Goal: Task Accomplishment & Management: Manage account settings

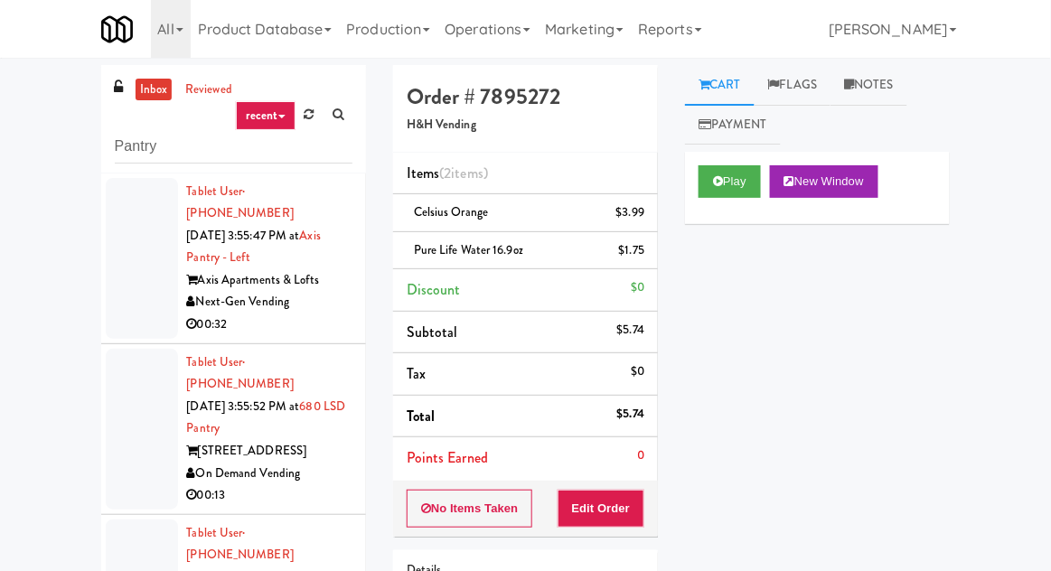
click at [136, 83] on link "inbox" at bounding box center [154, 90] width 37 height 23
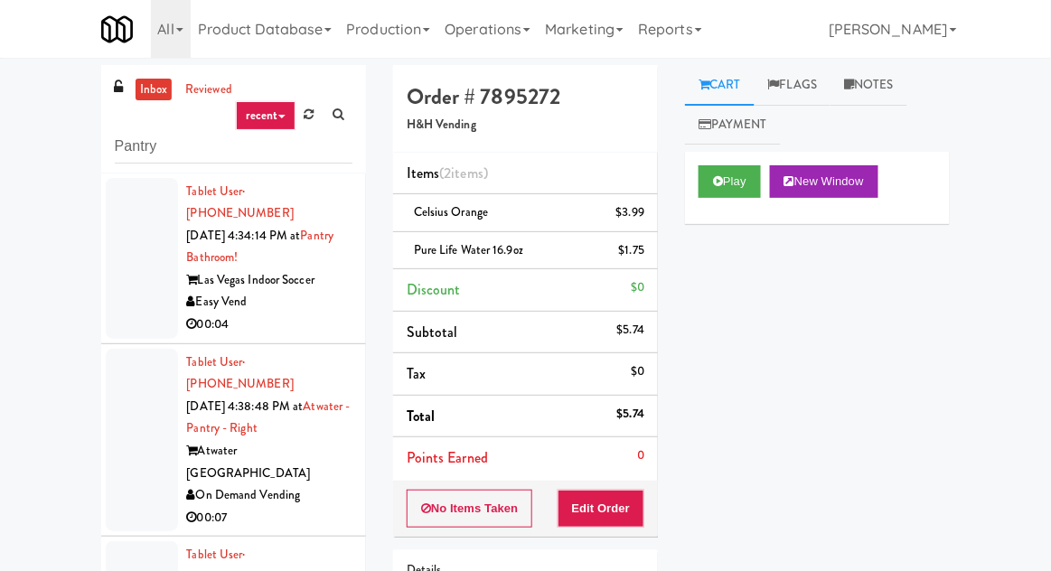
click at [127, 292] on div at bounding box center [142, 258] width 72 height 161
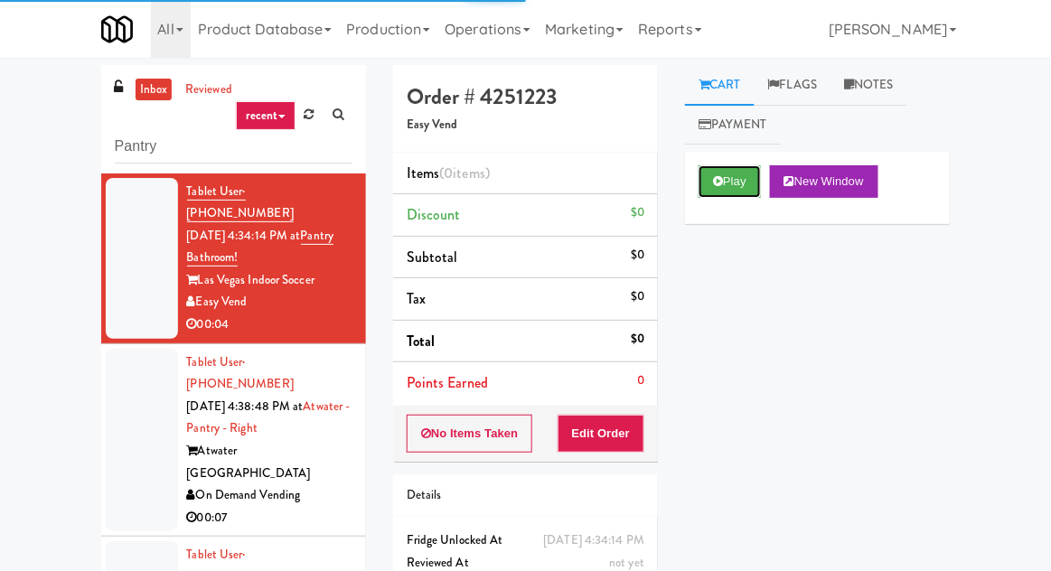
click at [712, 191] on button "Play" at bounding box center [730, 181] width 62 height 33
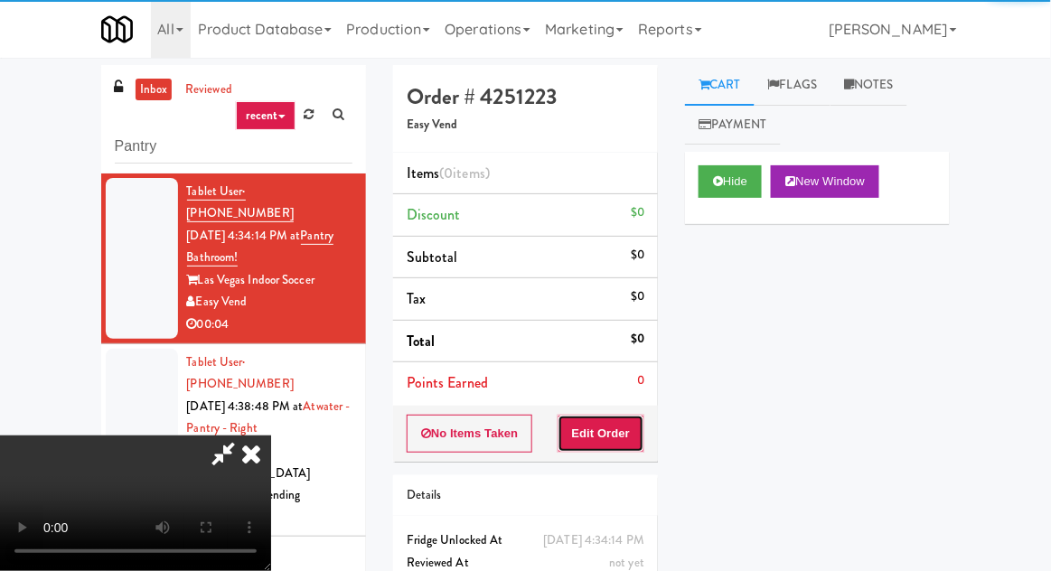
click at [579, 443] on button "Edit Order" at bounding box center [602, 434] width 88 height 38
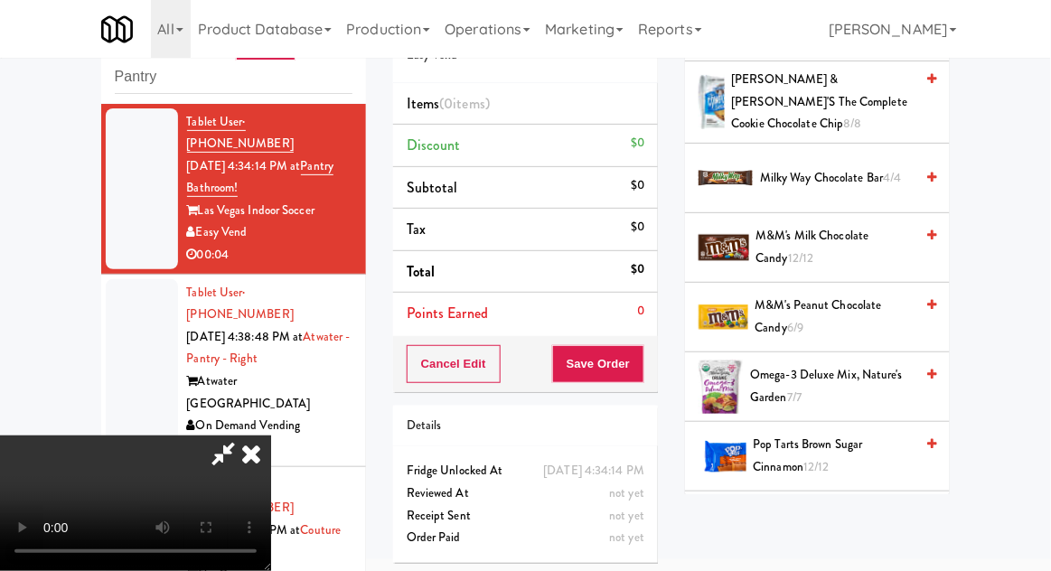
scroll to position [1613, 0]
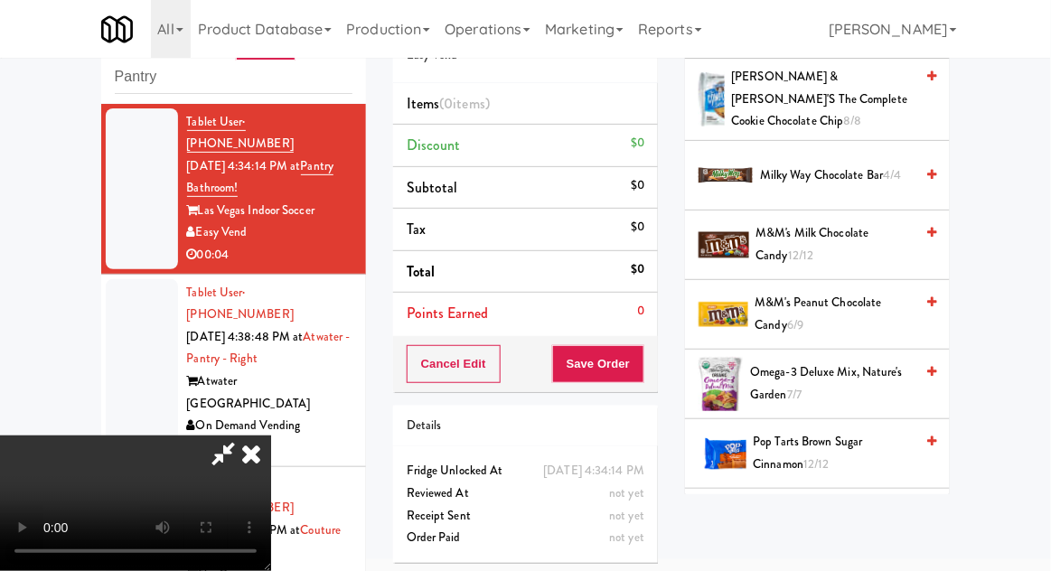
click at [865, 292] on span "M&M's Peanut Chocolate Candy 6/9" at bounding box center [835, 314] width 159 height 44
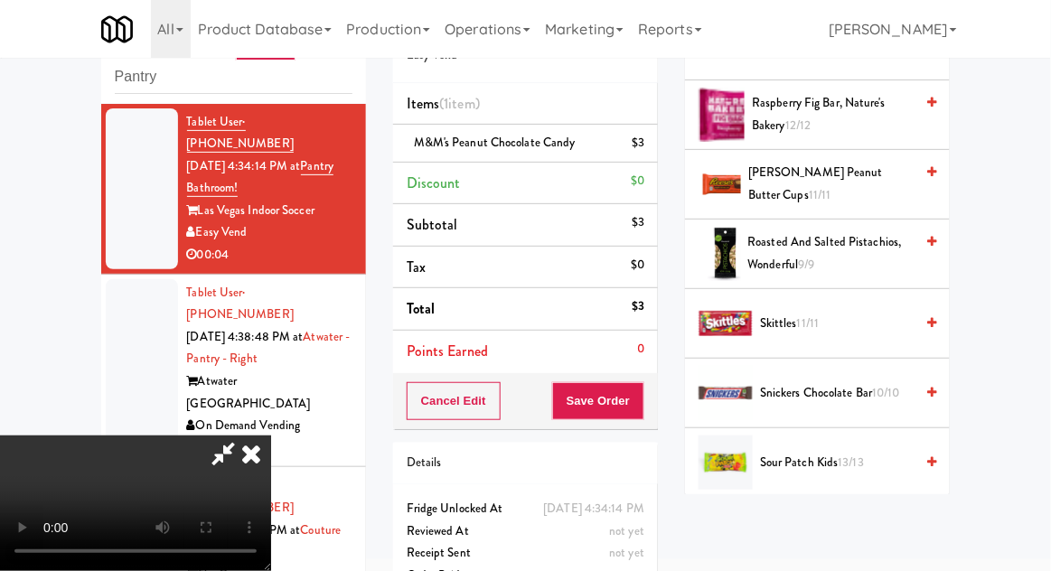
scroll to position [2232, 0]
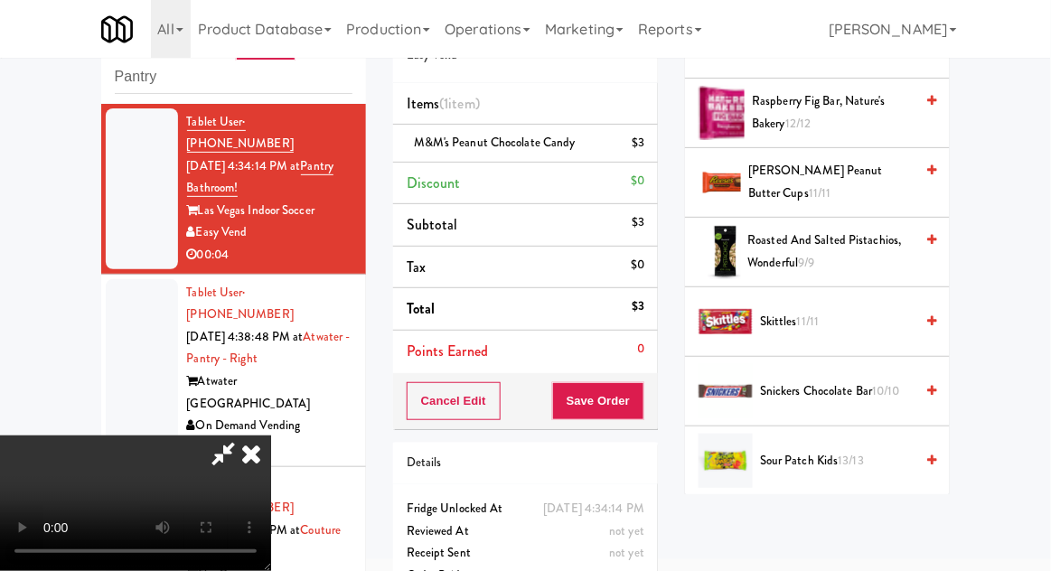
click at [846, 381] on span "Snickers Chocolate Bar 10/10" at bounding box center [837, 392] width 154 height 23
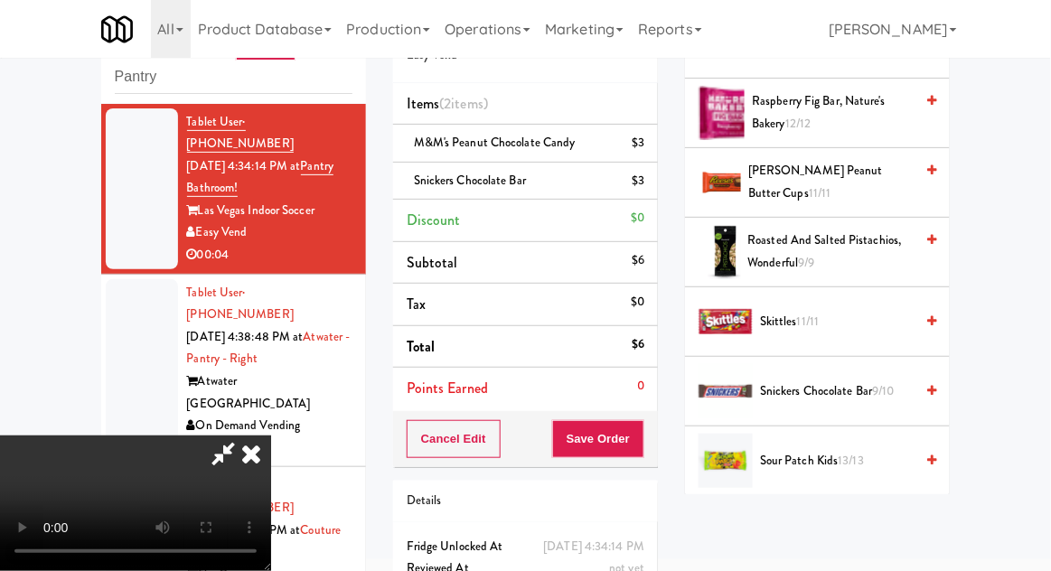
scroll to position [66, 0]
click at [639, 452] on button "Save Order" at bounding box center [598, 439] width 92 height 38
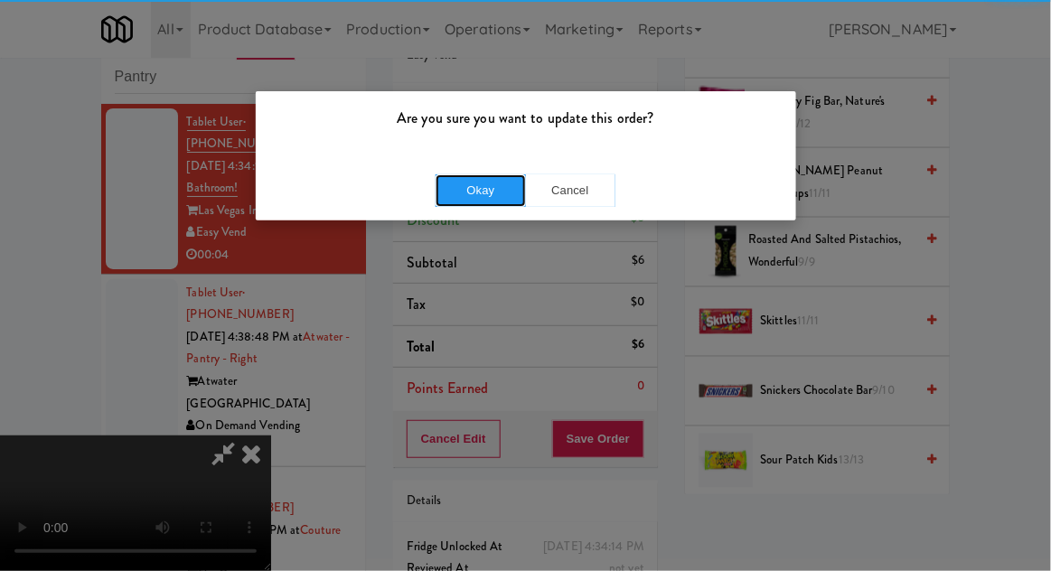
click at [466, 188] on button "Okay" at bounding box center [481, 190] width 90 height 33
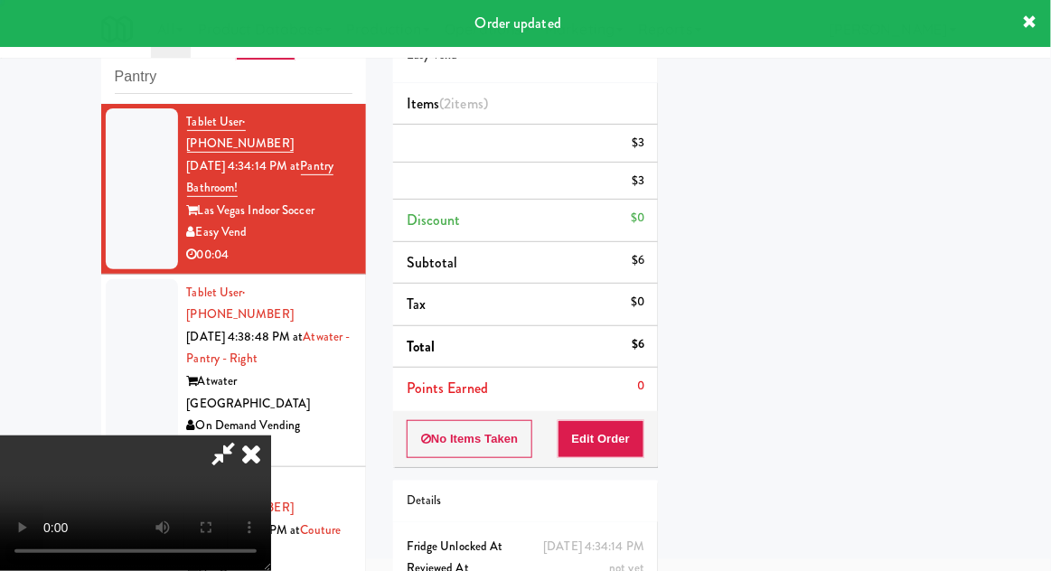
scroll to position [0, 0]
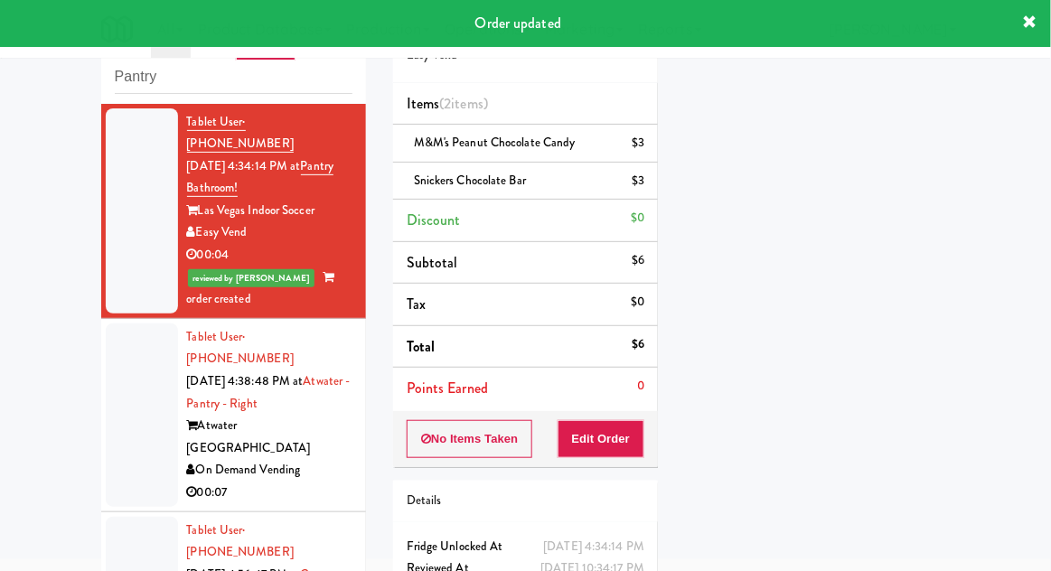
click at [115, 399] on div at bounding box center [142, 415] width 72 height 183
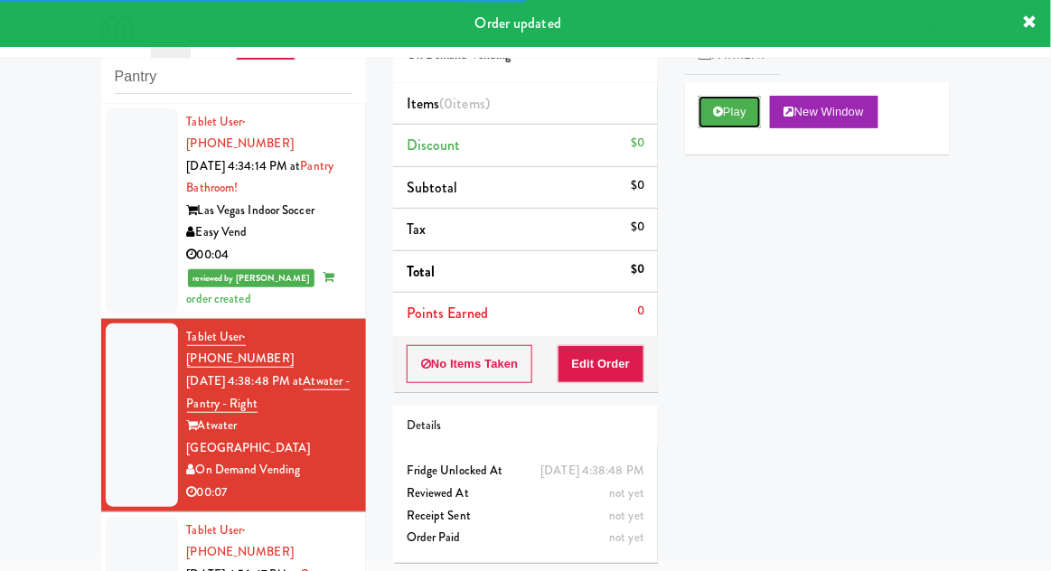
click at [739, 120] on button "Play" at bounding box center [730, 112] width 62 height 33
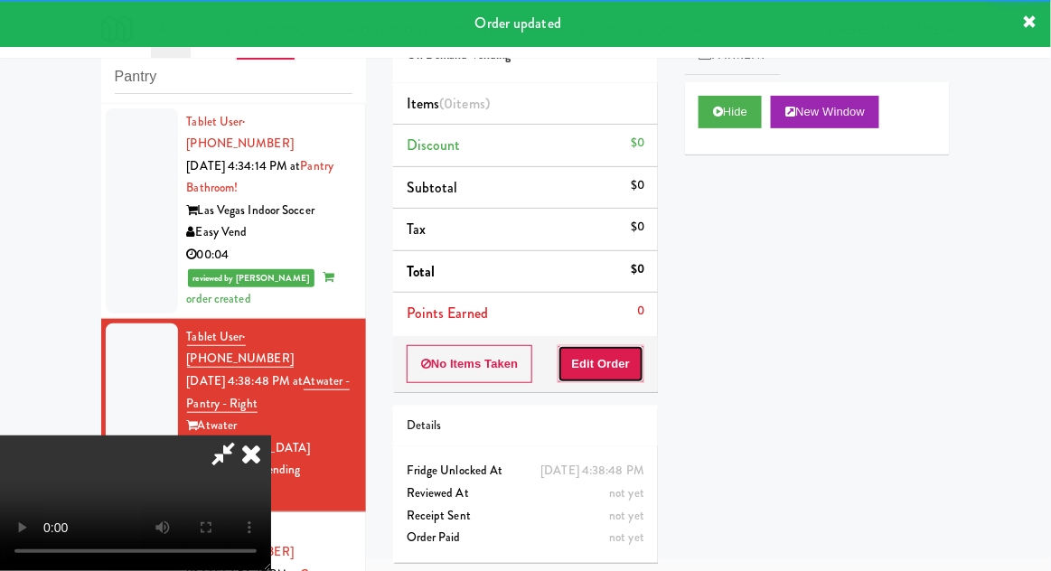
click at [608, 362] on button "Edit Order" at bounding box center [602, 364] width 88 height 38
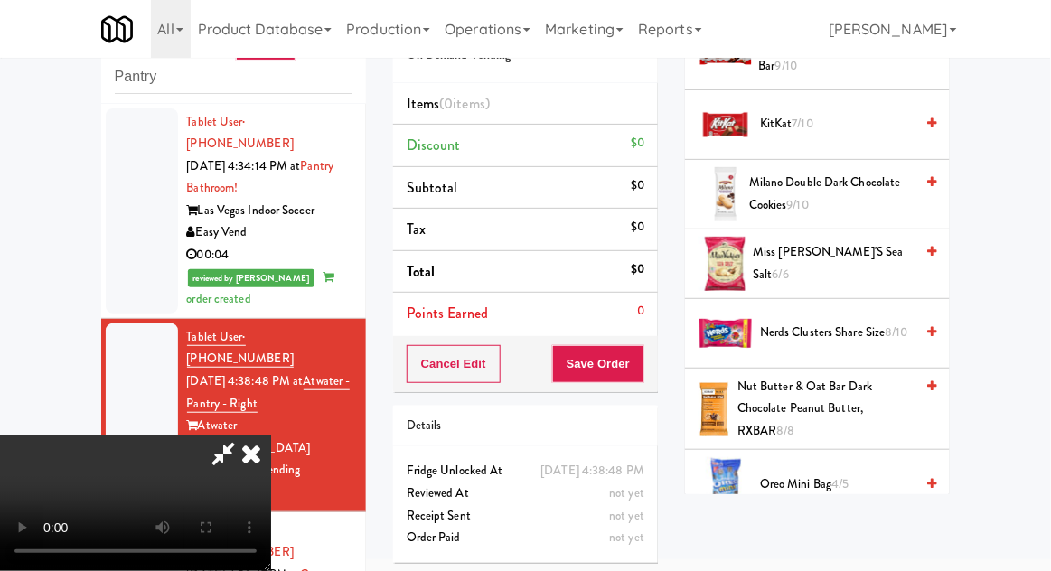
scroll to position [1270, 0]
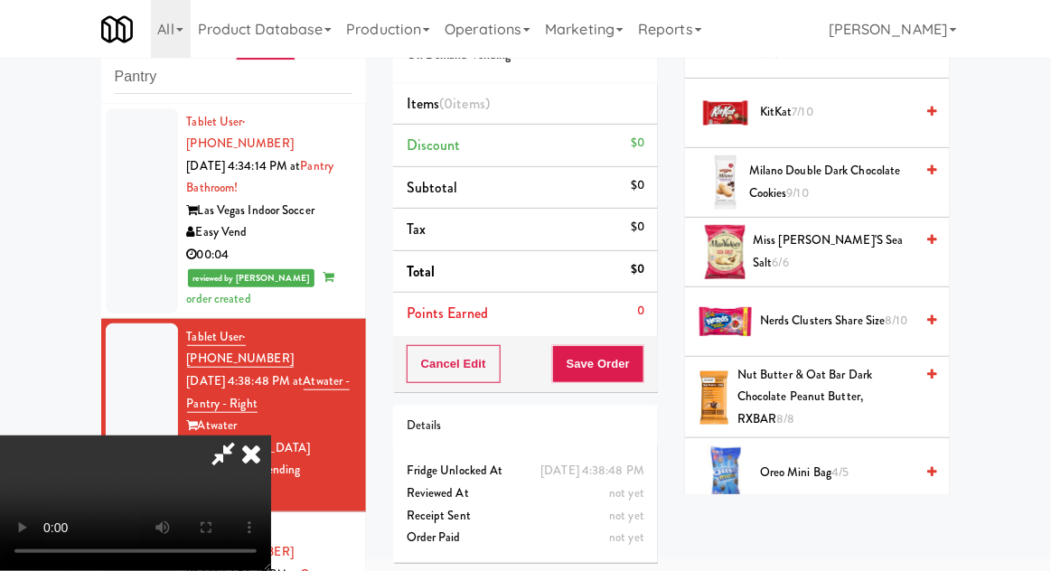
click at [880, 230] on span "Miss [PERSON_NAME]'s Sea Salt 6/6" at bounding box center [833, 252] width 161 height 44
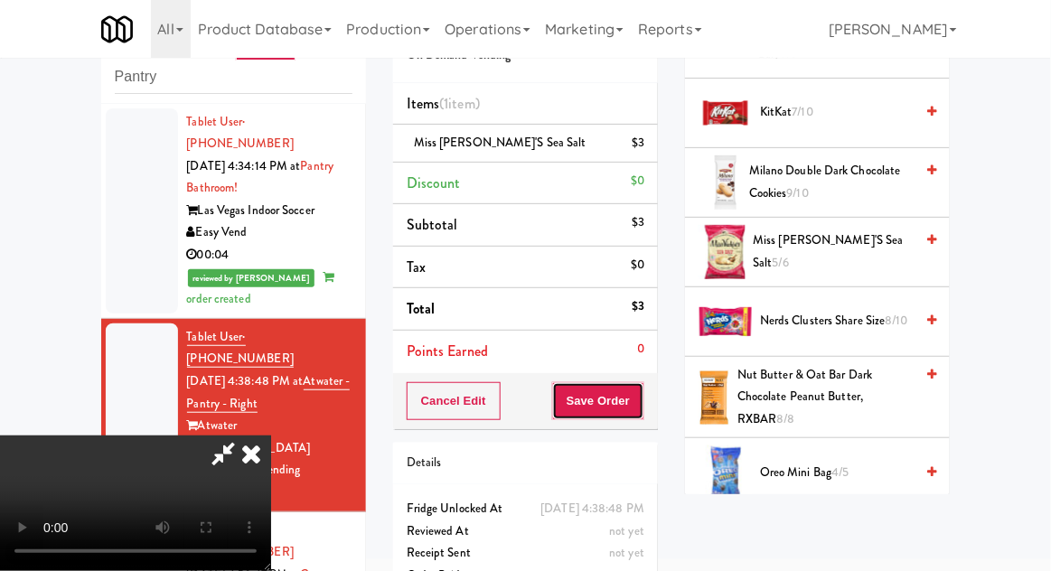
click at [642, 405] on button "Save Order" at bounding box center [598, 401] width 92 height 38
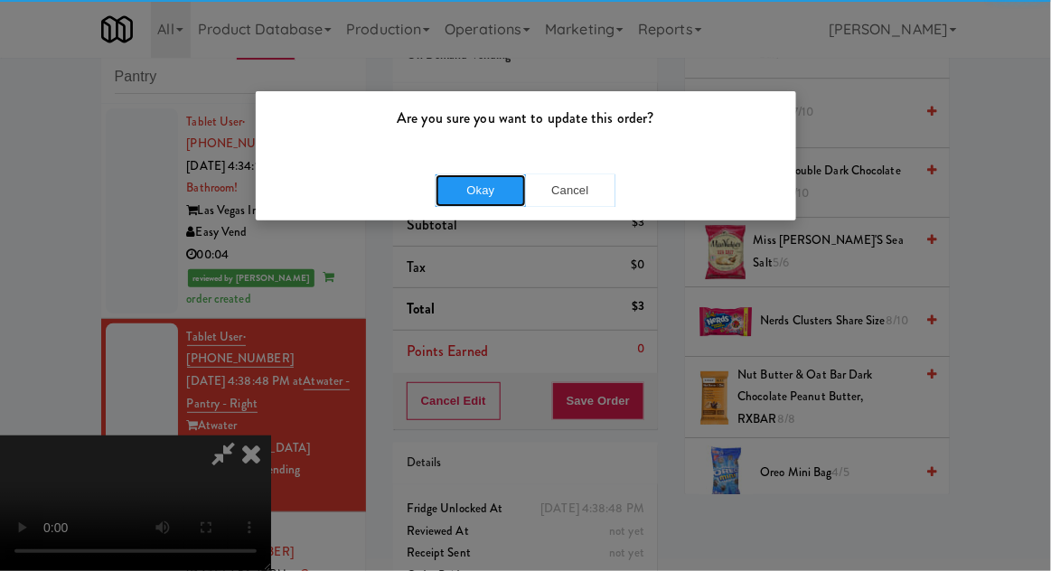
click at [494, 186] on button "Okay" at bounding box center [481, 190] width 90 height 33
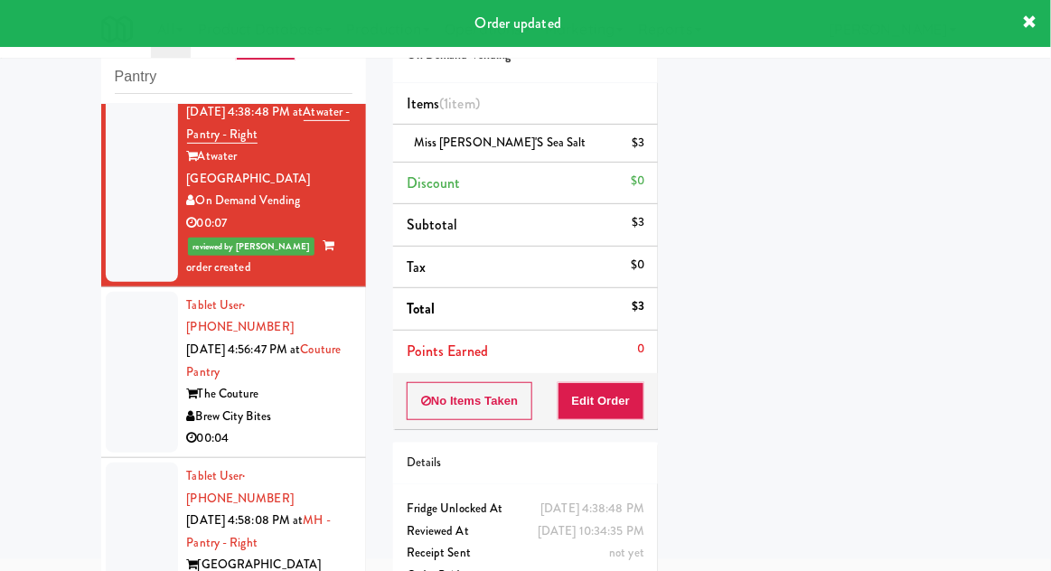
scroll to position [268, 0]
click at [143, 362] on div at bounding box center [142, 373] width 72 height 161
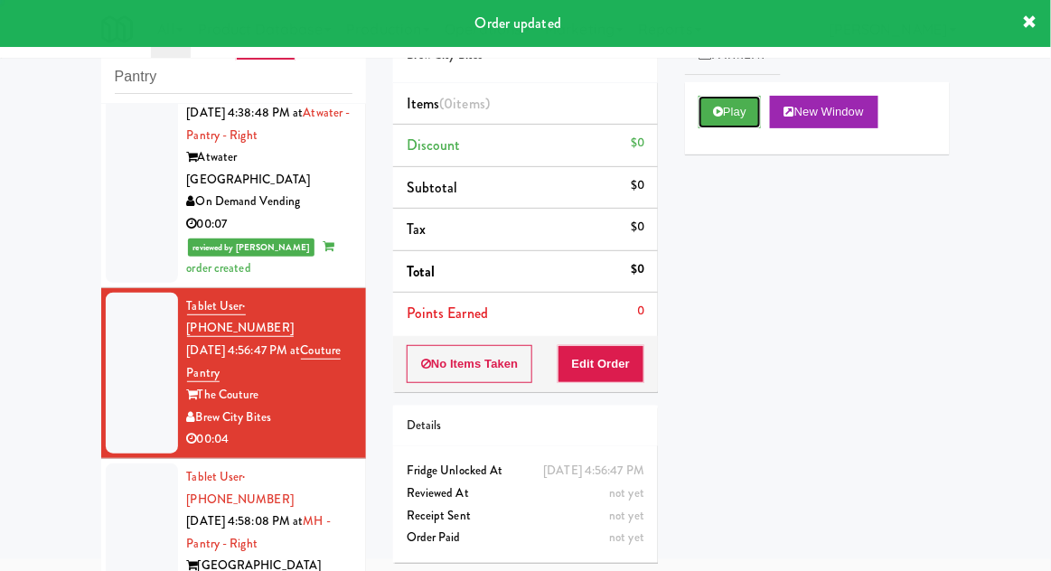
click at [709, 125] on button "Play" at bounding box center [730, 112] width 62 height 33
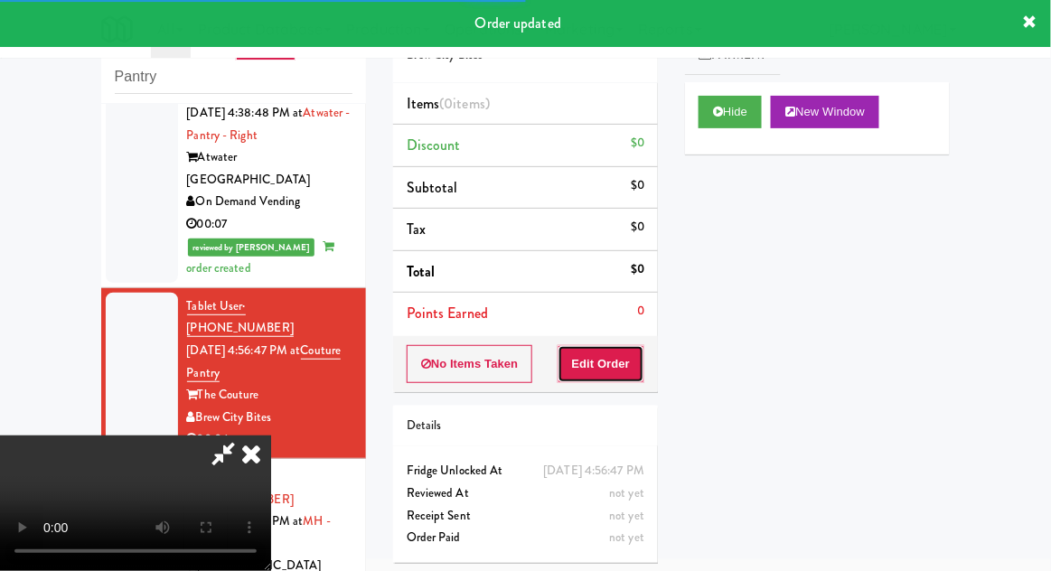
click at [610, 349] on button "Edit Order" at bounding box center [602, 364] width 88 height 38
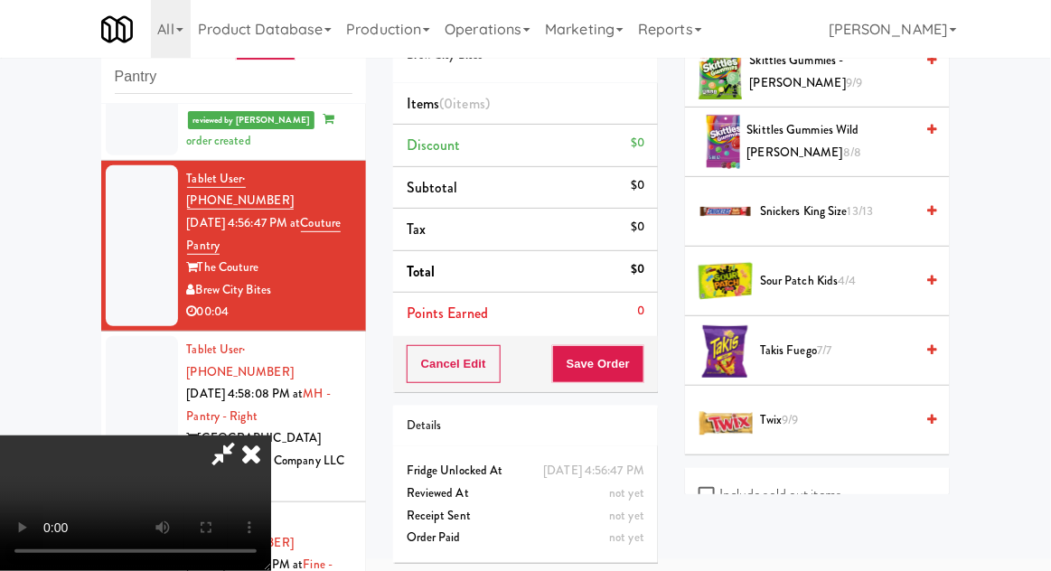
scroll to position [1776, 0]
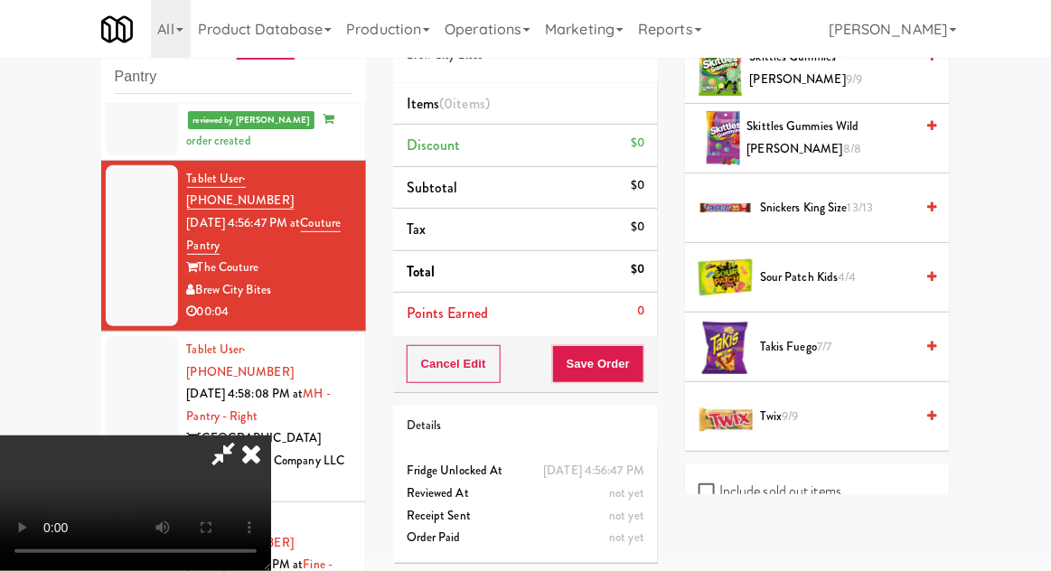
click at [868, 275] on span "Sour Patch Kids 4/4" at bounding box center [837, 278] width 154 height 23
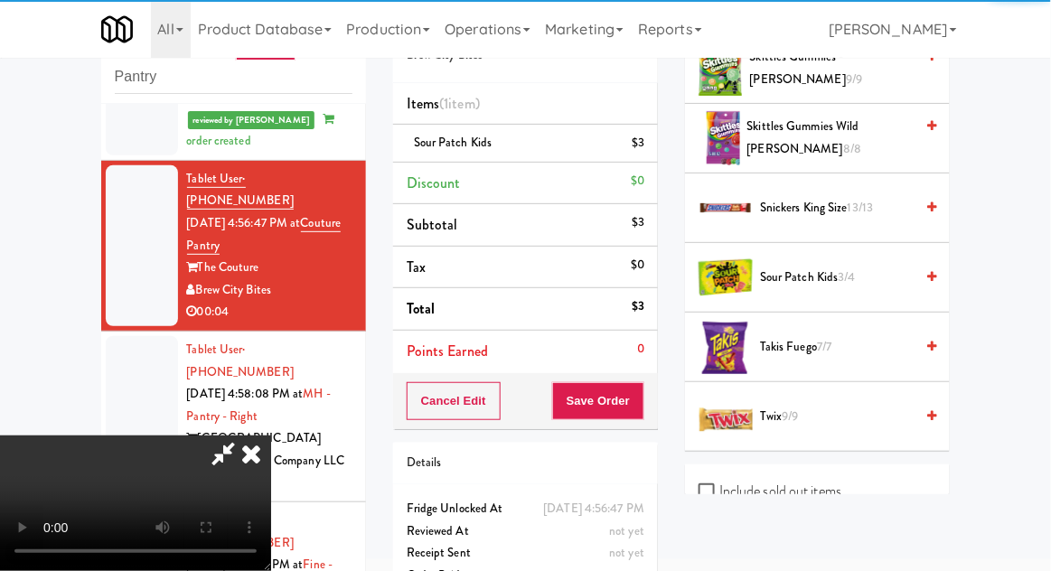
scroll to position [66, 0]
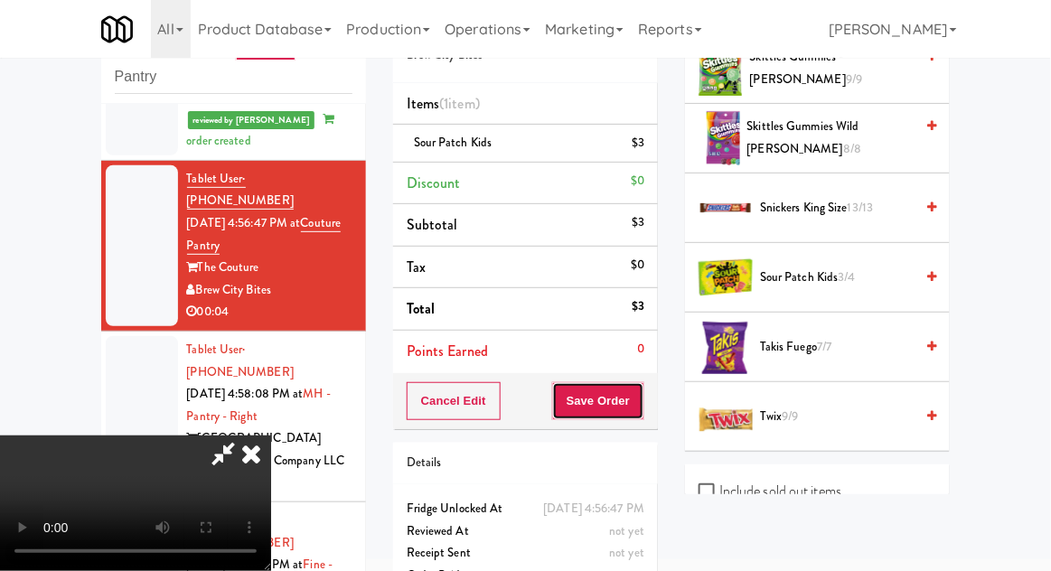
click at [641, 400] on button "Save Order" at bounding box center [598, 401] width 92 height 38
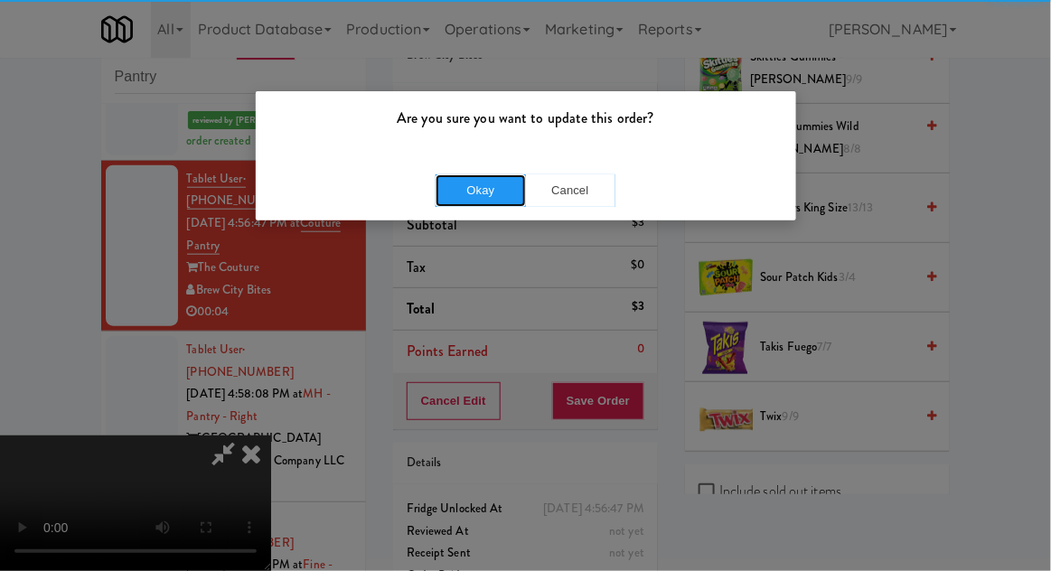
click at [494, 183] on button "Okay" at bounding box center [481, 190] width 90 height 33
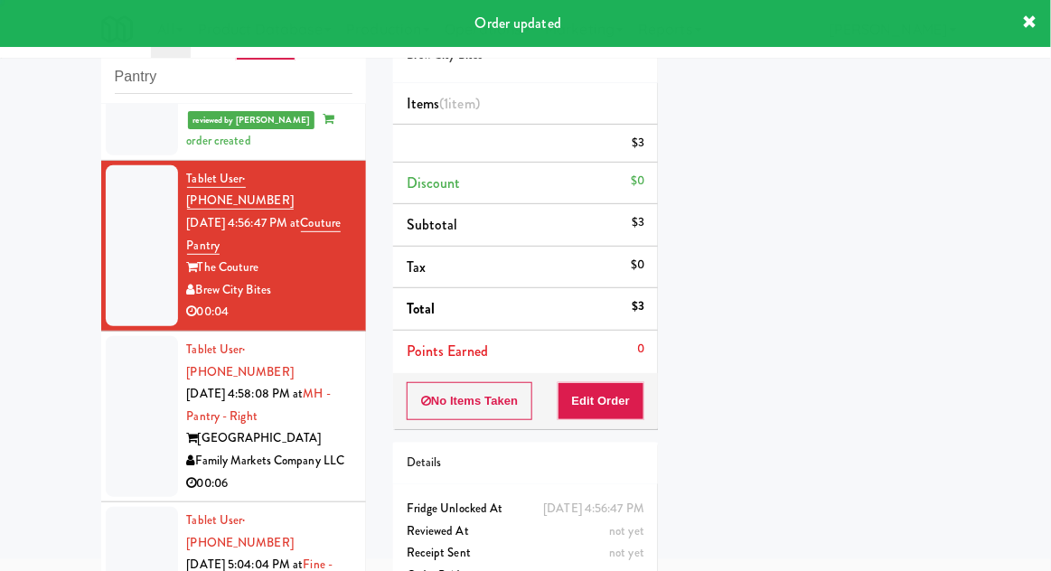
scroll to position [0, 0]
click at [129, 336] on div at bounding box center [142, 416] width 72 height 161
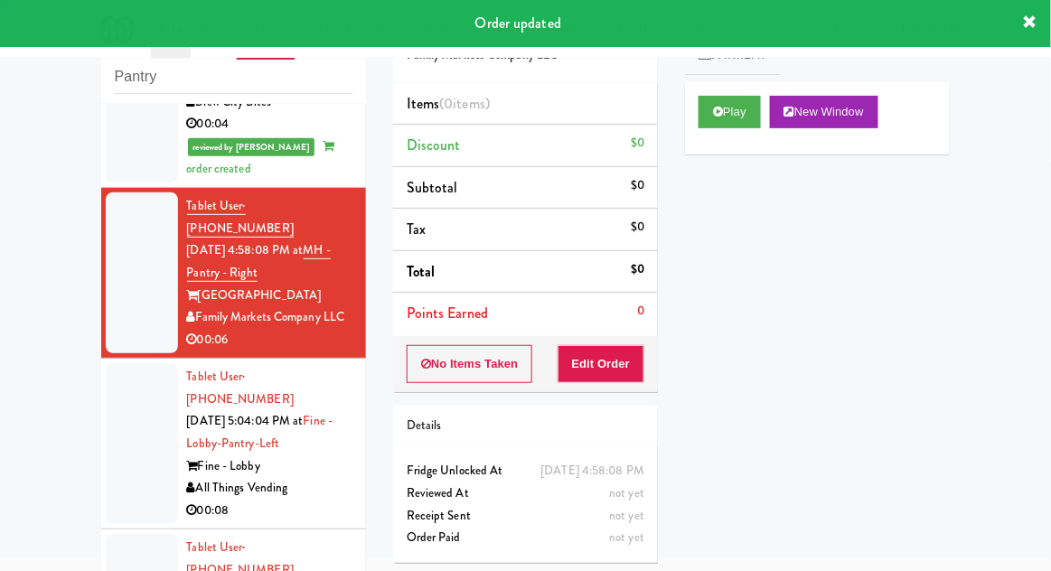
scroll to position [587, 0]
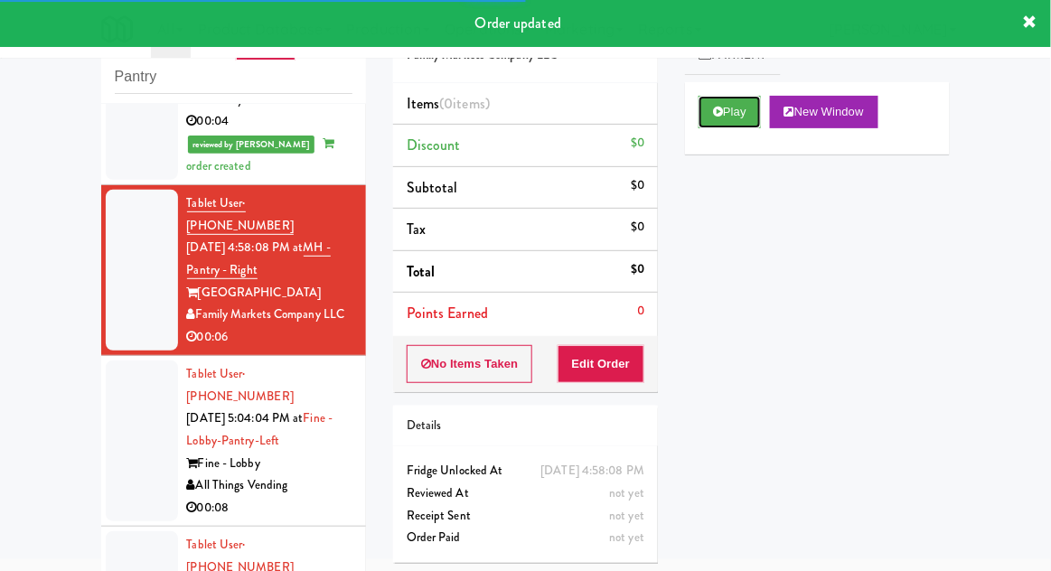
click at [728, 116] on button "Play" at bounding box center [730, 112] width 62 height 33
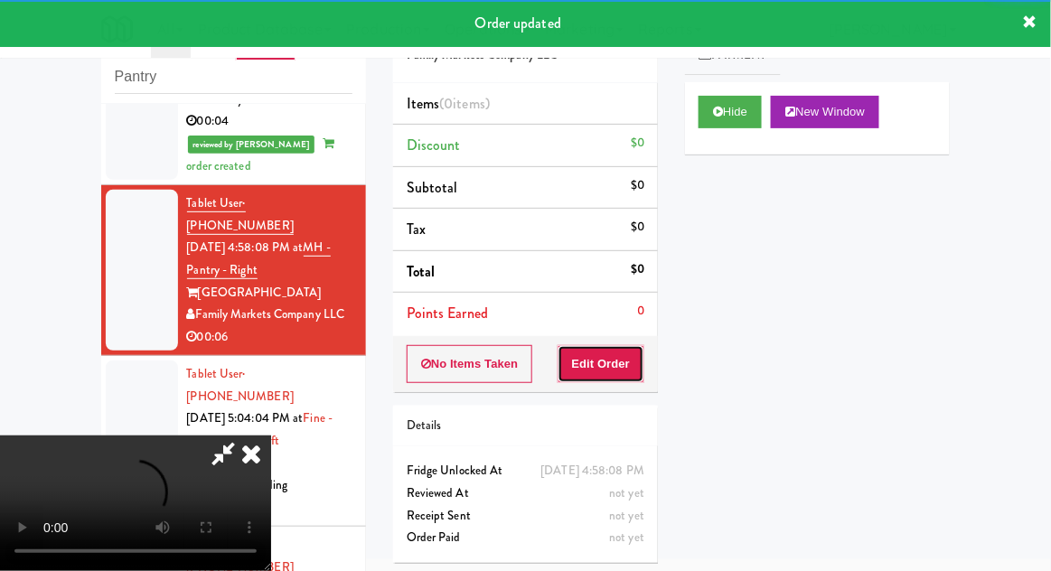
click at [618, 356] on button "Edit Order" at bounding box center [602, 364] width 88 height 38
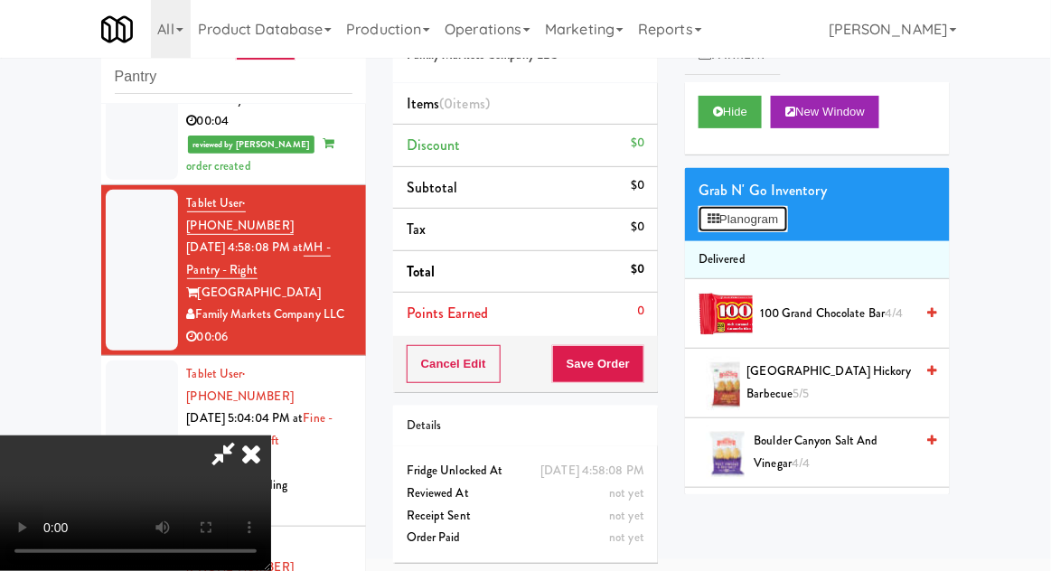
click at [785, 229] on button "Planogram" at bounding box center [743, 219] width 89 height 27
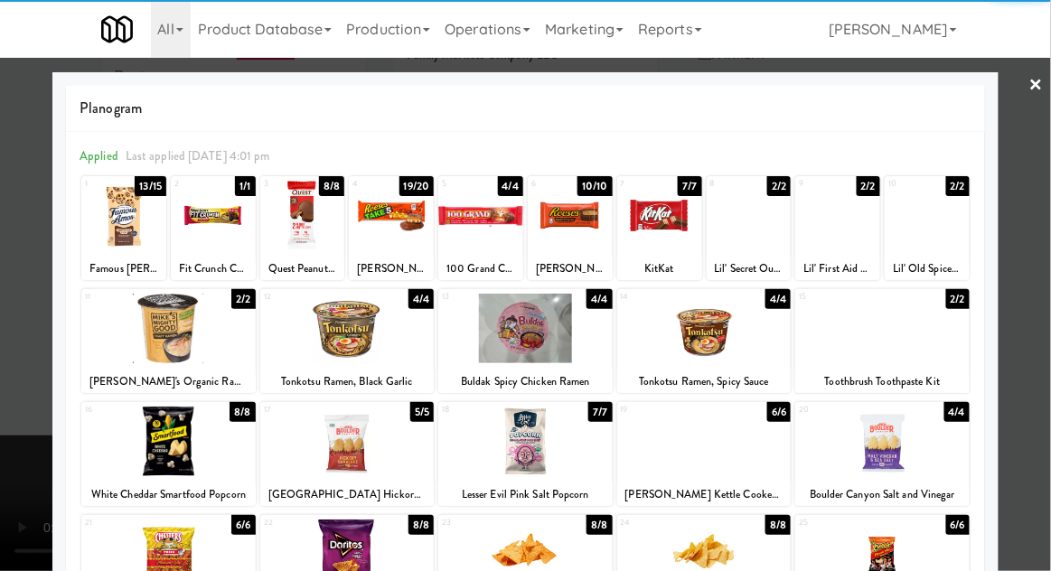
click at [390, 223] on div at bounding box center [391, 216] width 85 height 70
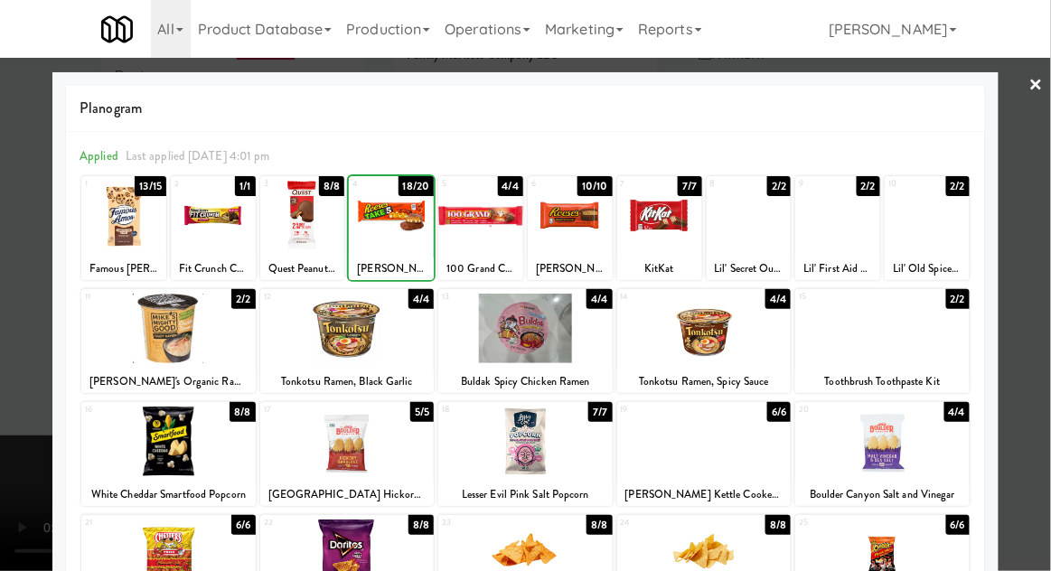
click at [1041, 213] on div at bounding box center [525, 285] width 1051 height 571
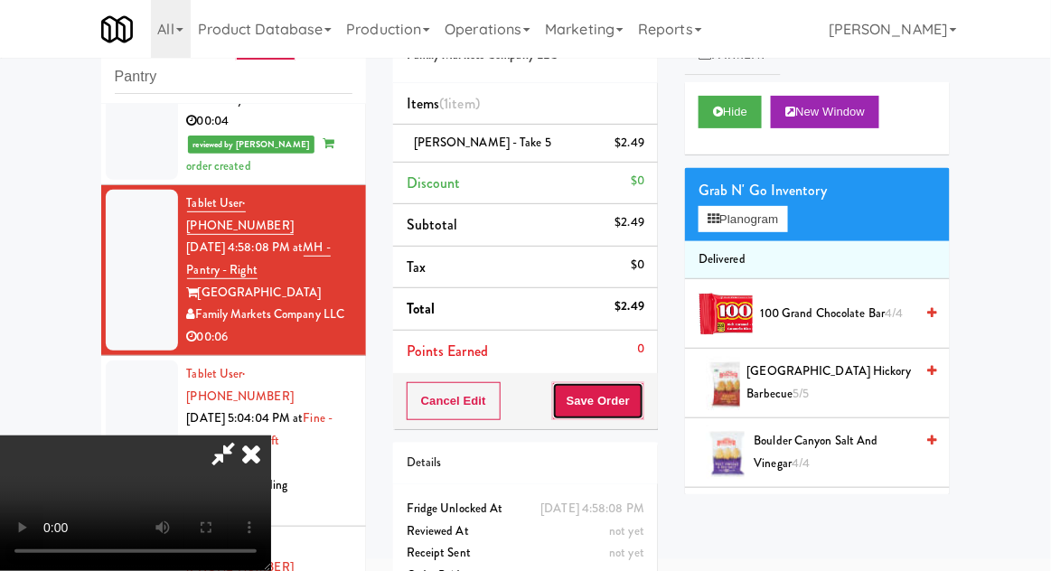
click at [635, 403] on button "Save Order" at bounding box center [598, 401] width 92 height 38
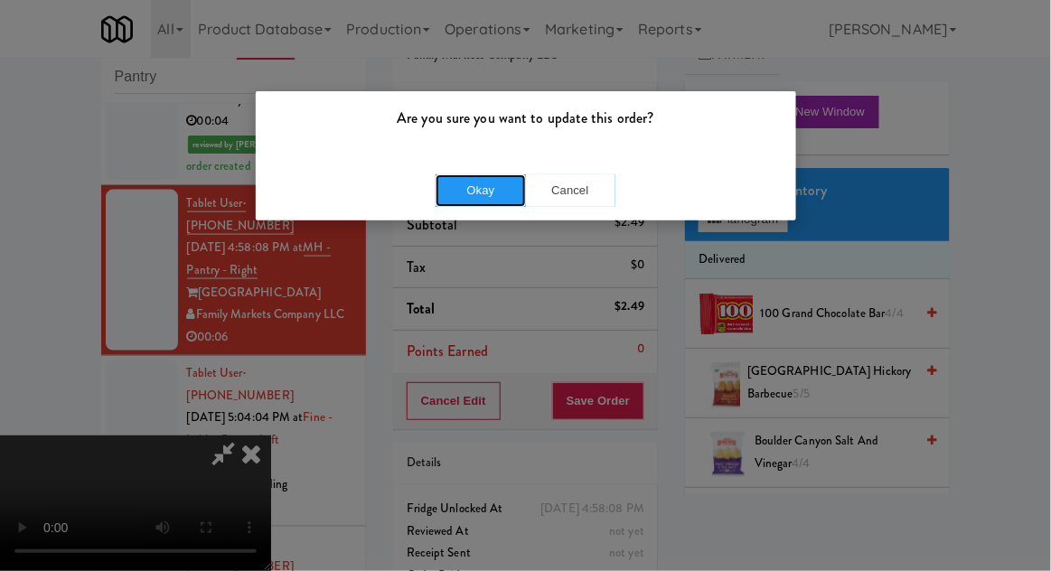
click at [484, 200] on button "Okay" at bounding box center [481, 190] width 90 height 33
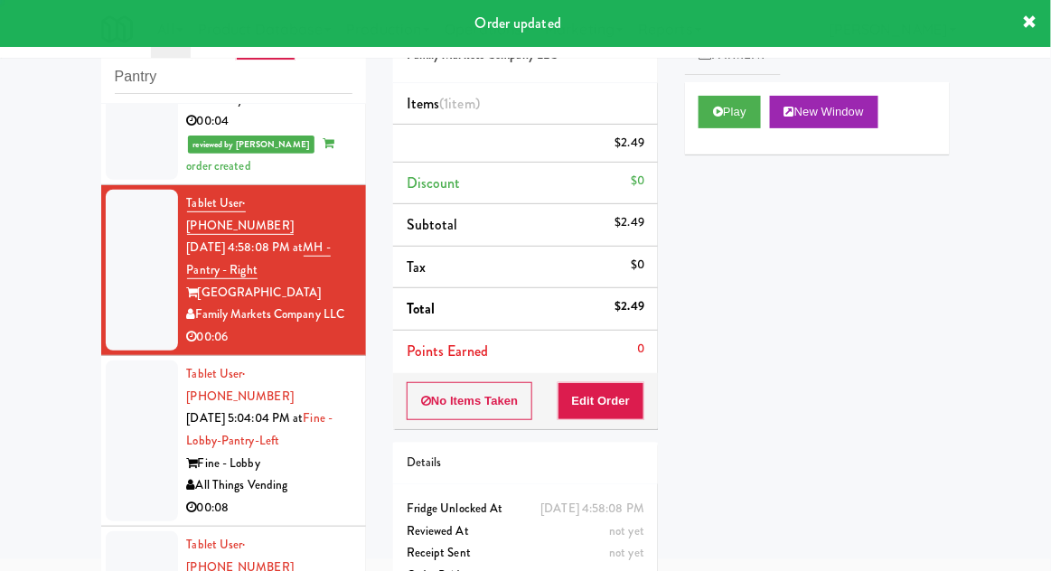
click at [109, 361] on div at bounding box center [142, 441] width 72 height 161
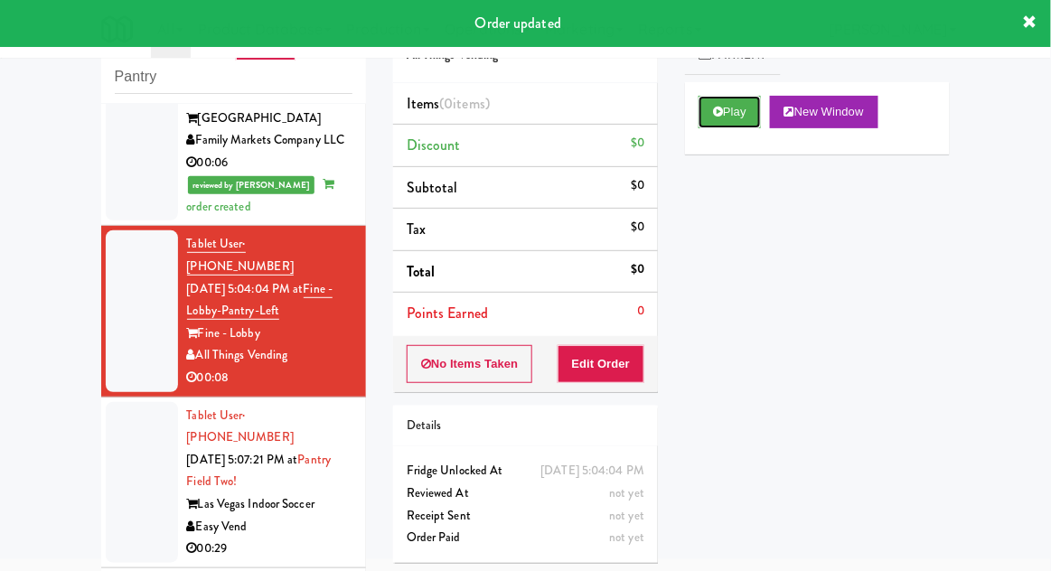
click at [710, 119] on button "Play" at bounding box center [730, 112] width 62 height 33
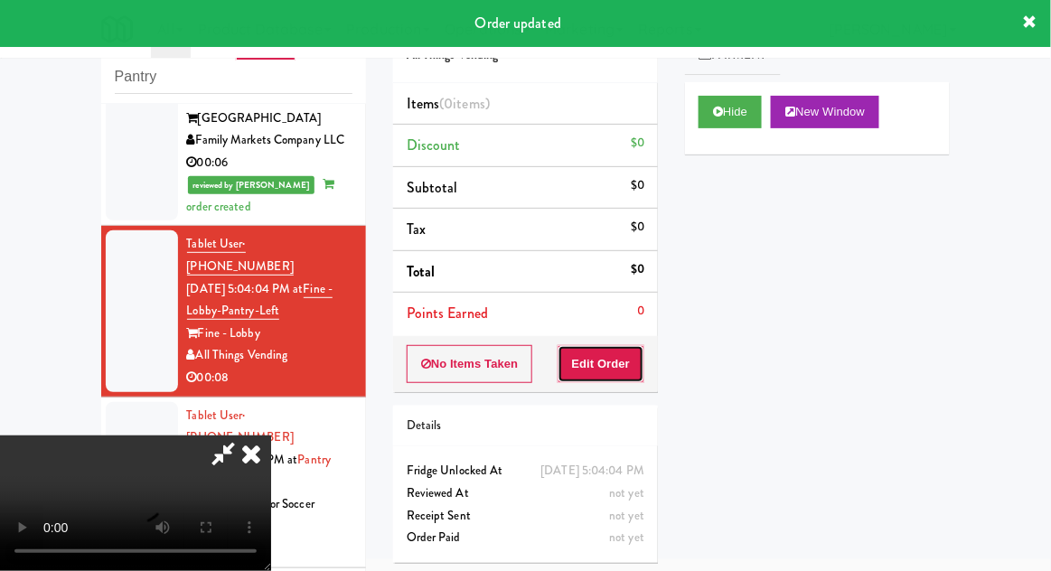
click at [617, 369] on button "Edit Order" at bounding box center [602, 364] width 88 height 38
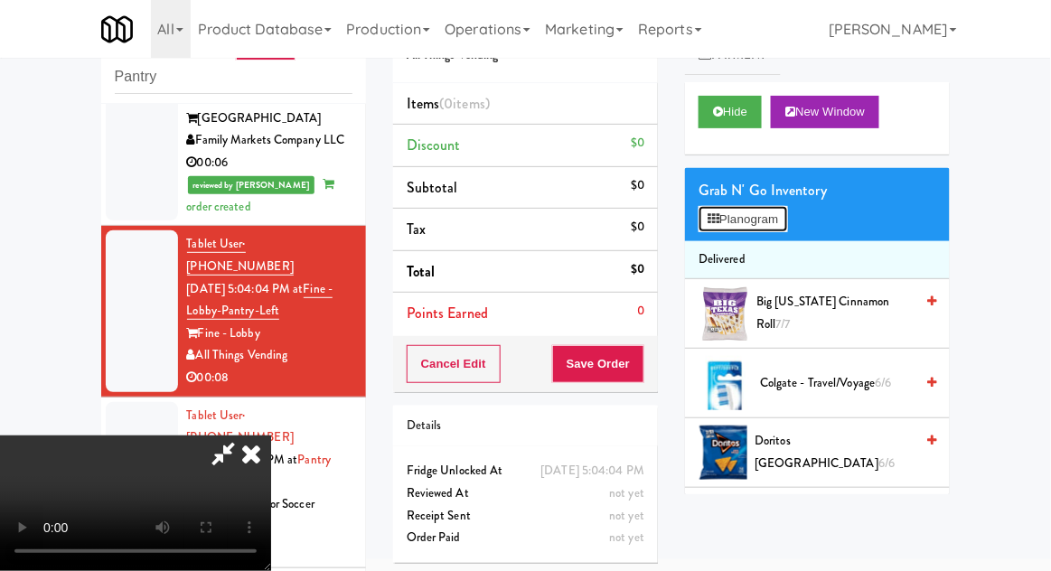
click at [777, 229] on button "Planogram" at bounding box center [743, 219] width 89 height 27
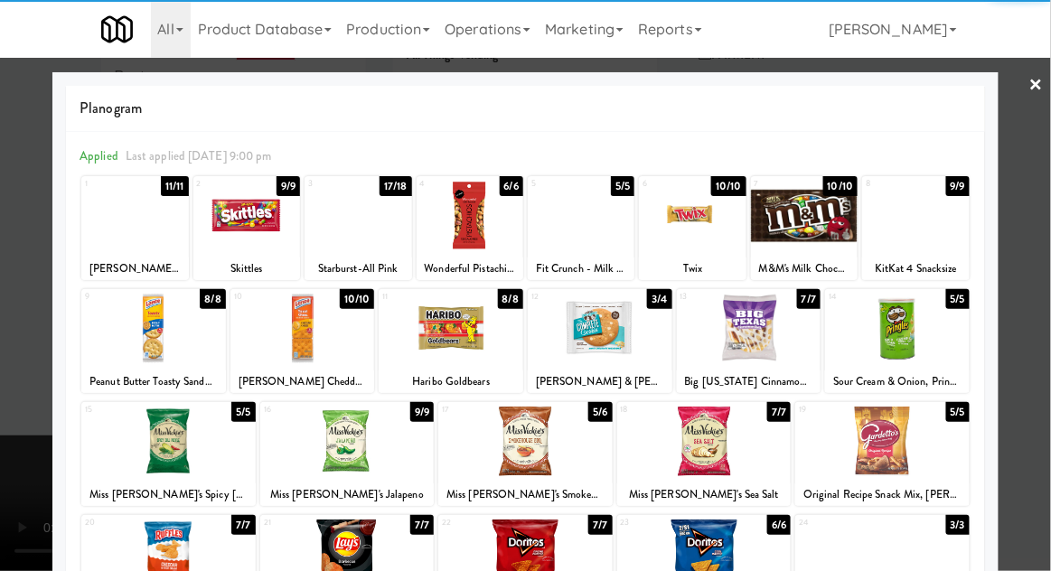
click at [607, 330] on div at bounding box center [600, 329] width 145 height 70
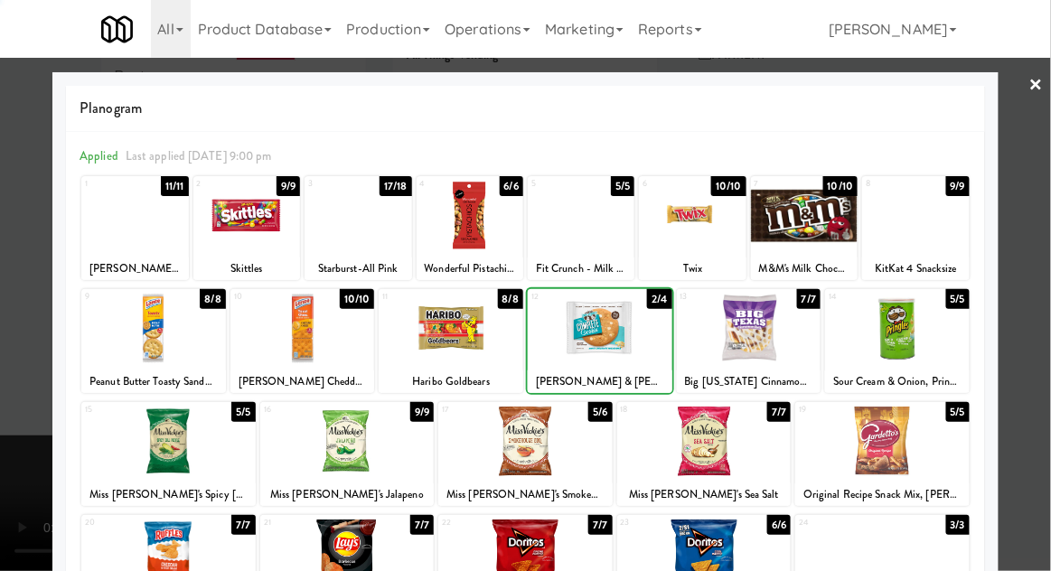
click at [1046, 204] on div at bounding box center [525, 285] width 1051 height 571
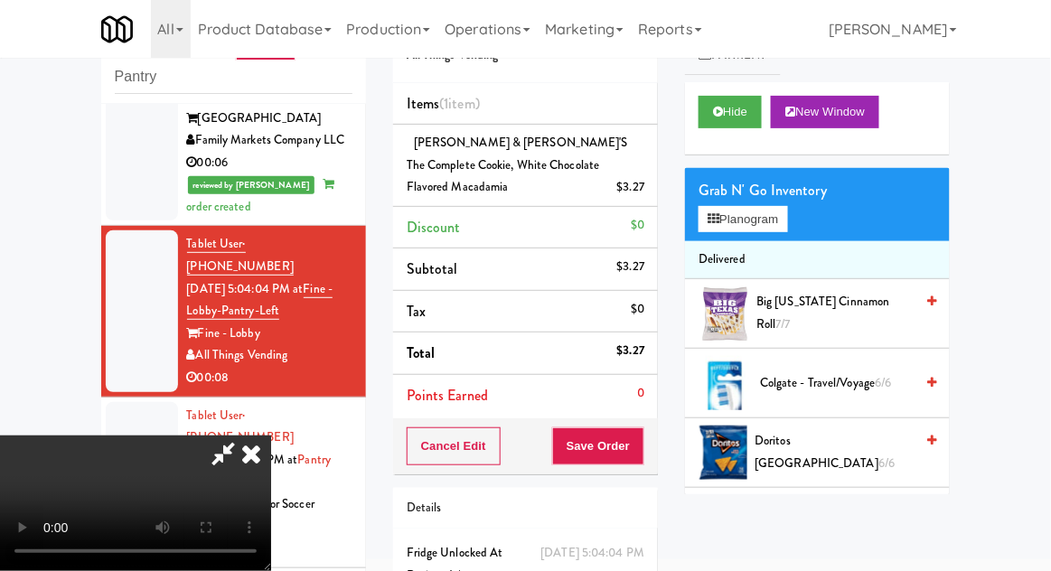
scroll to position [66, 0]
click at [640, 436] on button "Save Order" at bounding box center [598, 447] width 92 height 38
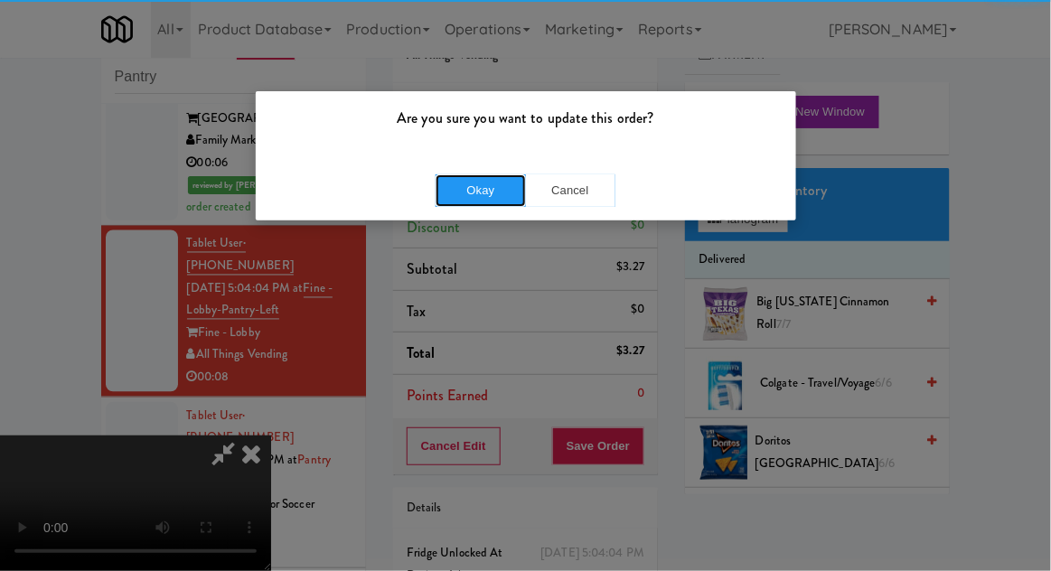
click at [464, 184] on button "Okay" at bounding box center [481, 190] width 90 height 33
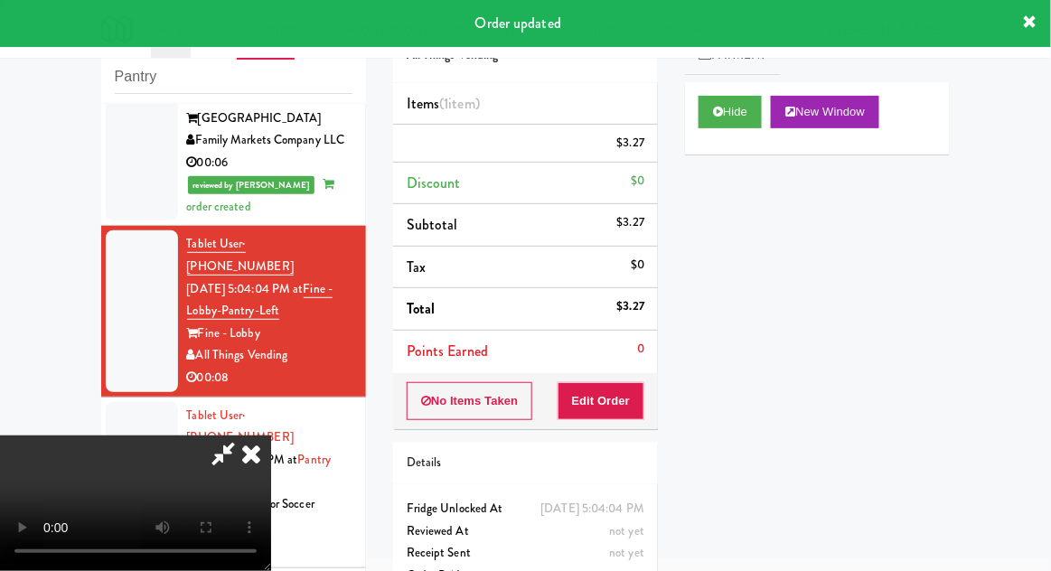
scroll to position [0, 0]
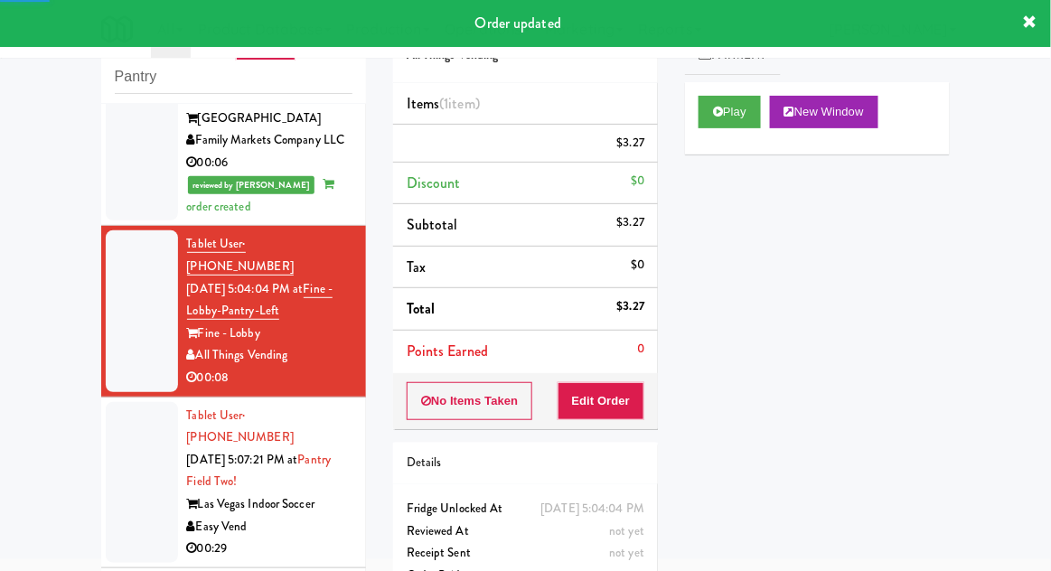
click at [124, 402] on div at bounding box center [142, 482] width 72 height 161
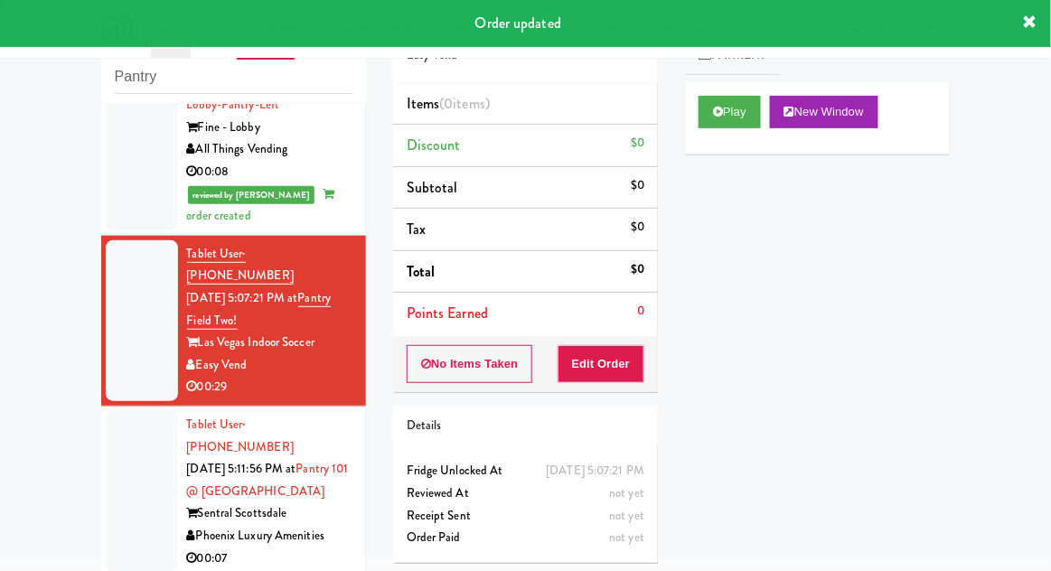
scroll to position [967, 0]
click at [710, 127] on button "Play" at bounding box center [730, 112] width 62 height 33
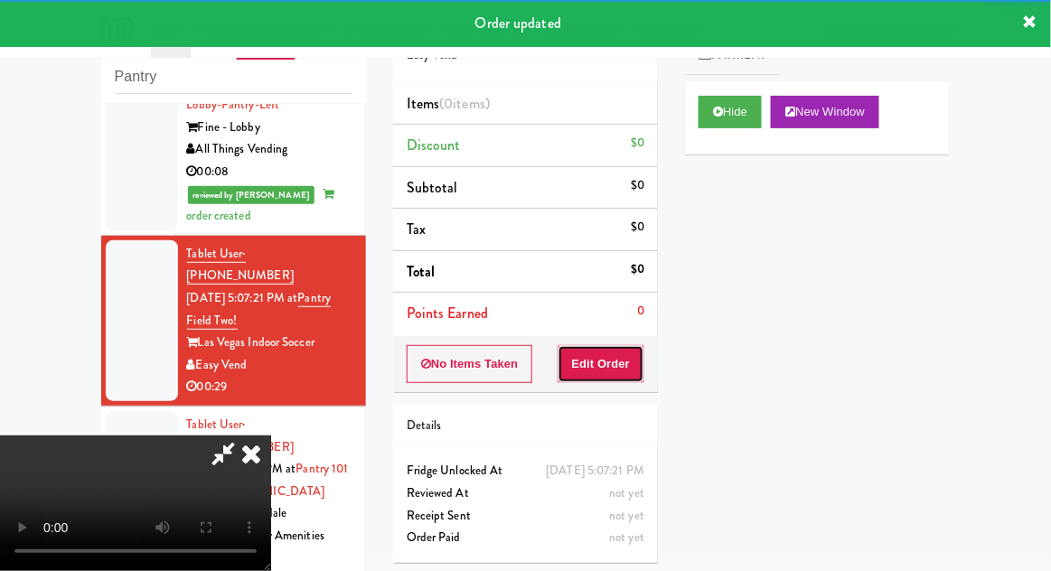
click at [602, 359] on button "Edit Order" at bounding box center [602, 364] width 88 height 38
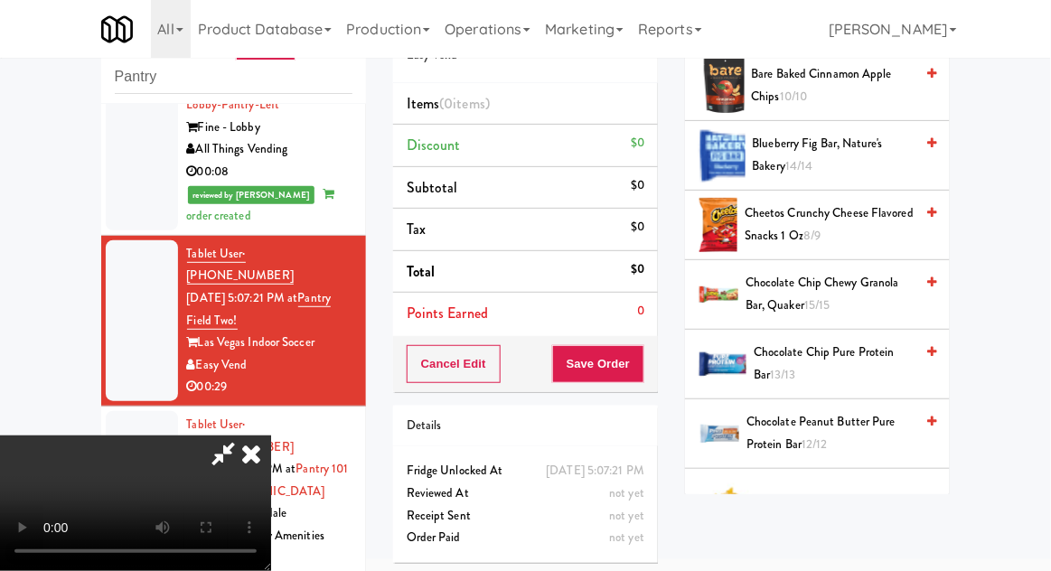
scroll to position [369, 0]
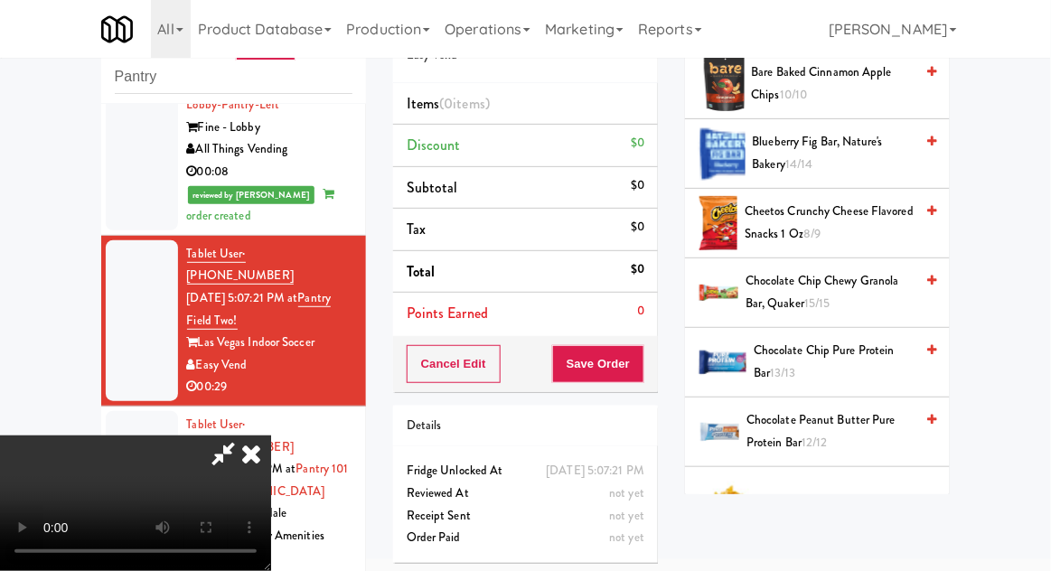
click at [879, 217] on span "Cheetos Crunchy Cheese Flavored Snacks 1 Oz 8/9" at bounding box center [829, 223] width 169 height 44
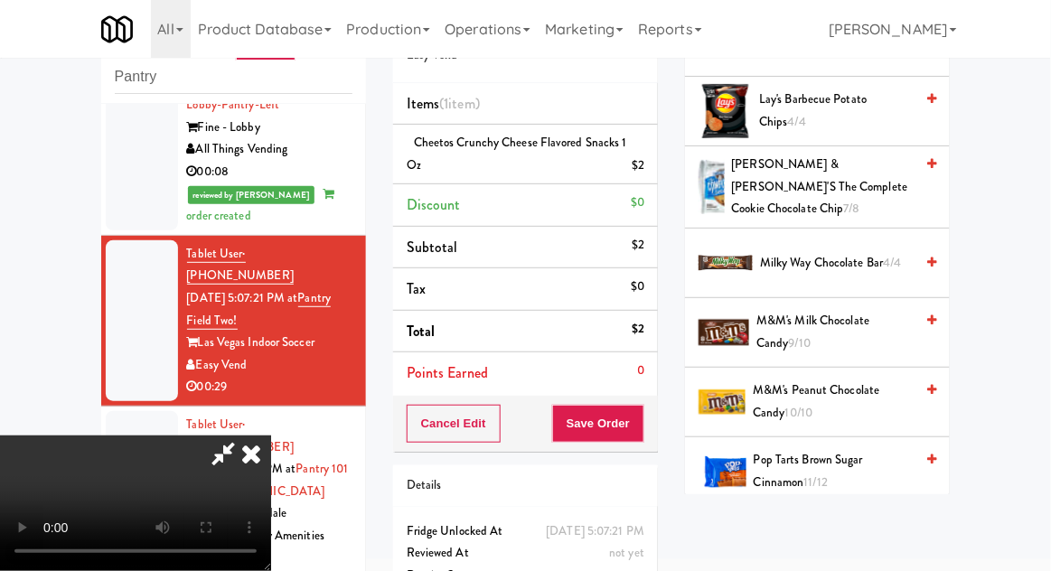
scroll to position [1349, 0]
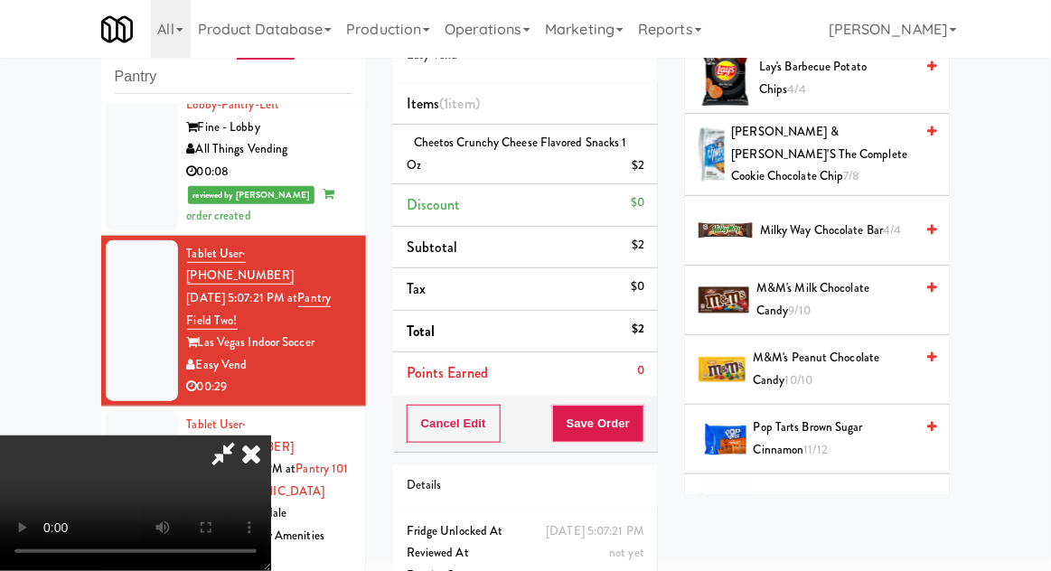
click at [866, 277] on span "M&M's Milk Chocolate Candy 9/10" at bounding box center [835, 299] width 157 height 44
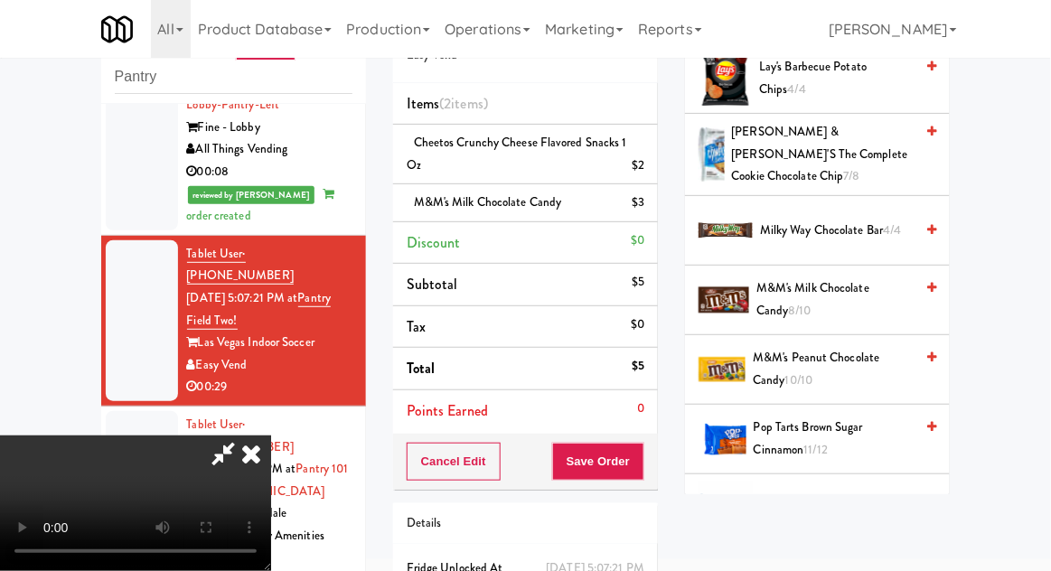
scroll to position [66, 0]
click at [654, 210] on li "M&M's Milk Chocolate Candy $3" at bounding box center [525, 203] width 265 height 38
click at [649, 210] on icon at bounding box center [646, 209] width 9 height 12
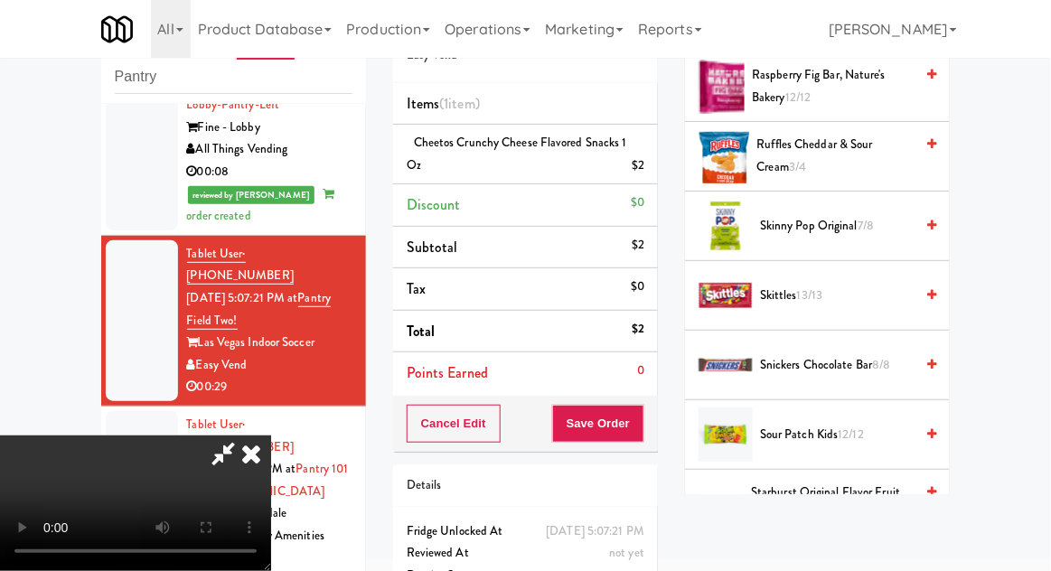
scroll to position [2051, 0]
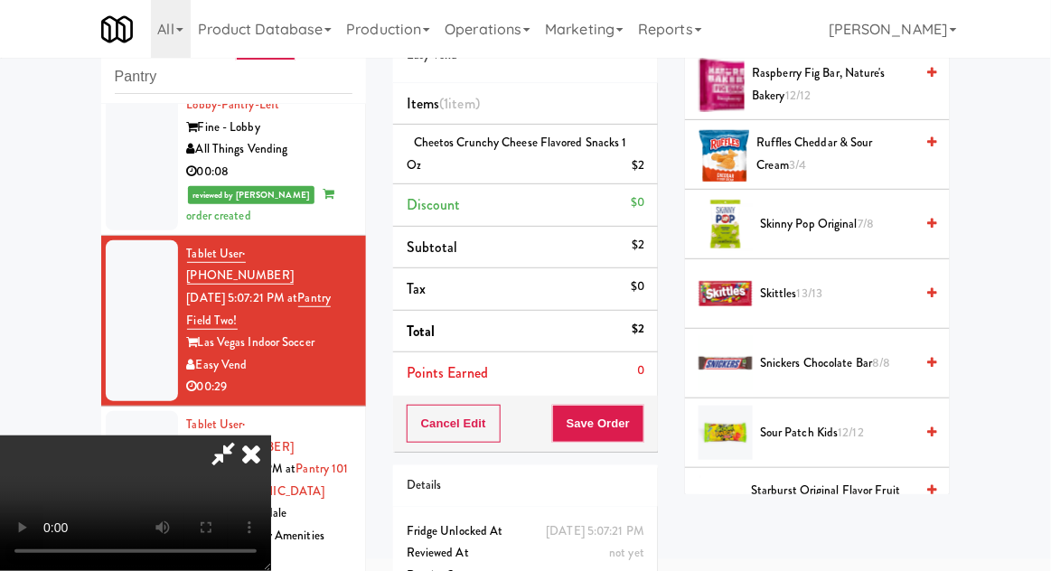
click at [851, 283] on span "Skittles 13/13" at bounding box center [837, 294] width 154 height 23
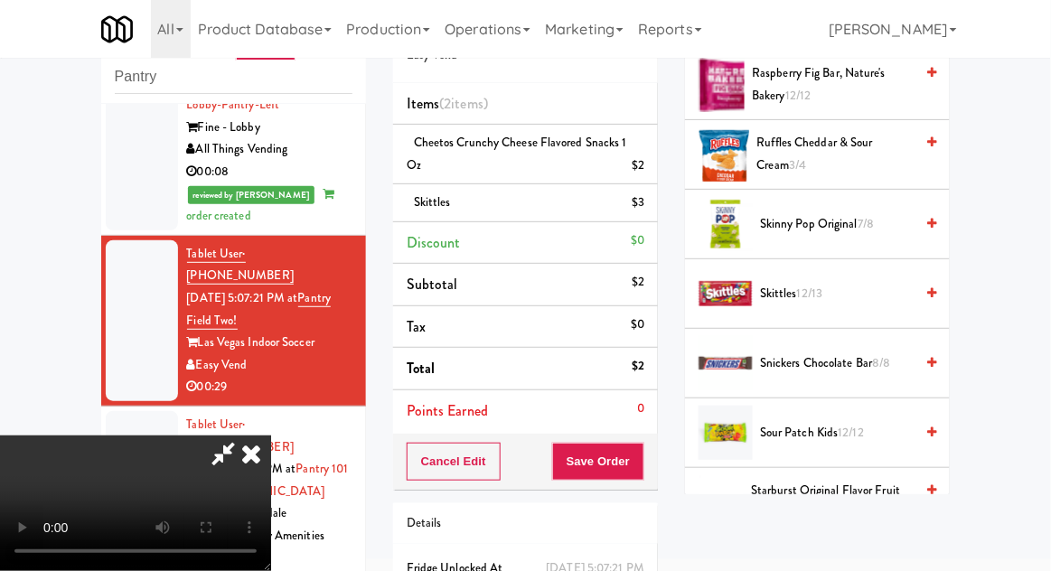
click at [853, 283] on span "Skittles 12/13" at bounding box center [837, 294] width 154 height 23
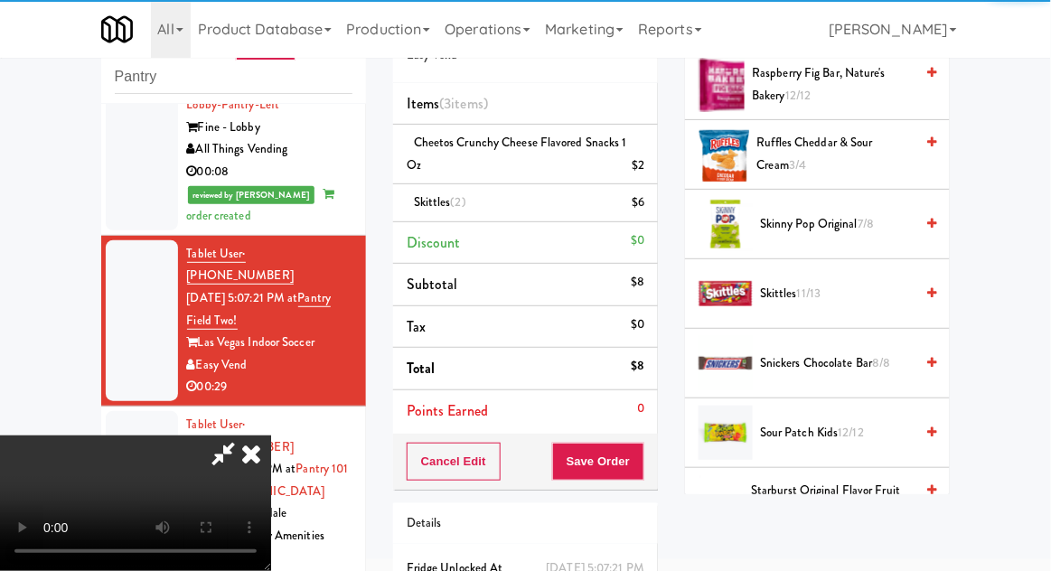
click at [654, 209] on li "Skittles (2) $6" at bounding box center [525, 203] width 265 height 38
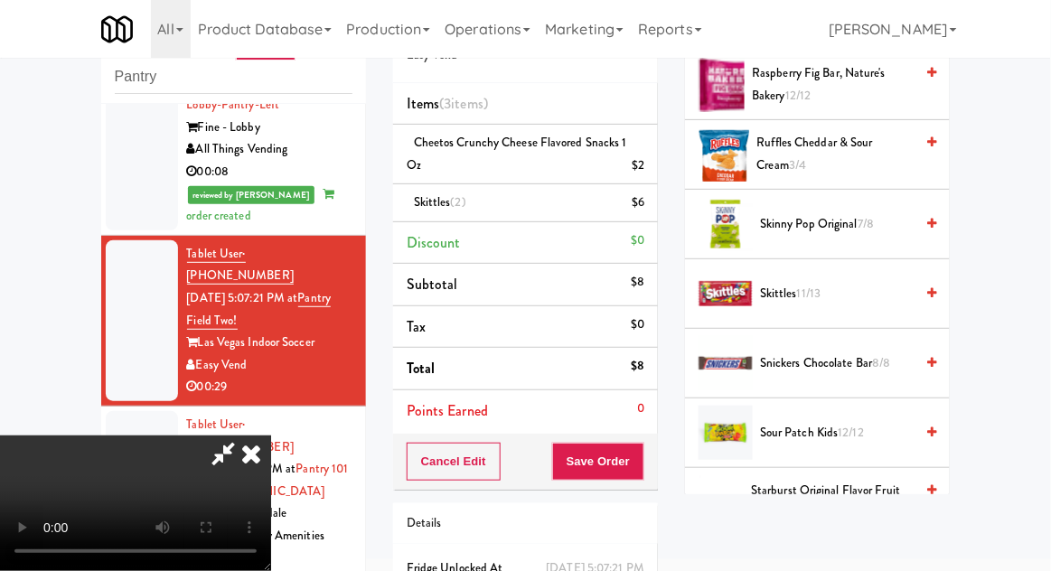
click at [649, 212] on icon at bounding box center [646, 209] width 9 height 12
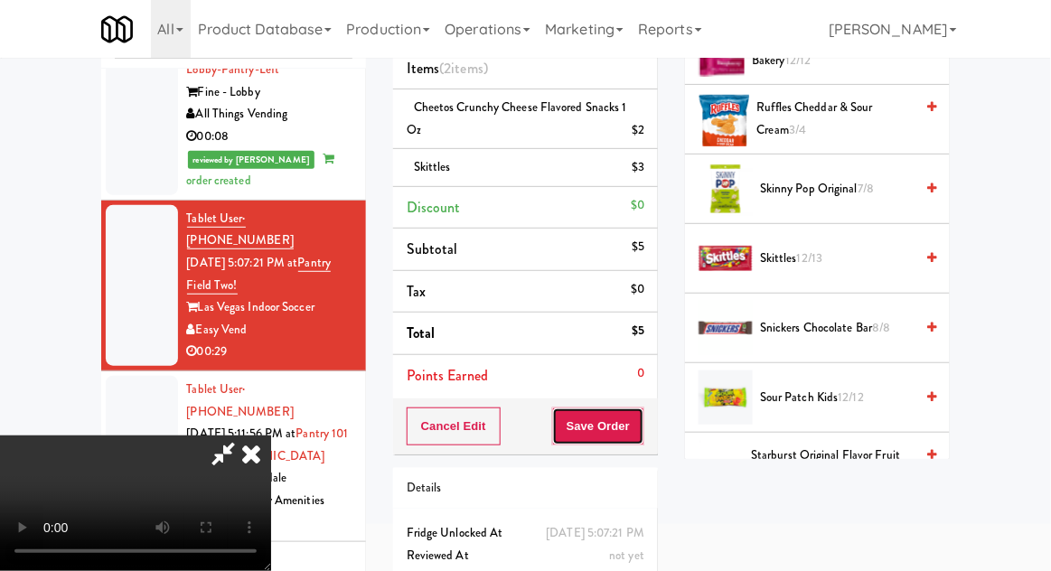
click at [636, 432] on button "Save Order" at bounding box center [598, 427] width 92 height 38
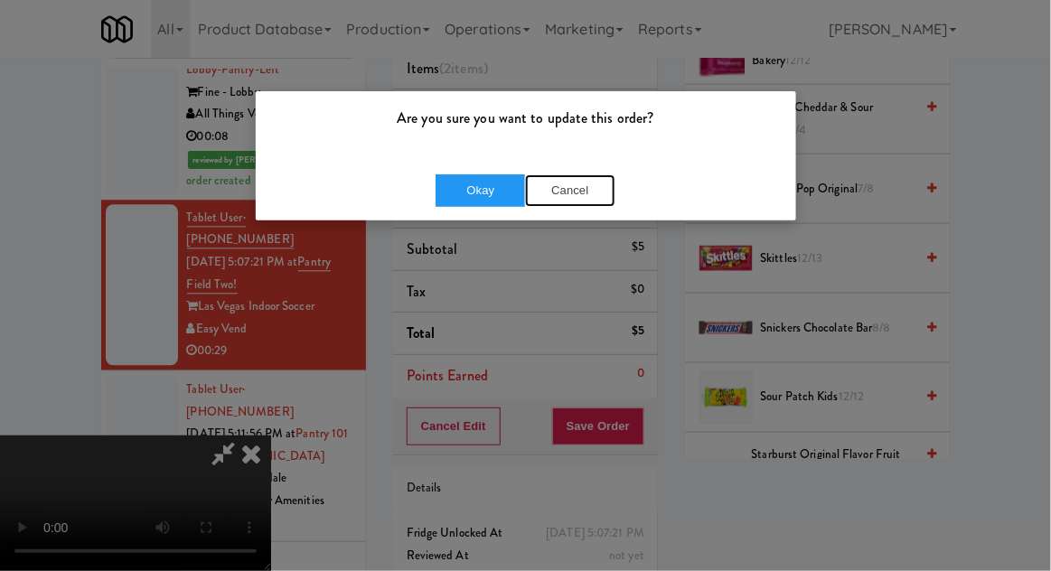
click at [572, 201] on button "Cancel" at bounding box center [570, 190] width 90 height 33
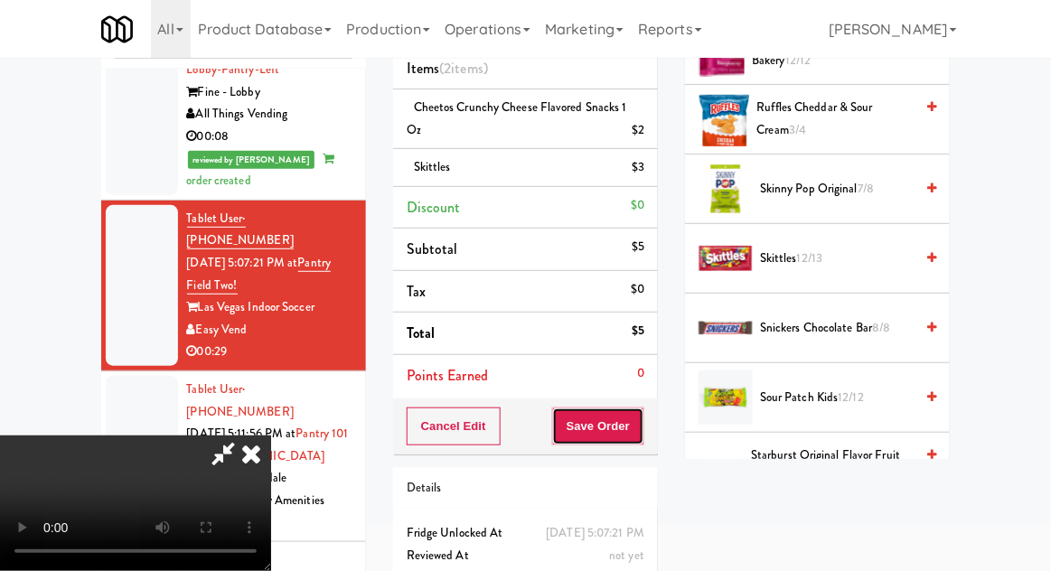
click at [642, 421] on button "Save Order" at bounding box center [598, 427] width 92 height 38
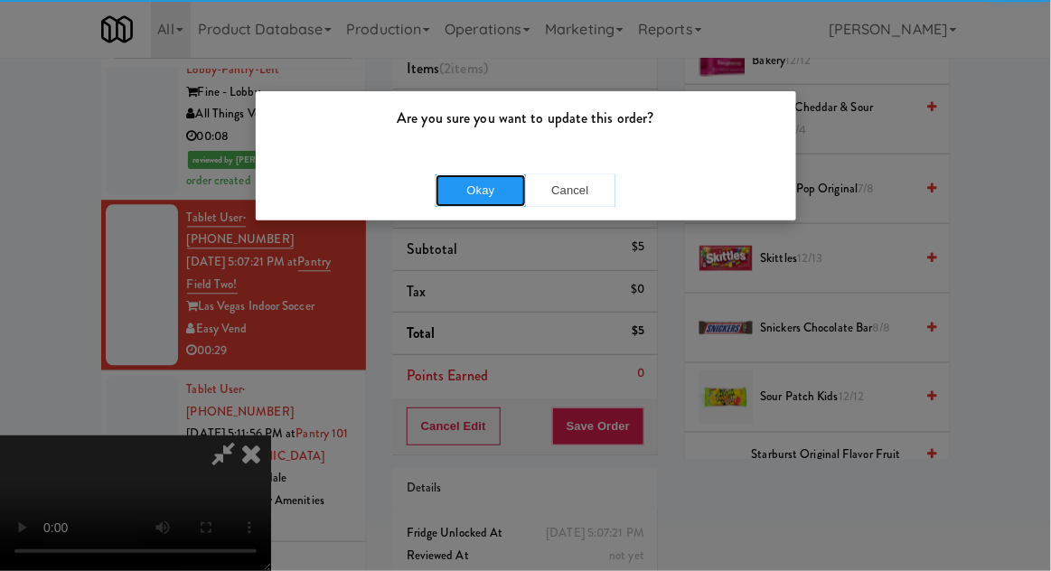
click at [475, 196] on button "Okay" at bounding box center [481, 190] width 90 height 33
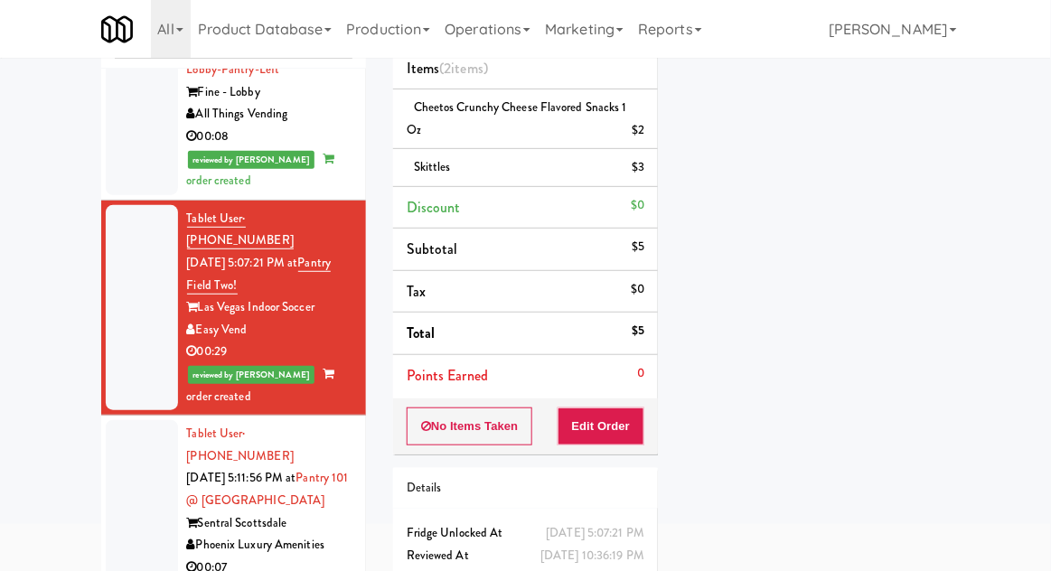
click at [129, 420] on div at bounding box center [142, 500] width 72 height 161
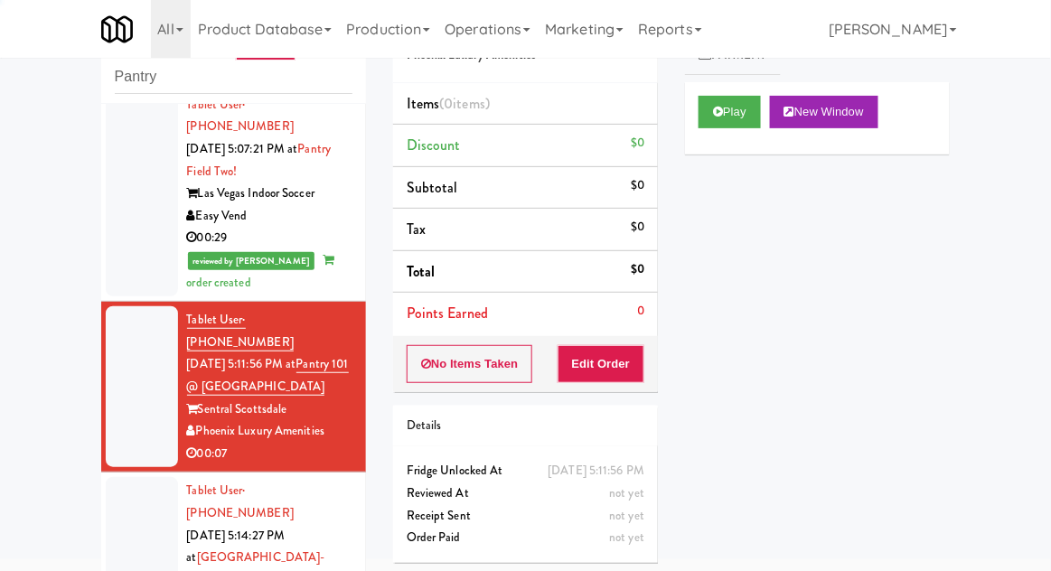
scroll to position [1115, 0]
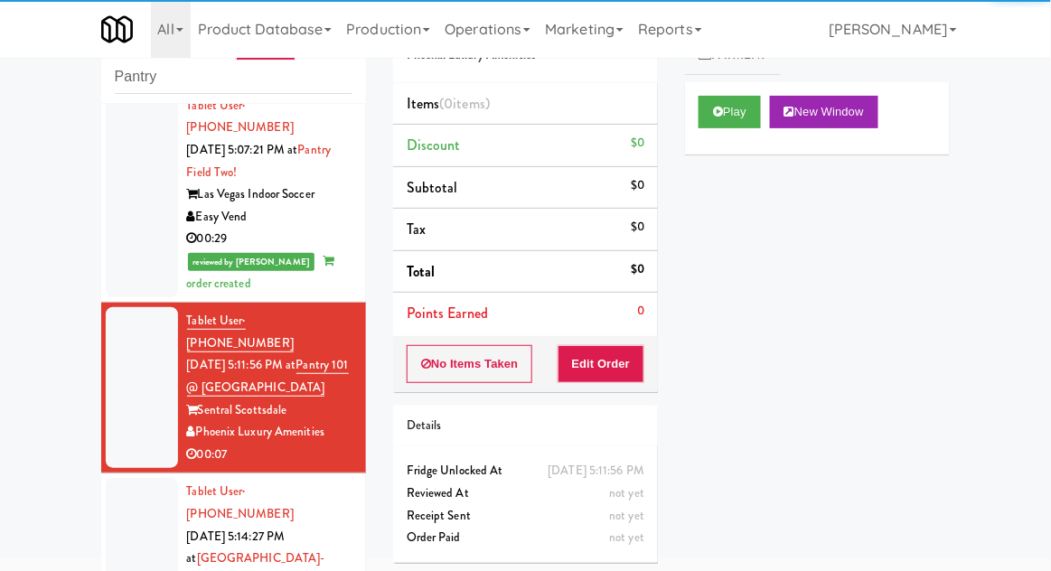
click at [718, 139] on div "Play New Window" at bounding box center [817, 118] width 265 height 72
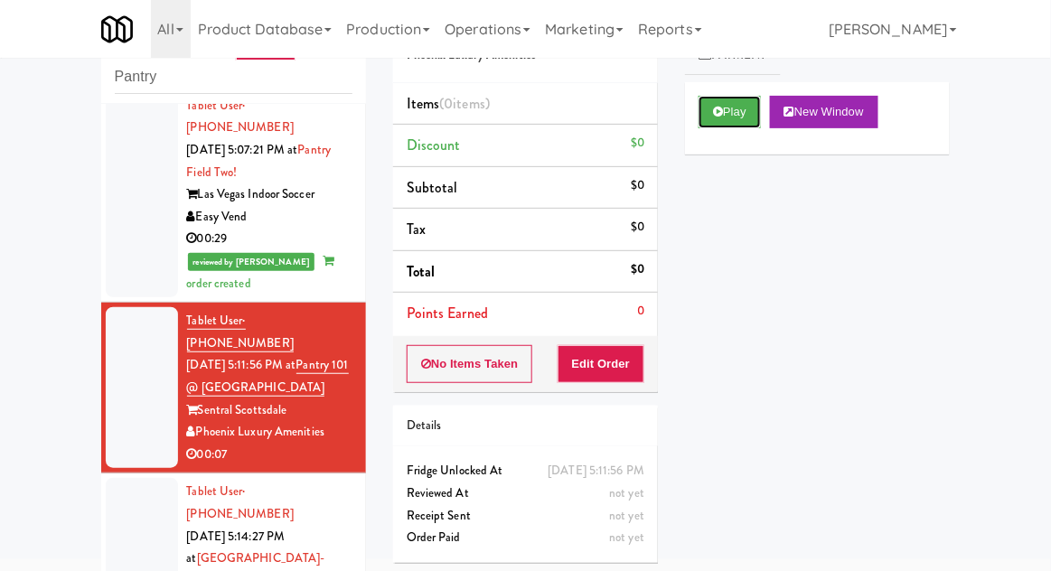
click at [730, 105] on button "Play" at bounding box center [730, 112] width 62 height 33
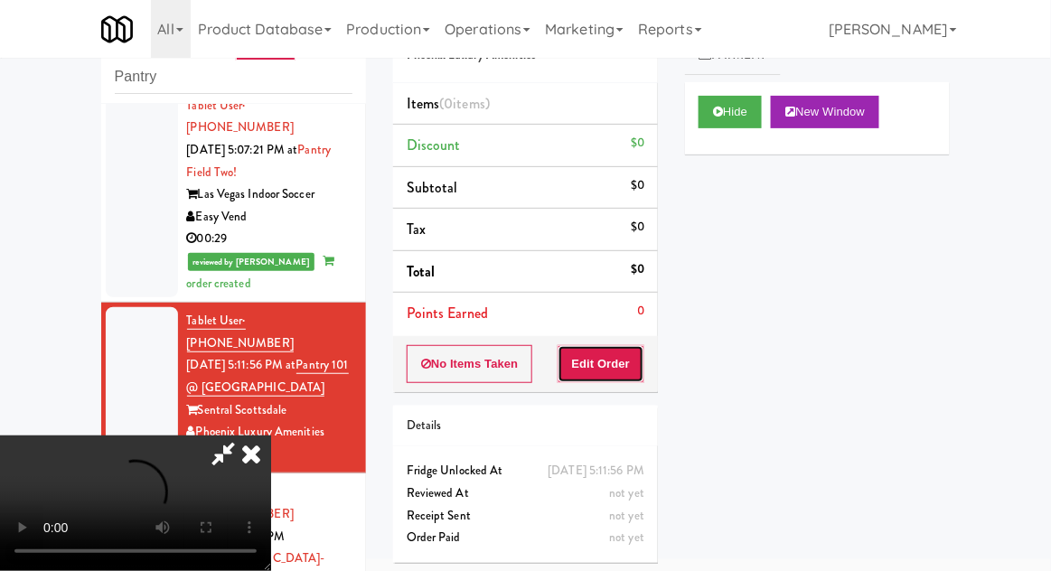
click at [630, 366] on button "Edit Order" at bounding box center [602, 364] width 88 height 38
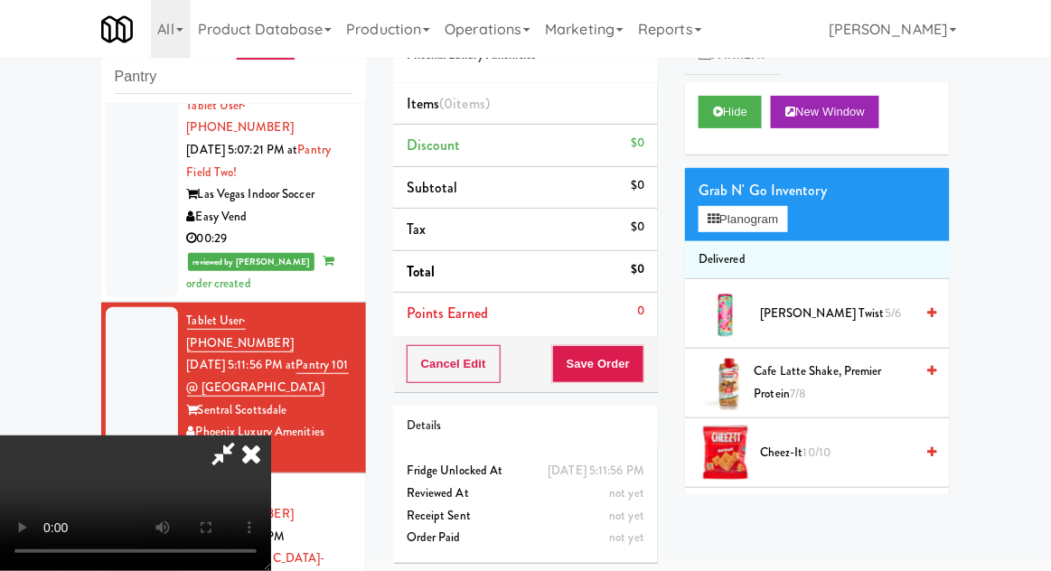
scroll to position [0, 0]
click at [785, 229] on button "Planogram" at bounding box center [743, 219] width 89 height 27
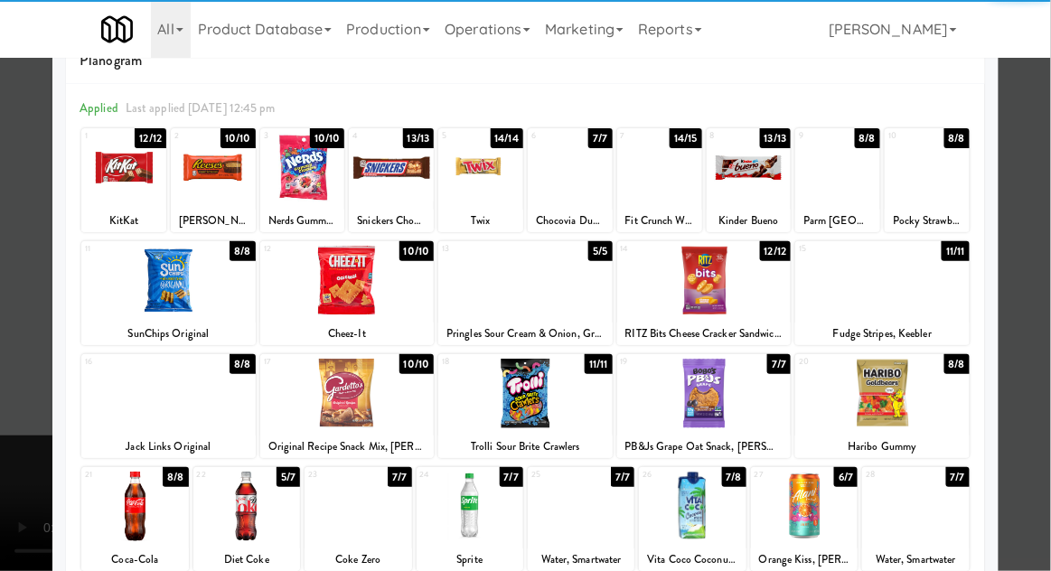
scroll to position [163, 0]
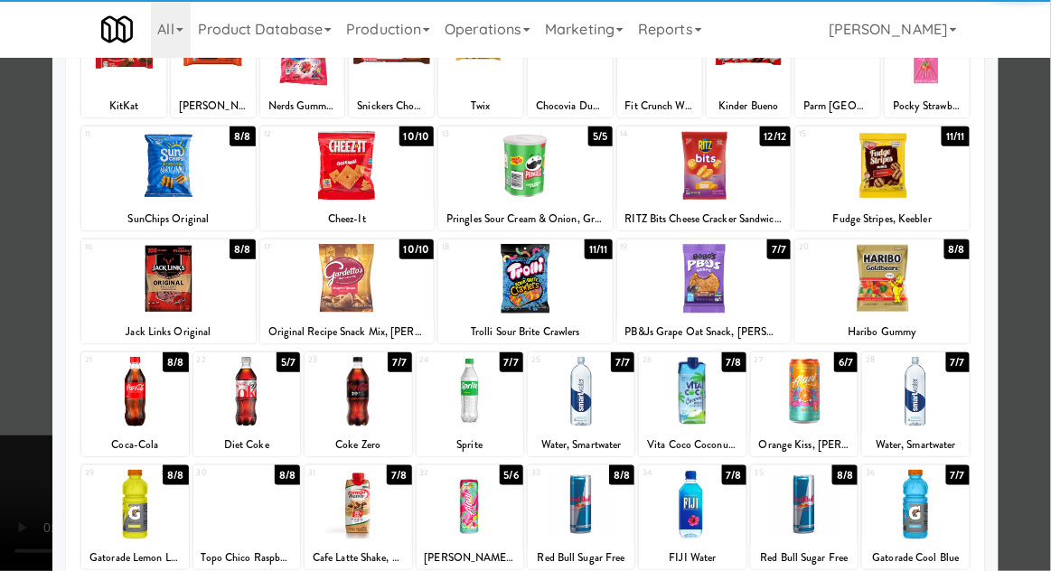
click at [705, 515] on div at bounding box center [692, 505] width 107 height 70
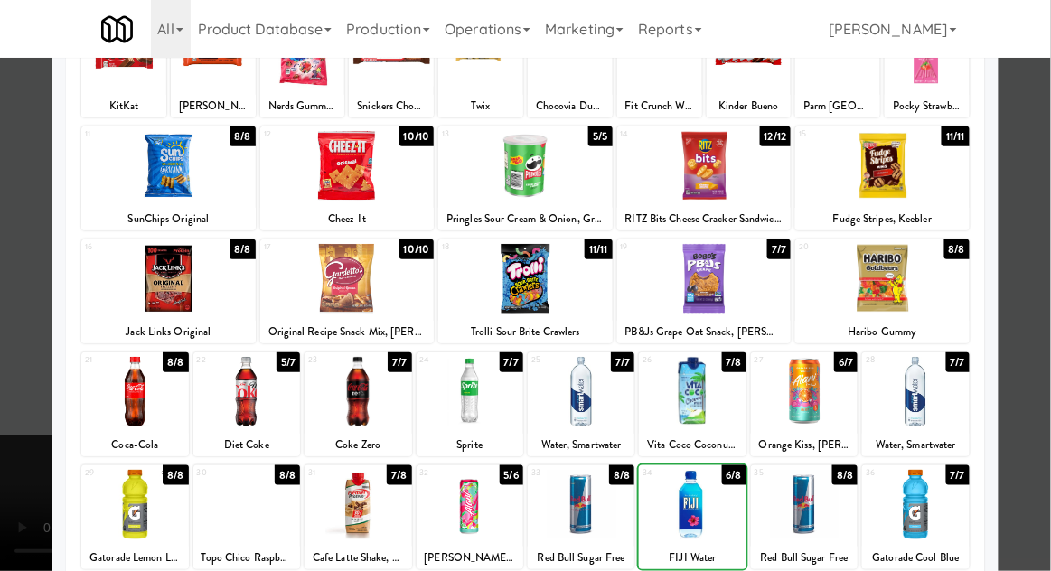
click at [1043, 190] on div at bounding box center [525, 285] width 1051 height 571
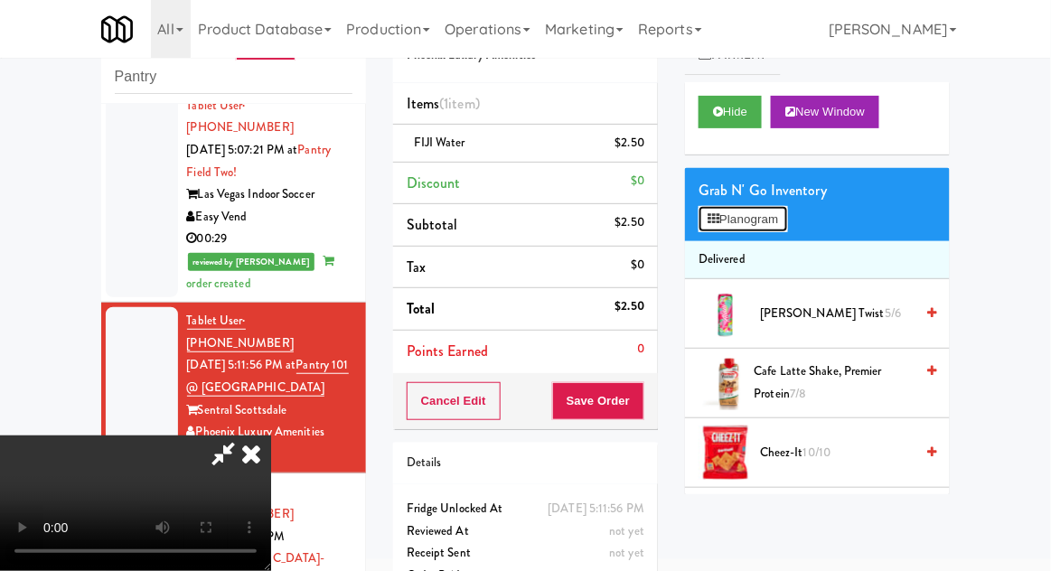
click at [782, 229] on button "Planogram" at bounding box center [743, 219] width 89 height 27
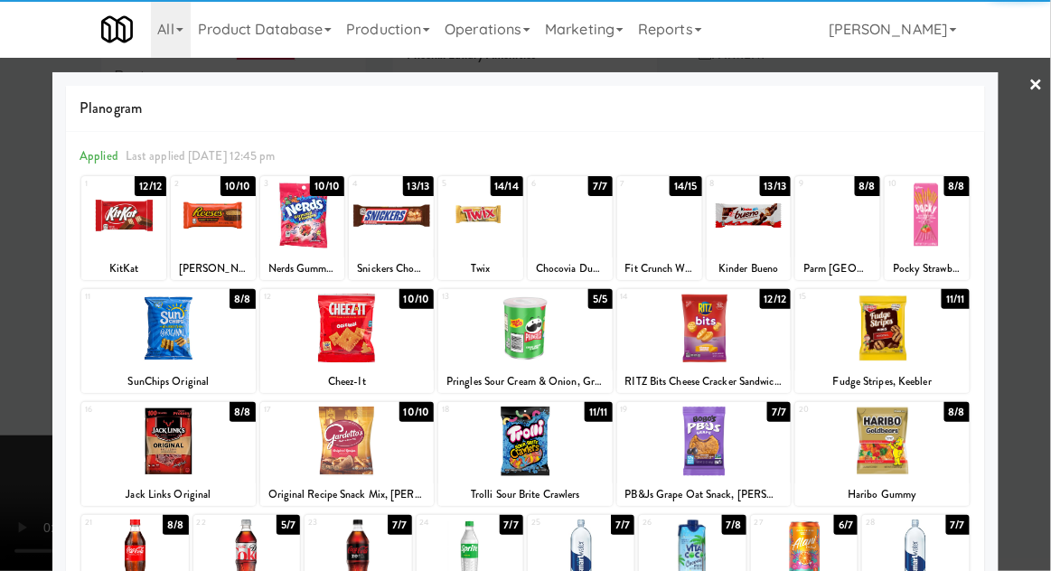
click at [399, 226] on div at bounding box center [391, 216] width 85 height 70
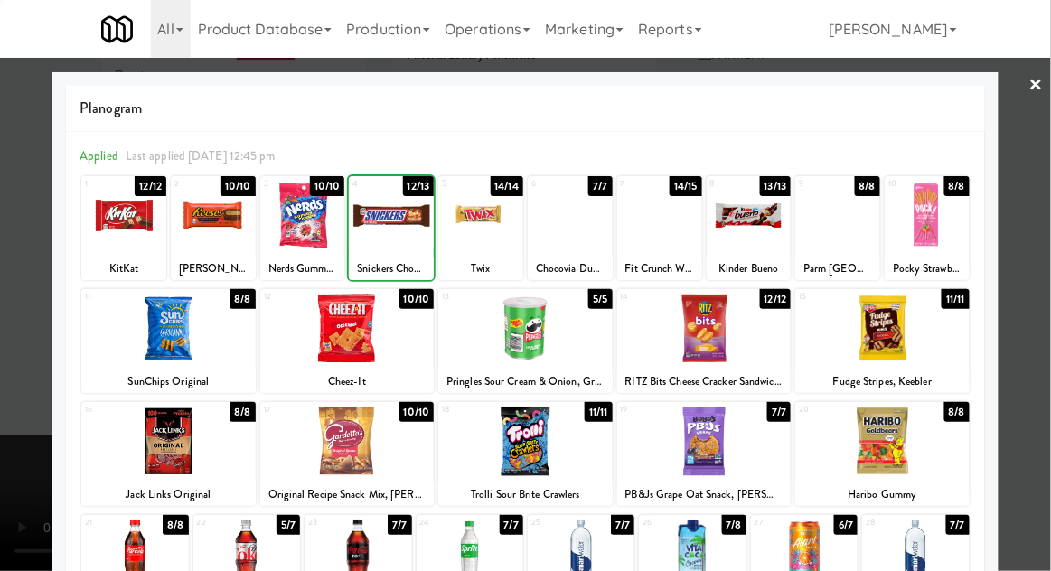
click at [1043, 192] on div at bounding box center [525, 285] width 1051 height 571
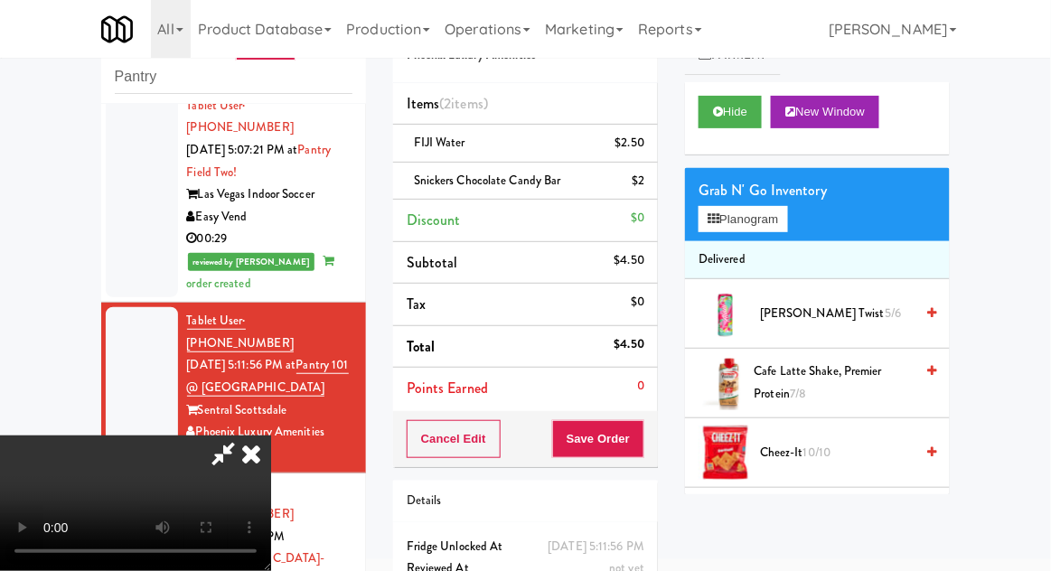
scroll to position [66, 0]
click at [634, 452] on button "Save Order" at bounding box center [598, 439] width 92 height 38
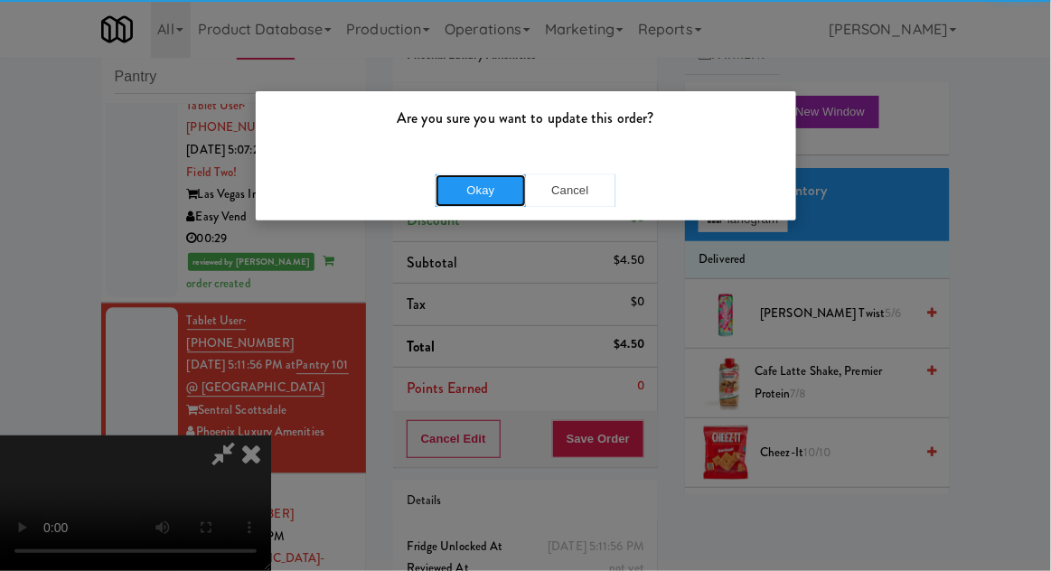
click at [478, 202] on button "Okay" at bounding box center [481, 190] width 90 height 33
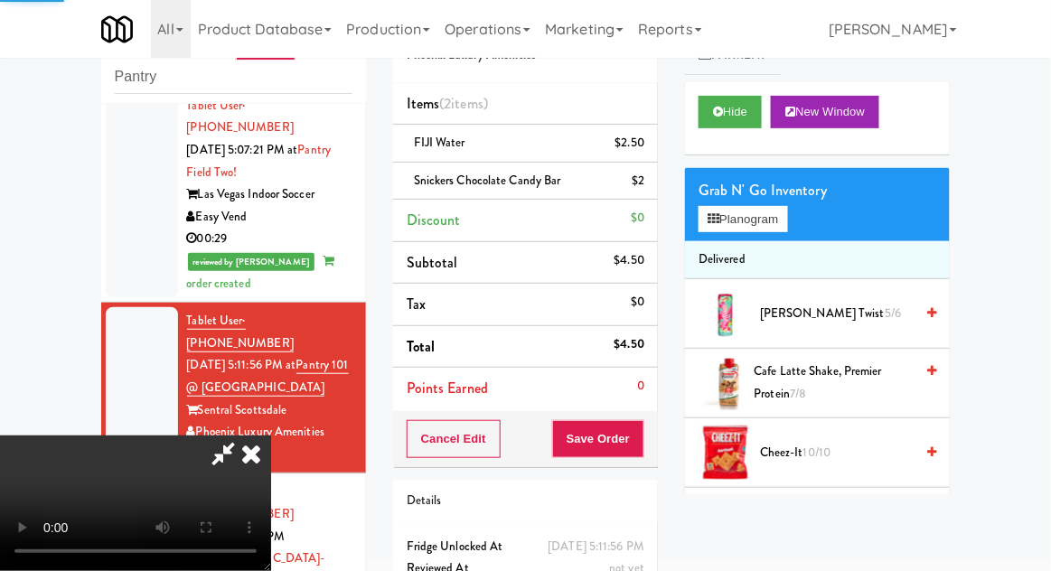
scroll to position [0, 0]
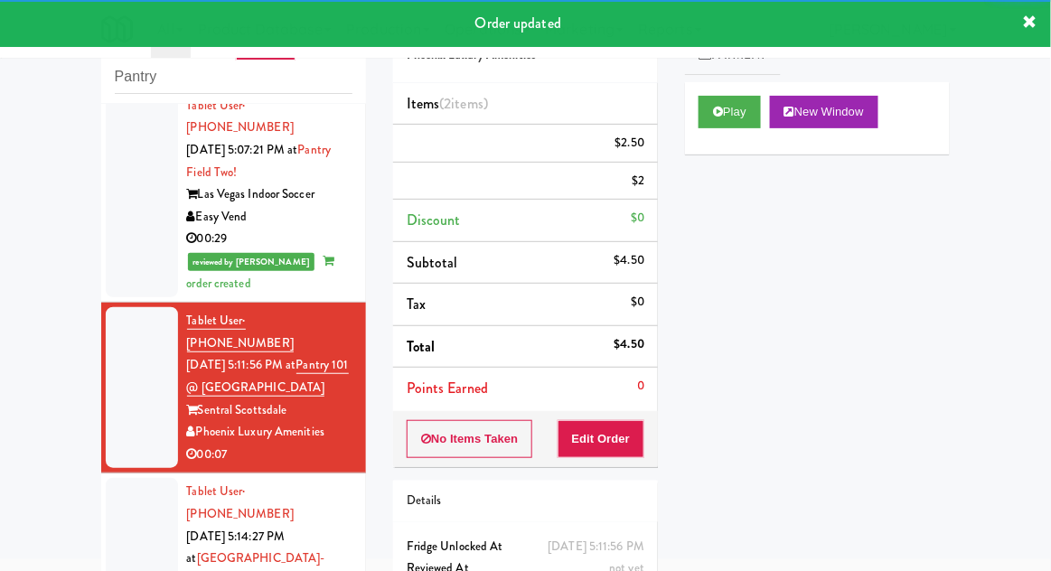
click at [125, 478] on div at bounding box center [142, 569] width 72 height 183
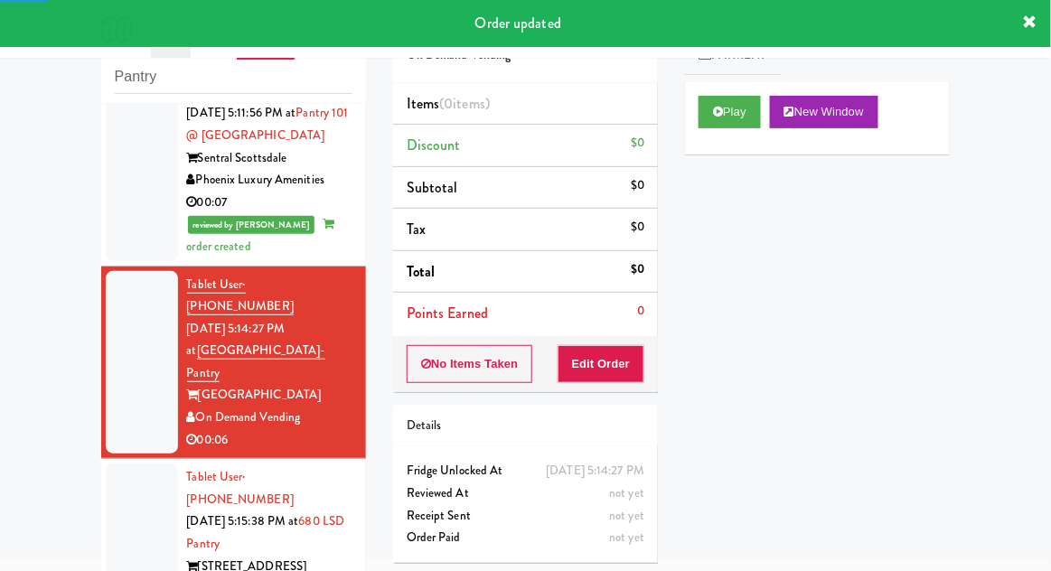
scroll to position [1367, 0]
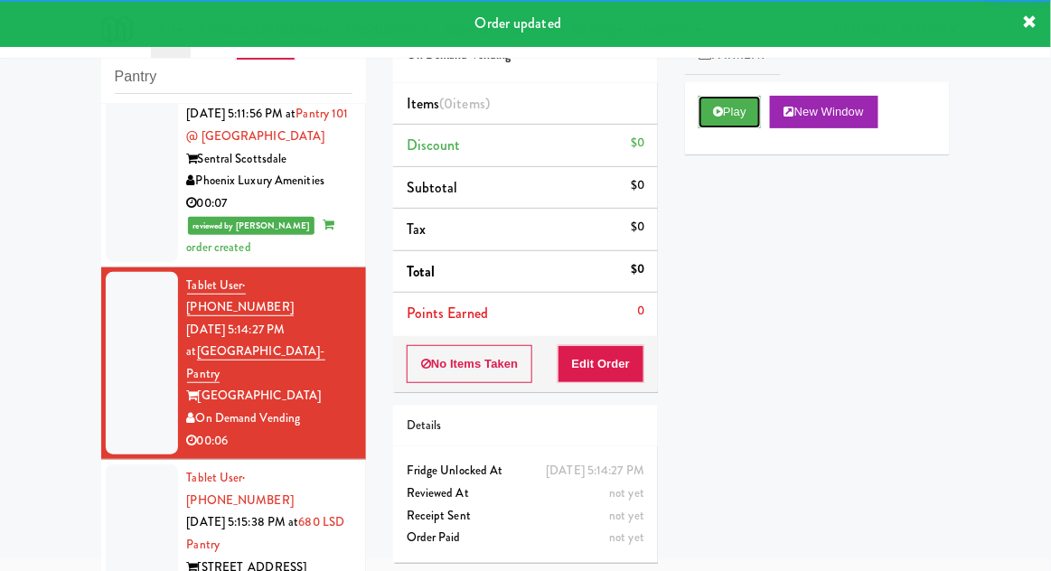
click at [719, 111] on icon at bounding box center [718, 112] width 10 height 12
click at [610, 369] on button "Edit Order" at bounding box center [602, 364] width 88 height 38
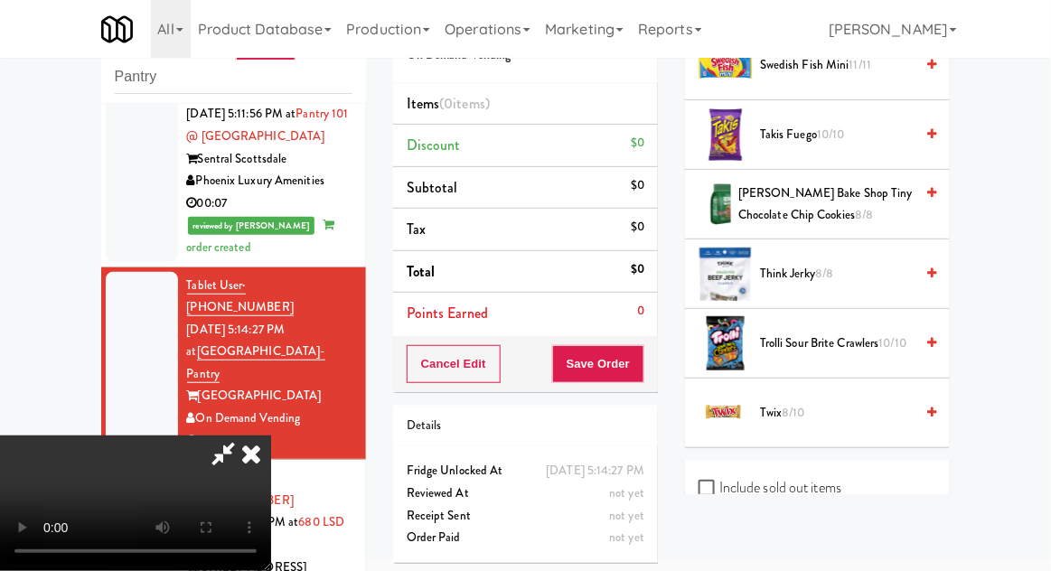
scroll to position [2305, 0]
click at [830, 401] on span "Twix 8/10" at bounding box center [837, 412] width 154 height 23
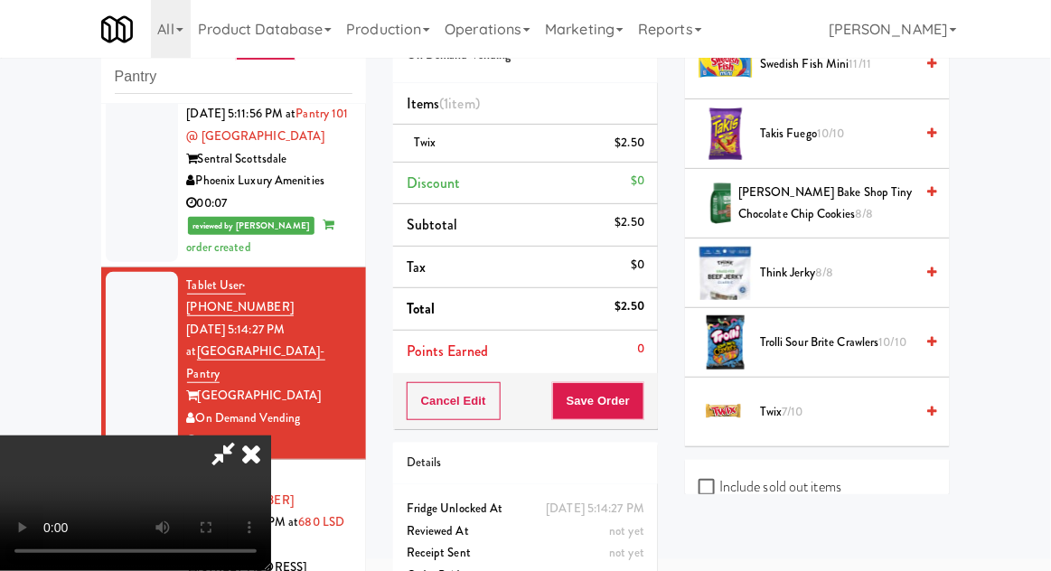
scroll to position [66, 0]
click at [656, 398] on div "Cancel Edit Save Order" at bounding box center [525, 401] width 265 height 56
click at [643, 409] on button "Save Order" at bounding box center [598, 401] width 92 height 38
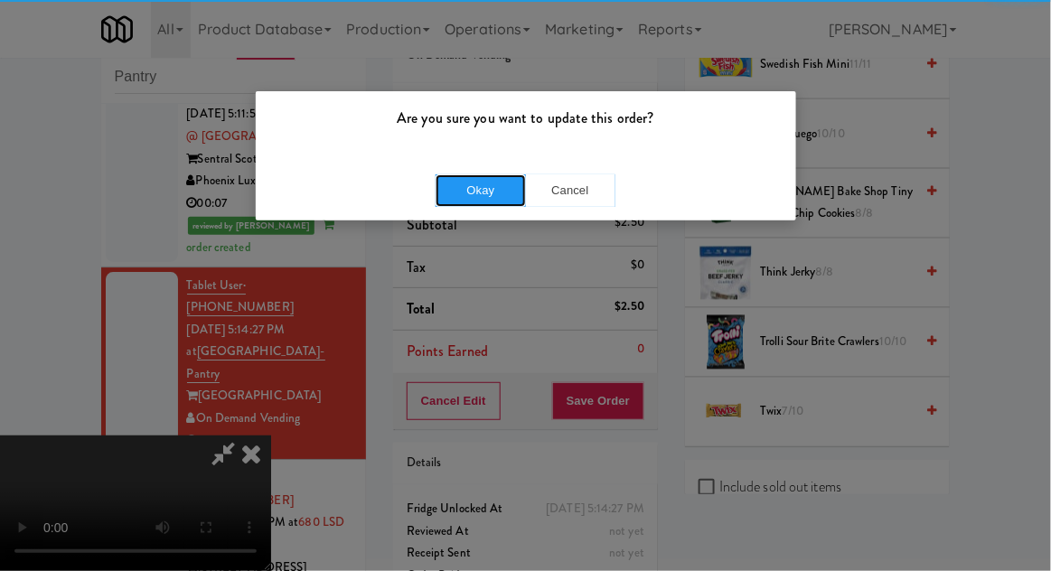
click at [473, 197] on button "Okay" at bounding box center [481, 190] width 90 height 33
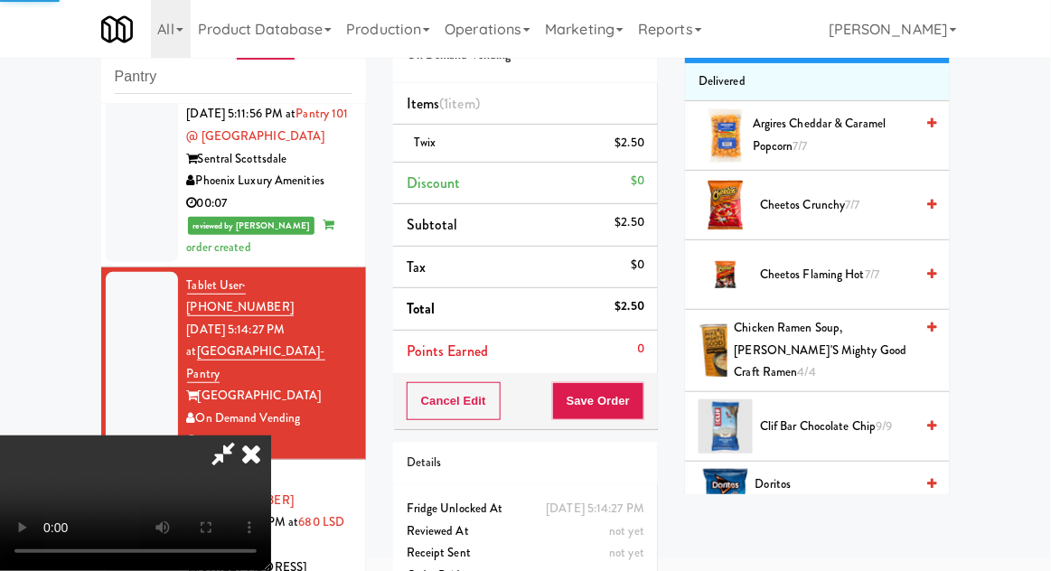
scroll to position [0, 0]
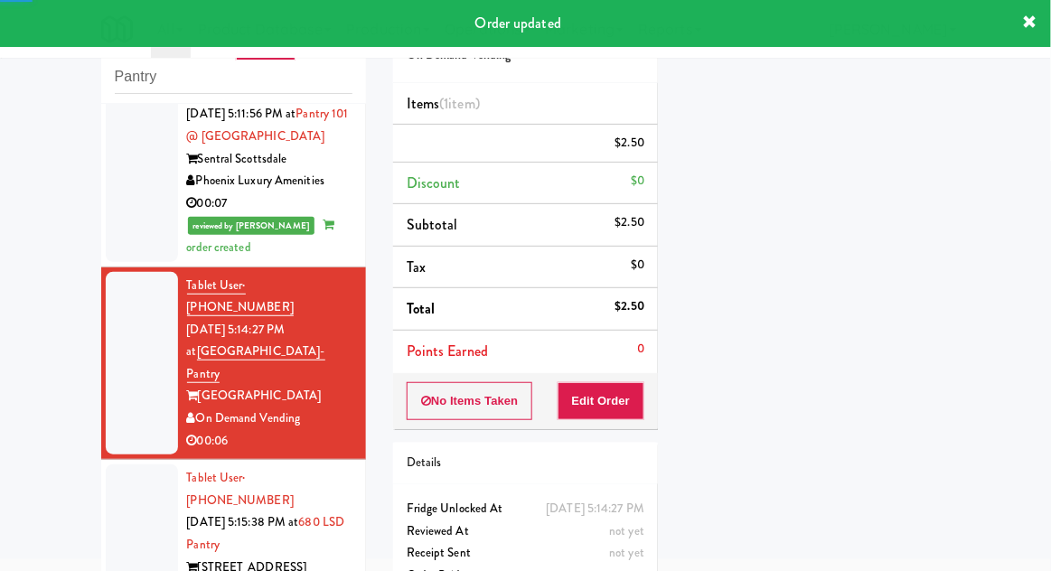
click at [105, 460] on li "Tablet User · (773) 733-6947 [DATE] 5:15:38 PM at 680 LSD Pantry [STREET_ADDRES…" at bounding box center [233, 545] width 265 height 171
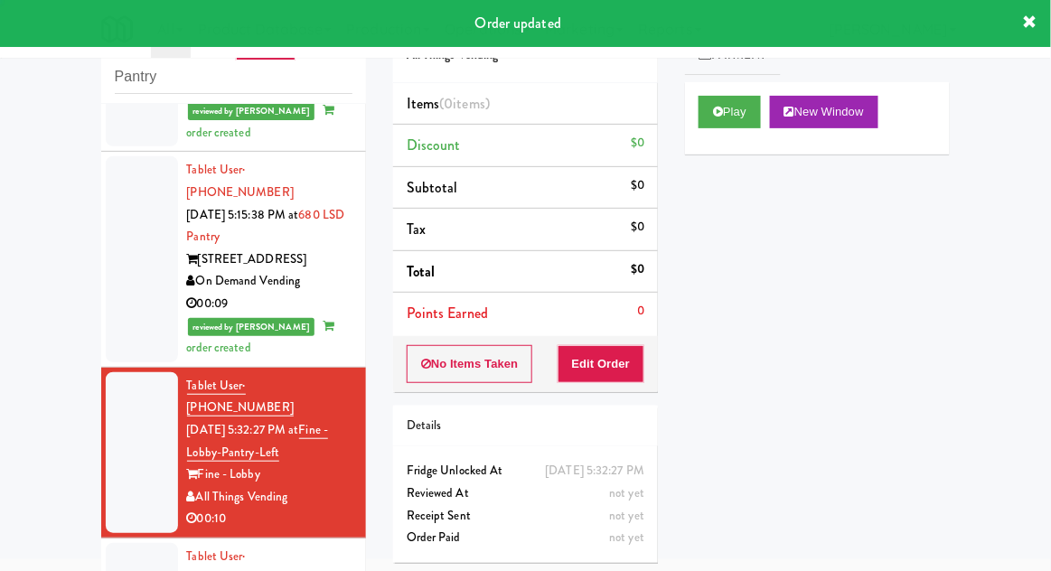
scroll to position [1720, 0]
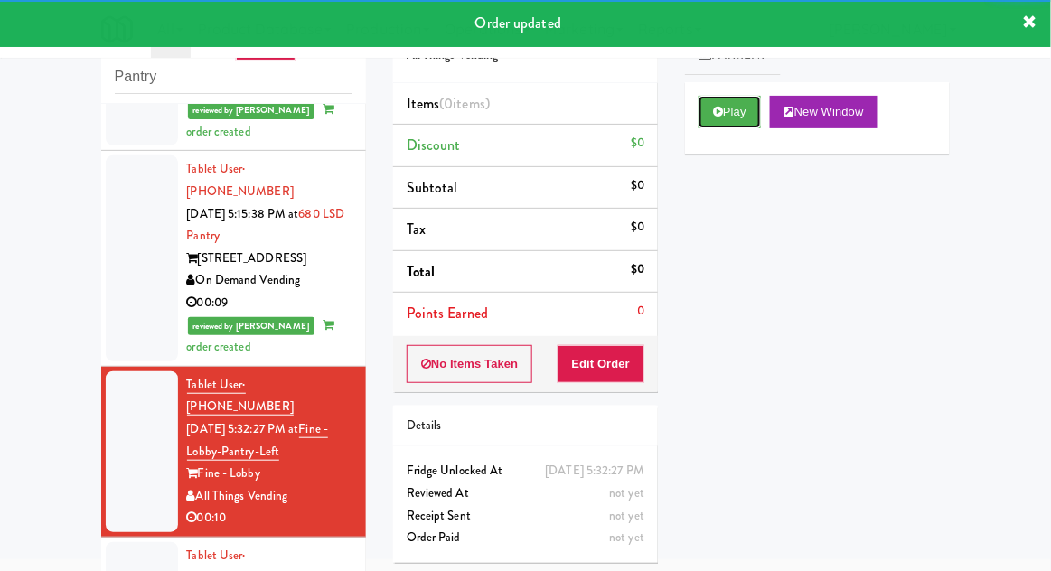
click at [715, 103] on button "Play" at bounding box center [730, 112] width 62 height 33
click at [634, 355] on button "Edit Order" at bounding box center [602, 364] width 88 height 38
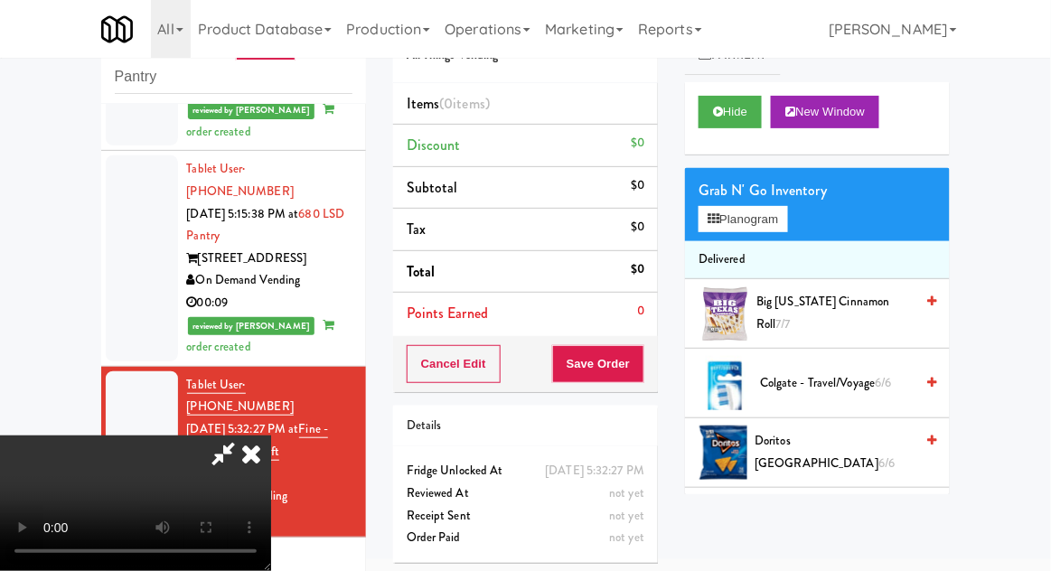
scroll to position [0, 0]
click at [788, 194] on div "Grab N' Go Inventory" at bounding box center [818, 190] width 238 height 27
click at [766, 207] on button "Planogram" at bounding box center [743, 219] width 89 height 27
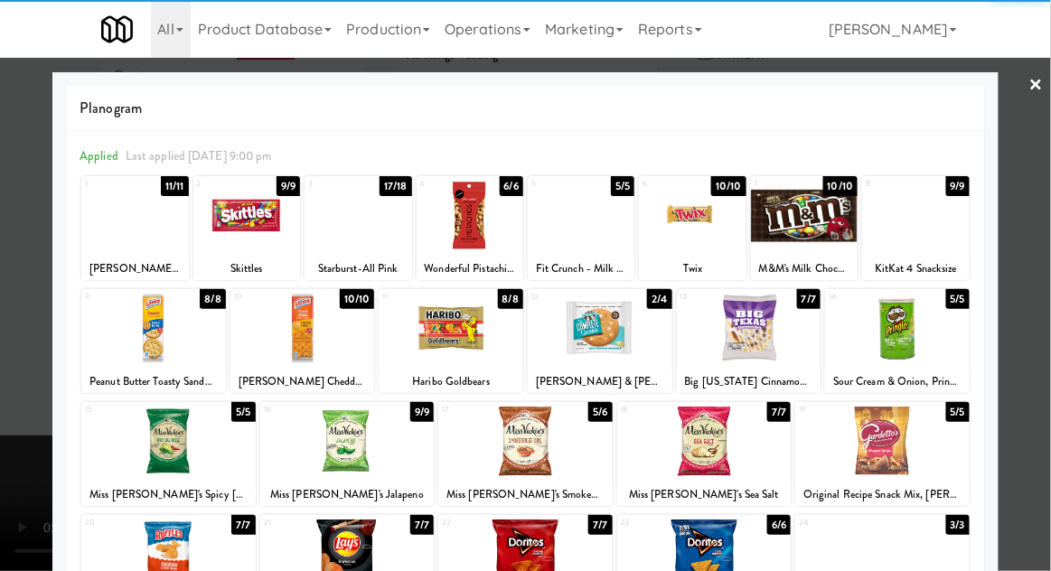
click at [481, 232] on div at bounding box center [470, 216] width 107 height 70
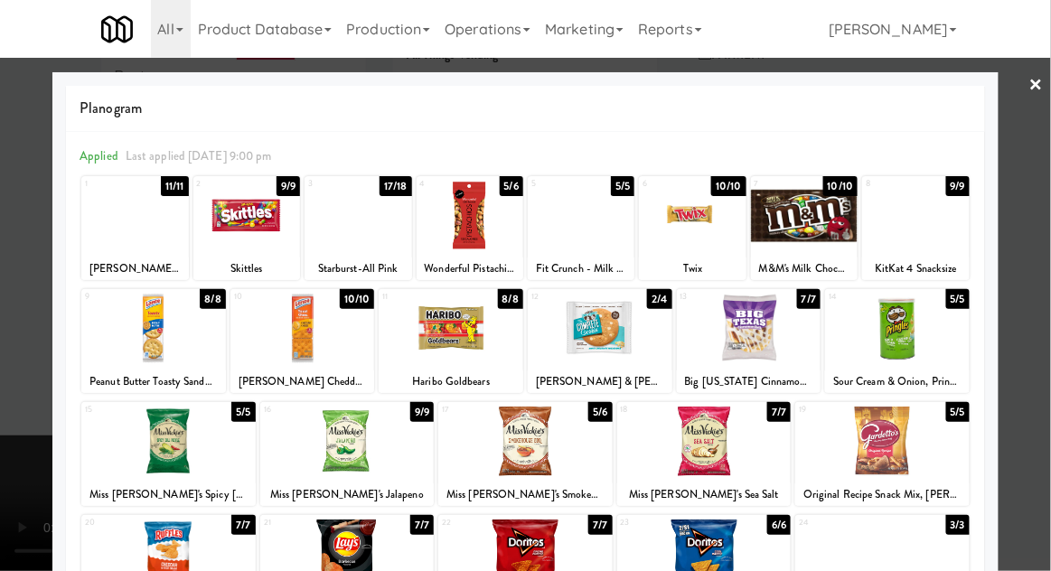
click at [1034, 308] on div at bounding box center [525, 285] width 1051 height 571
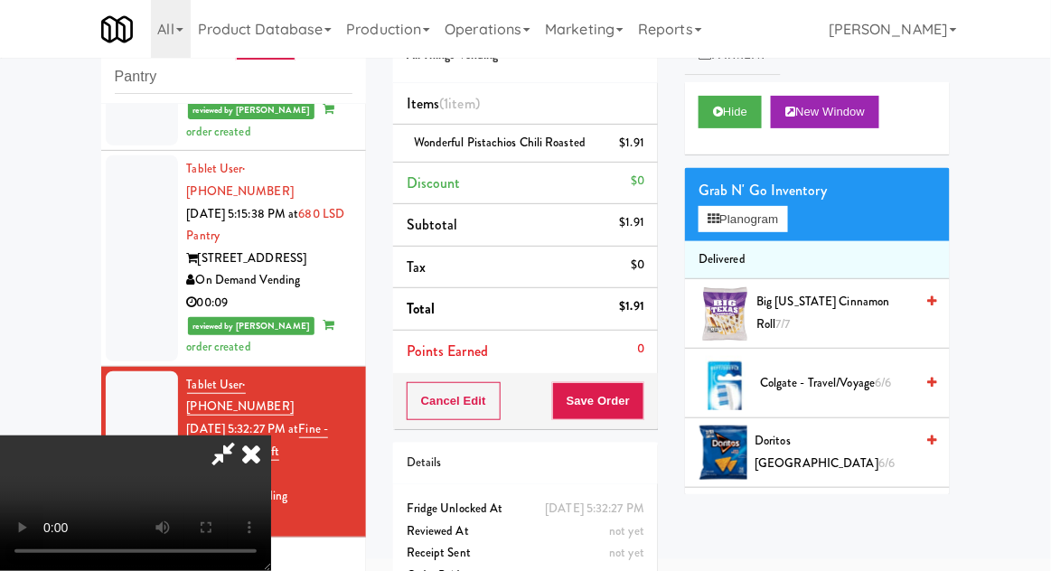
scroll to position [66, 0]
click at [639, 414] on button "Save Order" at bounding box center [598, 401] width 92 height 38
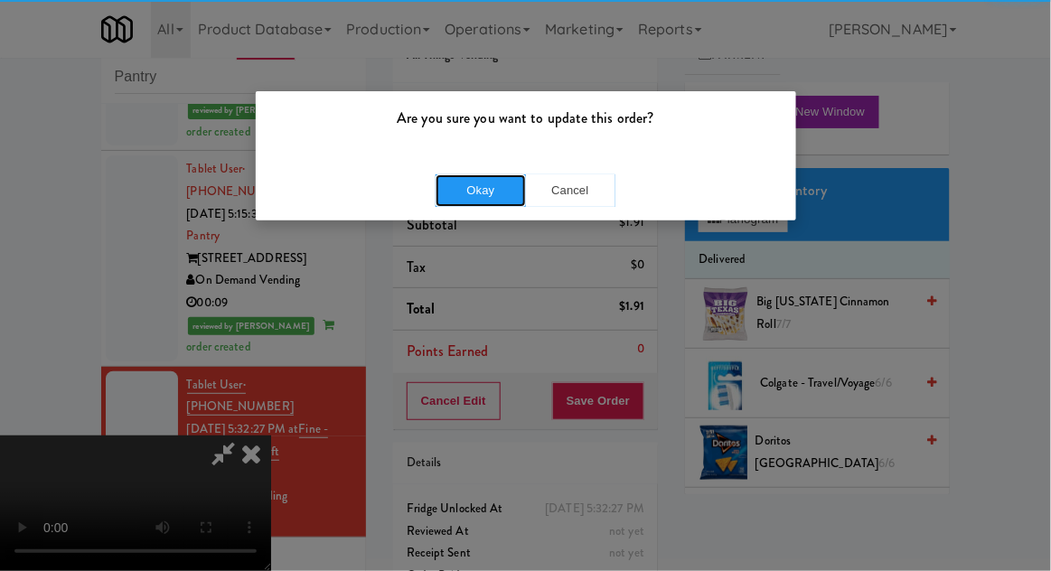
click at [475, 196] on button "Okay" at bounding box center [481, 190] width 90 height 33
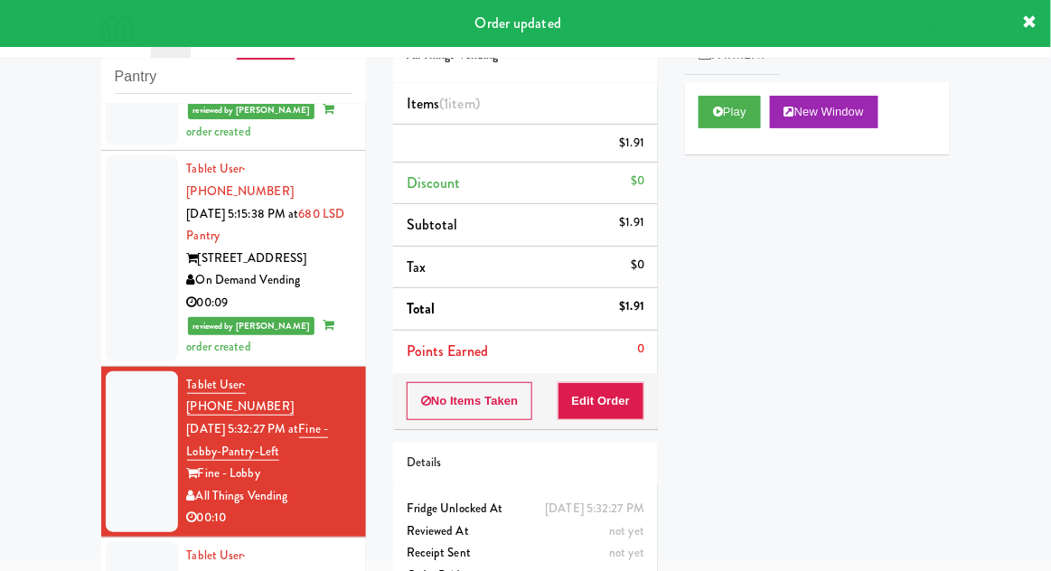
scroll to position [0, 0]
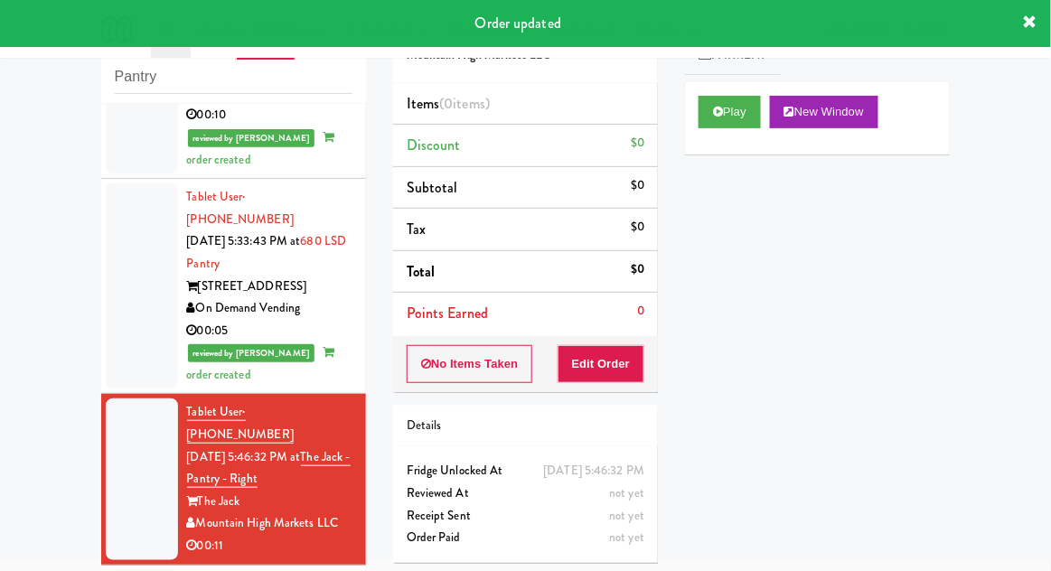
scroll to position [2123, 0]
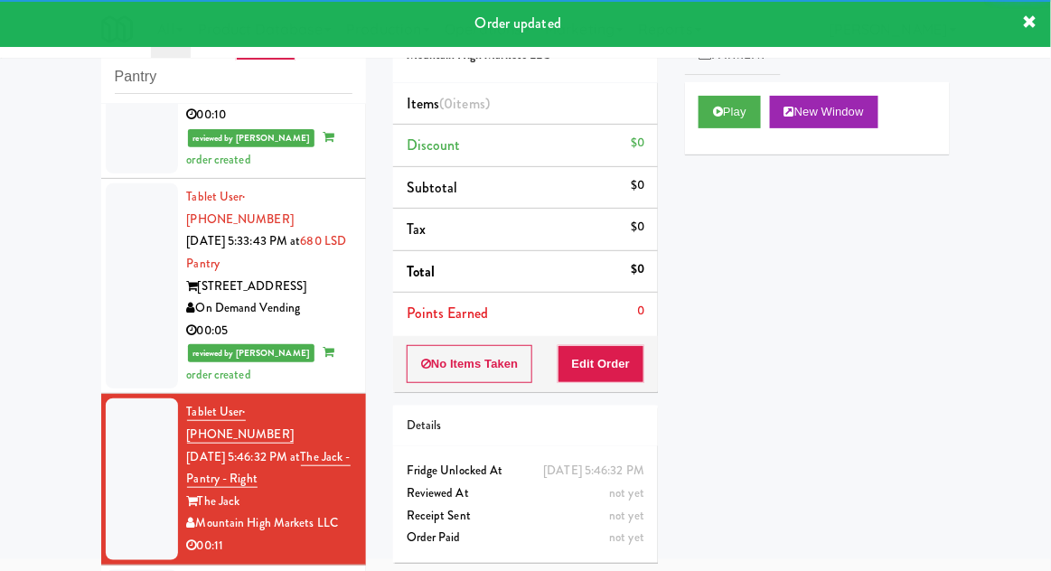
click at [688, 110] on div "Play New Window" at bounding box center [817, 118] width 265 height 72
click at [607, 357] on button "Edit Order" at bounding box center [602, 364] width 88 height 38
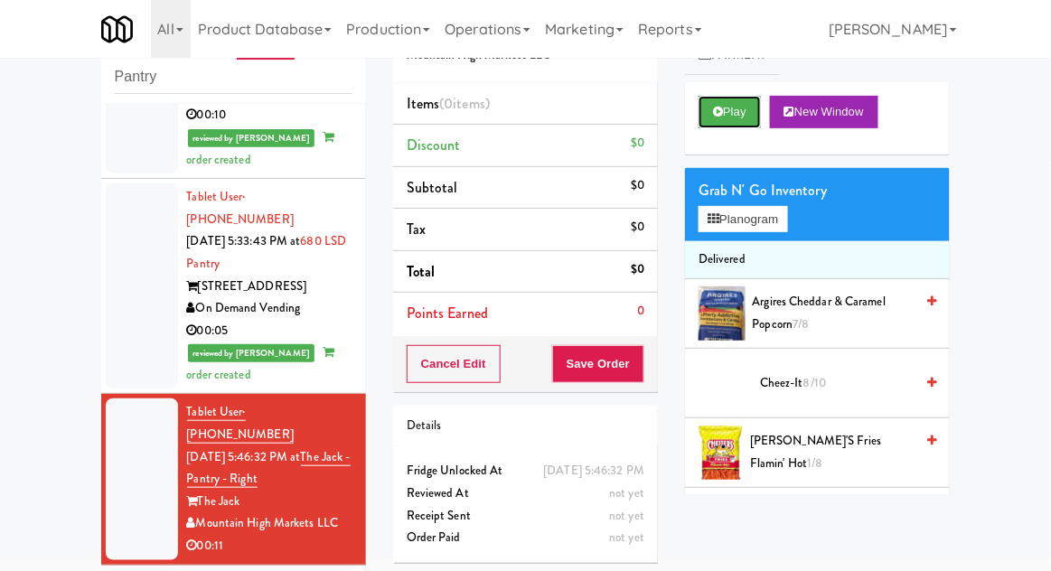
click at [728, 118] on button "Play" at bounding box center [730, 112] width 62 height 33
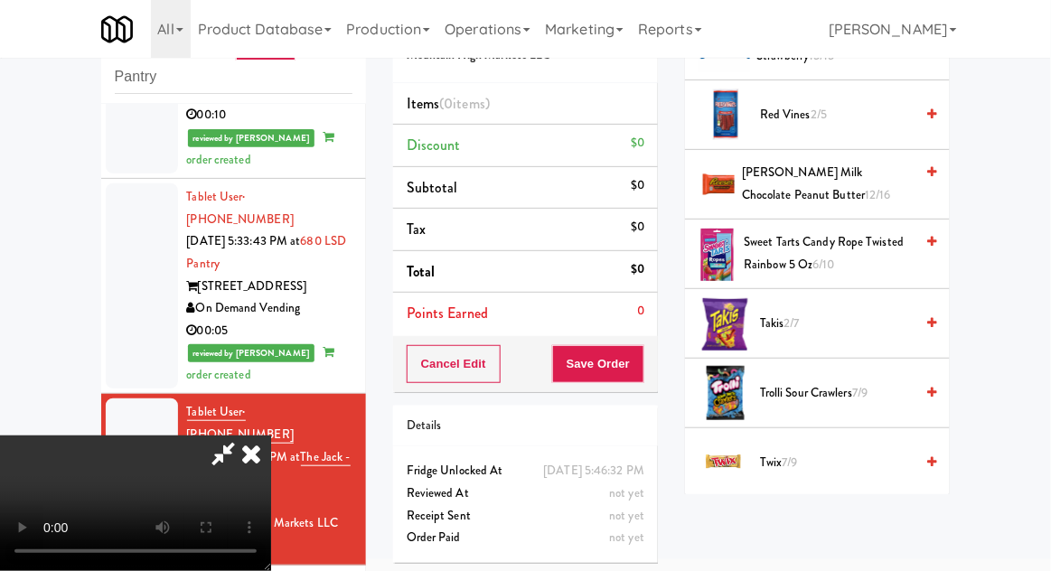
scroll to position [1780, 0]
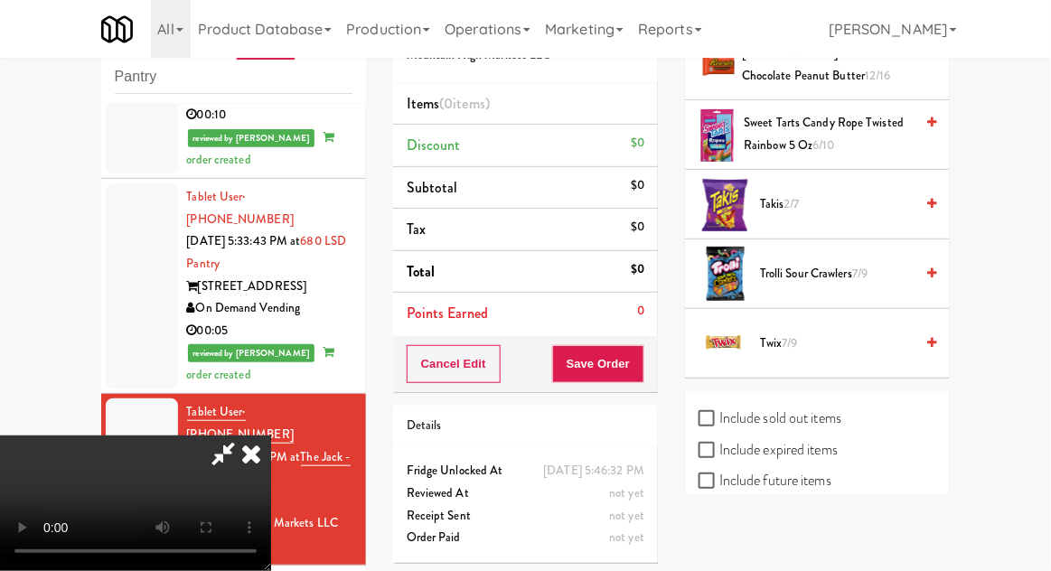
click at [847, 333] on span "Twix 7/9" at bounding box center [837, 344] width 154 height 23
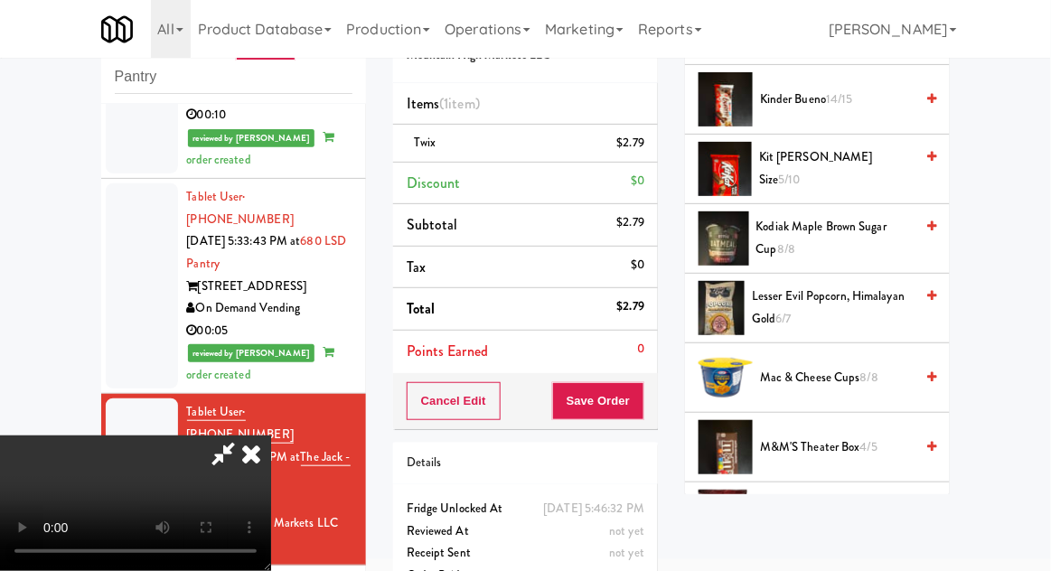
scroll to position [846, 0]
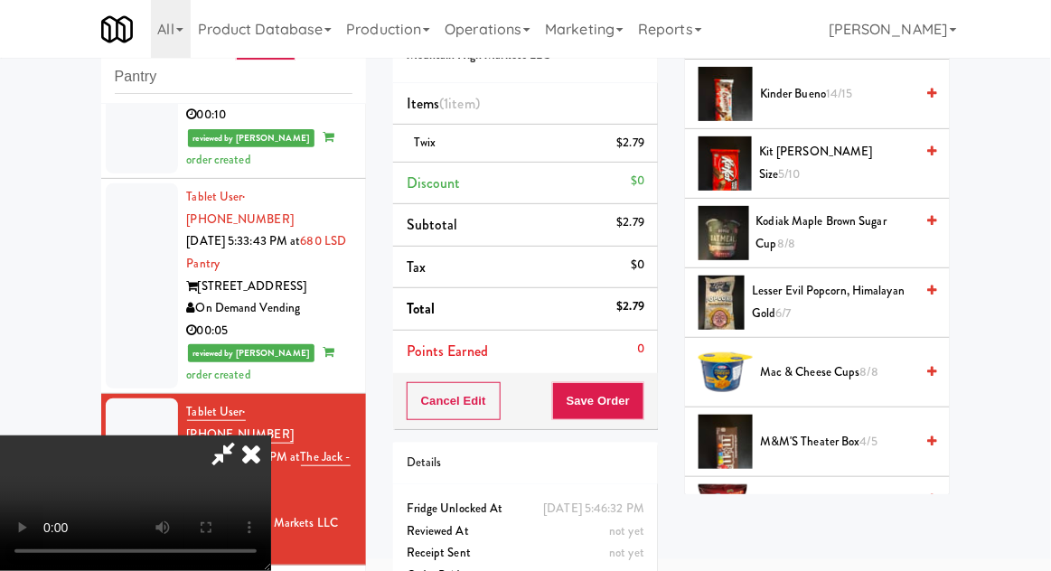
click at [871, 436] on span "4/5" at bounding box center [868, 441] width 17 height 17
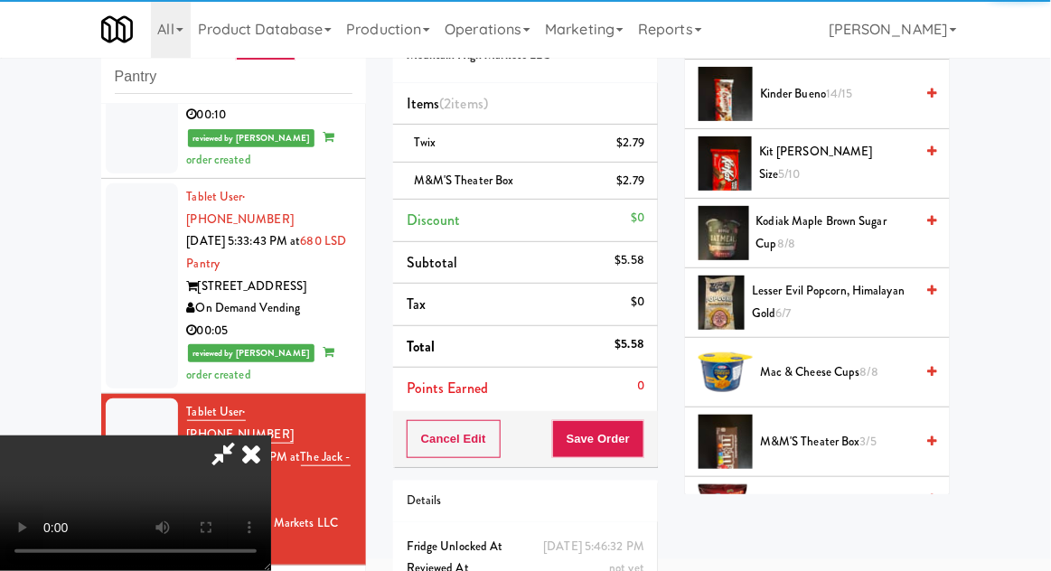
scroll to position [66, 0]
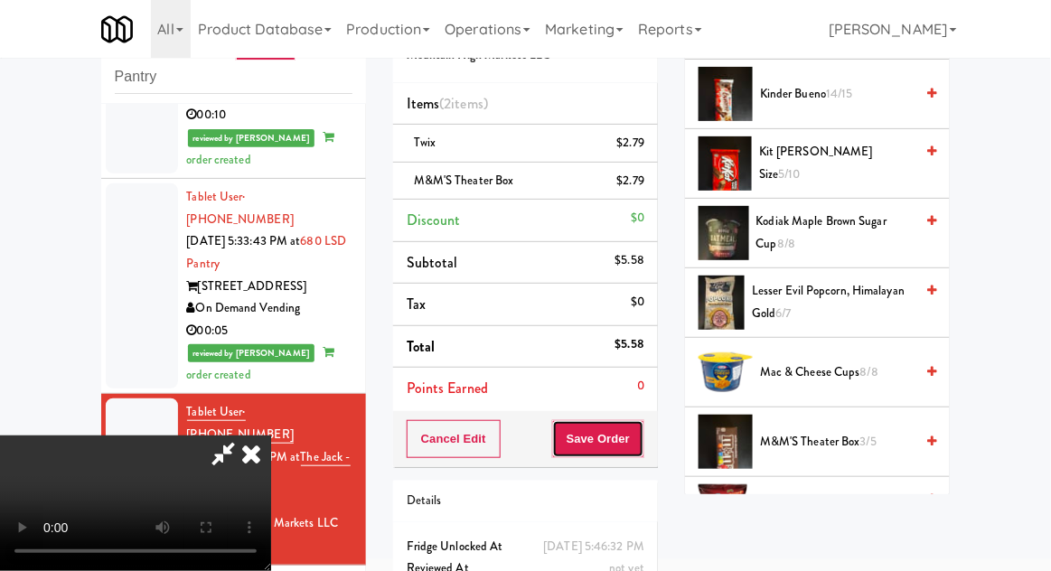
click at [642, 439] on button "Save Order" at bounding box center [598, 439] width 92 height 38
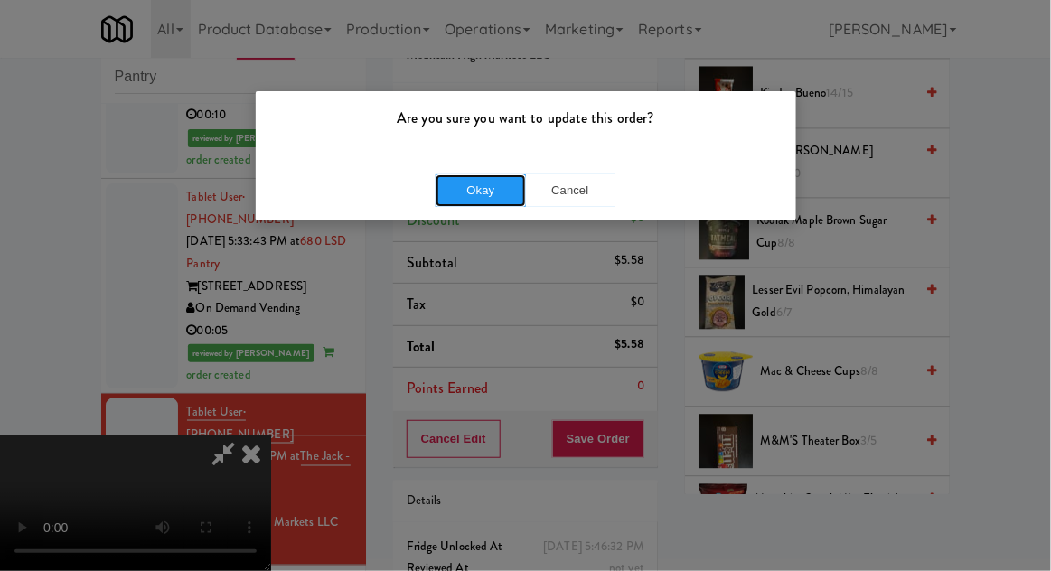
click at [470, 193] on button "Okay" at bounding box center [481, 190] width 90 height 33
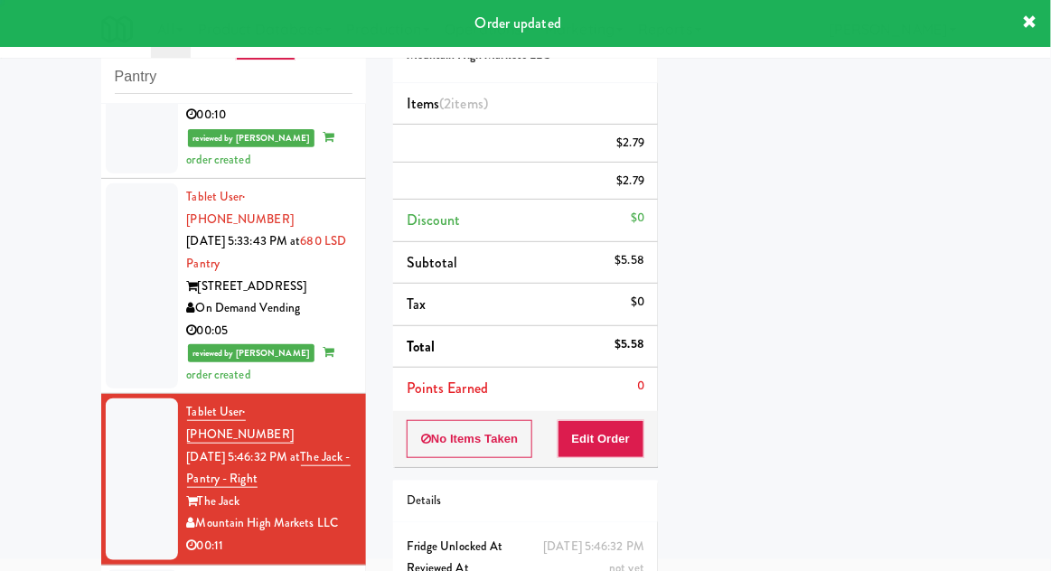
scroll to position [0, 0]
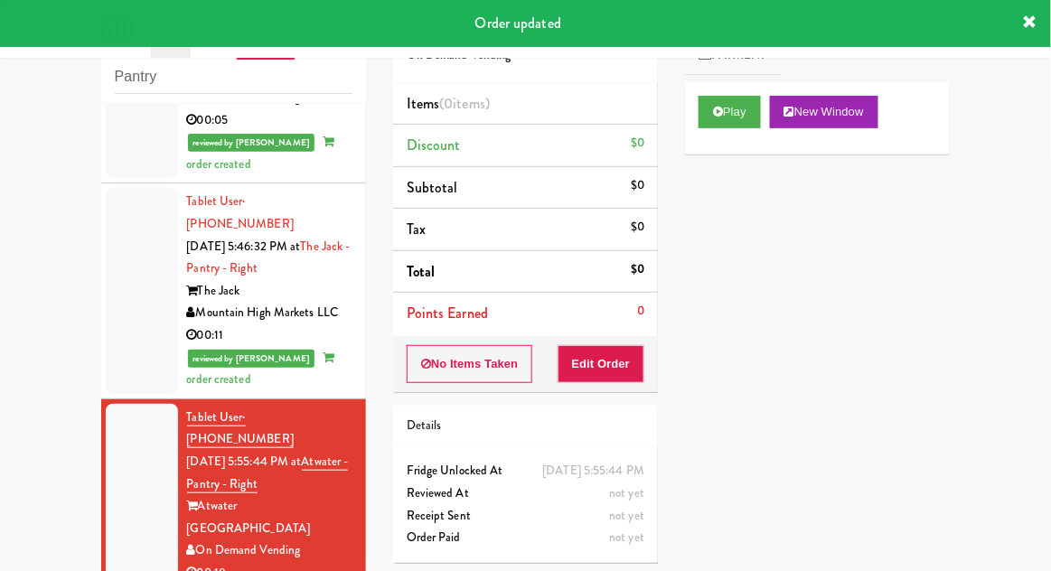
scroll to position [2329, 0]
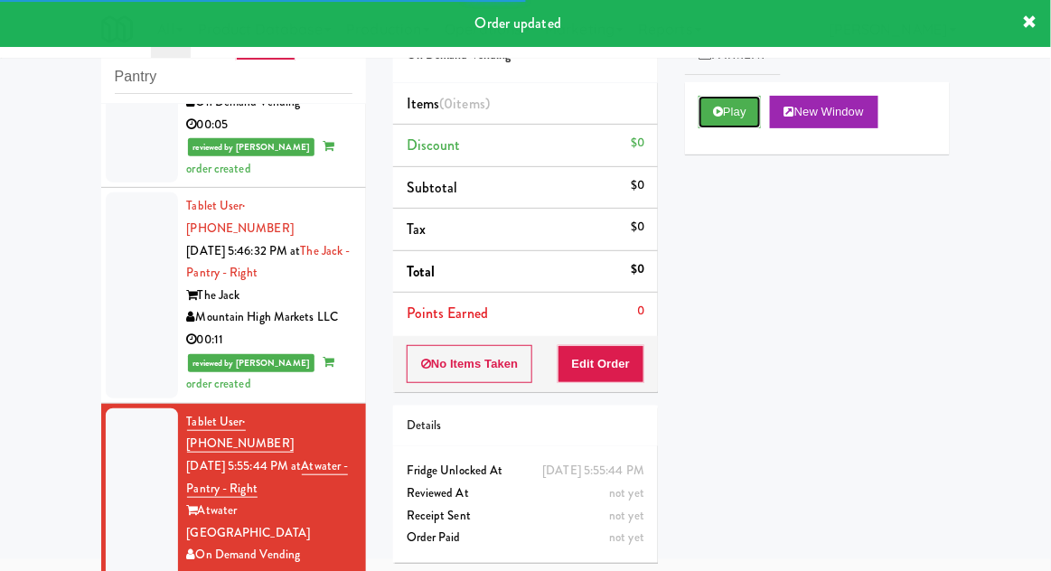
click at [729, 110] on button "Play" at bounding box center [730, 112] width 62 height 33
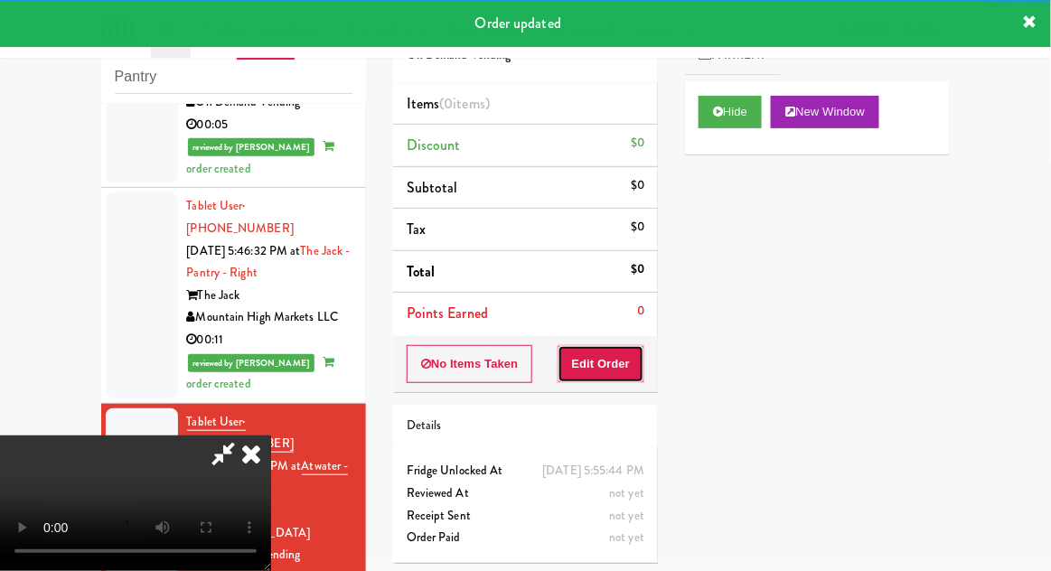
click at [626, 360] on button "Edit Order" at bounding box center [602, 364] width 88 height 38
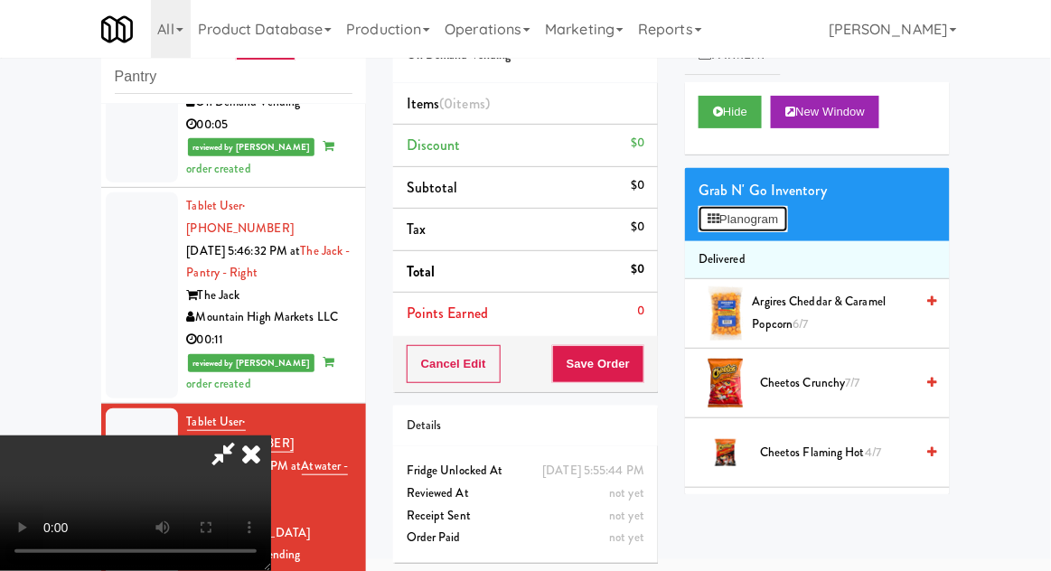
click at [787, 213] on button "Planogram" at bounding box center [743, 219] width 89 height 27
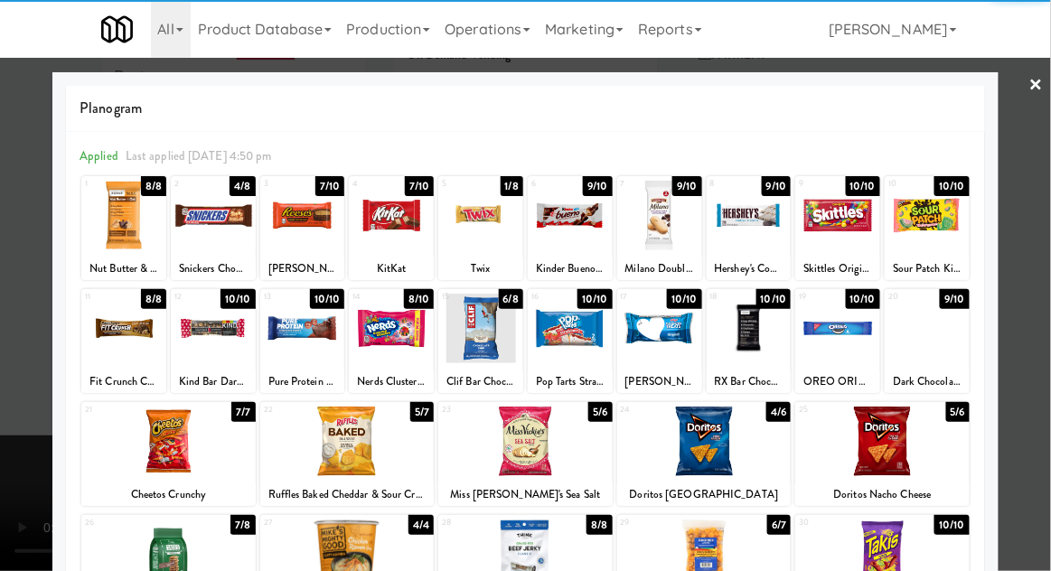
click at [537, 446] on div at bounding box center [525, 442] width 174 height 70
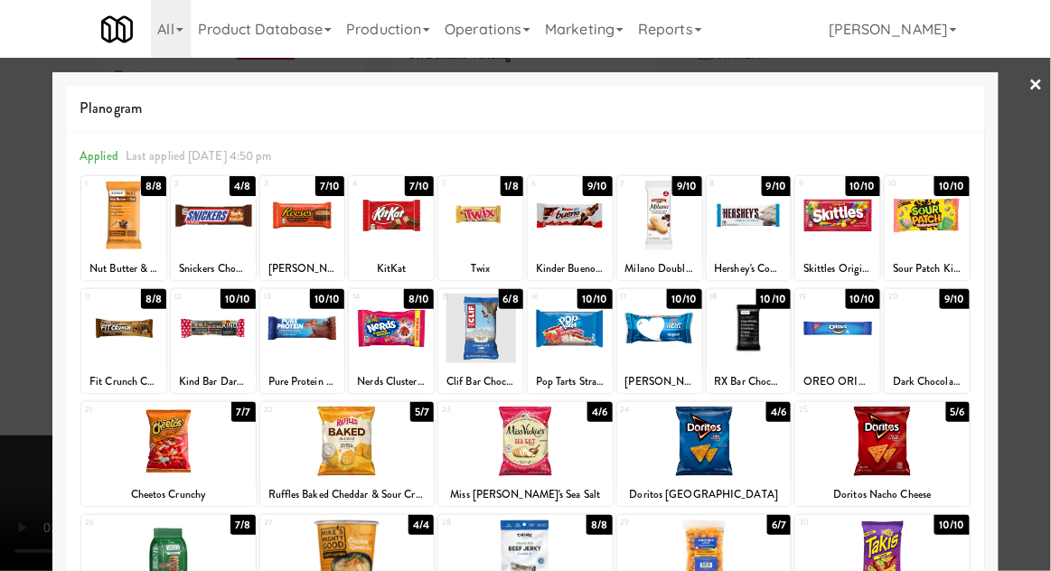
click at [1039, 296] on div at bounding box center [525, 285] width 1051 height 571
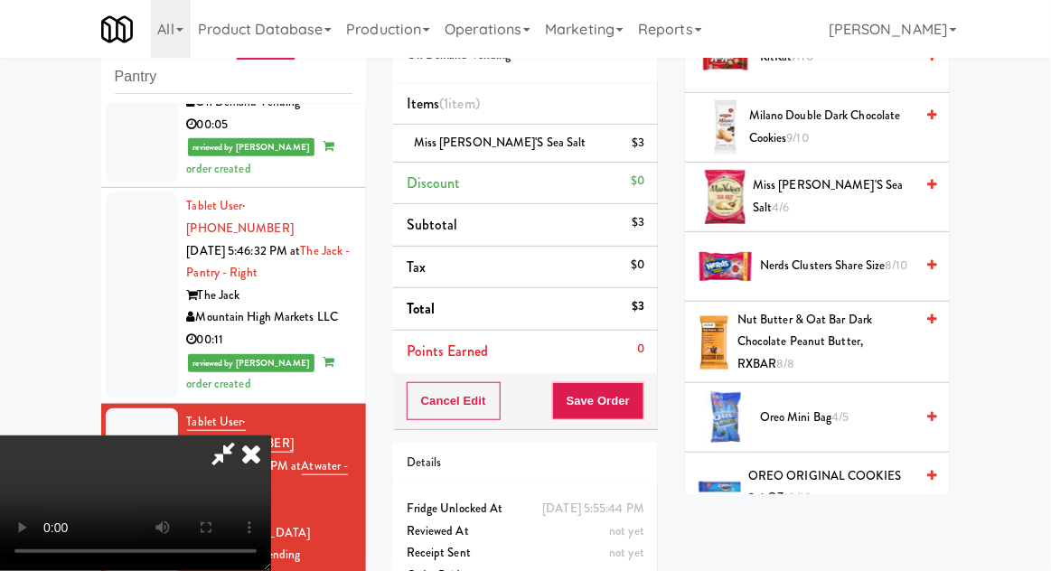
scroll to position [1337, 0]
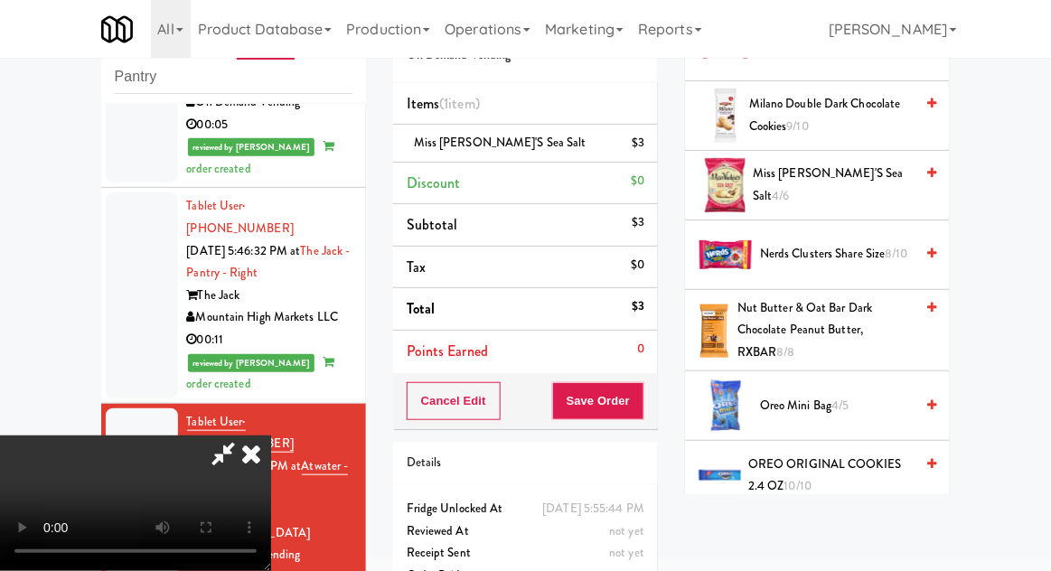
click at [853, 395] on span "Oreo Mini Bag 4/5" at bounding box center [837, 406] width 154 height 23
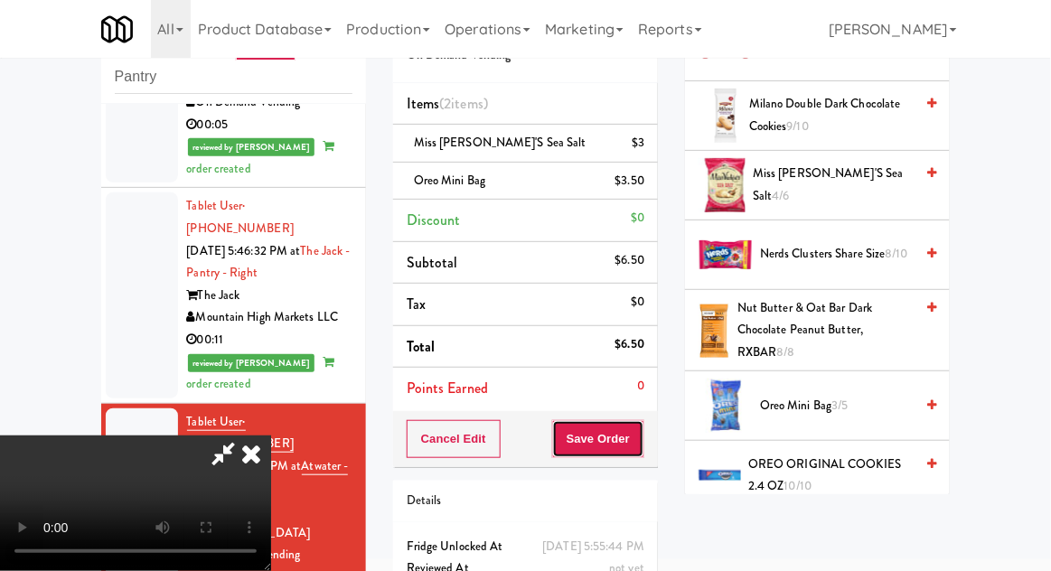
click at [639, 442] on button "Save Order" at bounding box center [598, 439] width 92 height 38
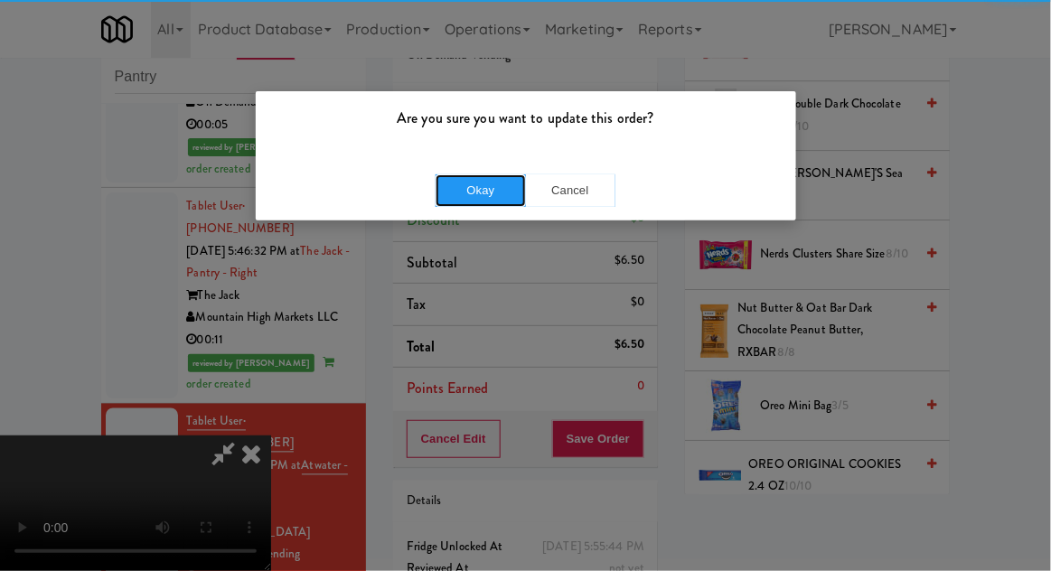
click at [447, 186] on button "Okay" at bounding box center [481, 190] width 90 height 33
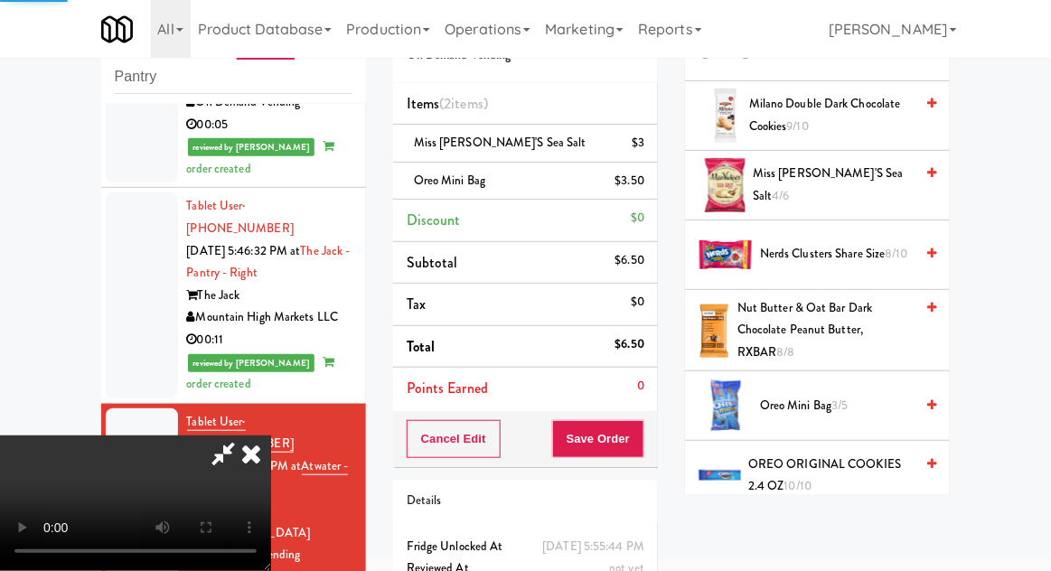
scroll to position [178, 0]
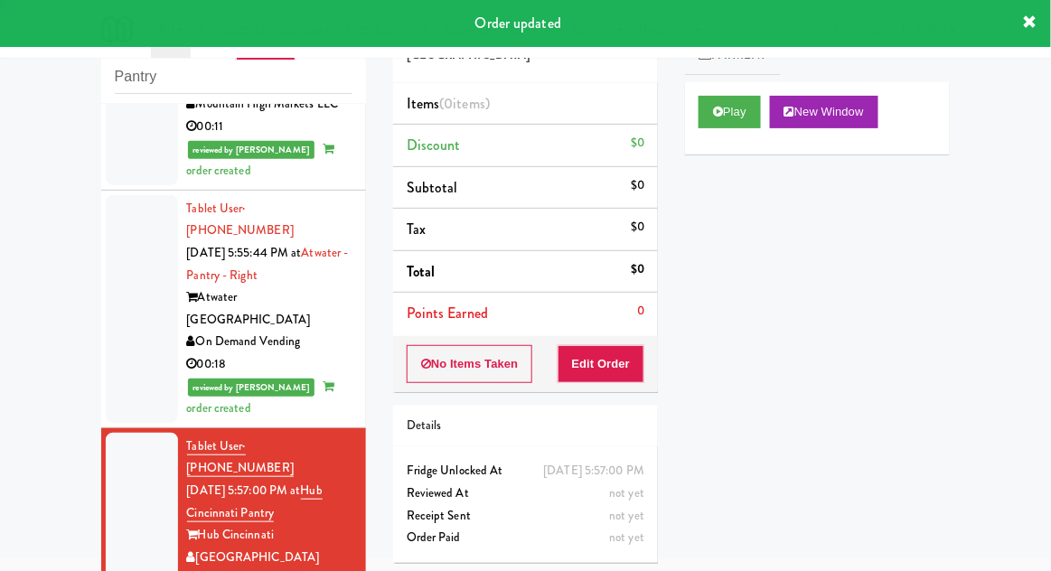
scroll to position [2543, 0]
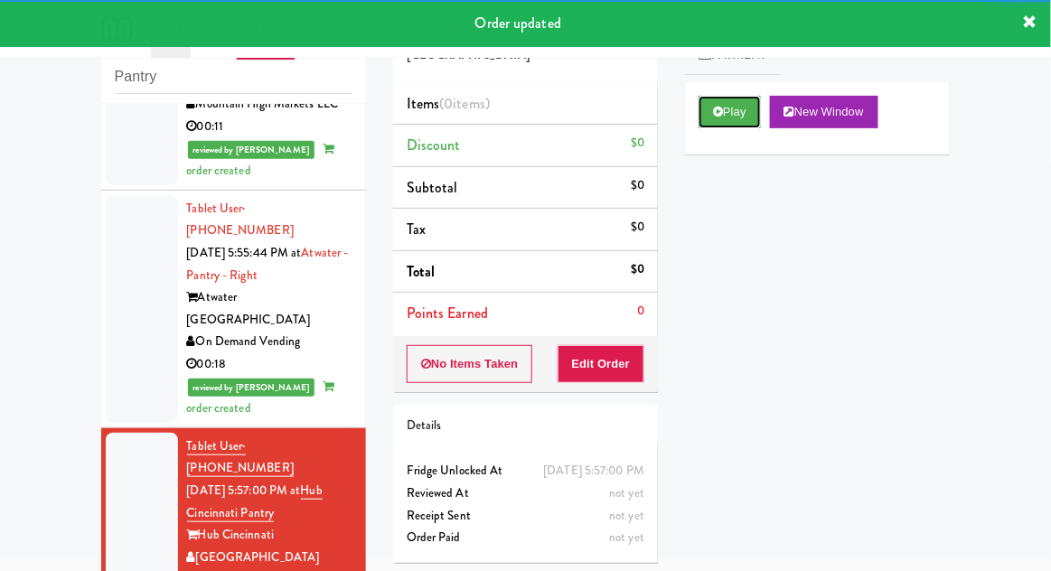
click at [708, 123] on button "Play" at bounding box center [730, 112] width 62 height 33
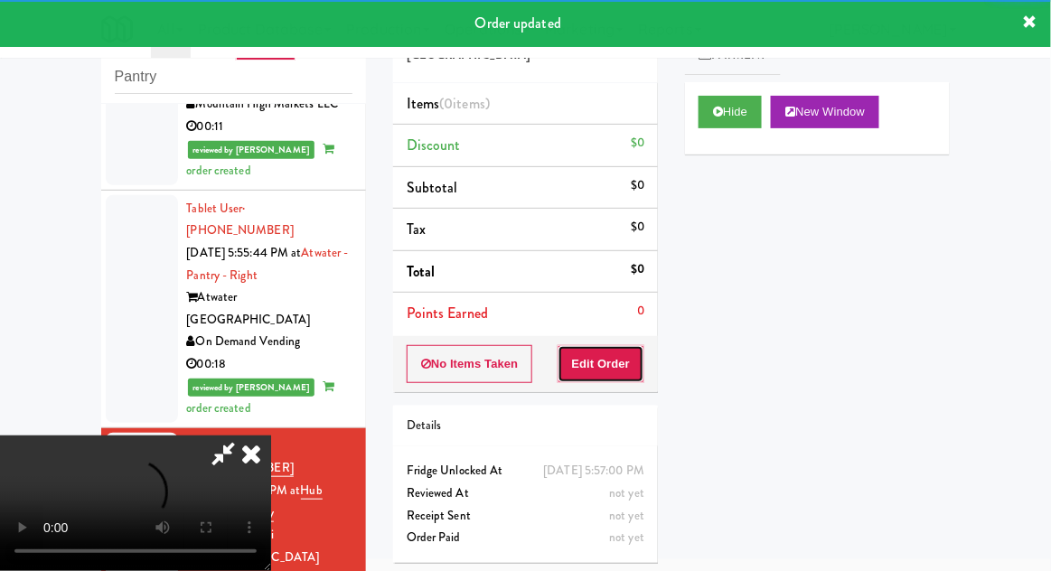
click at [620, 378] on button "Edit Order" at bounding box center [602, 364] width 88 height 38
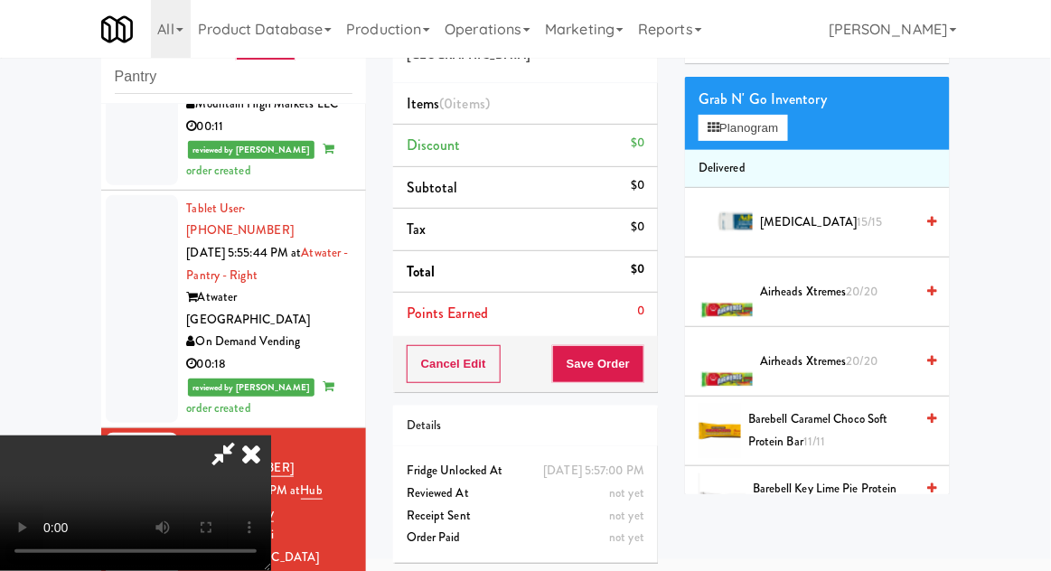
scroll to position [0, 0]
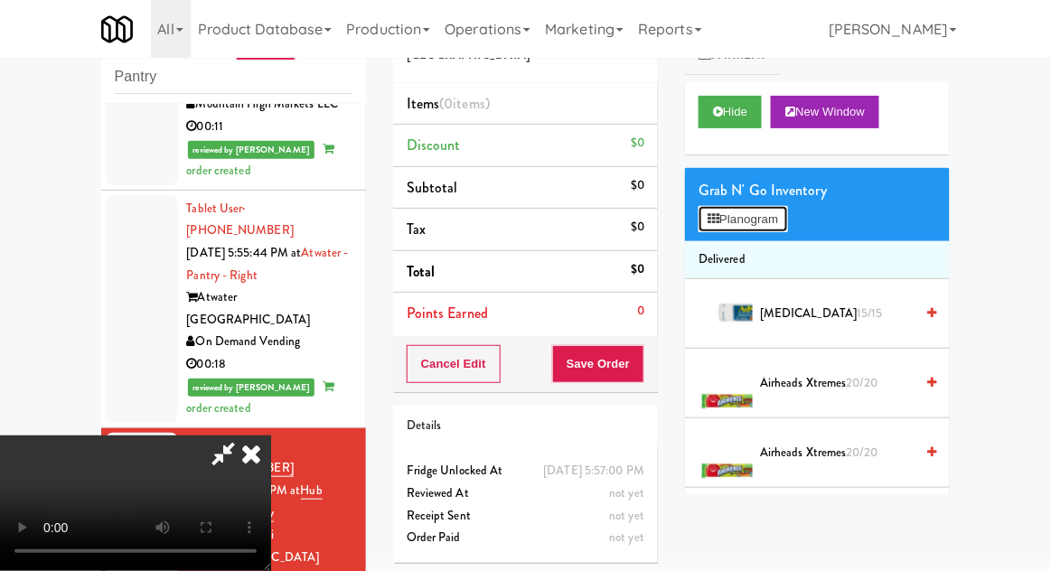
click at [782, 217] on button "Planogram" at bounding box center [743, 219] width 89 height 27
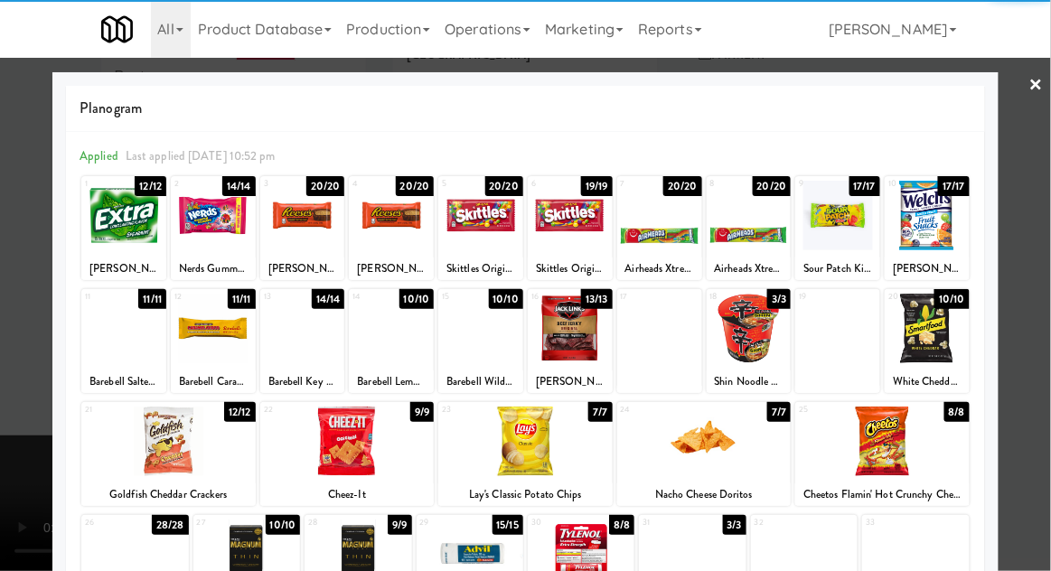
click at [400, 226] on div at bounding box center [391, 216] width 85 height 70
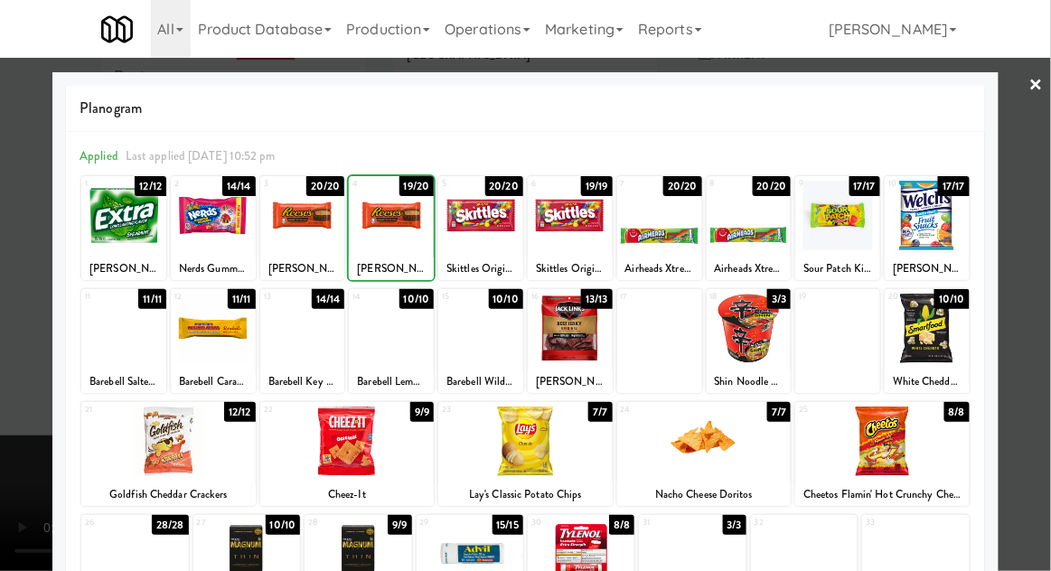
click at [392, 222] on div at bounding box center [391, 216] width 85 height 70
click at [1049, 249] on div at bounding box center [525, 285] width 1051 height 571
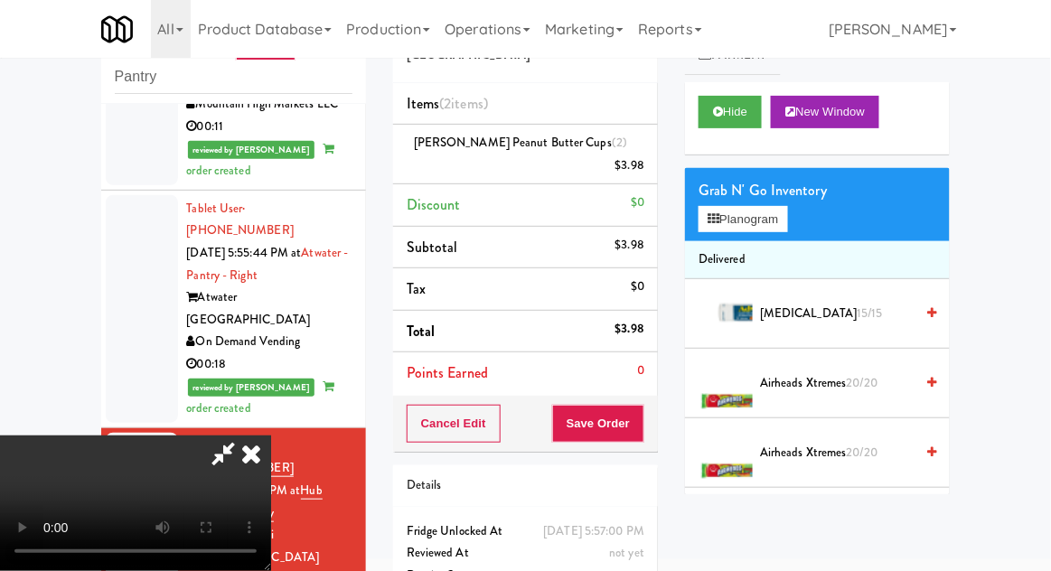
scroll to position [66, 0]
click at [633, 405] on button "Save Order" at bounding box center [598, 424] width 92 height 38
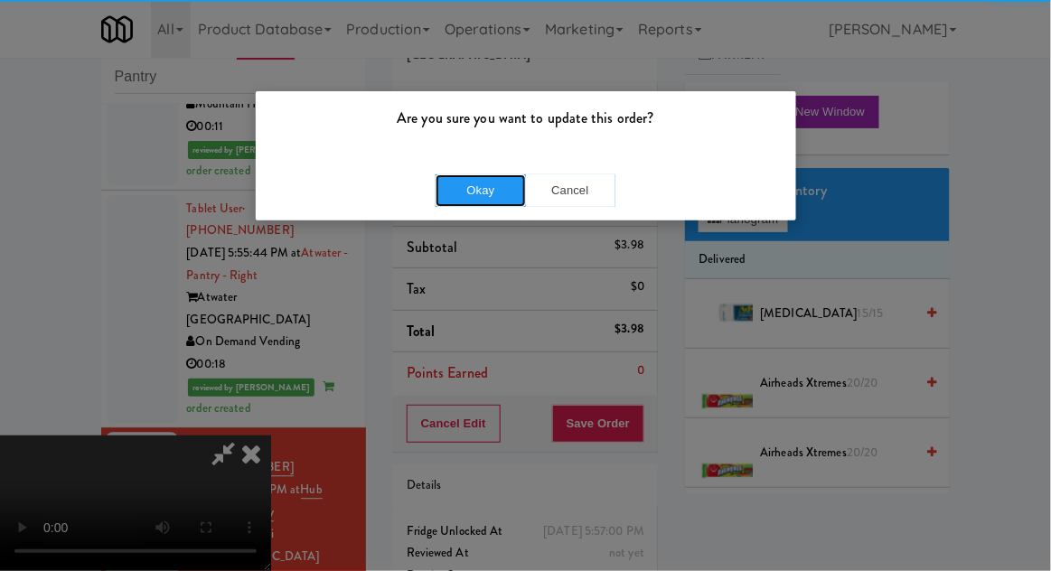
click at [471, 180] on button "Okay" at bounding box center [481, 190] width 90 height 33
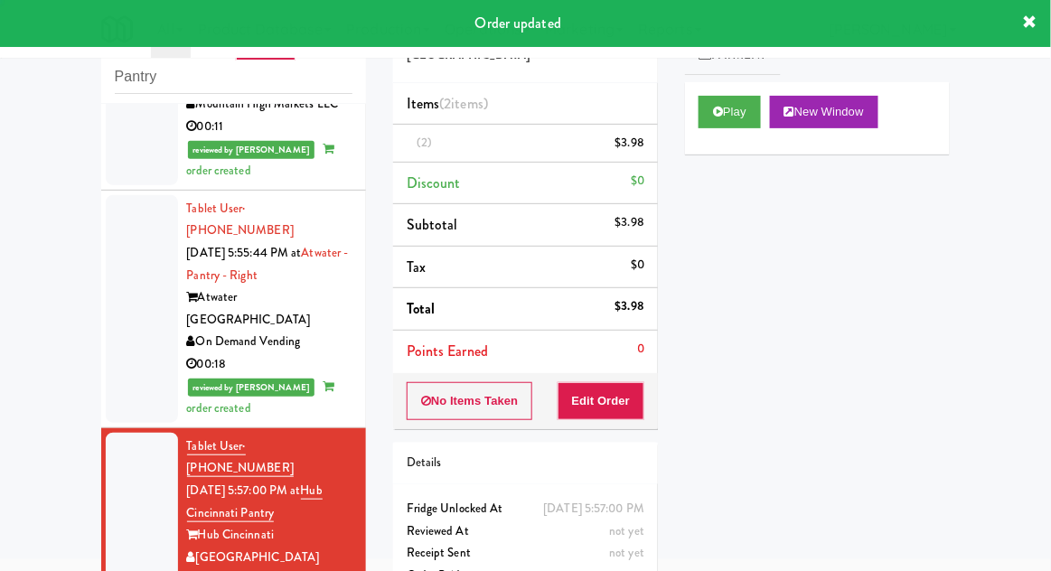
scroll to position [0, 0]
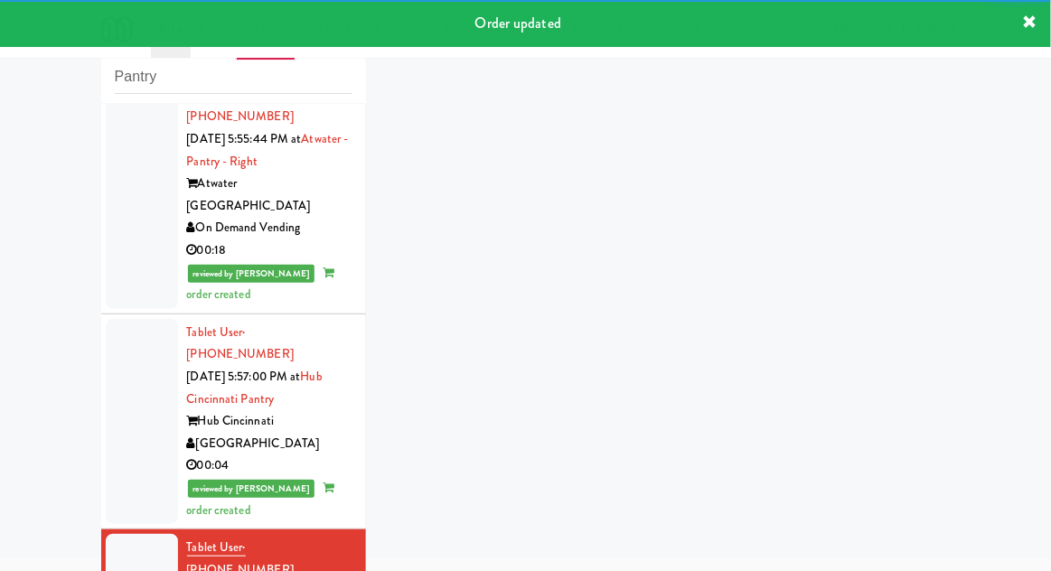
scroll to position [2721, 0]
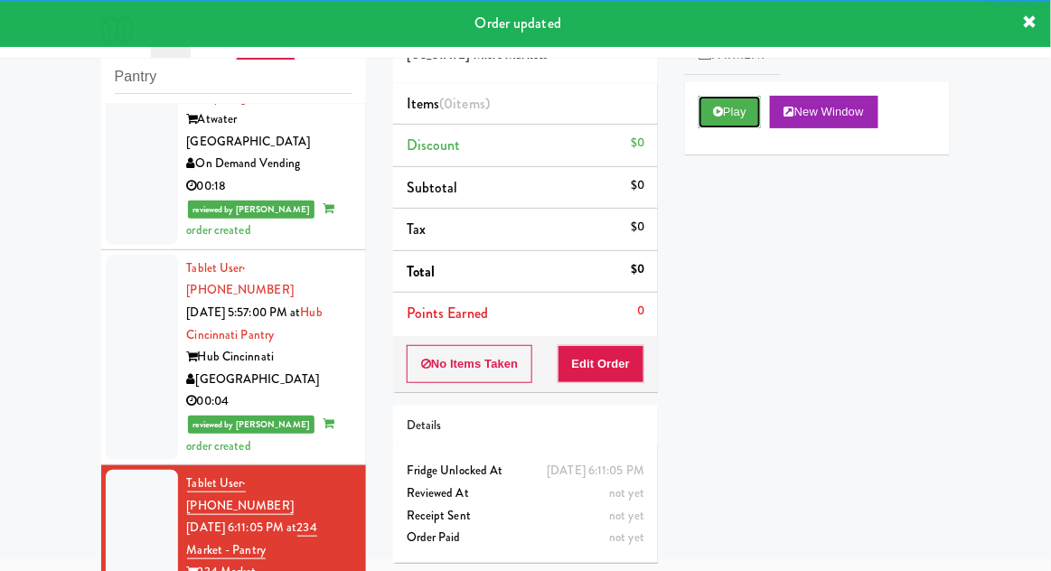
click at [710, 108] on button "Play" at bounding box center [730, 112] width 62 height 33
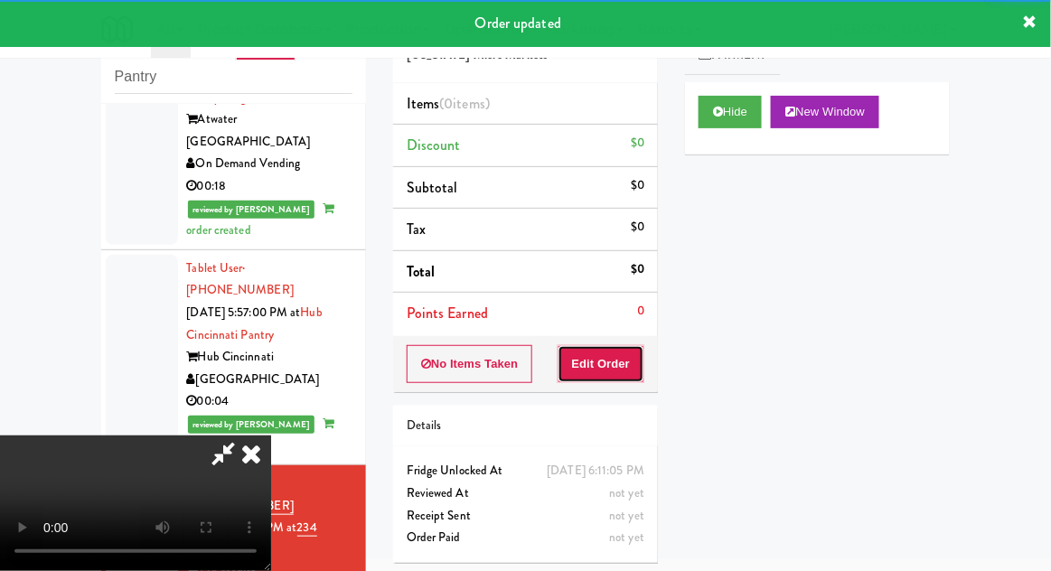
click at [629, 350] on button "Edit Order" at bounding box center [602, 364] width 88 height 38
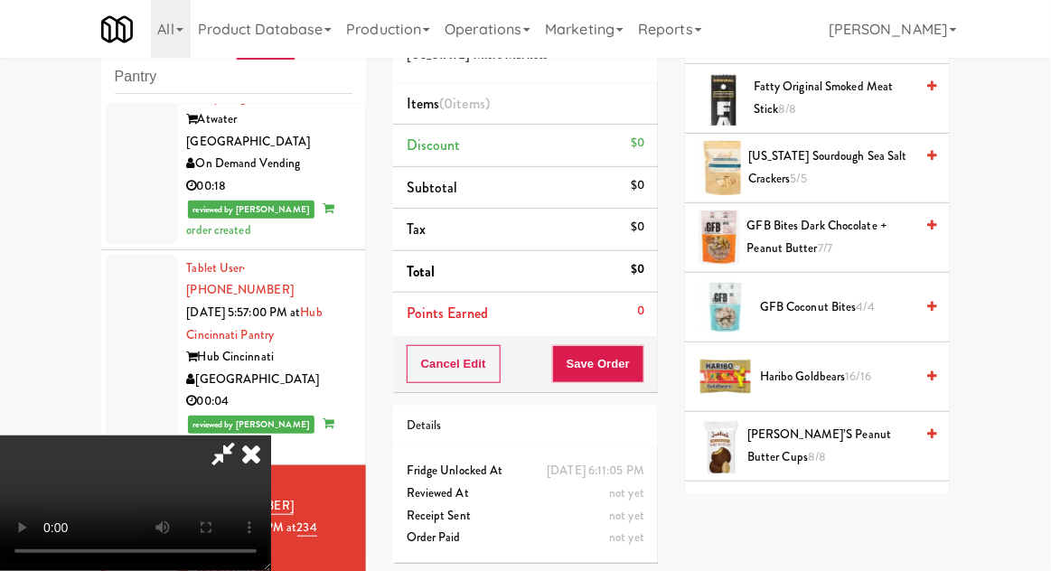
scroll to position [854, 0]
click at [853, 368] on span "16/16" at bounding box center [859, 376] width 26 height 17
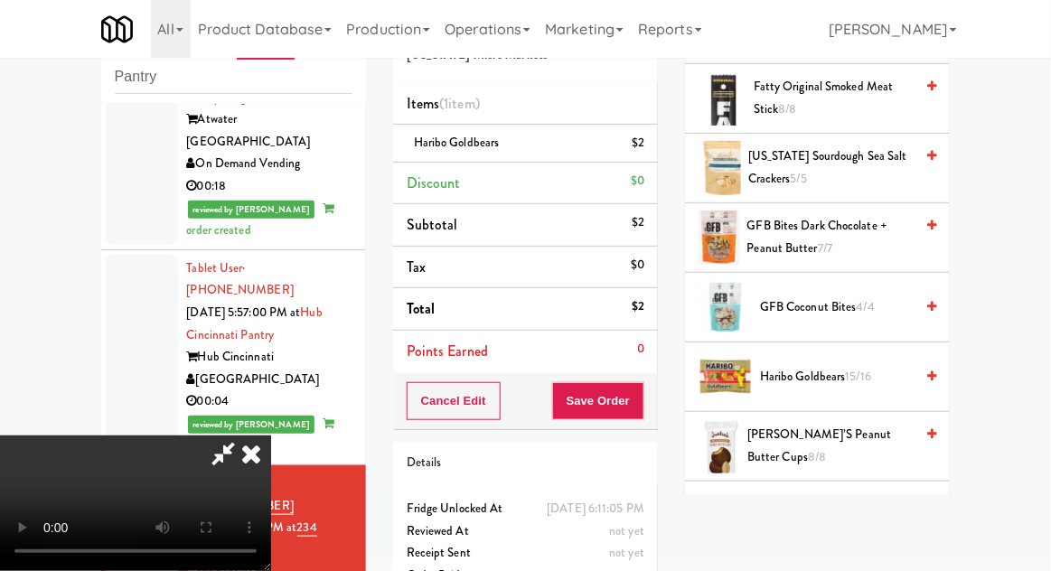
scroll to position [66, 0]
click at [640, 406] on button "Save Order" at bounding box center [598, 401] width 92 height 38
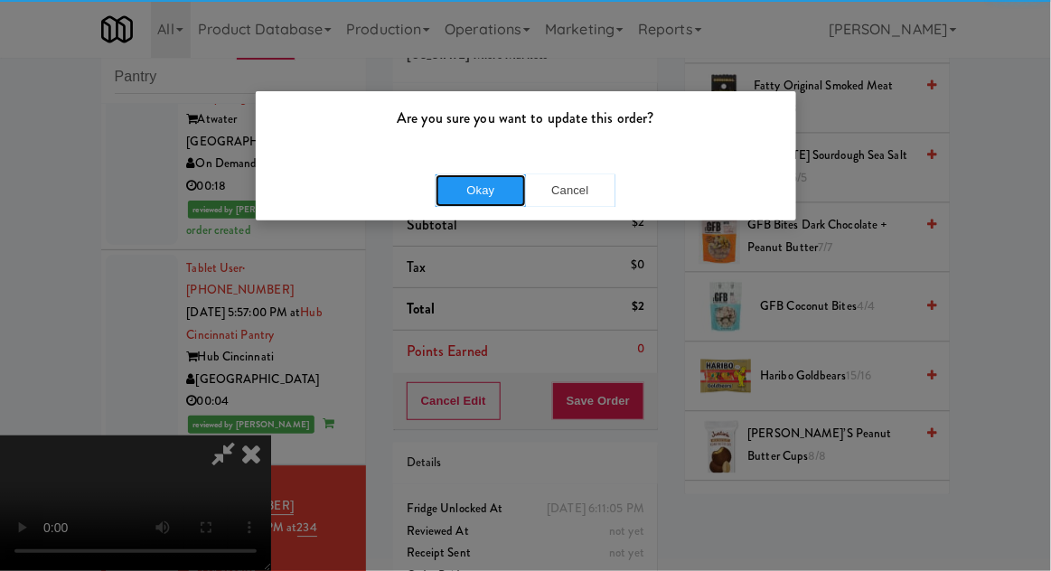
click at [481, 181] on button "Okay" at bounding box center [481, 190] width 90 height 33
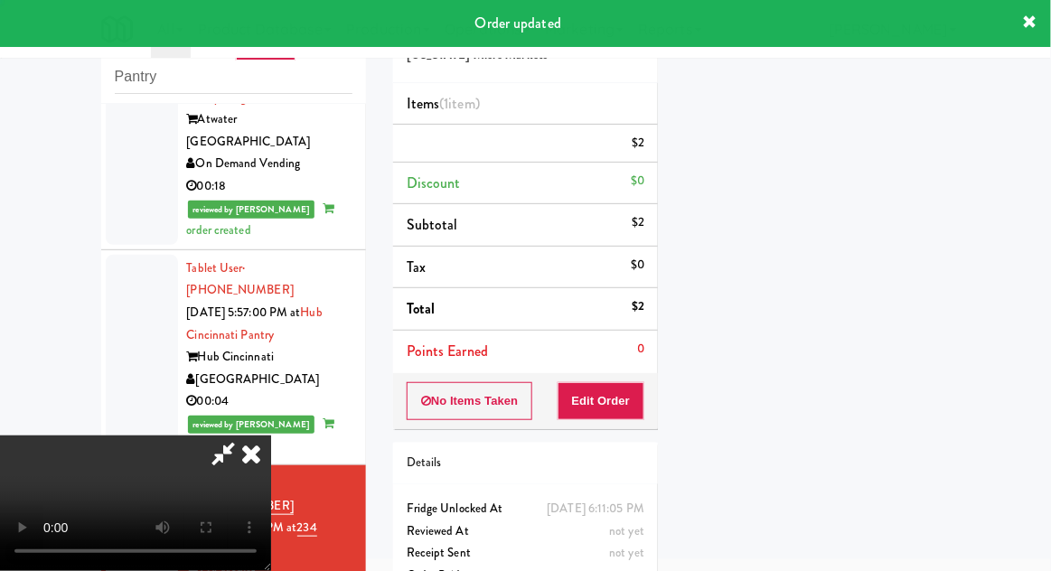
scroll to position [0, 0]
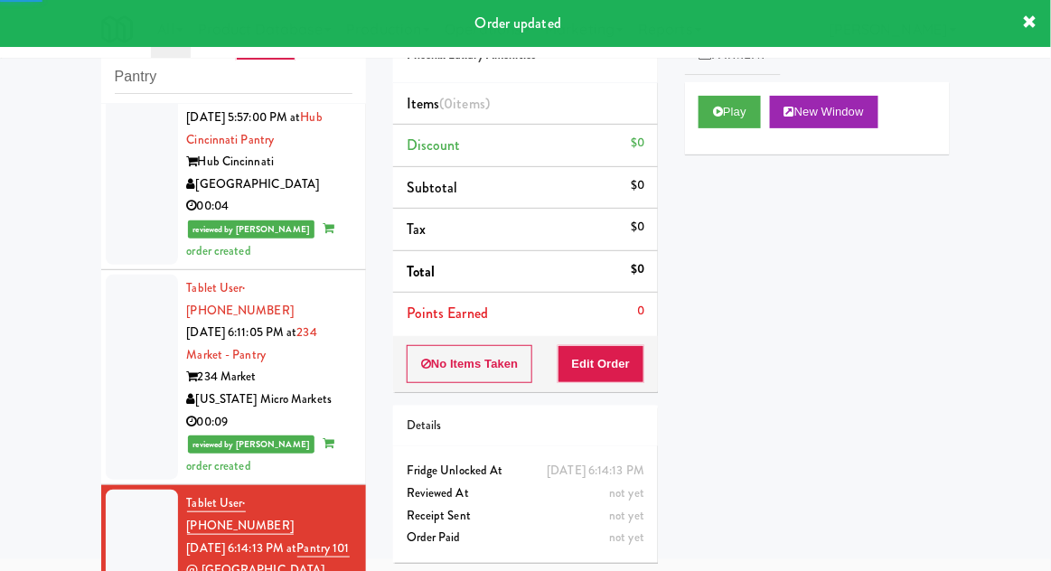
scroll to position [2916, 0]
click at [703, 127] on button "Play" at bounding box center [730, 112] width 62 height 33
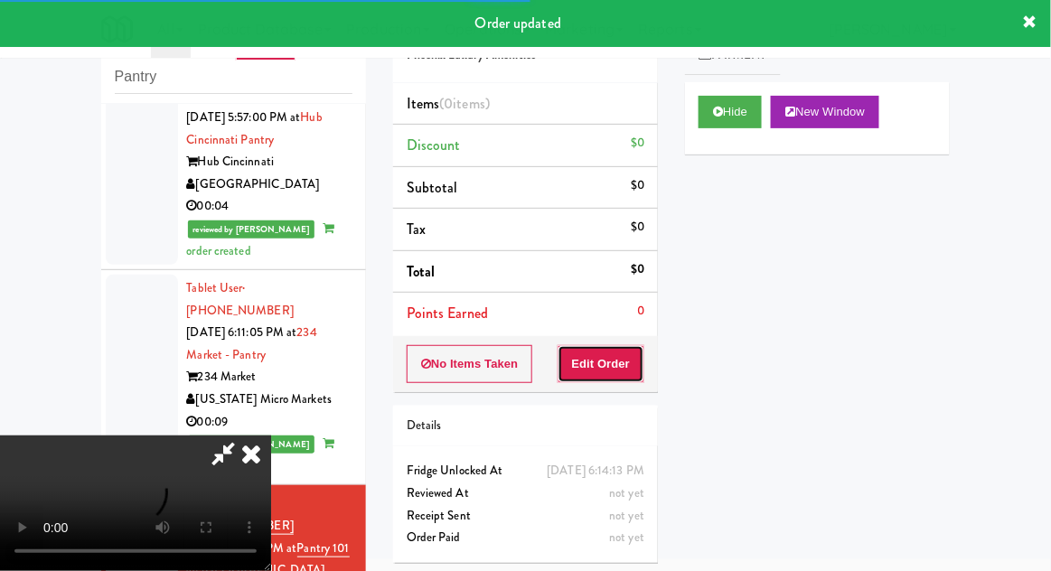
click at [611, 358] on button "Edit Order" at bounding box center [602, 364] width 88 height 38
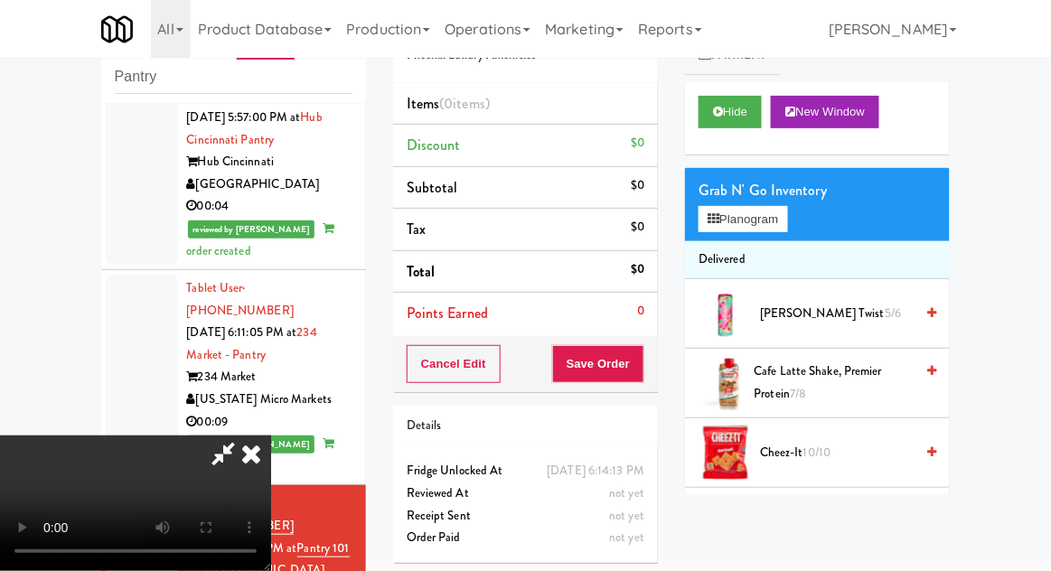
scroll to position [0, 0]
click at [772, 229] on button "Planogram" at bounding box center [743, 219] width 89 height 27
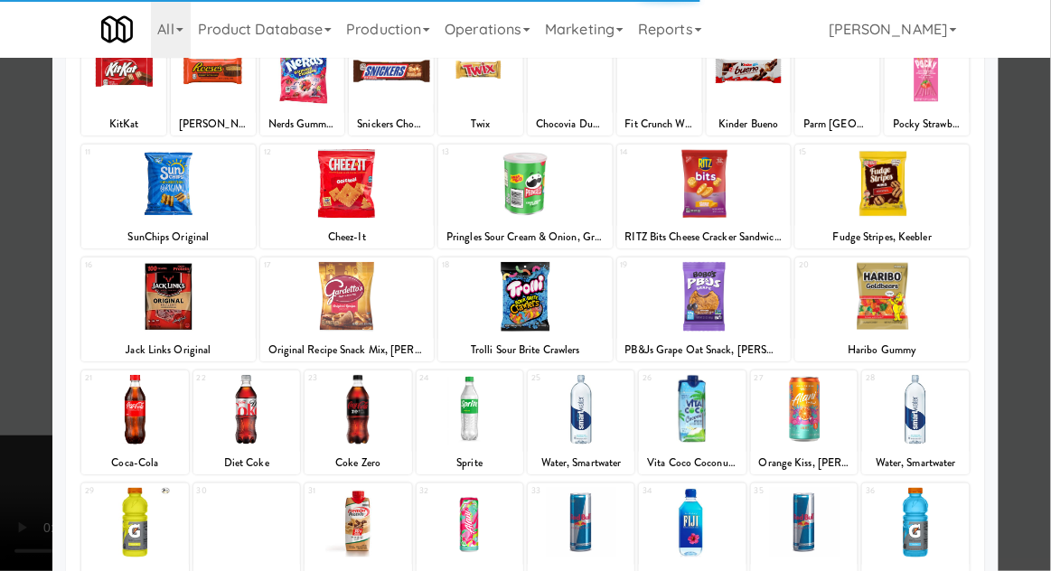
scroll to position [153, 0]
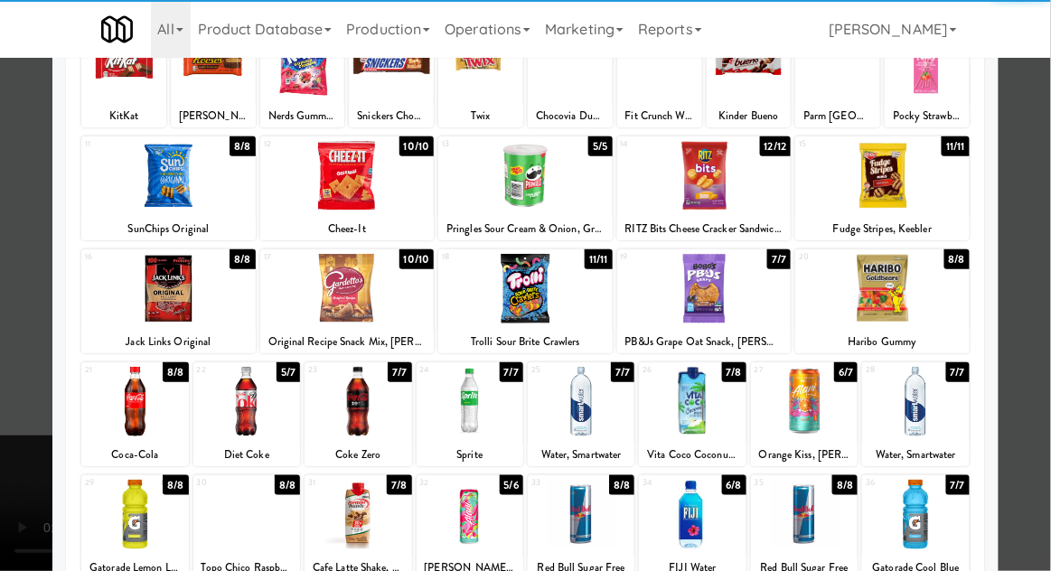
click at [117, 532] on div at bounding box center [134, 515] width 107 height 70
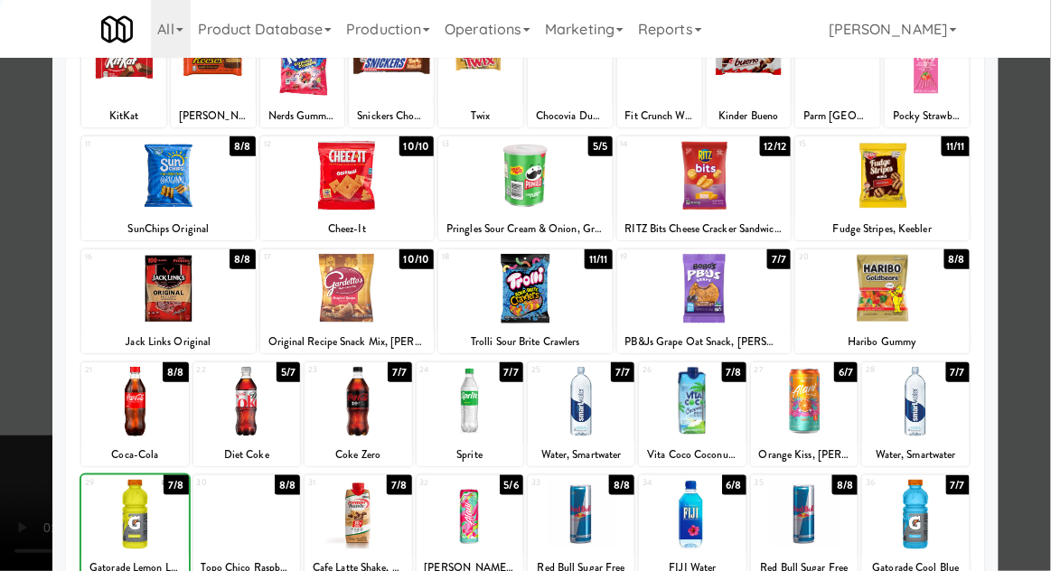
click at [1043, 247] on div at bounding box center [525, 285] width 1051 height 571
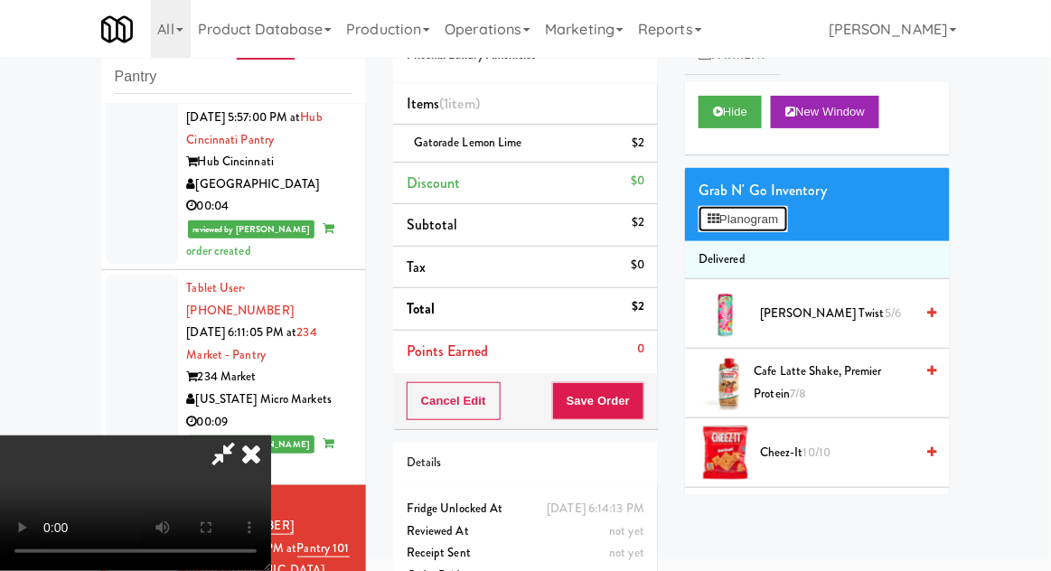
click at [787, 229] on button "Planogram" at bounding box center [743, 219] width 89 height 27
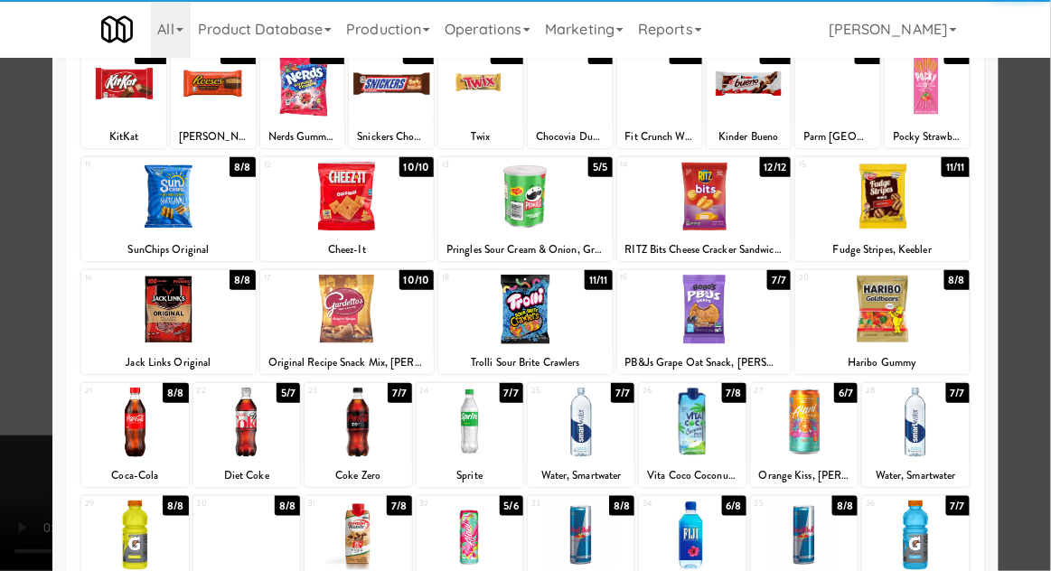
scroll to position [174, 0]
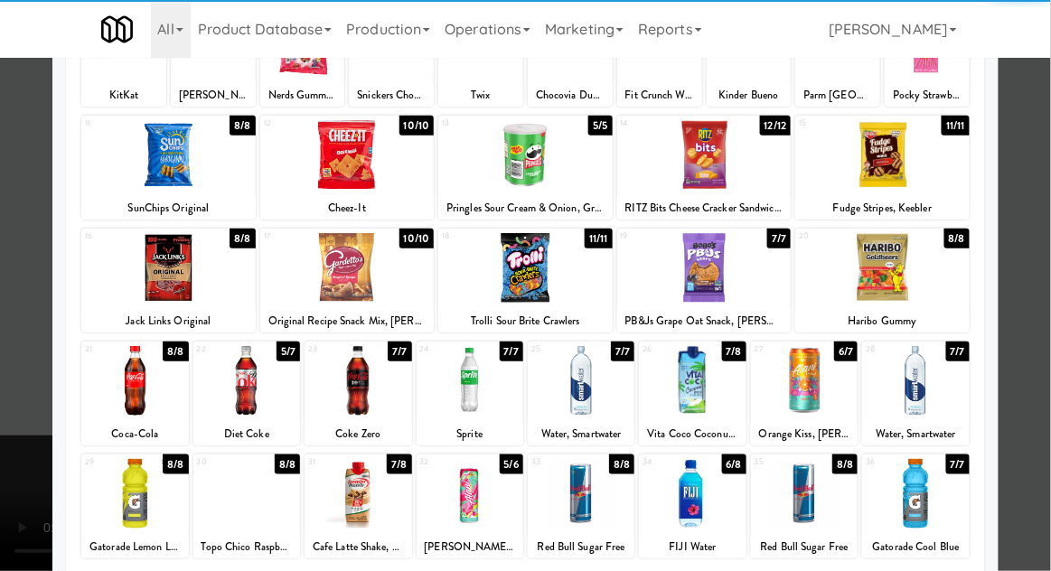
click at [713, 506] on div at bounding box center [692, 494] width 107 height 70
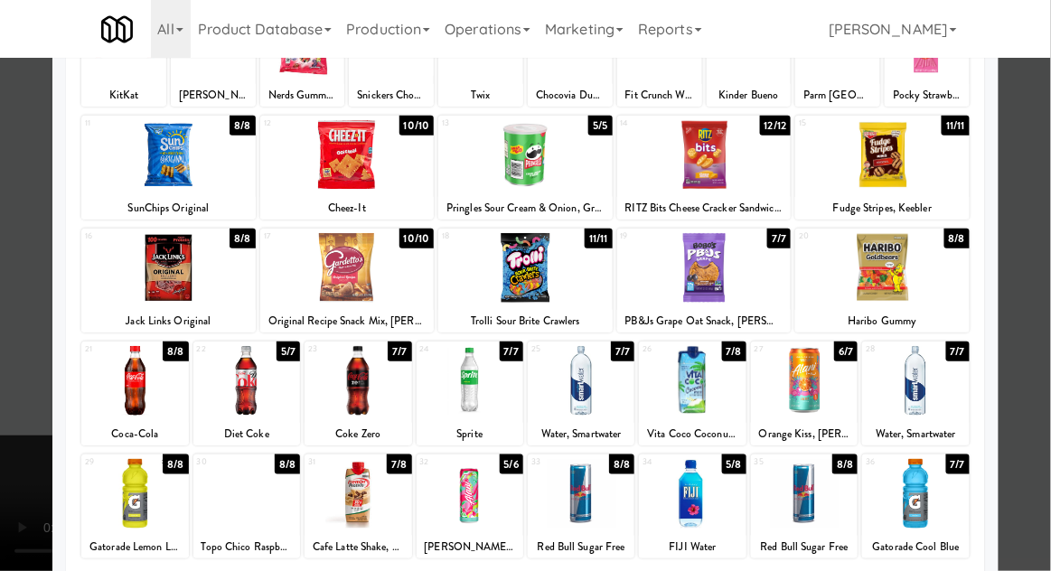
click at [1047, 266] on div at bounding box center [525, 285] width 1051 height 571
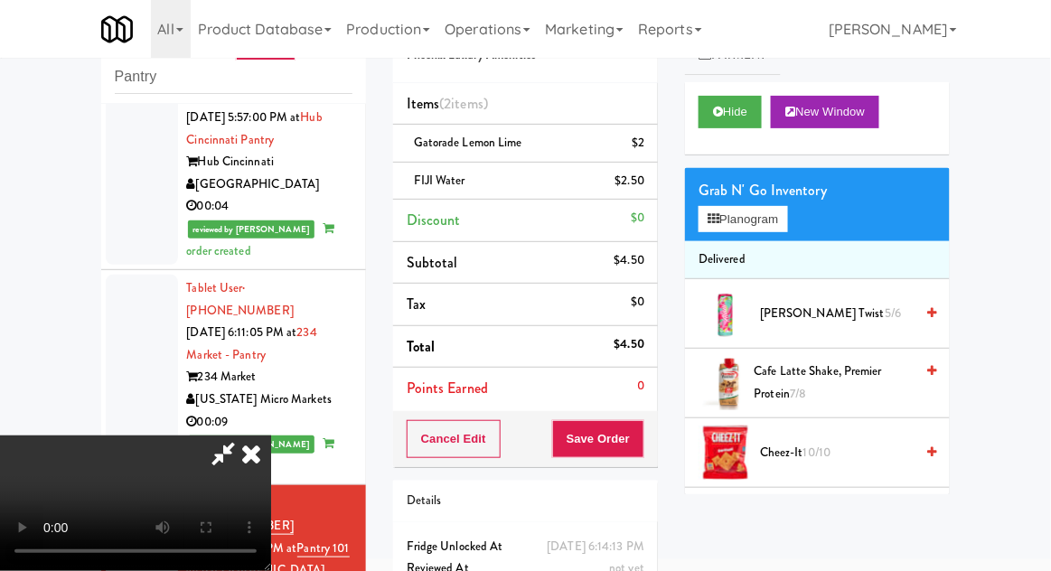
scroll to position [66, 0]
click at [642, 447] on button "Save Order" at bounding box center [598, 439] width 92 height 38
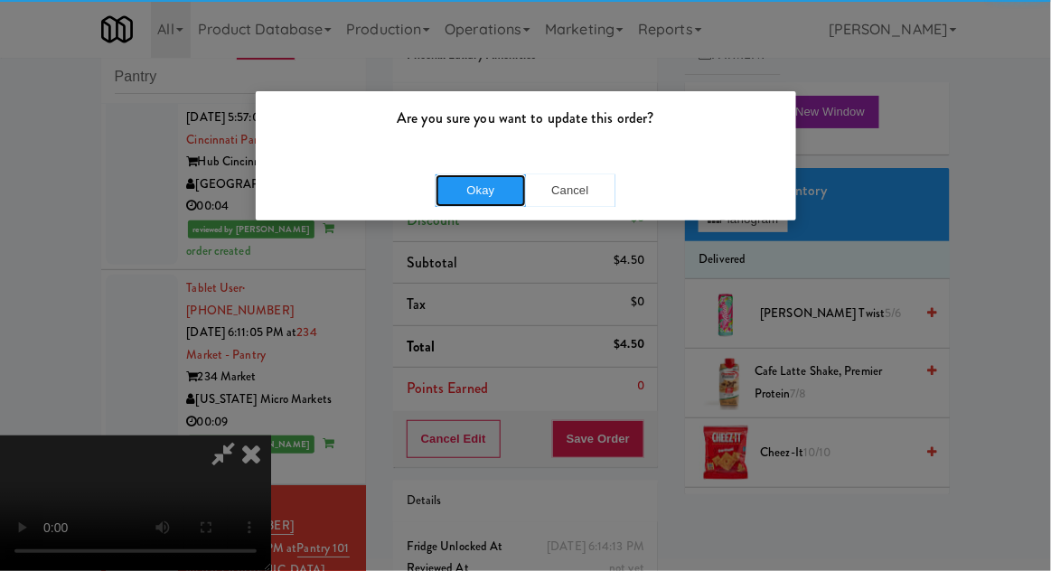
click at [484, 185] on button "Okay" at bounding box center [481, 190] width 90 height 33
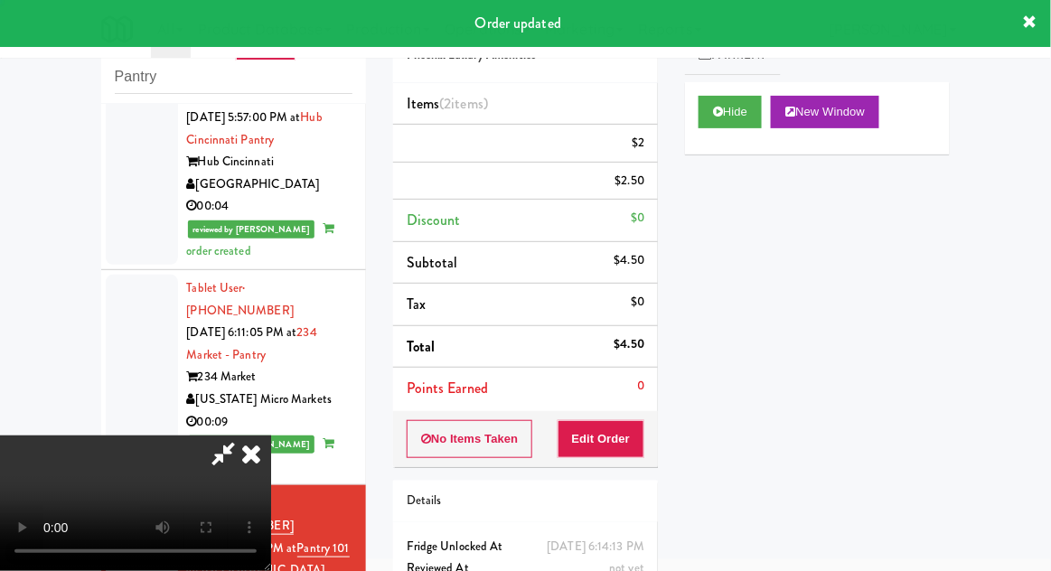
scroll to position [0, 0]
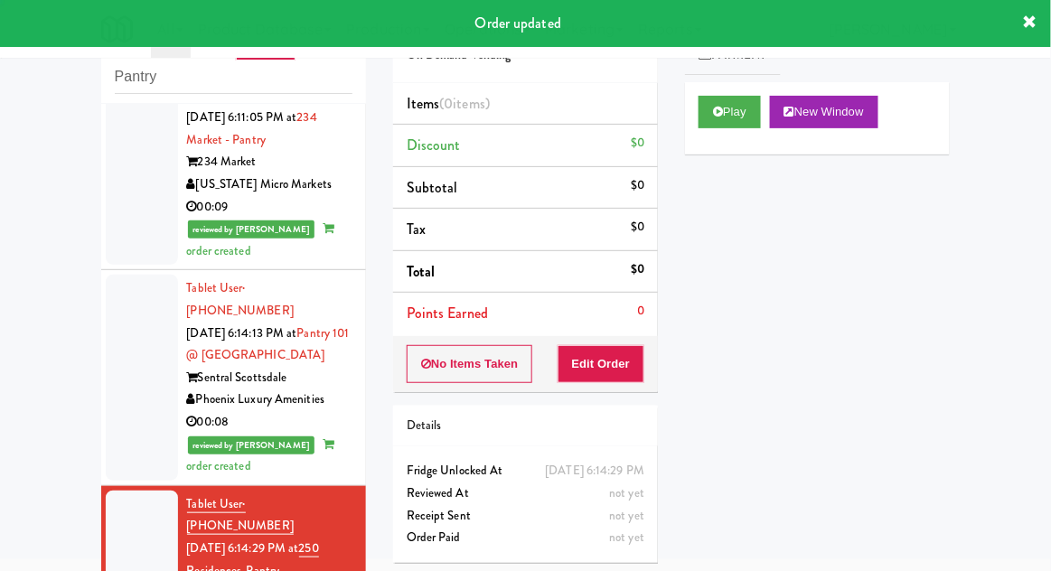
scroll to position [3132, 0]
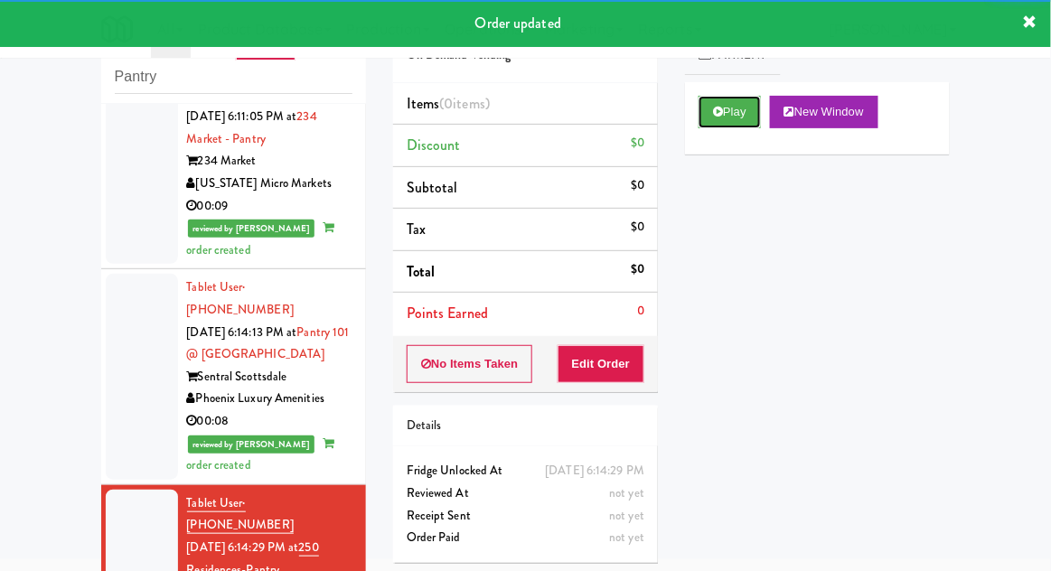
click at [720, 119] on button "Play" at bounding box center [730, 112] width 62 height 33
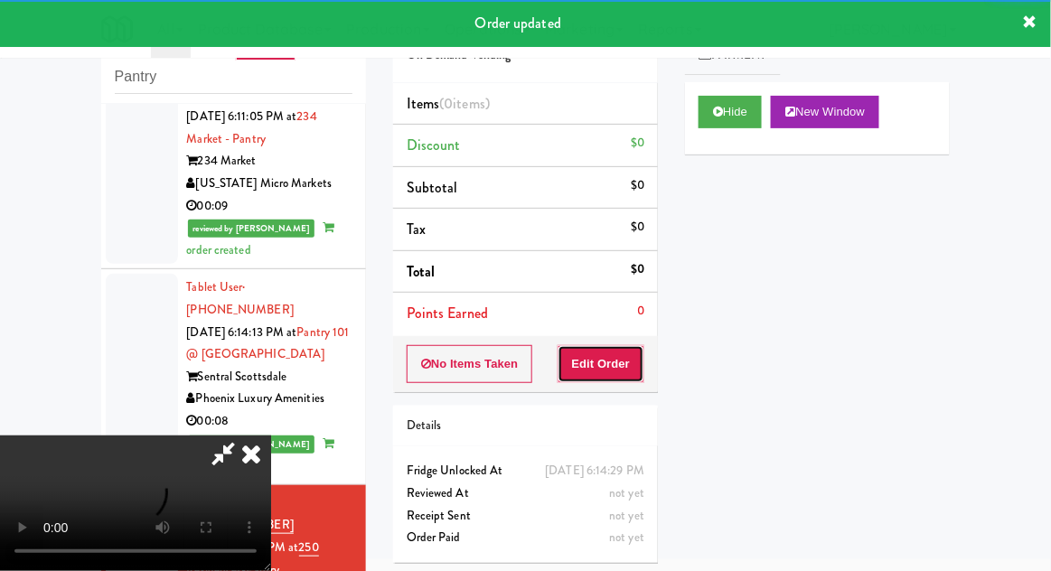
click at [611, 356] on button "Edit Order" at bounding box center [602, 364] width 88 height 38
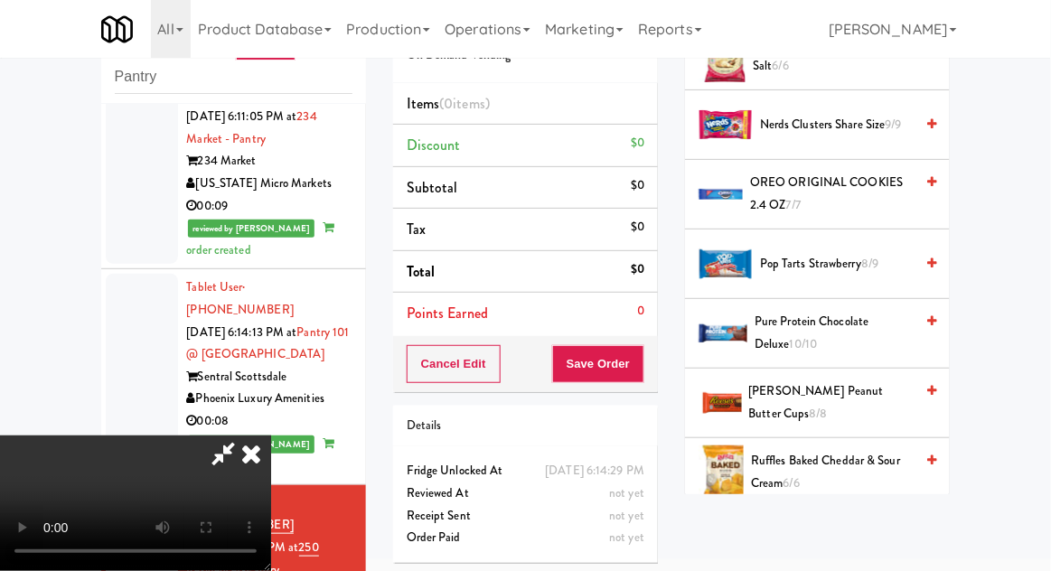
scroll to position [1482, 0]
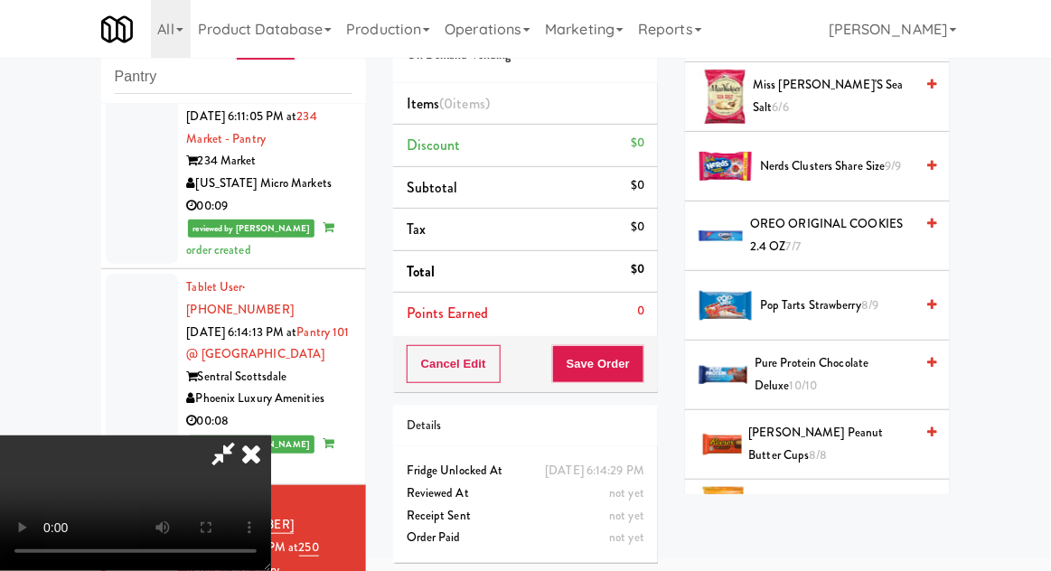
click at [864, 237] on span "OREO ORIGINAL COOKIES 2.4 OZ 7/7" at bounding box center [832, 235] width 164 height 44
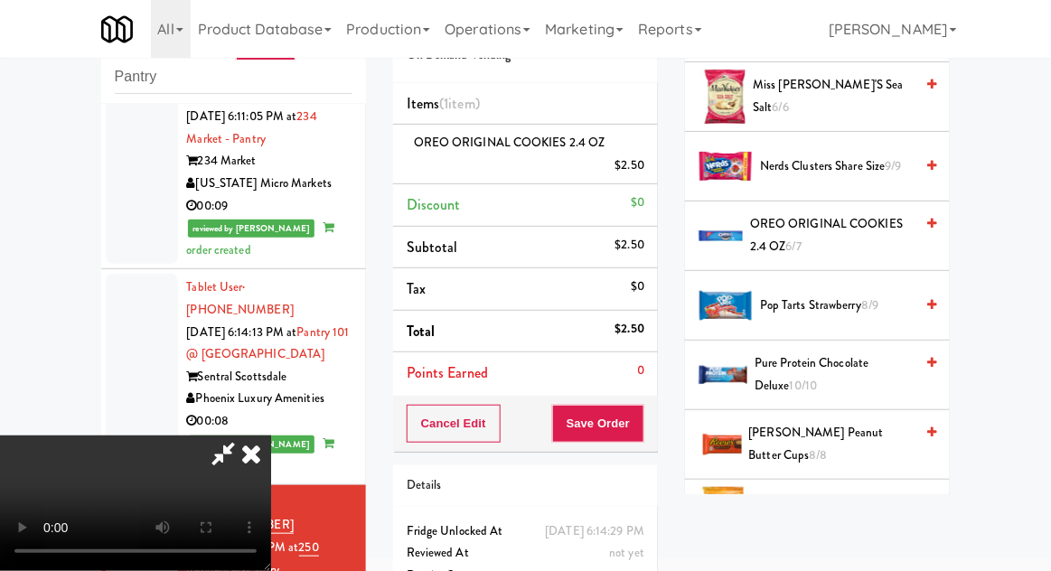
scroll to position [66, 0]
click at [644, 416] on button "Save Order" at bounding box center [598, 424] width 92 height 38
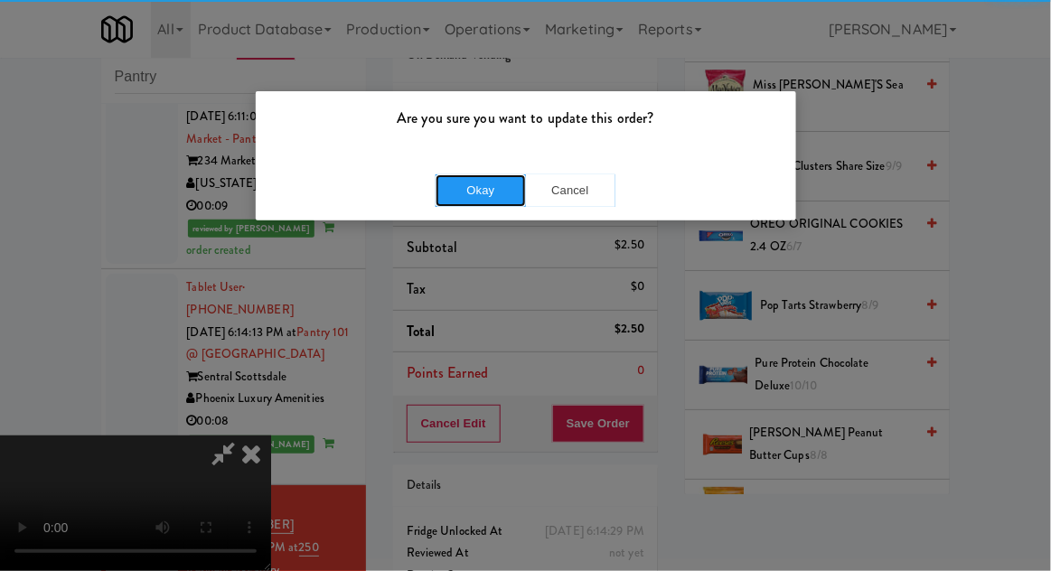
click at [465, 195] on button "Okay" at bounding box center [481, 190] width 90 height 33
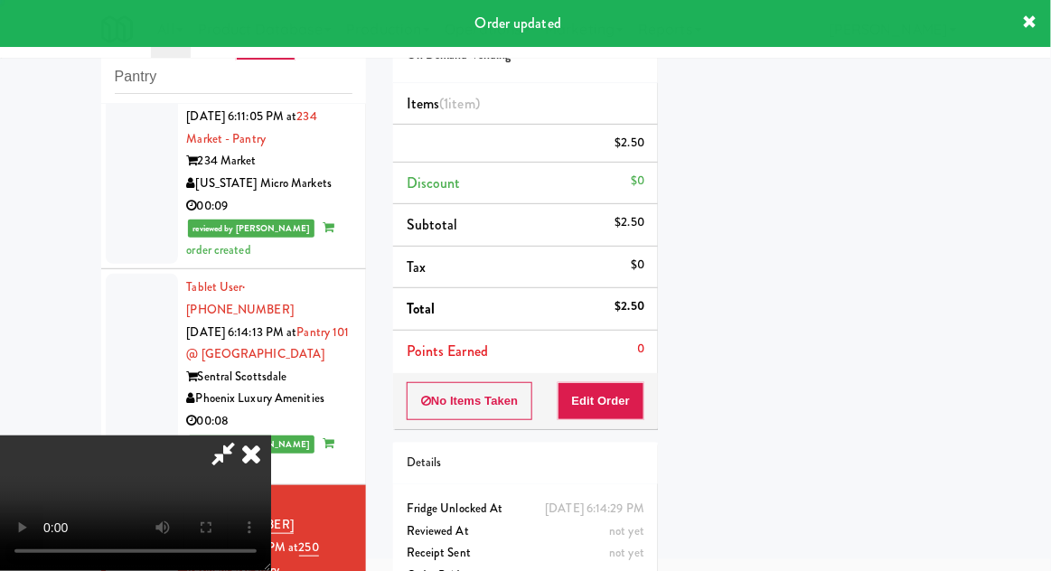
scroll to position [0, 0]
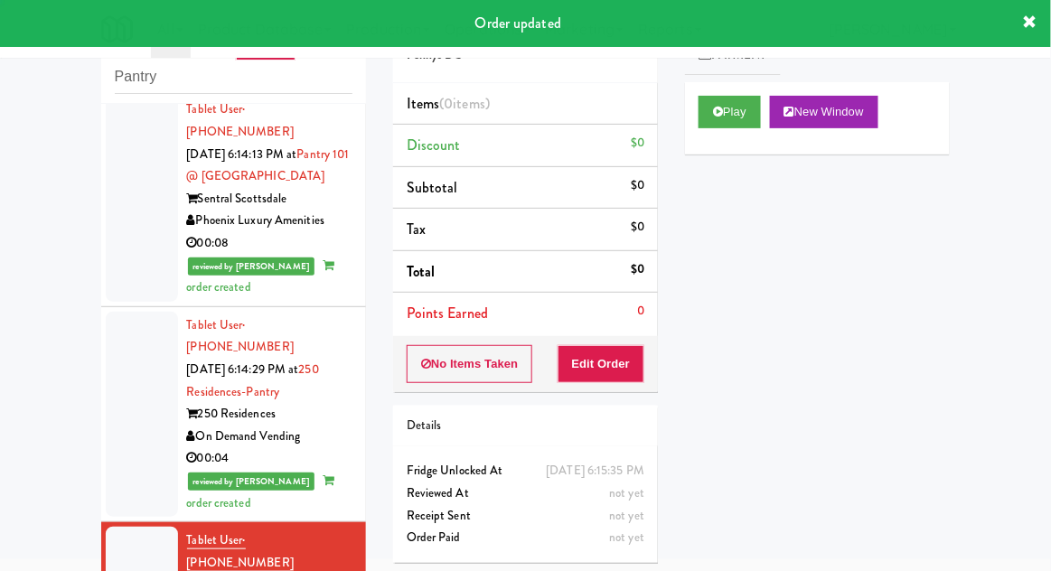
scroll to position [3319, 0]
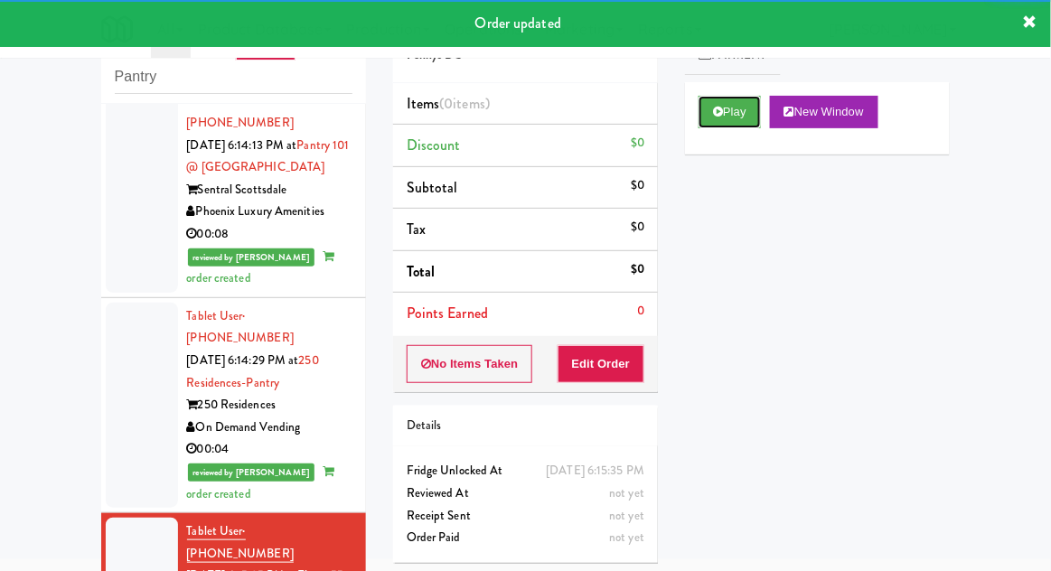
click at [716, 120] on button "Play" at bounding box center [730, 112] width 62 height 33
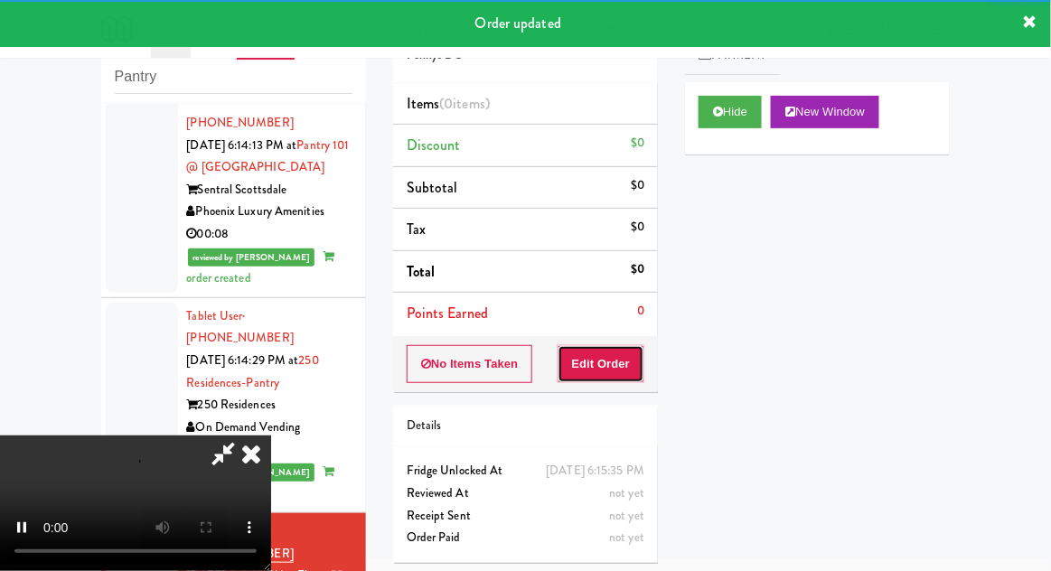
click at [600, 362] on button "Edit Order" at bounding box center [602, 364] width 88 height 38
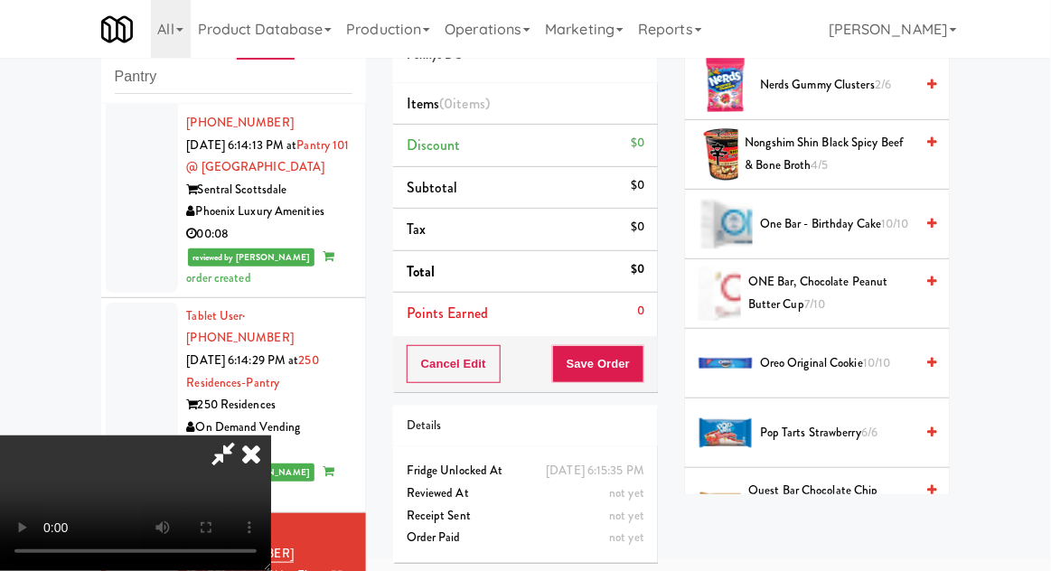
scroll to position [1274, 0]
click at [867, 296] on span "ONE Bar, Chocolate Peanut Butter Cup 7/10" at bounding box center [830, 292] width 165 height 44
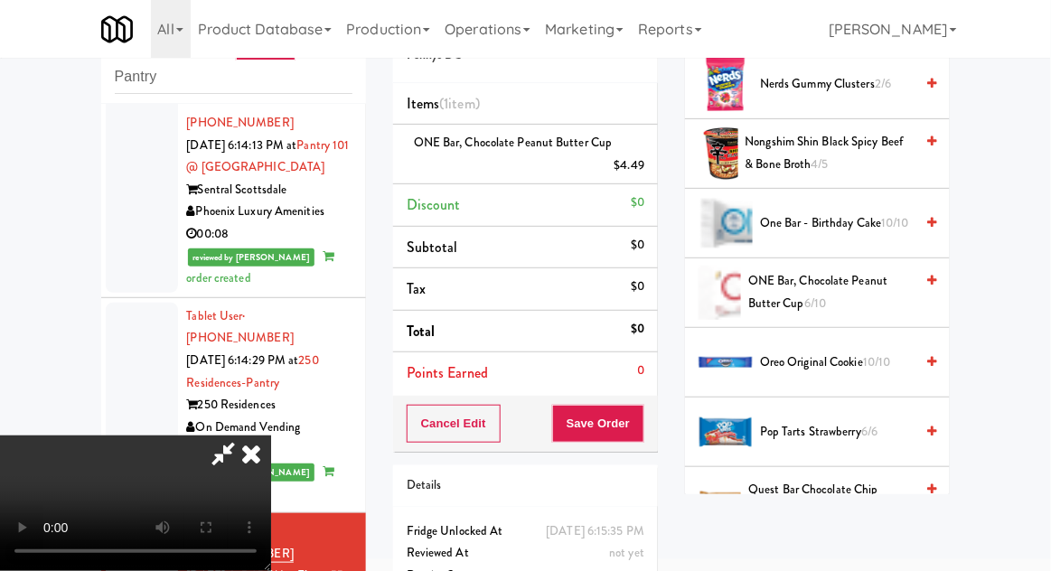
click at [866, 289] on span "ONE Bar, Chocolate Peanut Butter Cup 6/10" at bounding box center [830, 292] width 165 height 44
click at [864, 287] on span "ONE Bar, Chocolate Peanut Butter Cup 5/10" at bounding box center [830, 292] width 165 height 44
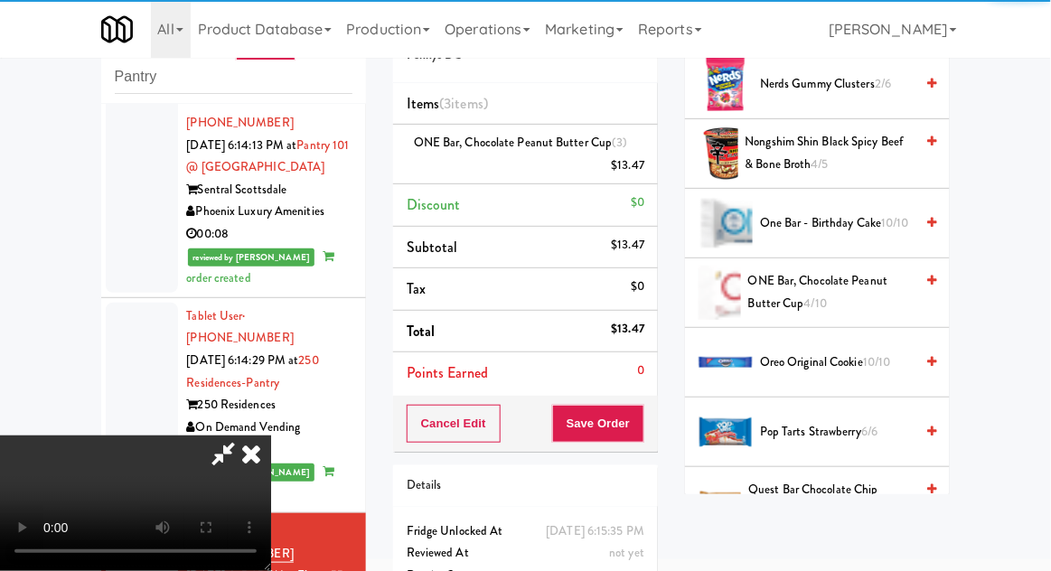
click at [862, 290] on span "ONE Bar, Chocolate Peanut Butter Cup 4/10" at bounding box center [830, 292] width 165 height 44
click at [244, 436] on icon at bounding box center [223, 454] width 42 height 36
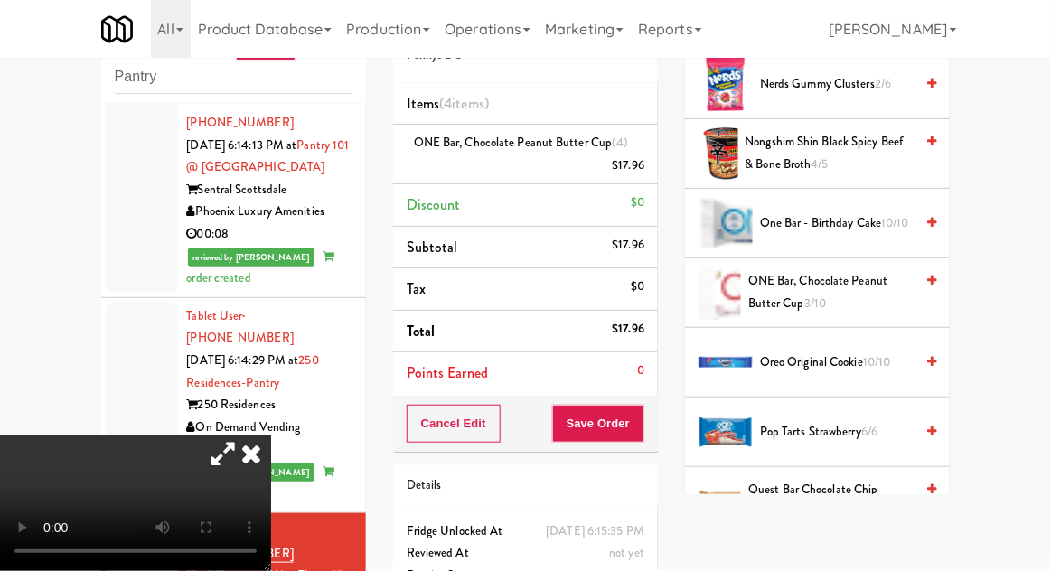
click at [244, 436] on icon at bounding box center [223, 454] width 42 height 36
click at [640, 428] on button "Save Order" at bounding box center [598, 424] width 92 height 38
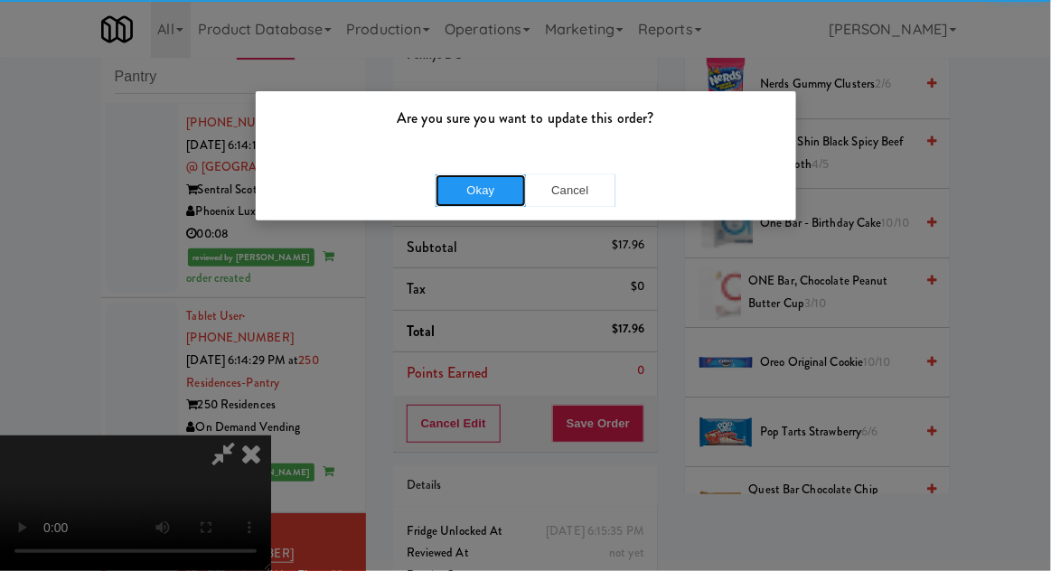
click at [475, 198] on button "Okay" at bounding box center [481, 190] width 90 height 33
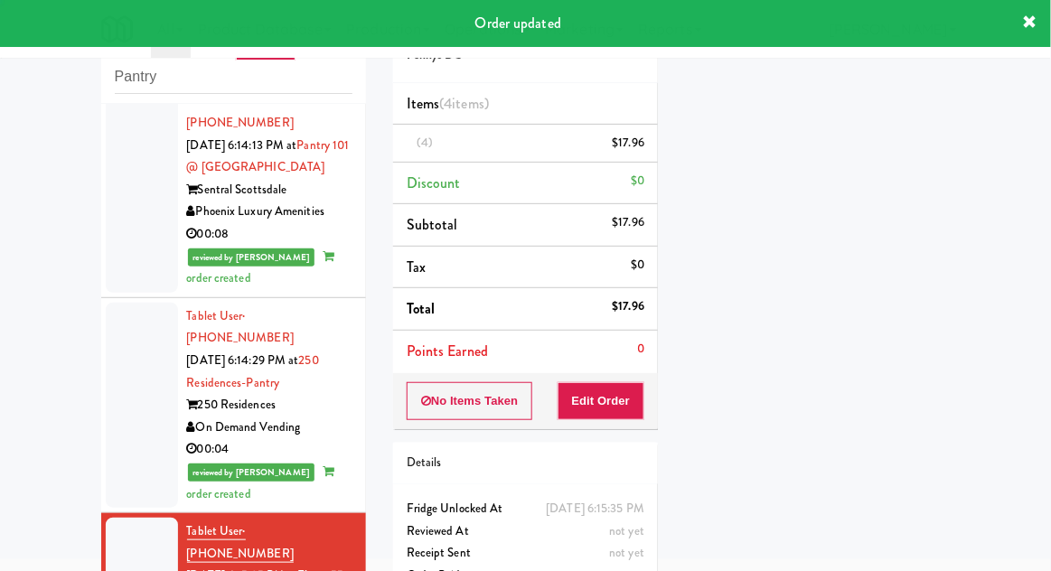
scroll to position [0, 0]
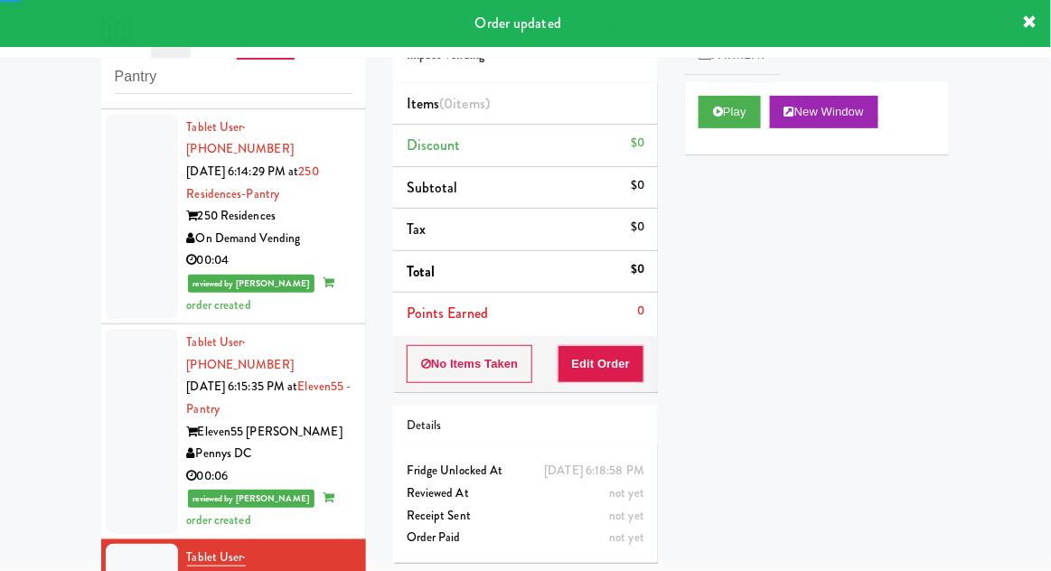
scroll to position [3509, 0]
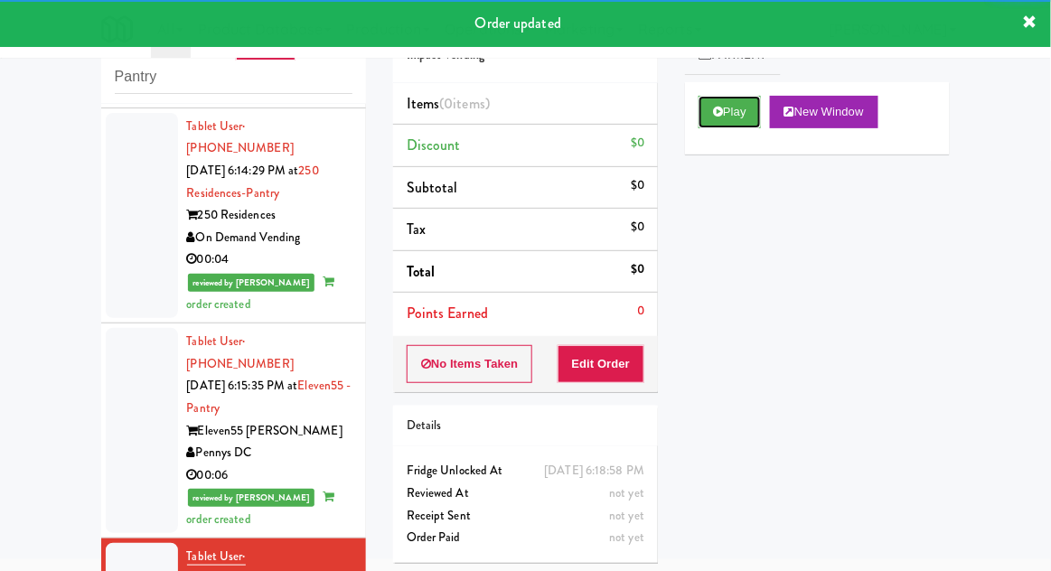
click at [724, 120] on button "Play" at bounding box center [730, 112] width 62 height 33
click at [623, 345] on button "Edit Order" at bounding box center [602, 364] width 88 height 38
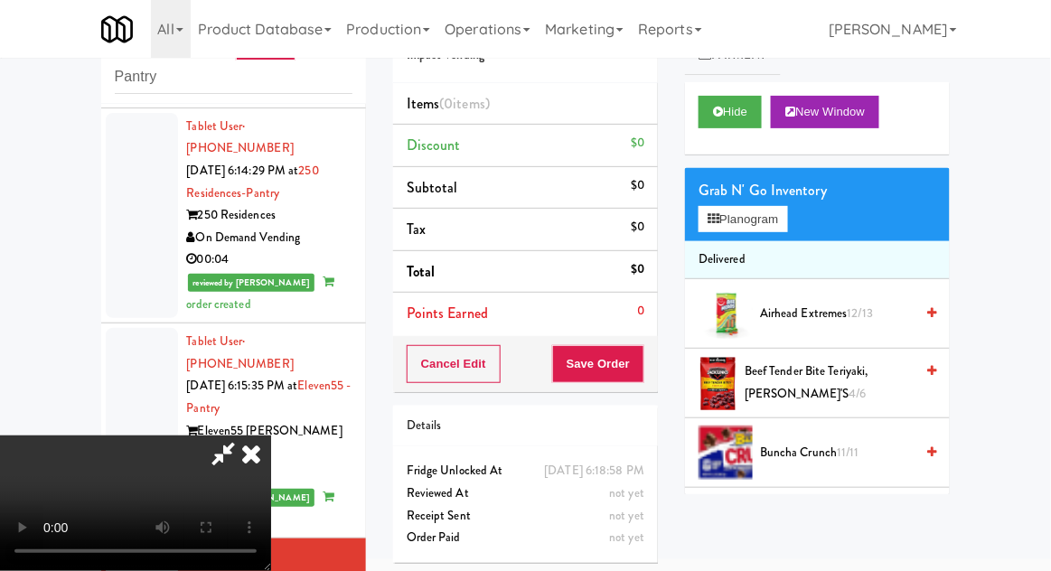
scroll to position [0, 0]
click at [787, 221] on button "Planogram" at bounding box center [743, 219] width 89 height 27
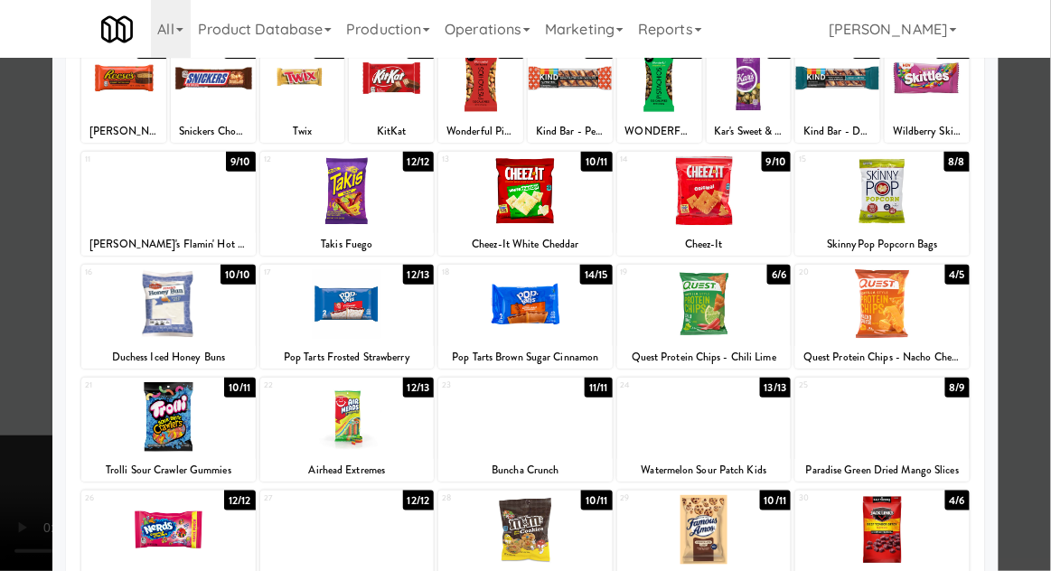
scroll to position [138, 0]
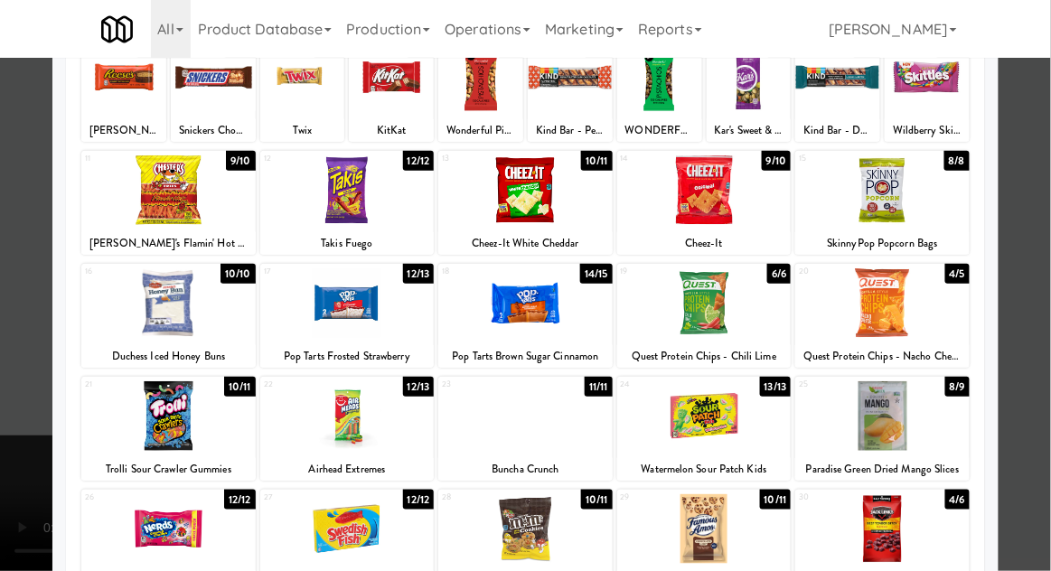
click at [329, 419] on div at bounding box center [347, 416] width 174 height 70
click at [1035, 260] on div at bounding box center [525, 285] width 1051 height 571
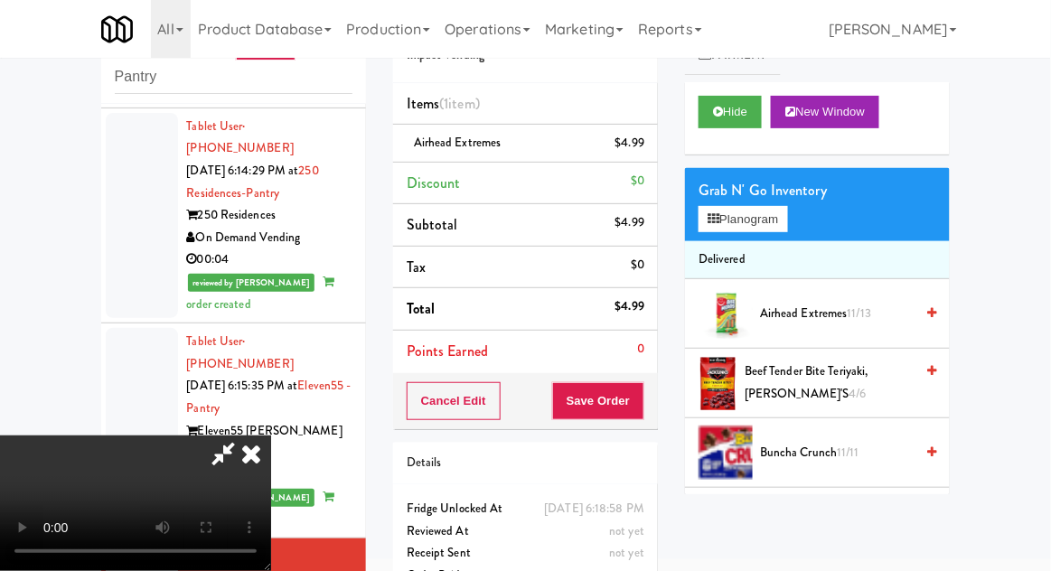
scroll to position [66, 0]
click at [641, 415] on button "Save Order" at bounding box center [598, 401] width 92 height 38
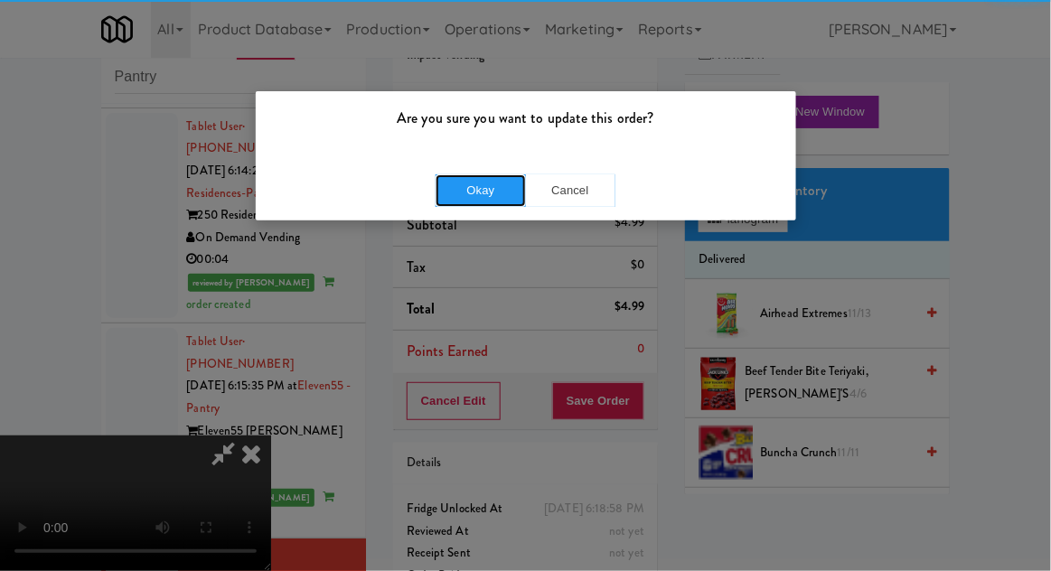
click at [476, 190] on button "Okay" at bounding box center [481, 190] width 90 height 33
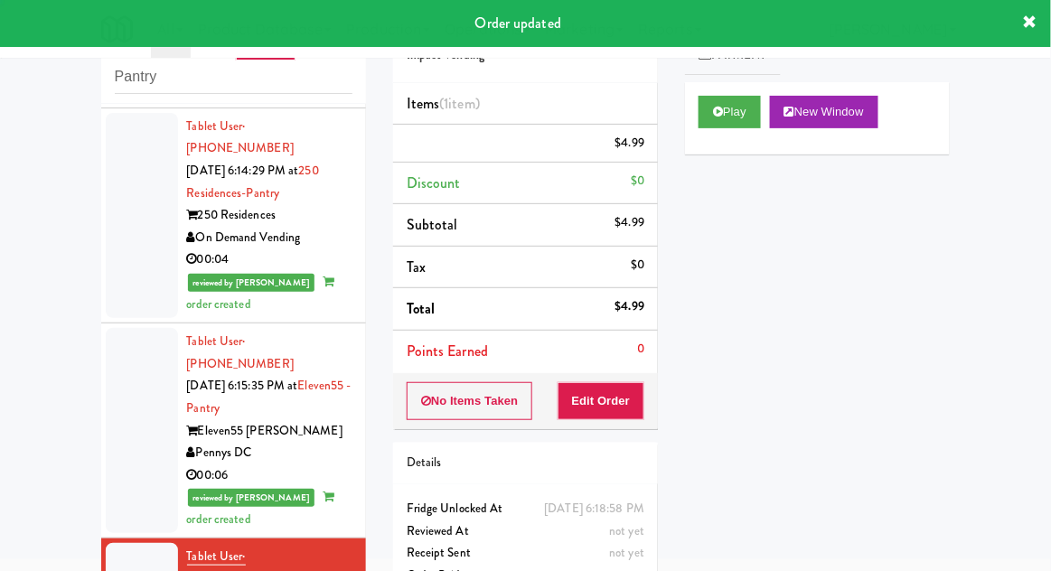
scroll to position [0, 0]
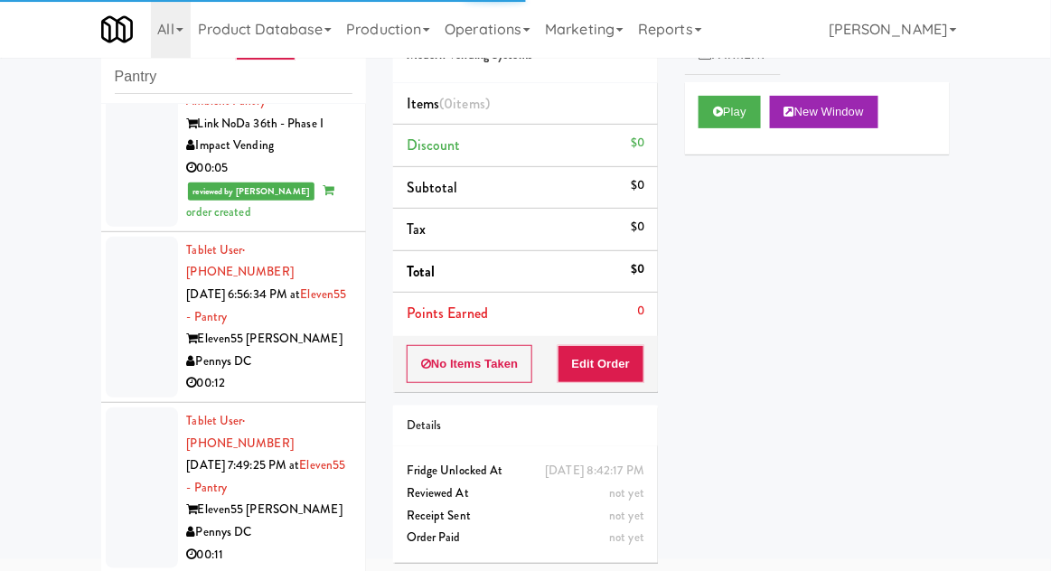
scroll to position [4032, 0]
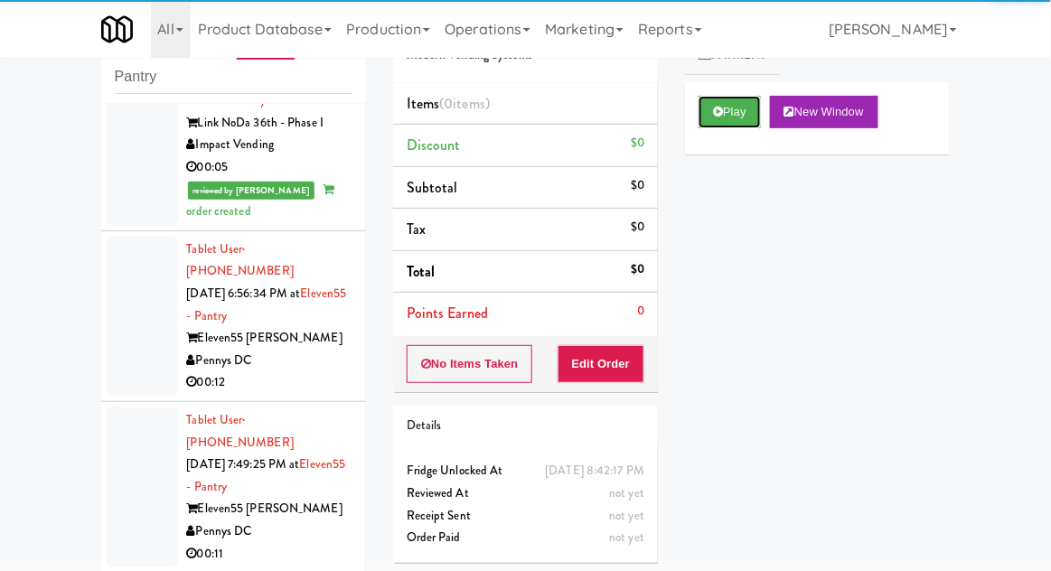
click at [760, 105] on button "Play" at bounding box center [730, 112] width 62 height 33
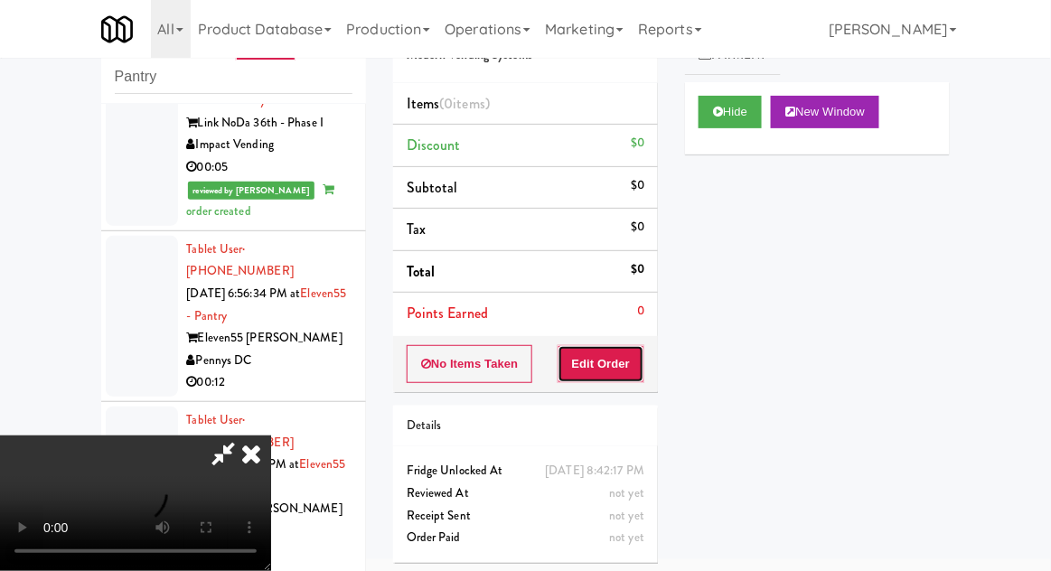
click at [576, 349] on button "Edit Order" at bounding box center [602, 364] width 88 height 38
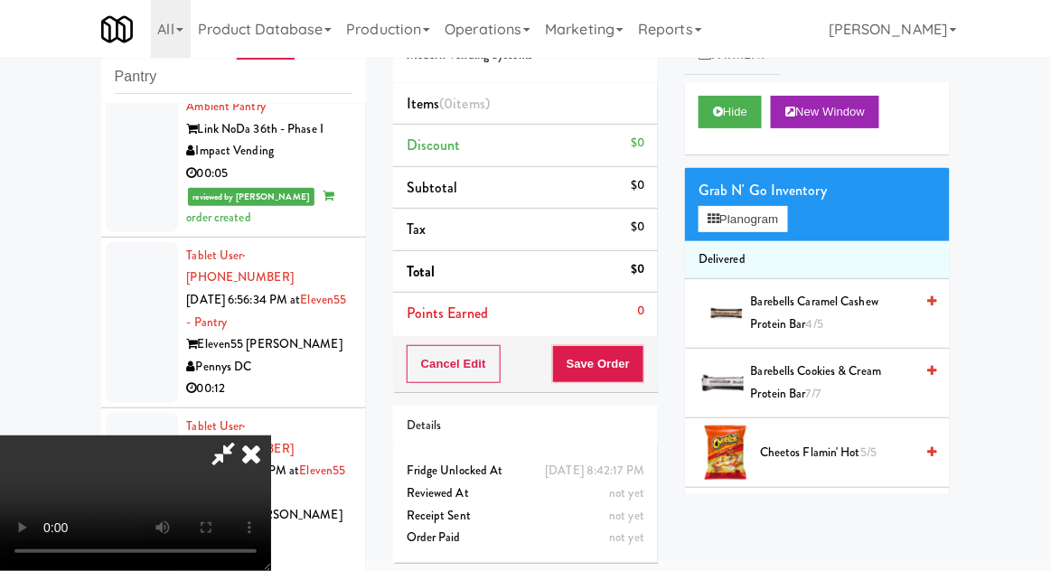
scroll to position [0, 0]
click at [781, 230] on button "Planogram" at bounding box center [743, 219] width 89 height 27
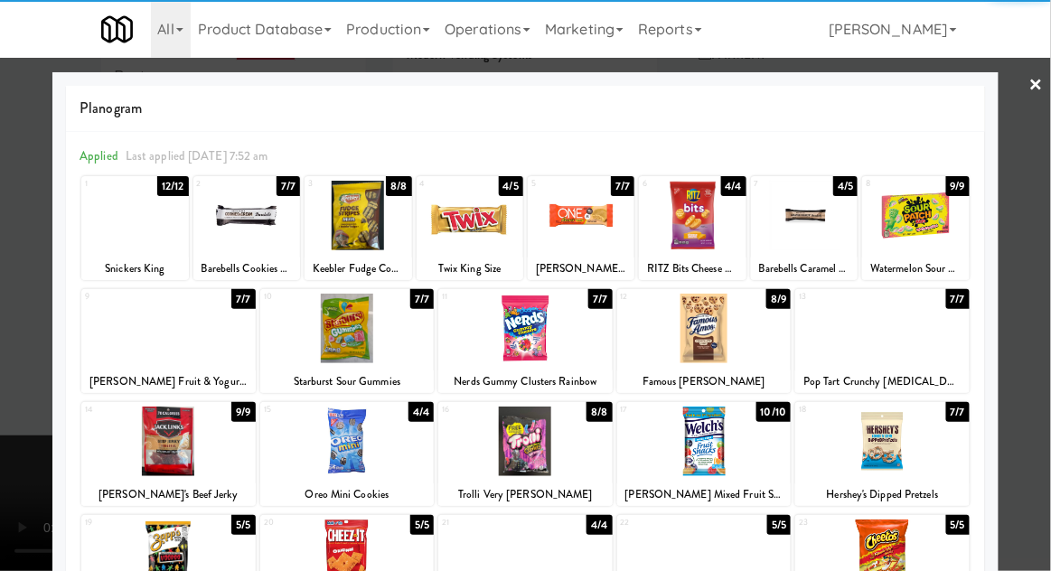
click at [877, 430] on div at bounding box center [882, 442] width 174 height 70
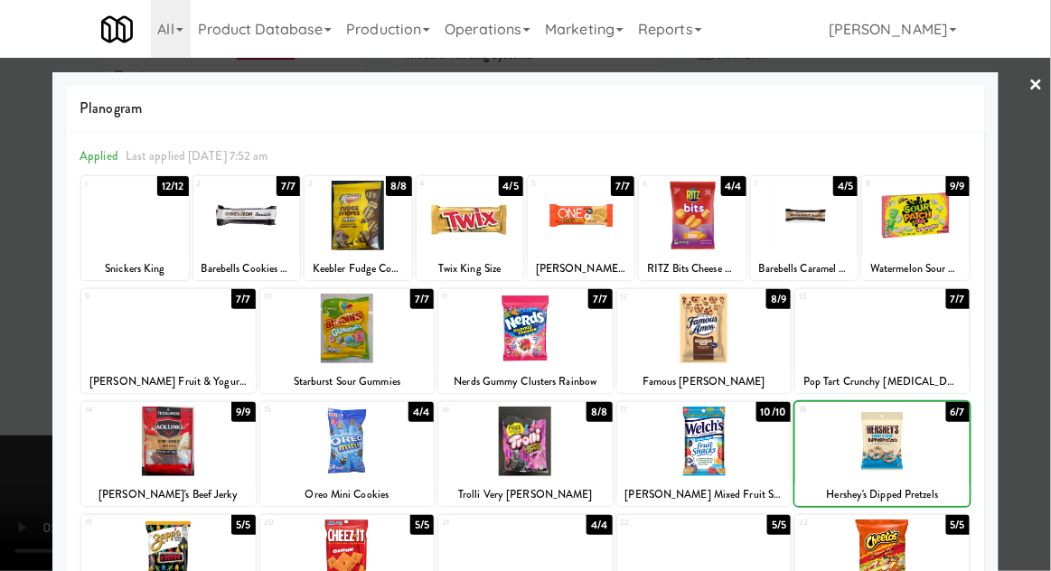
click at [1043, 265] on div at bounding box center [525, 285] width 1051 height 571
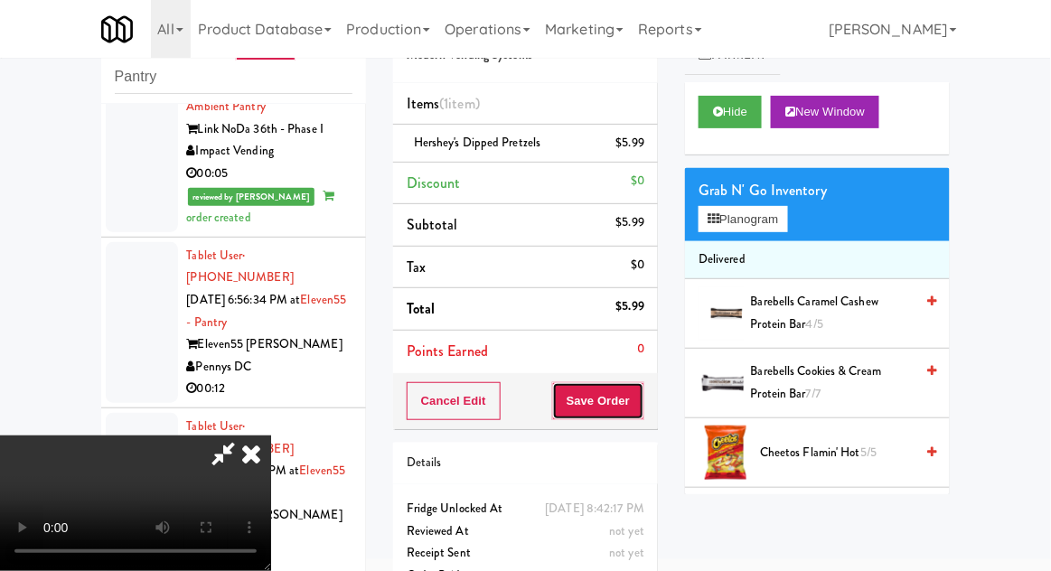
click at [642, 402] on button "Save Order" at bounding box center [598, 401] width 92 height 38
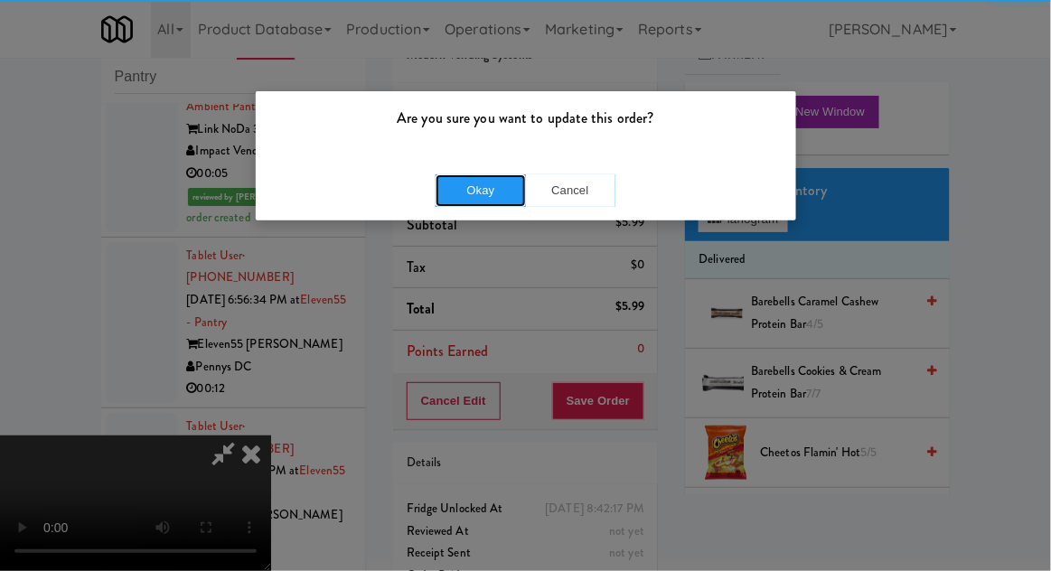
click at [467, 188] on button "Okay" at bounding box center [481, 190] width 90 height 33
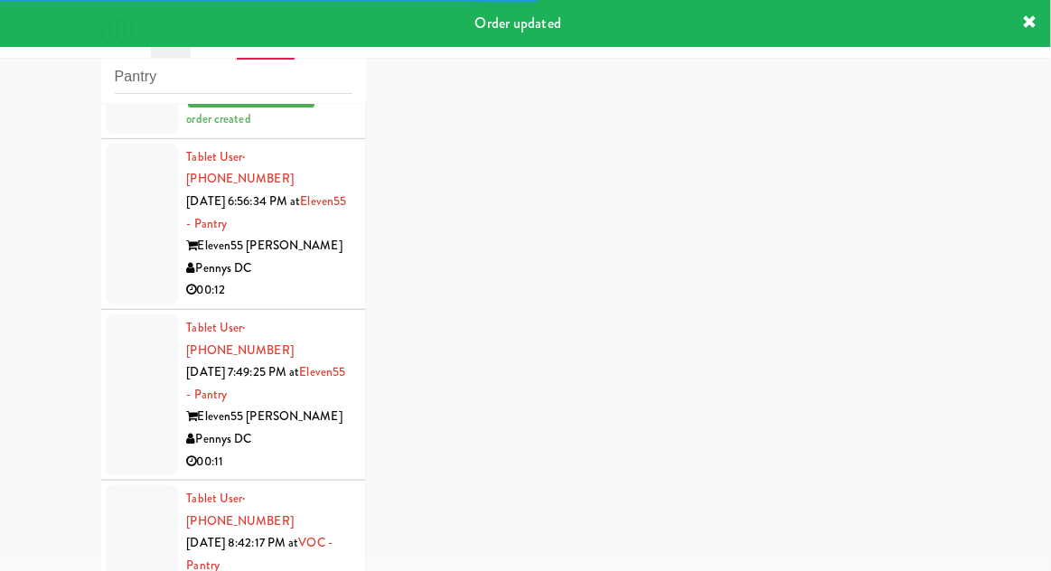
scroll to position [4172, 0]
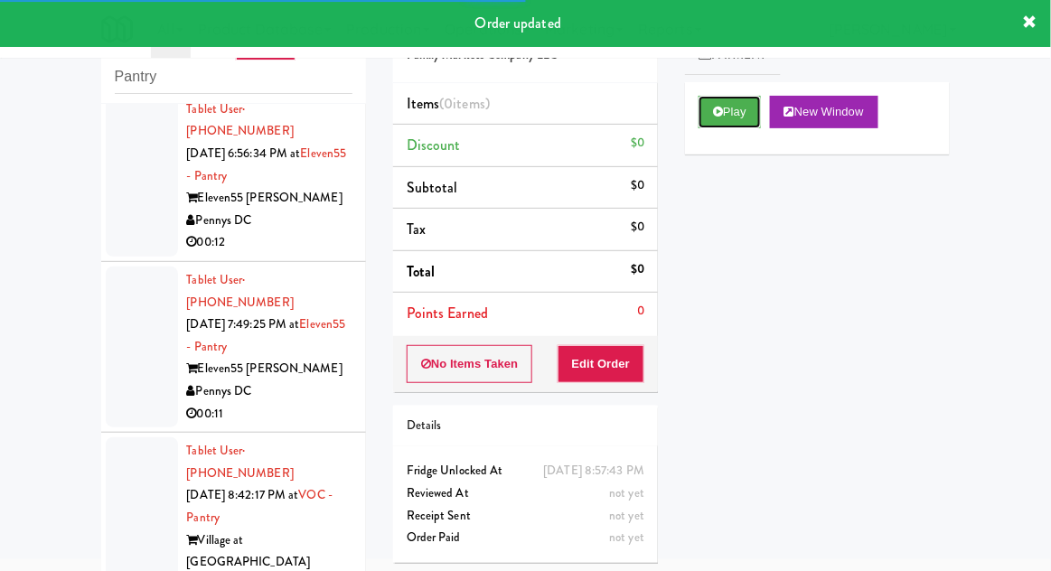
click at [719, 121] on button "Play" at bounding box center [730, 112] width 62 height 33
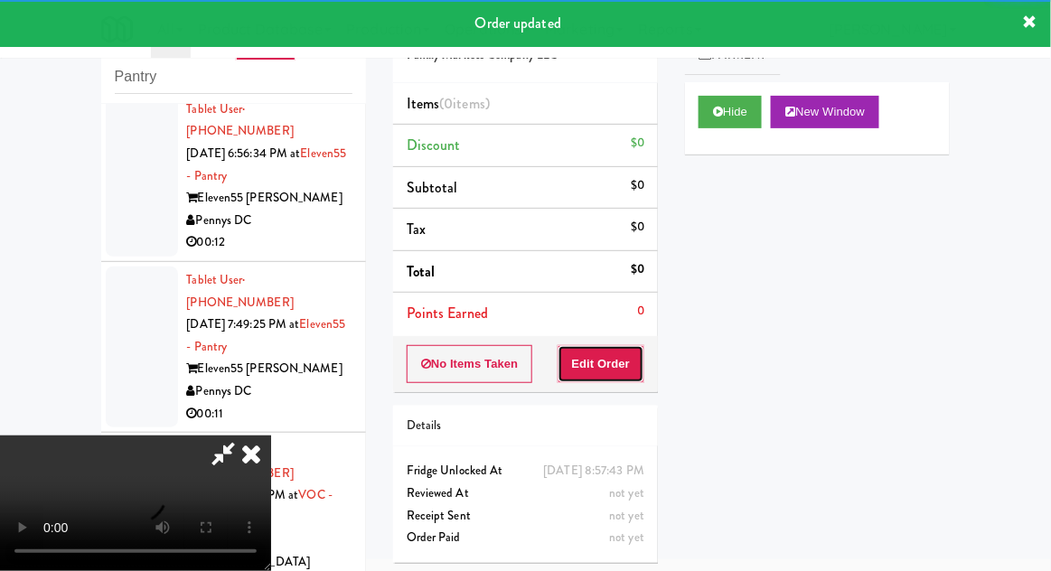
click at [610, 358] on button "Edit Order" at bounding box center [602, 364] width 88 height 38
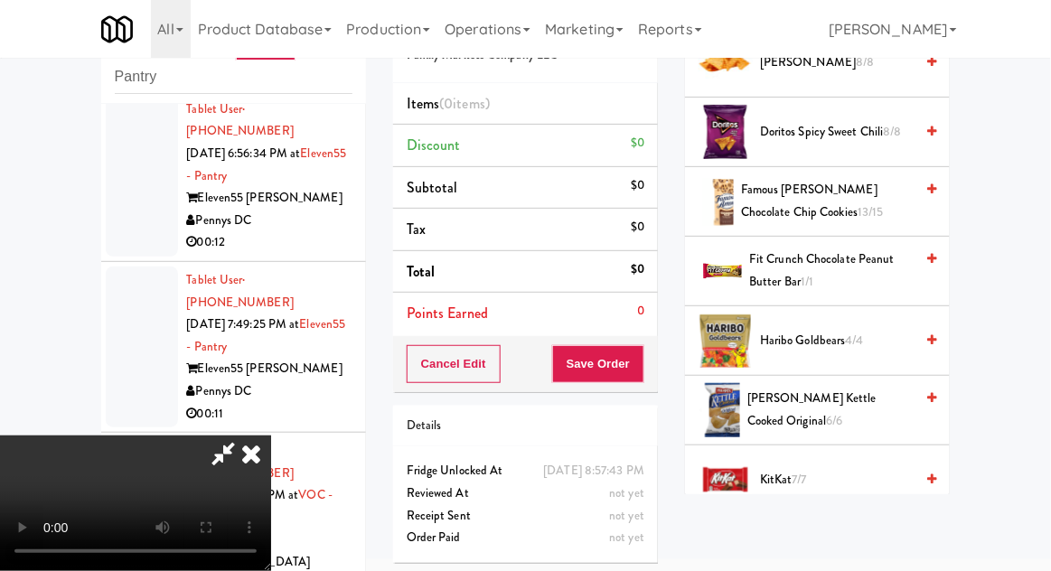
scroll to position [719, 0]
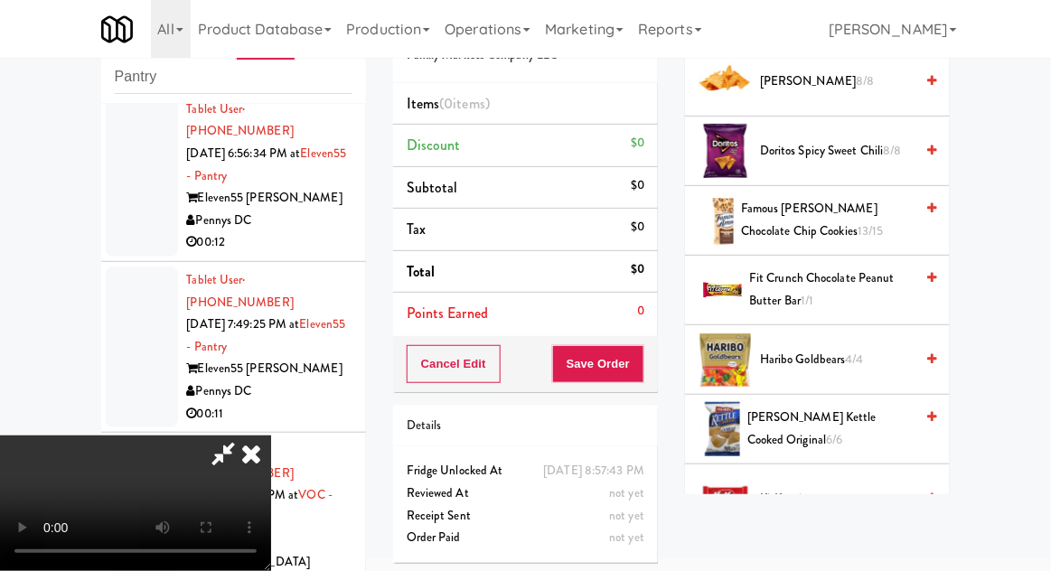
click at [859, 351] on span "4/4" at bounding box center [855, 359] width 18 height 17
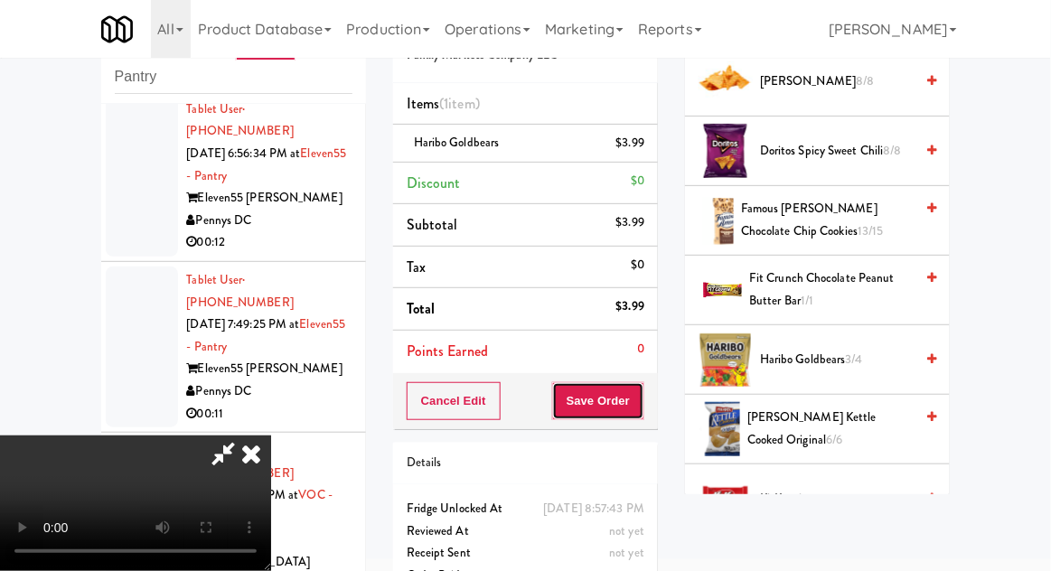
click at [644, 414] on button "Save Order" at bounding box center [598, 401] width 92 height 38
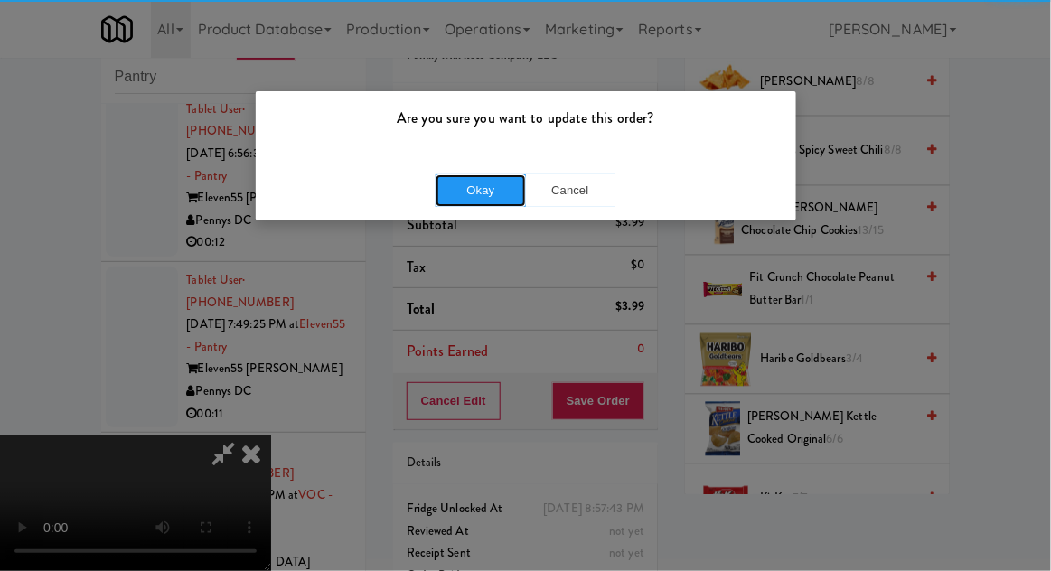
click at [471, 193] on button "Okay" at bounding box center [481, 190] width 90 height 33
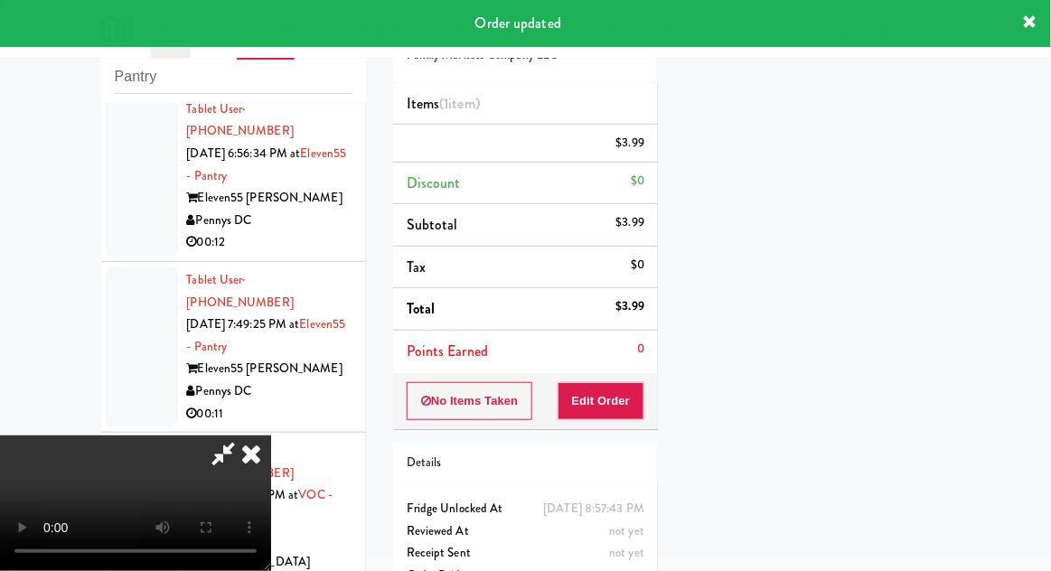
scroll to position [178, 0]
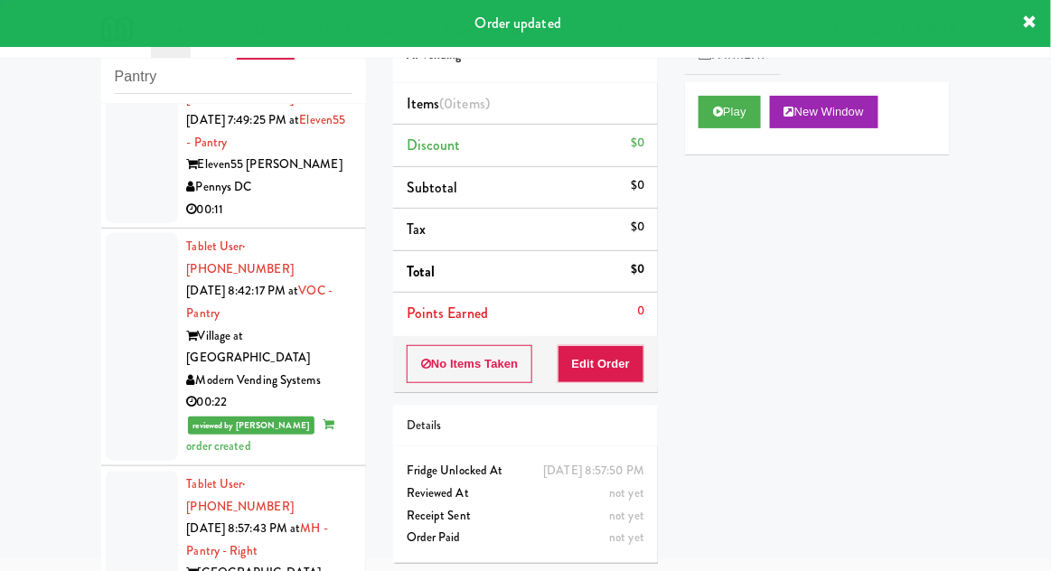
scroll to position [4377, 0]
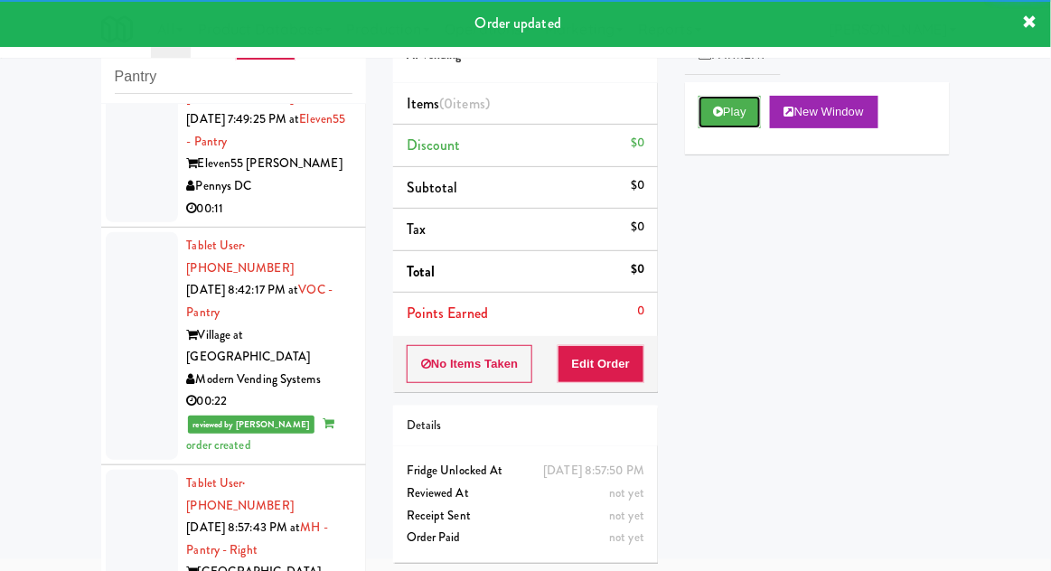
click at [734, 126] on button "Play" at bounding box center [730, 112] width 62 height 33
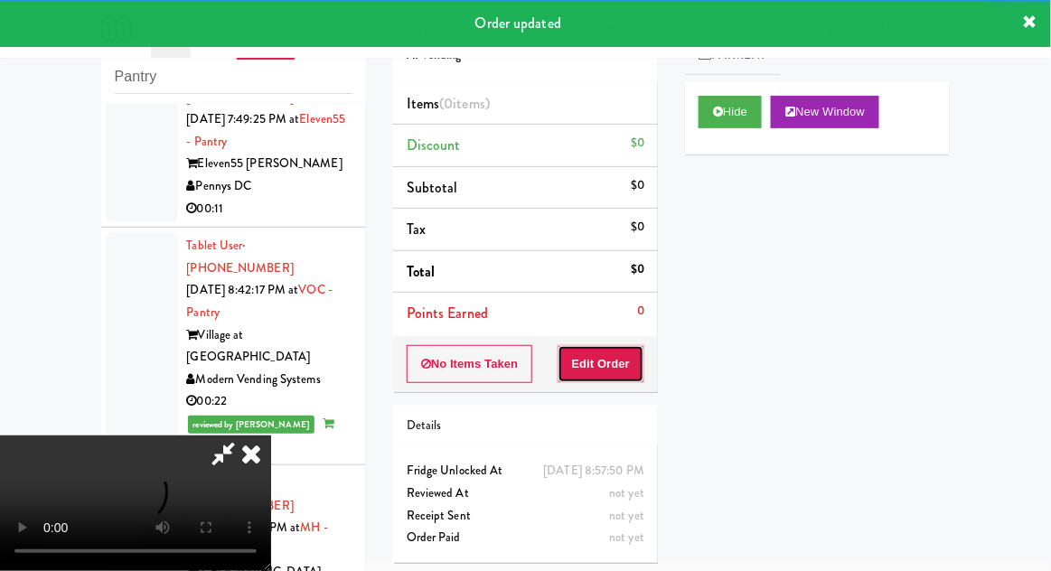
click at [610, 357] on button "Edit Order" at bounding box center [602, 364] width 88 height 38
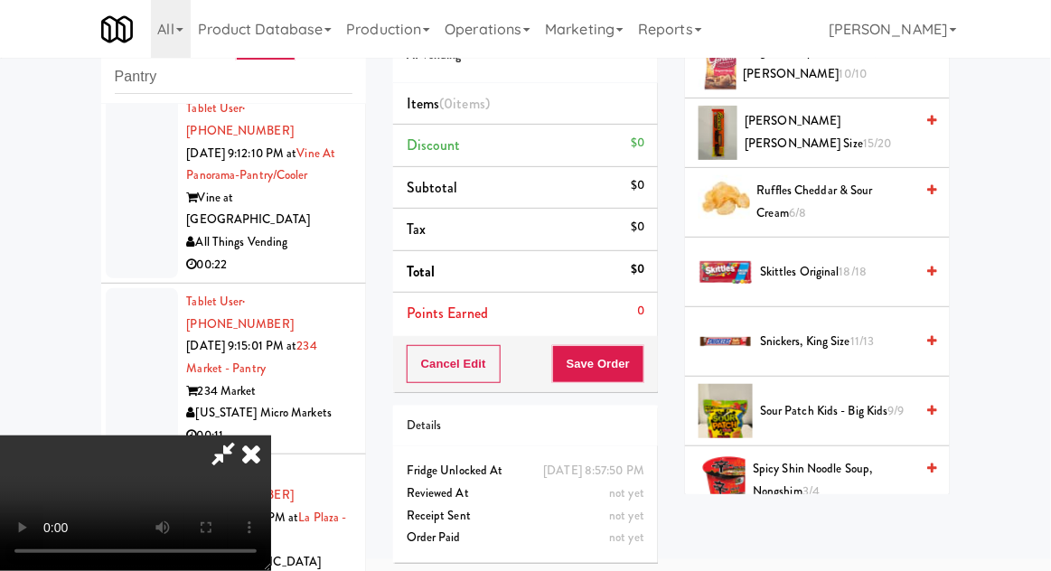
scroll to position [1988, 0]
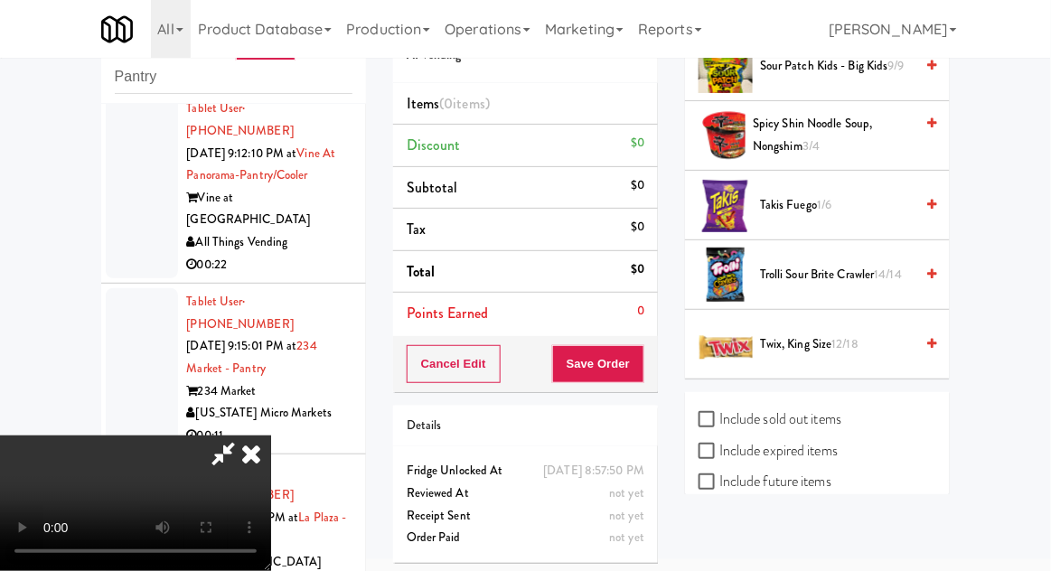
click at [843, 194] on span "Takis Fuego 1/6" at bounding box center [837, 205] width 154 height 23
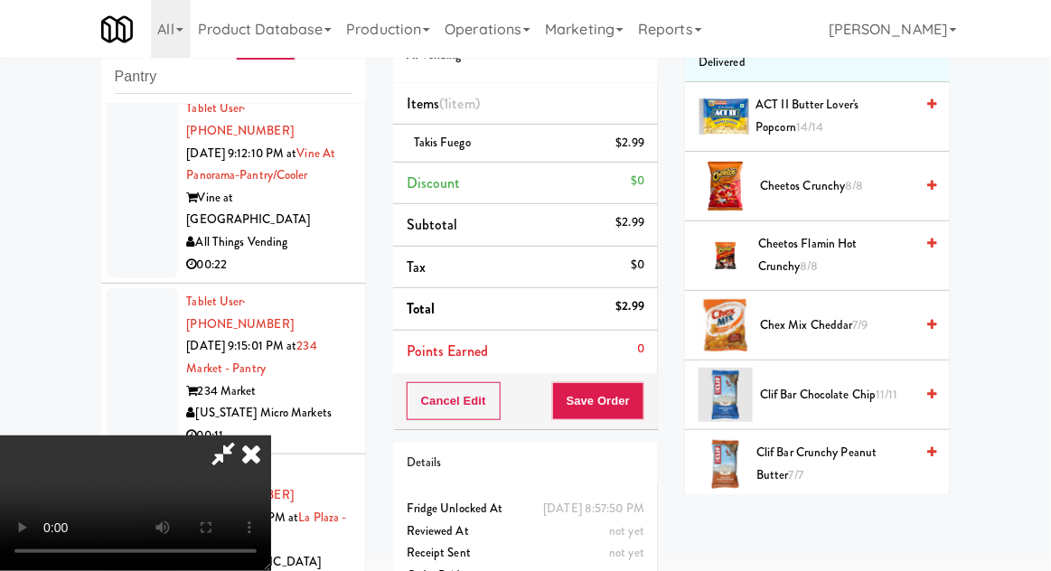
scroll to position [232, 0]
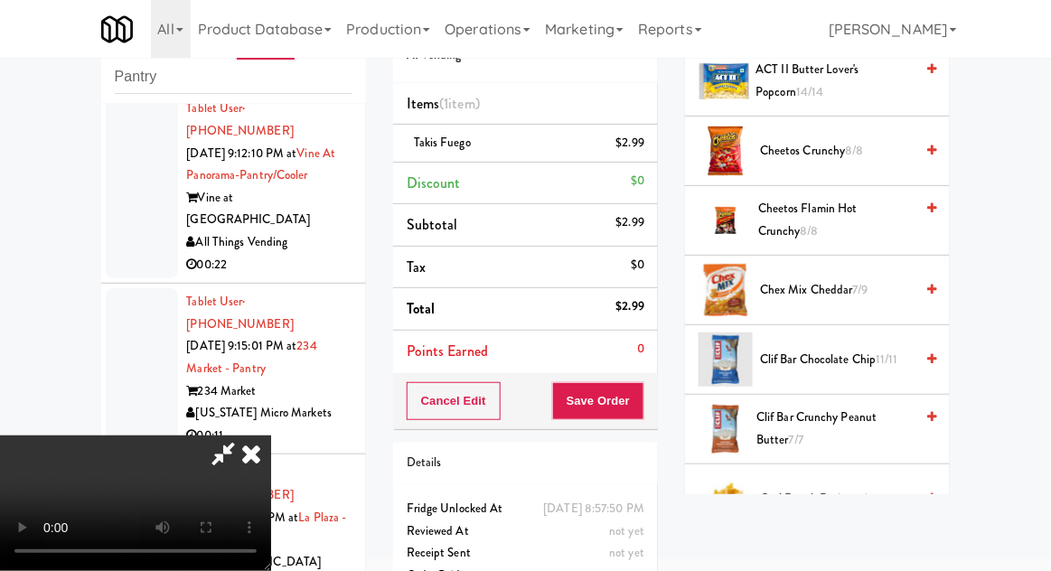
click at [888, 212] on span "Cheetos Flamin Hot Crunchy 8/8" at bounding box center [835, 220] width 155 height 44
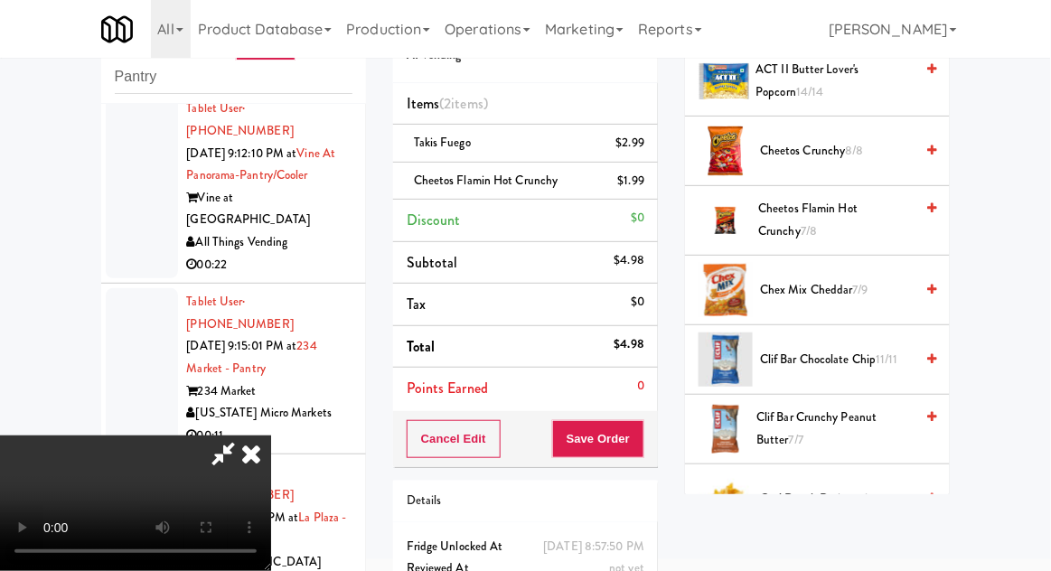
scroll to position [82, 0]
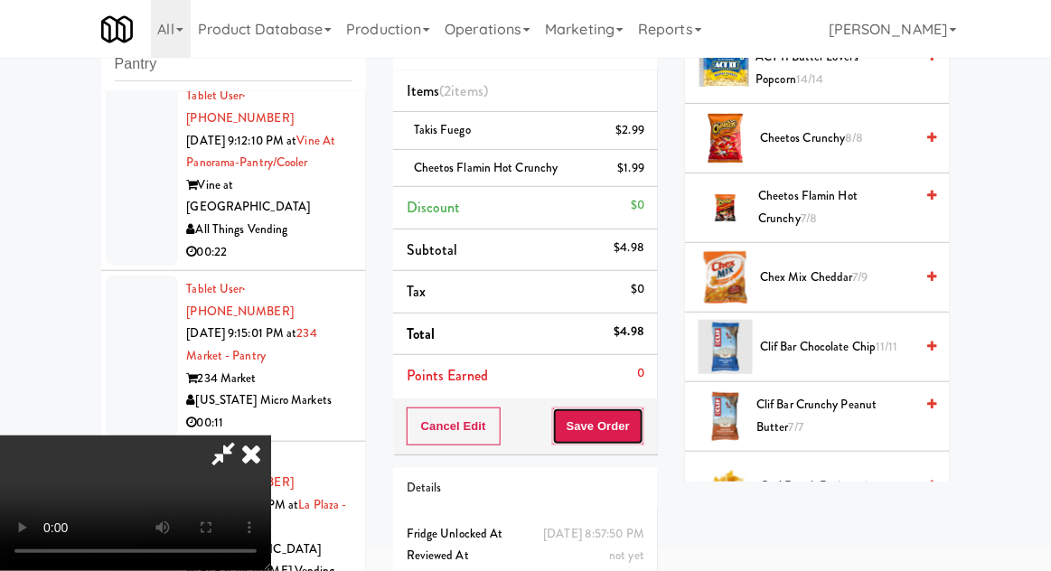
click at [641, 438] on button "Save Order" at bounding box center [598, 427] width 92 height 38
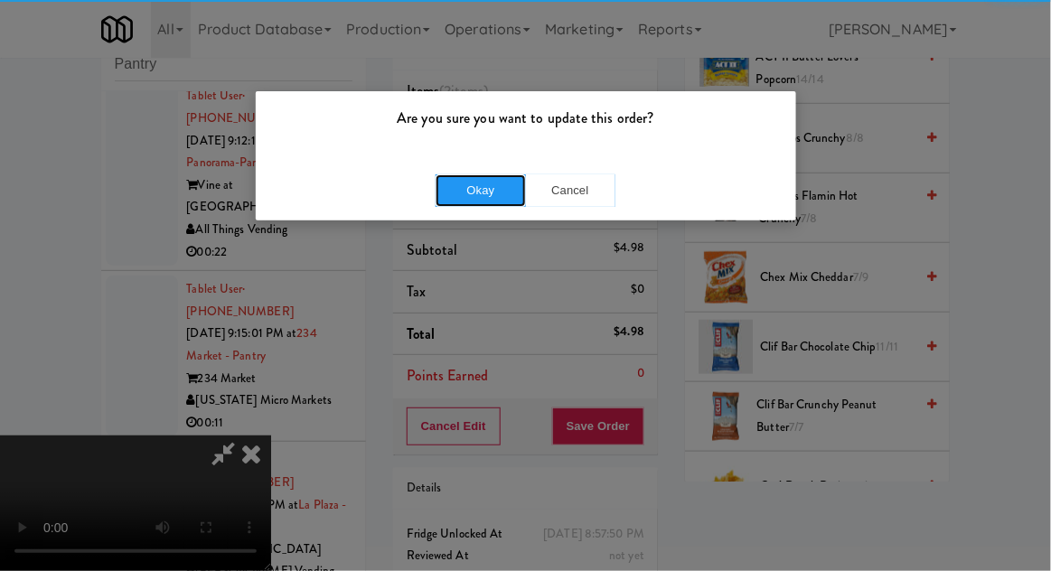
click at [486, 188] on button "Okay" at bounding box center [481, 190] width 90 height 33
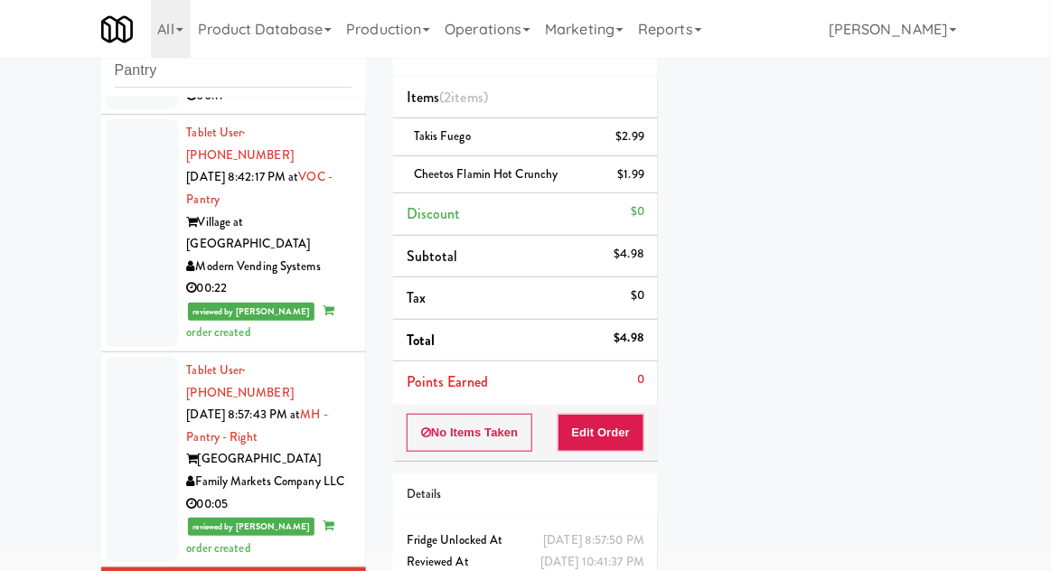
scroll to position [4481, 0]
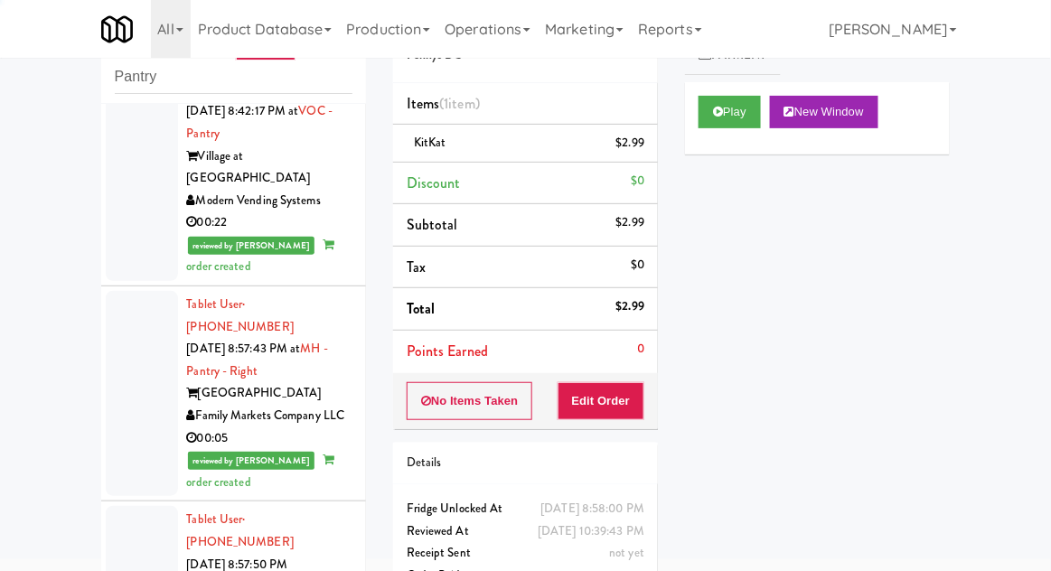
scroll to position [4560, 0]
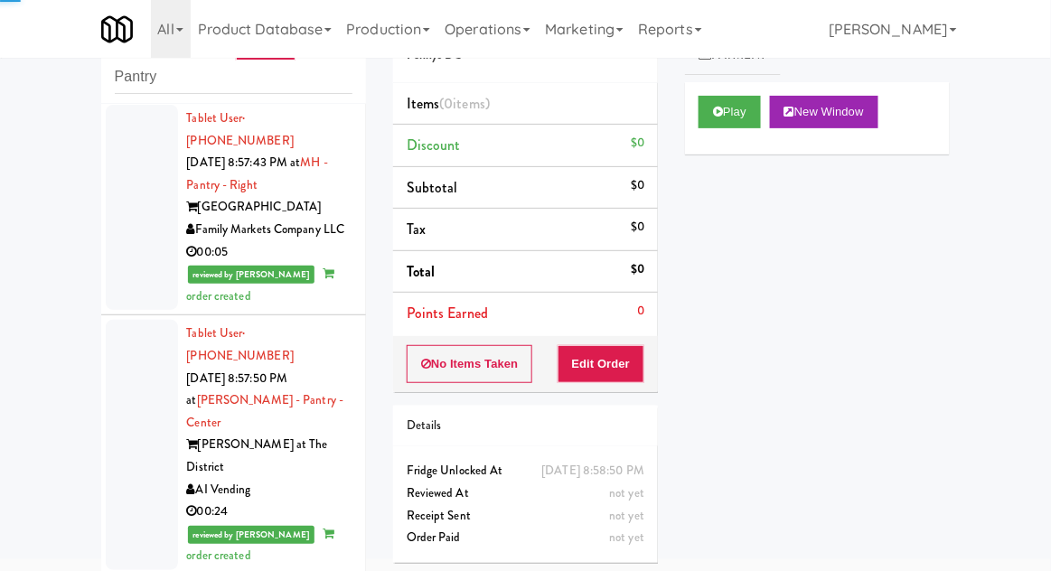
scroll to position [4745, 0]
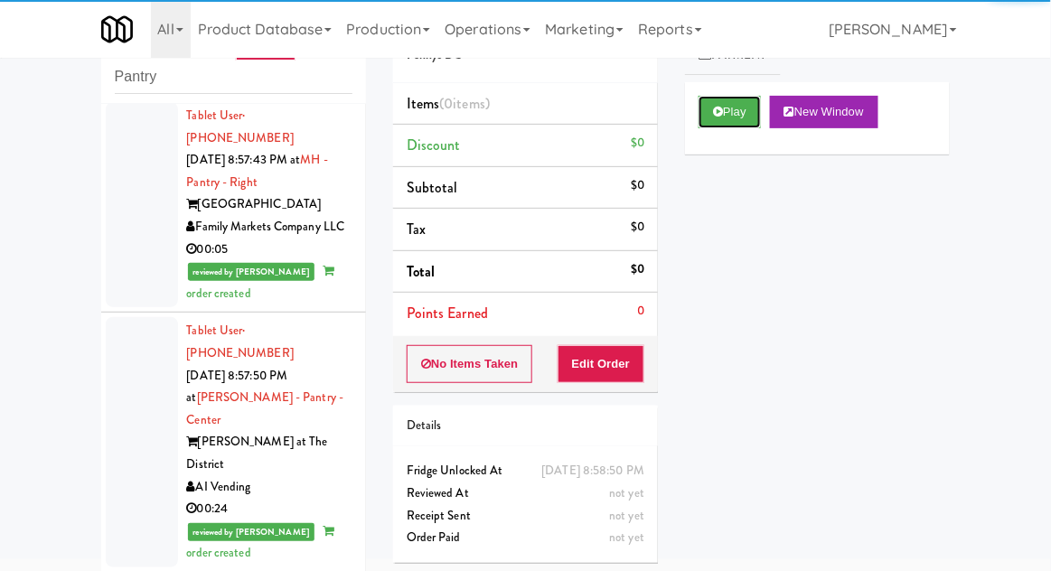
click at [727, 118] on button "Play" at bounding box center [730, 112] width 62 height 33
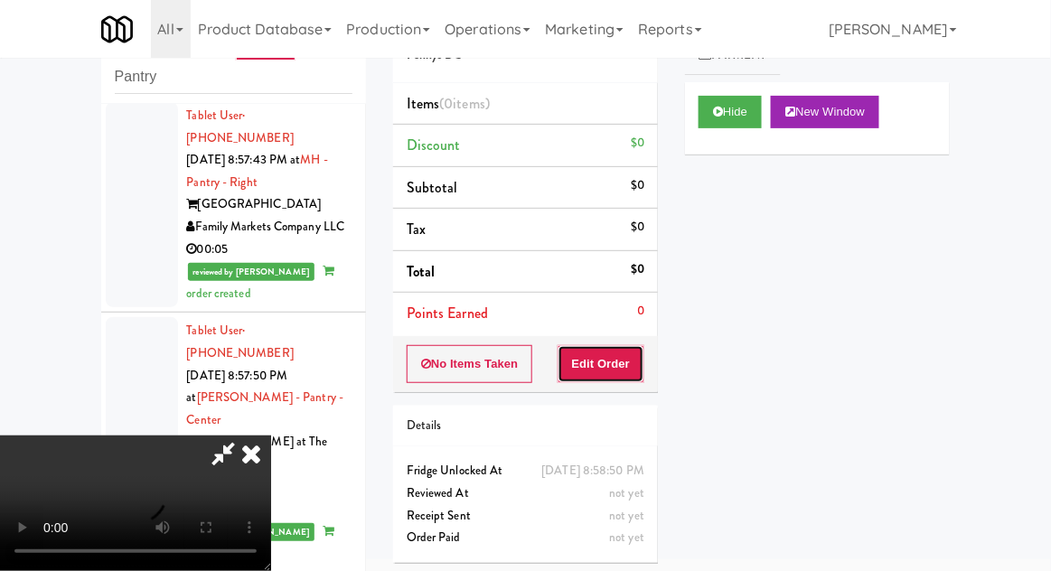
click at [616, 362] on button "Edit Order" at bounding box center [602, 364] width 88 height 38
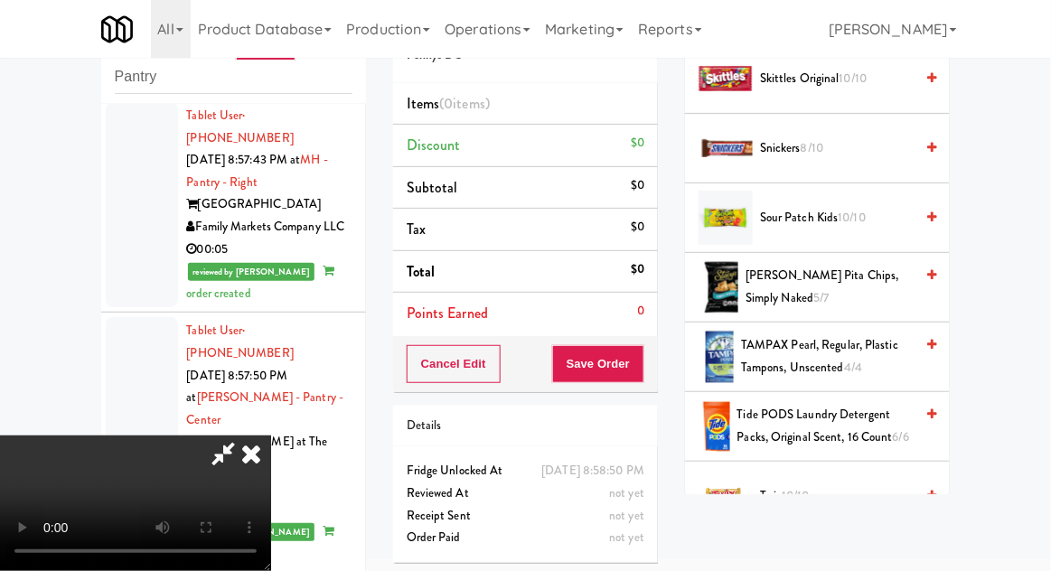
scroll to position [2196, 0]
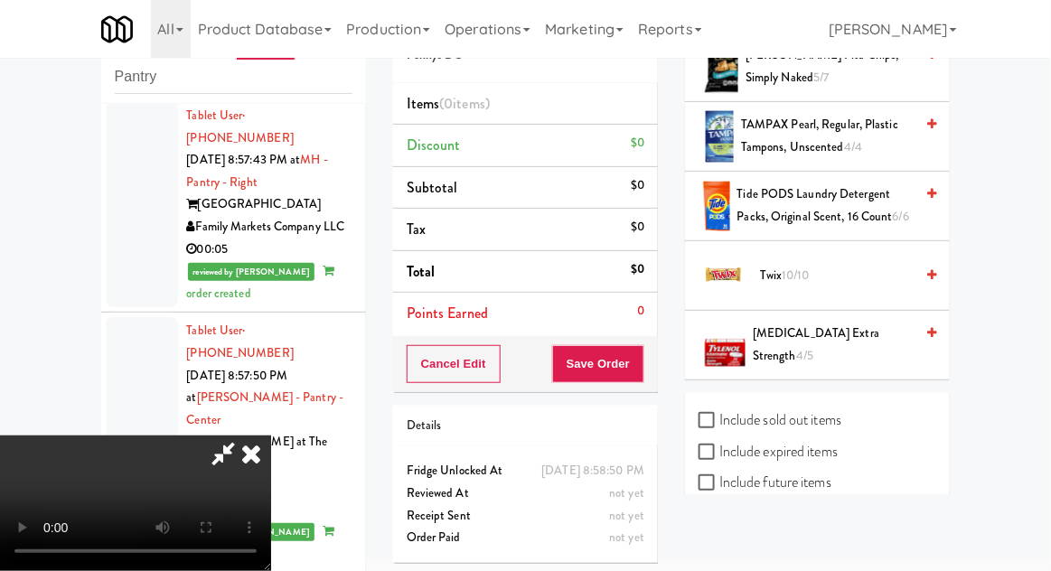
click at [820, 265] on span "Twix 10/10" at bounding box center [837, 276] width 154 height 23
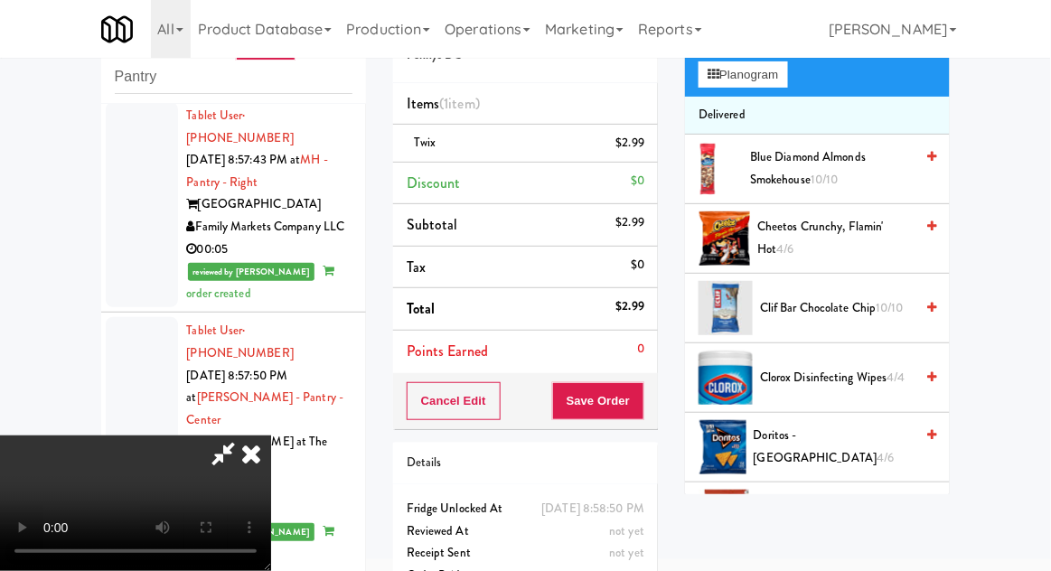
scroll to position [0, 0]
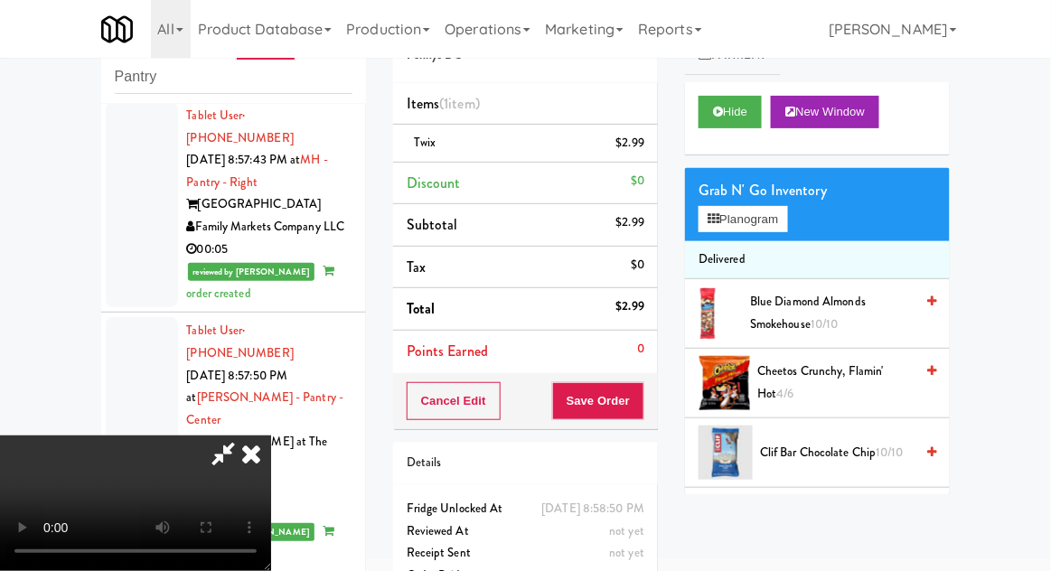
click at [804, 219] on div "Grab N' Go Inventory Planogram" at bounding box center [817, 204] width 265 height 73
click at [804, 210] on div "Grab N' Go Inventory Planogram" at bounding box center [817, 204] width 265 height 73
click at [804, 213] on div "Grab N' Go Inventory Planogram" at bounding box center [817, 204] width 265 height 73
click at [776, 223] on button "Planogram" at bounding box center [743, 219] width 89 height 27
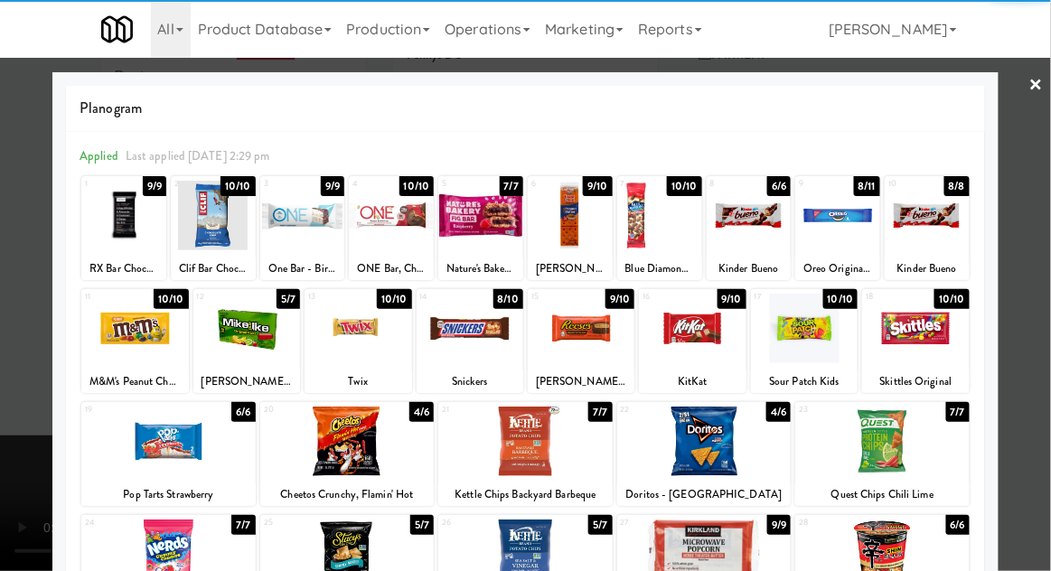
click at [756, 220] on div at bounding box center [749, 216] width 85 height 70
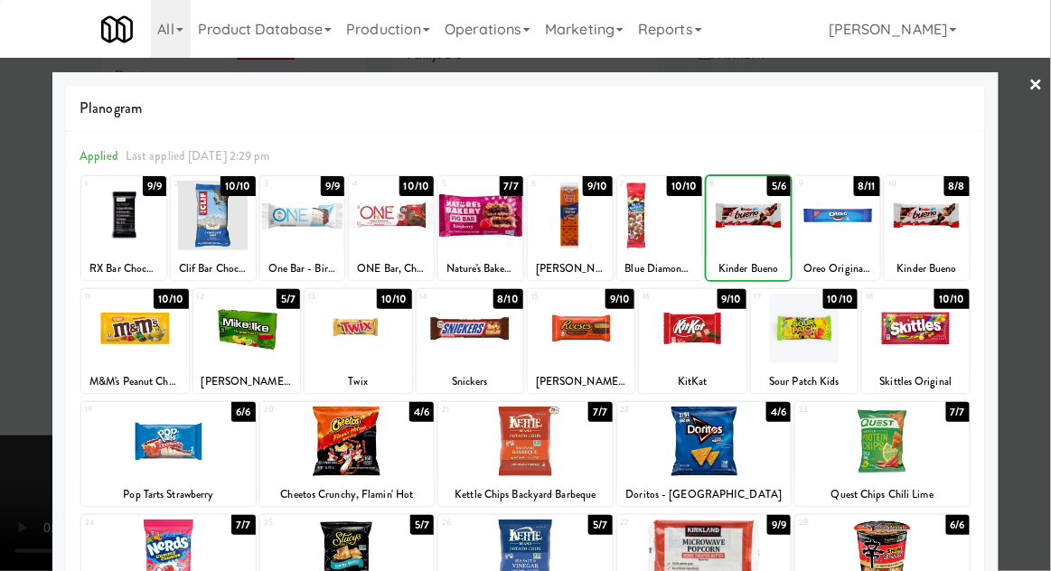
click at [1046, 255] on div at bounding box center [525, 285] width 1051 height 571
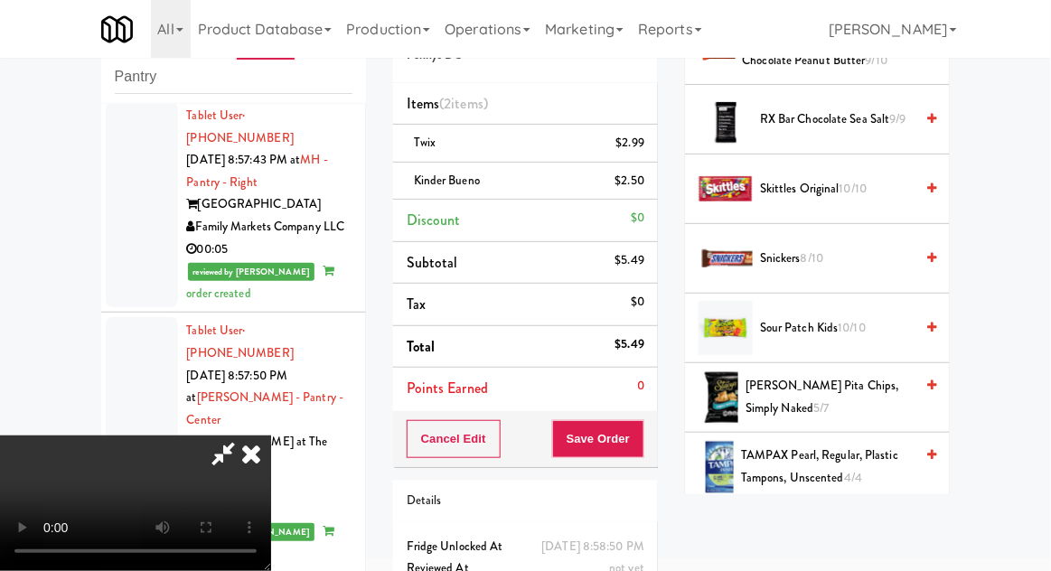
scroll to position [1876, 0]
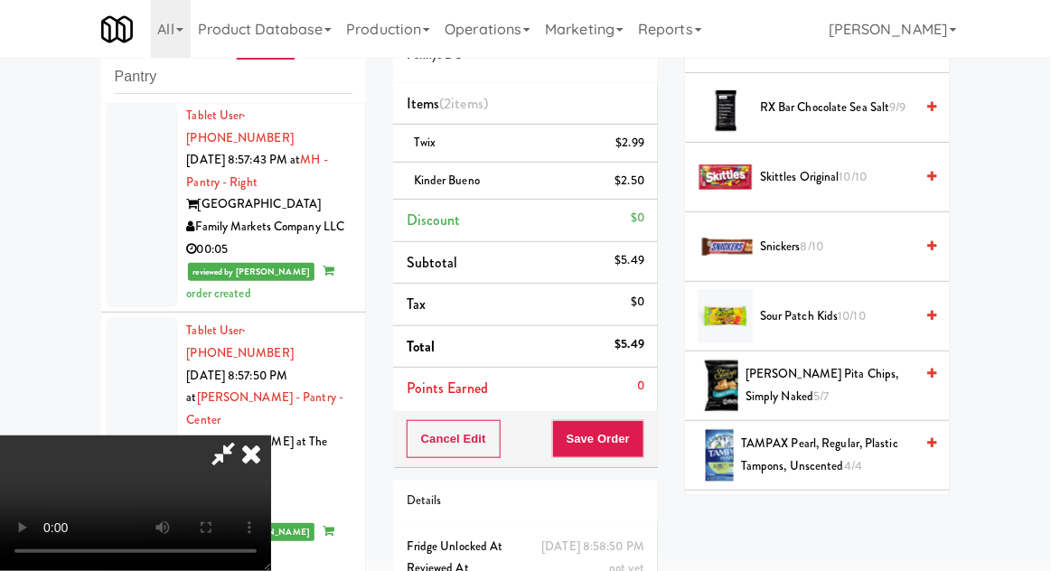
click at [870, 306] on span "Sour Patch Kids 10/10" at bounding box center [837, 317] width 154 height 23
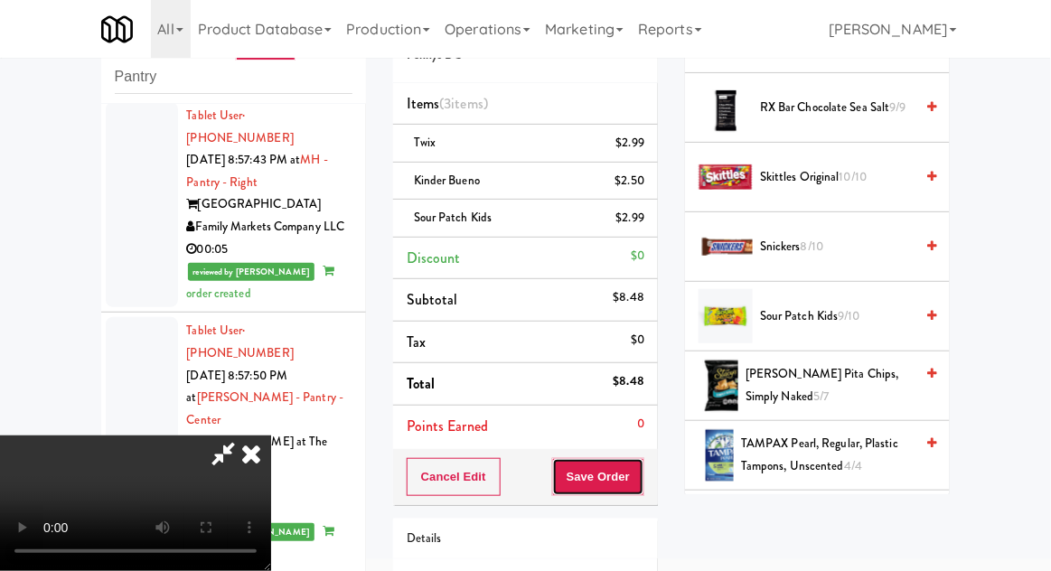
click at [644, 492] on button "Save Order" at bounding box center [598, 477] width 92 height 38
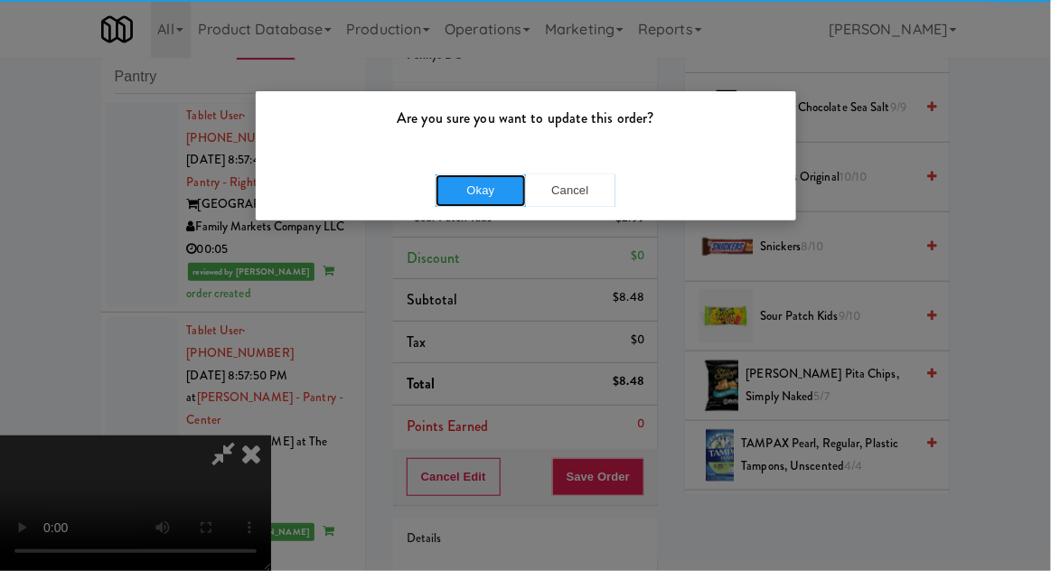
click at [461, 203] on button "Okay" at bounding box center [481, 190] width 90 height 33
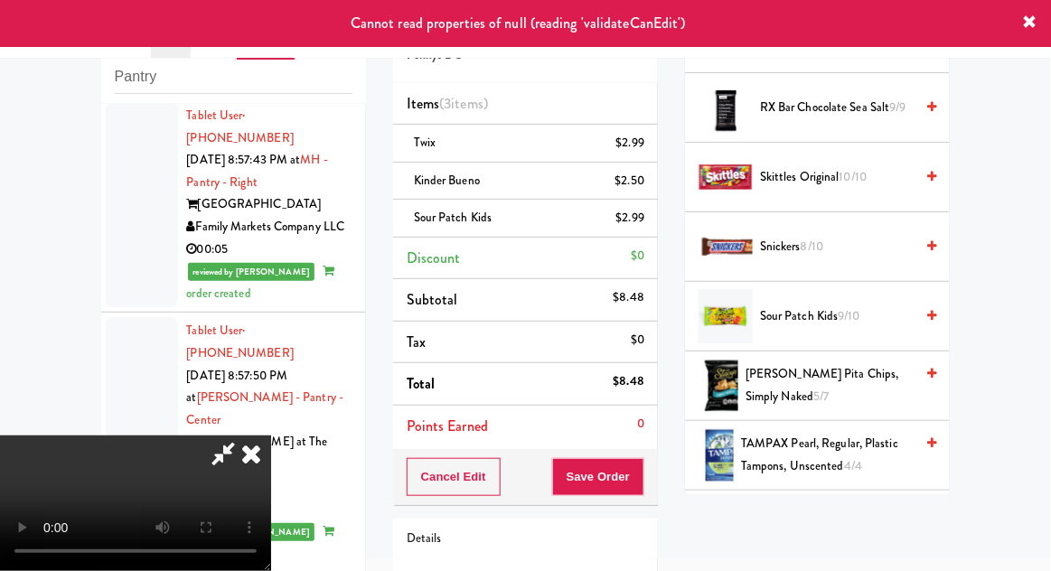
click at [271, 436] on icon at bounding box center [251, 454] width 40 height 36
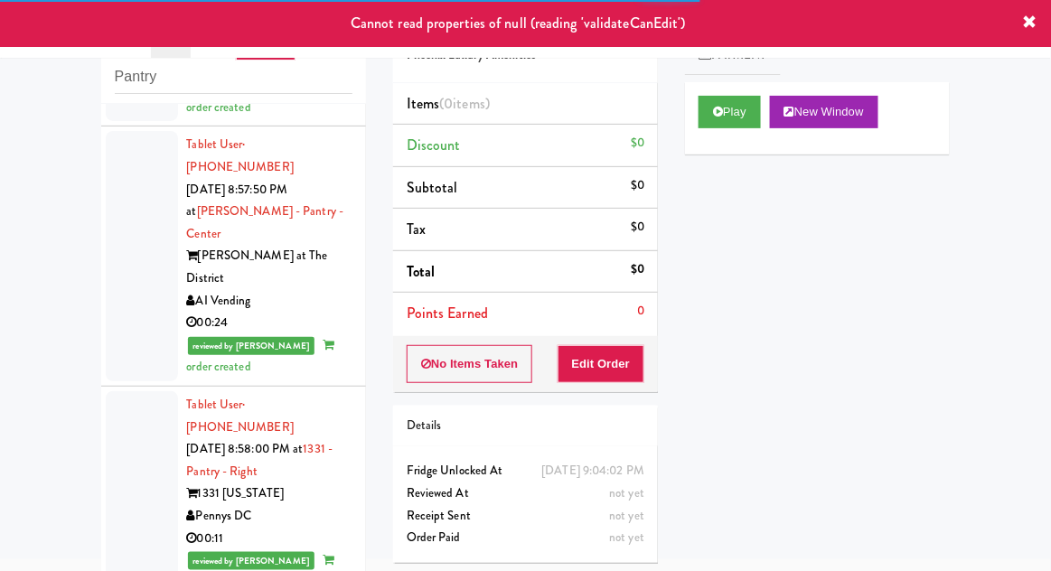
scroll to position [4929, 0]
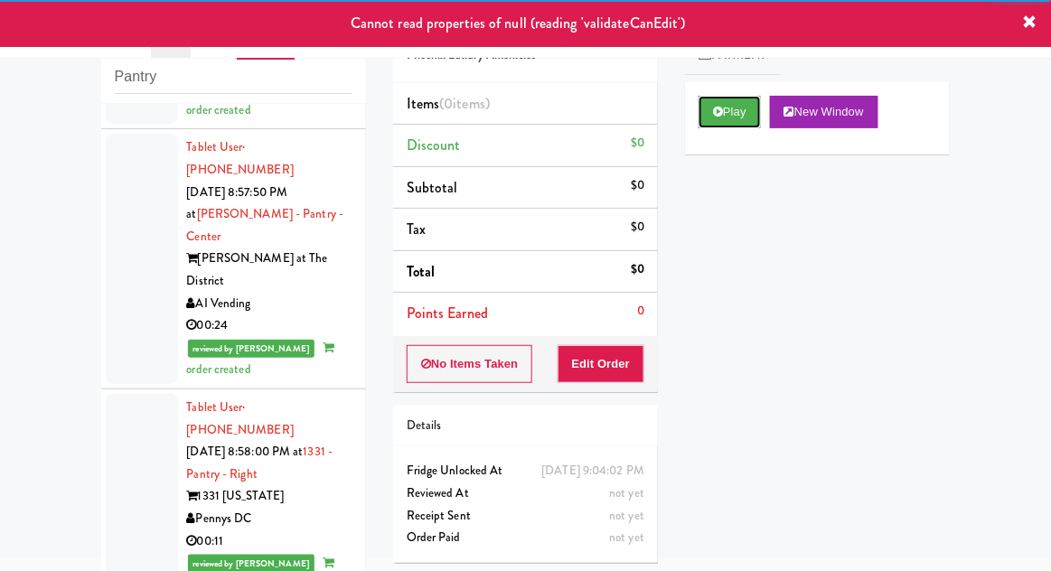
click at [709, 118] on button "Play" at bounding box center [730, 112] width 62 height 33
click at [607, 371] on button "Edit Order" at bounding box center [602, 364] width 88 height 38
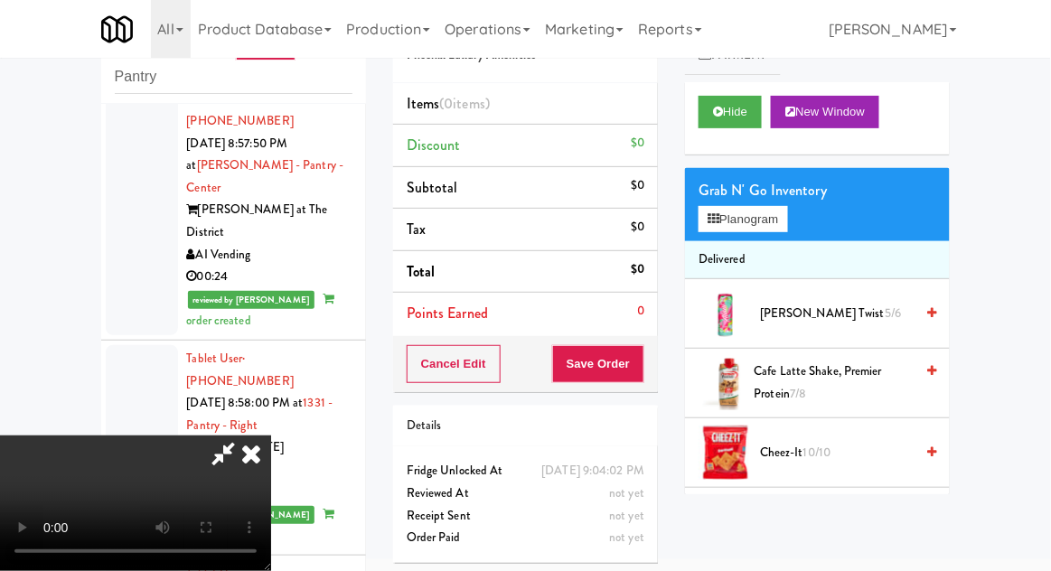
scroll to position [0, 0]
click at [787, 219] on button "Planogram" at bounding box center [743, 219] width 89 height 27
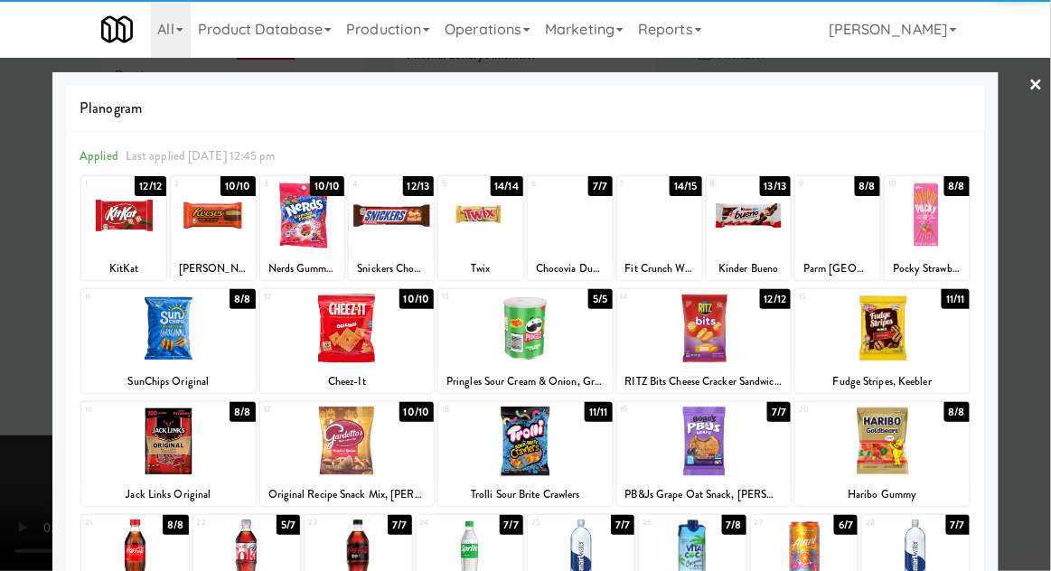
click at [232, 549] on div at bounding box center [246, 555] width 107 height 70
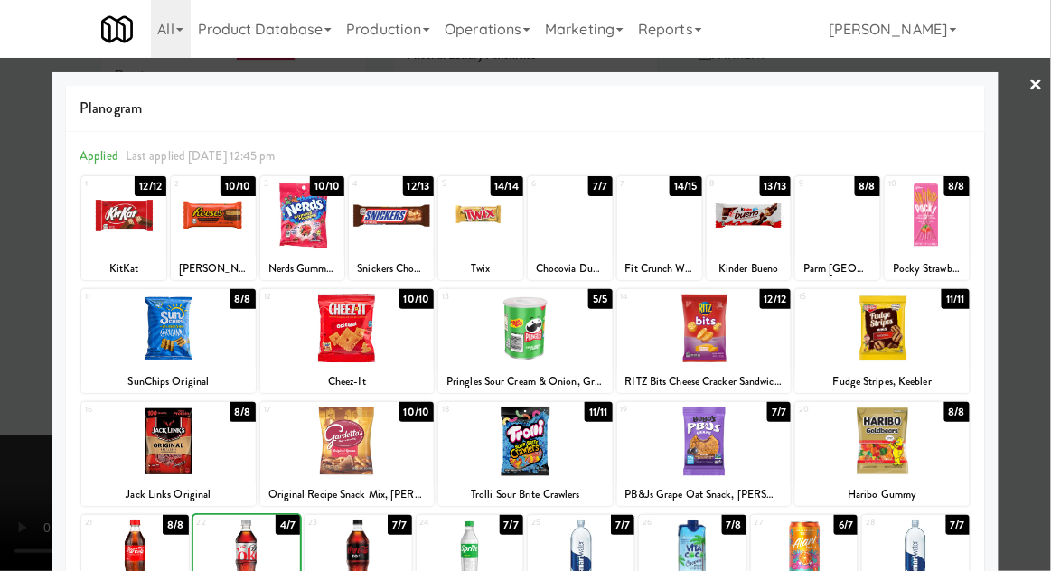
click at [1043, 272] on div at bounding box center [525, 285] width 1051 height 571
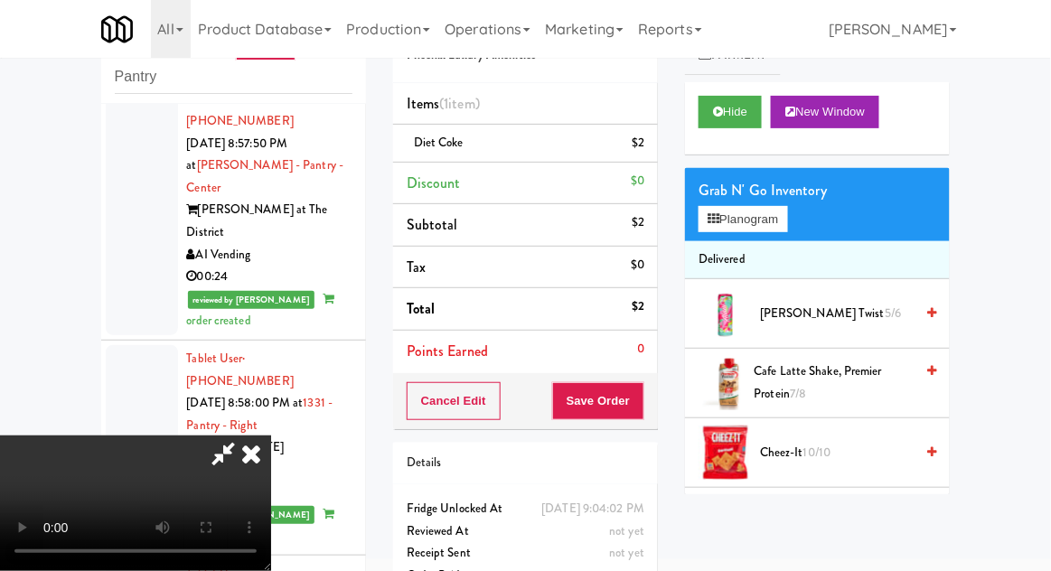
scroll to position [66, 0]
click at [644, 407] on button "Save Order" at bounding box center [598, 401] width 92 height 38
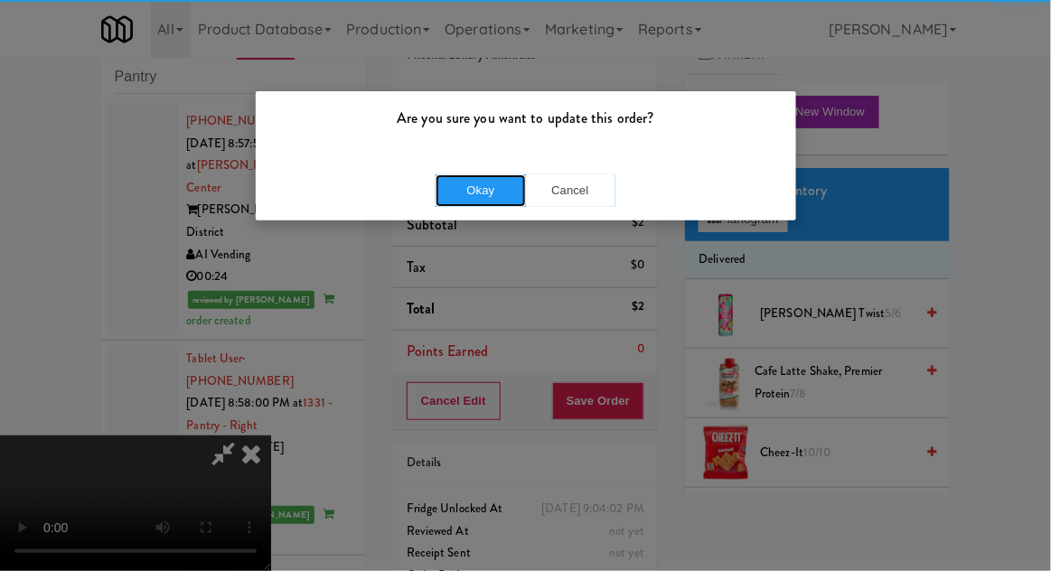
click at [457, 186] on button "Okay" at bounding box center [481, 190] width 90 height 33
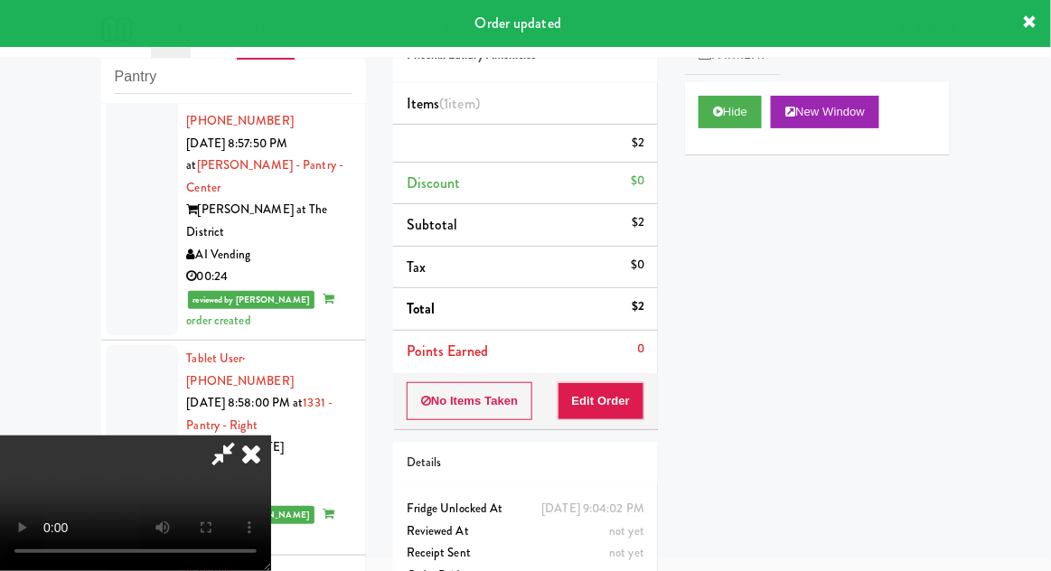
scroll to position [0, 0]
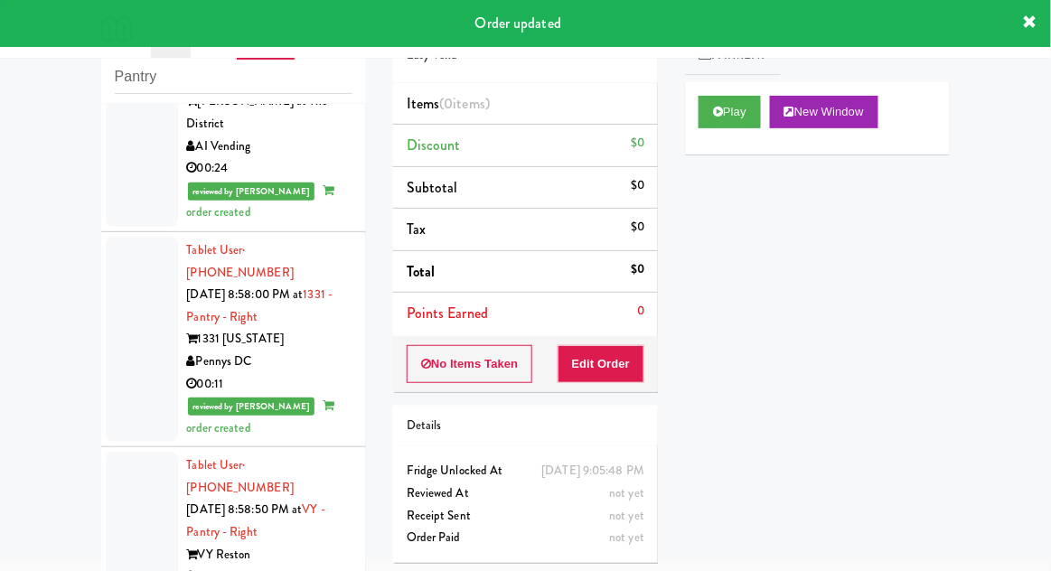
scroll to position [5161, 0]
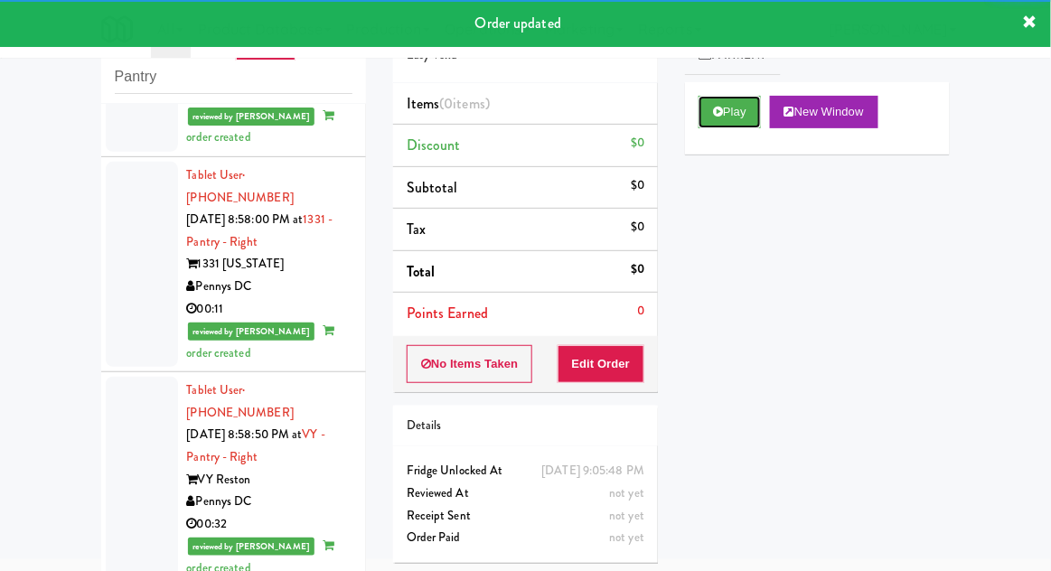
click at [712, 108] on button "Play" at bounding box center [730, 112] width 62 height 33
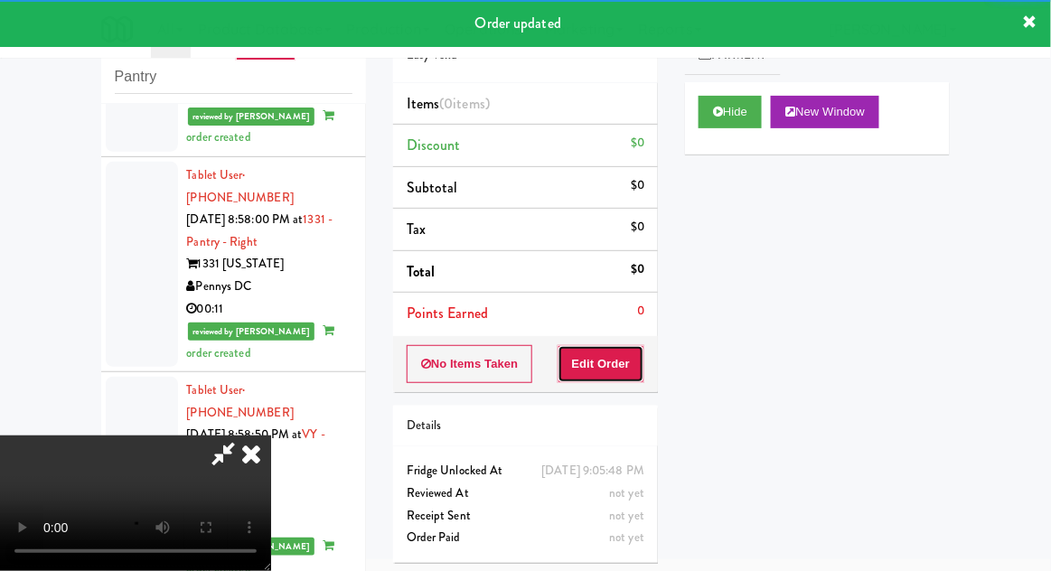
click at [634, 362] on button "Edit Order" at bounding box center [602, 364] width 88 height 38
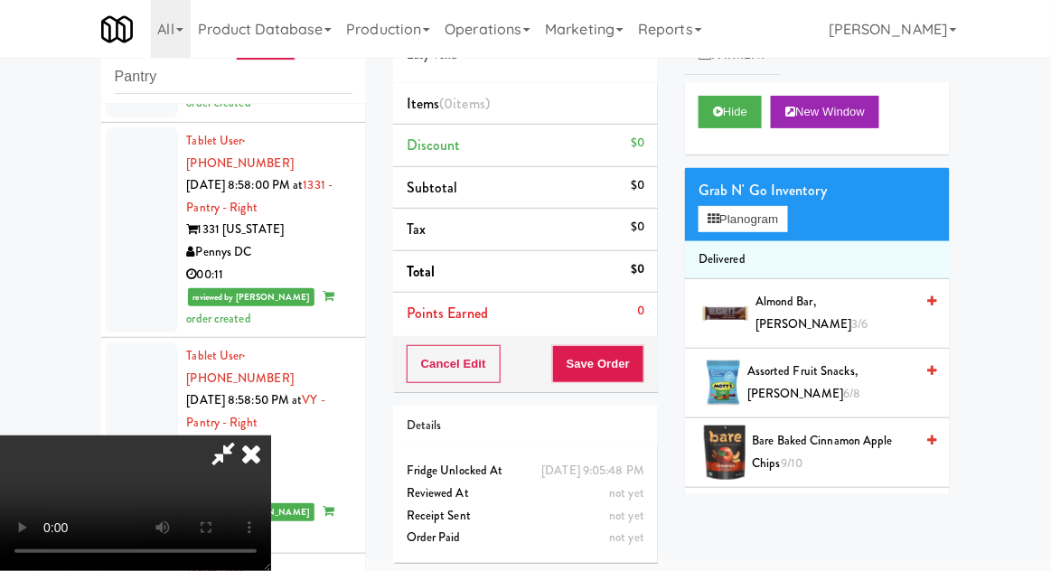
scroll to position [0, 0]
click at [787, 206] on button "Planogram" at bounding box center [743, 219] width 89 height 27
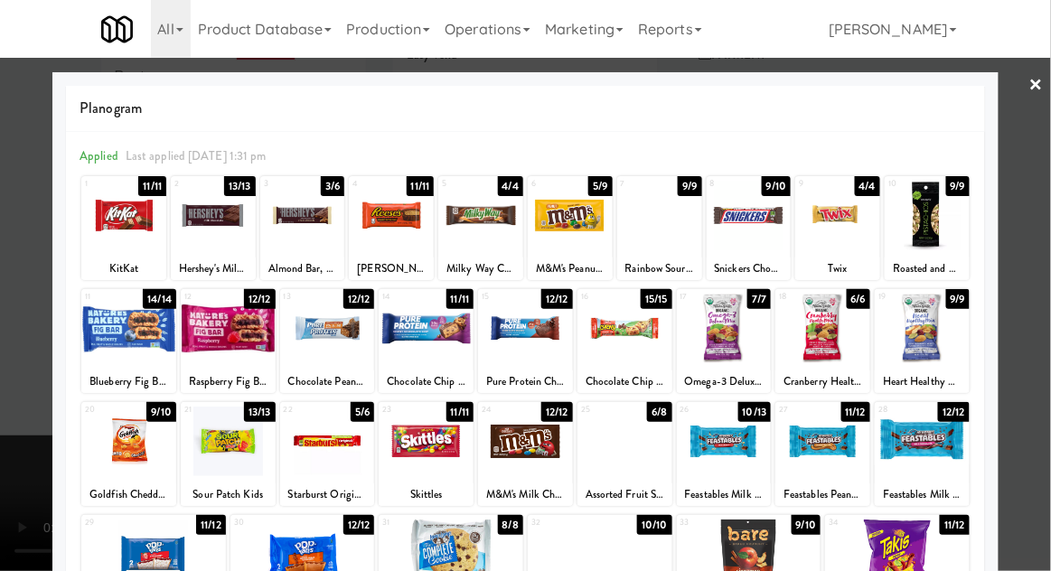
click at [514, 452] on div at bounding box center [525, 442] width 95 height 70
click at [1043, 275] on div at bounding box center [525, 285] width 1051 height 571
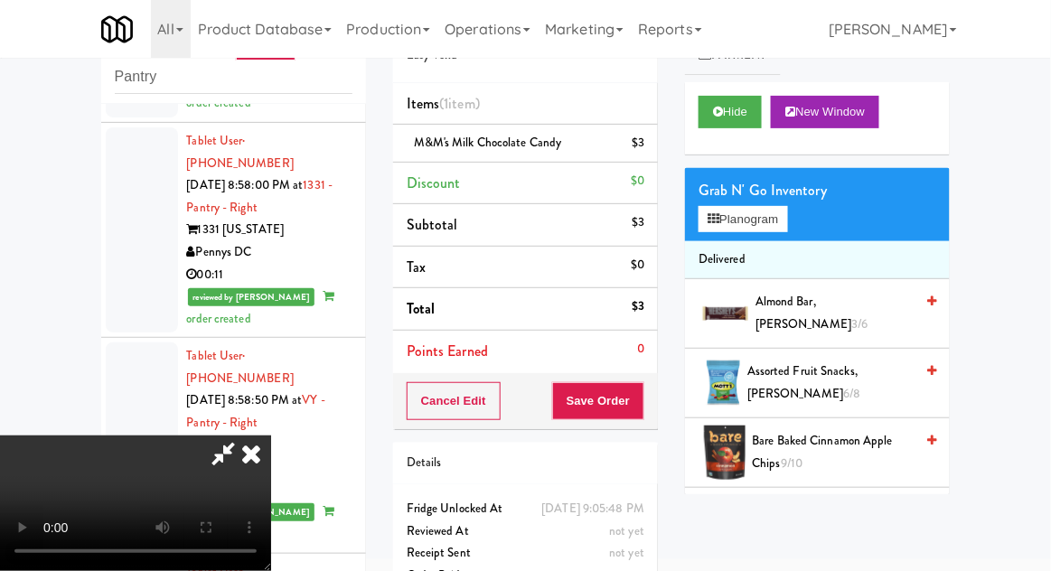
scroll to position [66, 0]
click at [632, 392] on button "Save Order" at bounding box center [598, 401] width 92 height 38
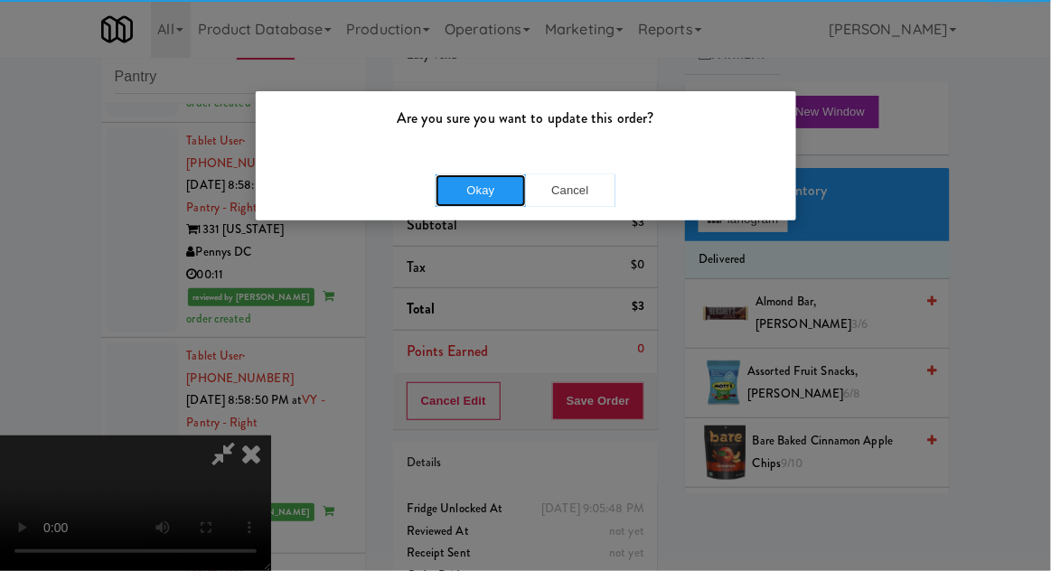
click at [467, 174] on button "Okay" at bounding box center [481, 190] width 90 height 33
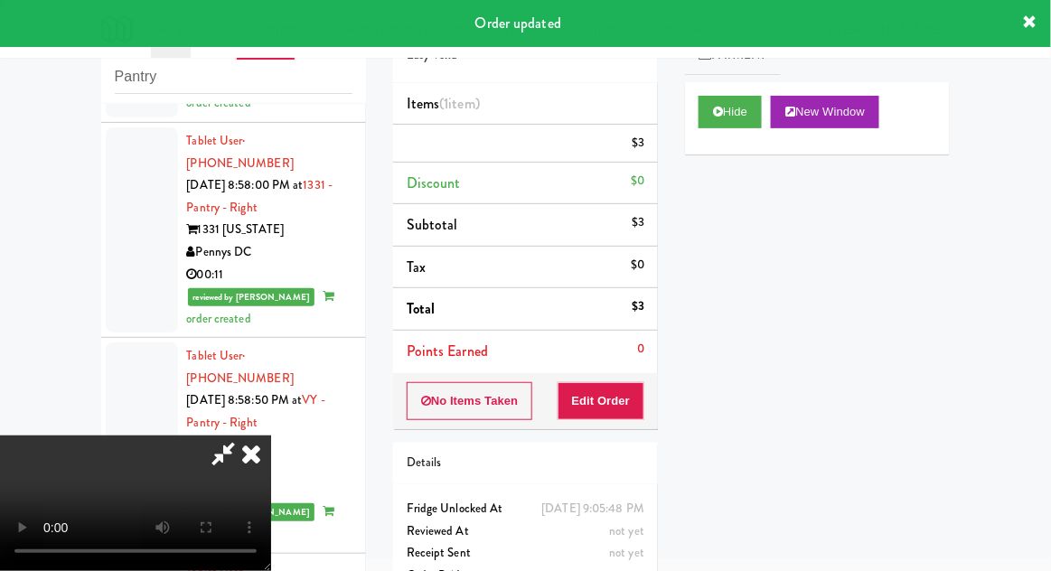
scroll to position [0, 0]
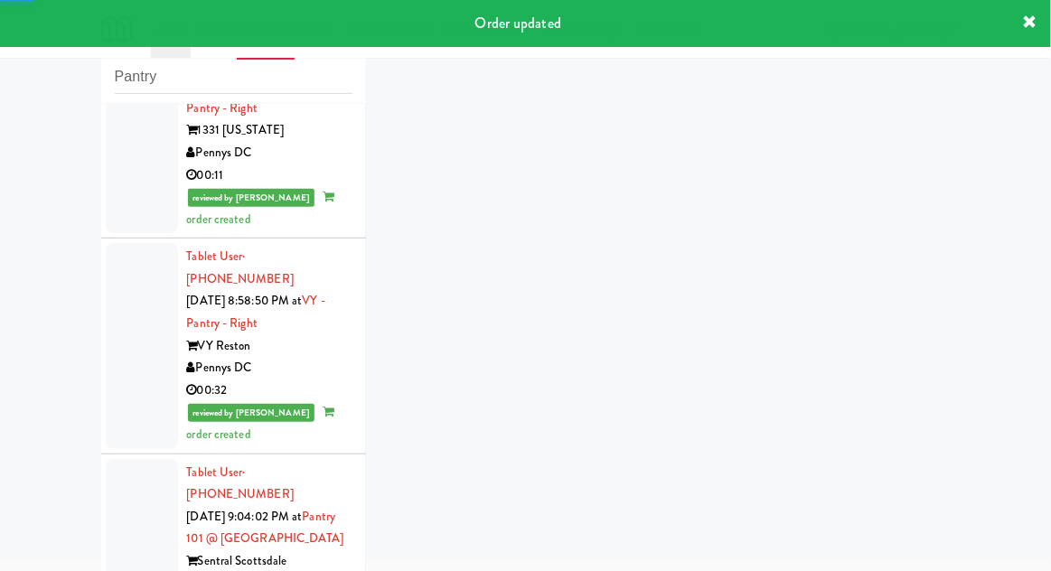
scroll to position [5381, 0]
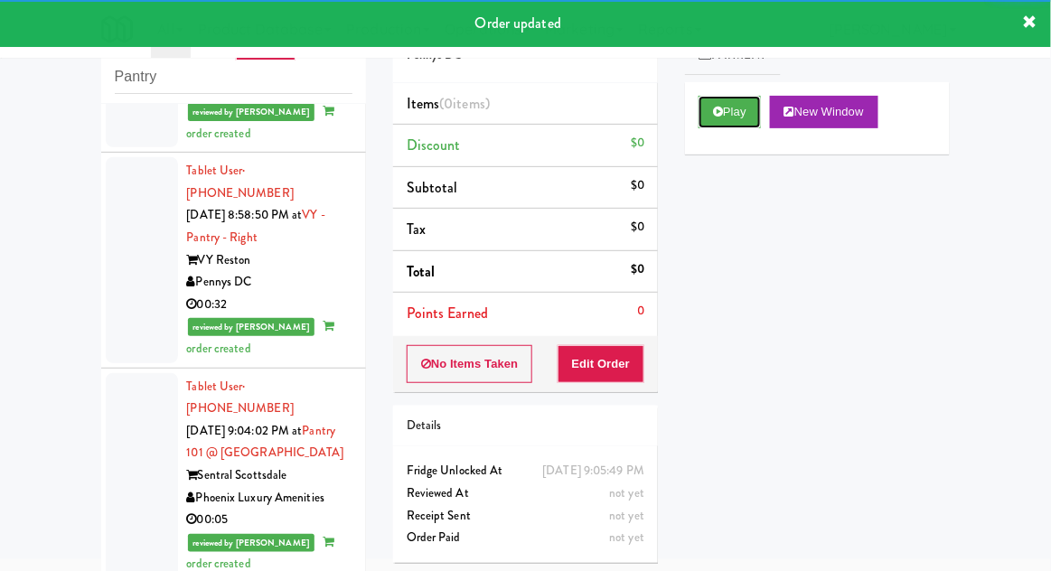
click at [730, 113] on button "Play" at bounding box center [730, 112] width 62 height 33
click at [617, 359] on button "Edit Order" at bounding box center [602, 364] width 88 height 38
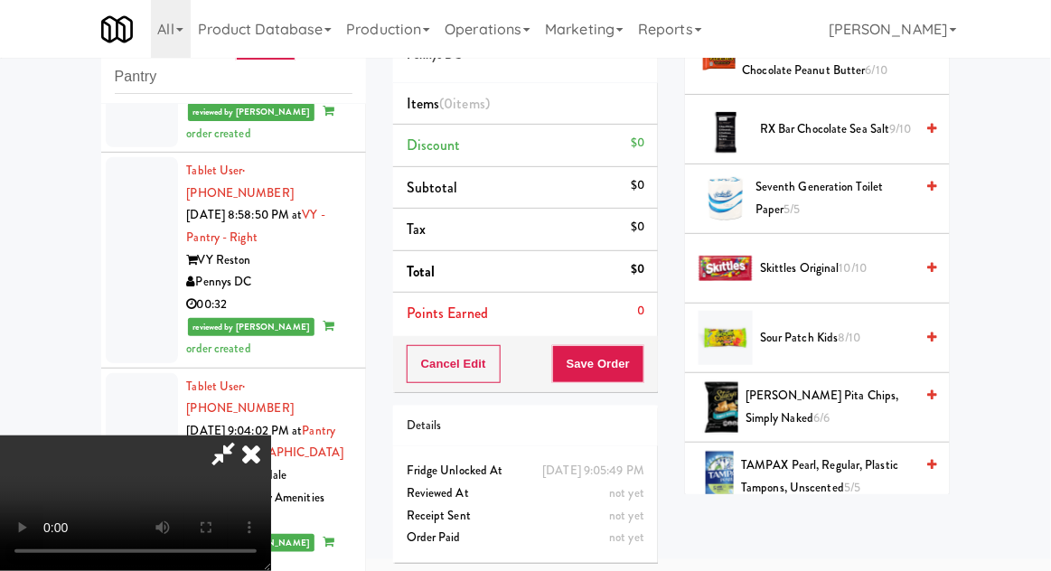
scroll to position [1930, 0]
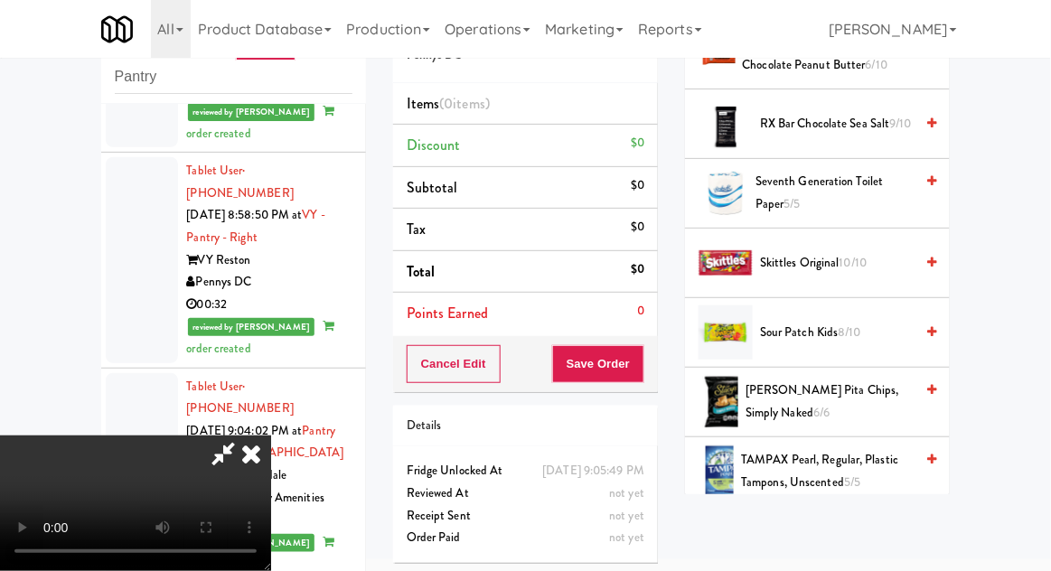
click at [863, 324] on span "Sour Patch Kids 8/10" at bounding box center [837, 333] width 154 height 23
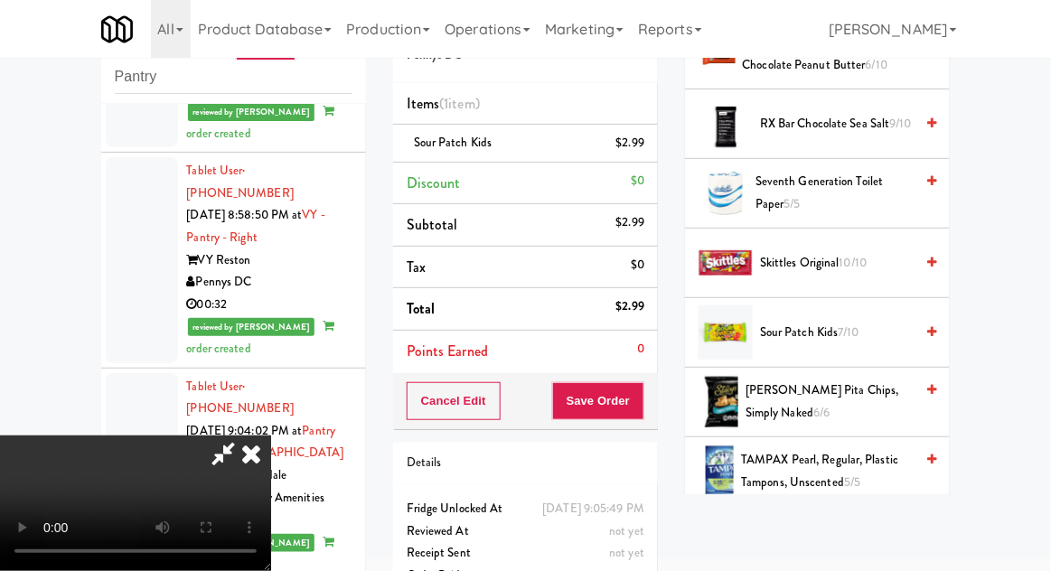
scroll to position [66, 0]
click at [644, 414] on button "Save Order" at bounding box center [598, 401] width 92 height 38
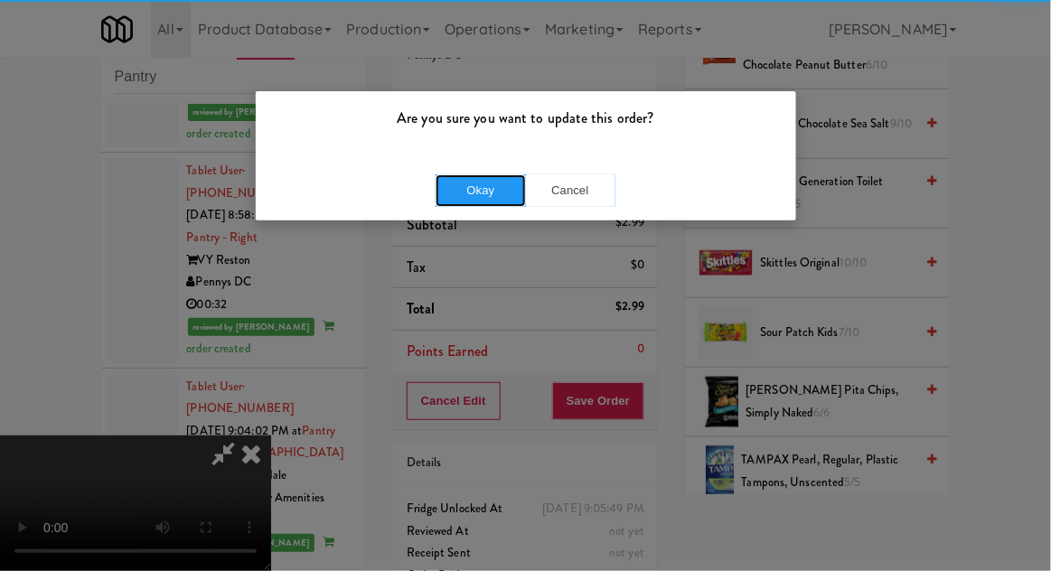
click at [466, 178] on button "Okay" at bounding box center [481, 190] width 90 height 33
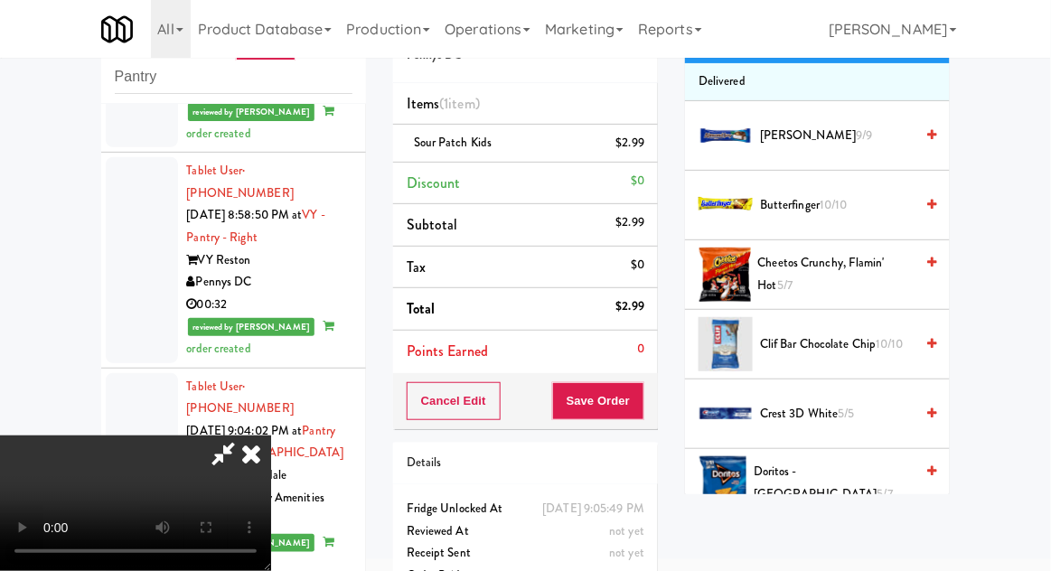
scroll to position [0, 0]
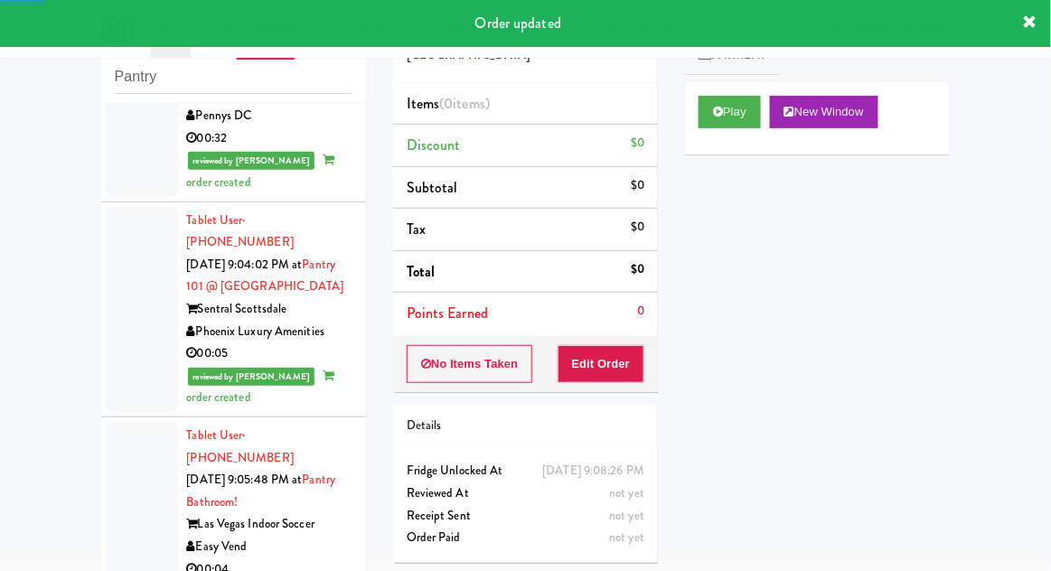
scroll to position [5544, 0]
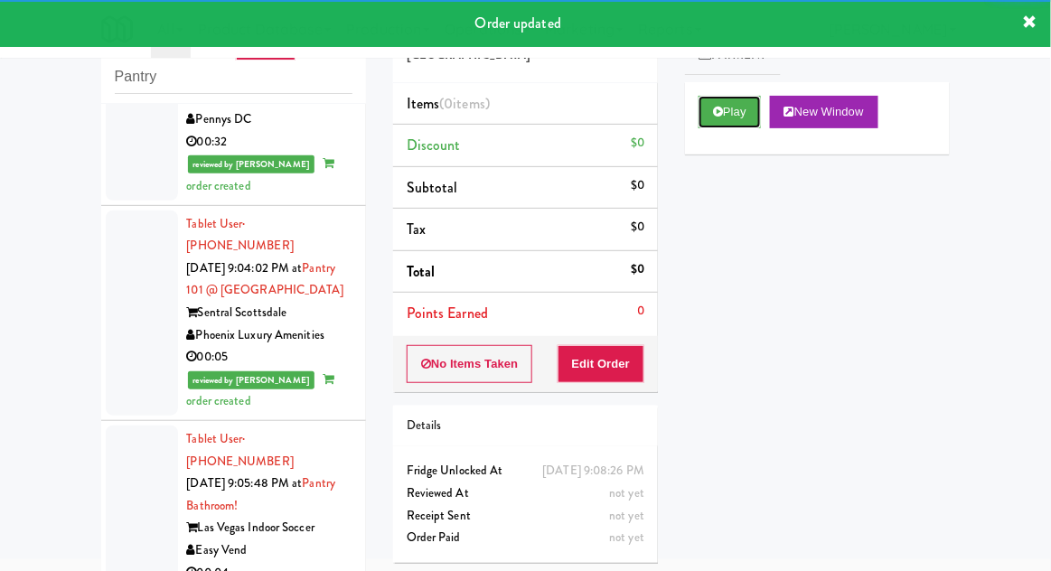
click at [720, 116] on icon at bounding box center [718, 112] width 10 height 12
click at [624, 365] on button "Edit Order" at bounding box center [602, 364] width 88 height 38
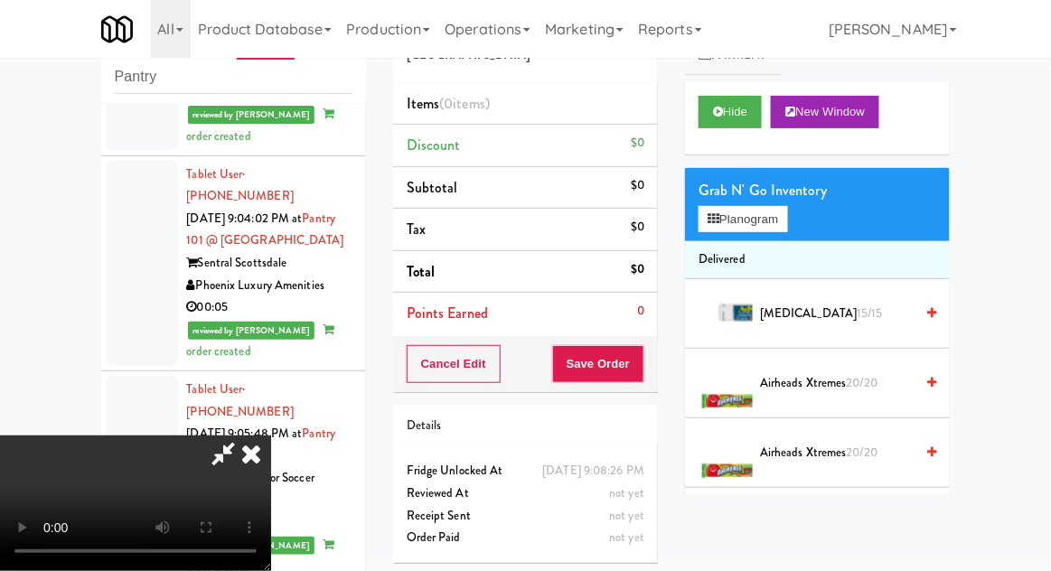
scroll to position [0, 0]
click at [787, 214] on button "Planogram" at bounding box center [743, 219] width 89 height 27
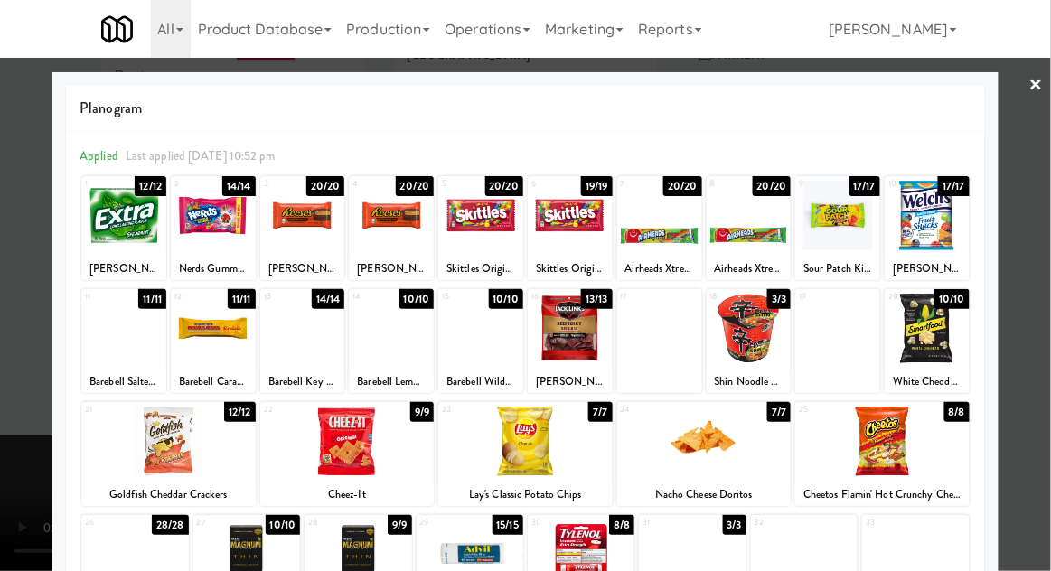
click at [289, 339] on div at bounding box center [302, 329] width 85 height 70
click at [1039, 260] on div at bounding box center [525, 285] width 1051 height 571
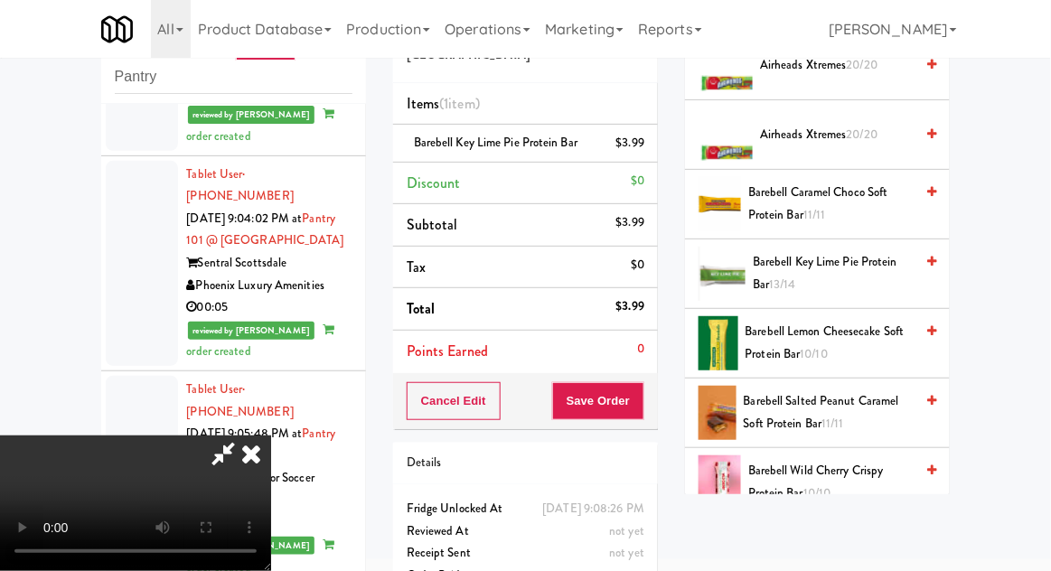
click at [244, 436] on icon at bounding box center [223, 454] width 42 height 36
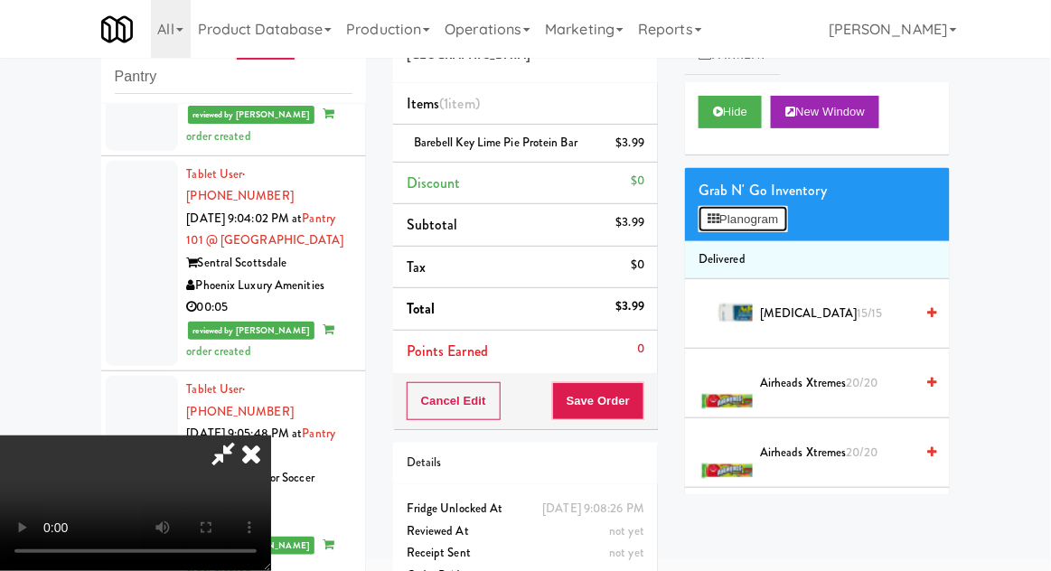
click at [771, 220] on button "Planogram" at bounding box center [743, 219] width 89 height 27
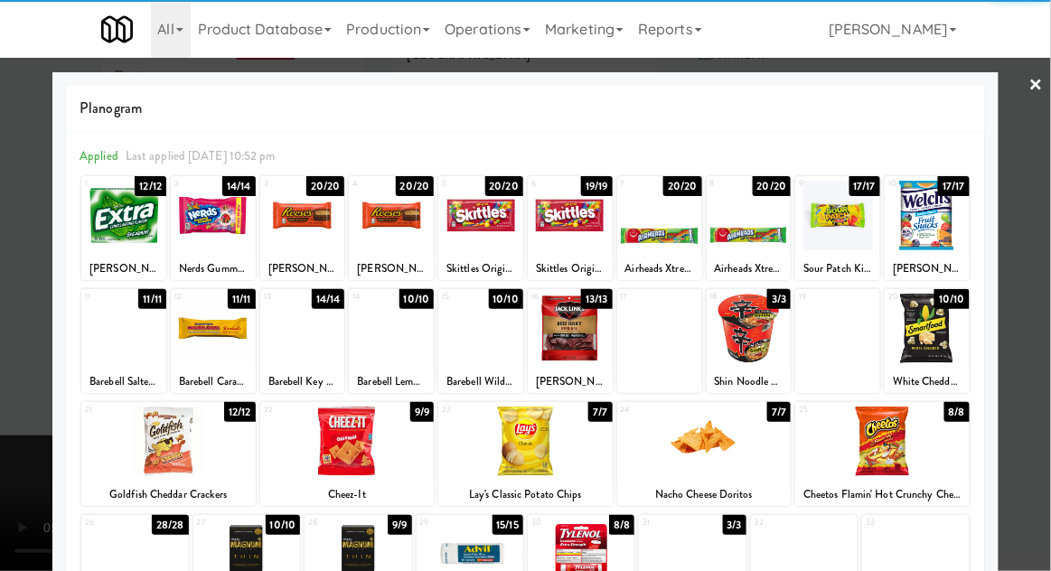
click at [398, 351] on div at bounding box center [391, 329] width 85 height 70
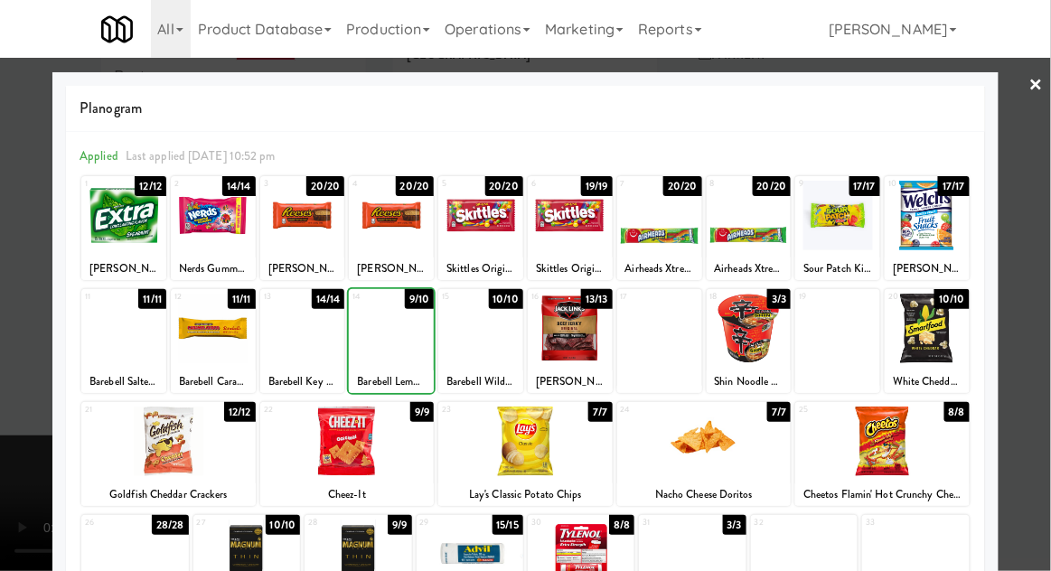
click at [1038, 259] on div at bounding box center [525, 285] width 1051 height 571
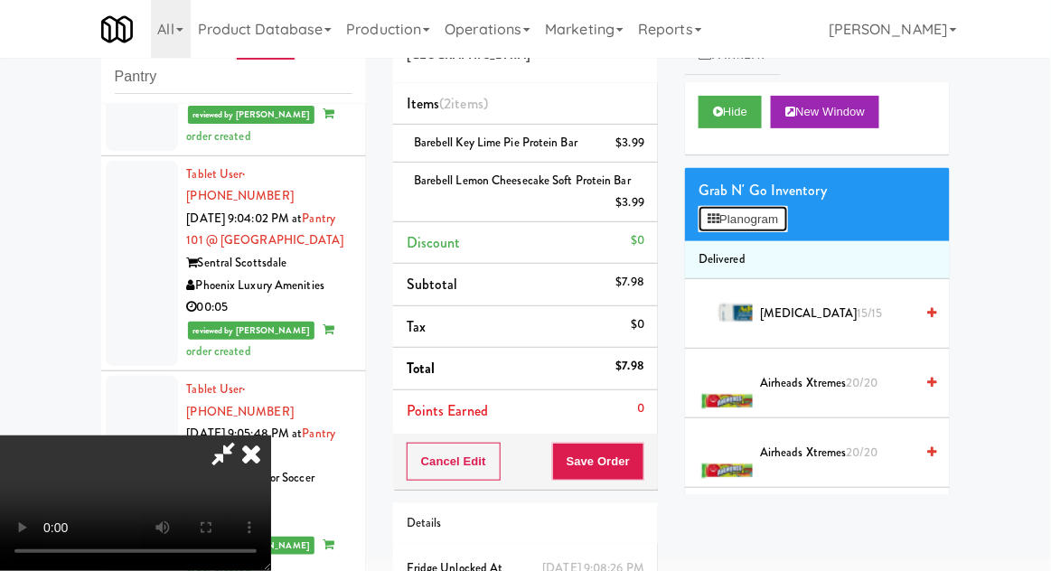
click at [775, 228] on button "Planogram" at bounding box center [743, 219] width 89 height 27
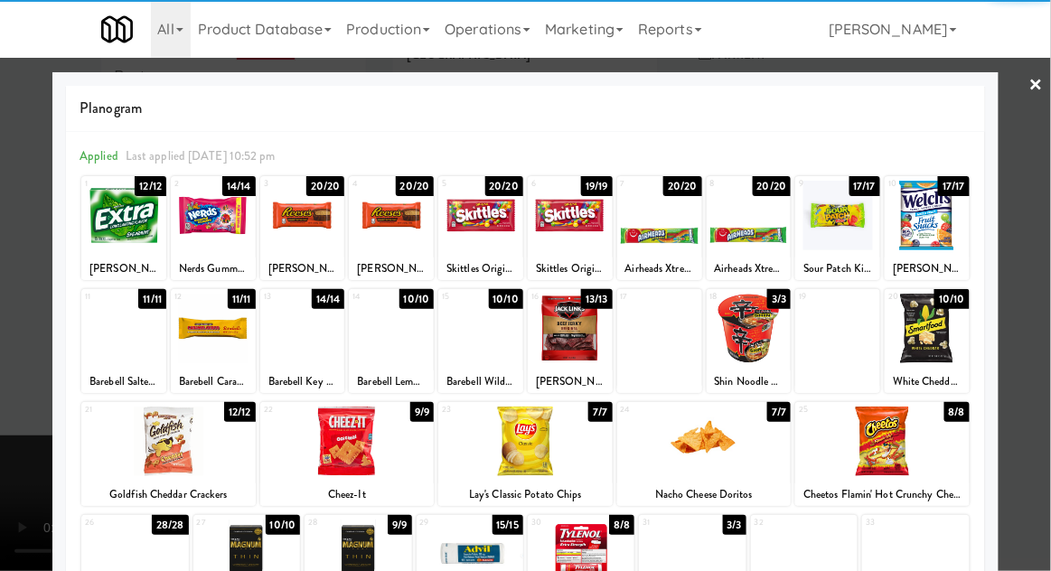
click at [109, 341] on div at bounding box center [123, 329] width 85 height 70
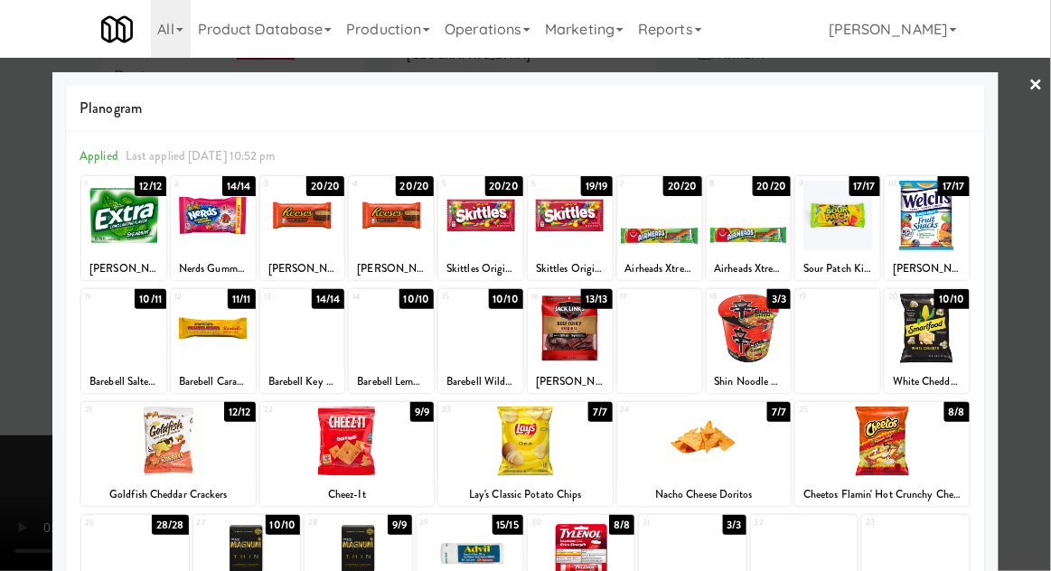
click at [220, 355] on div at bounding box center [213, 329] width 85 height 70
click at [1037, 264] on div at bounding box center [525, 285] width 1051 height 571
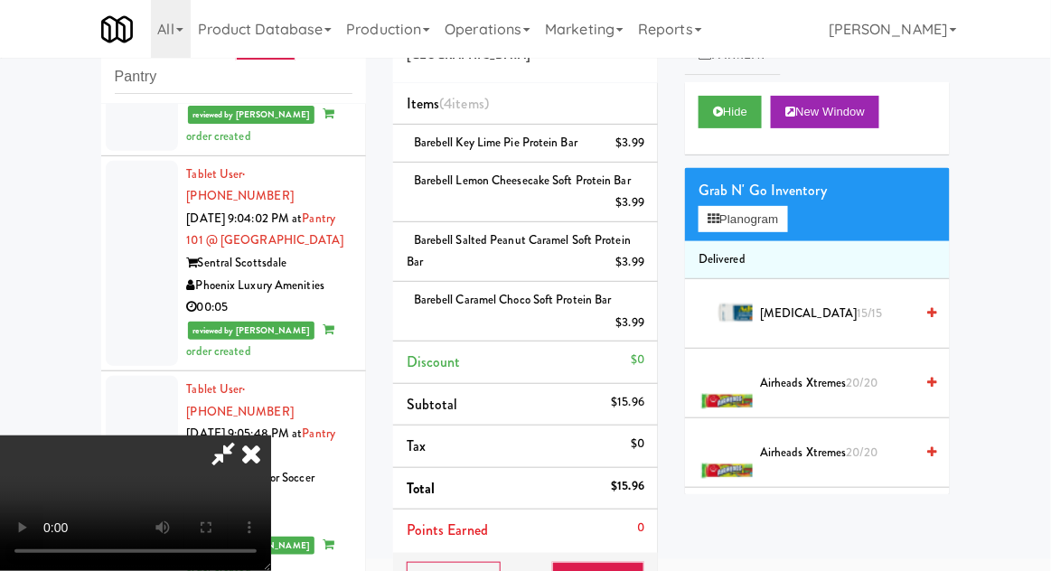
scroll to position [66, 0]
click at [636, 570] on button "Save Order" at bounding box center [598, 581] width 92 height 38
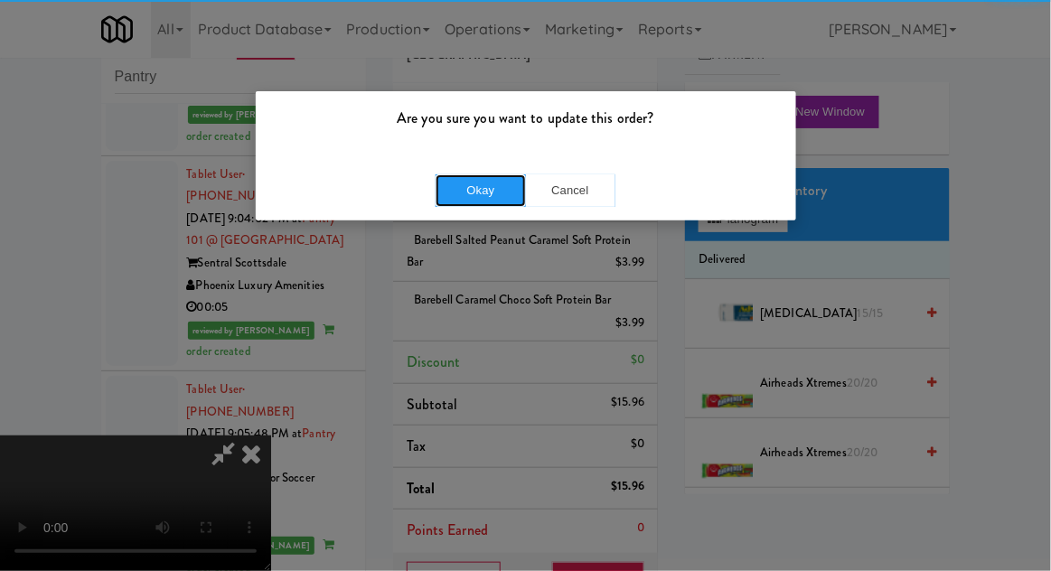
click at [465, 182] on button "Okay" at bounding box center [481, 190] width 90 height 33
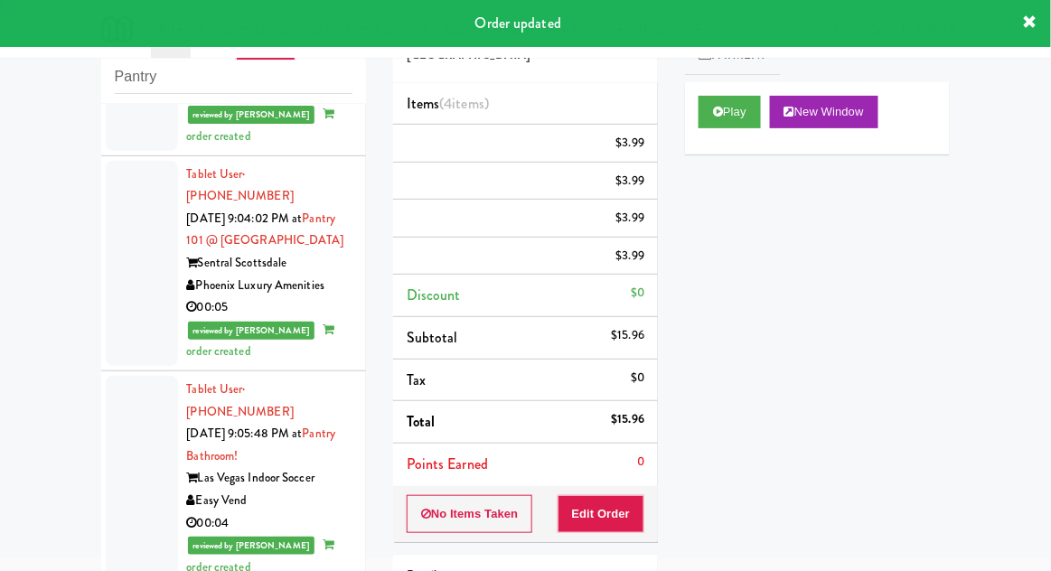
scroll to position [0, 0]
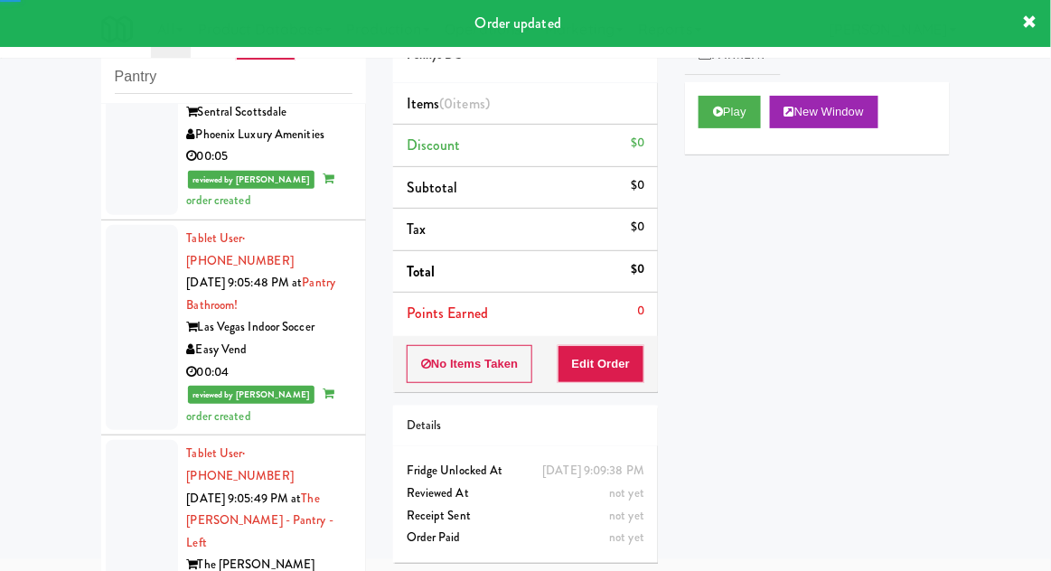
scroll to position [5745, 0]
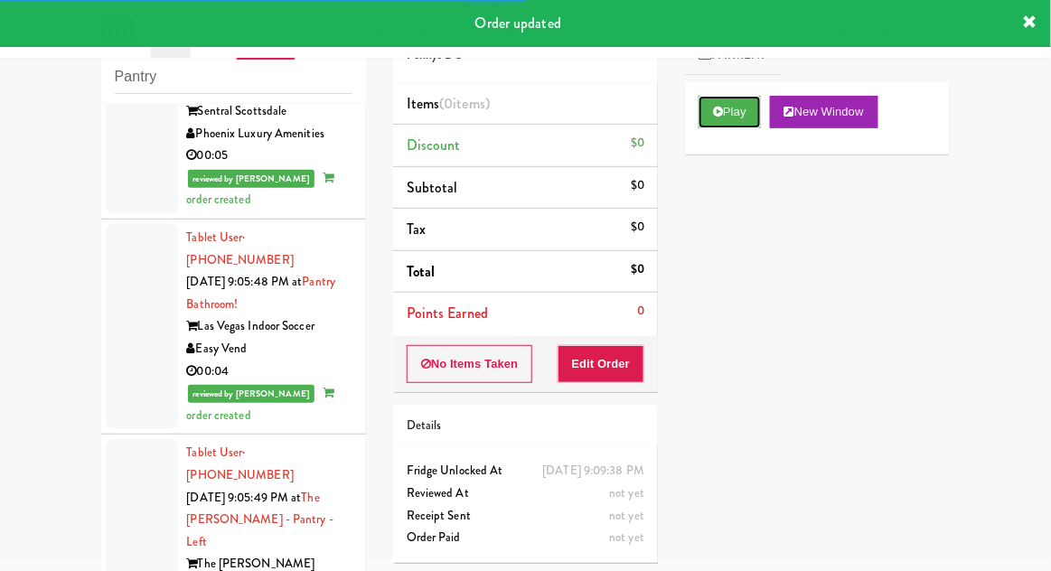
click at [730, 112] on button "Play" at bounding box center [730, 112] width 62 height 33
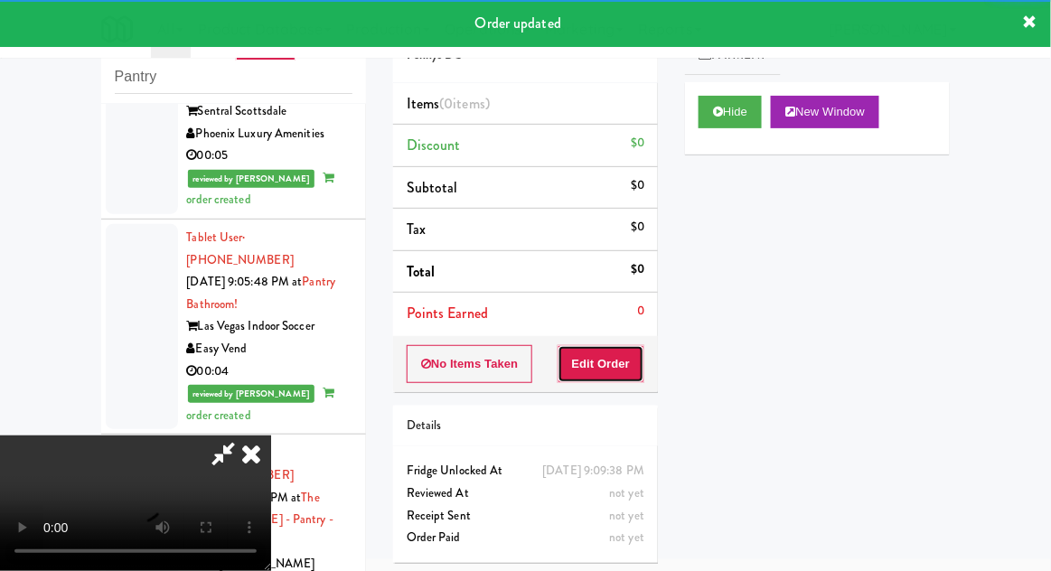
click at [630, 345] on button "Edit Order" at bounding box center [602, 364] width 88 height 38
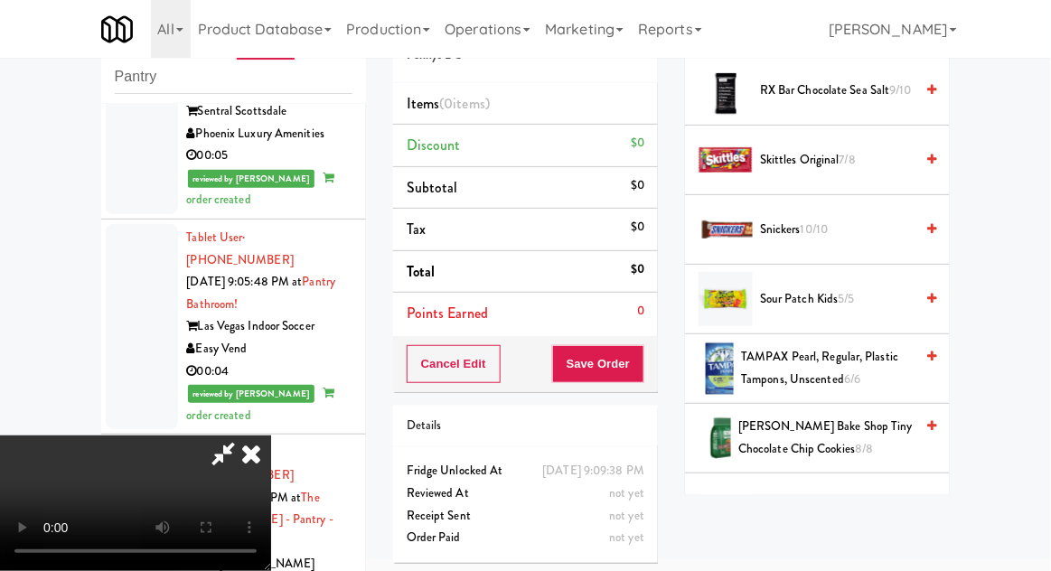
scroll to position [2035, 0]
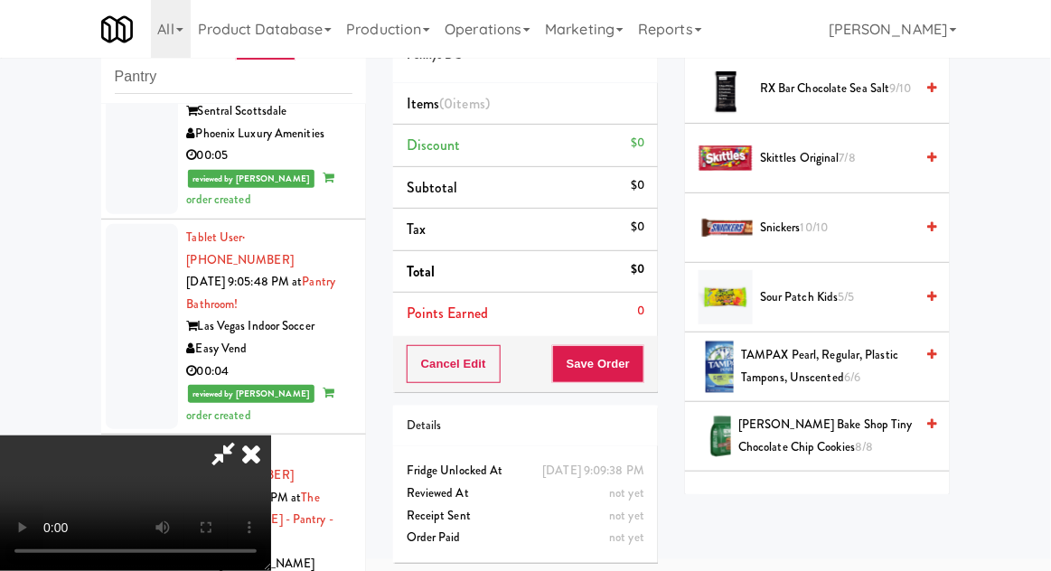
click at [883, 287] on span "Sour Patch Kids 5/5" at bounding box center [837, 298] width 154 height 23
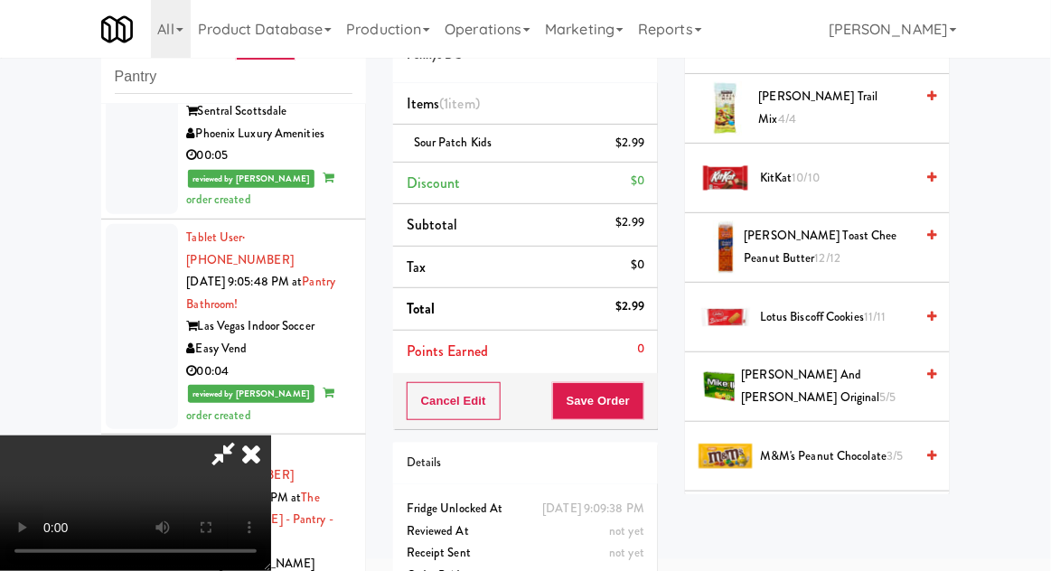
scroll to position [1085, 0]
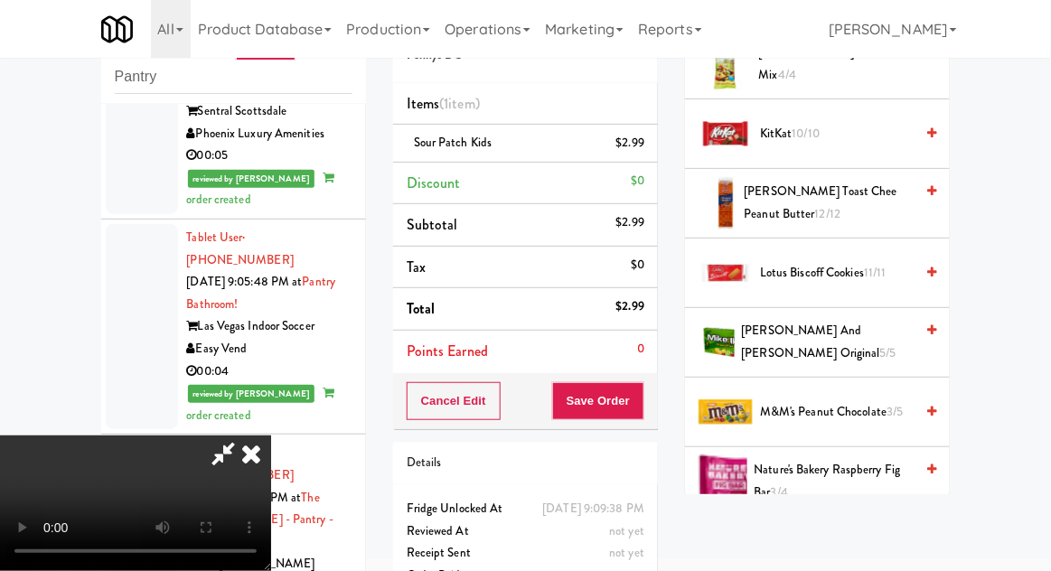
click at [866, 336] on span "[PERSON_NAME] and [PERSON_NAME] Original 5/5" at bounding box center [828, 342] width 173 height 44
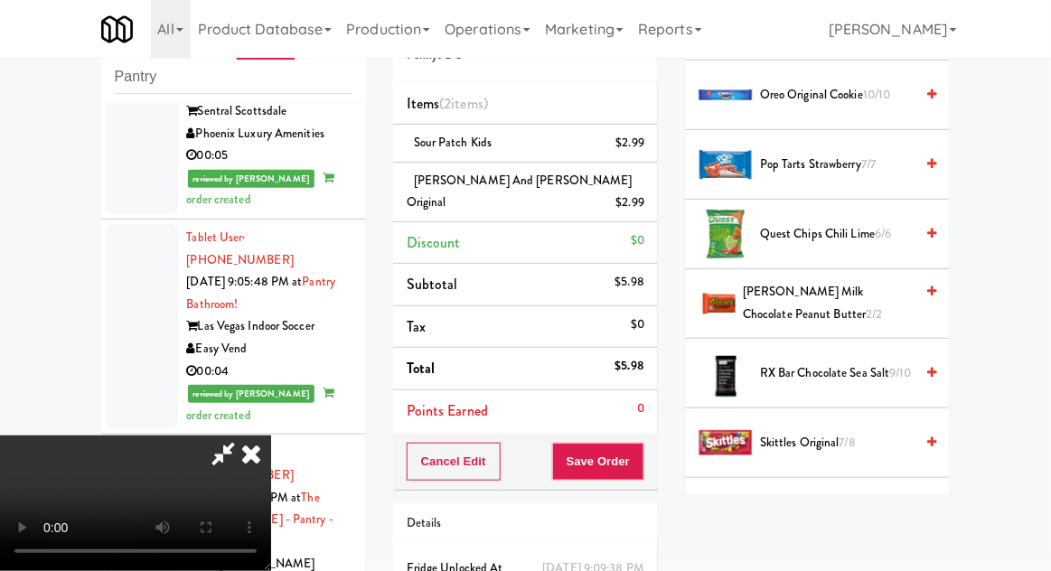
scroll to position [1772, 0]
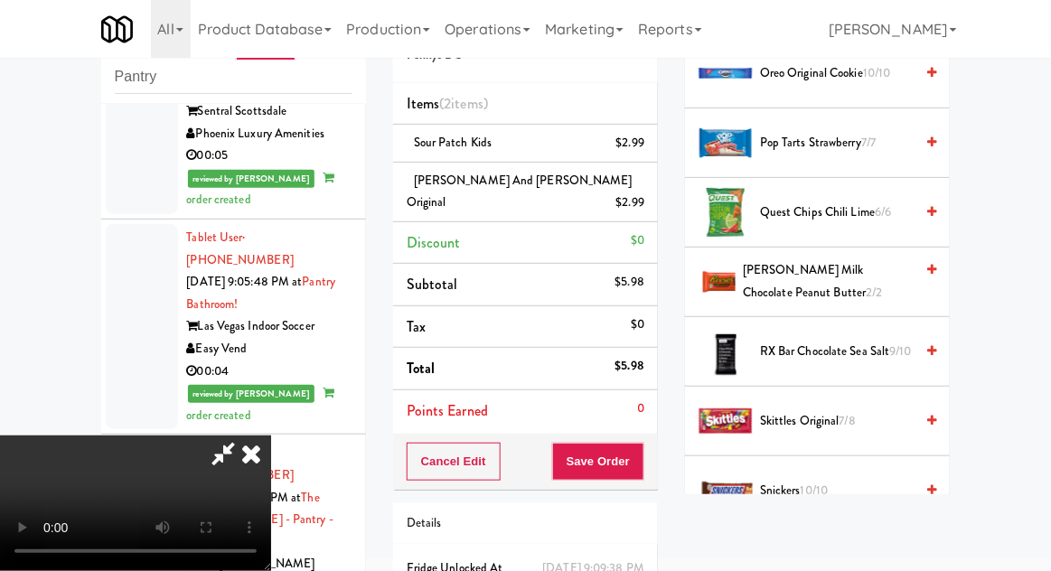
click at [884, 271] on span "[PERSON_NAME] Milk Chocolate Peanut Butter 2/2" at bounding box center [828, 281] width 171 height 44
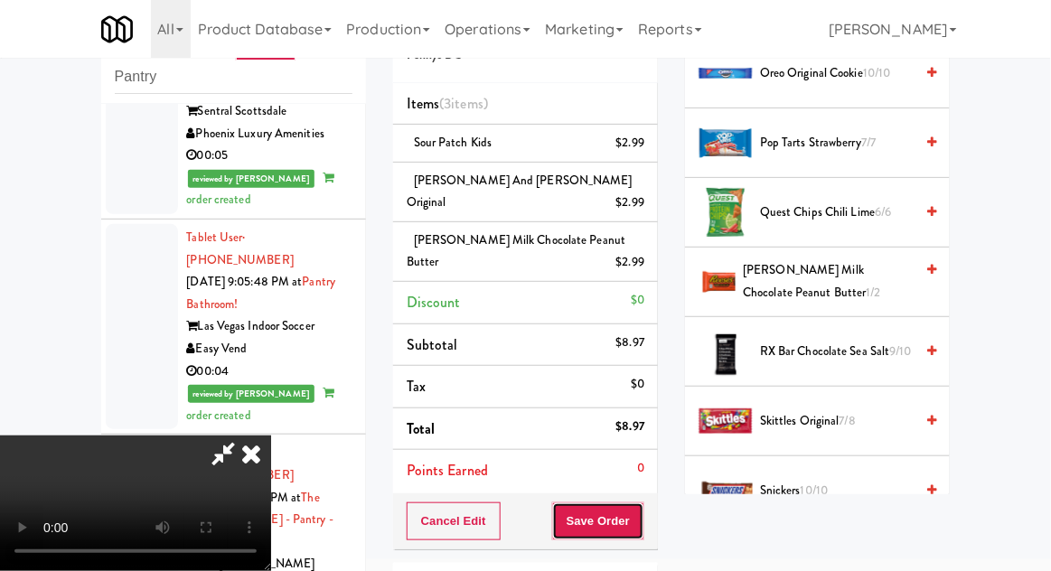
click at [635, 503] on button "Save Order" at bounding box center [598, 522] width 92 height 38
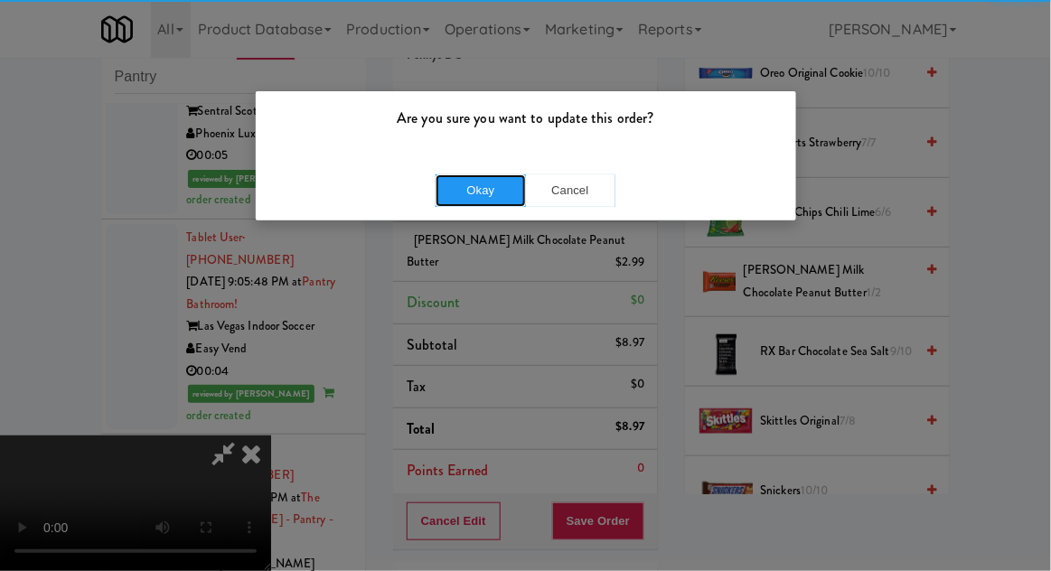
click at [465, 200] on button "Okay" at bounding box center [481, 190] width 90 height 33
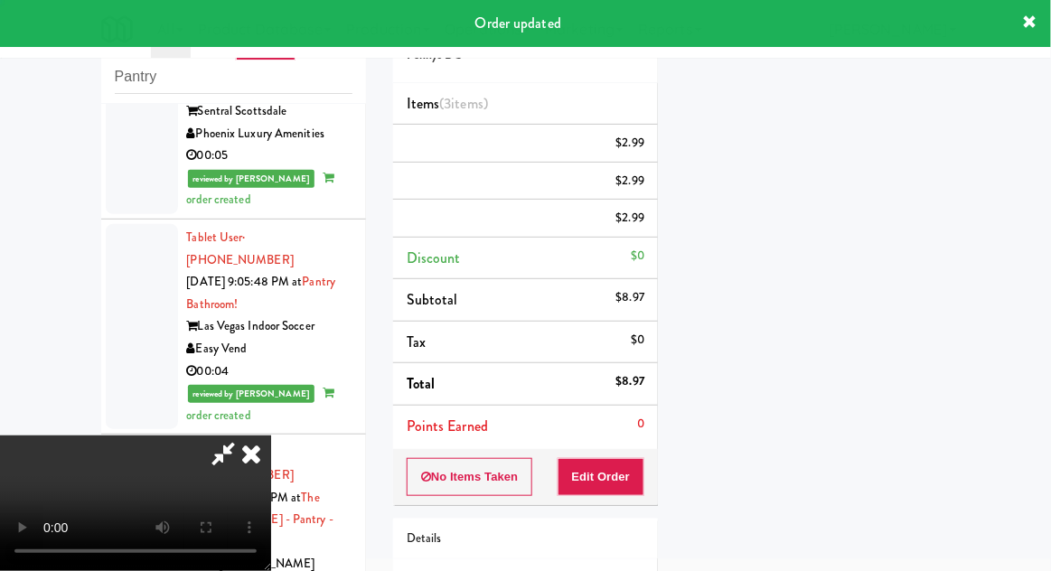
scroll to position [178, 0]
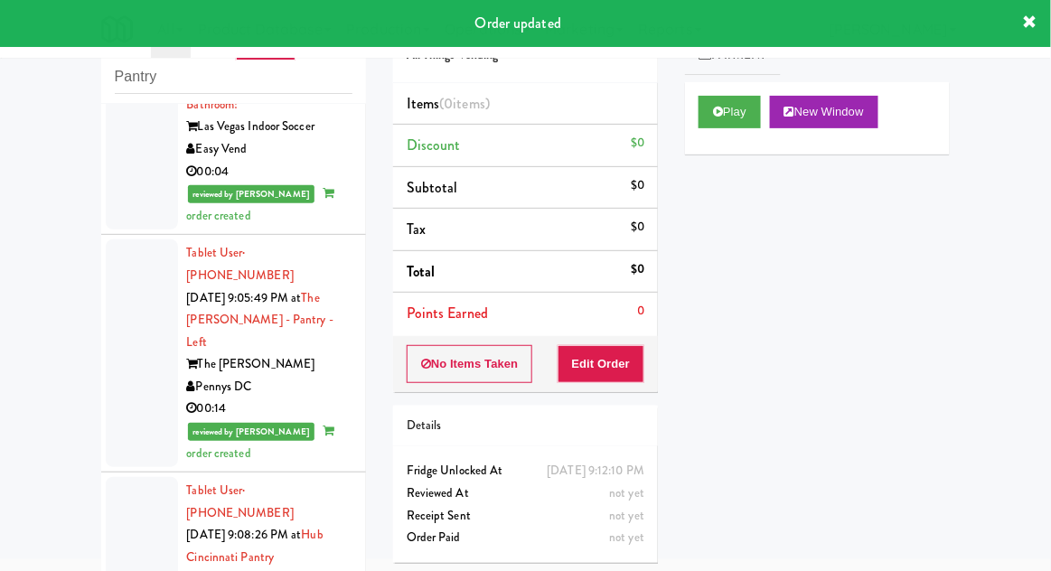
click at [719, 118] on button "Play" at bounding box center [730, 112] width 62 height 33
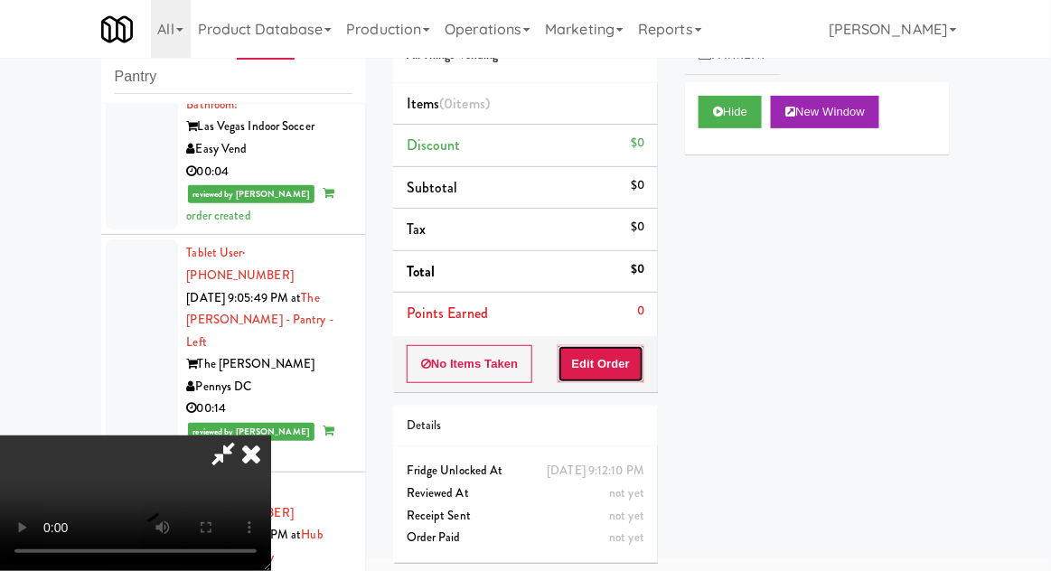
click at [605, 362] on button "Edit Order" at bounding box center [602, 364] width 88 height 38
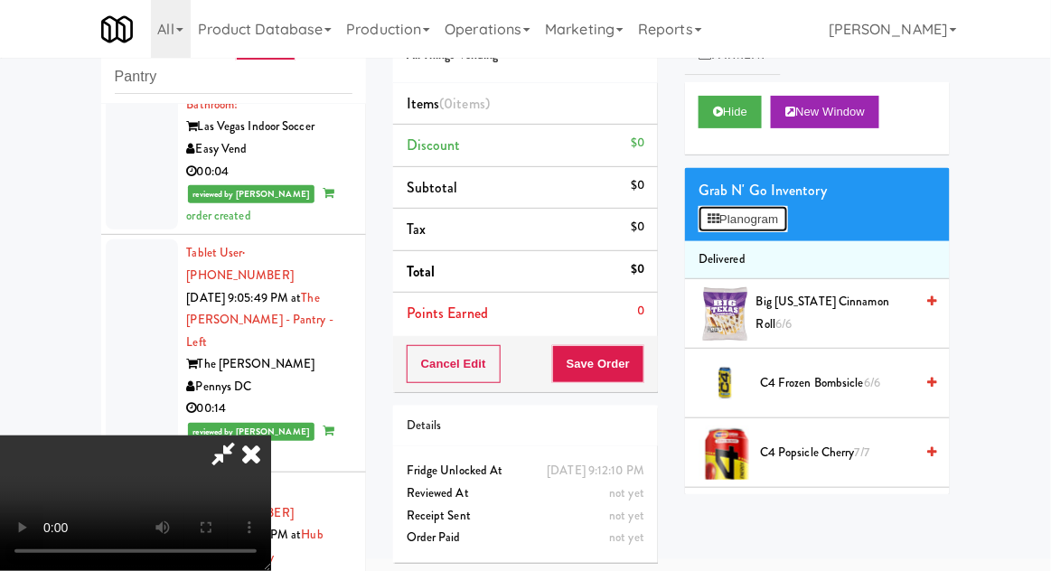
click at [783, 217] on button "Planogram" at bounding box center [743, 219] width 89 height 27
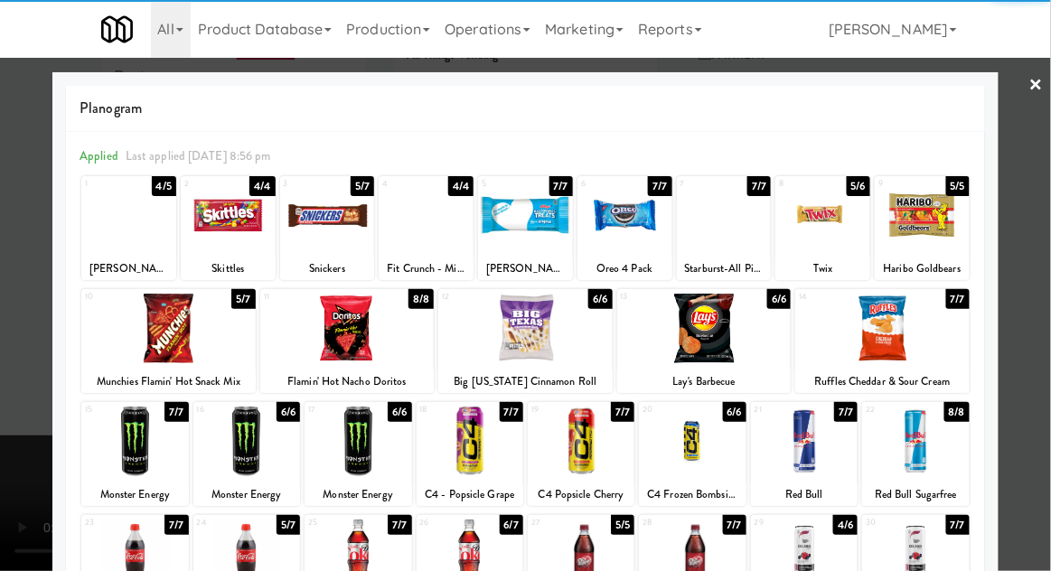
click at [640, 218] on div at bounding box center [625, 216] width 95 height 70
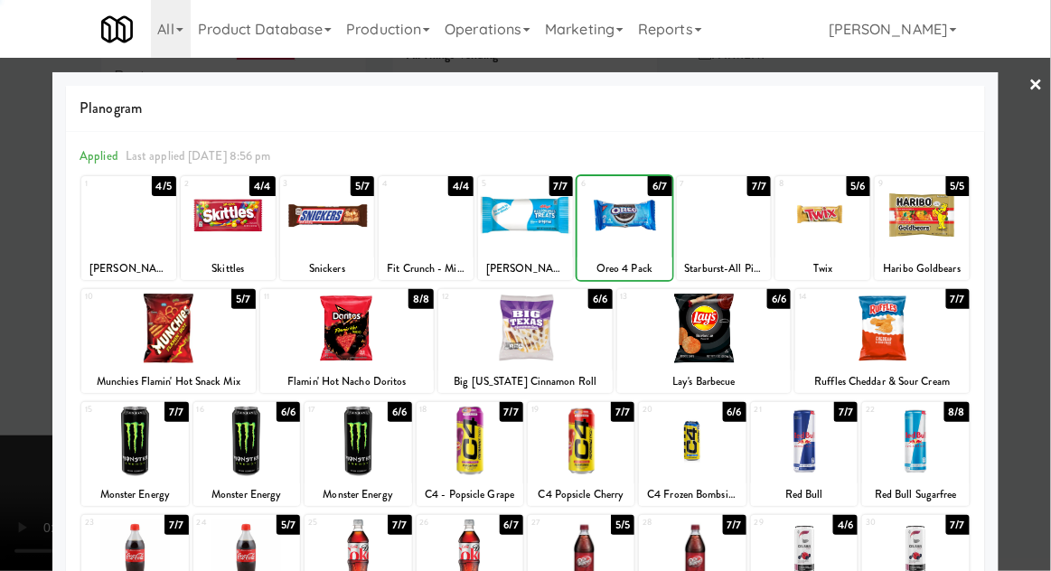
click at [1046, 235] on div at bounding box center [525, 285] width 1051 height 571
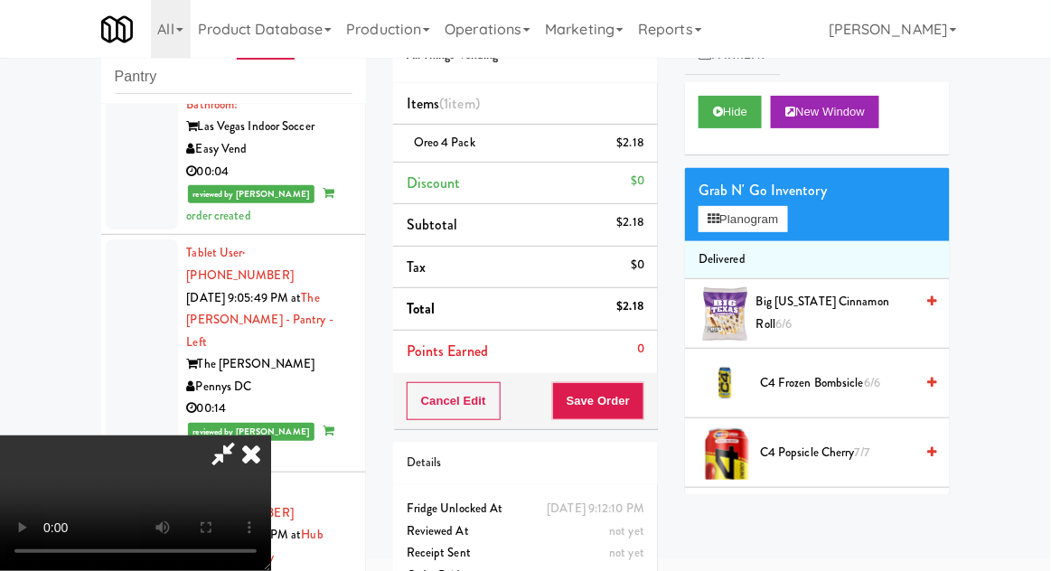
scroll to position [66, 0]
click at [787, 223] on button "Planogram" at bounding box center [743, 219] width 89 height 27
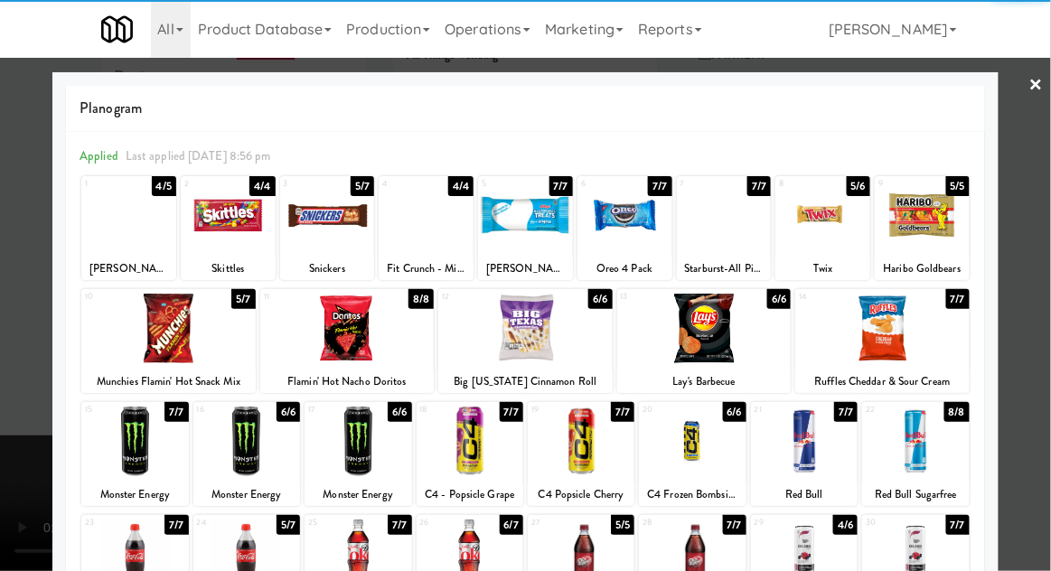
click at [184, 352] on div at bounding box center [168, 329] width 174 height 70
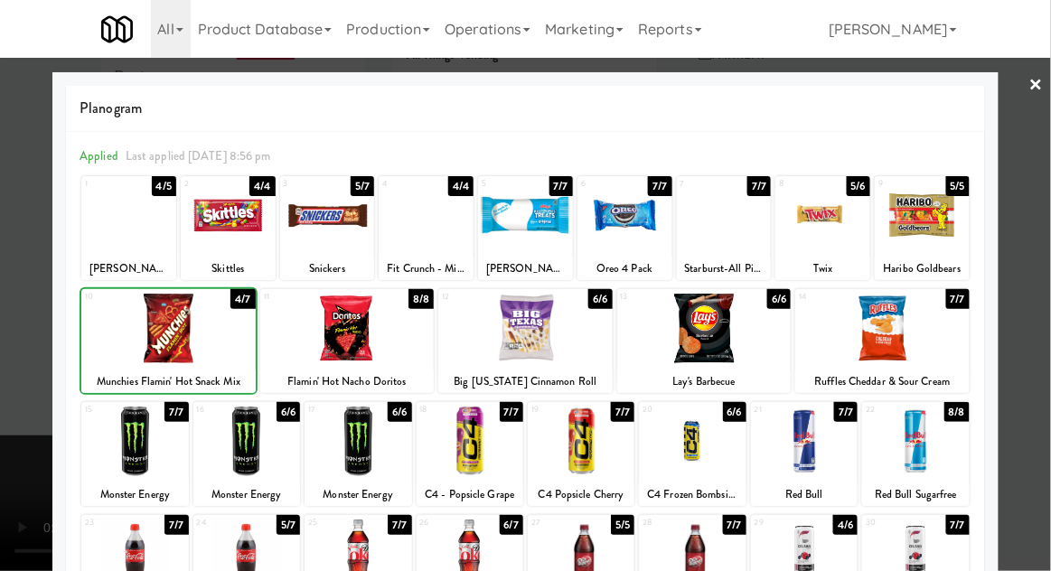
click at [178, 350] on div at bounding box center [168, 329] width 174 height 70
click at [1048, 231] on div at bounding box center [525, 285] width 1051 height 571
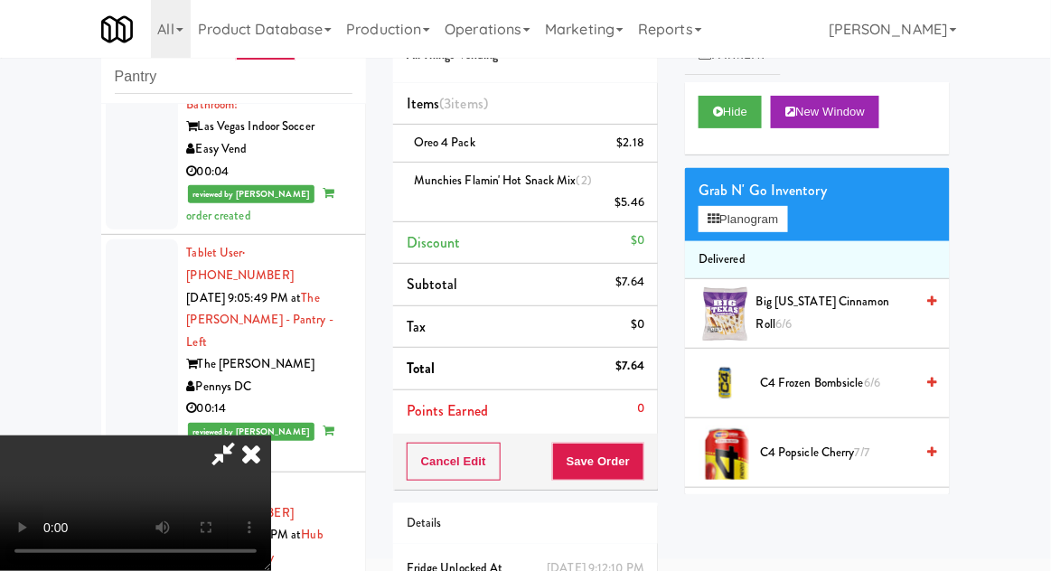
scroll to position [105, 0]
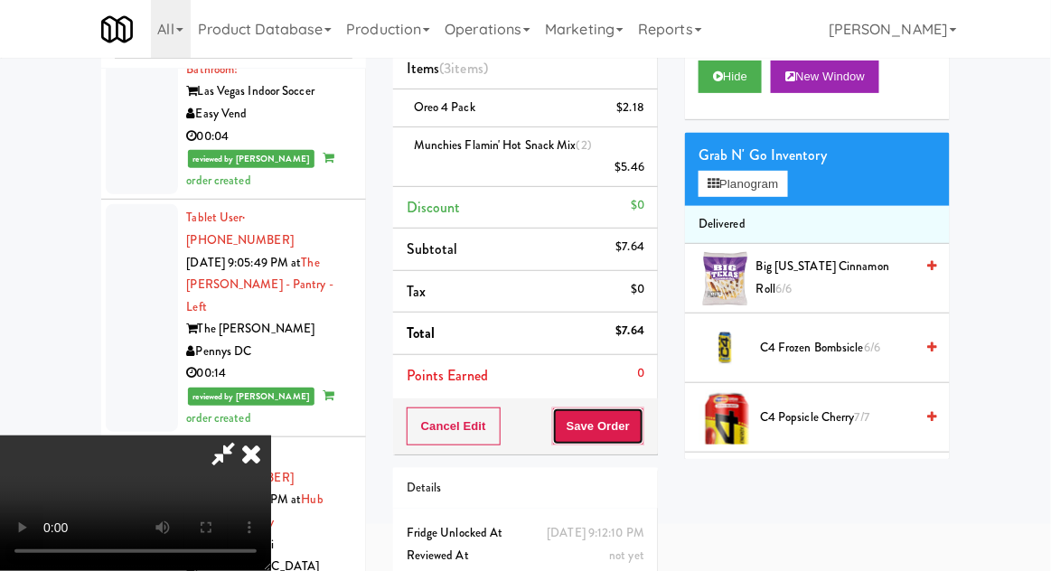
click at [641, 412] on button "Save Order" at bounding box center [598, 427] width 92 height 38
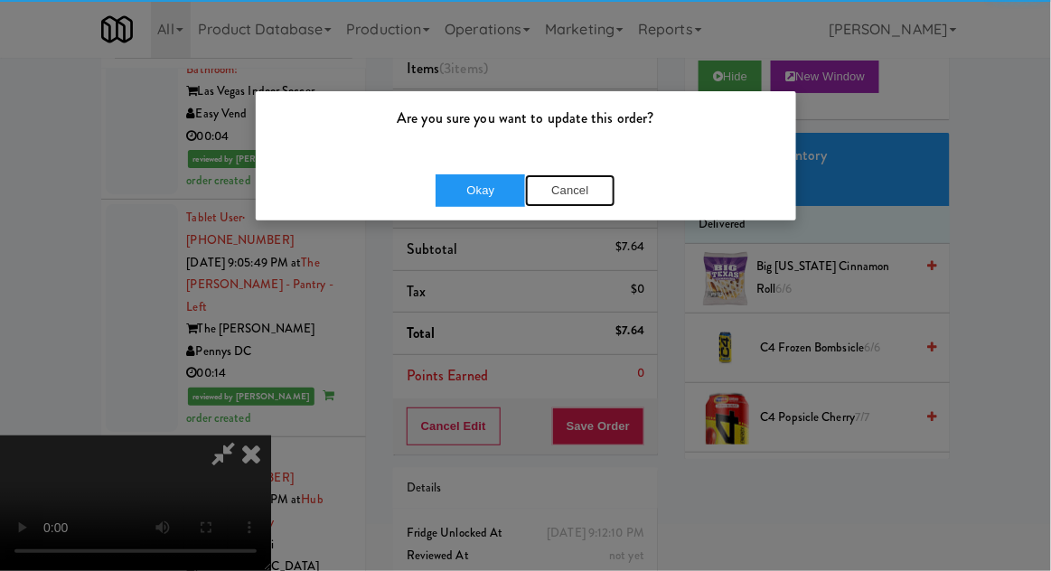
click at [590, 204] on button "Cancel" at bounding box center [570, 190] width 90 height 33
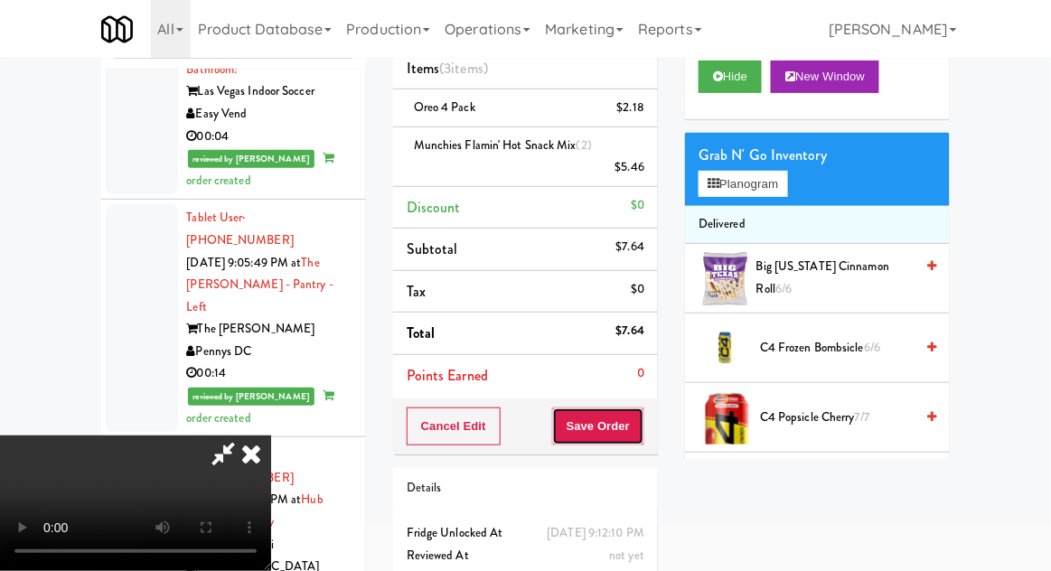
click at [644, 434] on button "Save Order" at bounding box center [598, 427] width 92 height 38
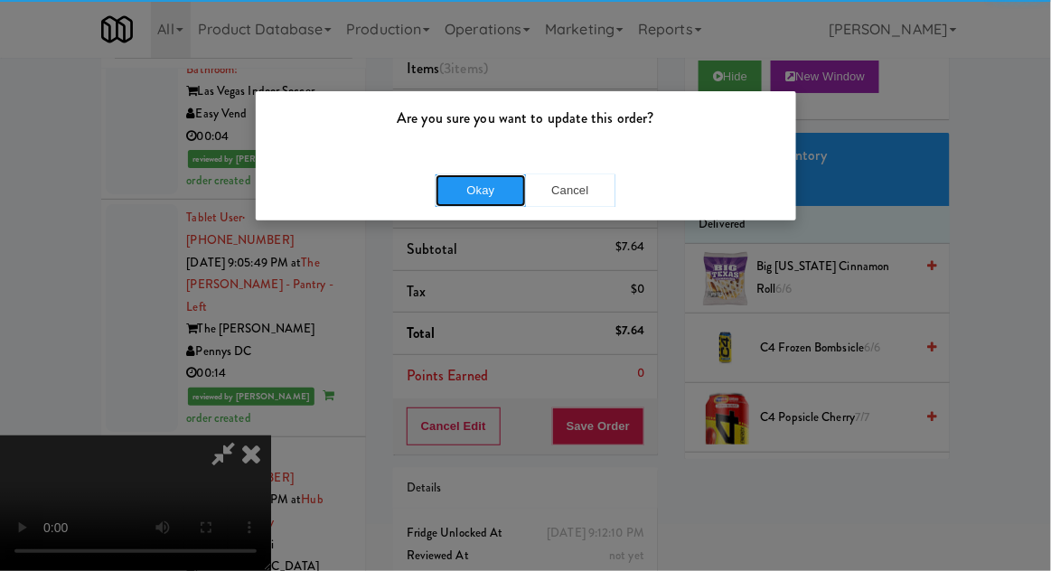
click at [477, 196] on button "Okay" at bounding box center [481, 190] width 90 height 33
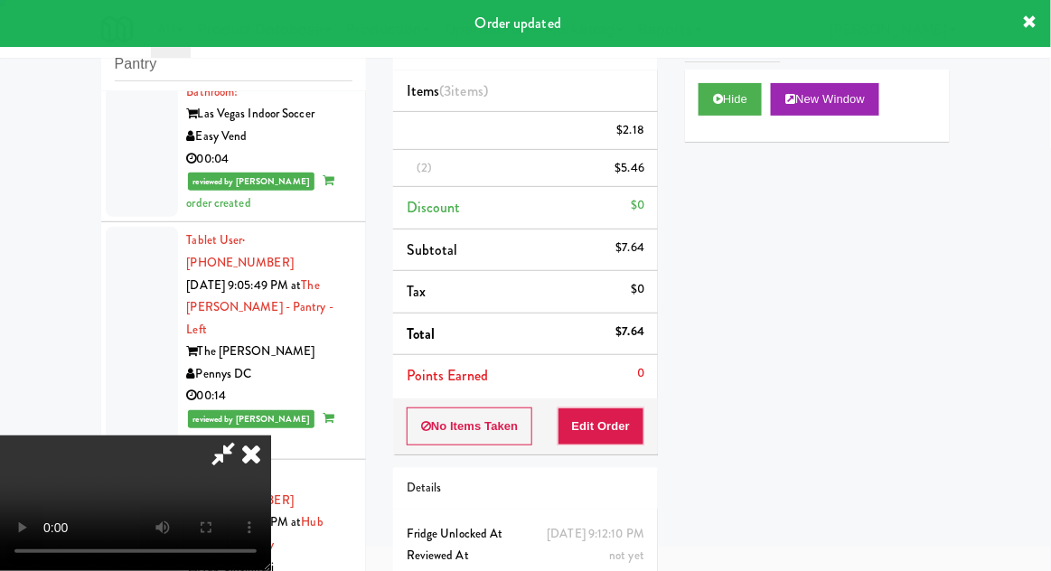
scroll to position [0, 0]
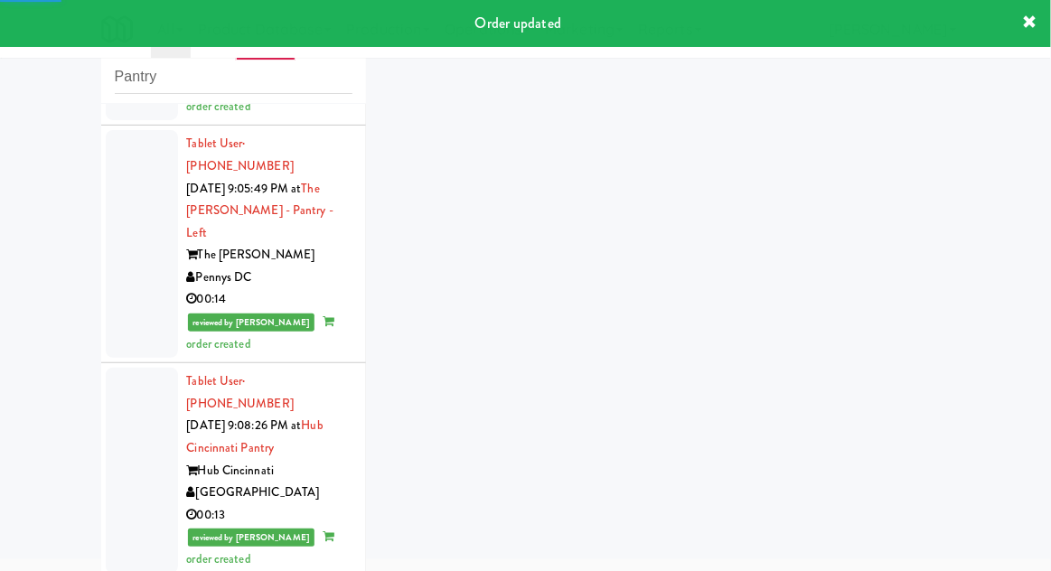
scroll to position [6131, 0]
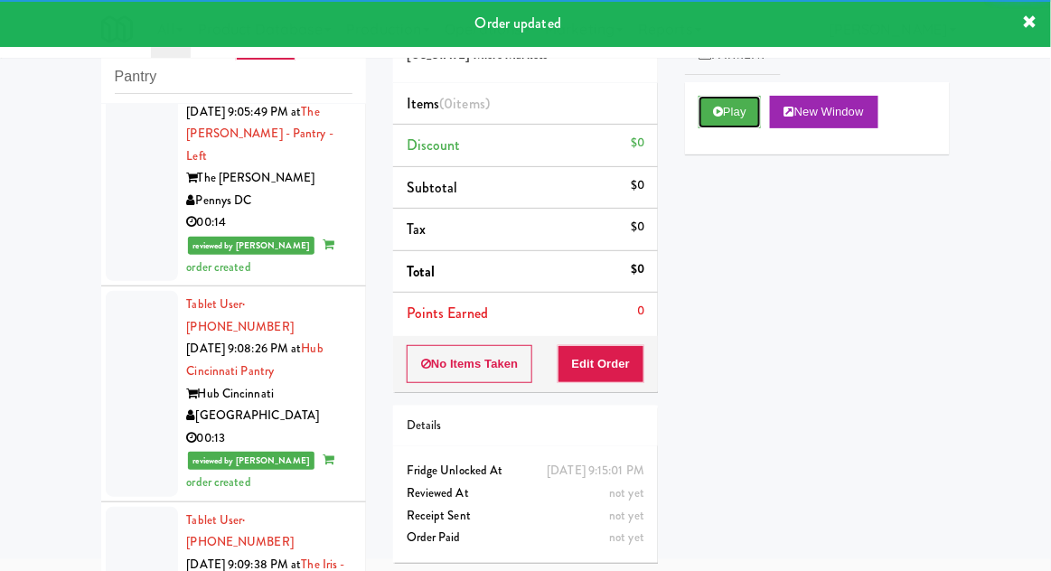
click at [699, 119] on button "Play" at bounding box center [730, 112] width 62 height 33
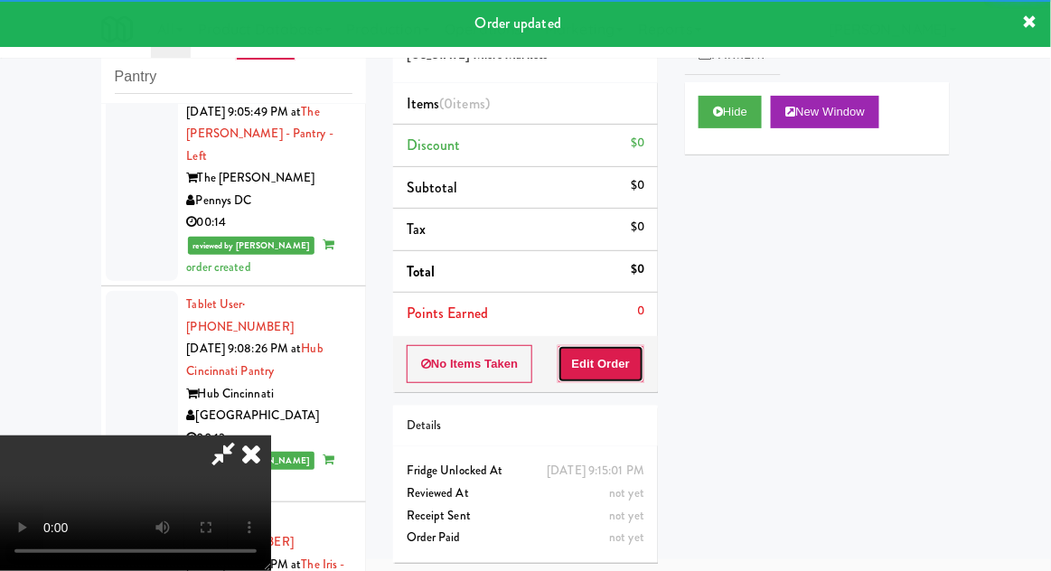
click at [598, 367] on button "Edit Order" at bounding box center [602, 364] width 88 height 38
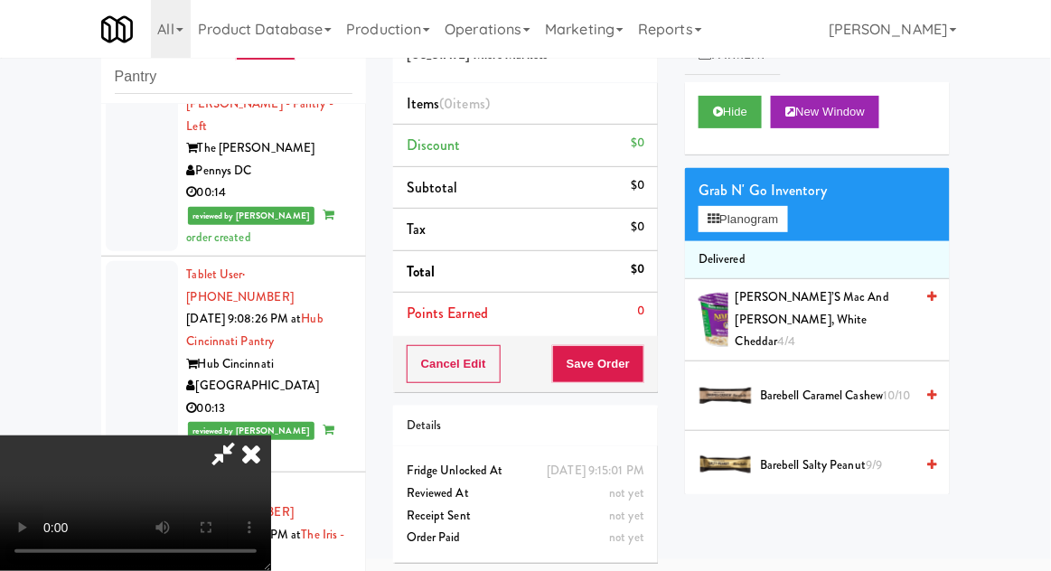
scroll to position [0, 0]
click at [787, 217] on button "Planogram" at bounding box center [743, 219] width 89 height 27
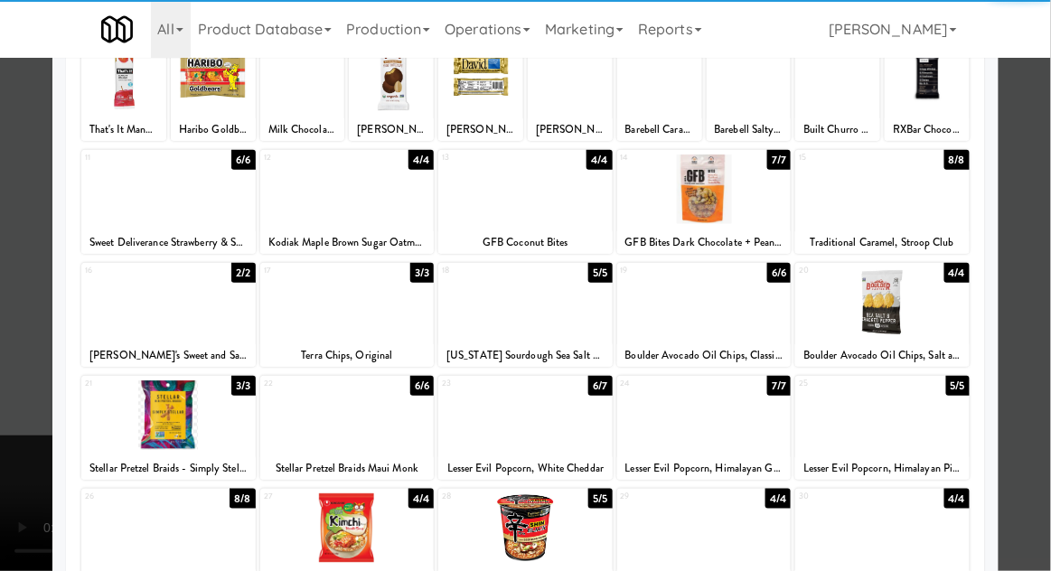
scroll to position [143, 0]
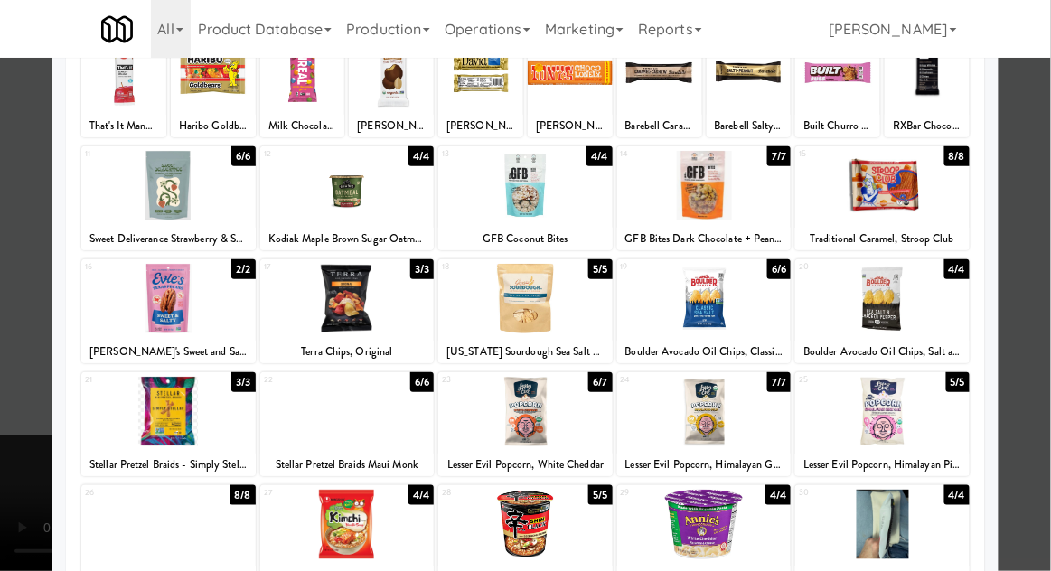
click at [504, 418] on div at bounding box center [525, 412] width 174 height 70
click at [1046, 228] on div at bounding box center [525, 285] width 1051 height 571
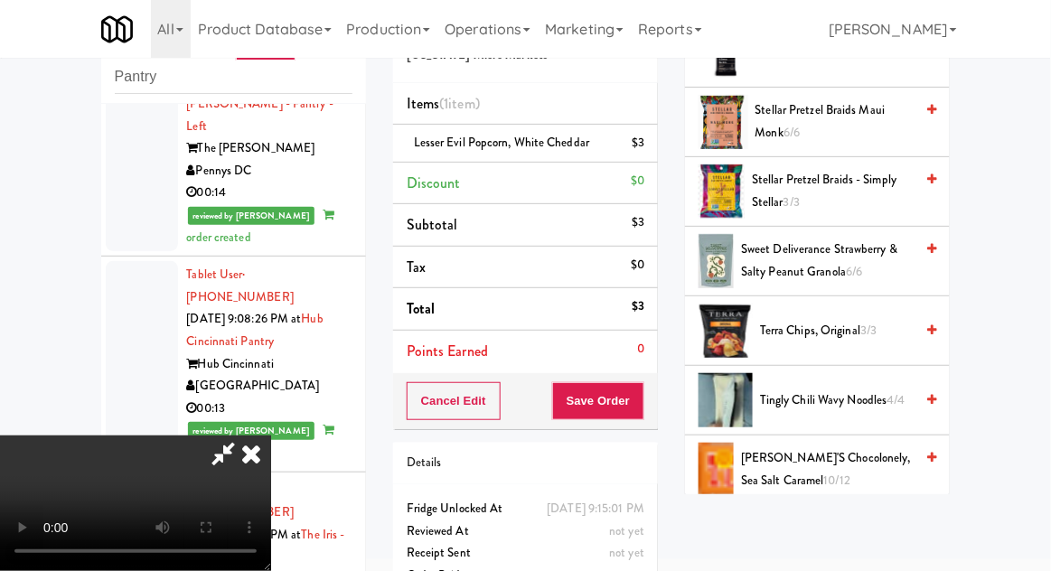
scroll to position [1918, 0]
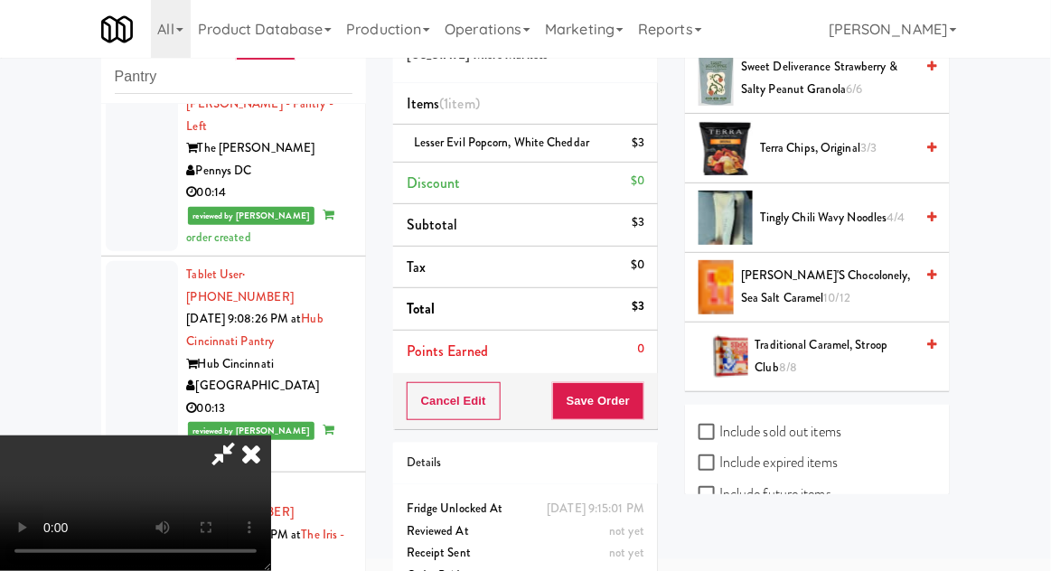
click at [866, 265] on span "[PERSON_NAME]'s Chocolonely, Sea Salt Caramel 10/12" at bounding box center [827, 287] width 173 height 44
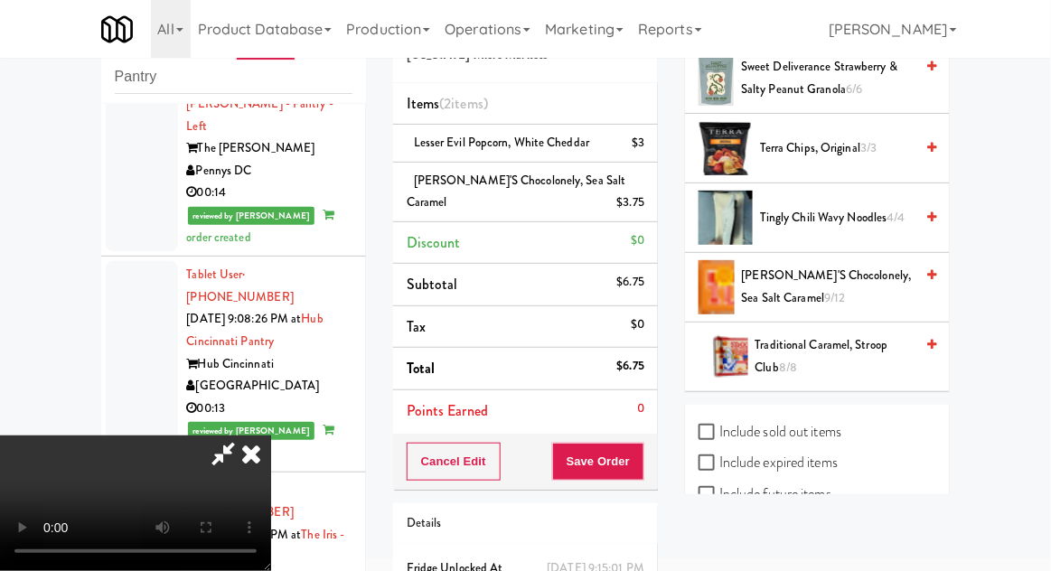
scroll to position [105, 0]
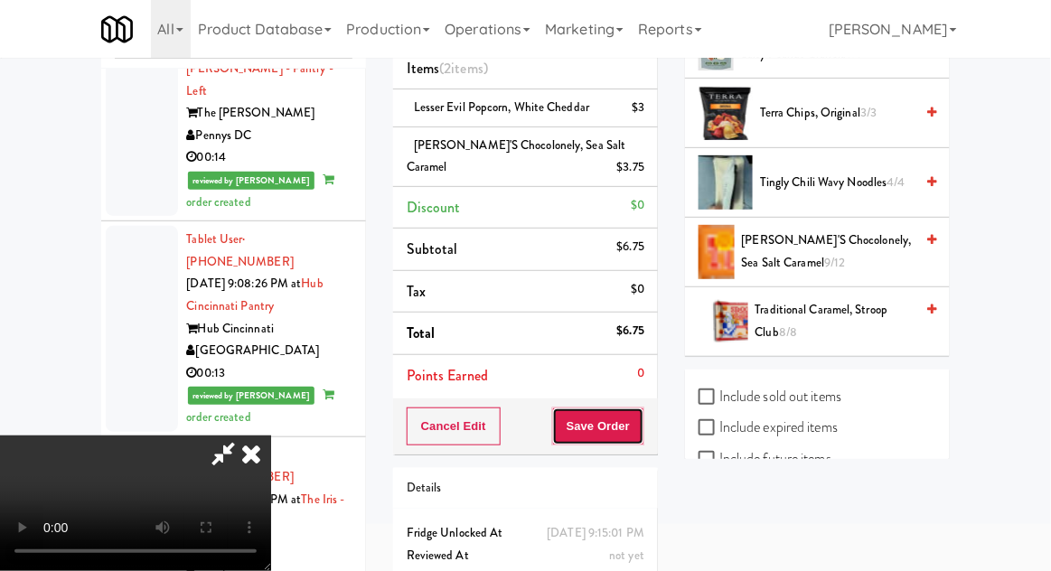
click at [641, 428] on button "Save Order" at bounding box center [598, 427] width 92 height 38
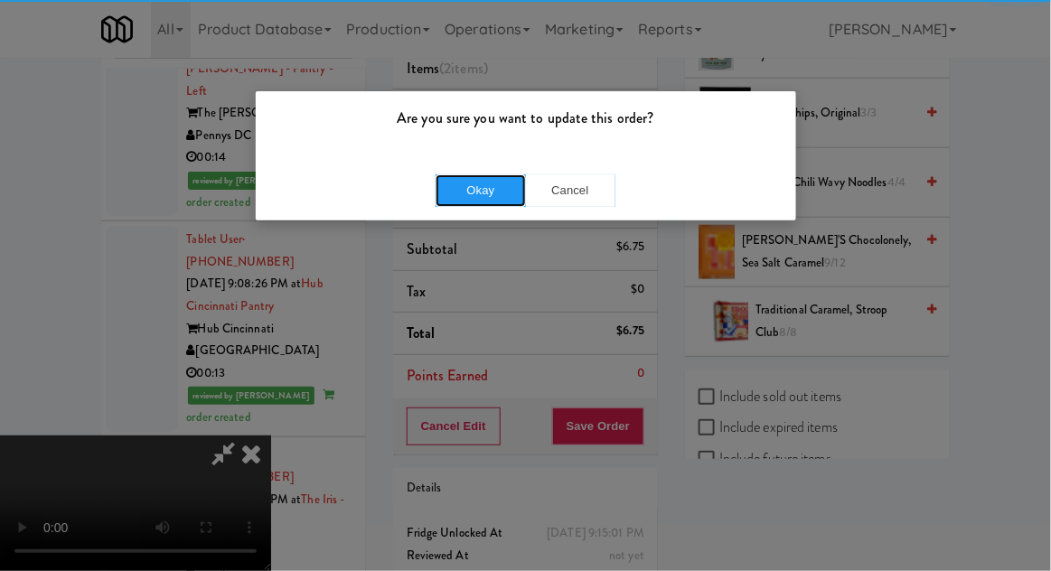
click at [465, 204] on button "Okay" at bounding box center [481, 190] width 90 height 33
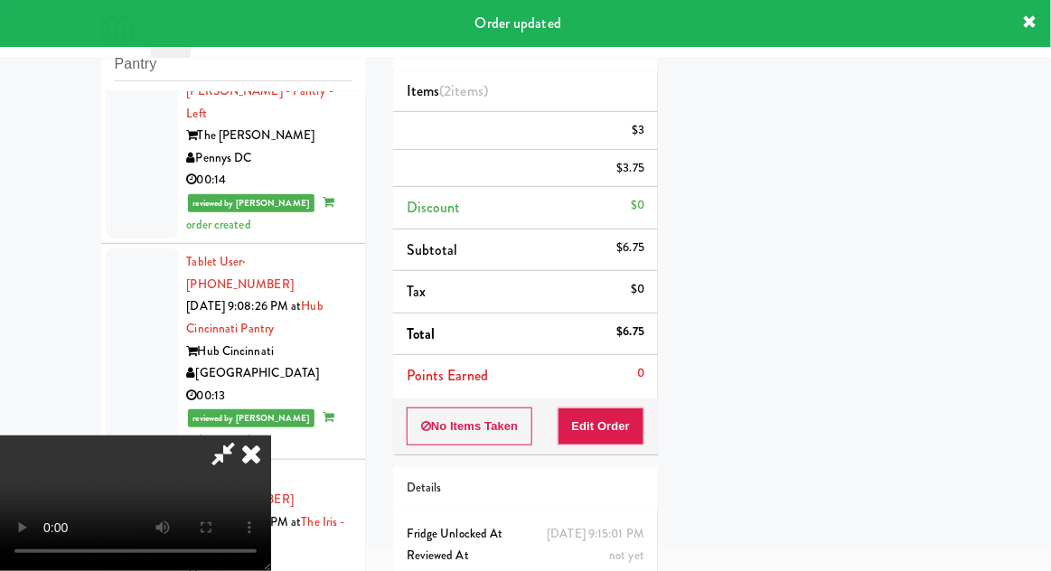
scroll to position [0, 0]
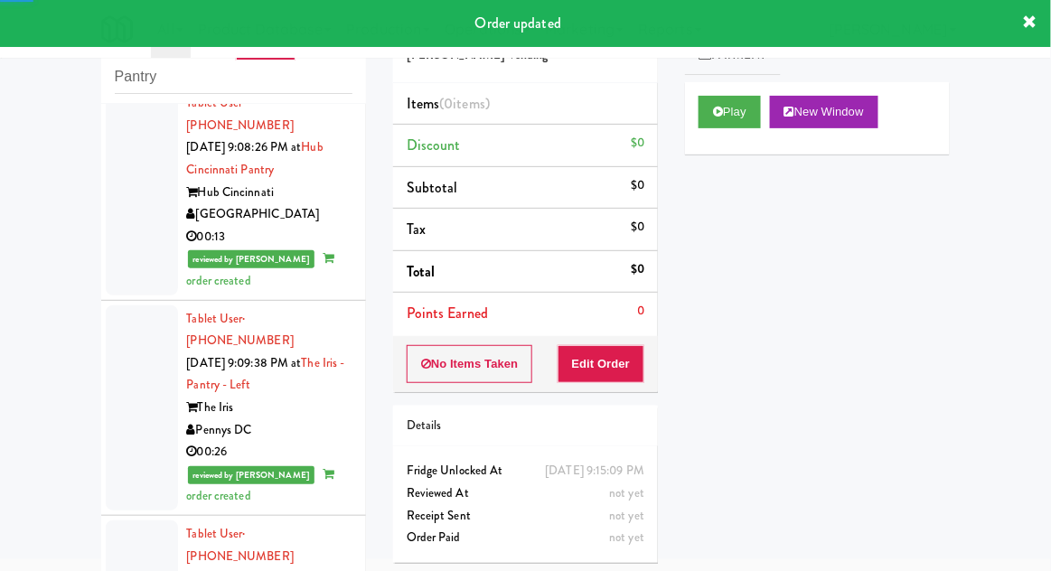
scroll to position [6334, 0]
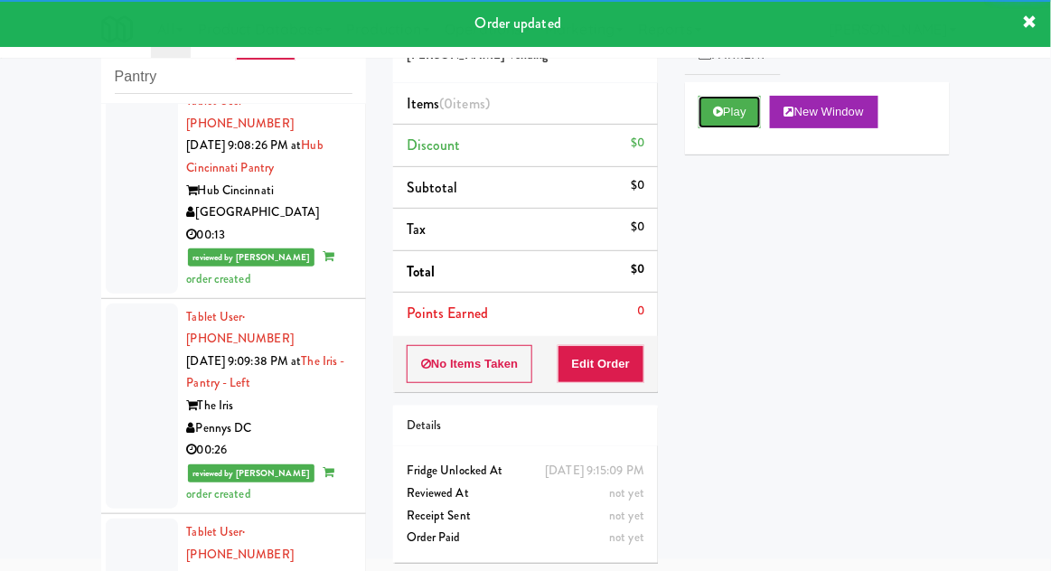
click at [713, 119] on button "Play" at bounding box center [730, 112] width 62 height 33
click at [624, 356] on button "Edit Order" at bounding box center [602, 364] width 88 height 38
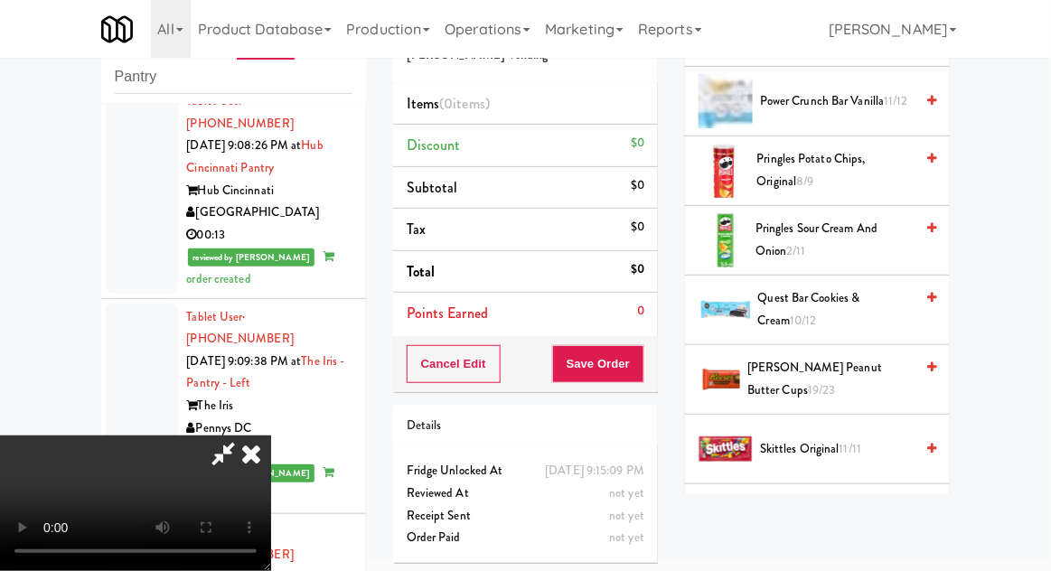
scroll to position [1119, 0]
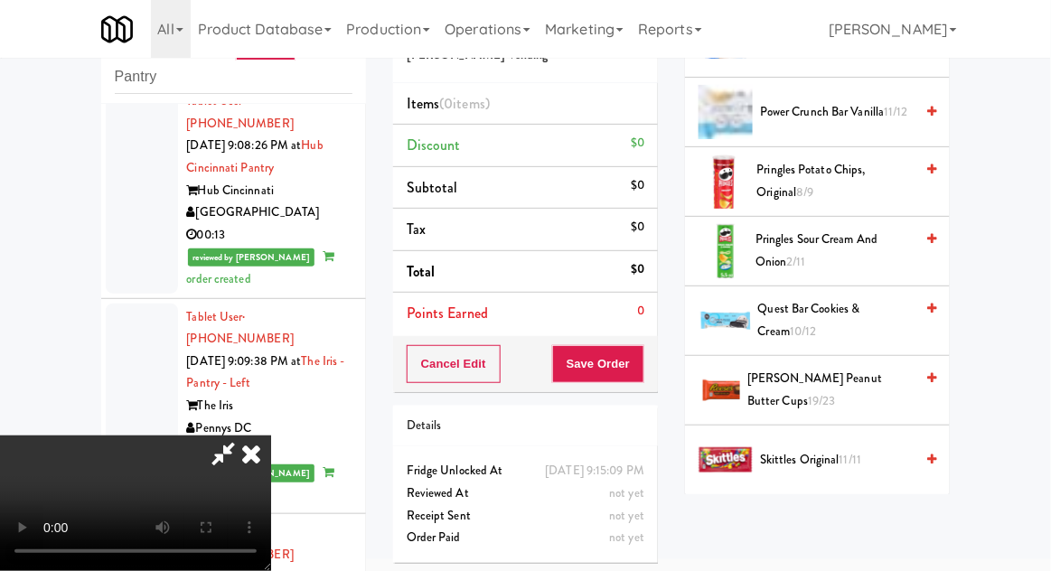
click at [888, 230] on span "Pringles Sour Cream and Onion 2/11" at bounding box center [835, 251] width 158 height 44
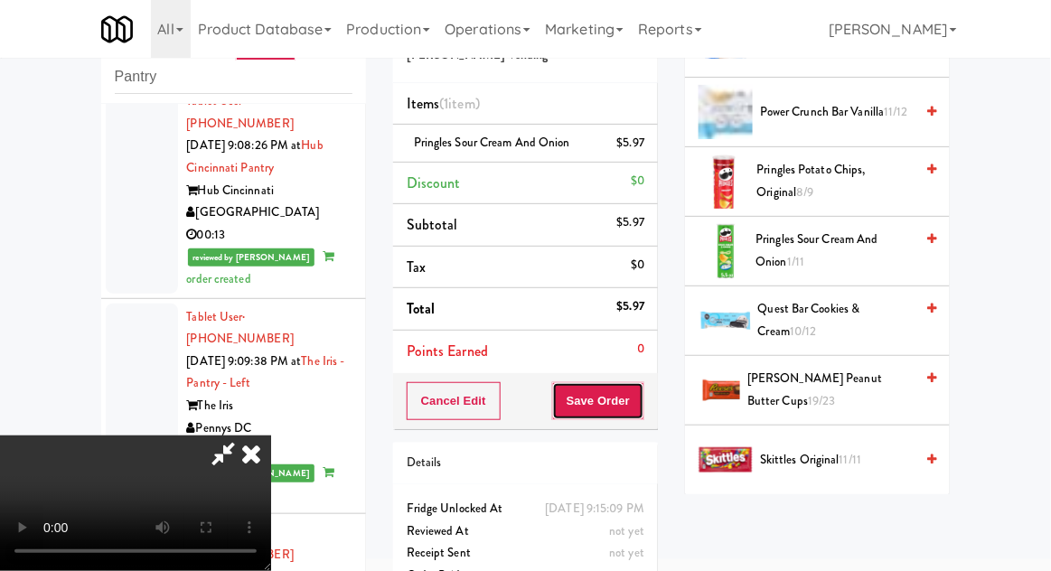
click at [637, 416] on button "Save Order" at bounding box center [598, 401] width 92 height 38
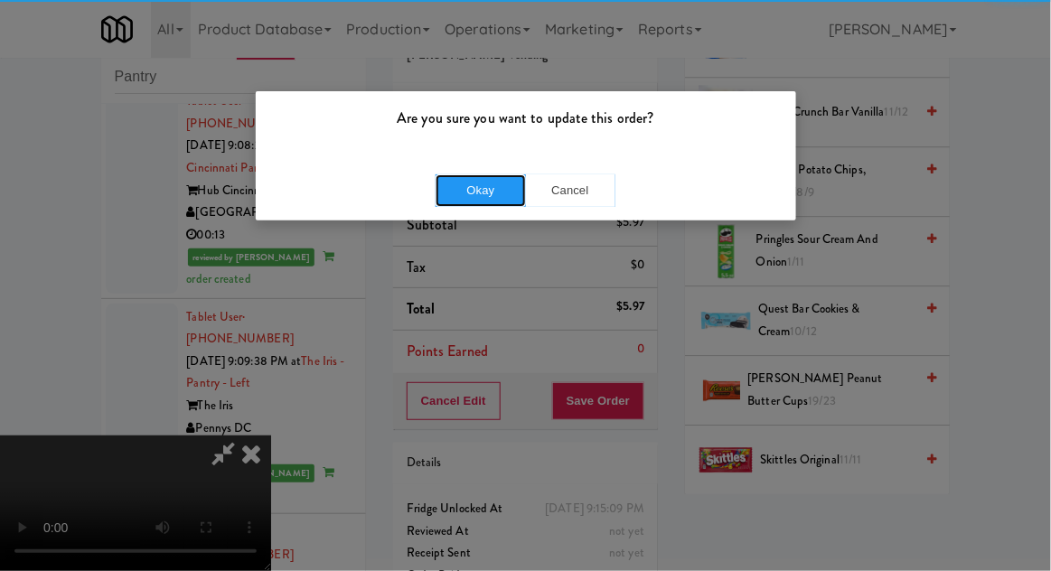
click at [484, 177] on button "Okay" at bounding box center [481, 190] width 90 height 33
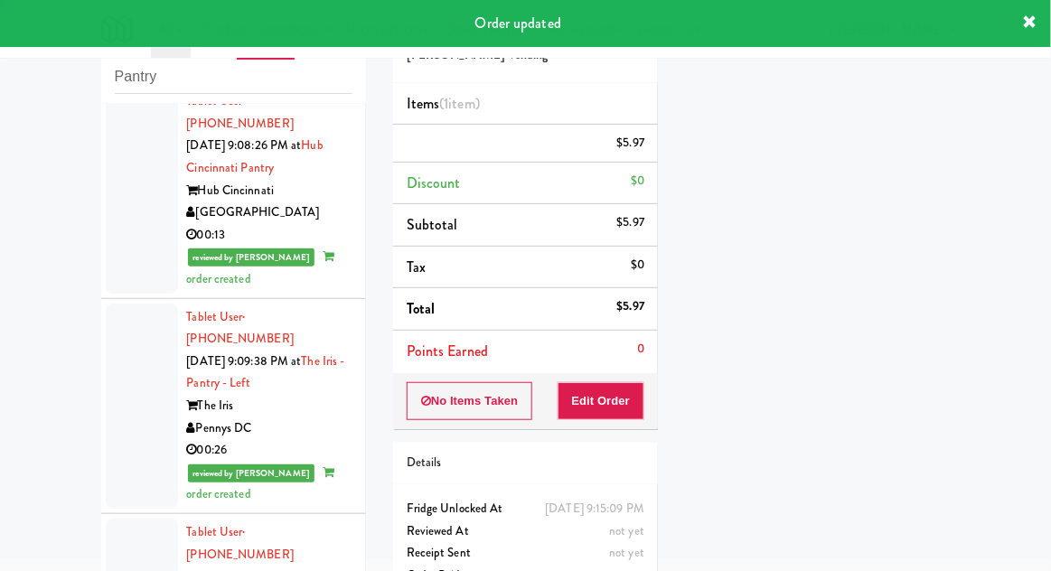
scroll to position [0, 0]
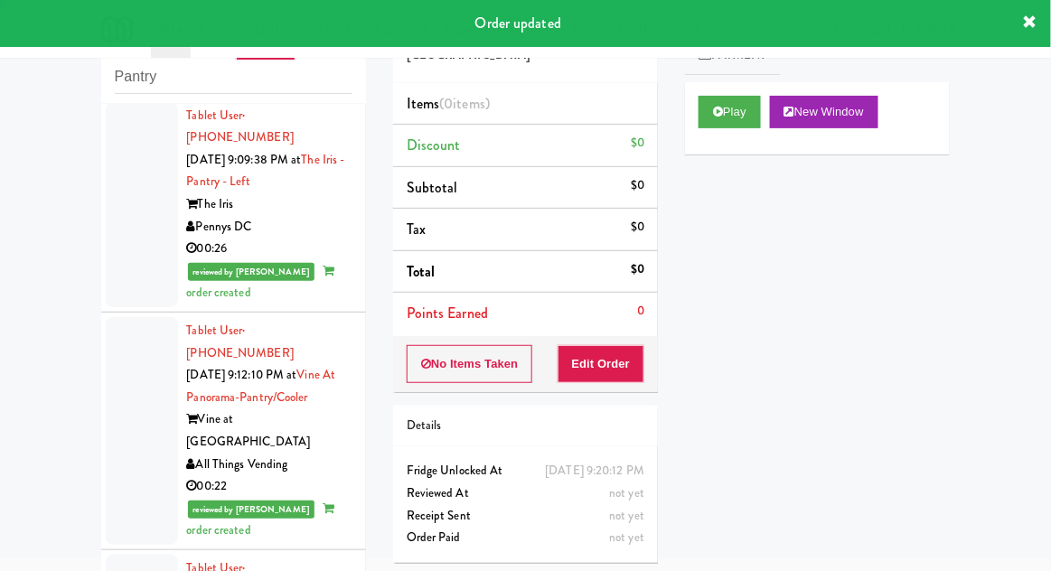
scroll to position [6539, 0]
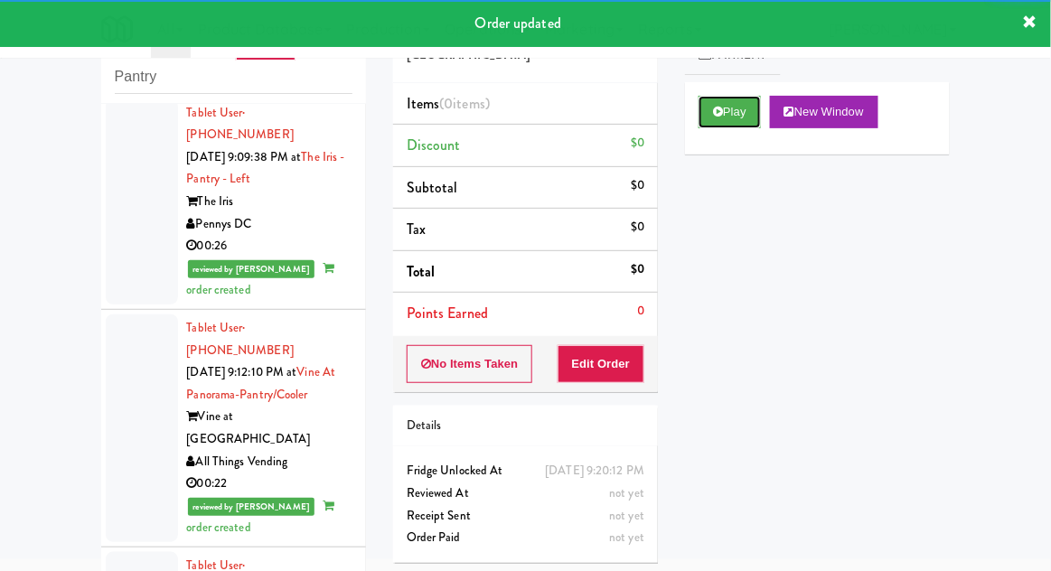
click at [710, 118] on button "Play" at bounding box center [730, 112] width 62 height 33
click at [612, 374] on button "Edit Order" at bounding box center [602, 364] width 88 height 38
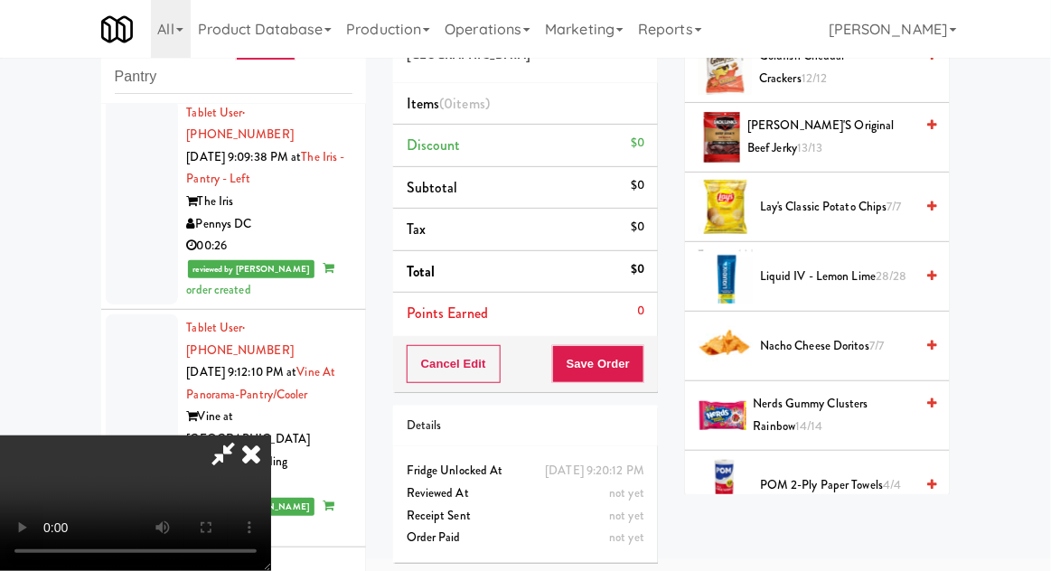
scroll to position [985, 0]
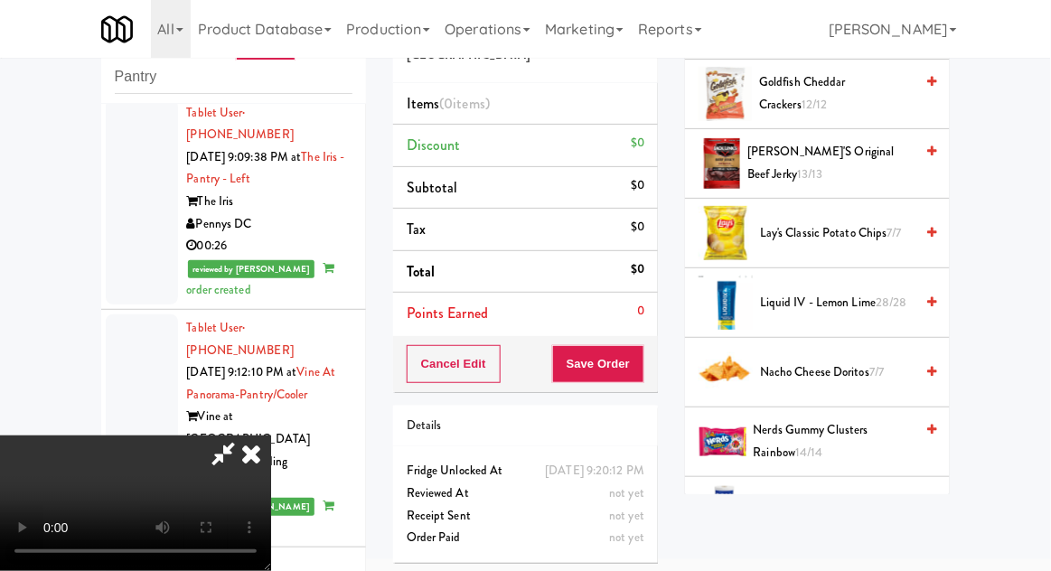
click at [888, 230] on span "7/7" at bounding box center [895, 232] width 14 height 17
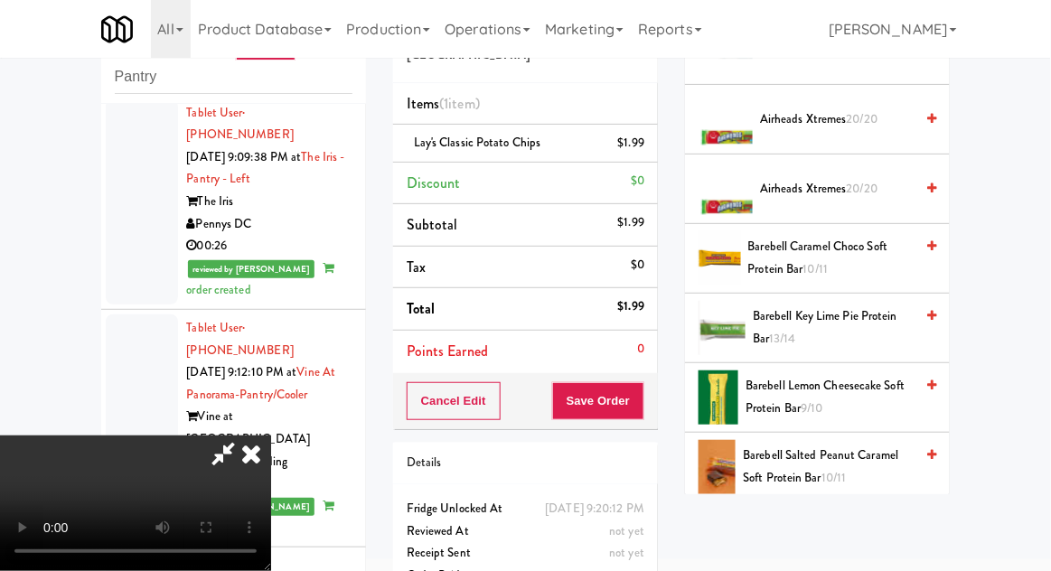
scroll to position [0, 0]
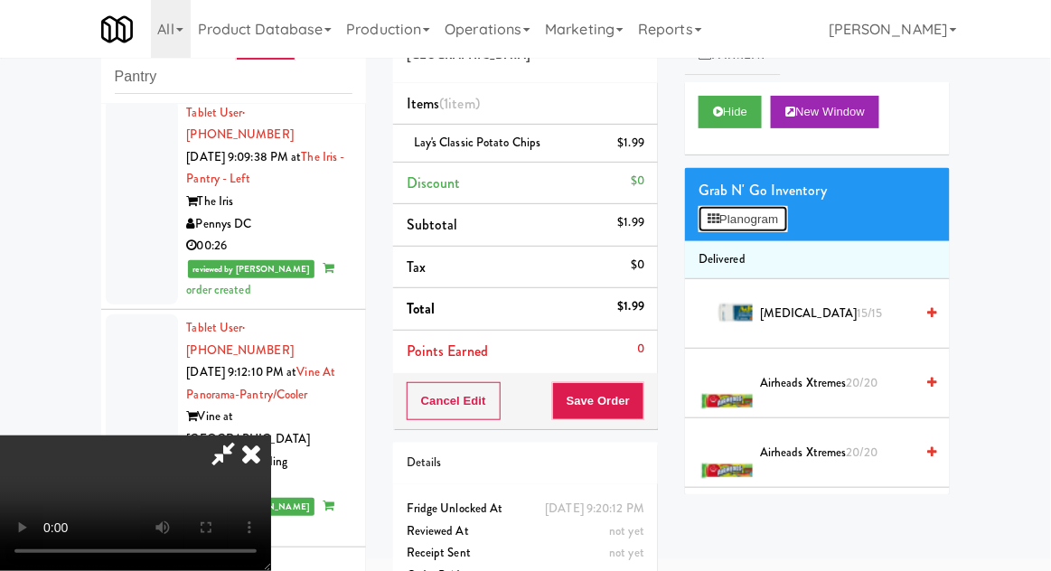
click at [787, 225] on button "Planogram" at bounding box center [743, 219] width 89 height 27
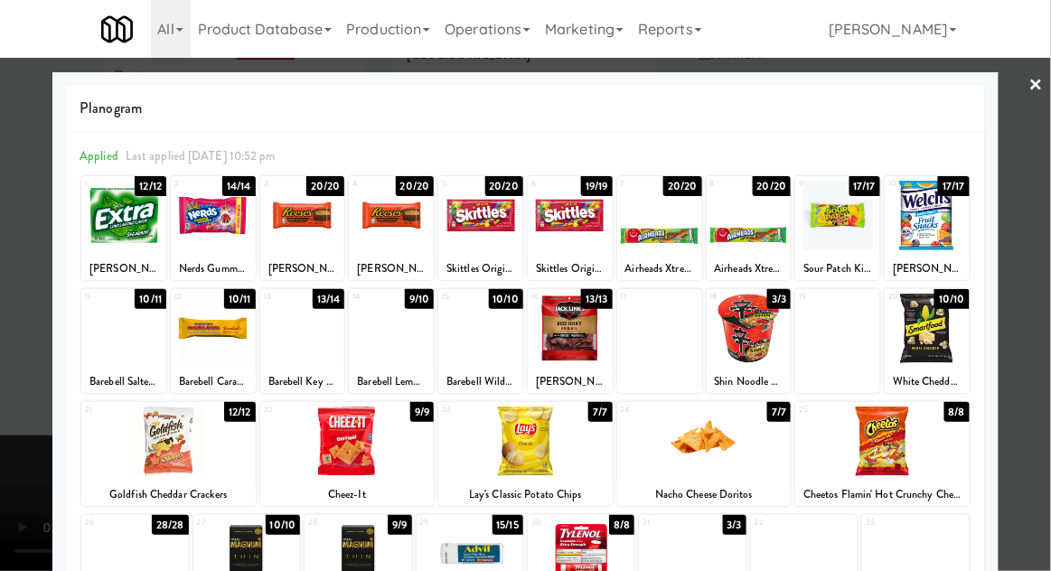
click at [698, 452] on div at bounding box center [704, 442] width 174 height 70
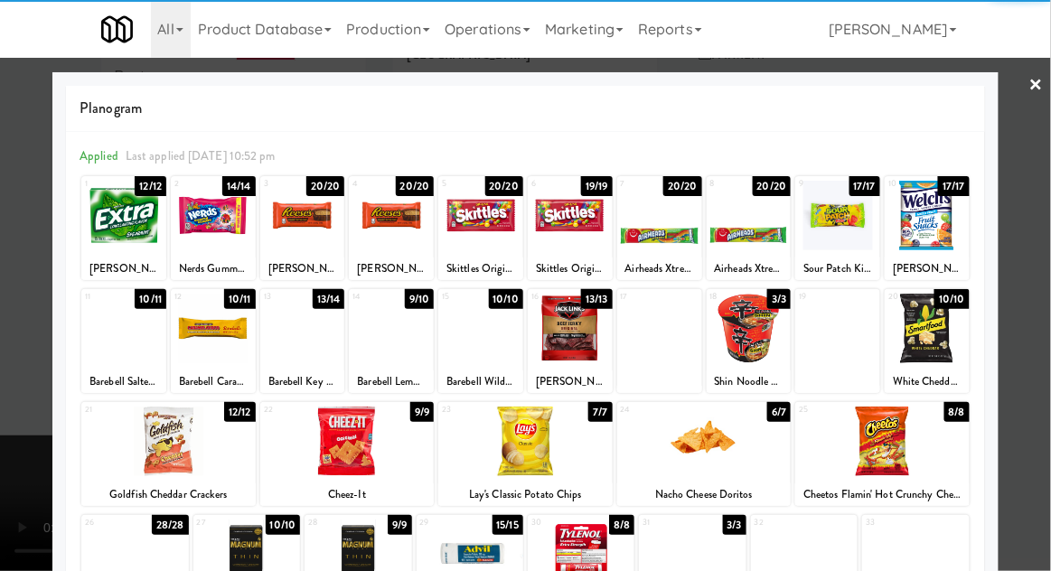
click at [1049, 232] on div at bounding box center [525, 285] width 1051 height 571
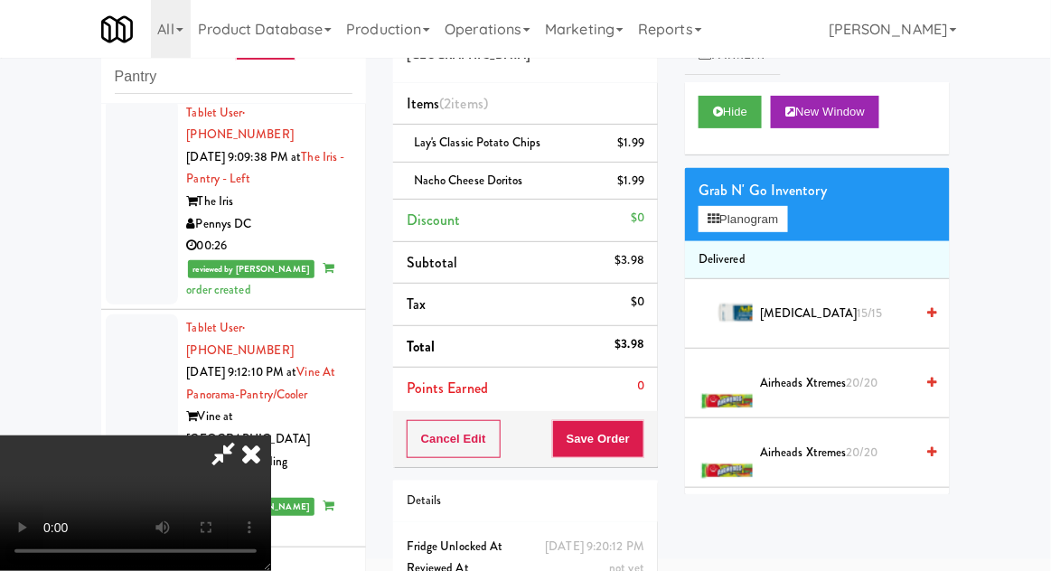
scroll to position [66, 0]
click at [640, 443] on button "Save Order" at bounding box center [598, 439] width 92 height 38
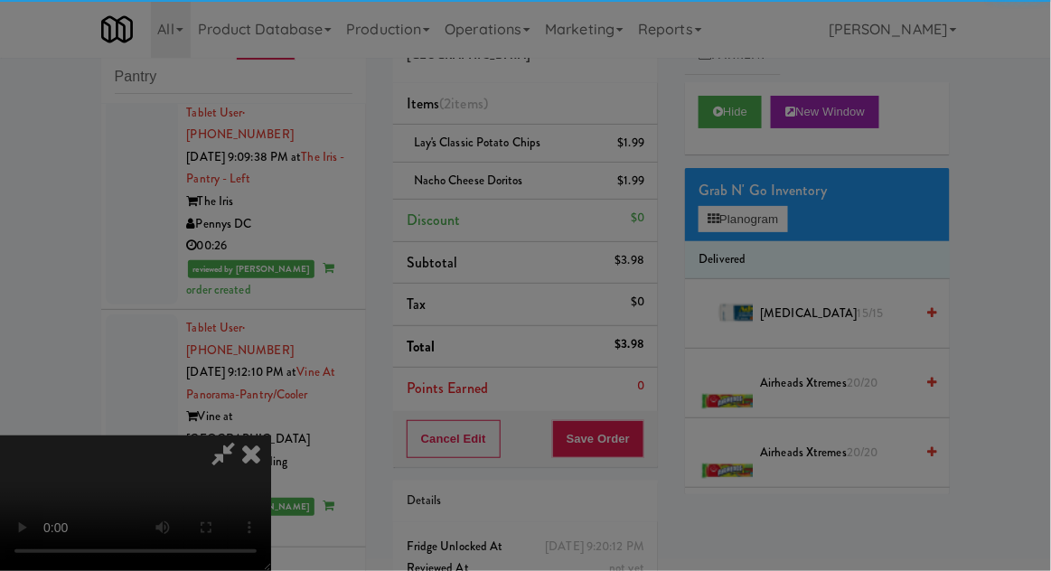
click at [0, 0] on button "Okay" at bounding box center [0, 0] width 0 height 0
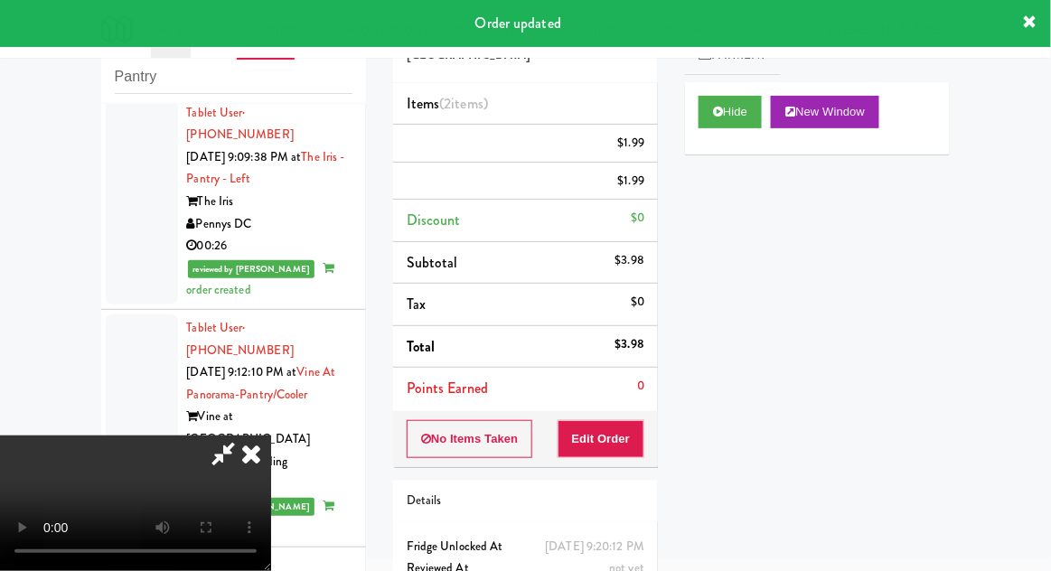
scroll to position [0, 0]
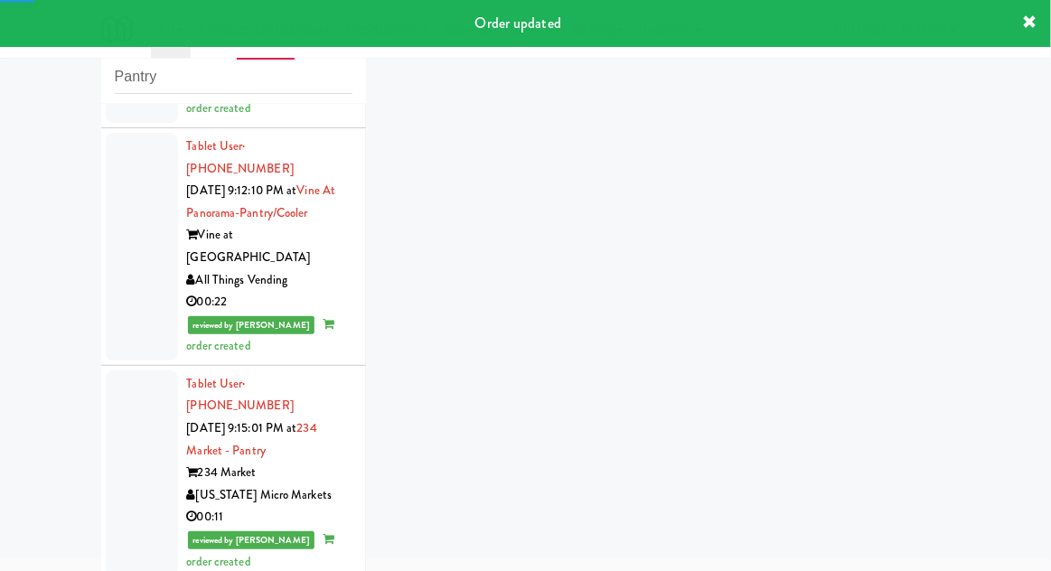
scroll to position [6732, 0]
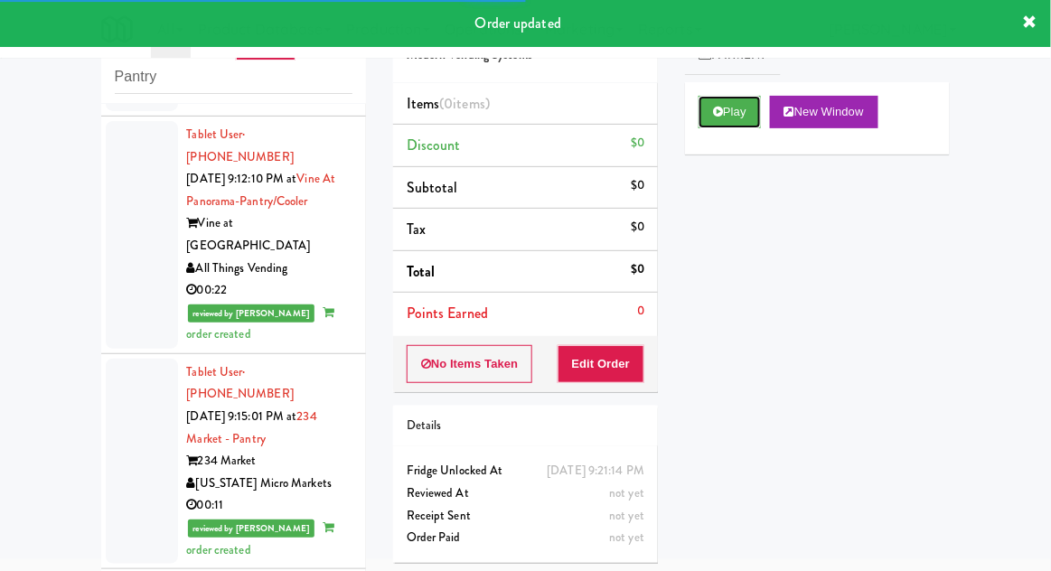
click at [712, 114] on button "Play" at bounding box center [730, 112] width 62 height 33
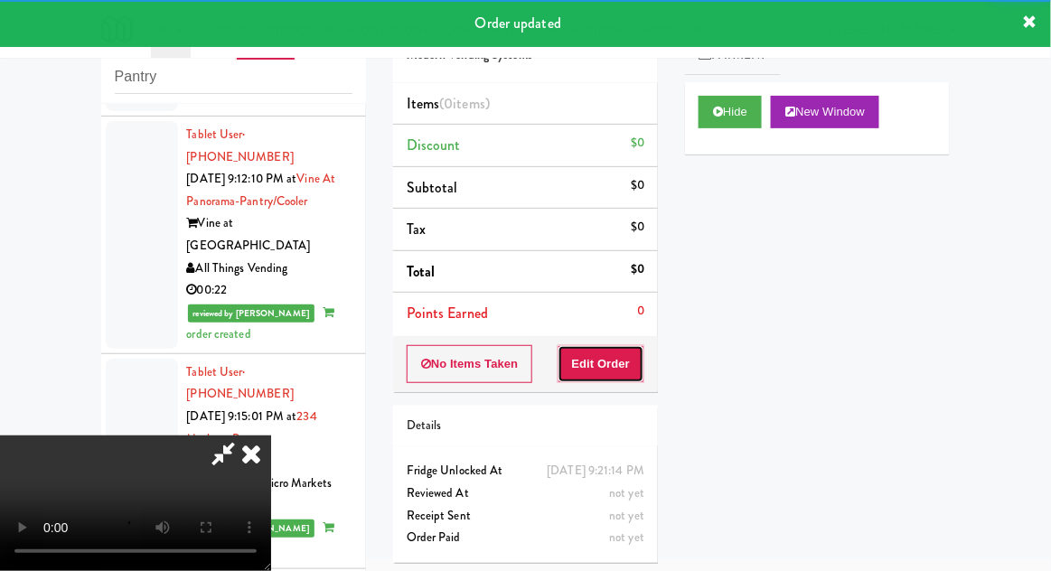
click at [615, 365] on button "Edit Order" at bounding box center [602, 364] width 88 height 38
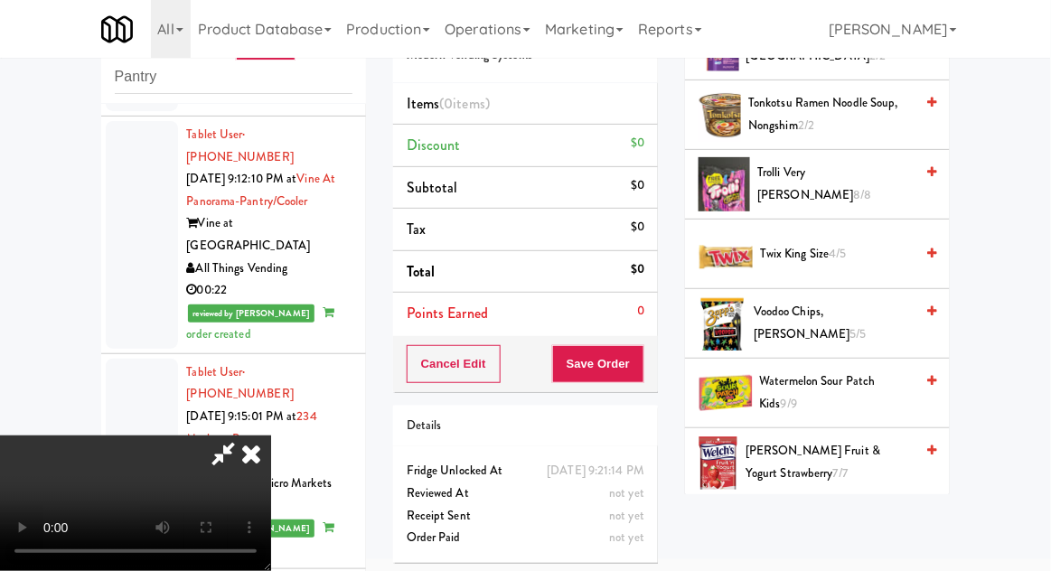
scroll to position [1586, 0]
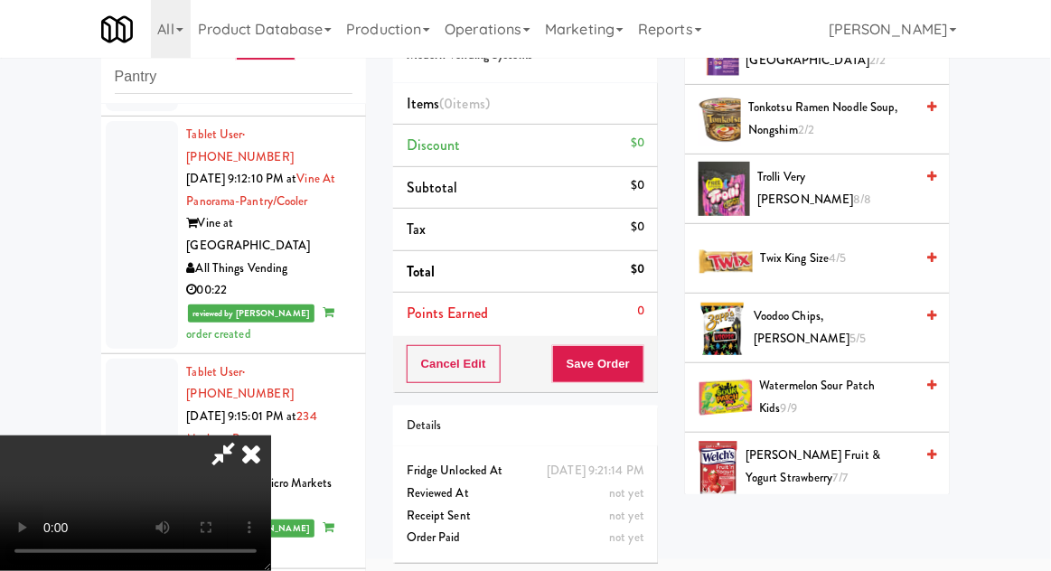
click at [878, 189] on span "Trolli Very [PERSON_NAME] 8/8" at bounding box center [835, 188] width 156 height 44
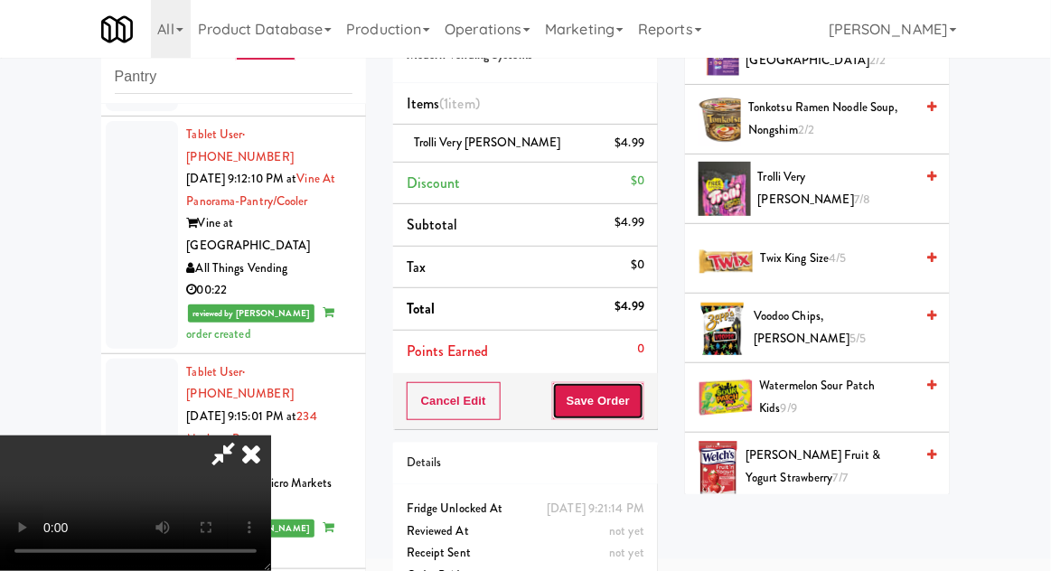
click at [644, 397] on button "Save Order" at bounding box center [598, 401] width 92 height 38
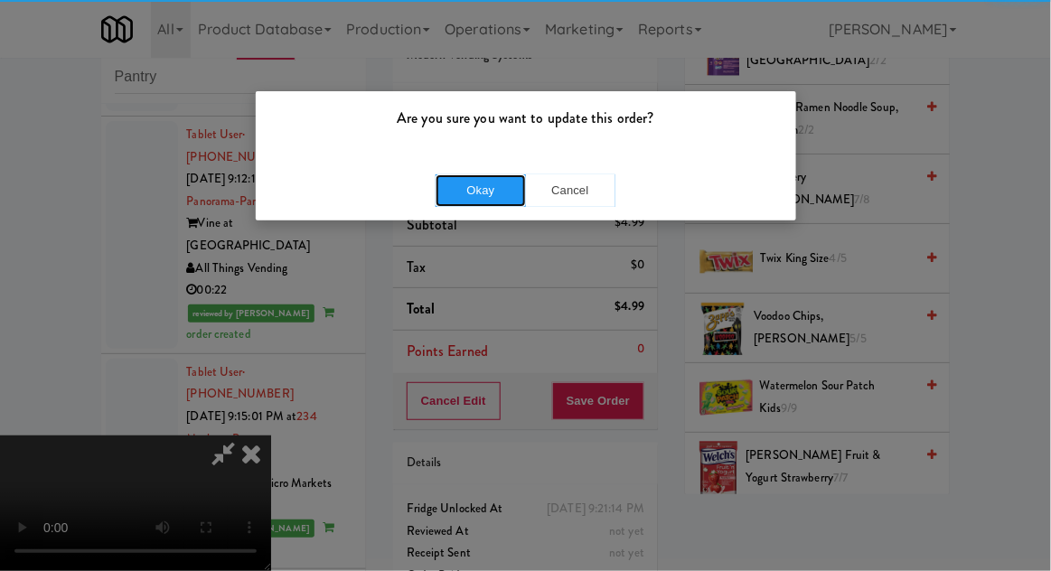
click at [462, 181] on button "Okay" at bounding box center [481, 190] width 90 height 33
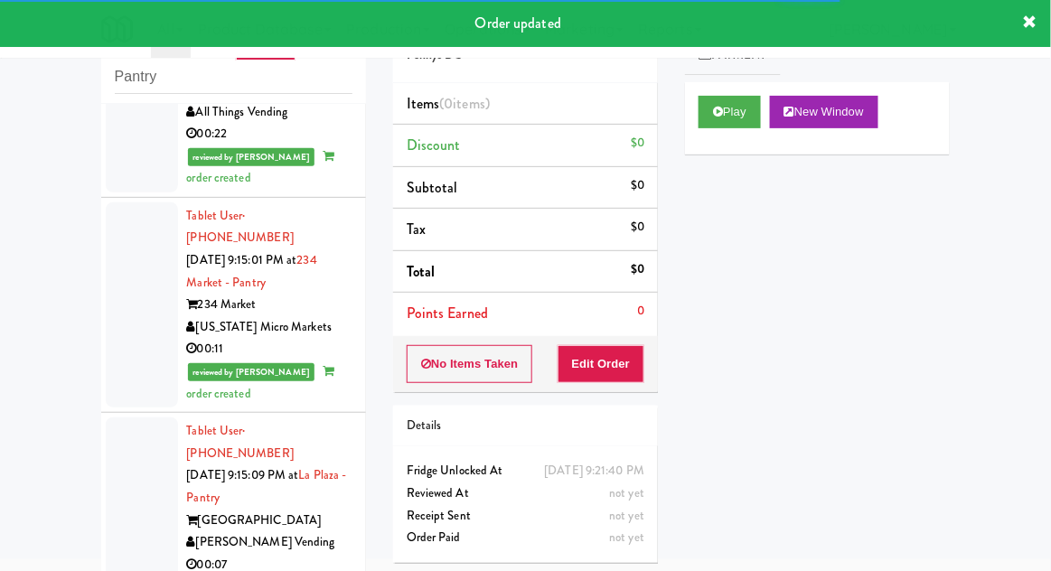
scroll to position [6933, 0]
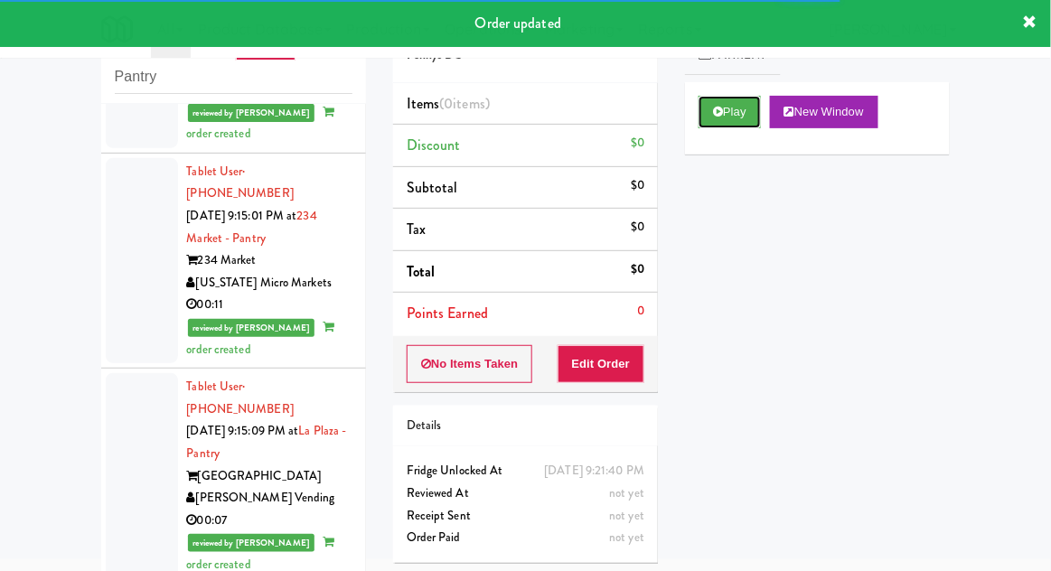
click at [721, 110] on icon at bounding box center [718, 112] width 10 height 12
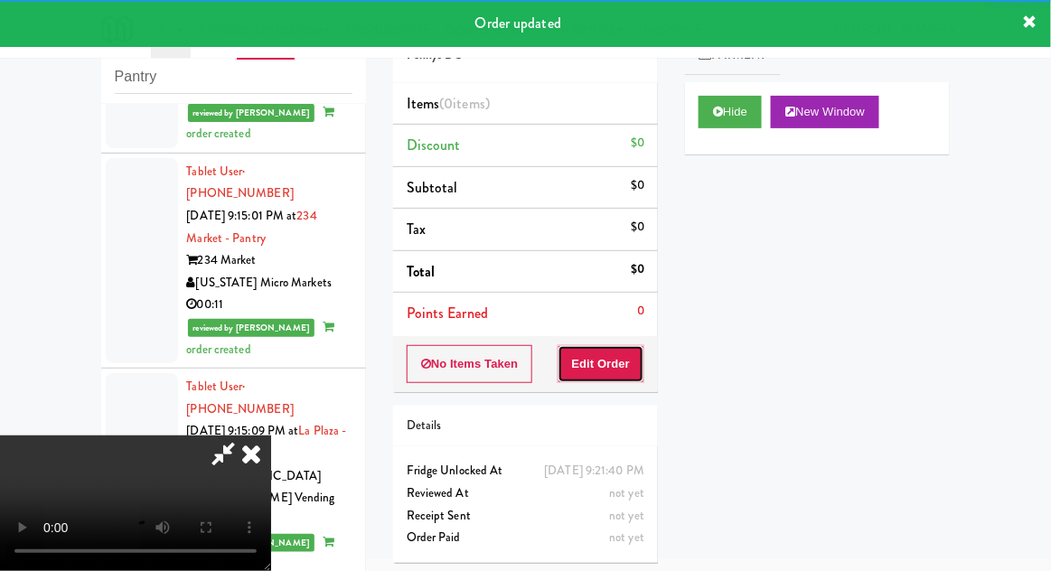
click at [602, 356] on button "Edit Order" at bounding box center [602, 364] width 88 height 38
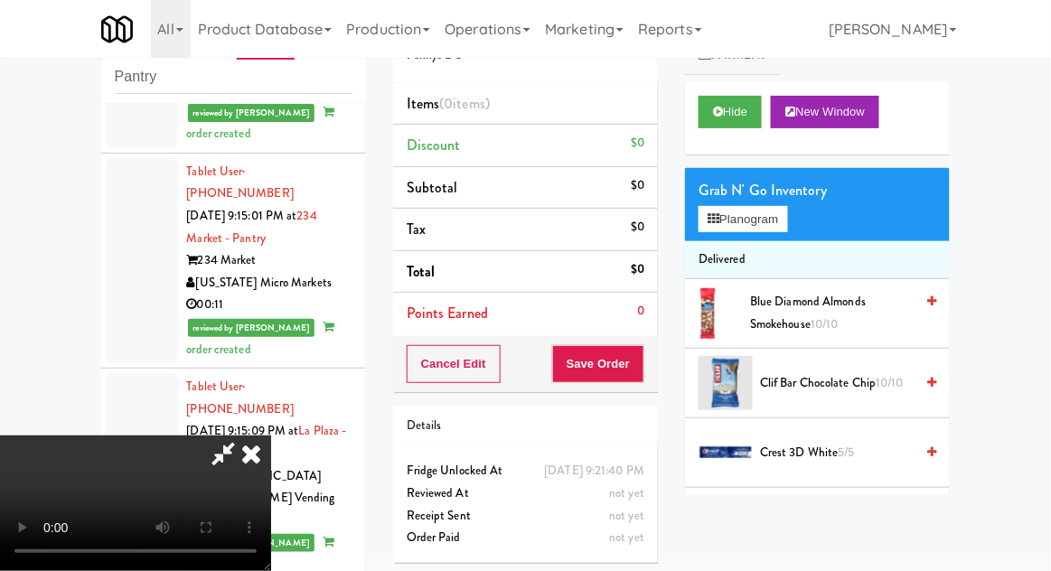
scroll to position [0, 0]
click at [804, 232] on div "Grab N' Go Inventory Planogram" at bounding box center [817, 204] width 265 height 73
click at [787, 221] on button "Planogram" at bounding box center [743, 219] width 89 height 27
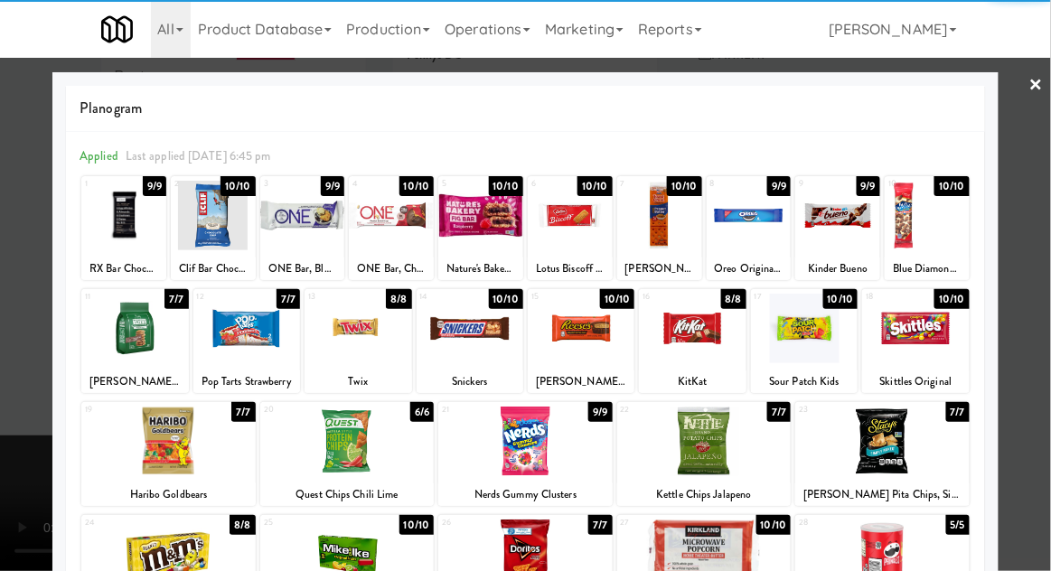
click at [710, 439] on div at bounding box center [704, 442] width 174 height 70
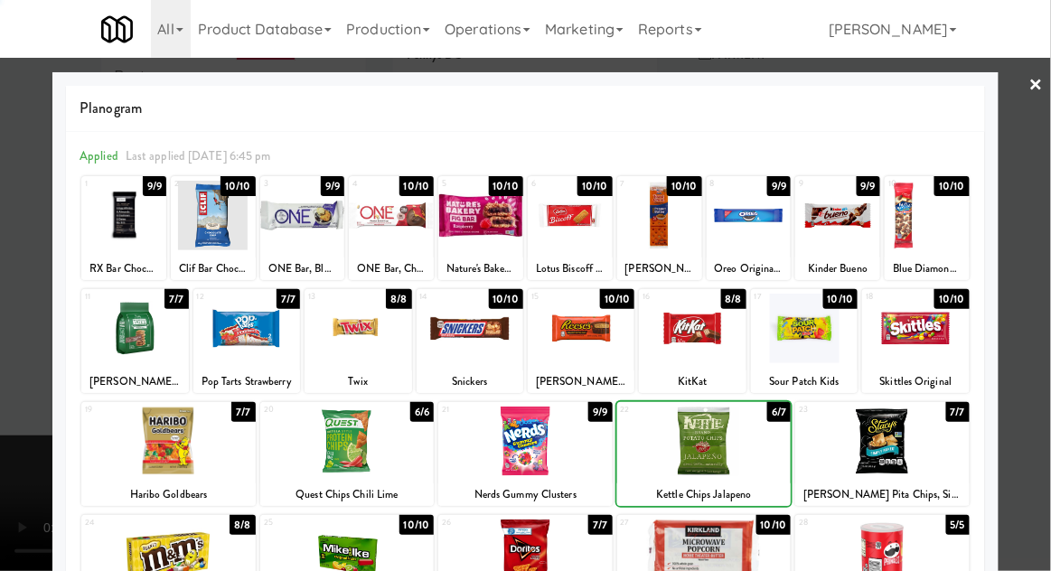
click at [1041, 212] on div at bounding box center [525, 285] width 1051 height 571
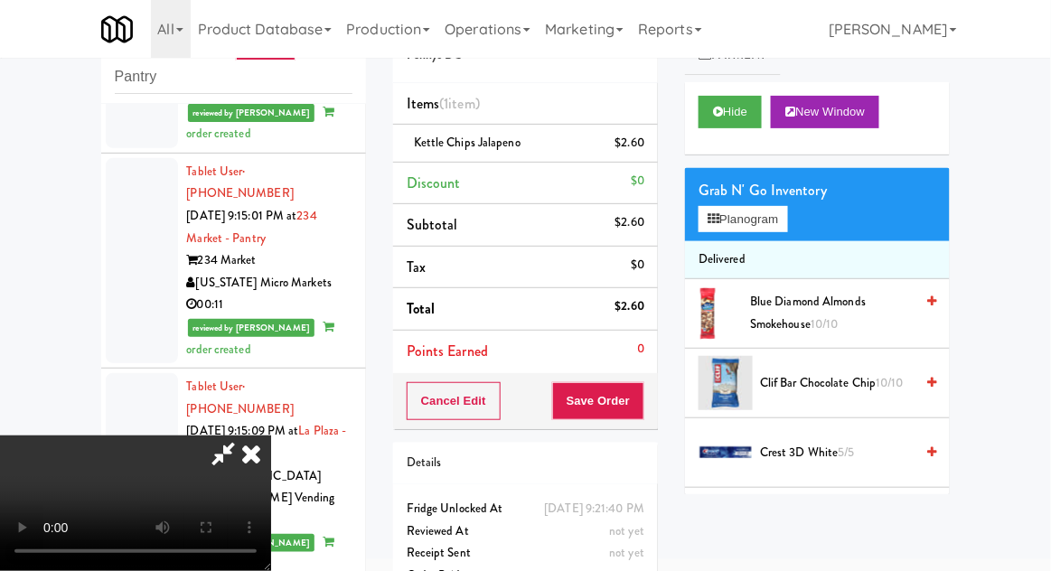
scroll to position [66, 0]
click at [635, 403] on button "Save Order" at bounding box center [598, 401] width 92 height 38
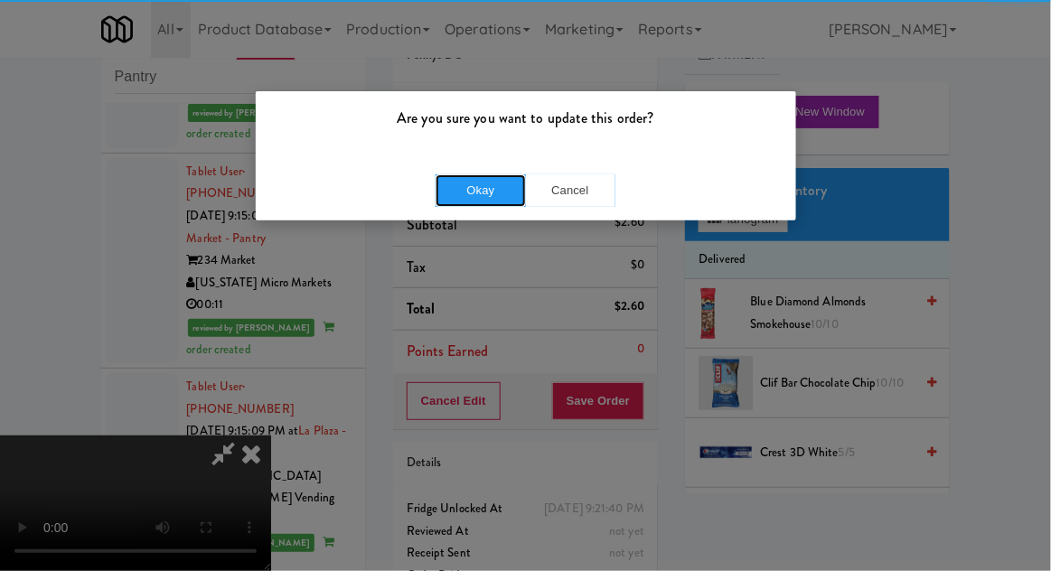
click at [481, 180] on button "Okay" at bounding box center [481, 190] width 90 height 33
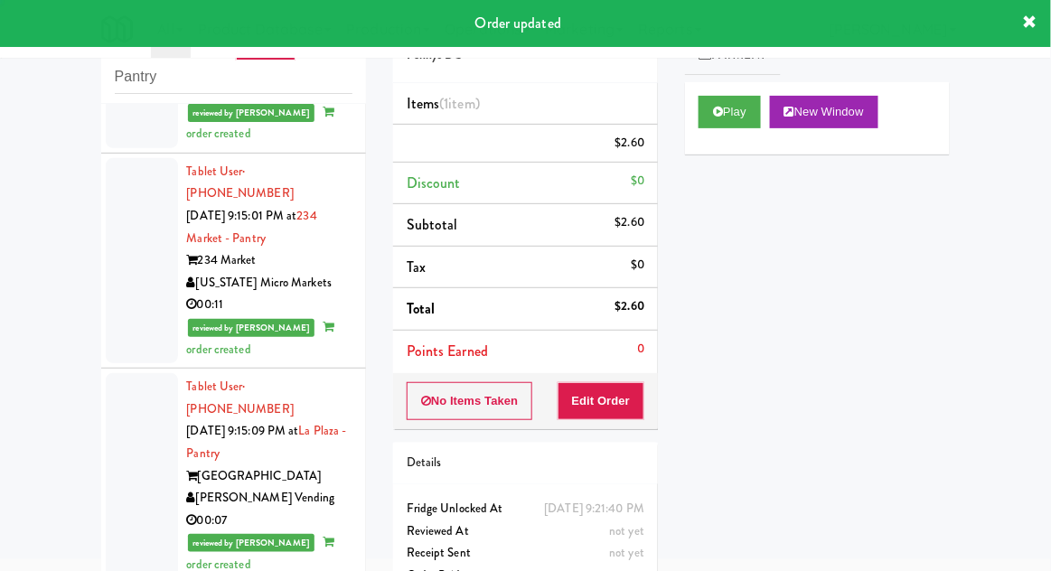
scroll to position [0, 0]
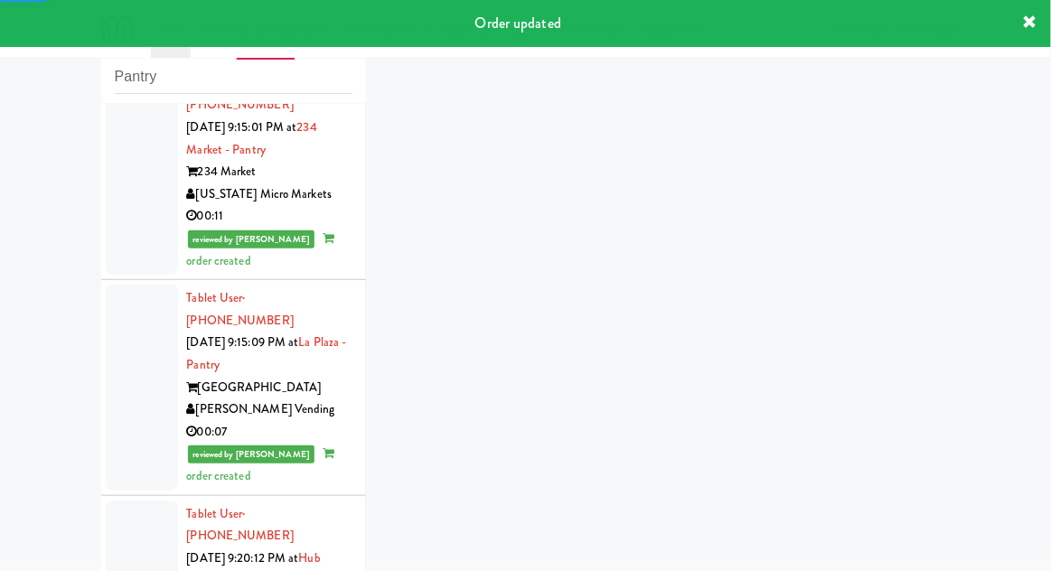
scroll to position [7123, 0]
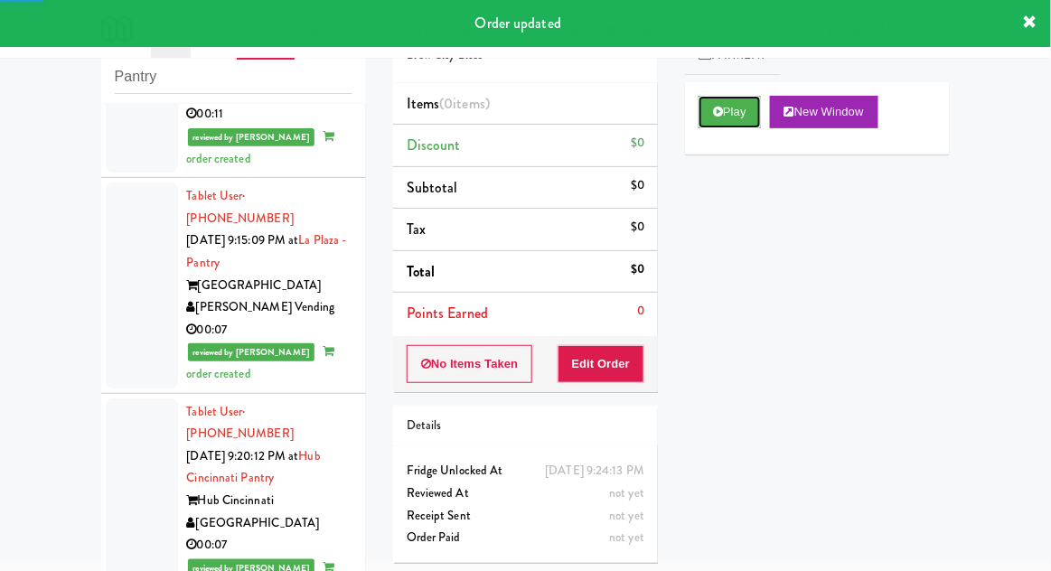
click at [699, 111] on button "Play" at bounding box center [730, 112] width 62 height 33
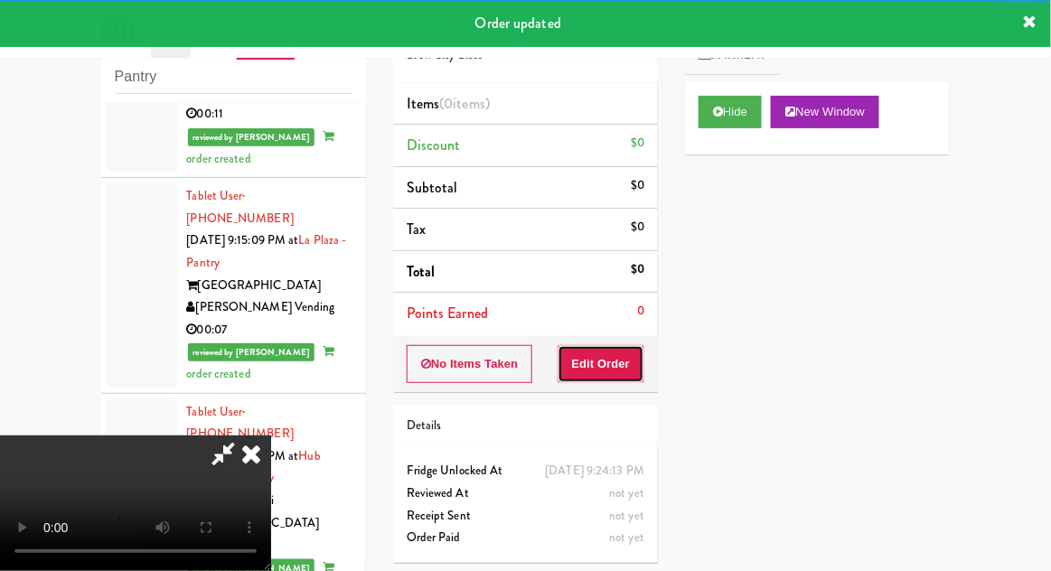
click at [612, 347] on button "Edit Order" at bounding box center [602, 364] width 88 height 38
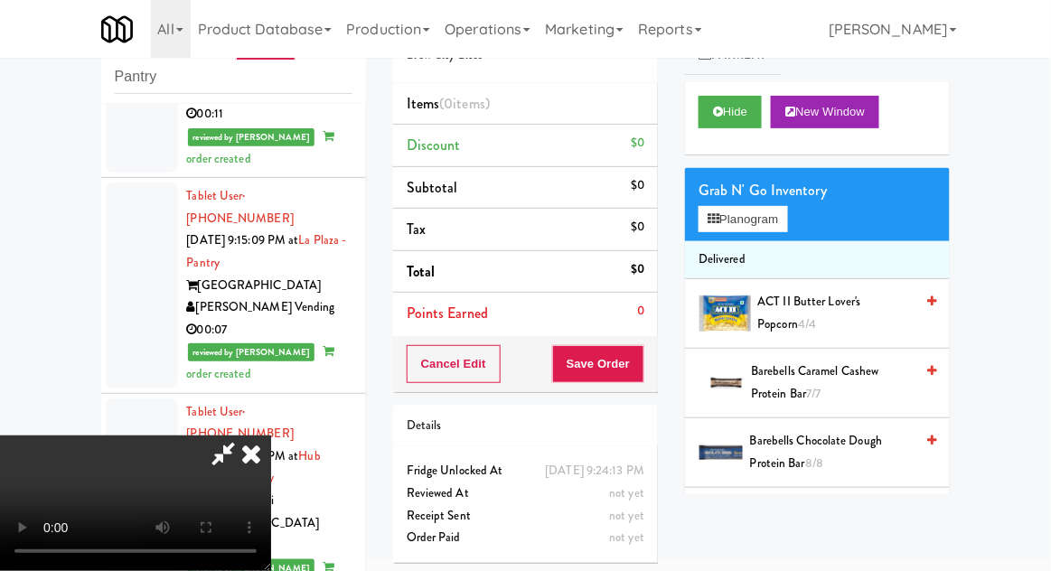
scroll to position [66, 0]
click at [778, 206] on button "Planogram" at bounding box center [743, 219] width 89 height 27
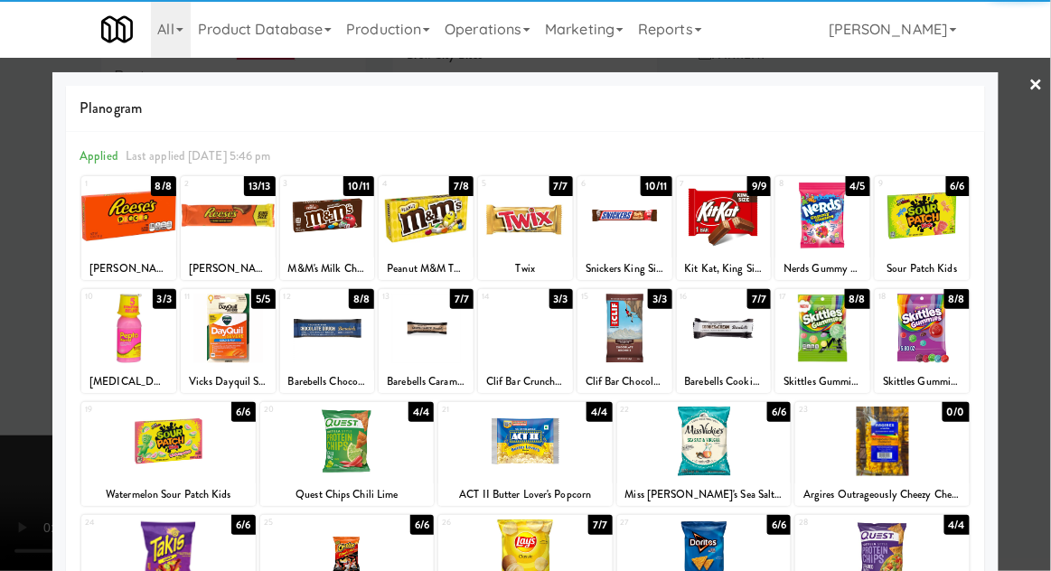
click at [814, 356] on div at bounding box center [823, 329] width 95 height 70
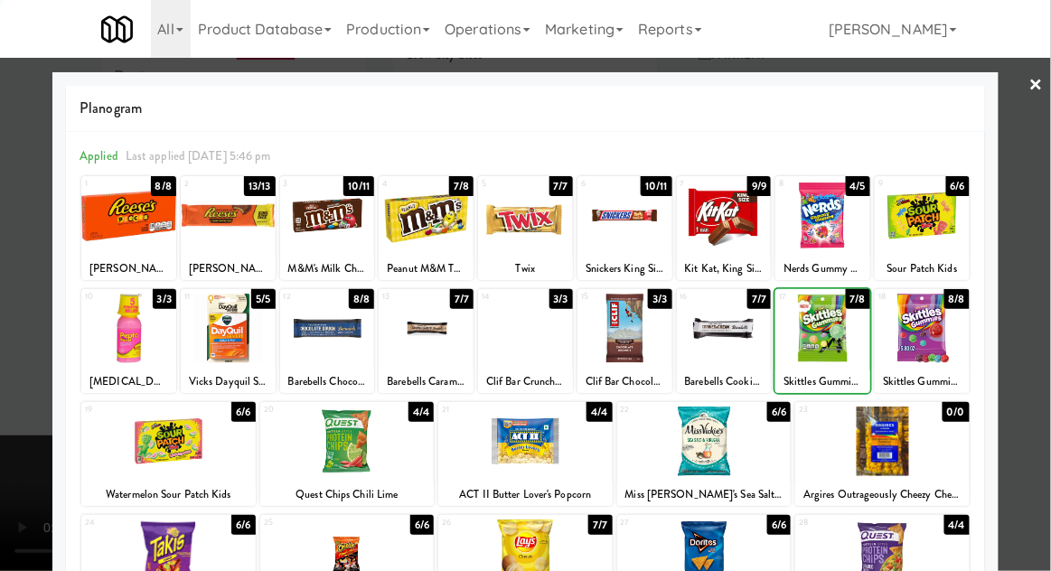
click at [1048, 199] on div at bounding box center [525, 285] width 1051 height 571
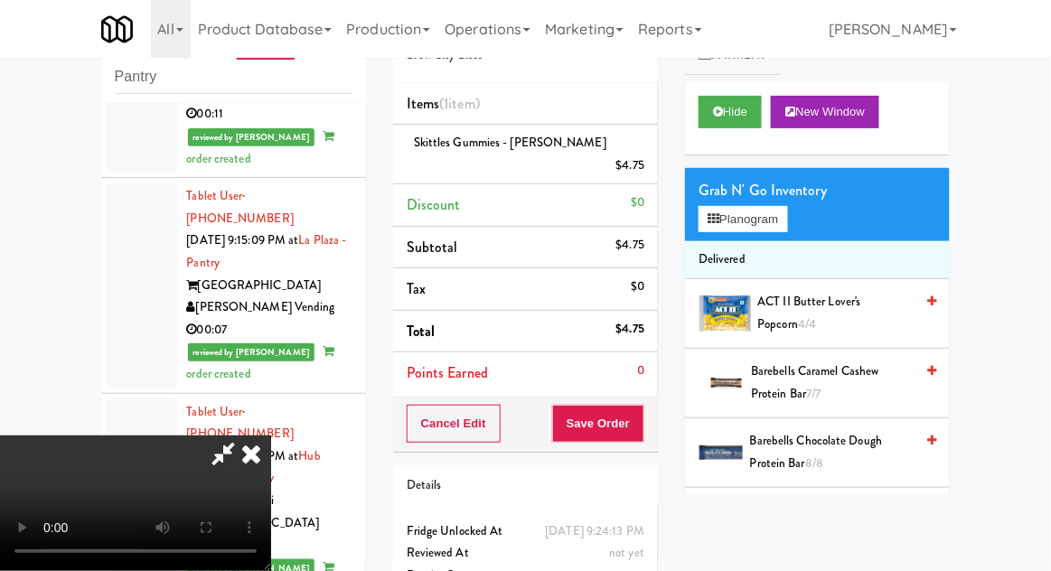
scroll to position [66, 0]
click at [772, 215] on button "Planogram" at bounding box center [743, 219] width 89 height 27
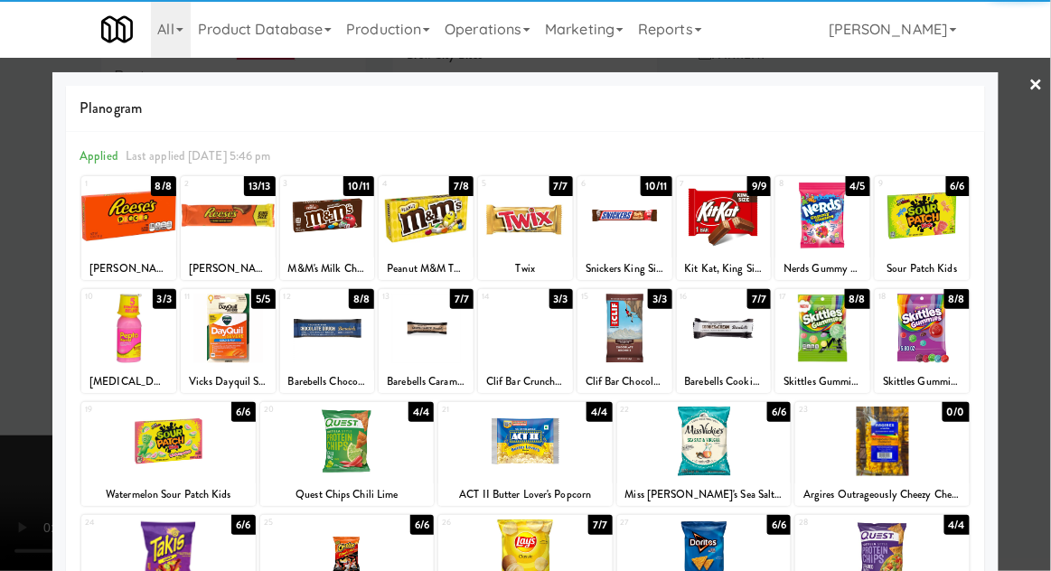
click at [174, 452] on div at bounding box center [168, 442] width 174 height 70
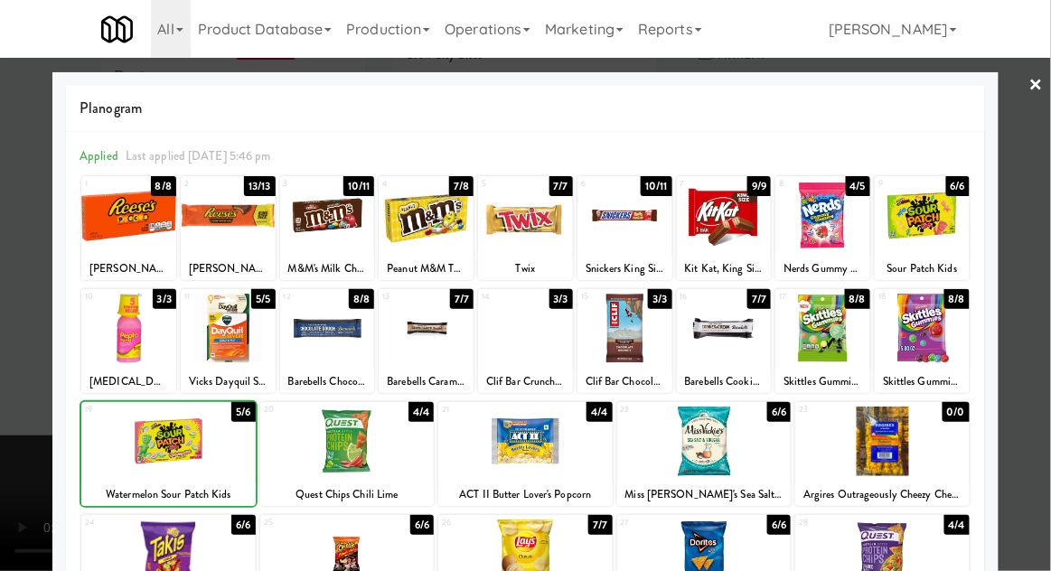
click at [1046, 211] on div at bounding box center [525, 285] width 1051 height 571
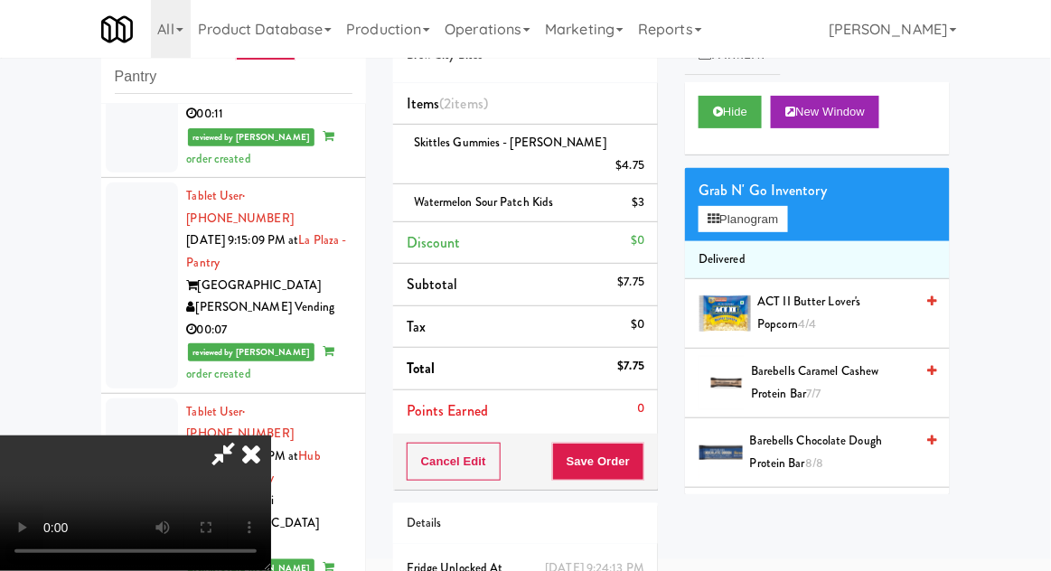
scroll to position [82, 0]
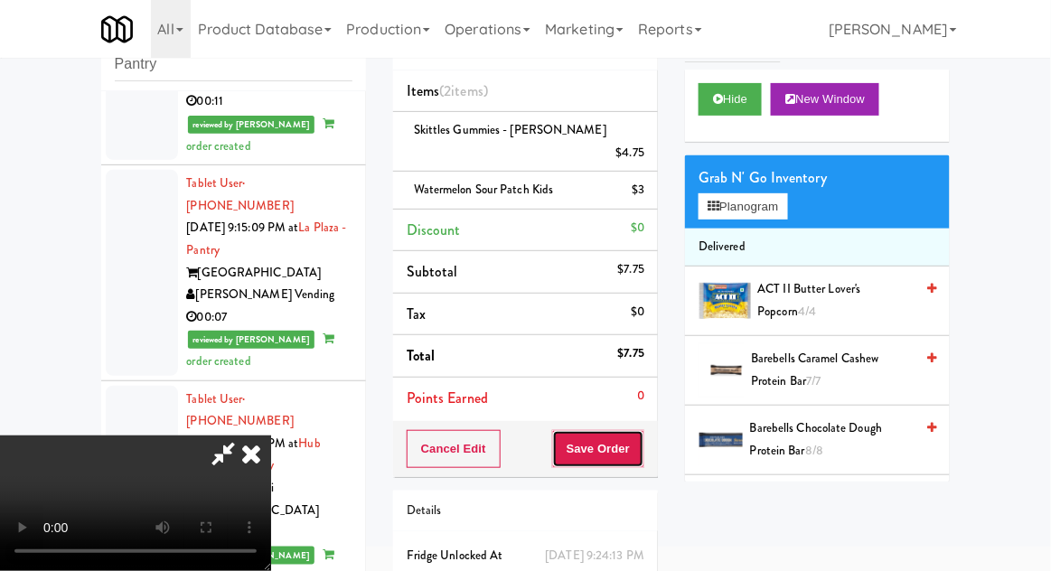
click at [641, 430] on button "Save Order" at bounding box center [598, 449] width 92 height 38
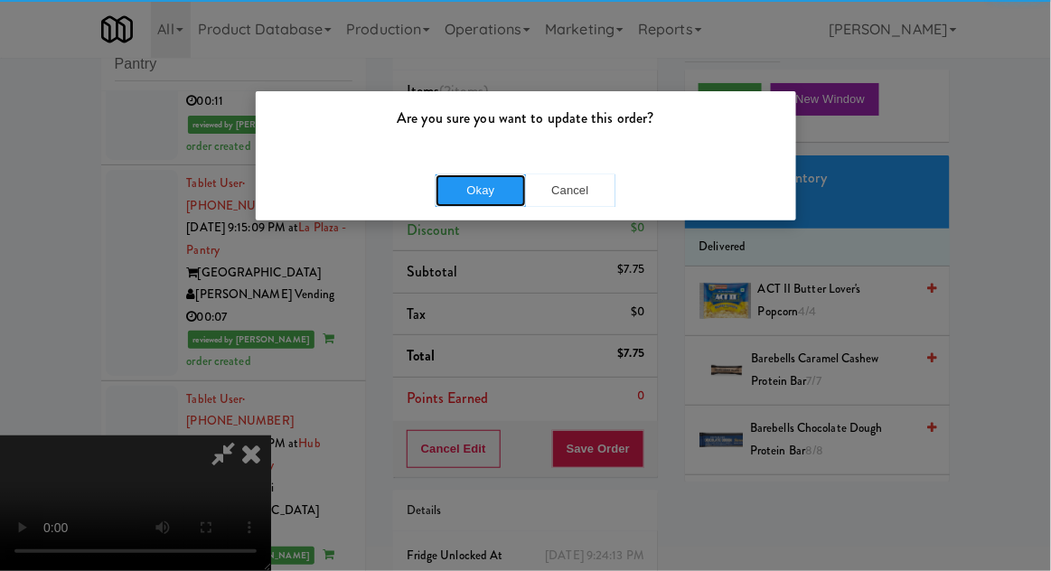
click at [469, 196] on button "Okay" at bounding box center [481, 190] width 90 height 33
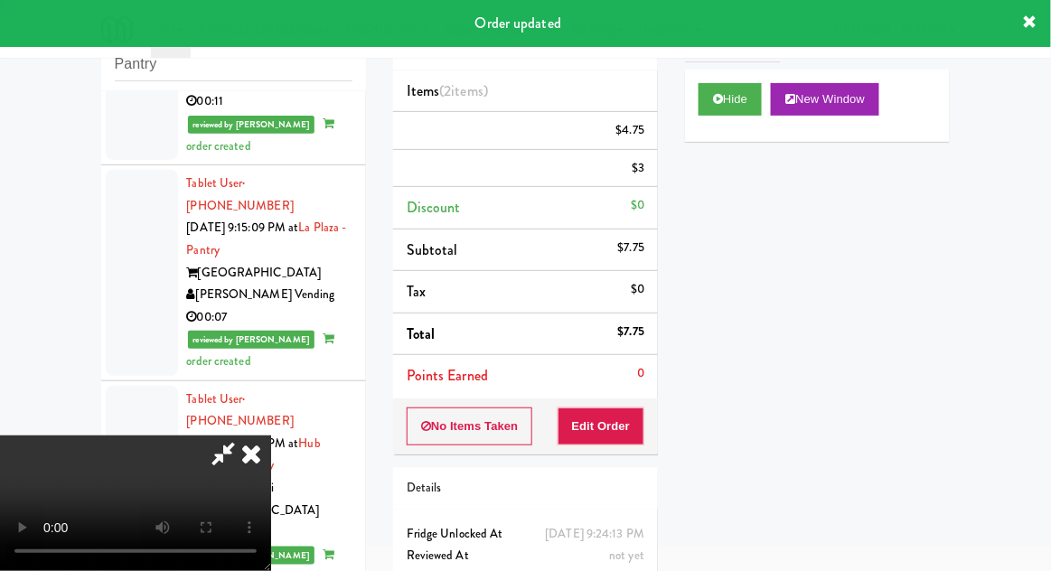
scroll to position [0, 0]
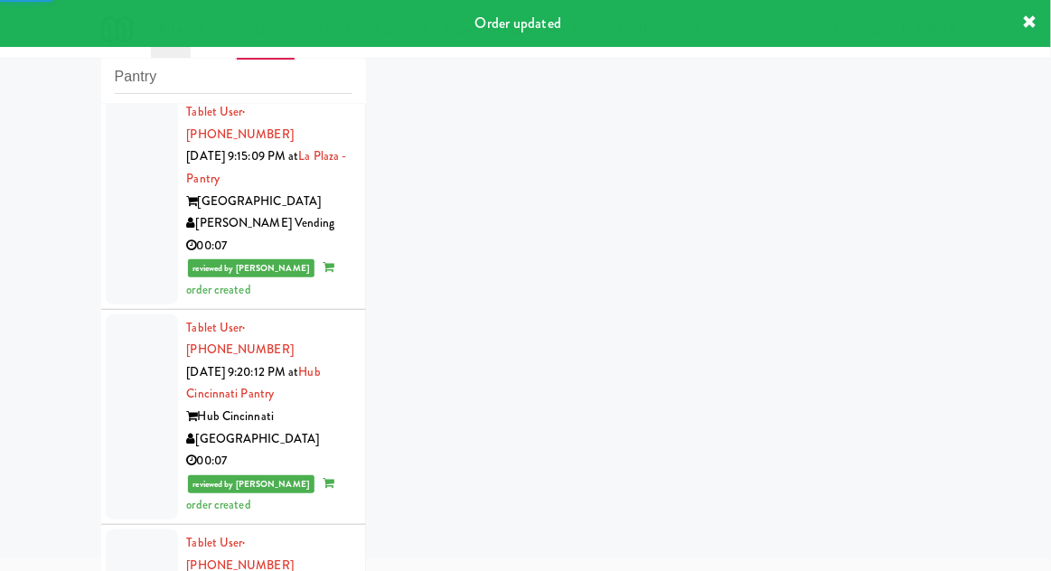
scroll to position [7291, 0]
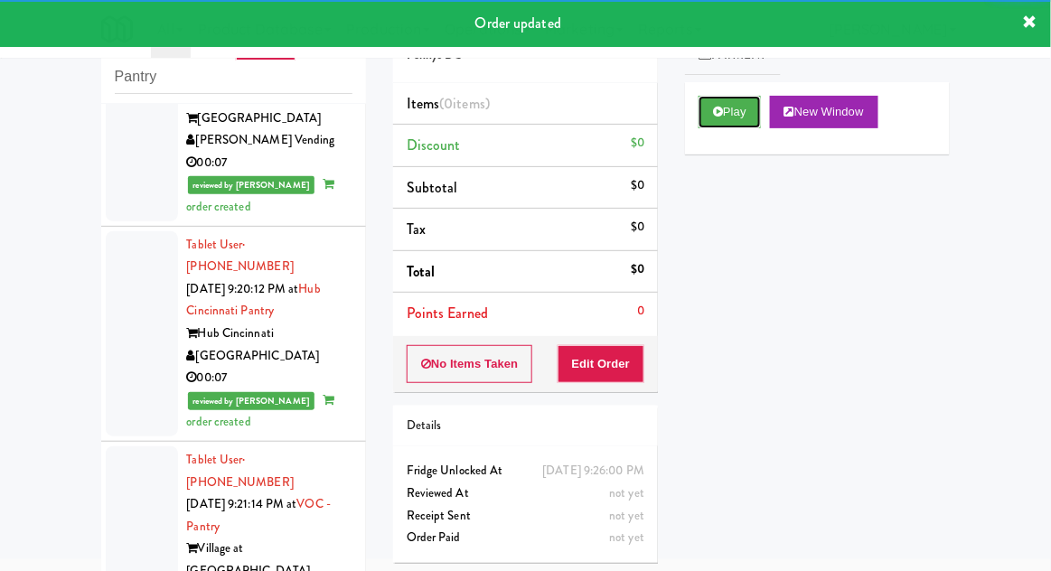
click at [717, 102] on button "Play" at bounding box center [730, 112] width 62 height 33
click at [628, 356] on button "Edit Order" at bounding box center [602, 364] width 88 height 38
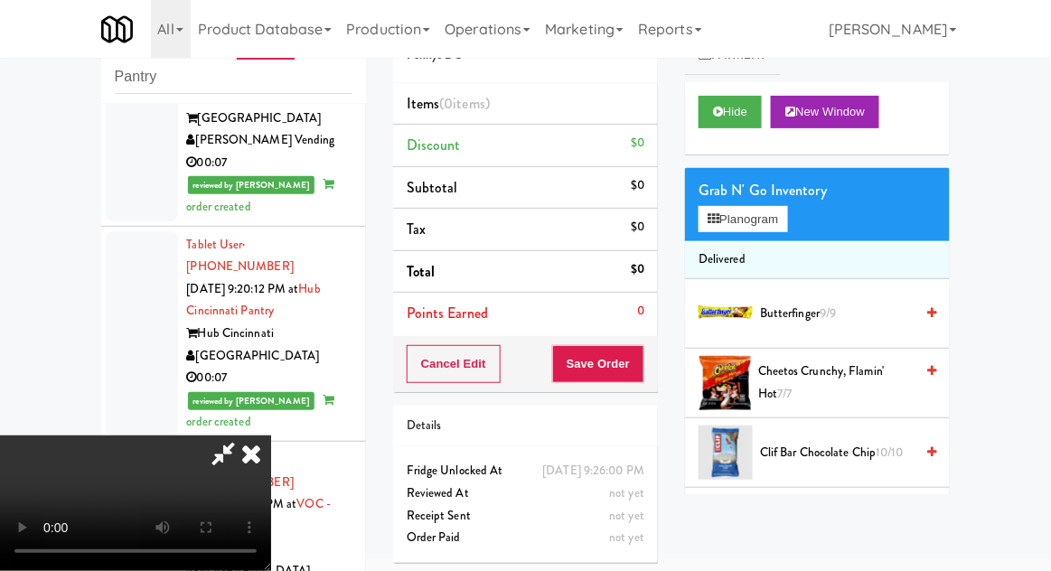
scroll to position [0, 0]
click at [271, 436] on icon at bounding box center [251, 454] width 40 height 36
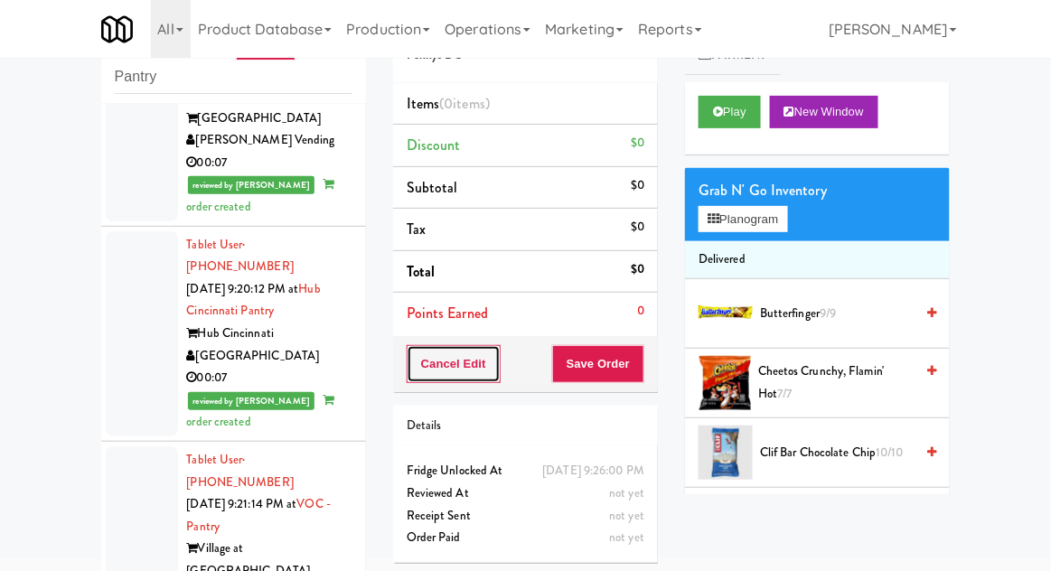
click at [427, 356] on button "Cancel Edit" at bounding box center [454, 364] width 94 height 38
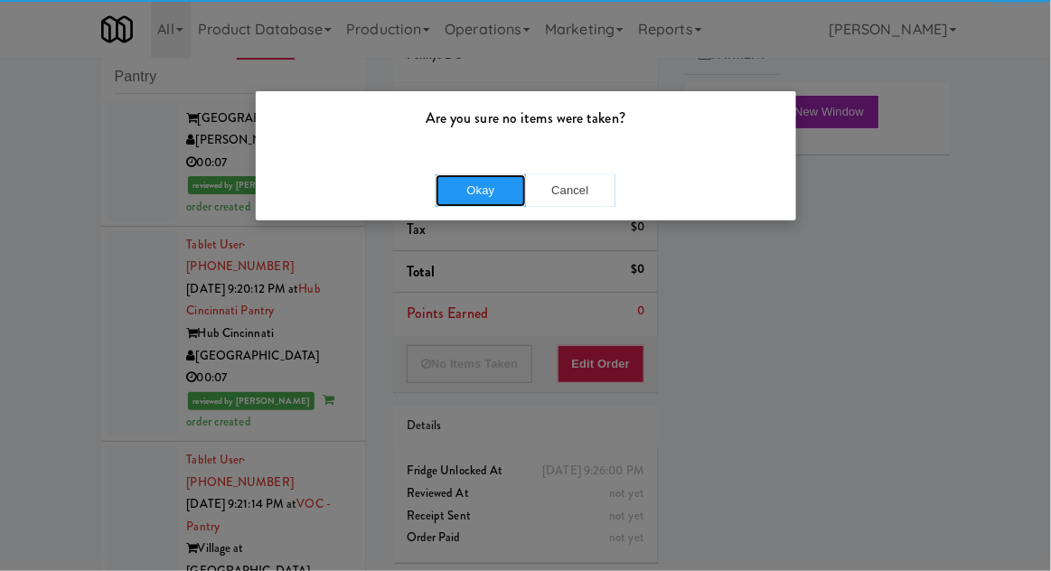
click at [486, 186] on button "Okay" at bounding box center [481, 190] width 90 height 33
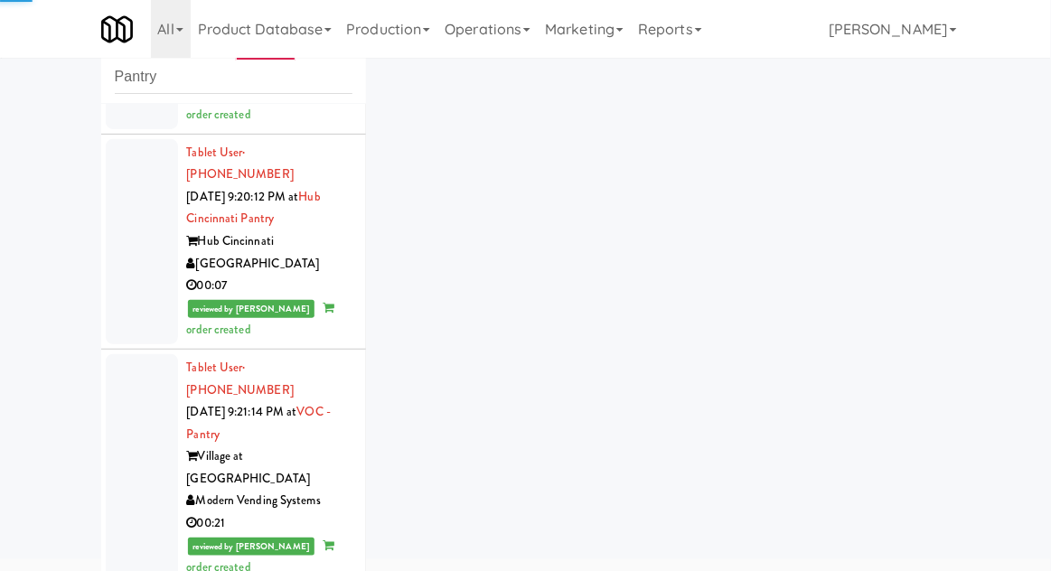
scroll to position [7453, 0]
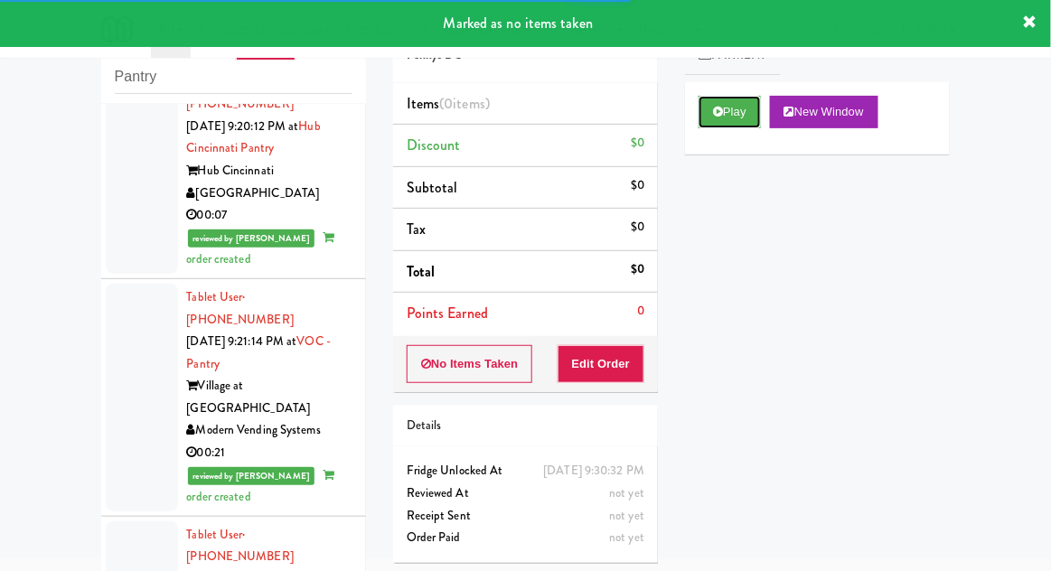
click at [706, 126] on button "Play" at bounding box center [730, 112] width 62 height 33
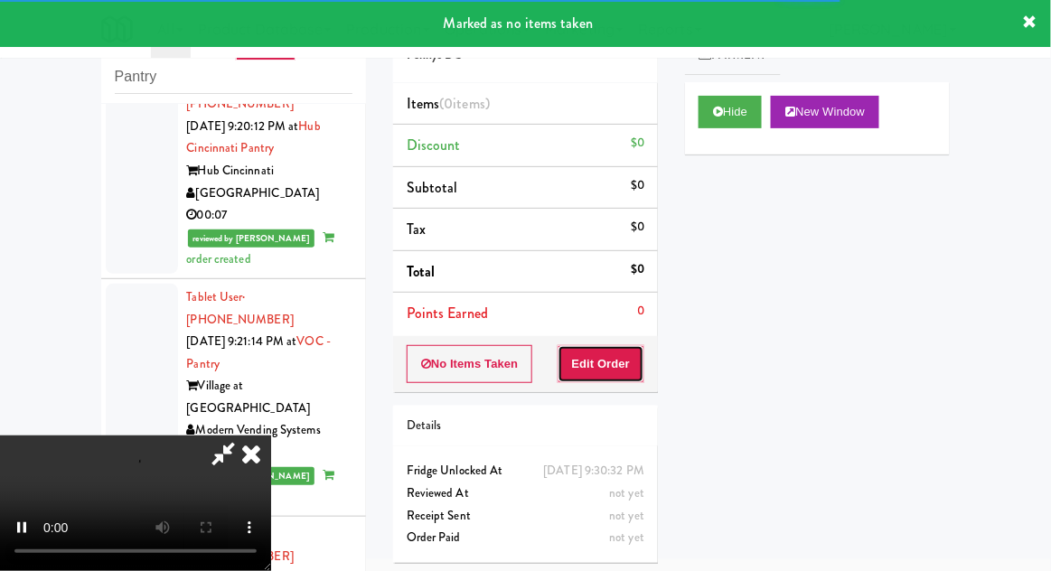
click at [609, 370] on button "Edit Order" at bounding box center [602, 364] width 88 height 38
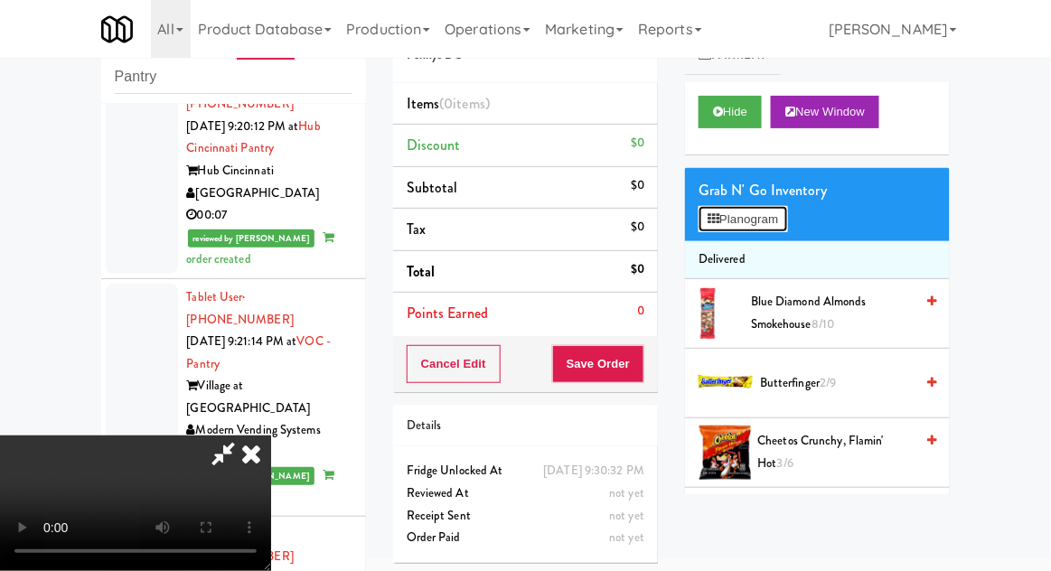
click at [787, 212] on button "Planogram" at bounding box center [743, 219] width 89 height 27
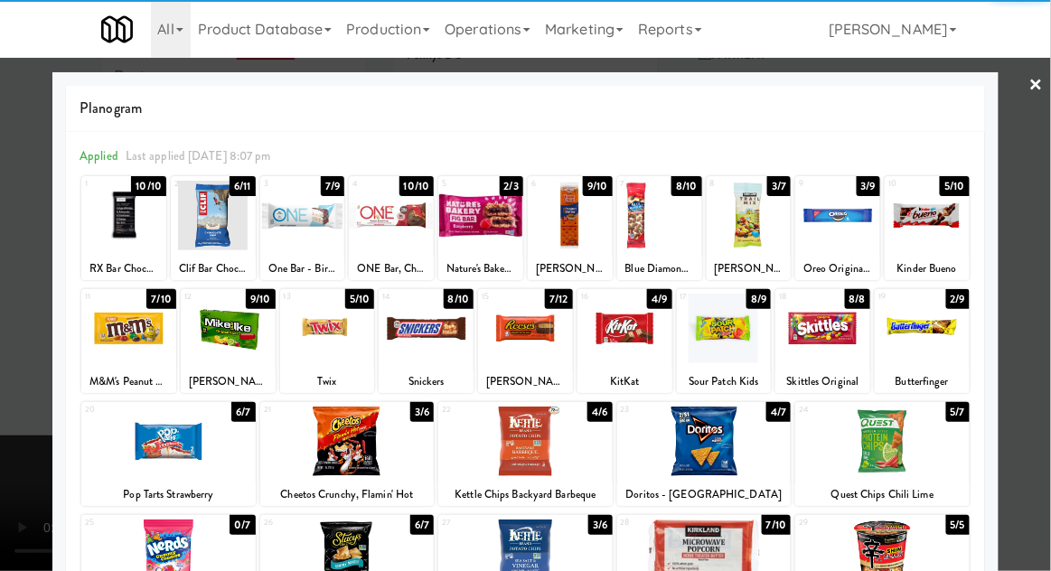
click at [725, 440] on div at bounding box center [704, 442] width 174 height 70
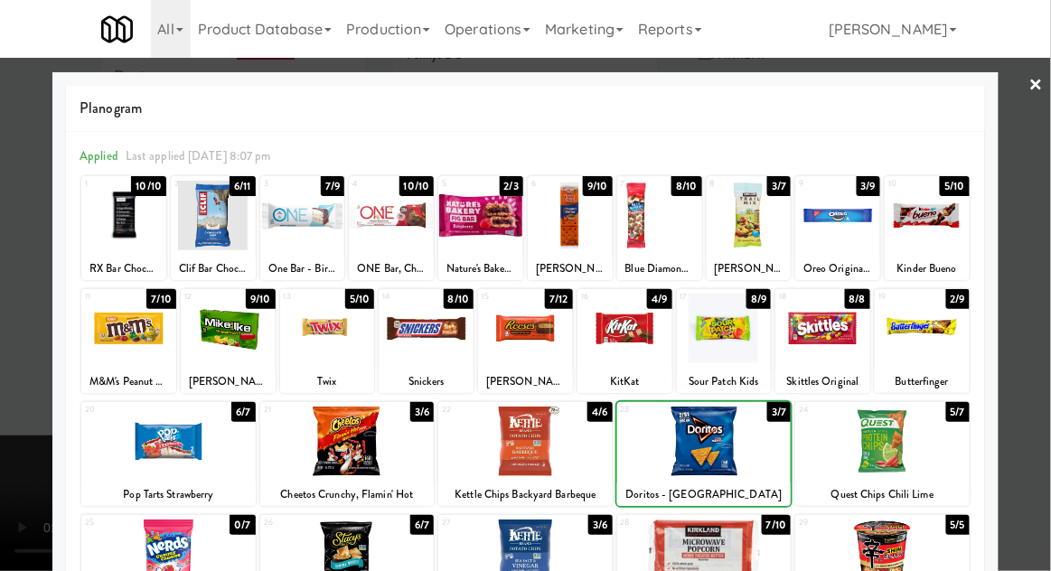
click at [1049, 208] on div at bounding box center [525, 285] width 1051 height 571
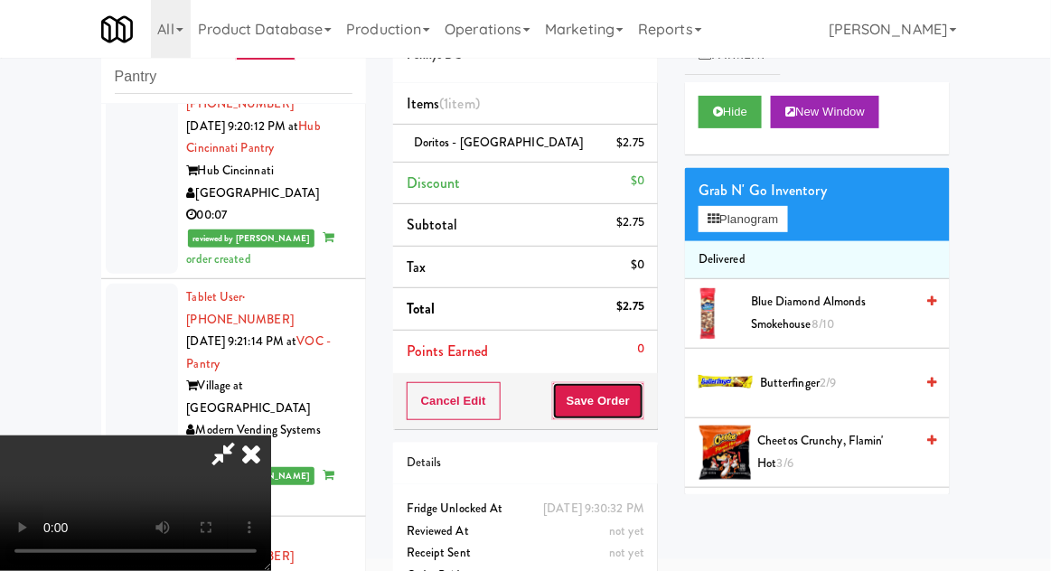
click at [643, 408] on button "Save Order" at bounding box center [598, 401] width 92 height 38
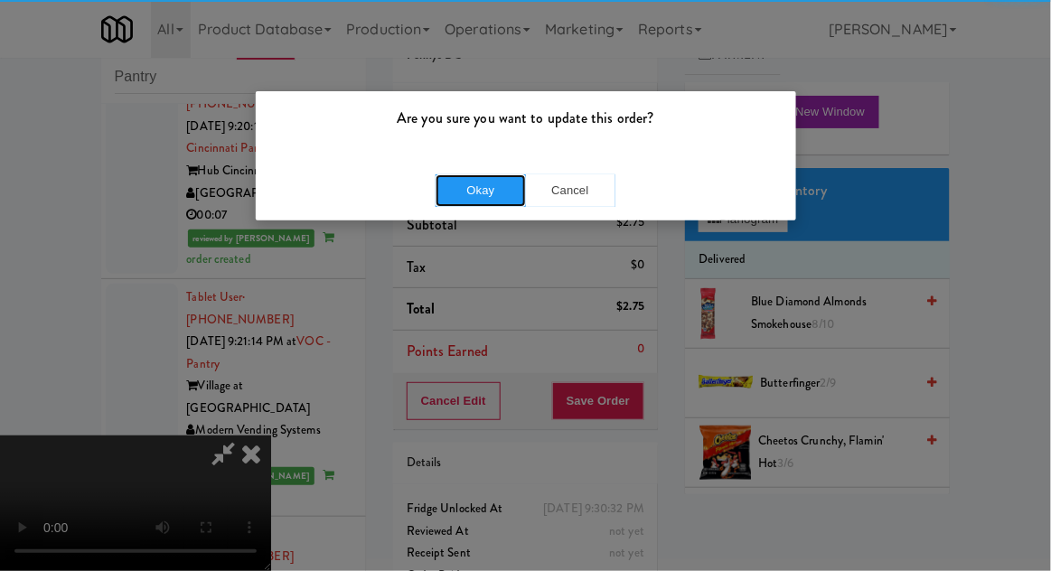
click at [503, 188] on button "Okay" at bounding box center [481, 190] width 90 height 33
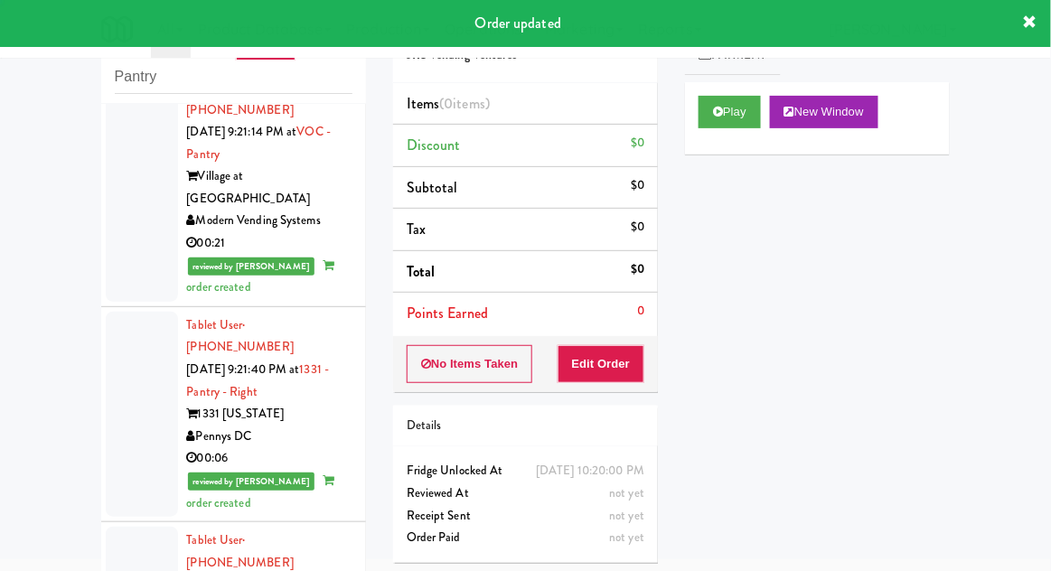
scroll to position [7669, 0]
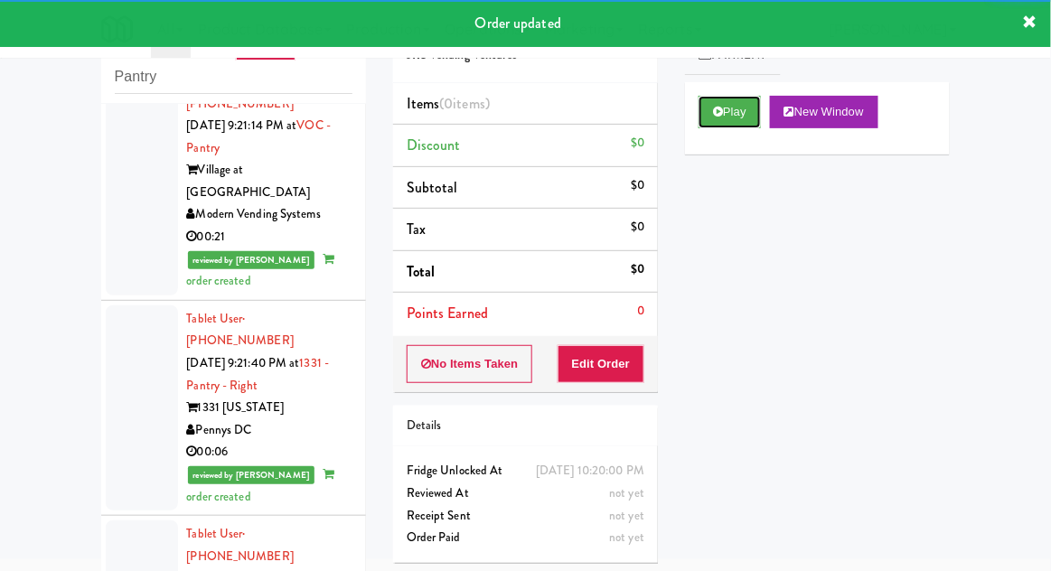
click at [728, 120] on button "Play" at bounding box center [730, 112] width 62 height 33
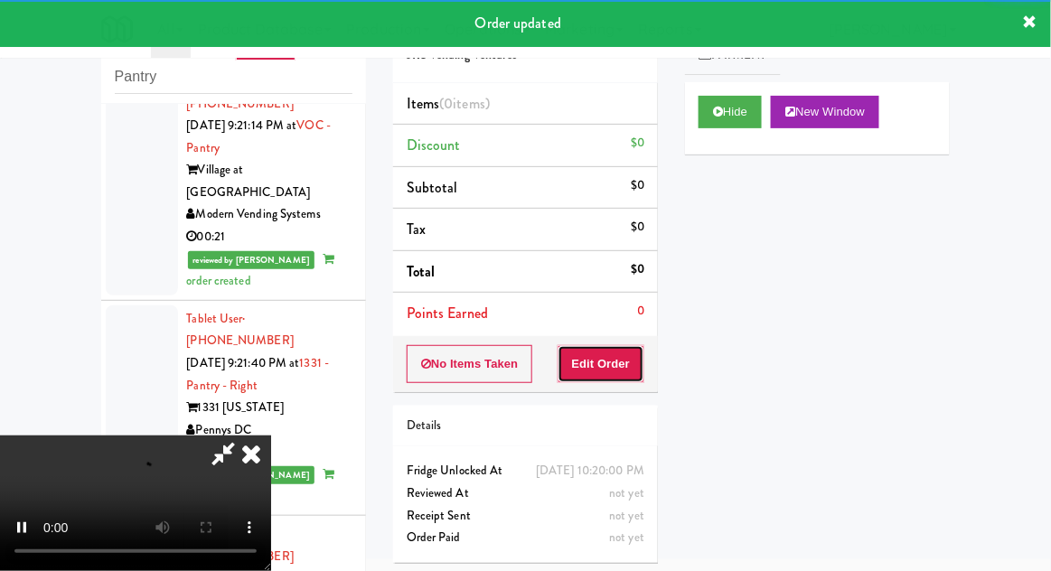
click at [615, 363] on button "Edit Order" at bounding box center [602, 364] width 88 height 38
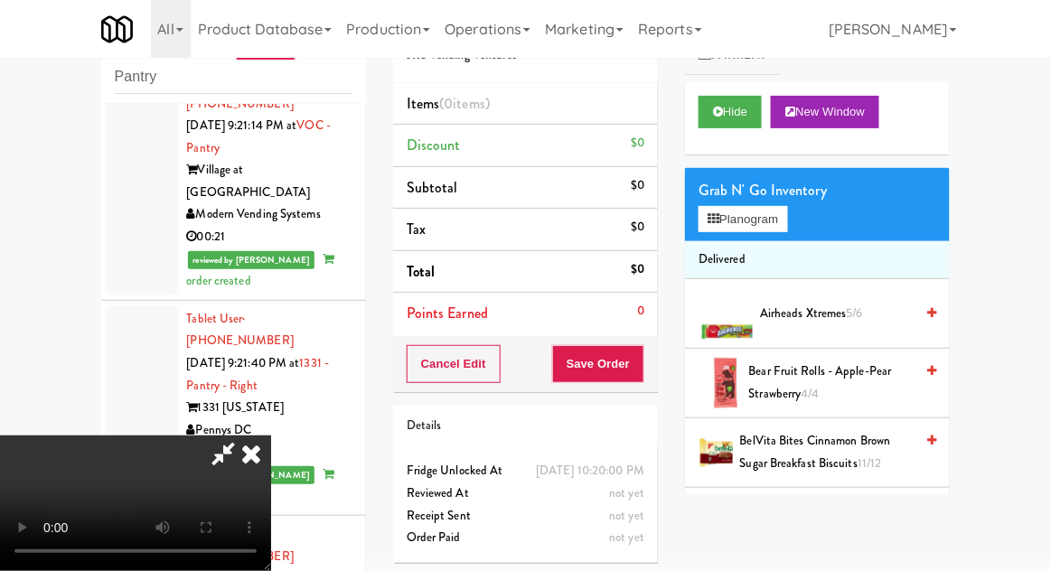
click at [271, 436] on icon at bounding box center [251, 454] width 40 height 36
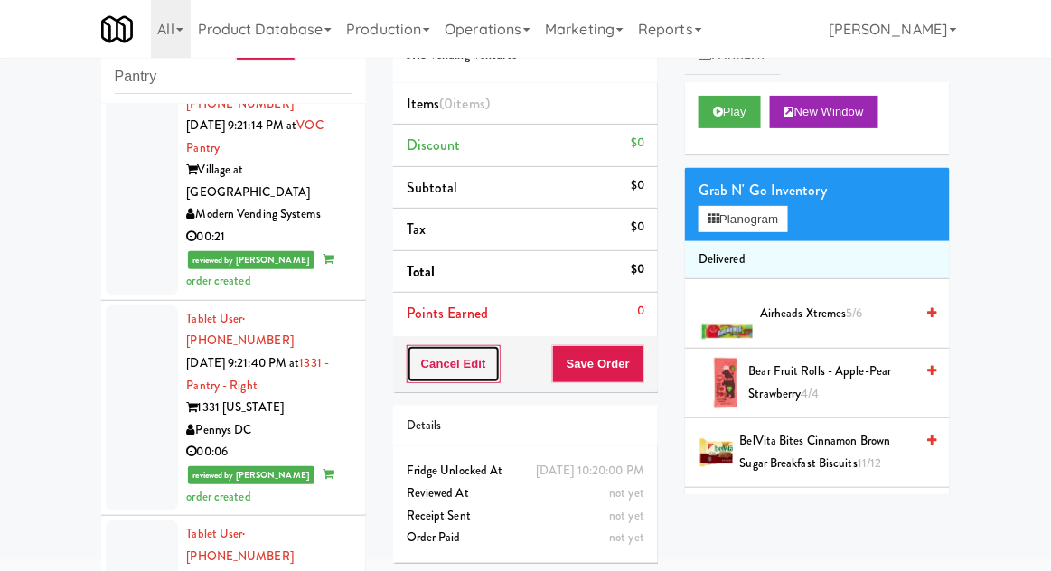
click at [429, 371] on button "Cancel Edit" at bounding box center [454, 364] width 94 height 38
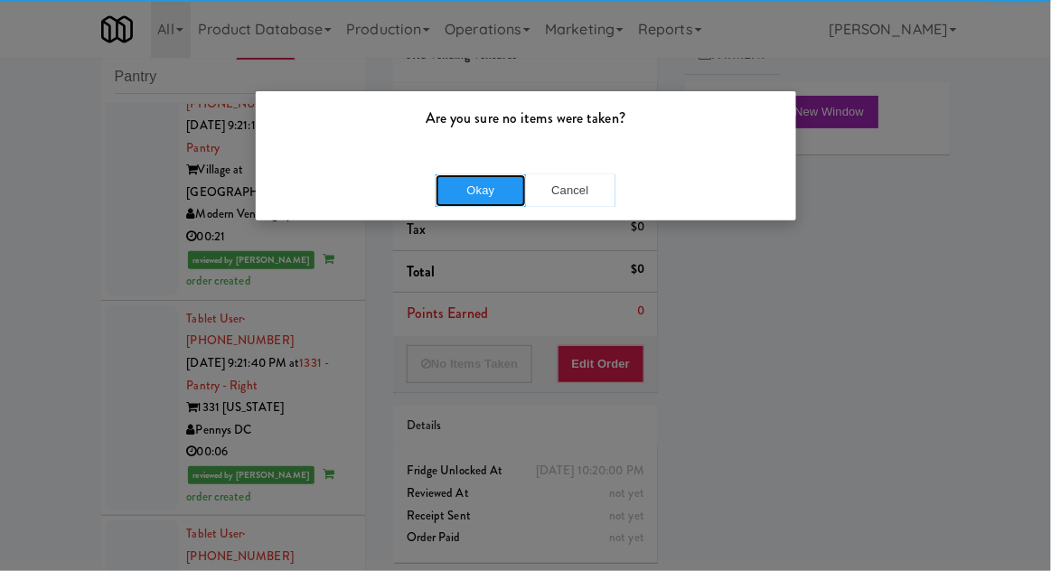
click at [461, 196] on button "Okay" at bounding box center [481, 190] width 90 height 33
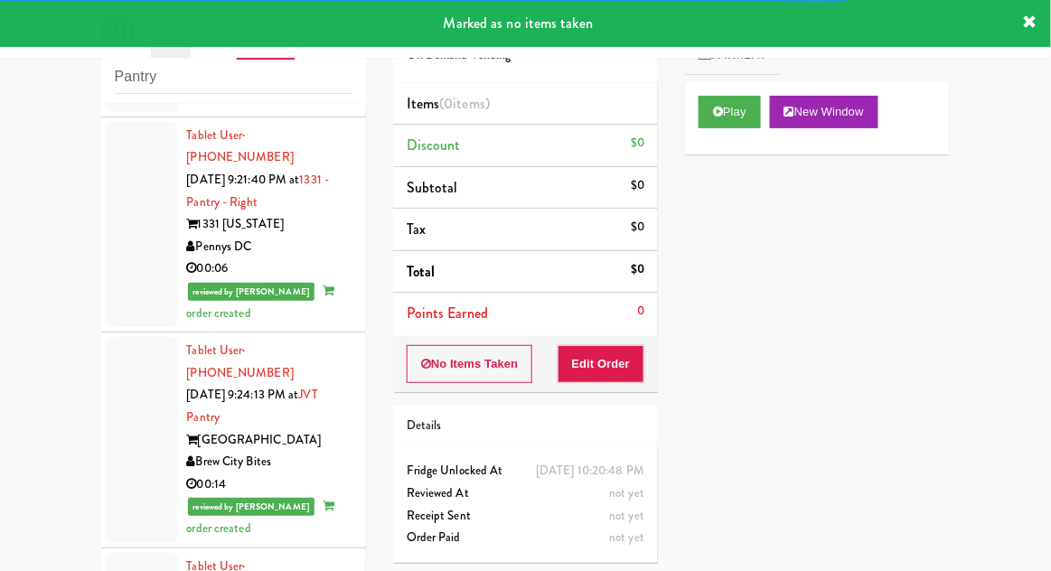
scroll to position [7897, 0]
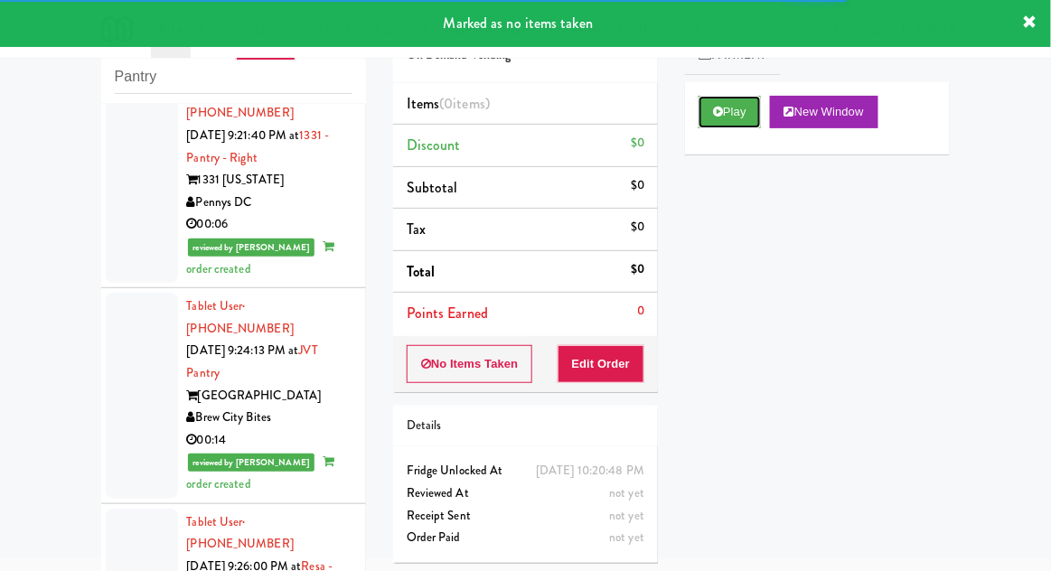
click at [721, 119] on button "Play" at bounding box center [730, 112] width 62 height 33
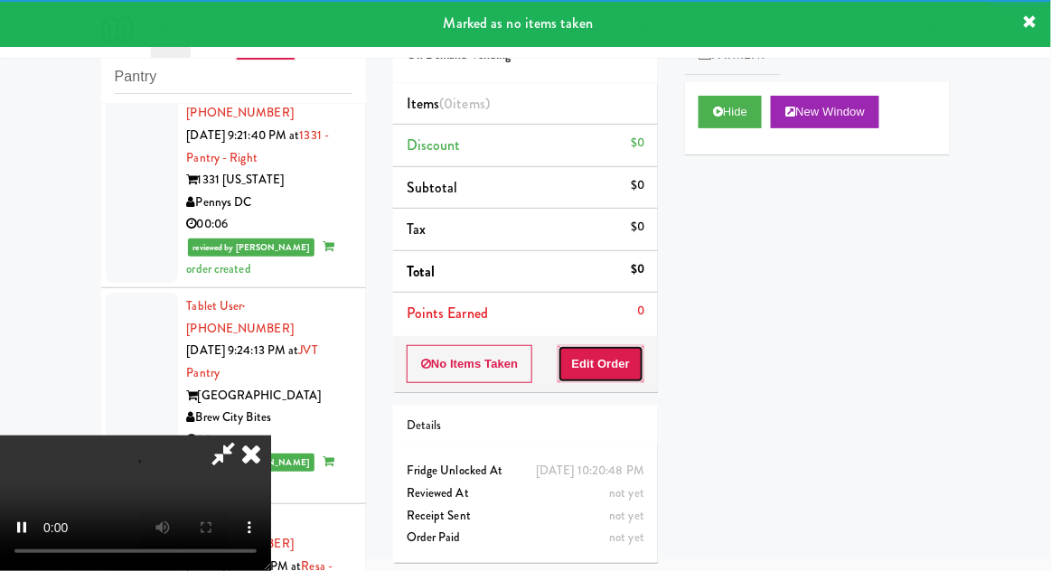
click at [616, 365] on button "Edit Order" at bounding box center [602, 364] width 88 height 38
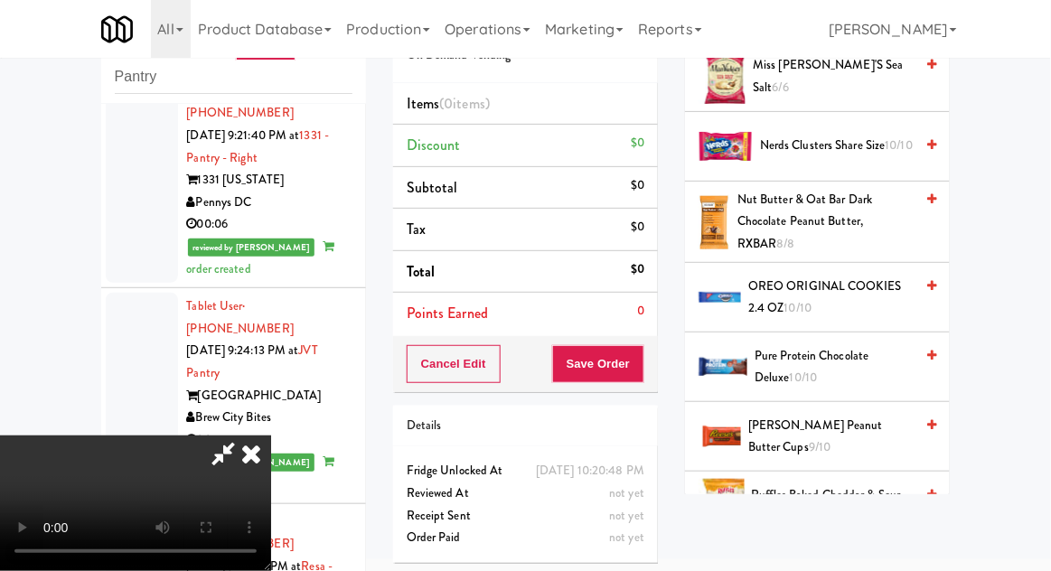
scroll to position [1374, 0]
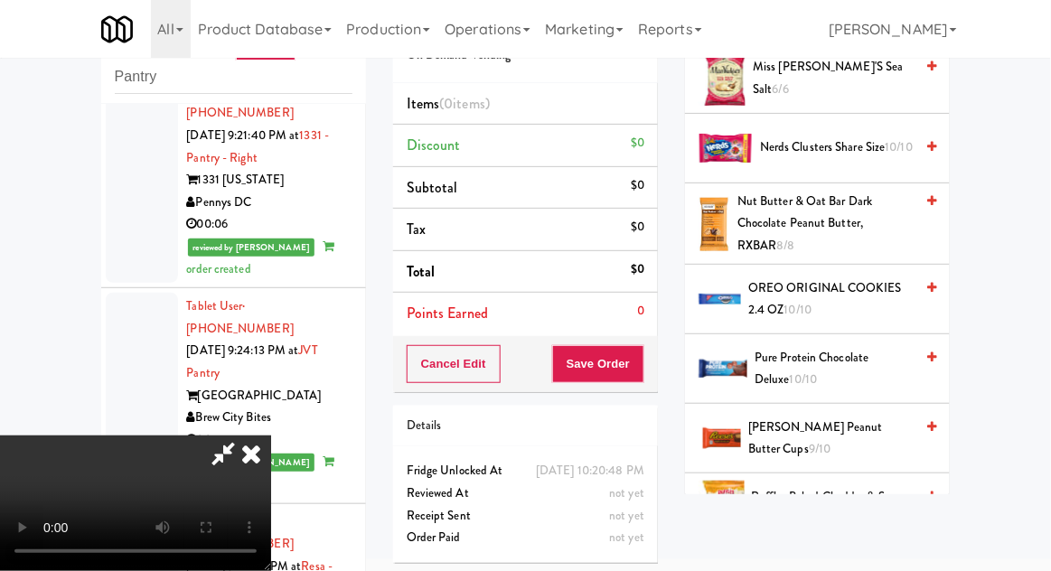
click at [867, 277] on span "OREO ORIGINAL COOKIES 2.4 OZ 10/10" at bounding box center [830, 299] width 165 height 44
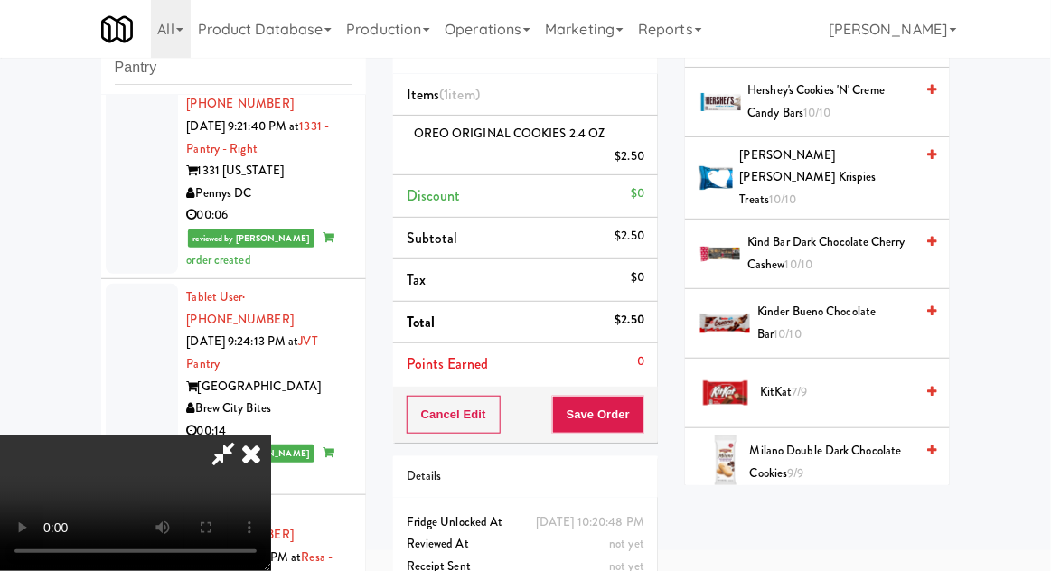
scroll to position [882, 0]
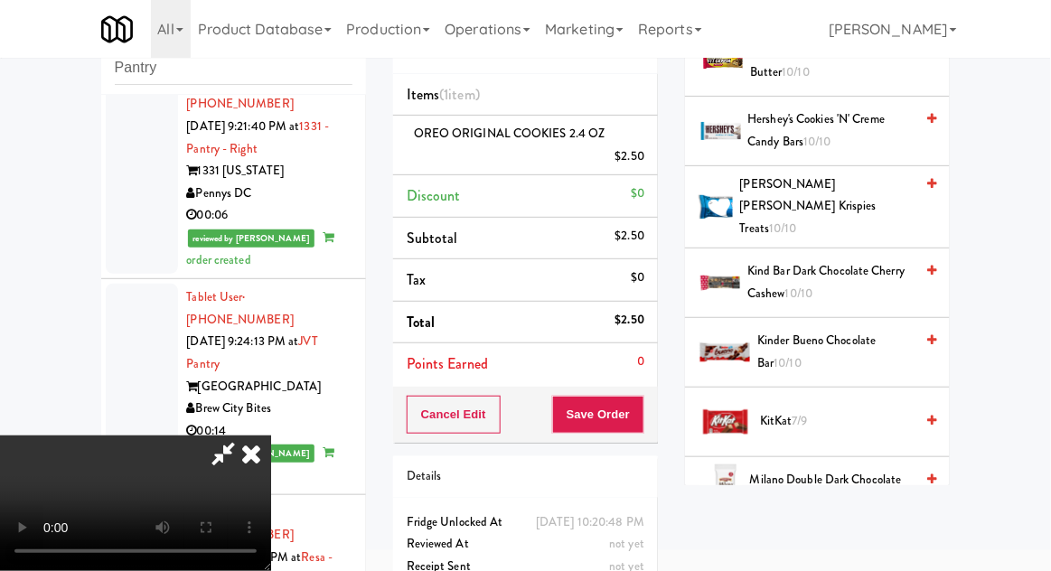
click at [868, 174] on span "[PERSON_NAME] [PERSON_NAME] Krispies Treats 10/10" at bounding box center [827, 207] width 174 height 67
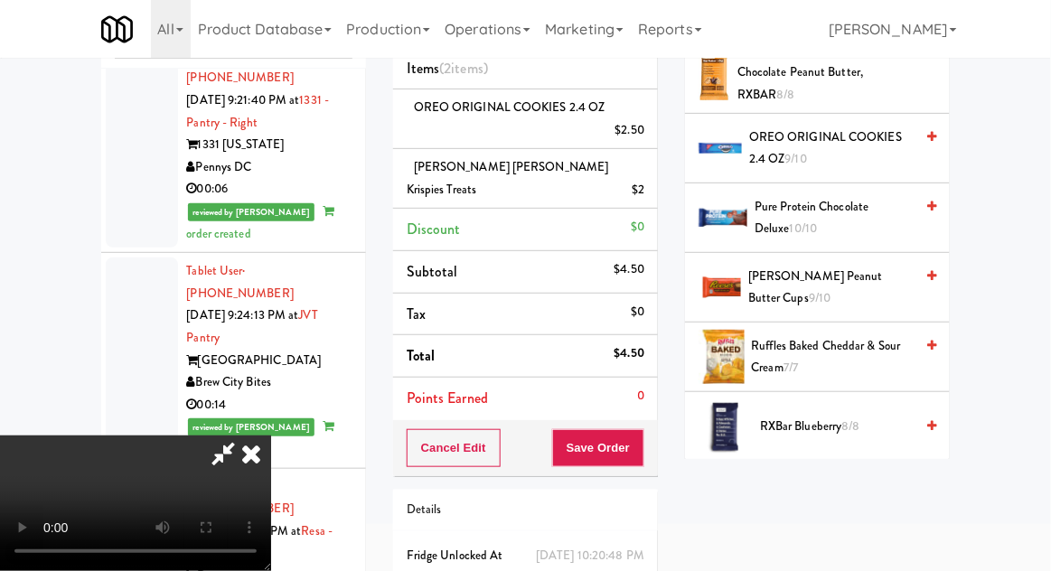
scroll to position [1486, 0]
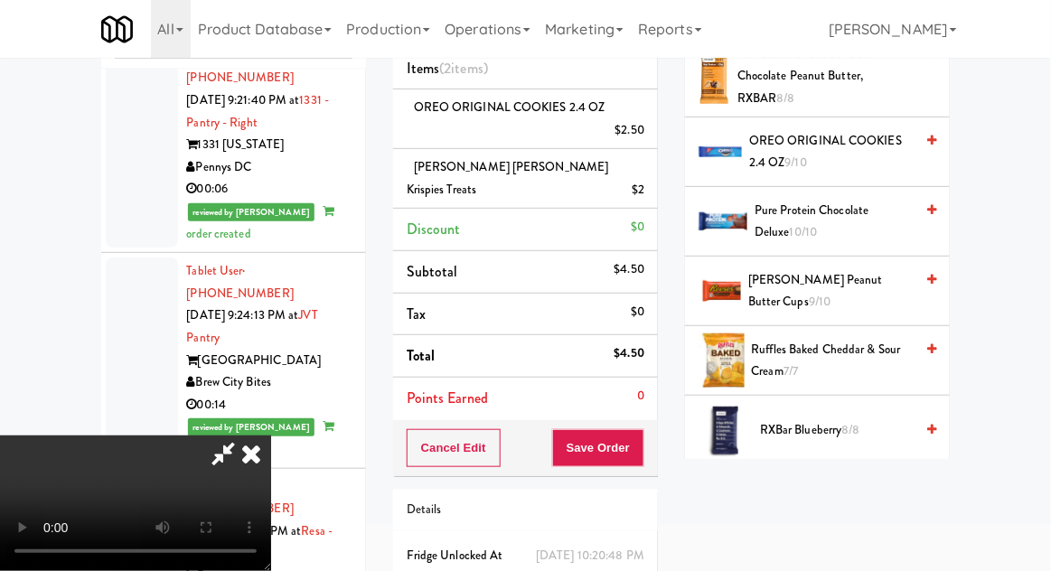
click at [866, 269] on span "[PERSON_NAME] Peanut Butter Cups 9/10" at bounding box center [830, 291] width 165 height 44
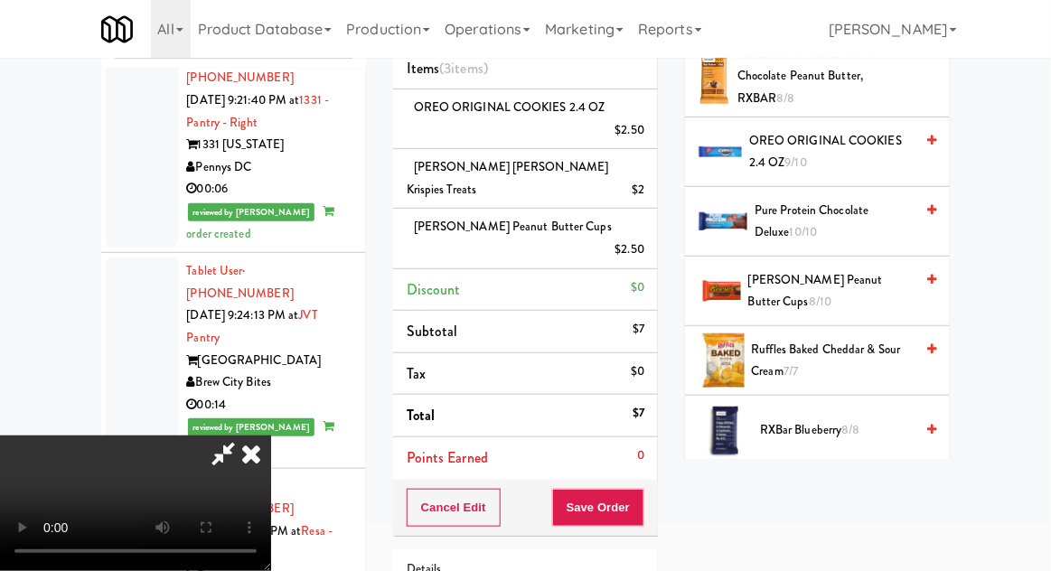
scroll to position [66, 0]
click at [643, 489] on button "Save Order" at bounding box center [598, 508] width 92 height 38
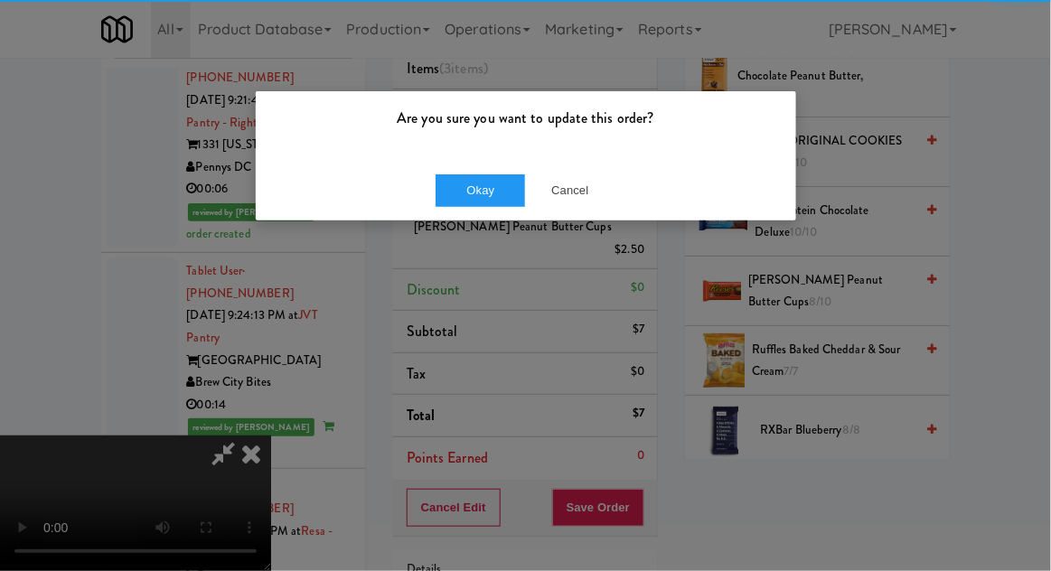
click at [490, 214] on div "Okay Cancel" at bounding box center [526, 190] width 541 height 61
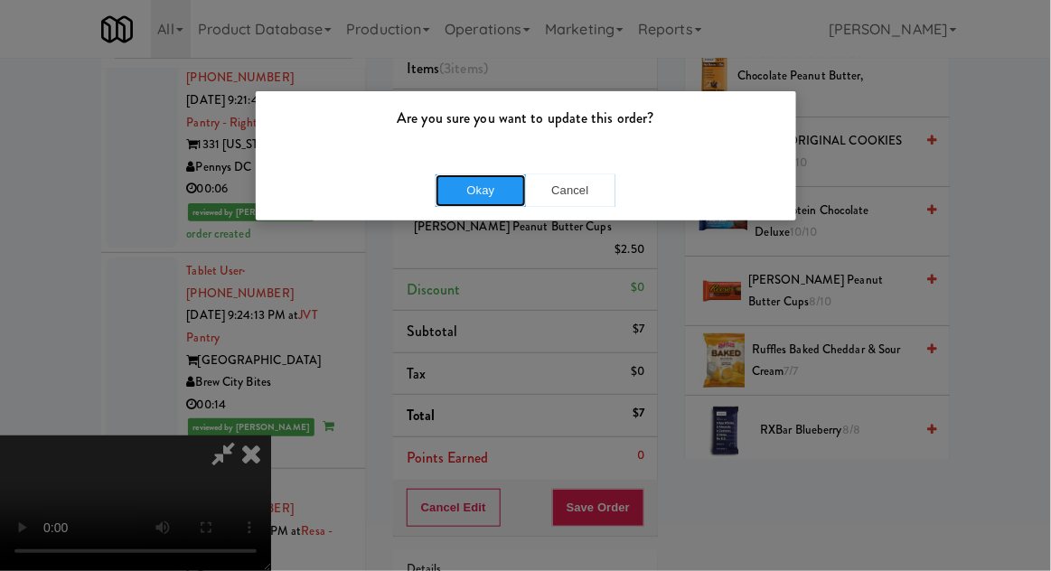
click at [484, 205] on button "Okay" at bounding box center [481, 190] width 90 height 33
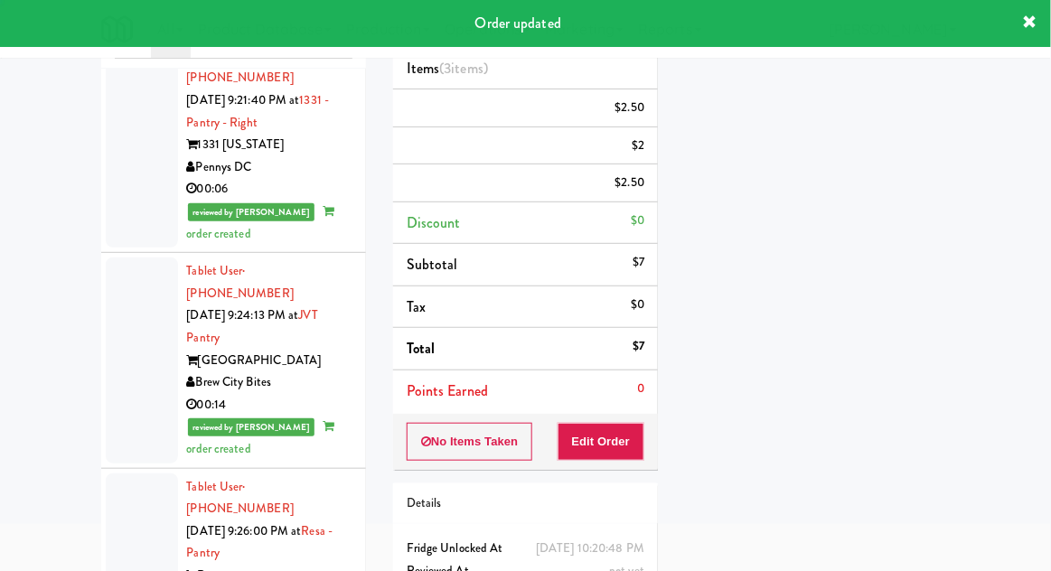
scroll to position [0, 0]
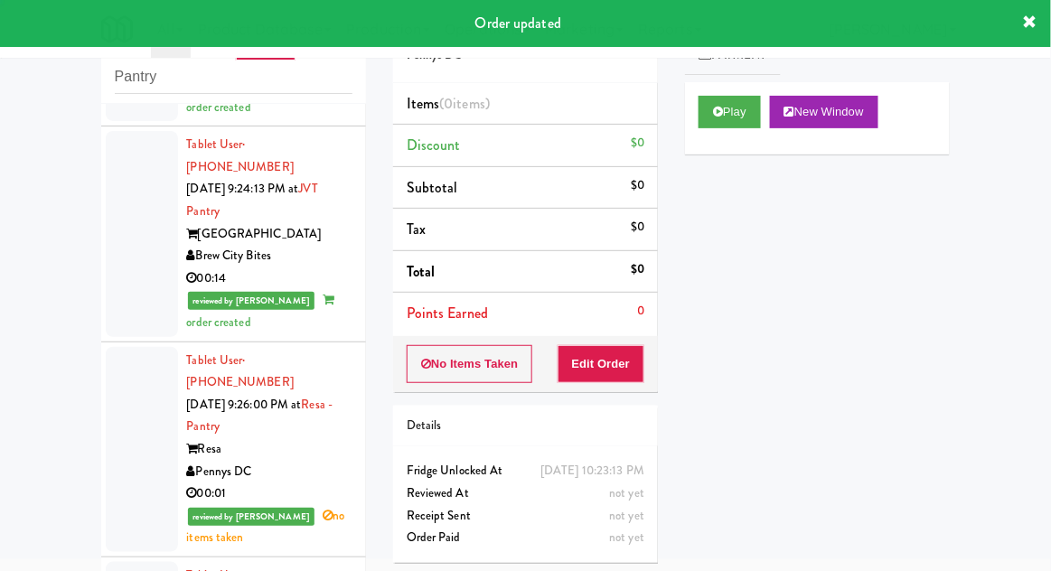
scroll to position [8058, 0]
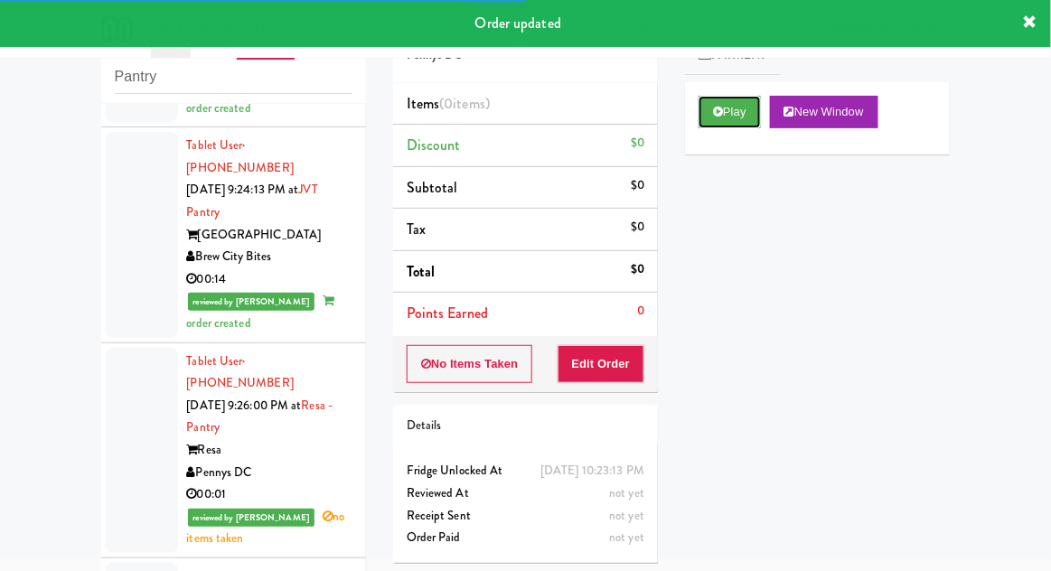
click at [710, 120] on button "Play" at bounding box center [730, 112] width 62 height 33
click at [620, 366] on button "Edit Order" at bounding box center [602, 364] width 88 height 38
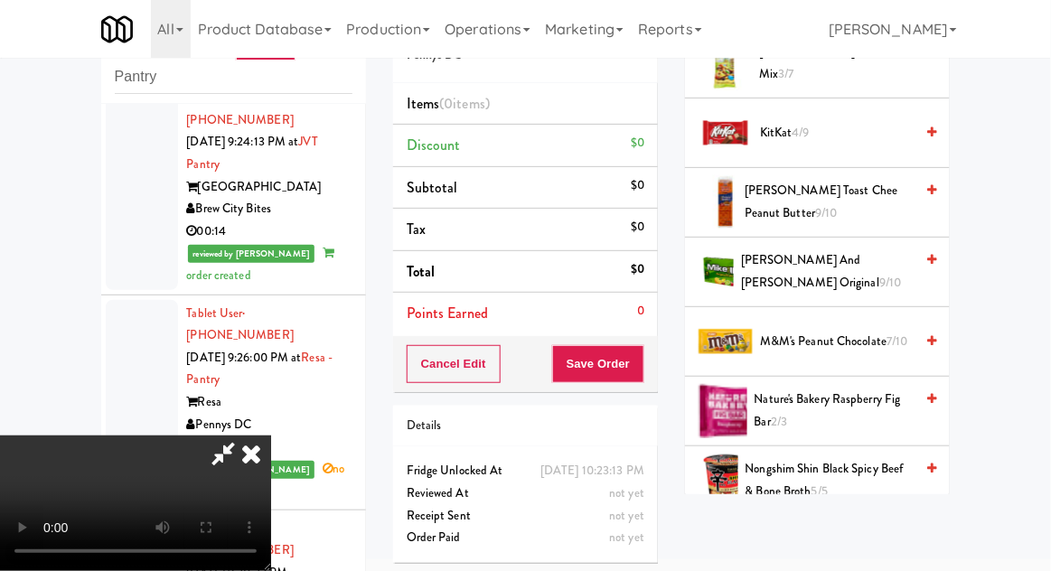
scroll to position [1027, 0]
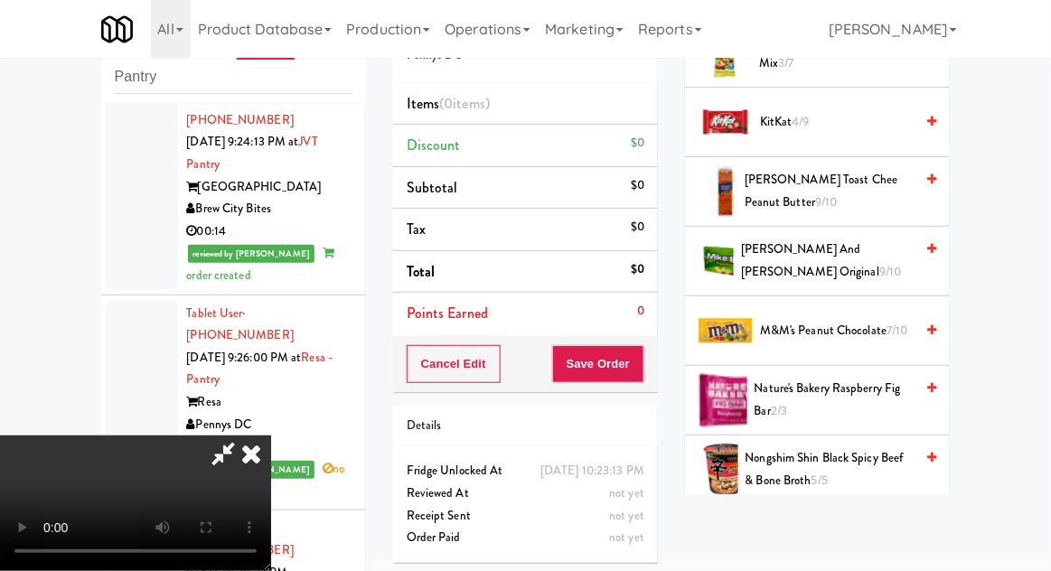
click at [870, 320] on span "M&M's Peanut Chocolate 7/10" at bounding box center [837, 331] width 154 height 23
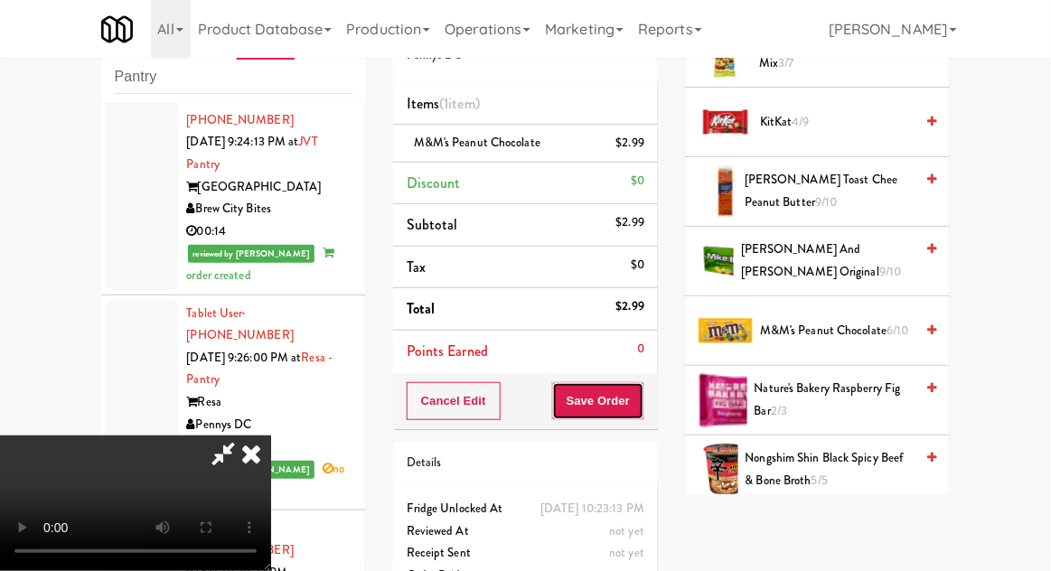
click at [642, 417] on button "Save Order" at bounding box center [598, 401] width 92 height 38
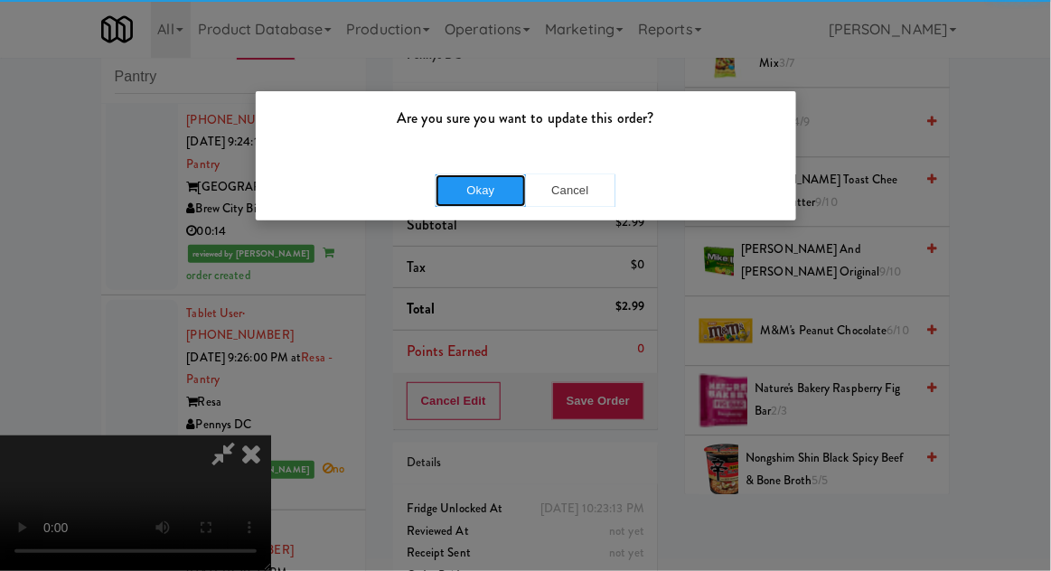
click at [494, 198] on button "Okay" at bounding box center [481, 190] width 90 height 33
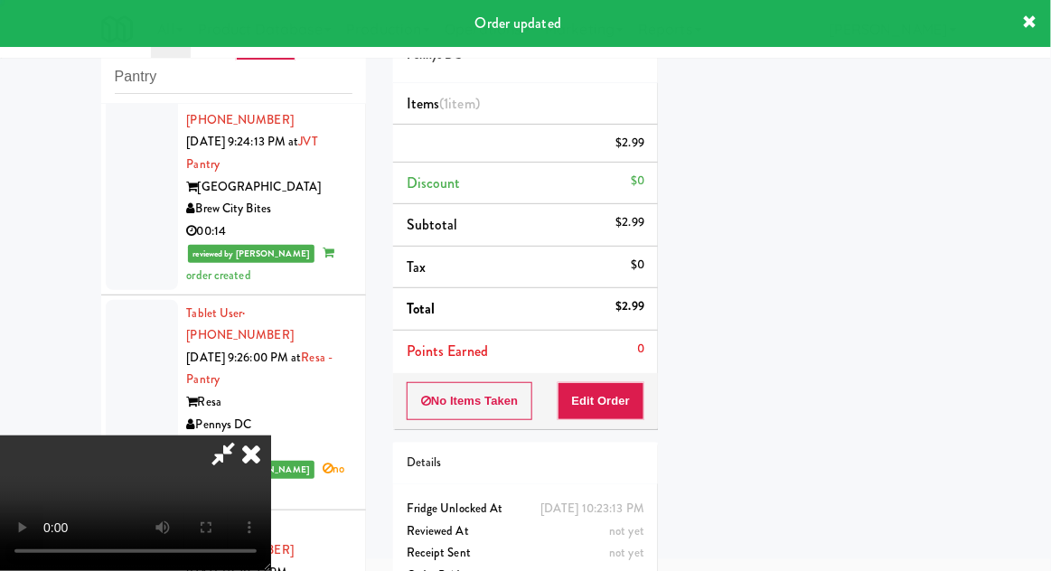
scroll to position [178, 0]
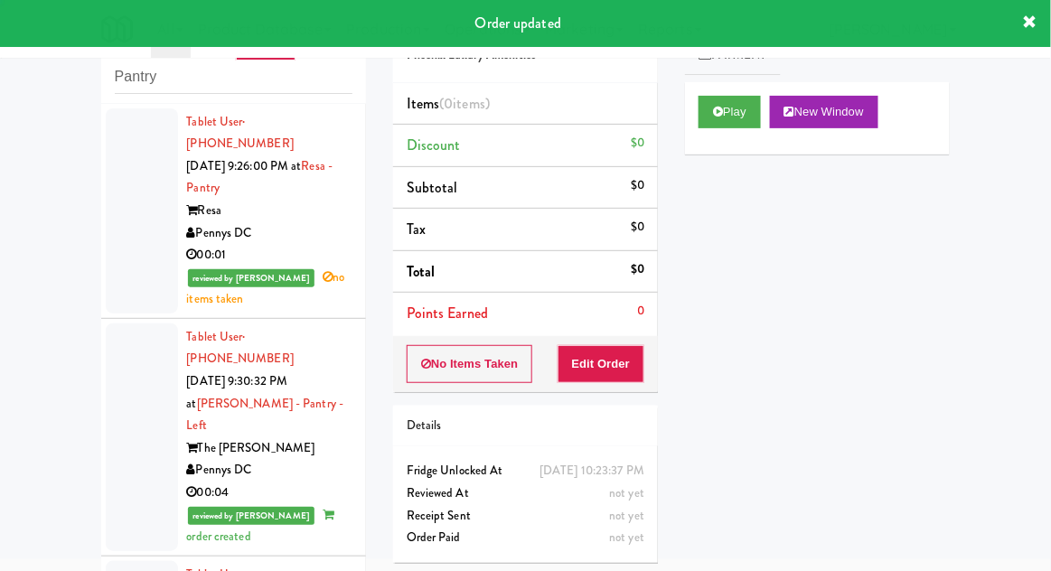
scroll to position [8301, 0]
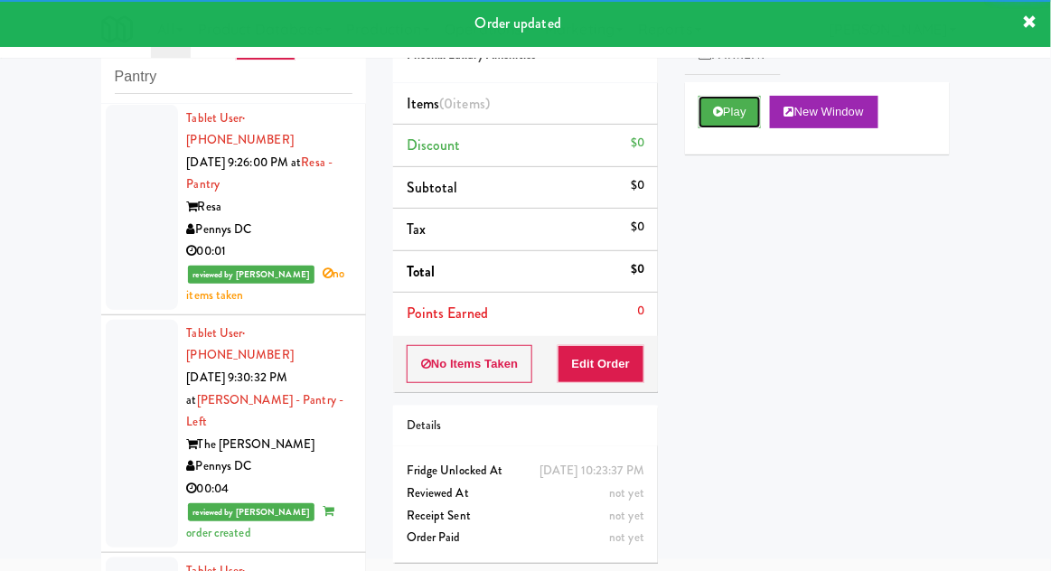
click at [724, 112] on button "Play" at bounding box center [730, 112] width 62 height 33
click at [635, 362] on button "Edit Order" at bounding box center [602, 364] width 88 height 38
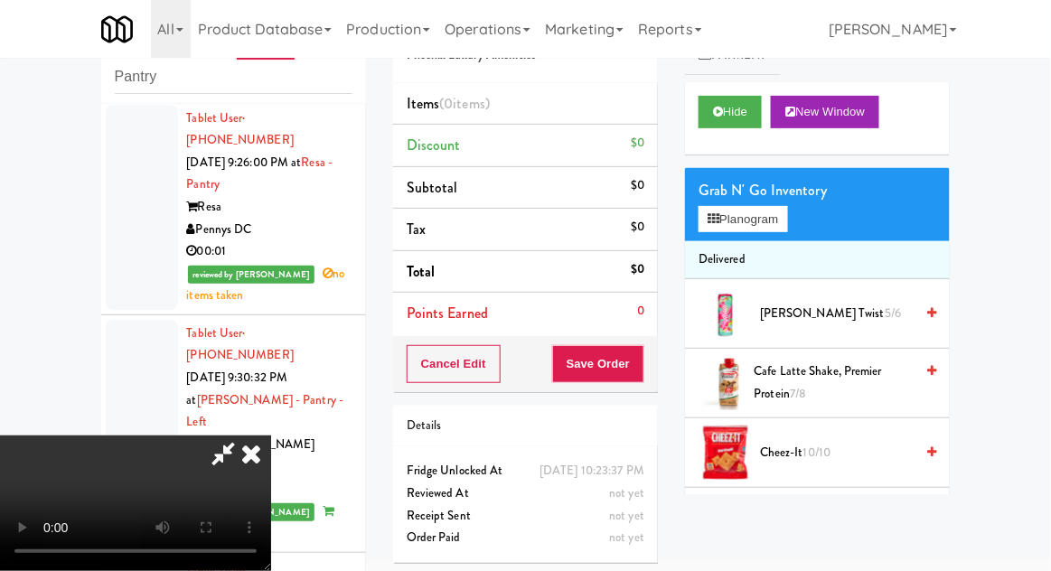
scroll to position [0, 0]
click at [803, 226] on div "Grab N' Go Inventory Planogram" at bounding box center [817, 204] width 265 height 73
click at [787, 222] on button "Planogram" at bounding box center [743, 219] width 89 height 27
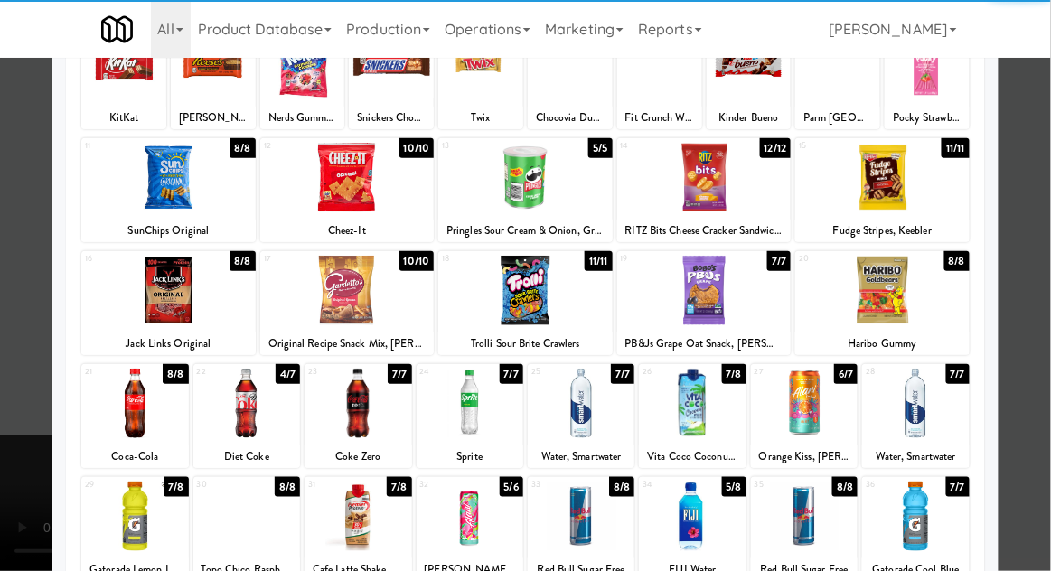
scroll to position [161, 0]
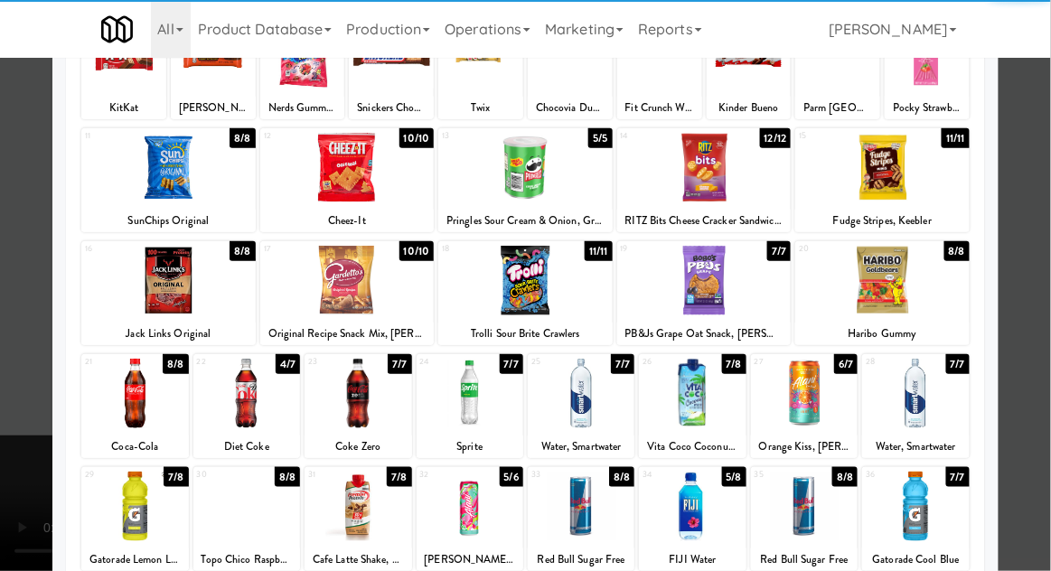
click at [348, 503] on div at bounding box center [358, 507] width 107 height 70
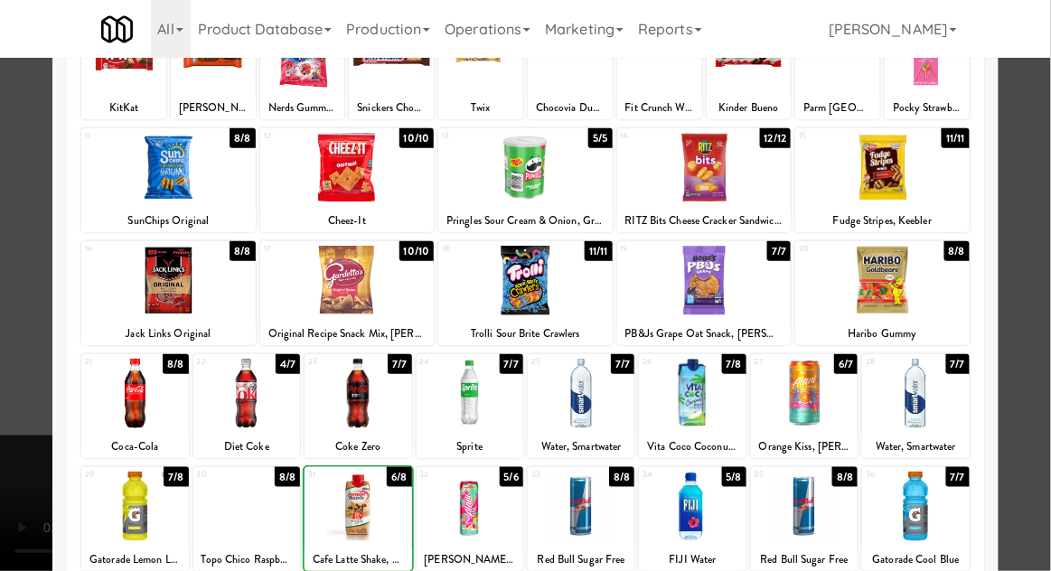
click at [1046, 207] on div at bounding box center [525, 285] width 1051 height 571
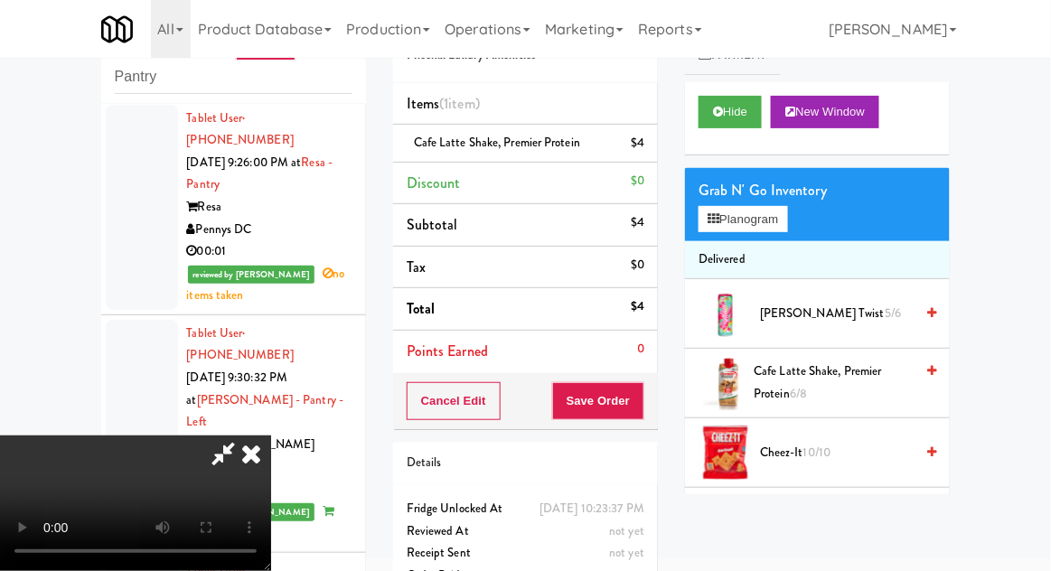
scroll to position [66, 0]
click at [641, 403] on button "Save Order" at bounding box center [598, 401] width 92 height 38
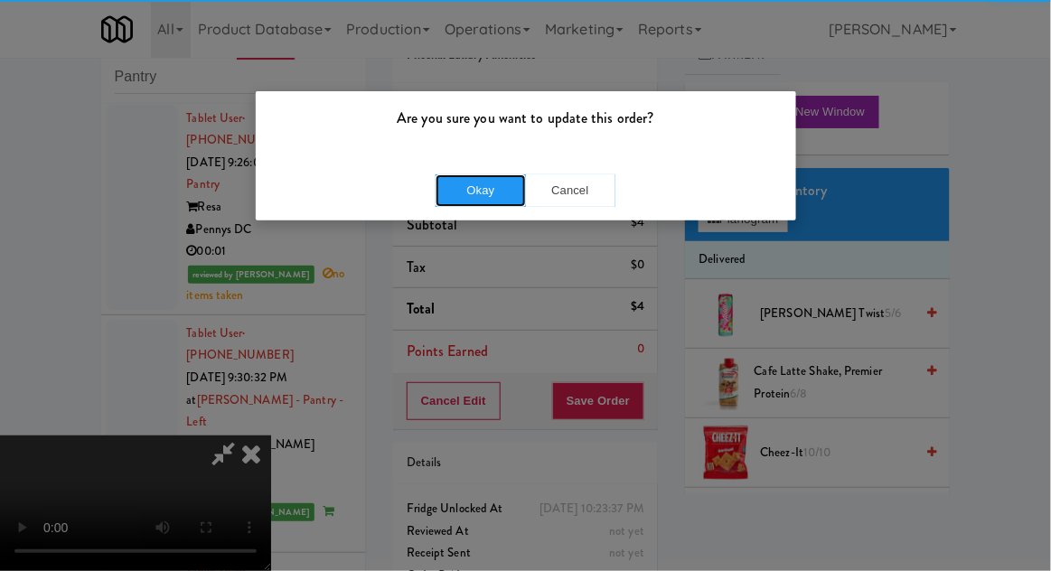
click at [467, 177] on button "Okay" at bounding box center [481, 190] width 90 height 33
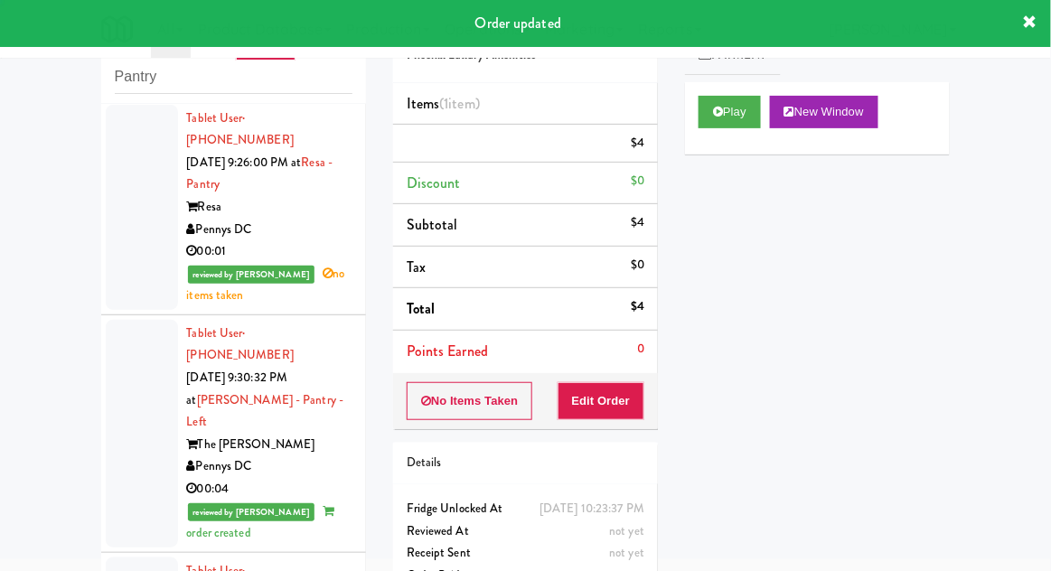
scroll to position [0, 0]
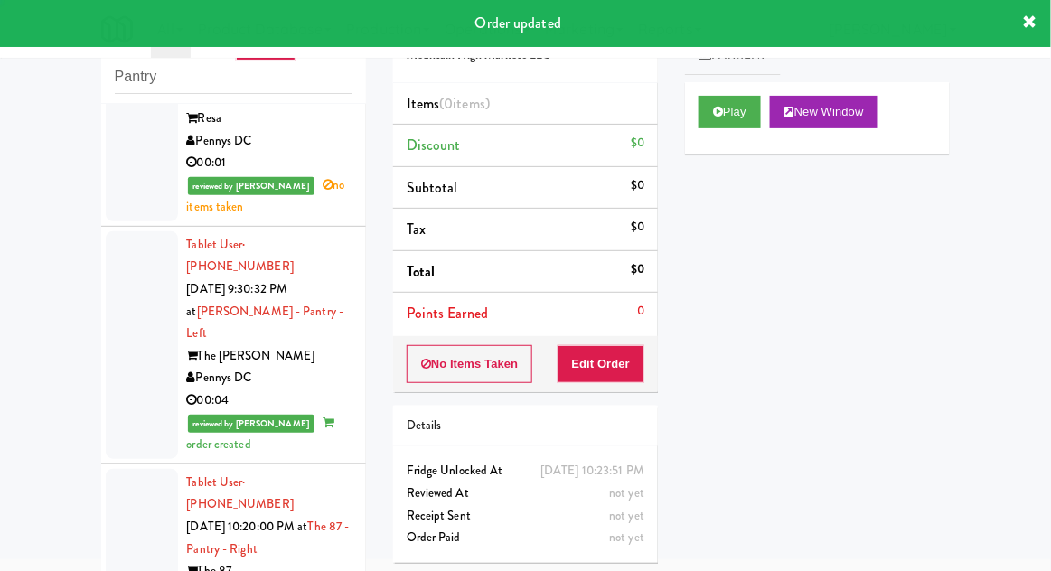
scroll to position [8497, 0]
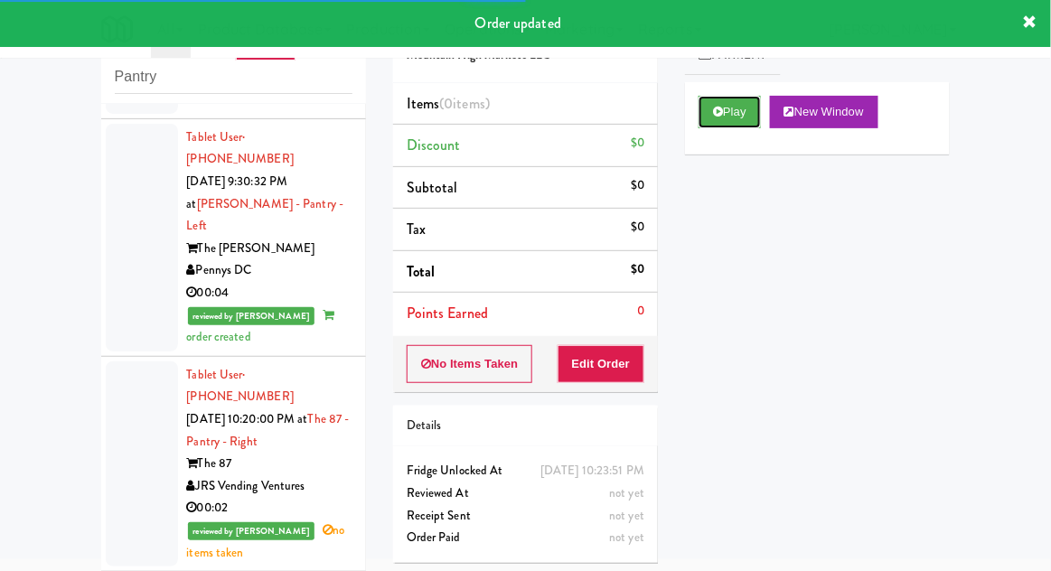
click at [702, 110] on button "Play" at bounding box center [730, 112] width 62 height 33
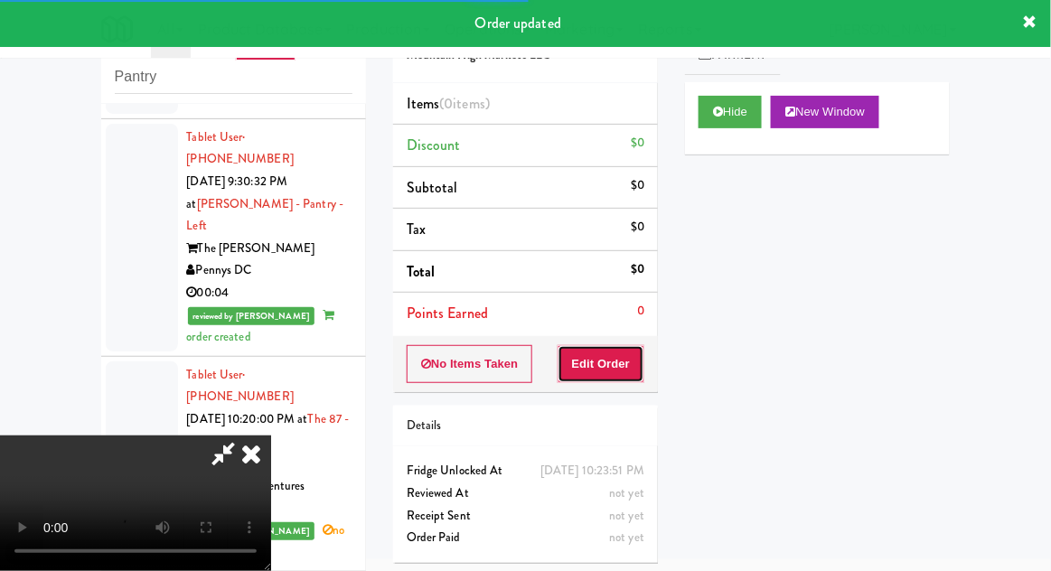
click at [607, 359] on button "Edit Order" at bounding box center [602, 364] width 88 height 38
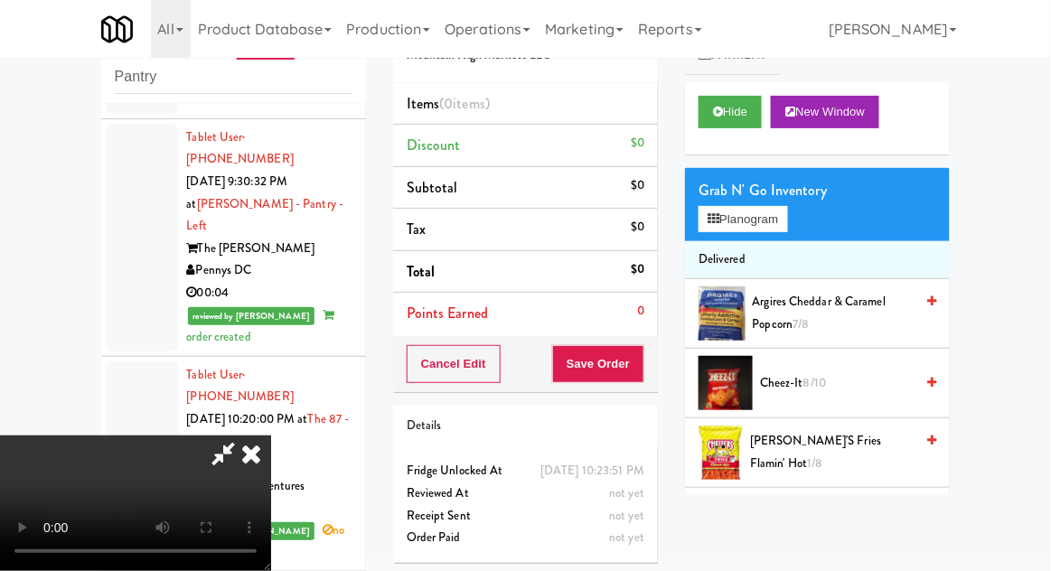
scroll to position [0, 0]
click at [787, 221] on button "Planogram" at bounding box center [743, 219] width 89 height 27
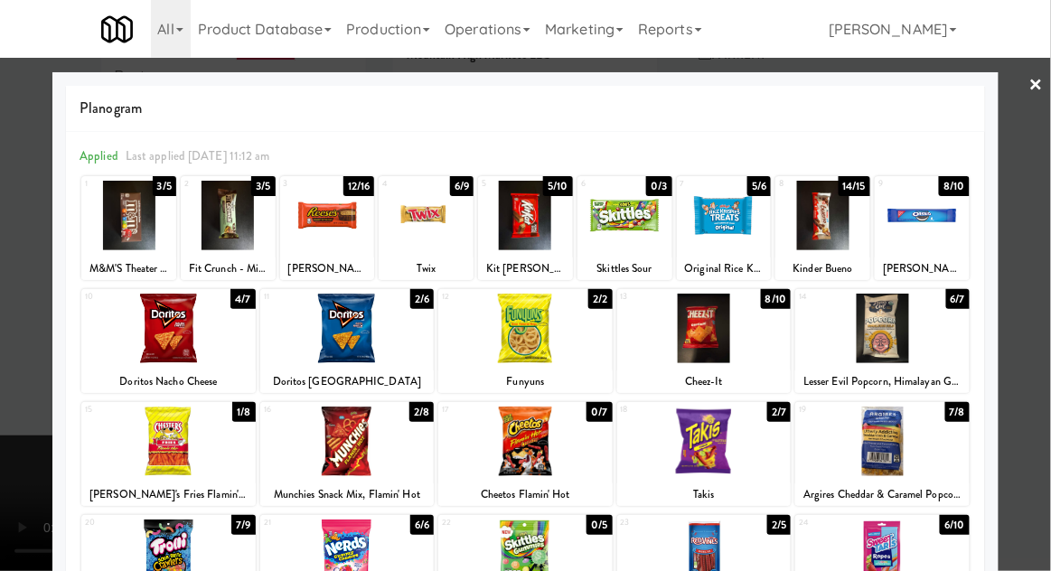
click at [936, 425] on div at bounding box center [882, 442] width 174 height 70
click at [1047, 306] on div at bounding box center [525, 285] width 1051 height 571
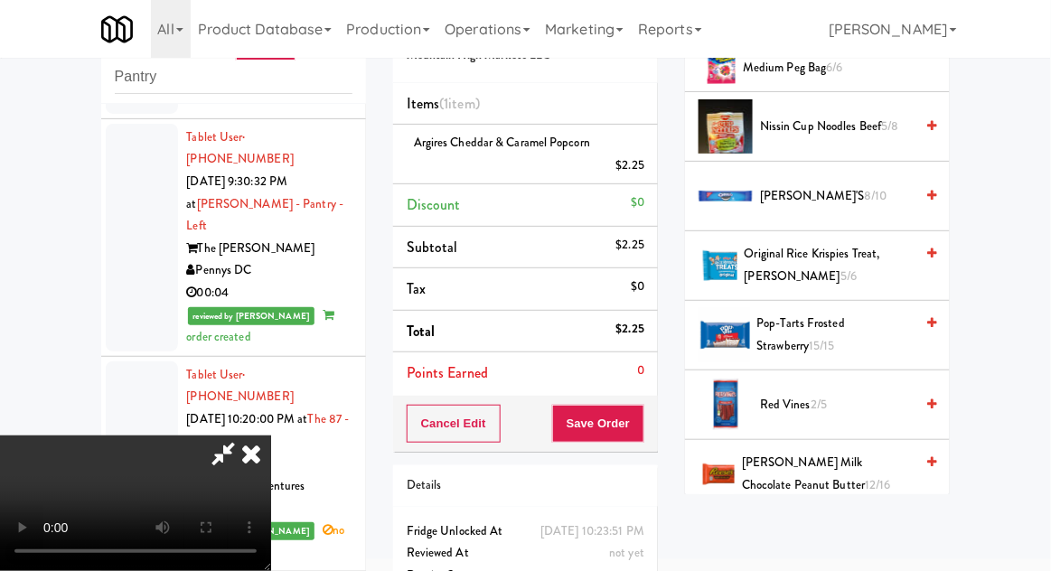
scroll to position [1370, 0]
click at [865, 269] on span "Original Rice Krispies Treat, [PERSON_NAME] 5/6" at bounding box center [830, 265] width 170 height 44
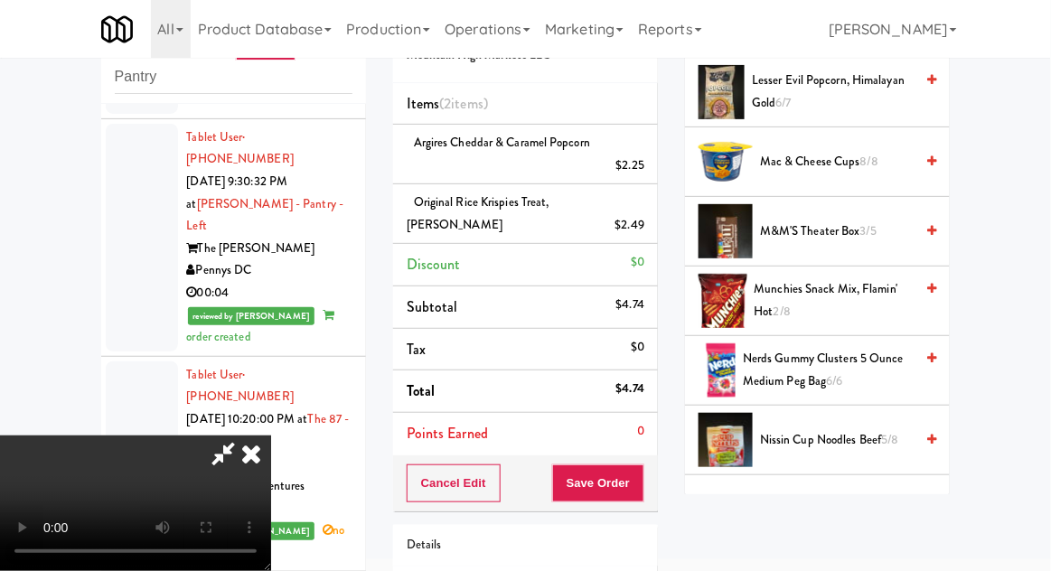
scroll to position [1067, 0]
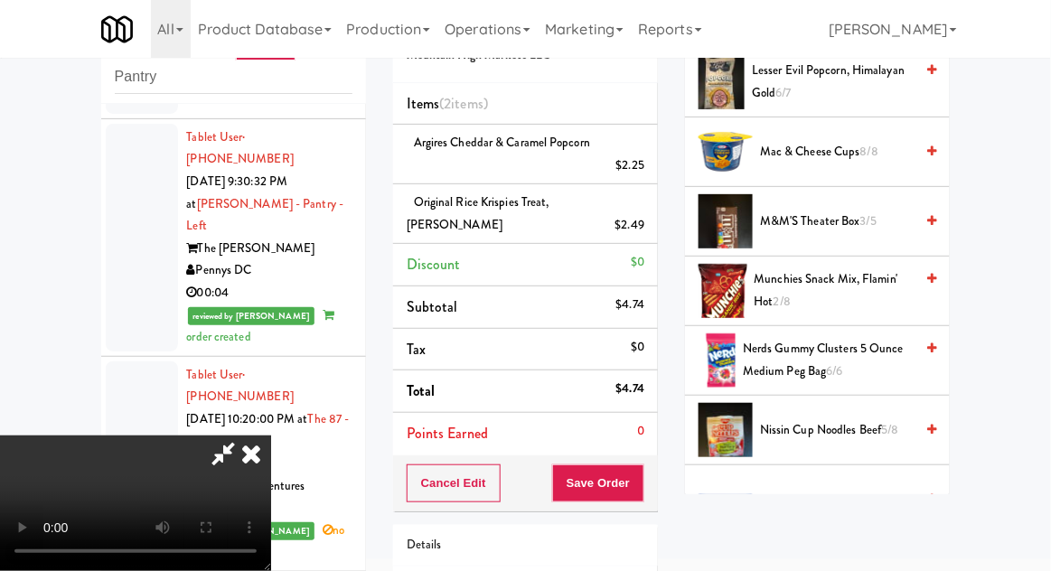
click at [870, 278] on span "Munchies Snack Mix, Flamin' Hot 2/8" at bounding box center [835, 290] width 160 height 44
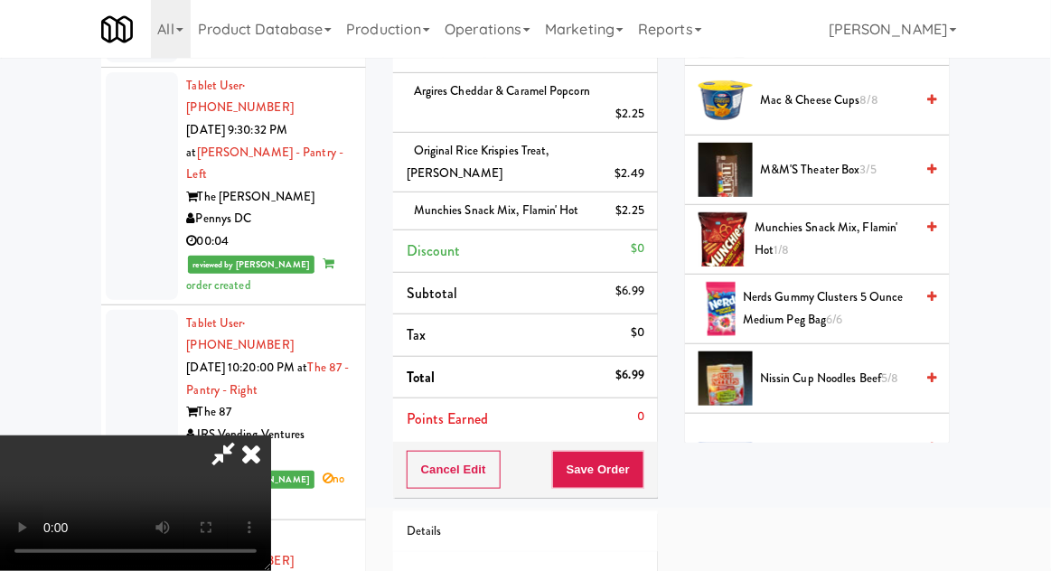
scroll to position [165, 0]
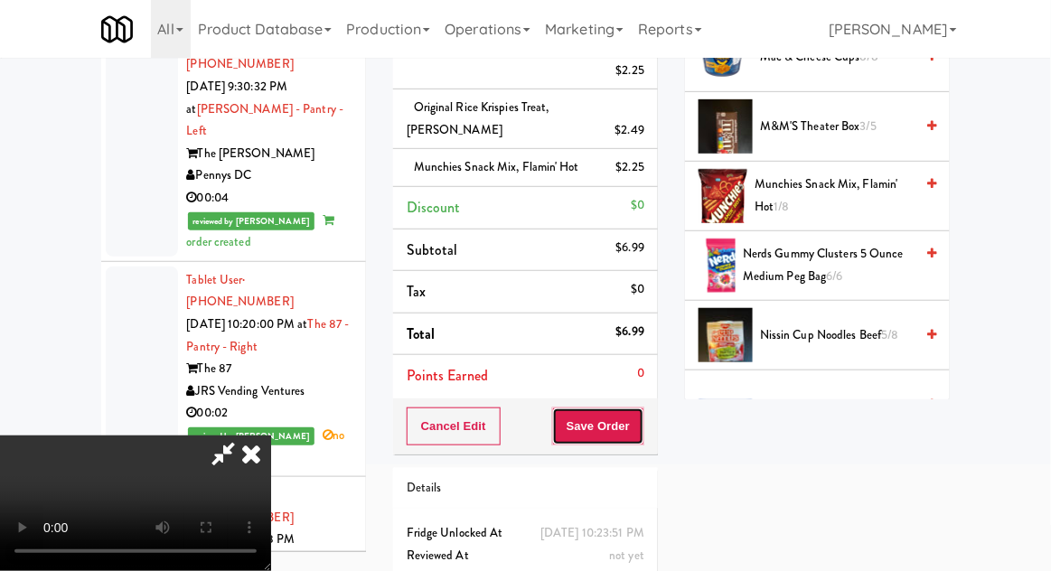
click at [635, 423] on button "Save Order" at bounding box center [598, 427] width 92 height 38
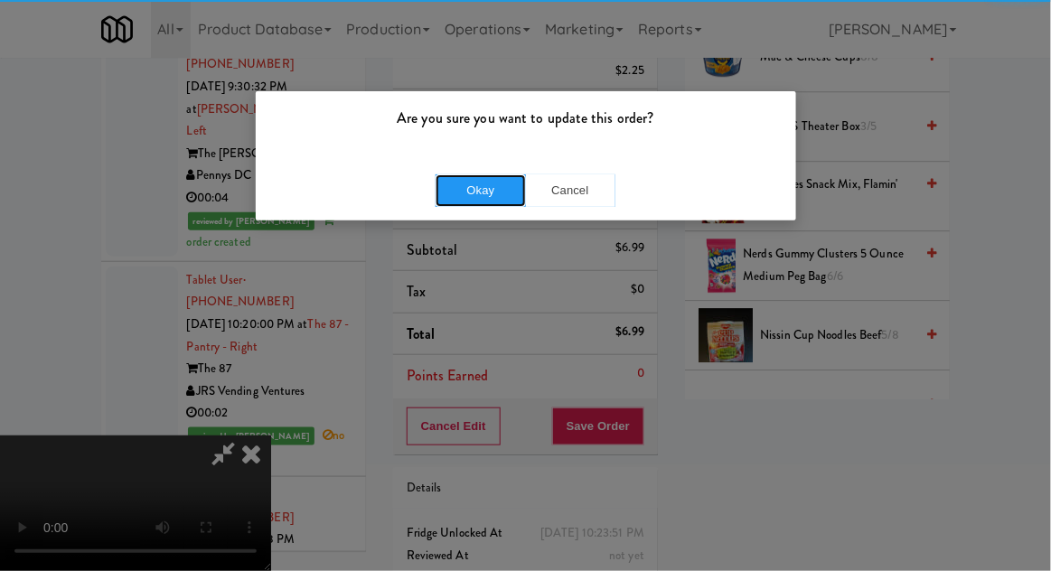
click at [464, 193] on button "Okay" at bounding box center [481, 190] width 90 height 33
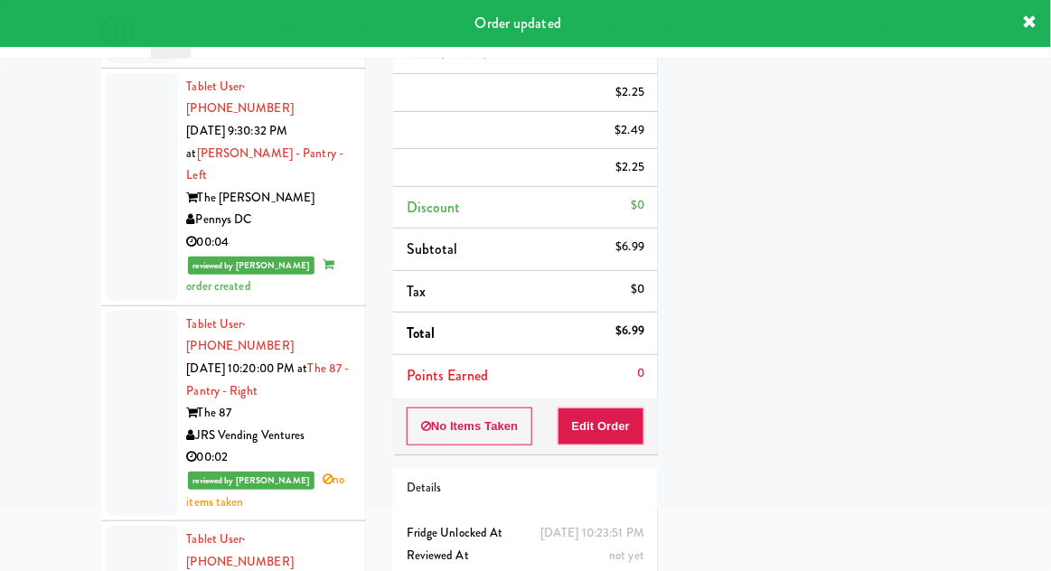
scroll to position [0, 0]
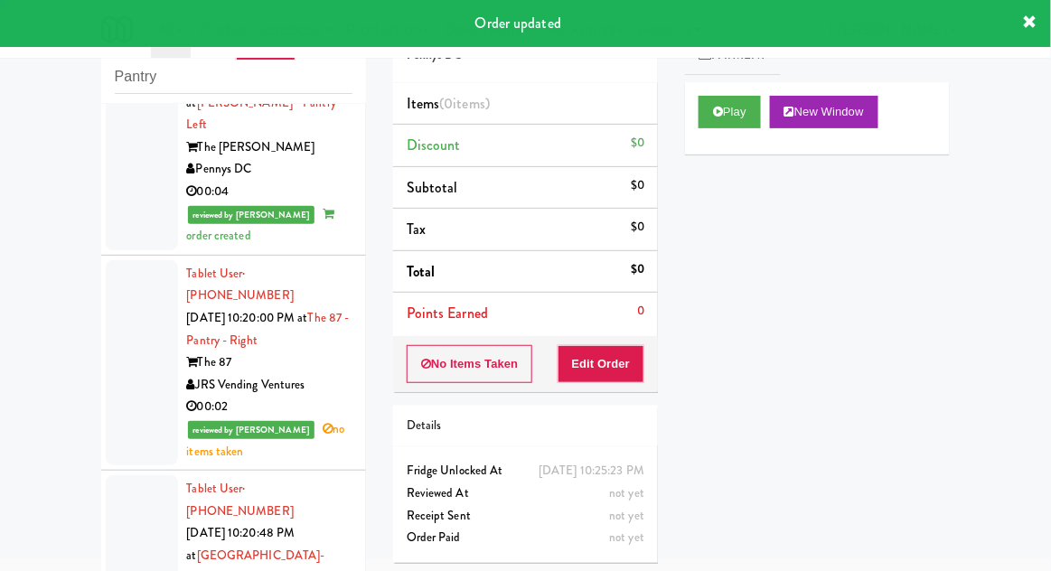
scroll to position [8687, 0]
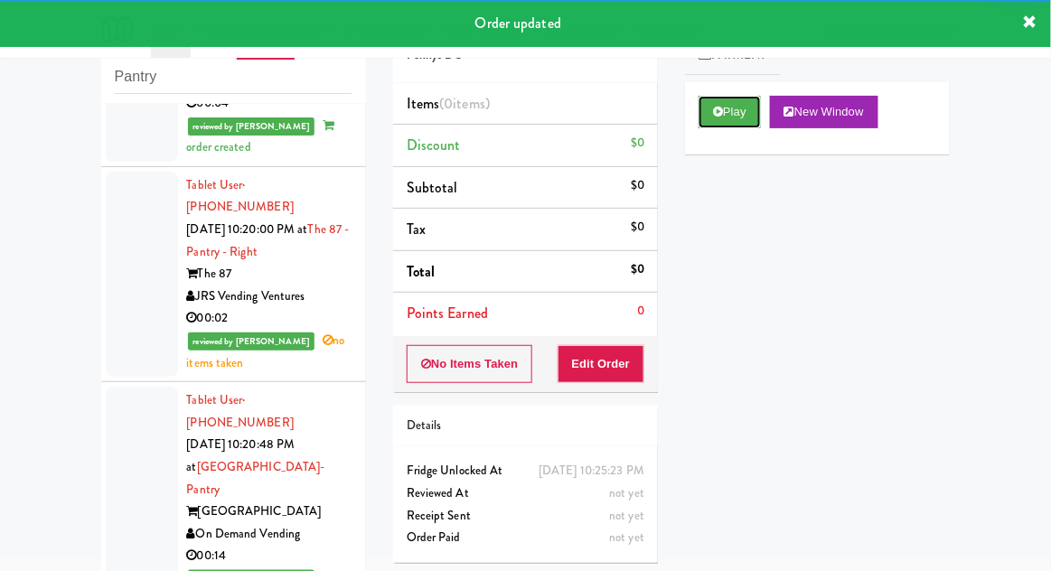
click at [710, 118] on button "Play" at bounding box center [730, 112] width 62 height 33
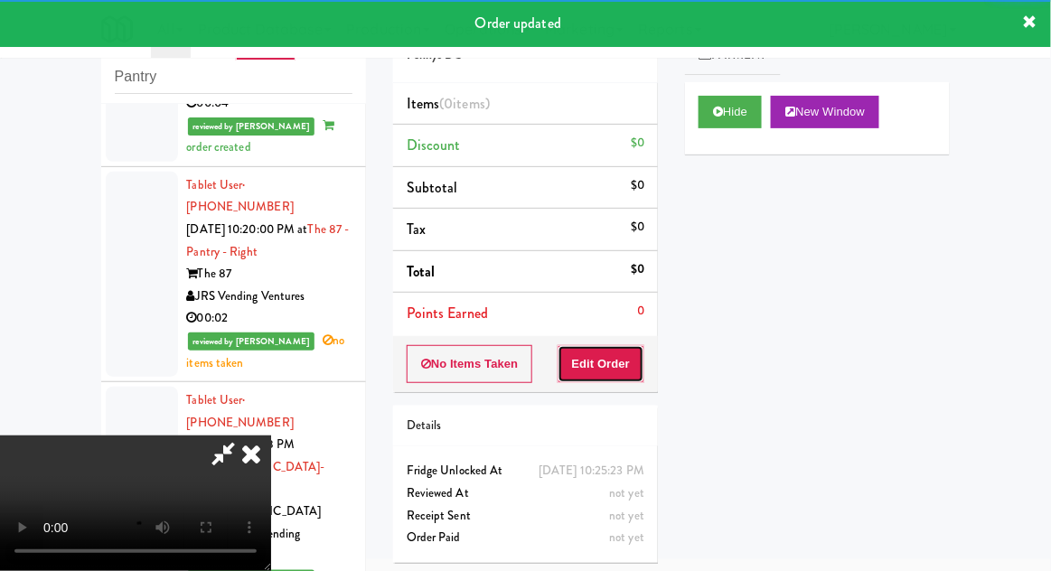
click at [607, 355] on button "Edit Order" at bounding box center [602, 364] width 88 height 38
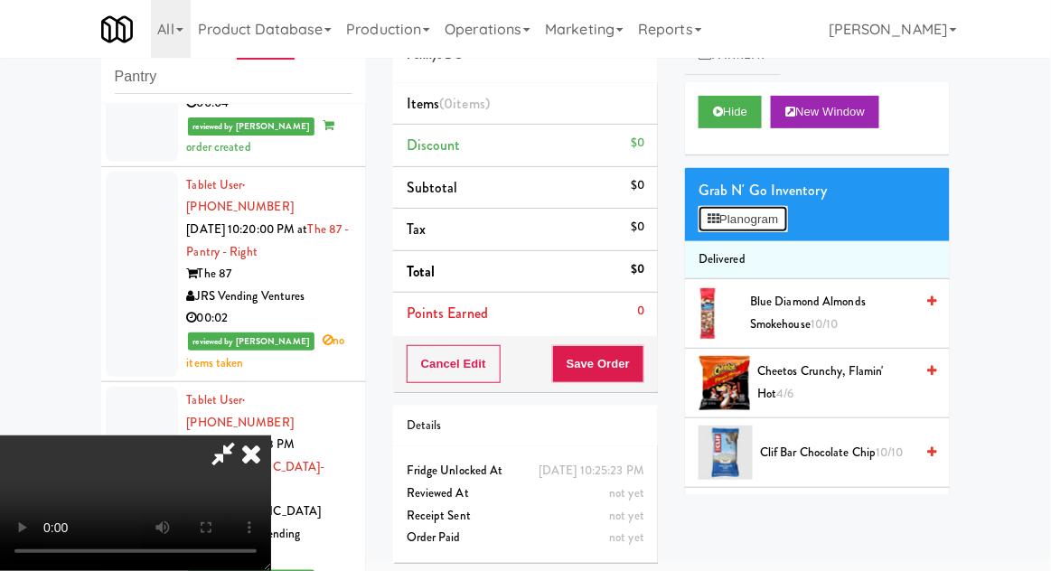
click at [787, 230] on button "Planogram" at bounding box center [743, 219] width 89 height 27
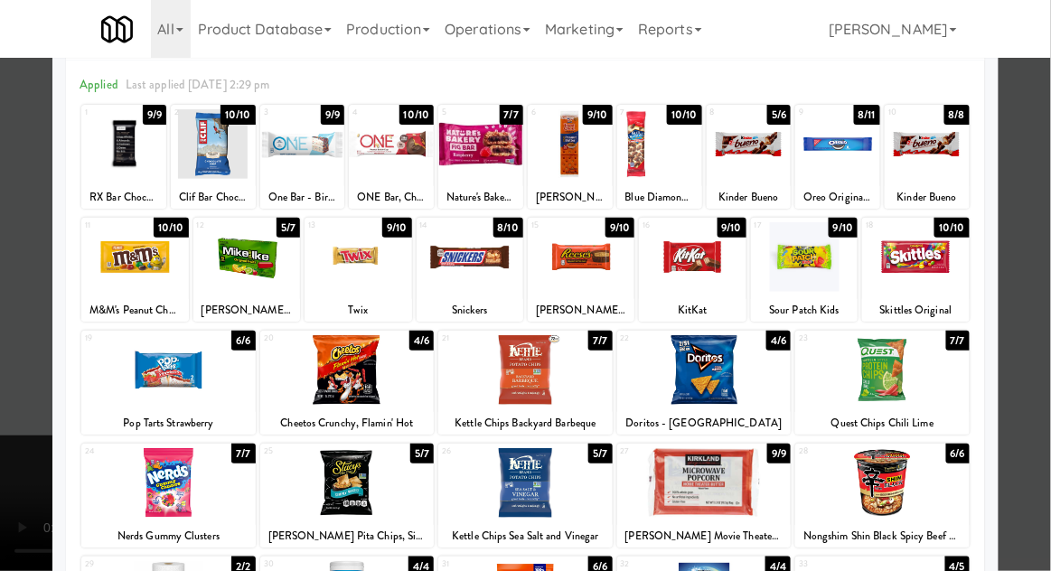
scroll to position [71, 0]
click at [178, 495] on div at bounding box center [168, 483] width 174 height 70
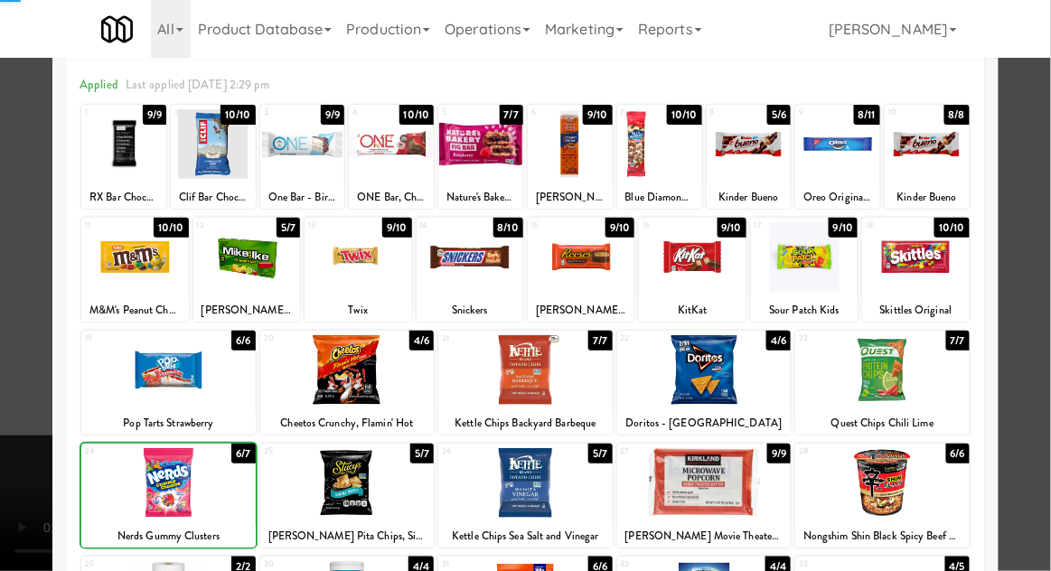
click at [1047, 193] on div at bounding box center [525, 285] width 1051 height 571
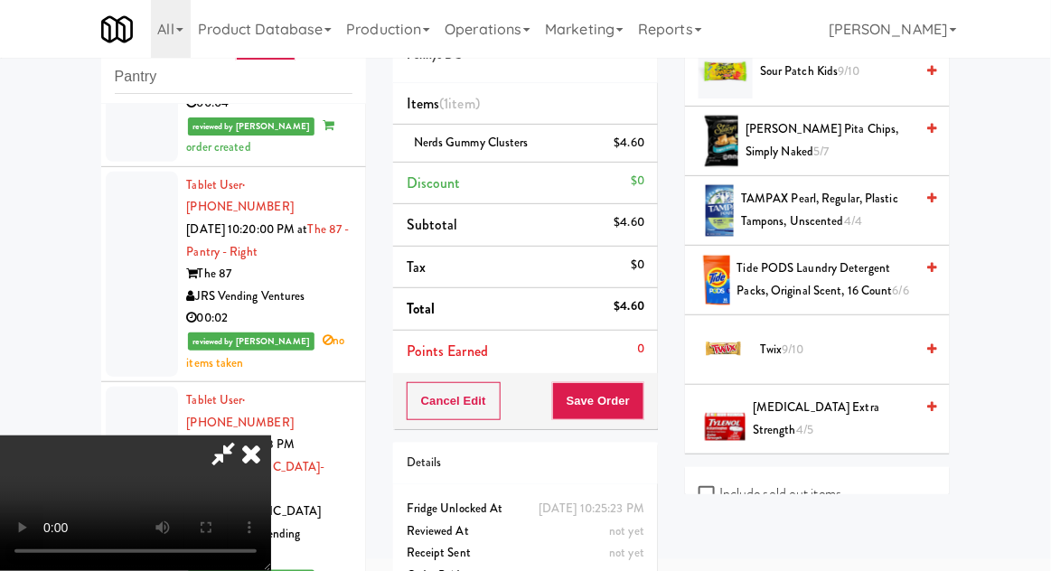
scroll to position [2196, 0]
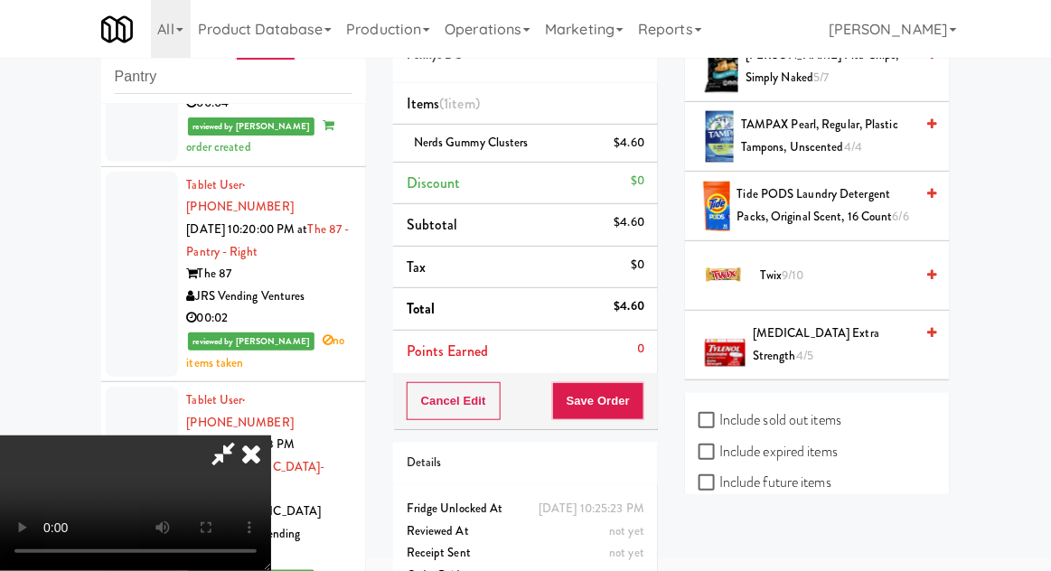
click at [766, 275] on span "Twix 9/10" at bounding box center [837, 276] width 154 height 23
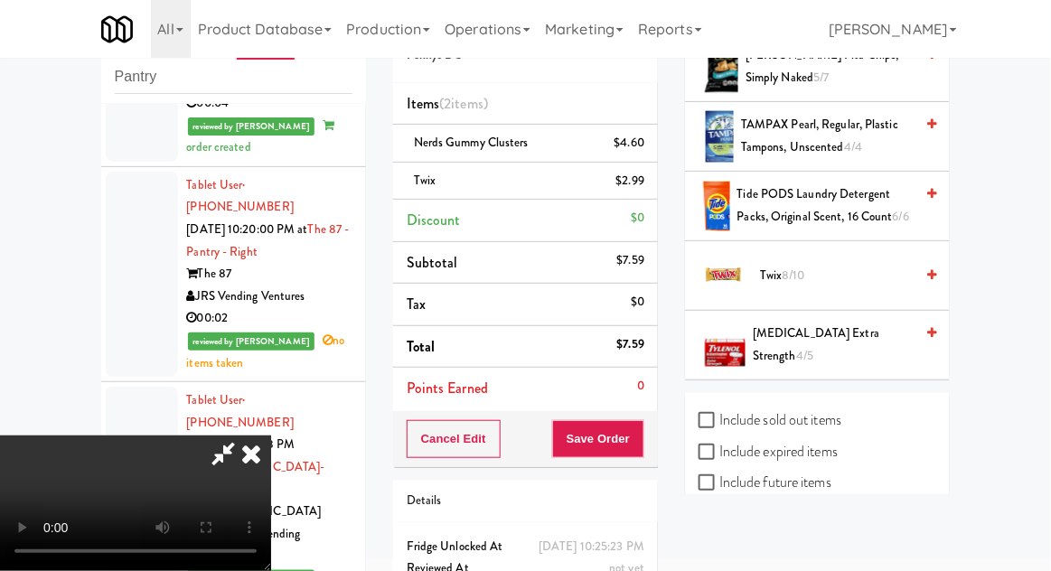
click at [446, 170] on div "Twix $2.99" at bounding box center [526, 181] width 238 height 23
click at [638, 190] on link at bounding box center [643, 188] width 16 height 23
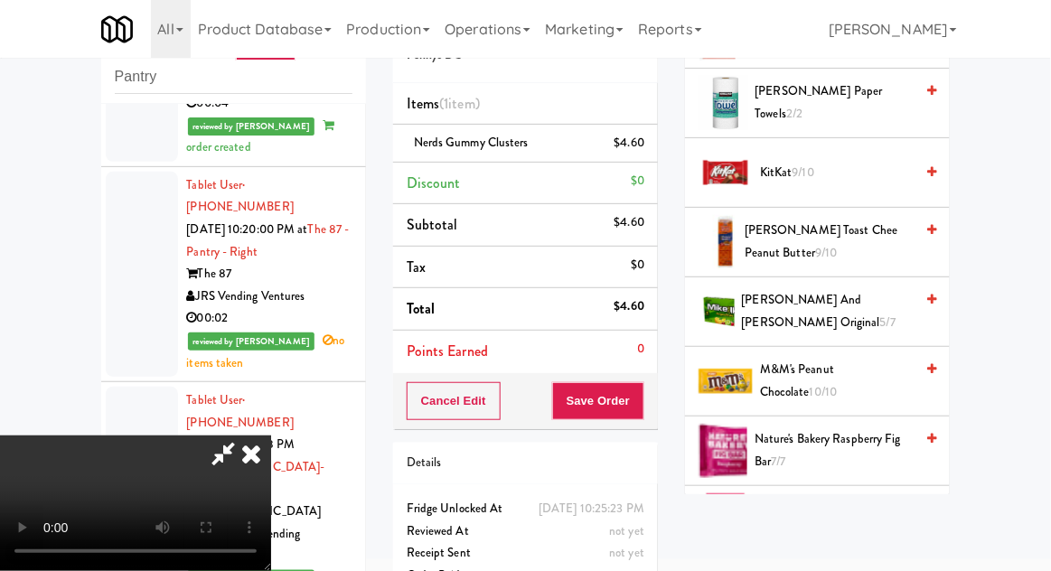
scroll to position [898, 0]
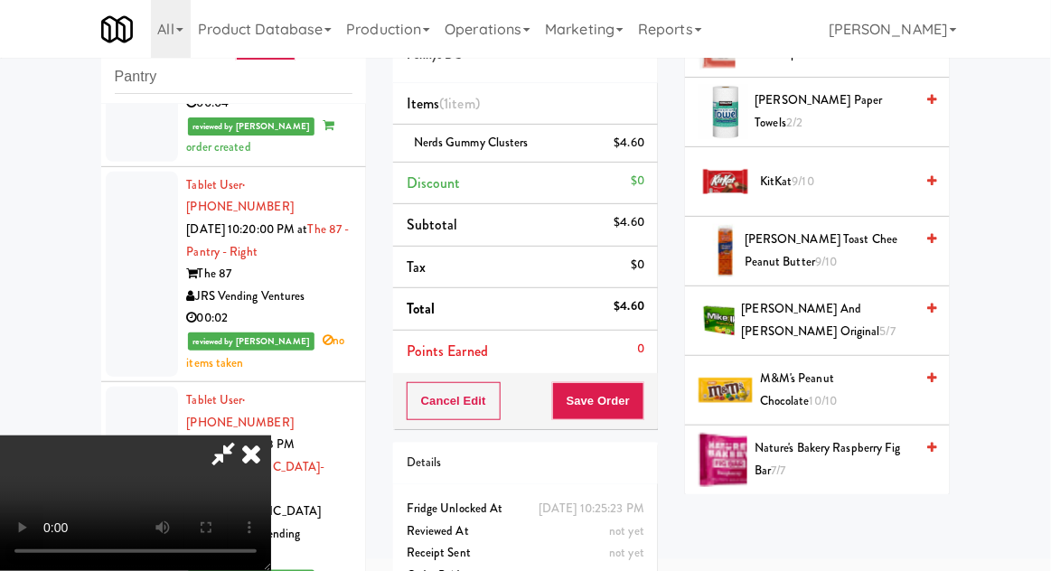
click at [886, 174] on span "KitKat 9/10" at bounding box center [837, 182] width 154 height 23
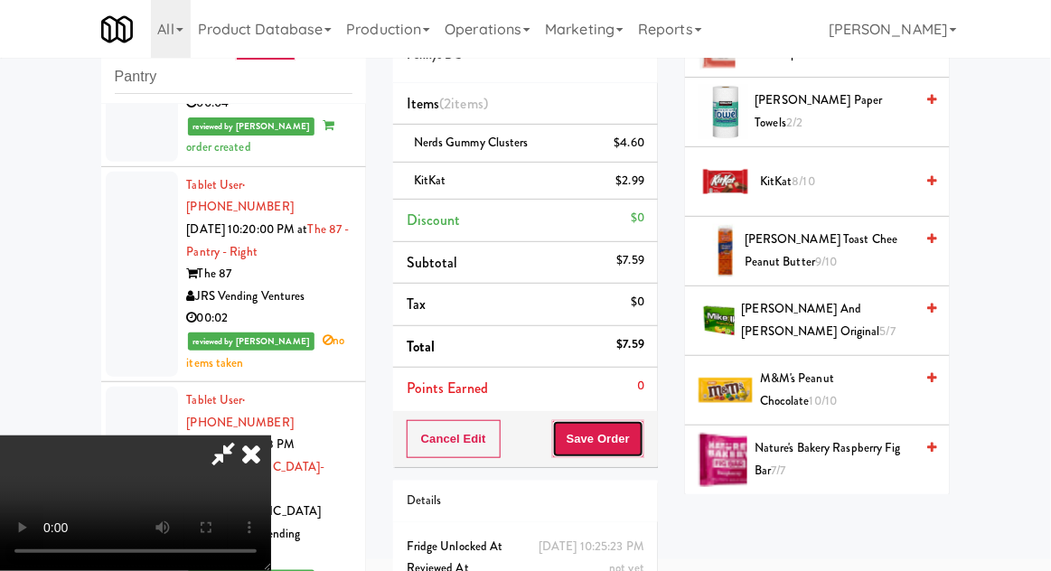
click at [637, 446] on button "Save Order" at bounding box center [598, 439] width 92 height 38
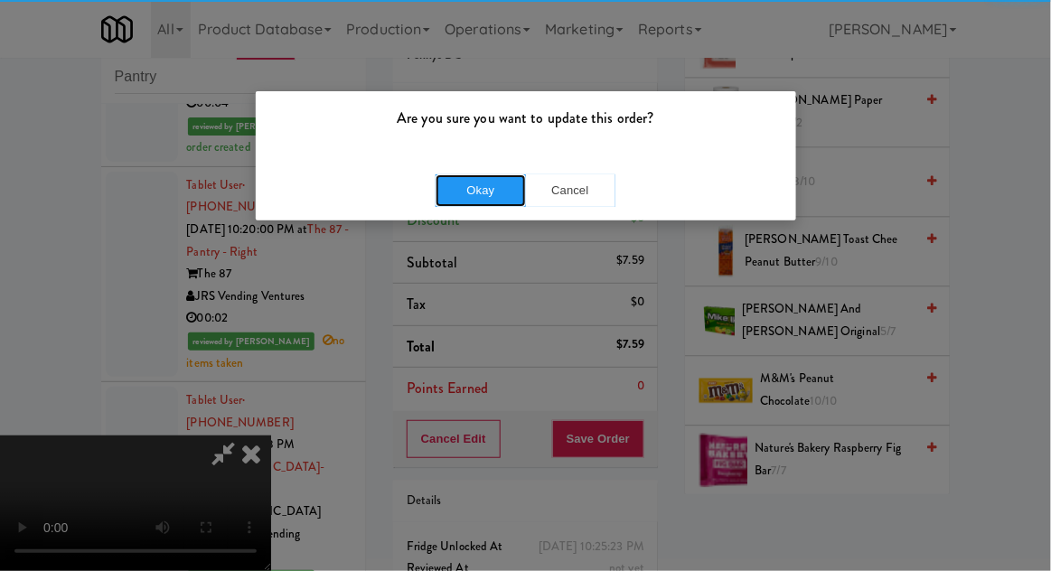
click at [492, 183] on button "Okay" at bounding box center [481, 190] width 90 height 33
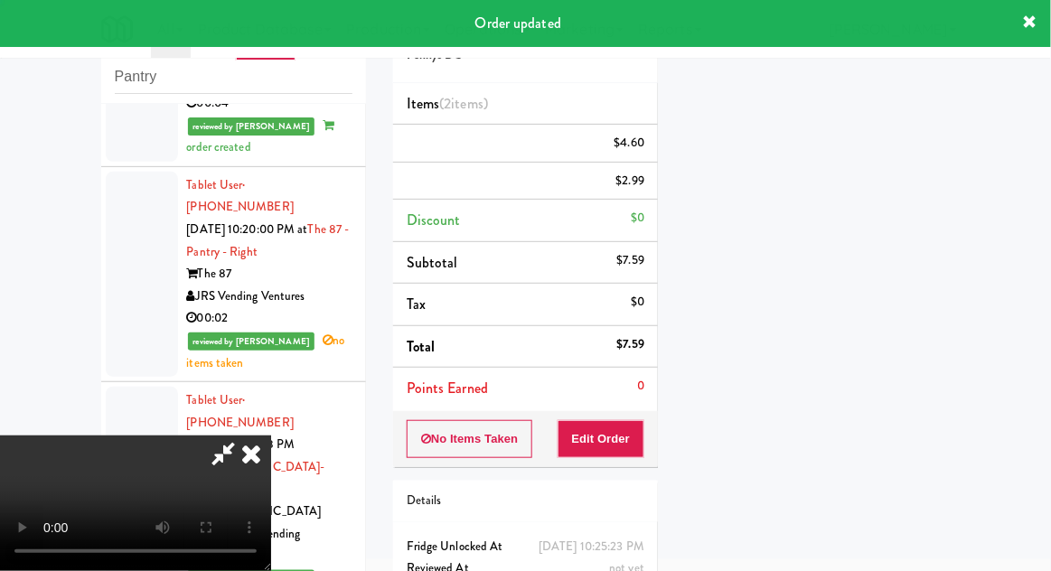
scroll to position [178, 0]
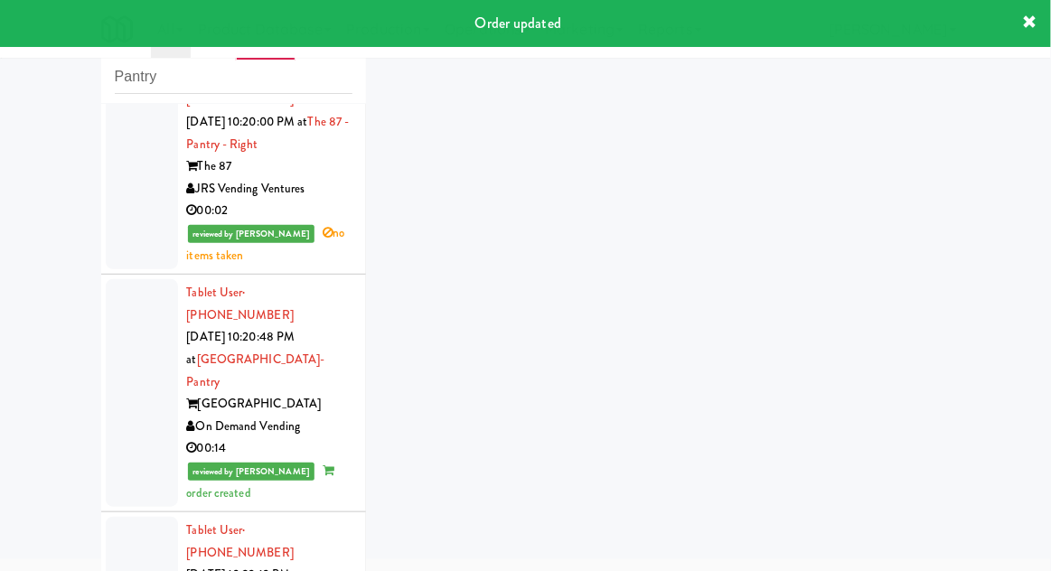
scroll to position [8894, 0]
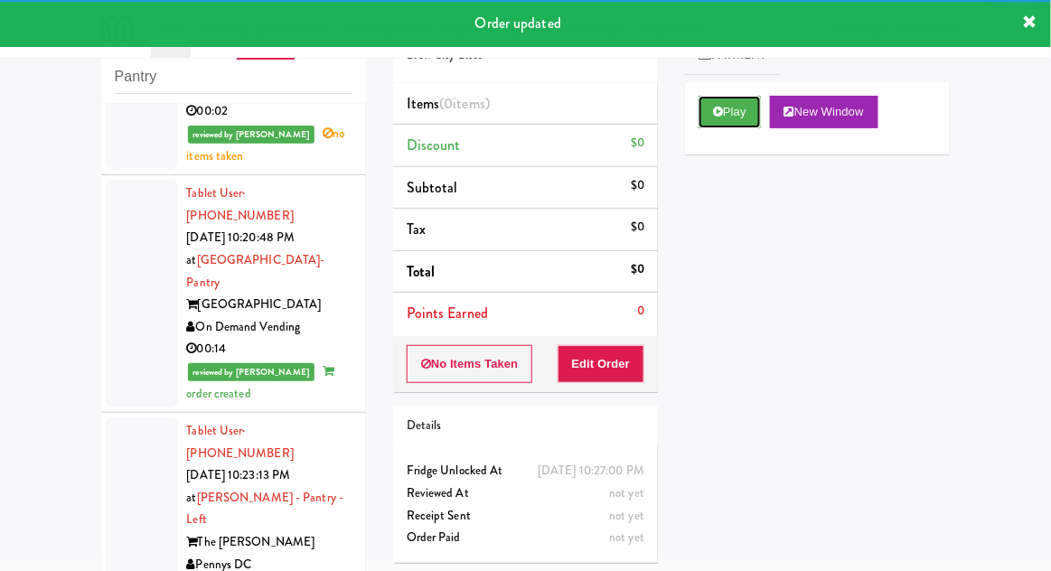
click at [721, 111] on icon at bounding box center [718, 112] width 10 height 12
click at [609, 352] on button "Edit Order" at bounding box center [602, 364] width 88 height 38
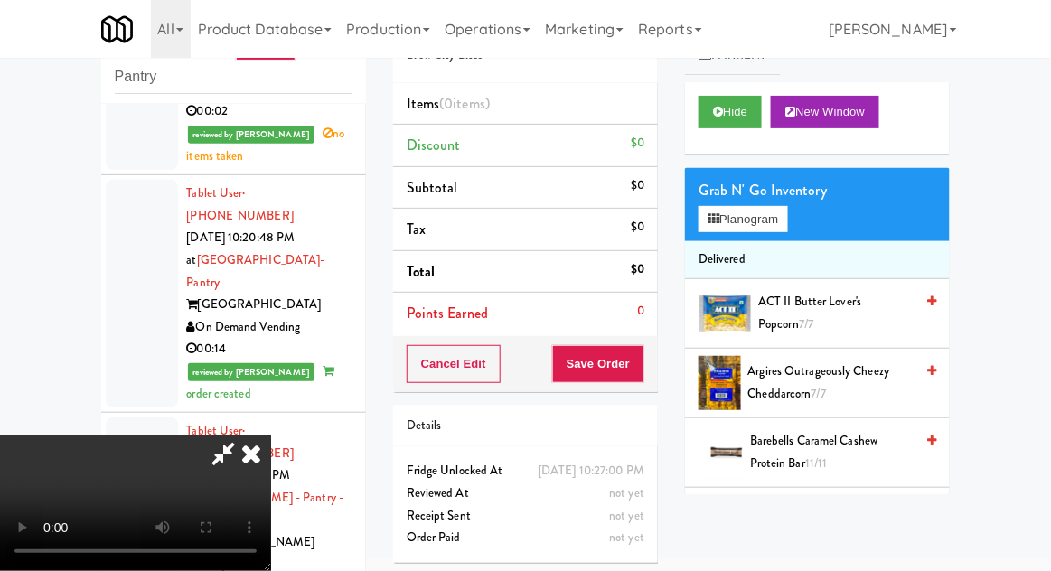
scroll to position [0, 0]
click at [787, 222] on button "Planogram" at bounding box center [743, 219] width 89 height 27
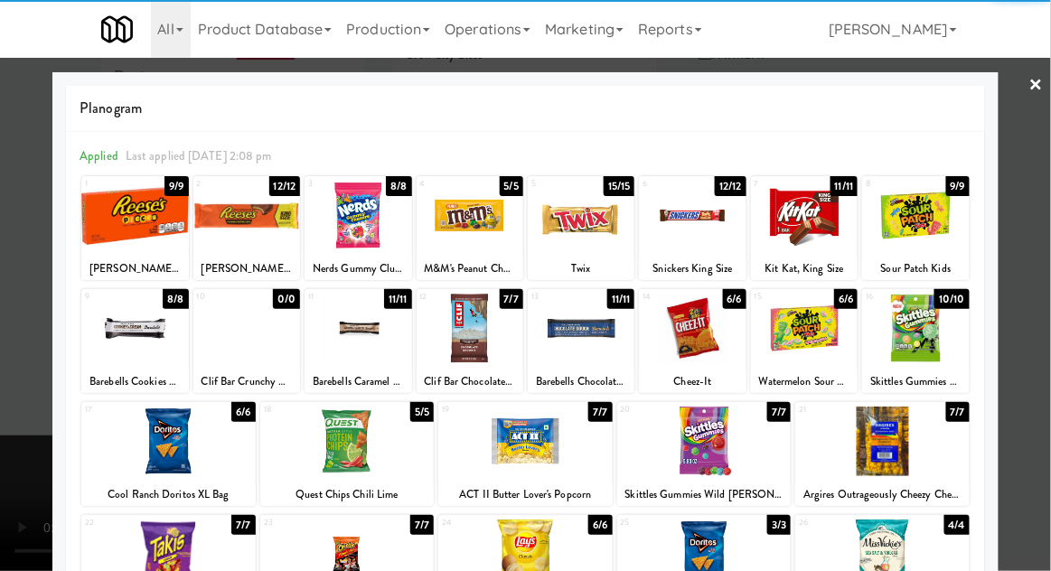
click at [804, 329] on div at bounding box center [804, 329] width 107 height 70
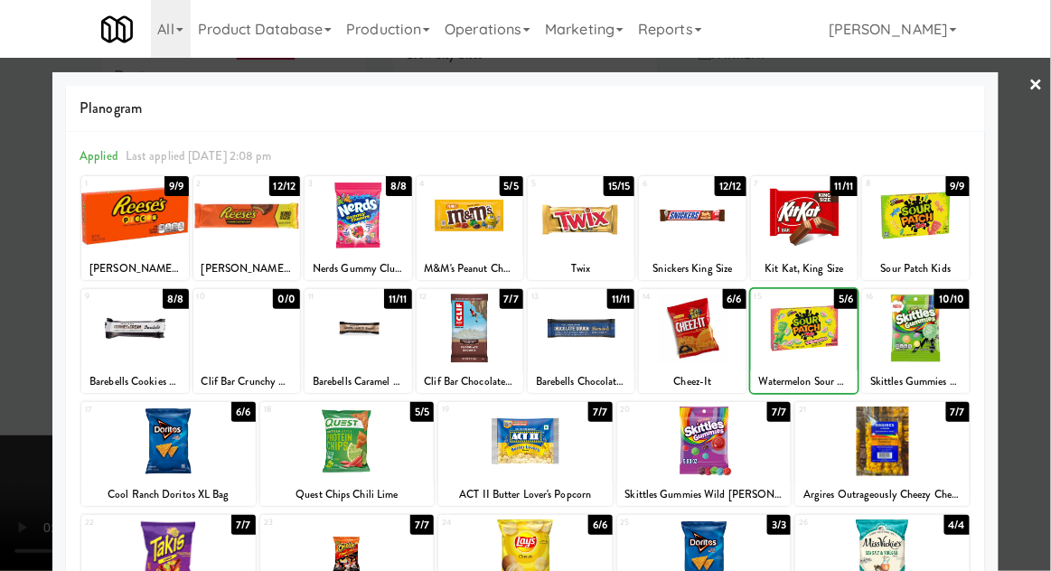
click at [1042, 177] on div at bounding box center [525, 285] width 1051 height 571
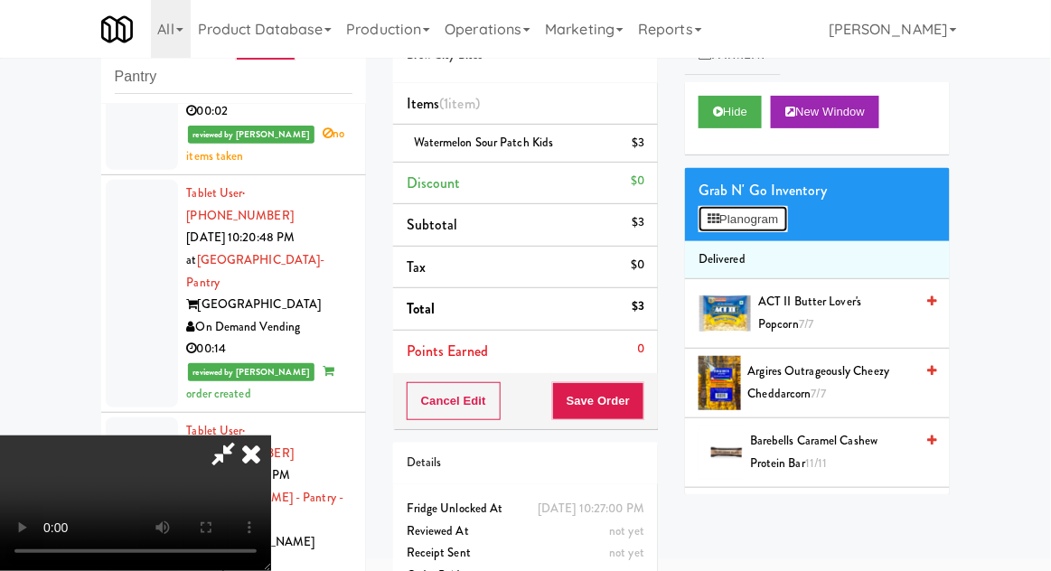
click at [787, 223] on button "Planogram" at bounding box center [743, 219] width 89 height 27
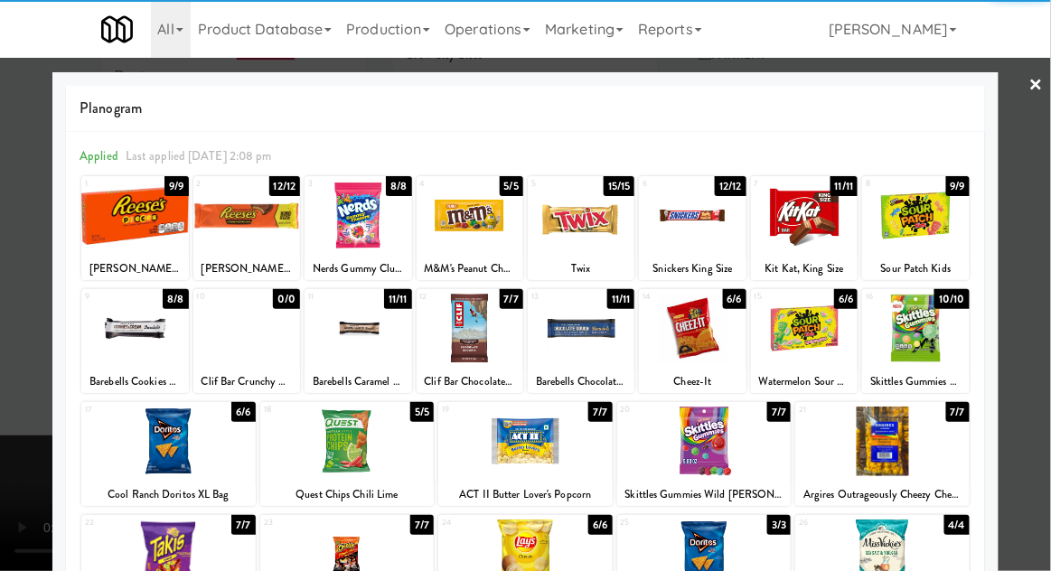
click at [702, 340] on div at bounding box center [692, 329] width 107 height 70
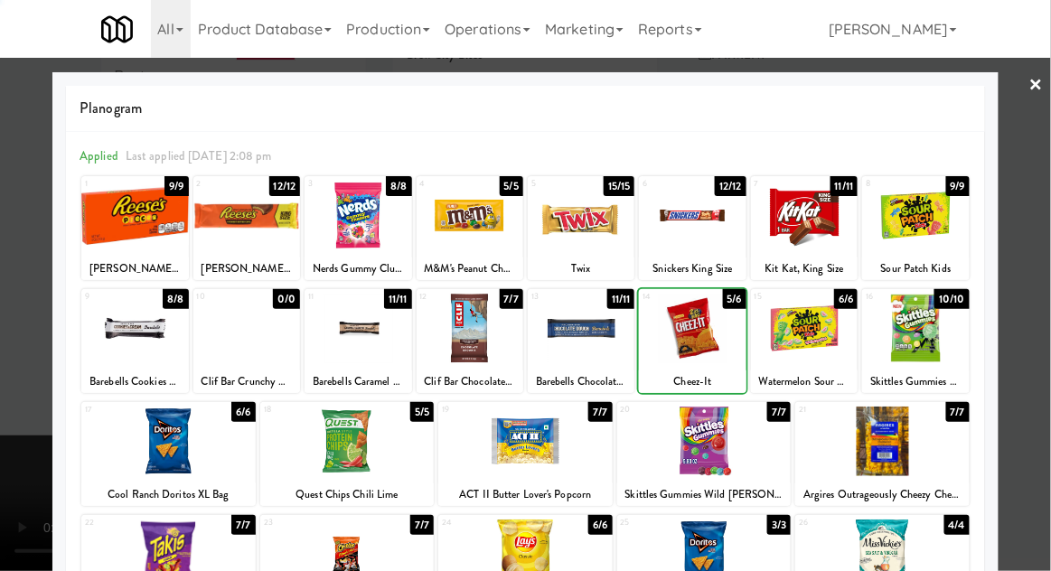
click at [1038, 190] on div at bounding box center [525, 285] width 1051 height 571
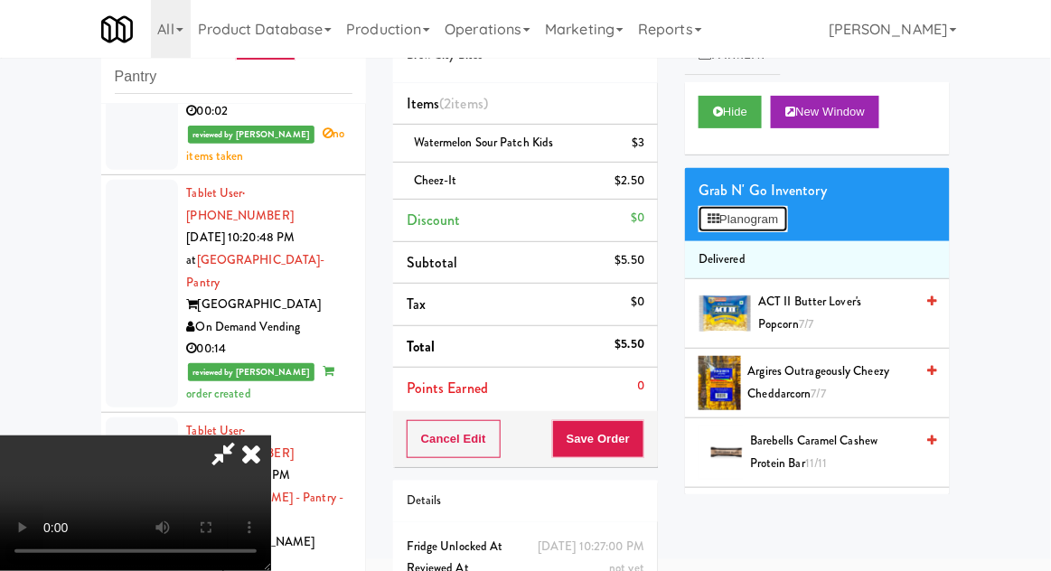
click at [787, 210] on button "Planogram" at bounding box center [743, 219] width 89 height 27
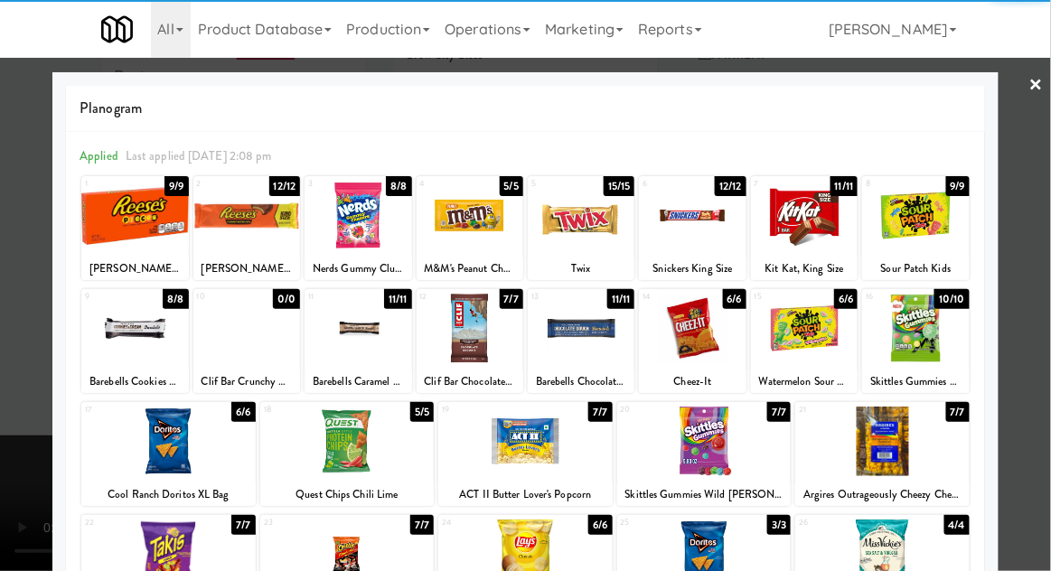
click at [348, 343] on div at bounding box center [358, 329] width 107 height 70
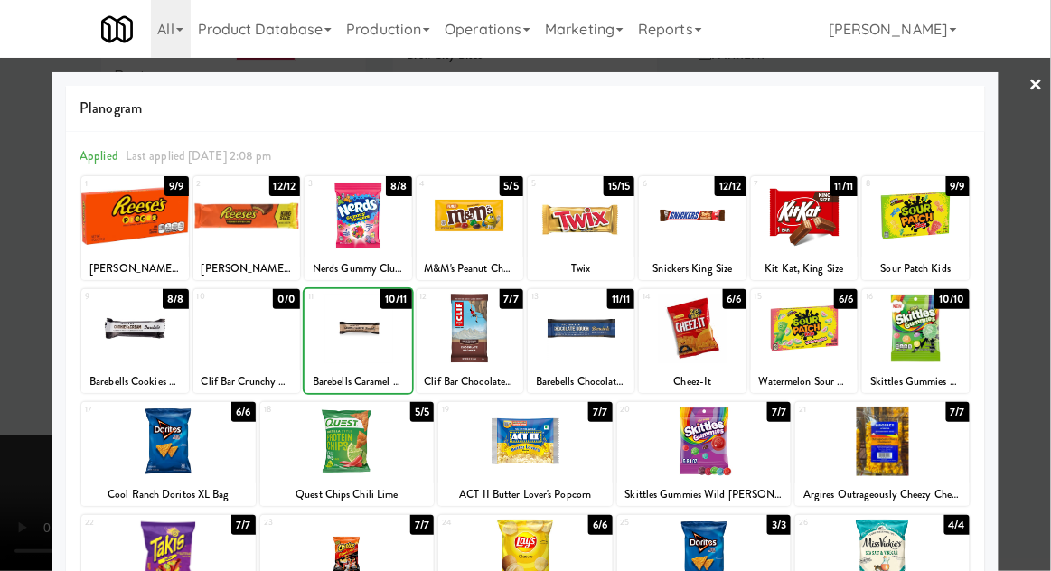
click at [1038, 175] on div at bounding box center [525, 285] width 1051 height 571
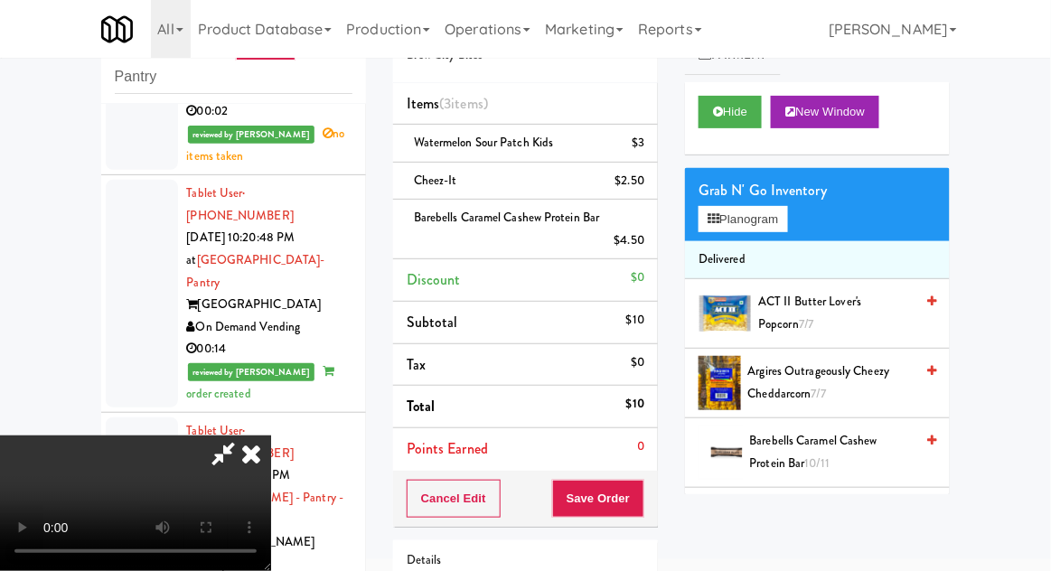
scroll to position [66, 0]
click at [635, 503] on button "Save Order" at bounding box center [598, 499] width 92 height 38
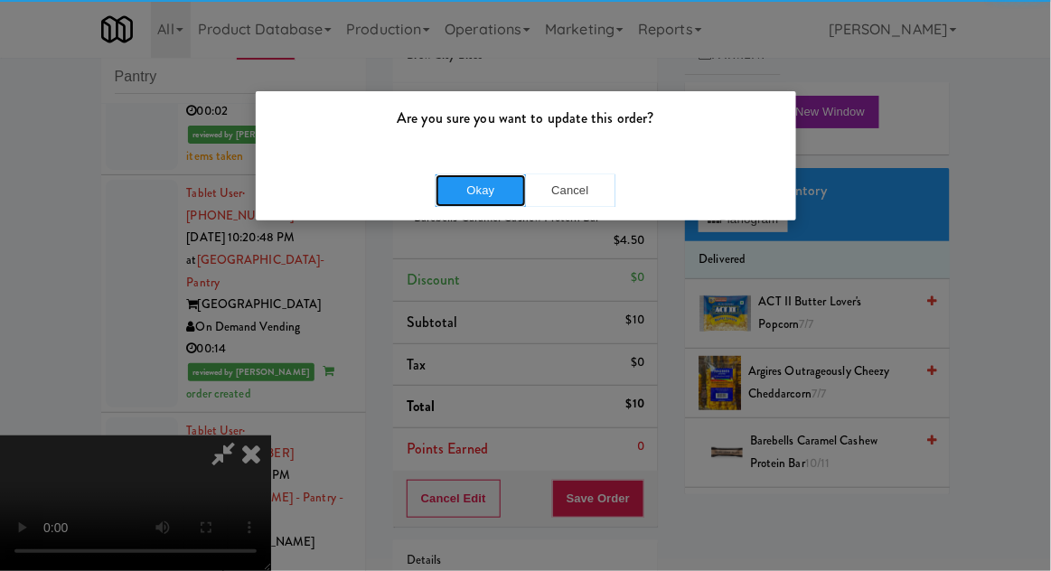
click at [474, 197] on button "Okay" at bounding box center [481, 190] width 90 height 33
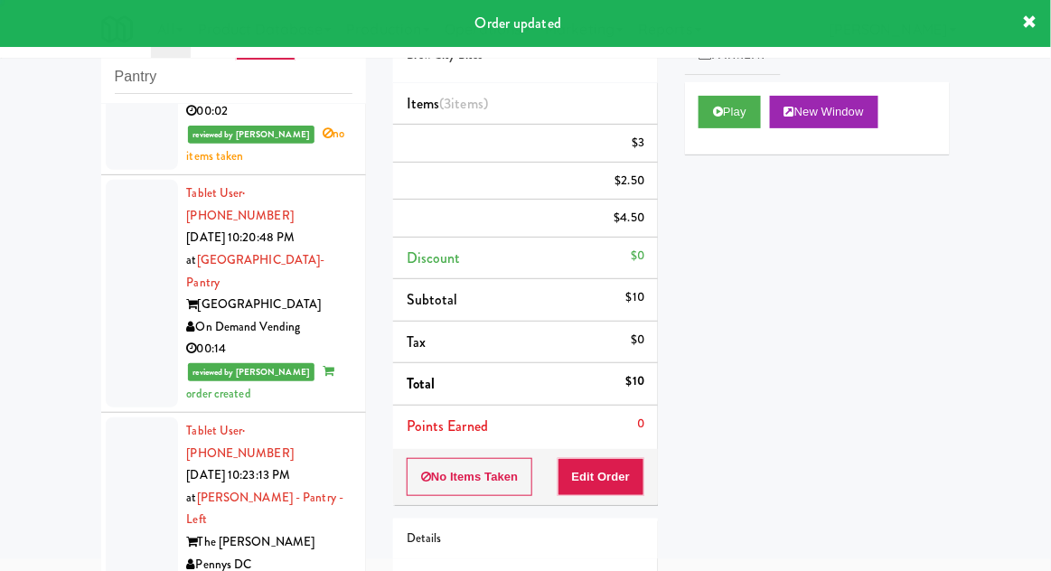
scroll to position [0, 0]
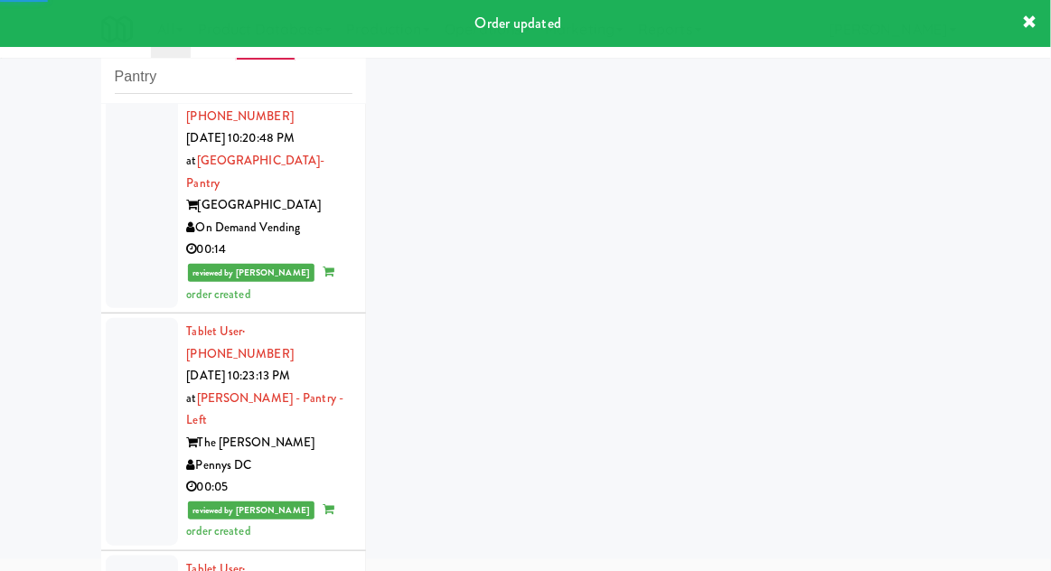
scroll to position [9092, 0]
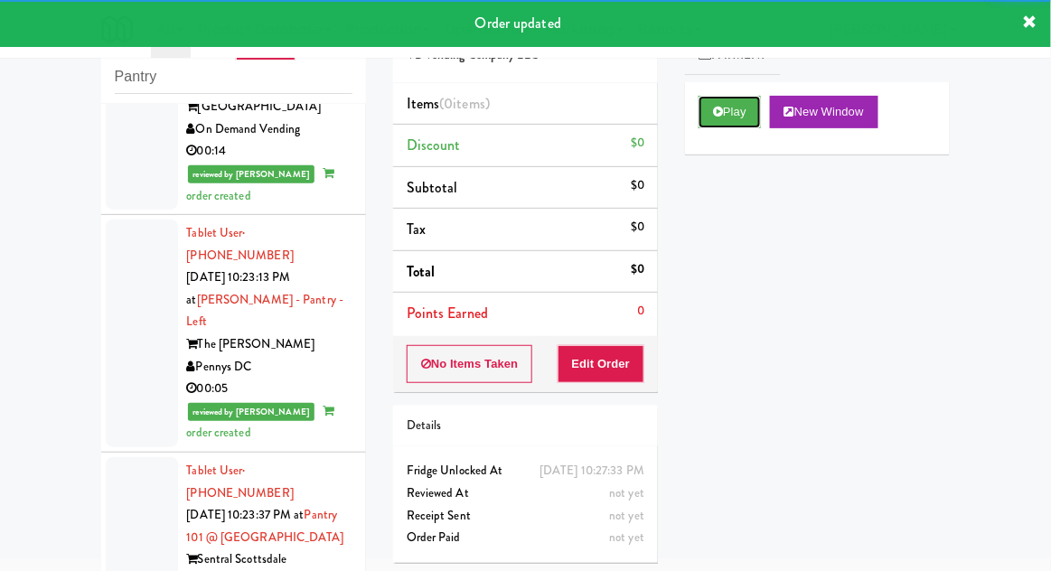
click at [730, 117] on button "Play" at bounding box center [730, 112] width 62 height 33
click at [629, 369] on button "Edit Order" at bounding box center [602, 364] width 88 height 38
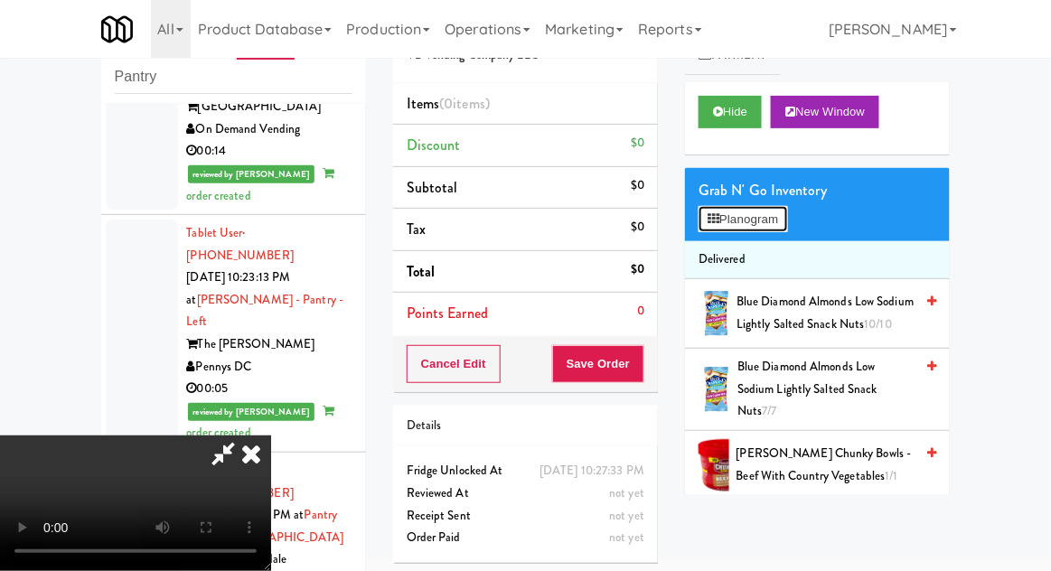
click at [787, 222] on button "Planogram" at bounding box center [743, 219] width 89 height 27
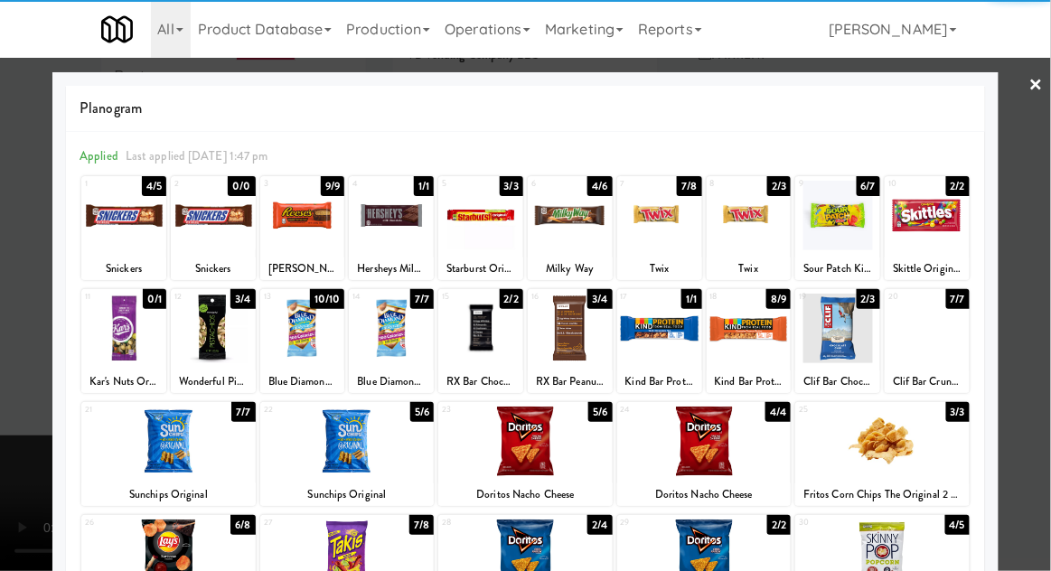
click at [719, 451] on div at bounding box center [704, 442] width 174 height 70
click at [1046, 215] on div at bounding box center [525, 285] width 1051 height 571
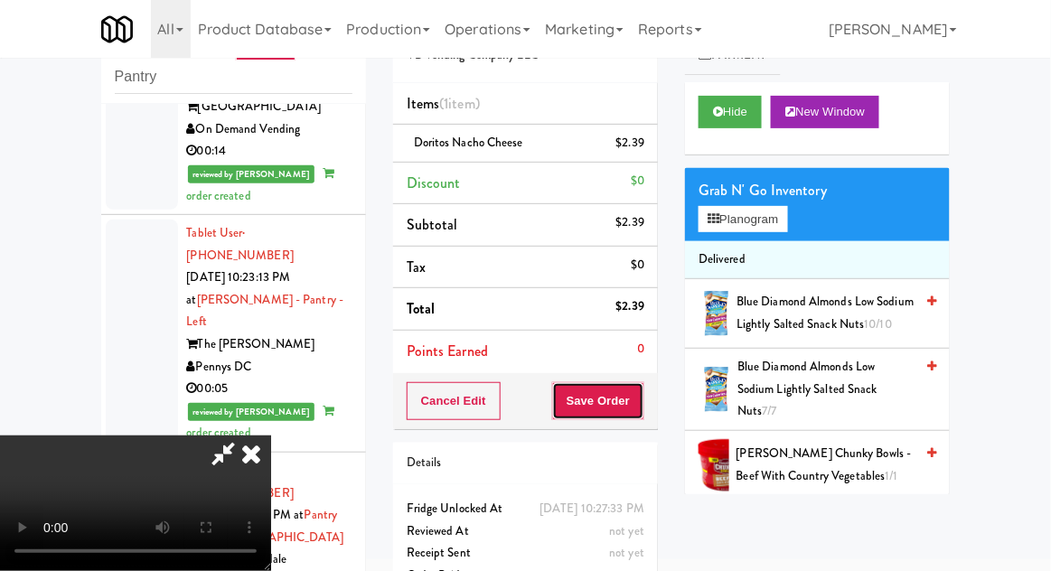
click at [636, 414] on button "Save Order" at bounding box center [598, 401] width 92 height 38
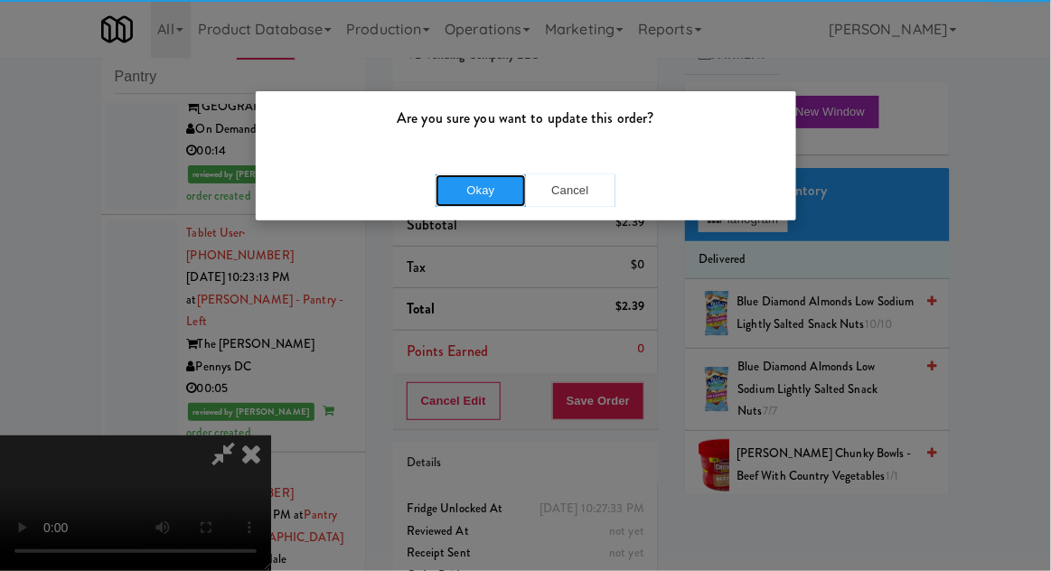
click at [460, 201] on button "Okay" at bounding box center [481, 190] width 90 height 33
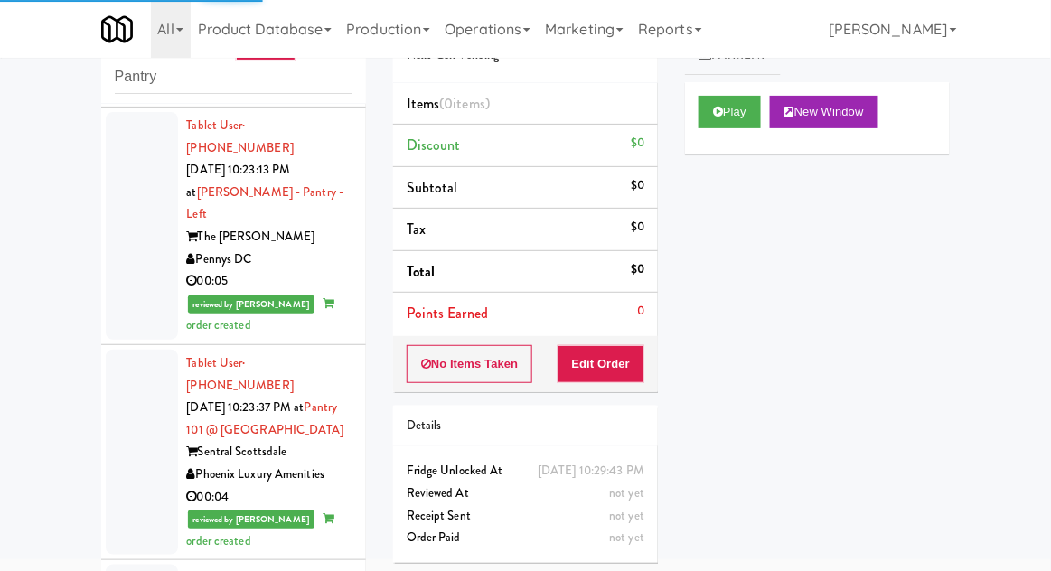
scroll to position [9199, 0]
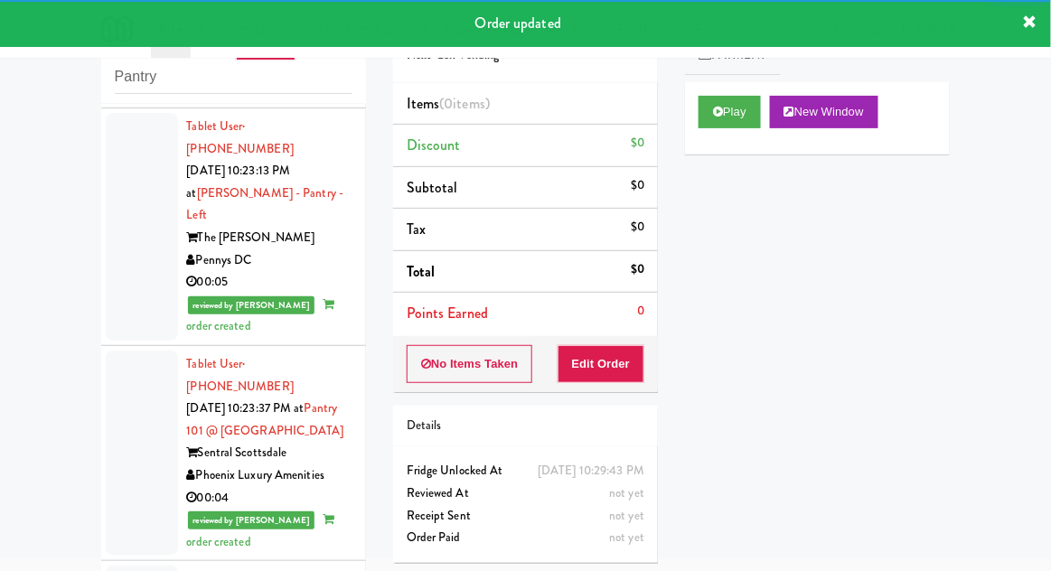
click at [710, 138] on div "Play New Window" at bounding box center [817, 118] width 265 height 72
click at [605, 377] on button "Edit Order" at bounding box center [602, 364] width 88 height 38
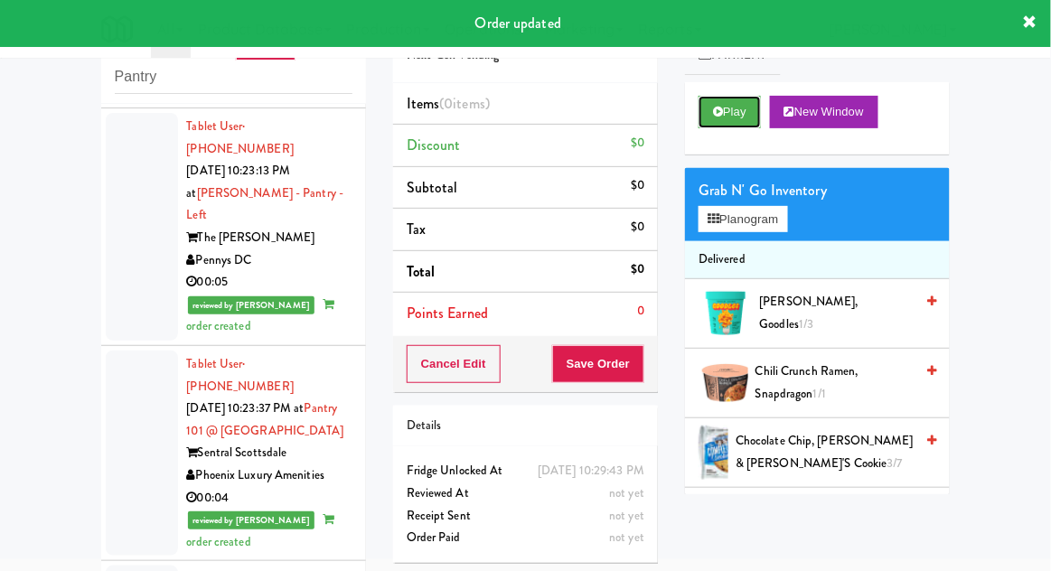
click at [722, 117] on icon at bounding box center [718, 112] width 10 height 12
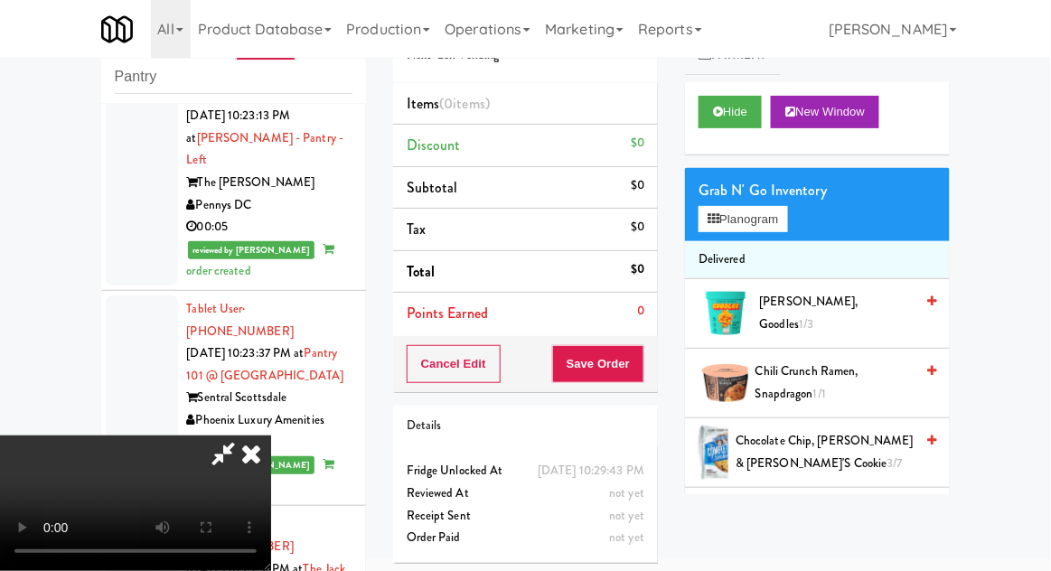
scroll to position [0, 0]
click at [787, 217] on button "Planogram" at bounding box center [743, 219] width 89 height 27
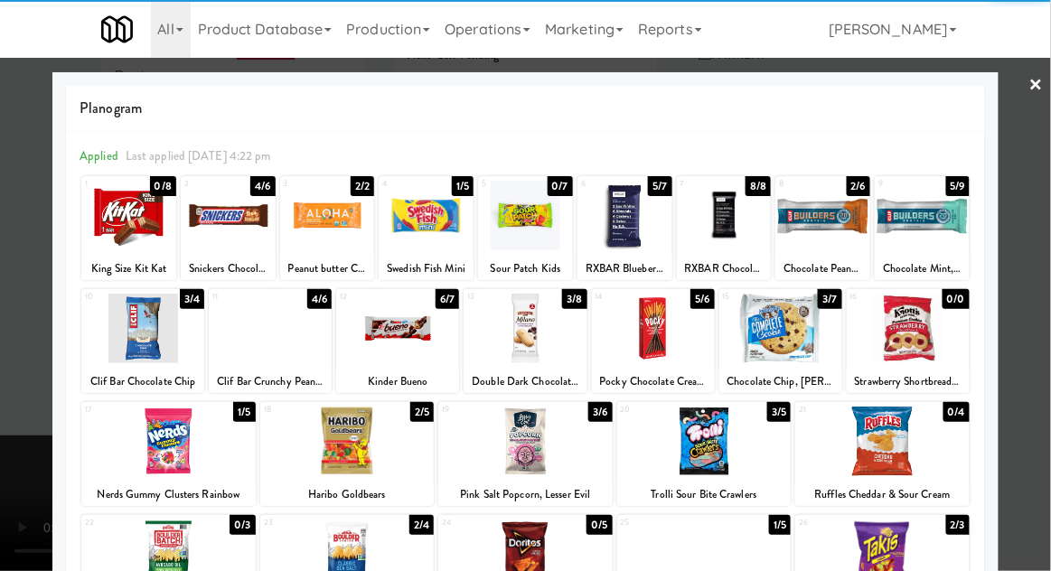
click at [354, 451] on div at bounding box center [347, 442] width 174 height 70
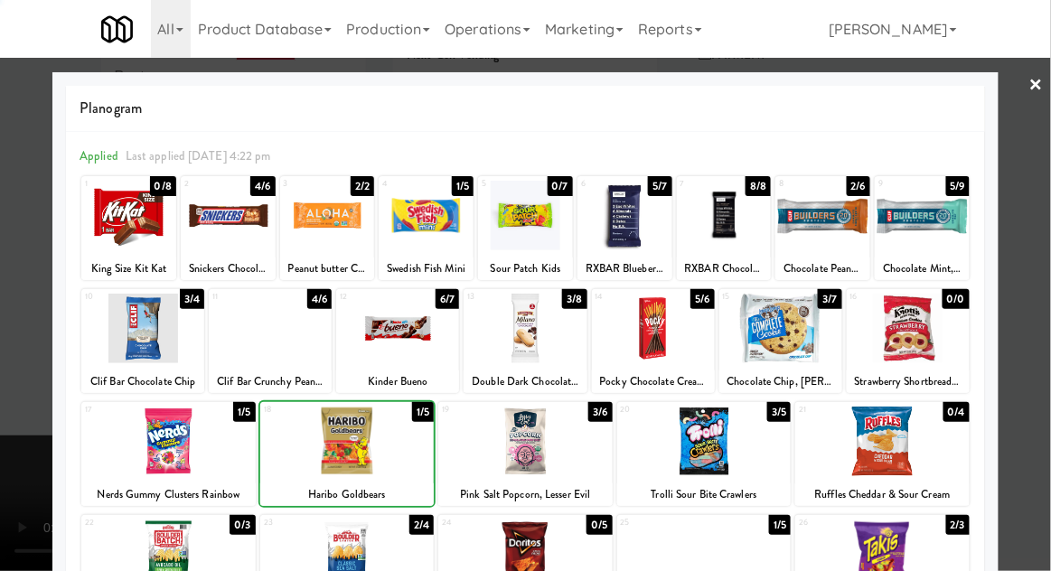
click at [1045, 186] on div at bounding box center [525, 285] width 1051 height 571
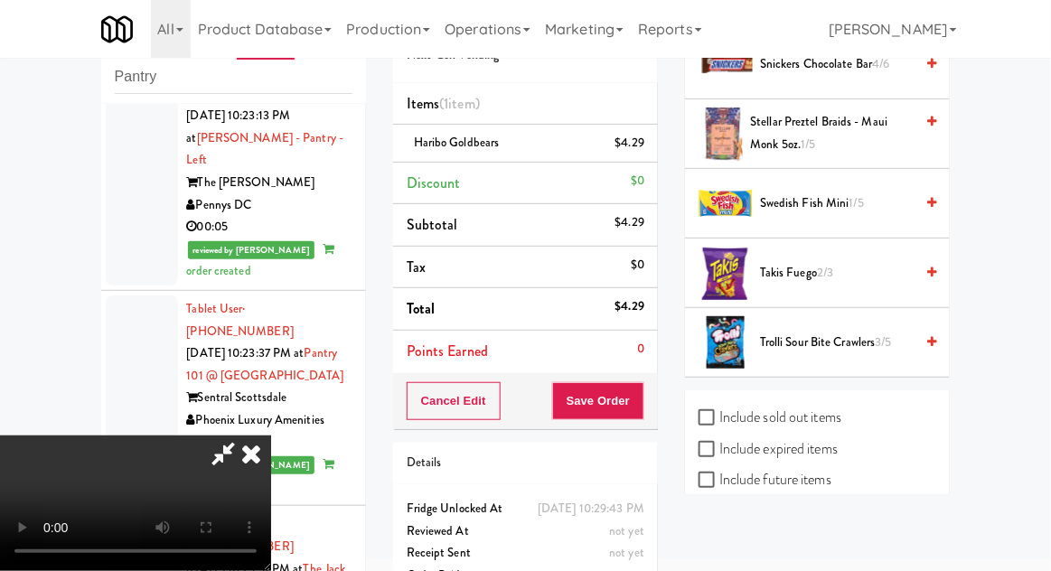
click at [835, 404] on label "Include sold out items" at bounding box center [770, 417] width 143 height 27
click at [719, 411] on input "Include sold out items" at bounding box center [709, 418] width 21 height 14
checkbox input "true"
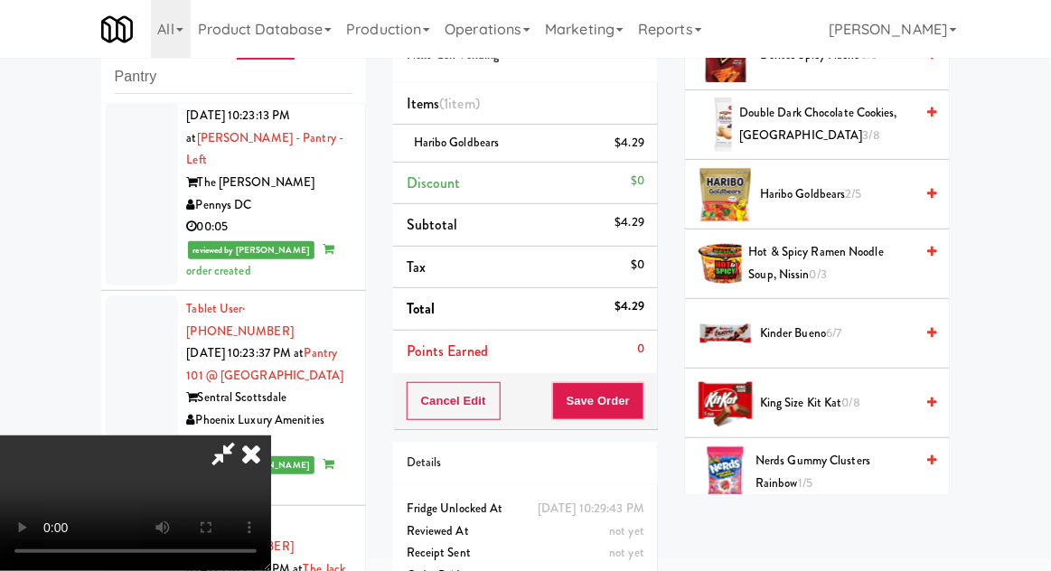
scroll to position [841, 0]
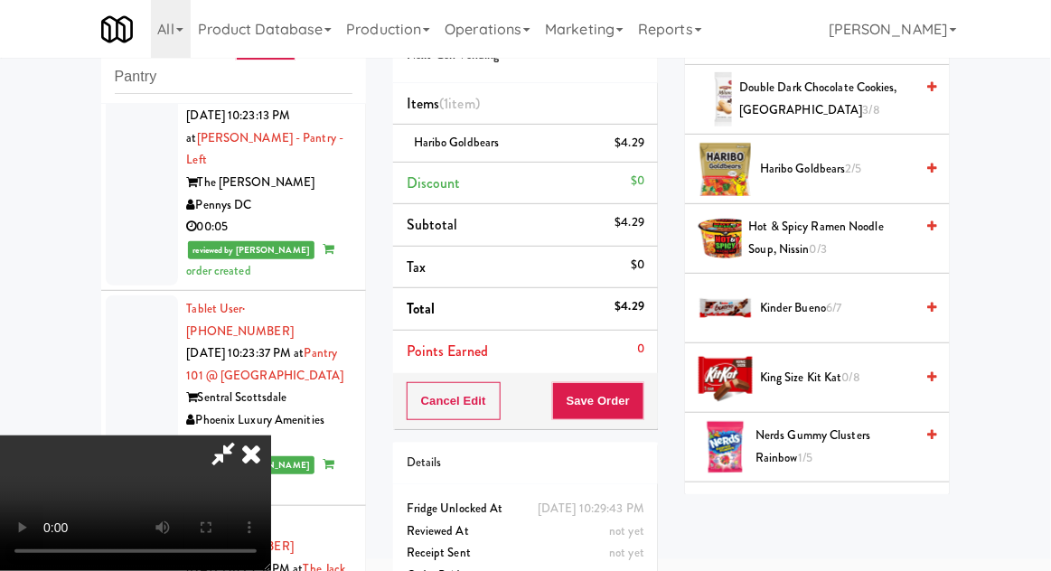
click at [842, 367] on span "King Size Kit Kat 0/8" at bounding box center [837, 378] width 154 height 23
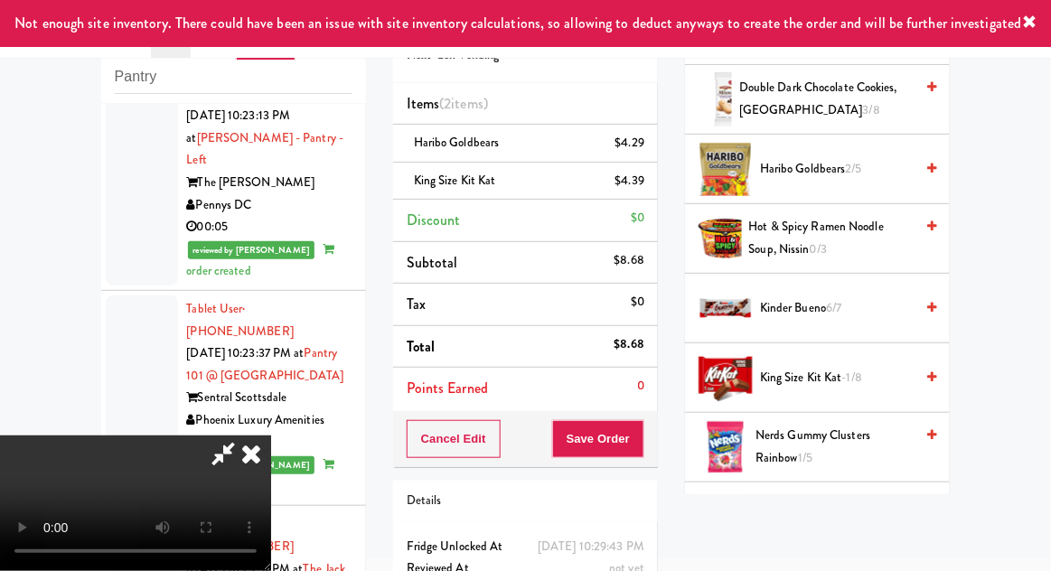
scroll to position [66, 0]
click at [641, 446] on button "Save Order" at bounding box center [598, 439] width 92 height 38
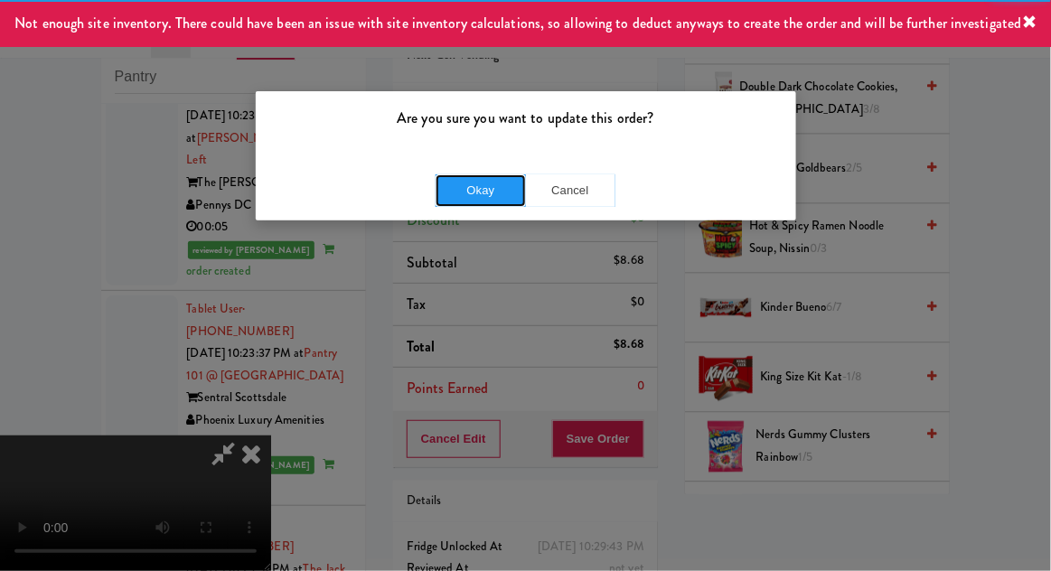
click at [466, 200] on button "Okay" at bounding box center [481, 190] width 90 height 33
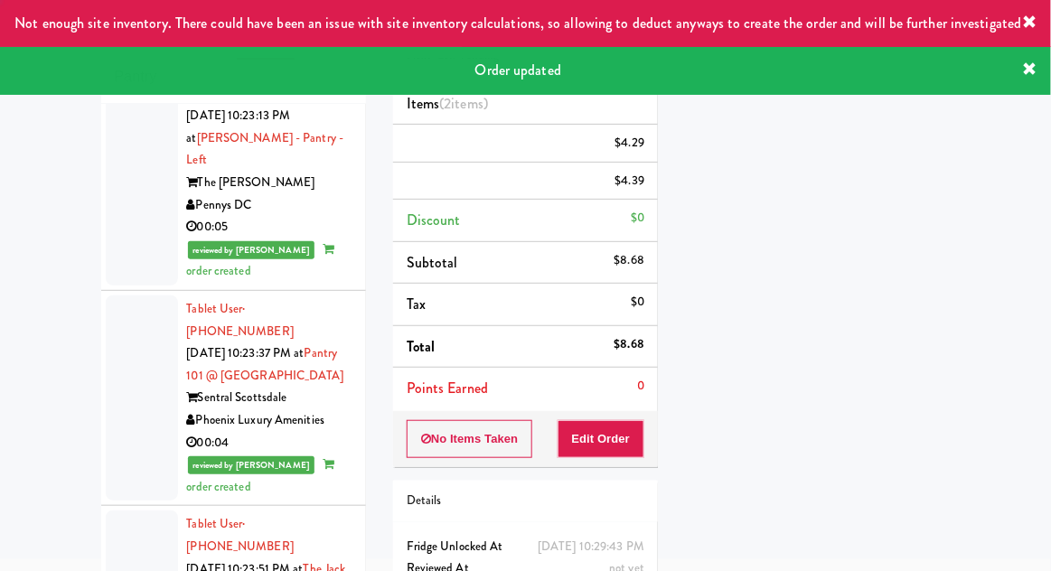
scroll to position [0, 0]
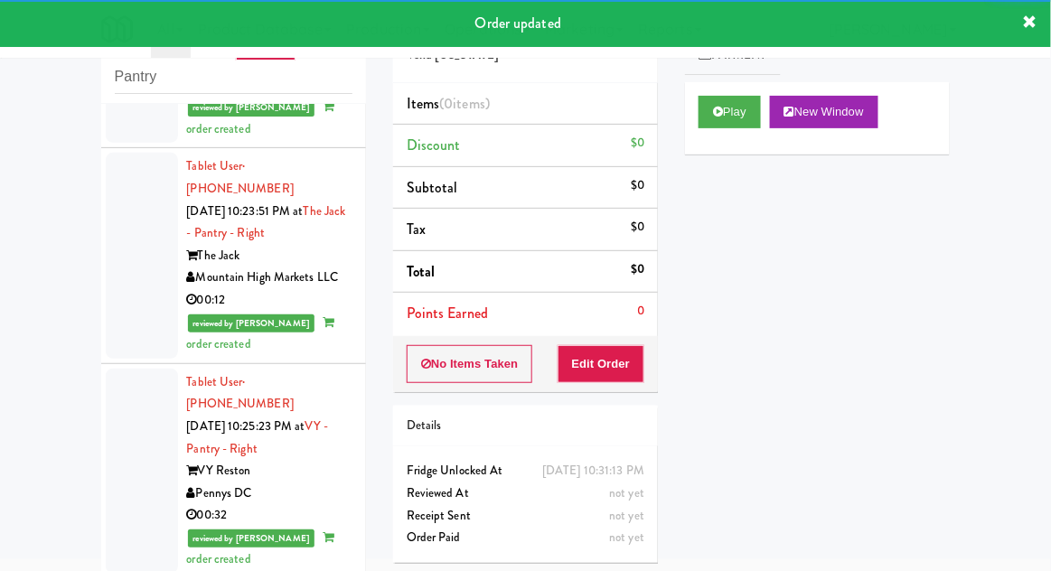
scroll to position [9662, 0]
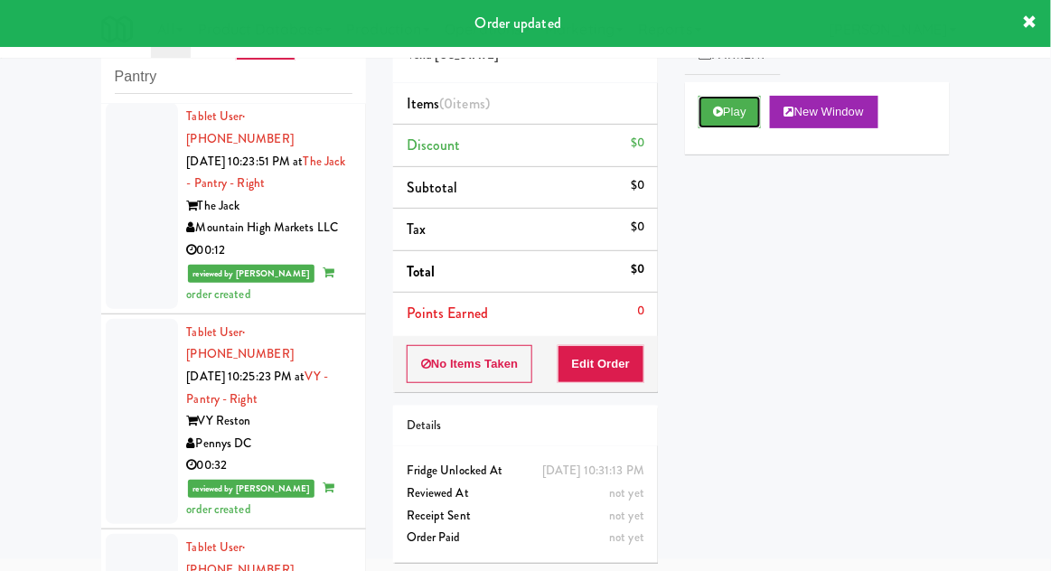
click at [710, 124] on button "Play" at bounding box center [730, 112] width 62 height 33
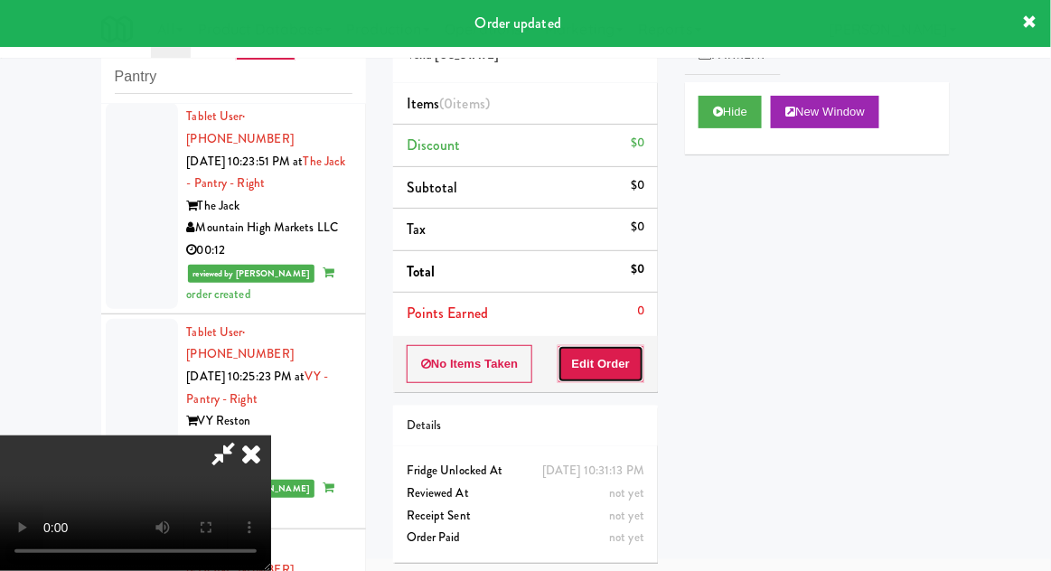
click at [601, 380] on button "Edit Order" at bounding box center [602, 364] width 88 height 38
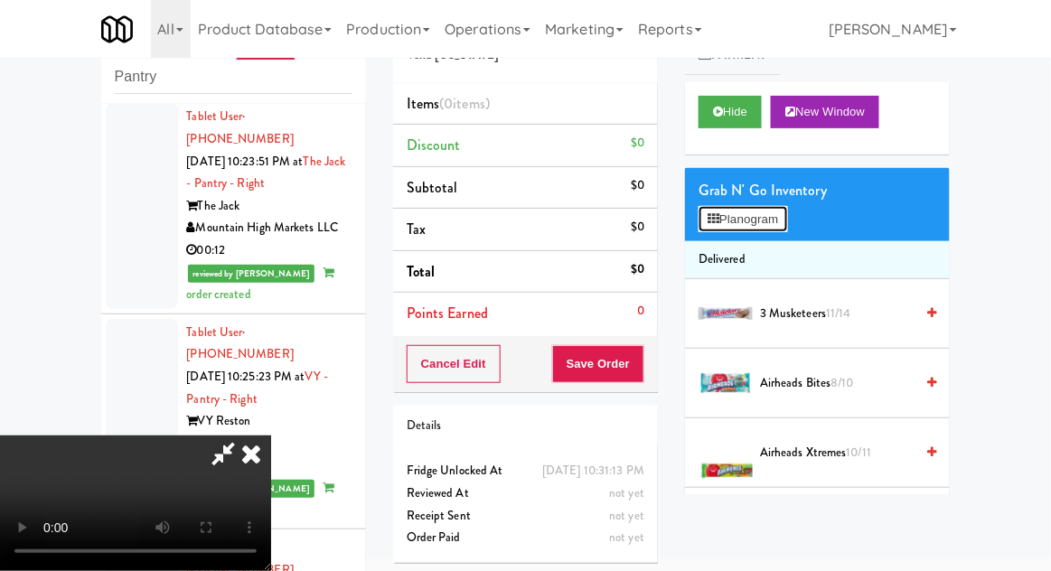
click at [781, 221] on button "Planogram" at bounding box center [743, 219] width 89 height 27
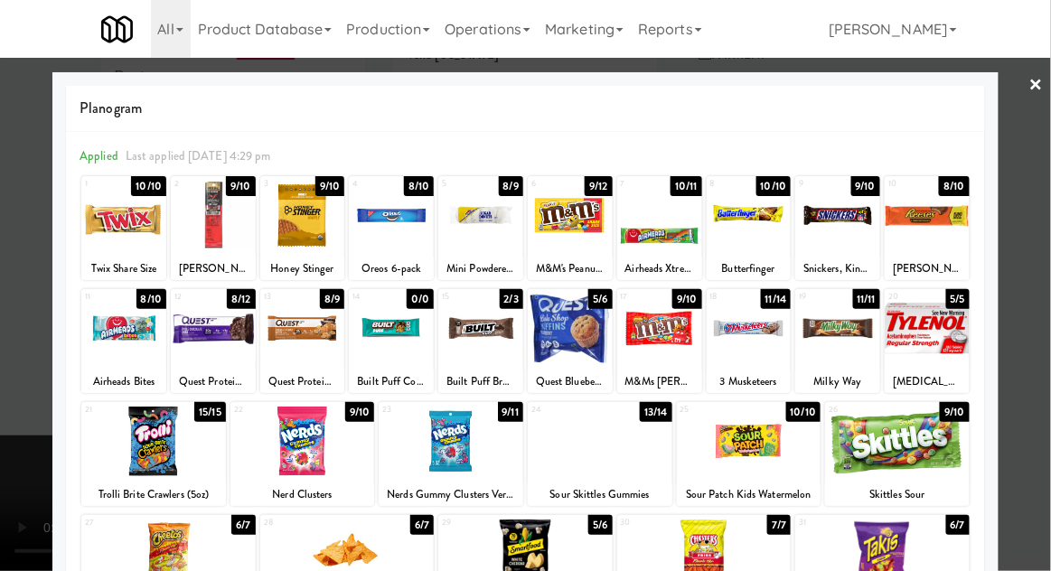
click at [484, 353] on div at bounding box center [480, 329] width 85 height 70
click at [482, 347] on div at bounding box center [480, 329] width 85 height 70
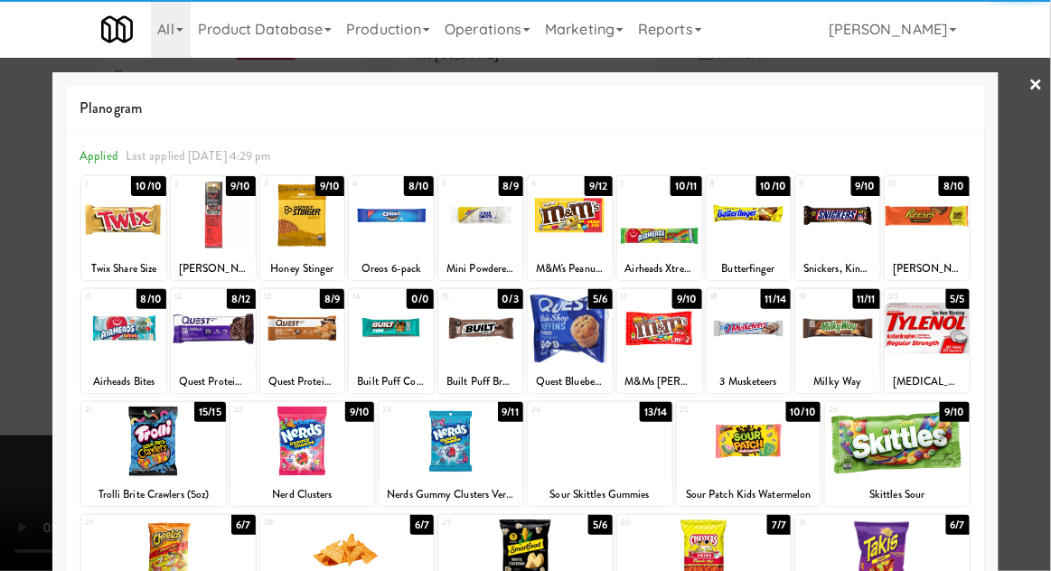
click at [1045, 227] on div at bounding box center [525, 285] width 1051 height 571
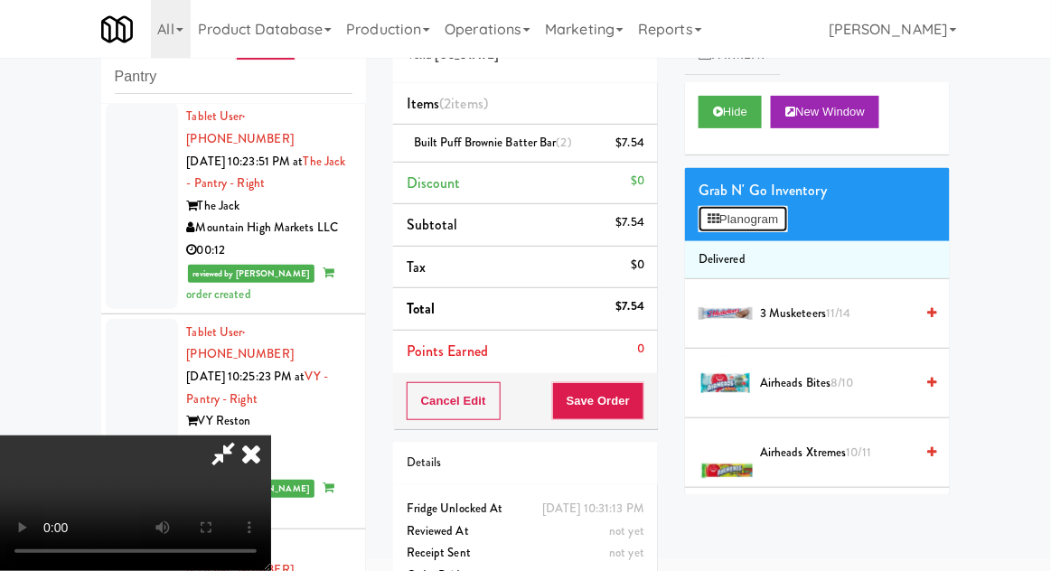
click at [785, 228] on button "Planogram" at bounding box center [743, 219] width 89 height 27
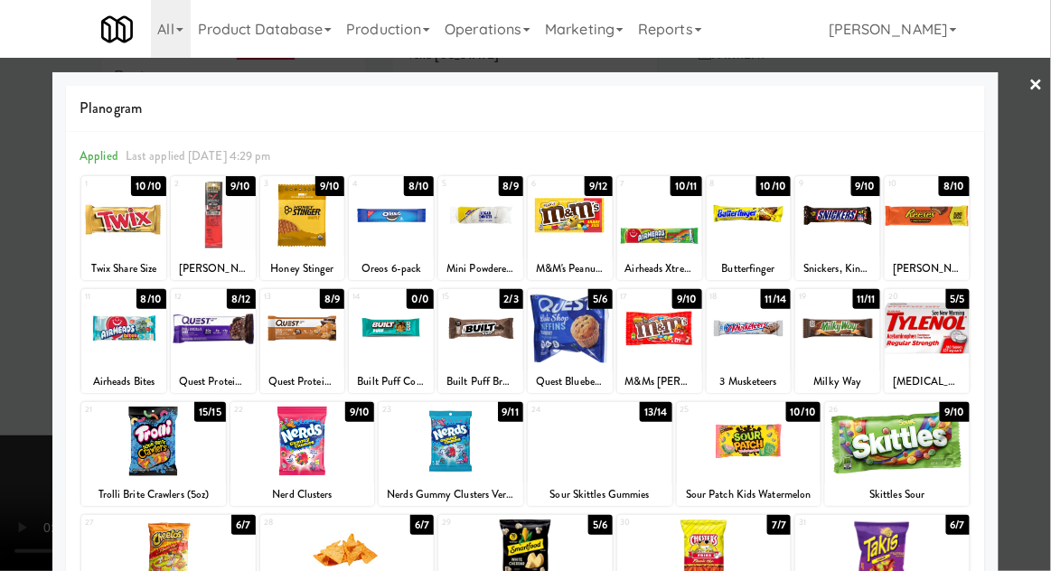
click at [1047, 217] on div at bounding box center [525, 285] width 1051 height 571
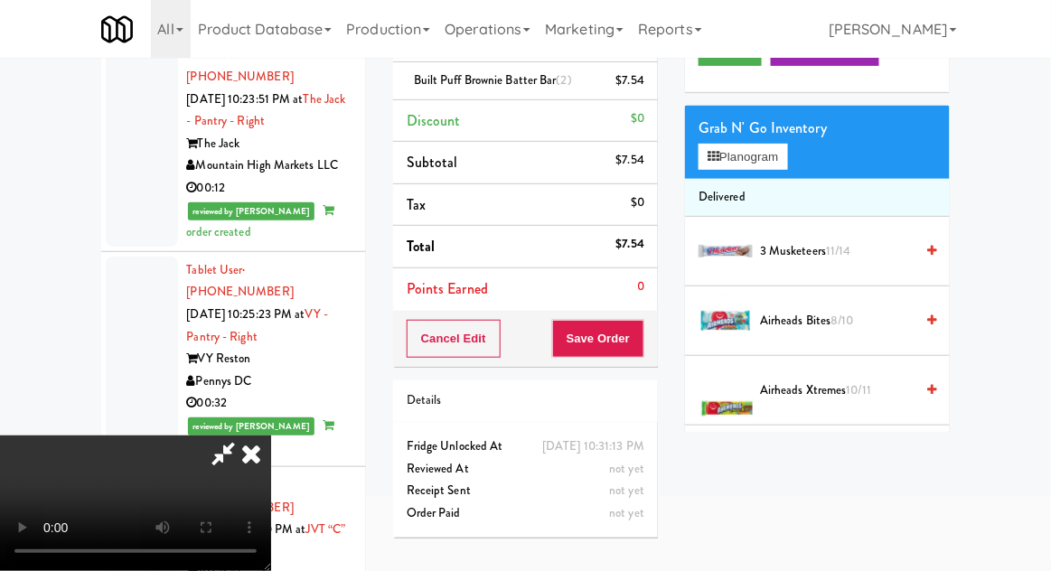
scroll to position [146, 0]
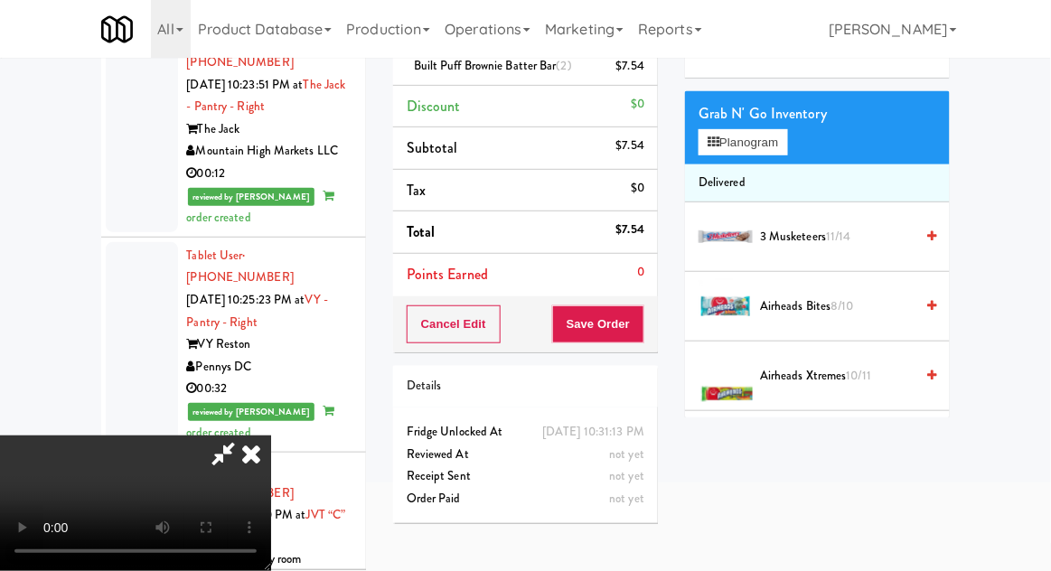
click at [572, 73] on span "(2)" at bounding box center [564, 65] width 15 height 17
click at [639, 74] on link at bounding box center [643, 73] width 16 height 23
click at [775, 149] on button "Planogram" at bounding box center [743, 142] width 89 height 27
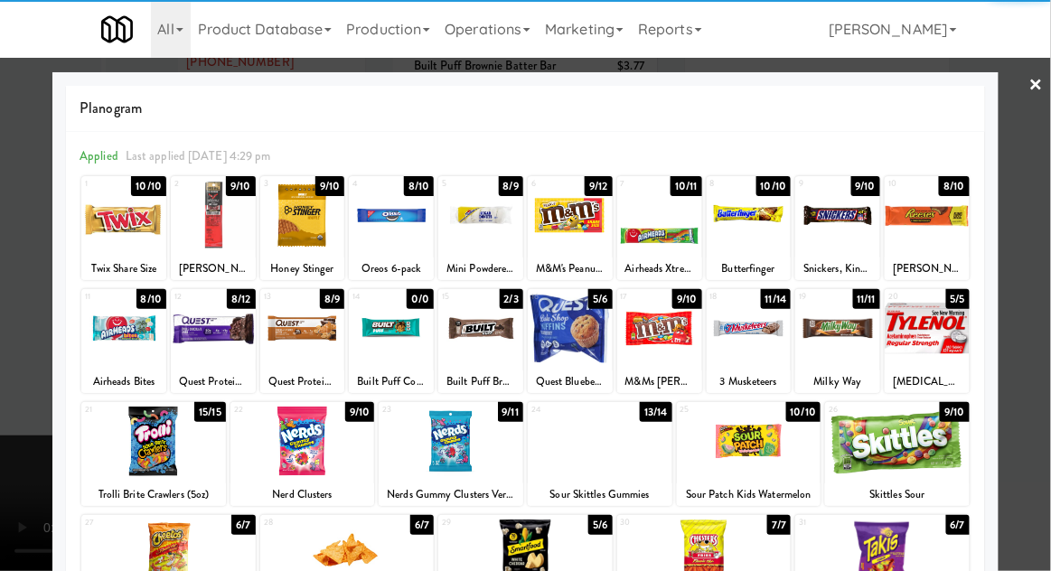
click at [106, 333] on div at bounding box center [123, 329] width 85 height 70
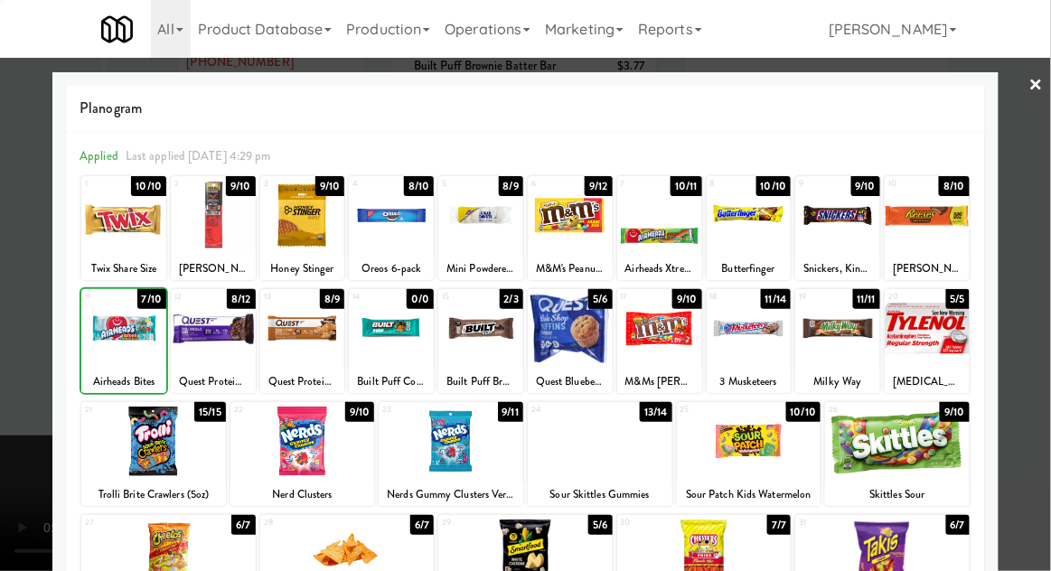
click at [1046, 120] on div at bounding box center [525, 285] width 1051 height 571
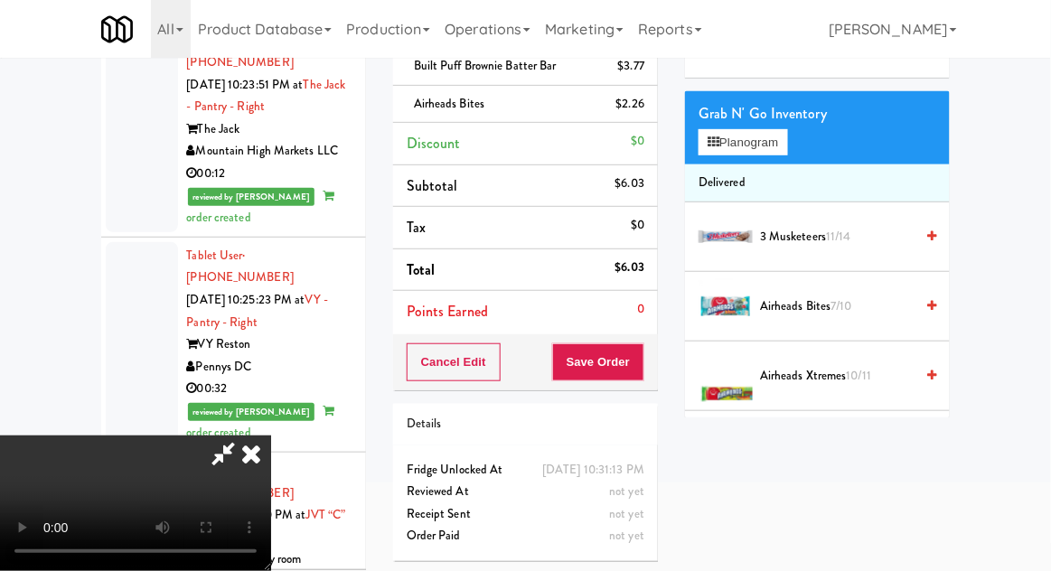
scroll to position [155, 0]
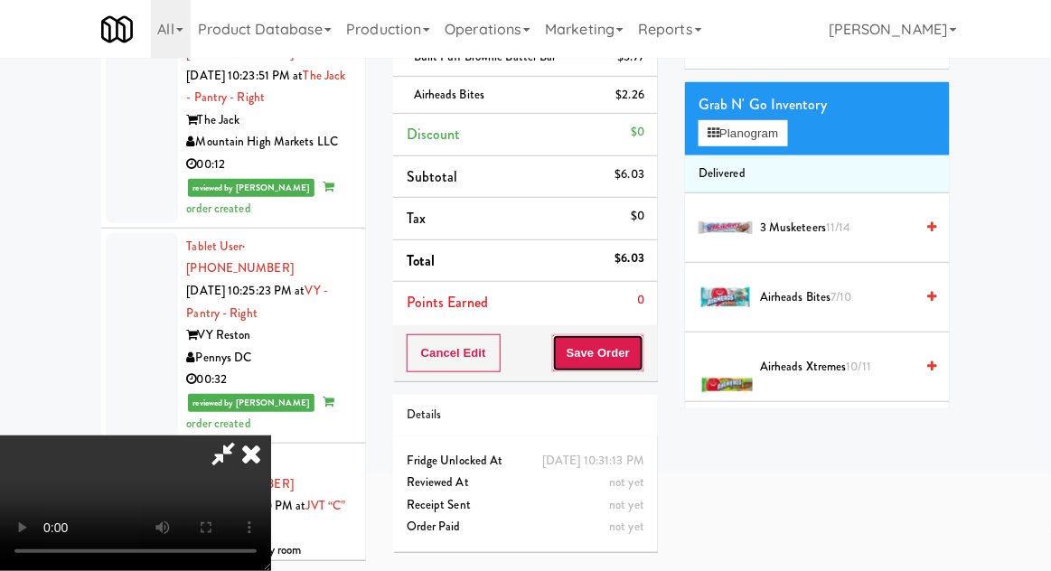
click at [639, 359] on button "Save Order" at bounding box center [598, 353] width 92 height 38
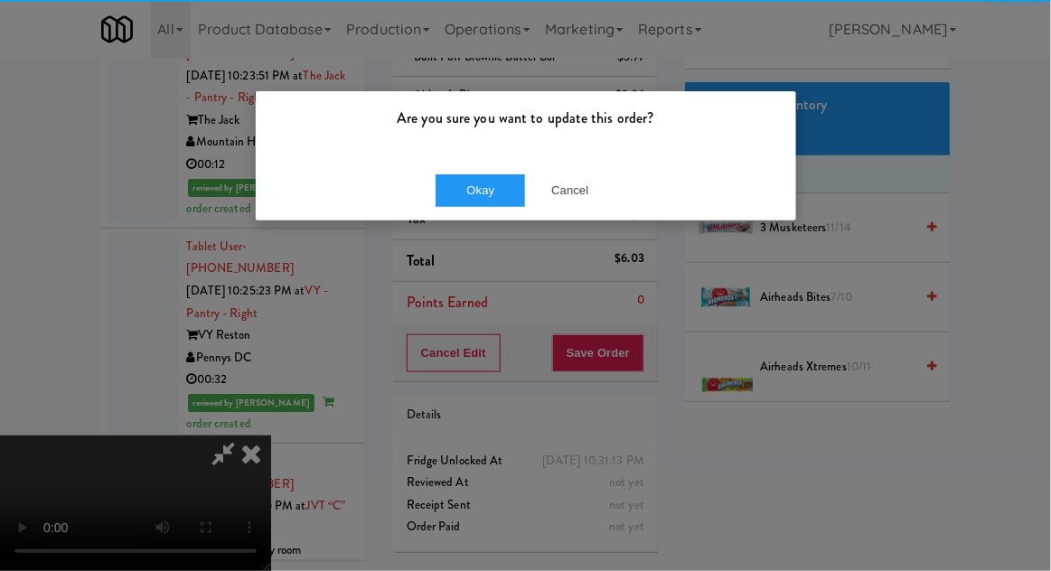
click at [473, 124] on p "Are you sure you want to update this order?" at bounding box center [525, 118] width 513 height 27
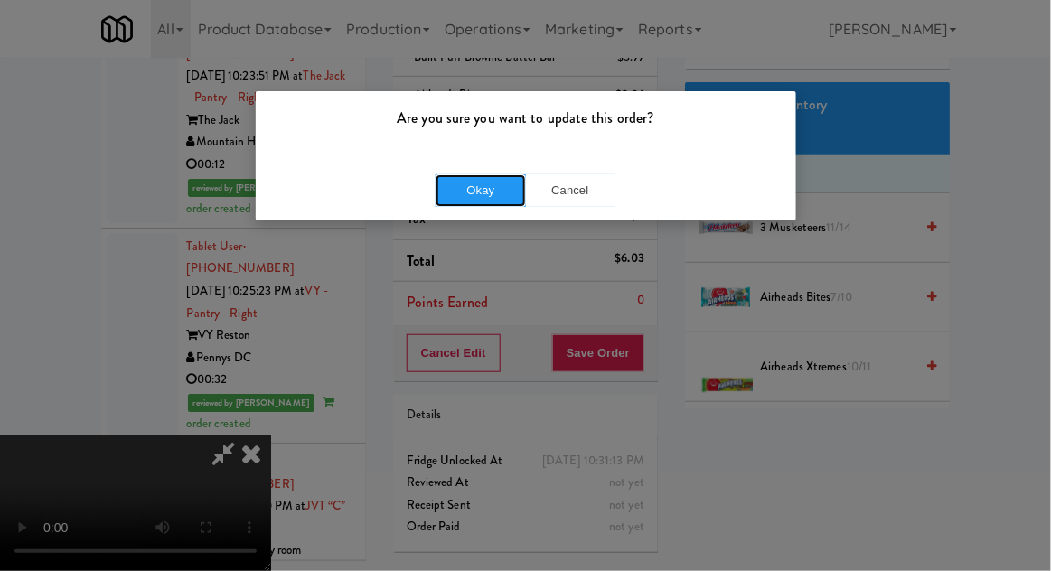
click at [473, 190] on button "Okay" at bounding box center [481, 190] width 90 height 33
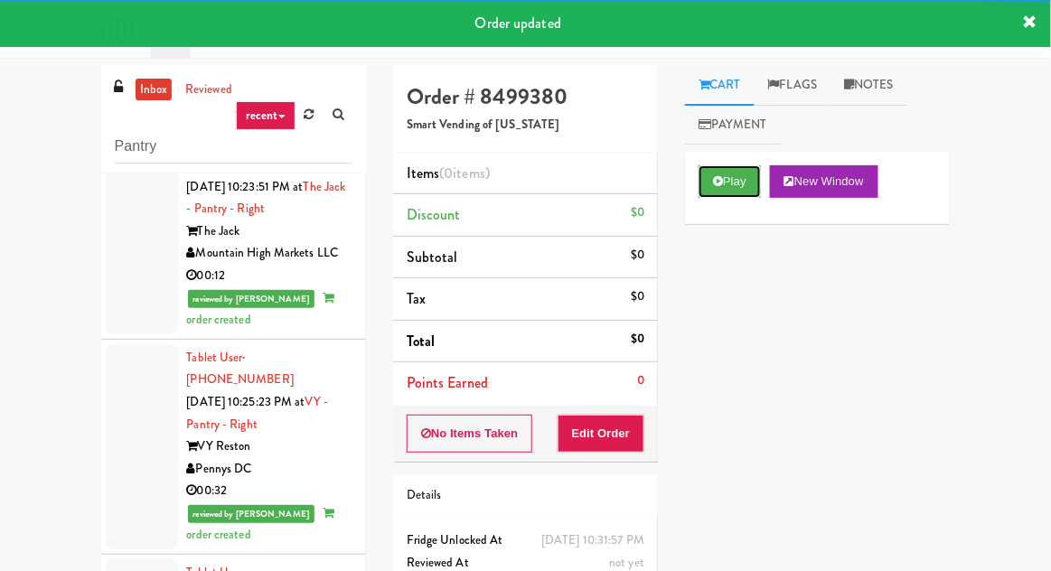
click at [713, 178] on icon at bounding box center [718, 181] width 10 height 12
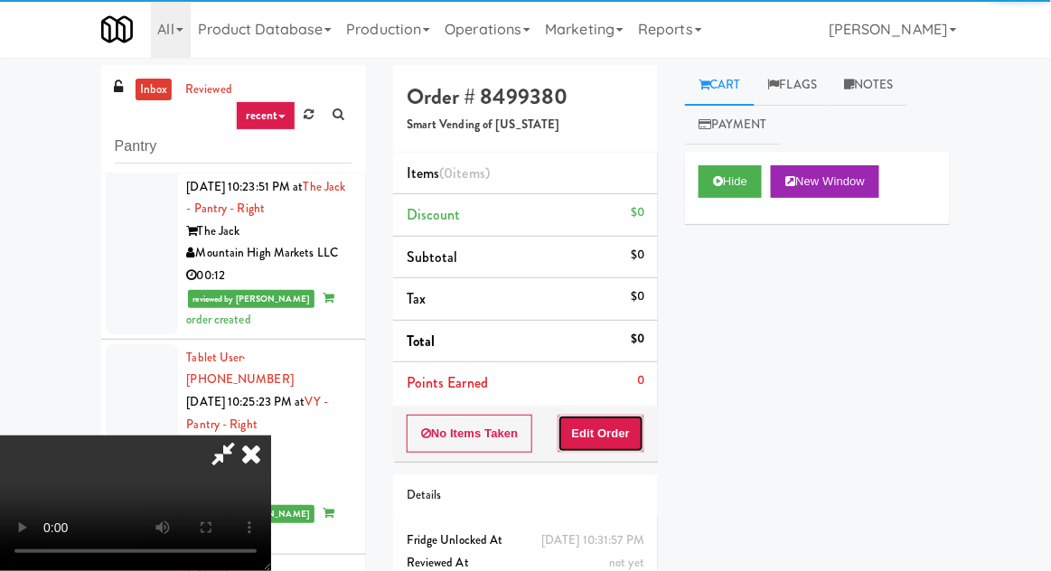
click at [625, 435] on button "Edit Order" at bounding box center [602, 434] width 88 height 38
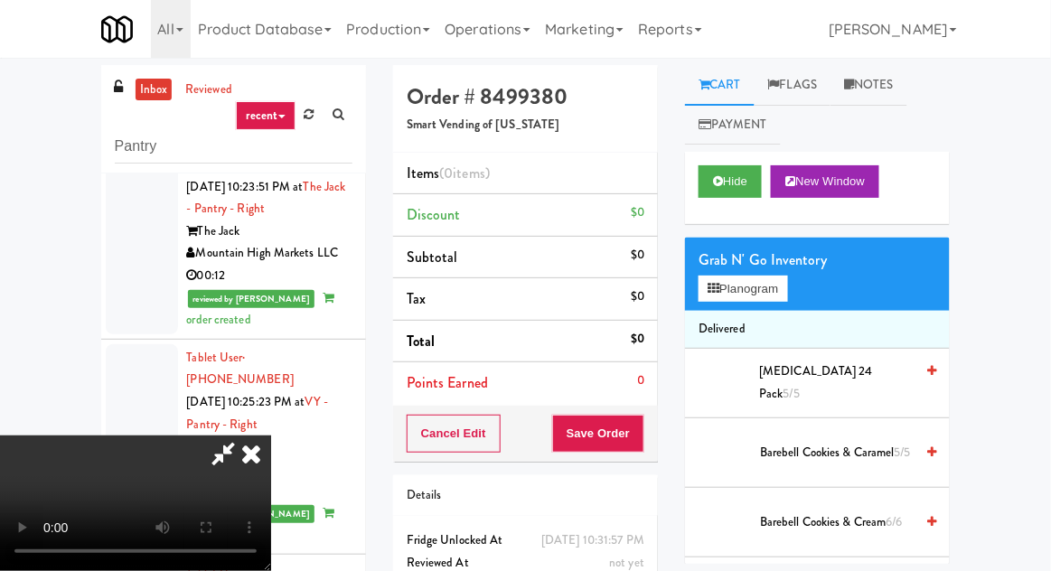
scroll to position [70, 0]
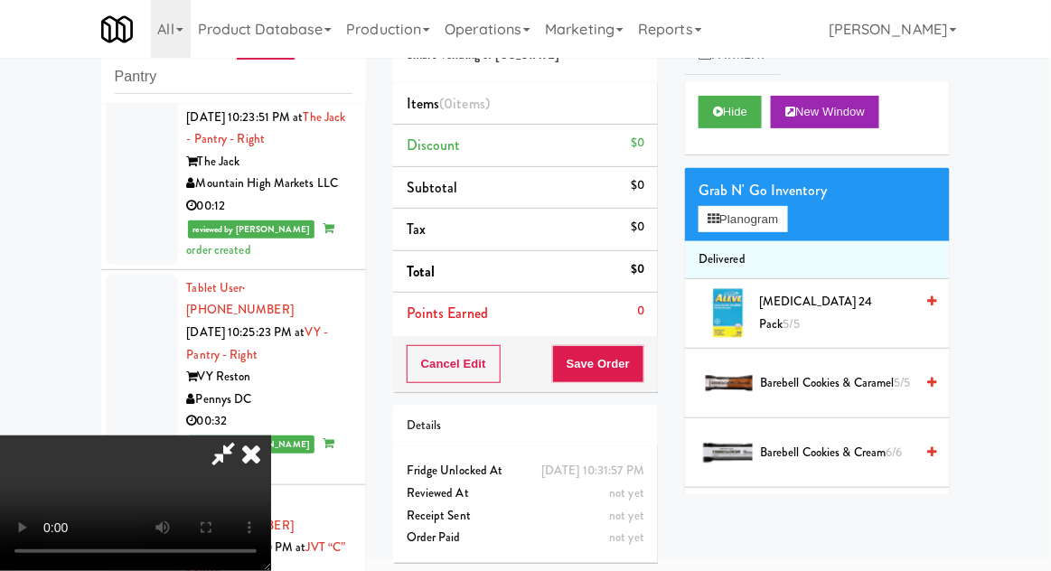
click at [865, 442] on span "Barebell Cookies & Cream 6/6" at bounding box center [837, 453] width 154 height 23
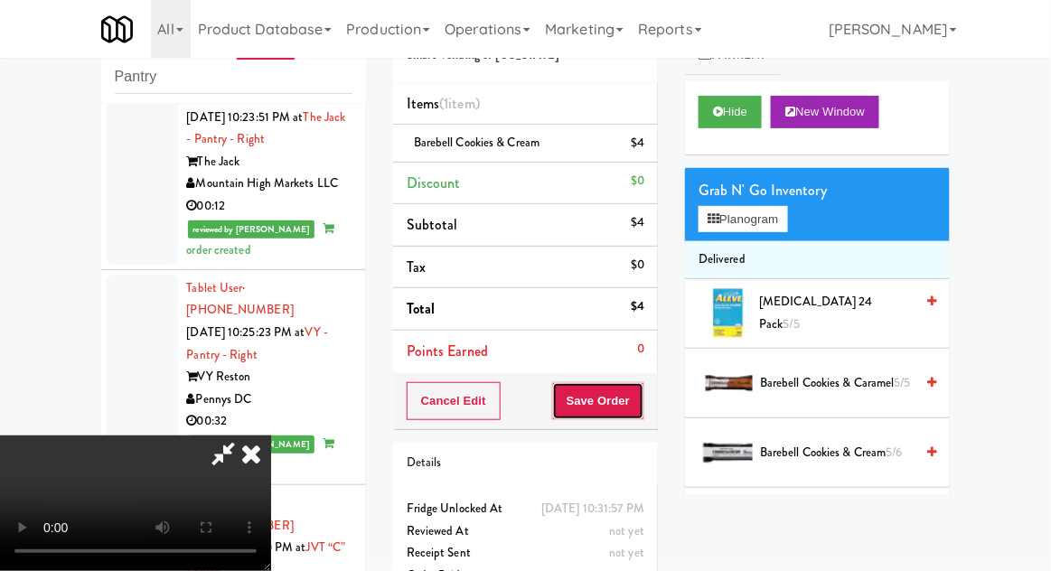
click at [644, 399] on button "Save Order" at bounding box center [598, 401] width 92 height 38
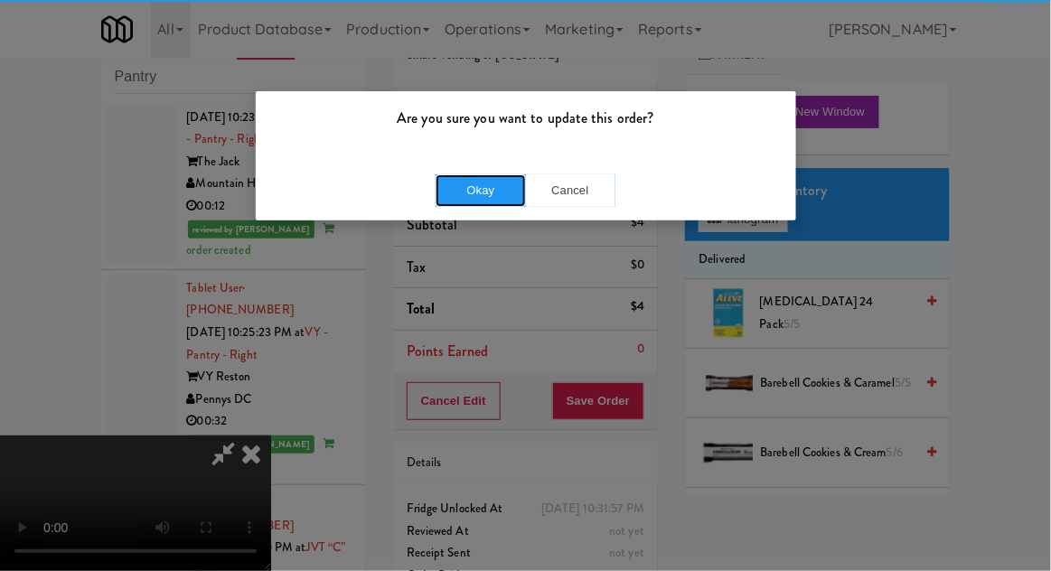
click at [476, 182] on button "Okay" at bounding box center [481, 190] width 90 height 33
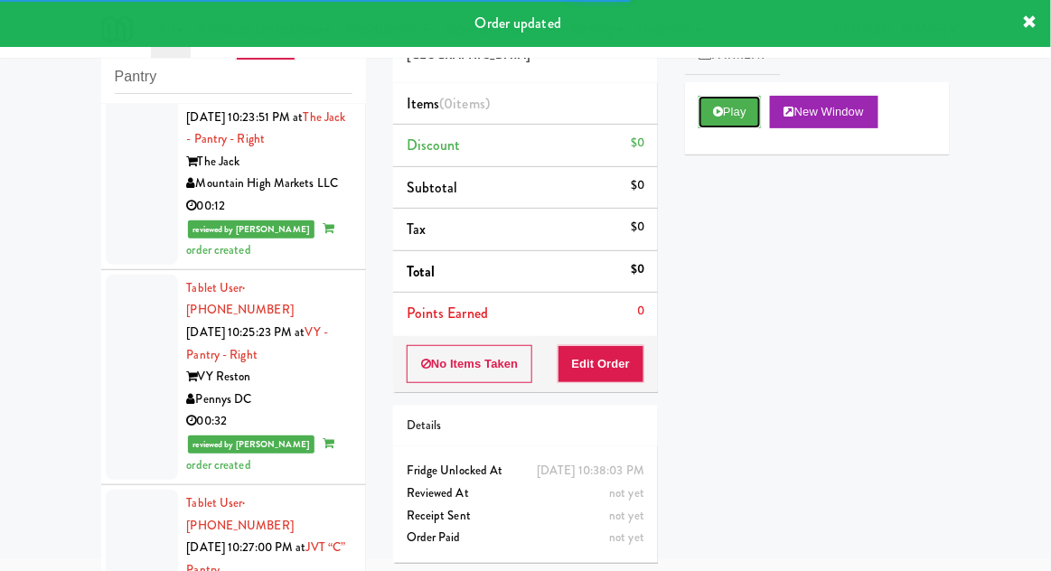
click at [713, 112] on button "Play" at bounding box center [730, 112] width 62 height 33
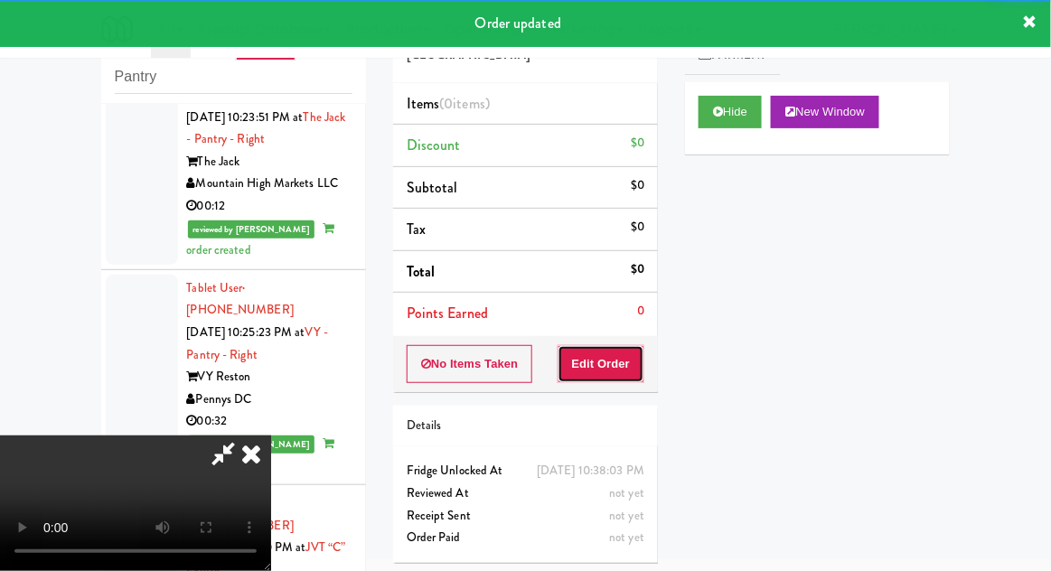
click at [618, 364] on button "Edit Order" at bounding box center [602, 364] width 88 height 38
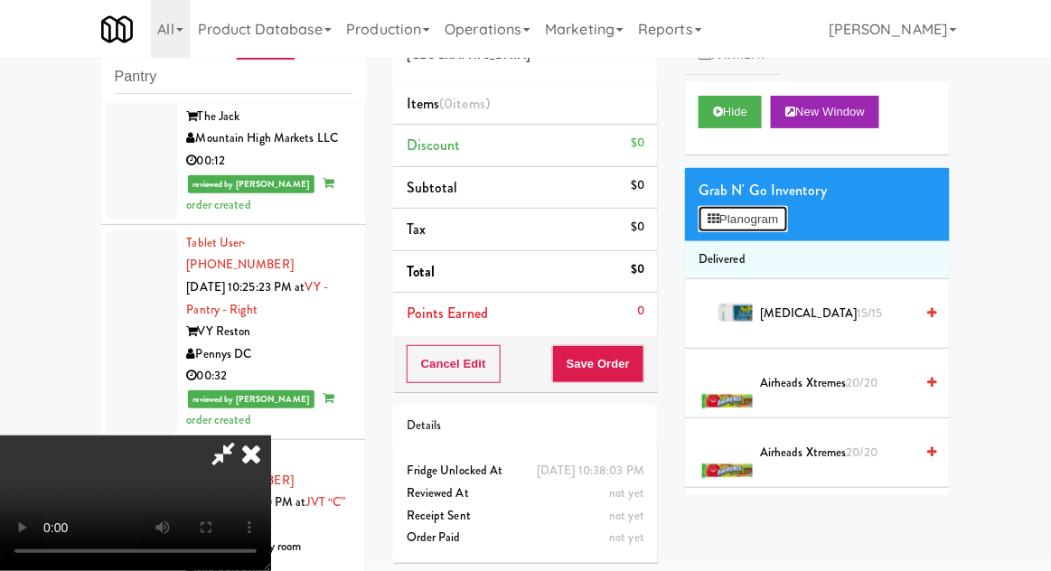
click at [787, 220] on button "Planogram" at bounding box center [743, 219] width 89 height 27
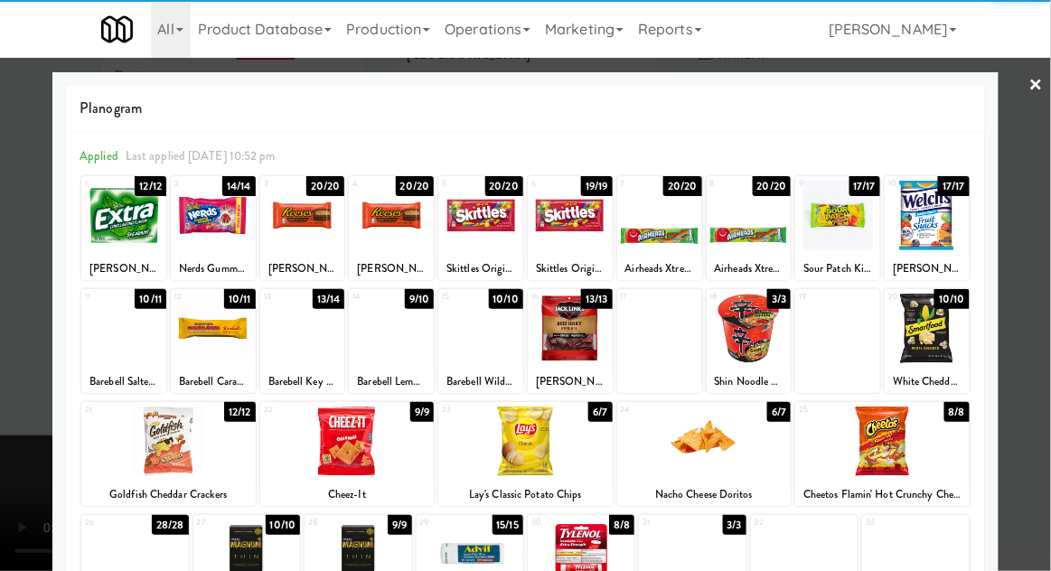
click at [308, 227] on div at bounding box center [302, 216] width 85 height 70
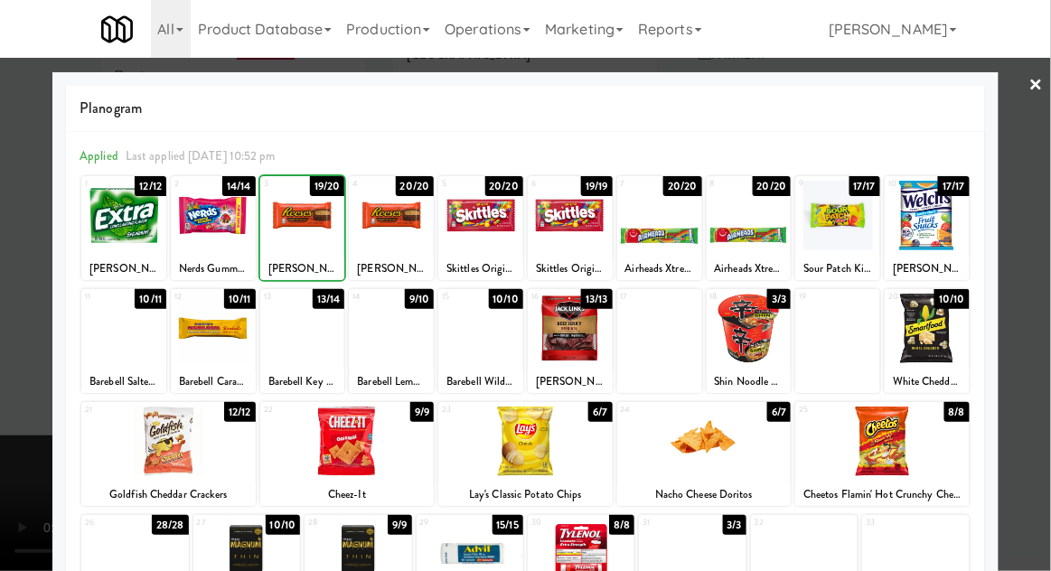
click at [1045, 239] on div at bounding box center [525, 285] width 1051 height 571
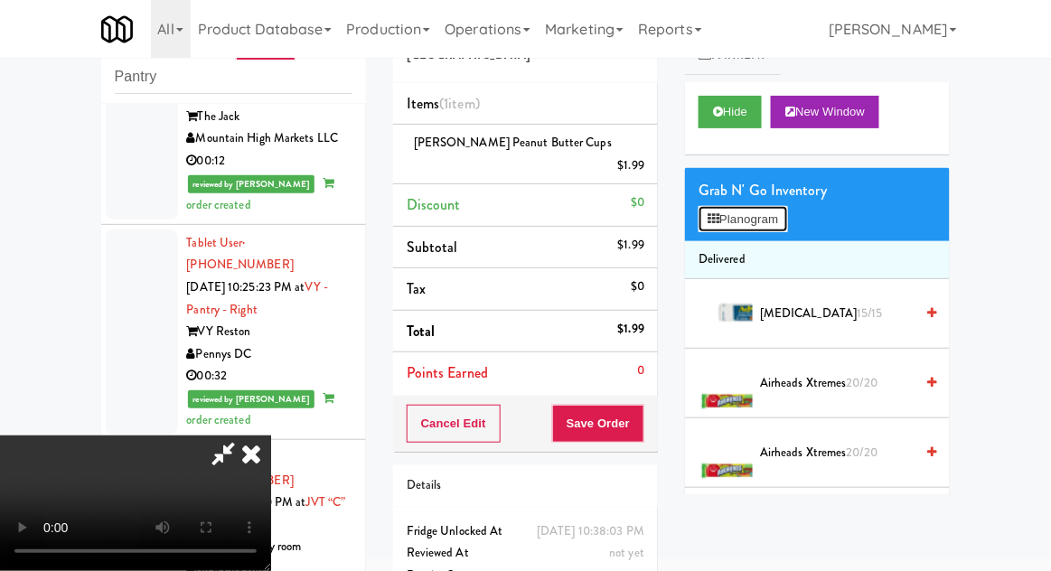
click at [785, 215] on button "Planogram" at bounding box center [743, 219] width 89 height 27
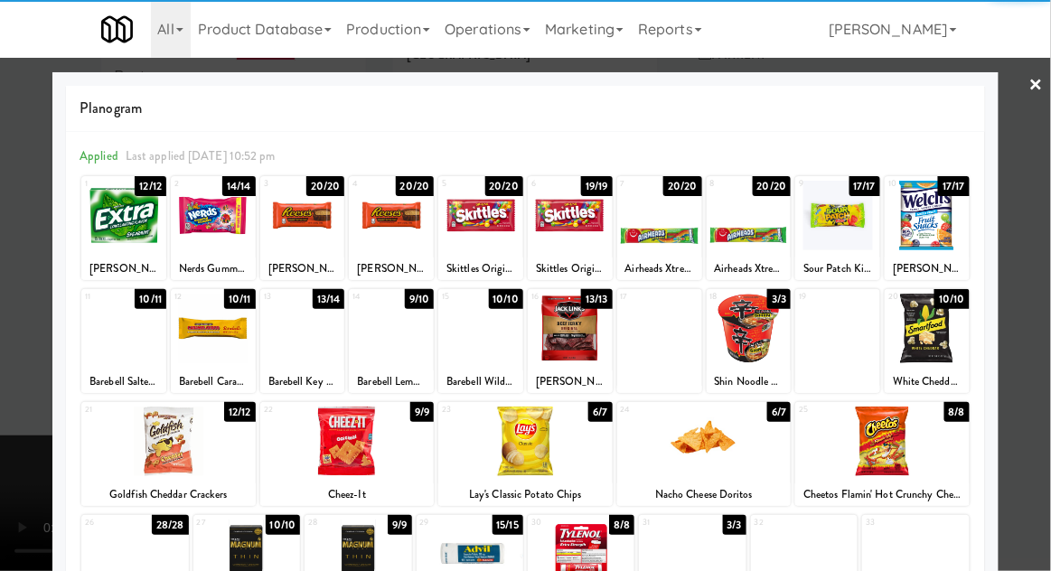
click at [300, 221] on div at bounding box center [302, 216] width 85 height 70
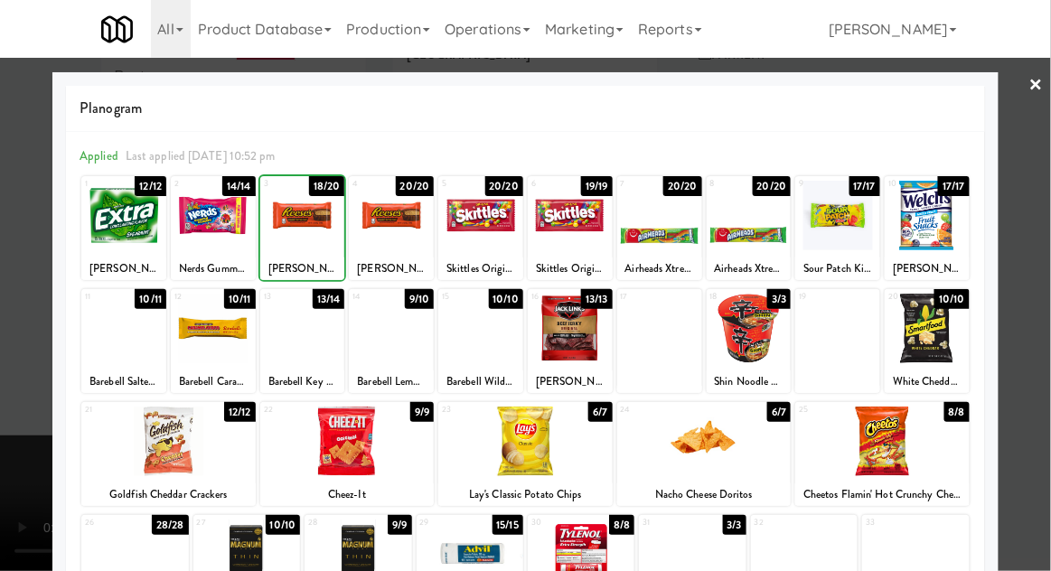
click at [1043, 244] on div at bounding box center [525, 285] width 1051 height 571
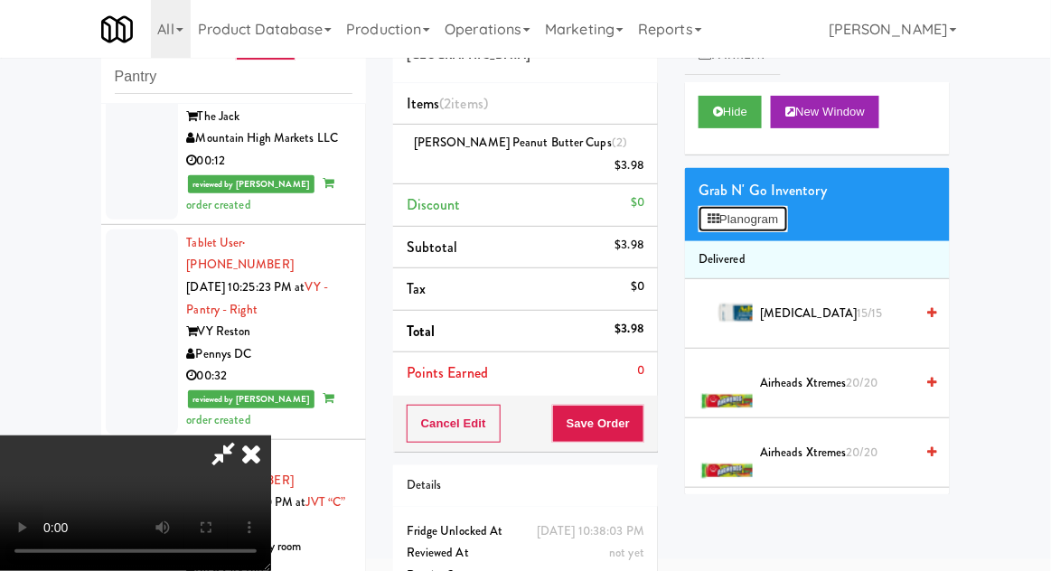
click at [784, 217] on button "Planogram" at bounding box center [743, 219] width 89 height 27
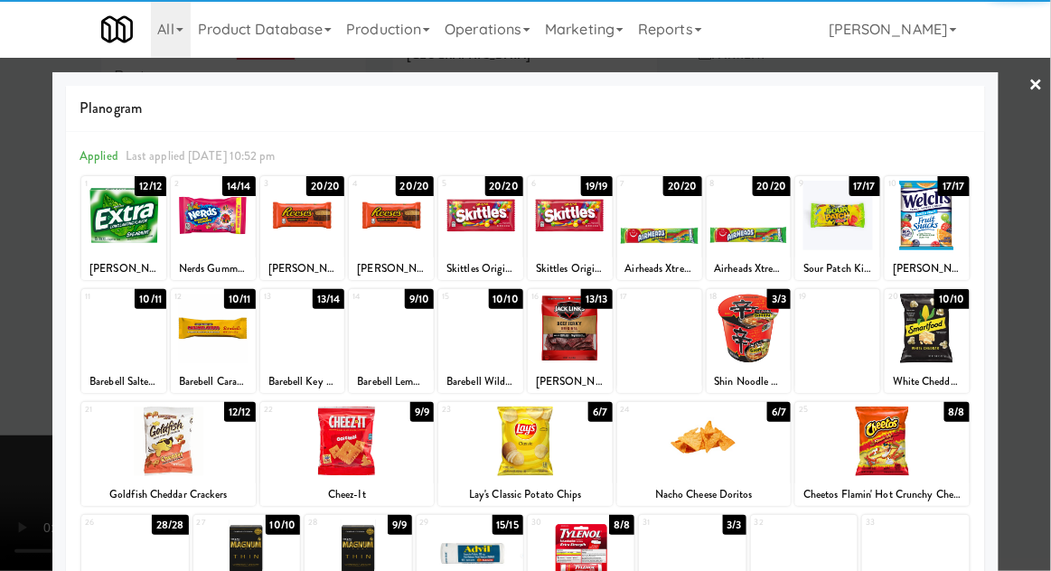
click at [480, 219] on div at bounding box center [480, 216] width 85 height 70
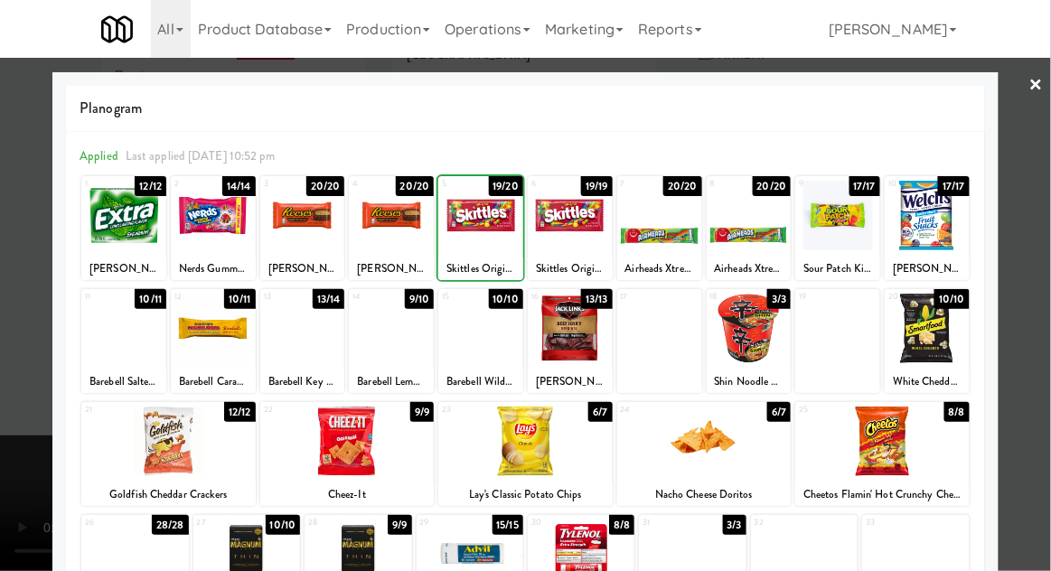
click at [1043, 243] on div at bounding box center [525, 285] width 1051 height 571
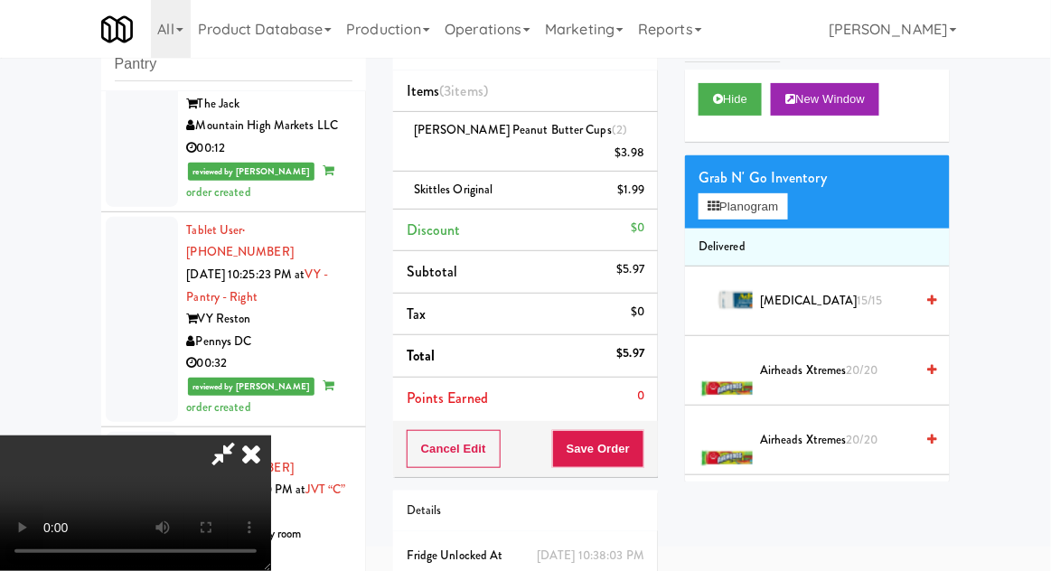
click at [654, 431] on div "Cancel Edit Save Order" at bounding box center [525, 449] width 265 height 56
click at [635, 430] on button "Save Order" at bounding box center [598, 449] width 92 height 38
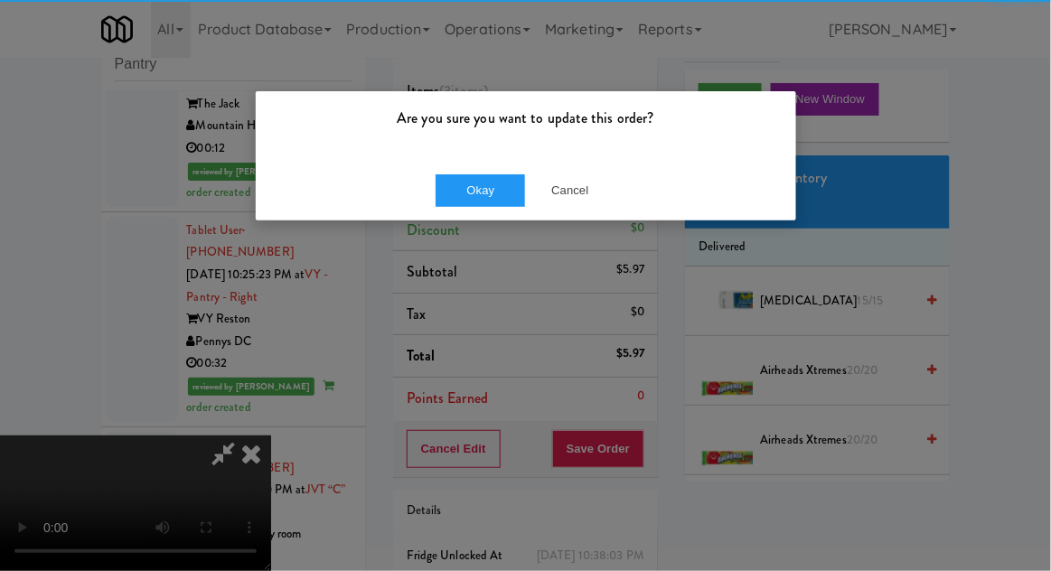
click at [468, 214] on div "Okay Cancel" at bounding box center [526, 190] width 541 height 61
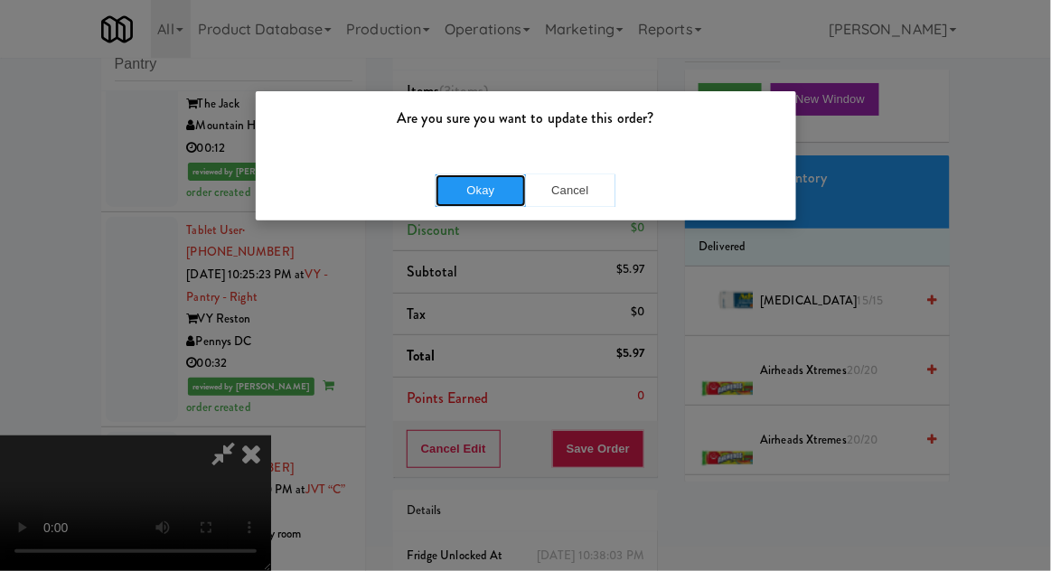
click at [456, 191] on button "Okay" at bounding box center [481, 190] width 90 height 33
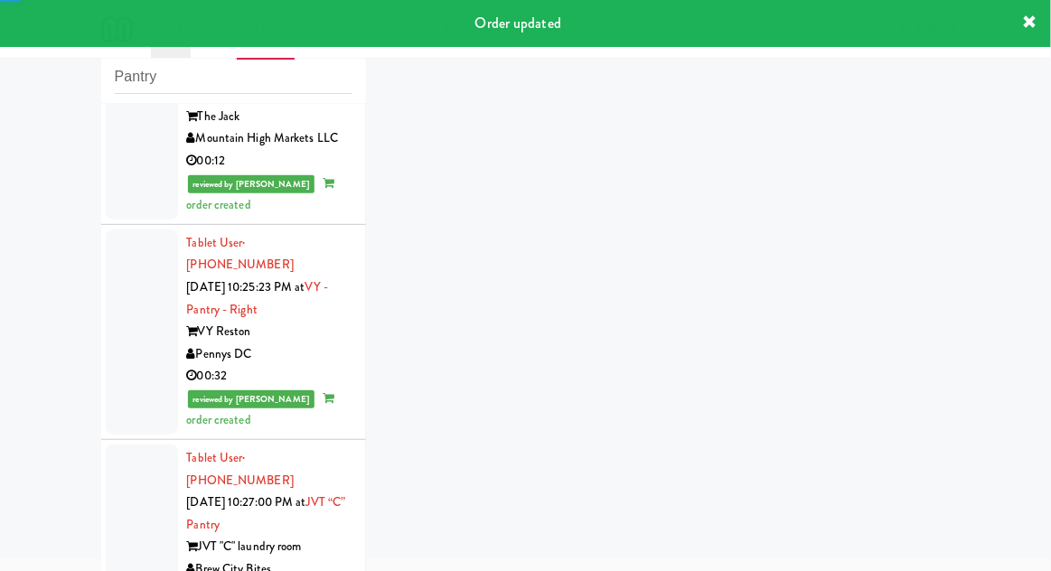
scroll to position [9795, 0]
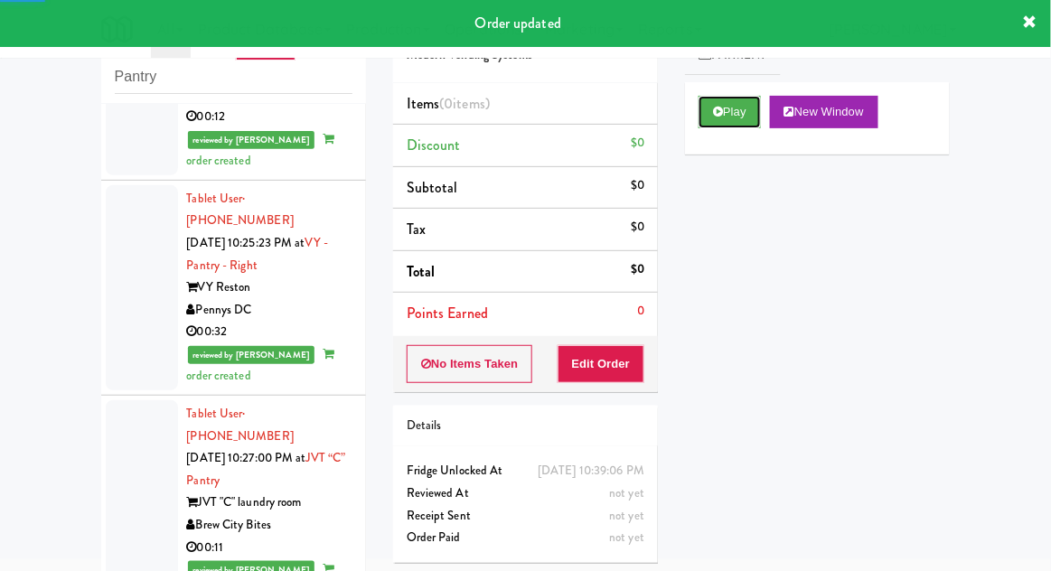
click at [724, 102] on button "Play" at bounding box center [730, 112] width 62 height 33
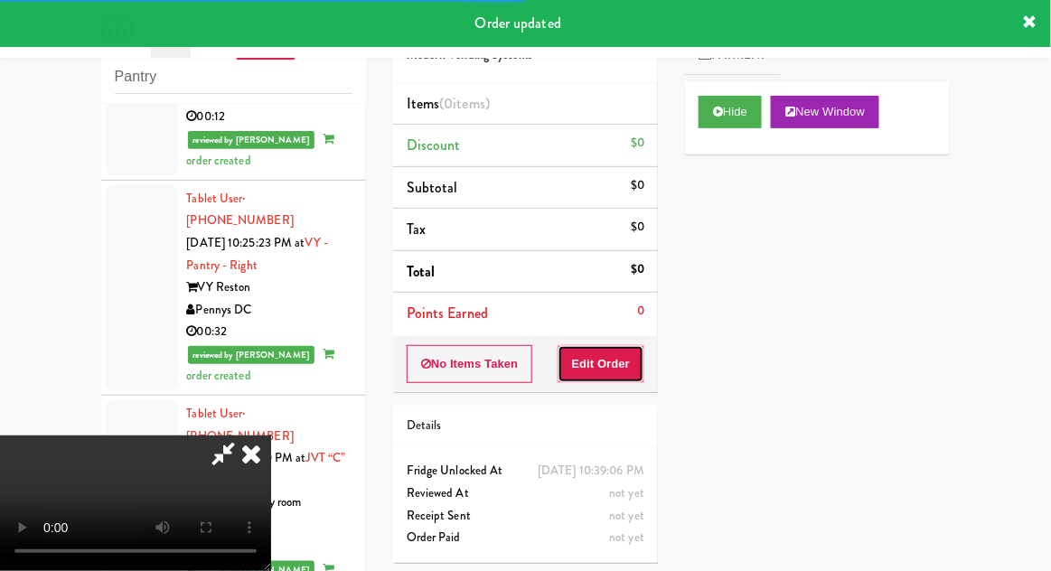
click at [597, 369] on button "Edit Order" at bounding box center [602, 364] width 88 height 38
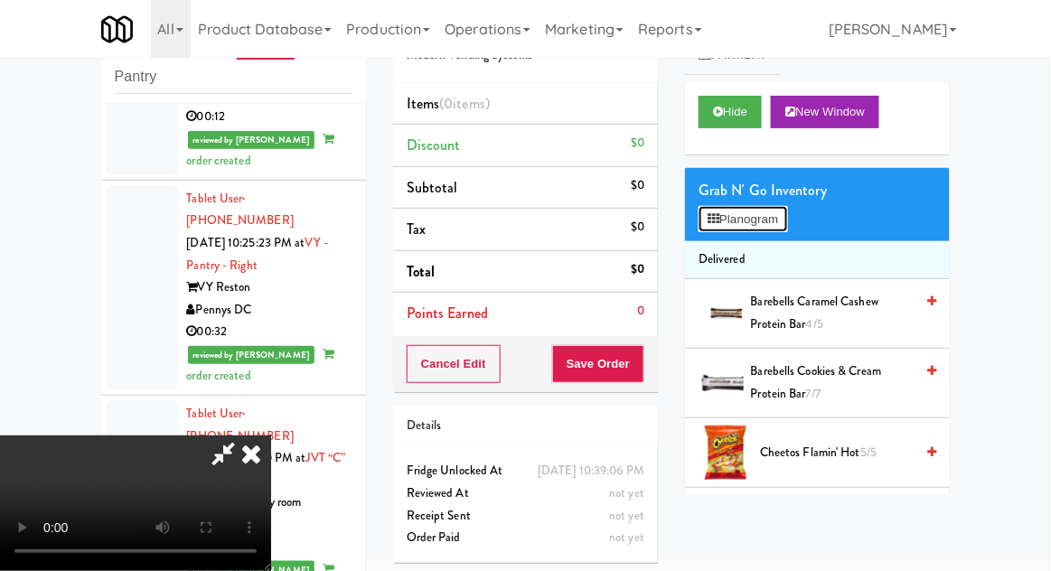
click at [768, 220] on button "Planogram" at bounding box center [743, 219] width 89 height 27
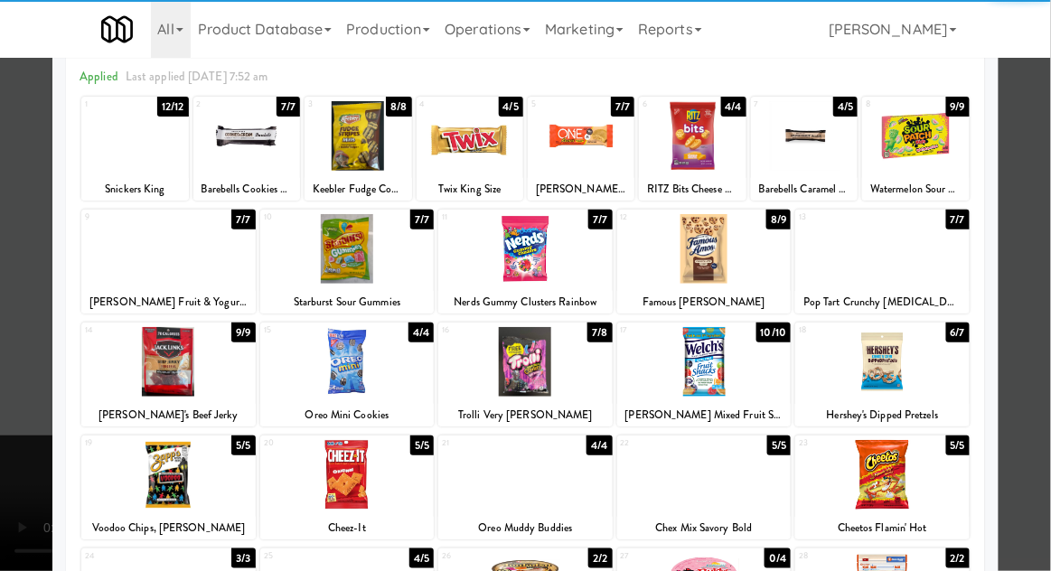
scroll to position [98, 0]
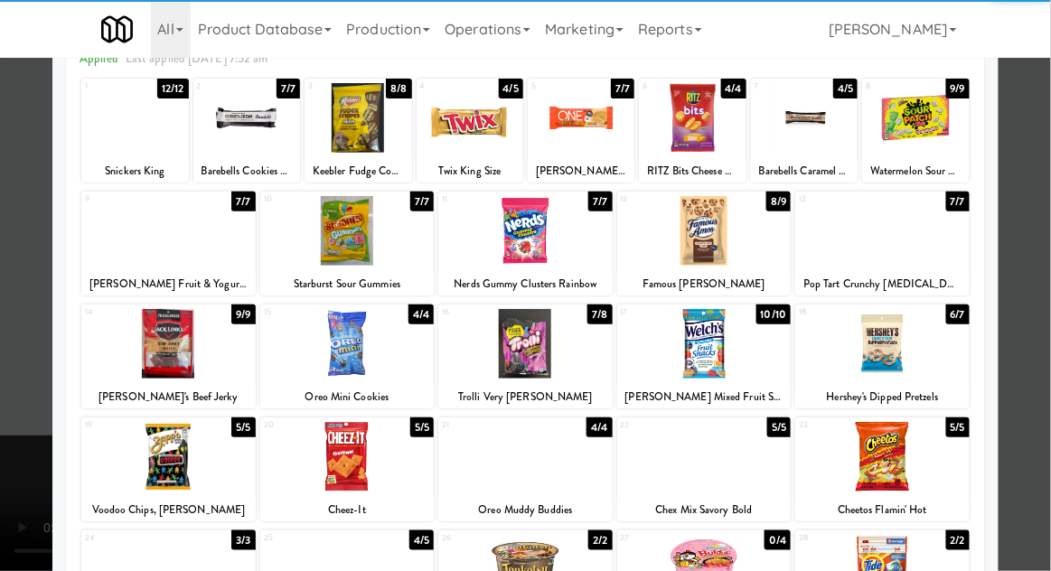
click at [313, 461] on div at bounding box center [347, 457] width 174 height 70
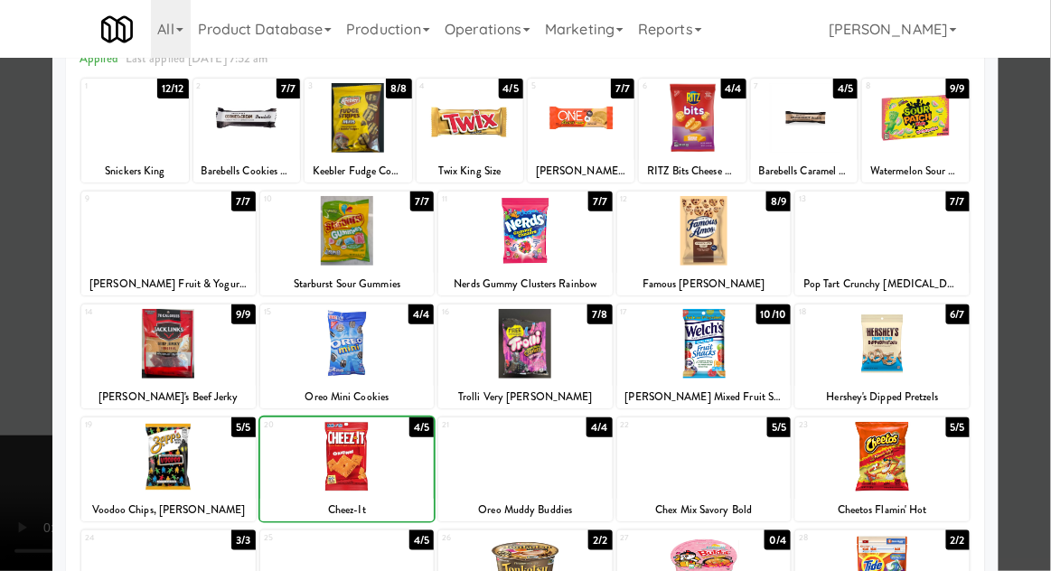
click at [1048, 253] on div at bounding box center [525, 285] width 1051 height 571
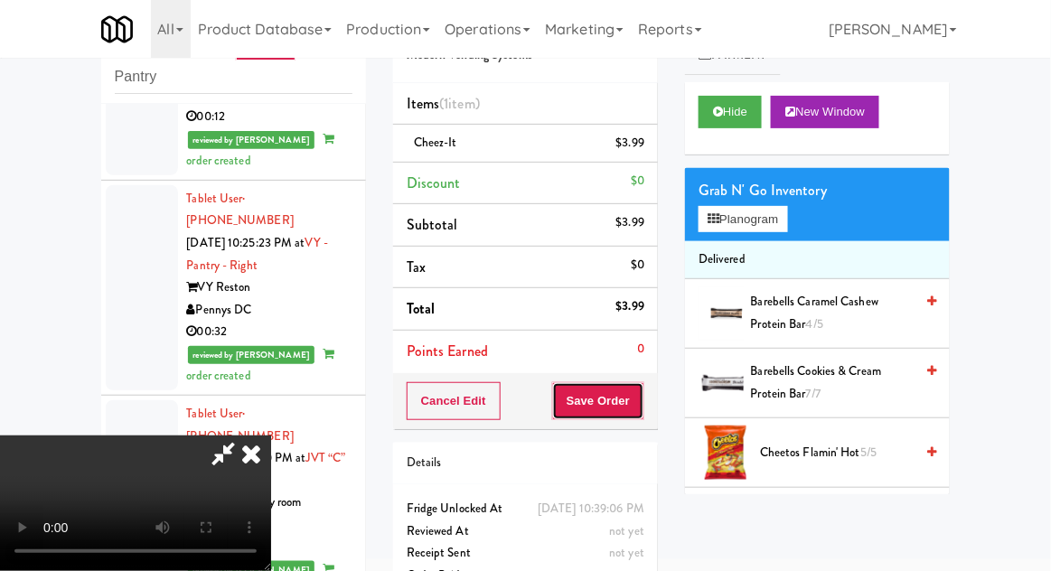
click at [638, 403] on button "Save Order" at bounding box center [598, 401] width 92 height 38
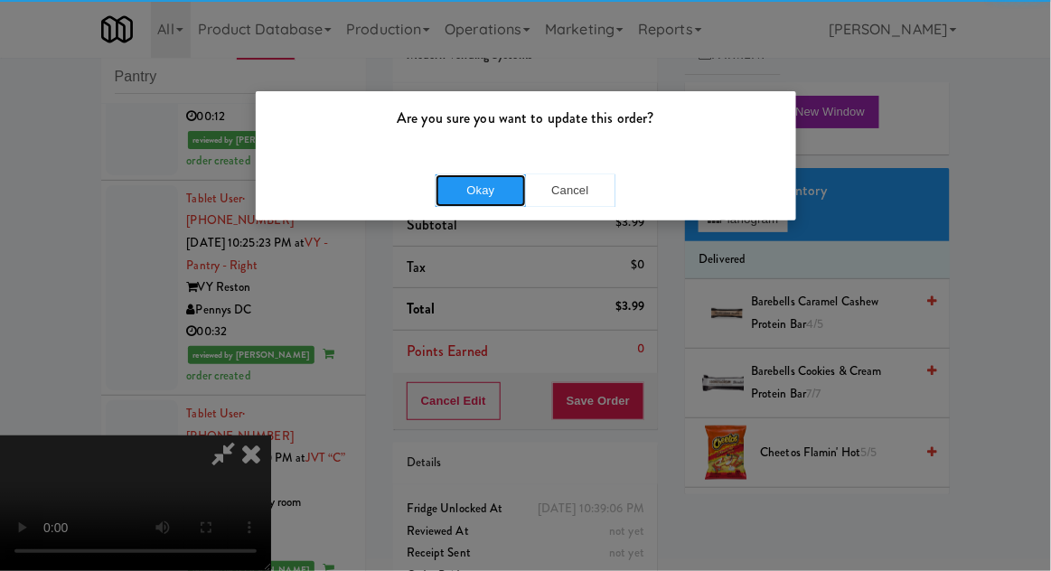
click at [461, 197] on button "Okay" at bounding box center [481, 190] width 90 height 33
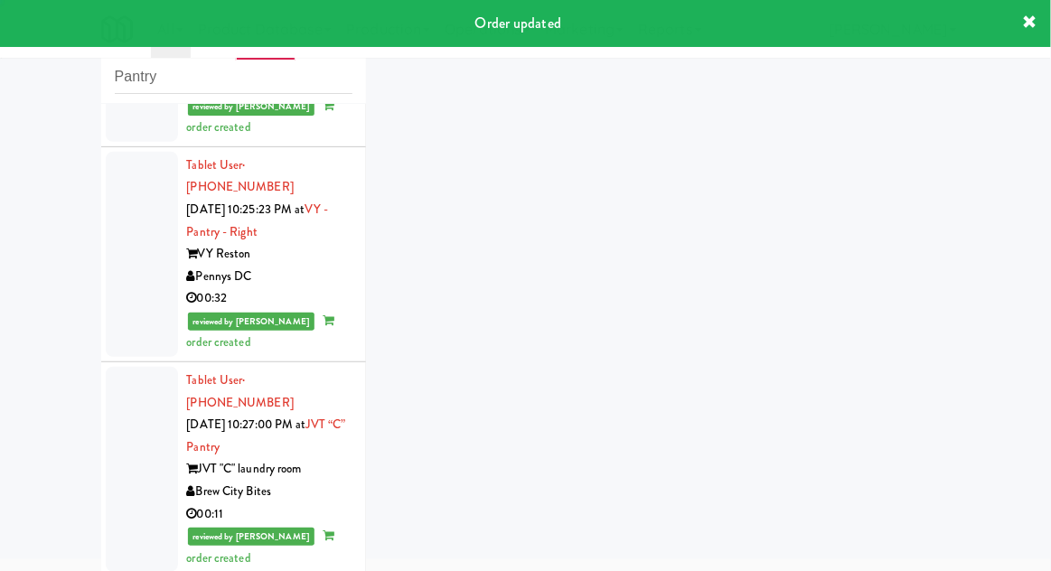
scroll to position [9840, 0]
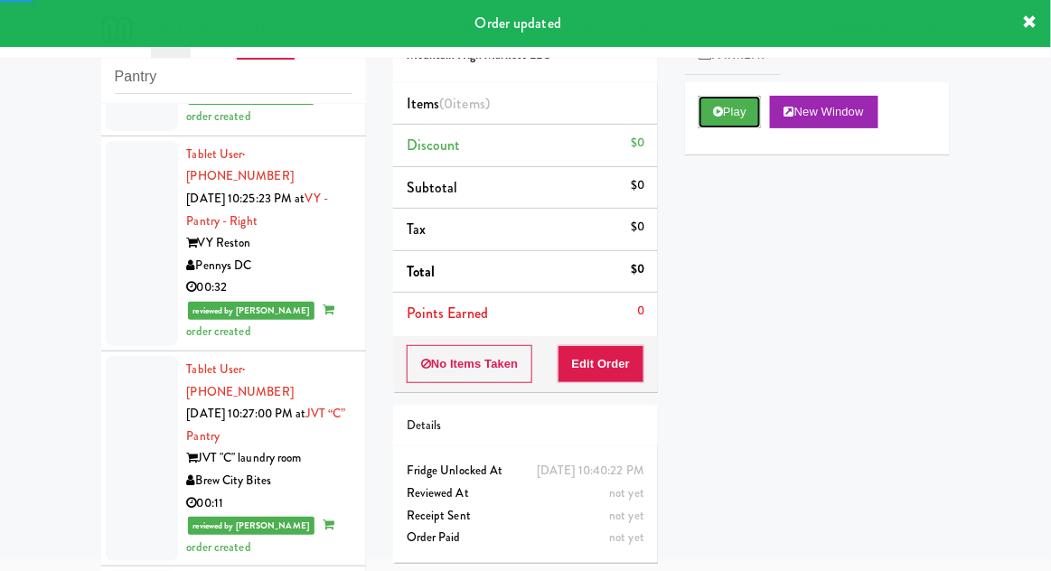
click at [720, 108] on icon at bounding box center [718, 112] width 10 height 12
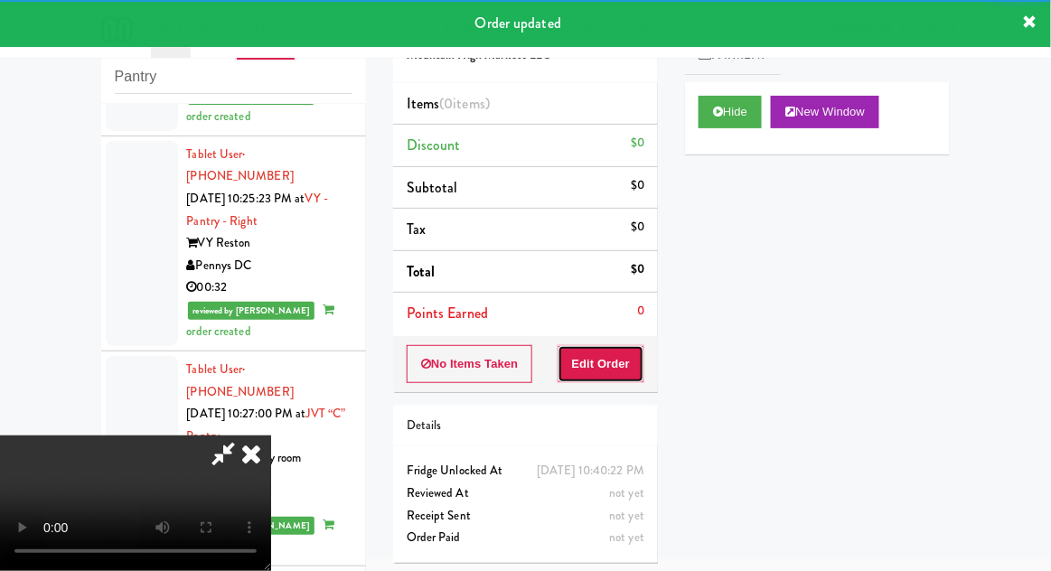
click at [611, 362] on button "Edit Order" at bounding box center [602, 364] width 88 height 38
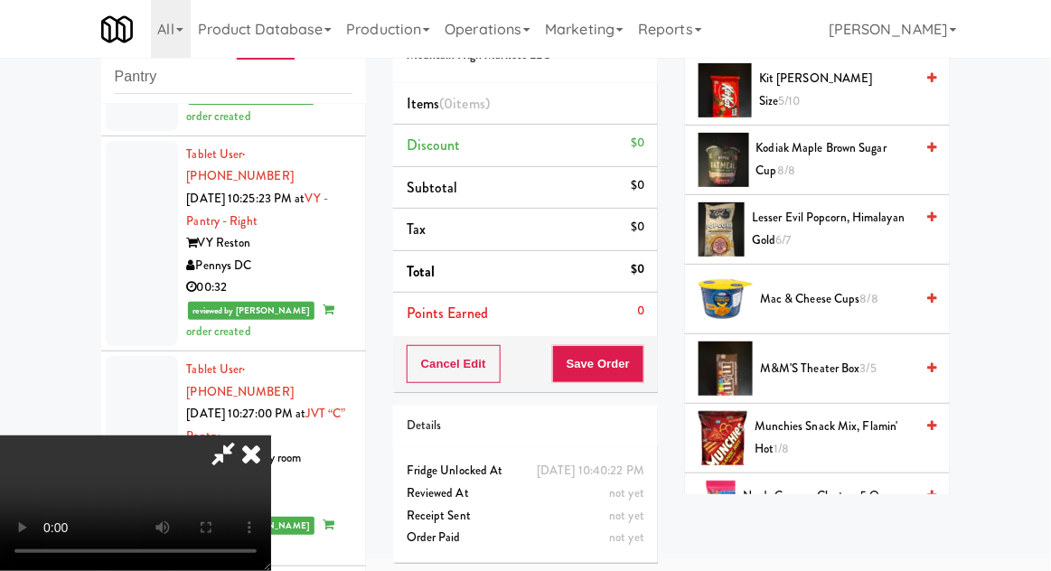
scroll to position [921, 0]
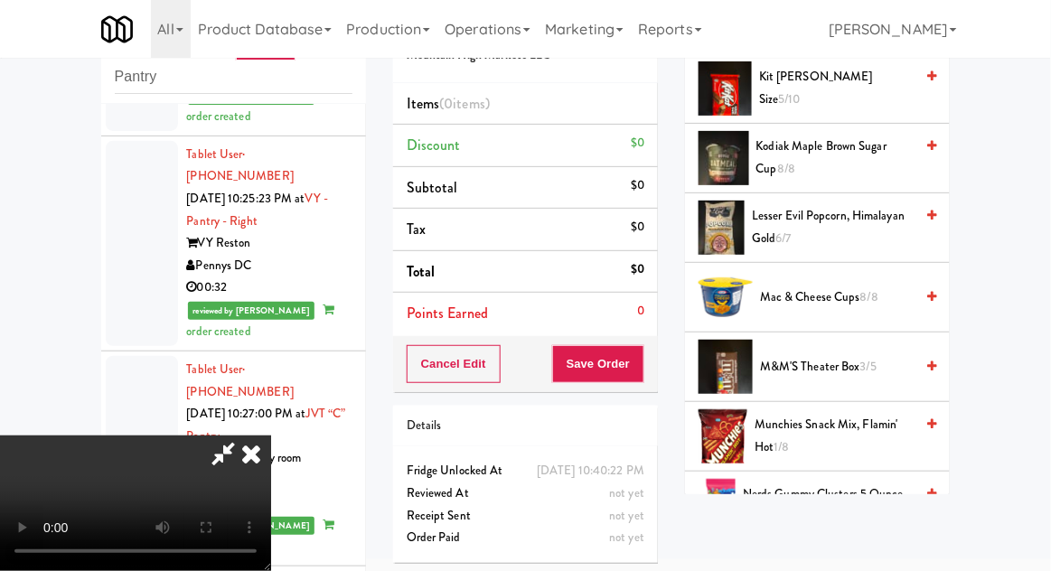
click at [872, 289] on span "8/8" at bounding box center [869, 296] width 18 height 17
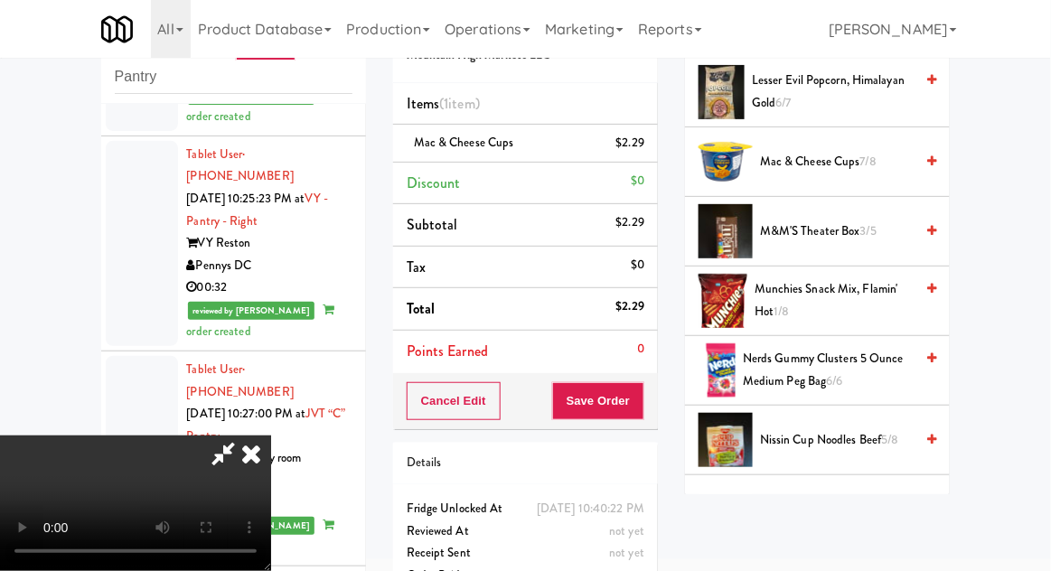
scroll to position [1058, 0]
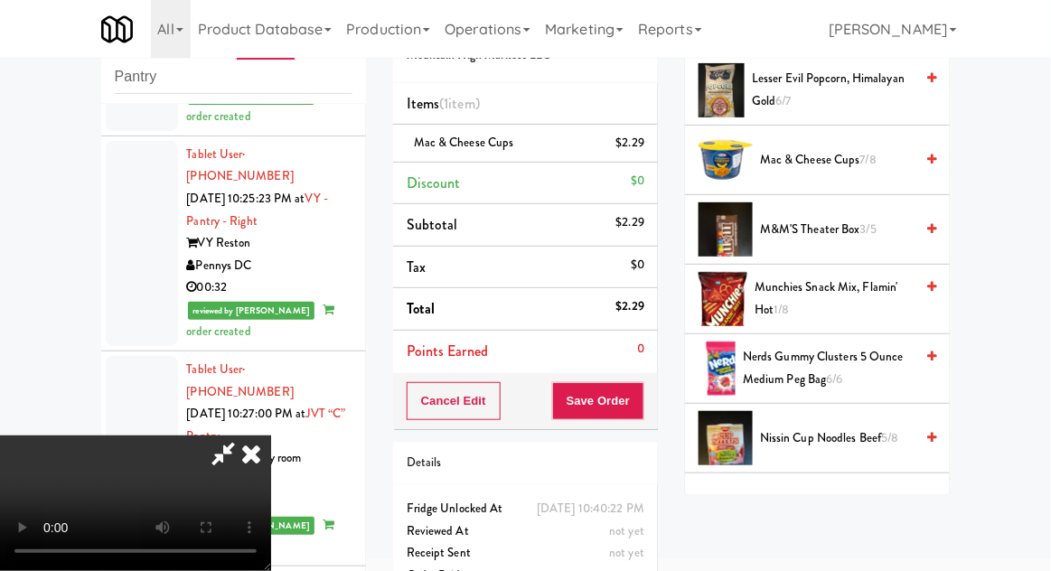
click at [834, 359] on span "Nerds Gummy Clusters 5 Ounce Medium Peg Bag 6/6" at bounding box center [828, 368] width 171 height 44
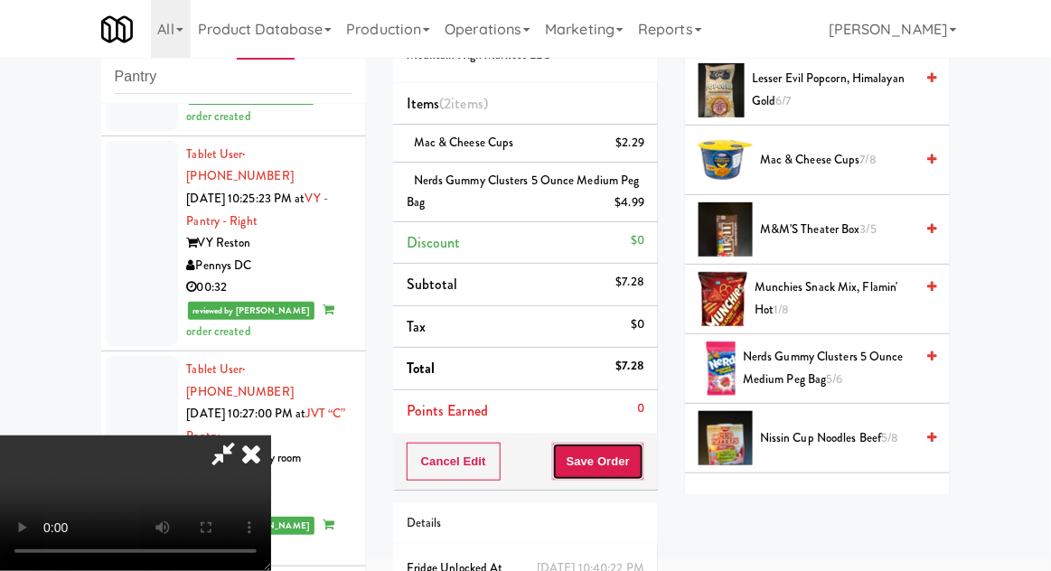
click at [640, 473] on button "Save Order" at bounding box center [598, 462] width 92 height 38
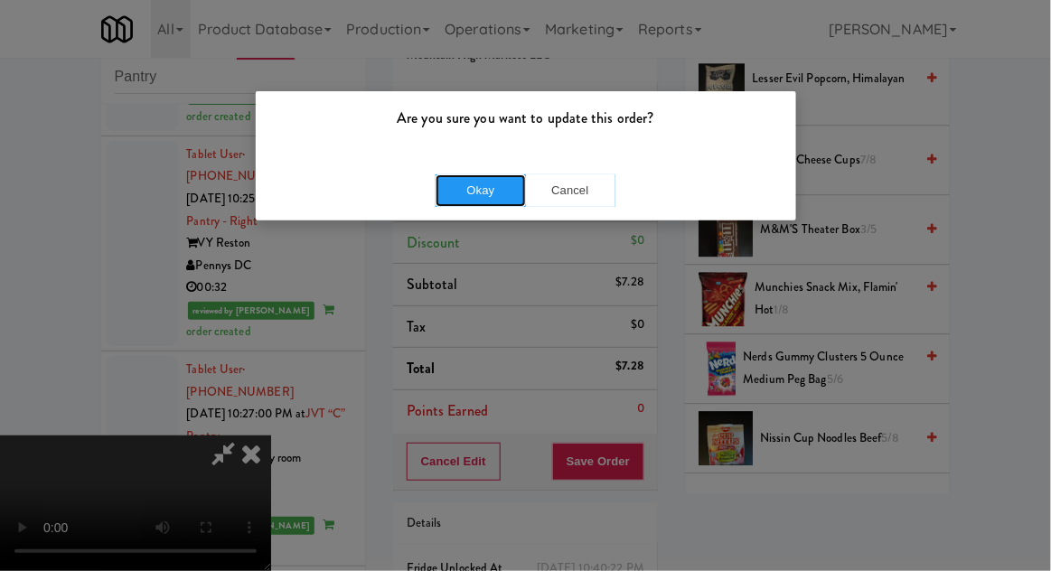
click at [471, 201] on button "Okay" at bounding box center [481, 190] width 90 height 33
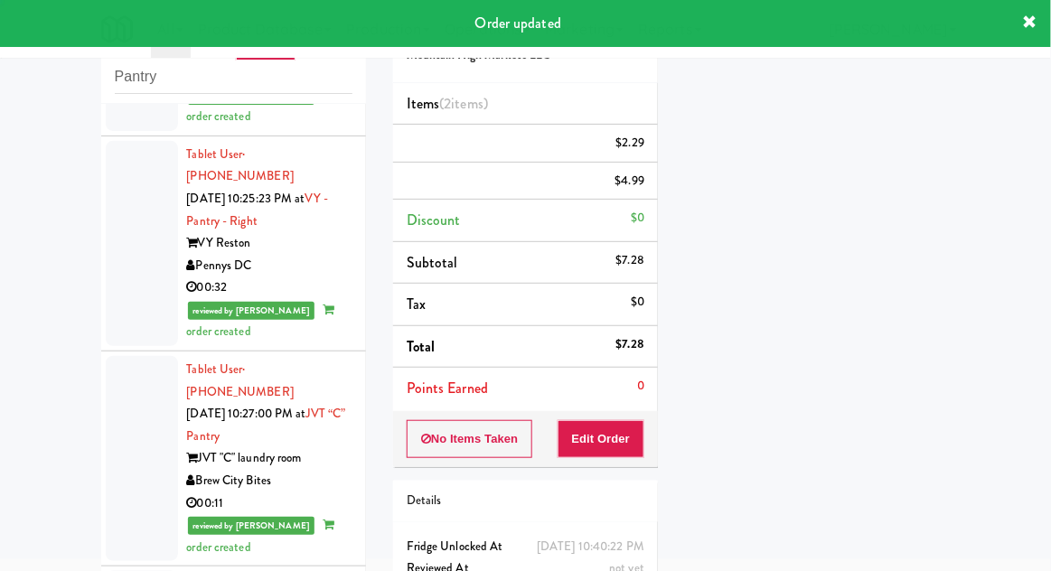
scroll to position [0, 0]
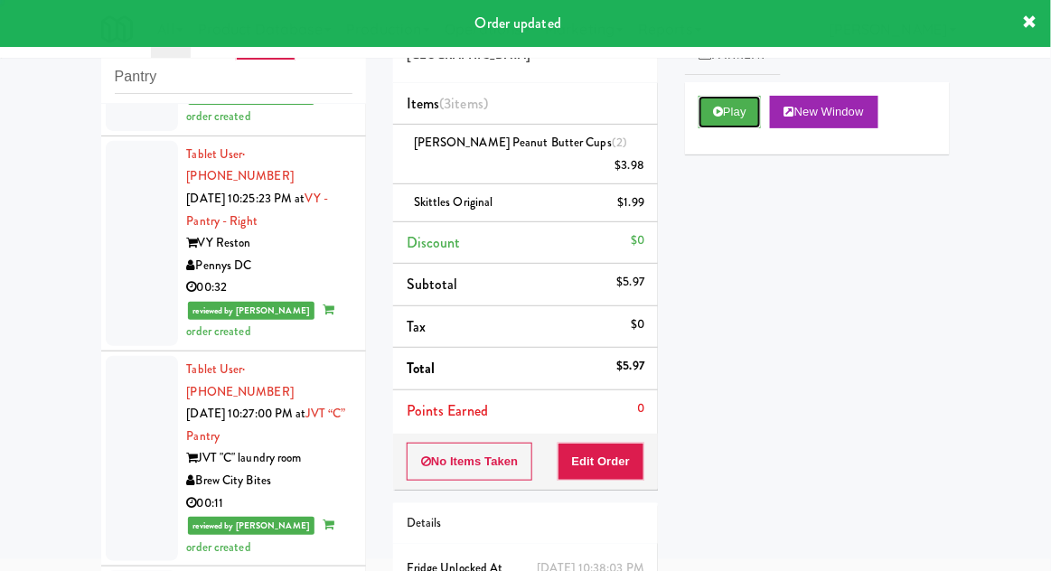
click at [708, 107] on button "Play" at bounding box center [730, 112] width 62 height 33
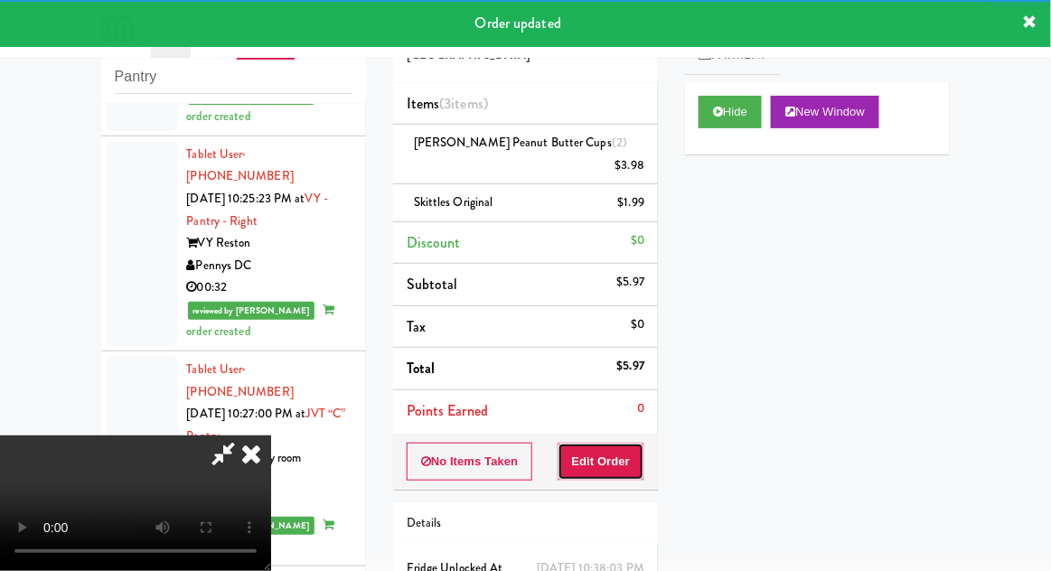
click at [615, 443] on button "Edit Order" at bounding box center [602, 462] width 88 height 38
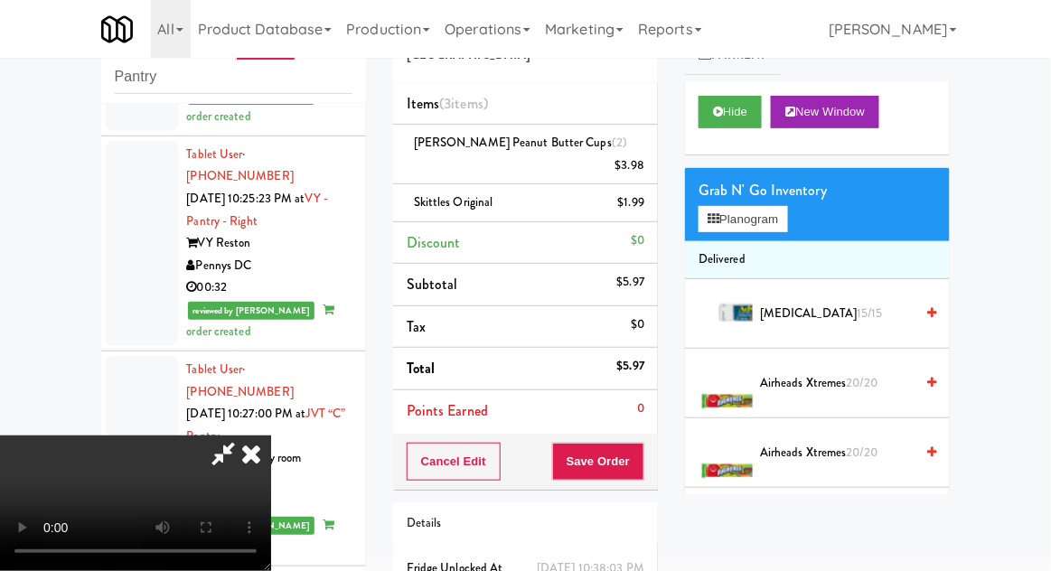
click at [271, 436] on icon at bounding box center [251, 454] width 40 height 36
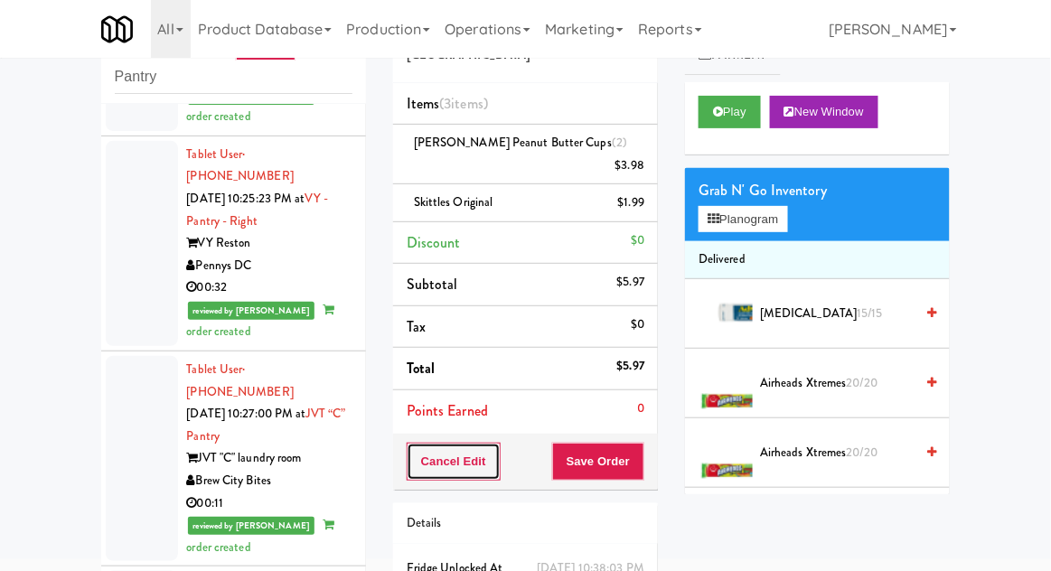
click at [447, 445] on button "Cancel Edit" at bounding box center [454, 462] width 94 height 38
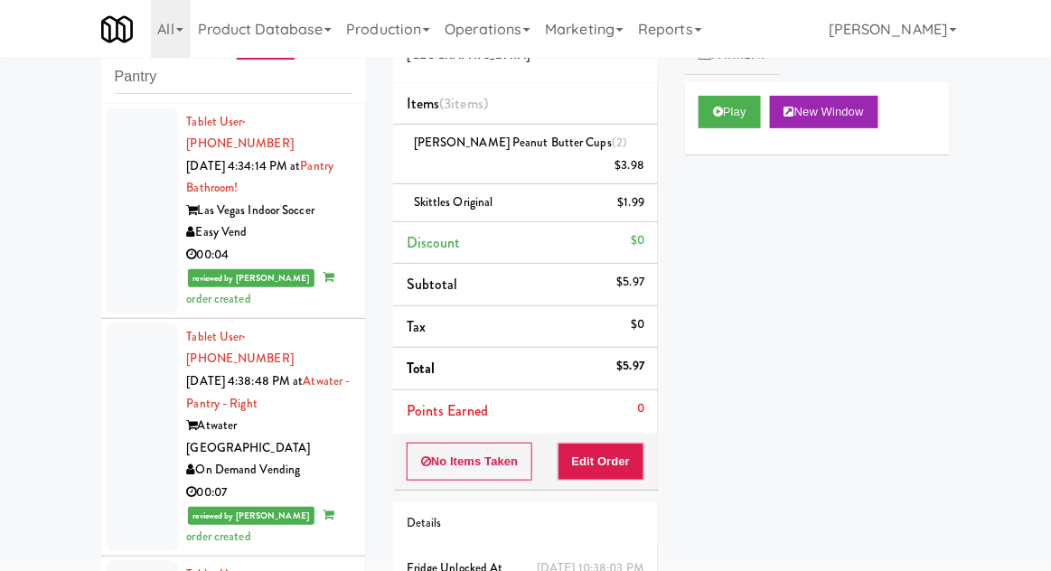
click at [118, 220] on div at bounding box center [142, 210] width 72 height 205
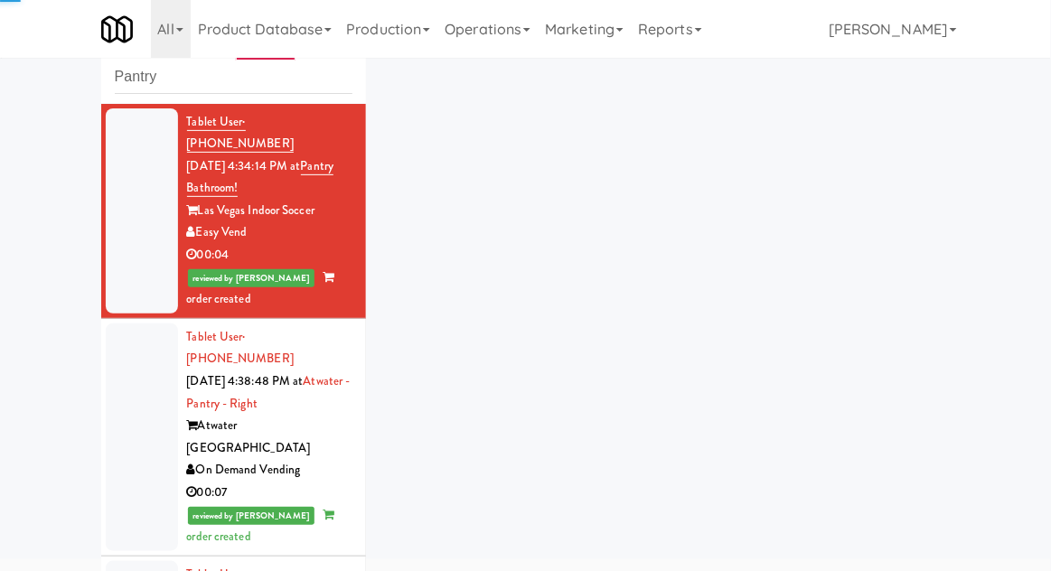
click at [121, 428] on div at bounding box center [142, 438] width 72 height 228
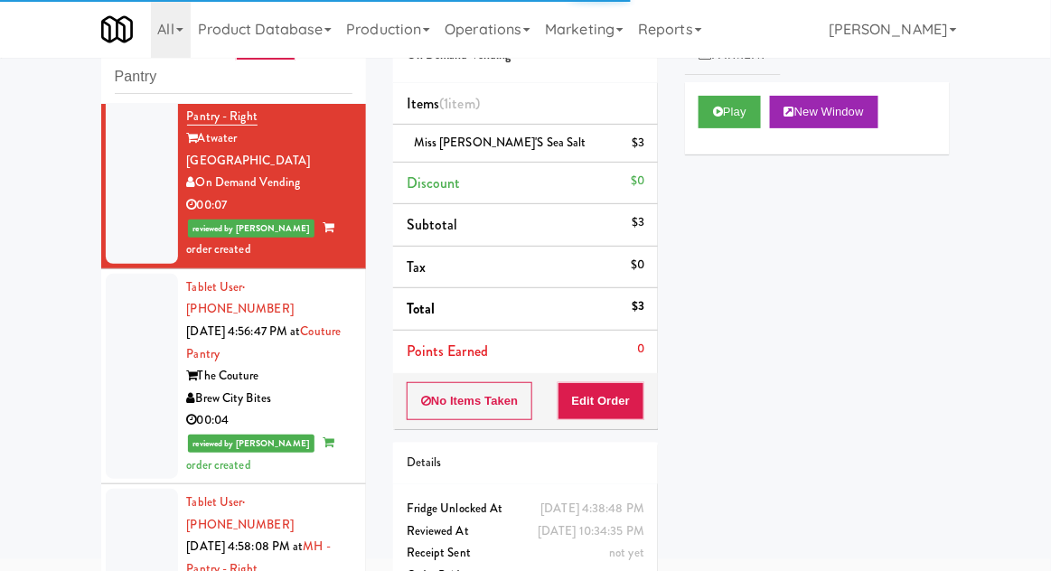
click at [128, 349] on div at bounding box center [142, 376] width 72 height 205
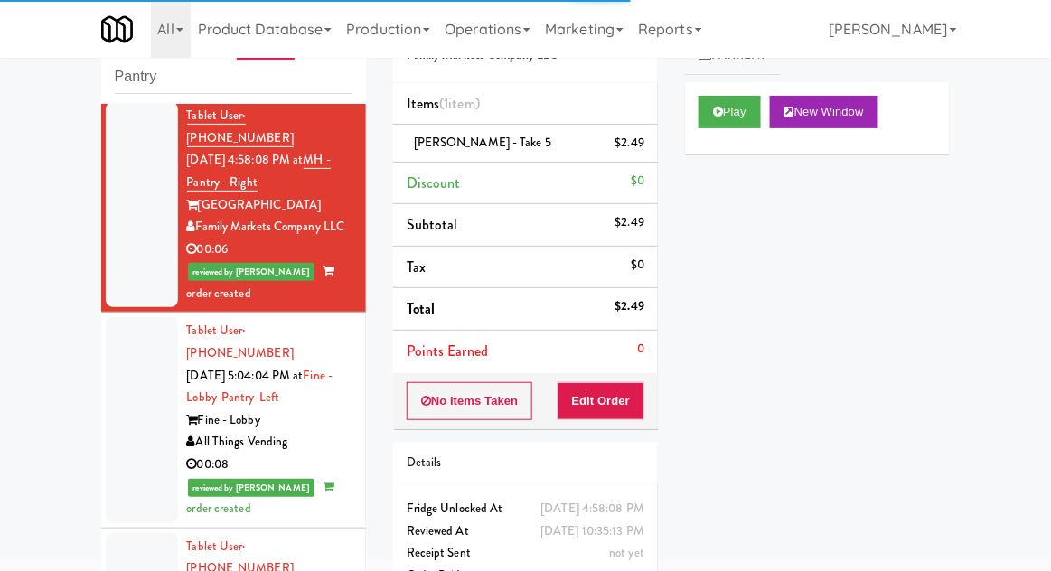
click at [130, 355] on div at bounding box center [142, 419] width 72 height 205
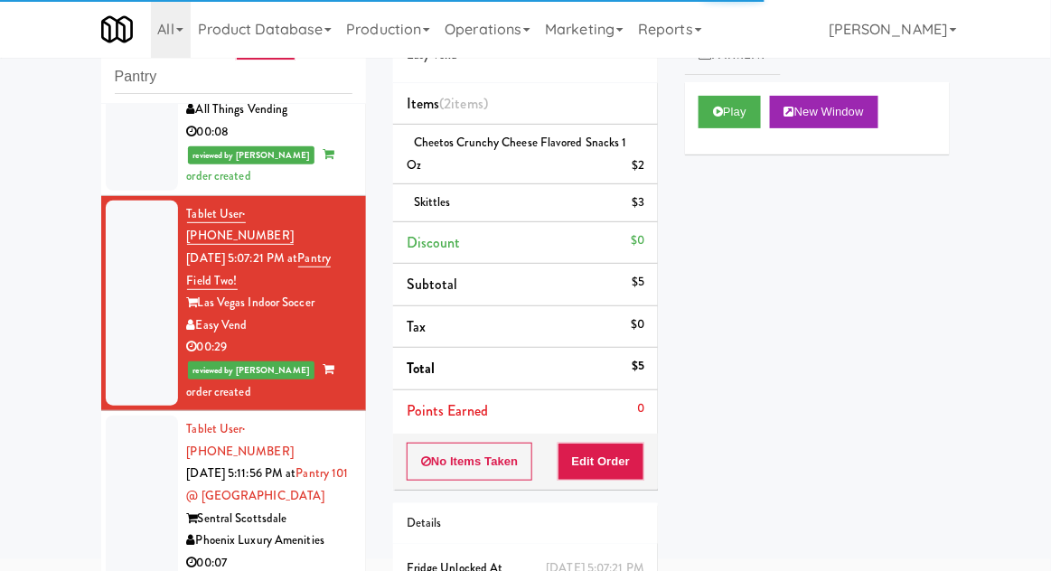
scroll to position [1045, 0]
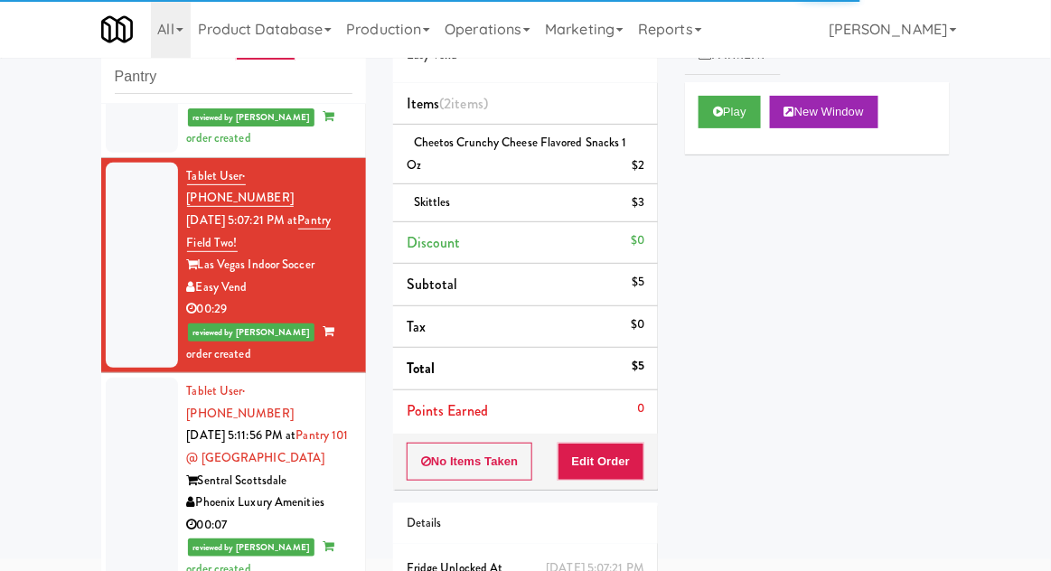
click at [124, 378] on div at bounding box center [142, 480] width 72 height 205
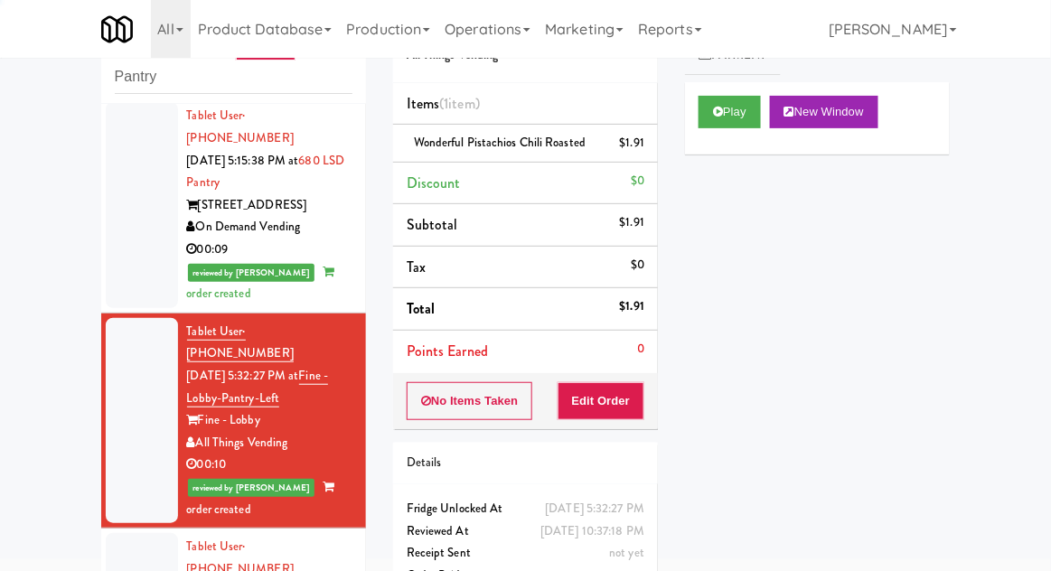
scroll to position [1775, 0]
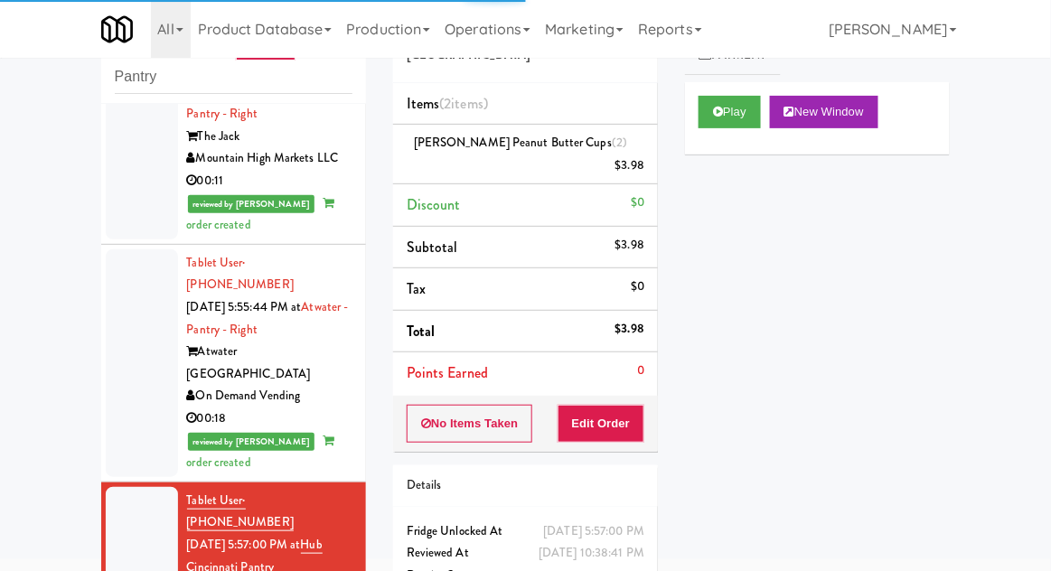
scroll to position [2525, 0]
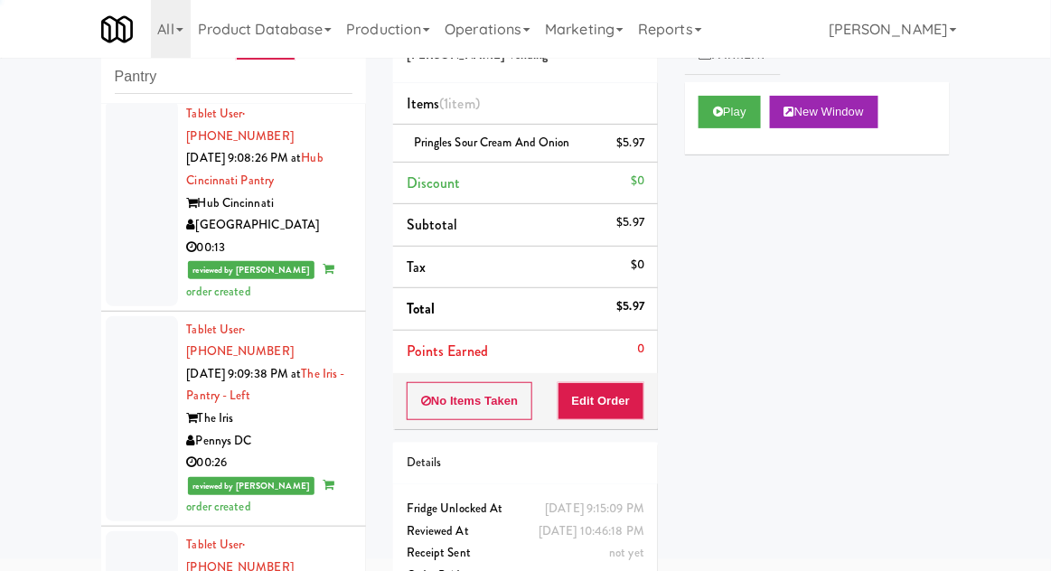
scroll to position [6352, 0]
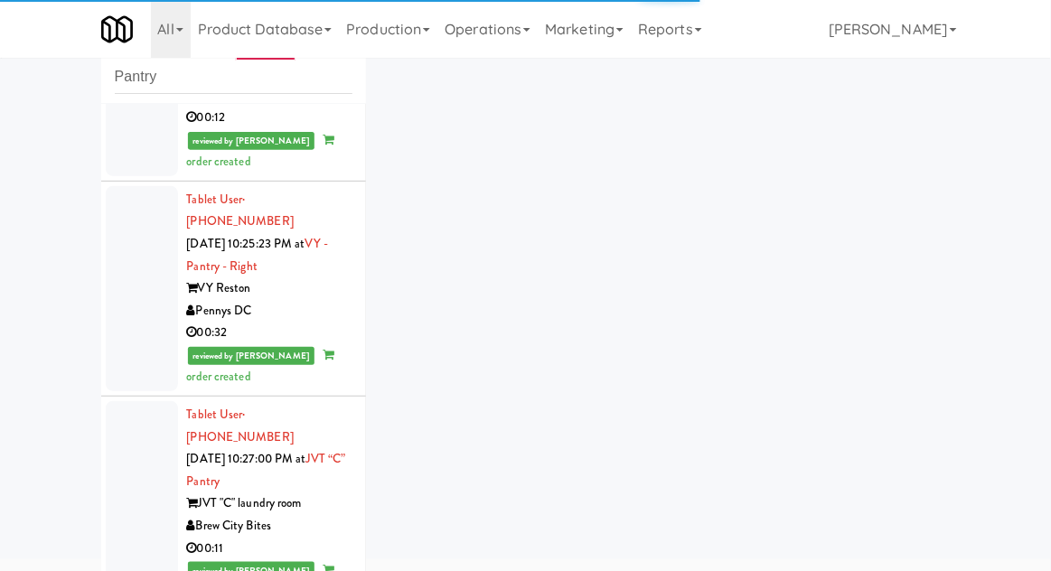
scroll to position [9884, 0]
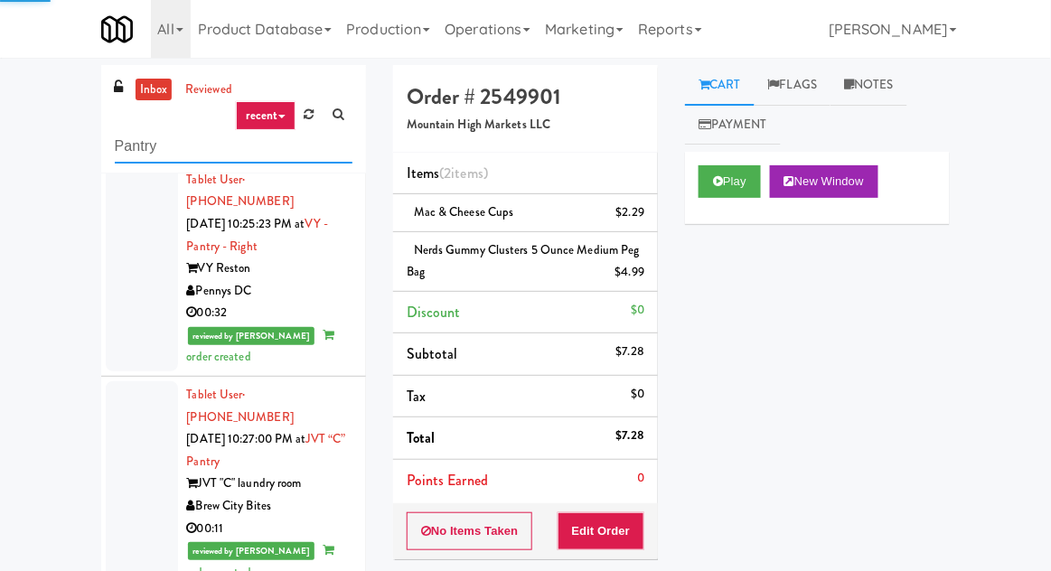
click at [133, 148] on input "Pantry" at bounding box center [234, 146] width 238 height 33
click at [131, 150] on input "Pantry" at bounding box center [234, 146] width 238 height 33
type input "Ambient"
click at [52, 130] on div "inbox reviewed recent all unclear take inventory issue suspicious failed recent…" at bounding box center [525, 404] width 1051 height 679
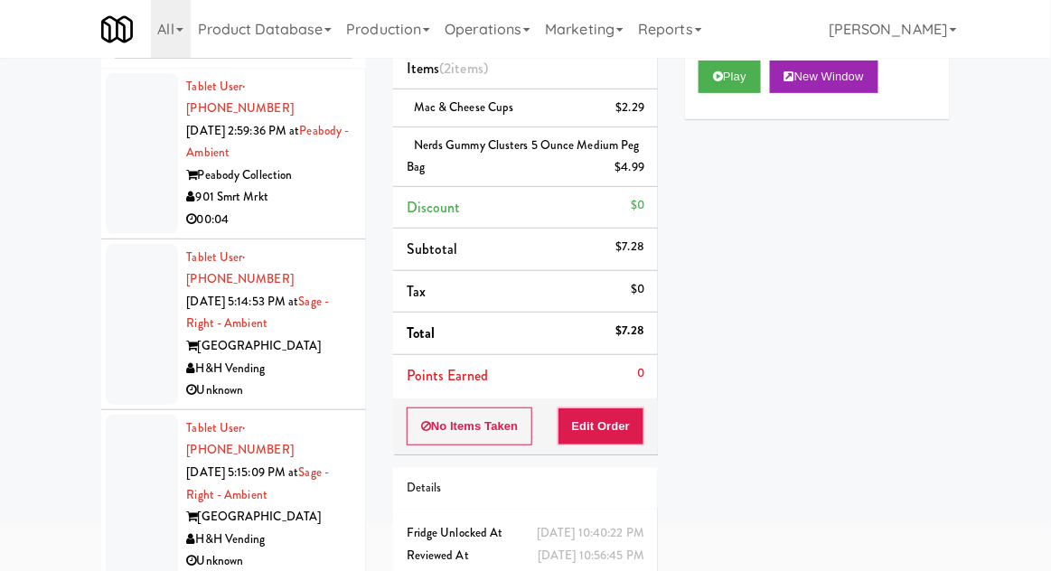
click at [118, 188] on div at bounding box center [142, 153] width 72 height 161
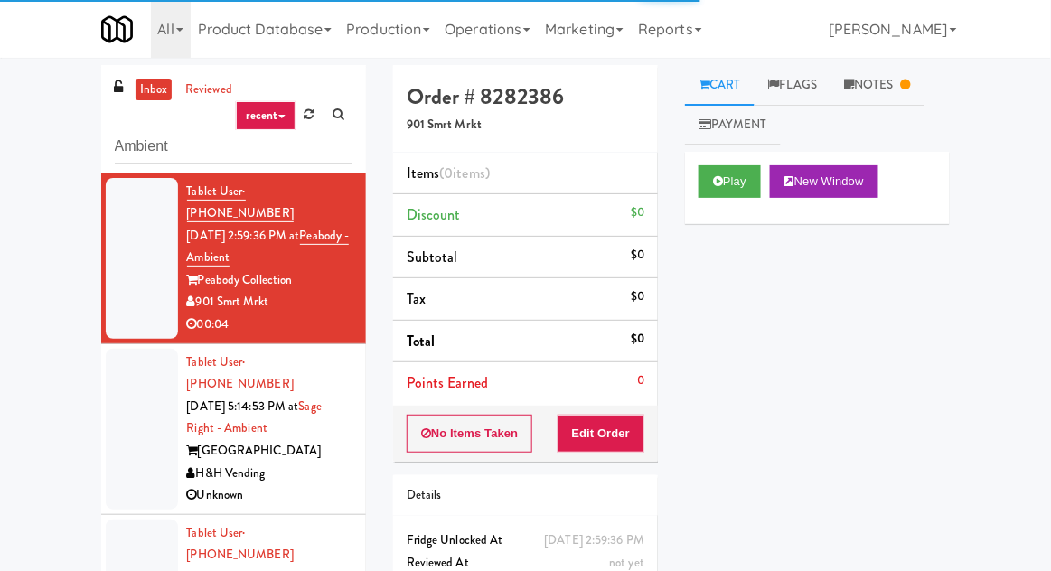
click at [104, 412] on li "Tablet User · (312) 438-7560 [DATE] 5:14:53 PM at Sage - Right - Ambient Sage W…" at bounding box center [233, 429] width 265 height 171
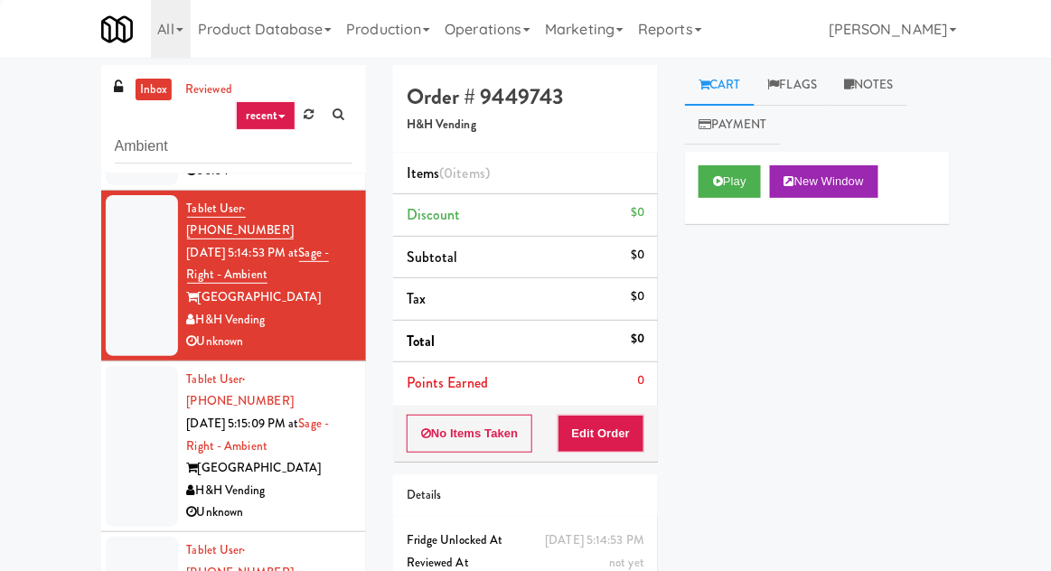
scroll to position [159, 0]
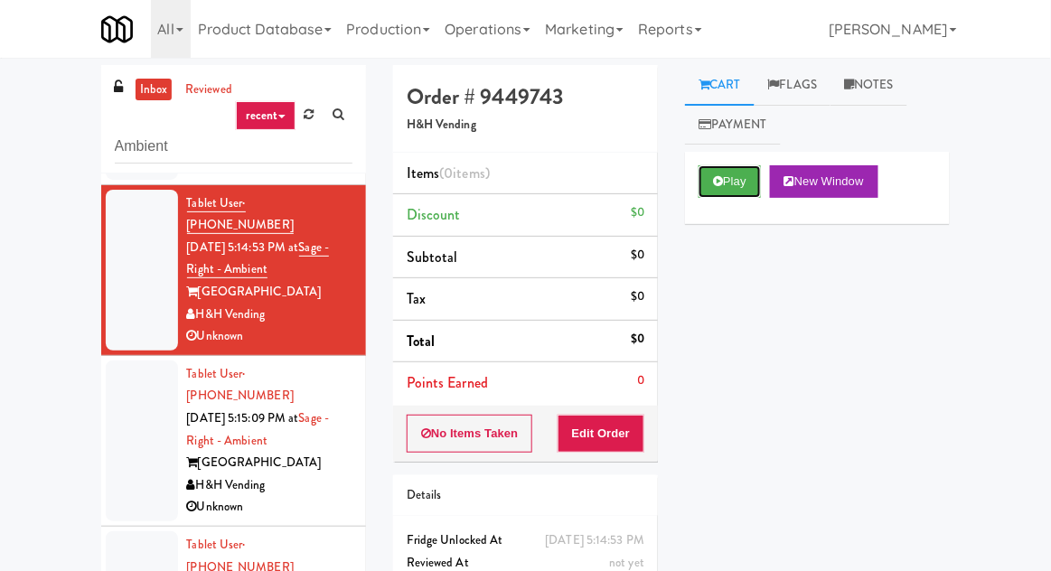
click at [714, 186] on icon at bounding box center [718, 181] width 10 height 12
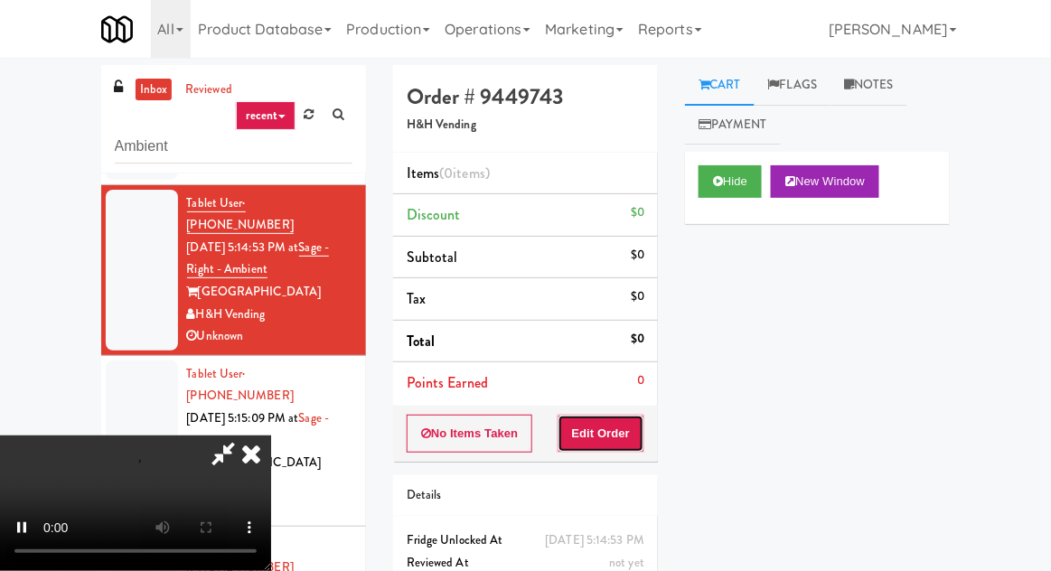
click at [606, 446] on button "Edit Order" at bounding box center [602, 434] width 88 height 38
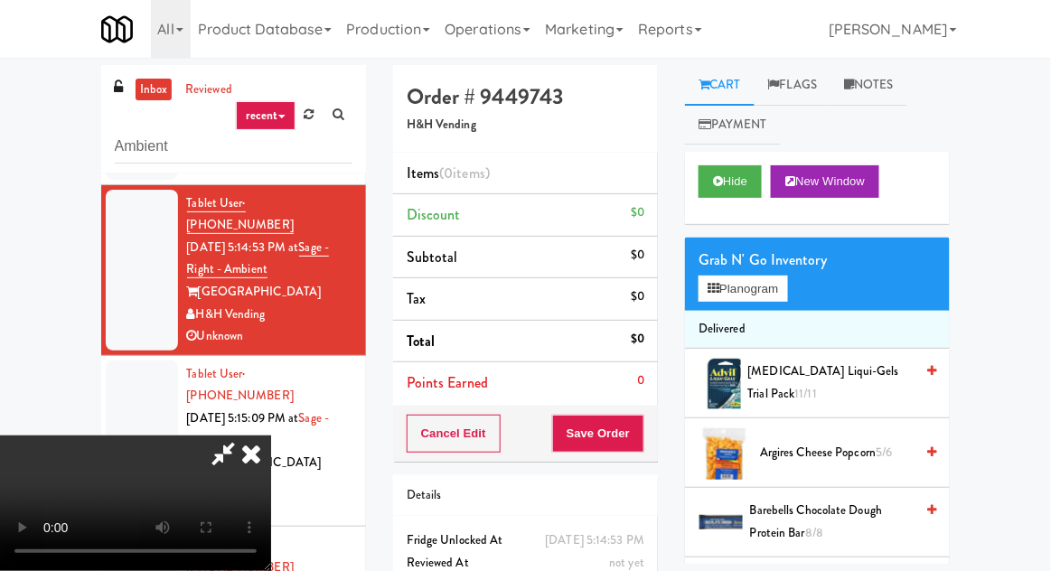
click at [271, 436] on icon at bounding box center [251, 454] width 40 height 36
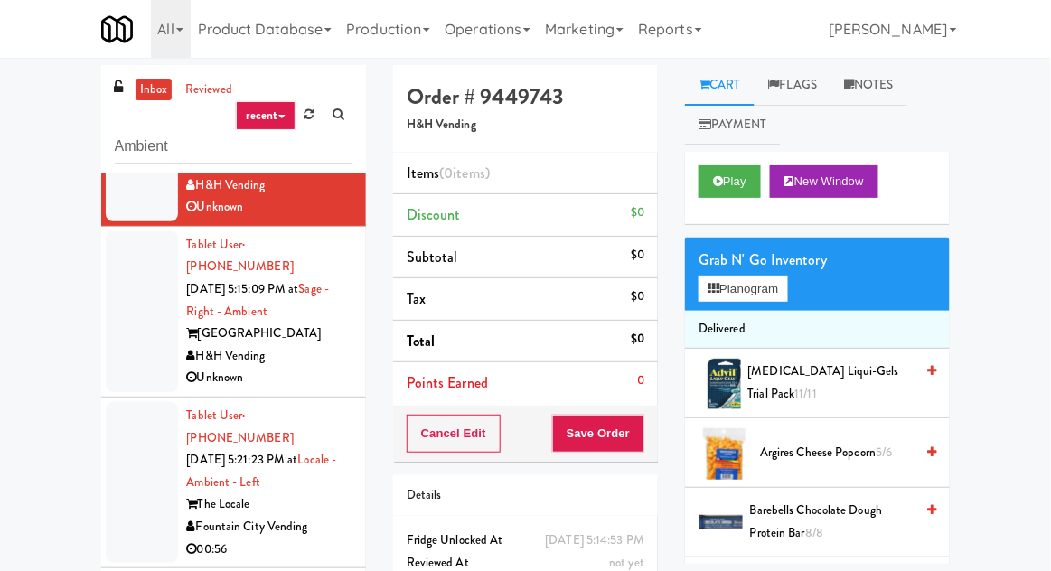
click at [119, 415] on div at bounding box center [142, 482] width 72 height 161
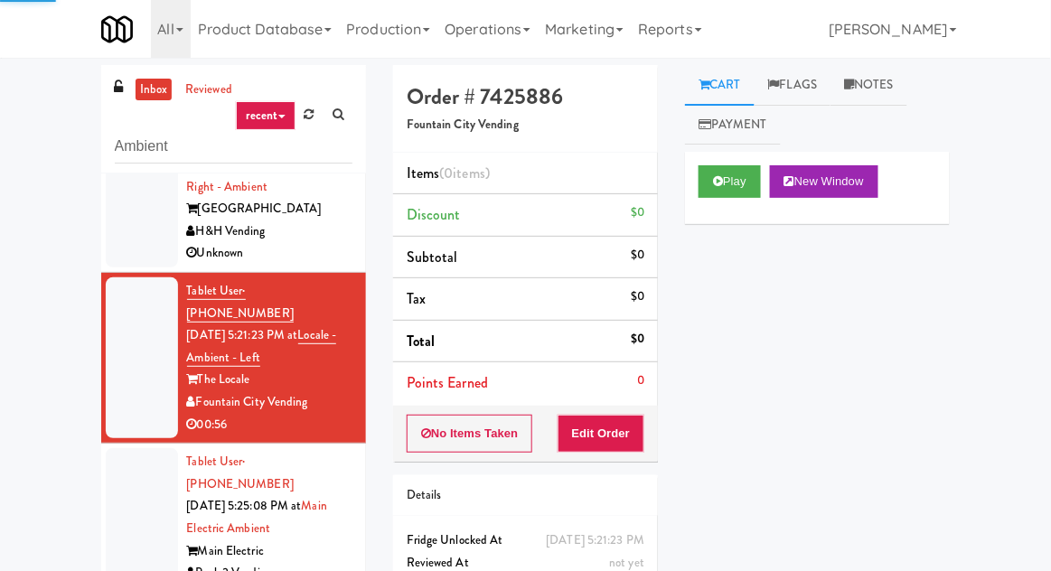
click at [127, 448] on div at bounding box center [142, 528] width 72 height 161
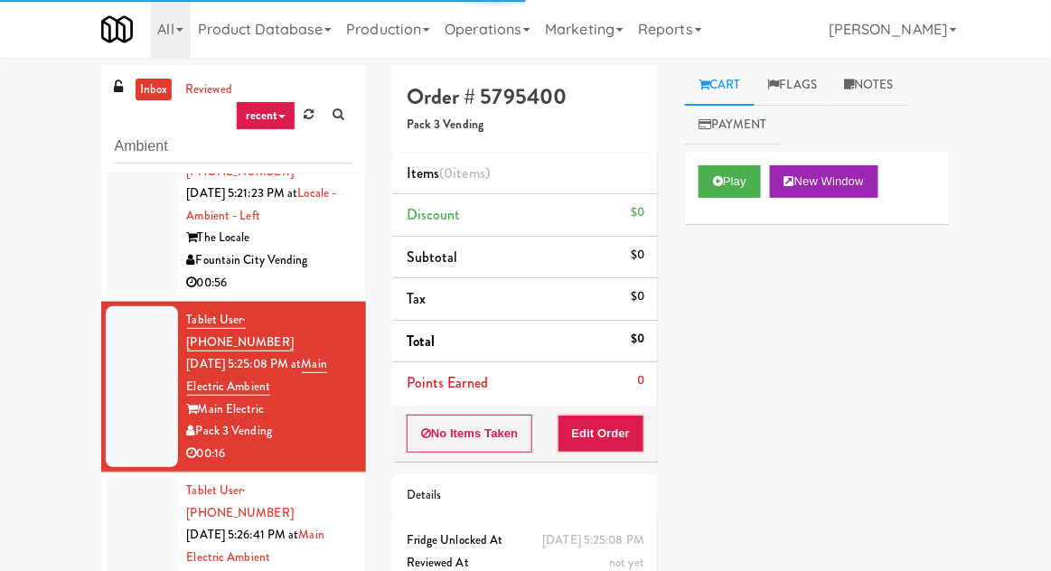
click at [139, 477] on div at bounding box center [142, 557] width 72 height 161
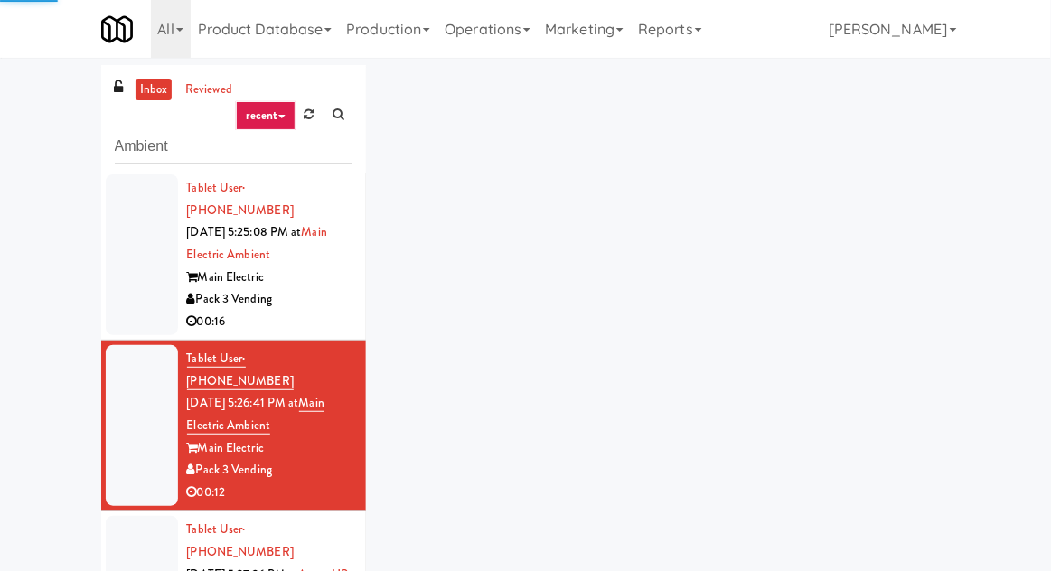
scroll to position [692, 0]
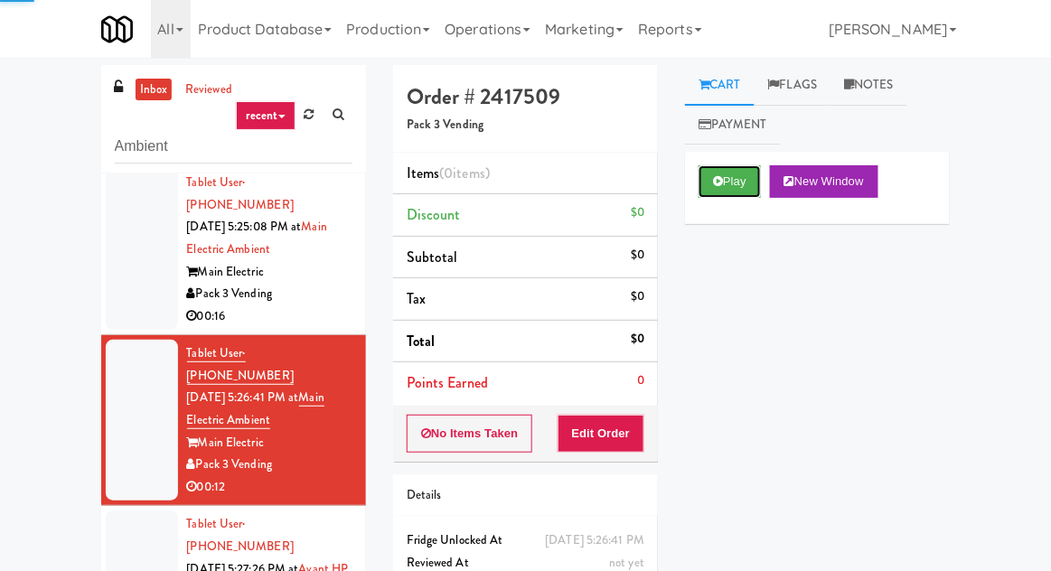
click at [747, 183] on button "Play" at bounding box center [730, 181] width 62 height 33
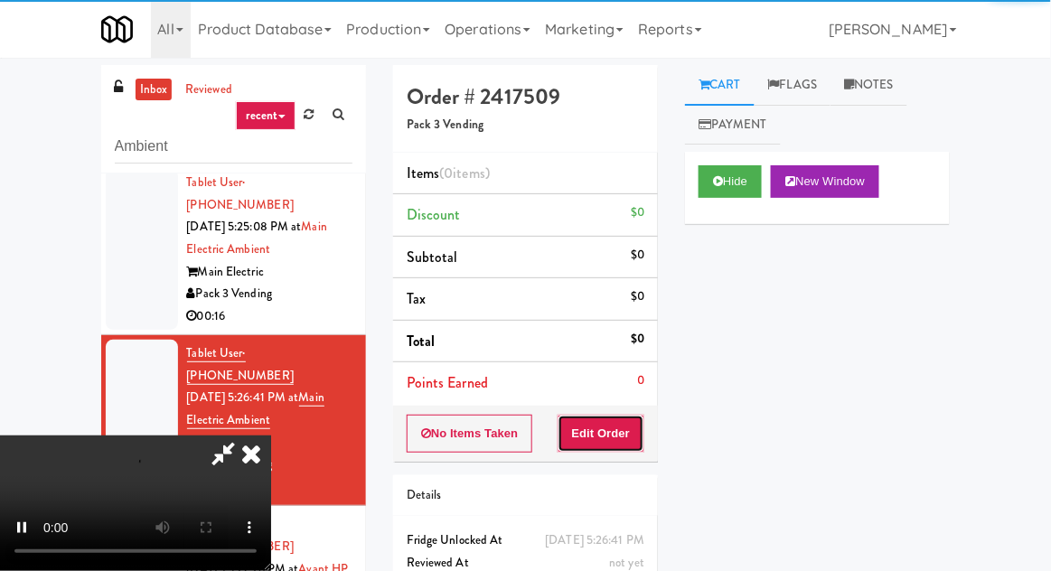
click at [635, 417] on button "Edit Order" at bounding box center [602, 434] width 88 height 38
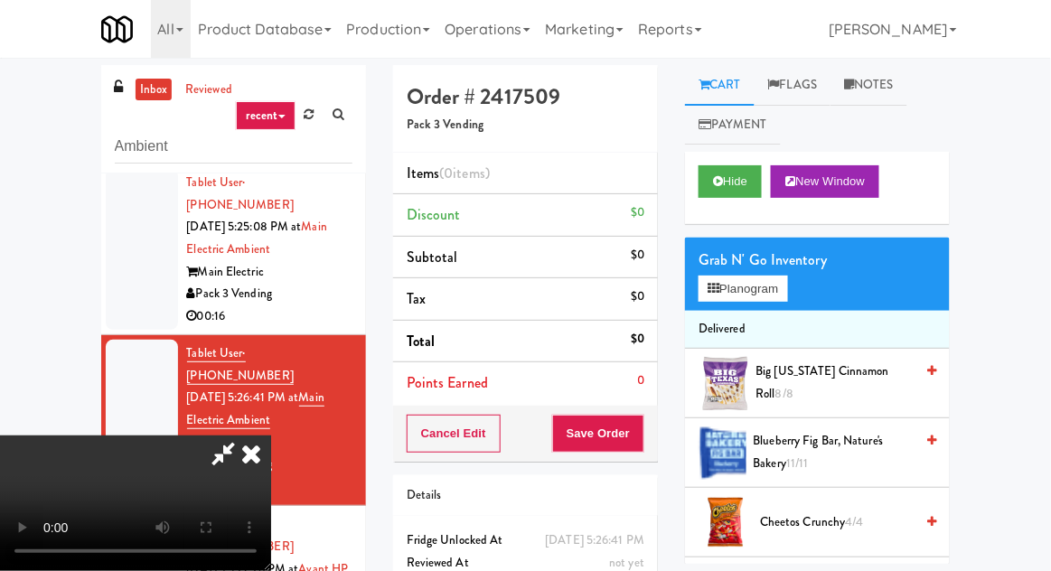
scroll to position [70, 0]
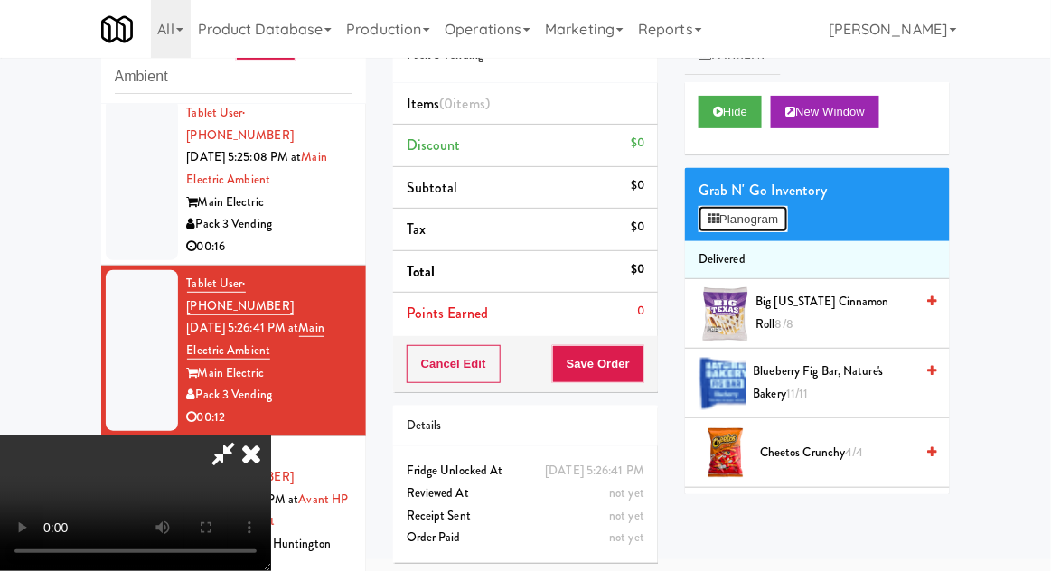
click at [787, 225] on button "Planogram" at bounding box center [743, 219] width 89 height 27
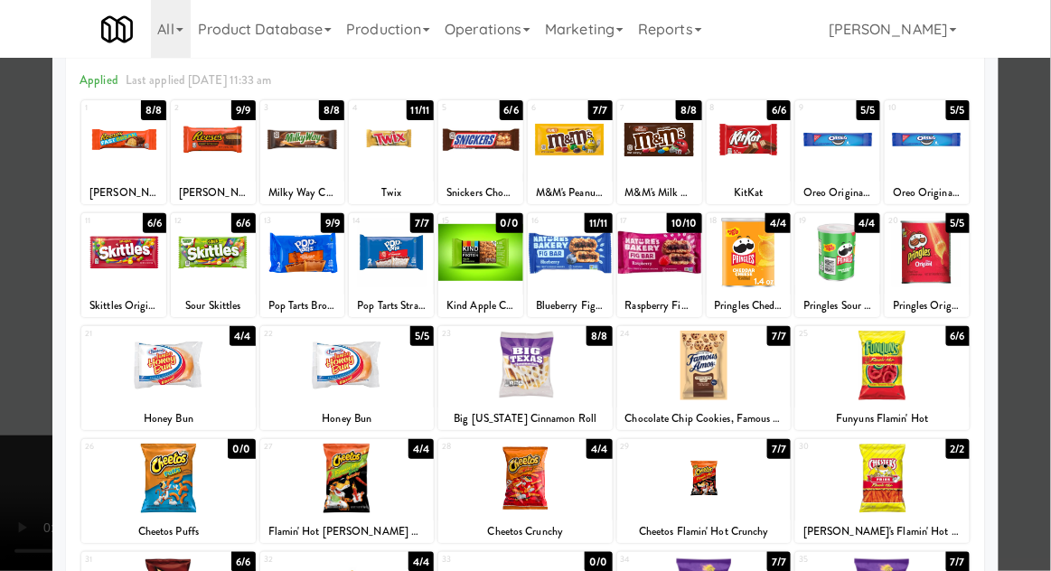
scroll to position [75, 0]
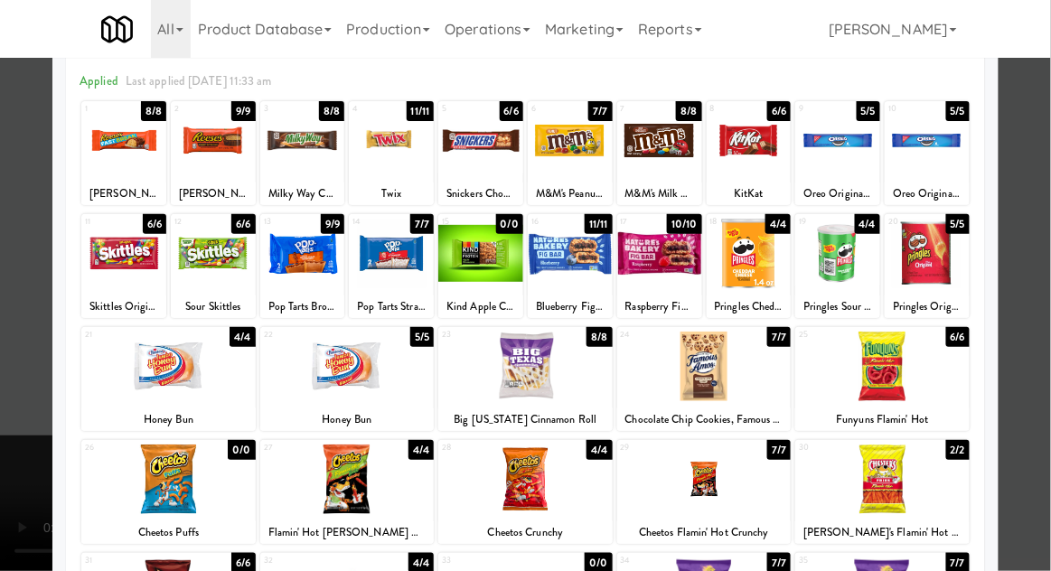
click at [1039, 175] on div at bounding box center [525, 285] width 1051 height 571
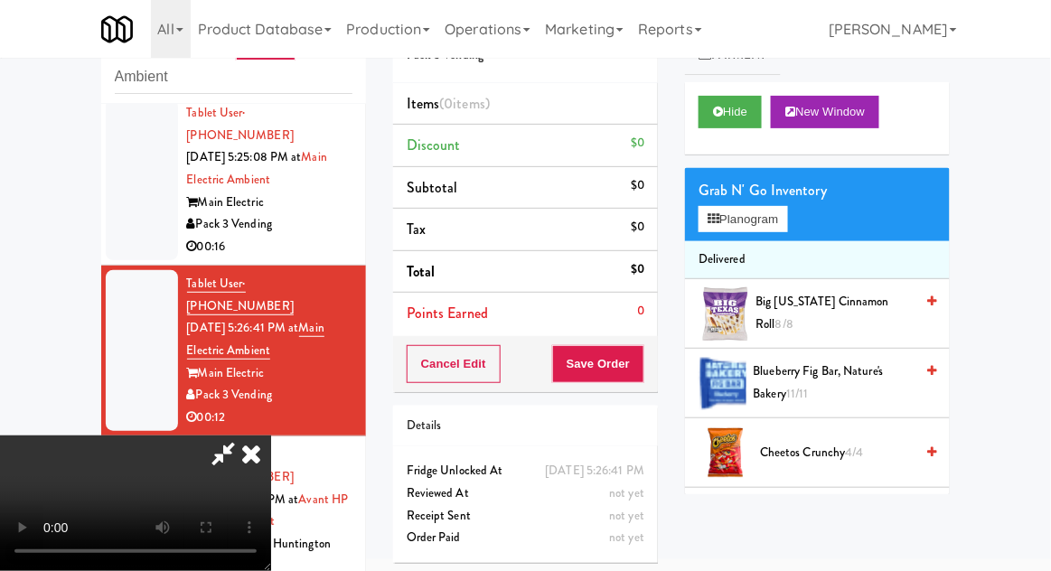
click at [271, 436] on icon at bounding box center [251, 454] width 40 height 36
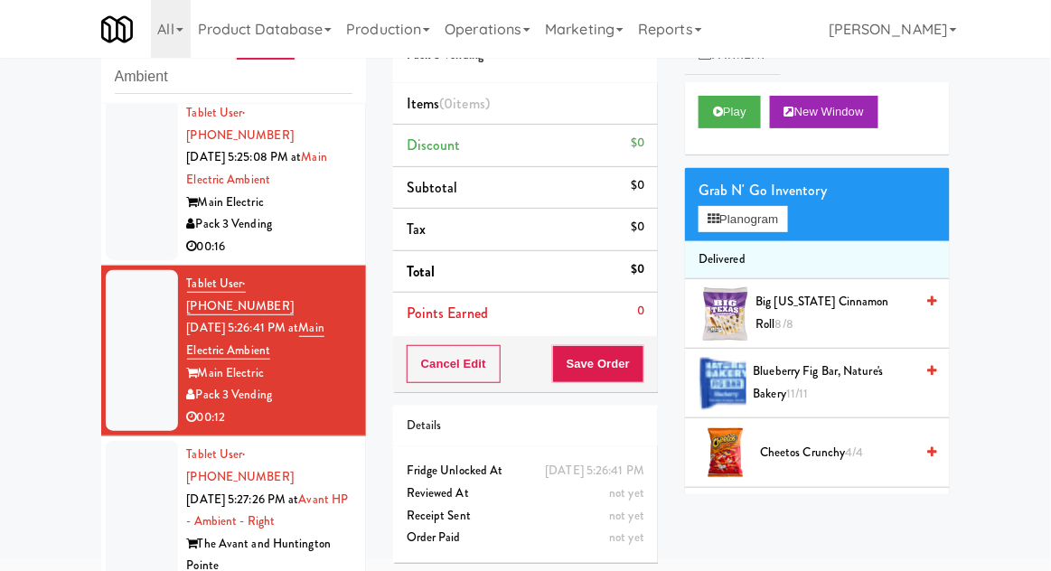
click at [119, 441] on div at bounding box center [142, 532] width 72 height 183
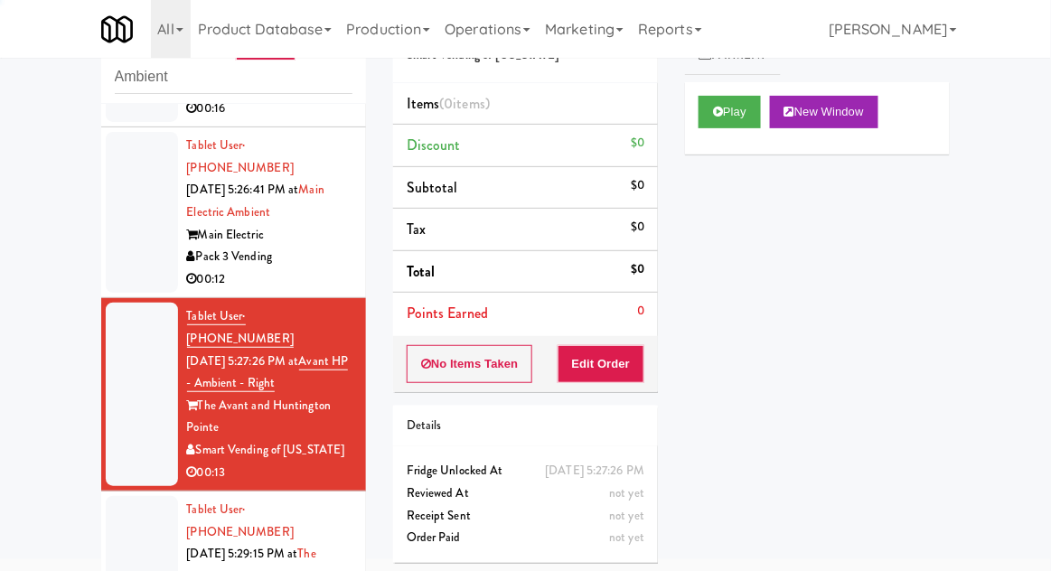
scroll to position [860, 0]
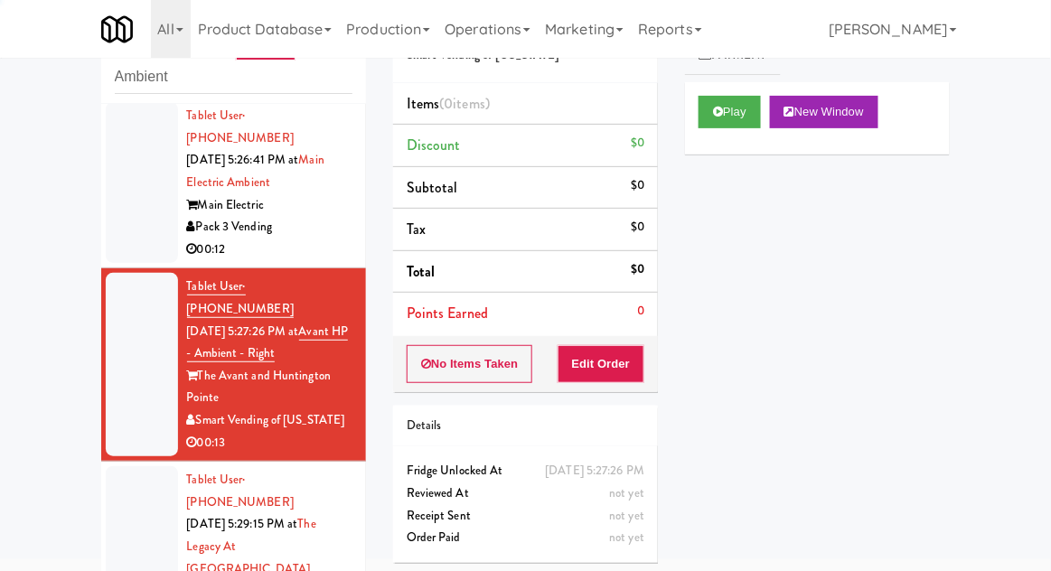
click at [134, 466] on div at bounding box center [142, 580] width 72 height 228
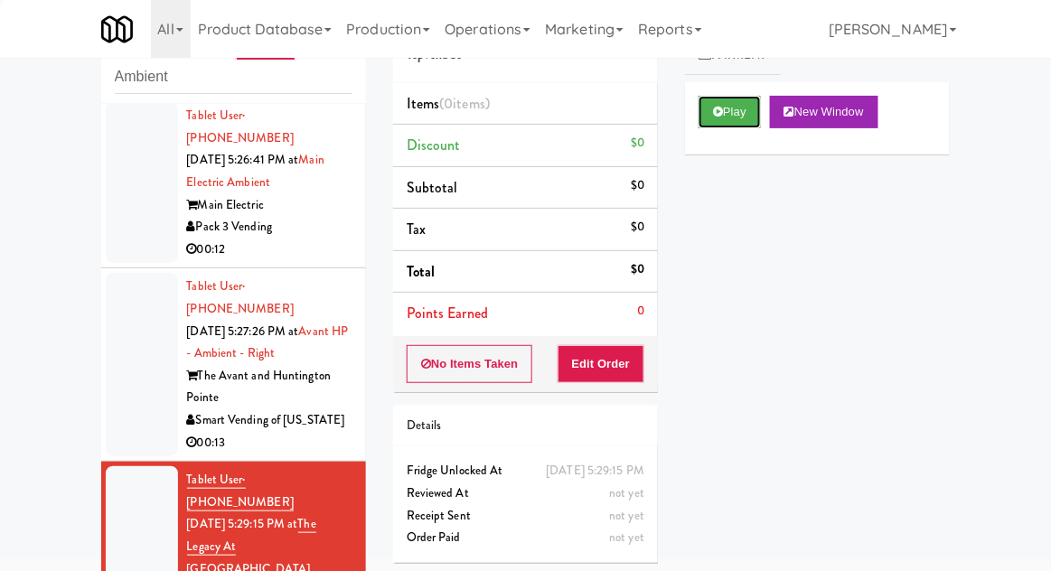
click at [710, 127] on button "Play" at bounding box center [730, 112] width 62 height 33
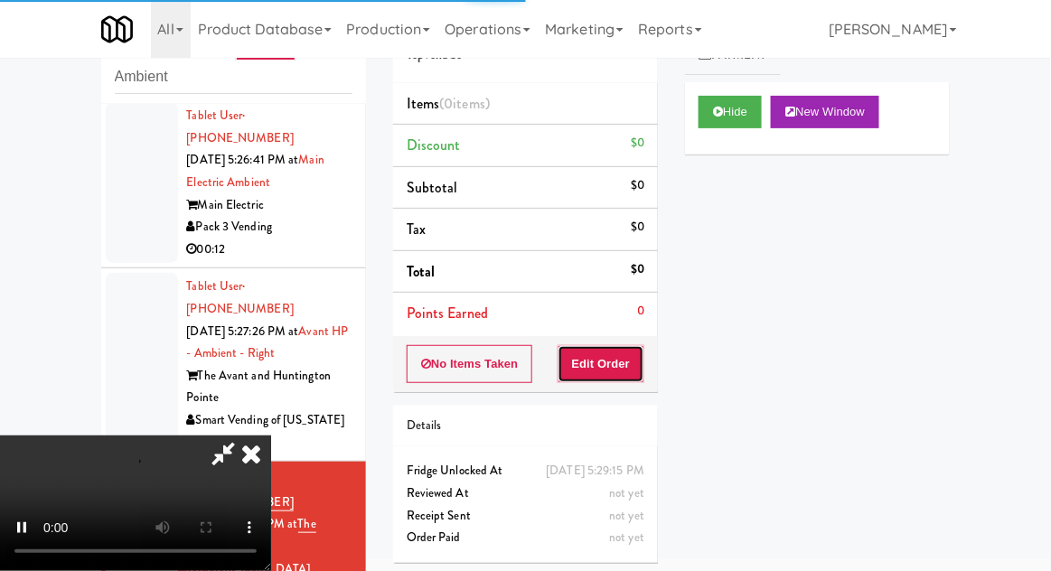
click at [597, 368] on button "Edit Order" at bounding box center [602, 364] width 88 height 38
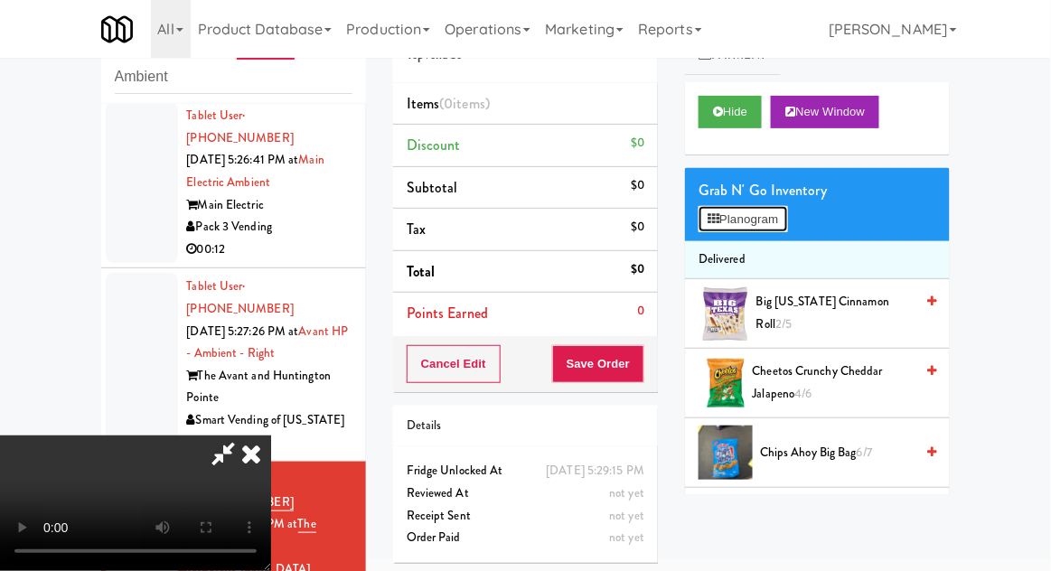
click at [784, 225] on button "Planogram" at bounding box center [743, 219] width 89 height 27
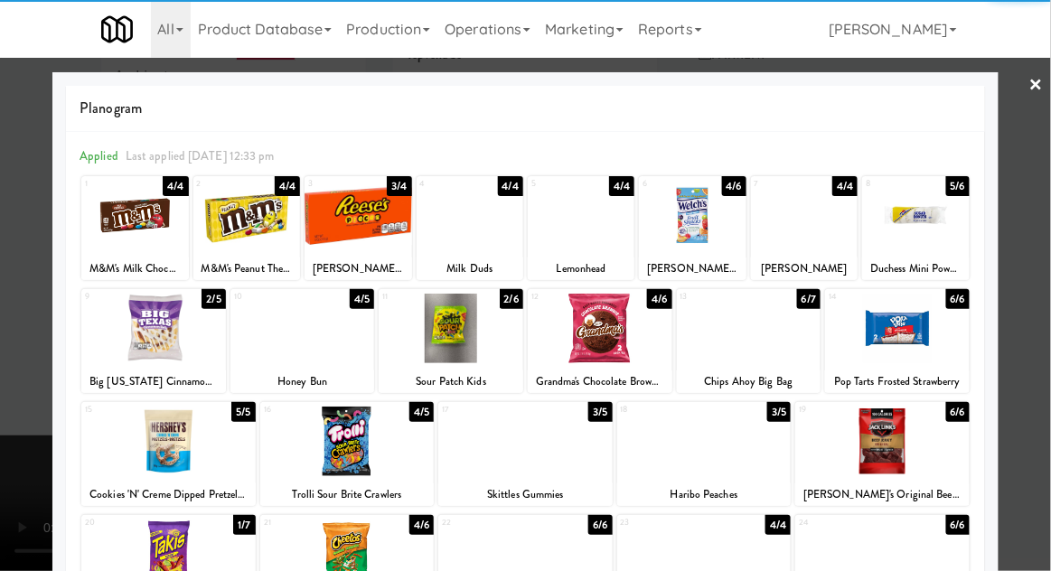
click at [907, 223] on div at bounding box center [915, 216] width 107 height 70
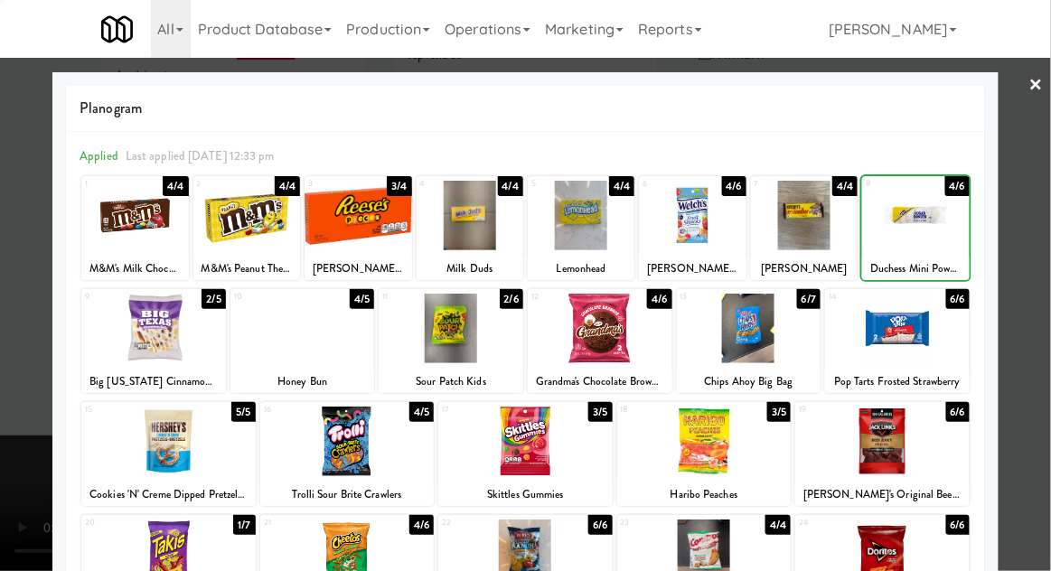
click at [1039, 166] on div at bounding box center [525, 285] width 1051 height 571
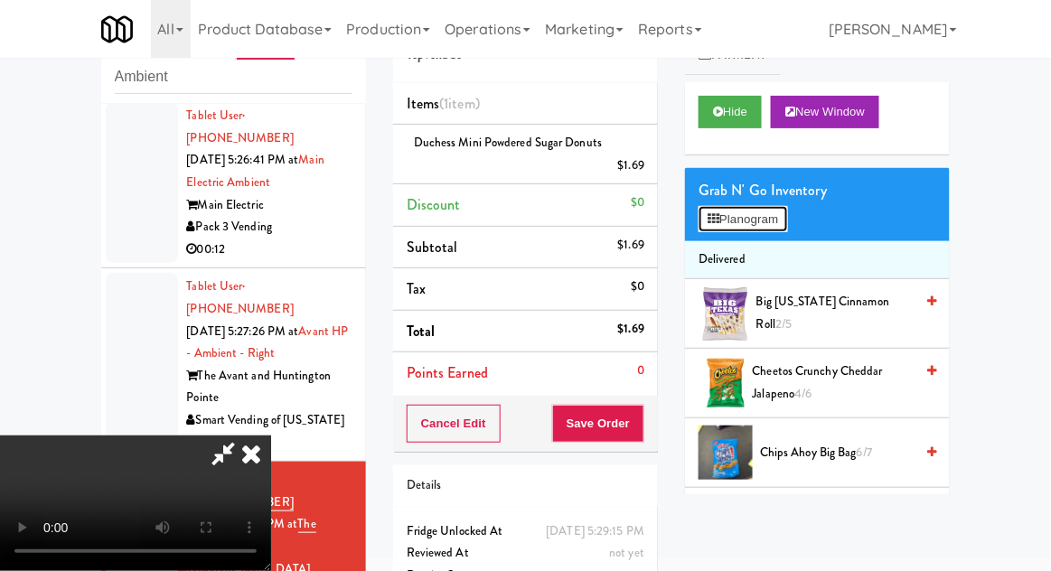
click at [787, 222] on button "Planogram" at bounding box center [743, 219] width 89 height 27
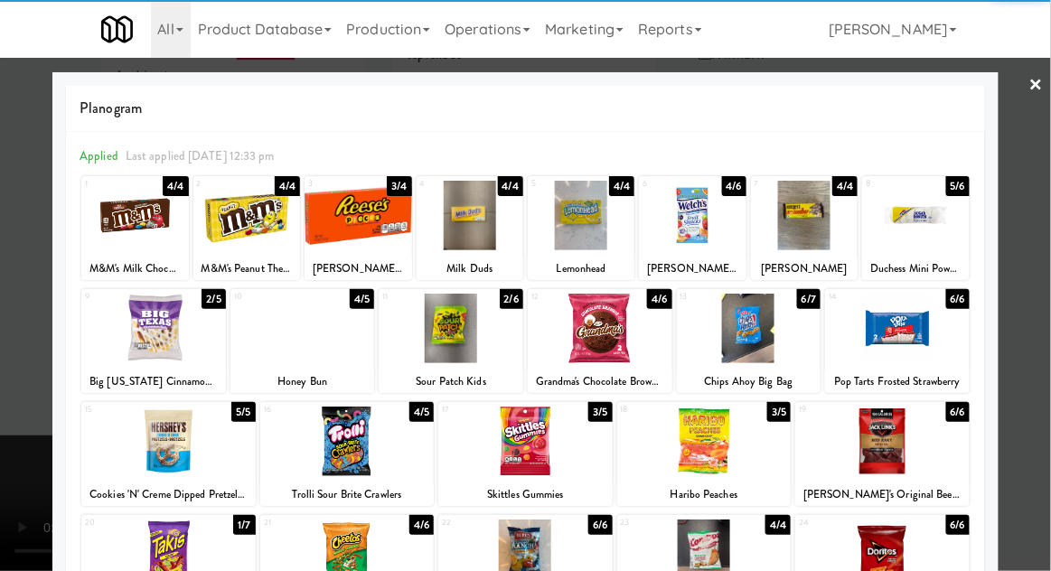
click at [902, 435] on div at bounding box center [882, 442] width 174 height 70
click at [1045, 167] on div at bounding box center [525, 285] width 1051 height 571
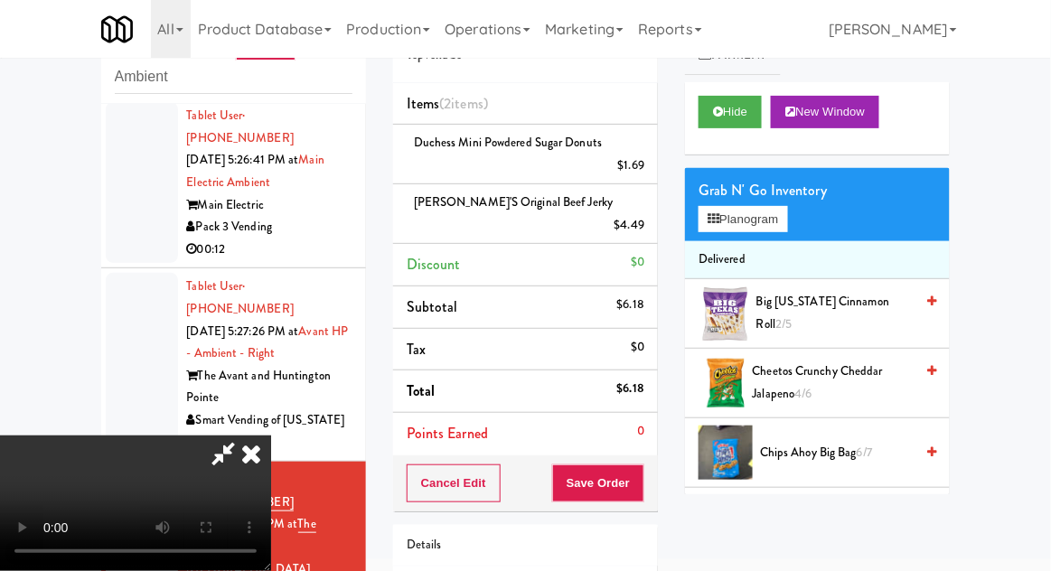
scroll to position [66, 0]
click at [655, 460] on div "Cancel Edit Save Order" at bounding box center [525, 484] width 265 height 56
click at [641, 470] on button "Save Order" at bounding box center [598, 484] width 92 height 38
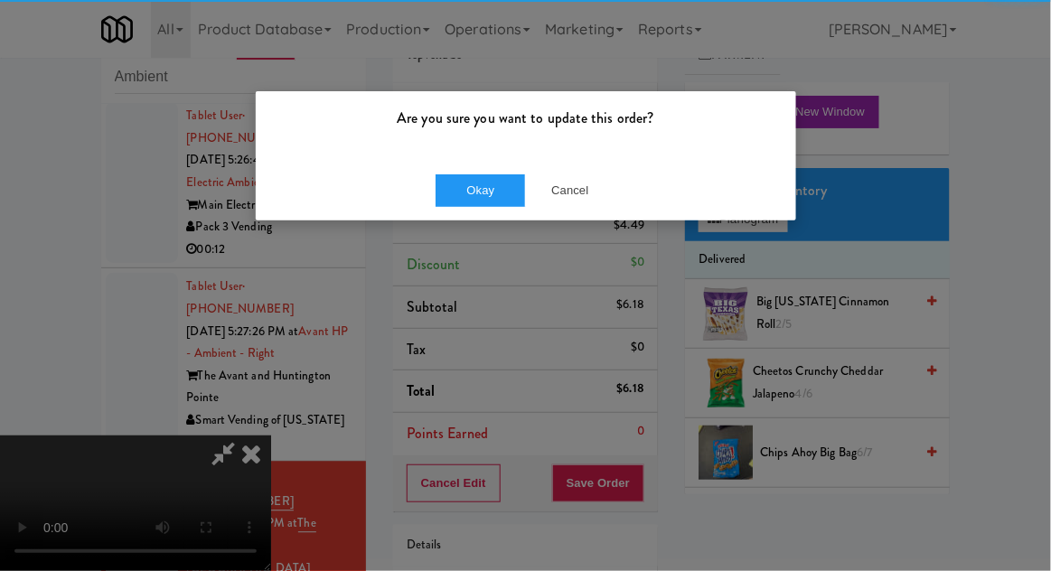
click at [479, 218] on div "Okay Cancel" at bounding box center [526, 190] width 541 height 61
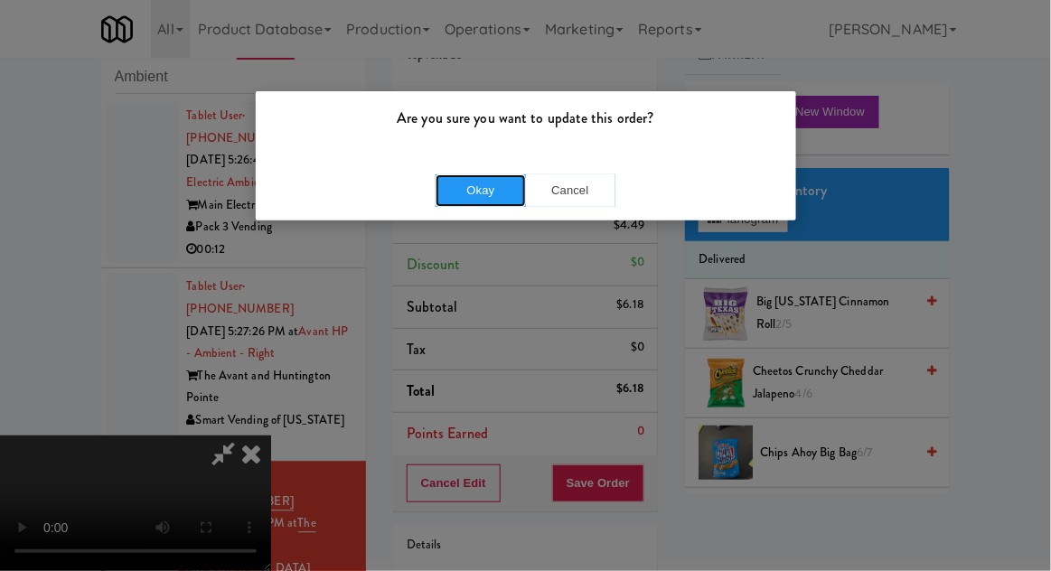
click at [468, 203] on button "Okay" at bounding box center [481, 190] width 90 height 33
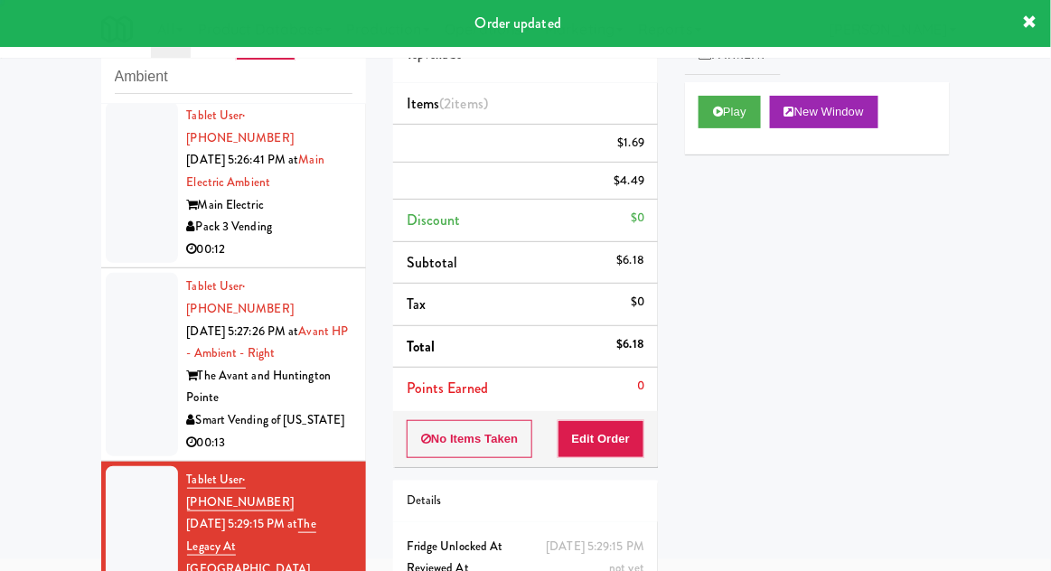
scroll to position [0, 0]
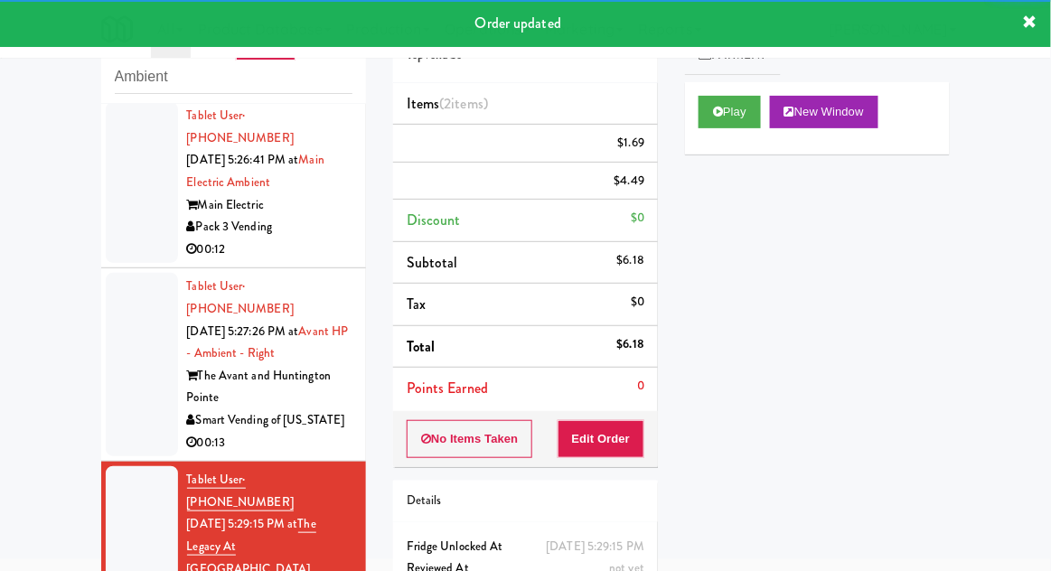
click at [123, 284] on div at bounding box center [142, 364] width 72 height 183
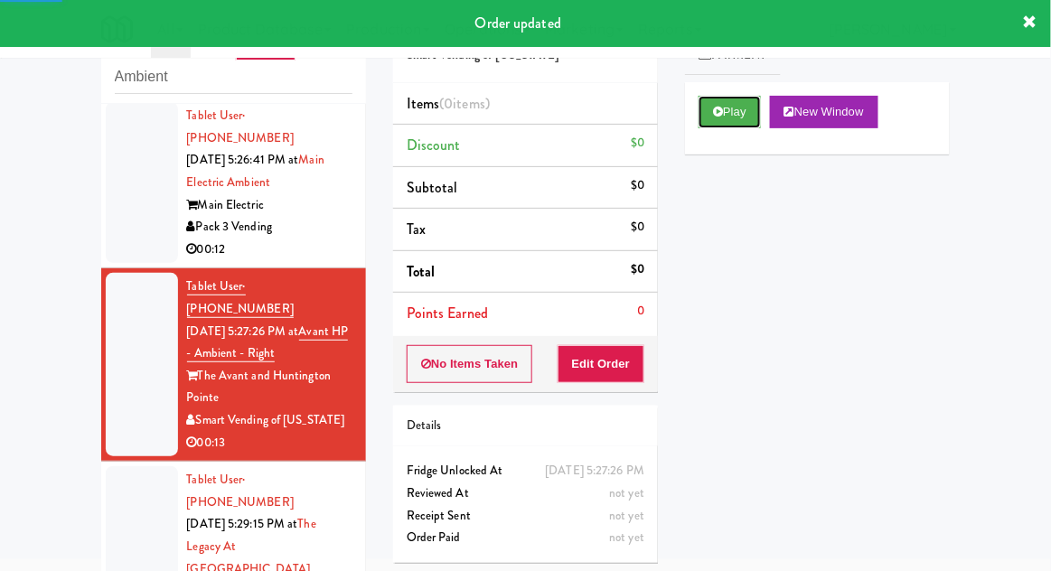
click at [719, 123] on button "Play" at bounding box center [730, 112] width 62 height 33
click at [611, 362] on button "Edit Order" at bounding box center [602, 364] width 88 height 38
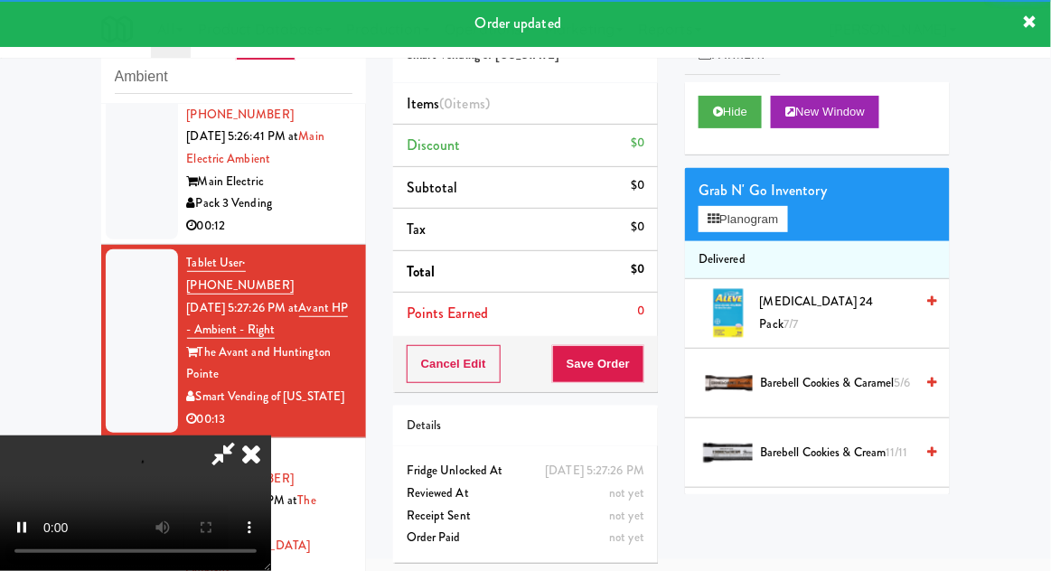
scroll to position [908, 0]
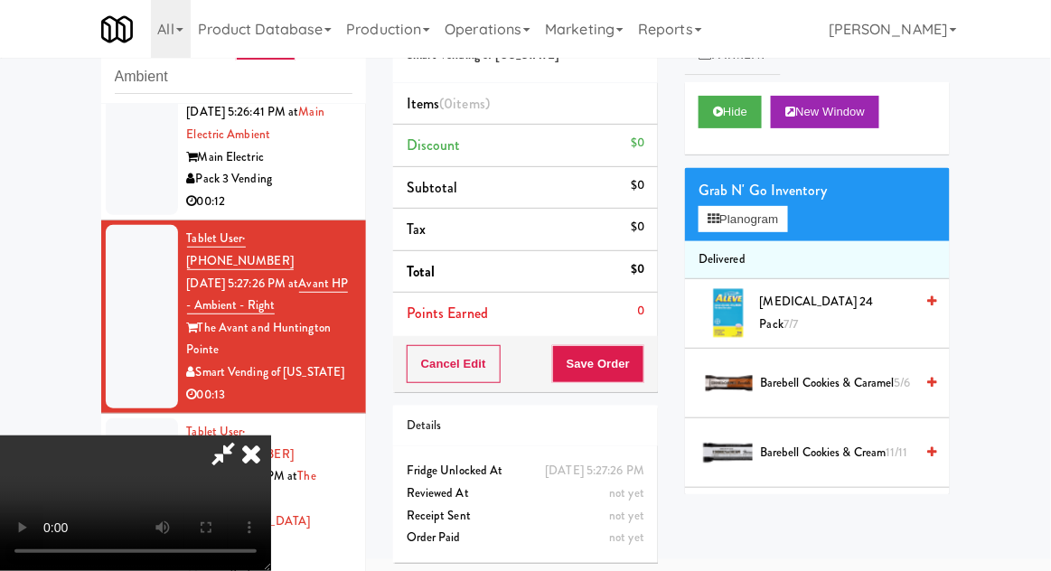
click at [804, 221] on div "Grab N' Go Inventory Planogram" at bounding box center [817, 204] width 265 height 73
click at [787, 221] on button "Planogram" at bounding box center [743, 219] width 89 height 27
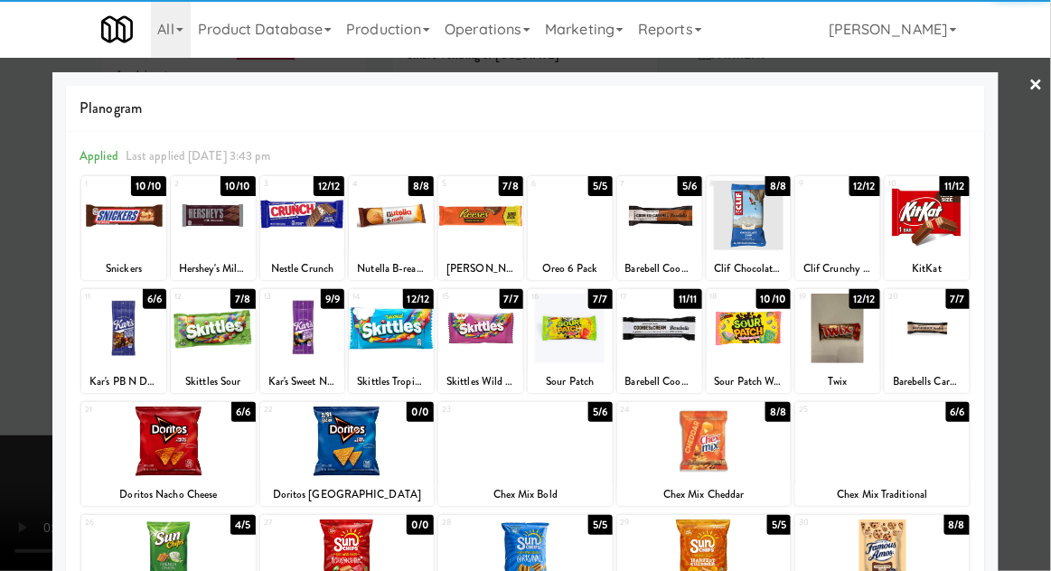
click at [200, 343] on div at bounding box center [213, 329] width 85 height 70
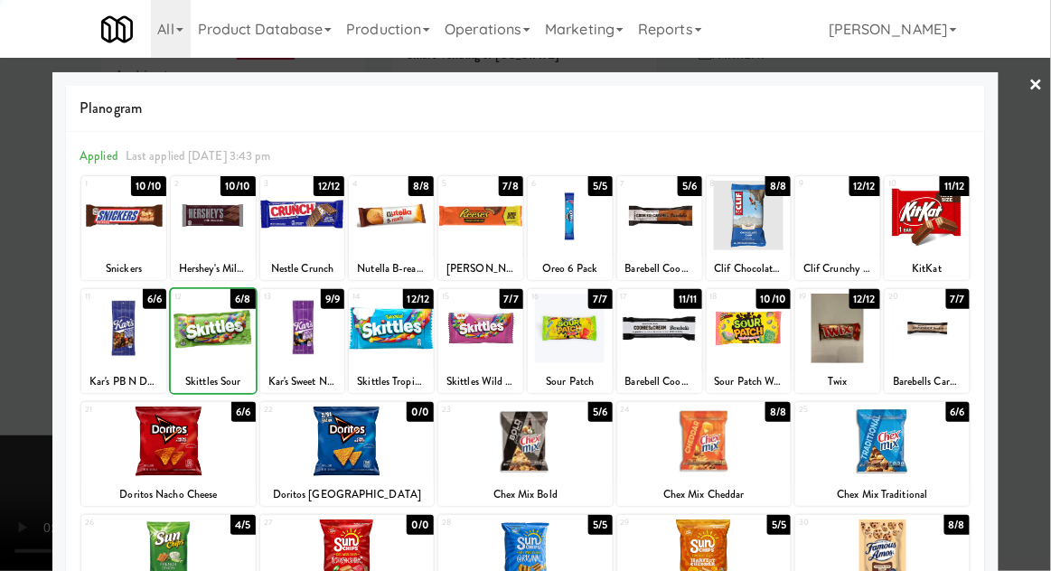
click at [1043, 175] on div at bounding box center [525, 285] width 1051 height 571
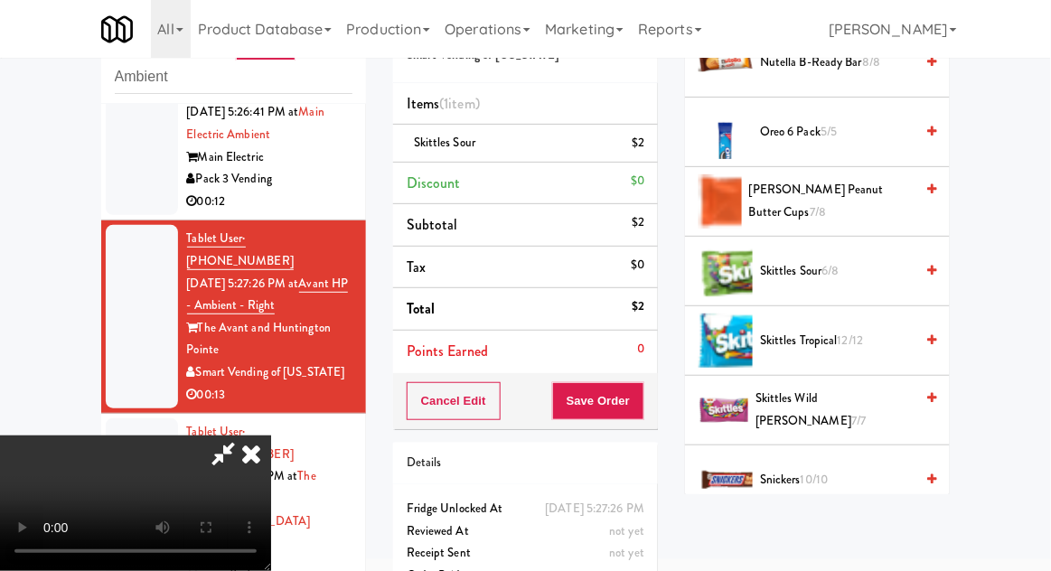
scroll to position [1502, 0]
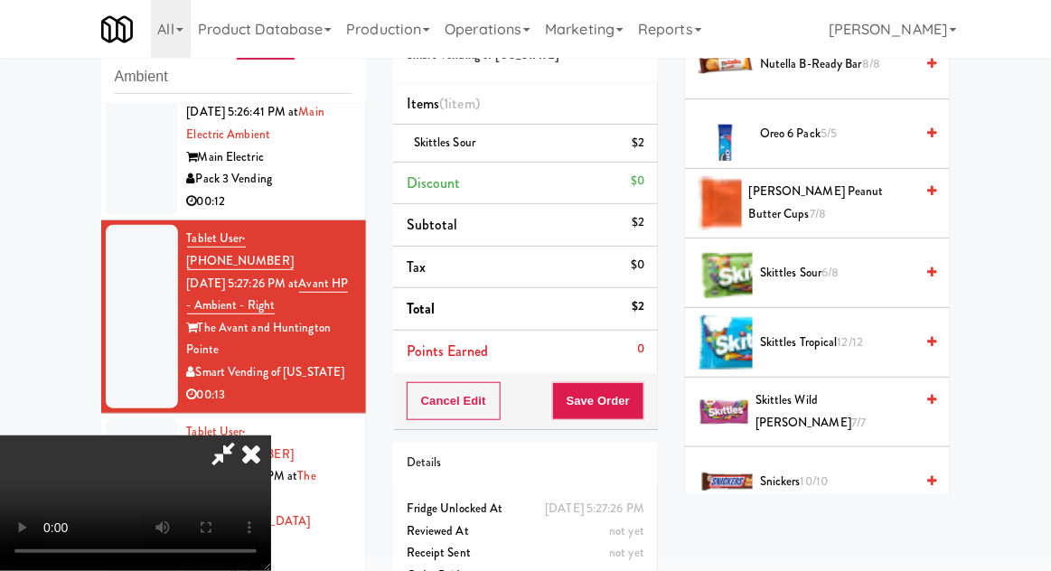
click at [879, 199] on span "[PERSON_NAME] Peanut Butter Cups 7/8" at bounding box center [831, 203] width 165 height 44
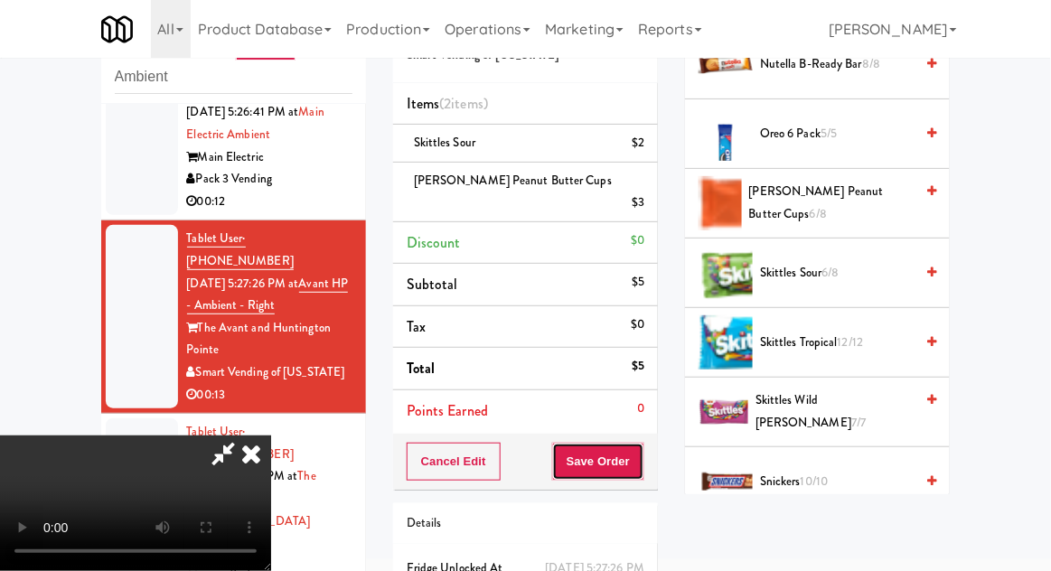
click at [631, 446] on button "Save Order" at bounding box center [598, 462] width 92 height 38
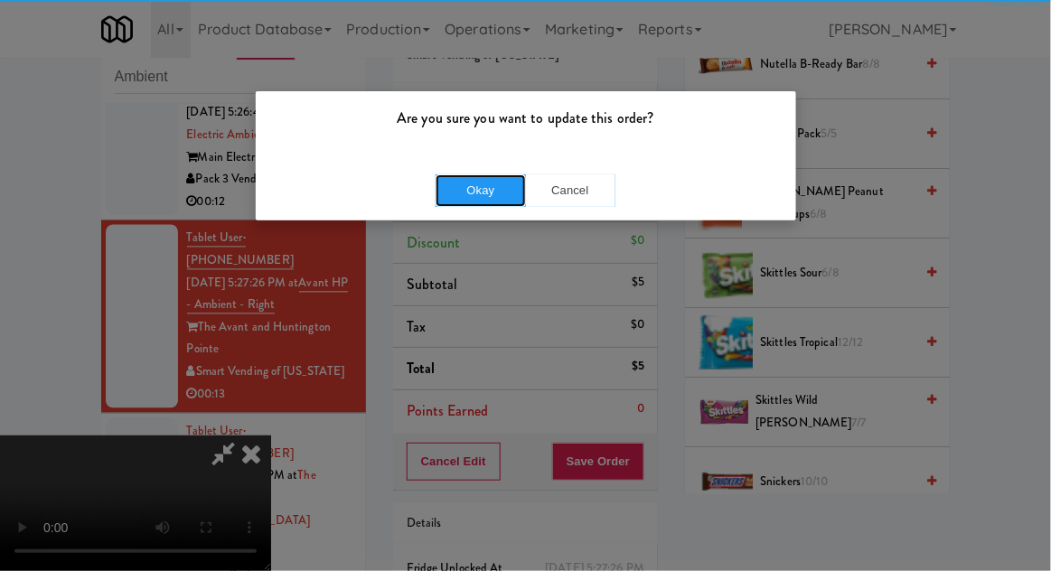
click at [467, 193] on button "Okay" at bounding box center [481, 190] width 90 height 33
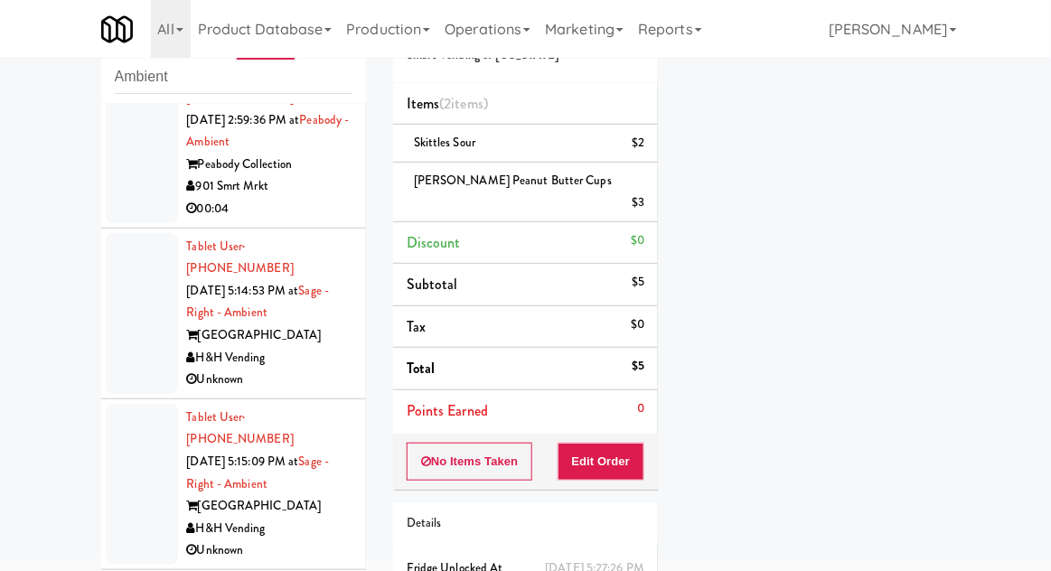
scroll to position [57, 0]
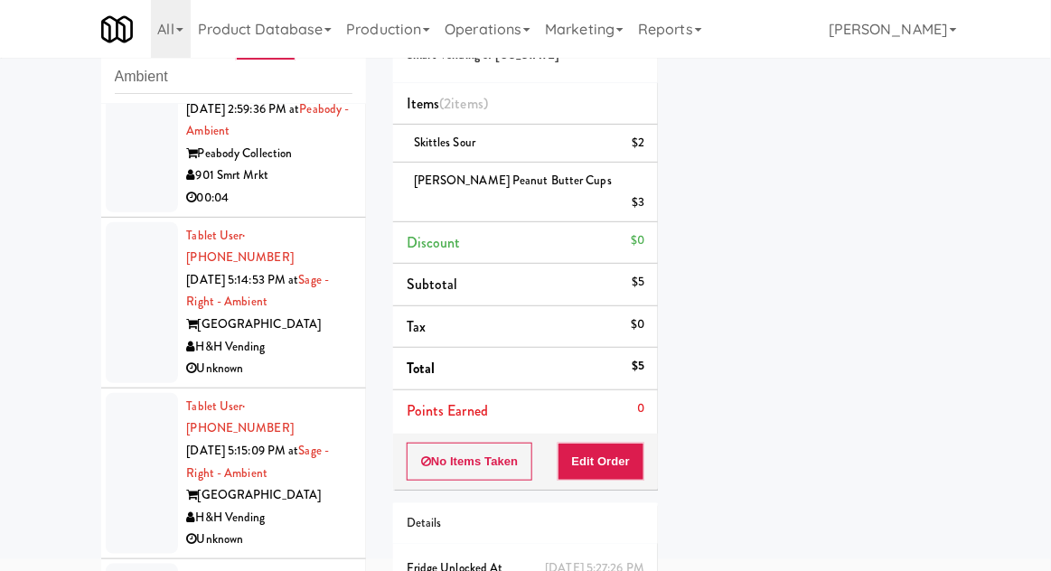
click at [126, 192] on li "Tablet User · (662) 416-4070 [DATE] 2:59:36 PM at [GEOGRAPHIC_DATA] - Ambient P…" at bounding box center [233, 132] width 265 height 171
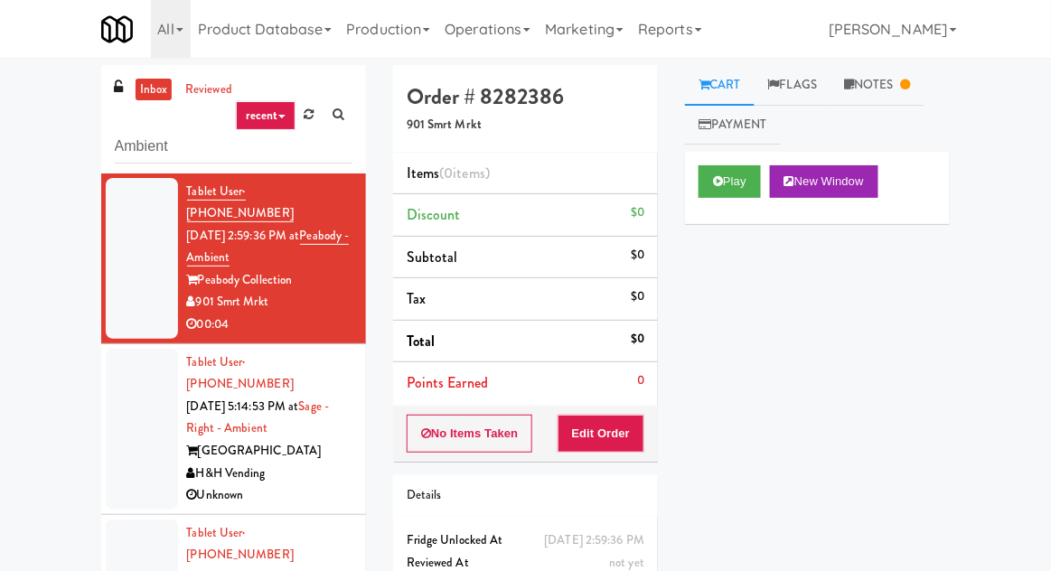
click at [909, 95] on link "Notes" at bounding box center [878, 85] width 94 height 41
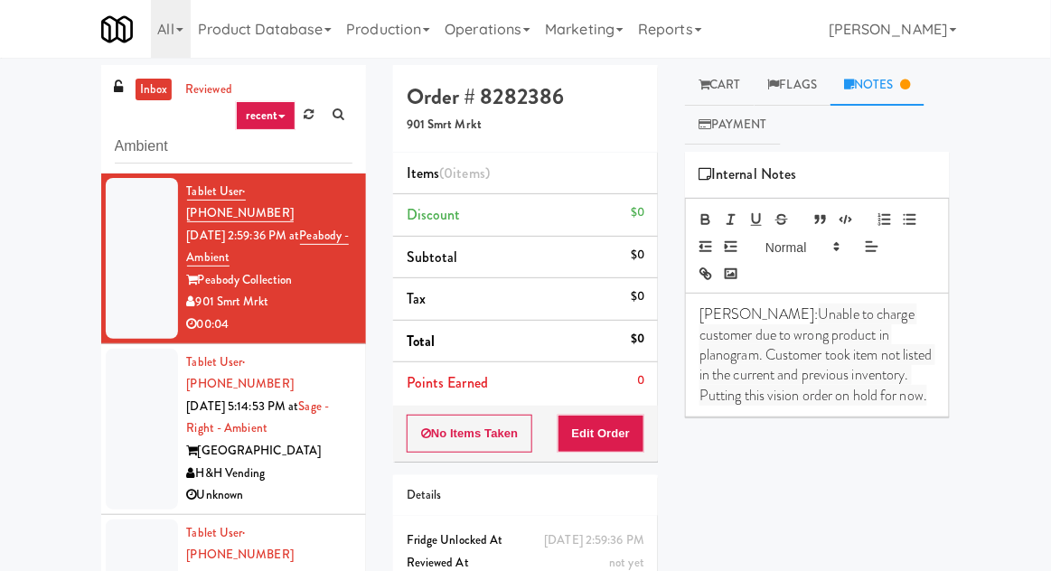
click at [726, 84] on link "Cart" at bounding box center [720, 85] width 70 height 41
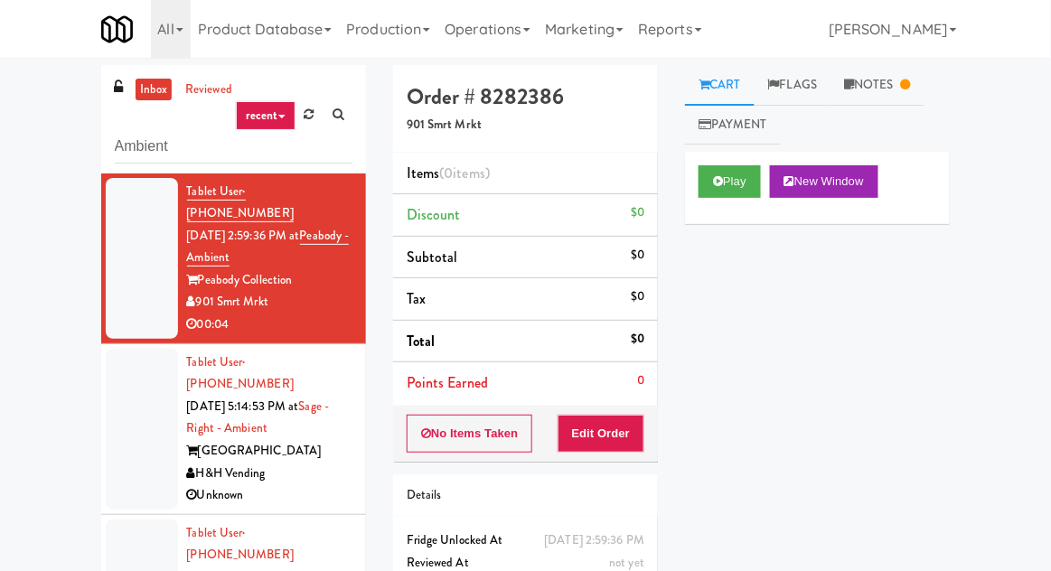
click at [133, 381] on div at bounding box center [142, 429] width 72 height 161
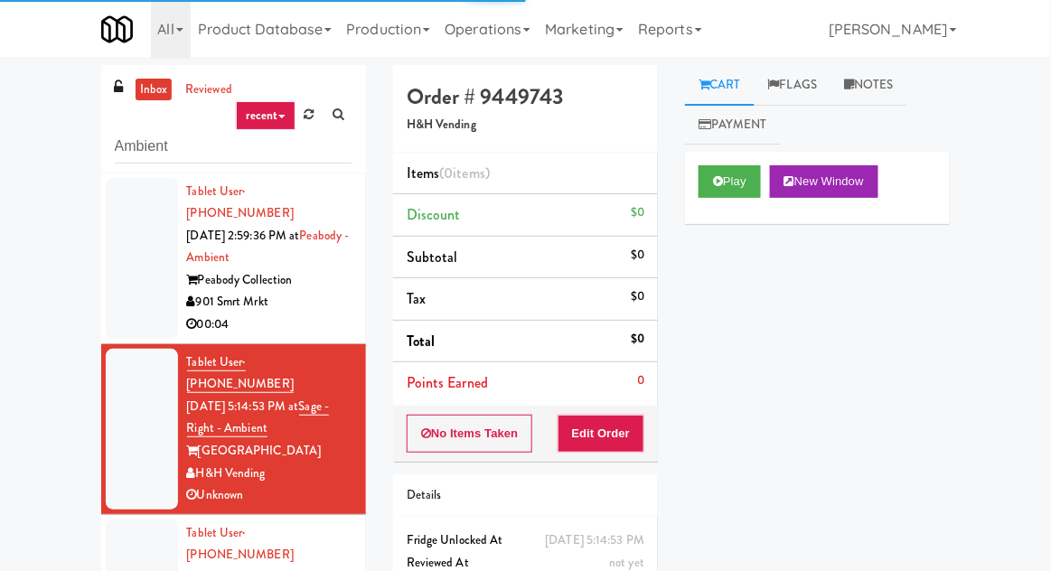
click at [127, 293] on div at bounding box center [142, 258] width 72 height 161
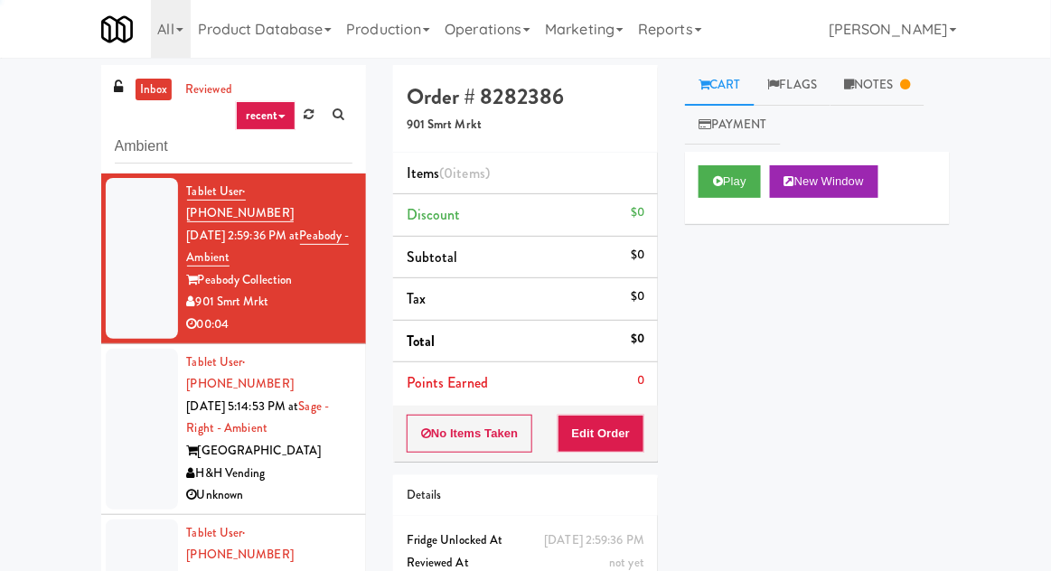
click at [899, 84] on link "Notes" at bounding box center [878, 85] width 94 height 41
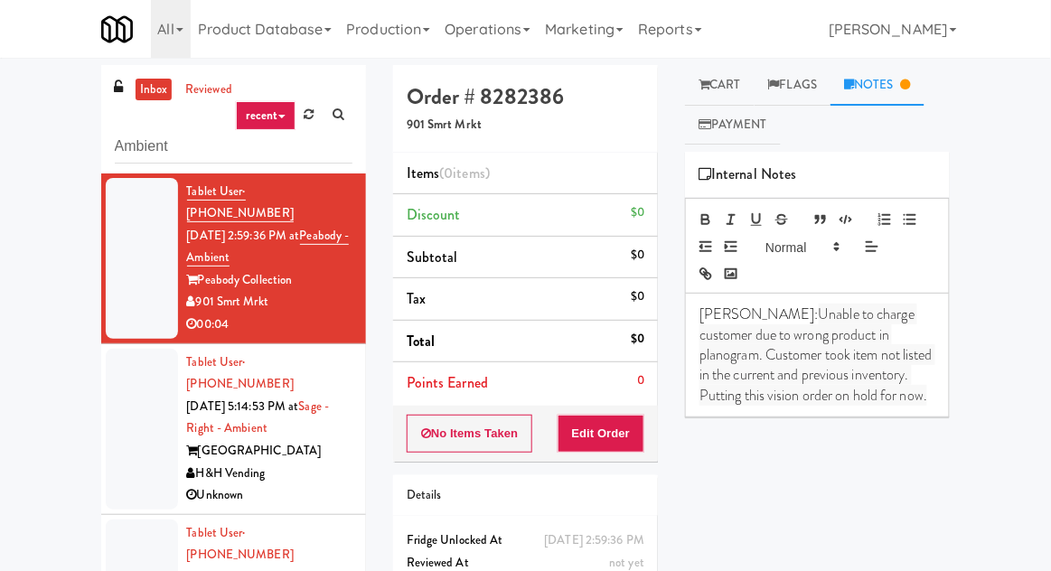
click at [710, 101] on link "Cart" at bounding box center [720, 85] width 70 height 41
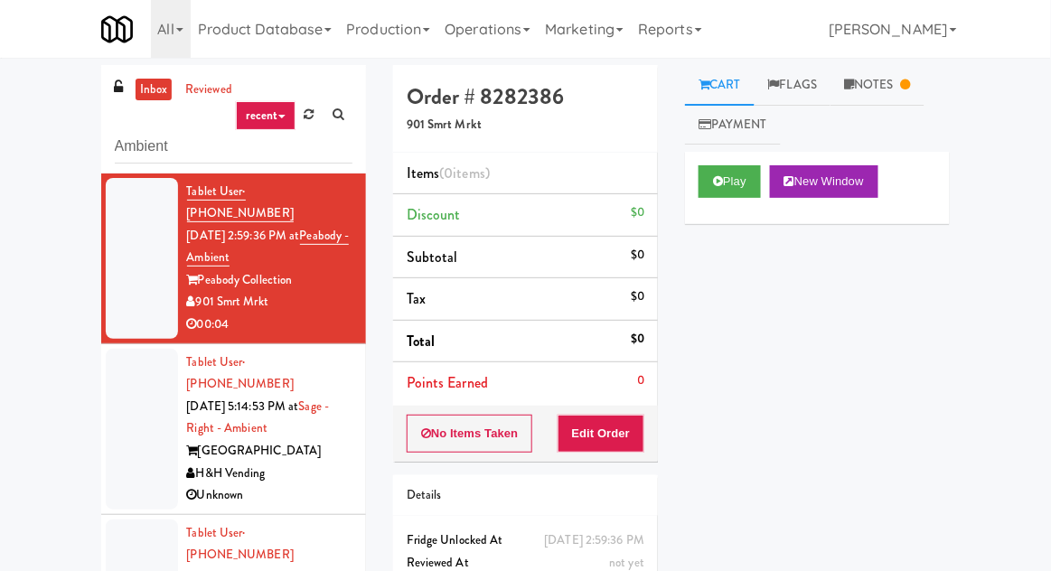
click at [105, 394] on li "Tablet User · (312) 438-7560 [DATE] 5:14:53 PM at Sage - Right - Ambient Sage W…" at bounding box center [233, 429] width 265 height 171
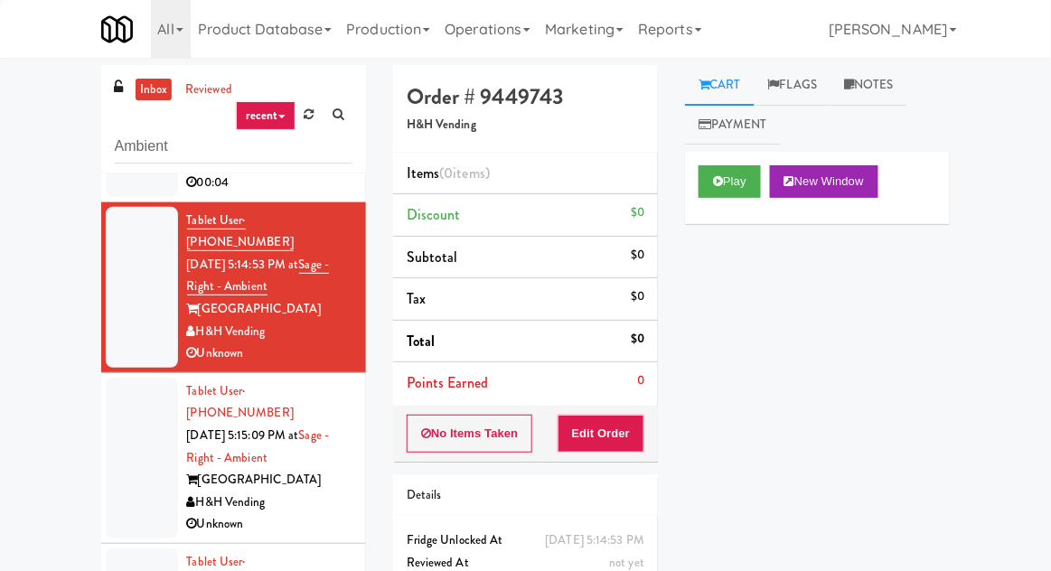
scroll to position [148, 0]
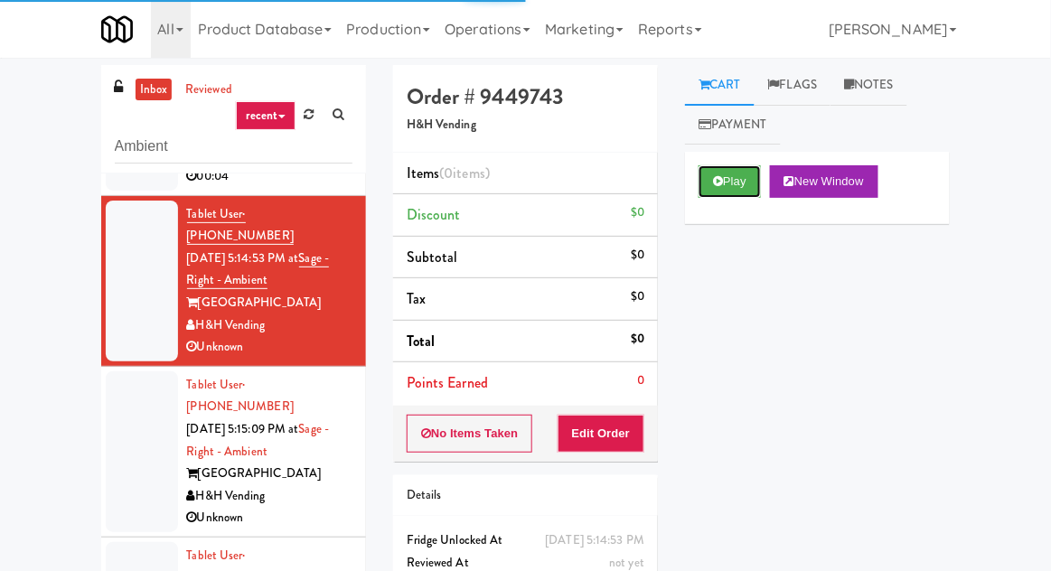
click at [729, 182] on button "Play" at bounding box center [730, 181] width 62 height 33
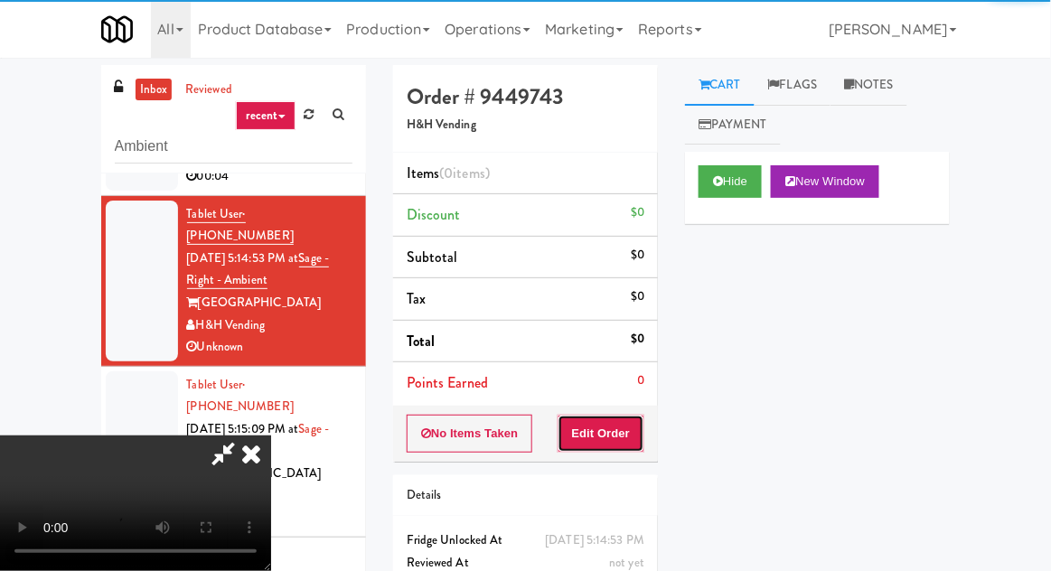
click at [584, 430] on button "Edit Order" at bounding box center [602, 434] width 88 height 38
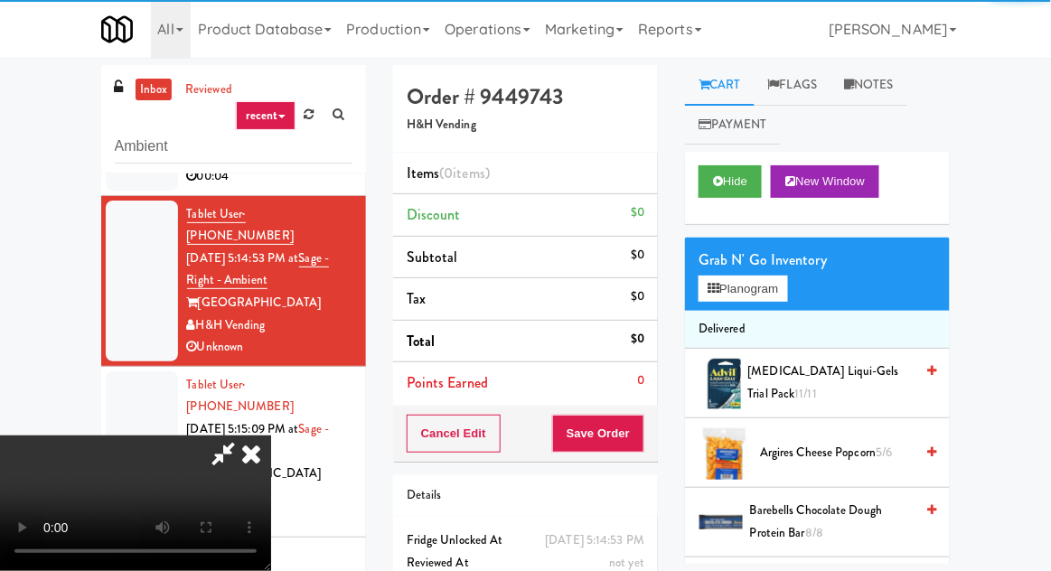
scroll to position [70, 0]
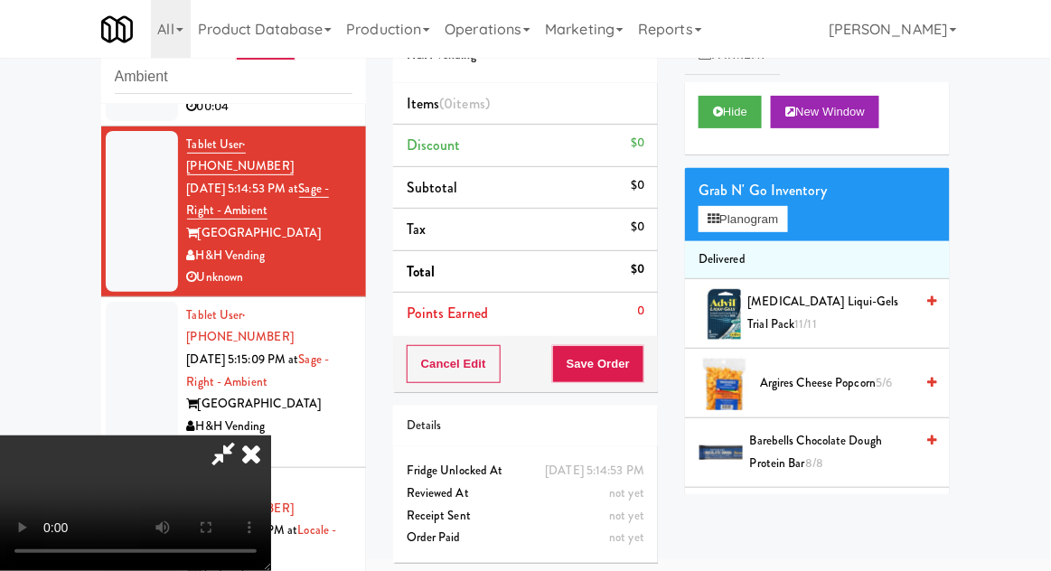
click at [271, 436] on icon at bounding box center [251, 454] width 40 height 36
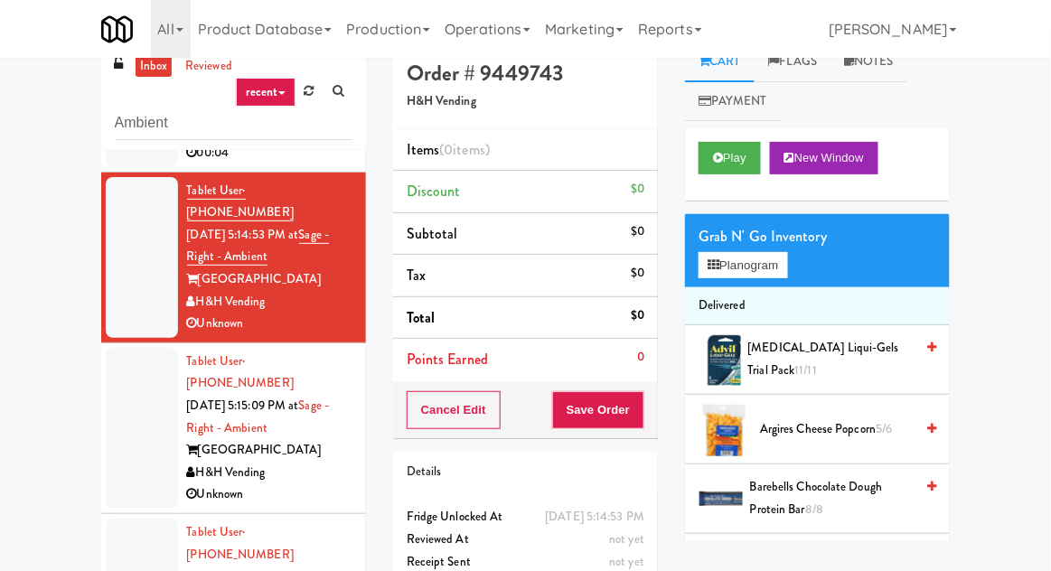
scroll to position [0, 0]
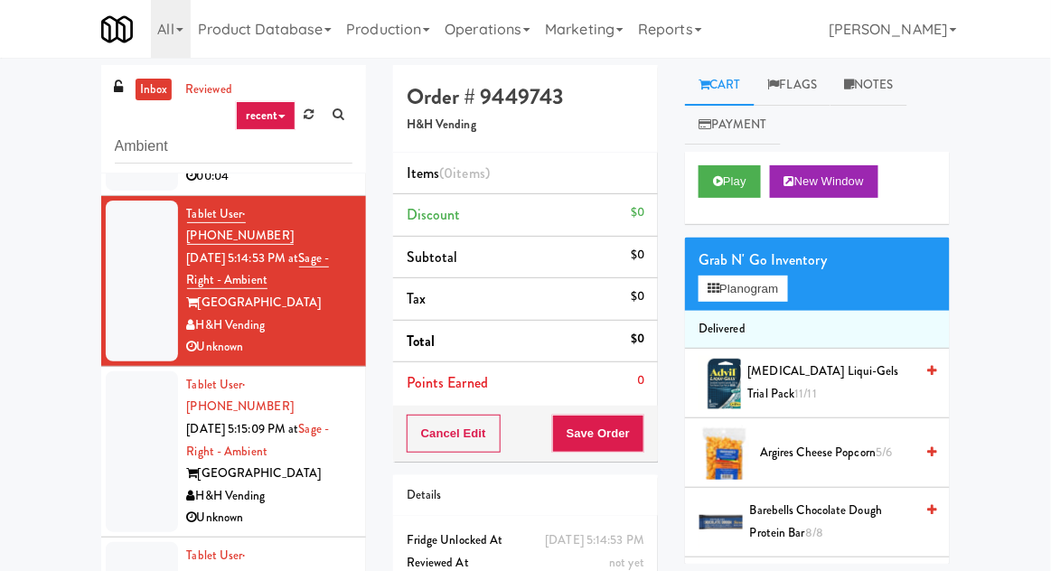
click at [874, 96] on link "Notes" at bounding box center [869, 85] width 77 height 41
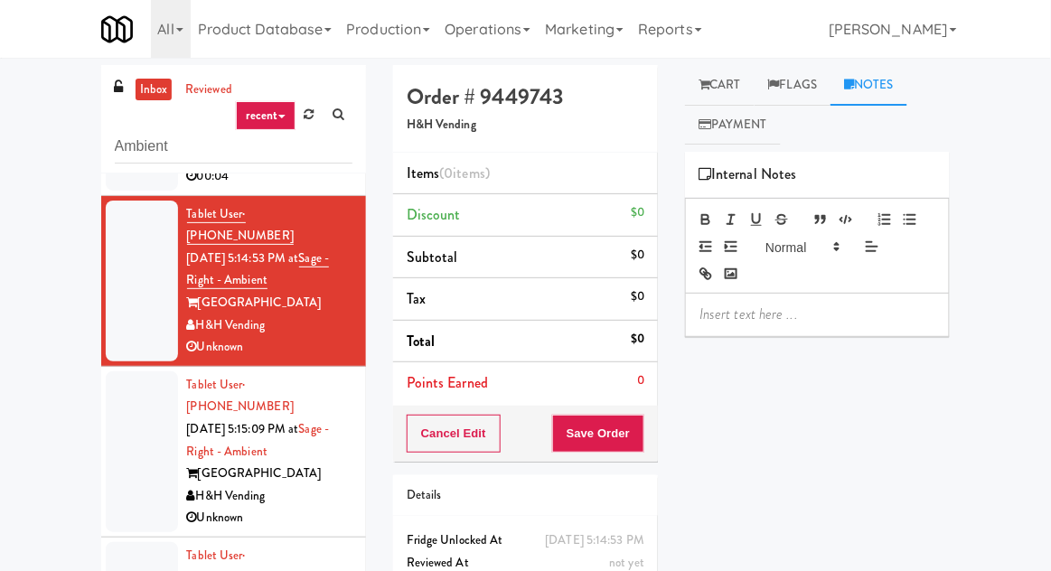
click at [780, 103] on link "Flags" at bounding box center [793, 85] width 77 height 41
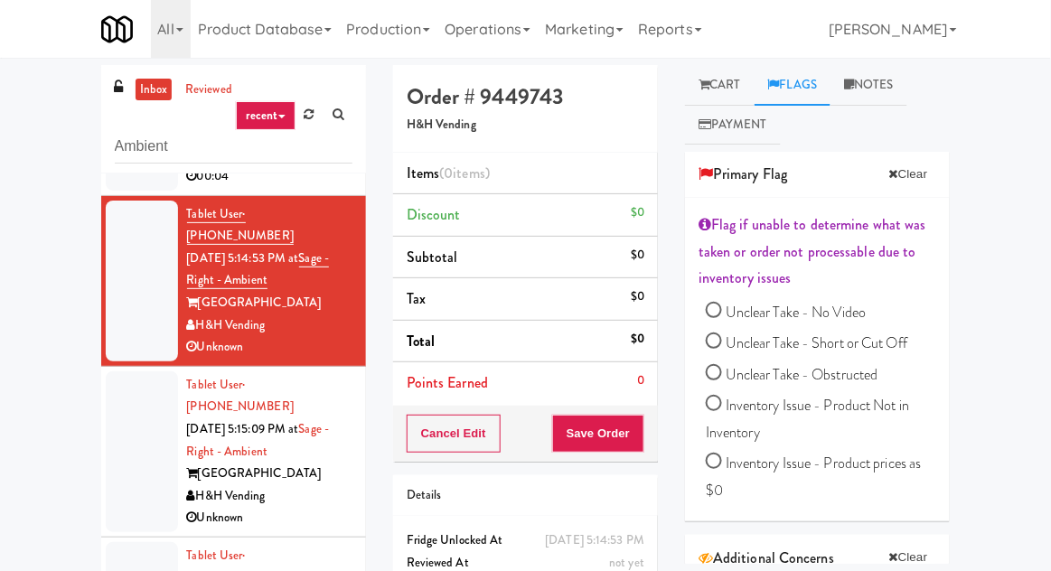
click at [718, 343] on input "Unclear Take - Short or Cut Off" at bounding box center [714, 343] width 16 height 16
radio input "true"
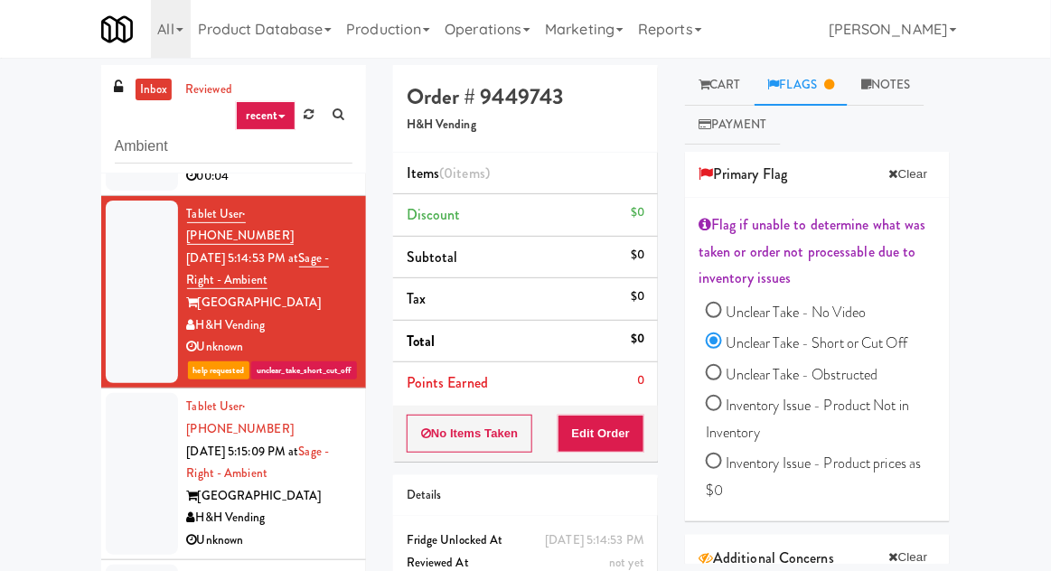
click at [901, 92] on link "Notes" at bounding box center [886, 85] width 77 height 41
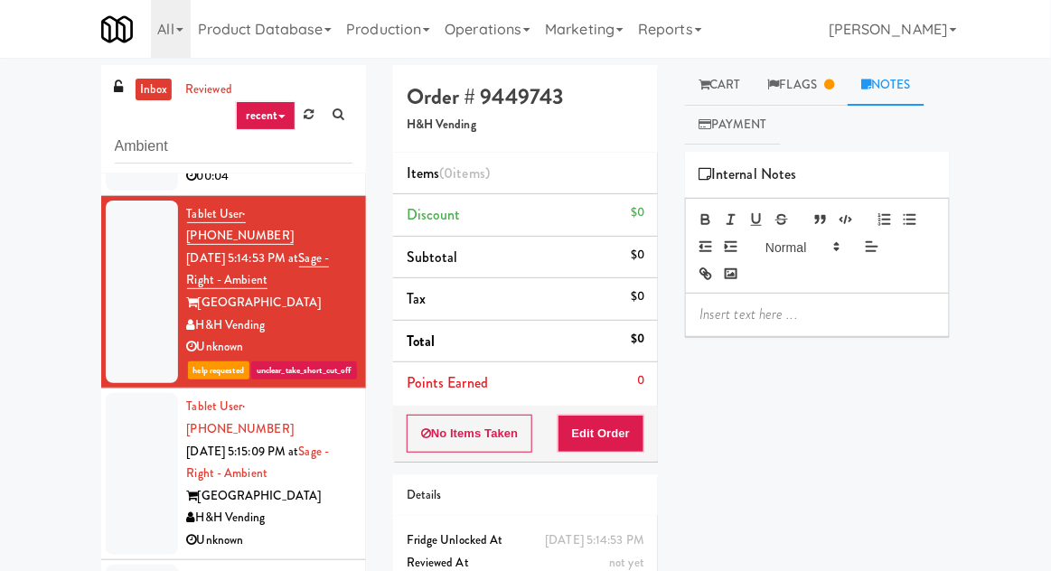
click at [739, 331] on div at bounding box center [817, 315] width 263 height 42
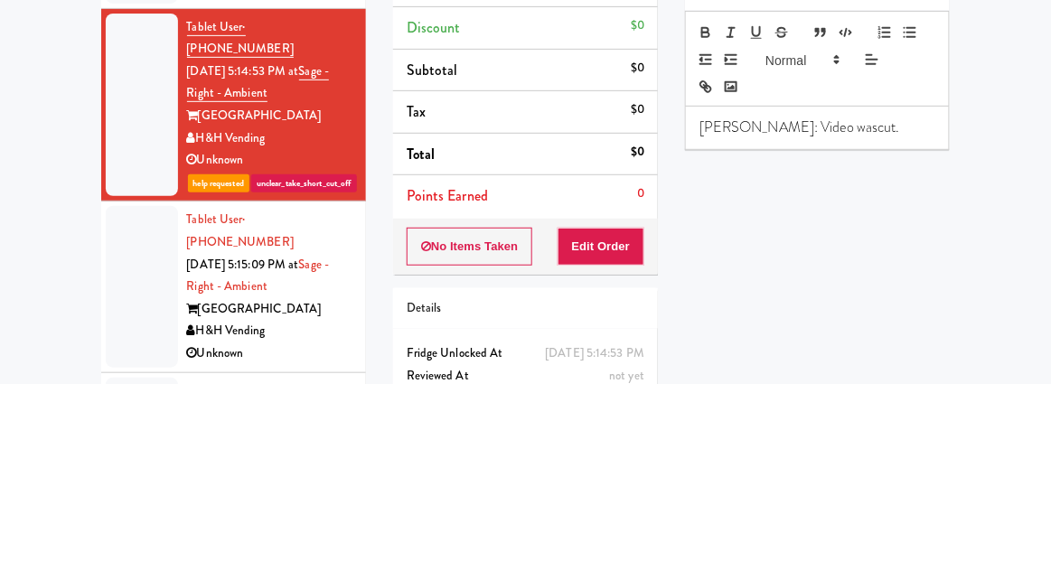
click at [796, 321] on p "[PERSON_NAME]: Video wascut." at bounding box center [818, 315] width 236 height 20
click at [890, 307] on p "[PERSON_NAME]: Video was cut." at bounding box center [818, 315] width 236 height 20
click at [30, 342] on div "inbox reviewed recent all unclear take inventory issue suspicious failed recent…" at bounding box center [525, 397] width 1051 height 664
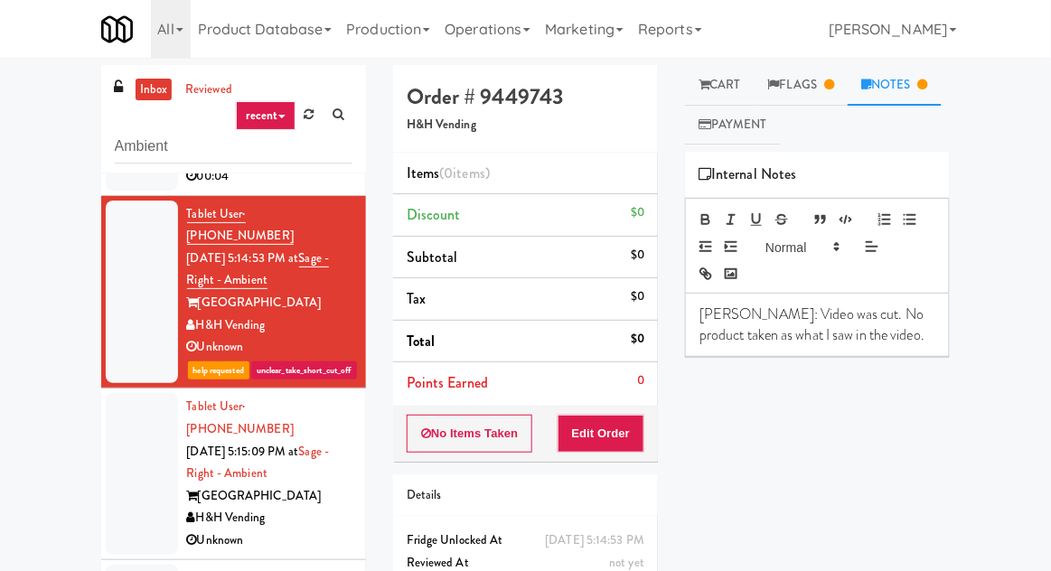
click at [132, 421] on div at bounding box center [142, 473] width 72 height 161
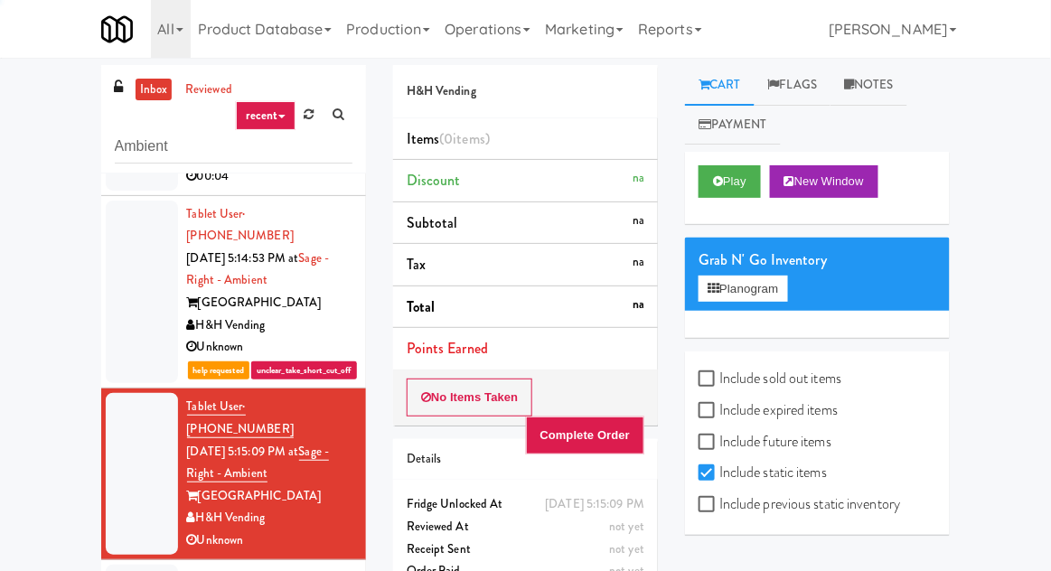
scroll to position [70, 0]
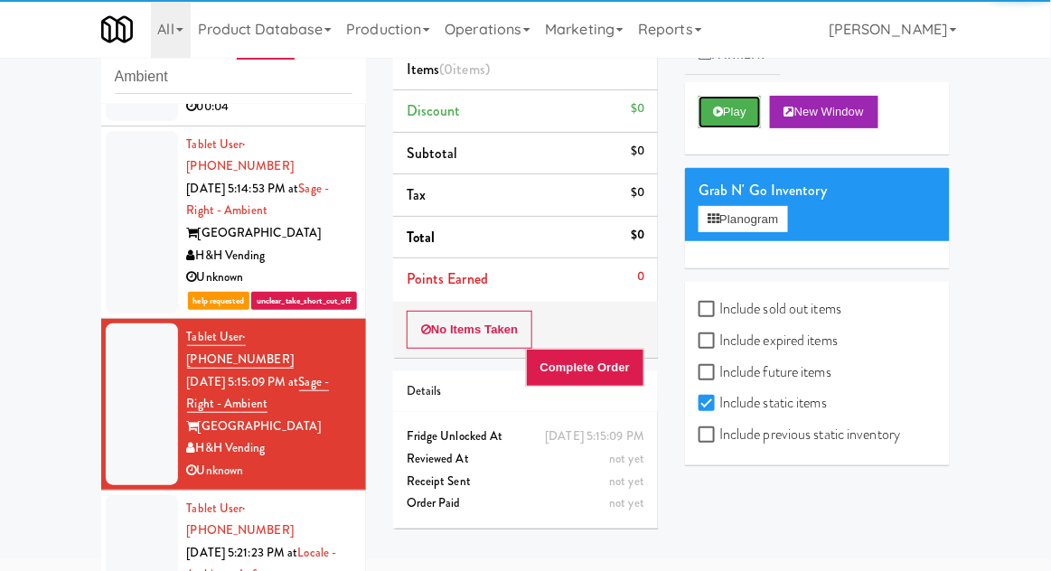
click at [731, 114] on button "Play" at bounding box center [730, 112] width 62 height 33
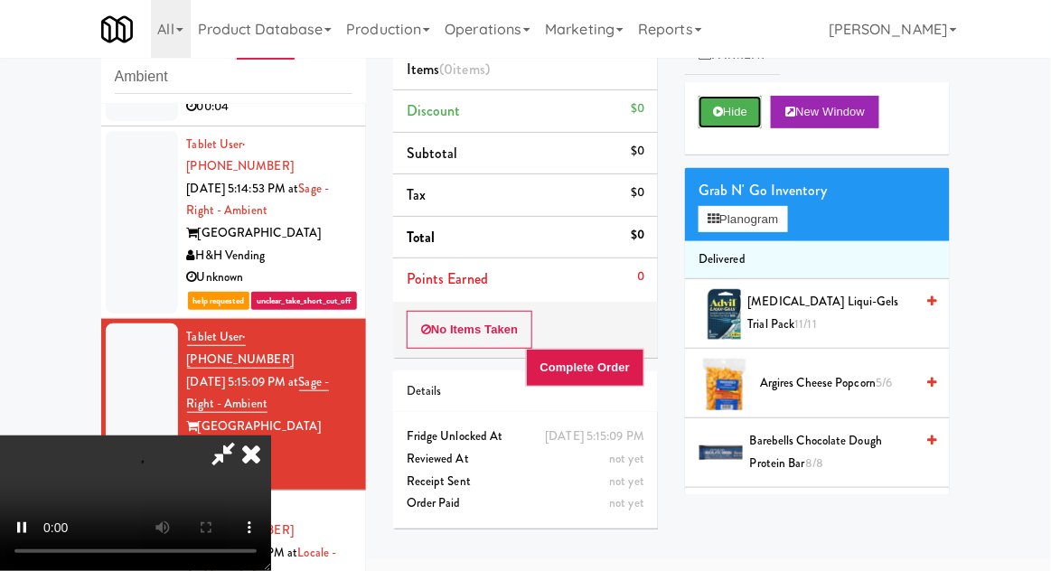
scroll to position [0, 0]
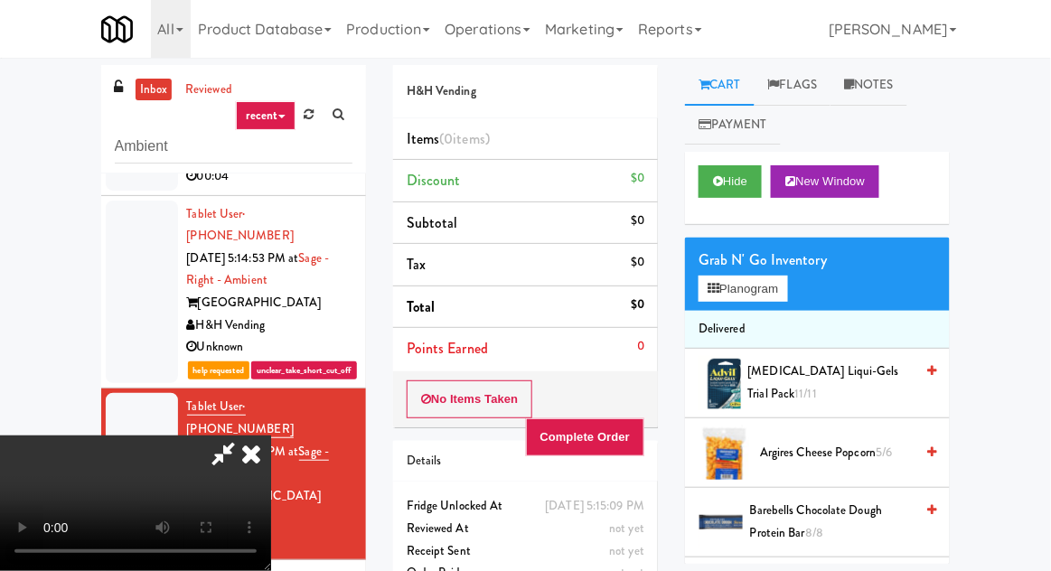
click at [259, 458] on icon at bounding box center [251, 454] width 40 height 36
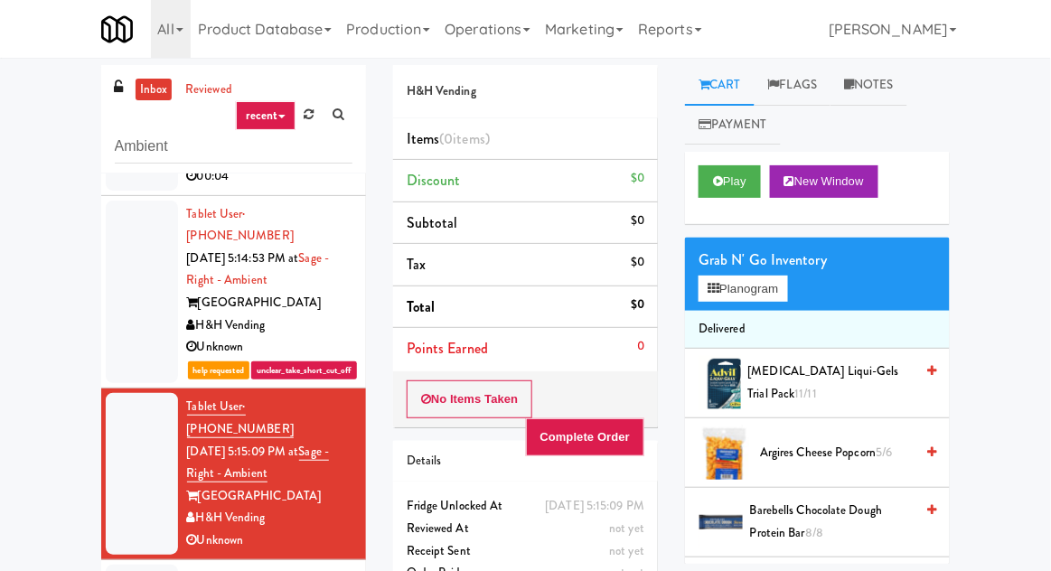
click at [144, 88] on link "inbox" at bounding box center [154, 90] width 37 height 23
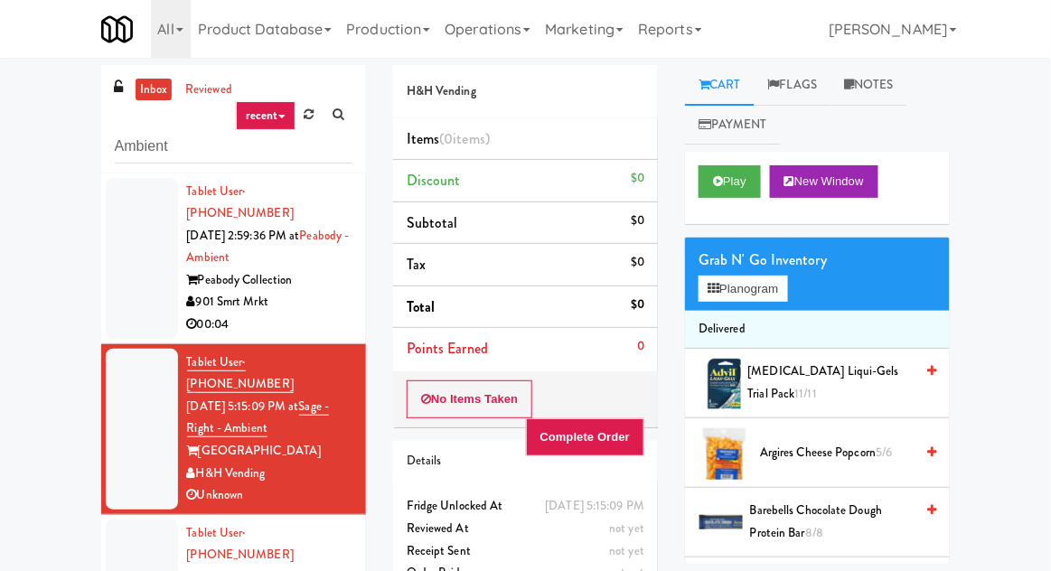
scroll to position [31, 0]
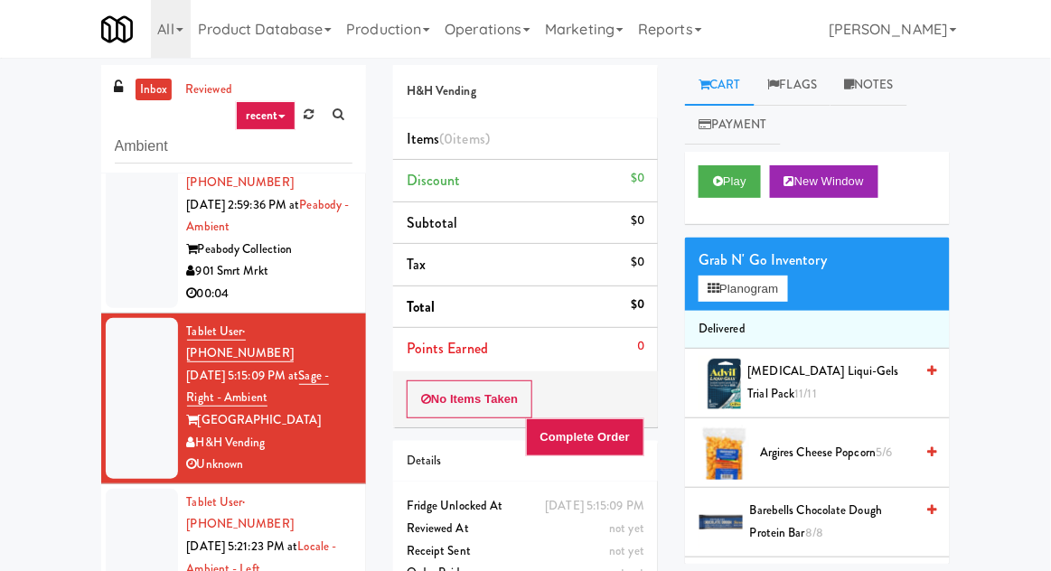
click at [128, 246] on div at bounding box center [142, 227] width 72 height 161
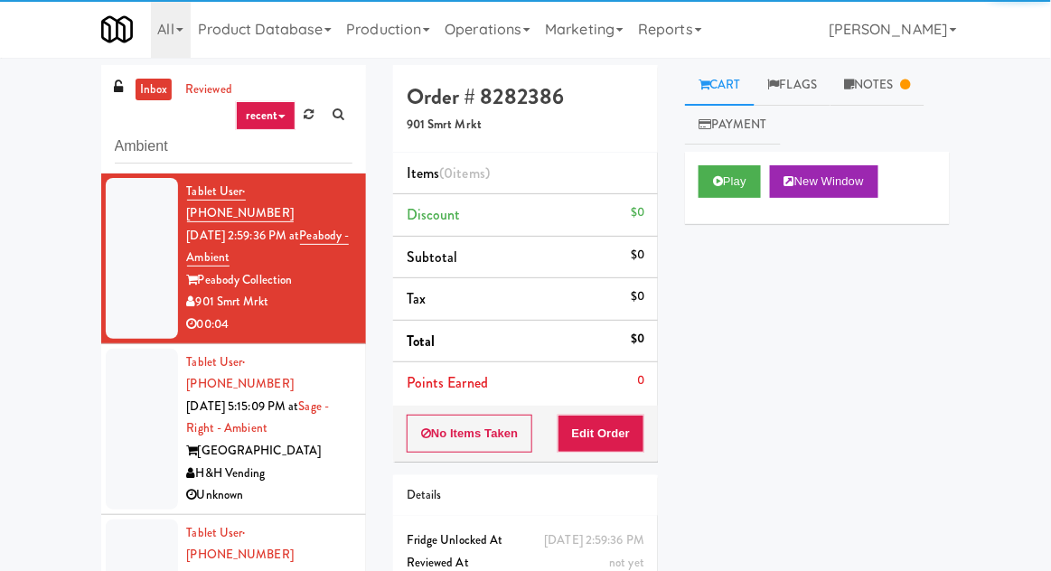
click at [129, 420] on div at bounding box center [142, 429] width 72 height 161
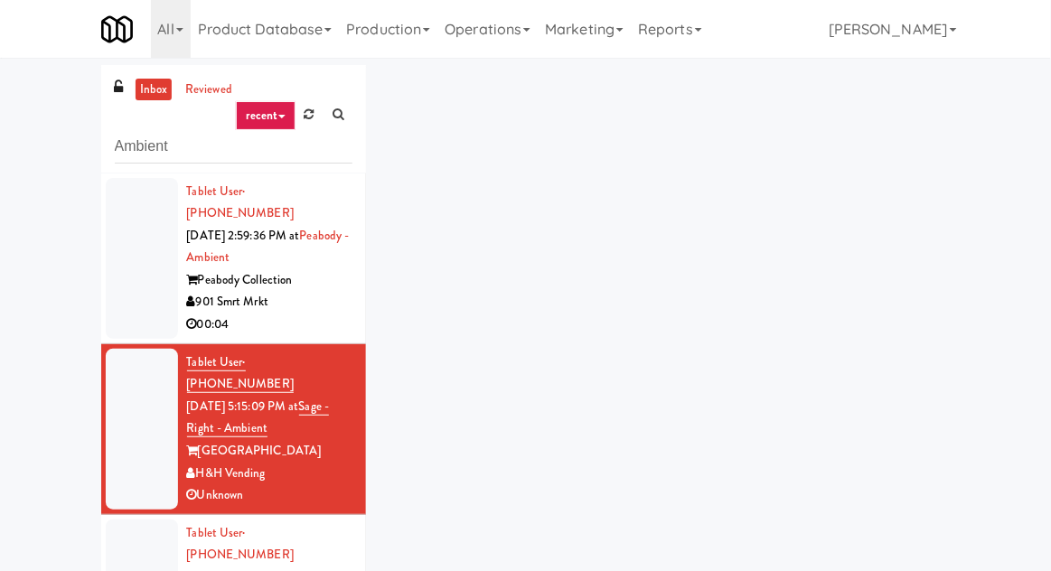
scroll to position [70, 0]
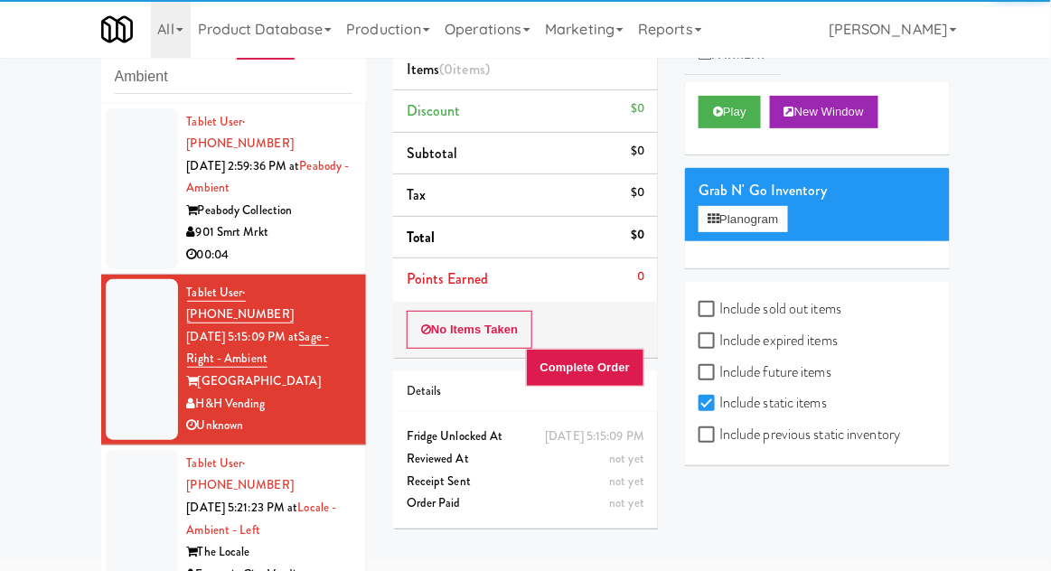
click at [738, 118] on button "Play" at bounding box center [730, 112] width 62 height 33
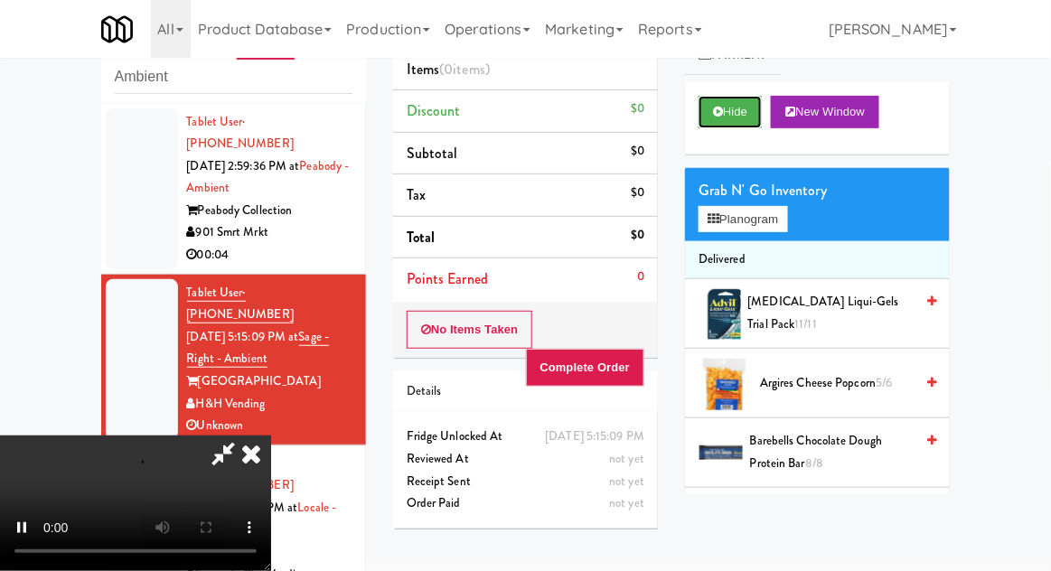
scroll to position [0, 0]
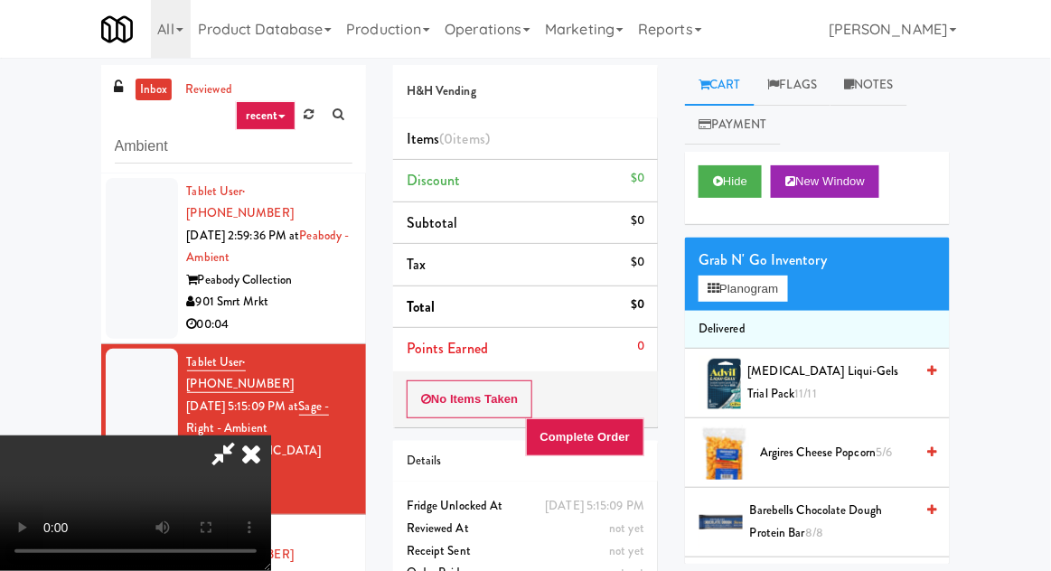
click at [271, 436] on icon at bounding box center [251, 454] width 40 height 36
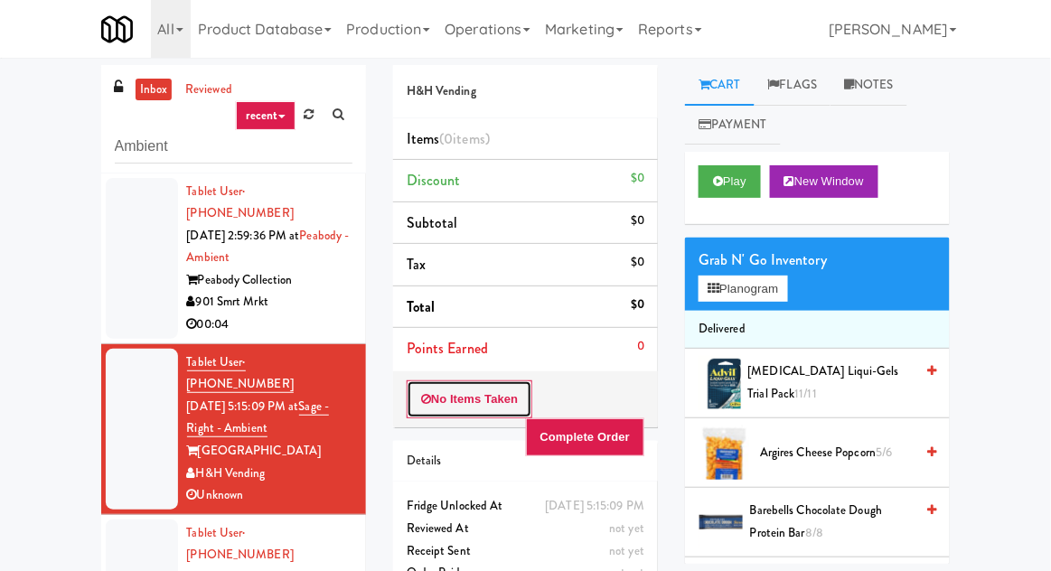
click at [448, 403] on button "No Items Taken" at bounding box center [470, 400] width 127 height 38
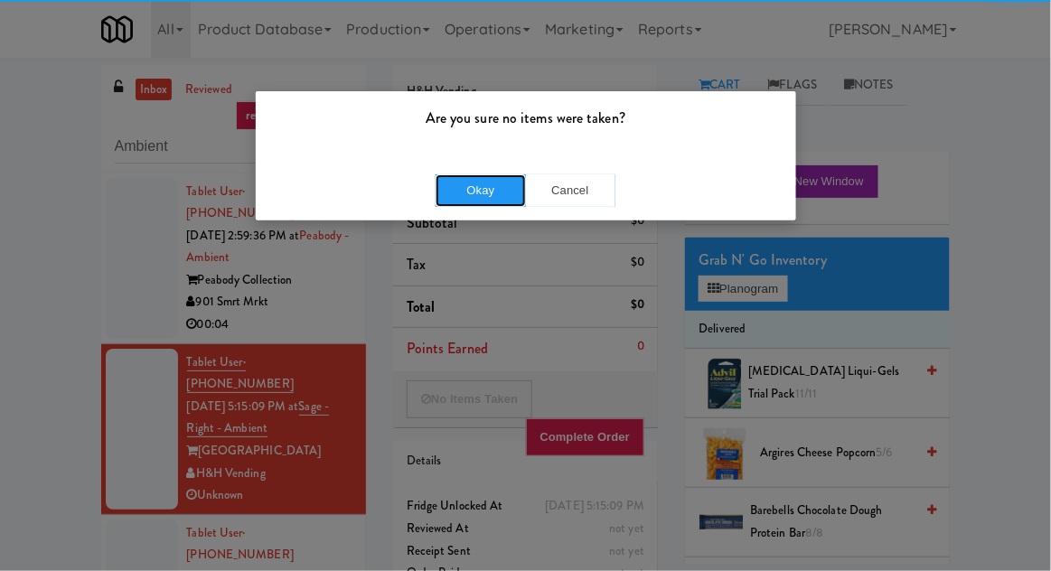
click at [455, 189] on button "Okay" at bounding box center [481, 190] width 90 height 33
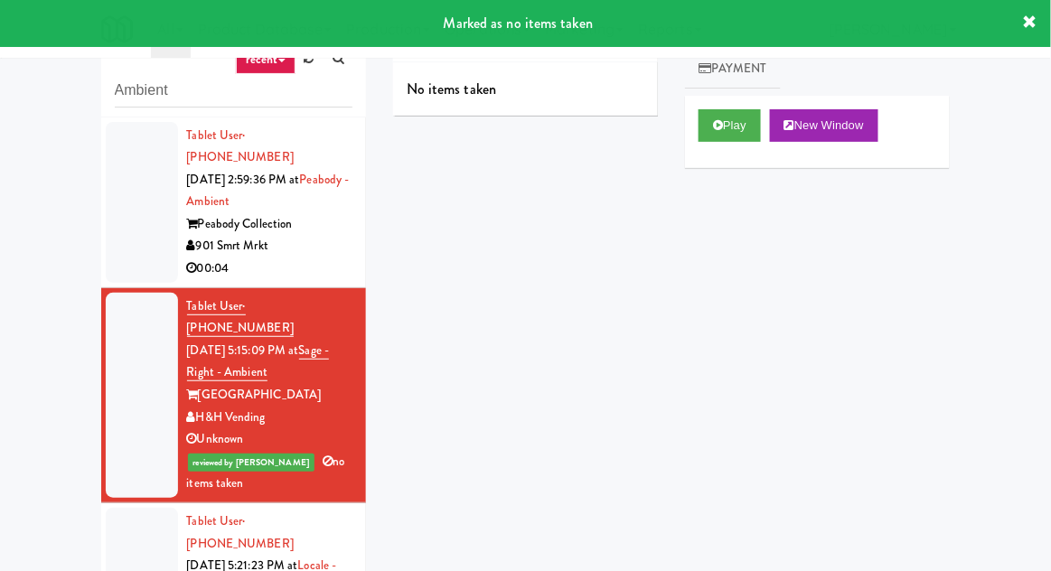
scroll to position [70, 0]
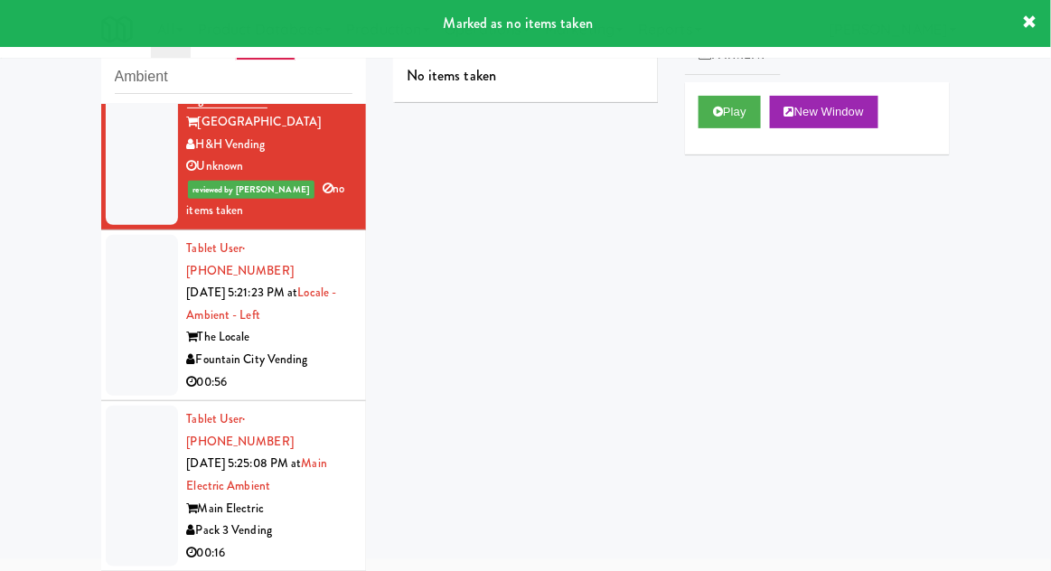
click at [119, 310] on div at bounding box center [142, 315] width 72 height 161
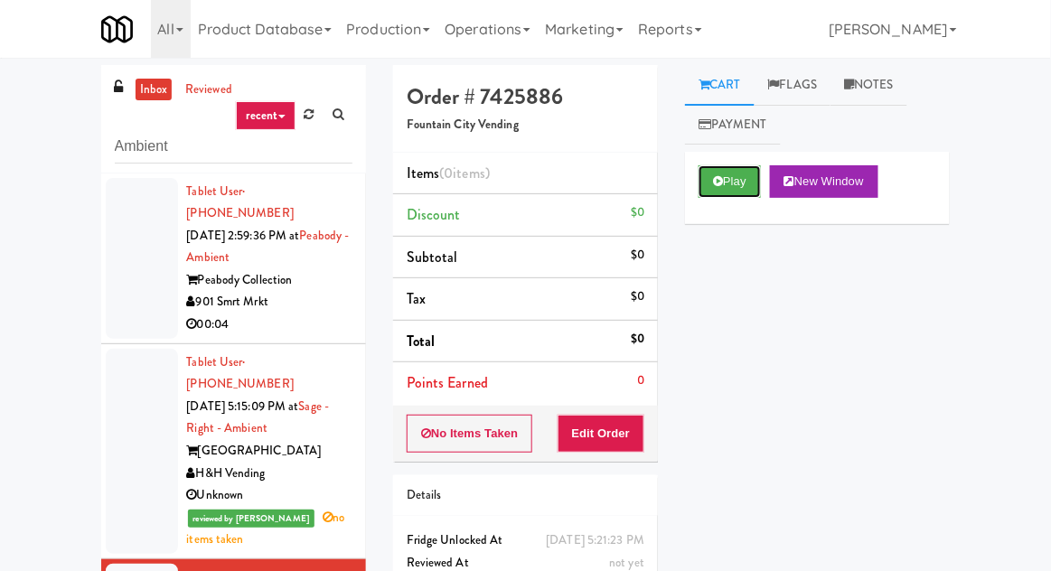
click at [718, 186] on icon at bounding box center [718, 181] width 10 height 12
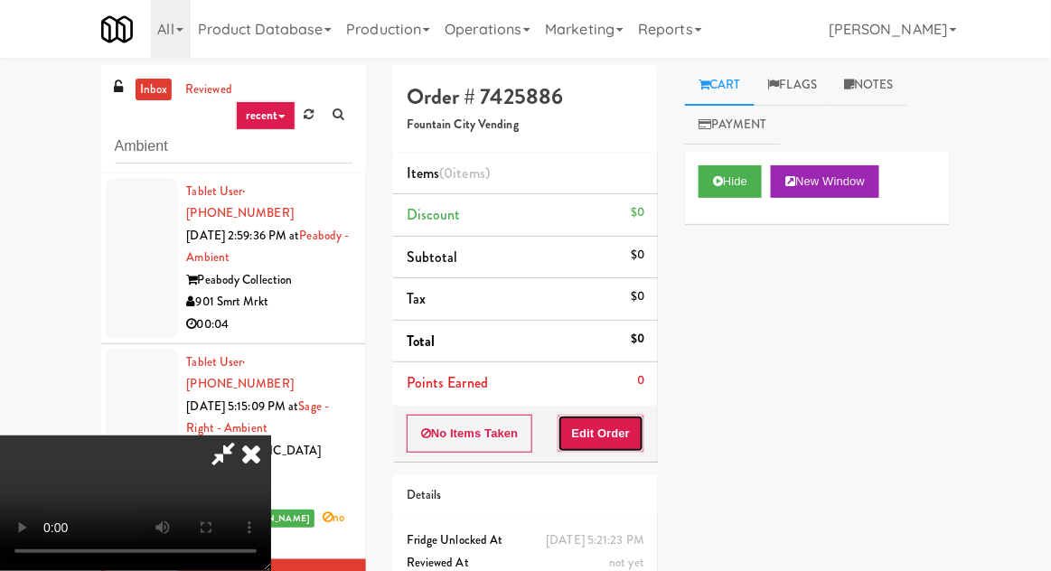
click at [588, 435] on button "Edit Order" at bounding box center [602, 434] width 88 height 38
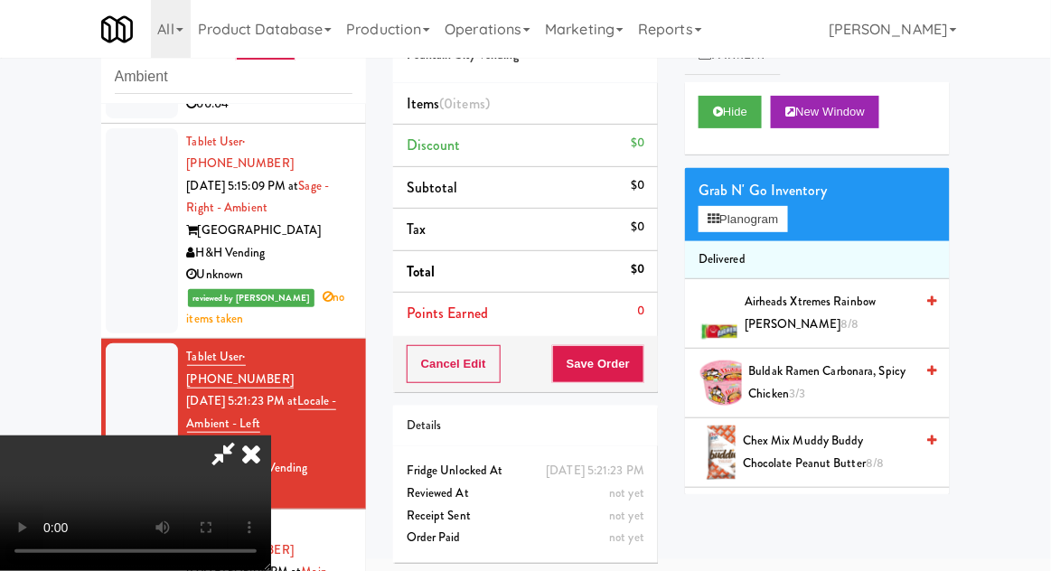
scroll to position [66, 0]
click at [786, 206] on button "Planogram" at bounding box center [743, 219] width 89 height 27
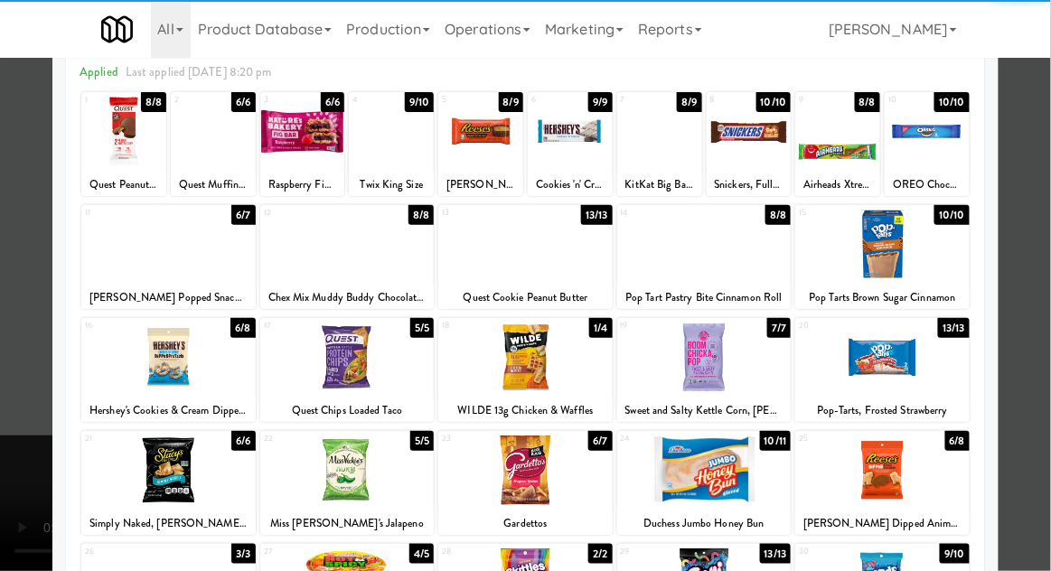
scroll to position [90, 0]
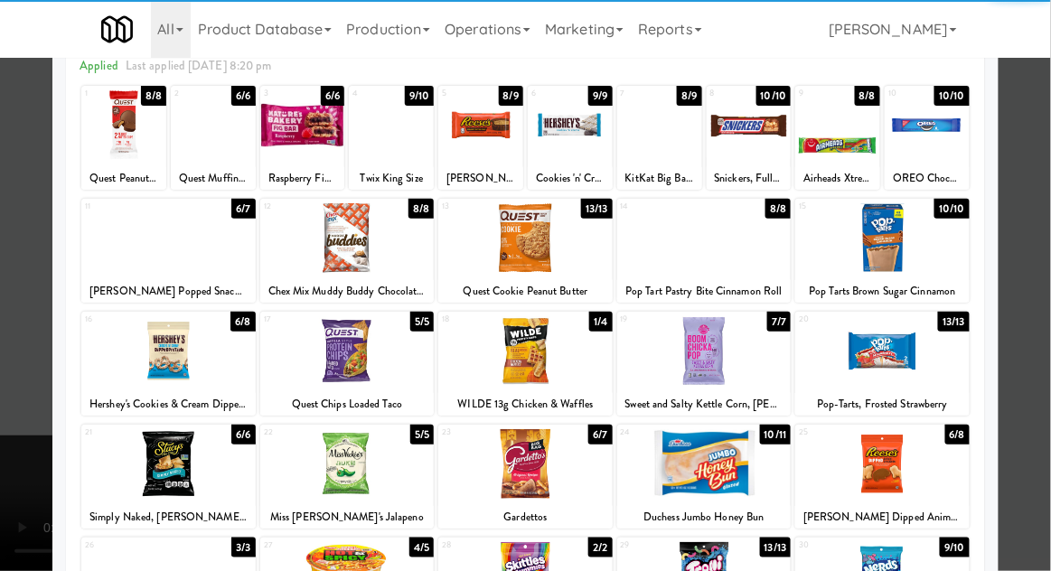
click at [489, 486] on div at bounding box center [525, 464] width 174 height 70
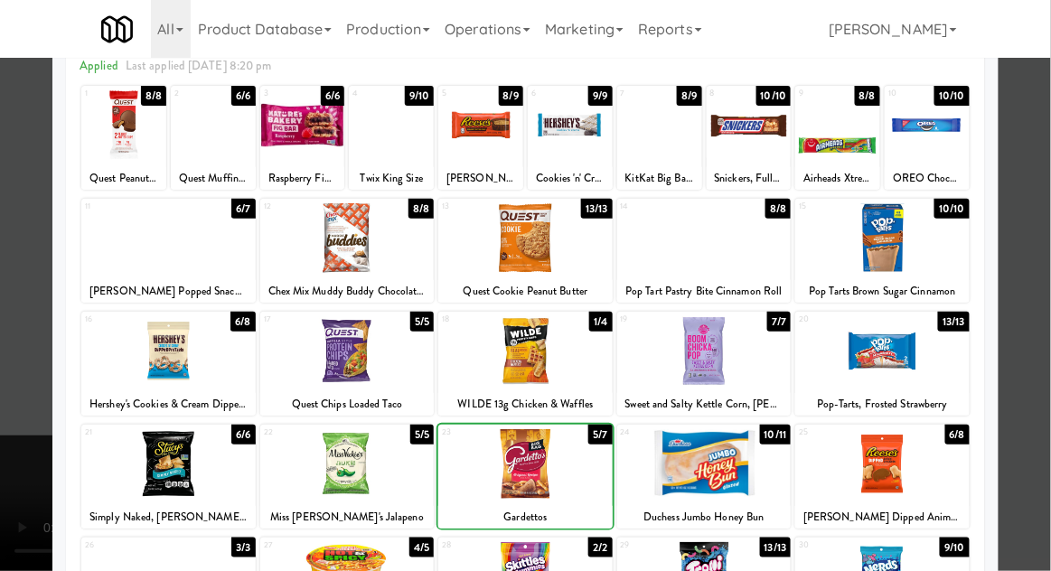
click at [1037, 190] on div at bounding box center [525, 285] width 1051 height 571
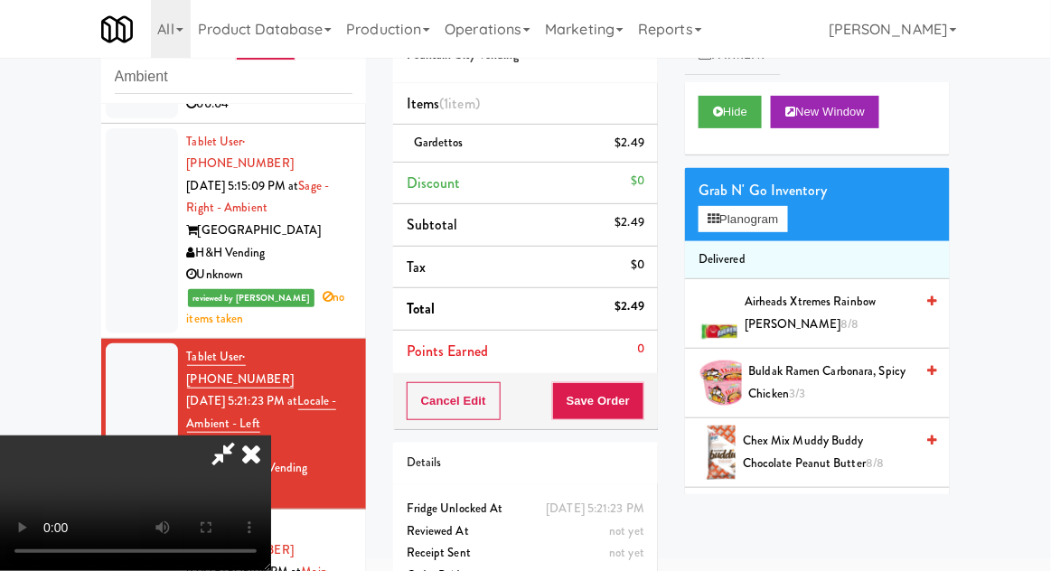
click at [808, 232] on div "Grab N' Go Inventory Planogram" at bounding box center [817, 204] width 265 height 73
click at [787, 216] on button "Planogram" at bounding box center [743, 219] width 89 height 27
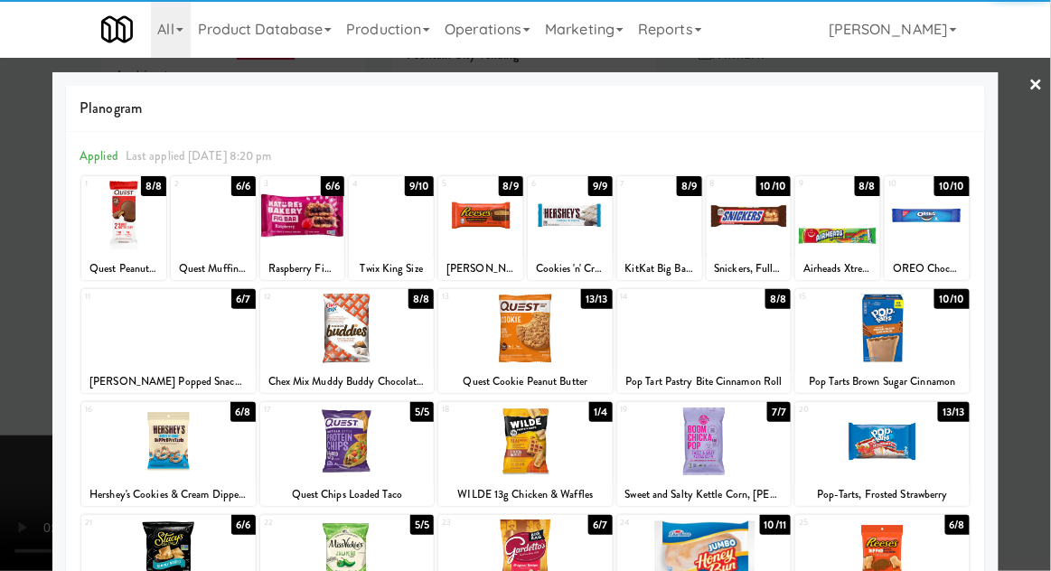
click at [956, 197] on div at bounding box center [927, 216] width 85 height 70
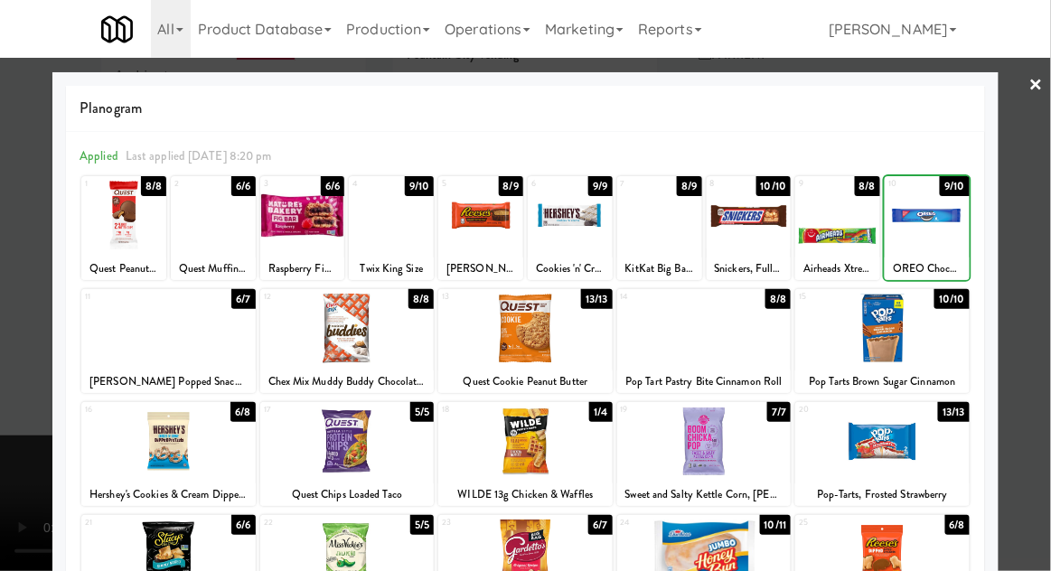
click at [1026, 183] on div at bounding box center [525, 285] width 1051 height 571
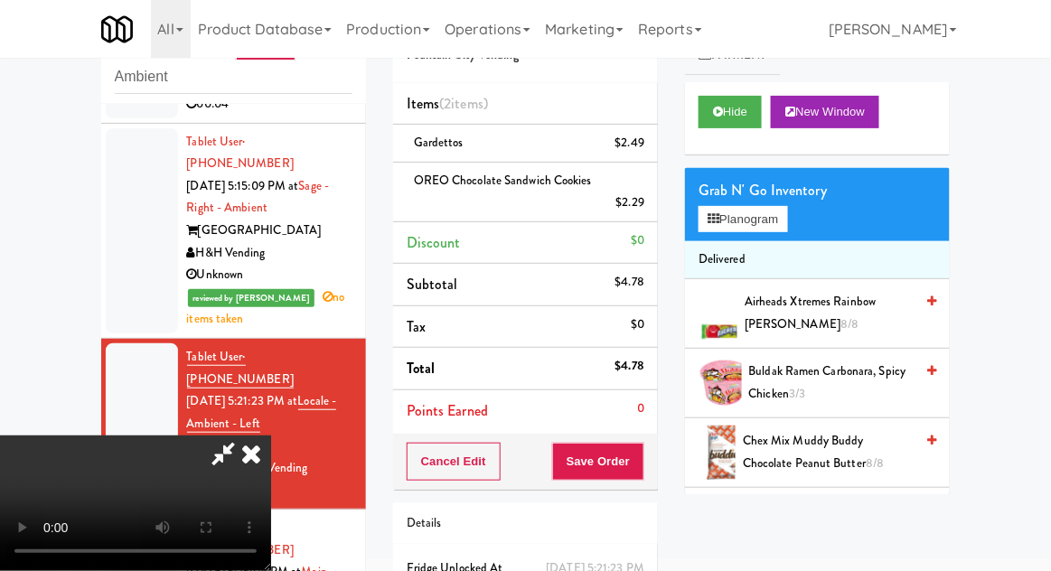
scroll to position [66, 0]
click at [637, 475] on button "Save Order" at bounding box center [598, 462] width 92 height 38
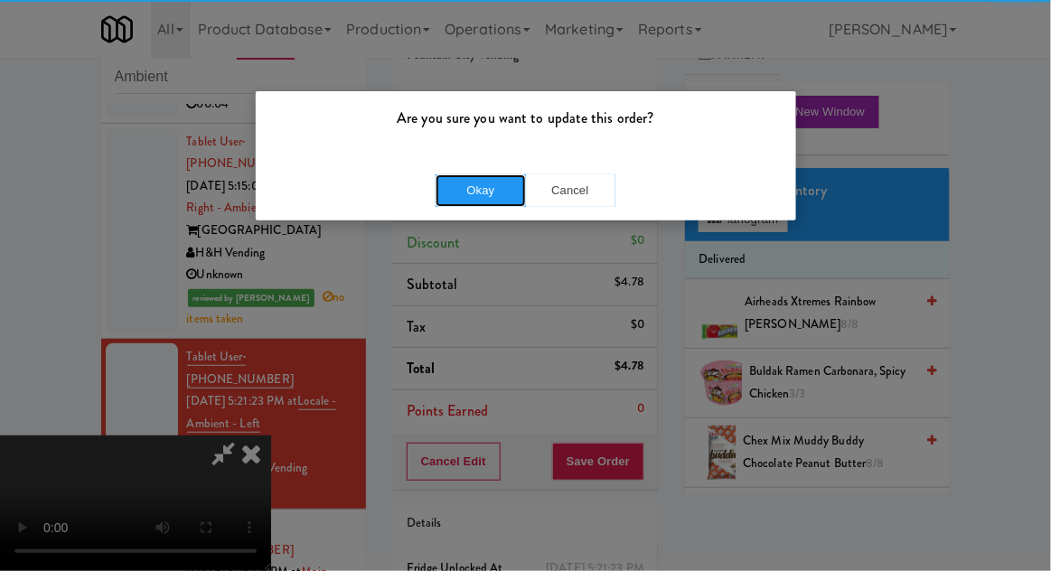
click at [465, 186] on button "Okay" at bounding box center [481, 190] width 90 height 33
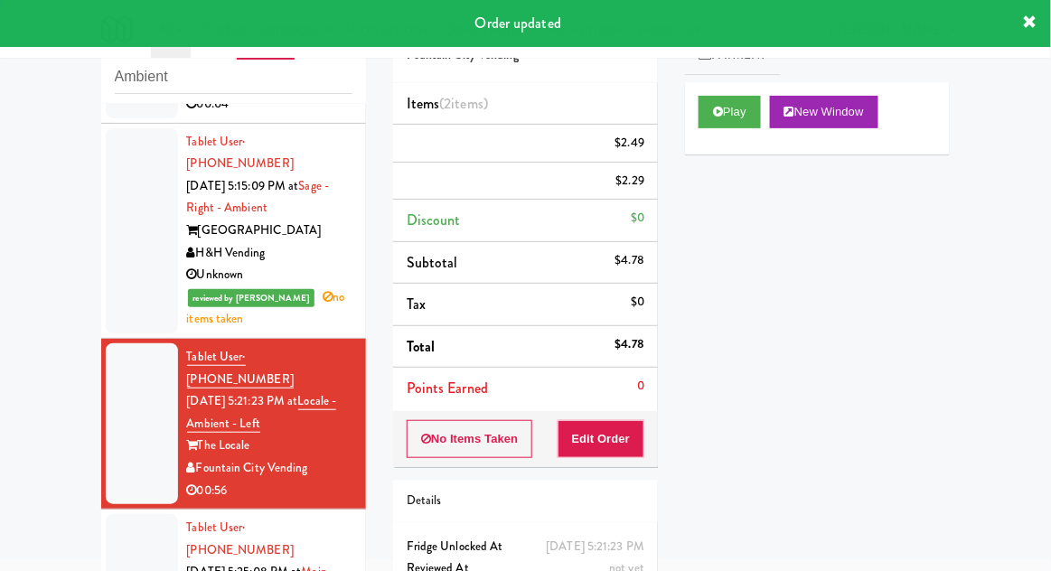
scroll to position [0, 0]
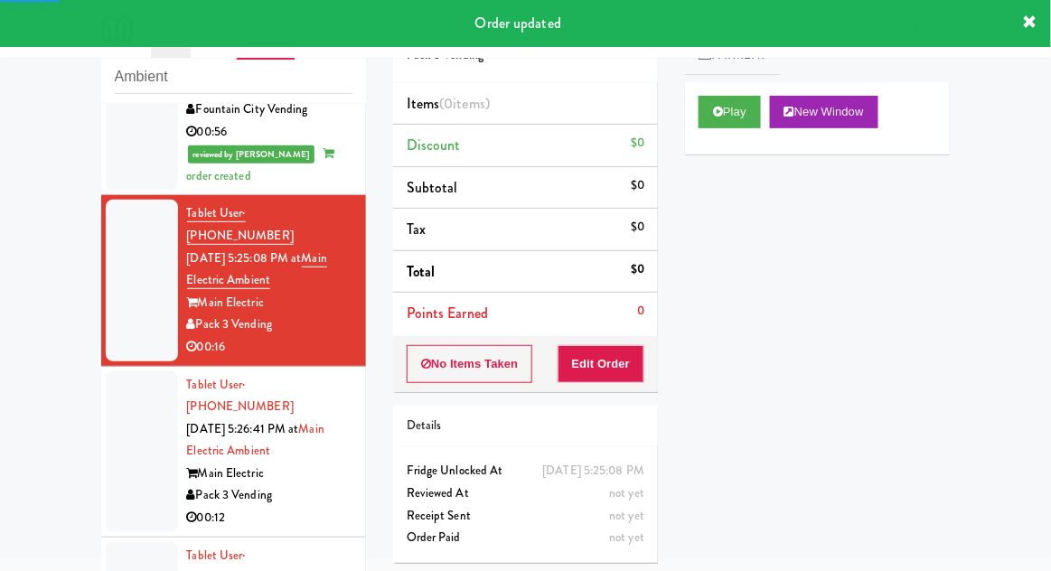
scroll to position [514, 0]
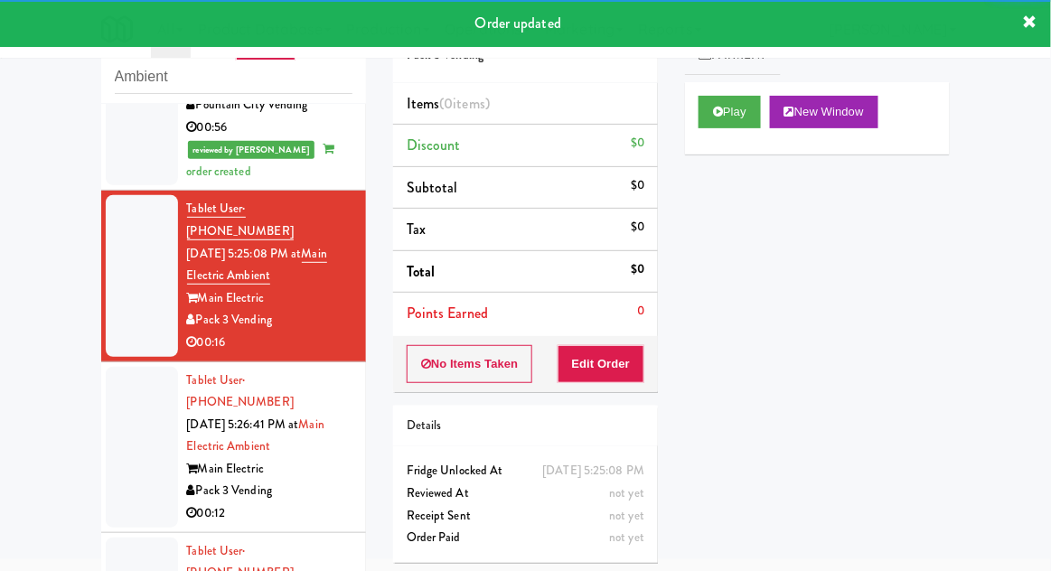
click at [712, 107] on button "Play" at bounding box center [730, 112] width 62 height 33
click at [609, 346] on button "Edit Order" at bounding box center [602, 364] width 88 height 38
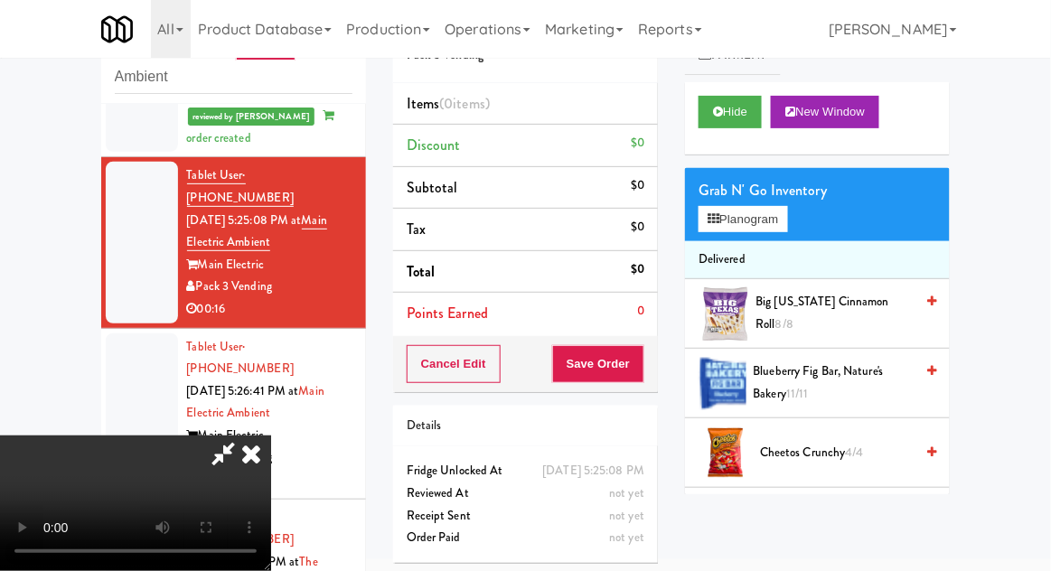
scroll to position [66, 0]
click at [783, 221] on button "Planogram" at bounding box center [743, 219] width 89 height 27
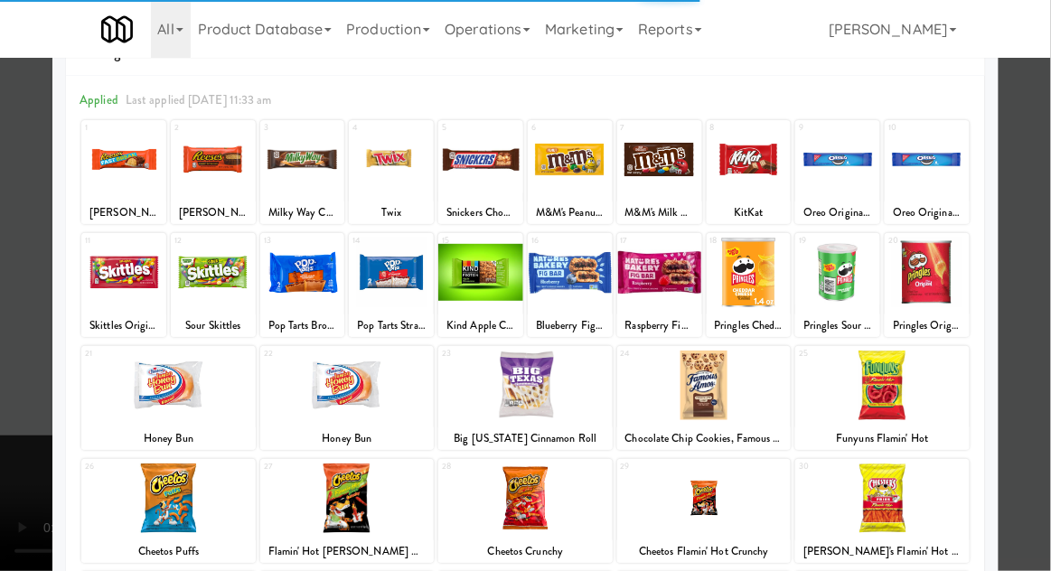
scroll to position [90, 0]
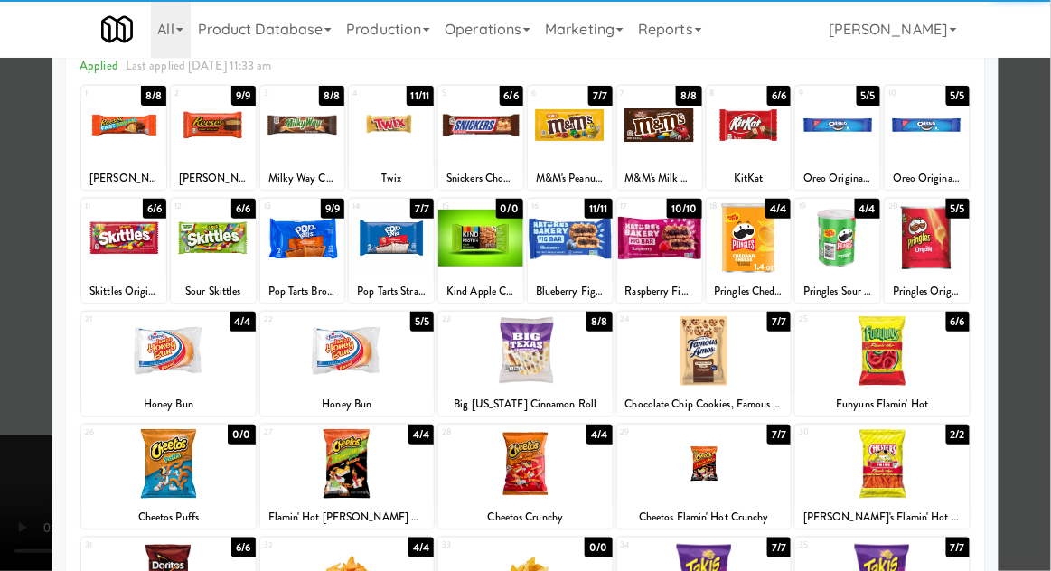
click at [941, 351] on div at bounding box center [882, 351] width 174 height 70
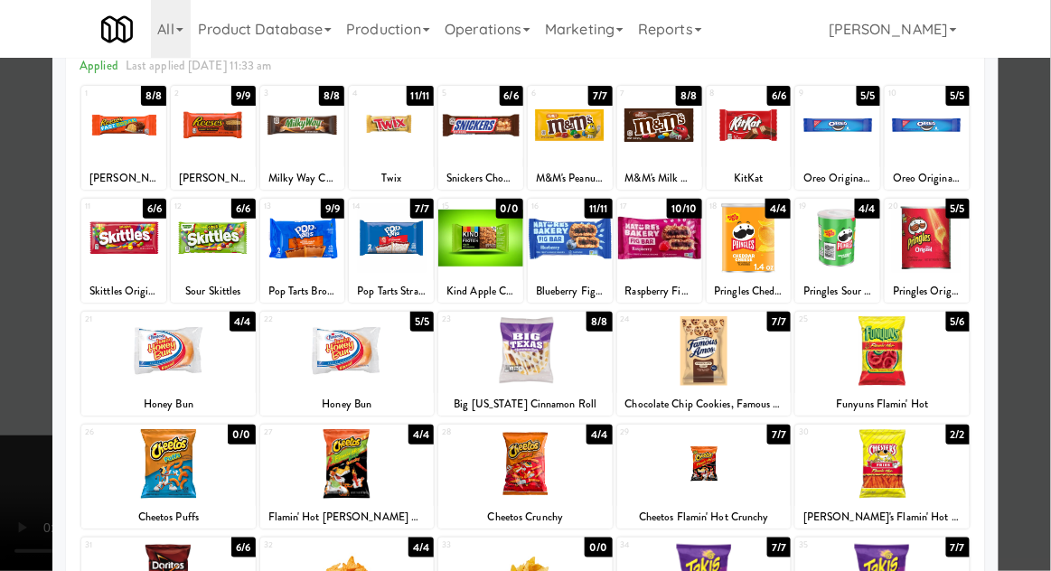
click at [1039, 303] on div at bounding box center [525, 285] width 1051 height 571
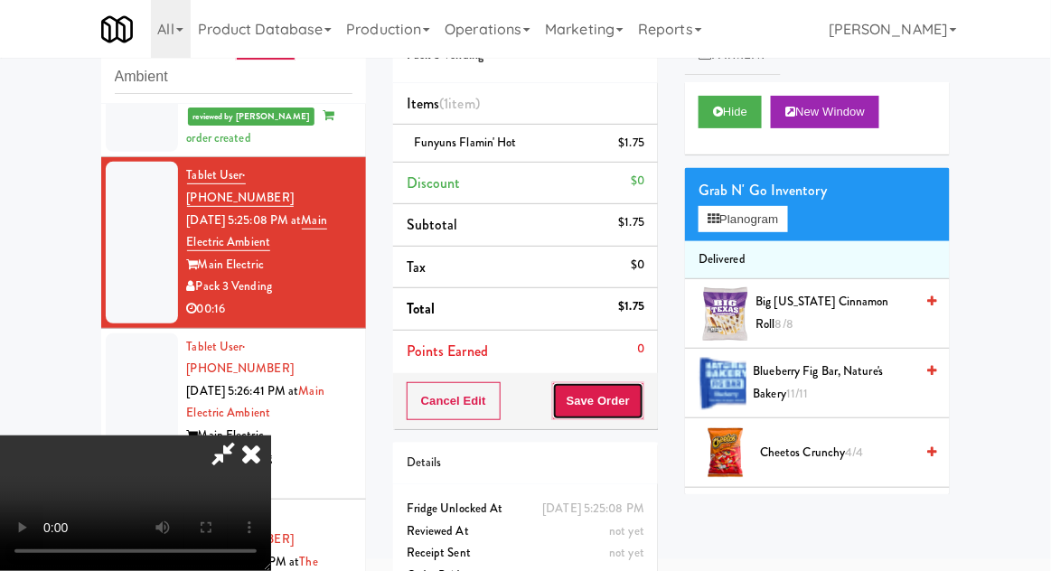
click at [636, 400] on button "Save Order" at bounding box center [598, 401] width 92 height 38
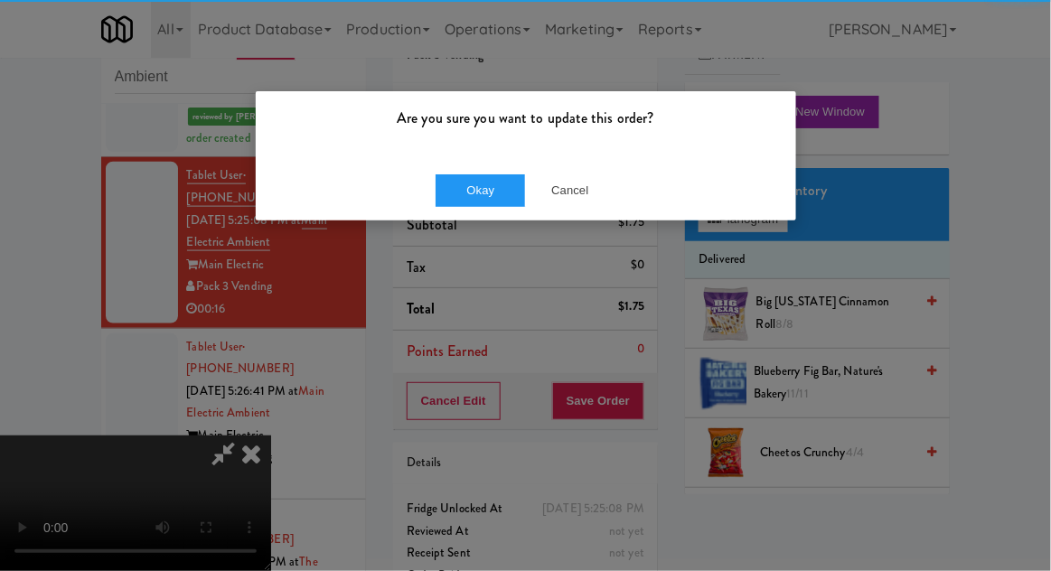
click at [489, 212] on div "Okay Cancel" at bounding box center [526, 190] width 541 height 61
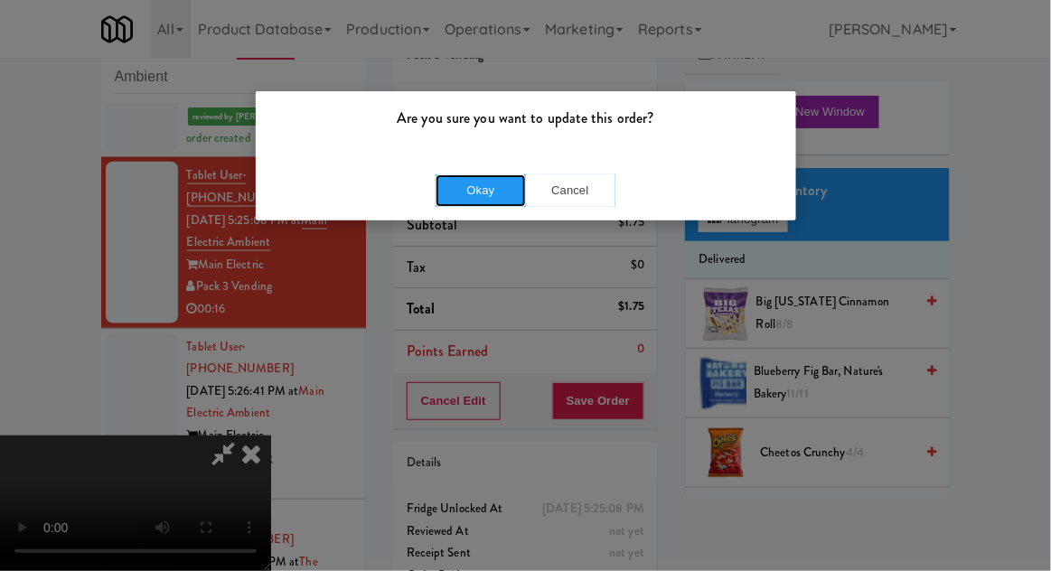
click at [462, 202] on button "Okay" at bounding box center [481, 190] width 90 height 33
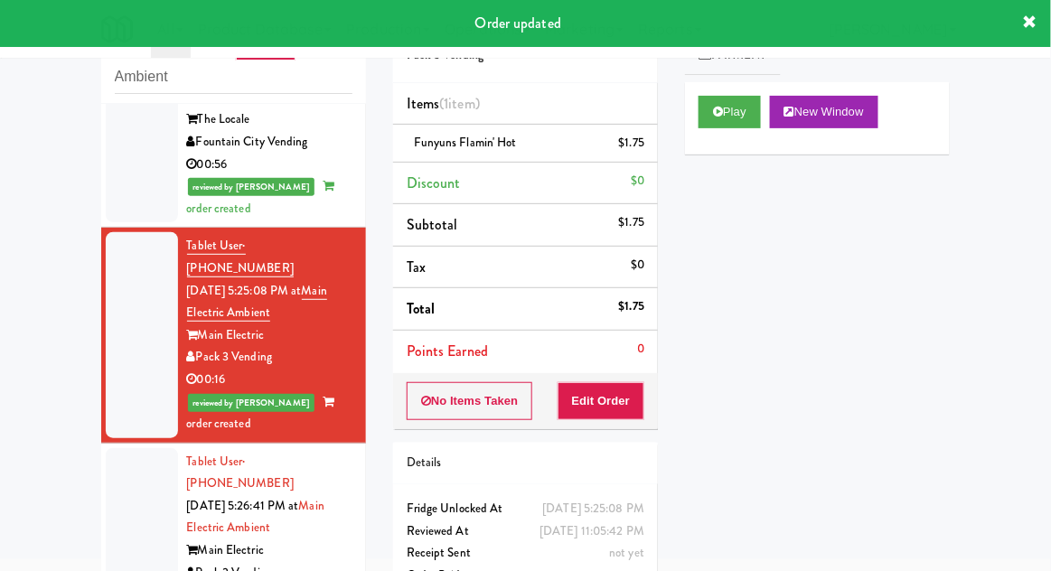
click at [137, 448] on div at bounding box center [142, 528] width 72 height 161
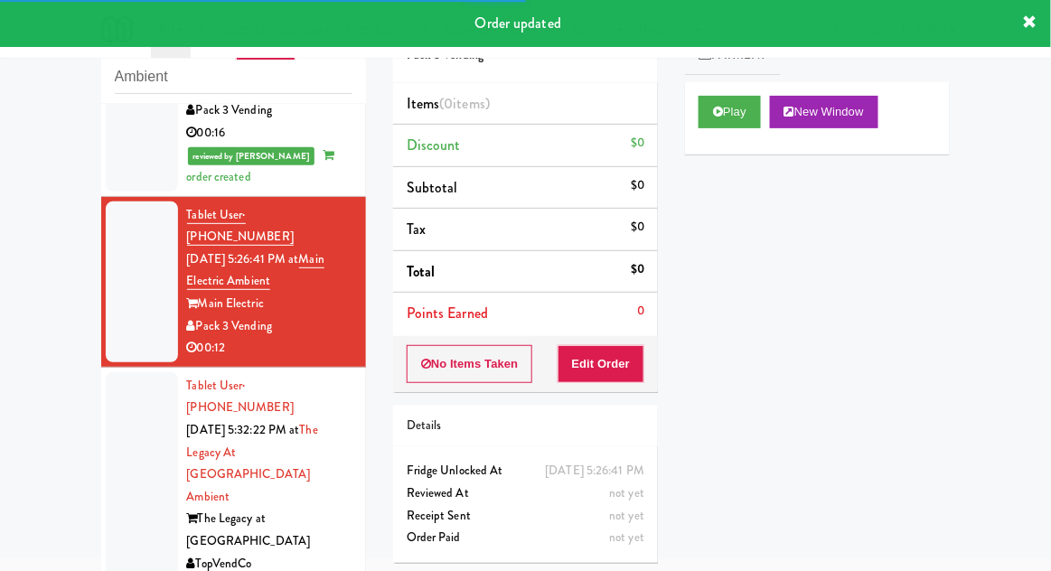
scroll to position [723, 0]
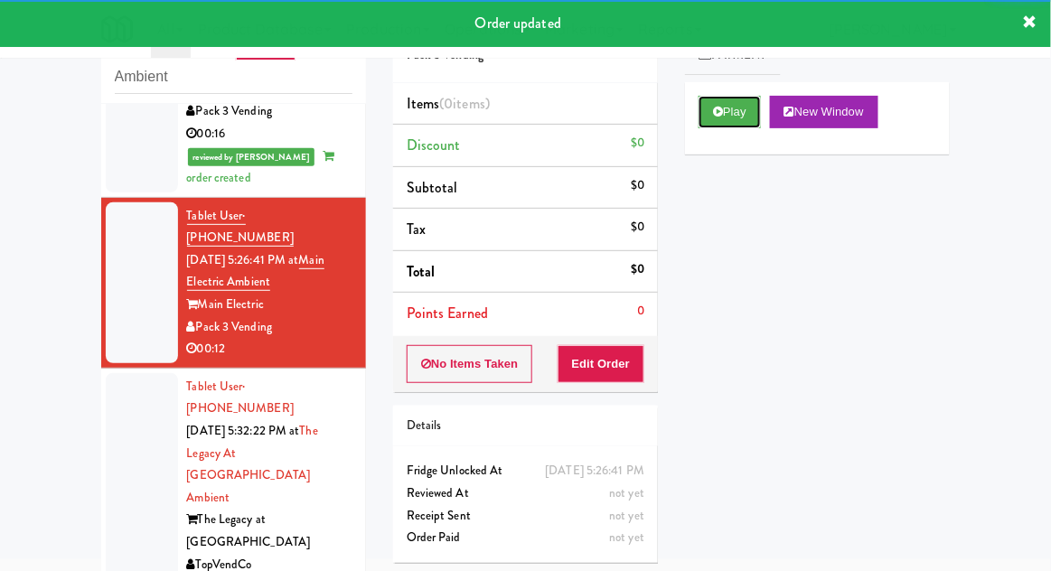
click at [718, 116] on icon at bounding box center [718, 112] width 10 height 12
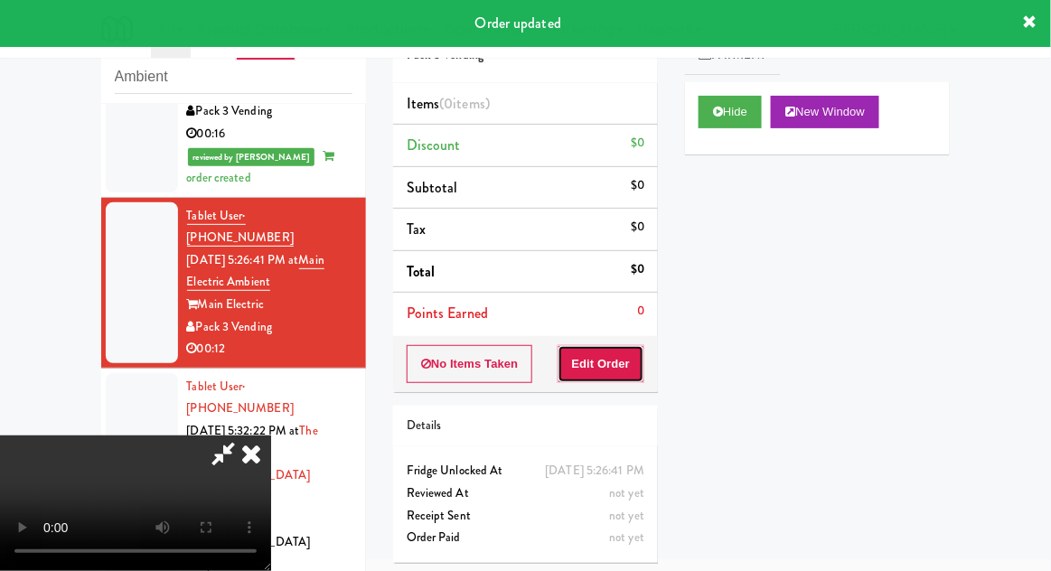
click at [616, 362] on button "Edit Order" at bounding box center [602, 364] width 88 height 38
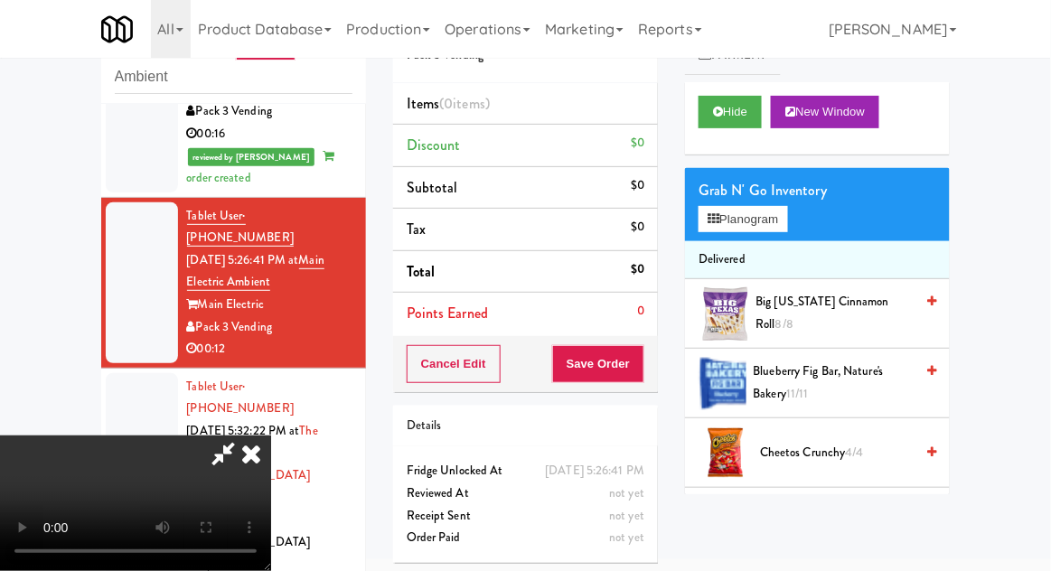
scroll to position [66, 0]
click at [785, 217] on button "Planogram" at bounding box center [743, 219] width 89 height 27
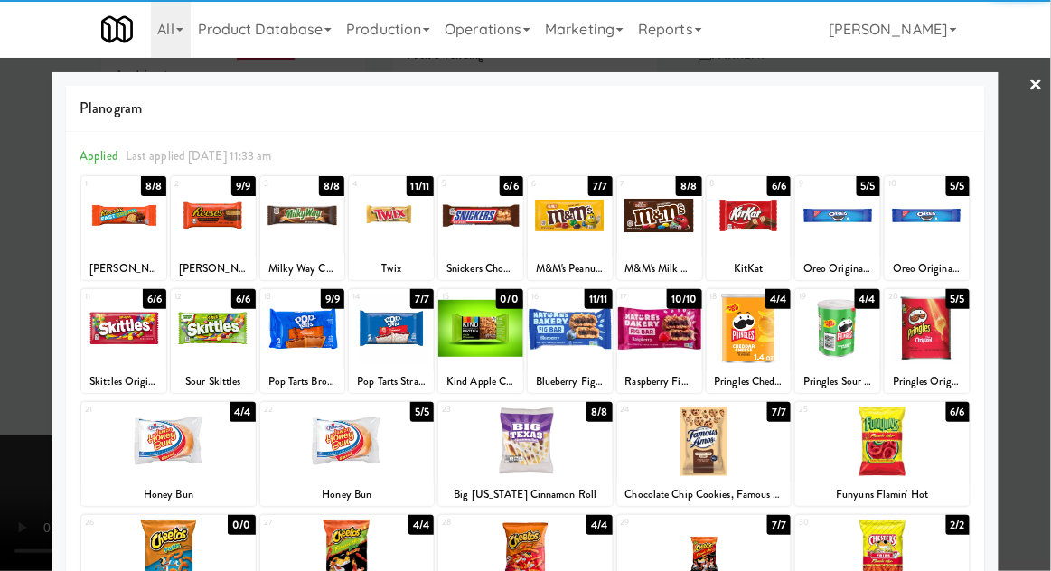
click at [879, 448] on div at bounding box center [882, 442] width 174 height 70
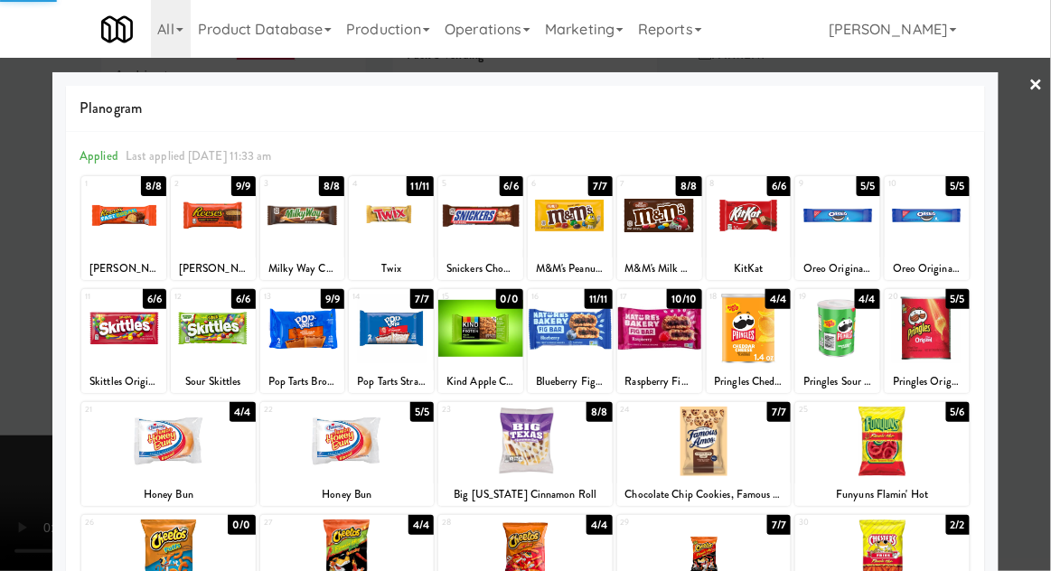
click at [1046, 204] on div at bounding box center [525, 285] width 1051 height 571
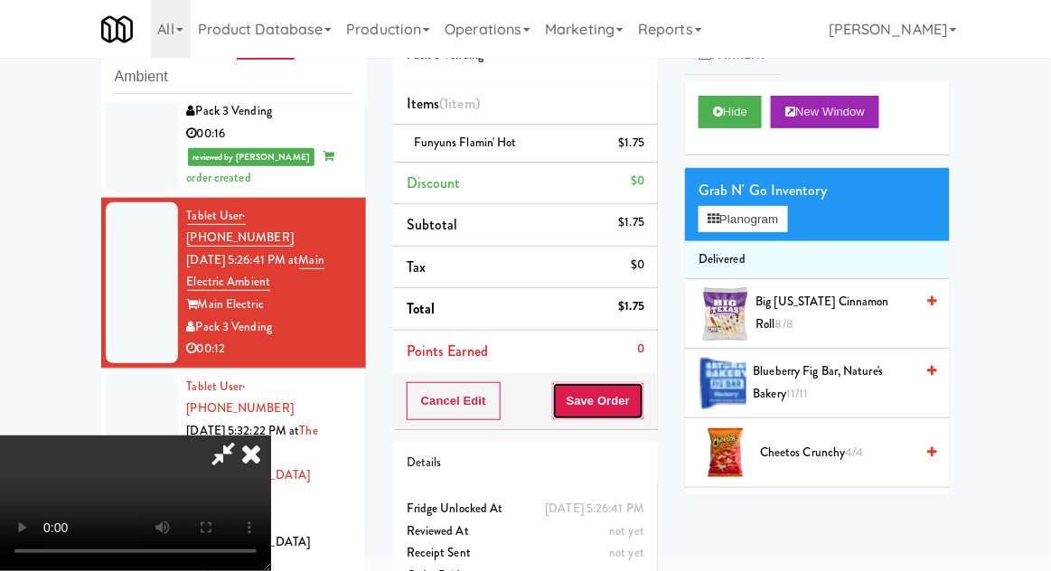
click at [644, 397] on button "Save Order" at bounding box center [598, 401] width 92 height 38
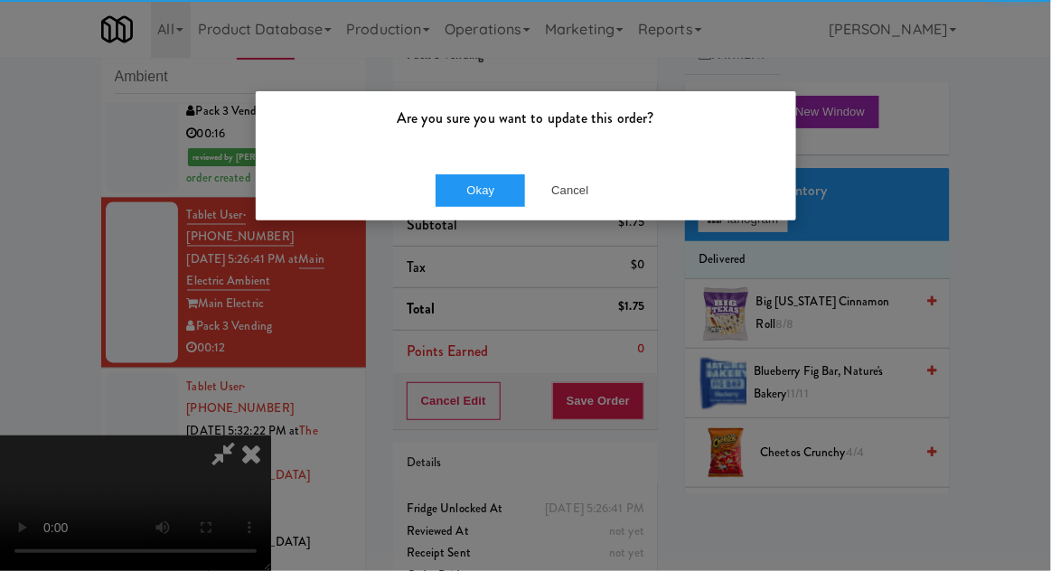
click at [426, 196] on div "Okay Cancel" at bounding box center [526, 190] width 541 height 61
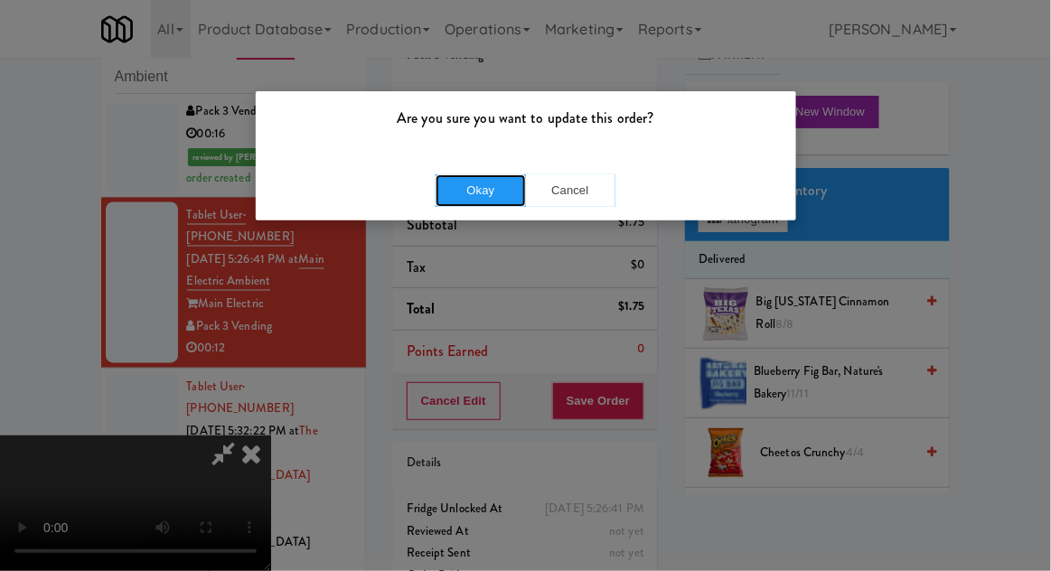
click at [459, 202] on button "Okay" at bounding box center [481, 190] width 90 height 33
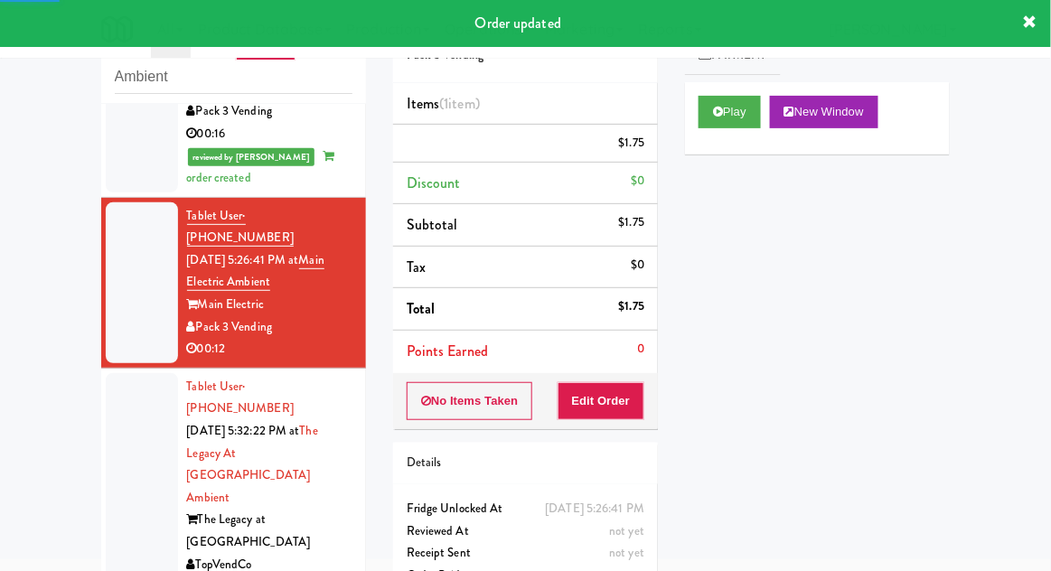
click at [123, 376] on div at bounding box center [142, 487] width 72 height 228
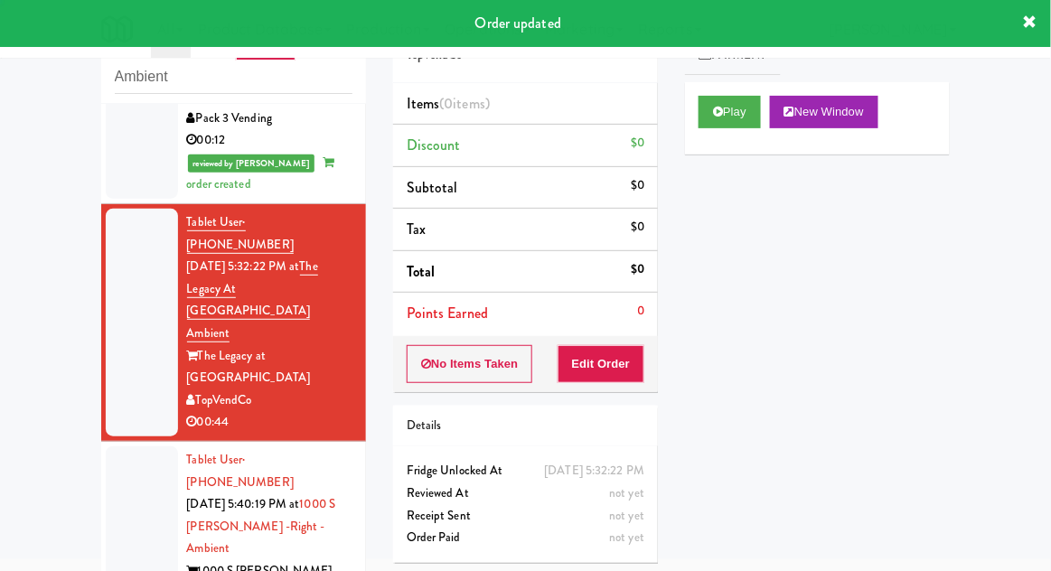
scroll to position [938, 0]
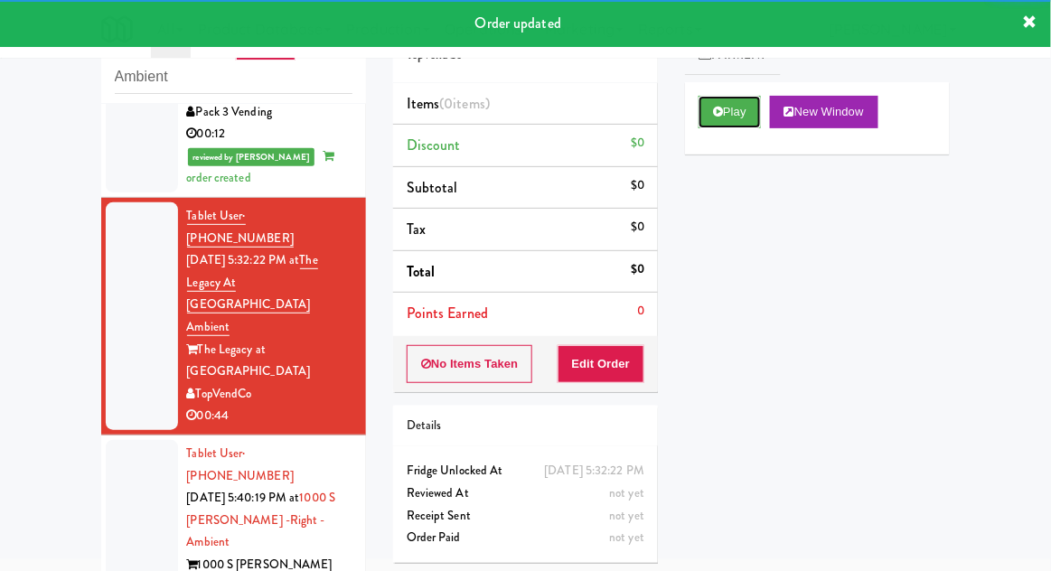
click at [710, 121] on button "Play" at bounding box center [730, 112] width 62 height 33
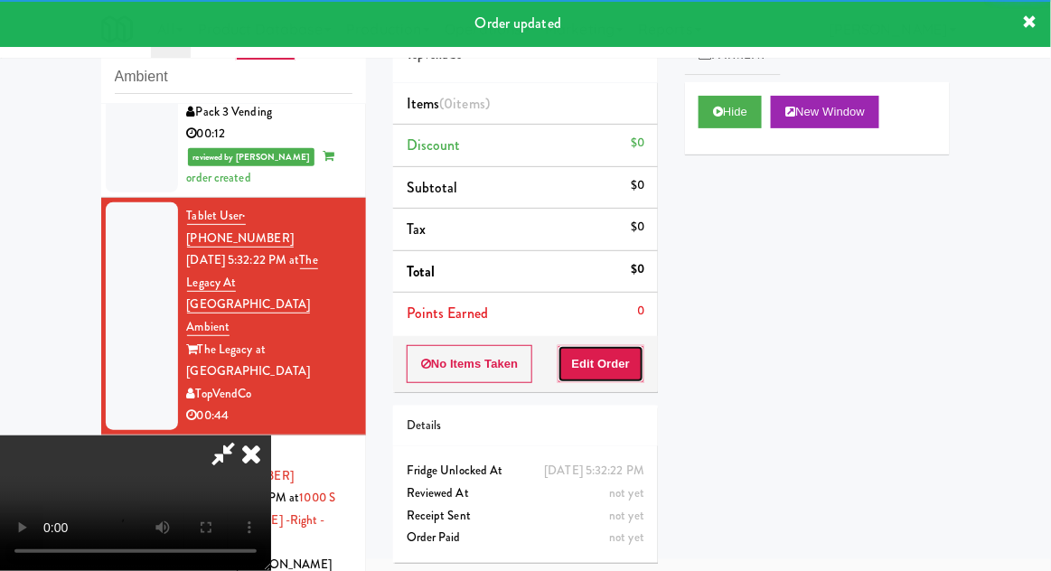
click at [607, 360] on button "Edit Order" at bounding box center [602, 364] width 88 height 38
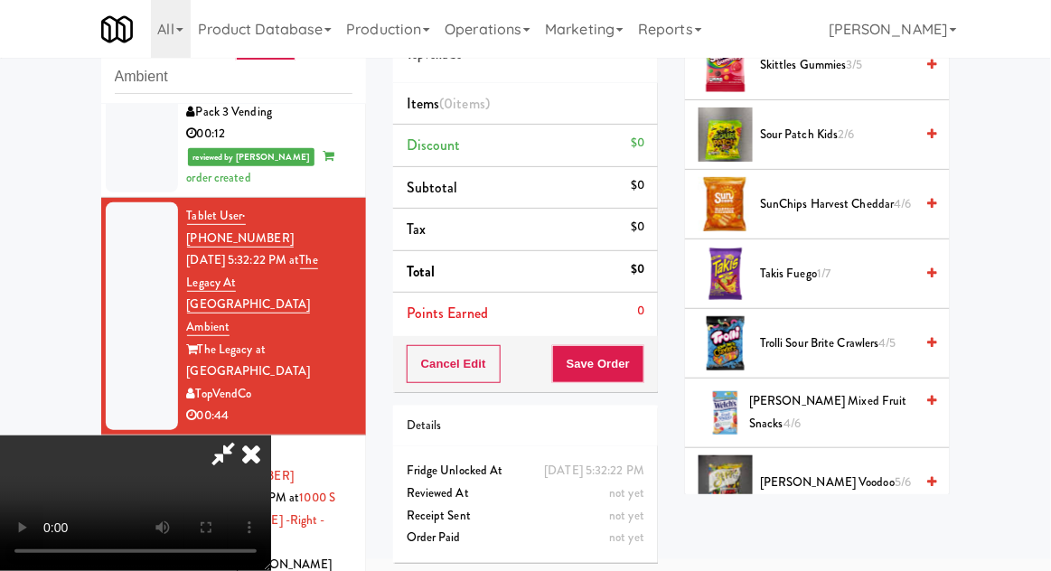
scroll to position [1781, 0]
click at [870, 309] on li "Trolli Sour Brite Crawlers 4/5" at bounding box center [817, 343] width 265 height 70
click at [889, 334] on span "4/5" at bounding box center [887, 342] width 17 height 17
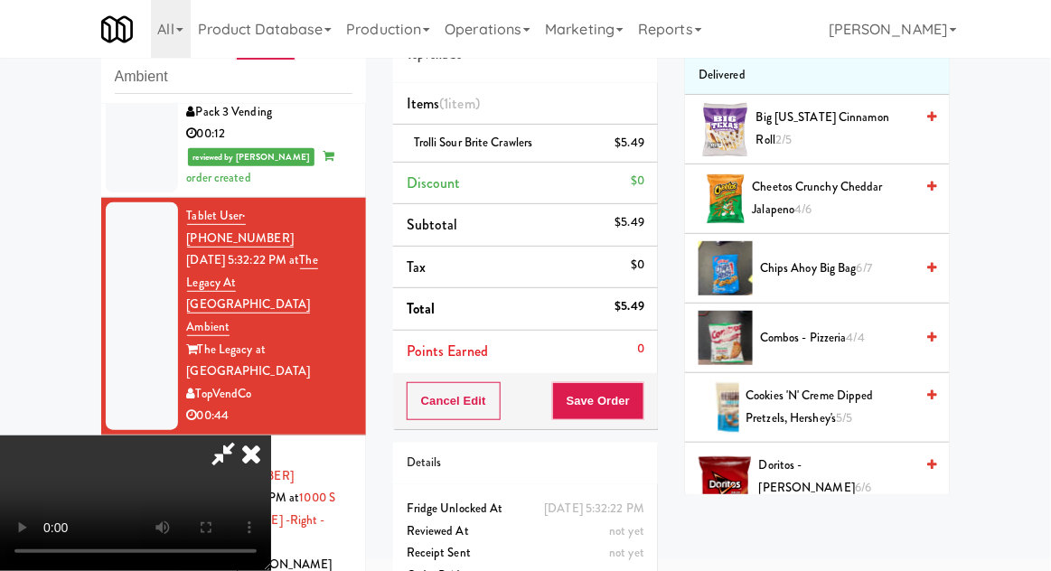
scroll to position [0, 0]
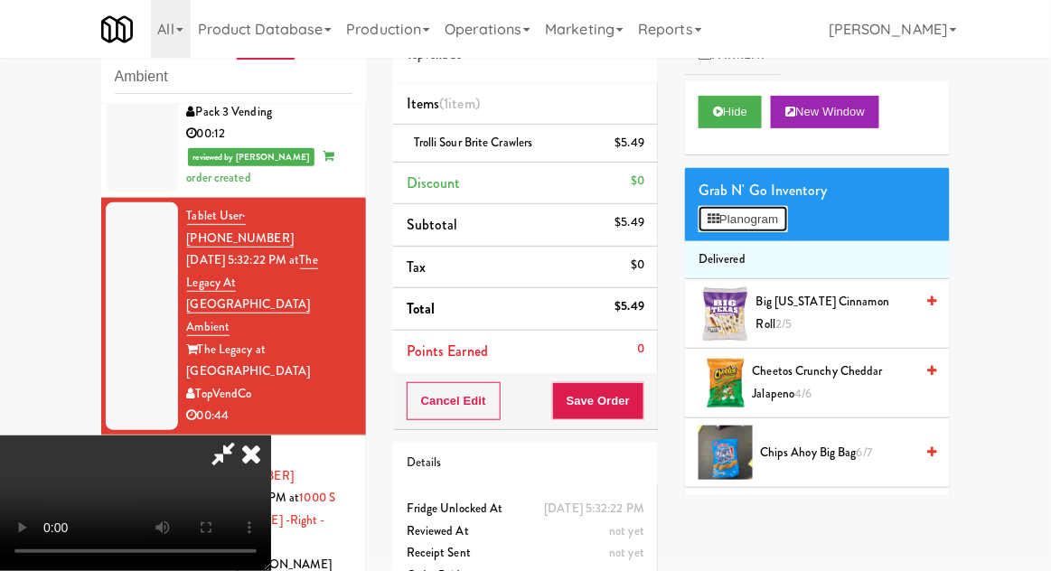
click at [729, 222] on button "Planogram" at bounding box center [743, 219] width 89 height 27
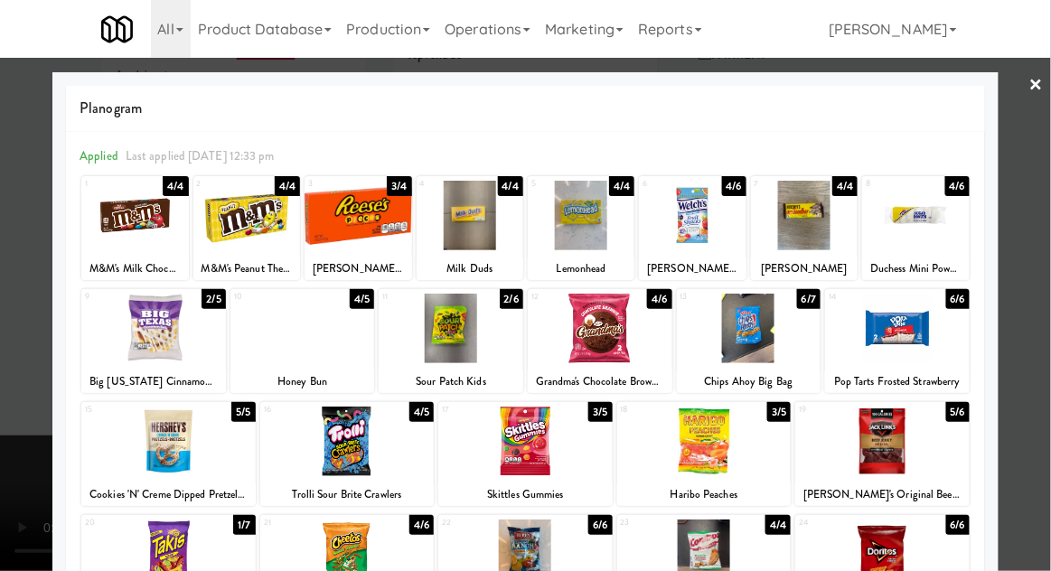
click at [1038, 160] on div at bounding box center [525, 285] width 1051 height 571
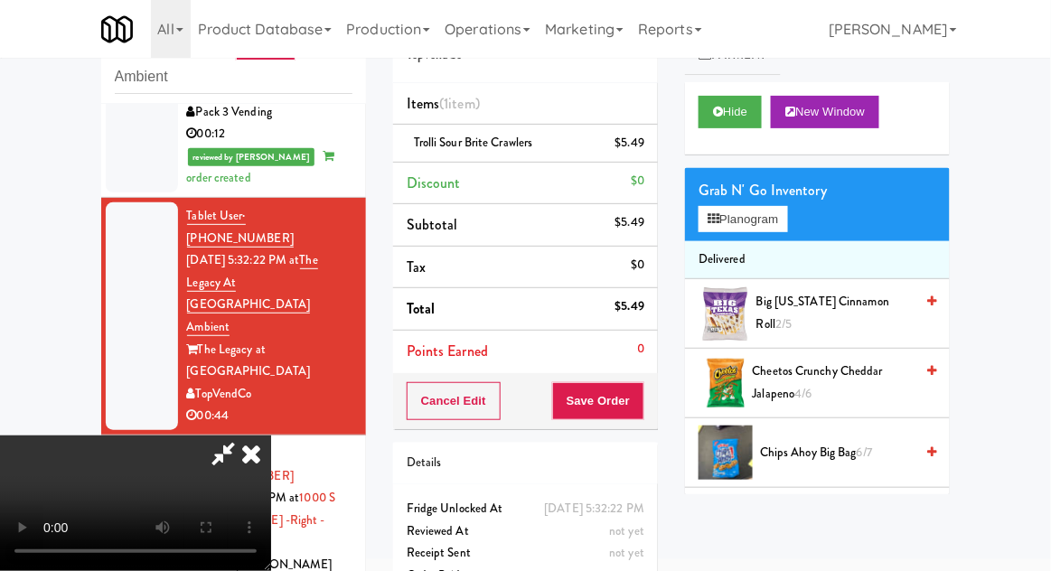
scroll to position [66, 0]
click at [787, 225] on button "Planogram" at bounding box center [743, 219] width 89 height 27
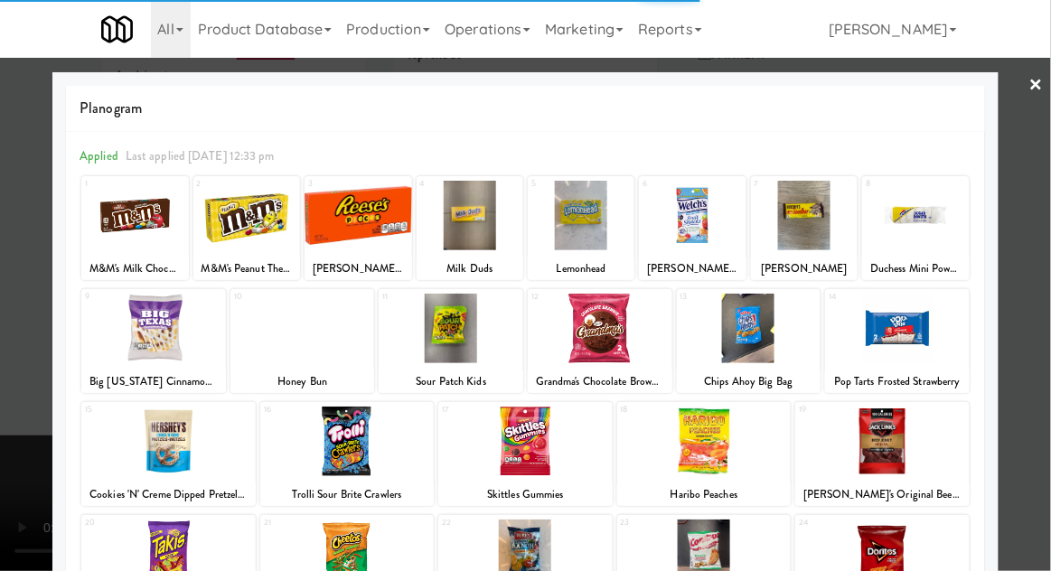
click at [690, 232] on div at bounding box center [692, 216] width 107 height 70
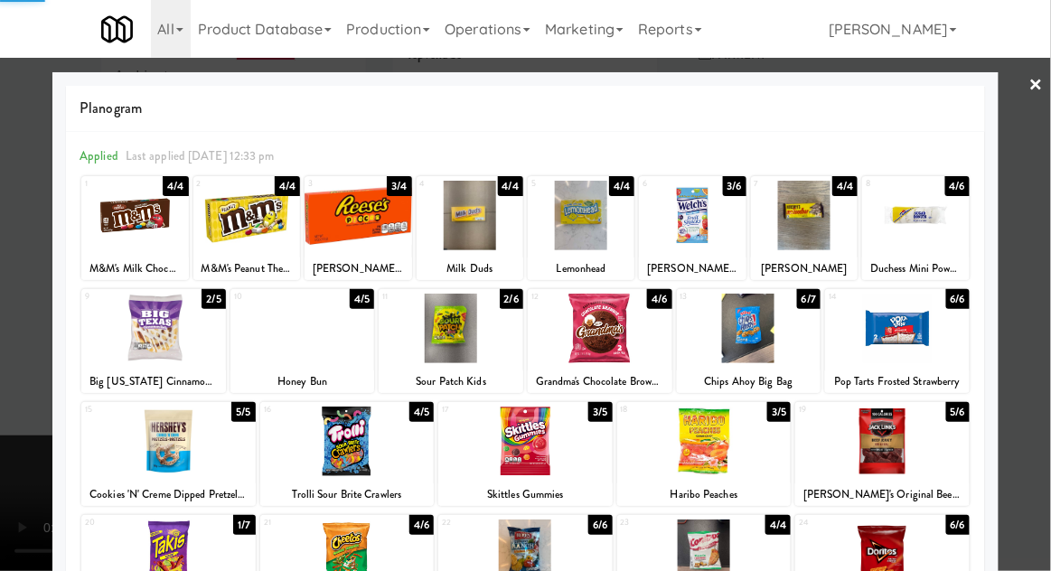
click at [1049, 156] on div at bounding box center [525, 285] width 1051 height 571
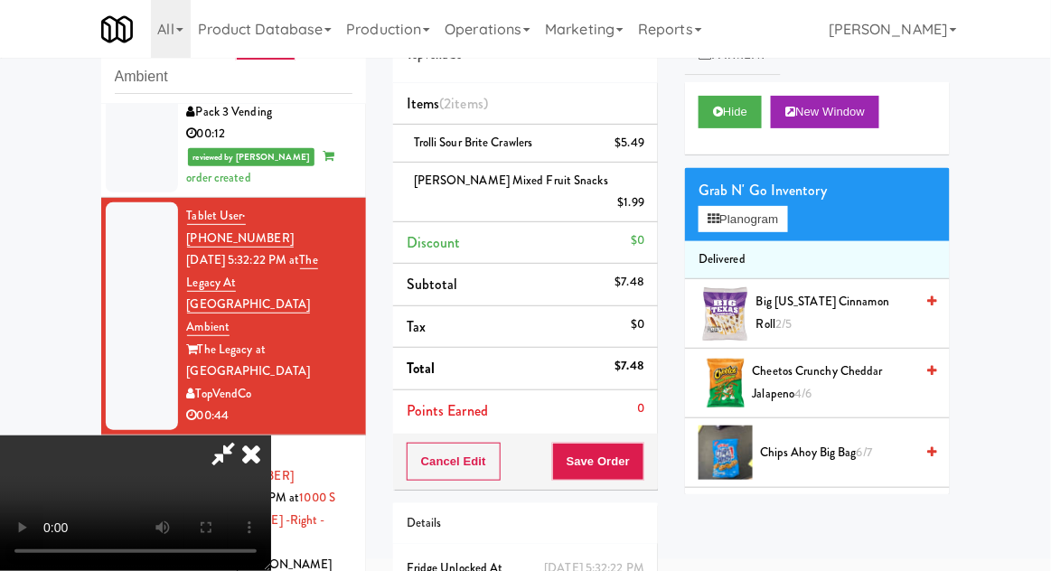
scroll to position [66, 0]
click at [641, 444] on button "Save Order" at bounding box center [598, 462] width 92 height 38
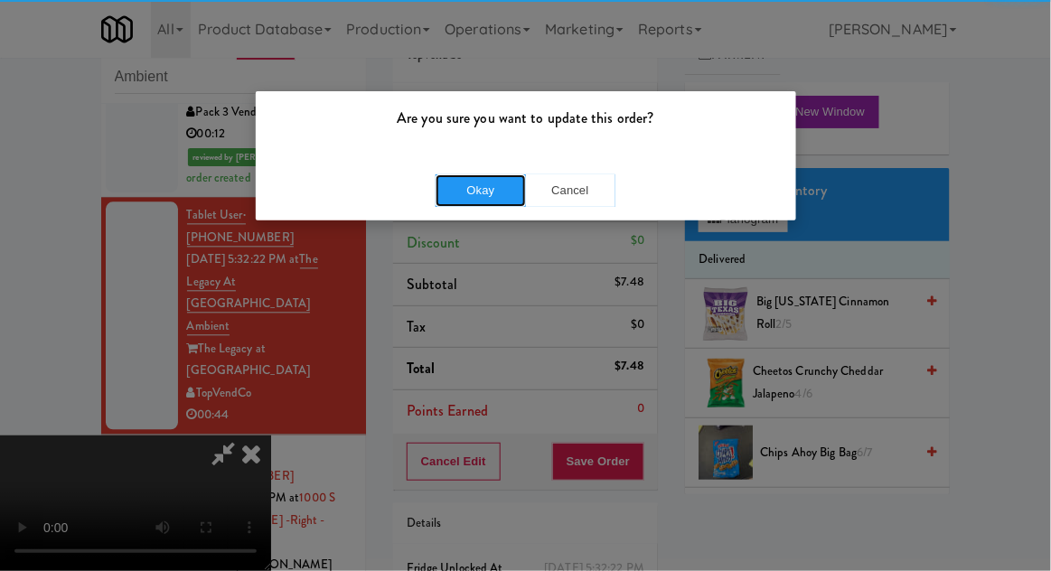
click at [483, 187] on button "Okay" at bounding box center [481, 190] width 90 height 33
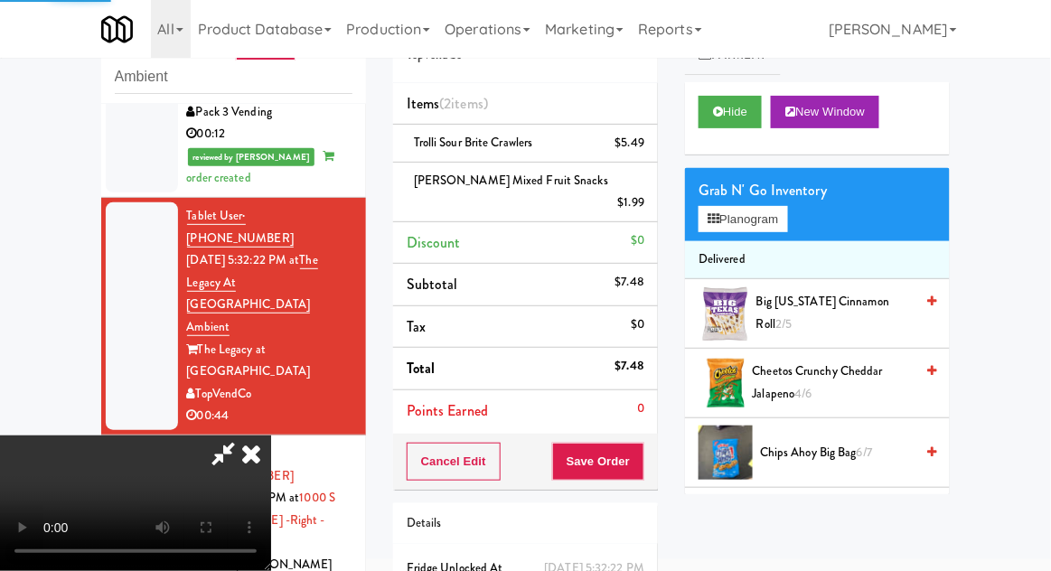
scroll to position [0, 0]
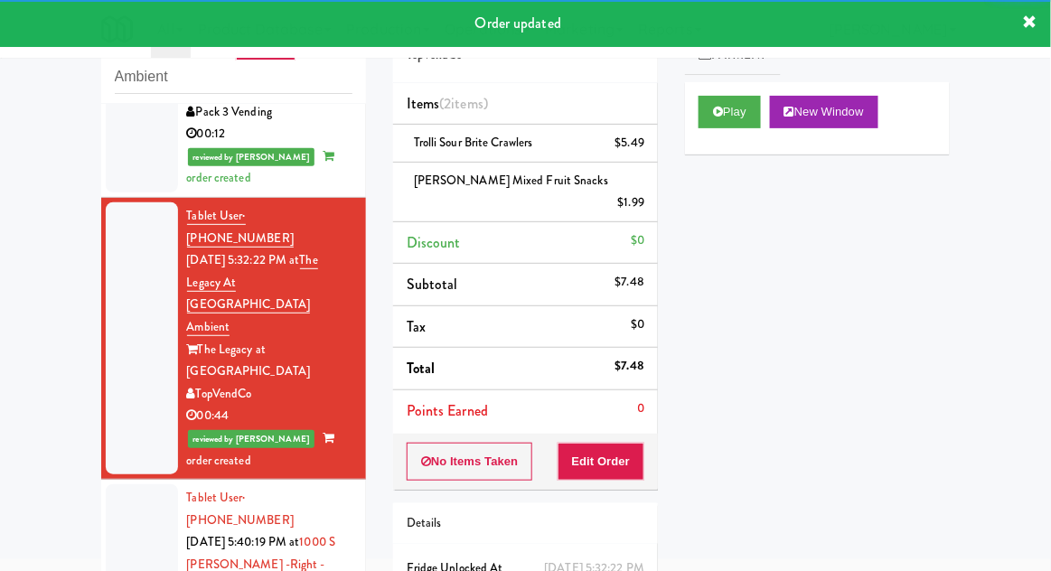
click at [89, 396] on div "inbox reviewed recent all unclear take inventory issue suspicious failed recent…" at bounding box center [234, 327] width 292 height 664
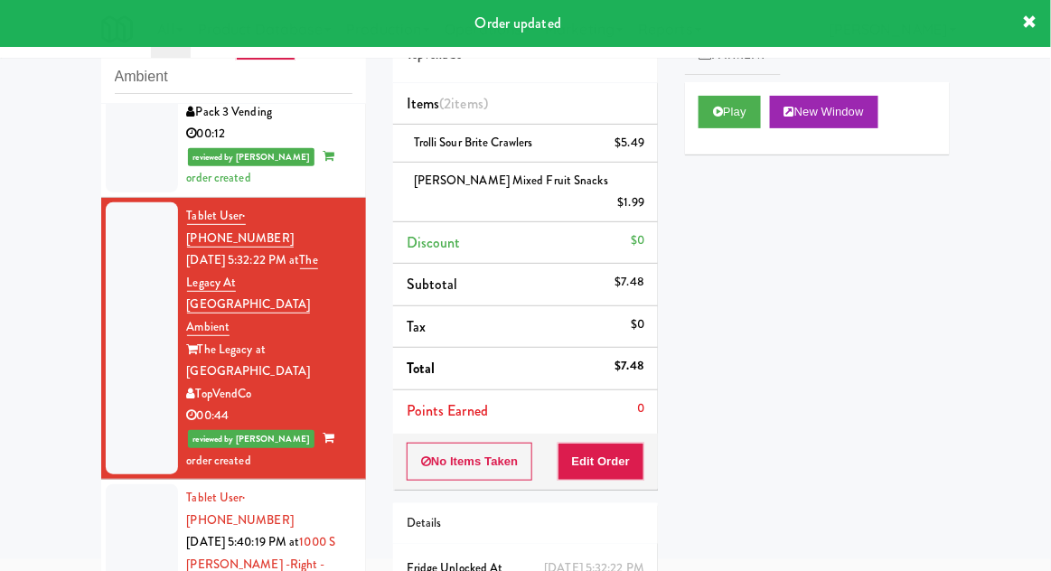
click at [137, 484] on div at bounding box center [142, 575] width 72 height 183
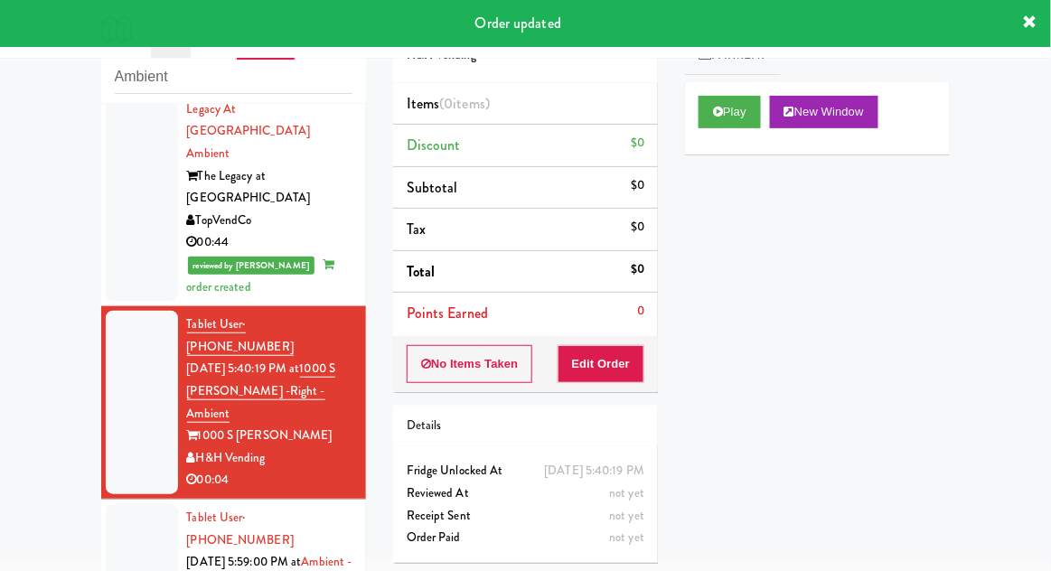
scroll to position [1122, 0]
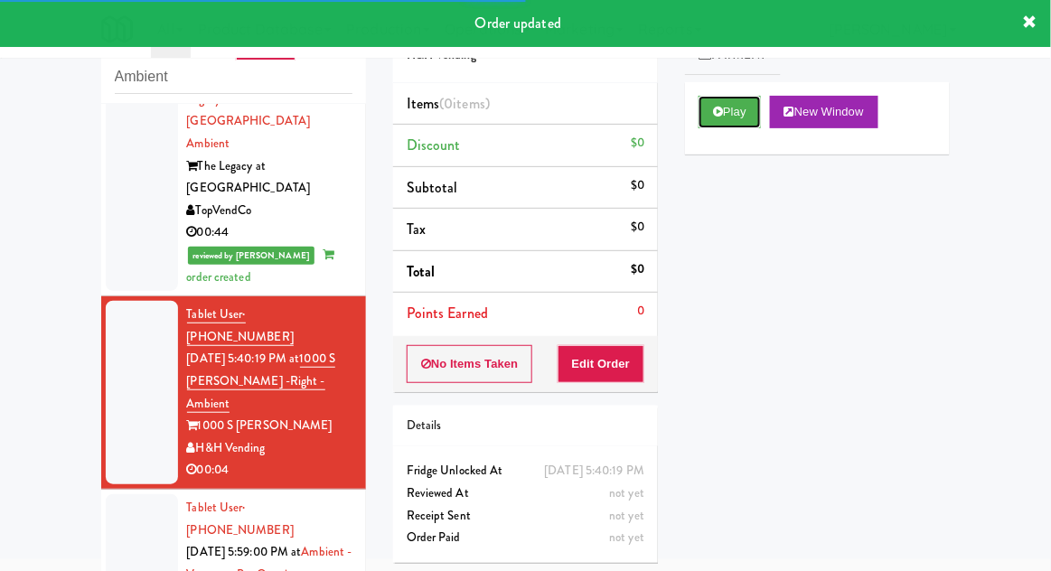
click at [712, 121] on button "Play" at bounding box center [730, 112] width 62 height 33
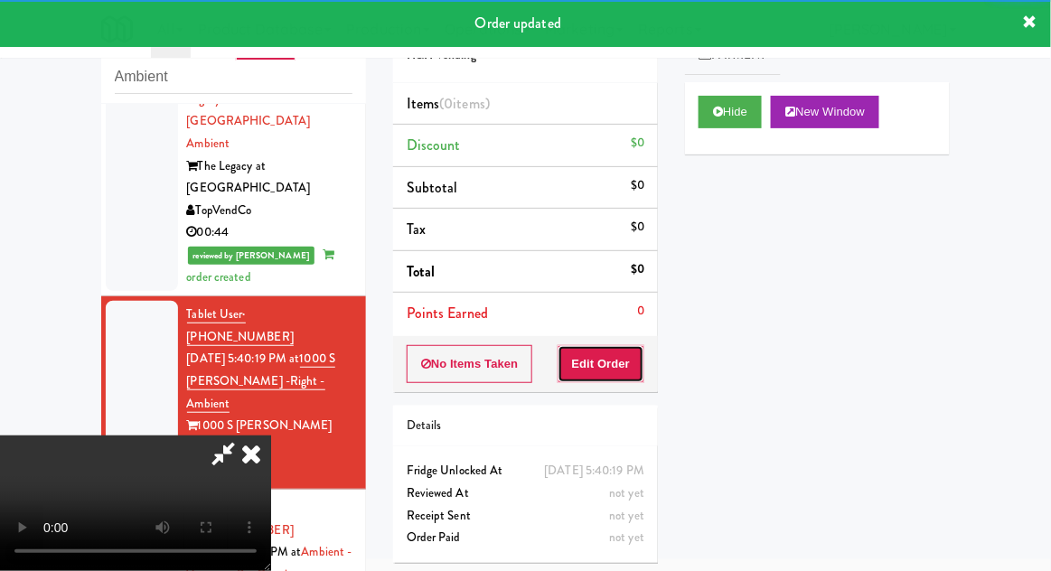
click at [591, 362] on button "Edit Order" at bounding box center [602, 364] width 88 height 38
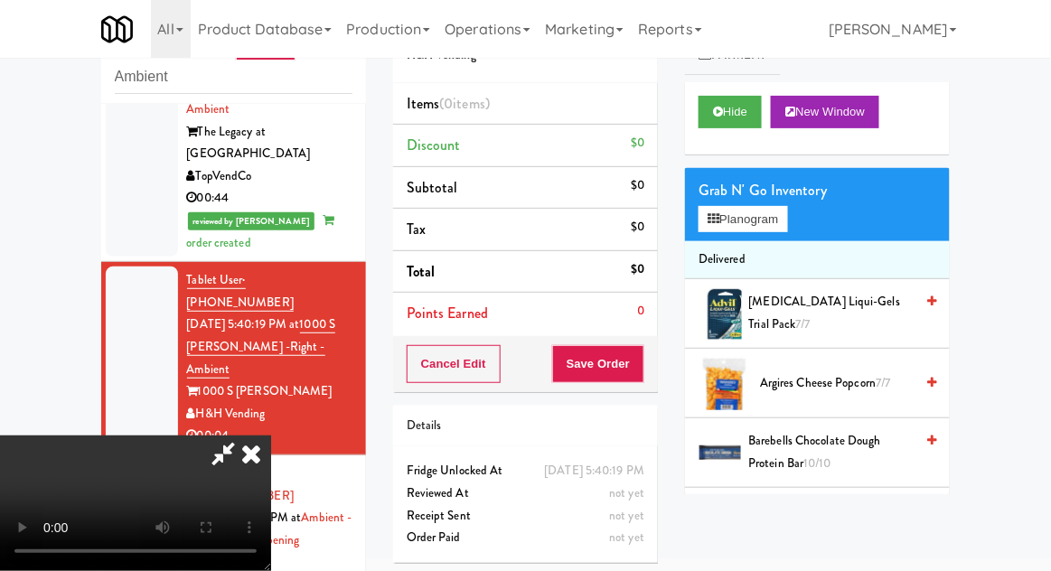
scroll to position [1157, 0]
click at [787, 213] on button "Planogram" at bounding box center [743, 219] width 89 height 27
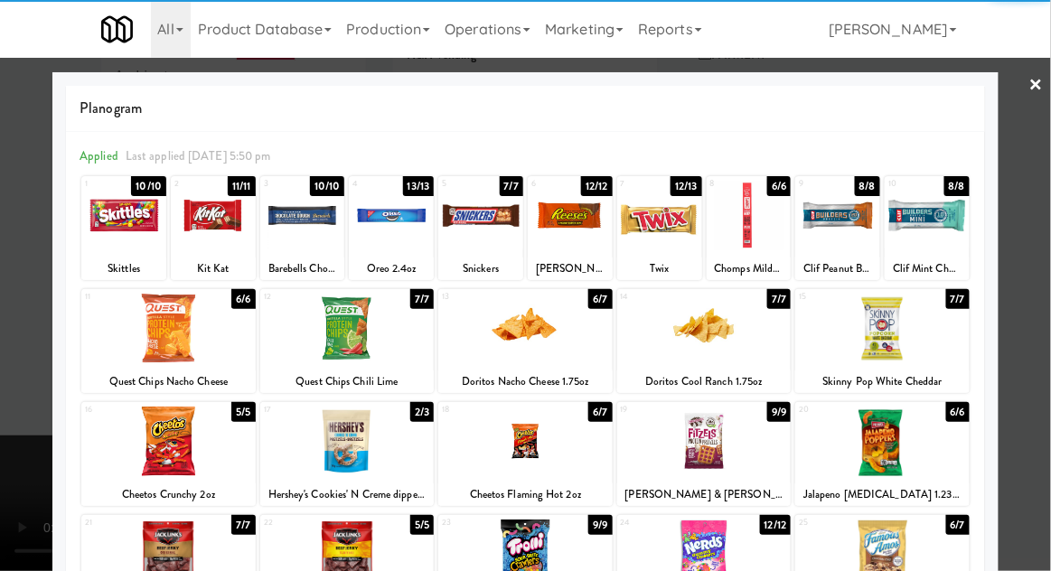
click at [530, 439] on div at bounding box center [525, 442] width 174 height 70
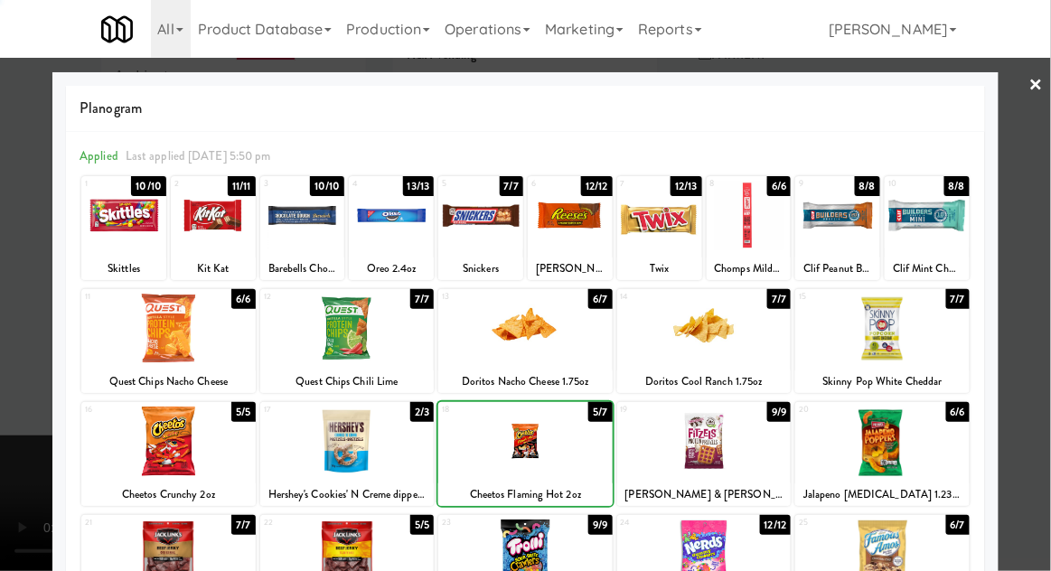
click at [1043, 174] on div at bounding box center [525, 285] width 1051 height 571
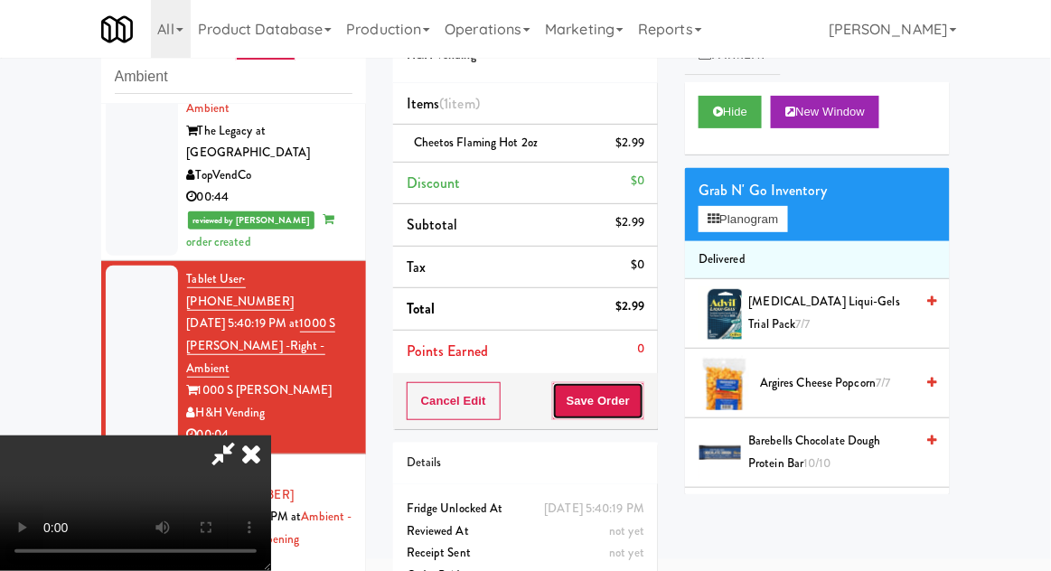
click at [636, 414] on button "Save Order" at bounding box center [598, 401] width 92 height 38
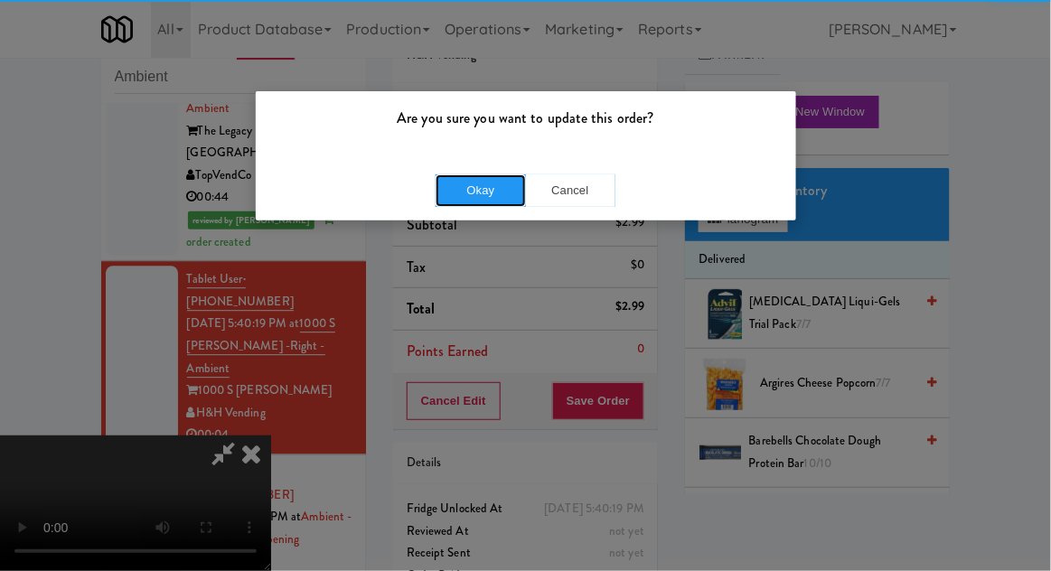
click at [463, 197] on button "Okay" at bounding box center [481, 190] width 90 height 33
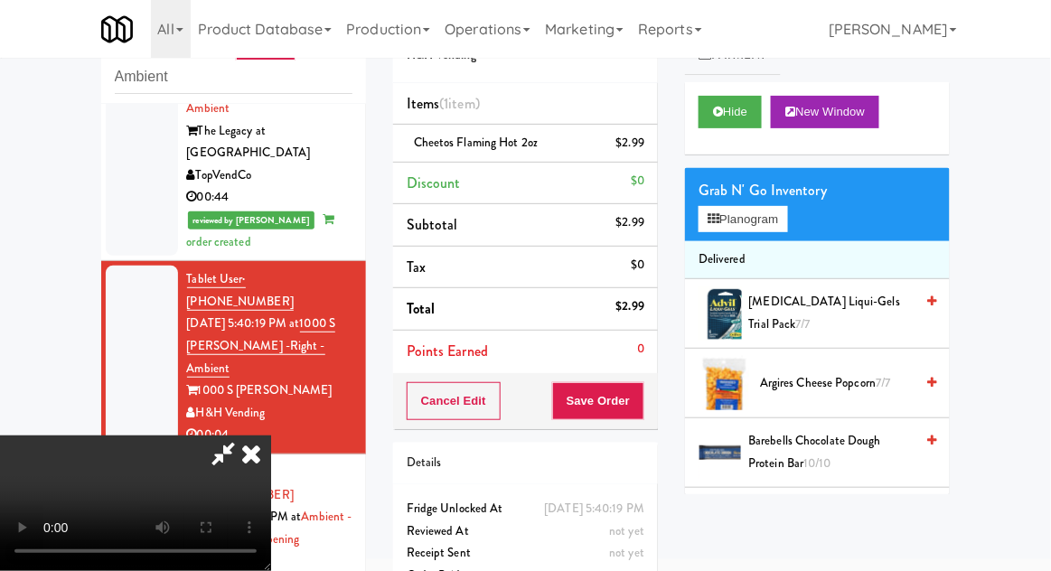
click at [125, 459] on div at bounding box center [142, 550] width 72 height 183
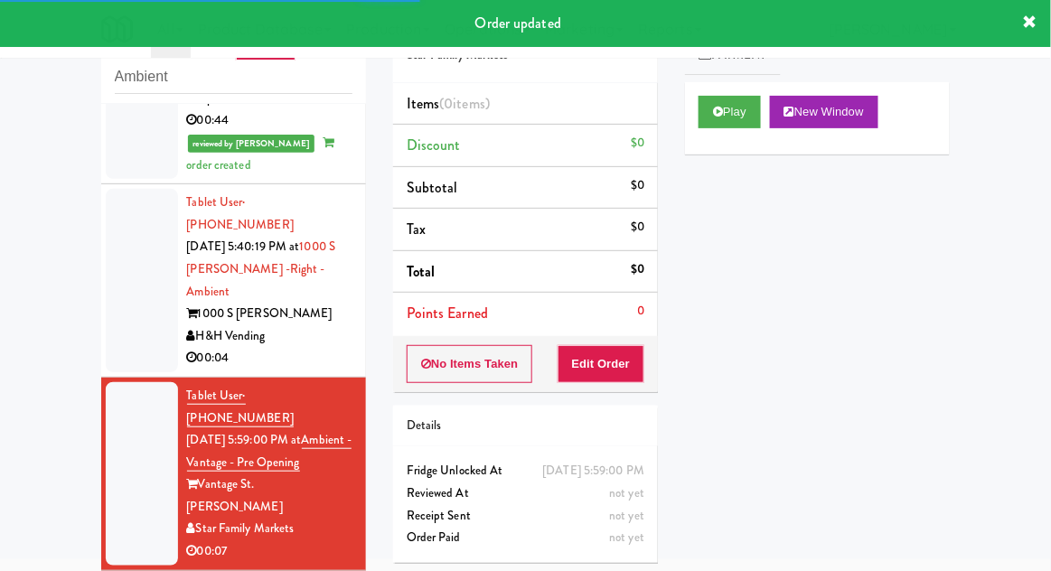
scroll to position [1273, 0]
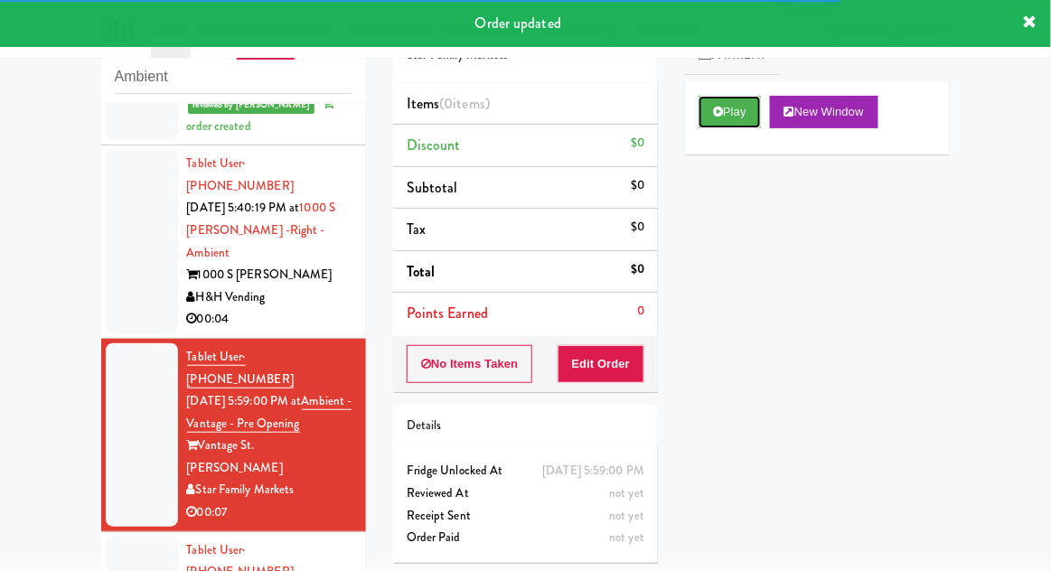
click at [730, 121] on button "Play" at bounding box center [730, 112] width 62 height 33
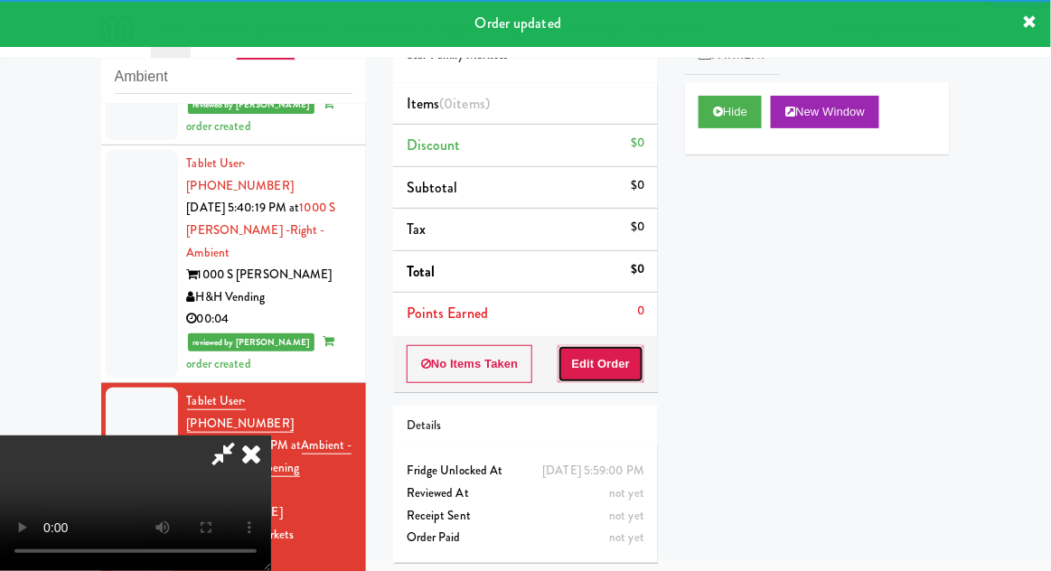
click at [610, 360] on button "Edit Order" at bounding box center [602, 364] width 88 height 38
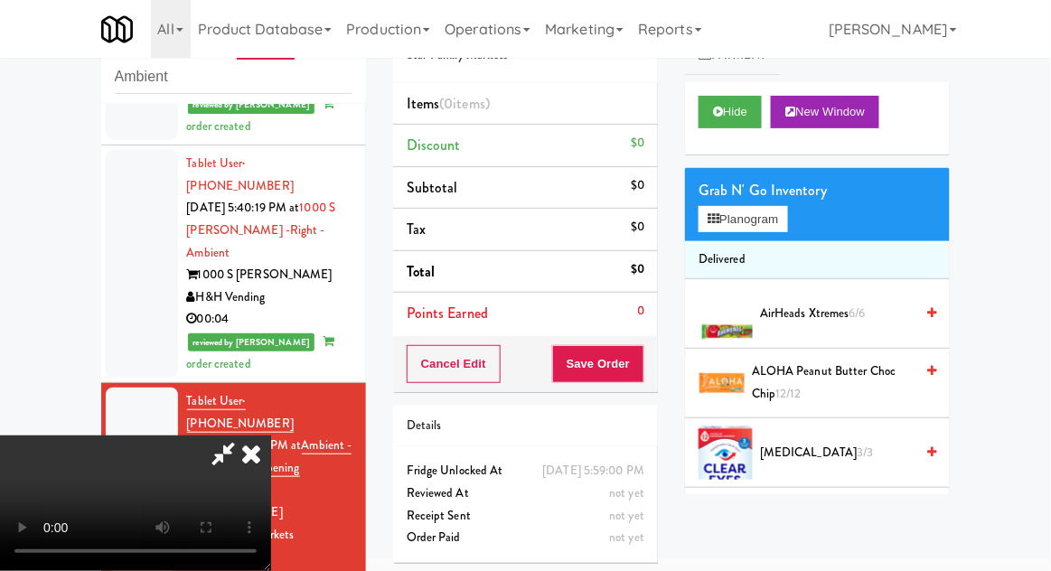
scroll to position [0, 0]
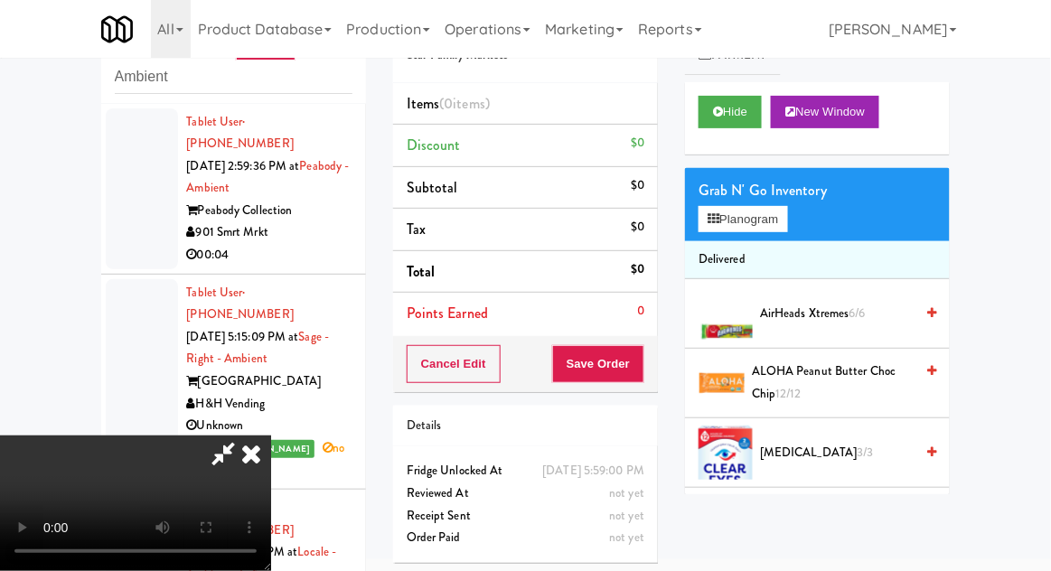
scroll to position [1273, 0]
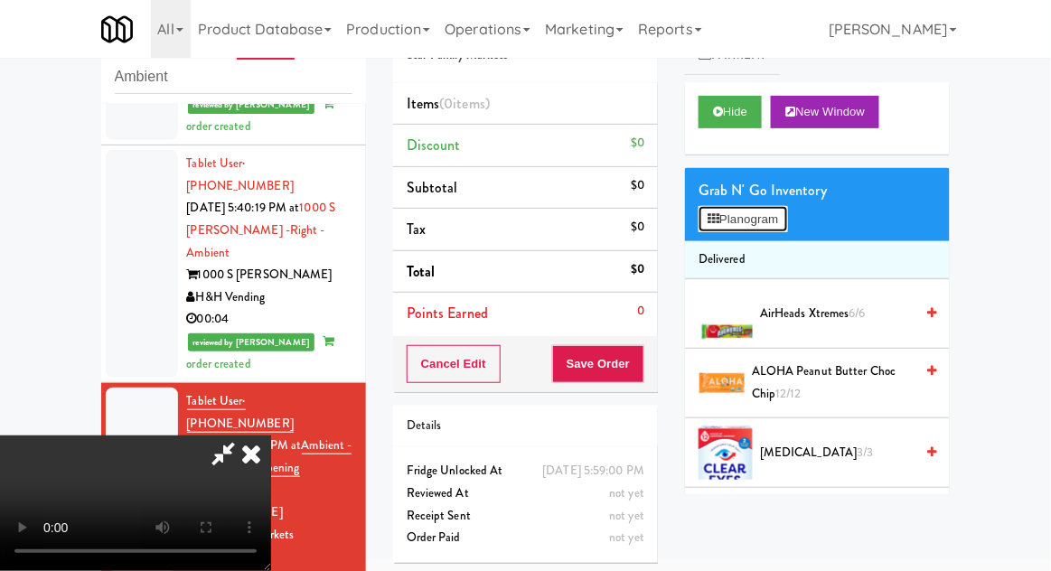
click at [763, 228] on button "Planogram" at bounding box center [743, 219] width 89 height 27
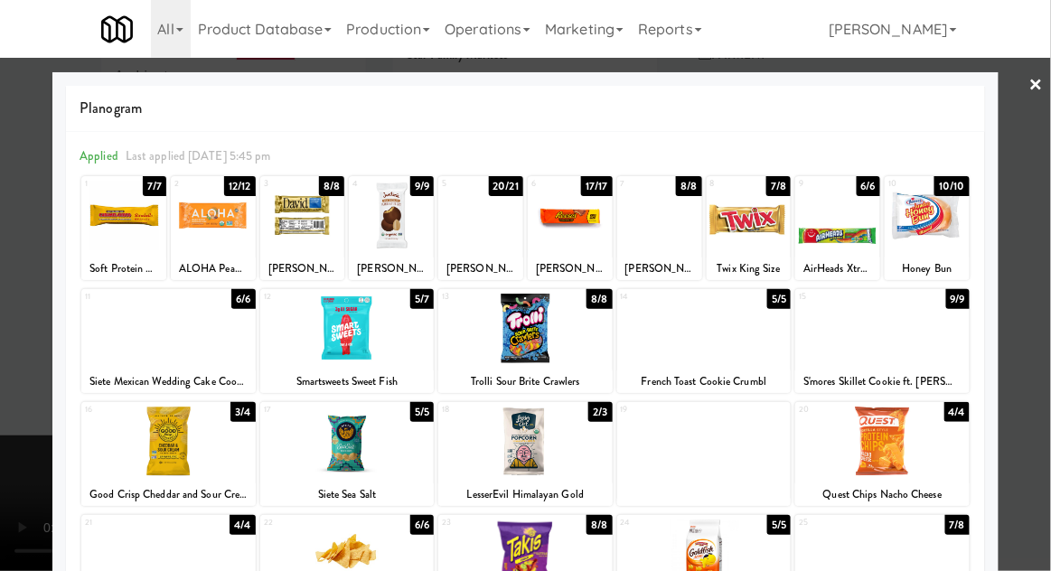
click at [881, 327] on div at bounding box center [882, 329] width 174 height 70
click at [1039, 170] on div at bounding box center [525, 285] width 1051 height 571
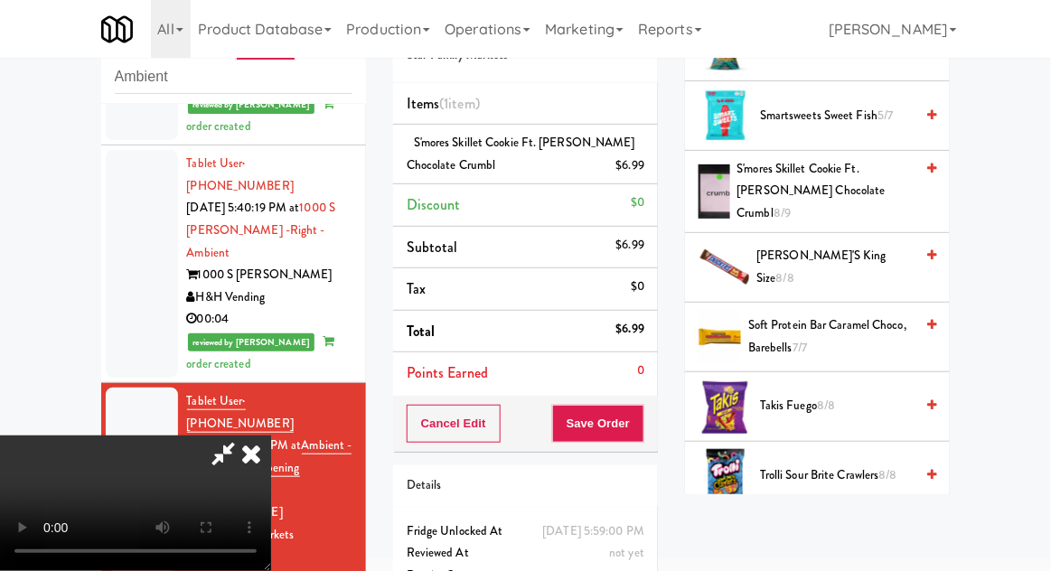
scroll to position [66, 0]
click at [641, 436] on button "Save Order" at bounding box center [598, 424] width 92 height 38
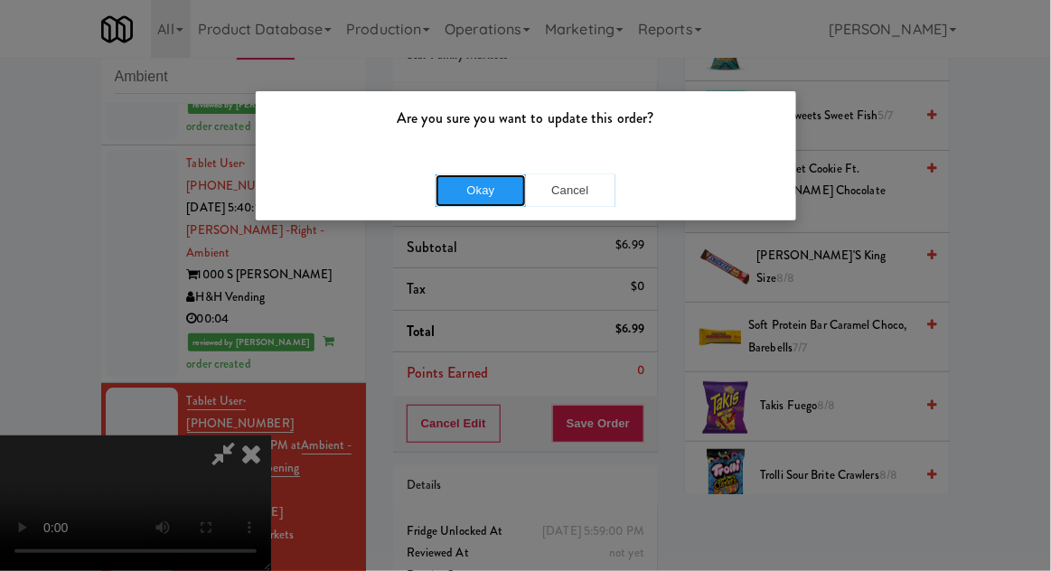
click at [483, 202] on button "Okay" at bounding box center [481, 190] width 90 height 33
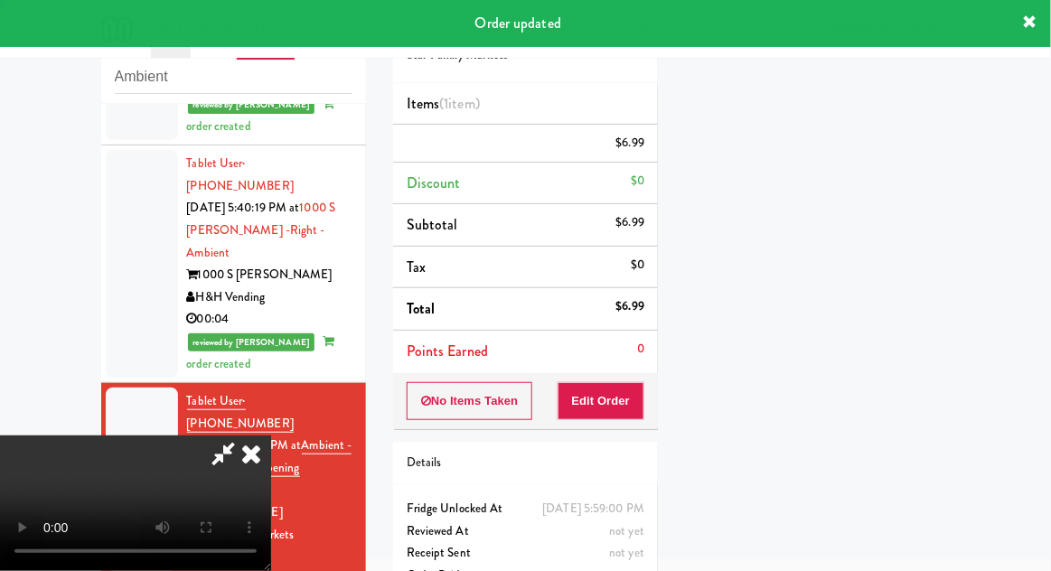
scroll to position [0, 0]
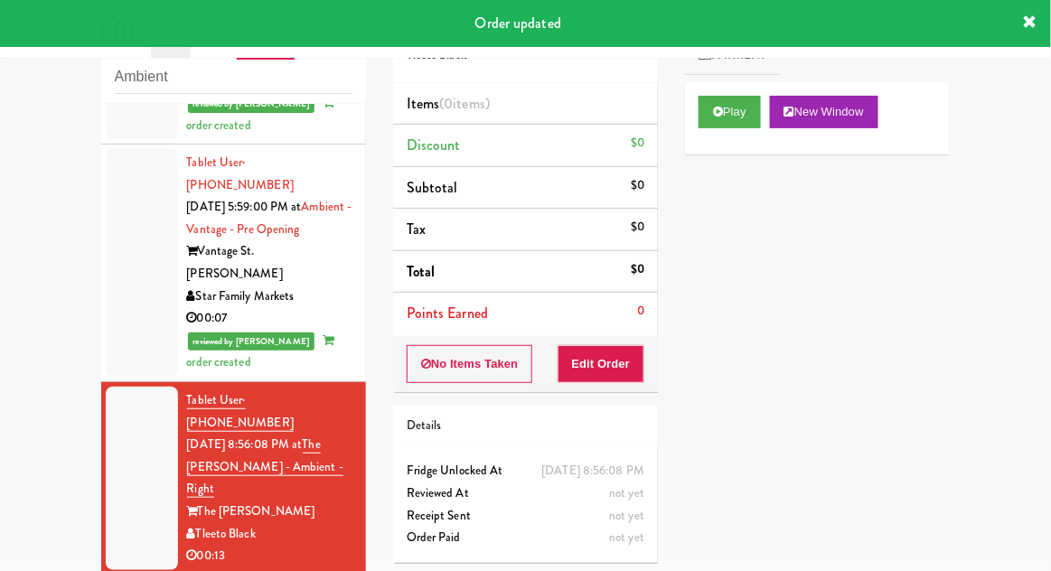
scroll to position [1540, 0]
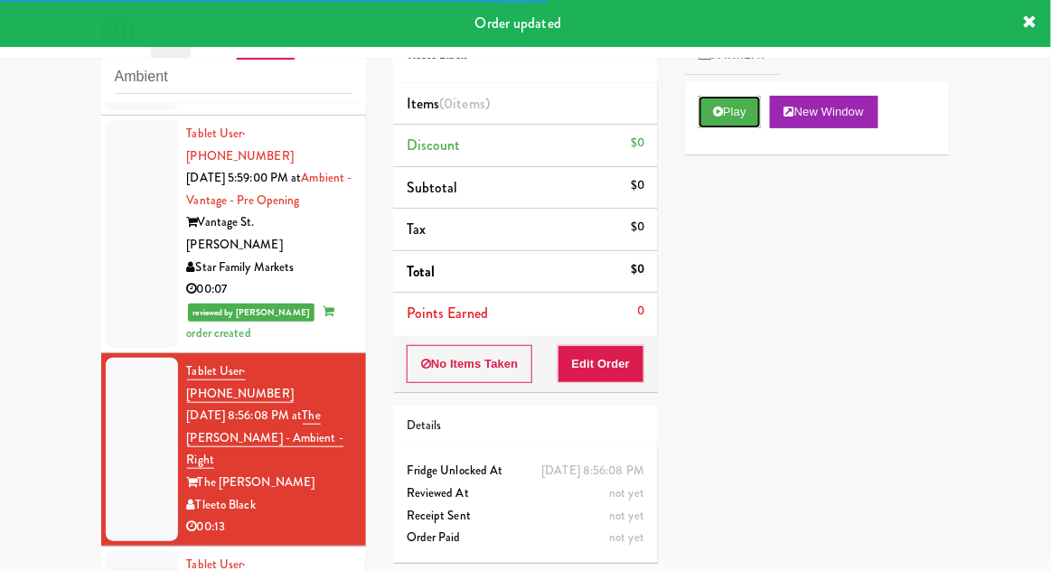
click at [704, 110] on button "Play" at bounding box center [730, 112] width 62 height 33
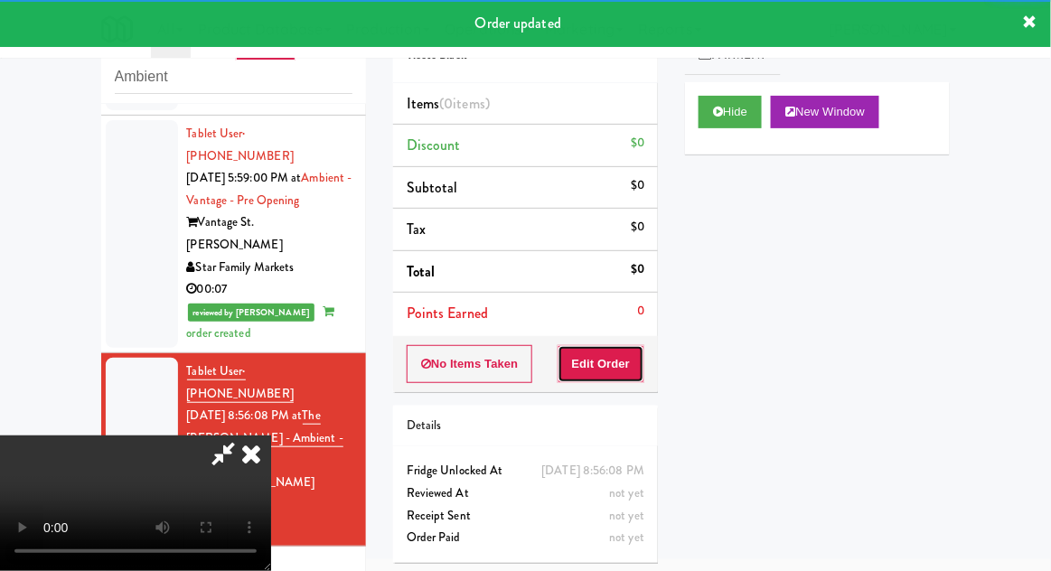
click at [615, 351] on button "Edit Order" at bounding box center [602, 364] width 88 height 38
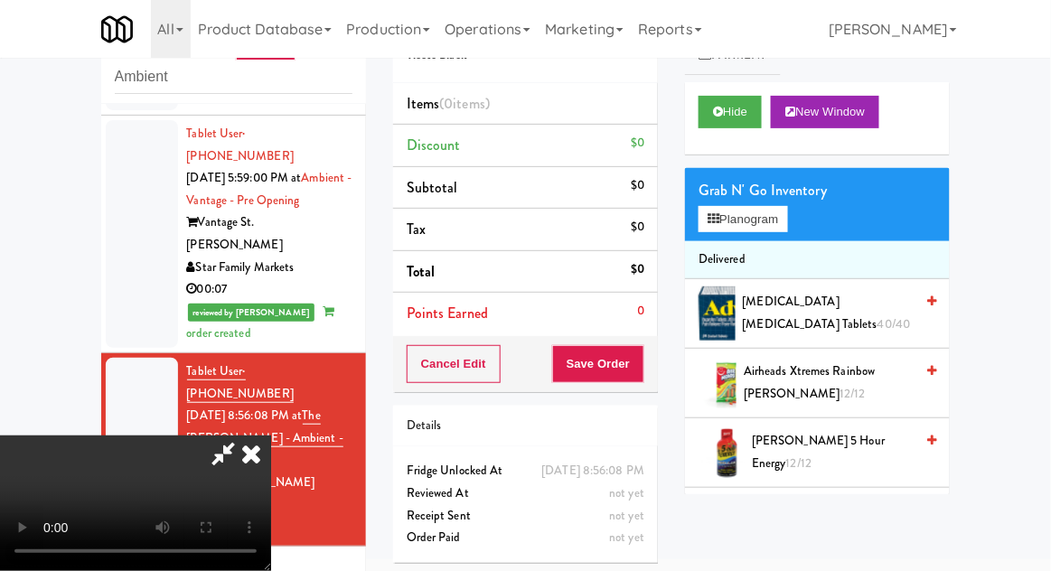
scroll to position [0, 0]
click at [768, 378] on span "Airheads Xtremes Rainbow Berry 12/12" at bounding box center [829, 383] width 170 height 44
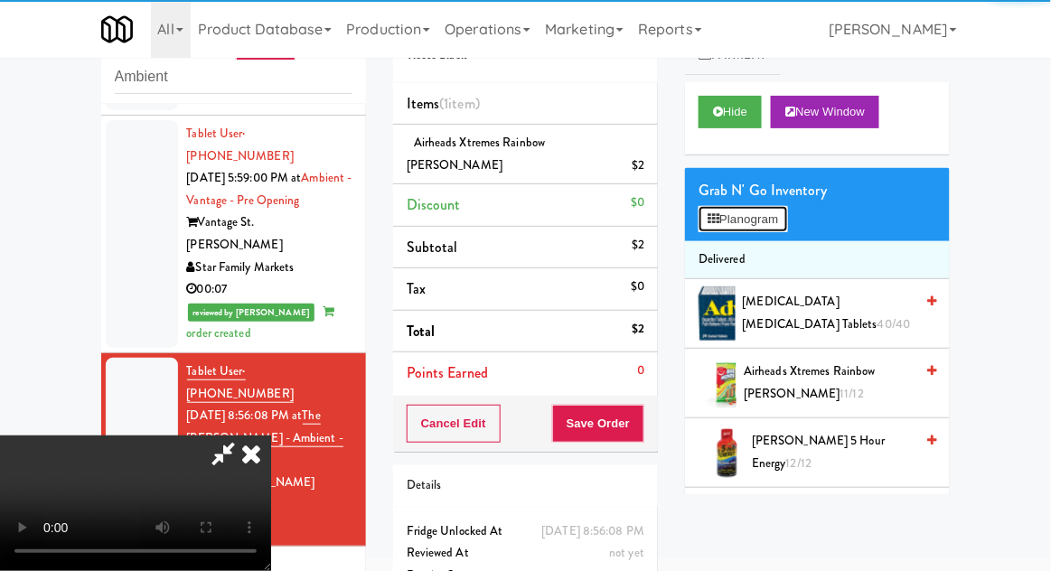
click at [712, 213] on icon at bounding box center [714, 219] width 12 height 12
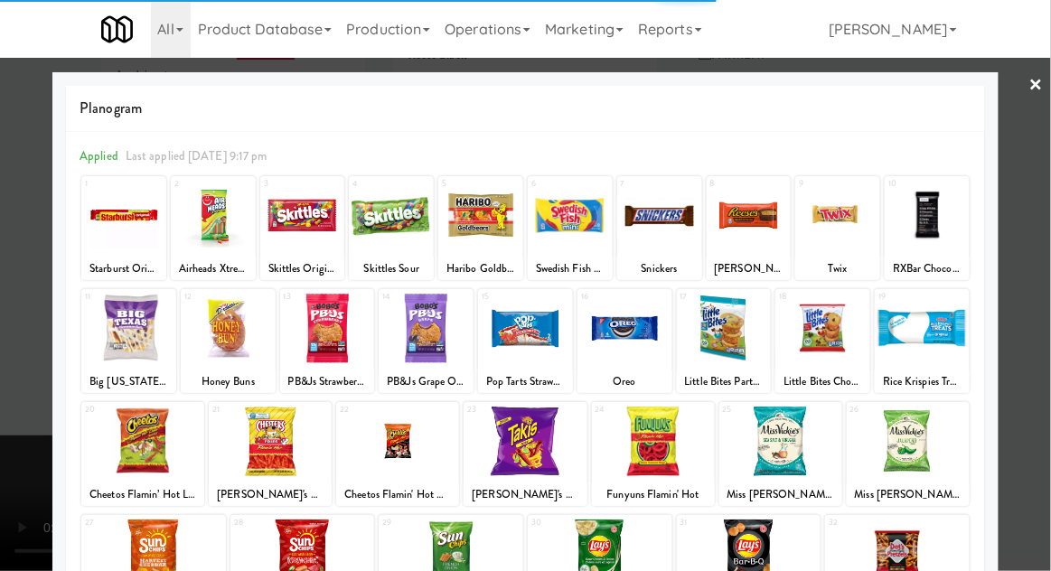
click at [1042, 162] on div at bounding box center [525, 285] width 1051 height 571
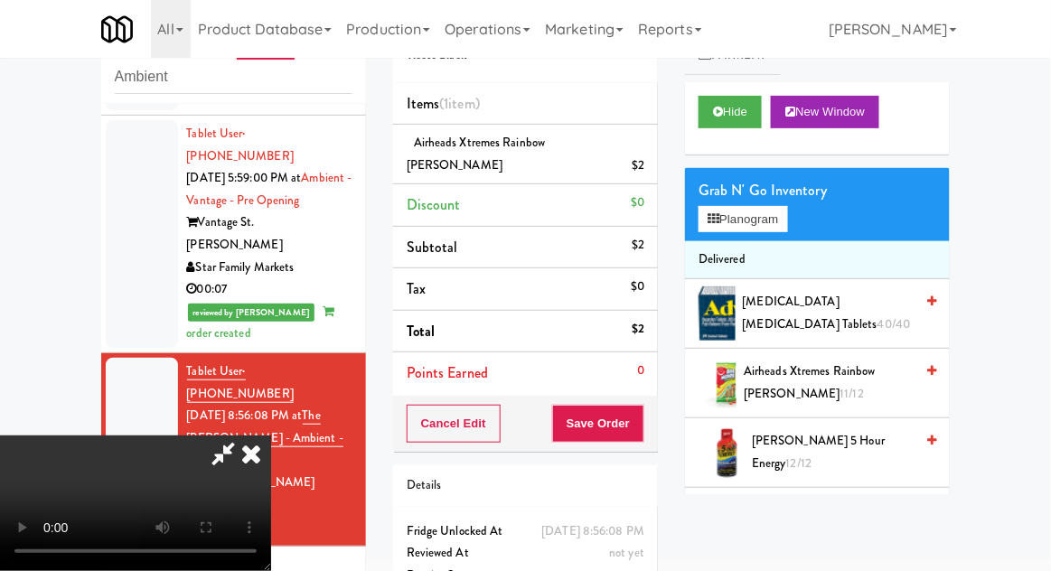
scroll to position [66, 0]
click at [644, 405] on button "Save Order" at bounding box center [598, 424] width 92 height 38
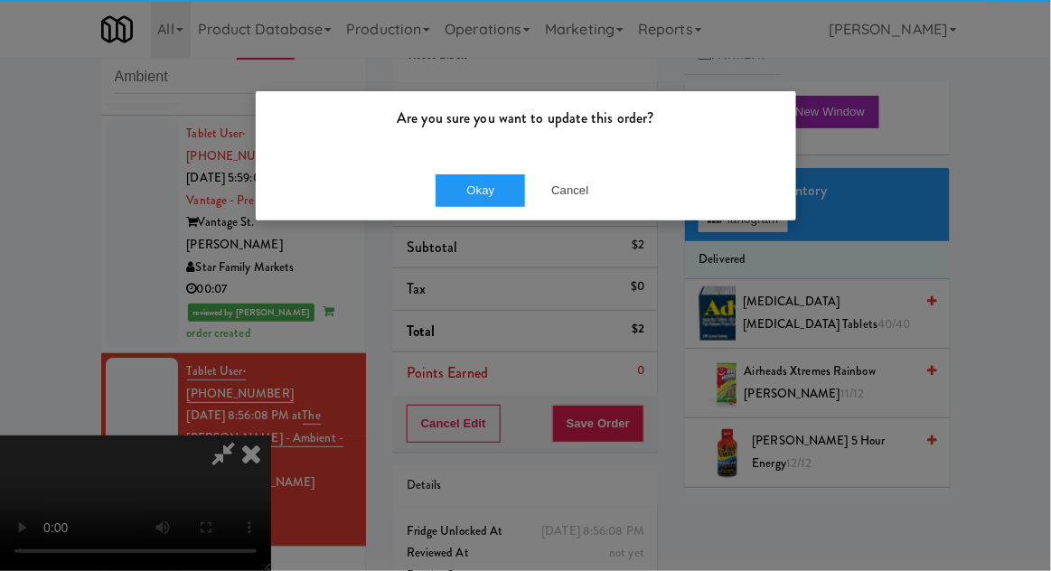
click at [453, 160] on div "Okay Cancel" at bounding box center [526, 190] width 541 height 61
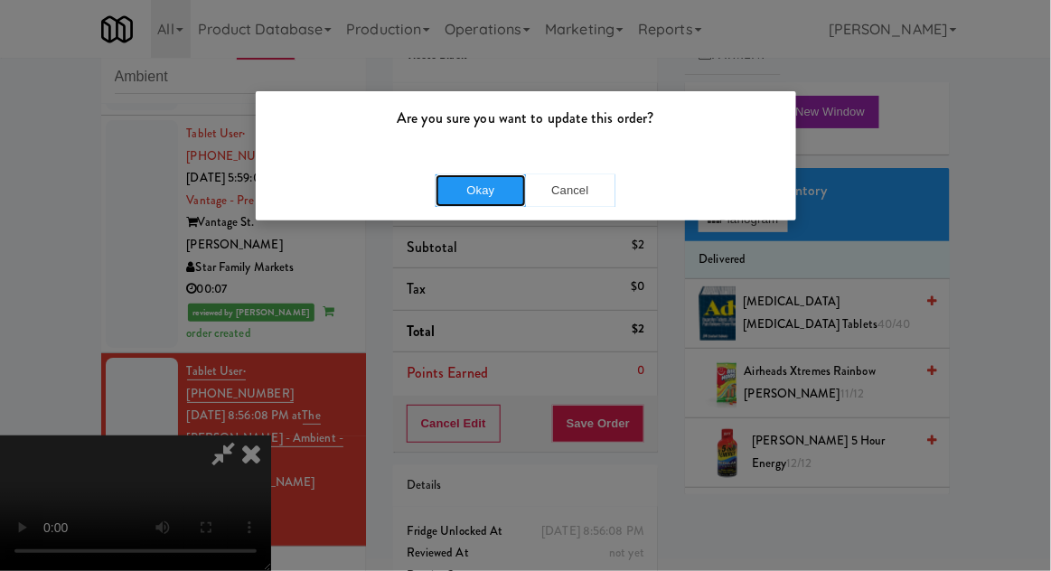
click at [461, 201] on button "Okay" at bounding box center [481, 190] width 90 height 33
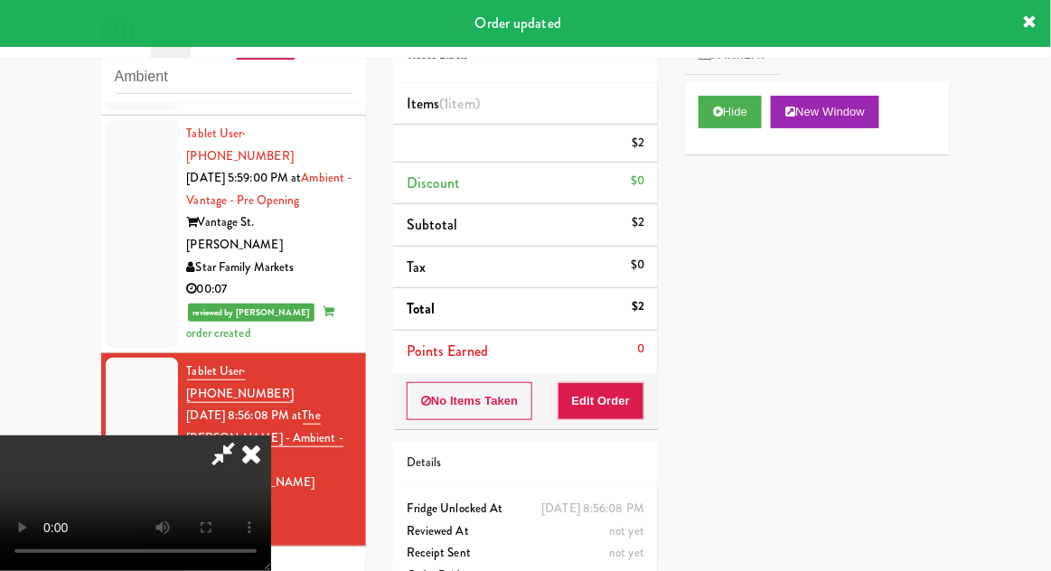
scroll to position [0, 0]
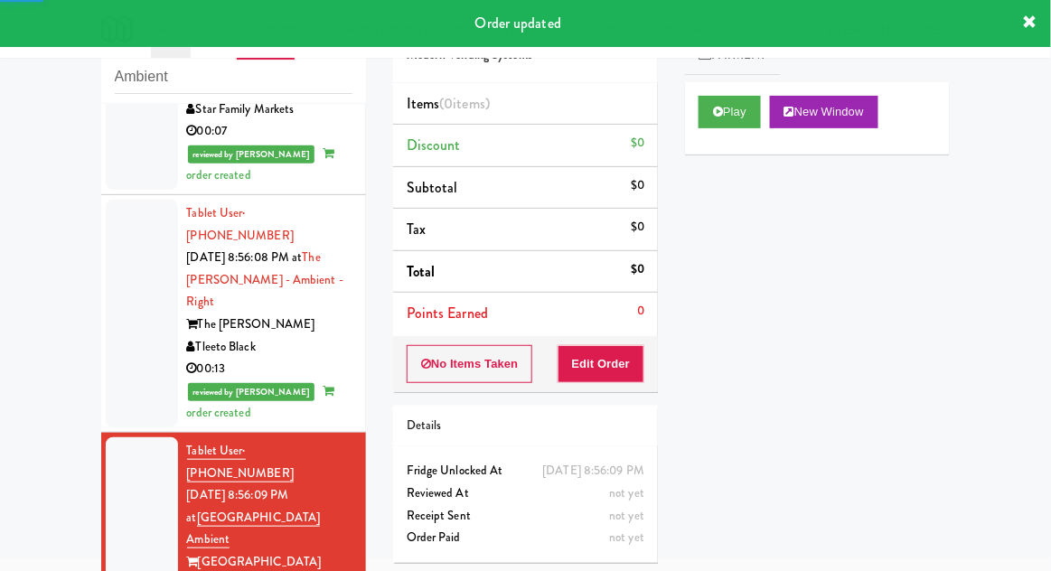
scroll to position [1703, 0]
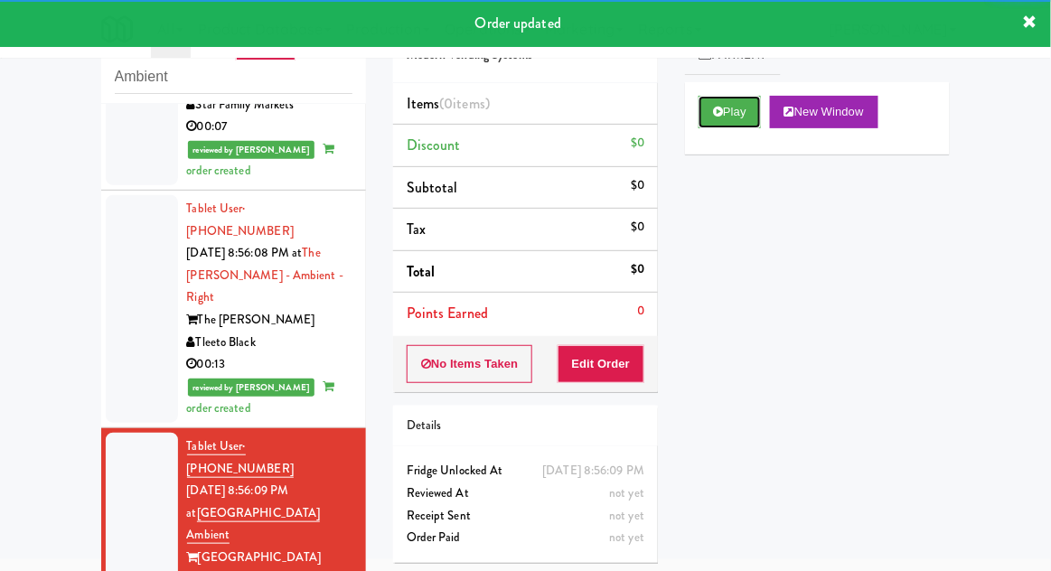
click at [717, 121] on button "Play" at bounding box center [730, 112] width 62 height 33
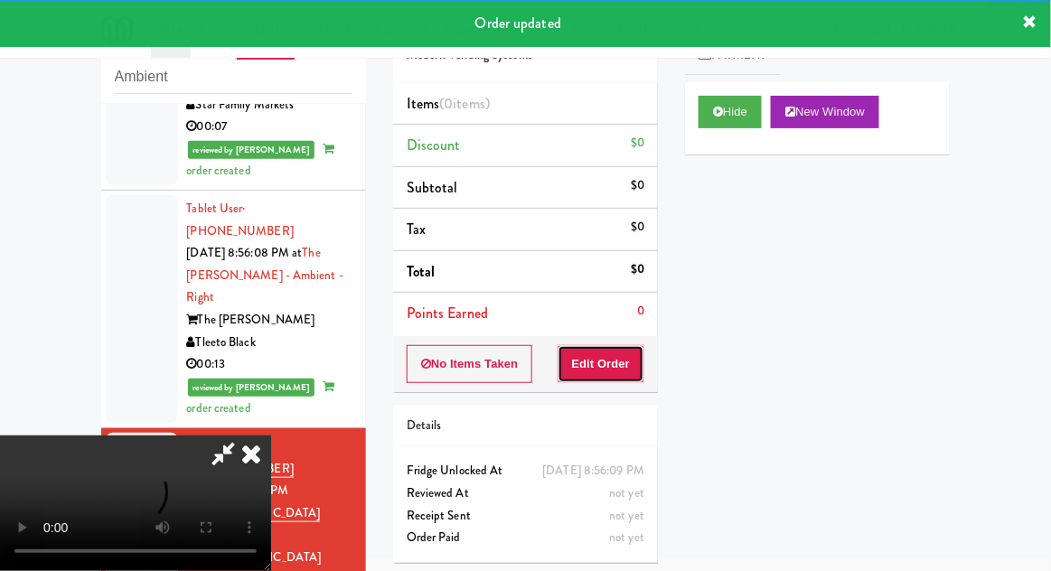
click at [625, 362] on button "Edit Order" at bounding box center [602, 364] width 88 height 38
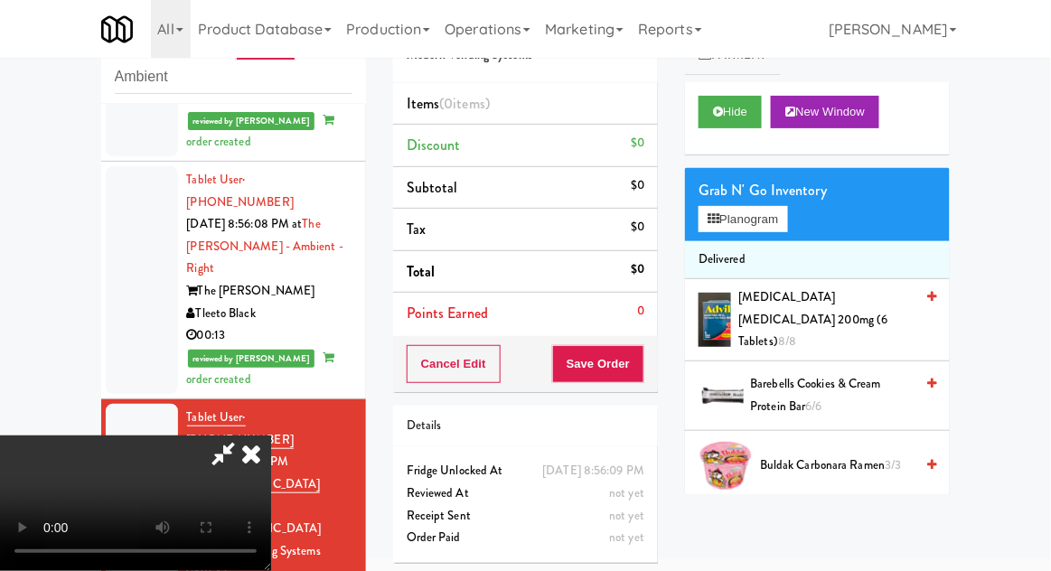
scroll to position [0, 0]
click at [781, 228] on button "Planogram" at bounding box center [743, 219] width 89 height 27
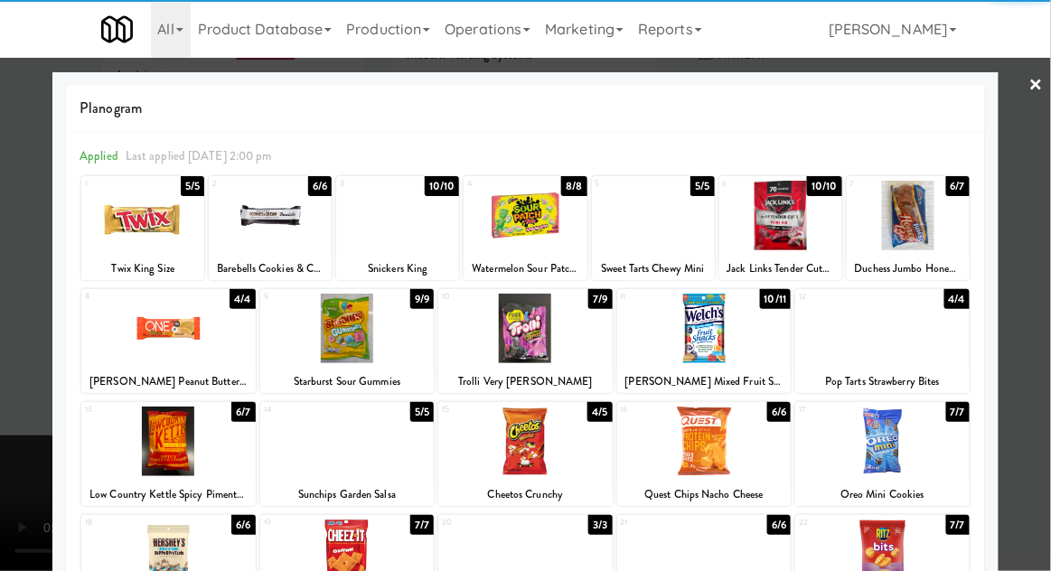
click at [249, 231] on div at bounding box center [270, 216] width 123 height 70
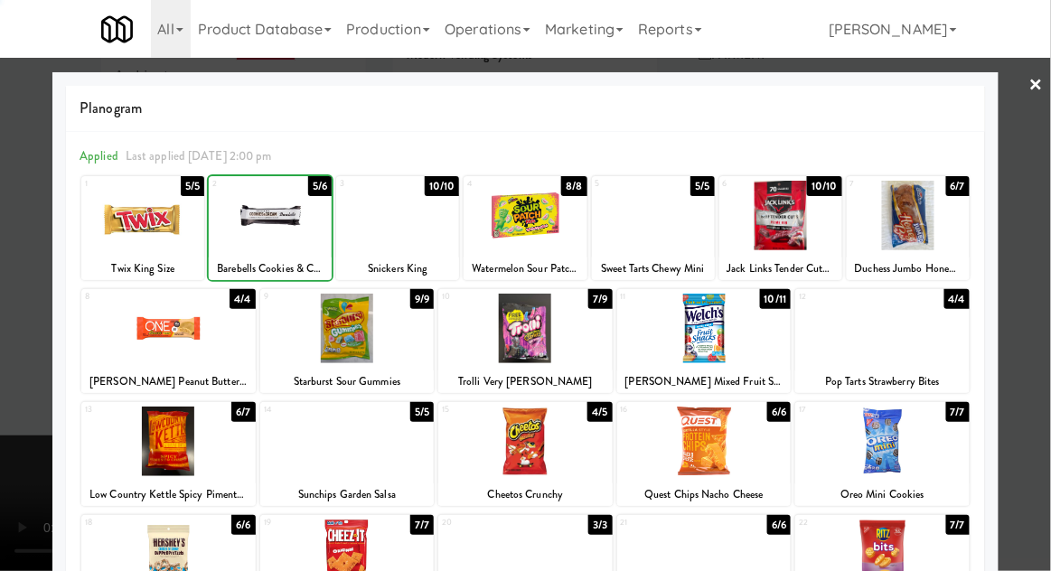
click at [1046, 149] on div at bounding box center [525, 285] width 1051 height 571
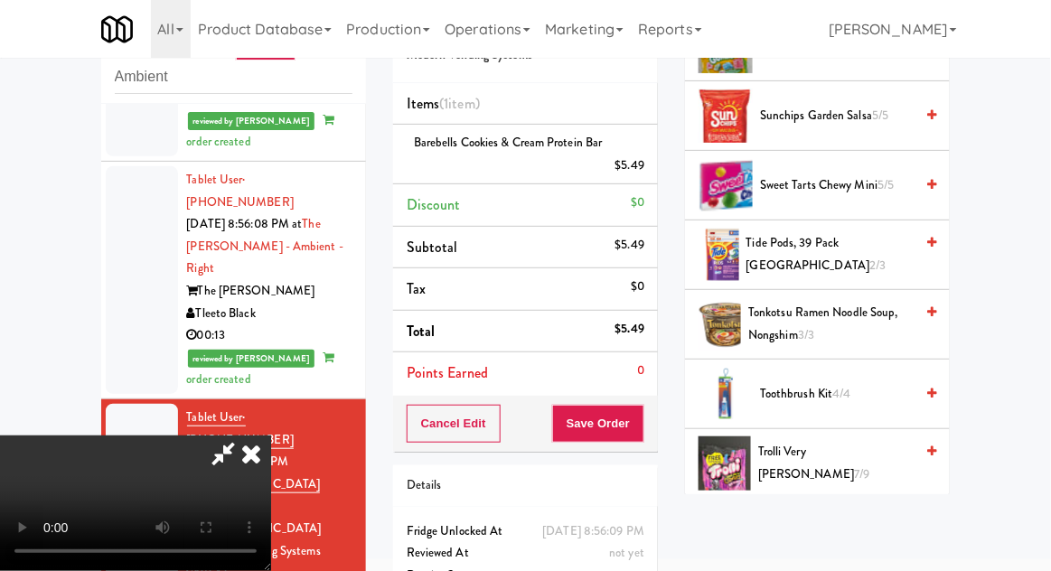
scroll to position [1918, 0]
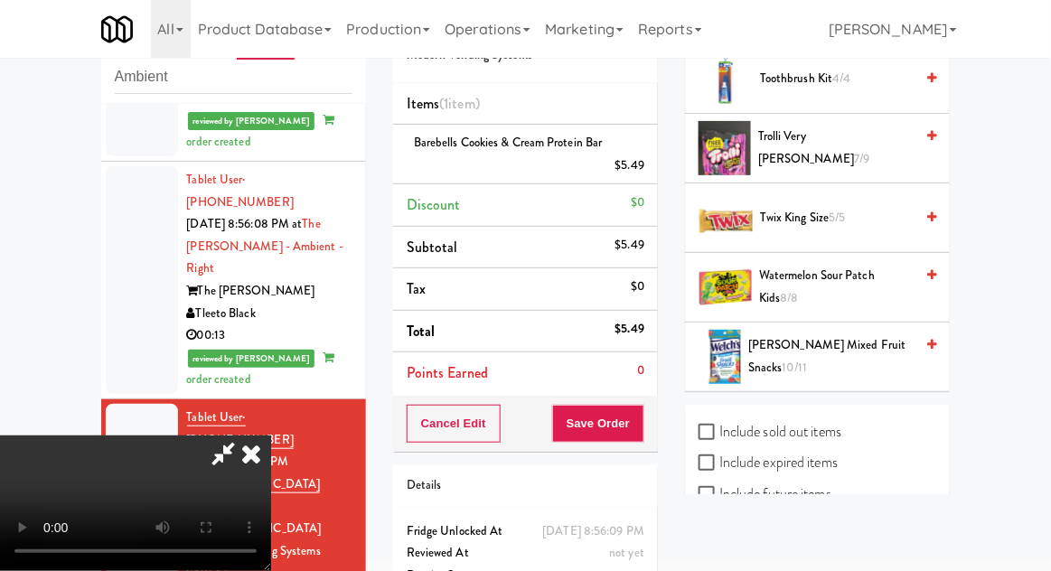
click at [796, 207] on span "Twix King Size 5/5" at bounding box center [837, 218] width 154 height 23
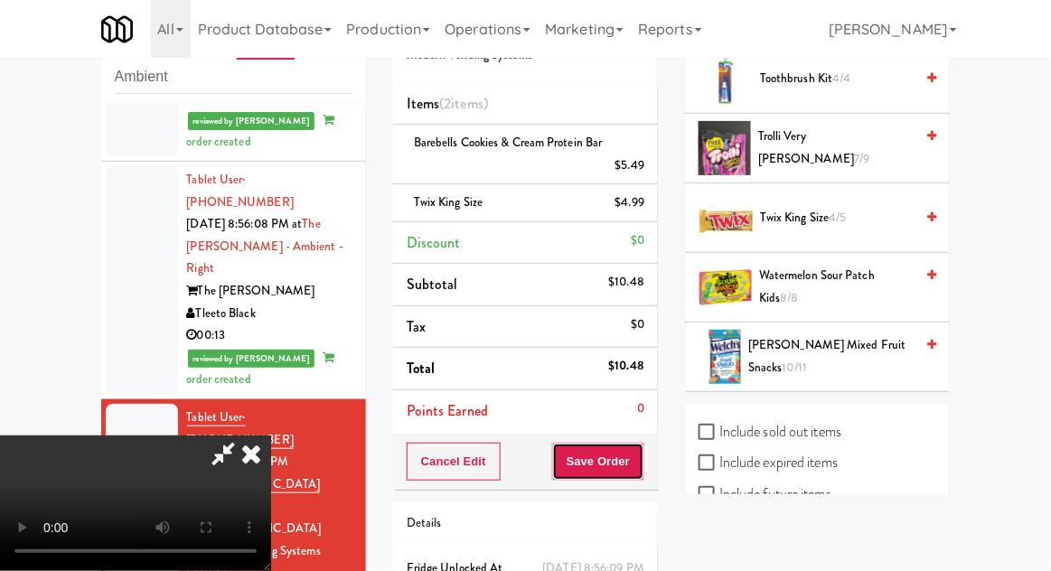
click at [638, 472] on button "Save Order" at bounding box center [598, 462] width 92 height 38
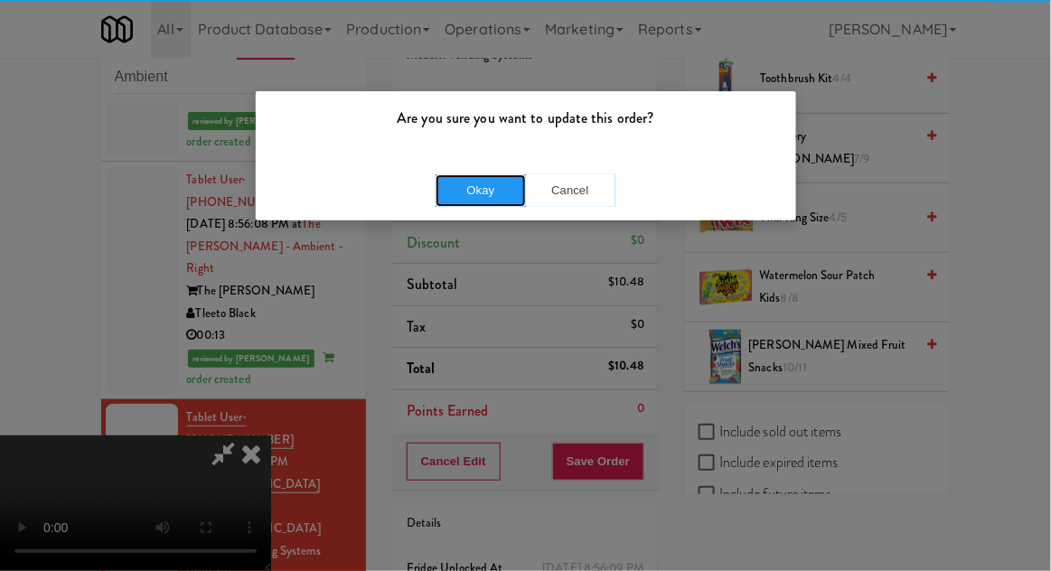
click at [475, 195] on button "Okay" at bounding box center [481, 190] width 90 height 33
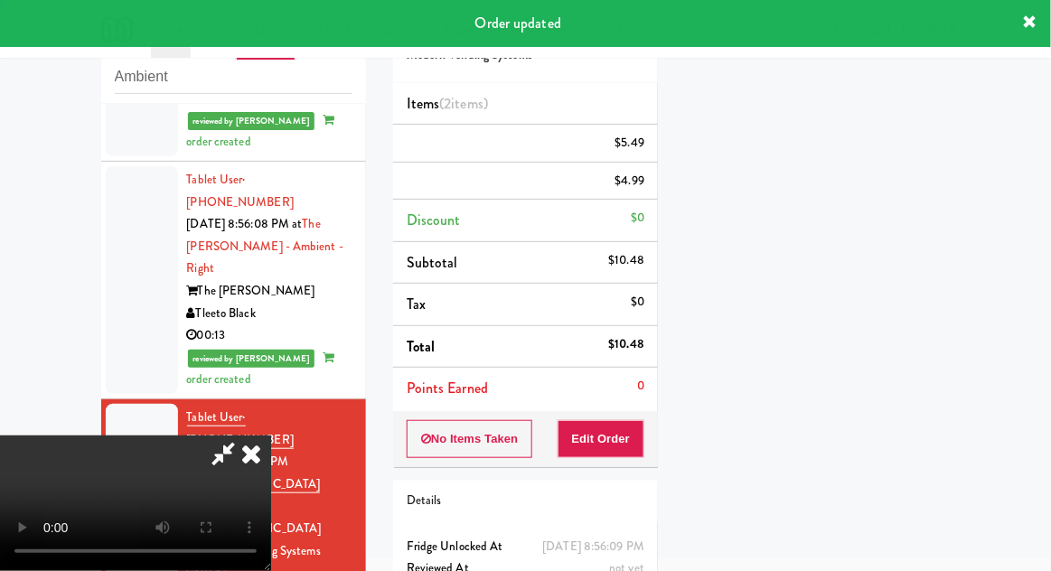
scroll to position [0, 0]
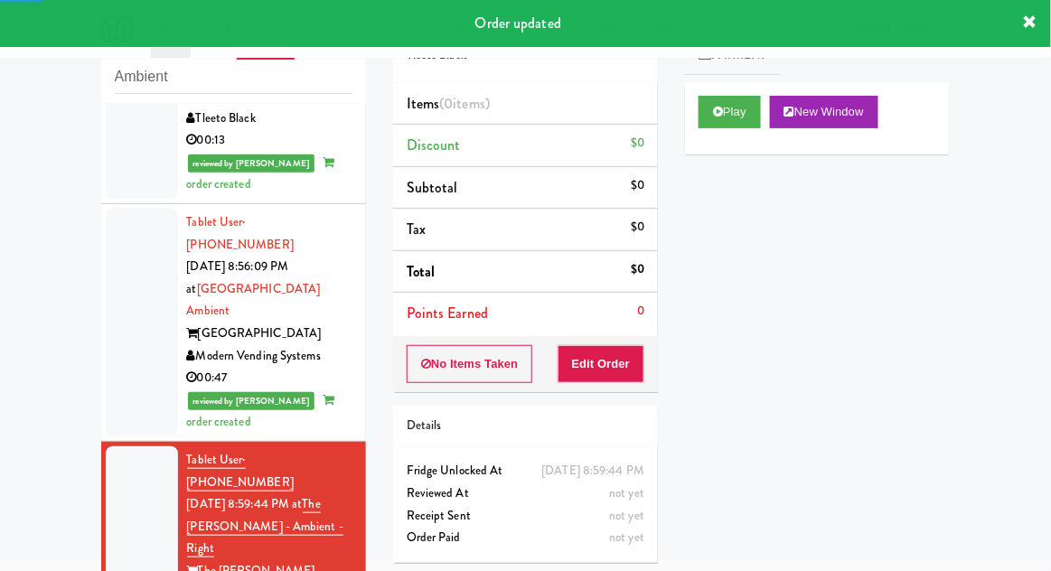
scroll to position [1926, 0]
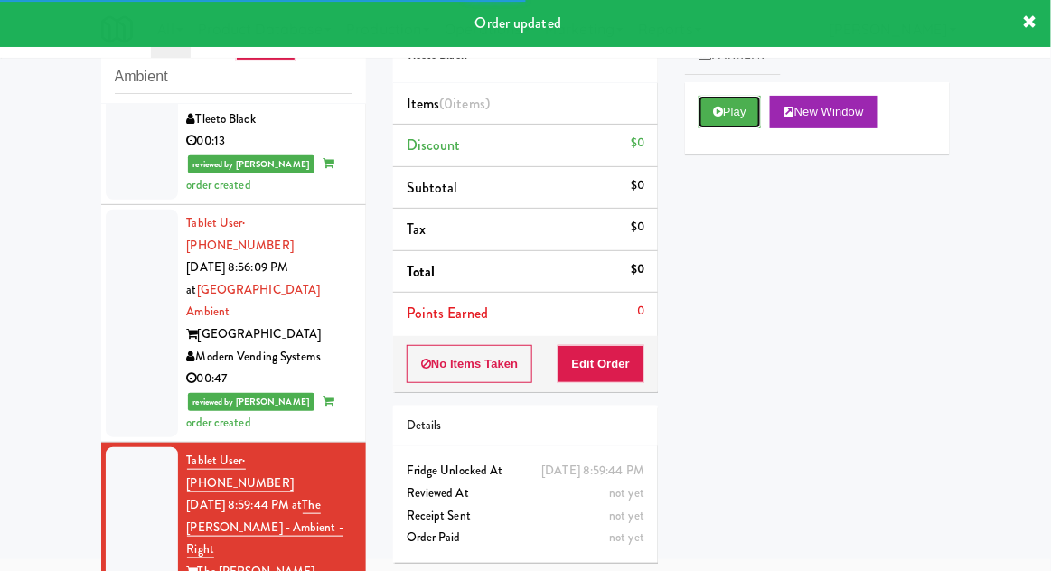
click at [717, 107] on icon at bounding box center [718, 112] width 10 height 12
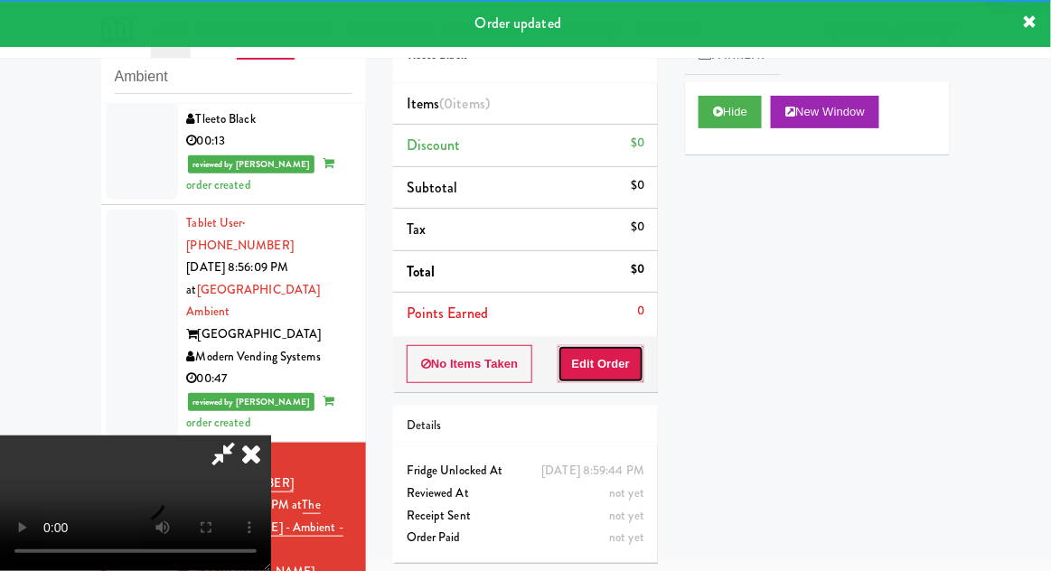
click at [607, 346] on button "Edit Order" at bounding box center [602, 364] width 88 height 38
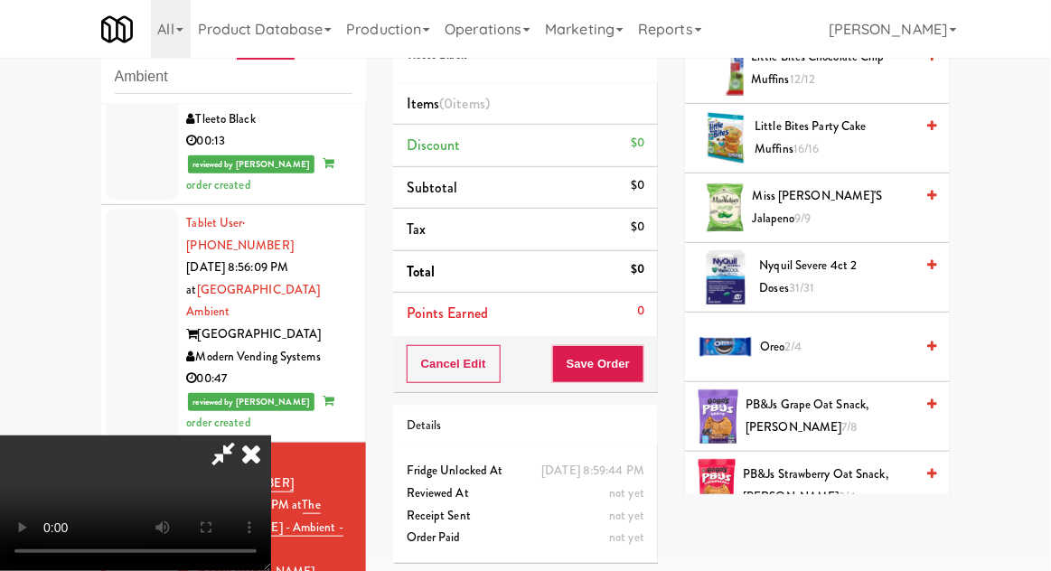
scroll to position [1212, 0]
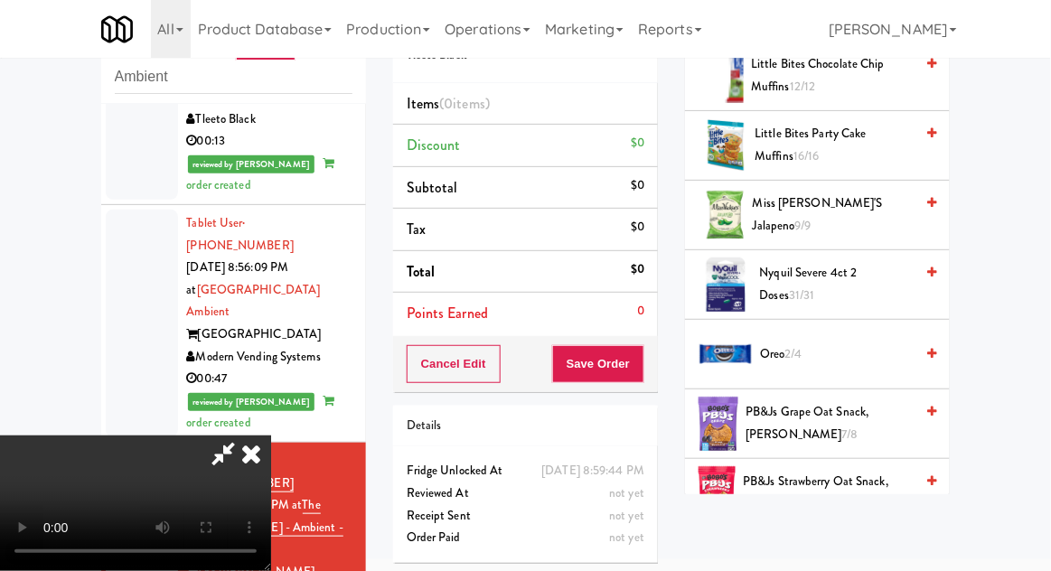
click at [830, 343] on span "Oreo 2/4" at bounding box center [837, 354] width 154 height 23
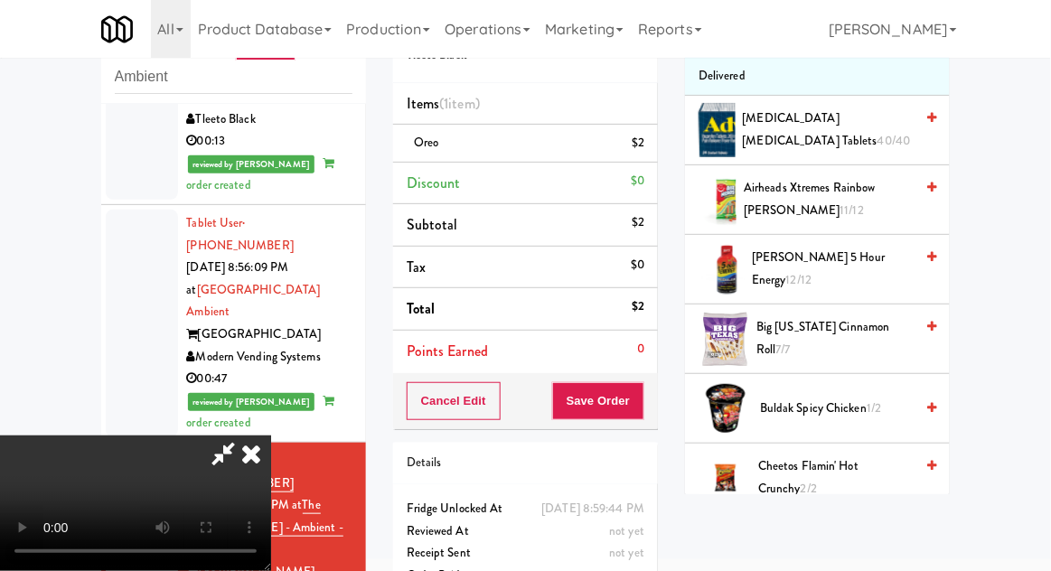
scroll to position [0, 0]
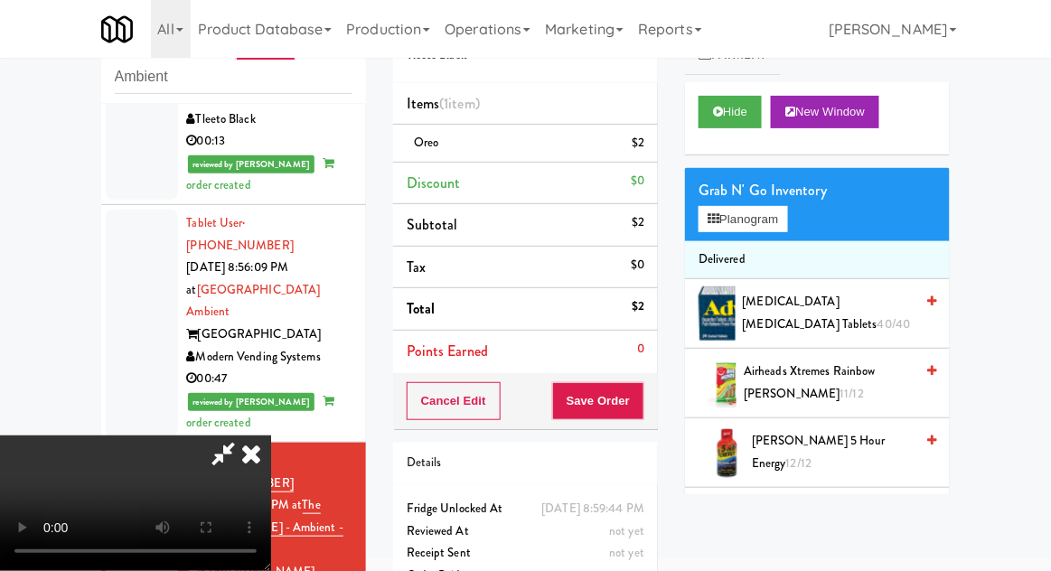
click at [845, 371] on span "Airheads Xtremes Rainbow Berry 11/12" at bounding box center [829, 383] width 170 height 44
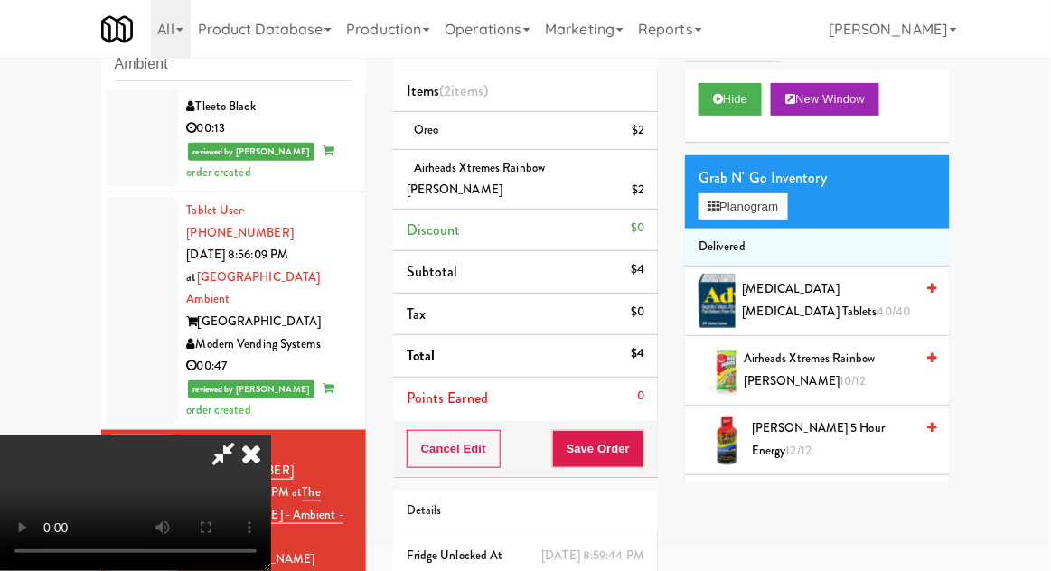
scroll to position [66, 0]
click at [642, 430] on button "Save Order" at bounding box center [598, 449] width 92 height 38
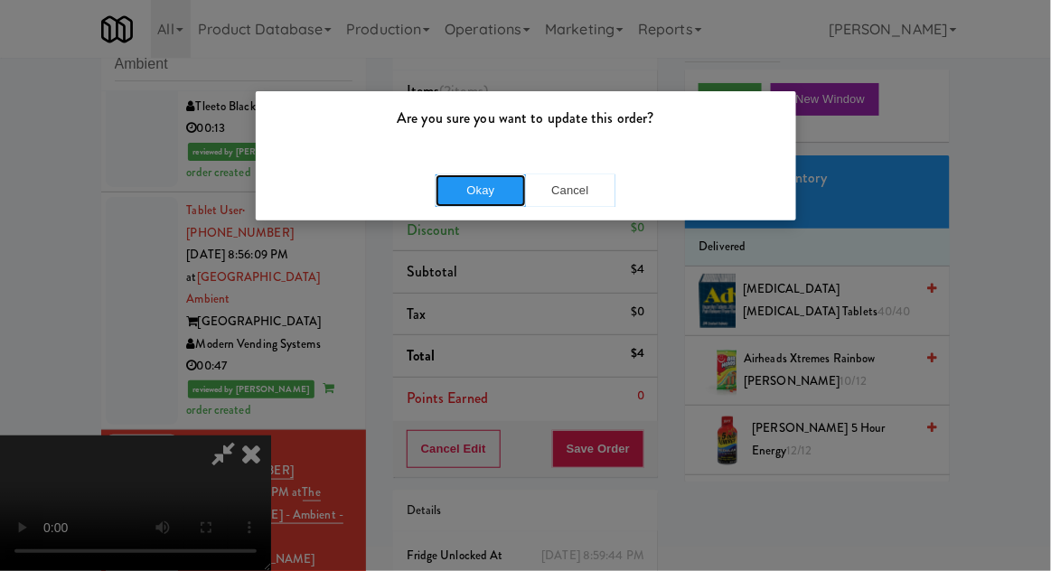
click at [474, 185] on button "Okay" at bounding box center [481, 190] width 90 height 33
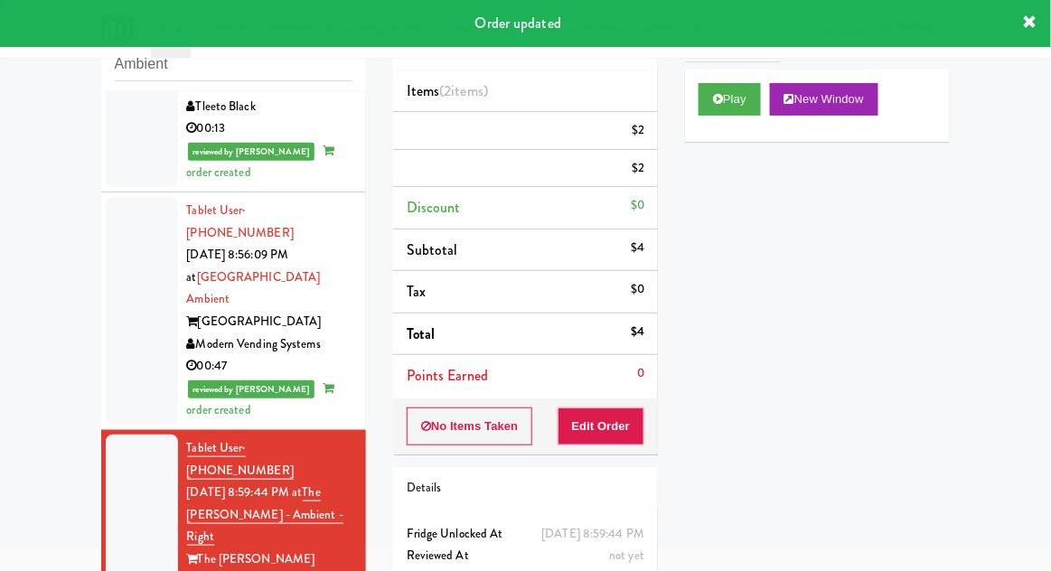
scroll to position [0, 0]
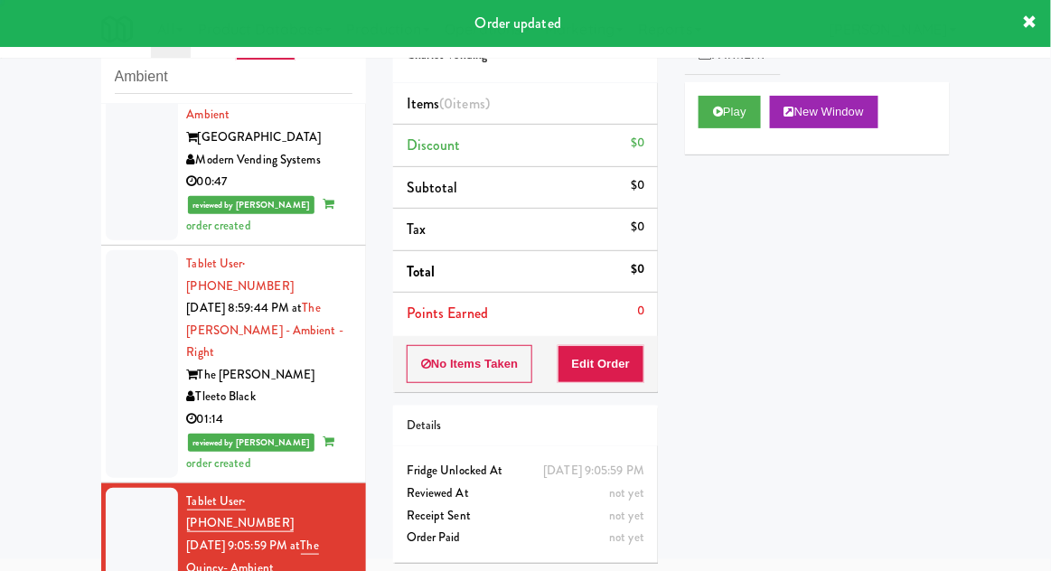
scroll to position [2124, 0]
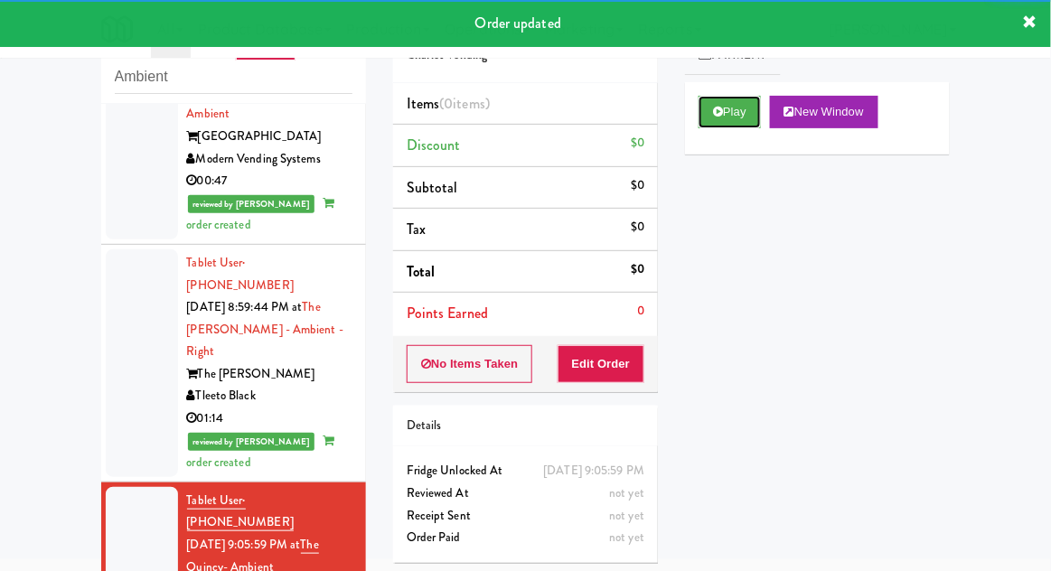
click at [710, 112] on button "Play" at bounding box center [730, 112] width 62 height 33
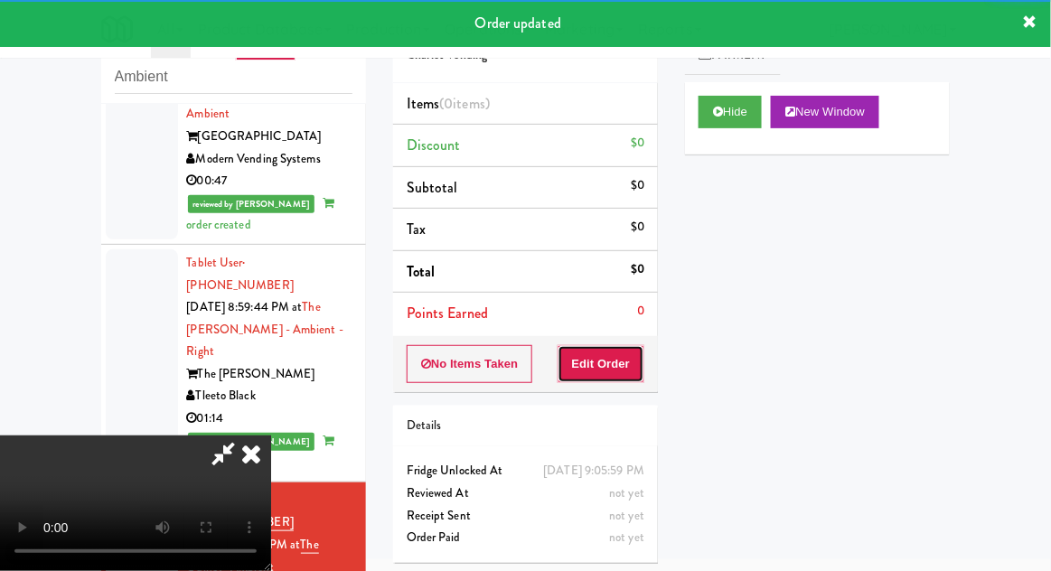
click at [616, 363] on button "Edit Order" at bounding box center [602, 364] width 88 height 38
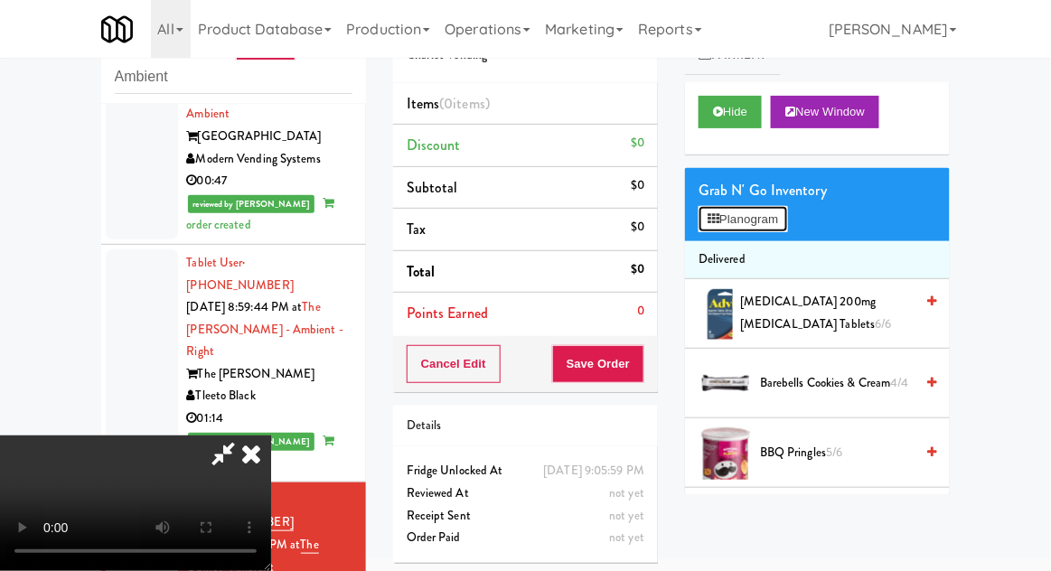
click at [776, 226] on button "Planogram" at bounding box center [743, 219] width 89 height 27
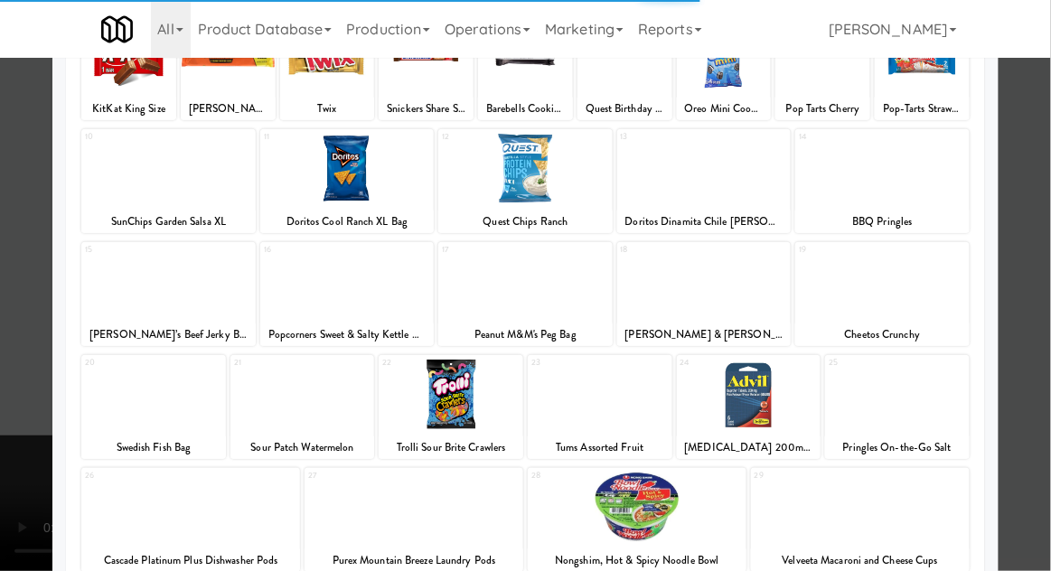
scroll to position [155, 0]
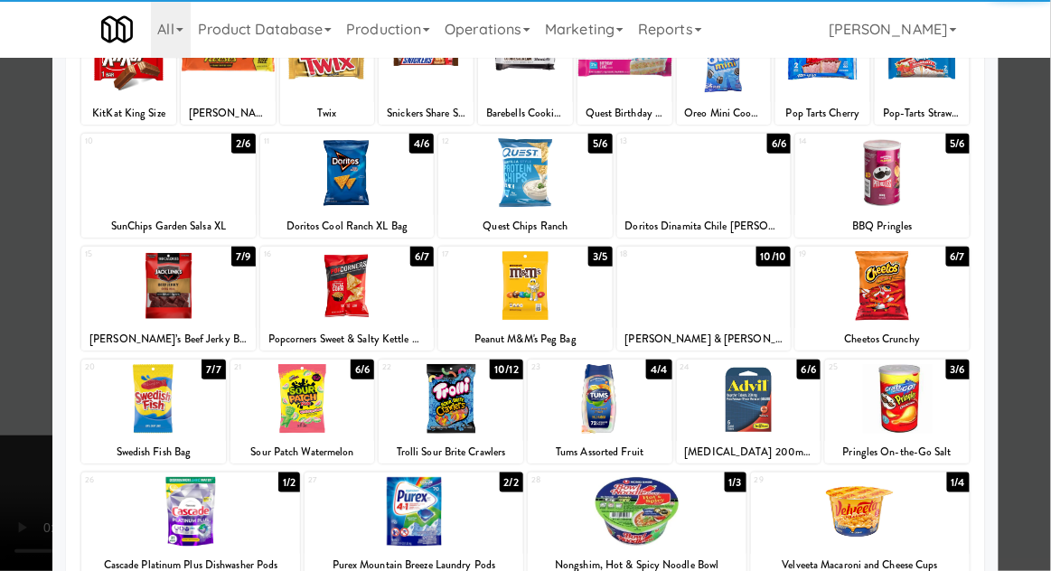
click at [466, 400] on div at bounding box center [451, 399] width 145 height 70
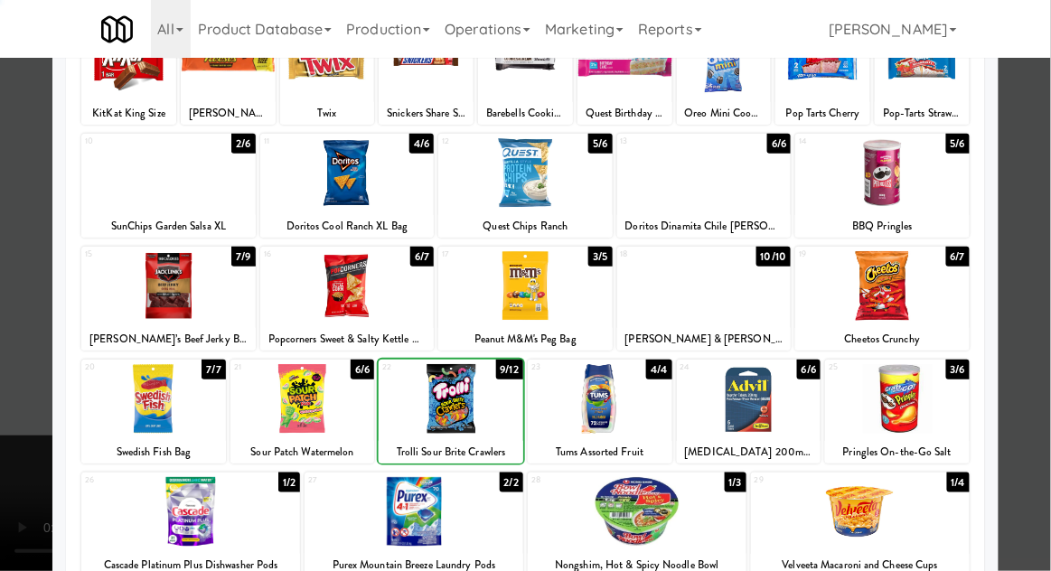
click at [1045, 246] on div at bounding box center [525, 285] width 1051 height 571
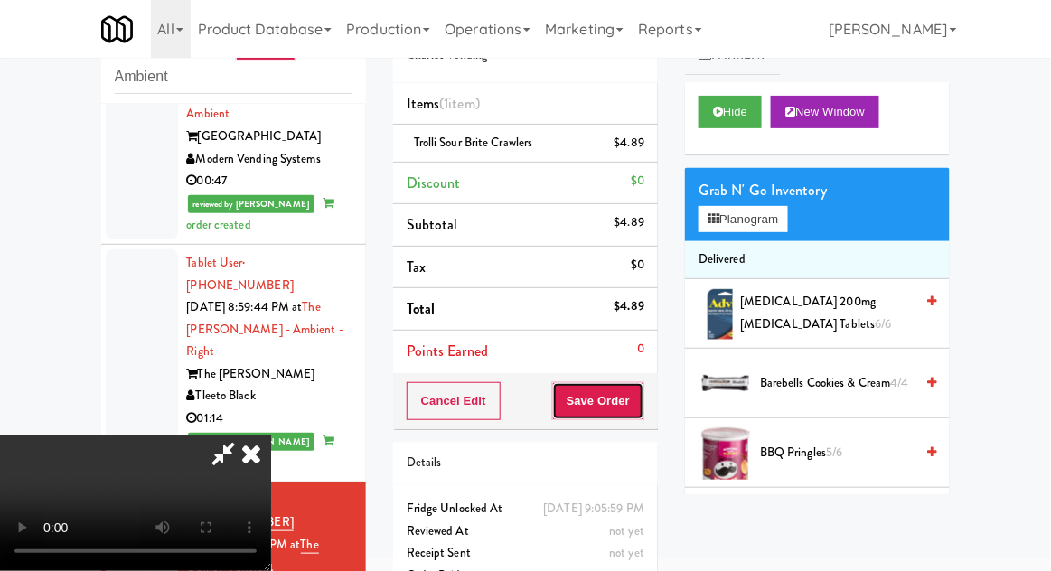
click at [639, 403] on button "Save Order" at bounding box center [598, 401] width 92 height 38
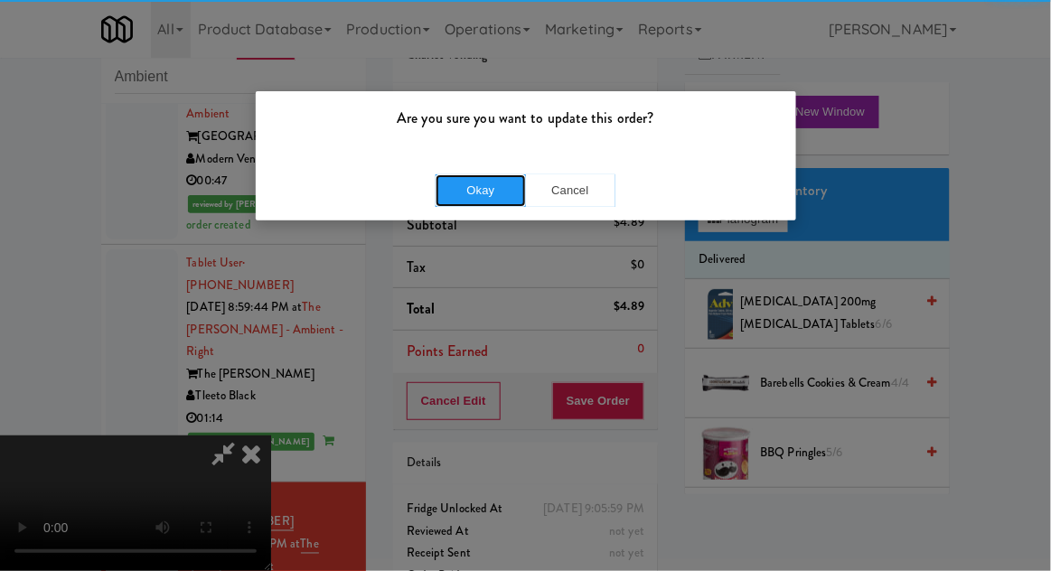
click at [472, 187] on button "Okay" at bounding box center [481, 190] width 90 height 33
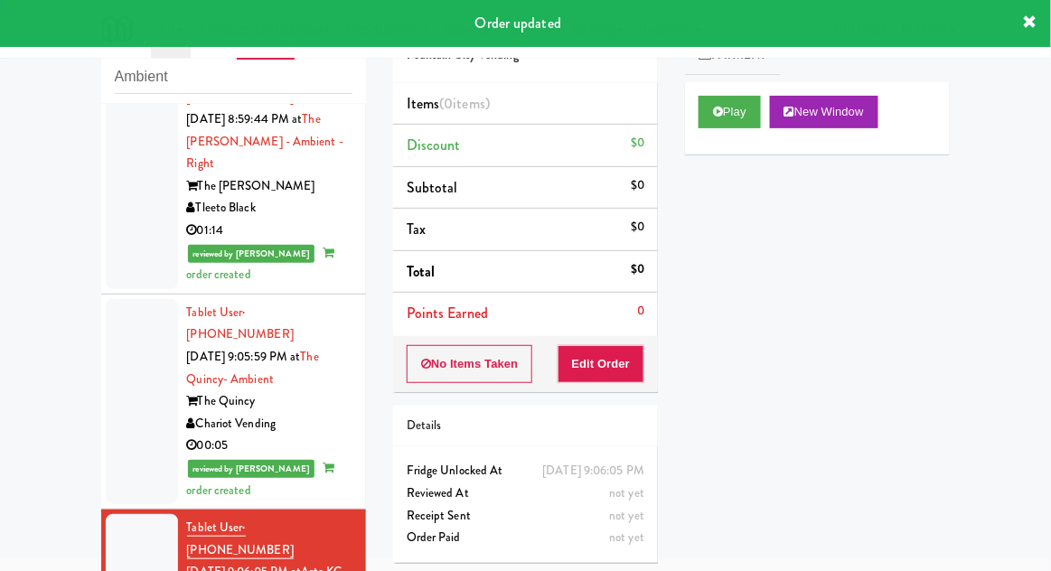
scroll to position [2315, 0]
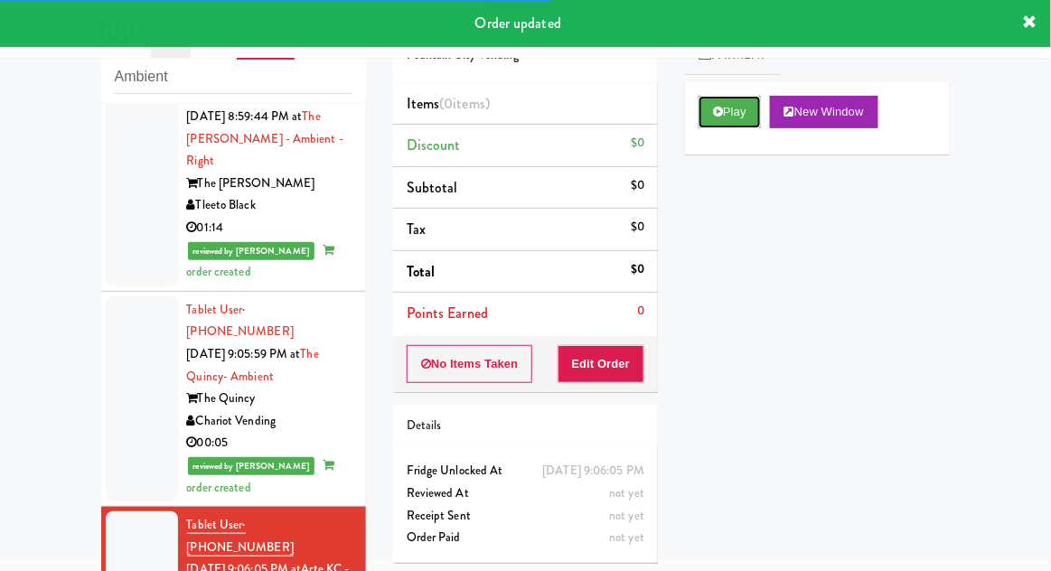
click at [710, 126] on button "Play" at bounding box center [730, 112] width 62 height 33
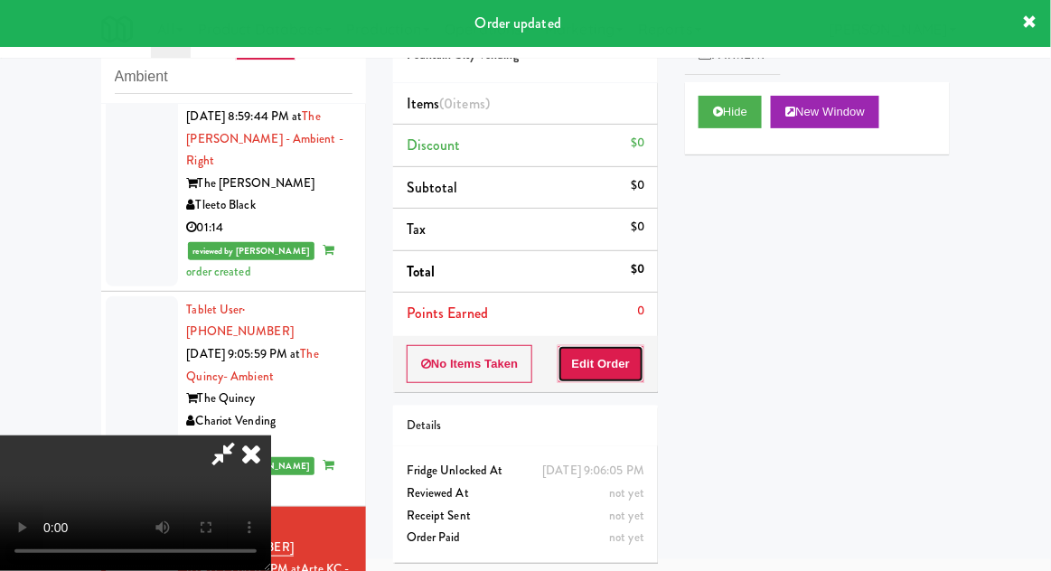
click at [594, 349] on button "Edit Order" at bounding box center [602, 364] width 88 height 38
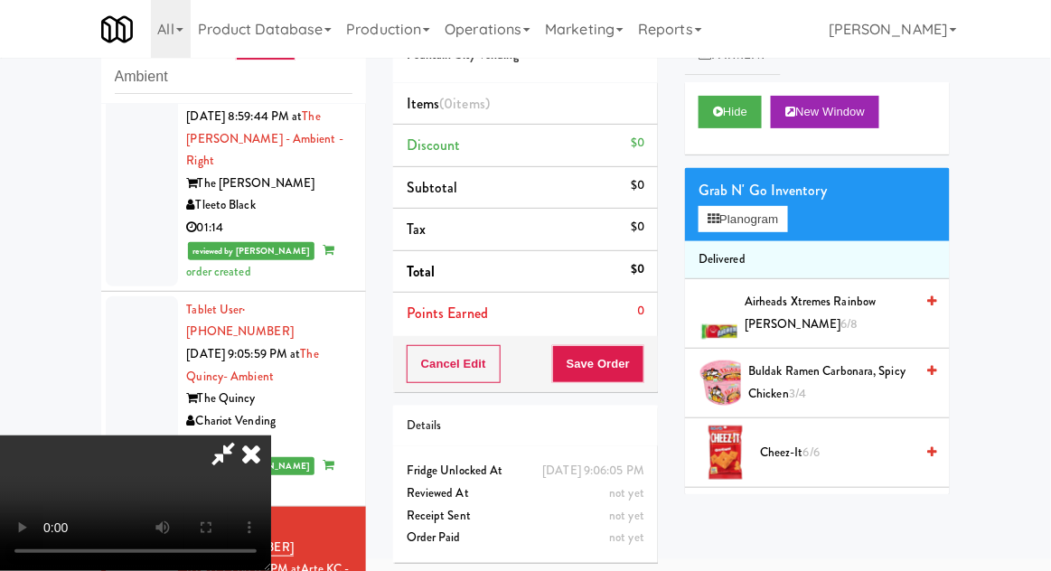
scroll to position [66, 0]
click at [786, 228] on button "Planogram" at bounding box center [743, 219] width 89 height 27
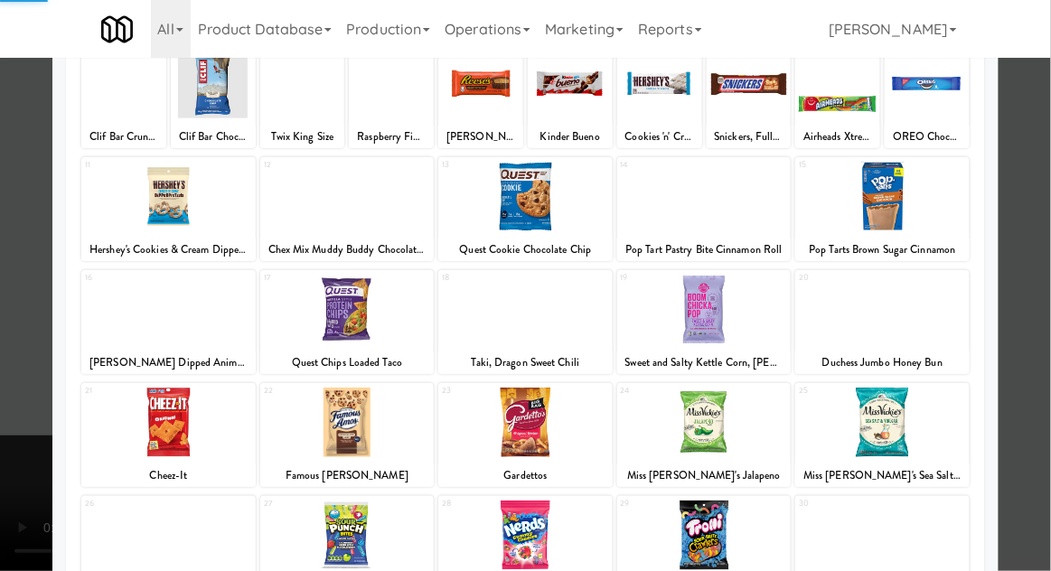
scroll to position [167, 0]
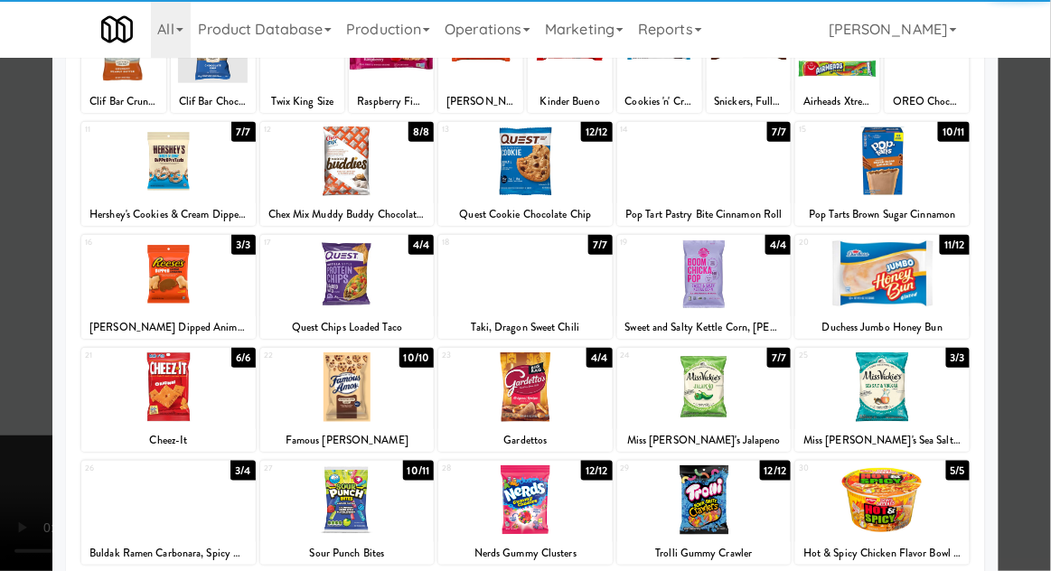
click at [294, 526] on div at bounding box center [347, 500] width 174 height 70
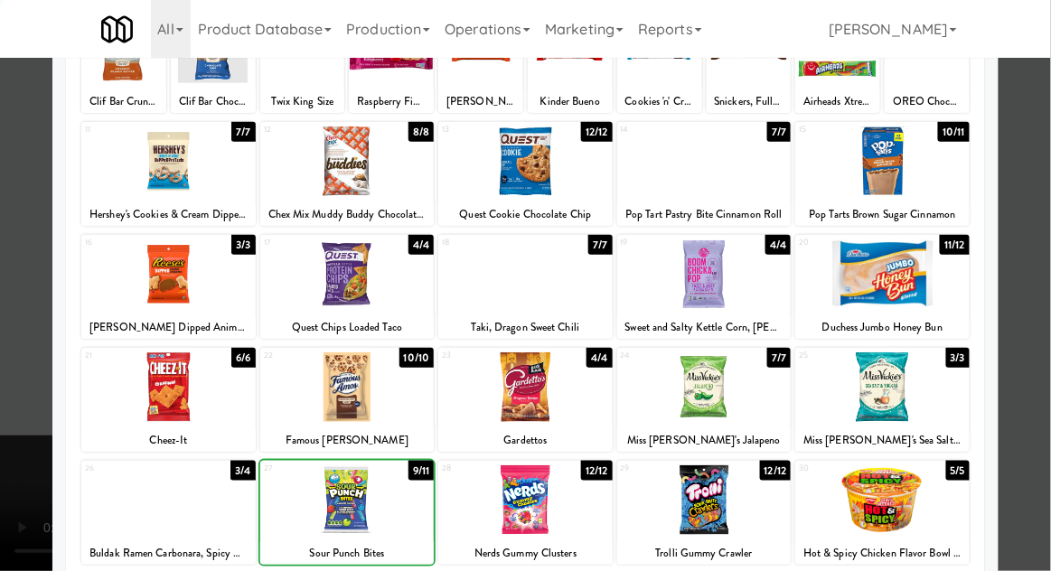
click at [1047, 224] on div at bounding box center [525, 285] width 1051 height 571
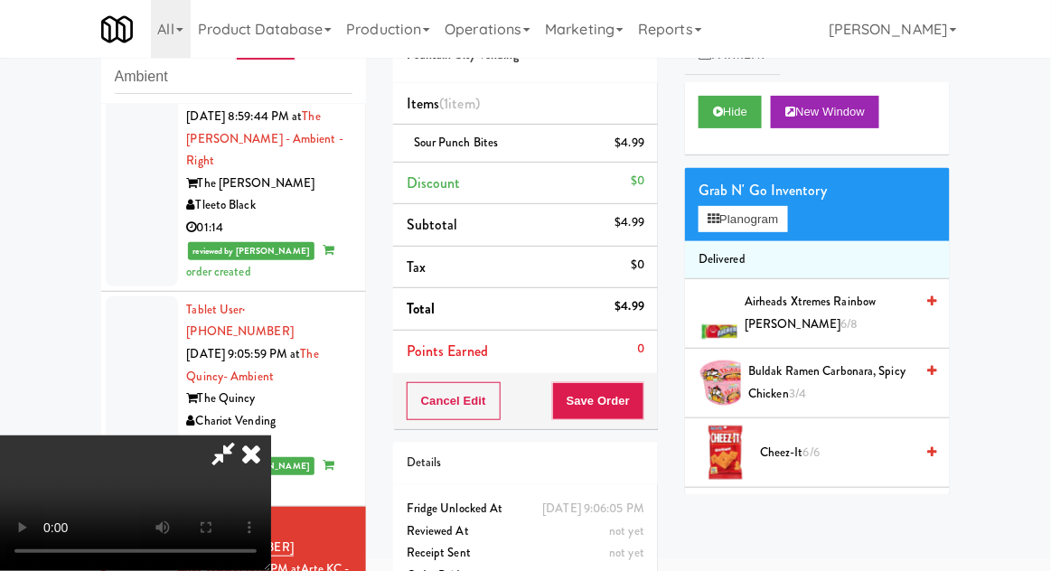
click at [632, 143] on div "$4.99" at bounding box center [631, 143] width 30 height 23
click at [646, 150] on icon at bounding box center [646, 150] width 9 height 12
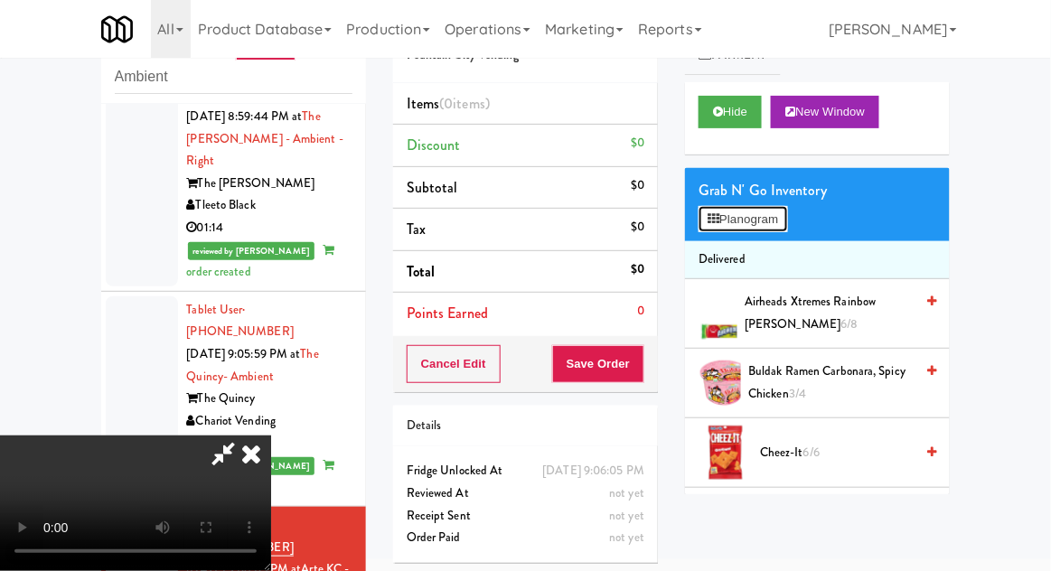
click at [779, 217] on button "Planogram" at bounding box center [743, 219] width 89 height 27
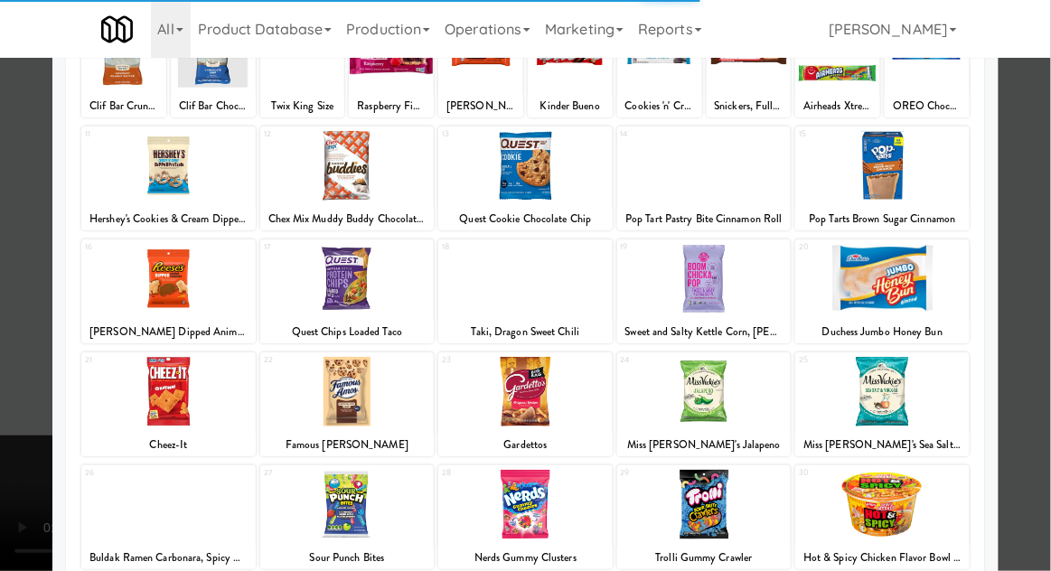
scroll to position [161, 0]
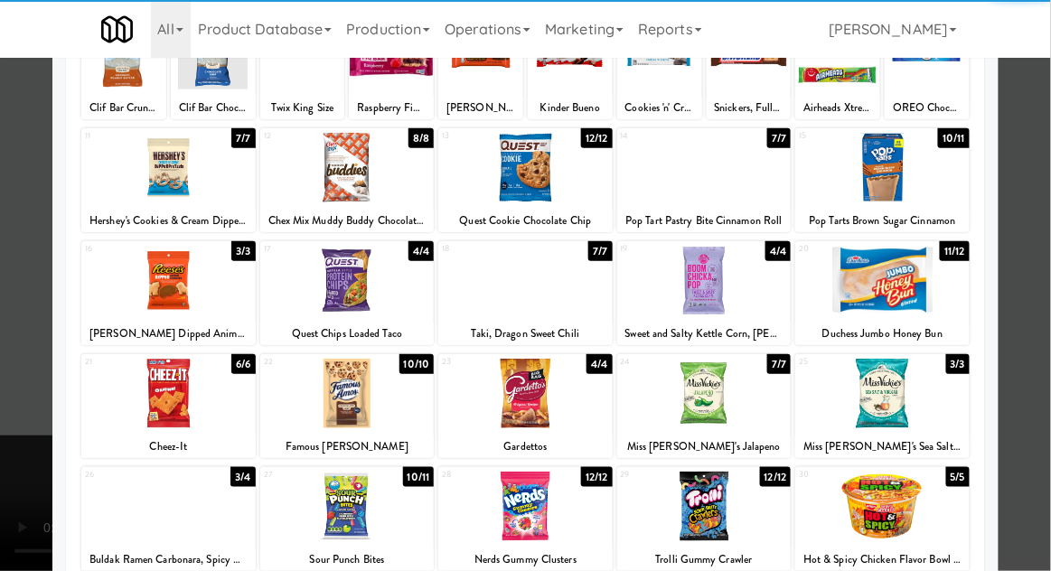
click at [717, 521] on div at bounding box center [704, 507] width 174 height 70
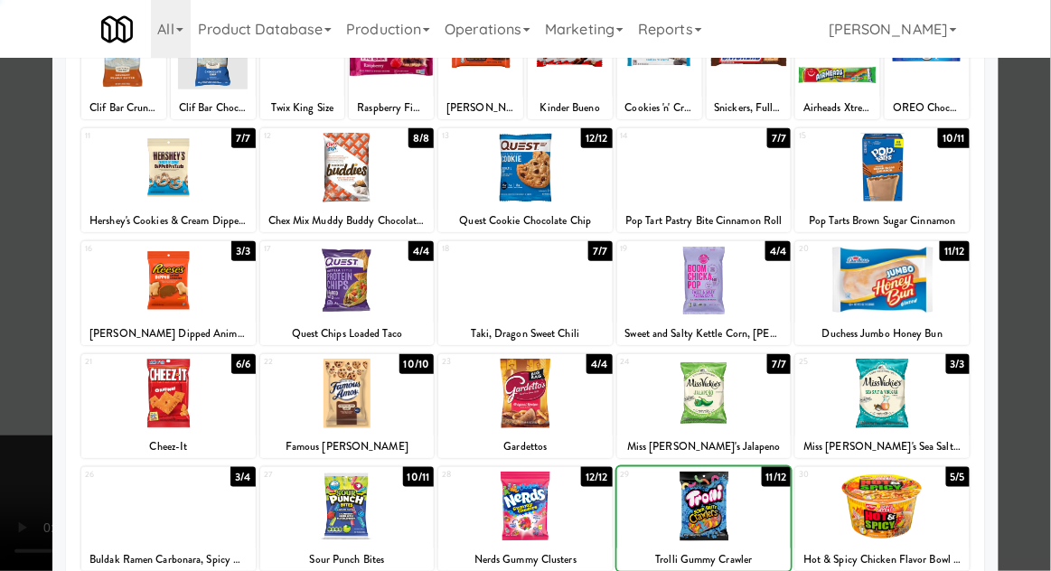
click at [1039, 245] on div at bounding box center [525, 285] width 1051 height 571
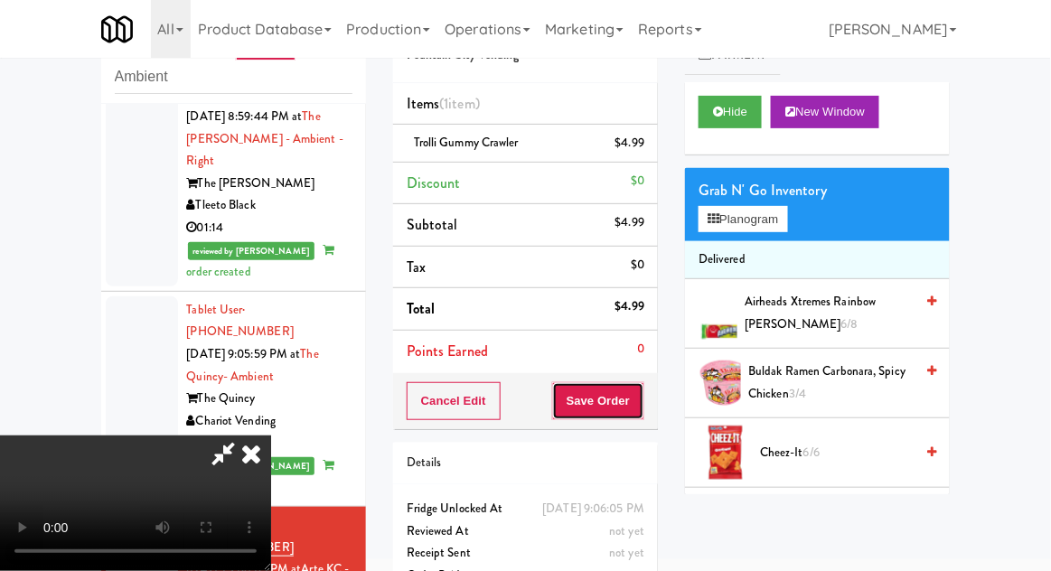
click at [644, 406] on button "Save Order" at bounding box center [598, 401] width 92 height 38
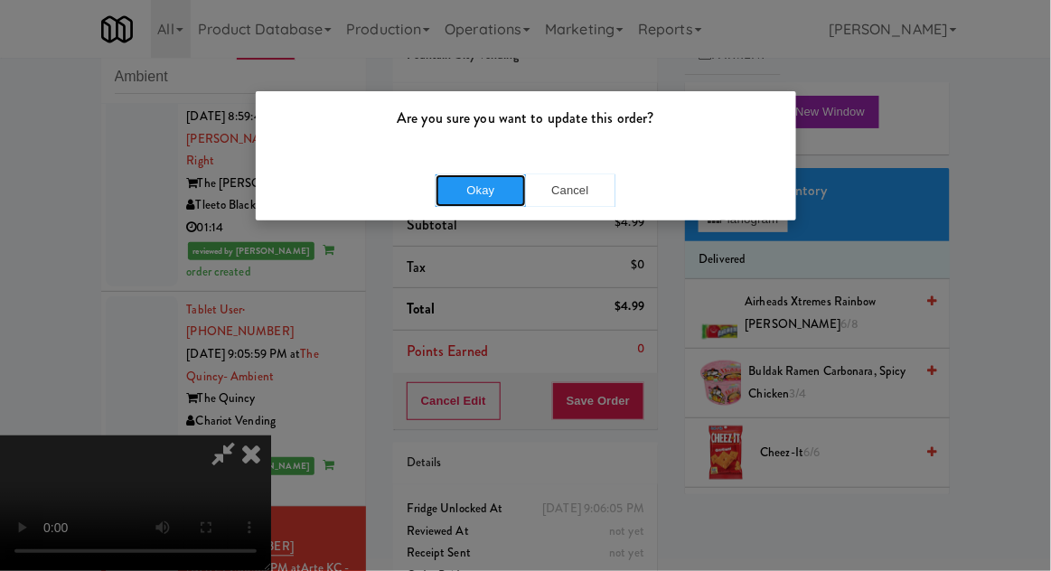
click at [461, 194] on button "Okay" at bounding box center [481, 190] width 90 height 33
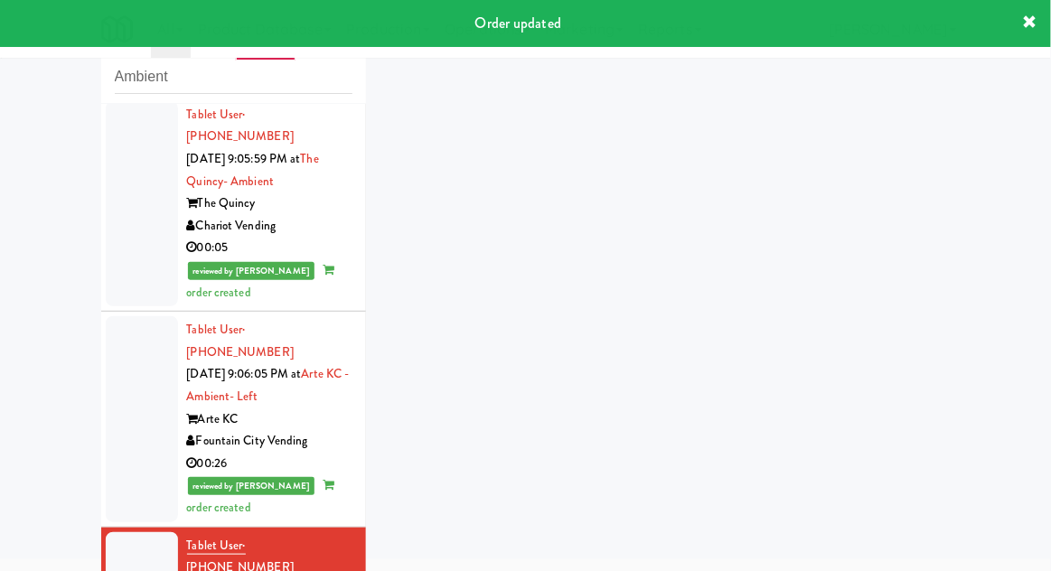
scroll to position [2516, 0]
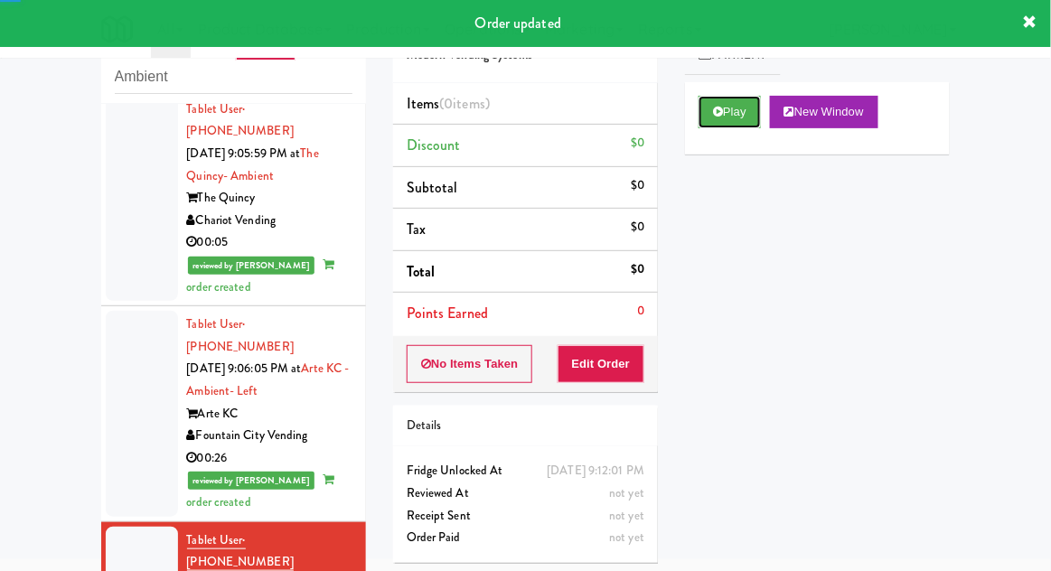
click at [729, 113] on button "Play" at bounding box center [730, 112] width 62 height 33
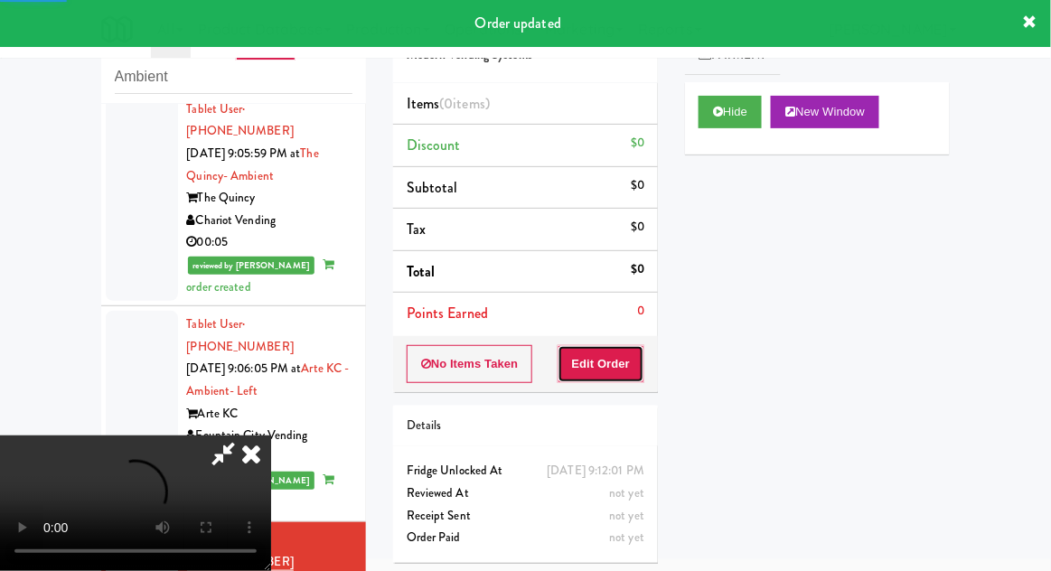
click at [620, 345] on button "Edit Order" at bounding box center [602, 364] width 88 height 38
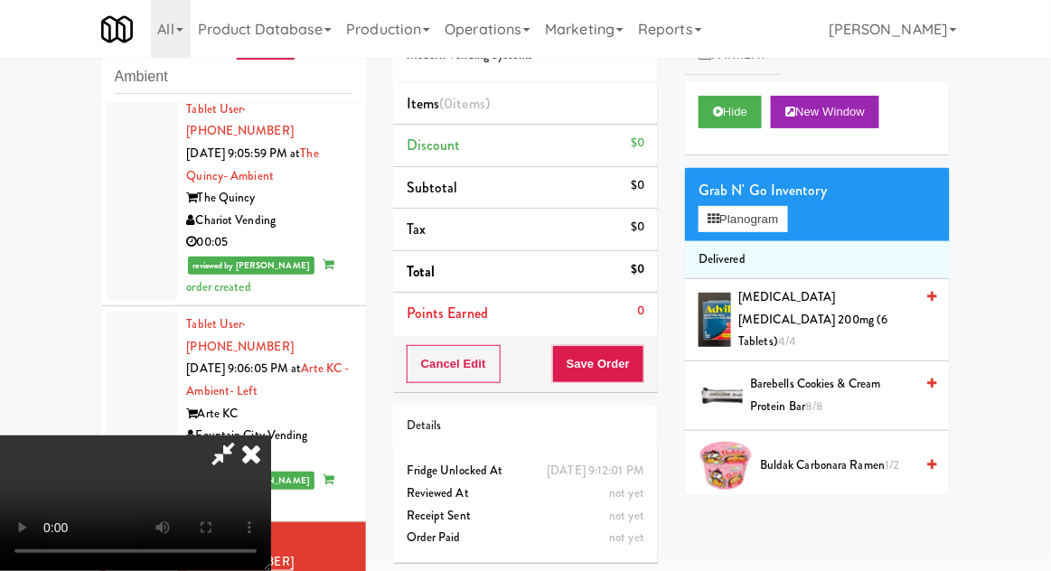
scroll to position [0, 0]
click at [785, 221] on button "Planogram" at bounding box center [743, 219] width 89 height 27
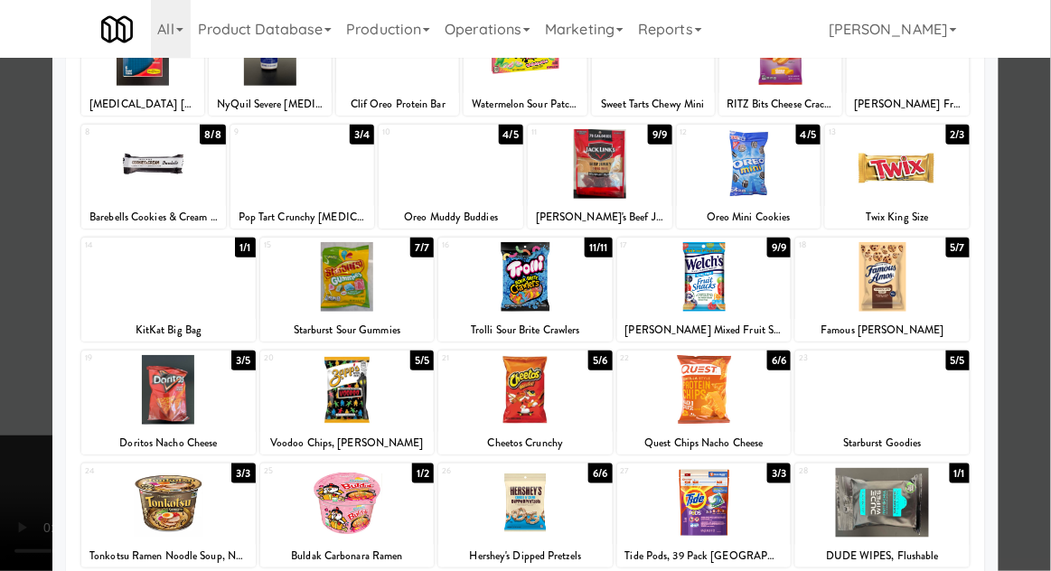
scroll to position [229, 0]
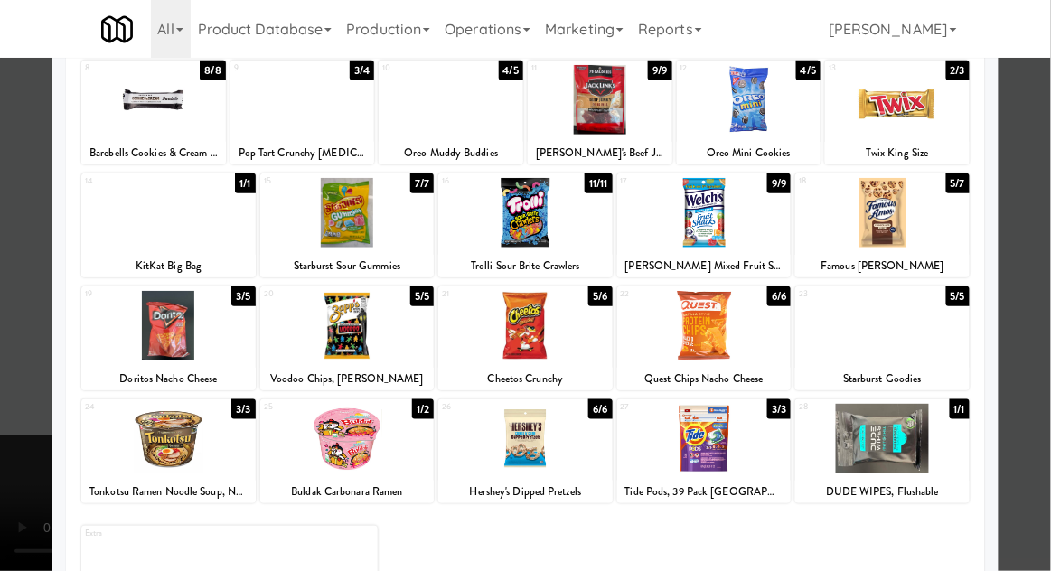
click at [528, 228] on div at bounding box center [525, 213] width 174 height 70
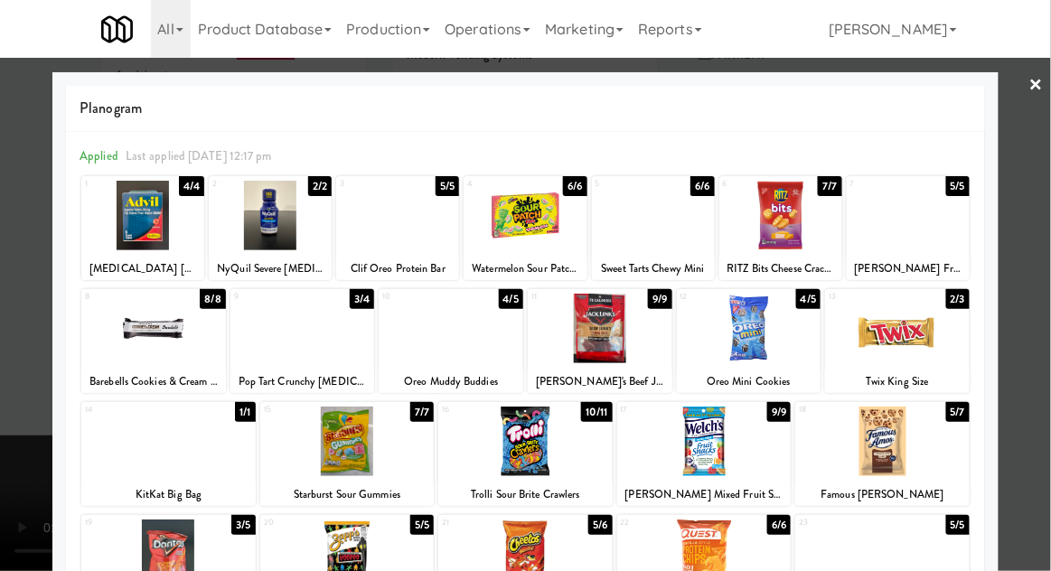
click at [1039, 122] on div at bounding box center [525, 285] width 1051 height 571
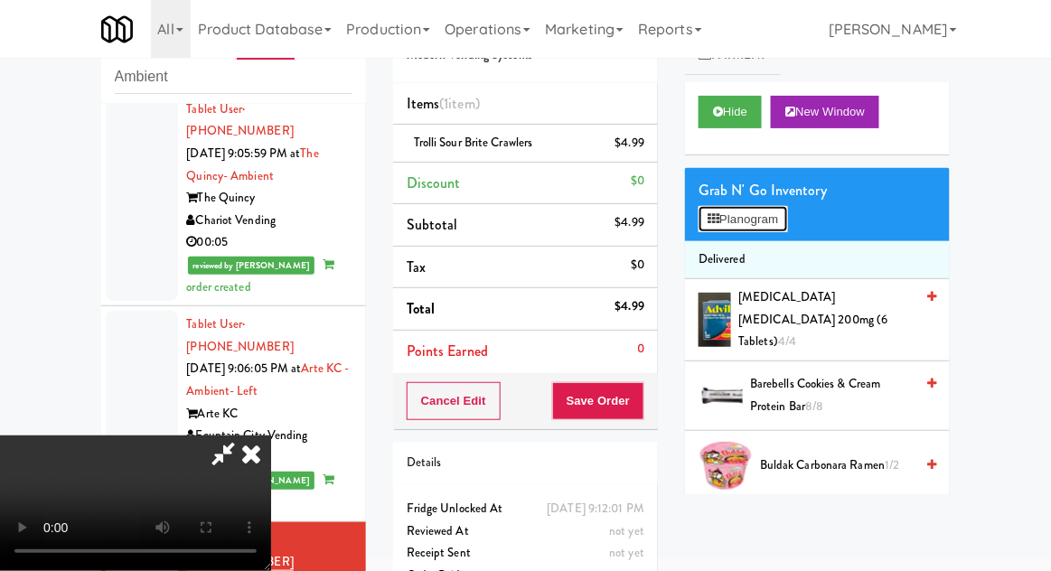
click at [786, 206] on button "Planogram" at bounding box center [743, 219] width 89 height 27
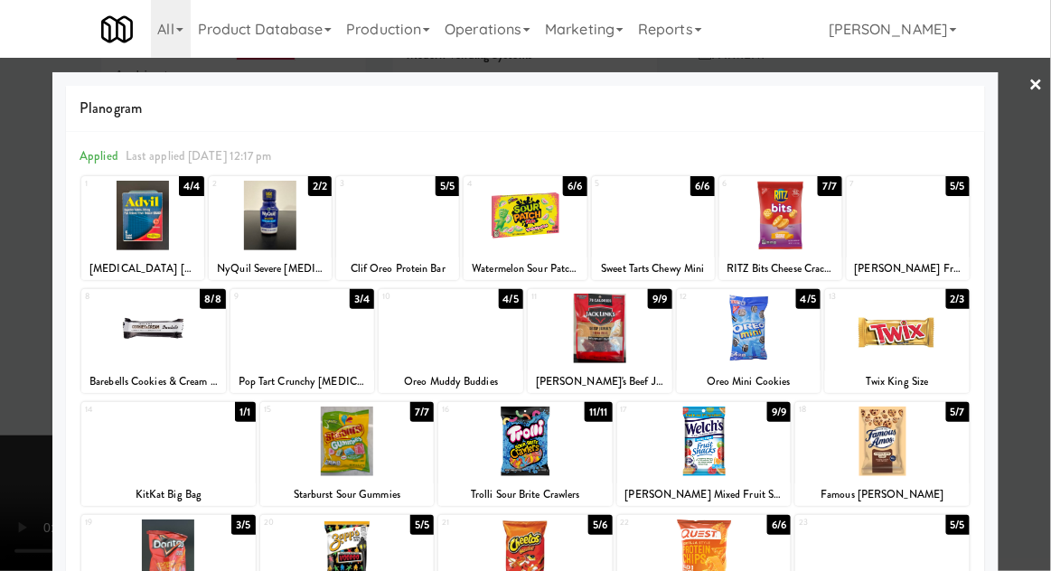
click at [1046, 166] on div at bounding box center [525, 285] width 1051 height 571
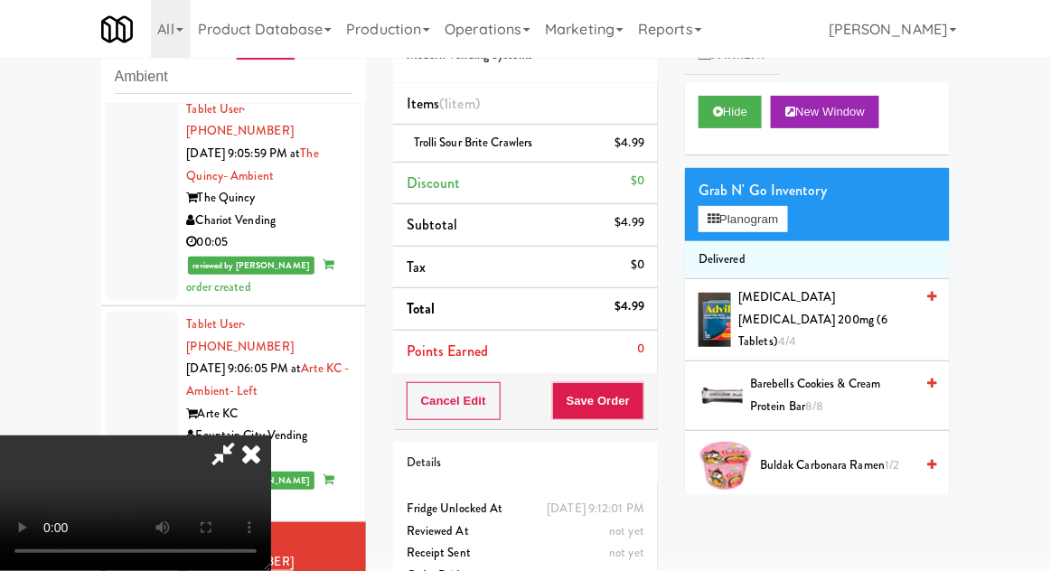
scroll to position [66, 0]
click at [644, 409] on button "Save Order" at bounding box center [598, 401] width 92 height 38
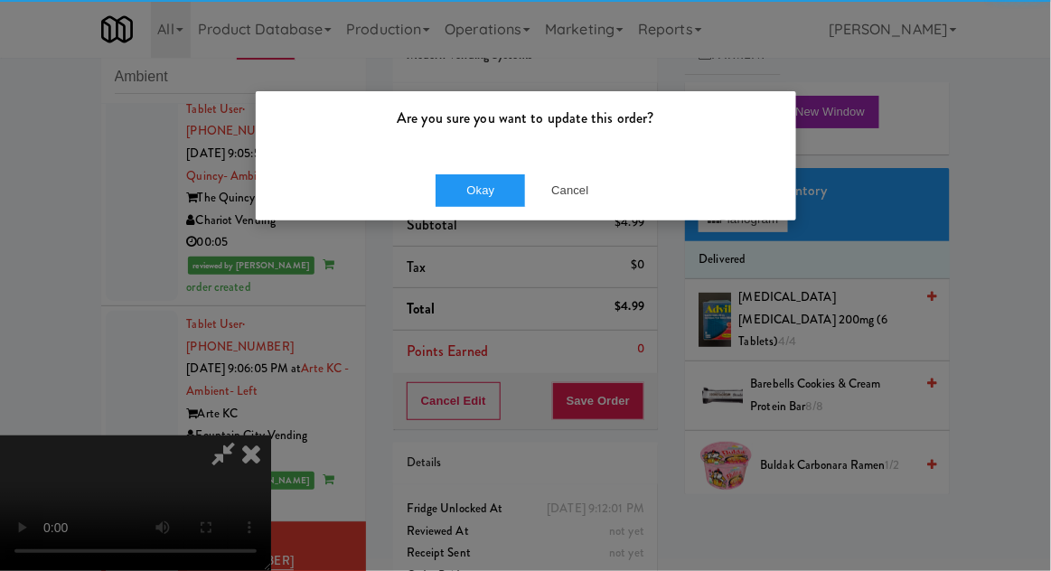
click at [477, 125] on p "Are you sure you want to update this order?" at bounding box center [525, 118] width 513 height 27
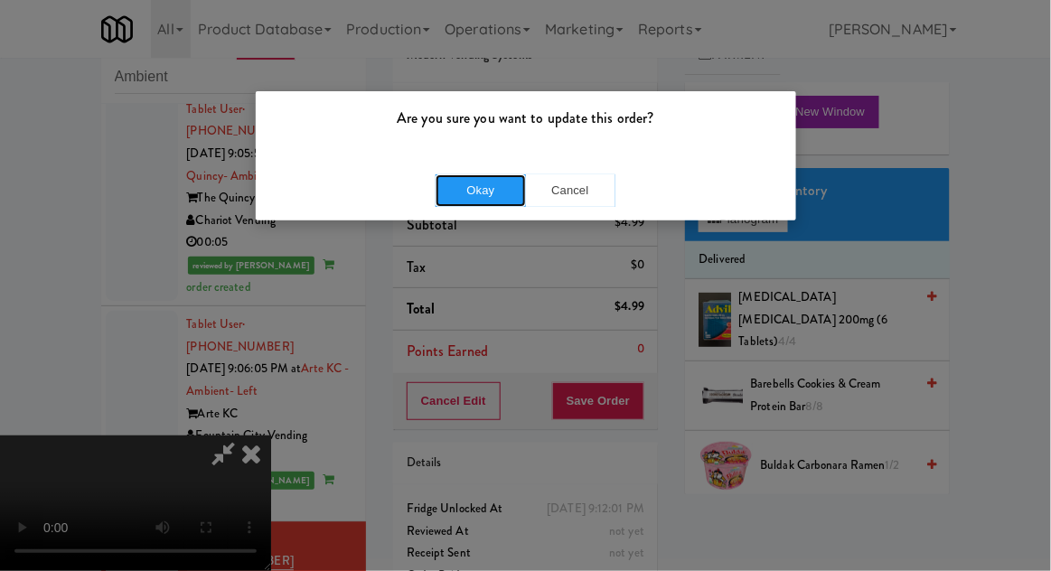
click at [489, 202] on button "Okay" at bounding box center [481, 190] width 90 height 33
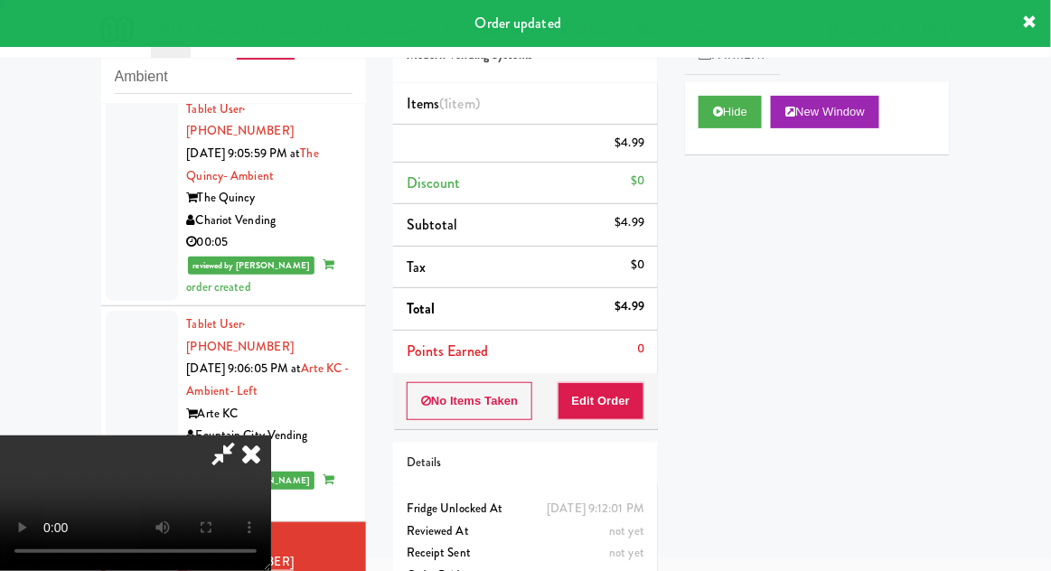
scroll to position [0, 0]
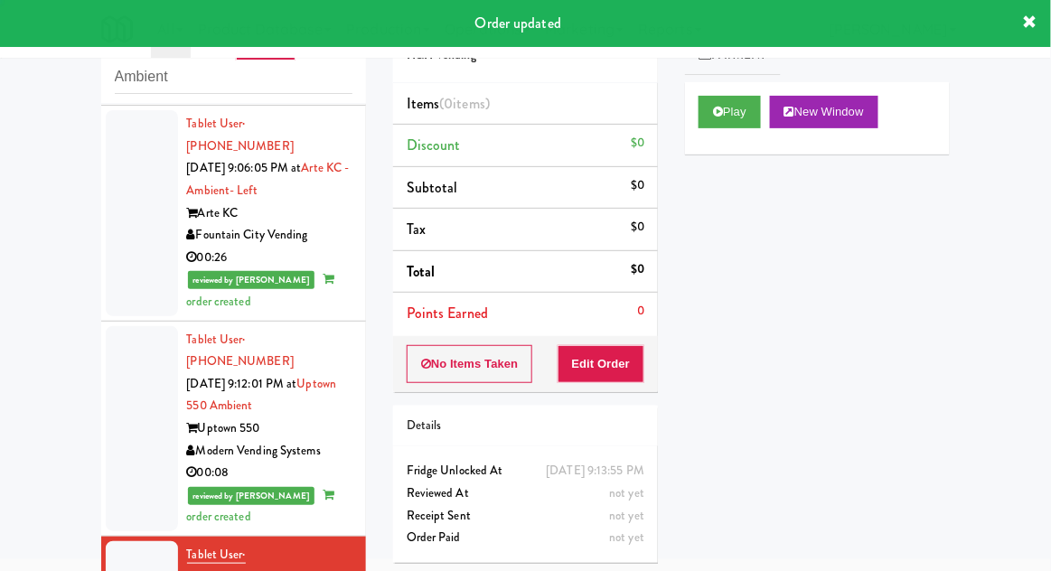
scroll to position [2713, 0]
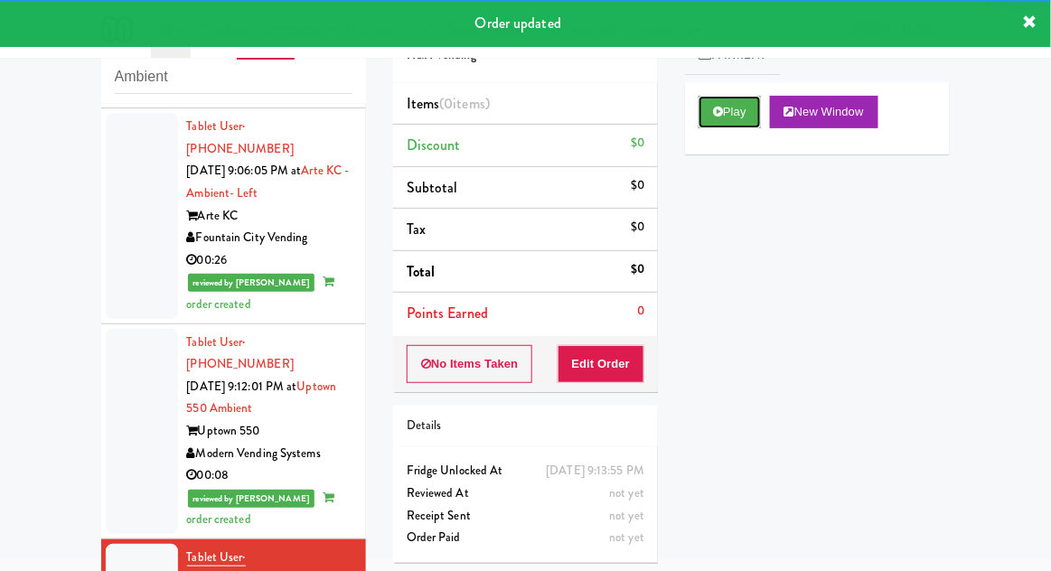
click at [736, 123] on button "Play" at bounding box center [730, 112] width 62 height 33
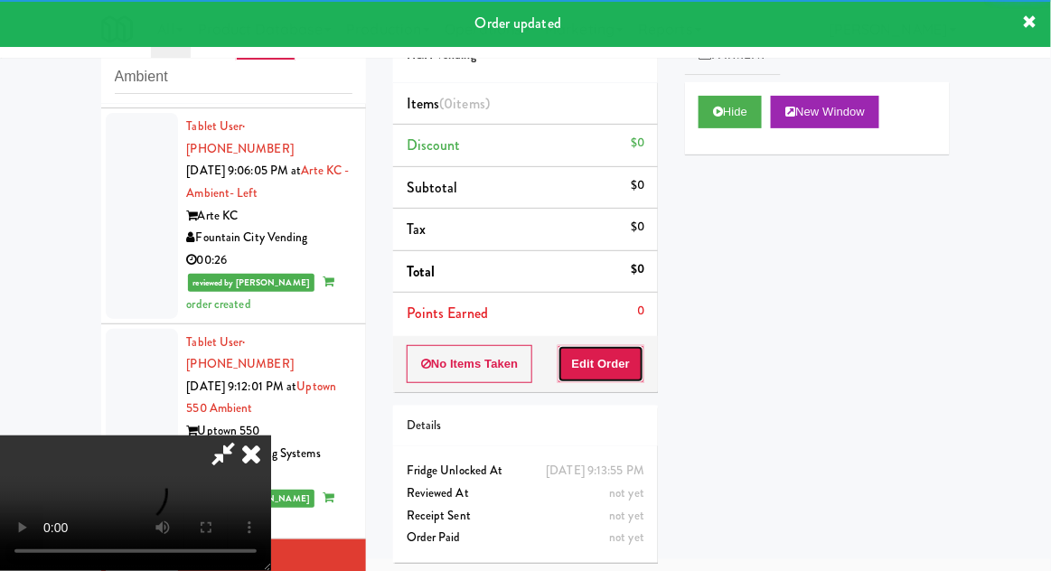
click at [629, 357] on button "Edit Order" at bounding box center [602, 364] width 88 height 38
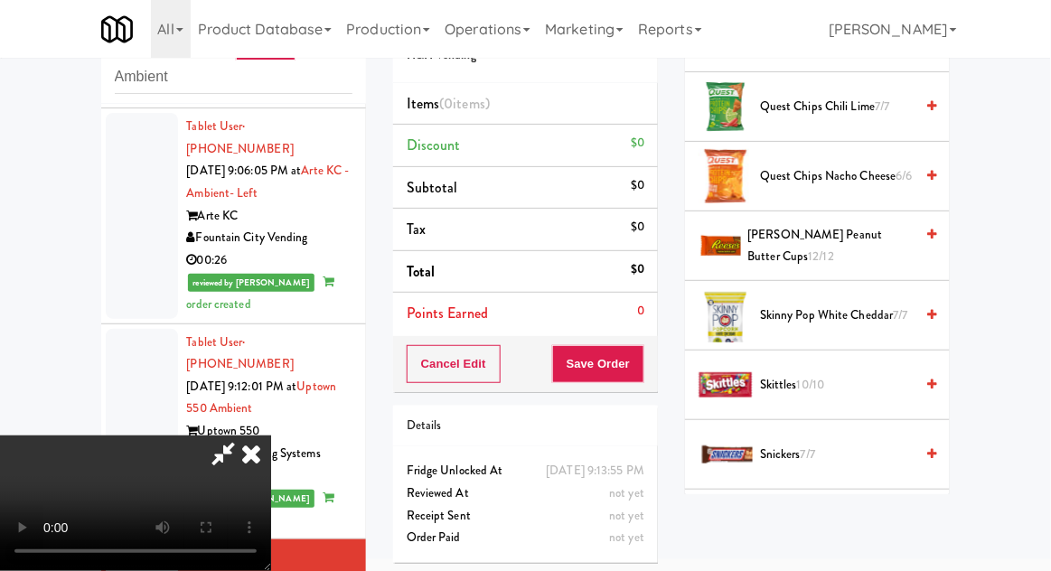
scroll to position [1680, 0]
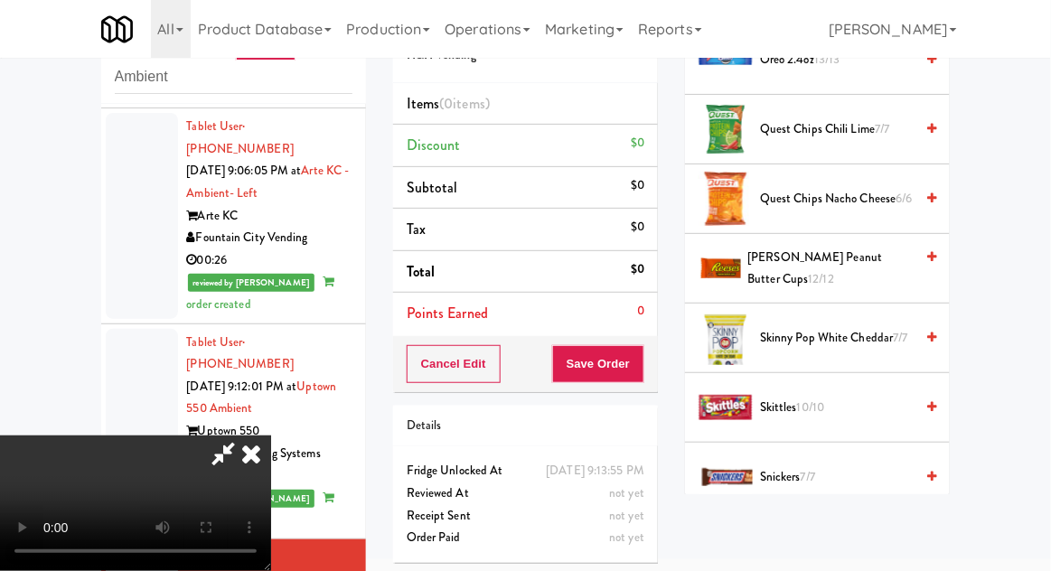
click at [879, 247] on span "Reese's Peanut Butter Cups 12/12" at bounding box center [831, 269] width 166 height 44
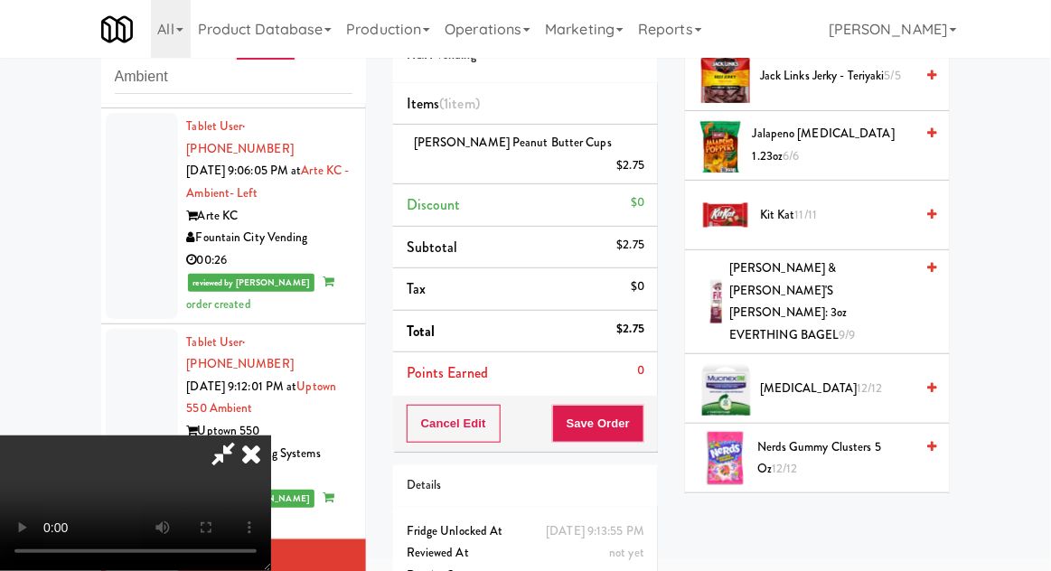
scroll to position [1133, 0]
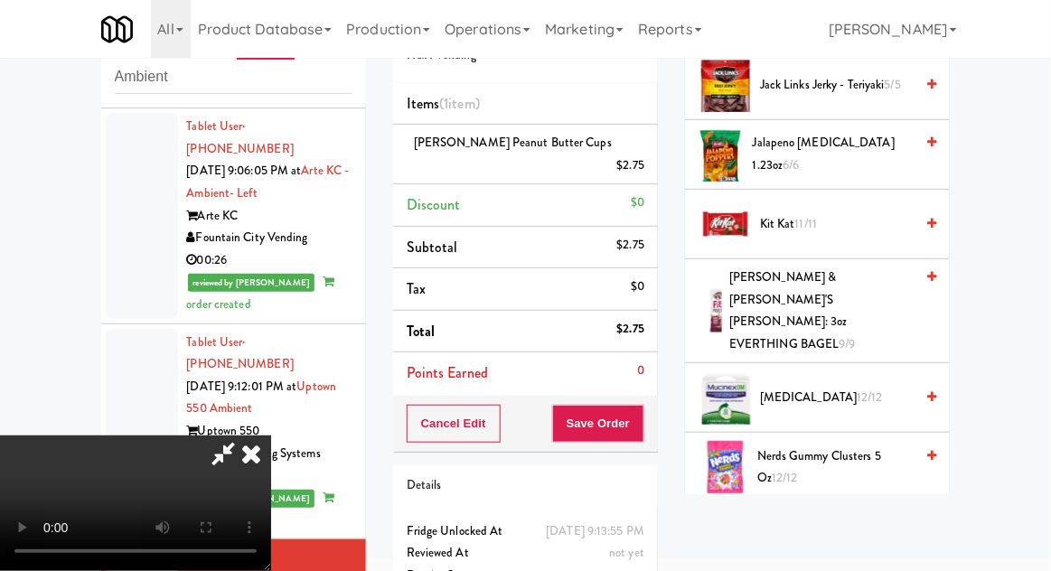
click at [872, 217] on span "Kit Kat 11/11" at bounding box center [837, 224] width 154 height 23
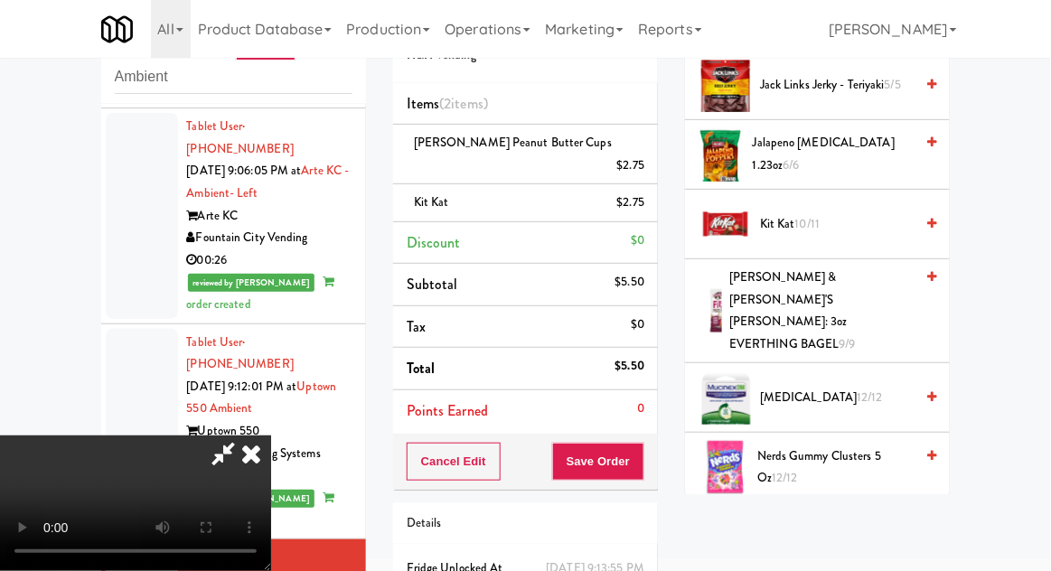
scroll to position [82, 0]
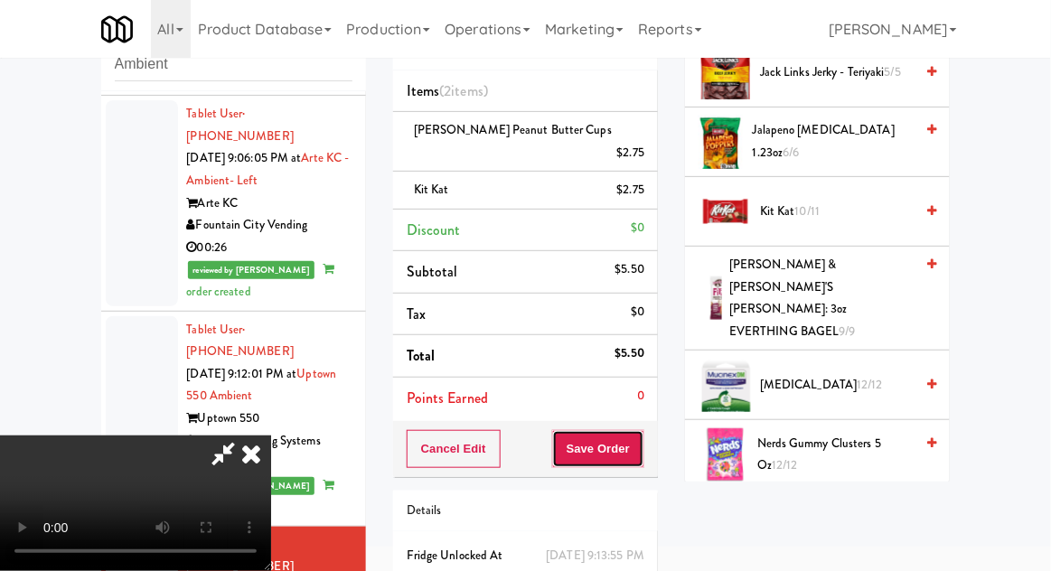
click at [635, 430] on button "Save Order" at bounding box center [598, 449] width 92 height 38
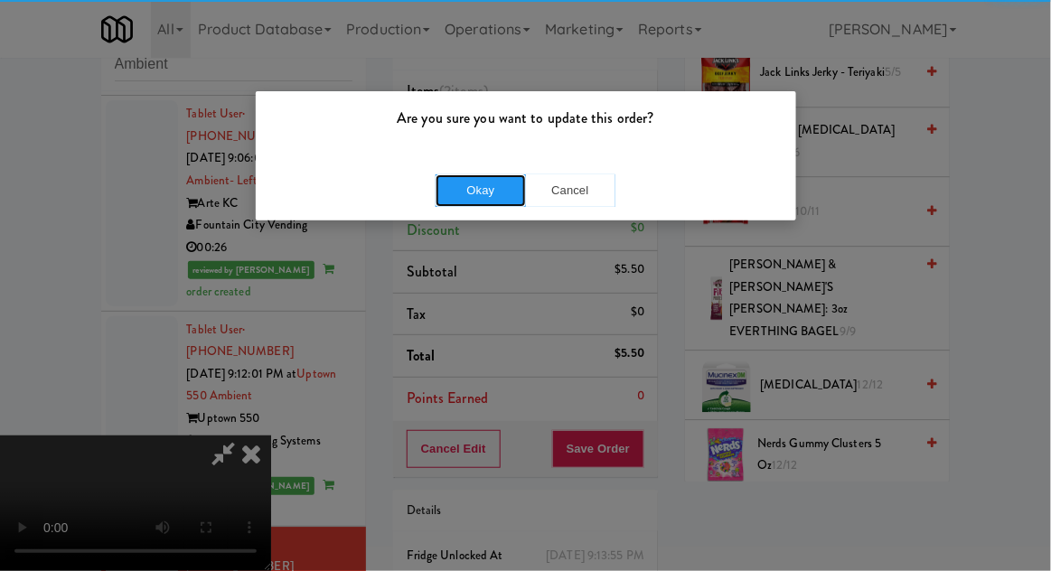
click at [476, 199] on button "Okay" at bounding box center [481, 190] width 90 height 33
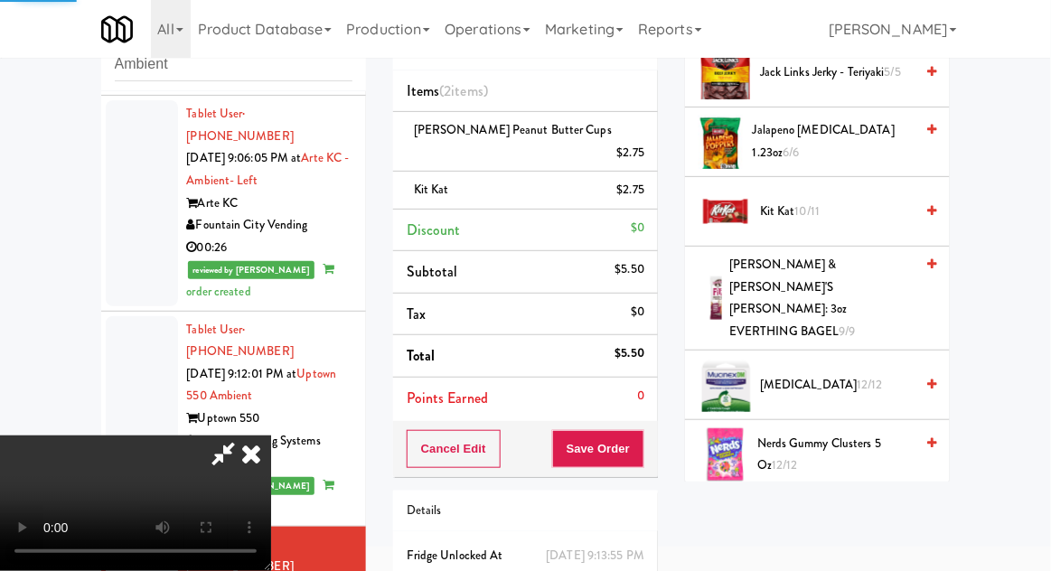
scroll to position [178, 0]
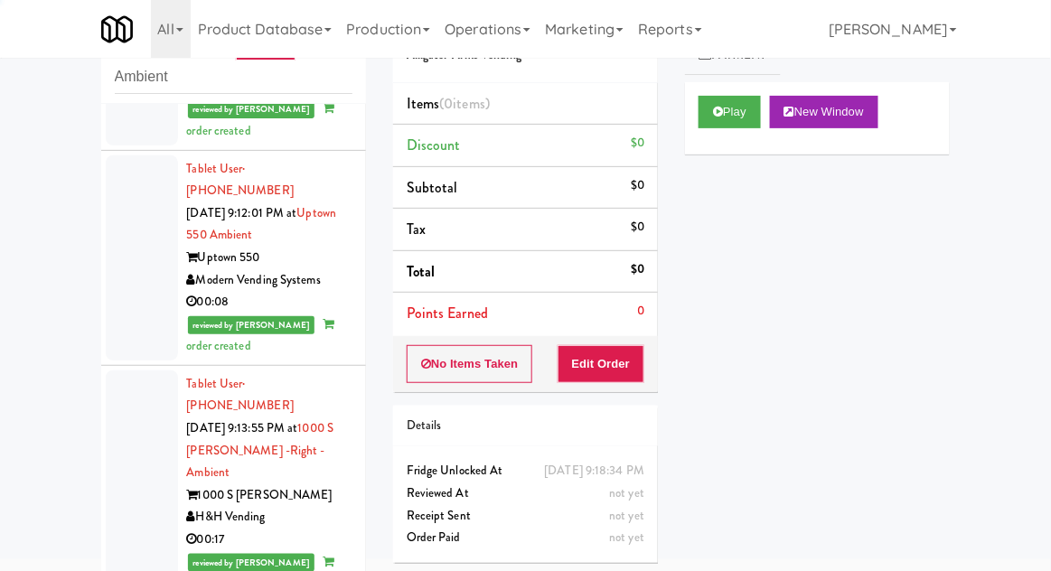
scroll to position [2889, 0]
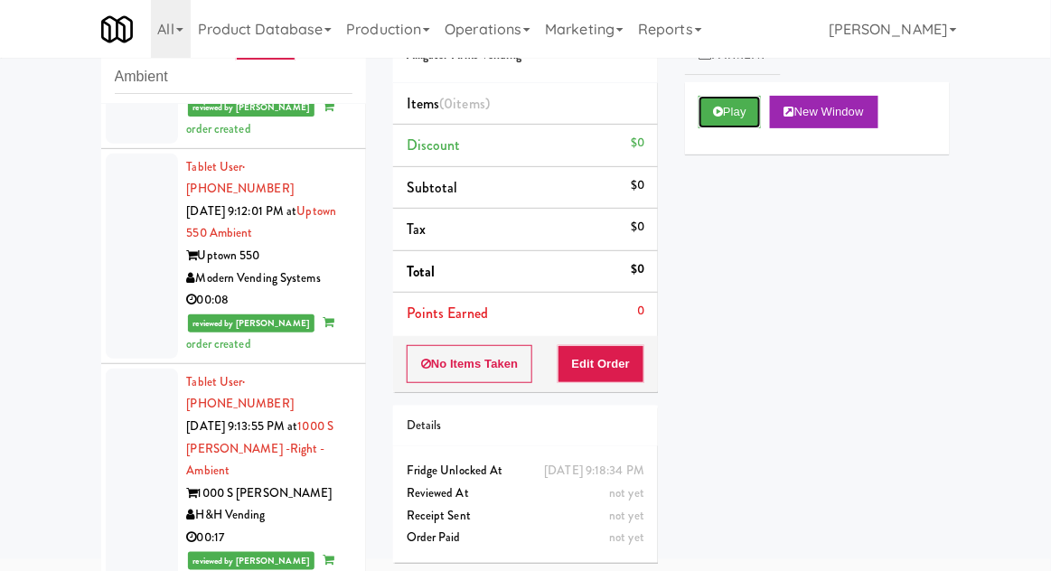
click at [717, 114] on icon at bounding box center [718, 112] width 10 height 12
click at [624, 357] on button "Edit Order" at bounding box center [602, 364] width 88 height 38
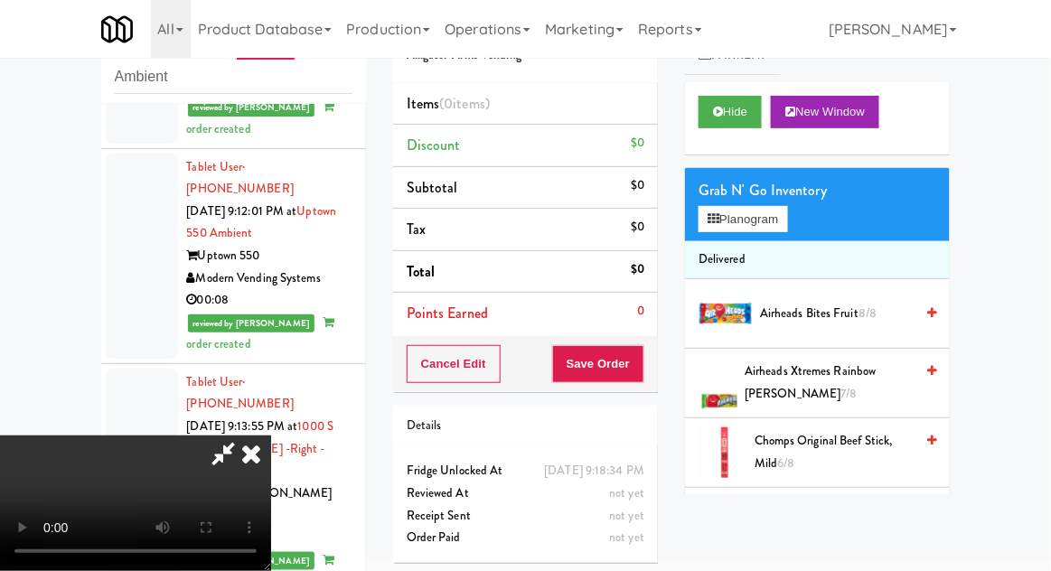
scroll to position [0, 0]
click at [787, 212] on button "Planogram" at bounding box center [743, 219] width 89 height 27
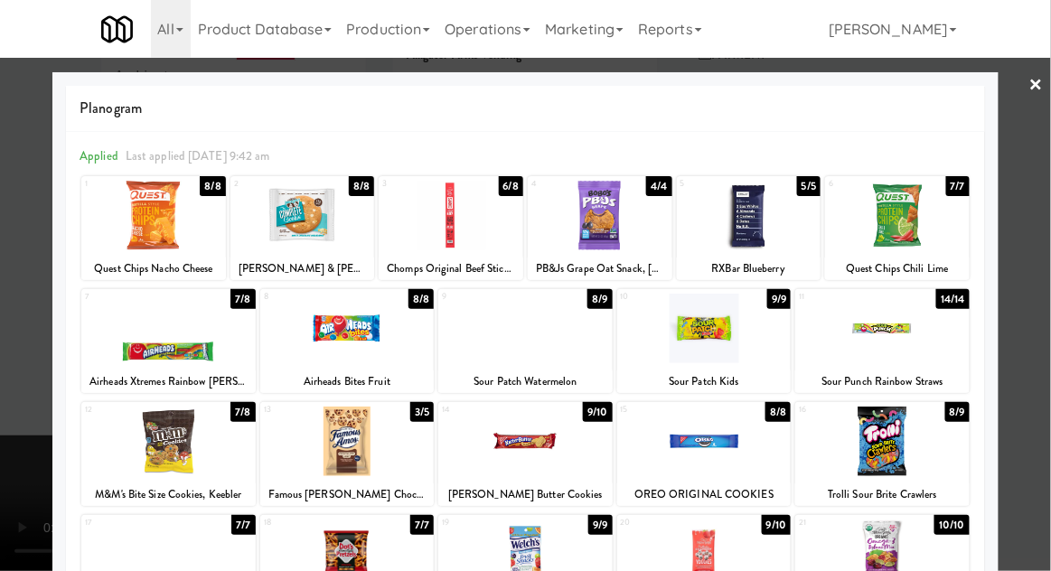
click at [339, 356] on div at bounding box center [347, 329] width 174 height 70
click at [1037, 201] on div at bounding box center [525, 285] width 1051 height 571
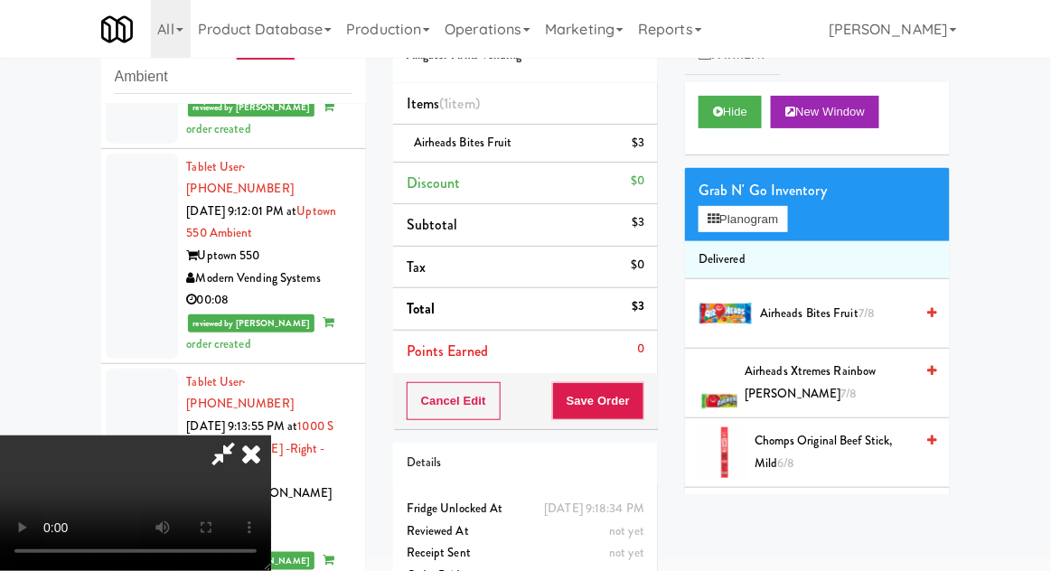
scroll to position [66, 0]
click at [636, 402] on button "Save Order" at bounding box center [598, 401] width 92 height 38
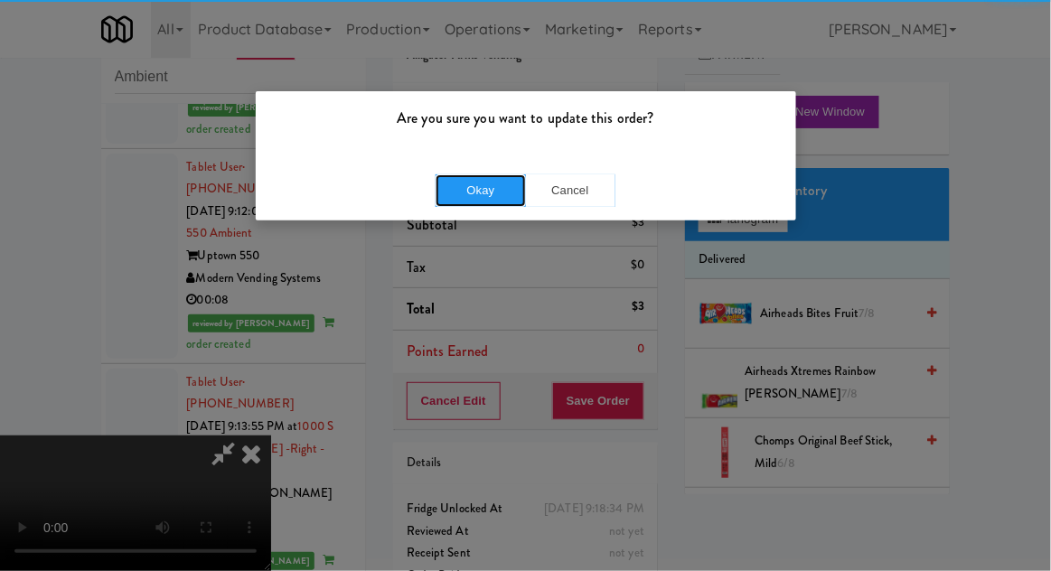
click at [506, 202] on button "Okay" at bounding box center [481, 190] width 90 height 33
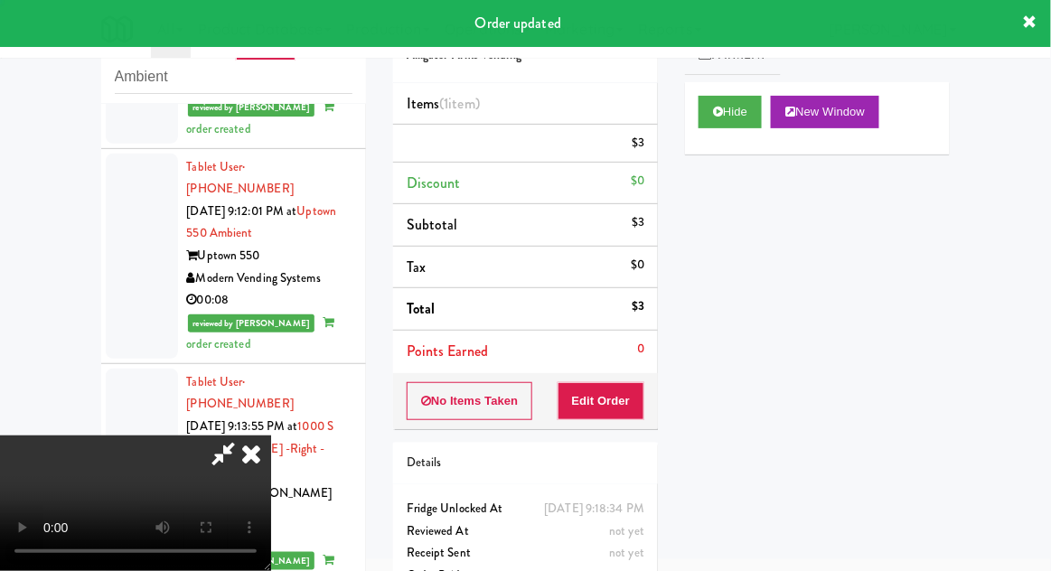
scroll to position [0, 0]
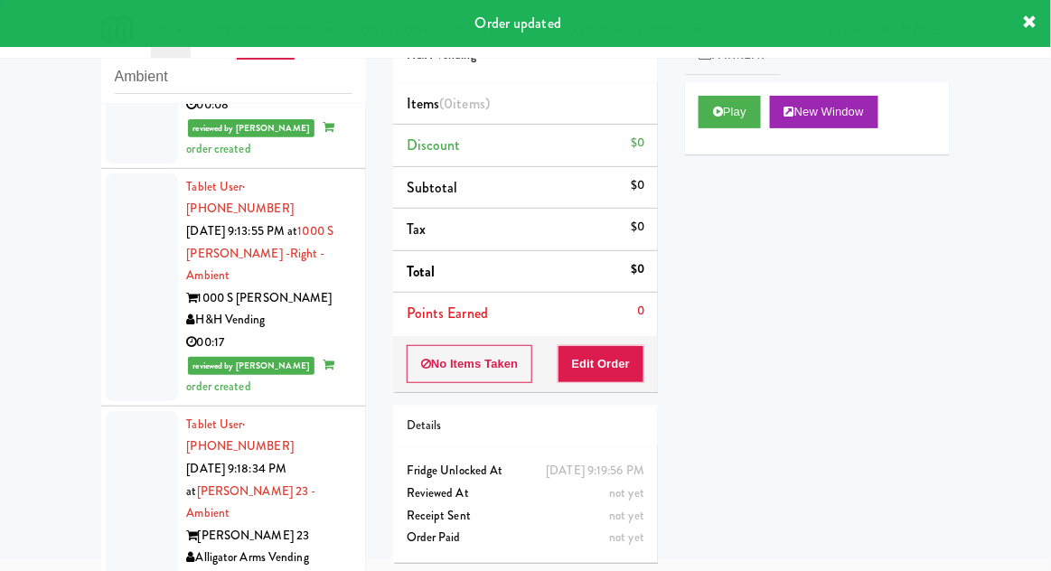
scroll to position [3089, 0]
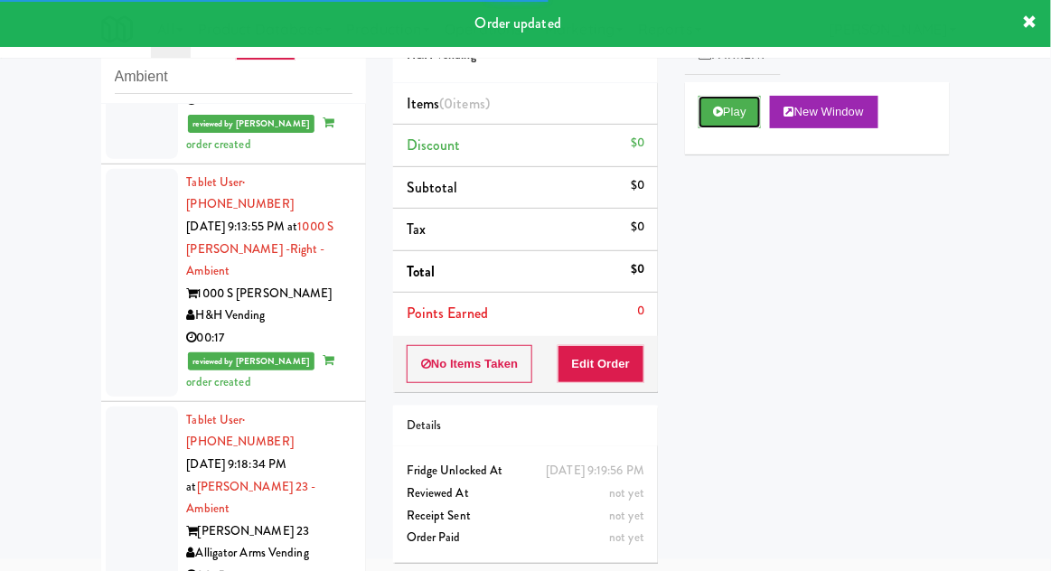
click at [716, 117] on icon at bounding box center [718, 112] width 10 height 12
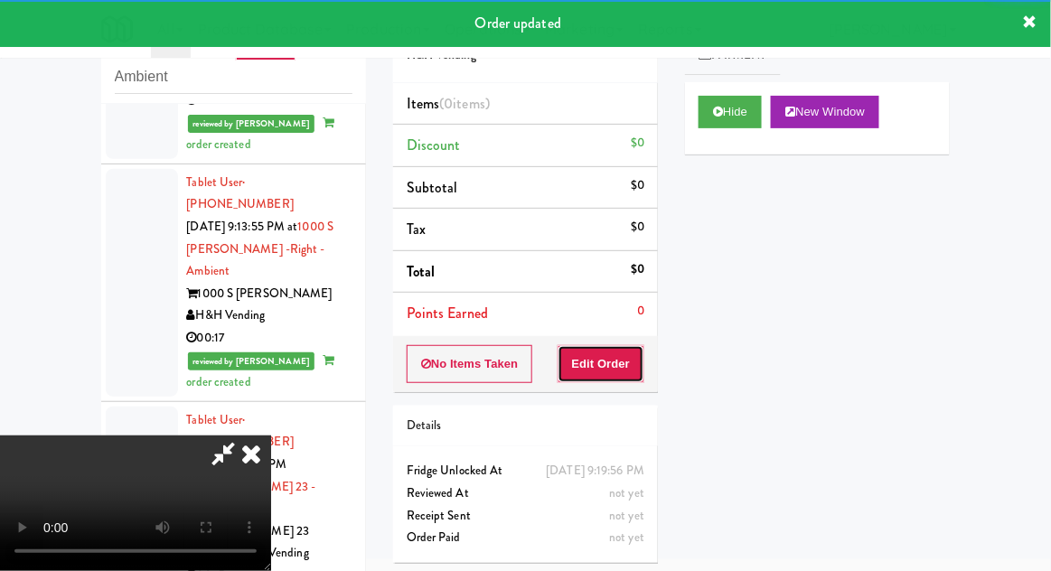
click at [609, 352] on button "Edit Order" at bounding box center [602, 364] width 88 height 38
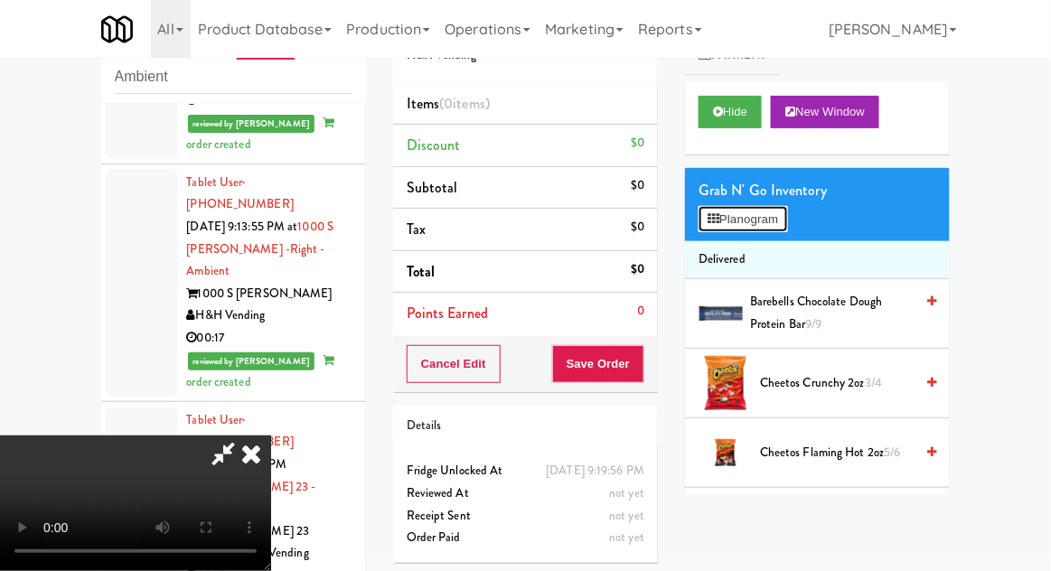
click at [787, 220] on button "Planogram" at bounding box center [743, 219] width 89 height 27
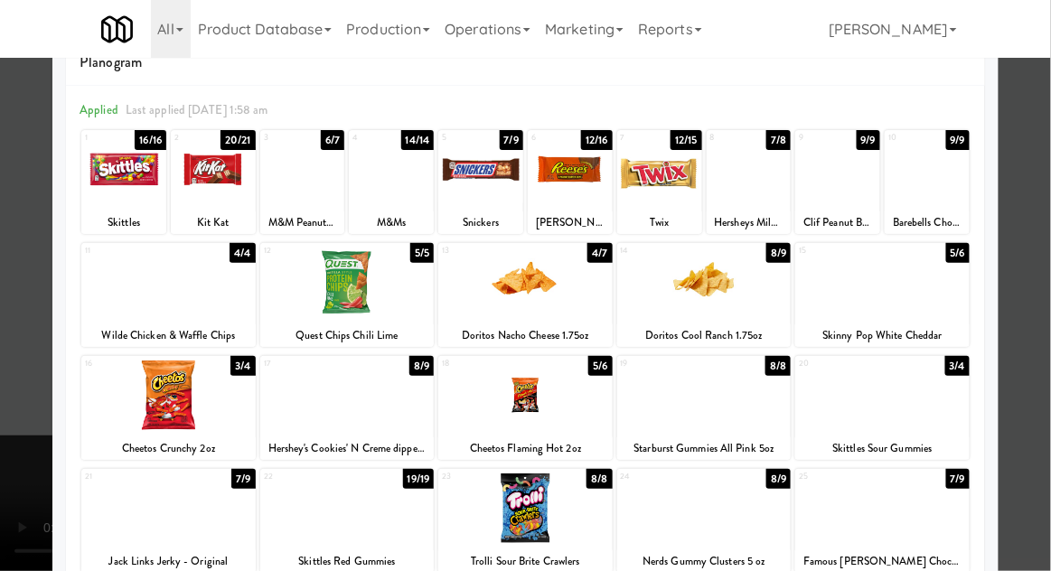
scroll to position [51, 0]
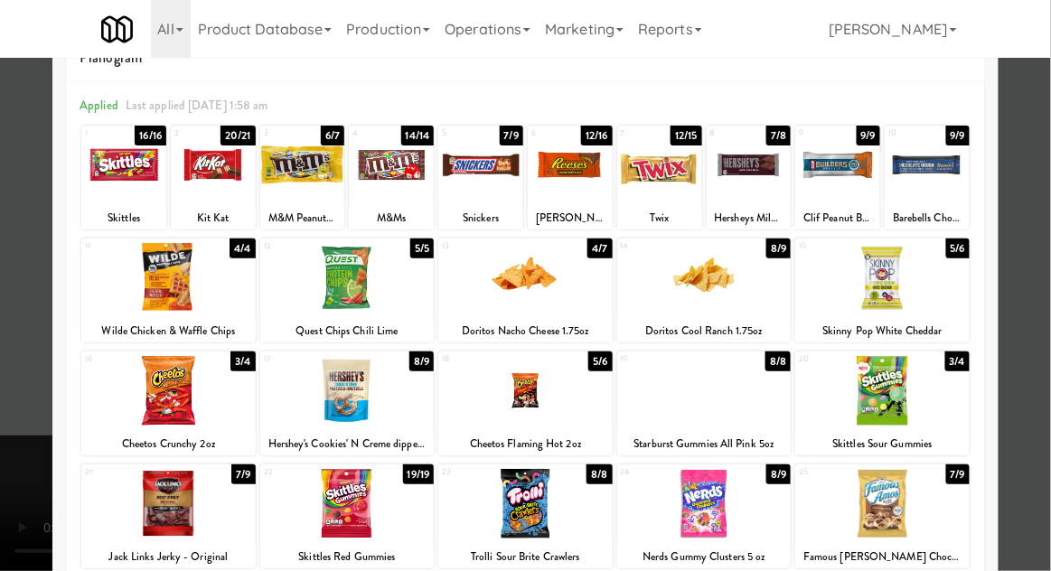
click at [529, 296] on div at bounding box center [525, 278] width 174 height 70
click at [1049, 192] on div at bounding box center [525, 285] width 1051 height 571
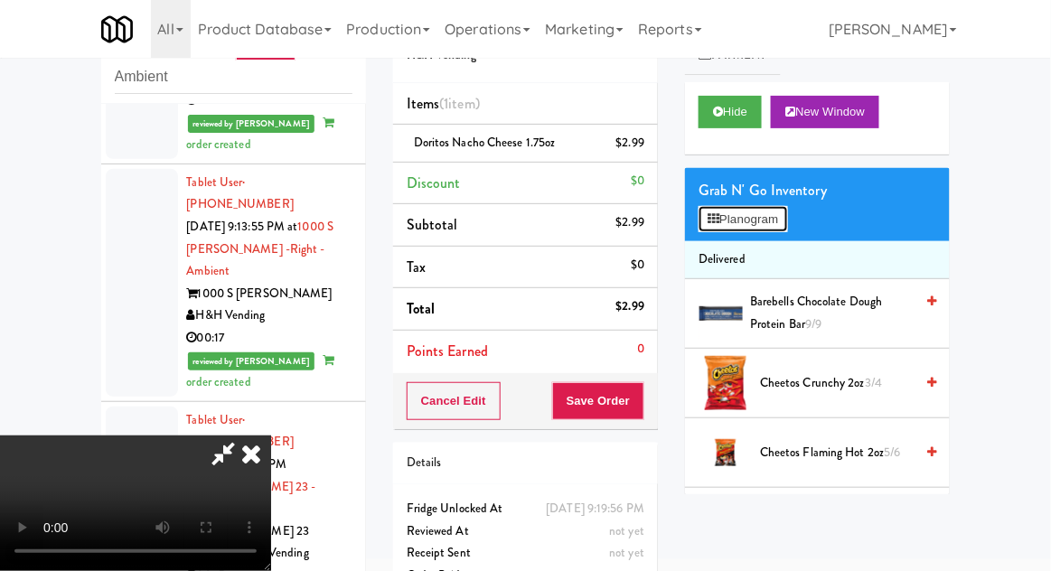
click at [787, 219] on button "Planogram" at bounding box center [743, 219] width 89 height 27
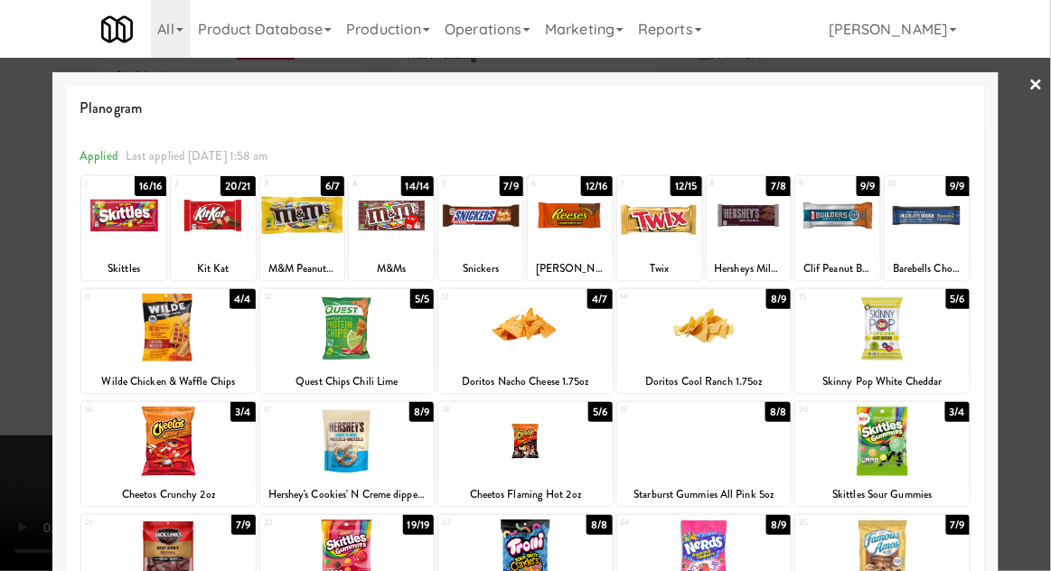
click at [689, 349] on div at bounding box center [704, 329] width 174 height 70
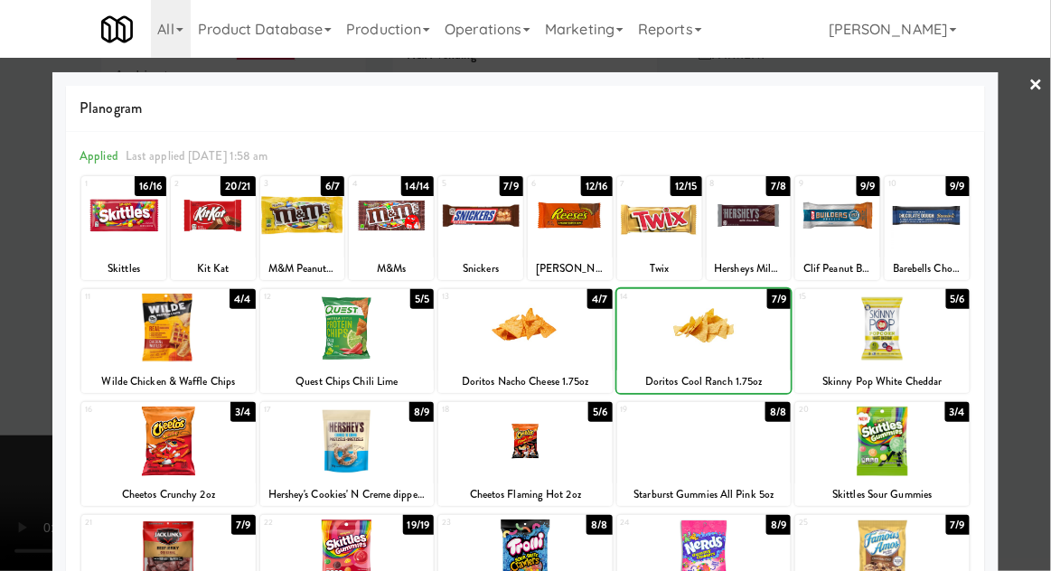
click at [1047, 190] on div at bounding box center [525, 285] width 1051 height 571
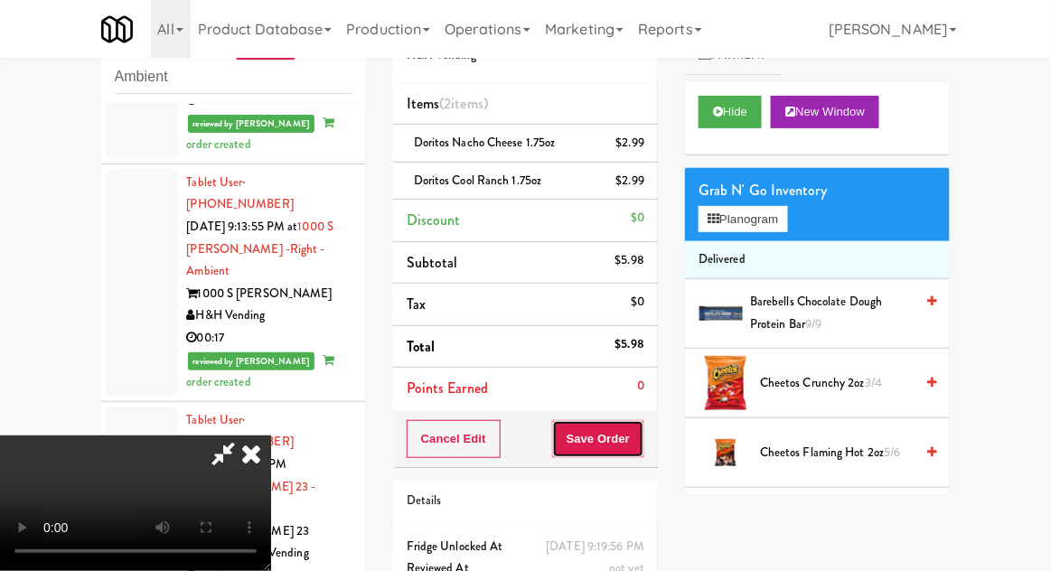
click at [643, 441] on button "Save Order" at bounding box center [598, 439] width 92 height 38
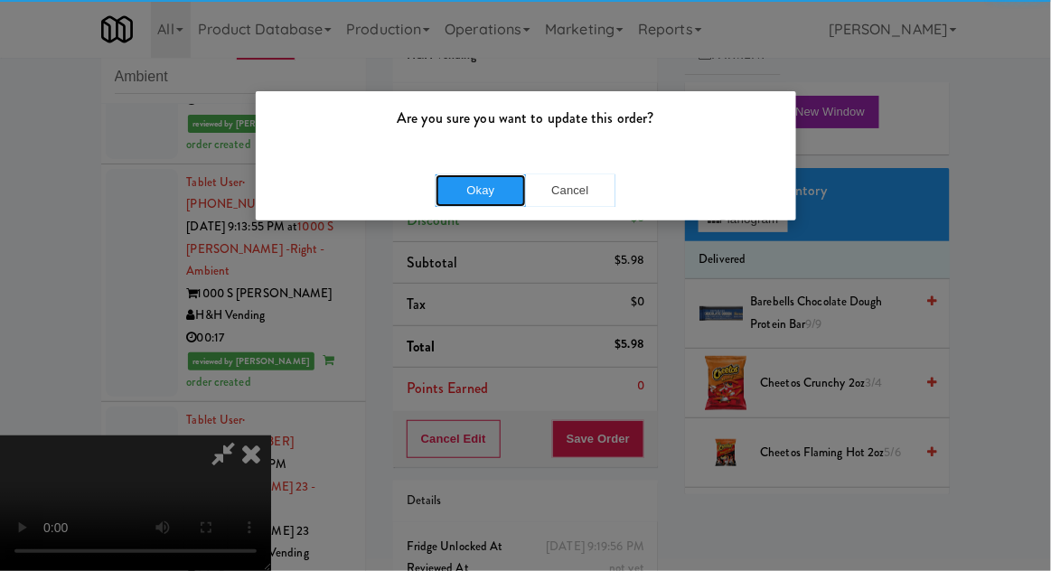
click at [494, 191] on button "Okay" at bounding box center [481, 190] width 90 height 33
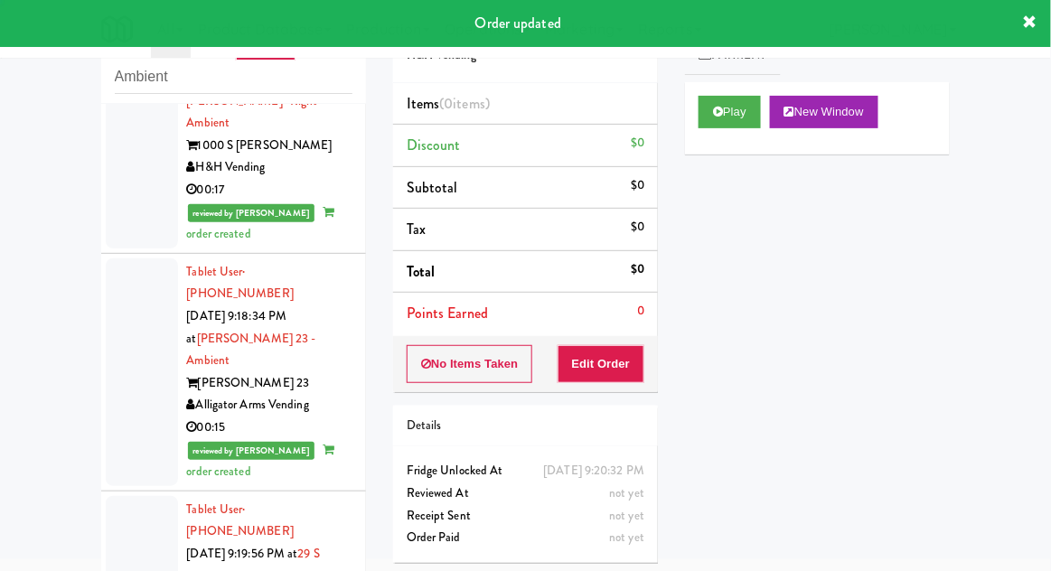
scroll to position [3239, 0]
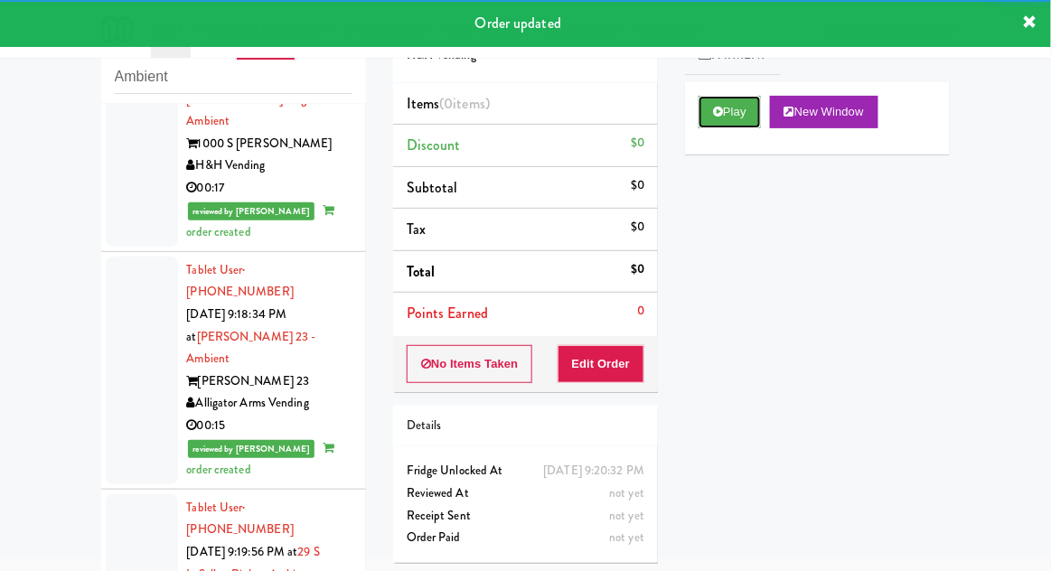
click at [729, 120] on button "Play" at bounding box center [730, 112] width 62 height 33
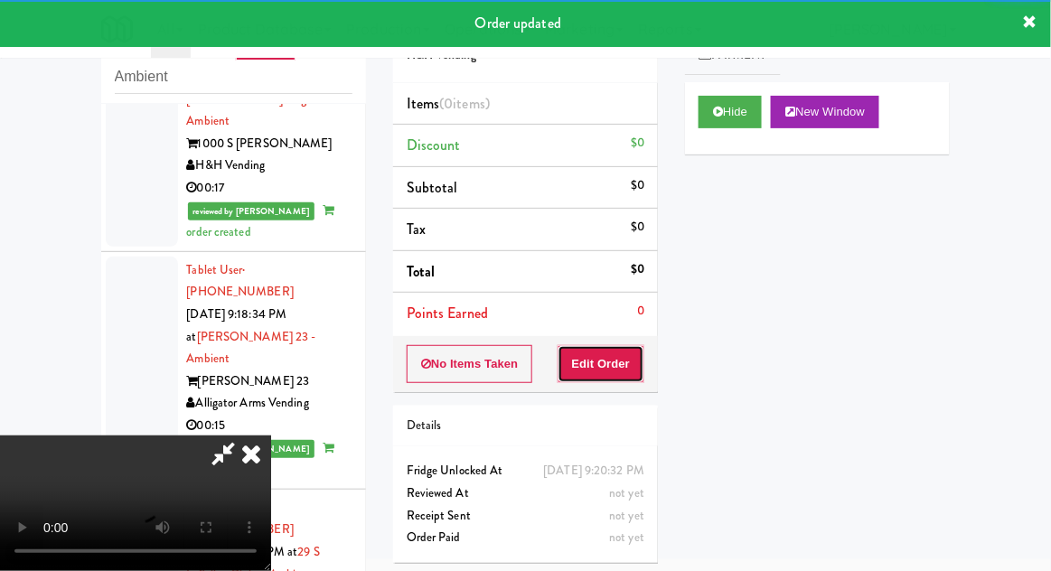
click at [634, 358] on button "Edit Order" at bounding box center [602, 364] width 88 height 38
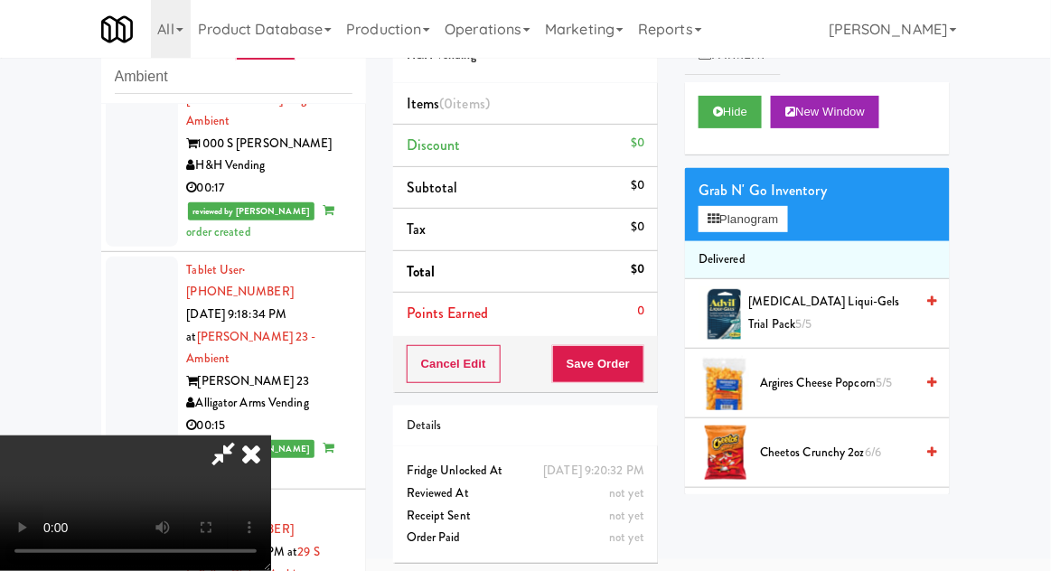
scroll to position [0, 0]
click at [794, 193] on div "Grab N' Go Inventory" at bounding box center [818, 190] width 238 height 27
click at [803, 223] on div "Grab N' Go Inventory Planogram" at bounding box center [817, 204] width 265 height 73
click at [807, 230] on div "Grab N' Go Inventory Planogram" at bounding box center [817, 204] width 265 height 73
click at [787, 216] on button "Planogram" at bounding box center [743, 219] width 89 height 27
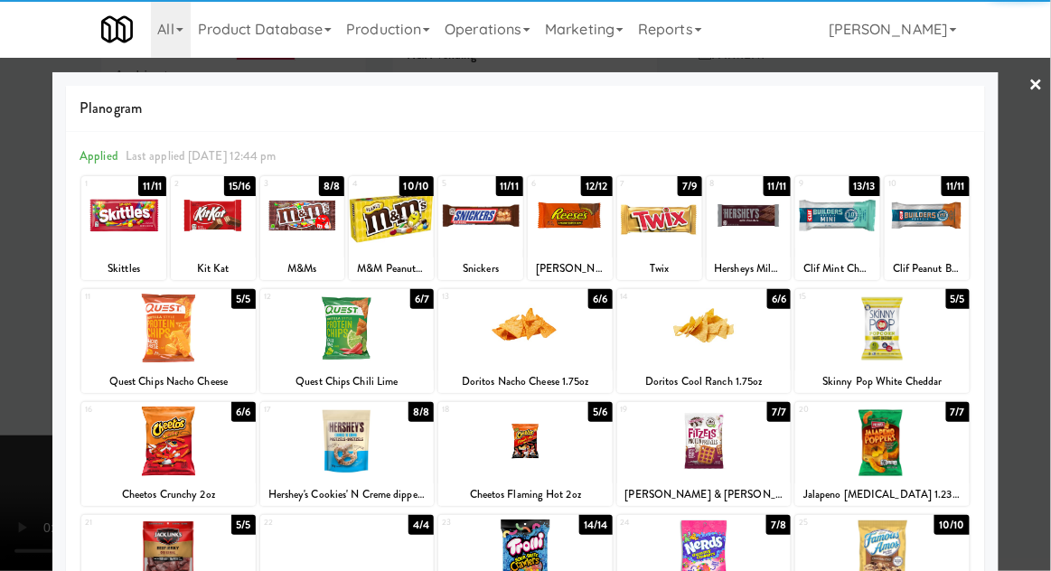
click at [123, 230] on div at bounding box center [123, 216] width 85 height 70
click at [4, 446] on div at bounding box center [525, 285] width 1051 height 571
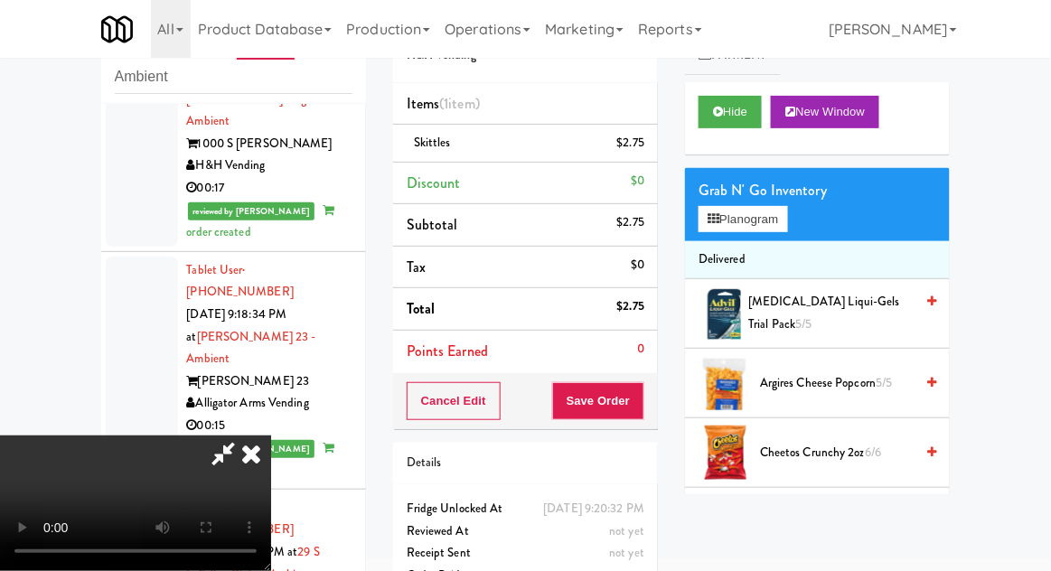
scroll to position [66, 0]
click at [641, 404] on button "Save Order" at bounding box center [598, 401] width 92 height 38
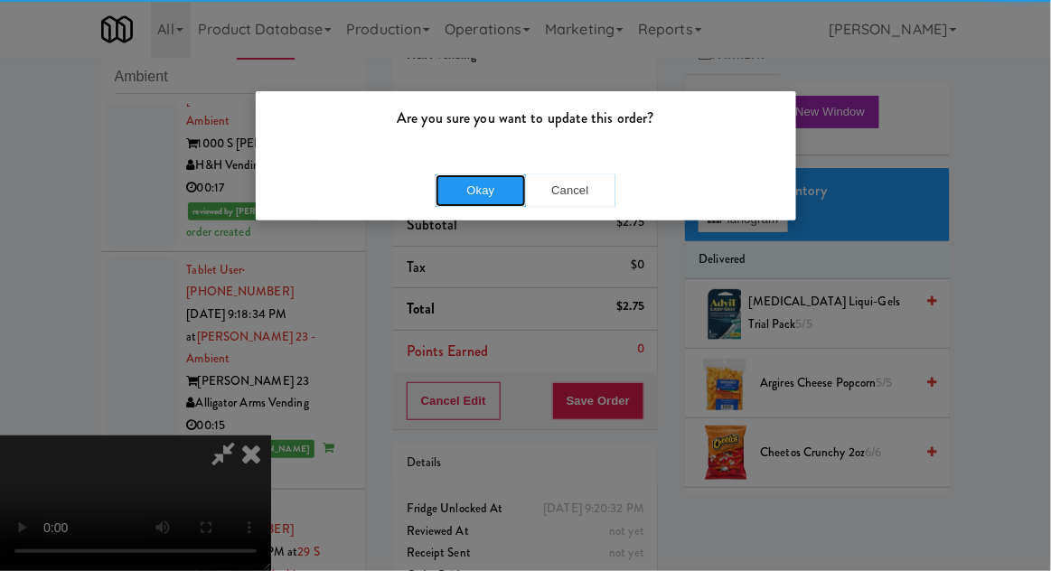
click at [468, 193] on button "Okay" at bounding box center [481, 190] width 90 height 33
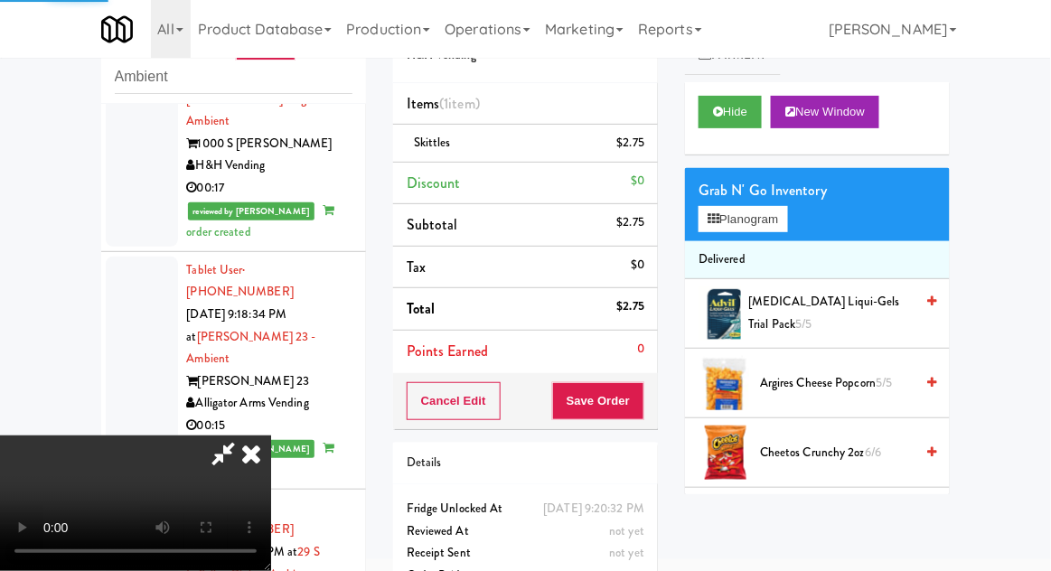
scroll to position [0, 0]
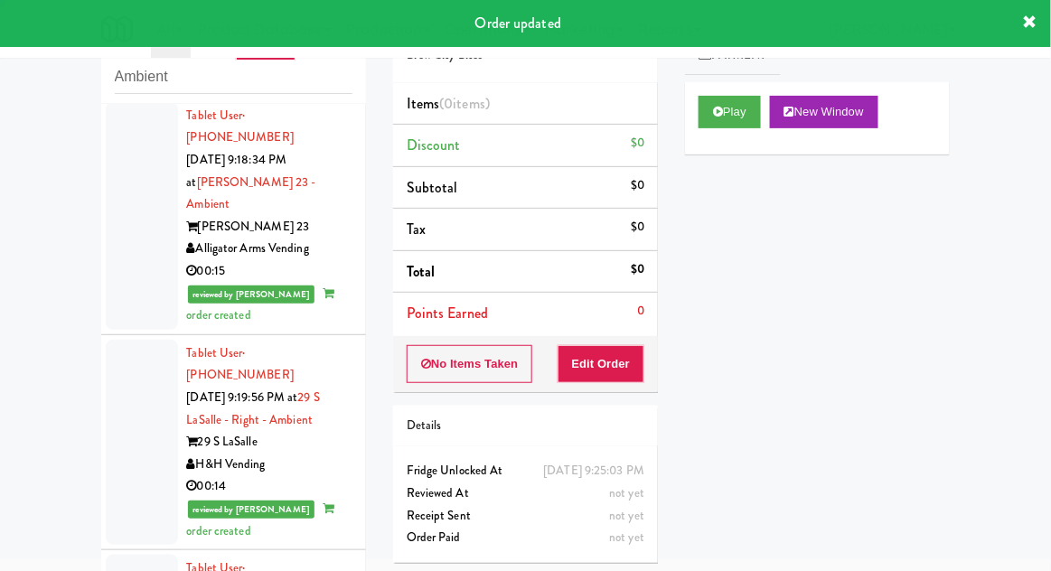
scroll to position [3471, 0]
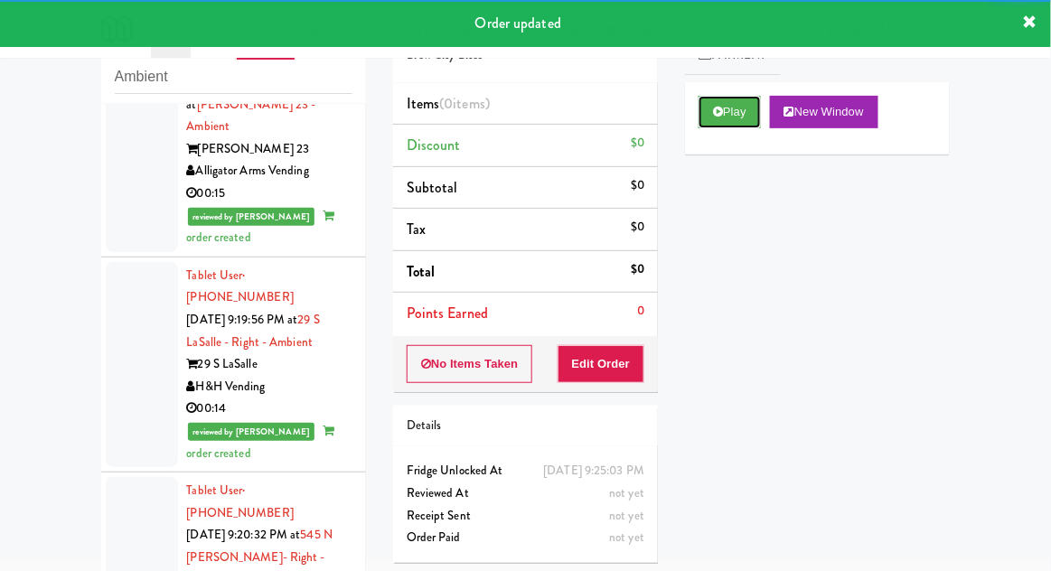
click at [715, 127] on button "Play" at bounding box center [730, 112] width 62 height 33
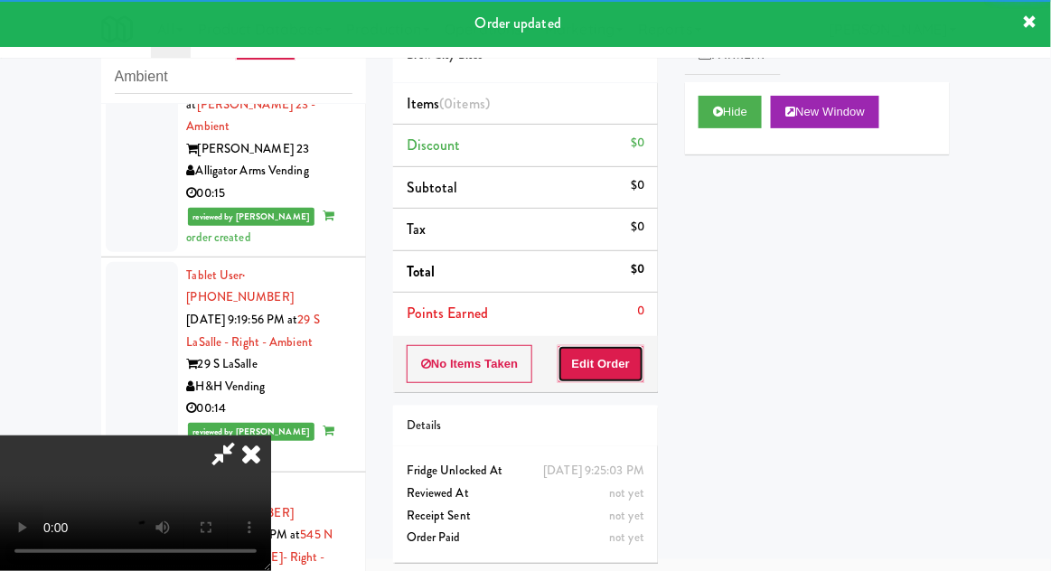
click at [619, 356] on button "Edit Order" at bounding box center [602, 364] width 88 height 38
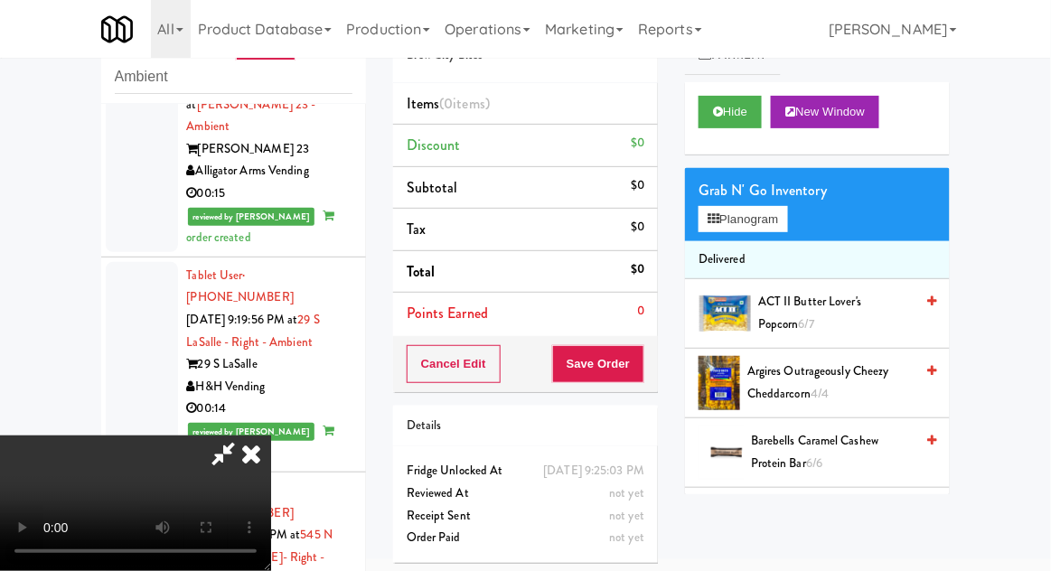
scroll to position [0, 0]
click at [785, 223] on button "Planogram" at bounding box center [743, 219] width 89 height 27
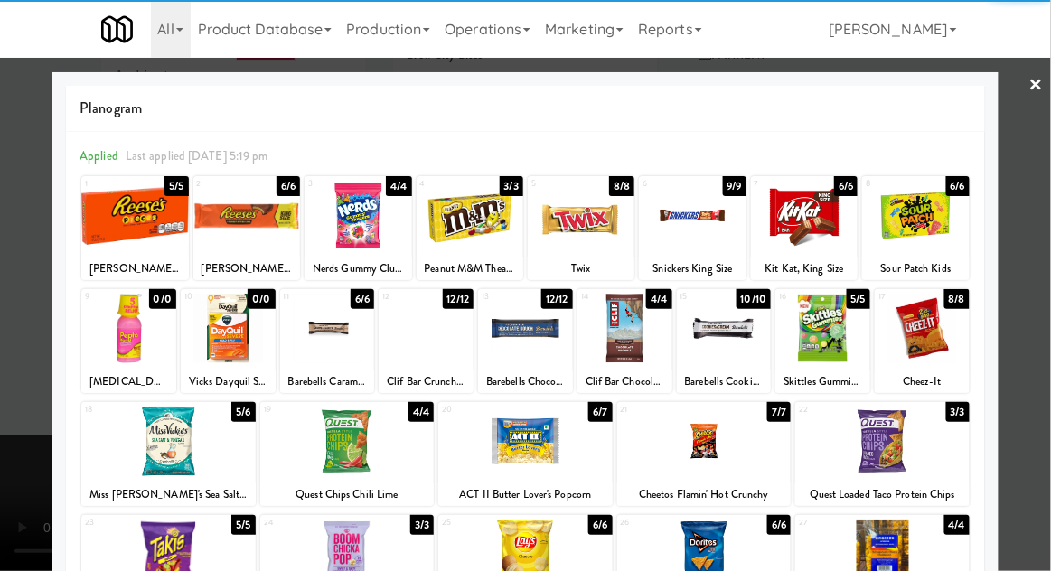
click at [173, 449] on div at bounding box center [168, 442] width 174 height 70
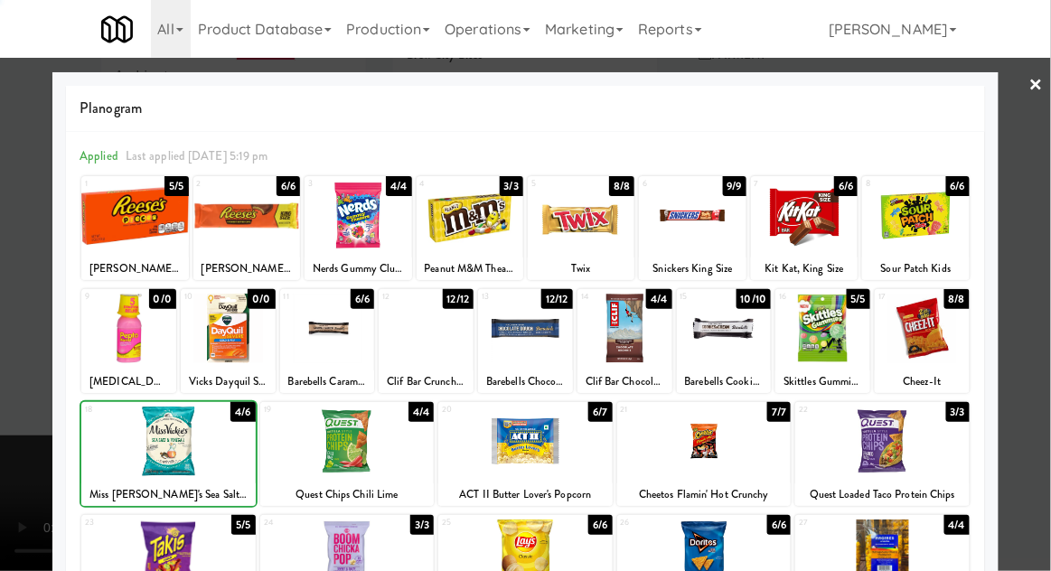
click at [1041, 278] on div at bounding box center [525, 285] width 1051 height 571
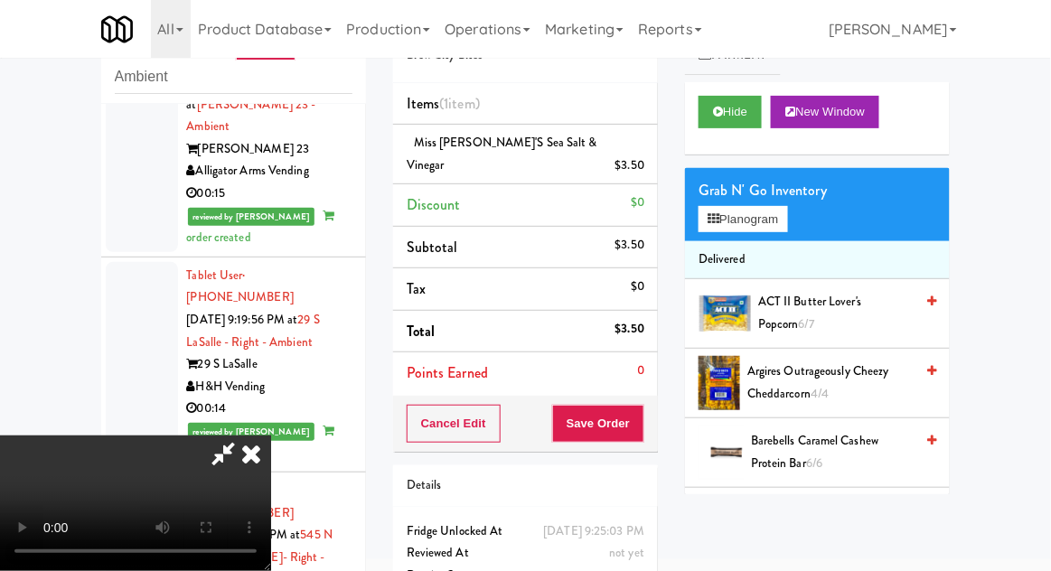
scroll to position [66, 0]
click at [639, 405] on button "Save Order" at bounding box center [598, 424] width 92 height 38
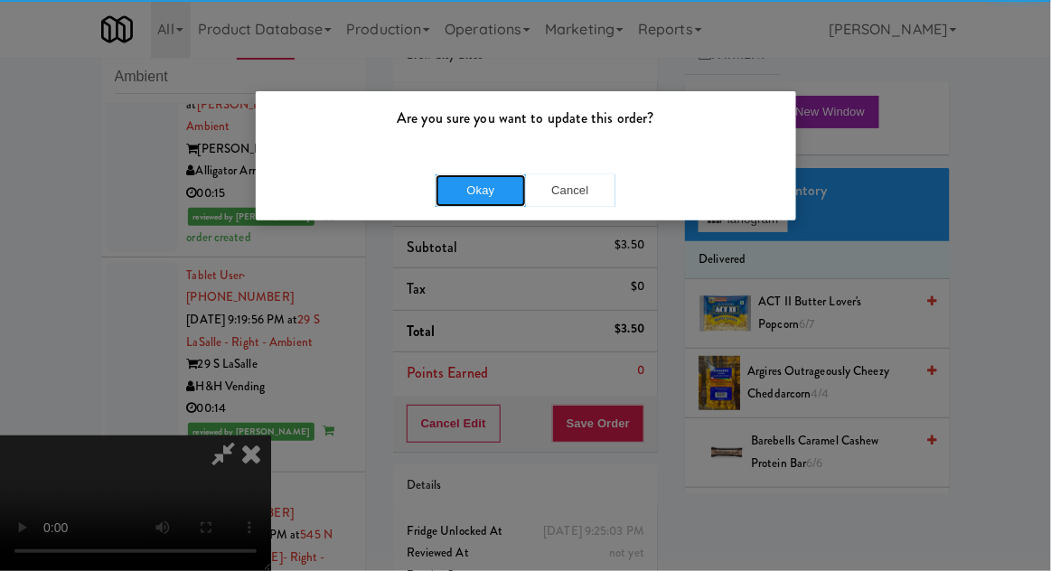
click at [472, 190] on button "Okay" at bounding box center [481, 190] width 90 height 33
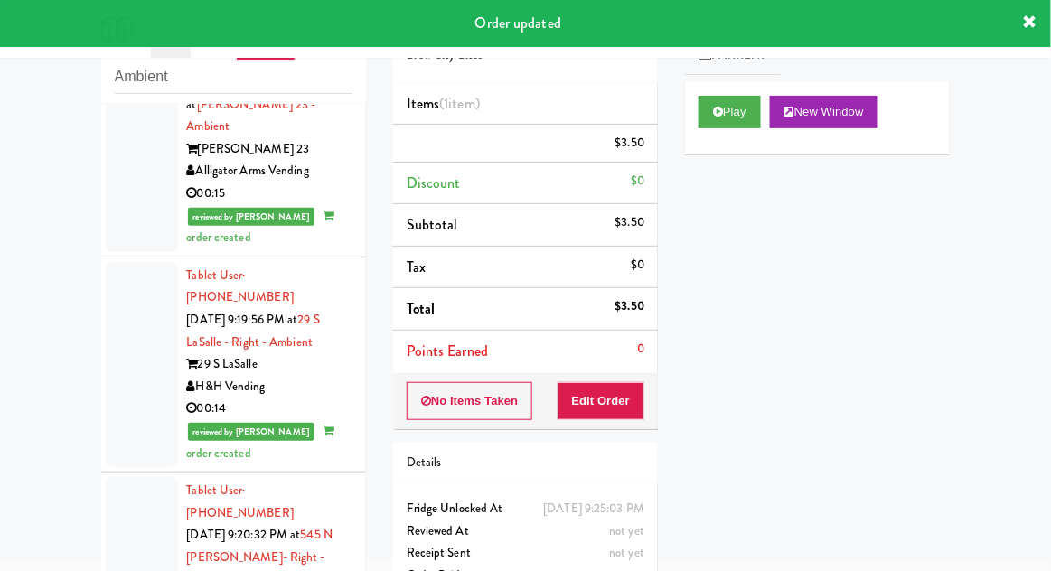
scroll to position [0, 0]
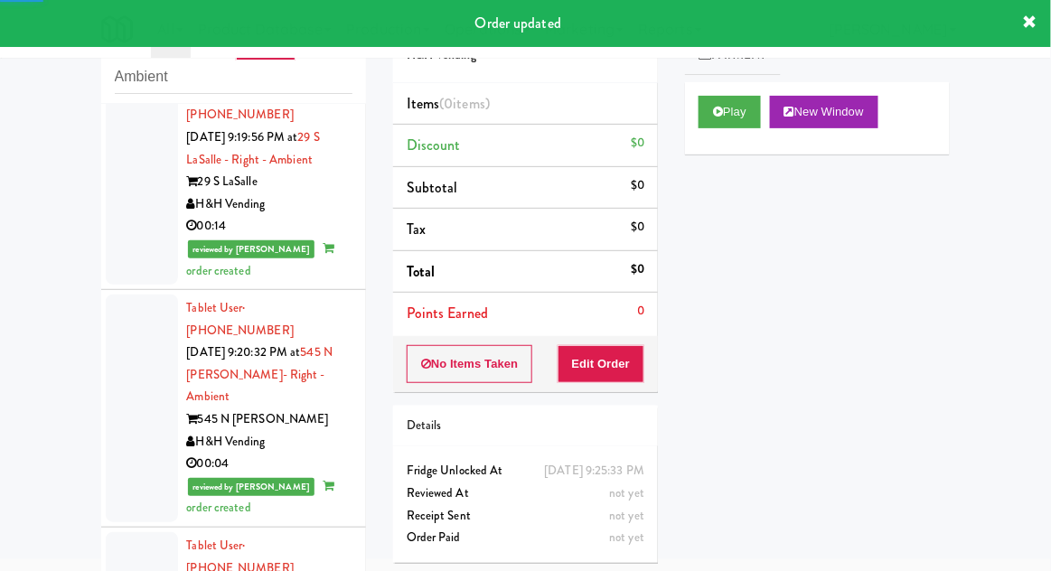
scroll to position [3653, 0]
click at [702, 119] on button "Play" at bounding box center [730, 112] width 62 height 33
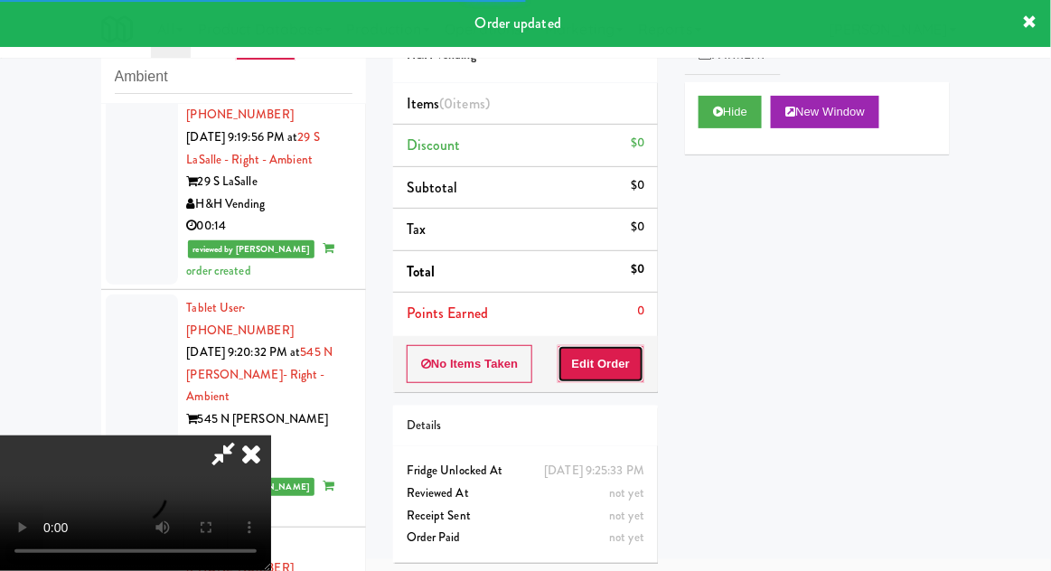
click at [626, 345] on button "Edit Order" at bounding box center [602, 364] width 88 height 38
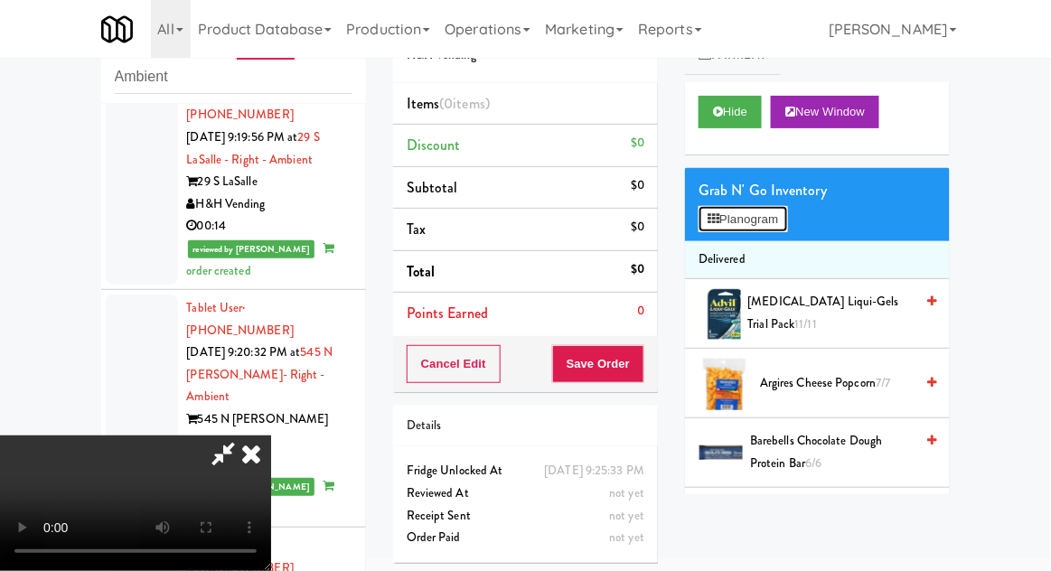
click at [787, 226] on button "Planogram" at bounding box center [743, 219] width 89 height 27
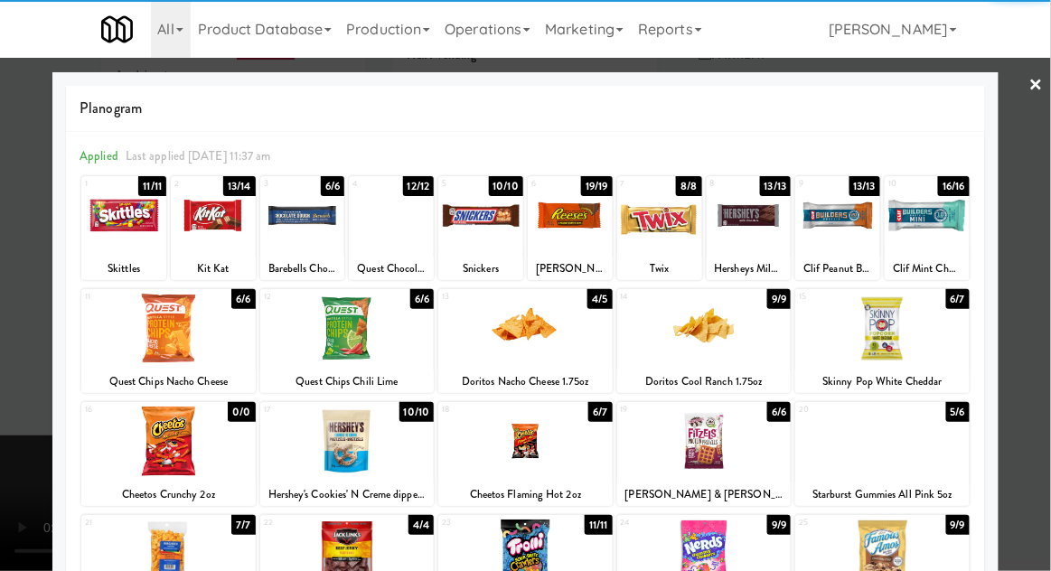
click at [748, 224] on div at bounding box center [749, 216] width 85 height 70
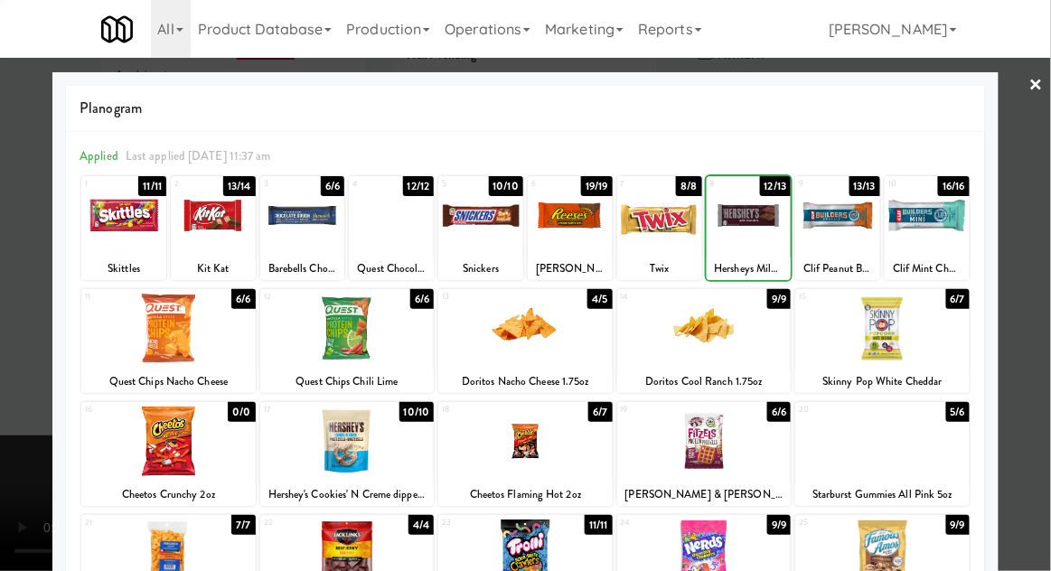
click at [1049, 256] on div at bounding box center [525, 285] width 1051 height 571
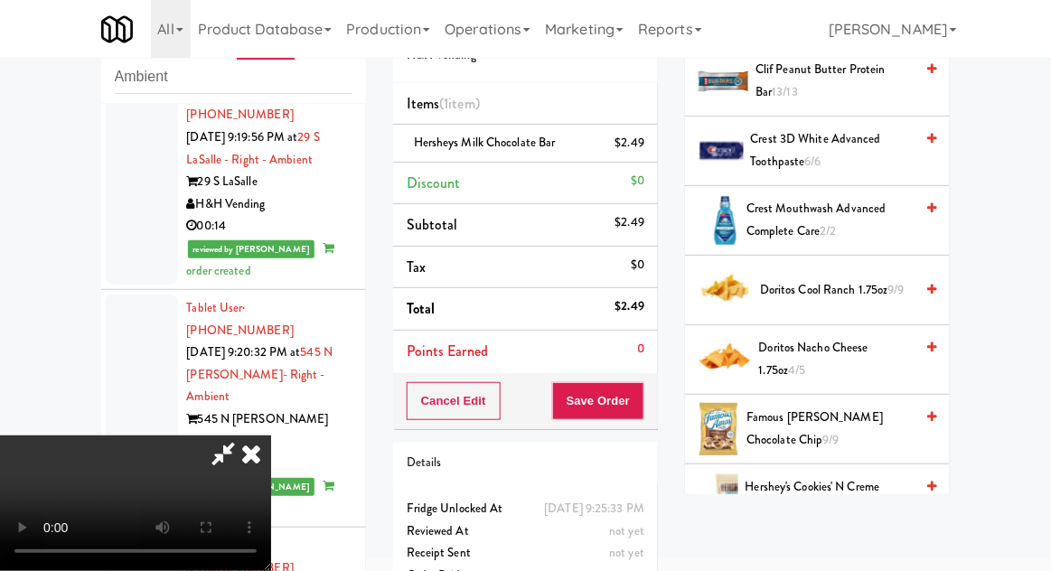
scroll to position [593, 0]
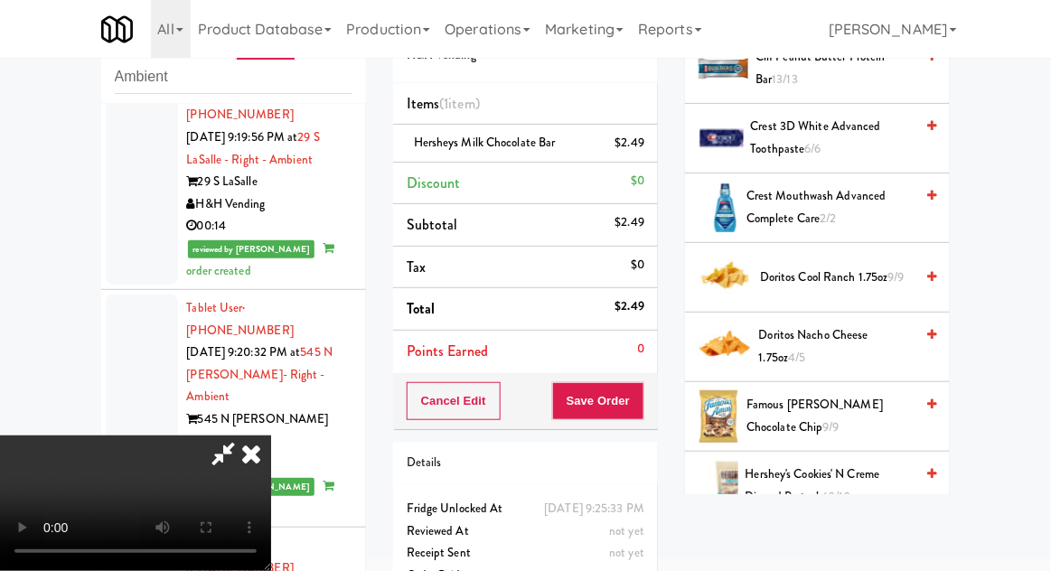
click at [879, 271] on span "Doritos Cool Ranch 1.75oz 9/9" at bounding box center [837, 278] width 154 height 23
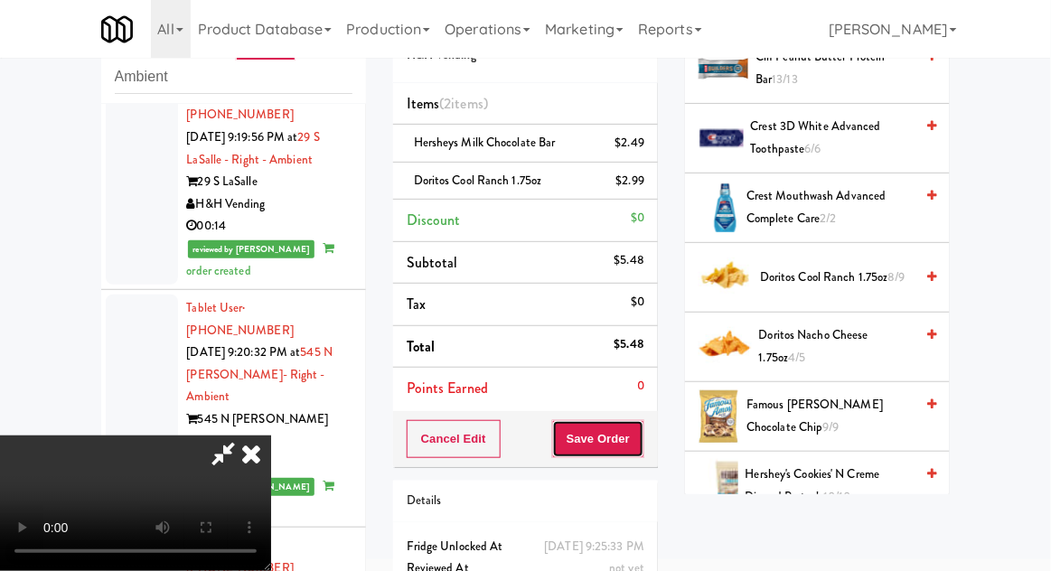
click at [644, 436] on button "Save Order" at bounding box center [598, 439] width 92 height 38
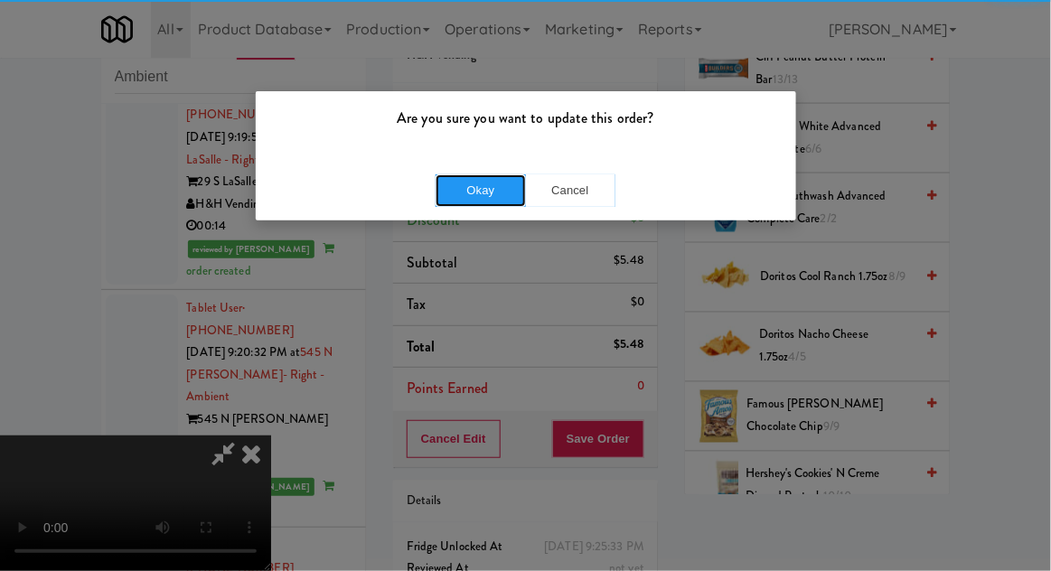
click at [459, 193] on button "Okay" at bounding box center [481, 190] width 90 height 33
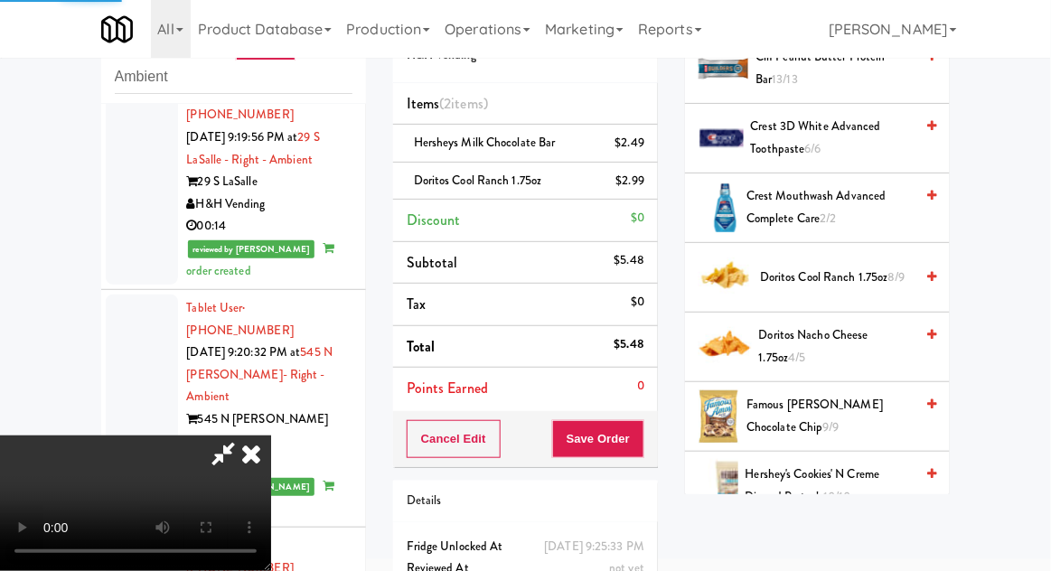
scroll to position [178, 0]
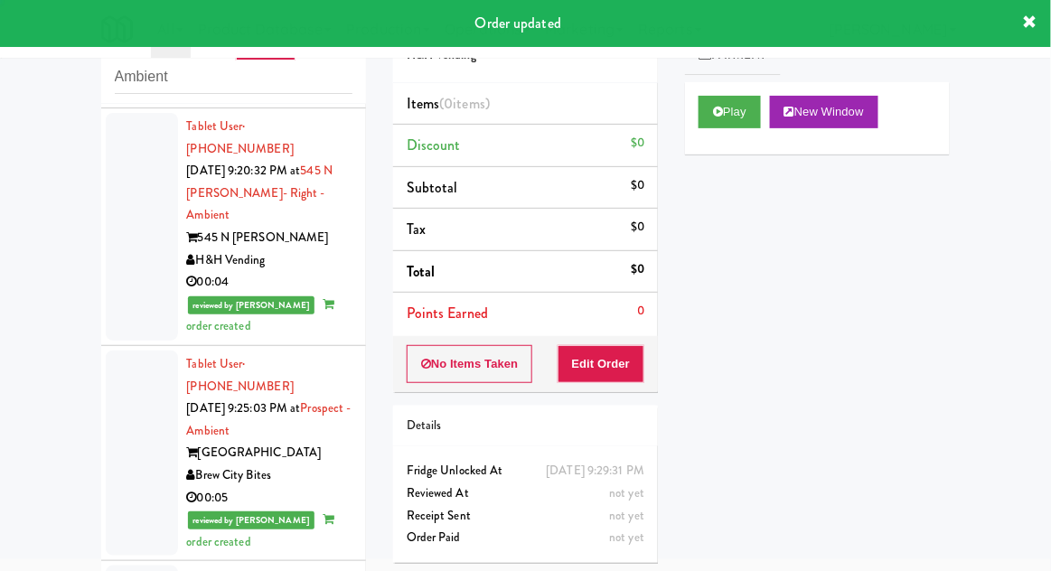
scroll to position [3837, 0]
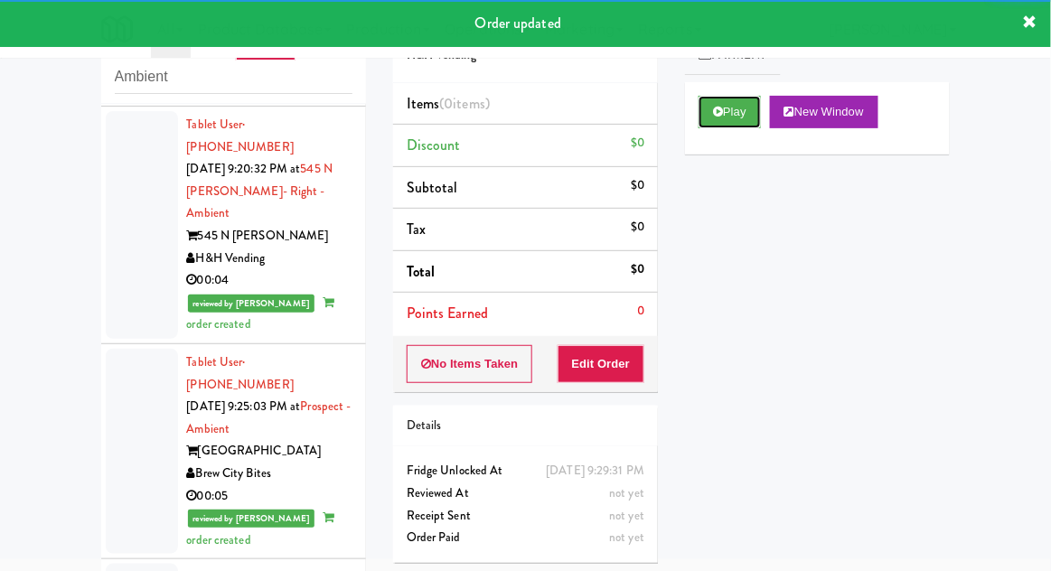
click at [719, 105] on button "Play" at bounding box center [730, 112] width 62 height 33
click at [623, 354] on button "Edit Order" at bounding box center [602, 364] width 88 height 38
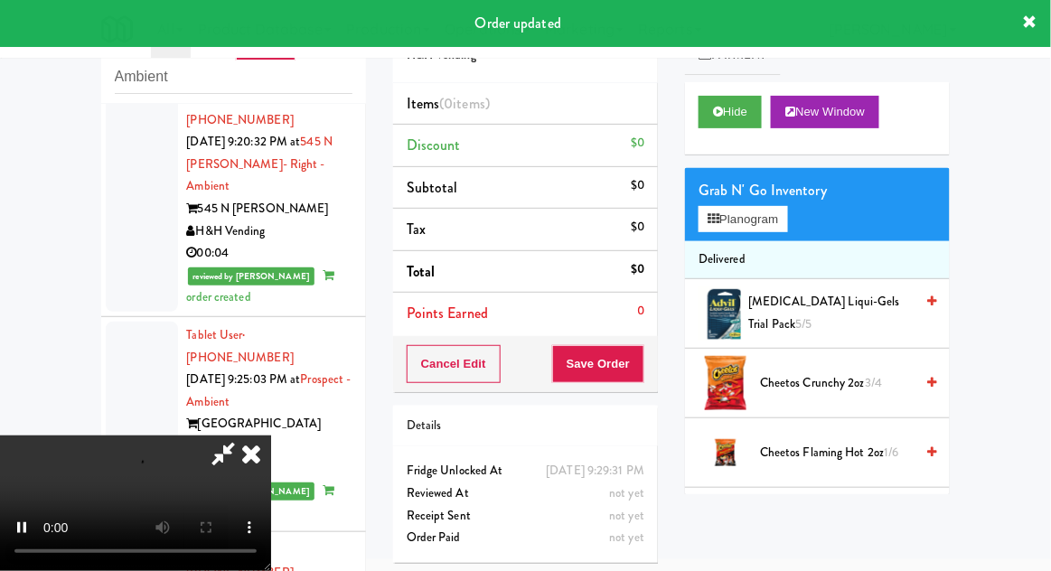
scroll to position [3873, 0]
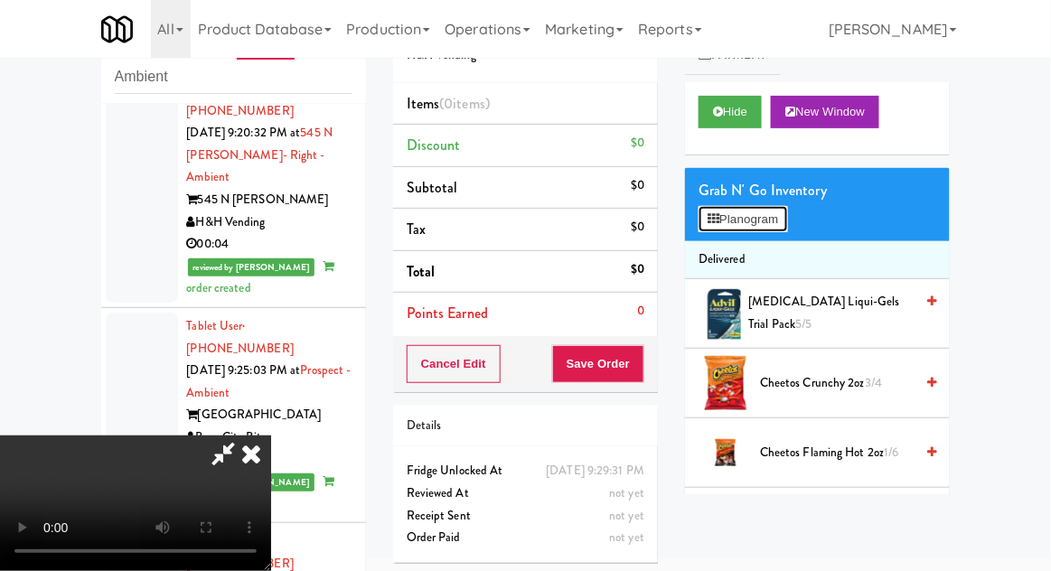
click at [785, 218] on button "Planogram" at bounding box center [743, 219] width 89 height 27
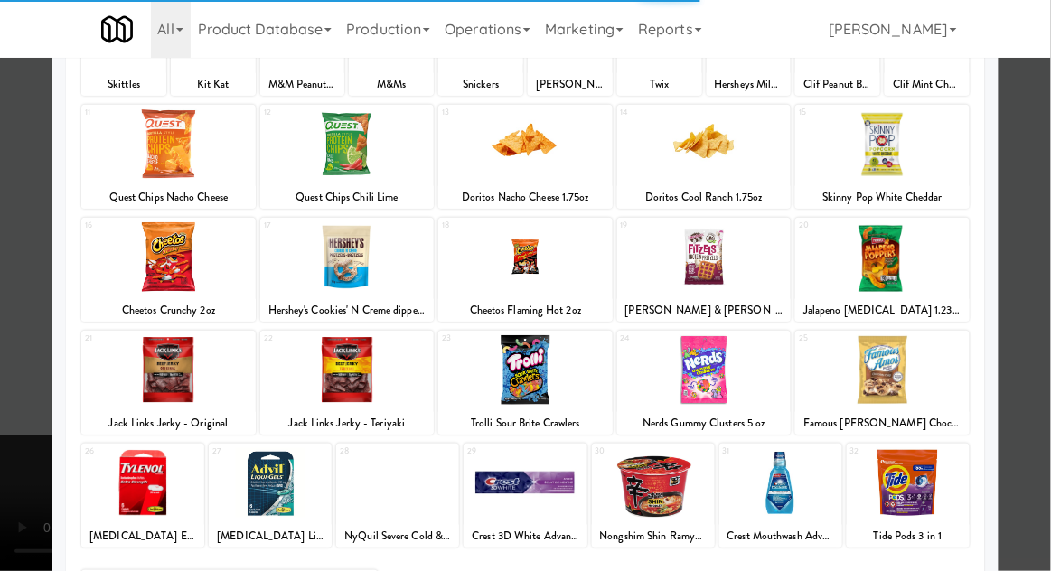
scroll to position [183, 0]
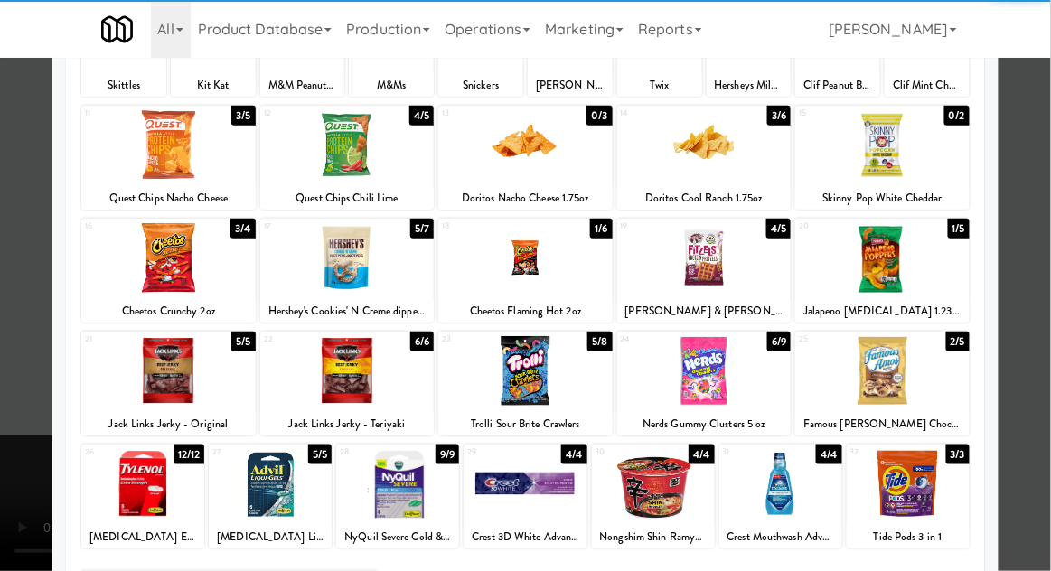
click at [917, 375] on div at bounding box center [882, 371] width 174 height 70
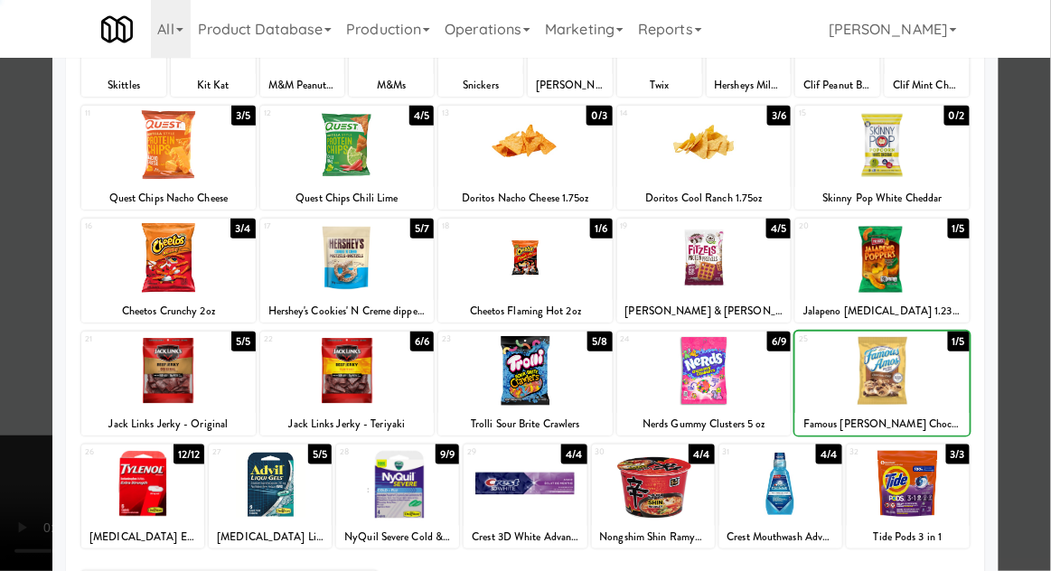
click at [1031, 347] on div at bounding box center [525, 285] width 1051 height 571
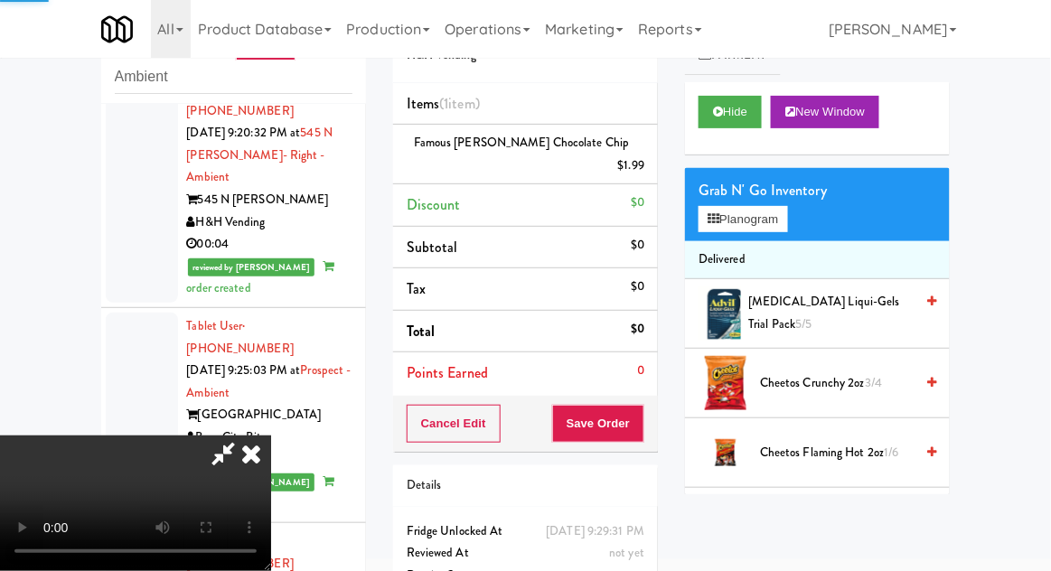
click at [1035, 343] on div "inbox reviewed recent all unclear take inventory issue suspicious failed recent…" at bounding box center [525, 327] width 1051 height 664
click at [779, 229] on button "Planogram" at bounding box center [743, 219] width 89 height 27
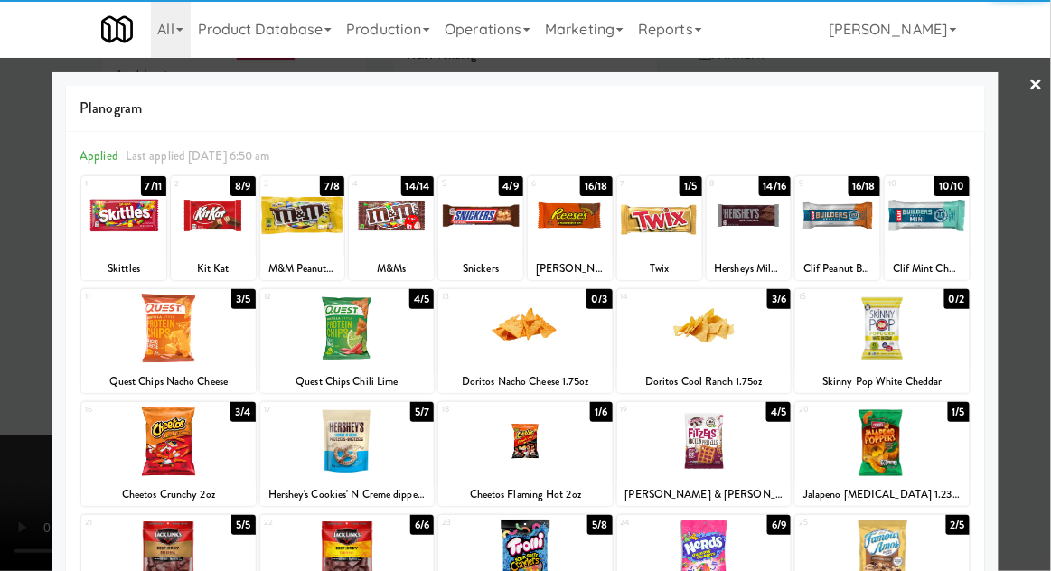
click at [757, 235] on div at bounding box center [749, 216] width 85 height 70
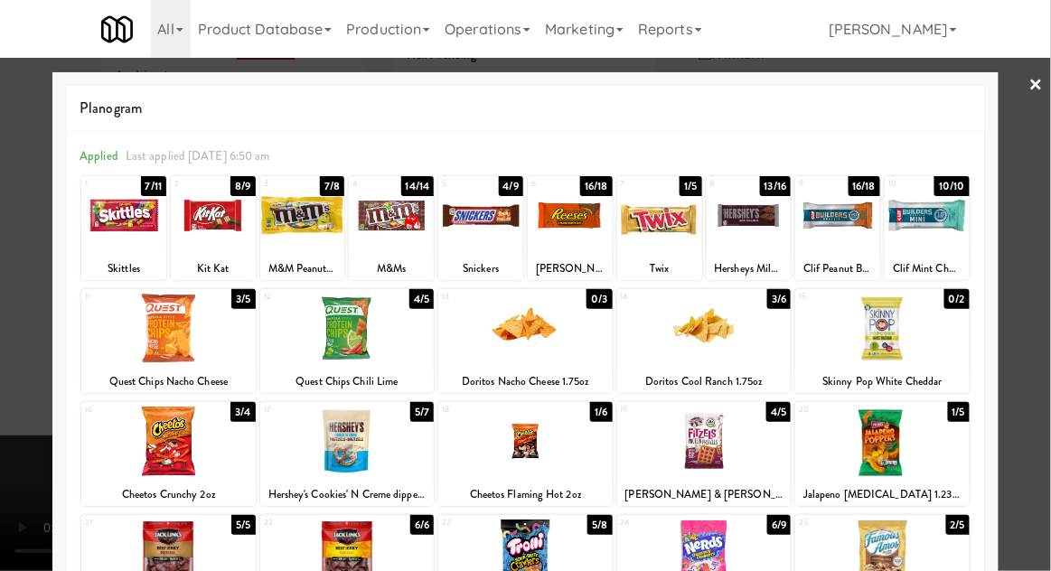
click at [747, 238] on div at bounding box center [749, 216] width 85 height 70
click at [745, 233] on div at bounding box center [749, 216] width 85 height 70
click at [1042, 277] on div at bounding box center [525, 285] width 1051 height 571
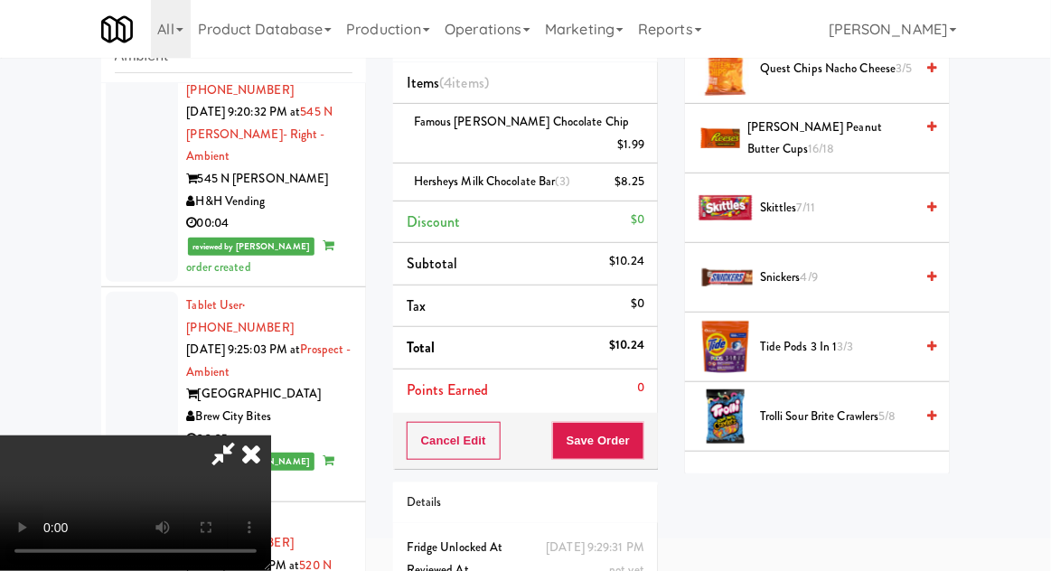
scroll to position [1783, 0]
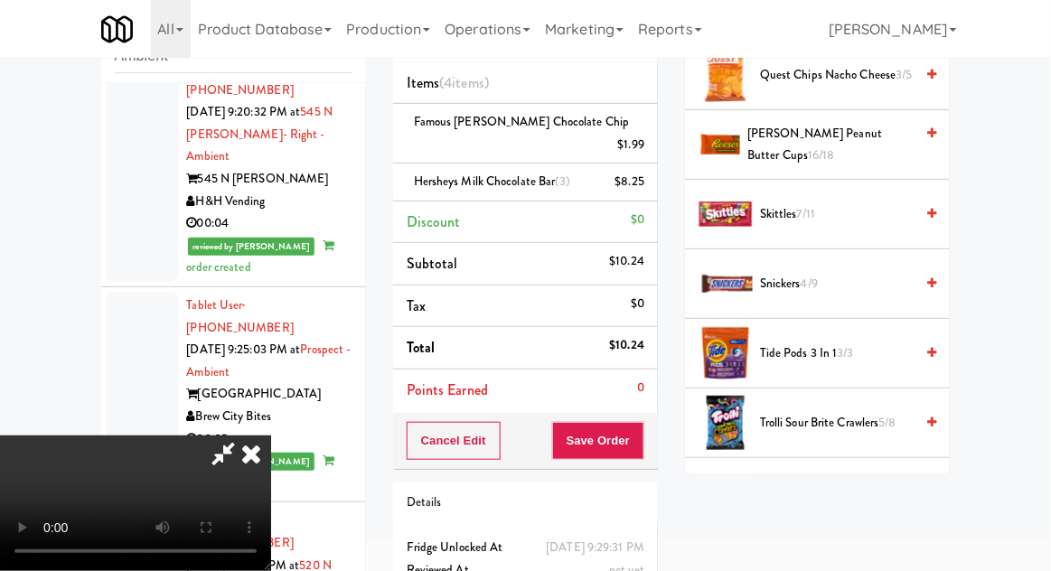
click at [852, 273] on span "Snickers 4/9" at bounding box center [837, 284] width 154 height 23
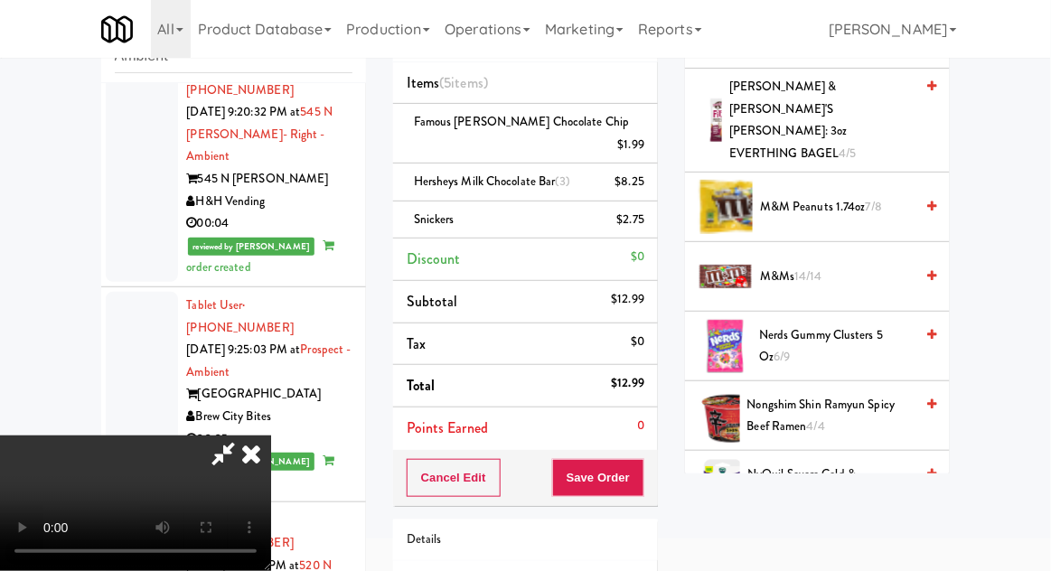
scroll to position [1219, 0]
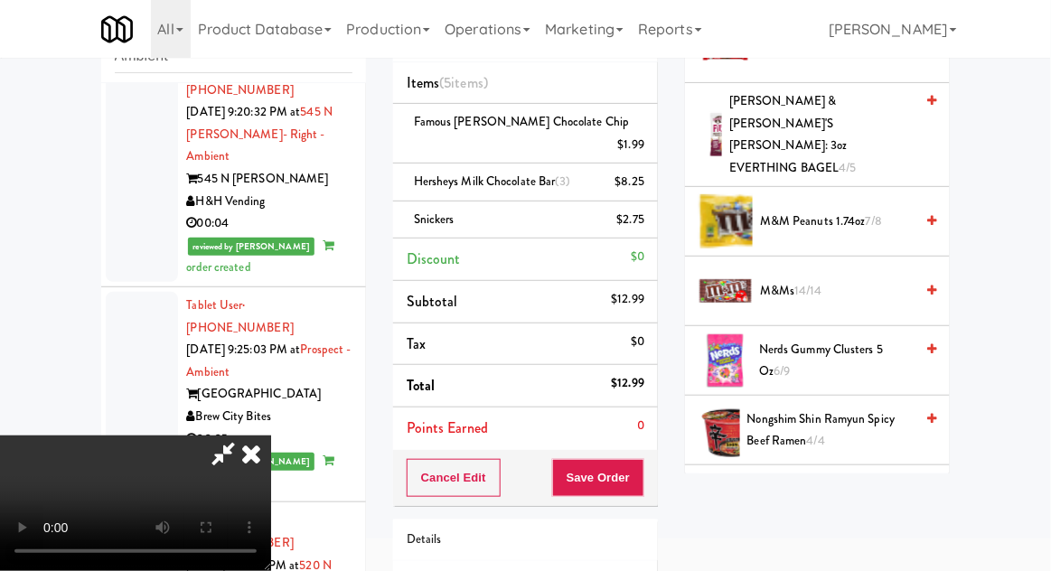
click at [852, 280] on span "M&Ms 14/14" at bounding box center [837, 291] width 154 height 23
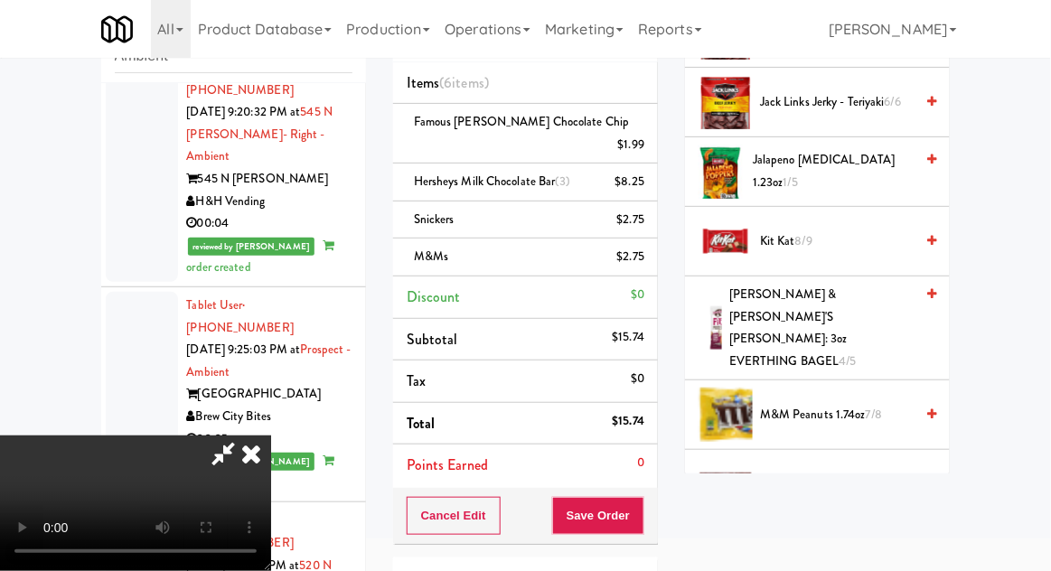
scroll to position [1025, 0]
click at [860, 244] on span "Kit Kat 8/9" at bounding box center [837, 242] width 154 height 23
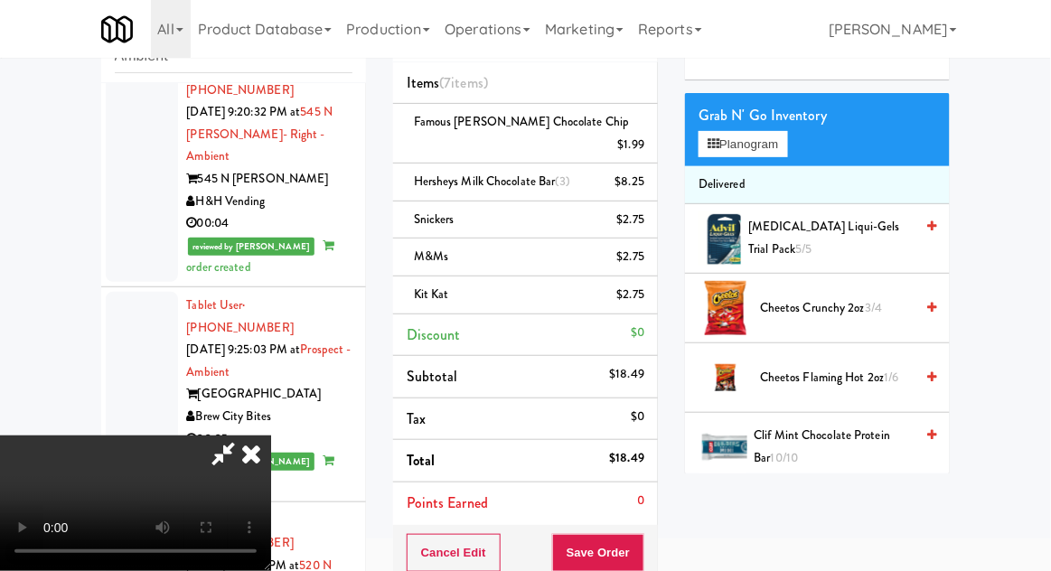
scroll to position [0, 0]
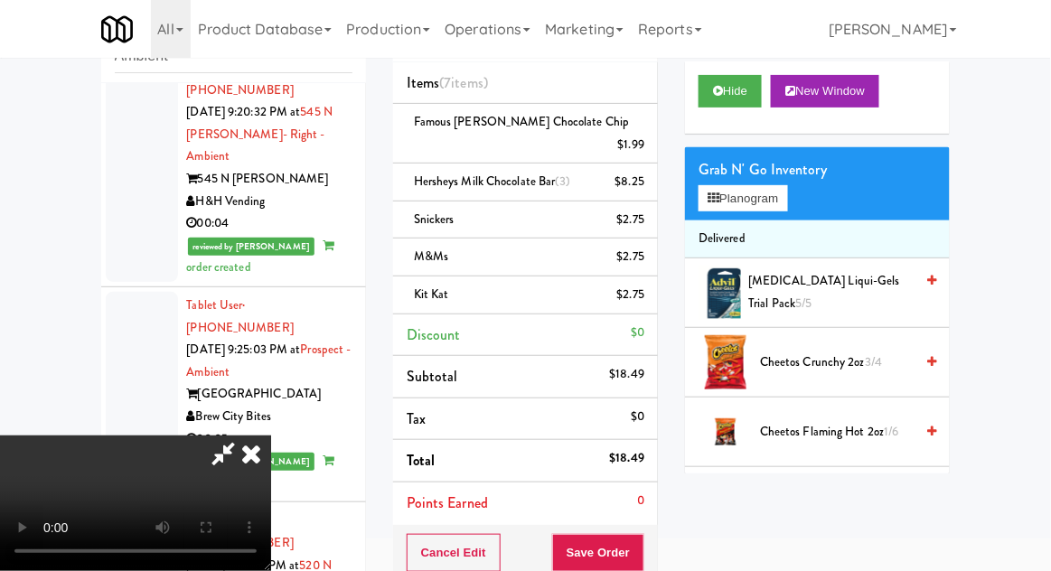
click at [779, 187] on button "Planogram" at bounding box center [743, 198] width 89 height 27
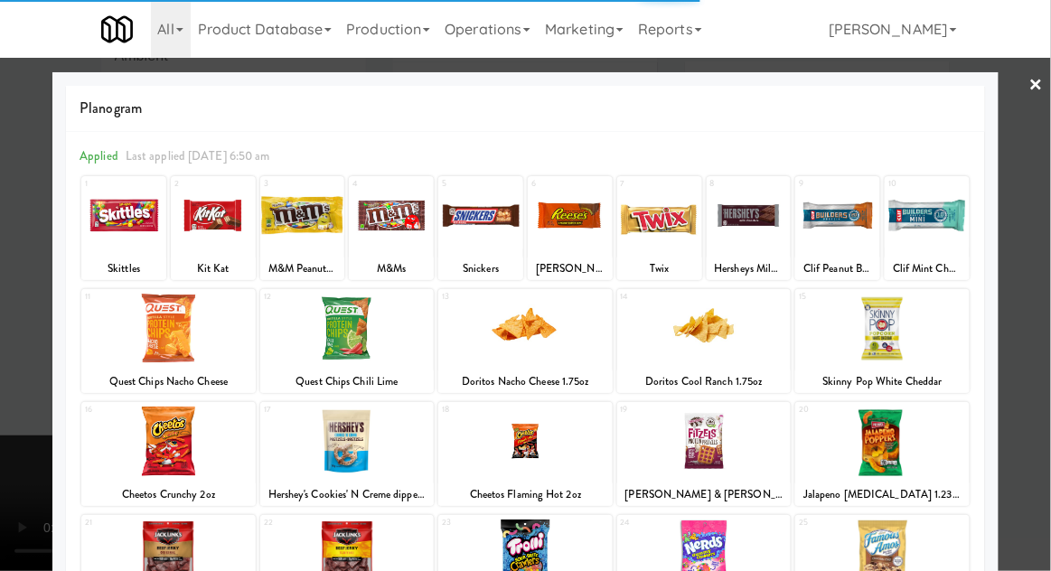
click at [1045, 183] on div at bounding box center [525, 285] width 1051 height 571
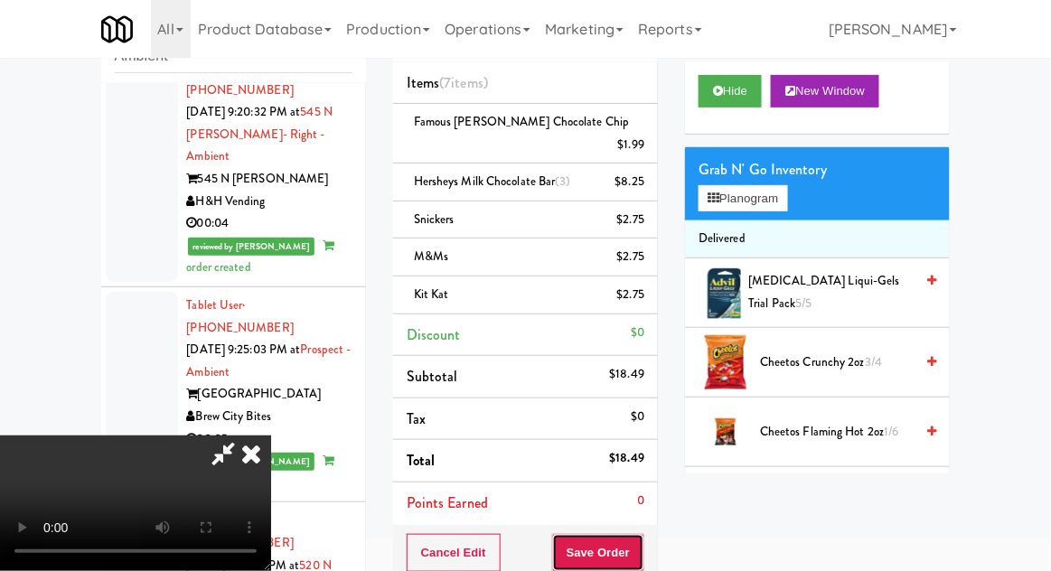
click at [644, 534] on button "Save Order" at bounding box center [598, 553] width 92 height 38
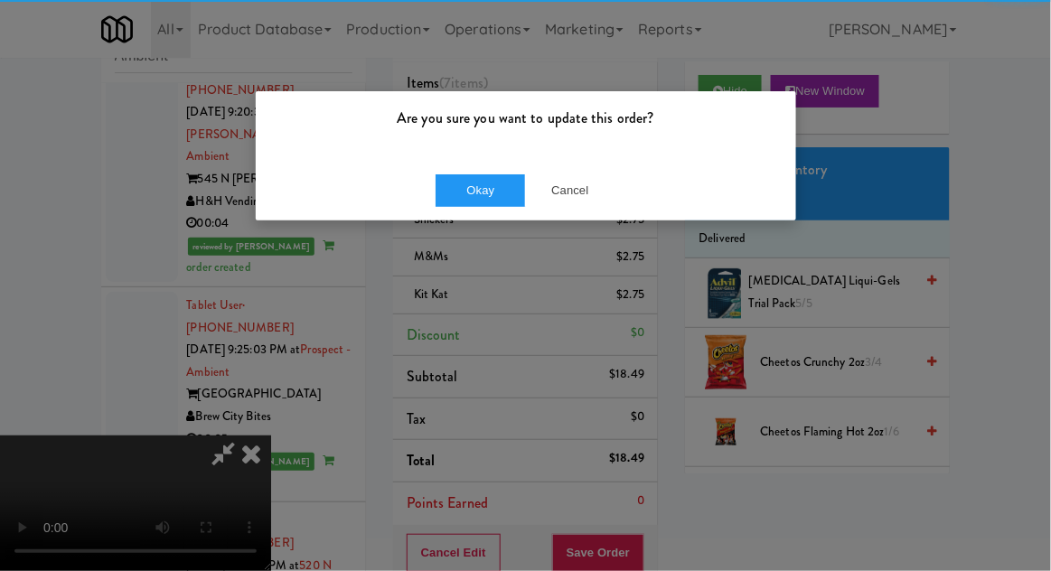
click at [475, 162] on div "Okay Cancel" at bounding box center [526, 190] width 541 height 61
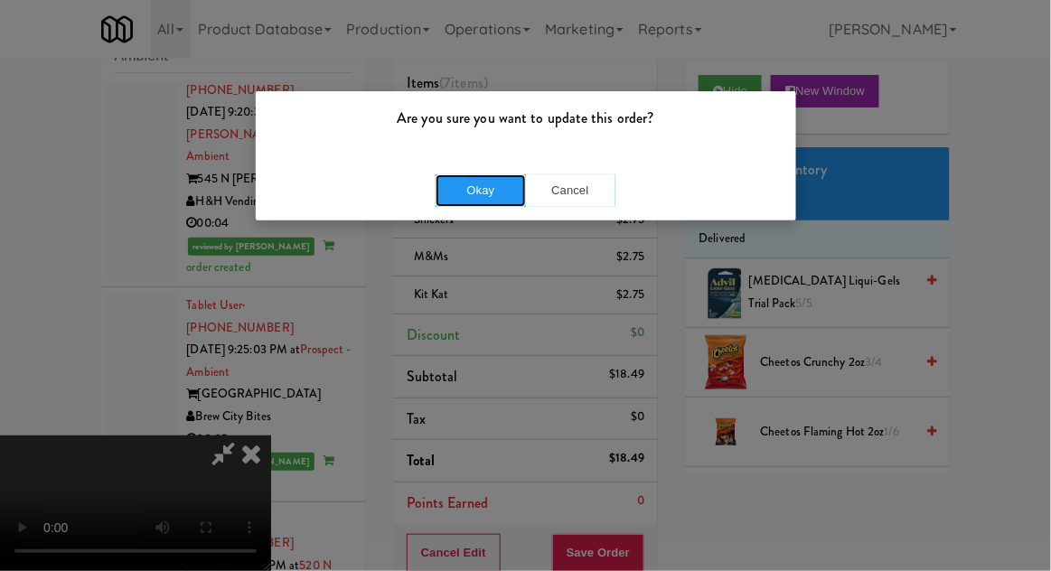
click at [476, 198] on button "Okay" at bounding box center [481, 190] width 90 height 33
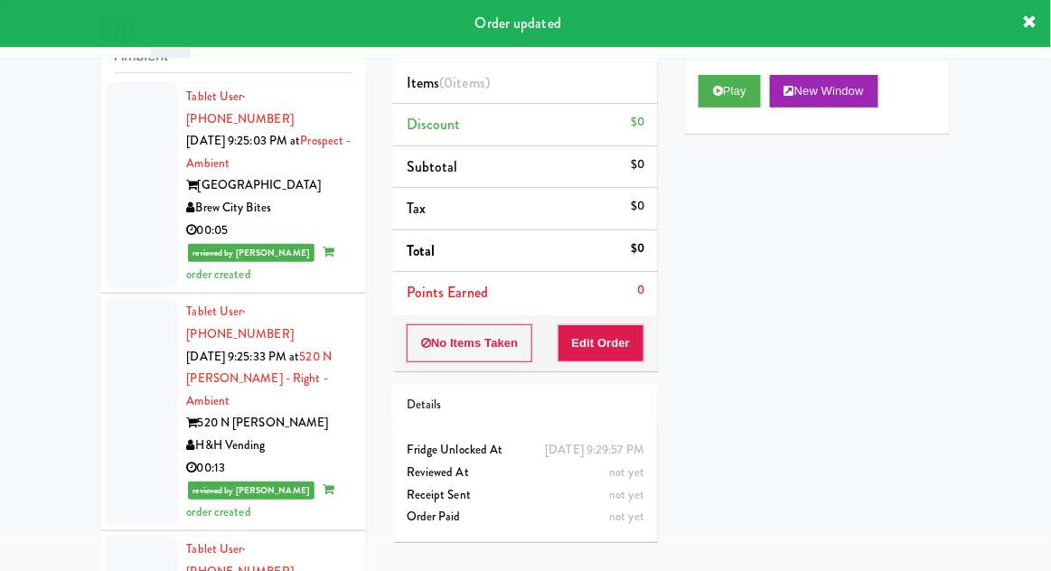
scroll to position [4086, 0]
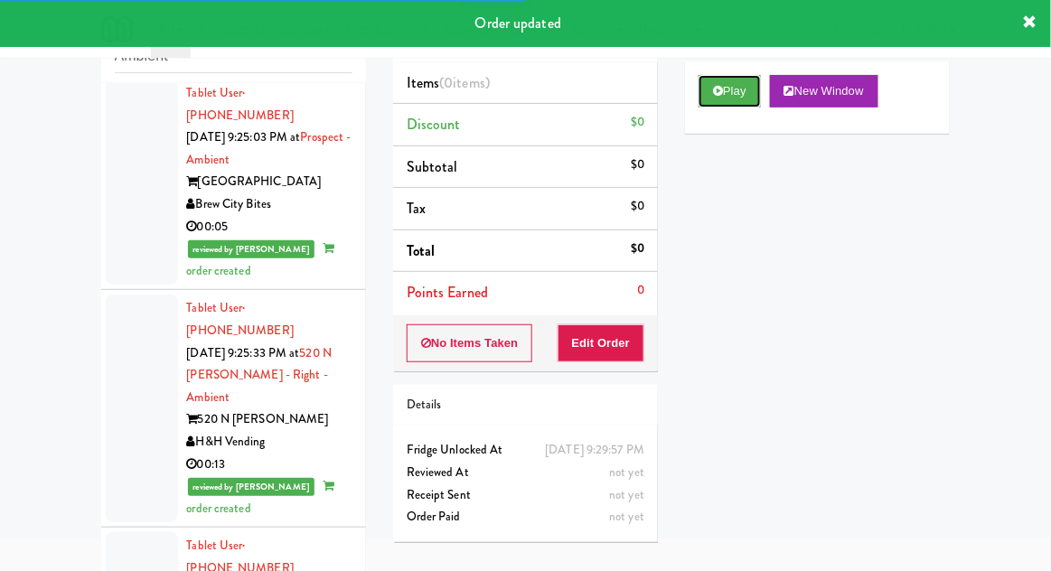
click at [709, 104] on button "Play" at bounding box center [730, 91] width 62 height 33
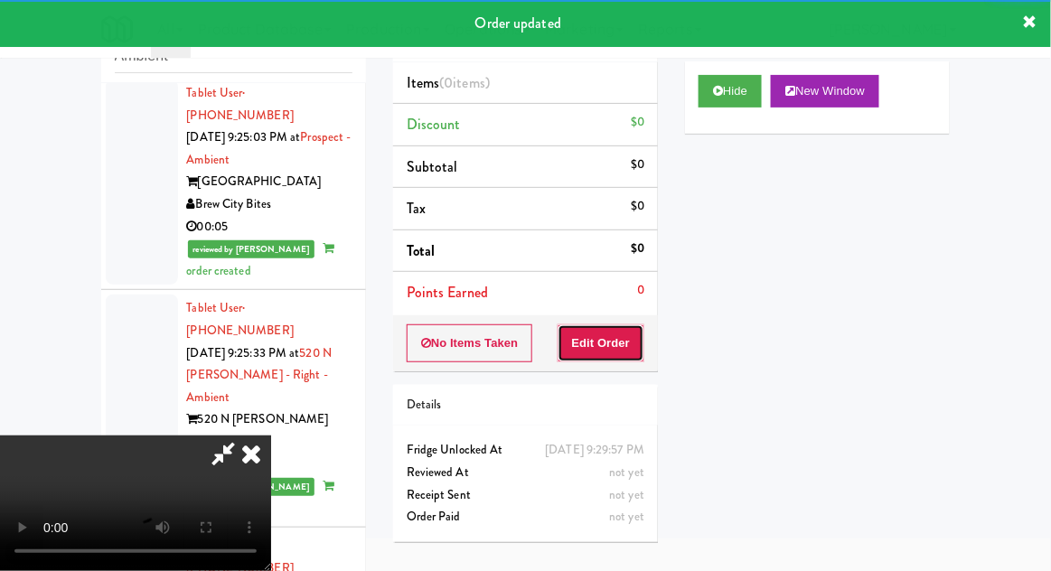
click at [619, 349] on button "Edit Order" at bounding box center [602, 343] width 88 height 38
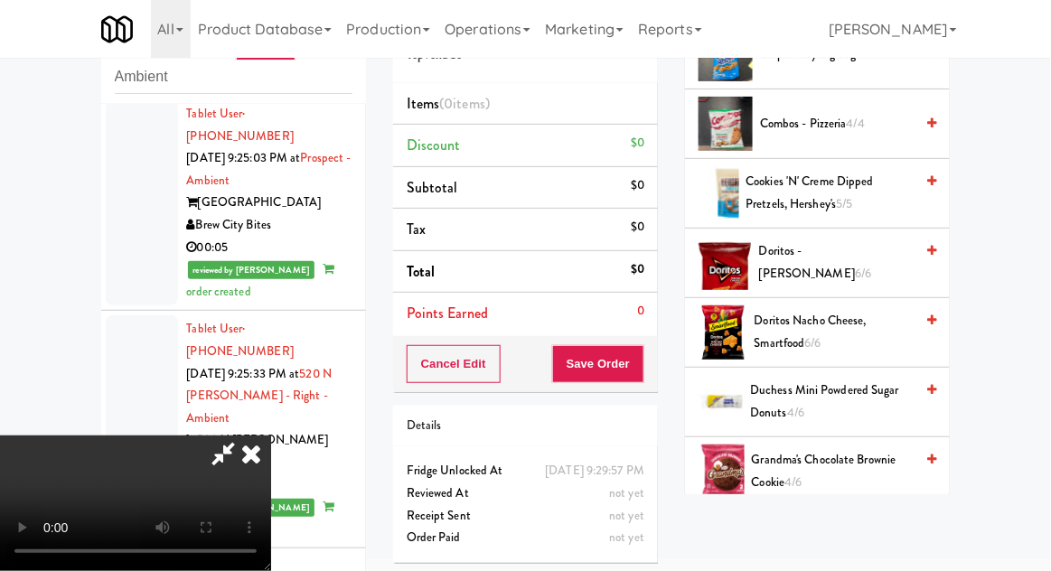
scroll to position [390, 0]
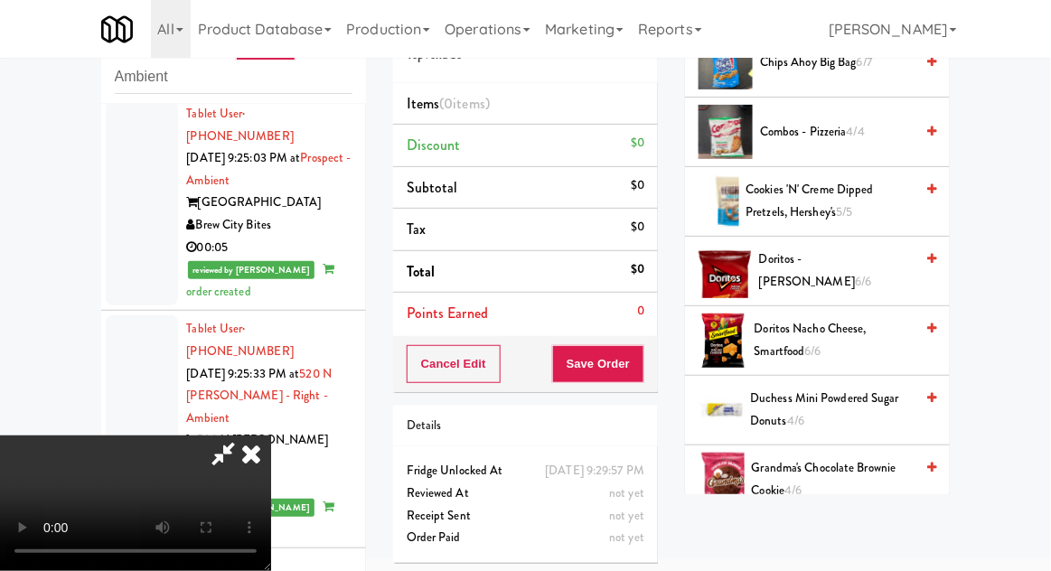
click at [871, 273] on span "6/6" at bounding box center [863, 281] width 16 height 17
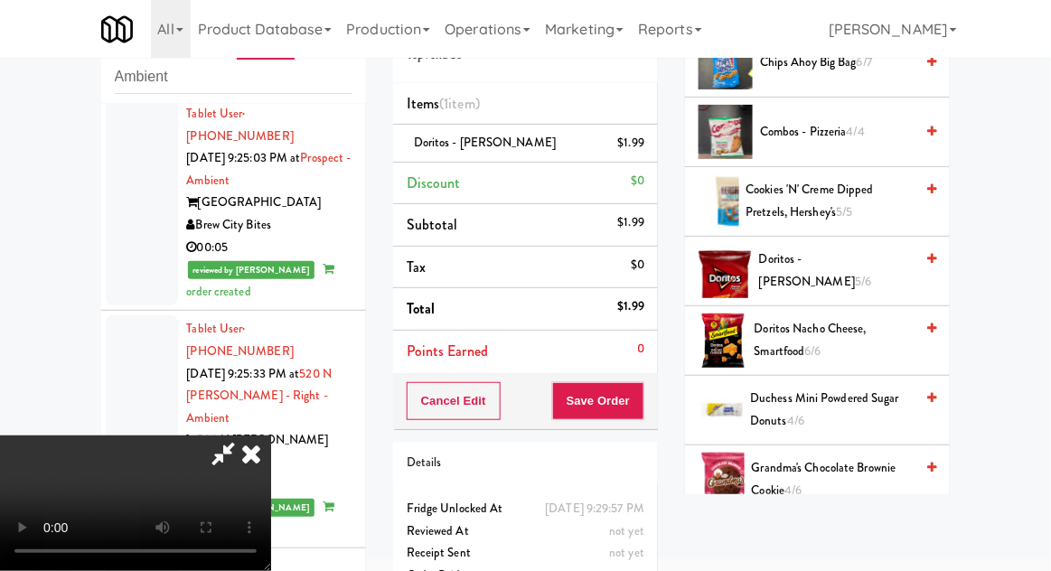
click at [871, 273] on span "5/6" at bounding box center [863, 281] width 16 height 17
click at [871, 271] on span "Doritos - Nacho Cheese 4/6" at bounding box center [836, 271] width 155 height 44
click at [876, 271] on span "Doritos - Nacho Cheese 3/6" at bounding box center [836, 271] width 155 height 44
click at [640, 402] on button "Save Order" at bounding box center [598, 401] width 92 height 38
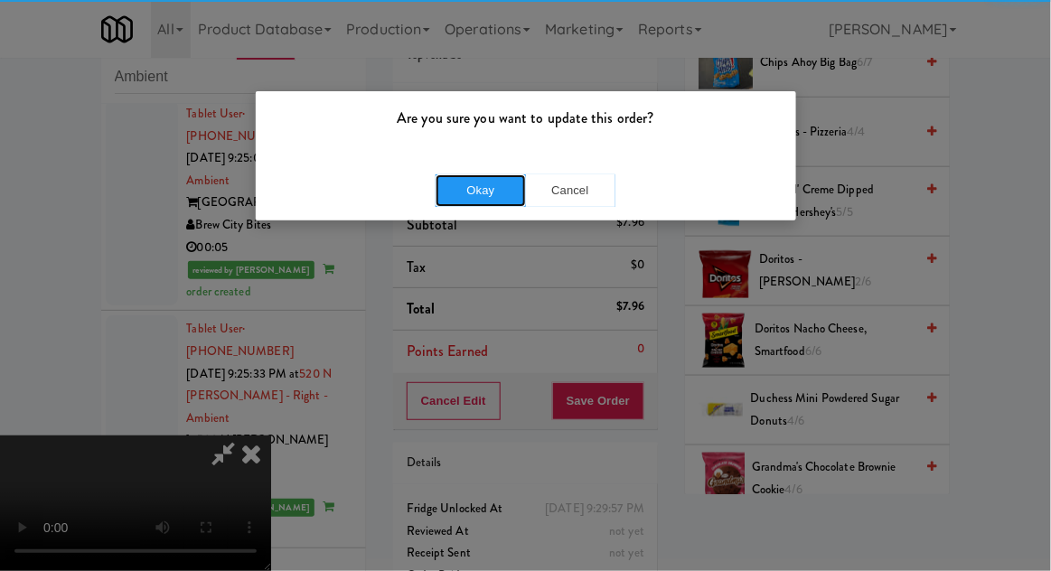
click at [481, 202] on button "Okay" at bounding box center [481, 190] width 90 height 33
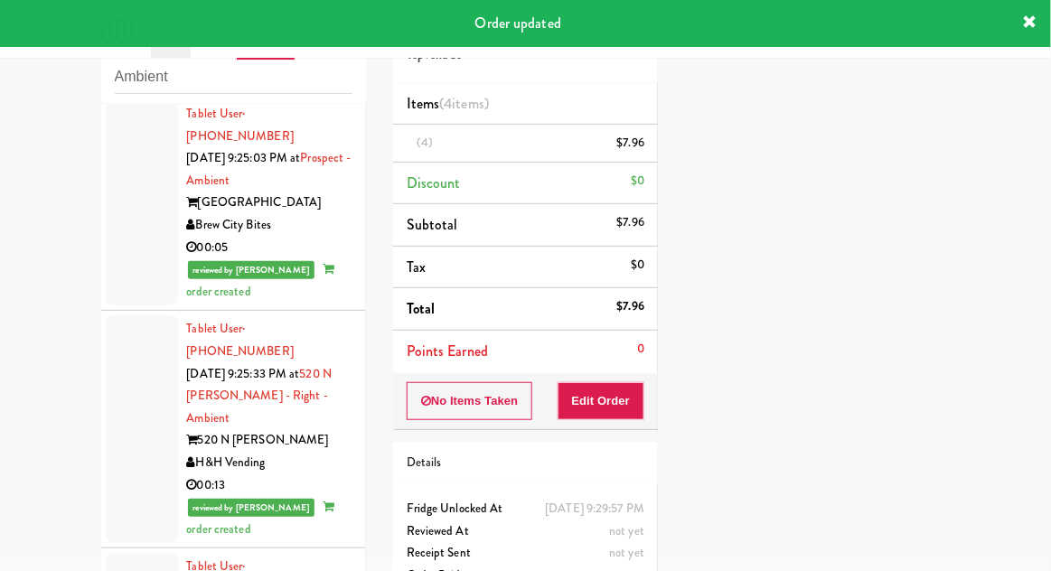
scroll to position [0, 0]
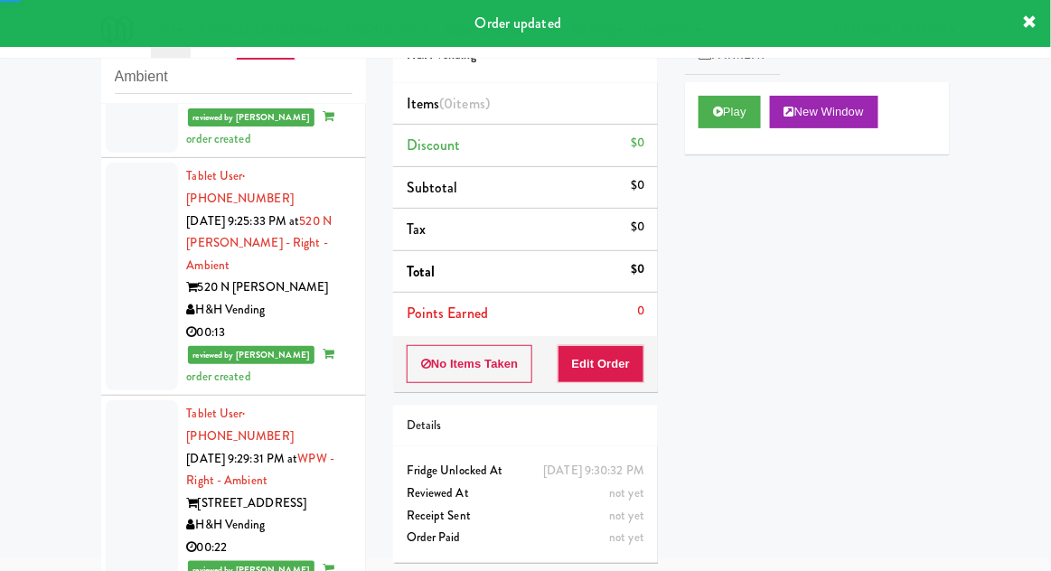
scroll to position [4245, 0]
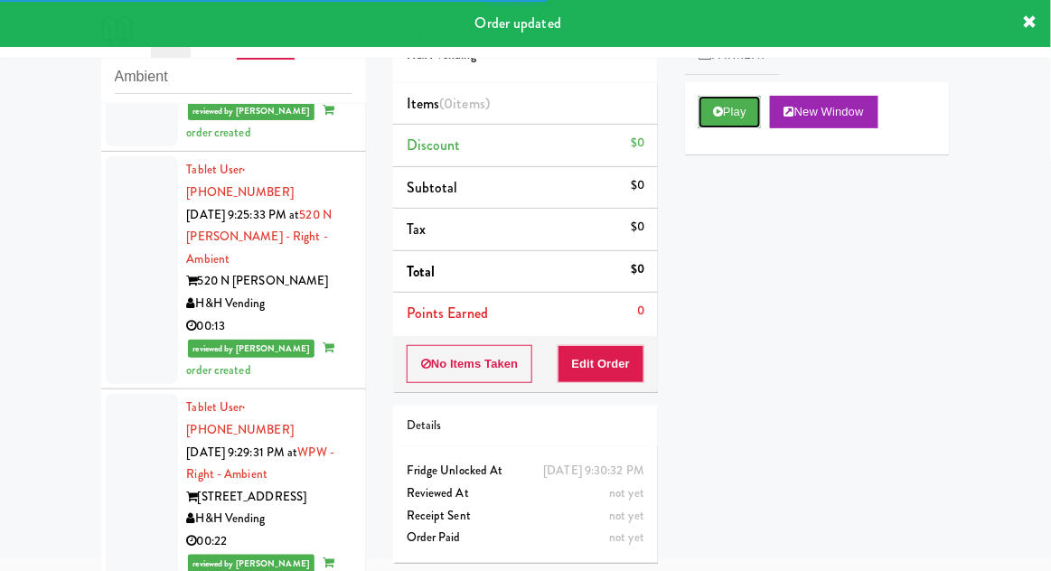
click at [700, 116] on button "Play" at bounding box center [730, 112] width 62 height 33
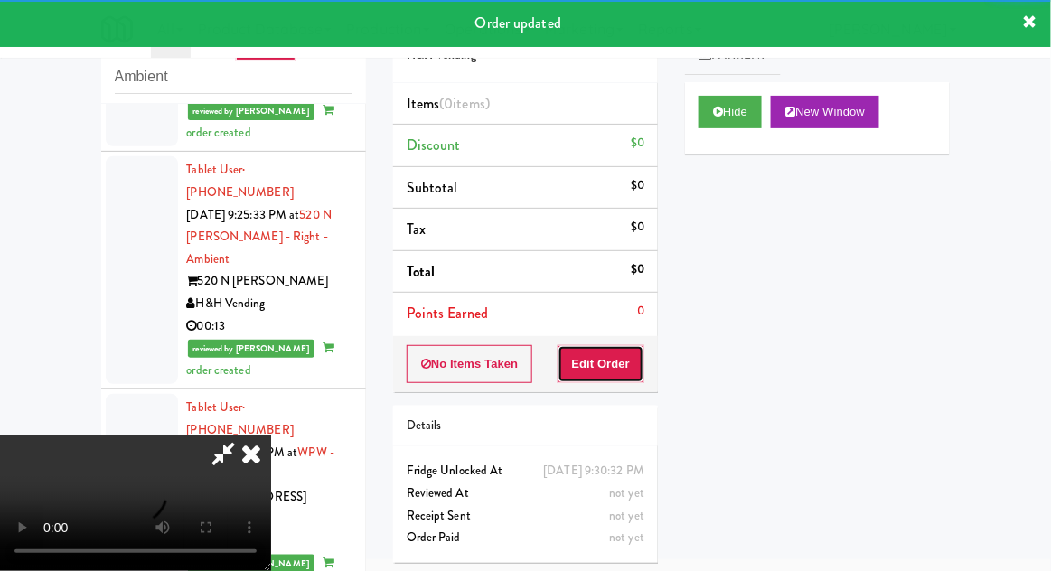
click at [625, 360] on button "Edit Order" at bounding box center [602, 364] width 88 height 38
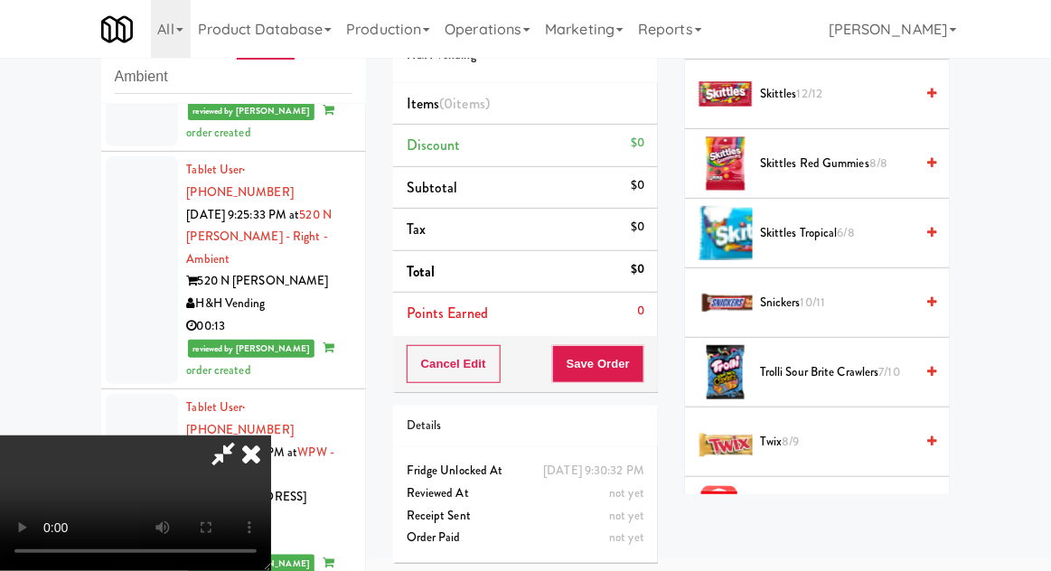
scroll to position [1932, 0]
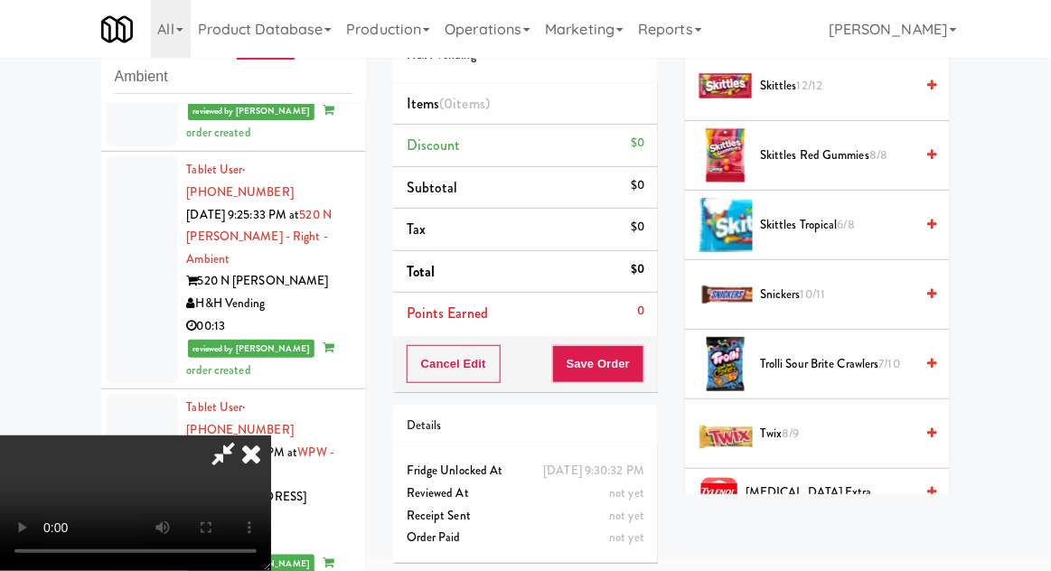
click at [873, 353] on span "Trolli Sour Brite Crawlers 7/10" at bounding box center [837, 364] width 154 height 23
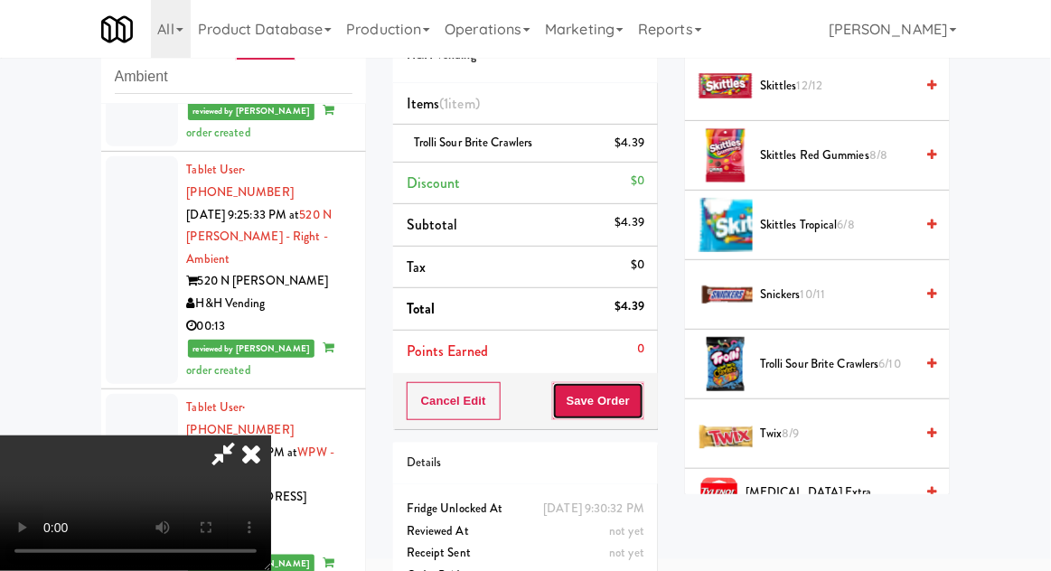
click at [636, 406] on button "Save Order" at bounding box center [598, 401] width 92 height 38
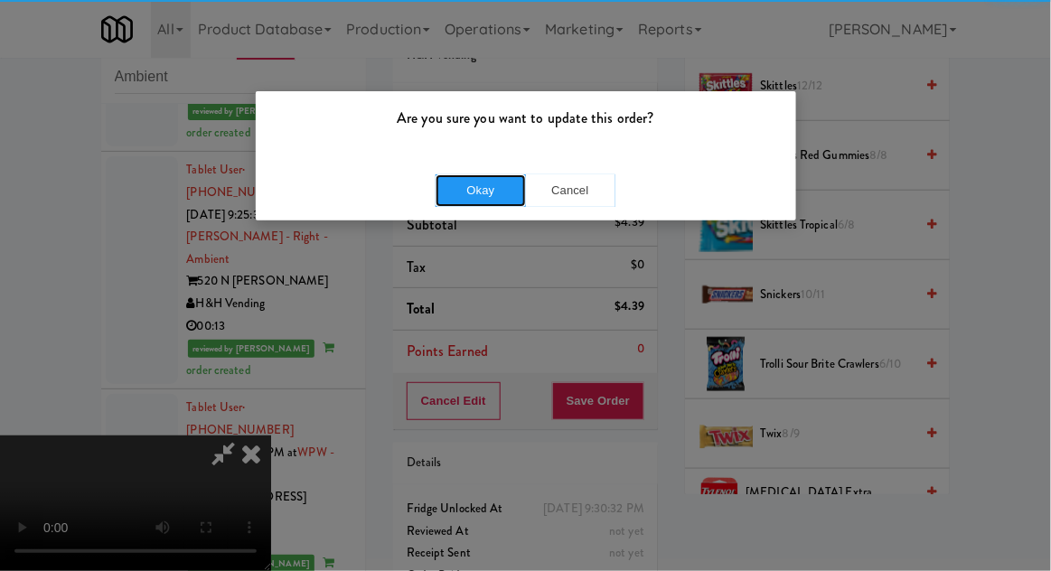
click at [478, 193] on button "Okay" at bounding box center [481, 190] width 90 height 33
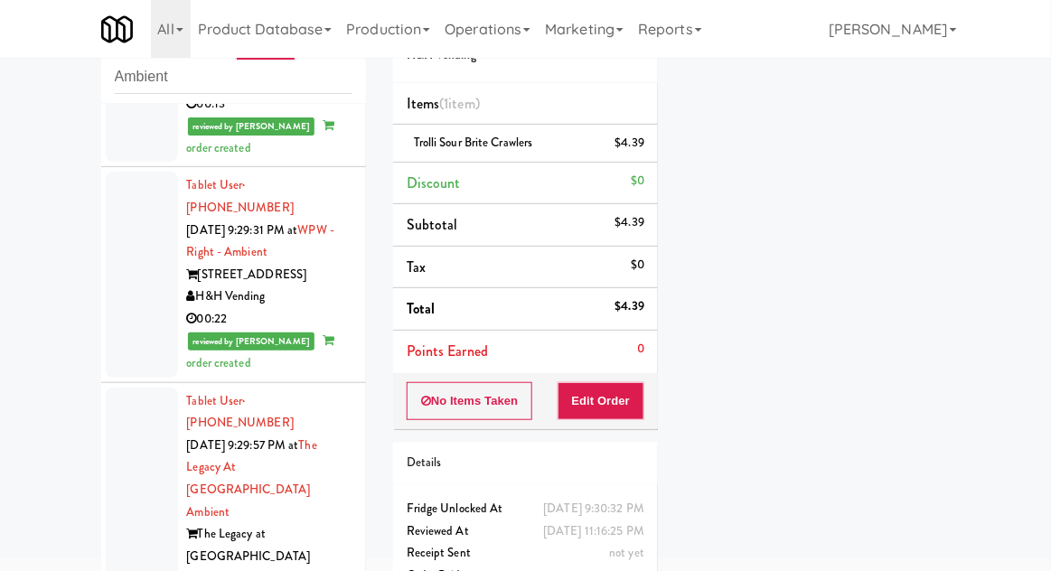
scroll to position [4466, 0]
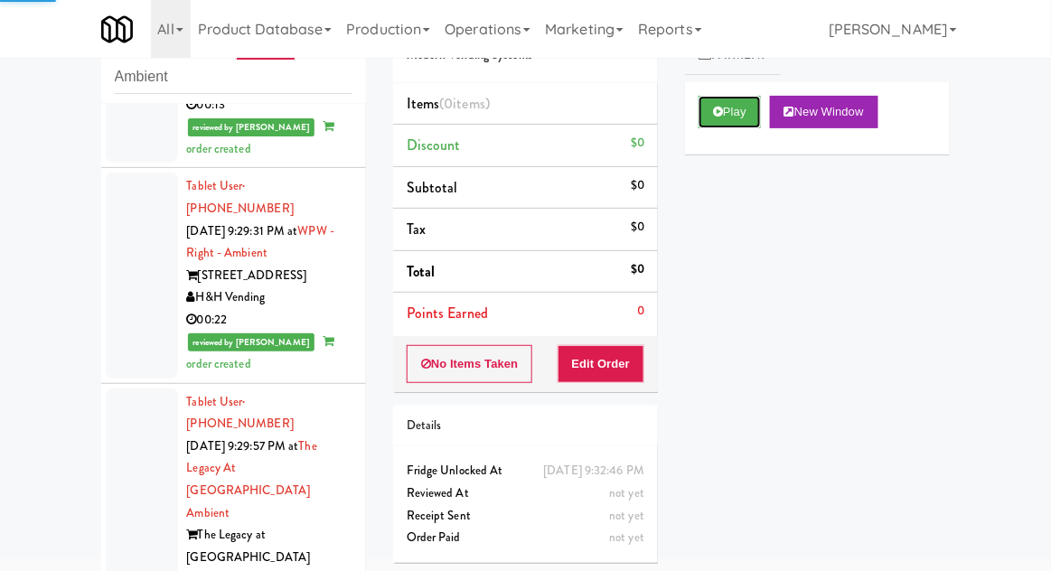
click at [705, 126] on button "Play" at bounding box center [730, 112] width 62 height 33
click at [621, 369] on button "Edit Order" at bounding box center [602, 364] width 88 height 38
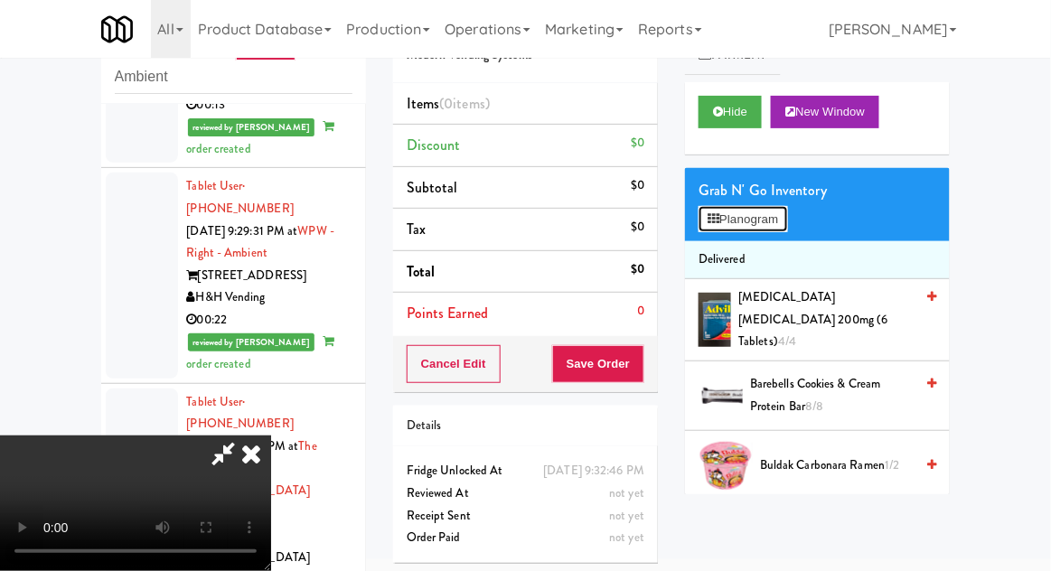
click at [787, 228] on button "Planogram" at bounding box center [743, 219] width 89 height 27
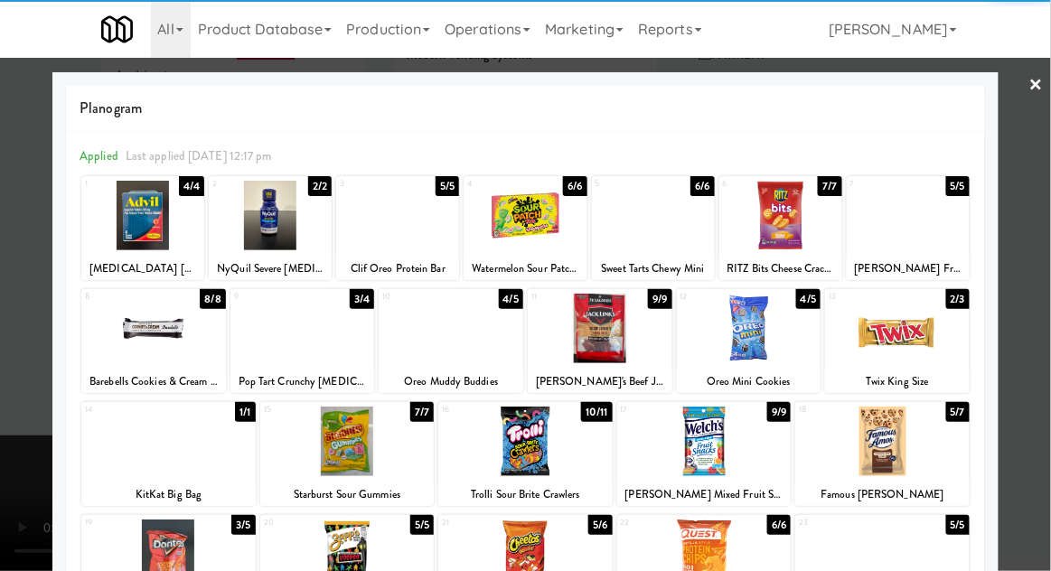
click at [939, 258] on div "[PERSON_NAME] Fruit & Yogurt Strawberry" at bounding box center [909, 269] width 118 height 23
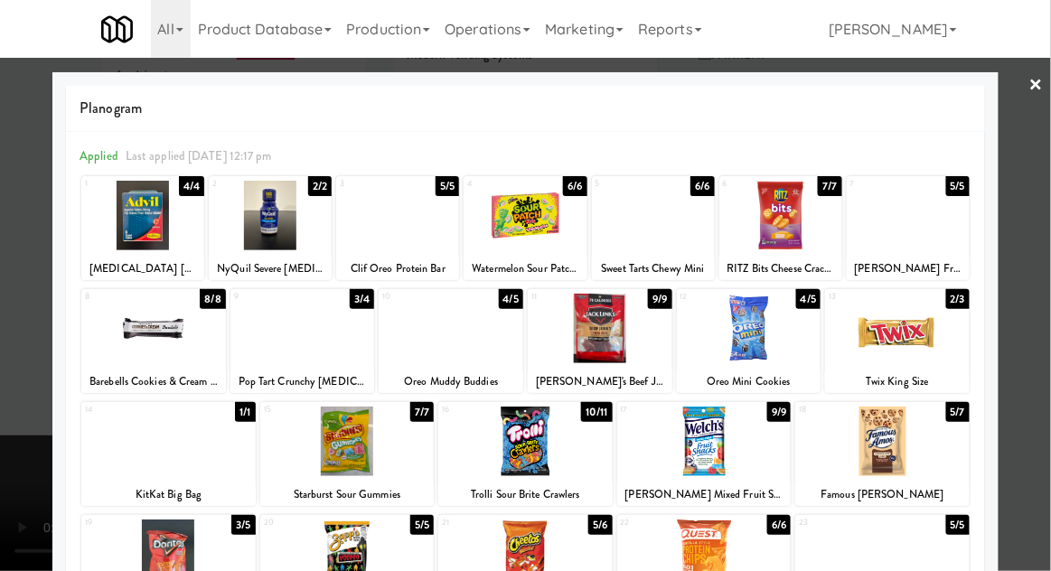
click at [939, 245] on div at bounding box center [908, 216] width 123 height 70
click at [944, 236] on div at bounding box center [908, 216] width 123 height 70
click at [1042, 228] on div at bounding box center [525, 285] width 1051 height 571
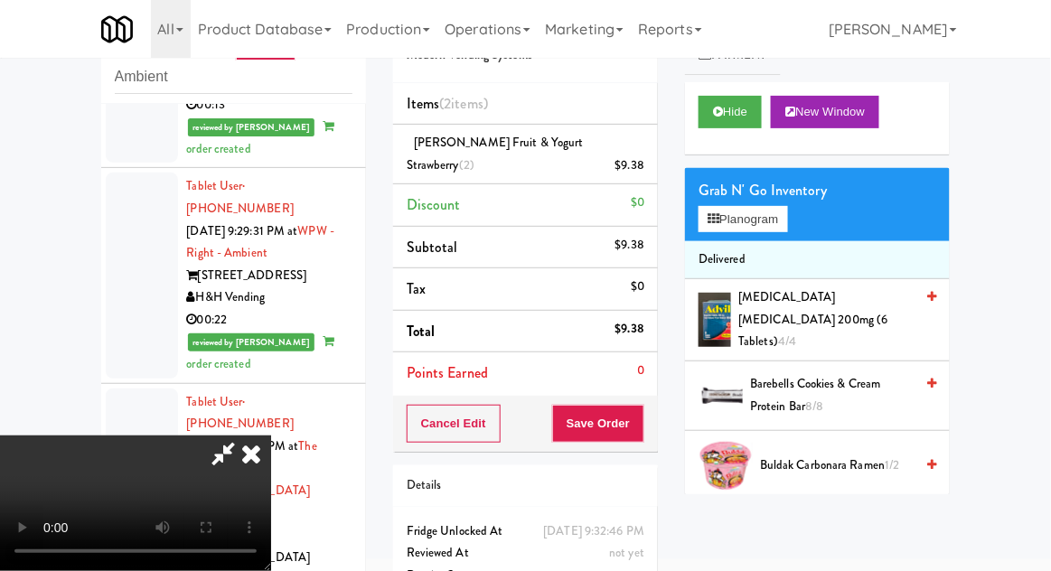
scroll to position [66, 0]
click at [642, 417] on button "Save Order" at bounding box center [598, 424] width 92 height 38
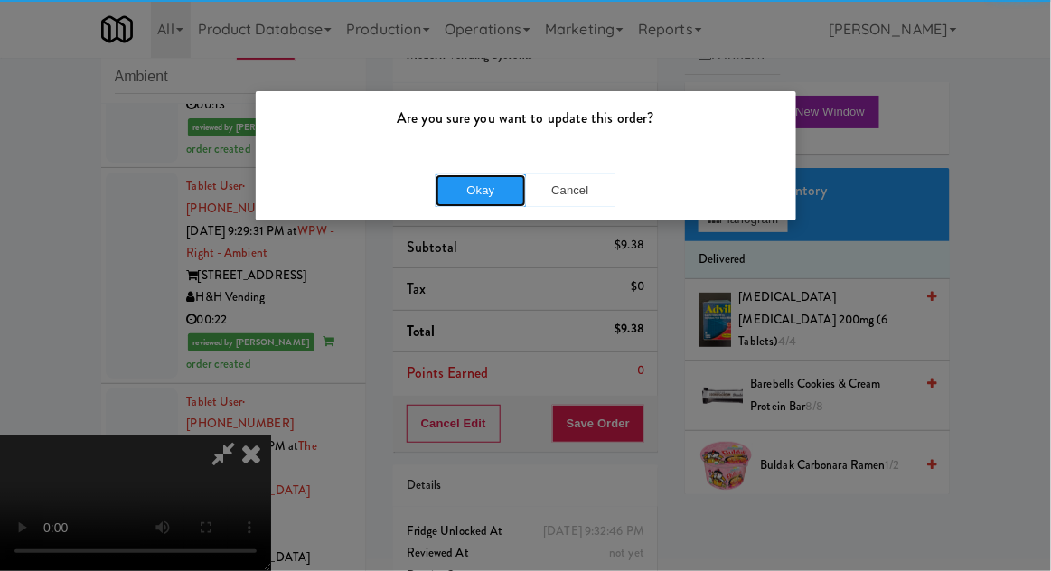
click at [480, 194] on button "Okay" at bounding box center [481, 190] width 90 height 33
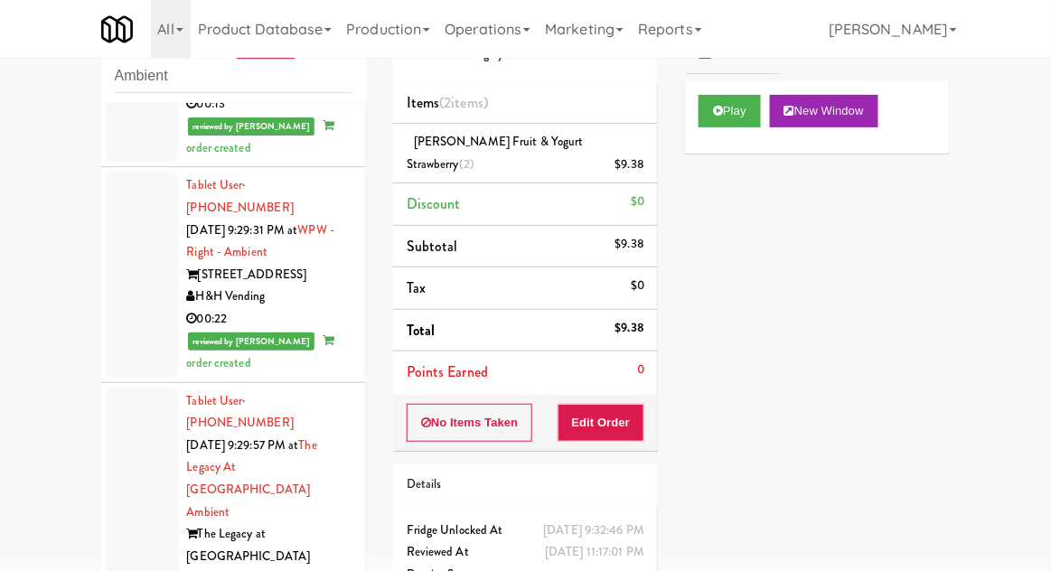
scroll to position [65, 0]
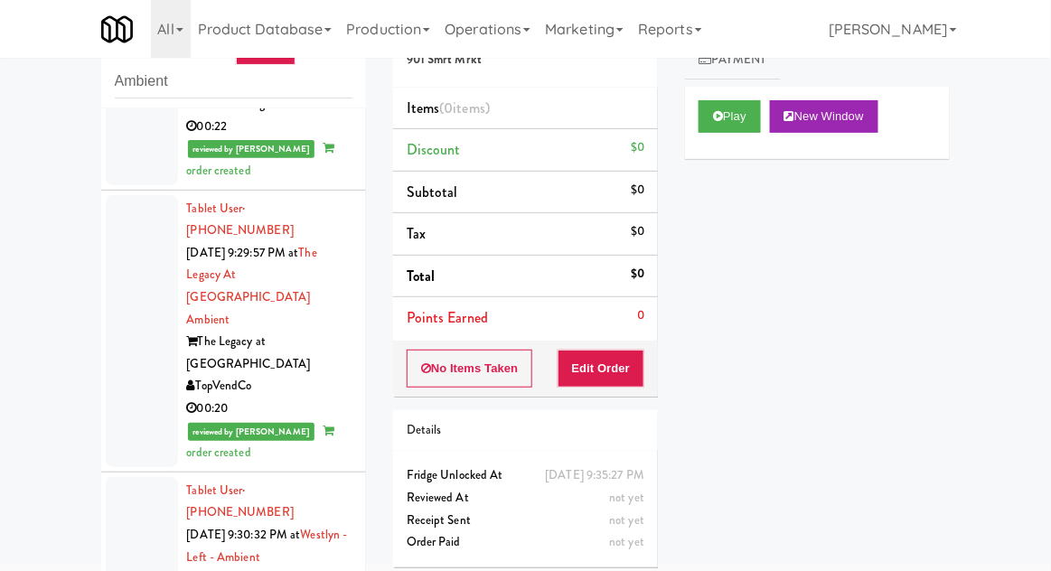
scroll to position [4669, 0]
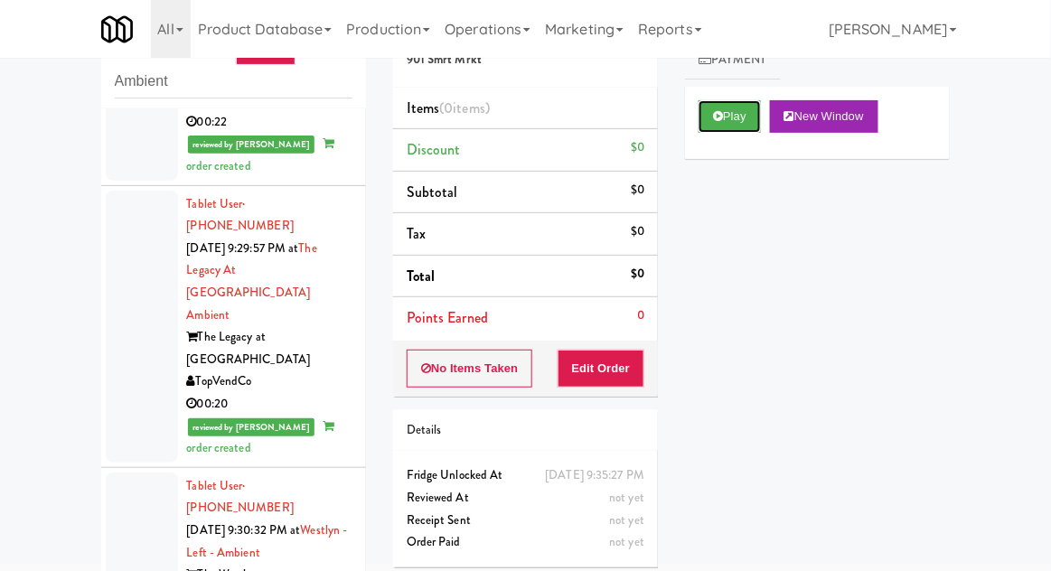
click at [714, 118] on icon at bounding box center [718, 116] width 10 height 12
click at [611, 361] on button "Edit Order" at bounding box center [602, 369] width 88 height 38
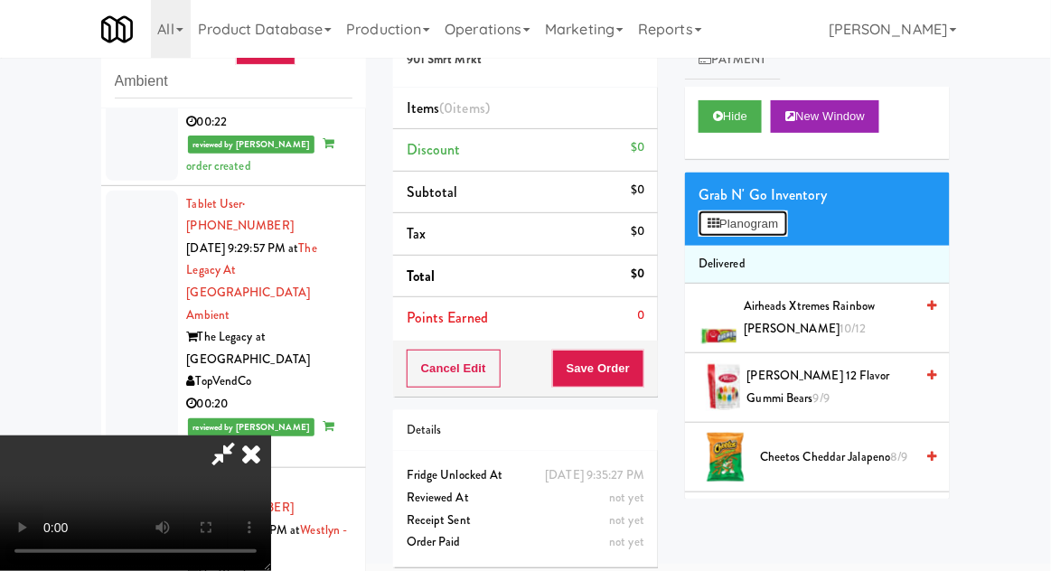
click at [763, 212] on button "Planogram" at bounding box center [743, 224] width 89 height 27
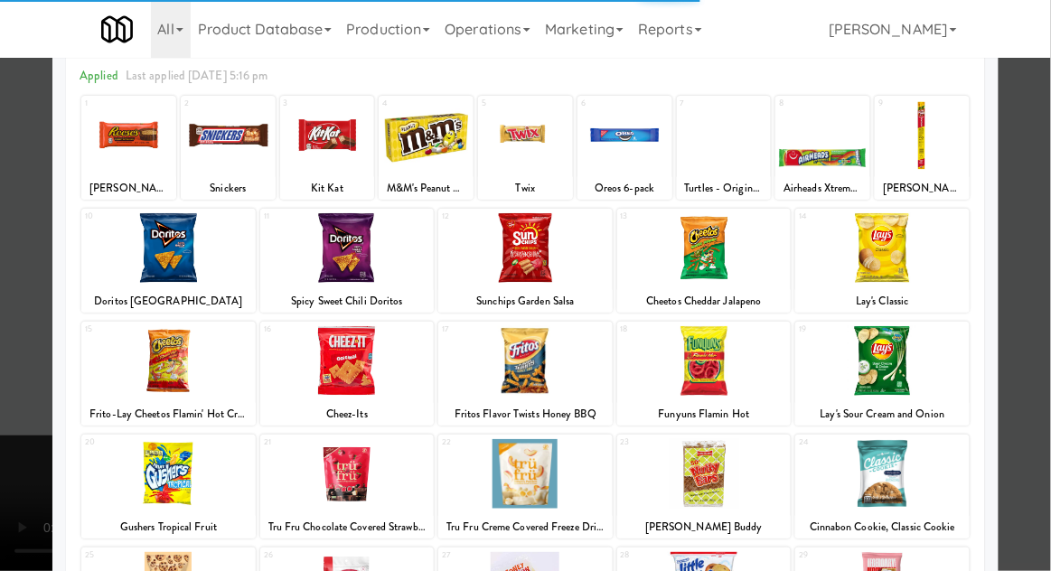
scroll to position [83, 0]
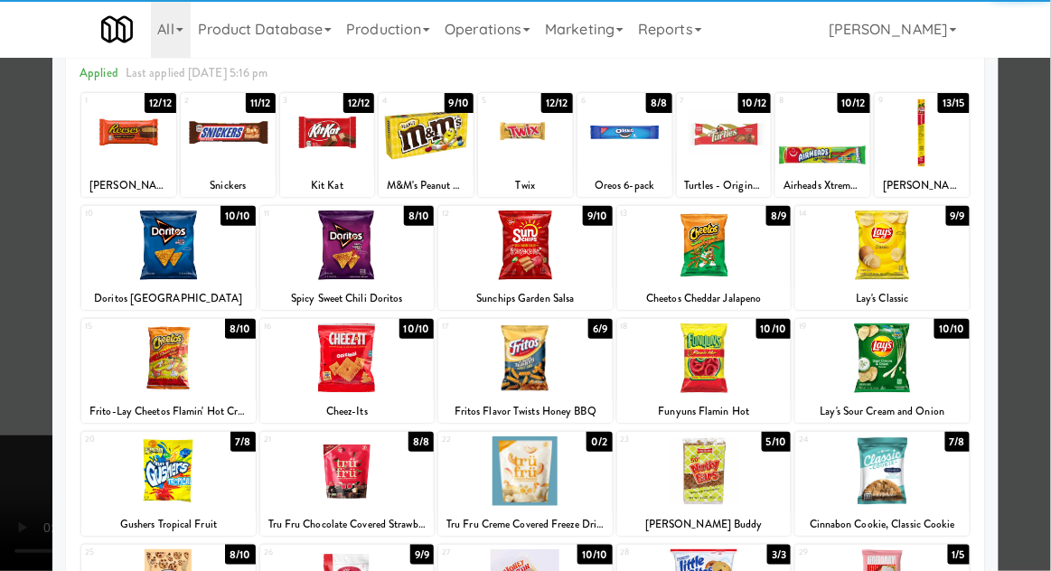
click at [186, 365] on div at bounding box center [168, 359] width 174 height 70
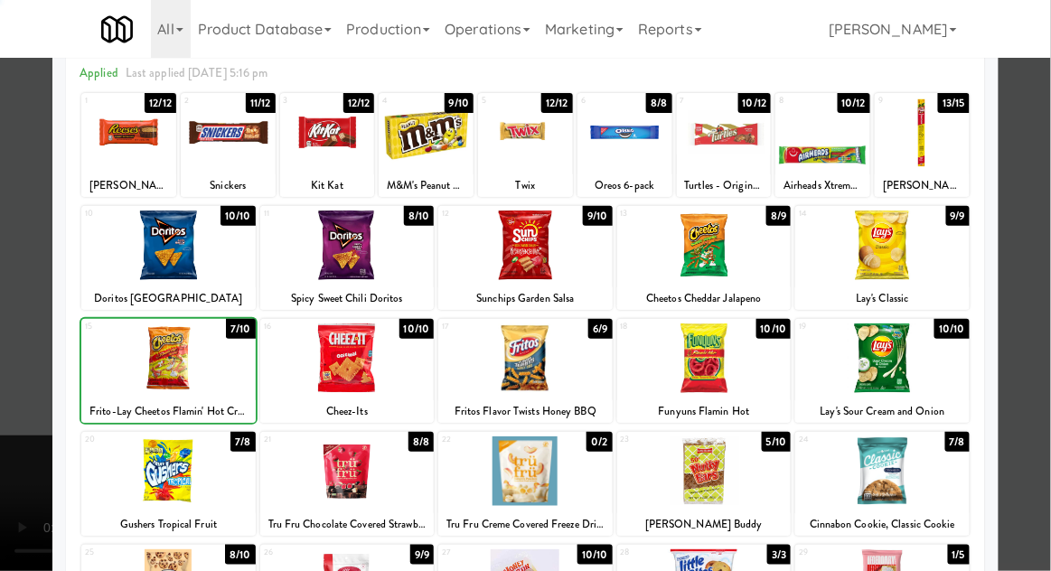
click at [1038, 230] on div at bounding box center [525, 285] width 1051 height 571
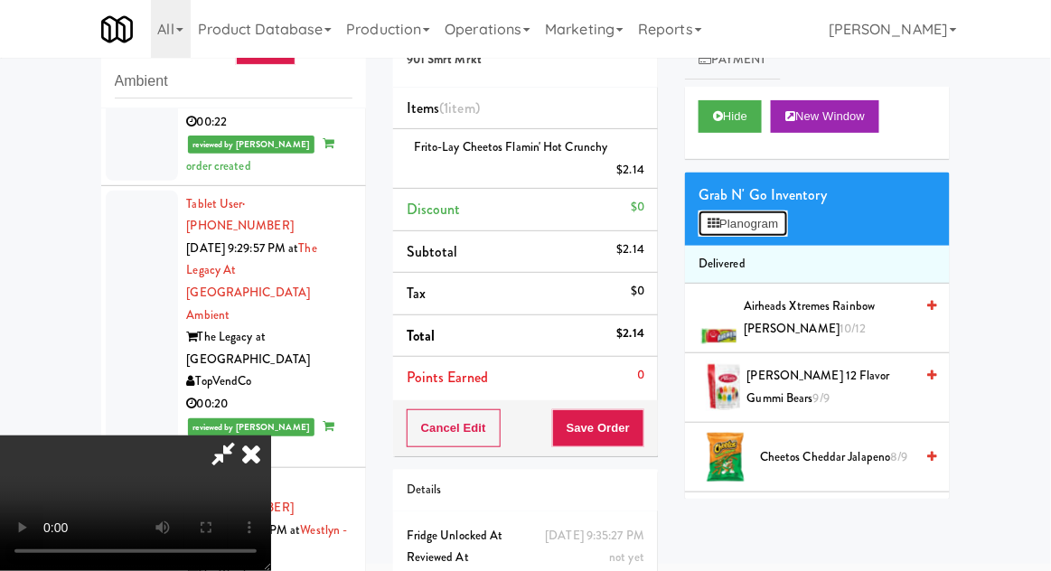
click at [787, 232] on button "Planogram" at bounding box center [743, 224] width 89 height 27
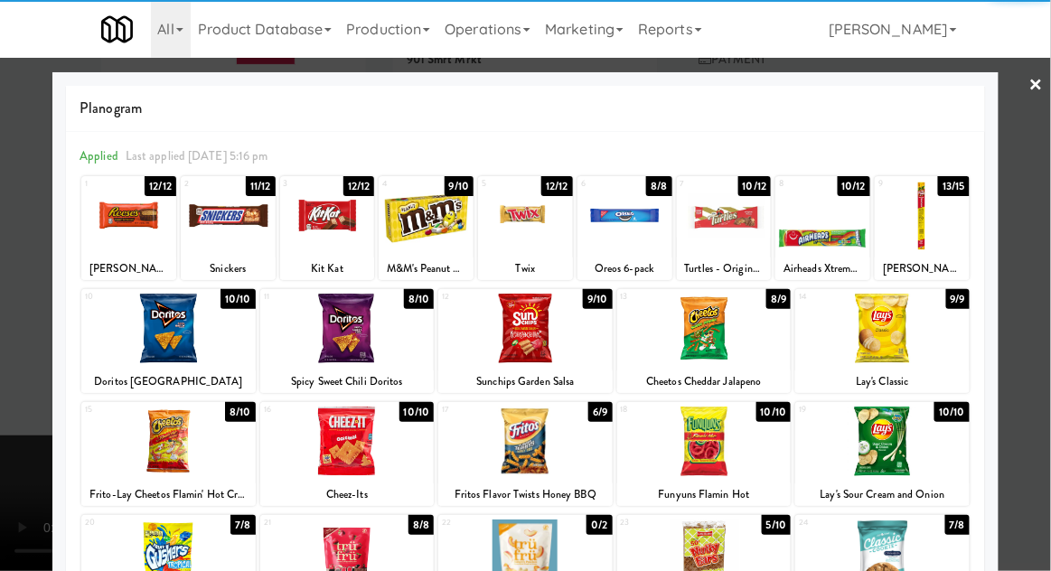
click at [319, 232] on div at bounding box center [327, 216] width 95 height 70
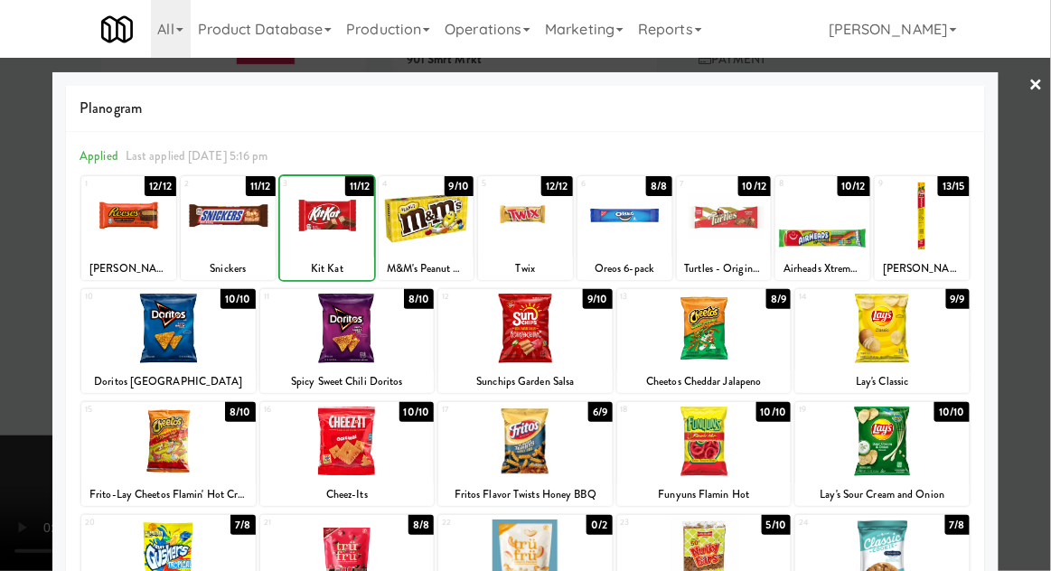
click at [1043, 220] on div at bounding box center [525, 285] width 1051 height 571
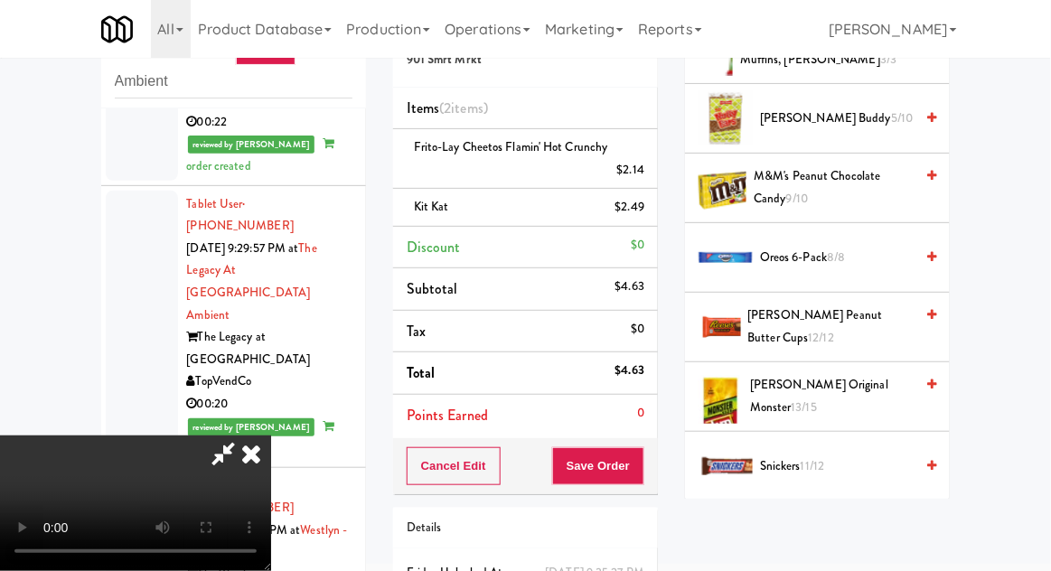
scroll to position [1387, 0]
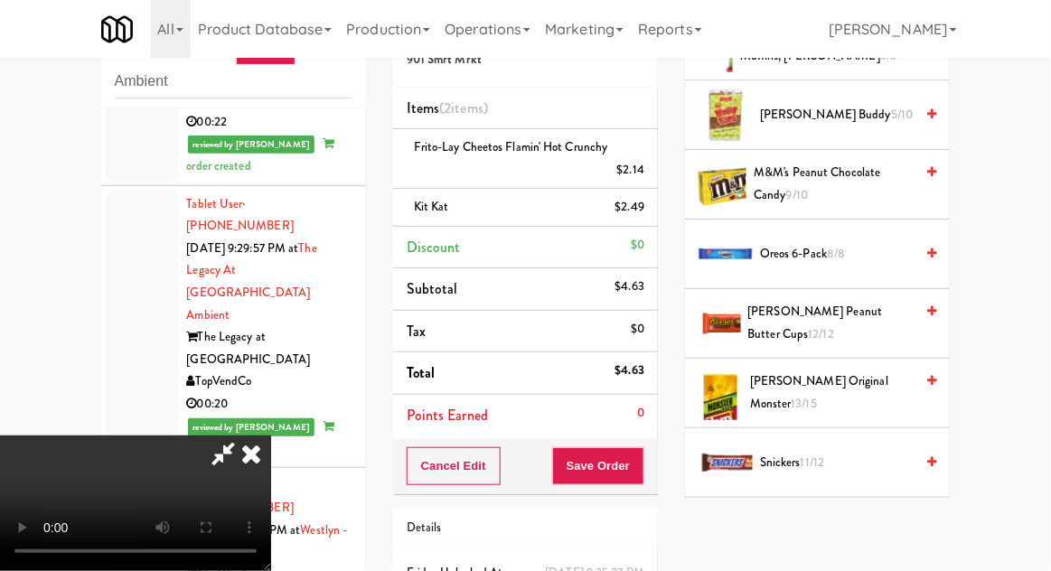
click at [855, 243] on span "Oreos 6-pack 8/8" at bounding box center [837, 254] width 154 height 23
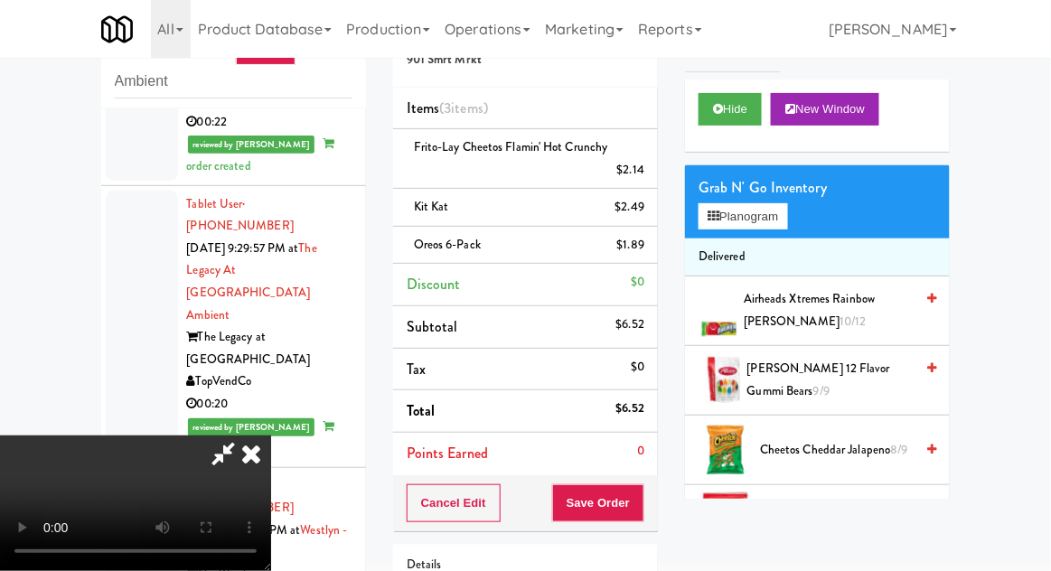
scroll to position [0, 0]
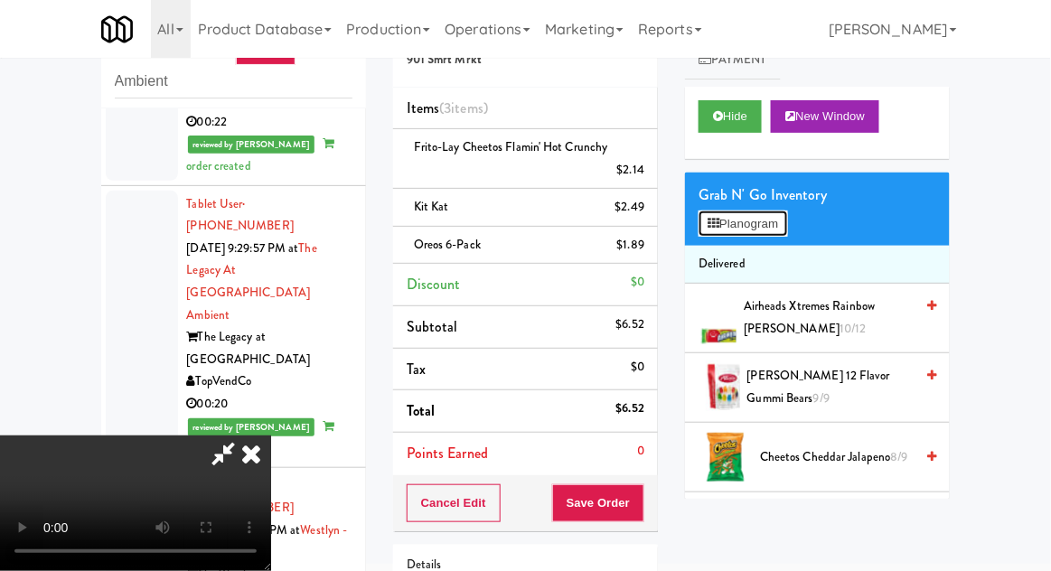
click at [778, 223] on button "Planogram" at bounding box center [743, 224] width 89 height 27
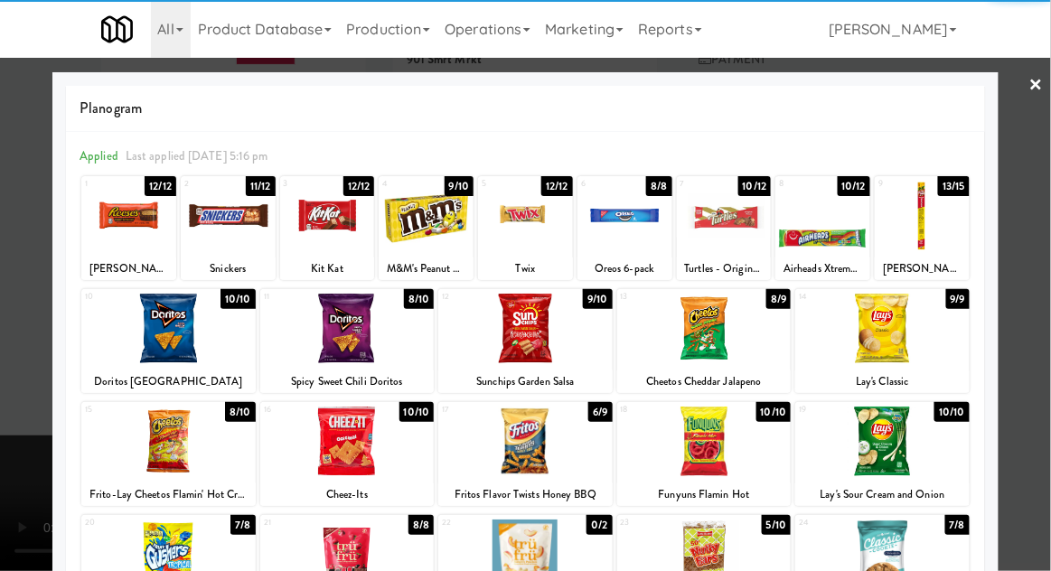
click at [694, 441] on div at bounding box center [704, 442] width 174 height 70
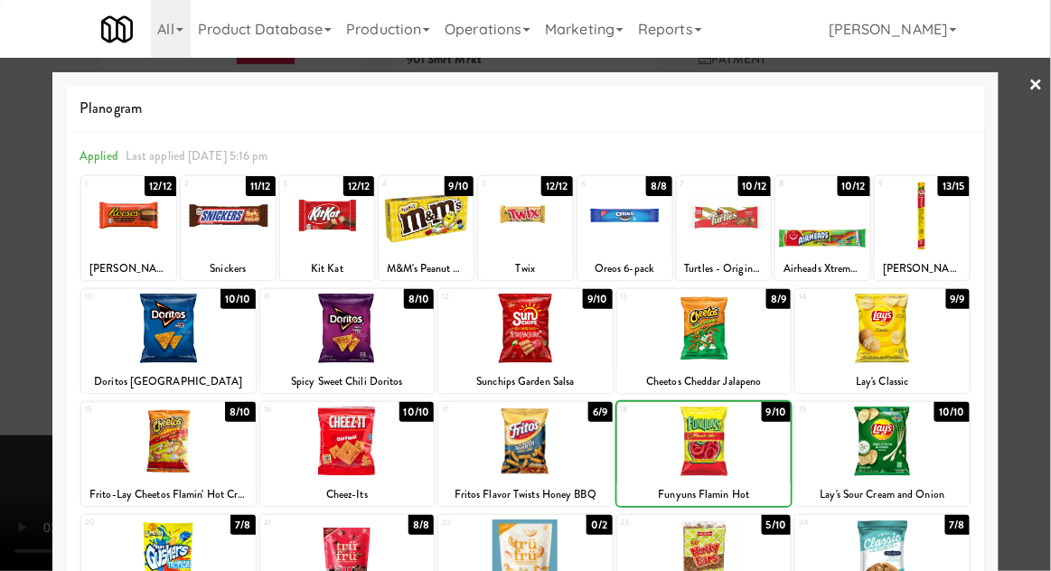
click at [1040, 215] on div at bounding box center [525, 285] width 1051 height 571
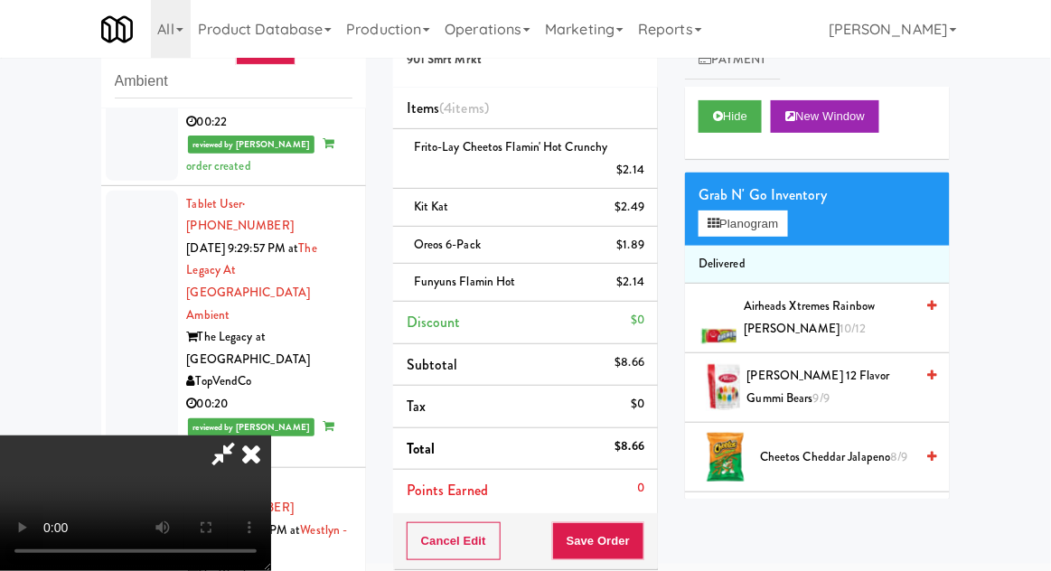
click at [861, 448] on span "Cheetos Cheddar Jalapeno 8/9" at bounding box center [837, 458] width 154 height 23
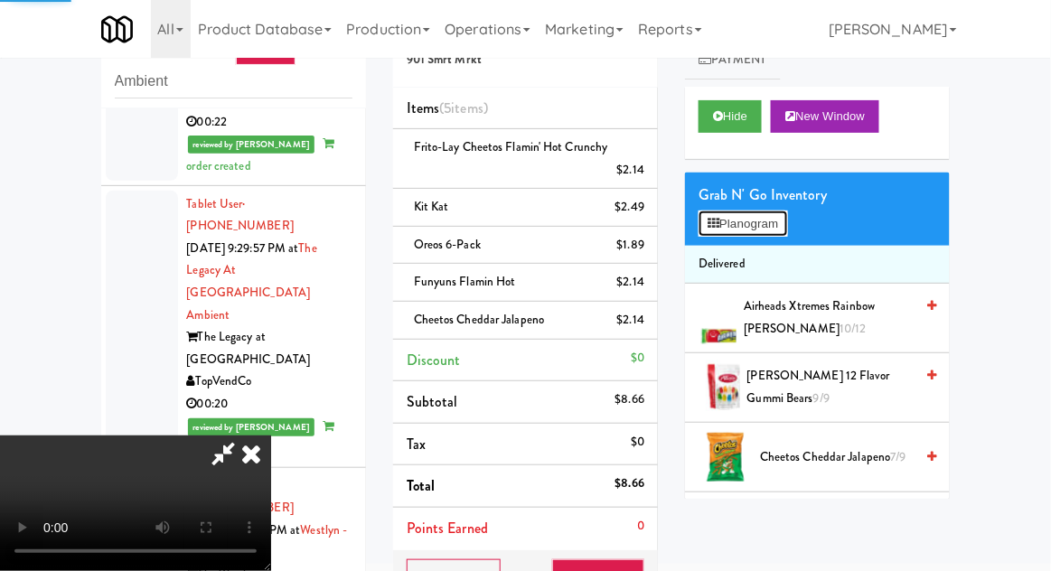
click at [782, 229] on button "Planogram" at bounding box center [743, 224] width 89 height 27
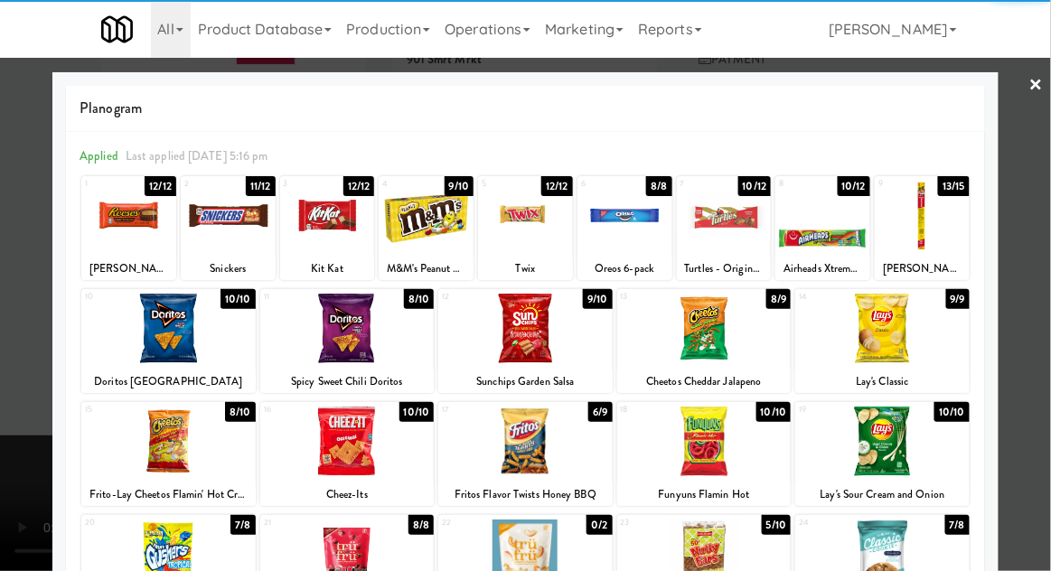
click at [1047, 216] on div at bounding box center [525, 285] width 1051 height 571
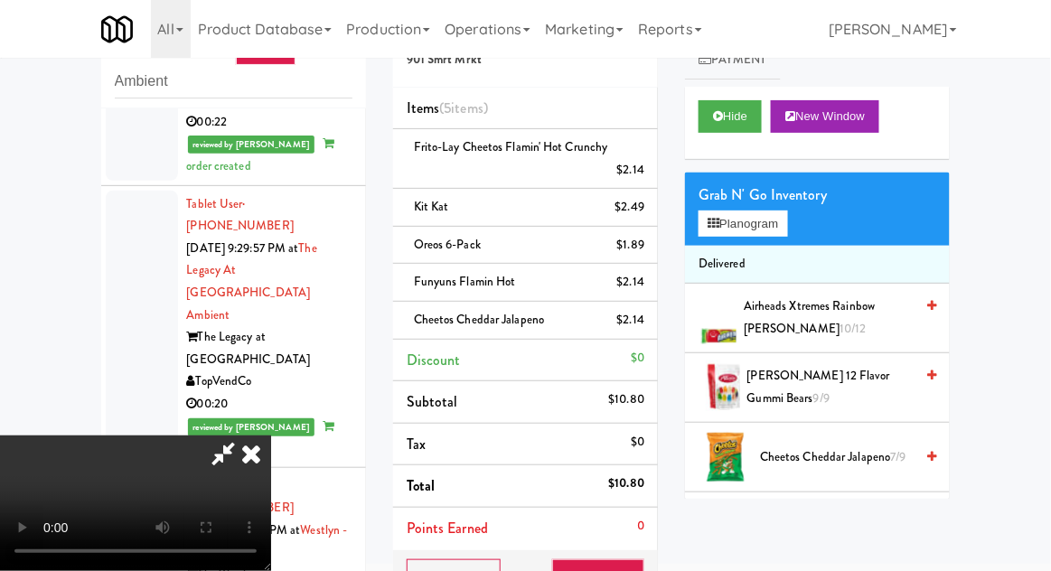
click at [803, 234] on div "Grab N' Go Inventory Planogram" at bounding box center [817, 209] width 265 height 73
click at [787, 229] on button "Planogram" at bounding box center [743, 224] width 89 height 27
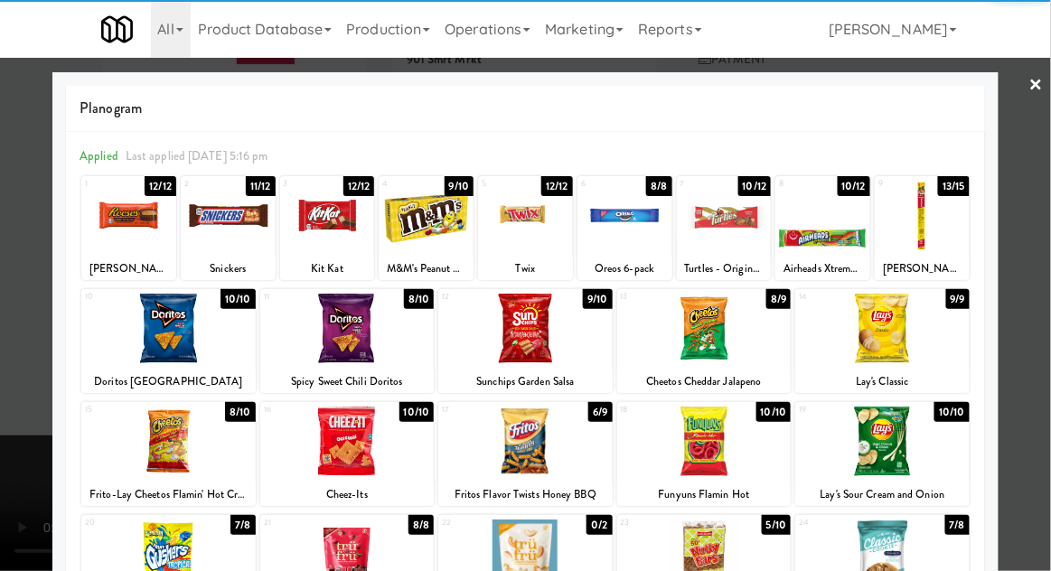
click at [692, 560] on div at bounding box center [704, 555] width 174 height 70
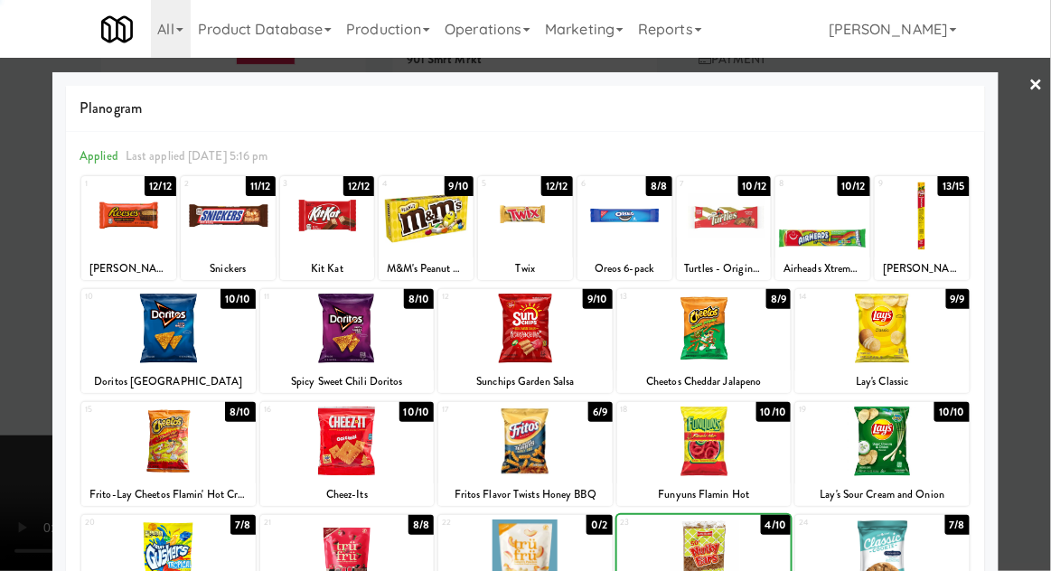
click at [1044, 219] on div at bounding box center [525, 285] width 1051 height 571
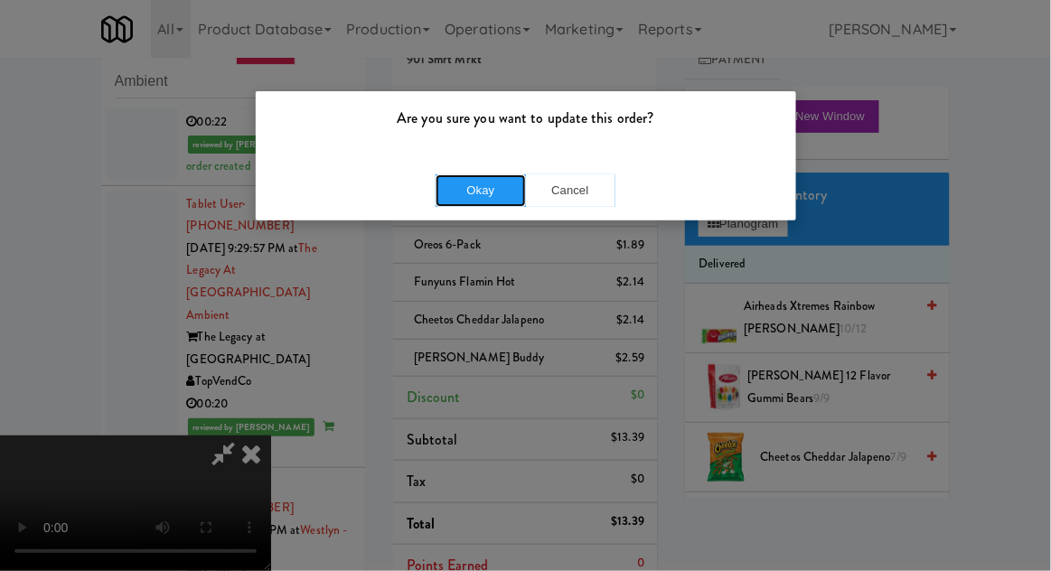
click at [446, 200] on button "Okay" at bounding box center [481, 190] width 90 height 33
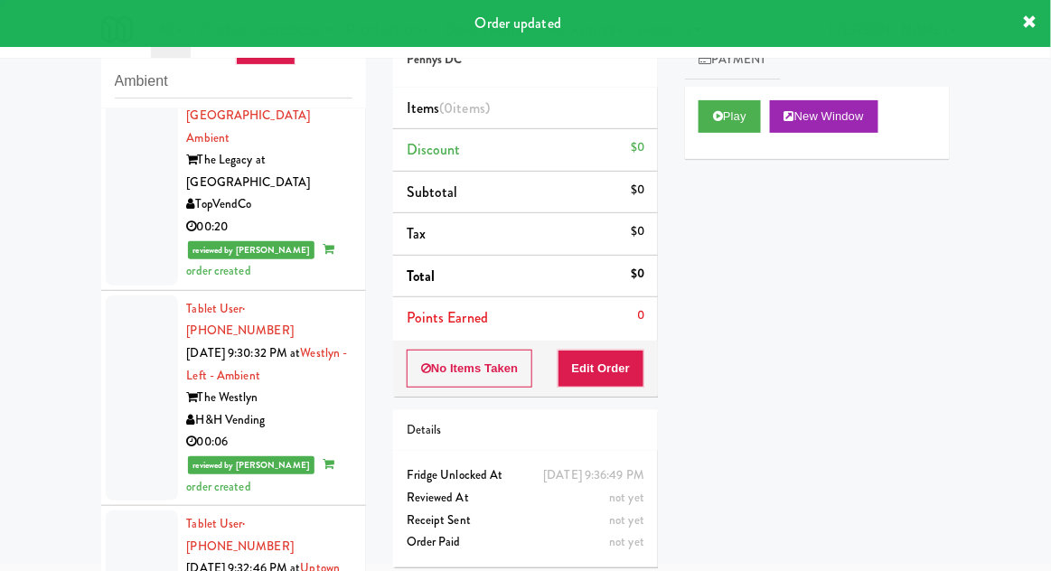
scroll to position [4849, 0]
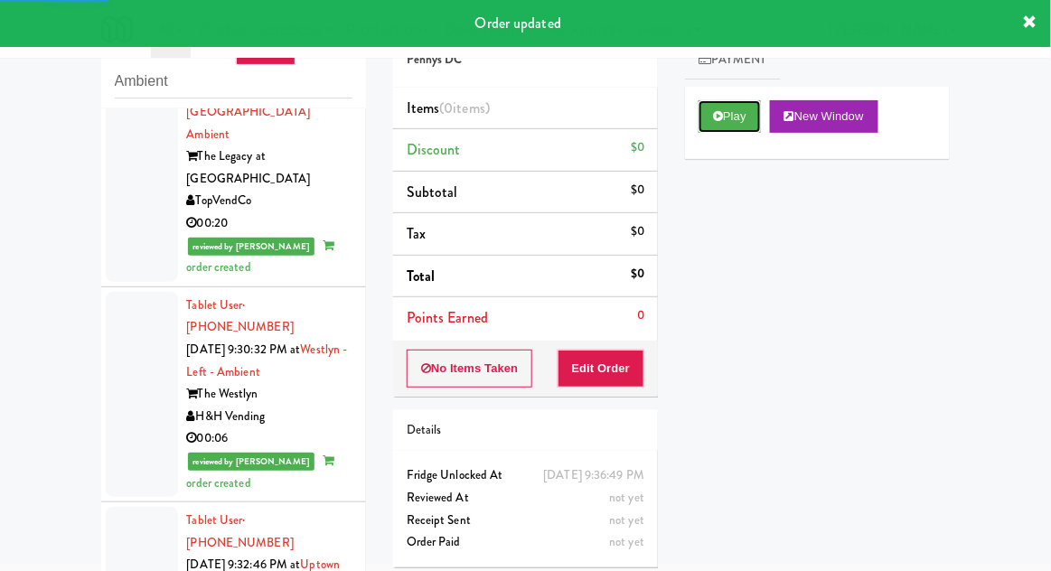
click at [726, 108] on button "Play" at bounding box center [730, 116] width 62 height 33
click at [607, 363] on button "Edit Order" at bounding box center [602, 369] width 88 height 38
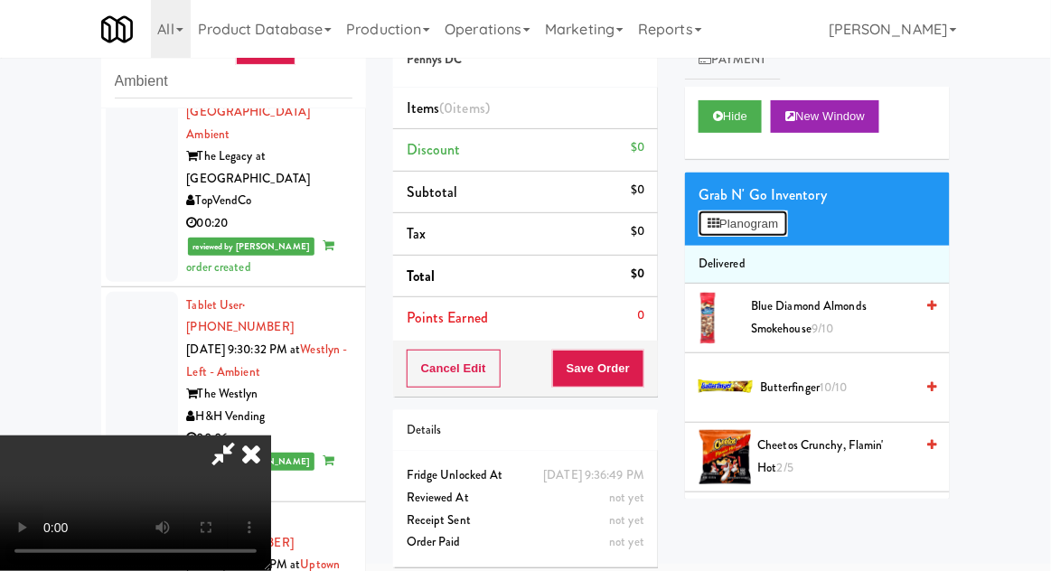
click at [787, 213] on button "Planogram" at bounding box center [743, 224] width 89 height 27
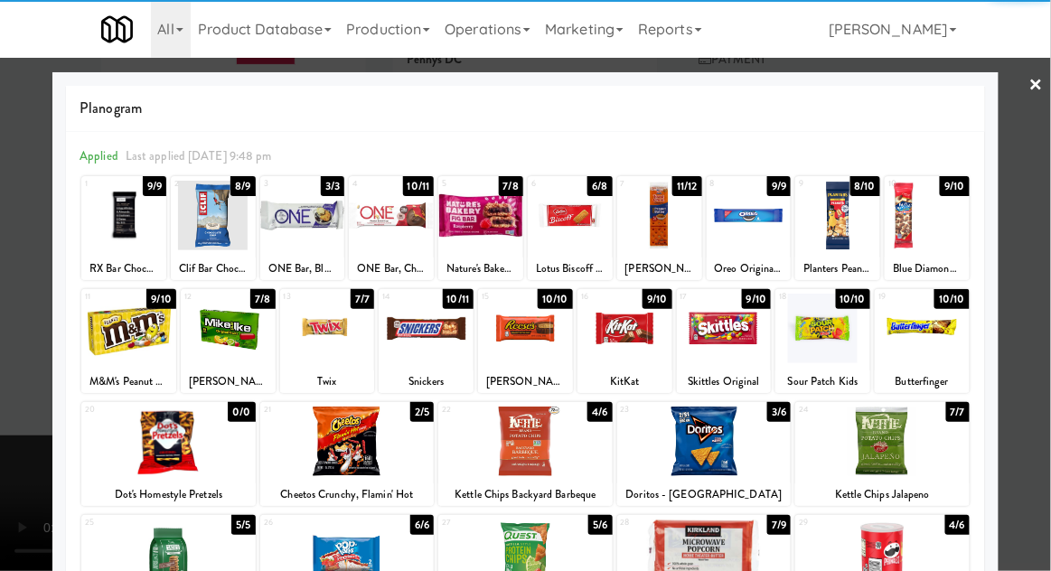
click at [559, 228] on div at bounding box center [570, 216] width 85 height 70
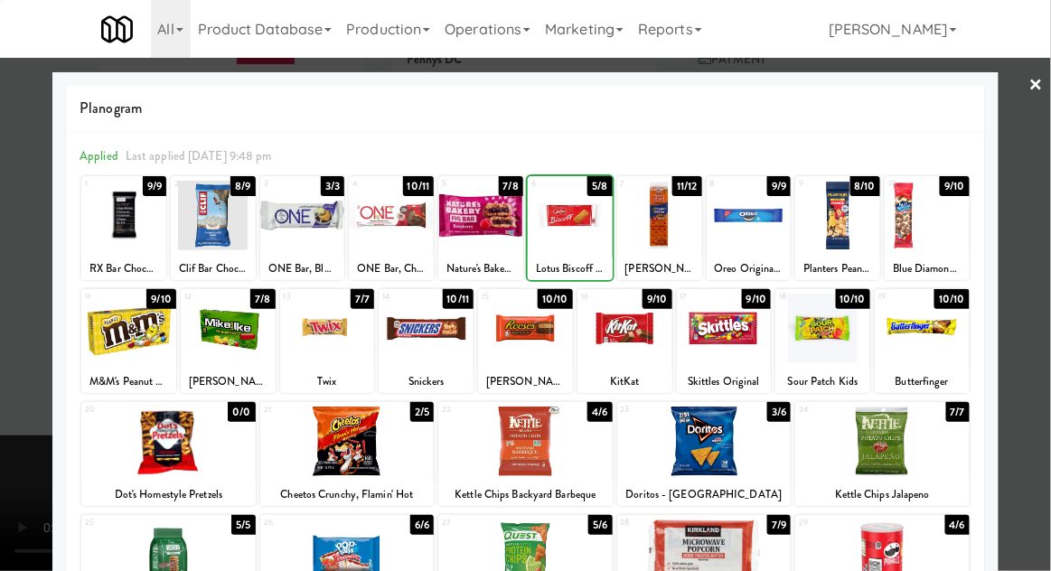
click at [1041, 209] on div at bounding box center [525, 285] width 1051 height 571
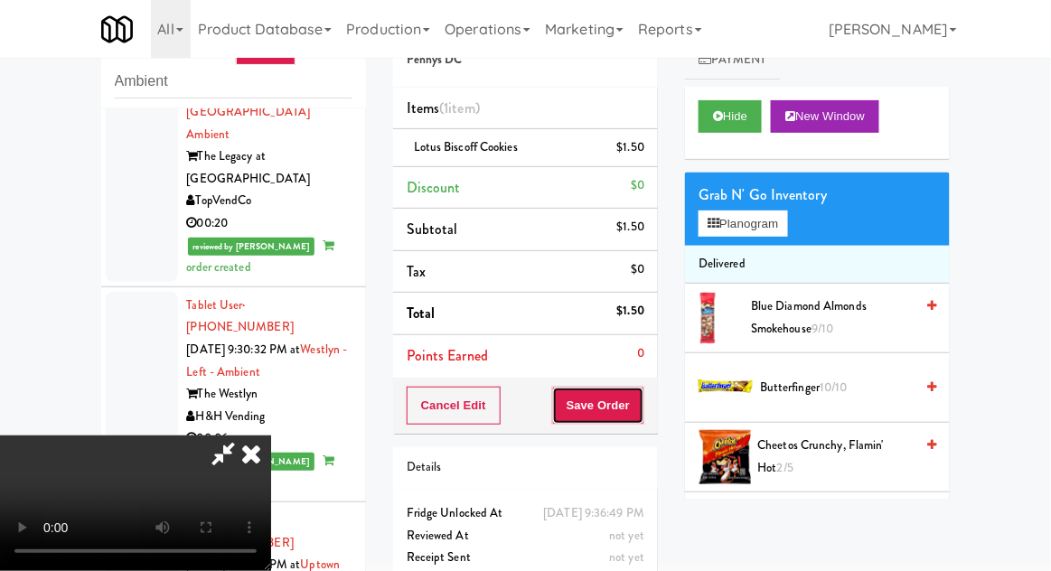
click at [642, 415] on button "Save Order" at bounding box center [598, 406] width 92 height 38
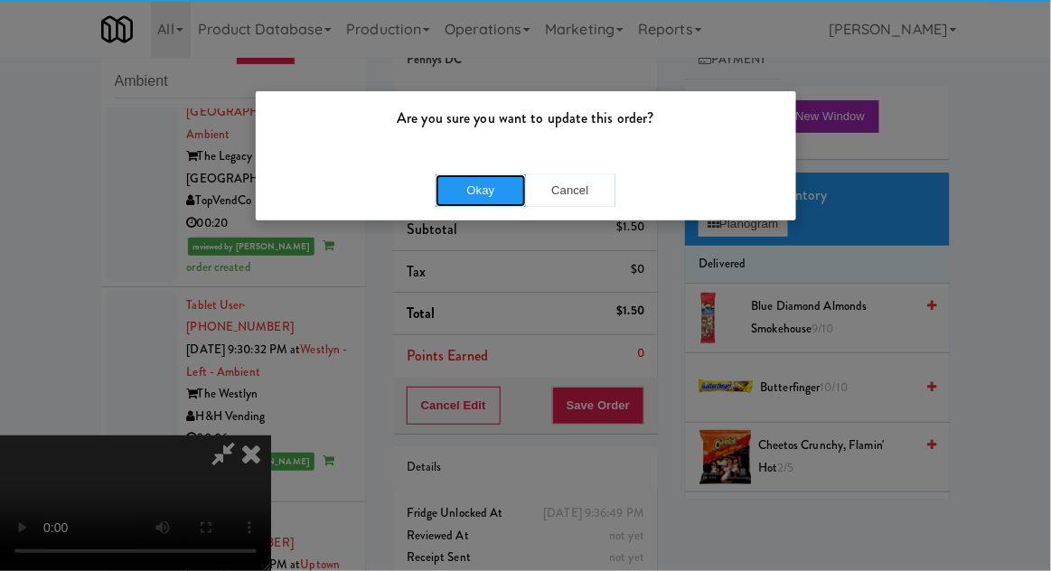
click at [464, 180] on button "Okay" at bounding box center [481, 190] width 90 height 33
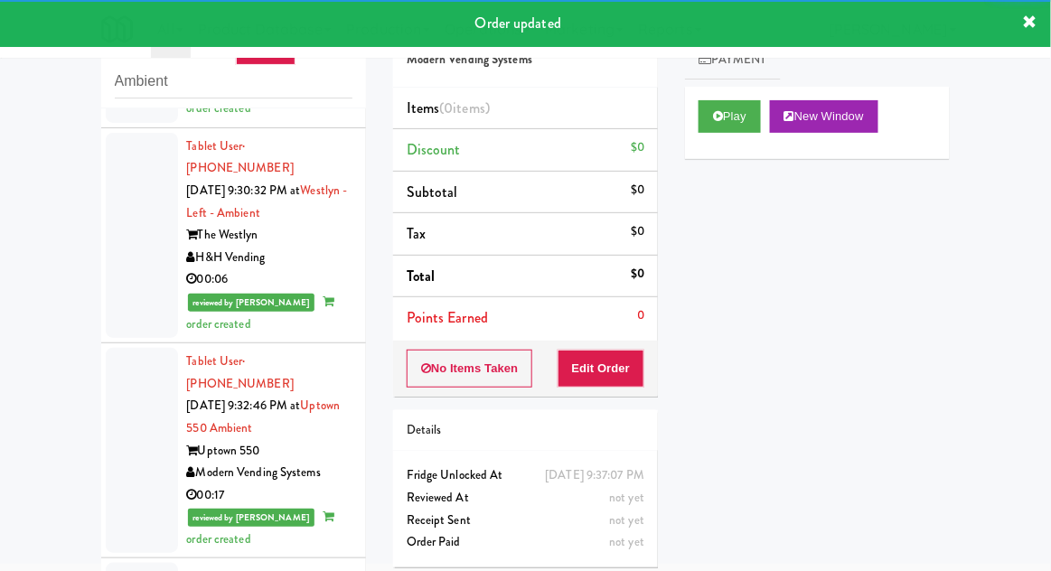
scroll to position [5054, 0]
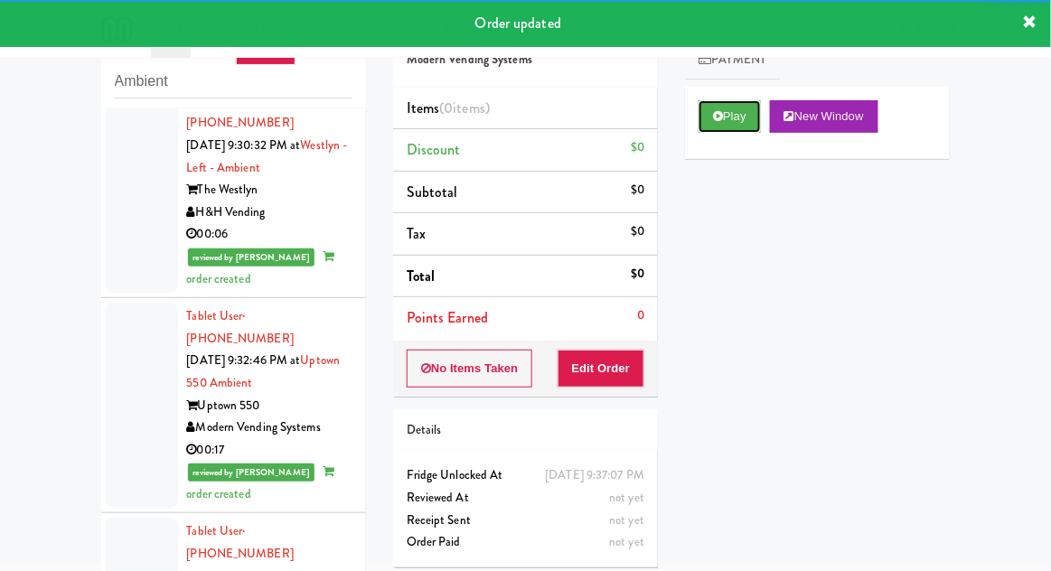
click at [705, 111] on button "Play" at bounding box center [730, 116] width 62 height 33
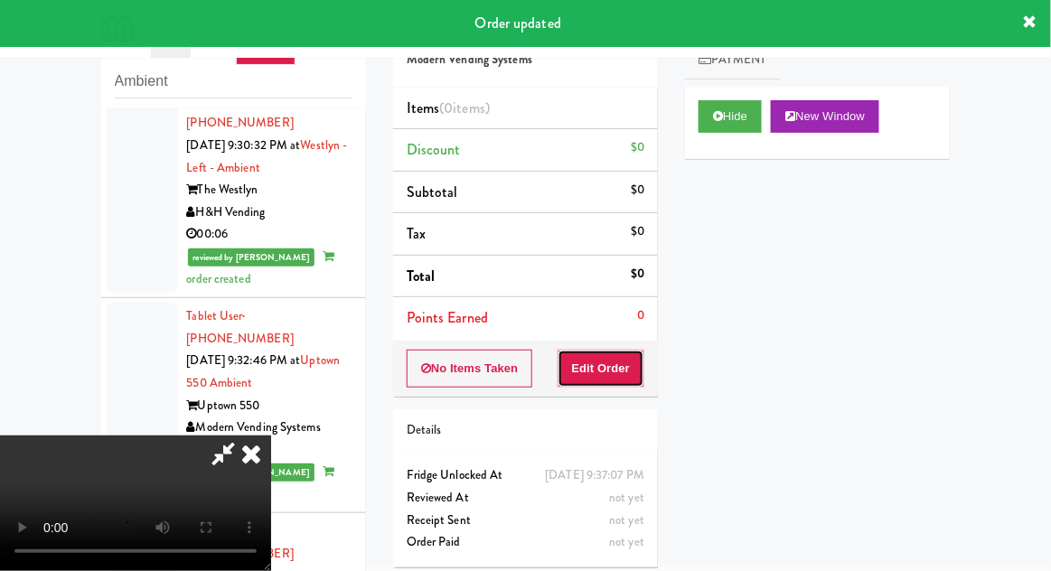
click at [620, 358] on button "Edit Order" at bounding box center [602, 369] width 88 height 38
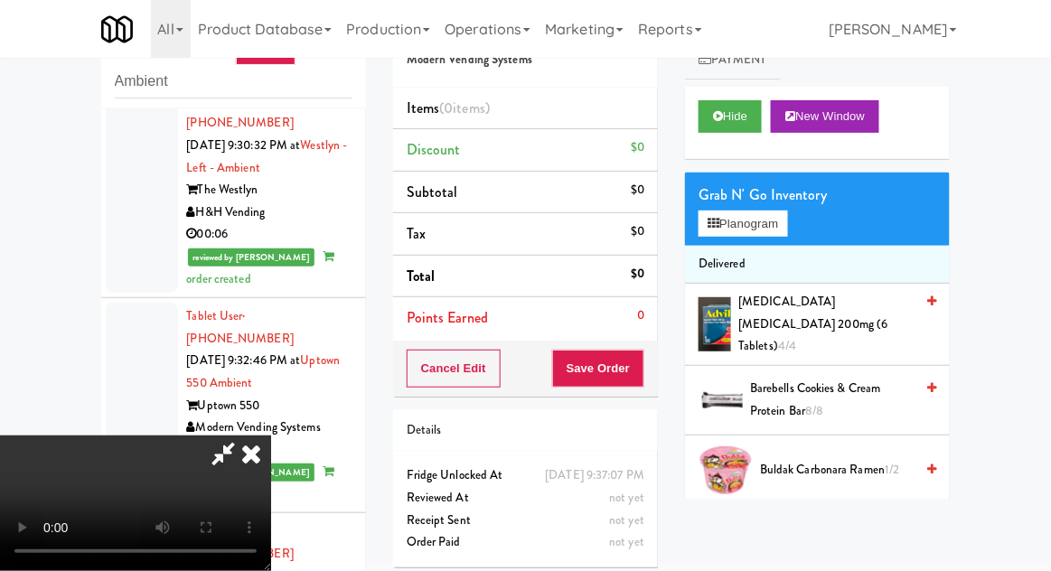
scroll to position [0, 0]
click at [787, 224] on button "Planogram" at bounding box center [743, 224] width 89 height 27
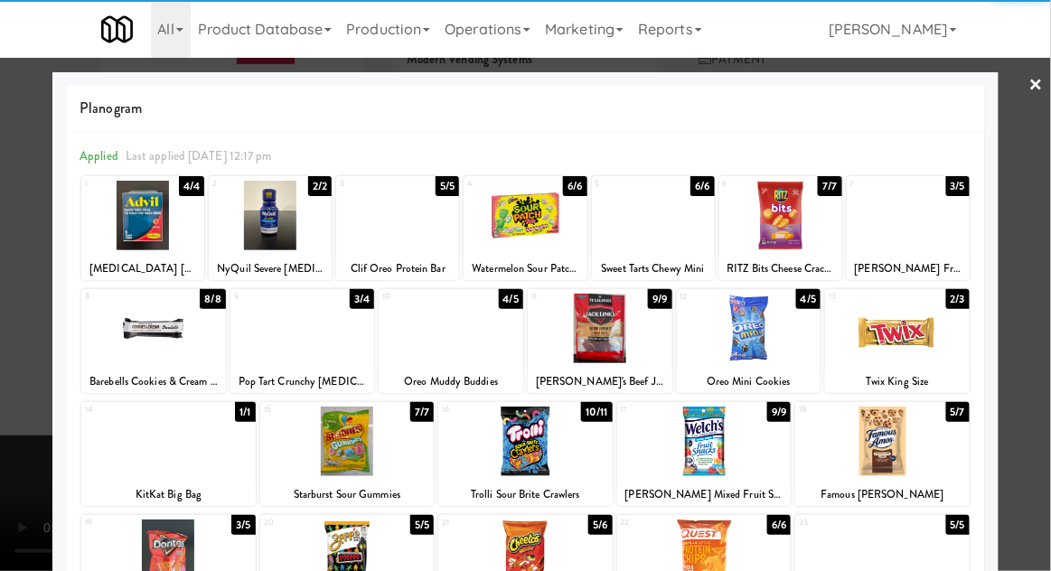
click at [644, 228] on div at bounding box center [653, 216] width 123 height 70
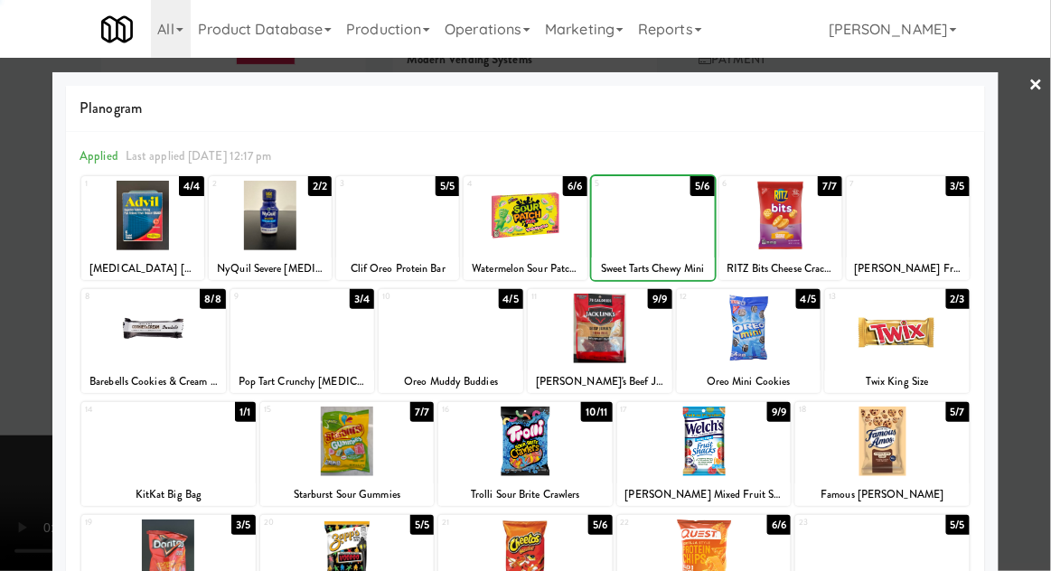
click at [1043, 194] on div at bounding box center [525, 285] width 1051 height 571
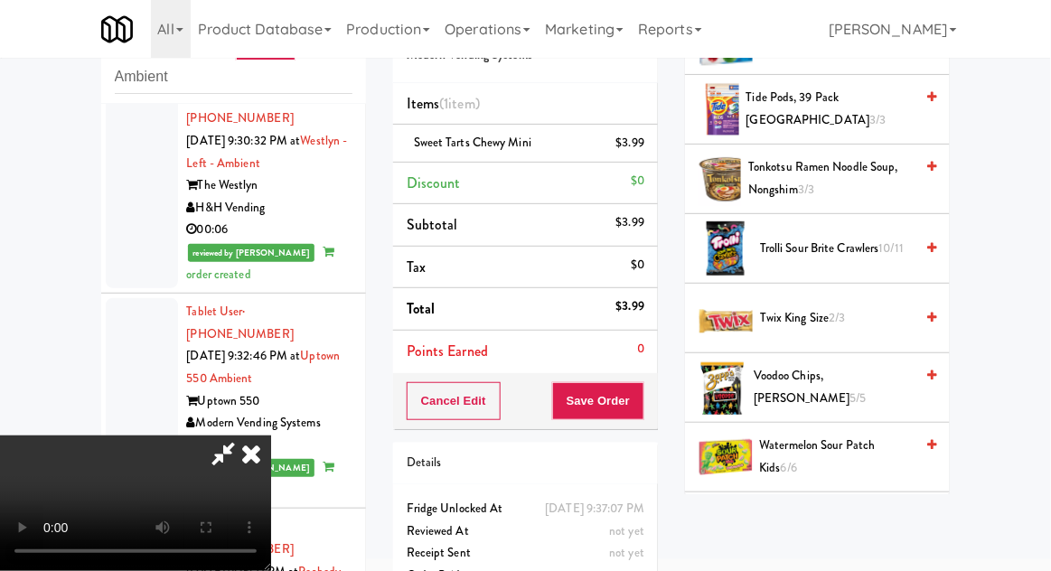
scroll to position [1848, 0]
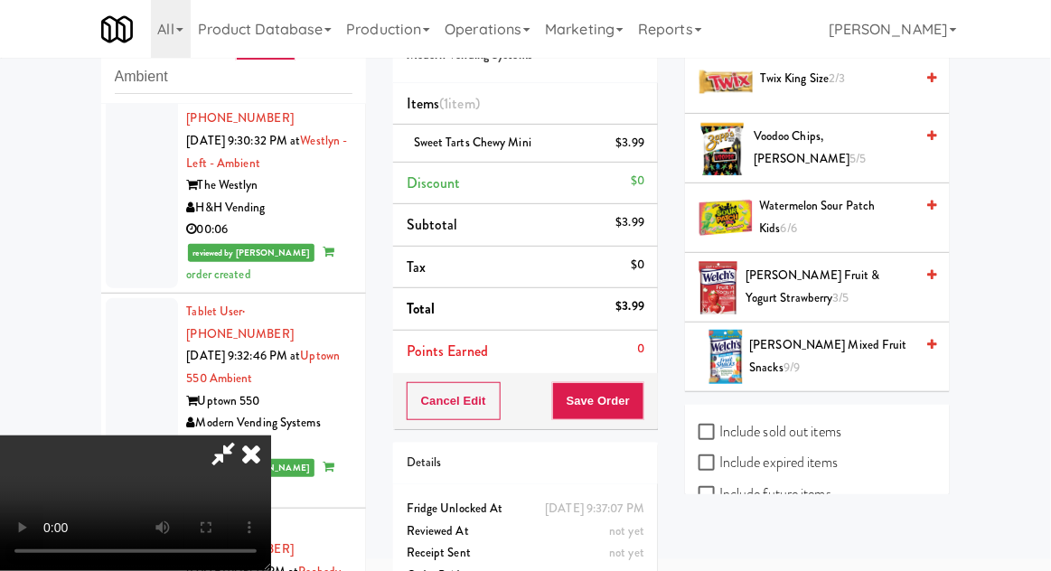
click at [898, 195] on span "Watermelon Sour Patch Kids 6/6" at bounding box center [837, 217] width 155 height 44
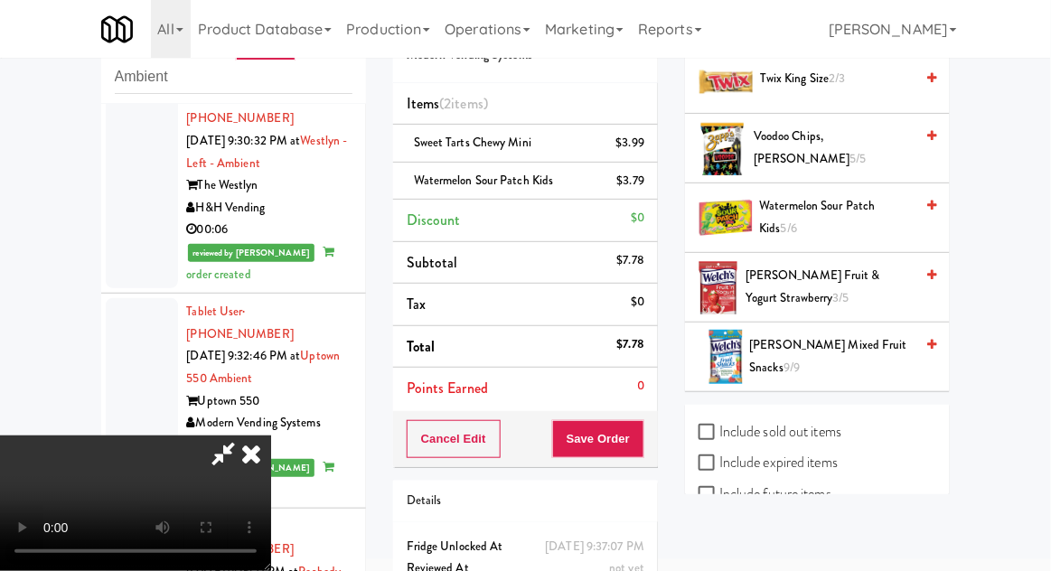
scroll to position [66, 0]
click at [638, 434] on button "Save Order" at bounding box center [598, 439] width 92 height 38
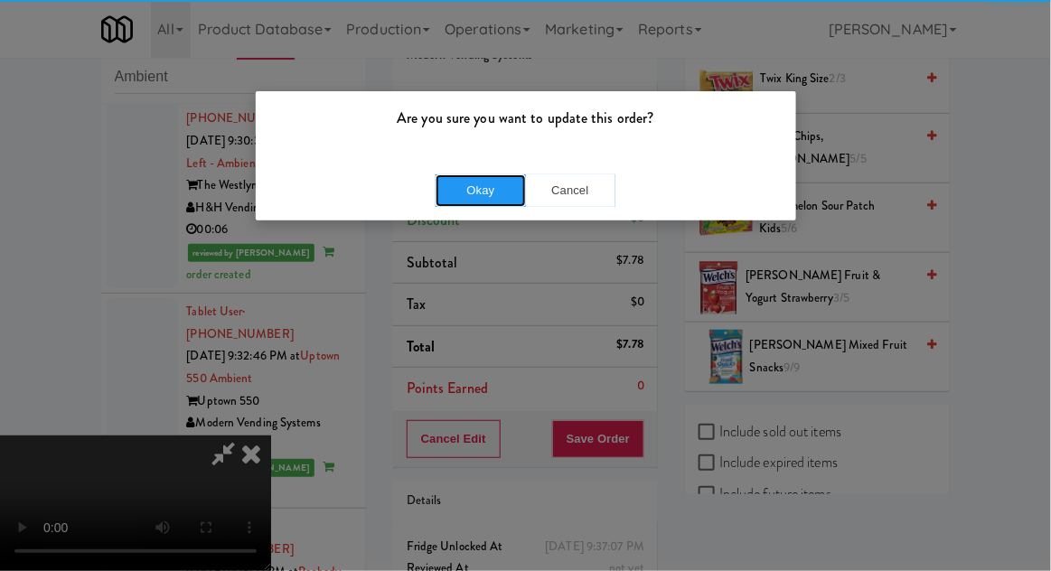
click at [472, 193] on button "Okay" at bounding box center [481, 190] width 90 height 33
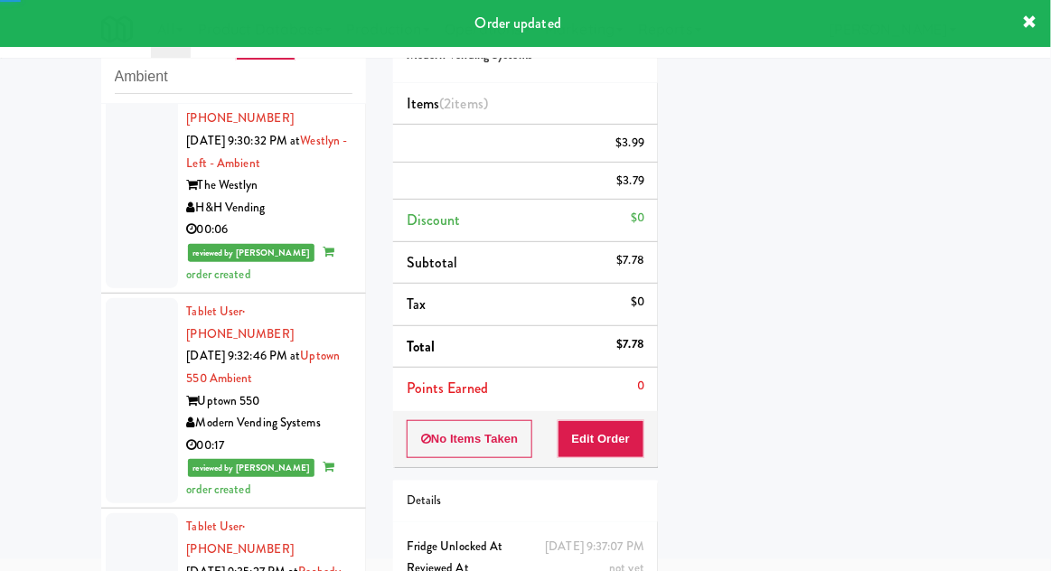
scroll to position [0, 0]
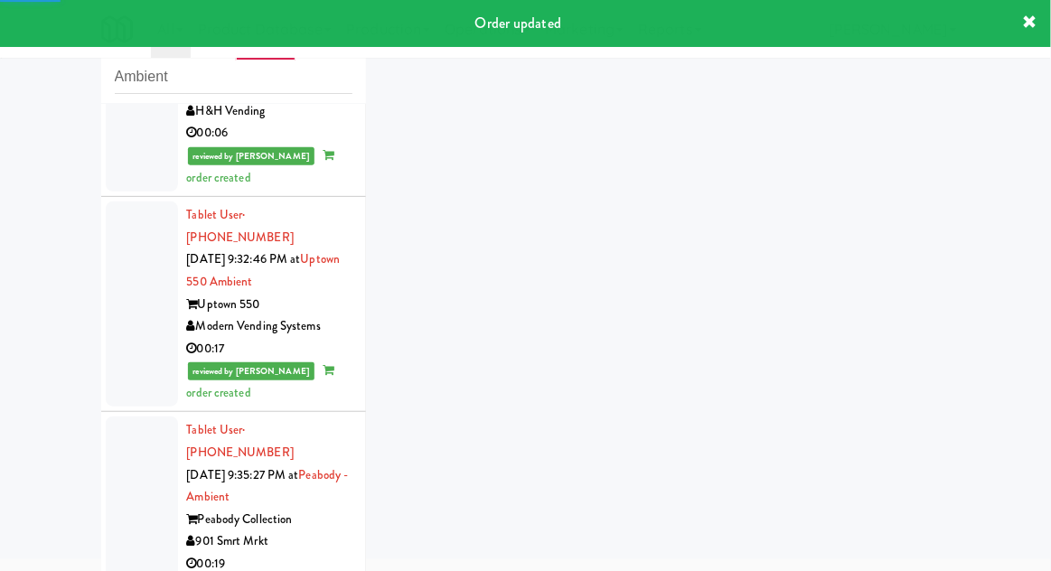
scroll to position [5230, 0]
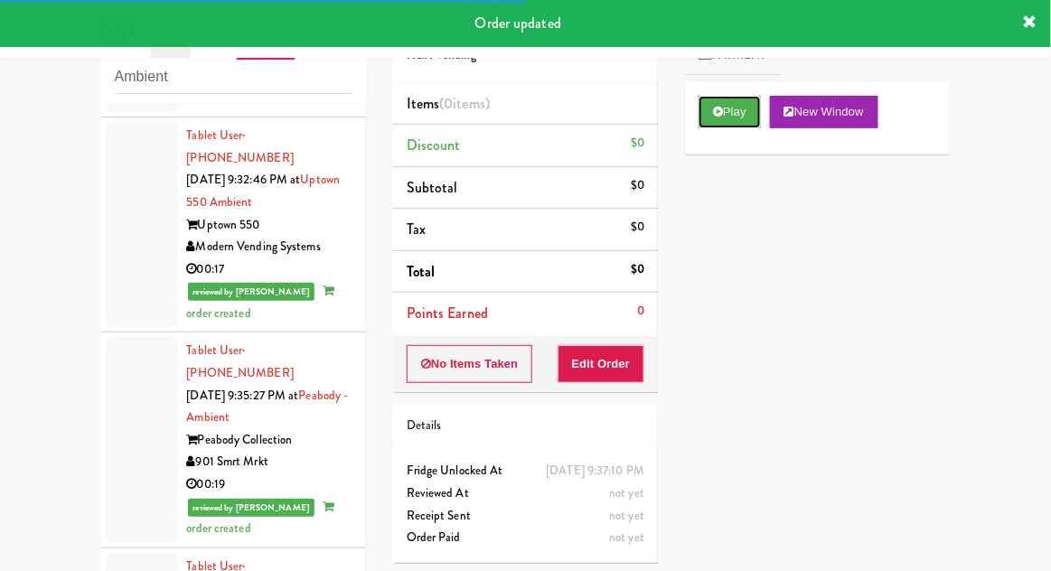
click at [724, 118] on button "Play" at bounding box center [730, 112] width 62 height 33
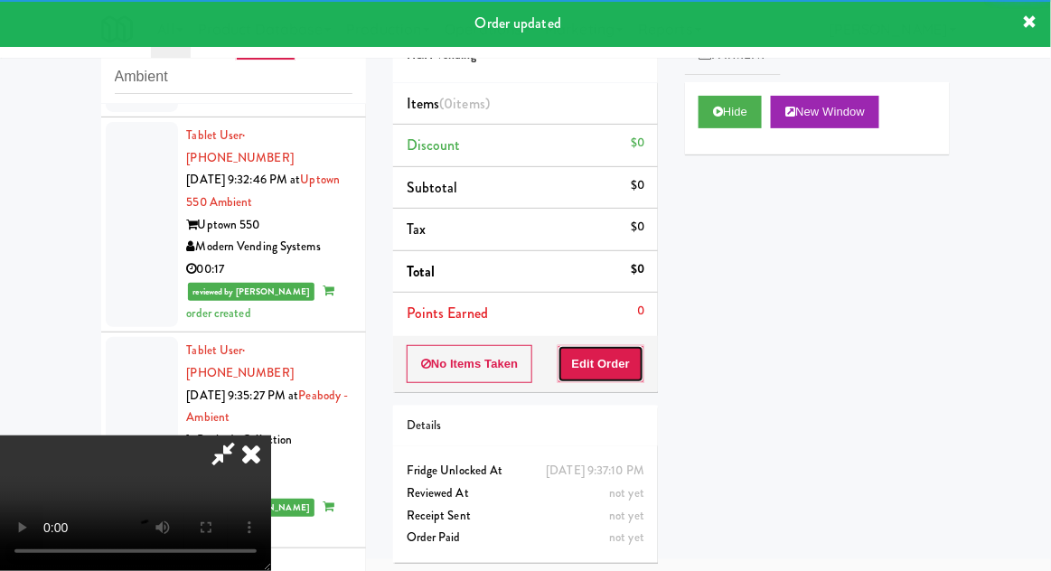
click at [625, 345] on button "Edit Order" at bounding box center [602, 364] width 88 height 38
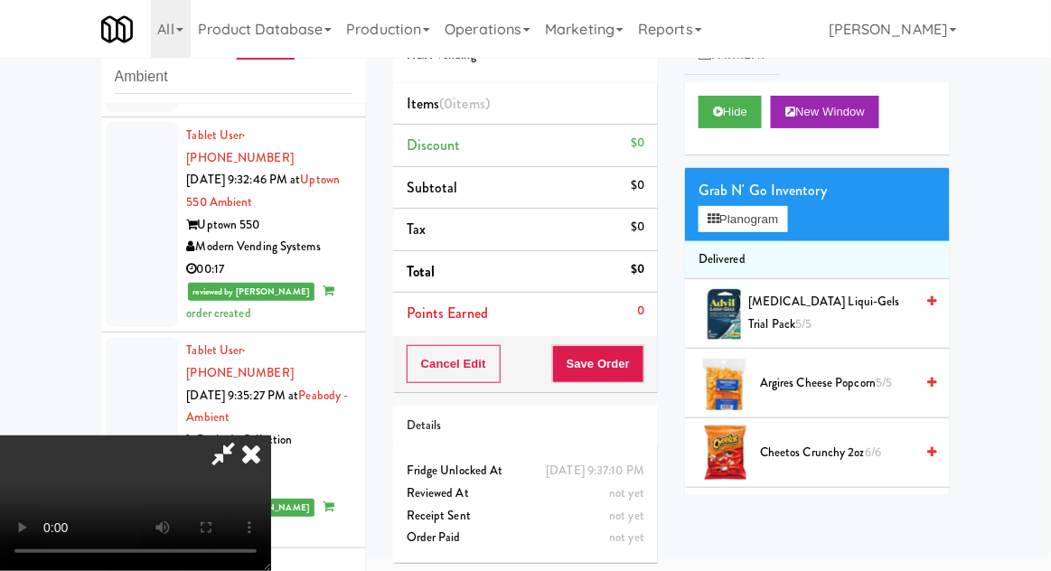
scroll to position [66, 0]
click at [785, 183] on div "Grab N' Go Inventory" at bounding box center [818, 190] width 238 height 27
click at [782, 214] on button "Planogram" at bounding box center [743, 219] width 89 height 27
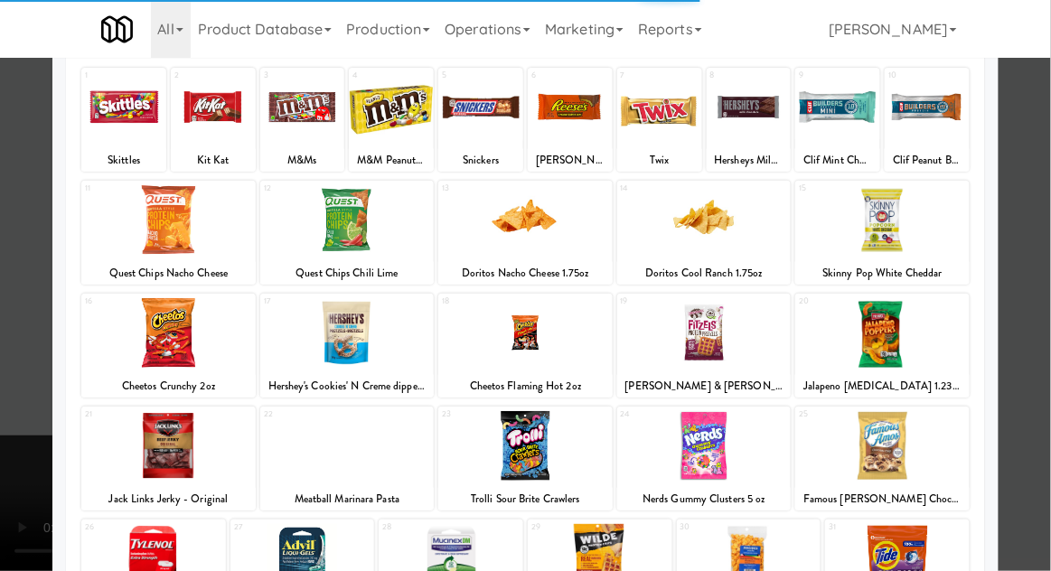
scroll to position [116, 0]
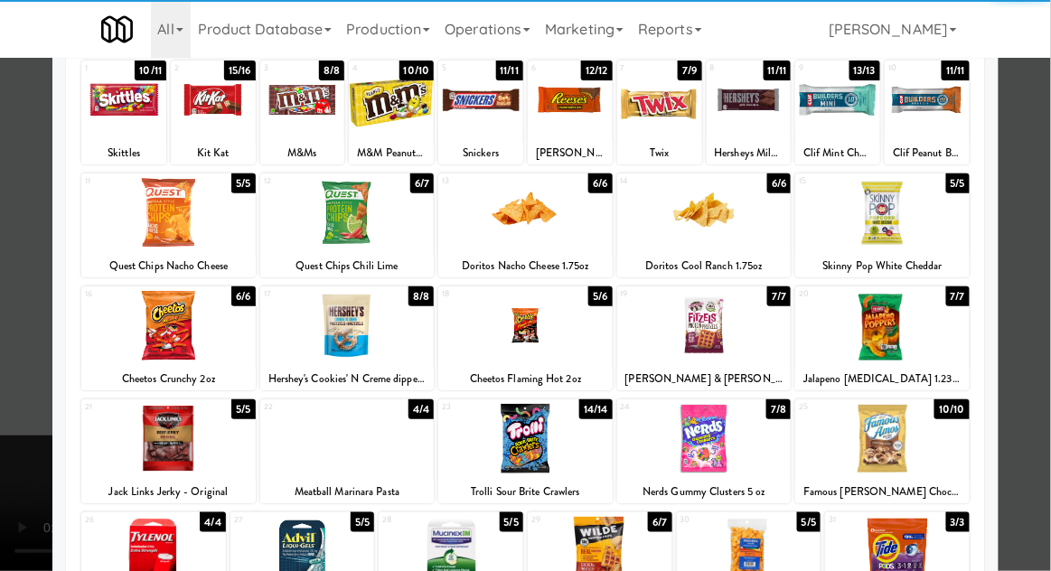
click at [579, 553] on div at bounding box center [600, 552] width 145 height 70
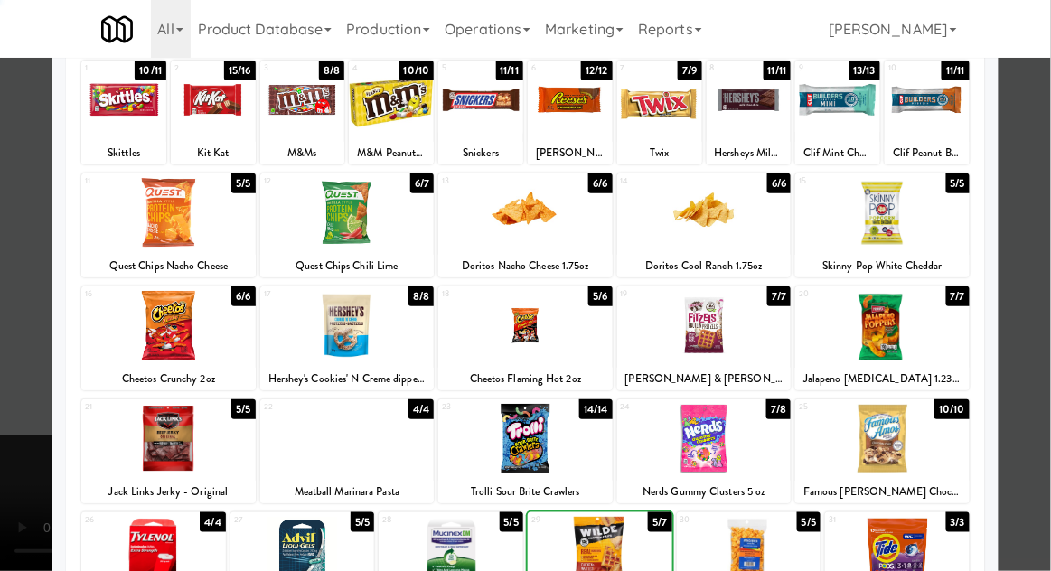
click at [1039, 197] on div at bounding box center [525, 285] width 1051 height 571
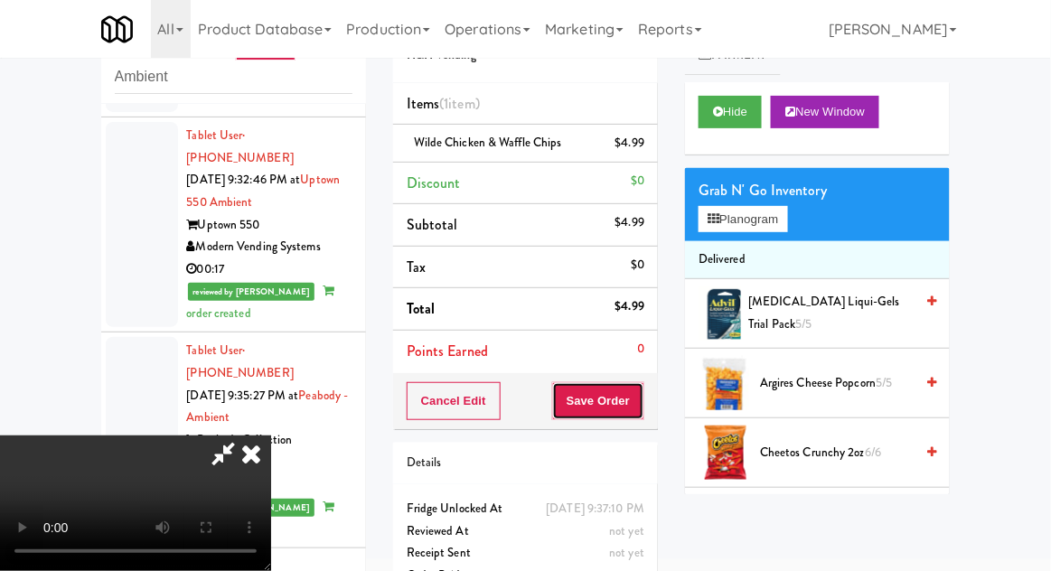
click at [637, 413] on button "Save Order" at bounding box center [598, 401] width 92 height 38
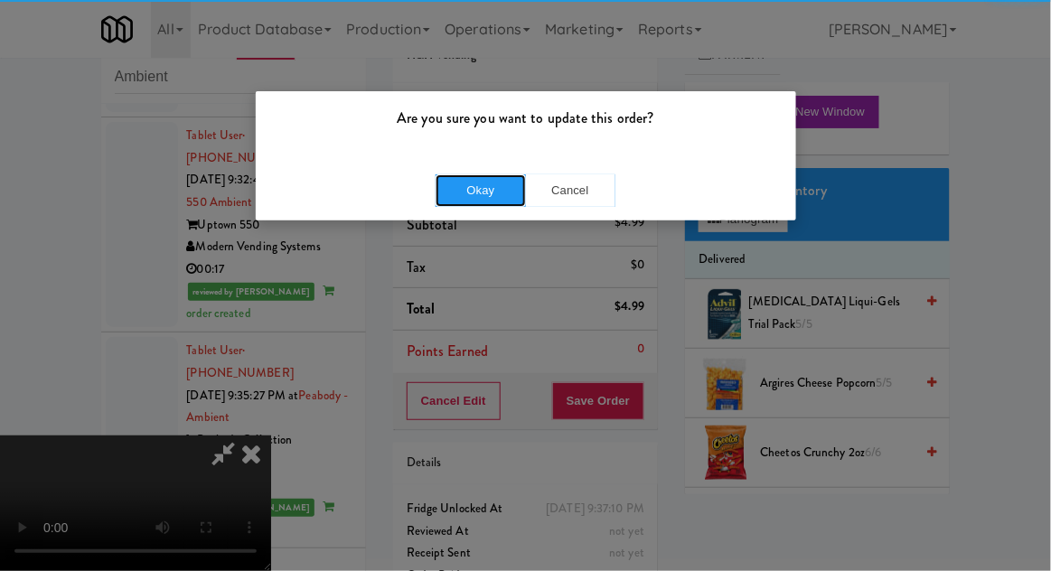
click at [464, 183] on button "Okay" at bounding box center [481, 190] width 90 height 33
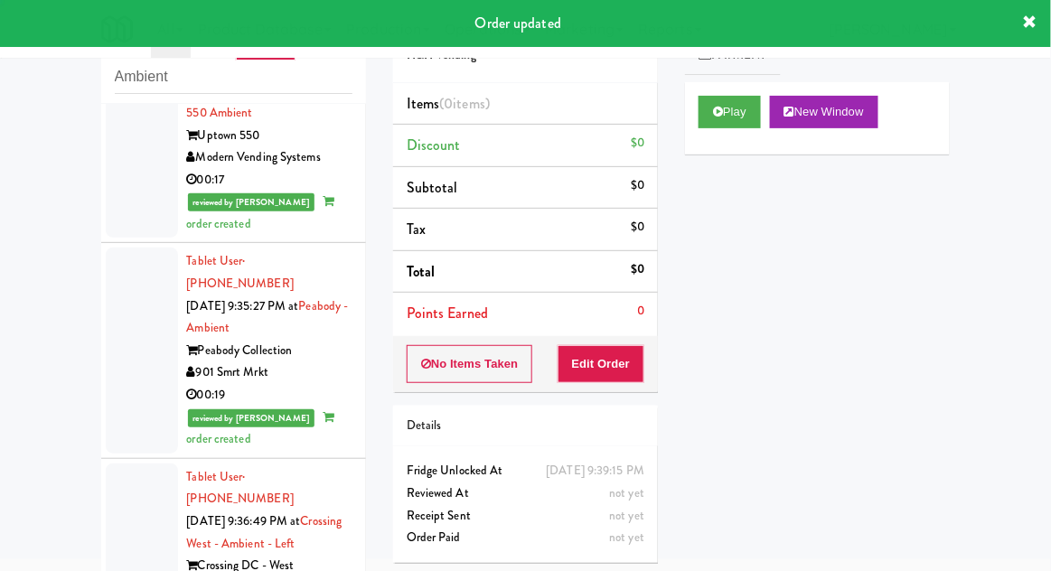
scroll to position [5420, 0]
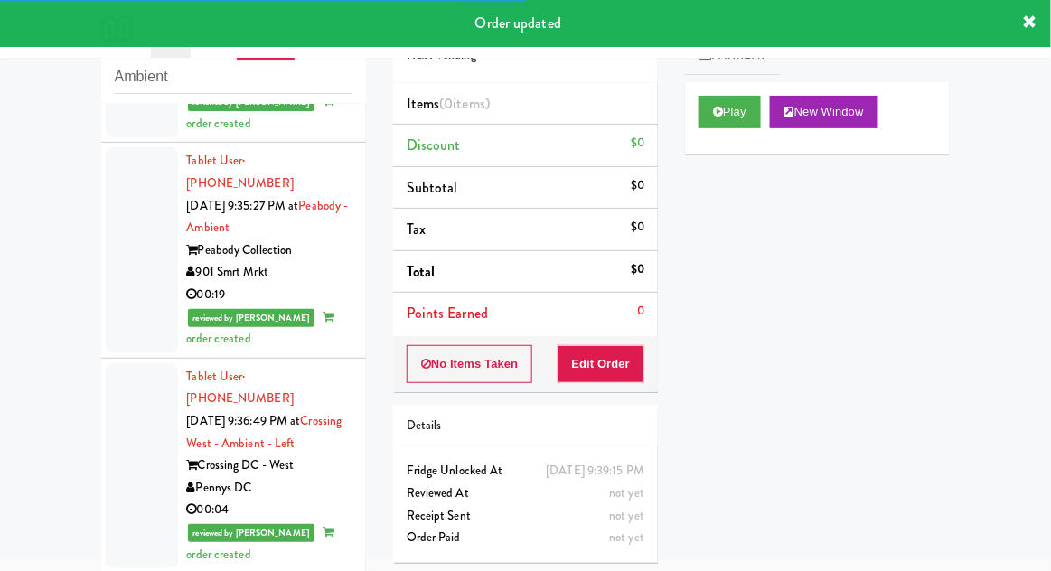
click at [722, 139] on div "Play New Window" at bounding box center [817, 118] width 265 height 72
click at [709, 123] on button "Play" at bounding box center [730, 112] width 62 height 33
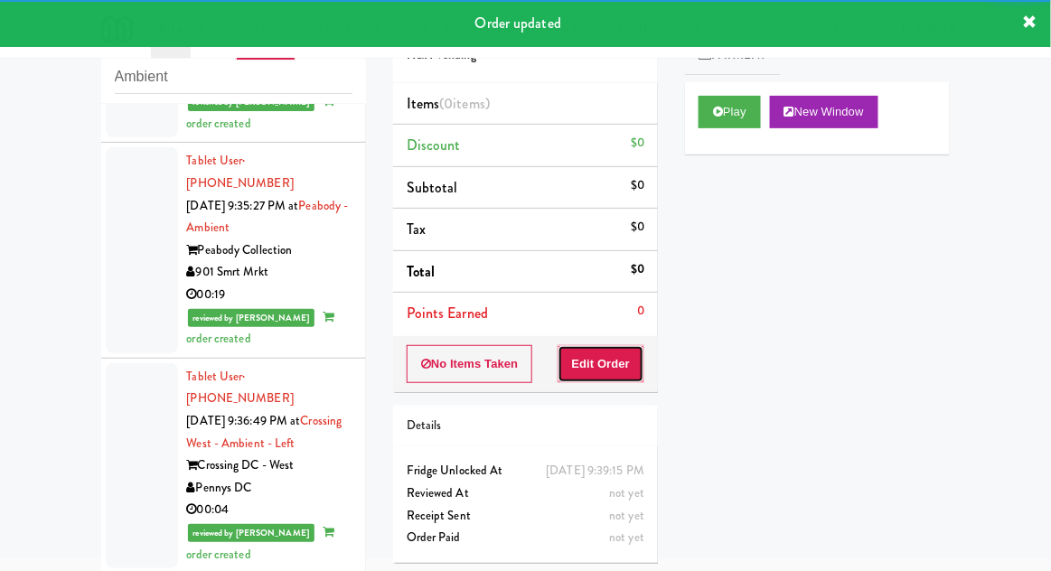
click at [613, 358] on button "Edit Order" at bounding box center [602, 364] width 88 height 38
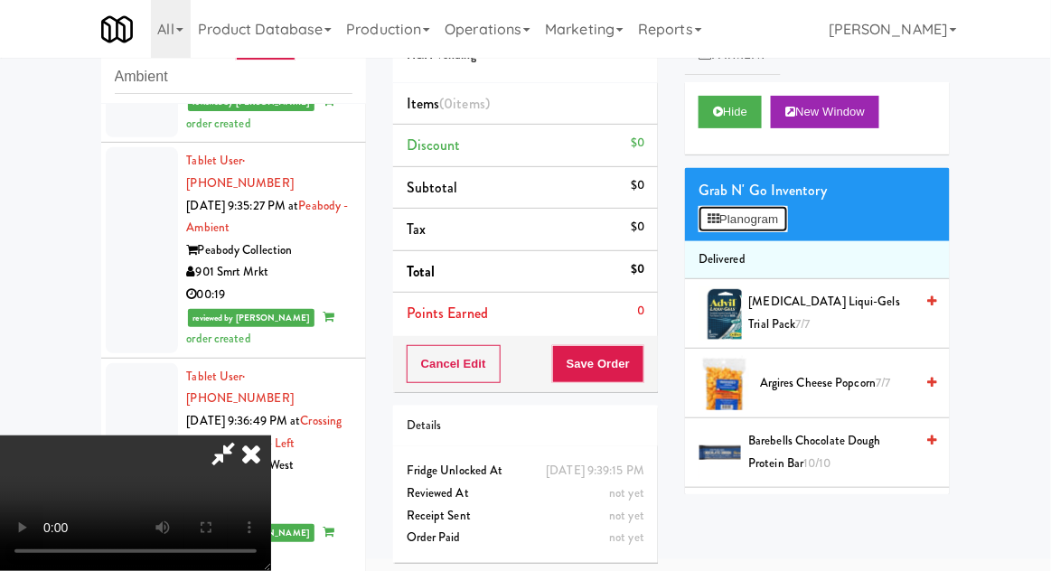
click at [787, 219] on button "Planogram" at bounding box center [743, 219] width 89 height 27
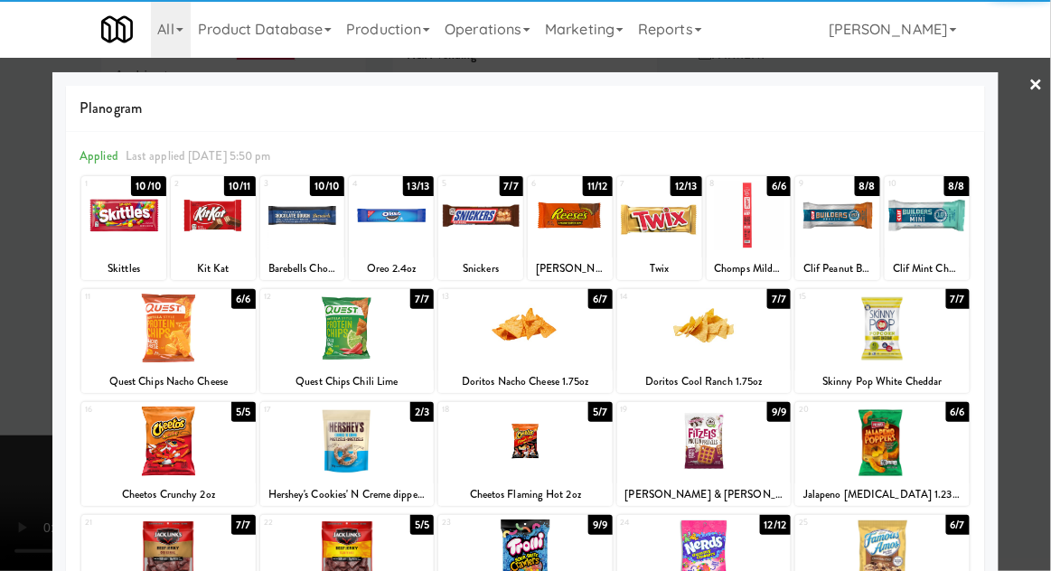
click at [211, 213] on div at bounding box center [213, 216] width 85 height 70
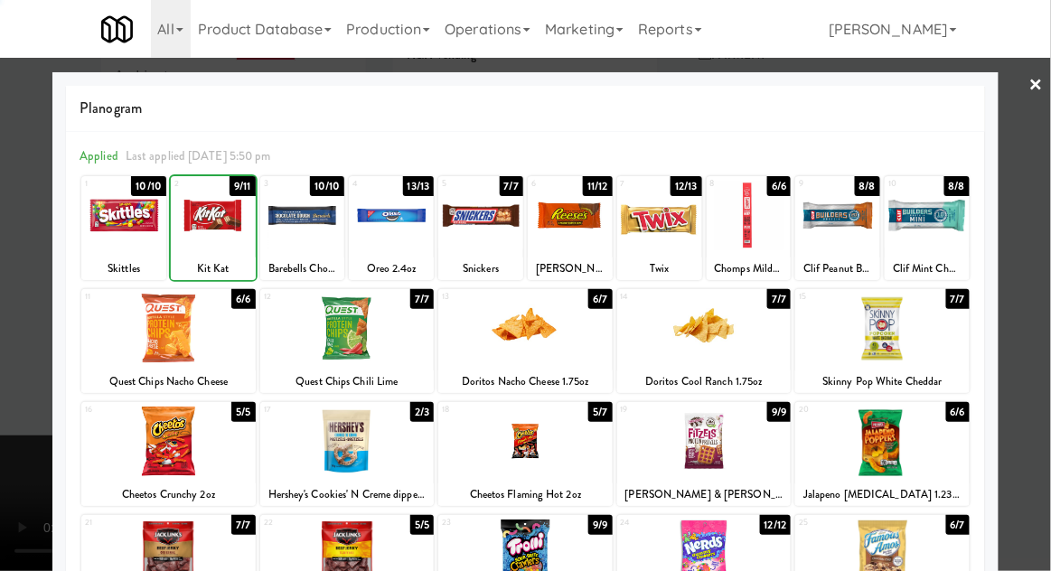
click at [1047, 171] on div at bounding box center [525, 285] width 1051 height 571
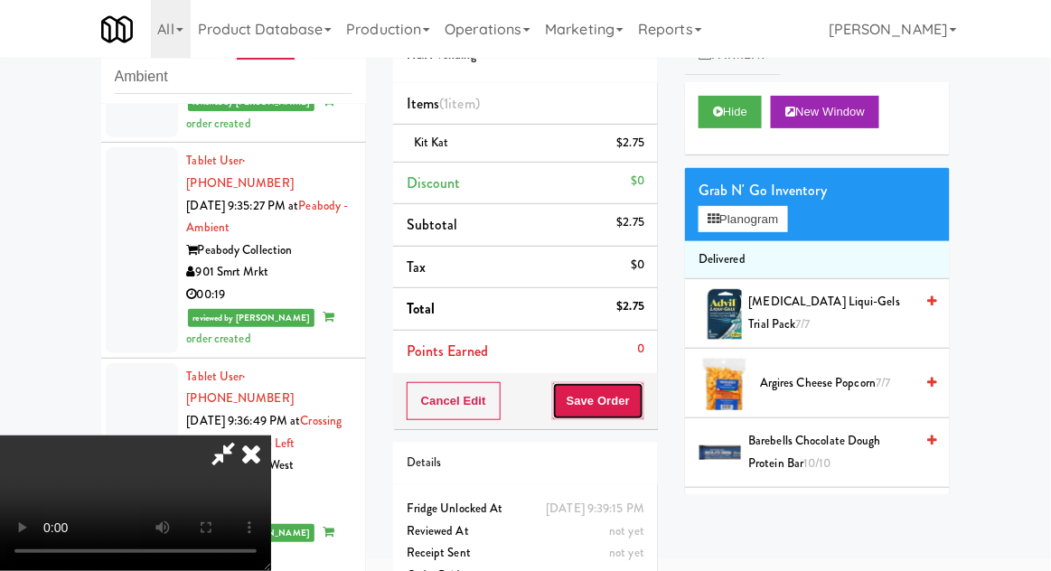
click at [633, 416] on button "Save Order" at bounding box center [598, 401] width 92 height 38
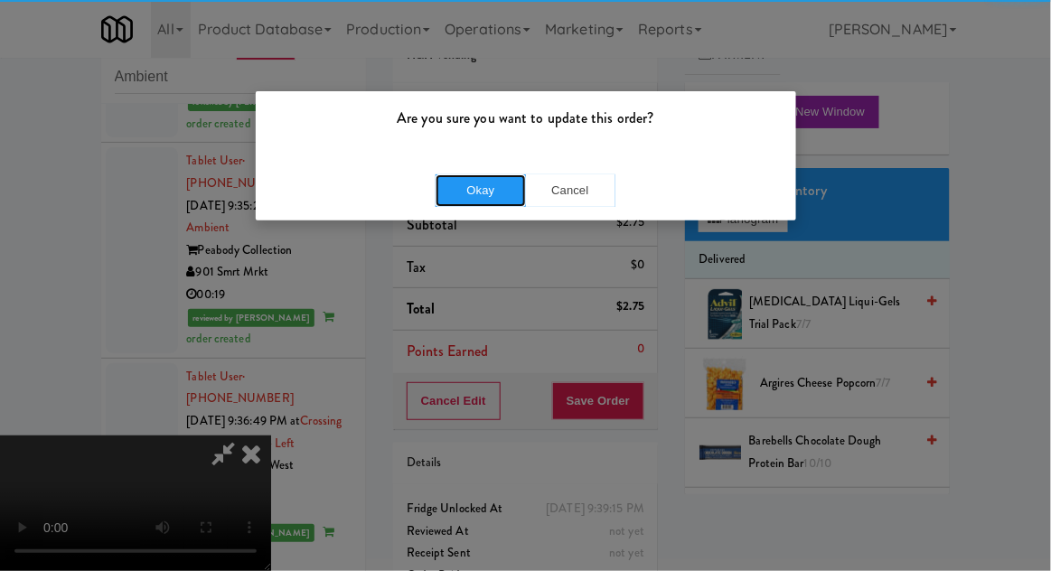
click at [496, 174] on button "Okay" at bounding box center [481, 190] width 90 height 33
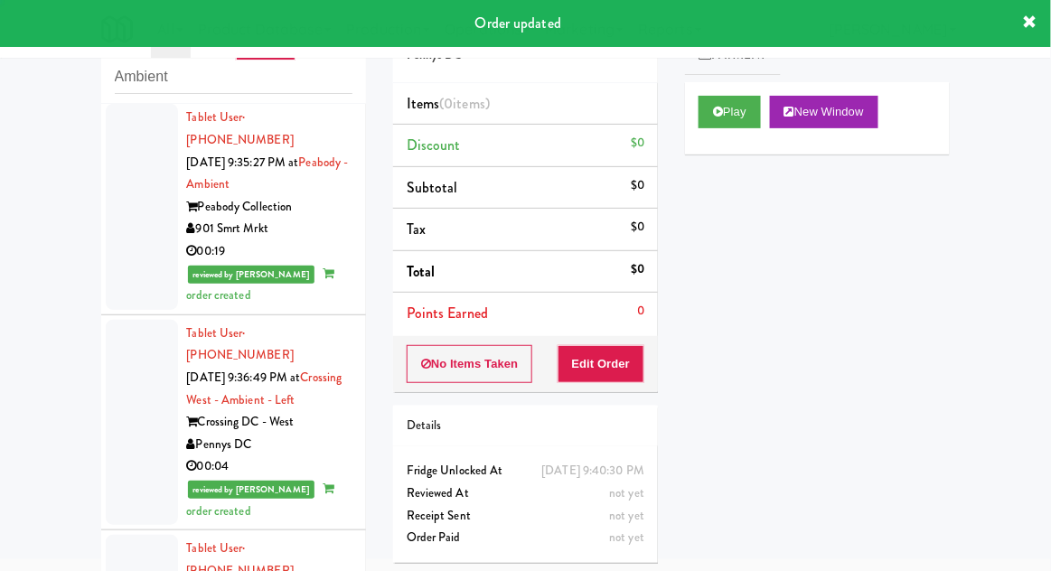
scroll to position [5619, 0]
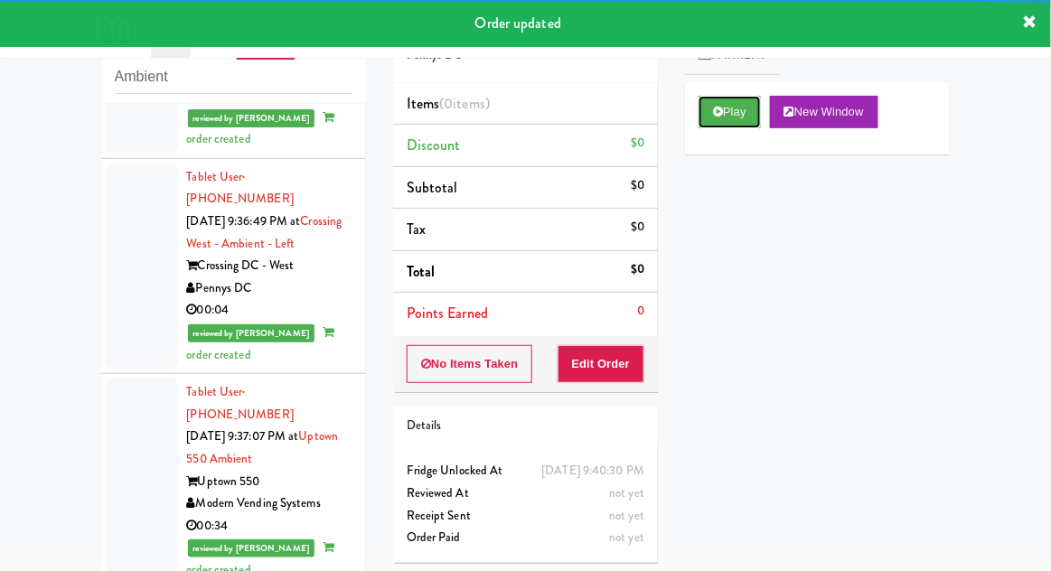
click at [706, 126] on button "Play" at bounding box center [730, 112] width 62 height 33
click at [621, 347] on button "Edit Order" at bounding box center [602, 364] width 88 height 38
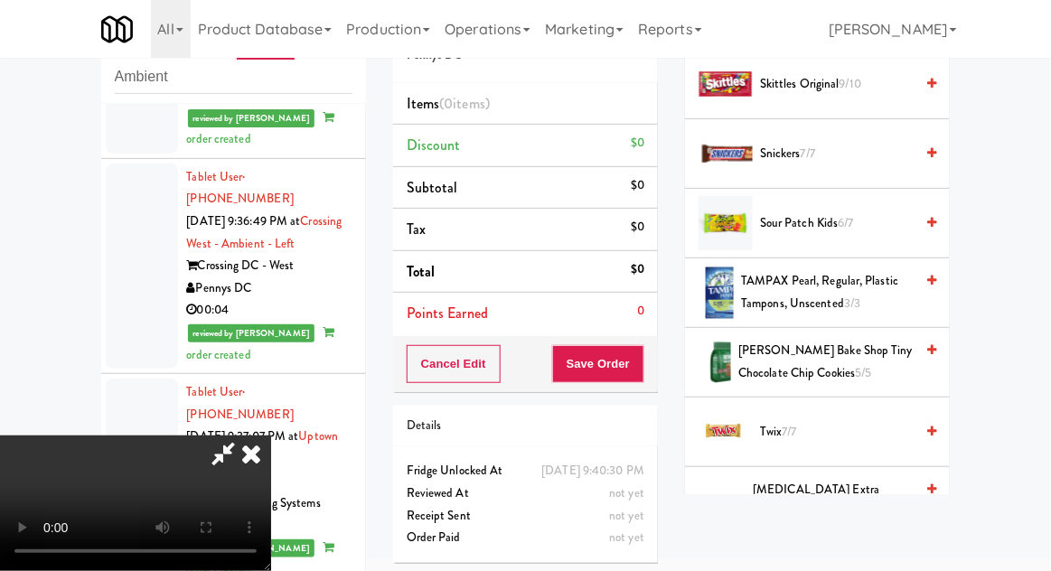
scroll to position [2113, 0]
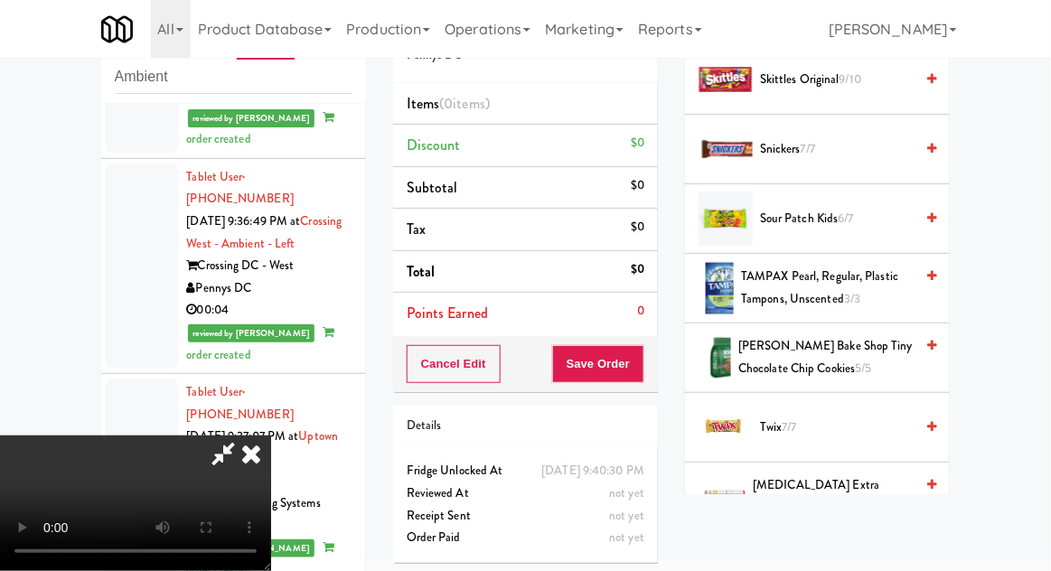
click at [865, 213] on span "Sour Patch Kids 6/7" at bounding box center [837, 219] width 154 height 23
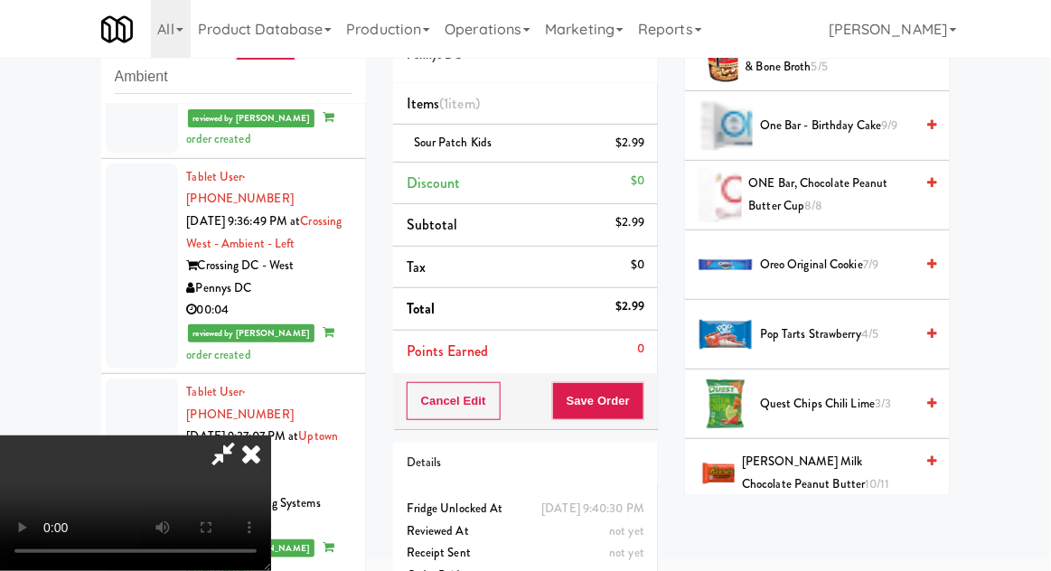
scroll to position [1579, 0]
click at [877, 257] on span "7/9" at bounding box center [870, 265] width 15 height 17
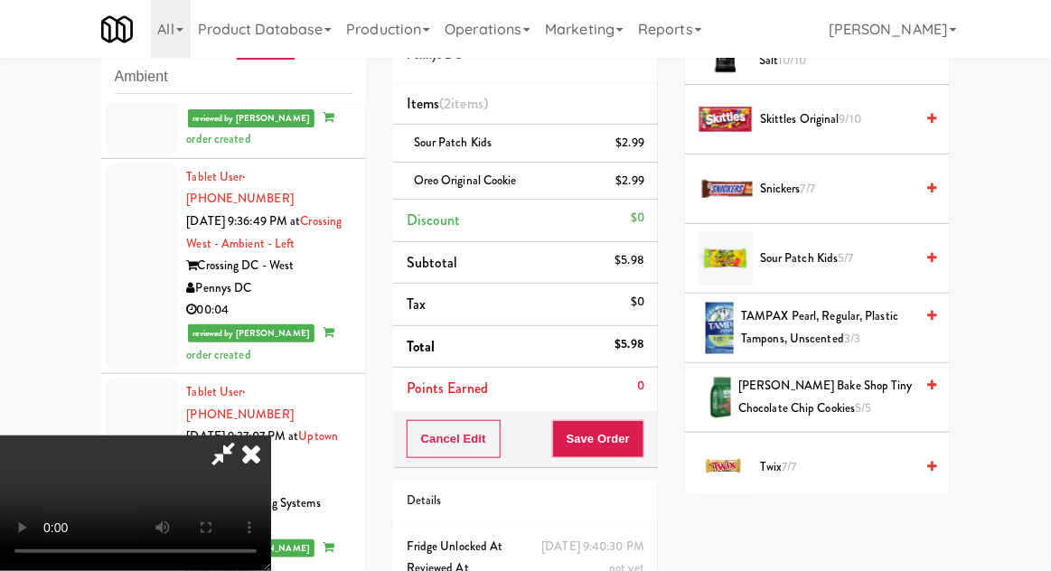
scroll to position [2265, 0]
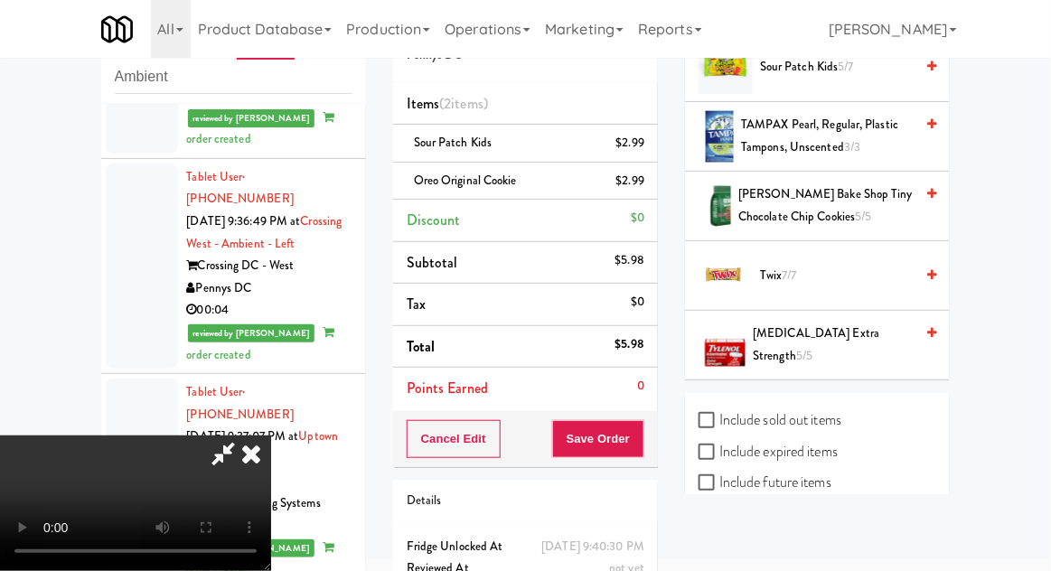
click at [838, 265] on span "Twix 7/7" at bounding box center [837, 276] width 154 height 23
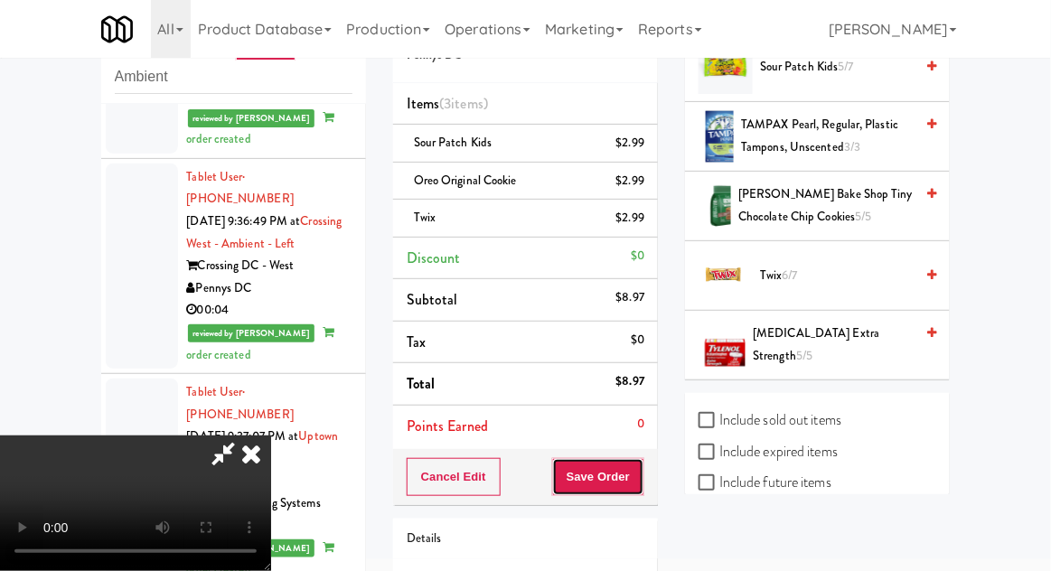
click at [639, 484] on button "Save Order" at bounding box center [598, 477] width 92 height 38
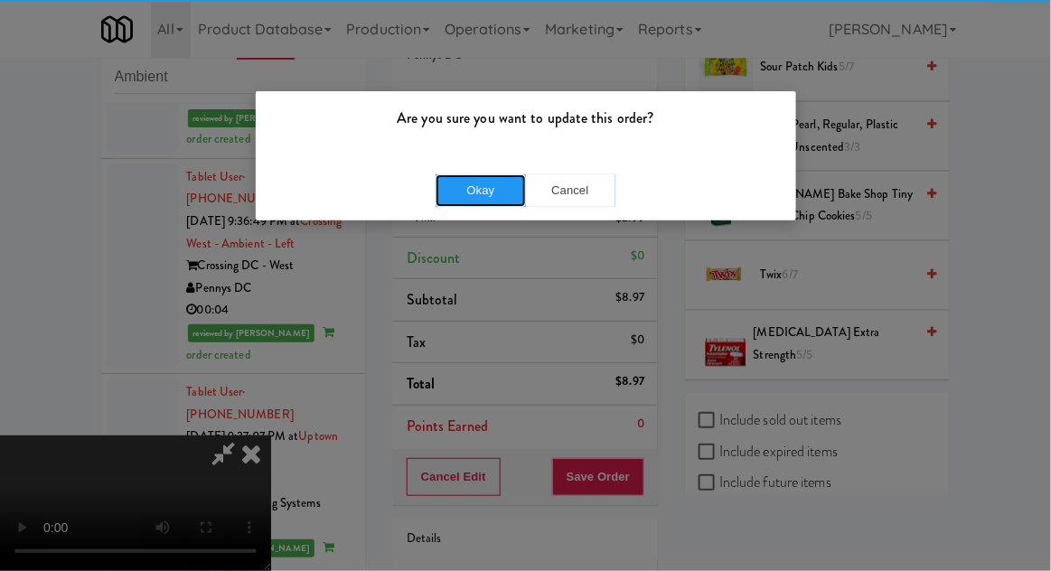
click at [467, 181] on button "Okay" at bounding box center [481, 190] width 90 height 33
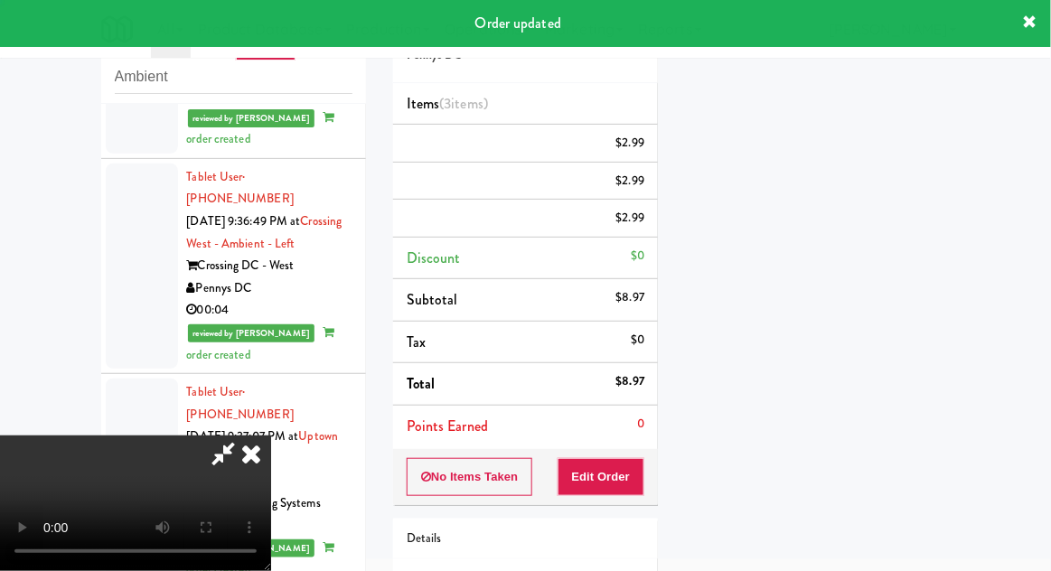
scroll to position [178, 0]
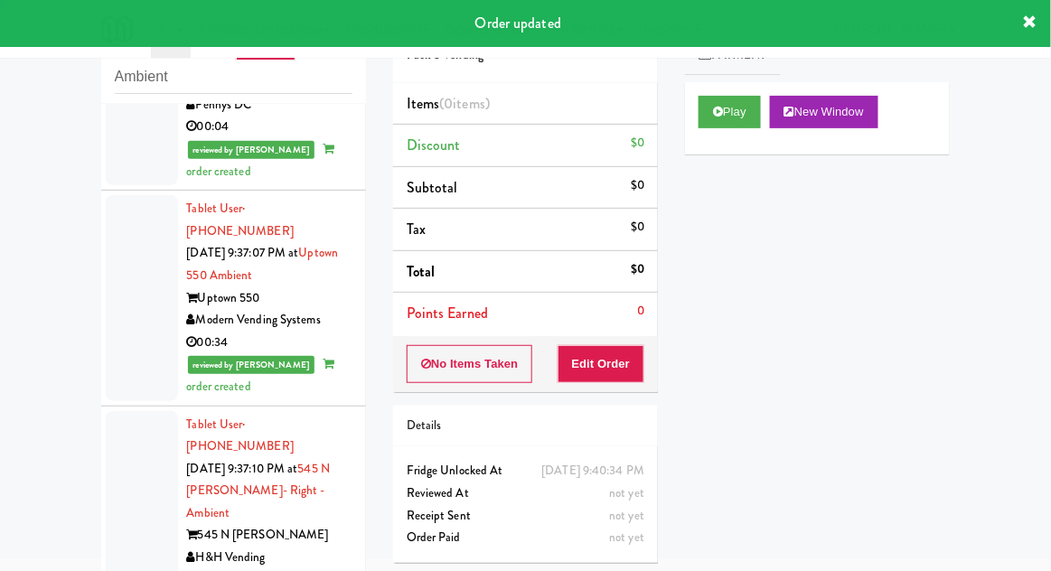
scroll to position [5804, 0]
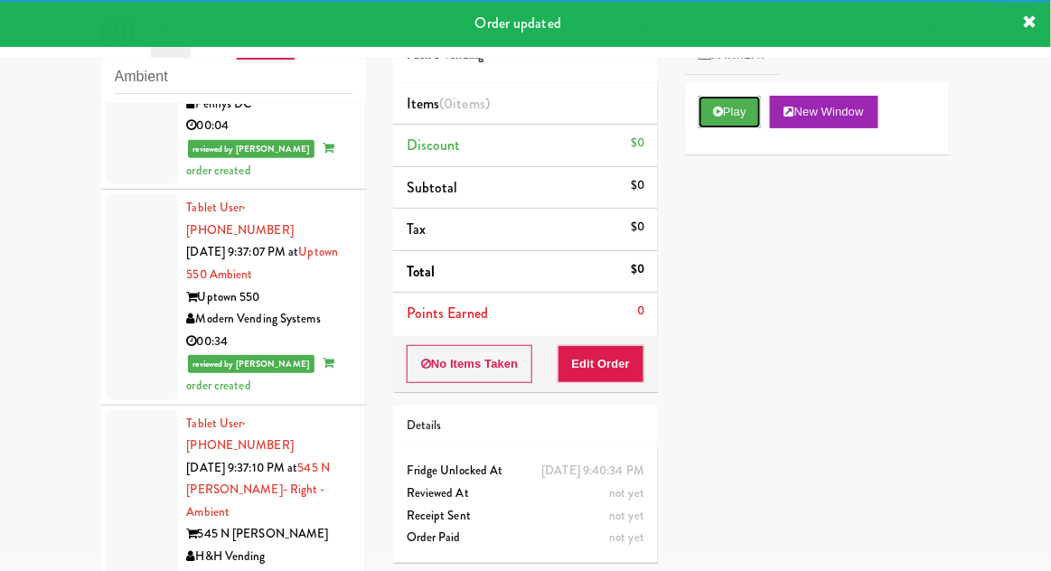
click at [714, 99] on button "Play" at bounding box center [730, 112] width 62 height 33
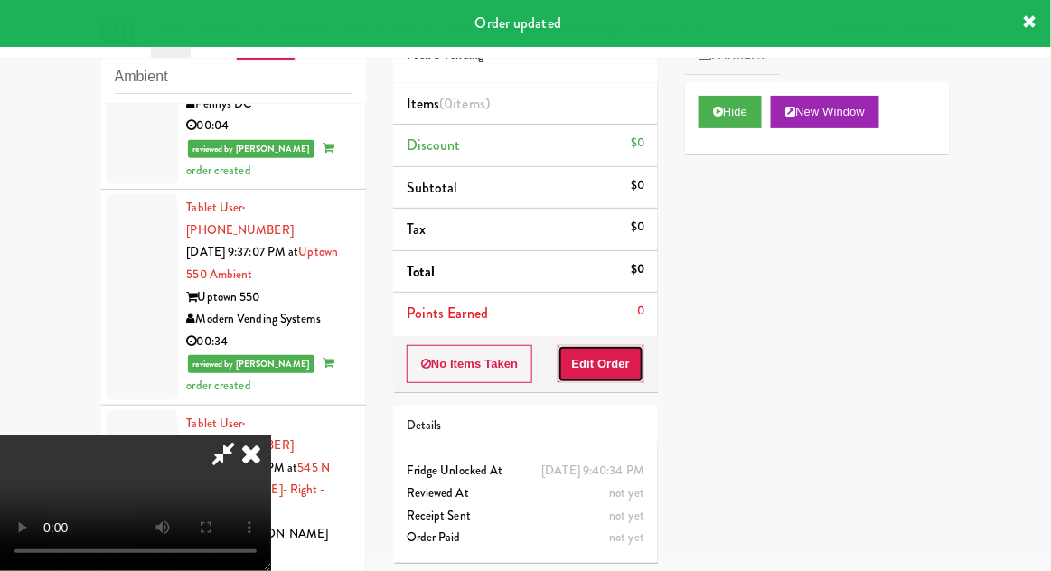
click at [600, 353] on button "Edit Order" at bounding box center [602, 364] width 88 height 38
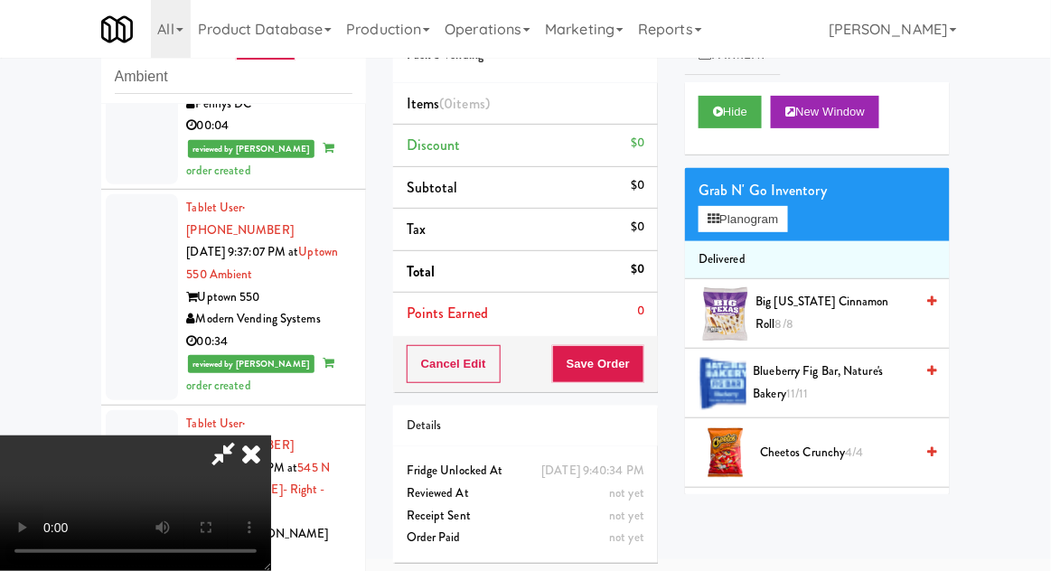
scroll to position [0, 0]
click at [781, 218] on button "Planogram" at bounding box center [743, 219] width 89 height 27
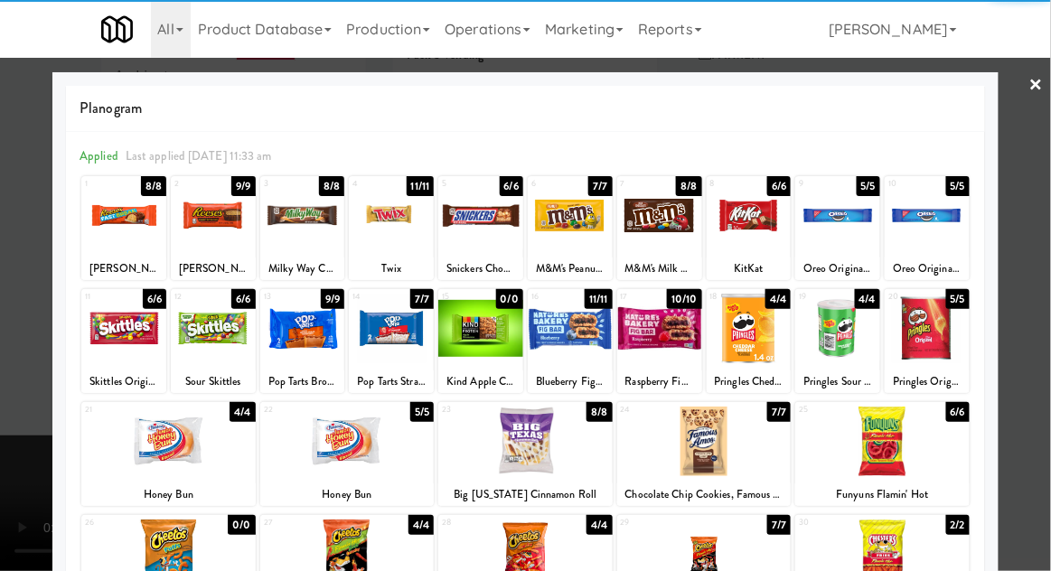
click at [566, 333] on div at bounding box center [570, 329] width 85 height 70
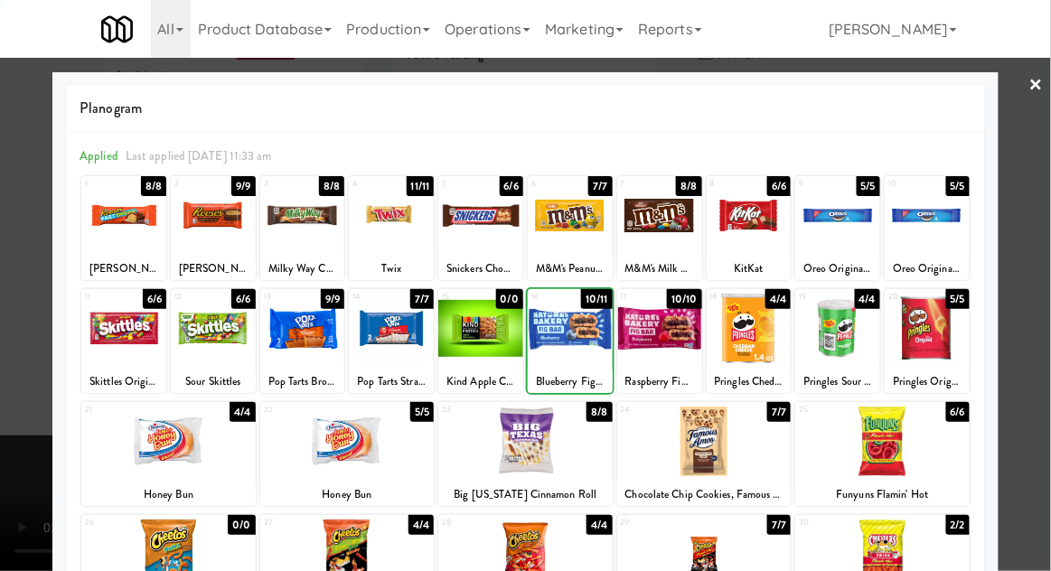
click at [1039, 189] on div at bounding box center [525, 285] width 1051 height 571
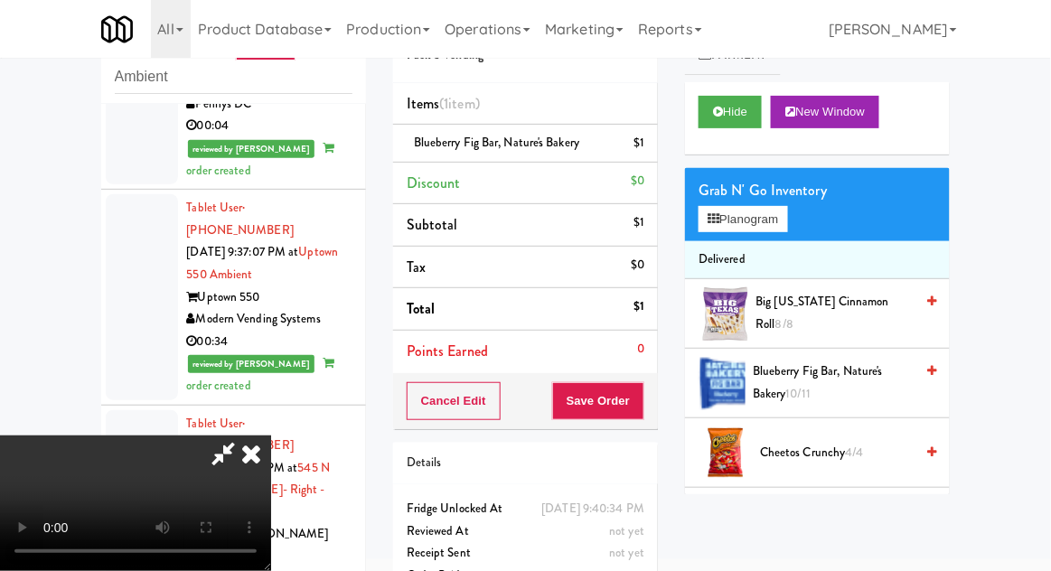
scroll to position [66, 0]
click at [643, 402] on button "Save Order" at bounding box center [598, 401] width 92 height 38
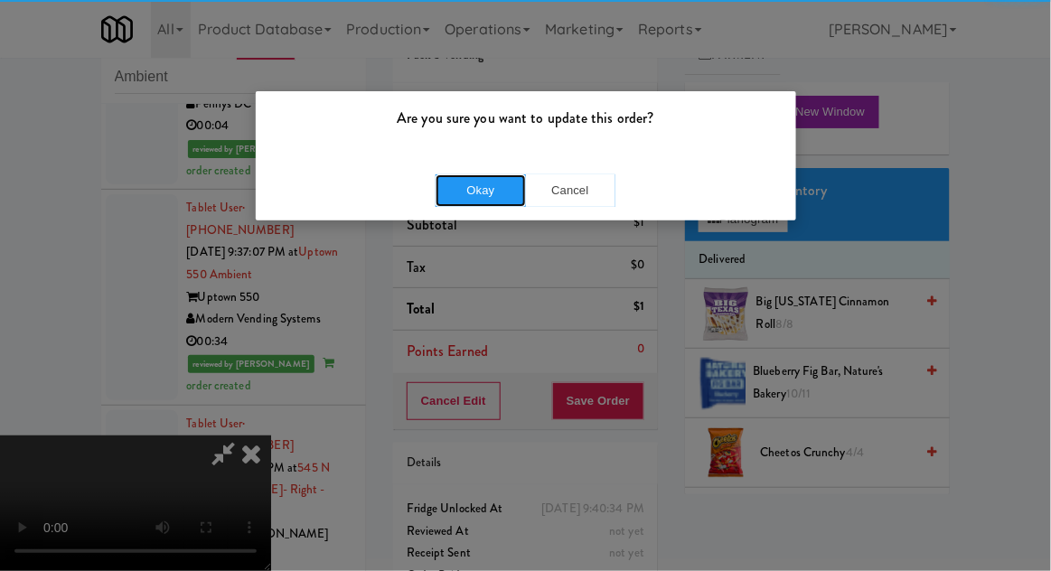
click at [474, 193] on button "Okay" at bounding box center [481, 190] width 90 height 33
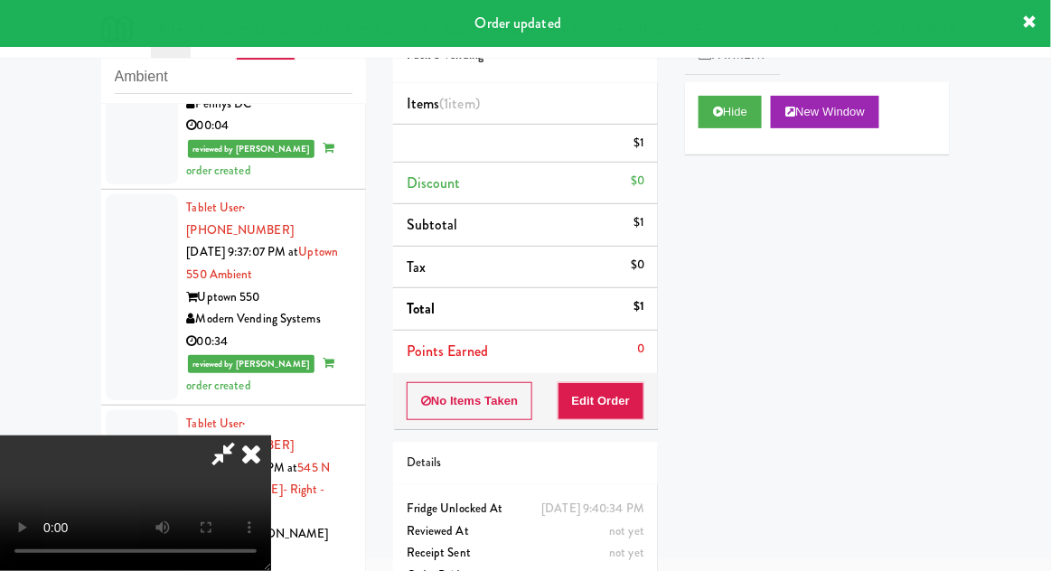
scroll to position [0, 0]
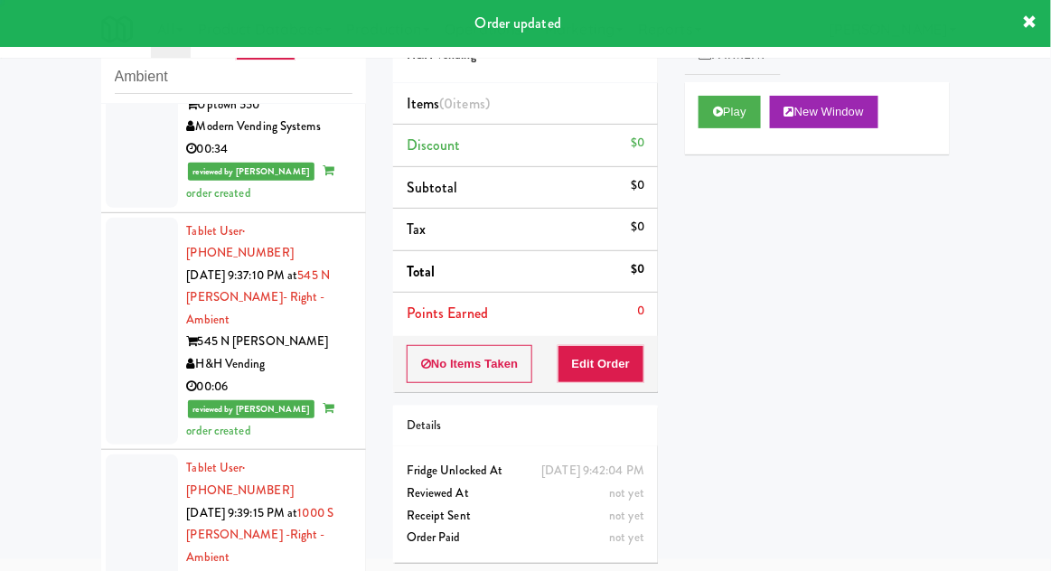
scroll to position [6000, 0]
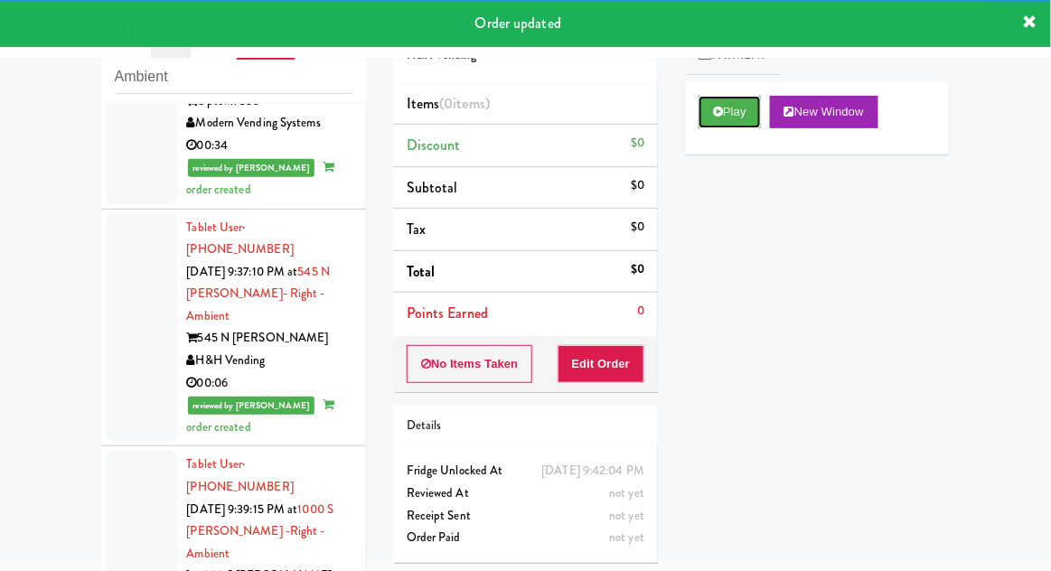
click at [710, 122] on button "Play" at bounding box center [730, 112] width 62 height 33
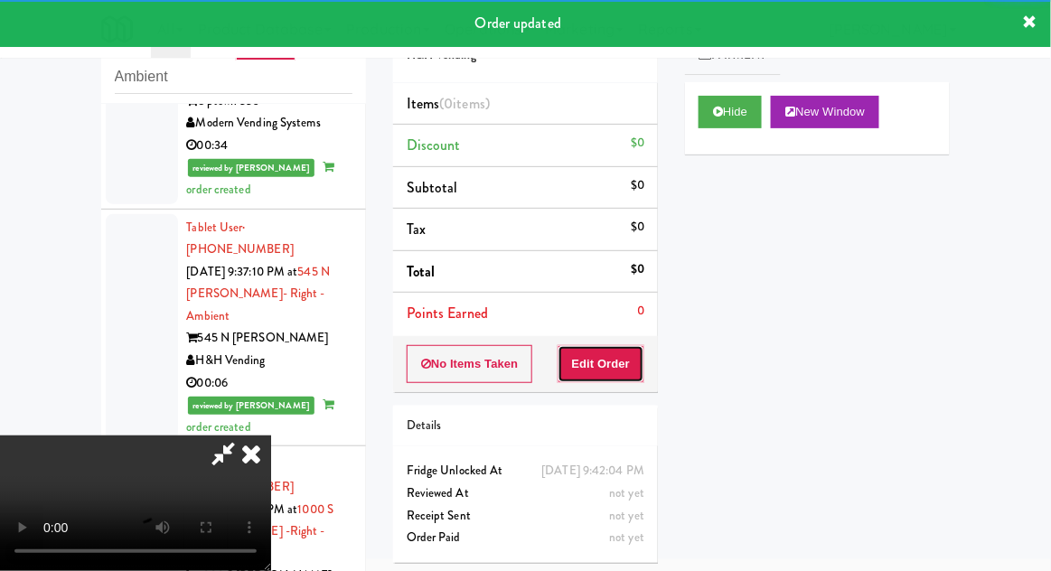
click at [627, 360] on button "Edit Order" at bounding box center [602, 364] width 88 height 38
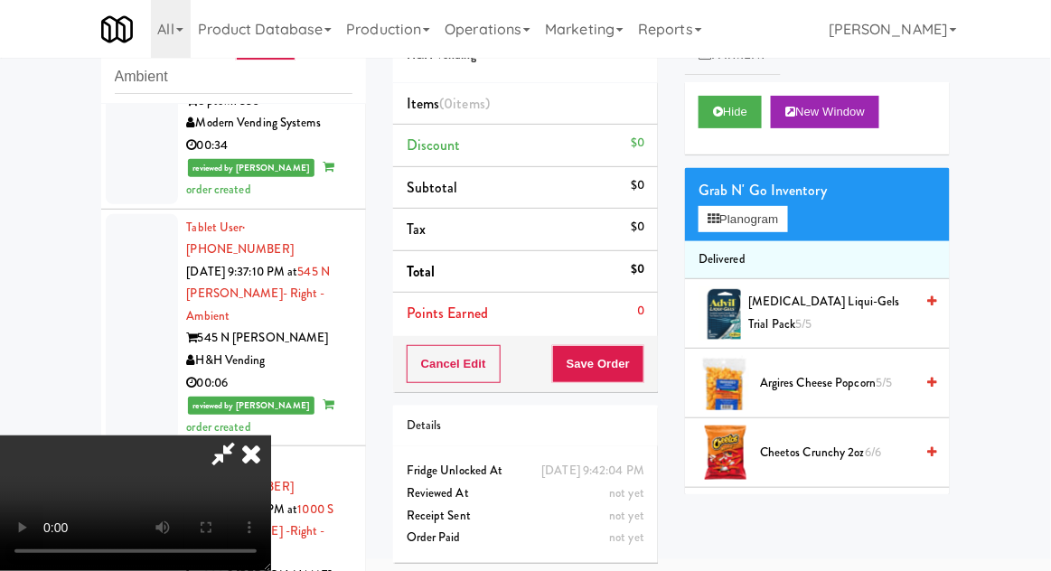
scroll to position [66, 0]
click at [782, 230] on button "Planogram" at bounding box center [743, 219] width 89 height 27
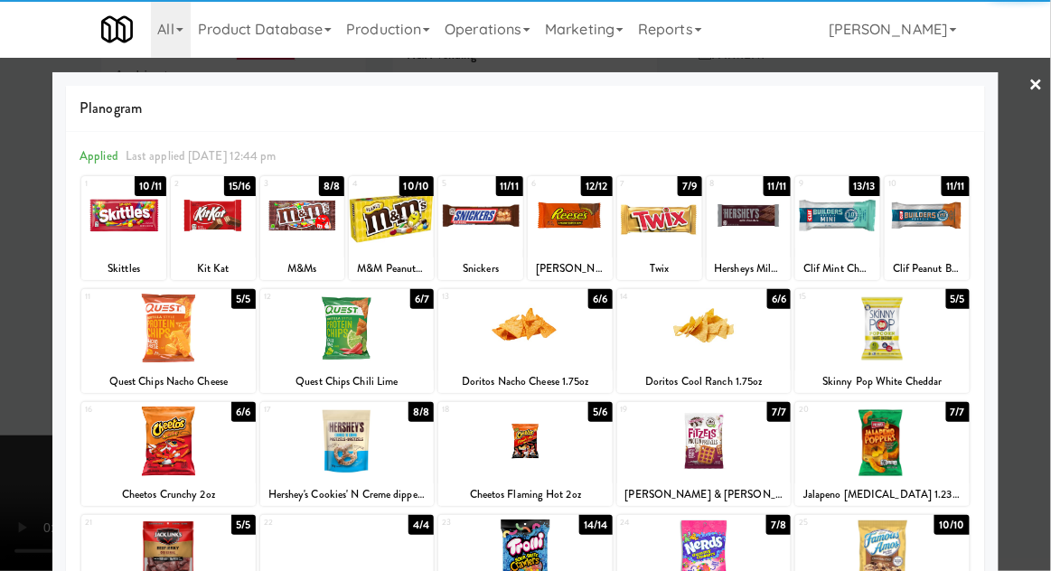
click at [519, 450] on div at bounding box center [525, 442] width 174 height 70
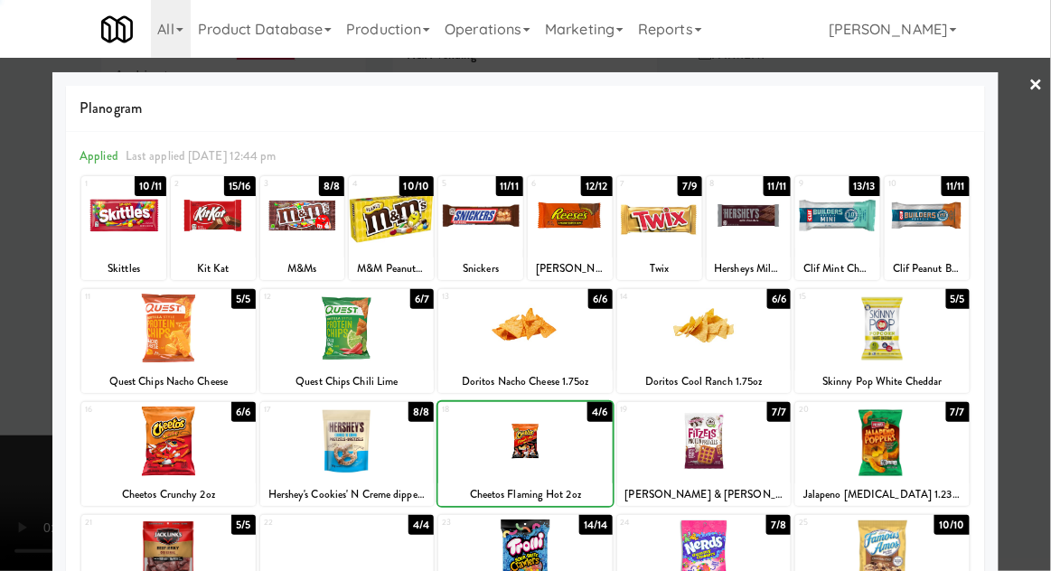
click at [1042, 186] on div at bounding box center [525, 285] width 1051 height 571
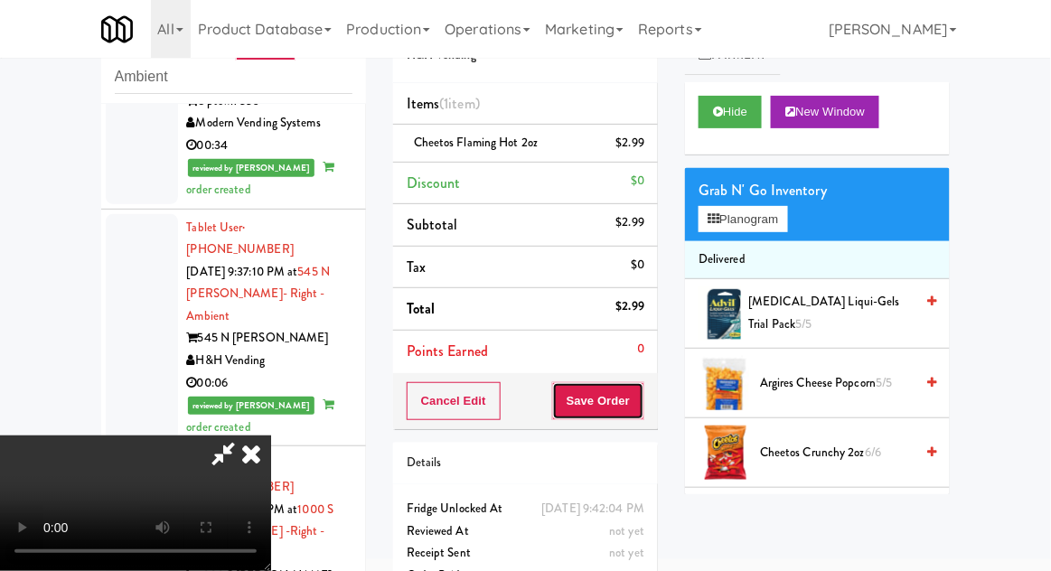
click at [641, 413] on button "Save Order" at bounding box center [598, 401] width 92 height 38
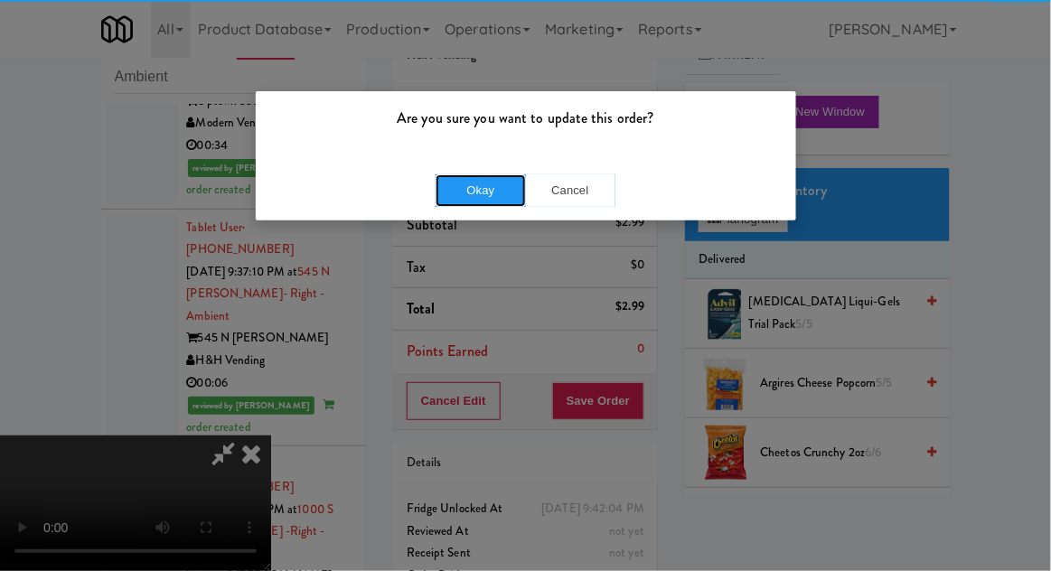
click at [456, 193] on button "Okay" at bounding box center [481, 190] width 90 height 33
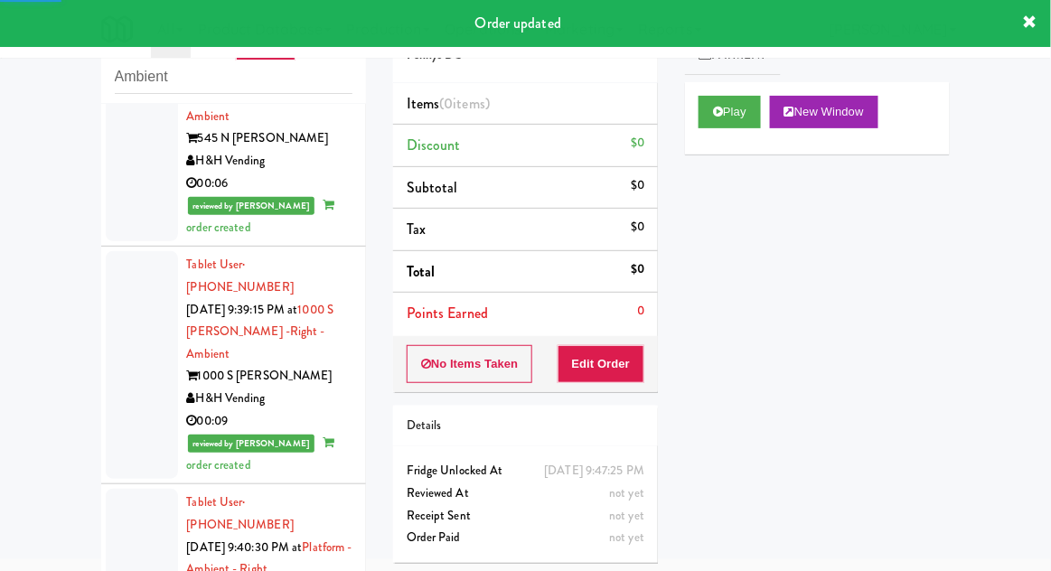
scroll to position [6203, 0]
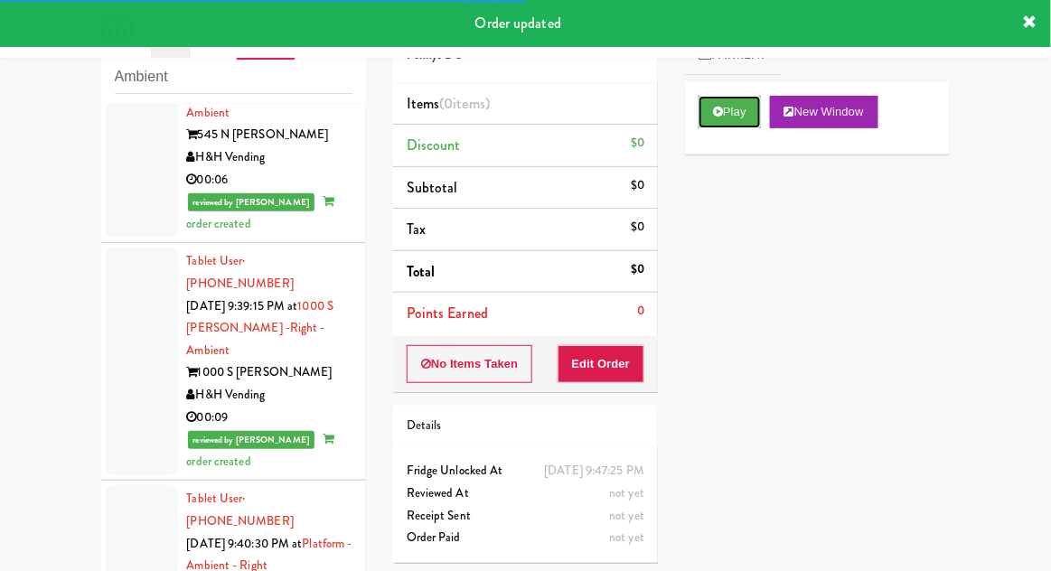
click at [708, 125] on button "Play" at bounding box center [730, 112] width 62 height 33
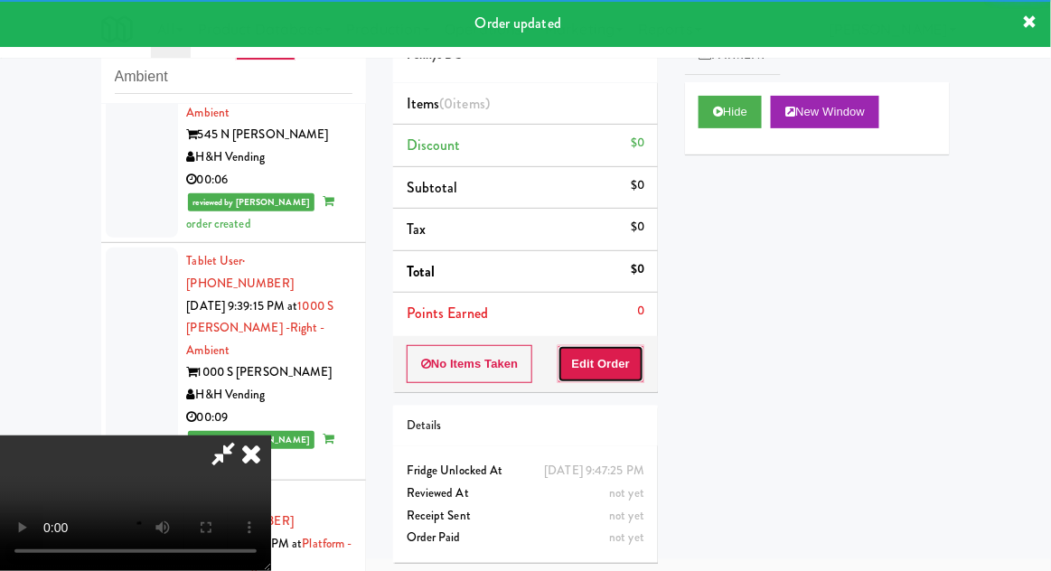
click at [622, 351] on button "Edit Order" at bounding box center [602, 364] width 88 height 38
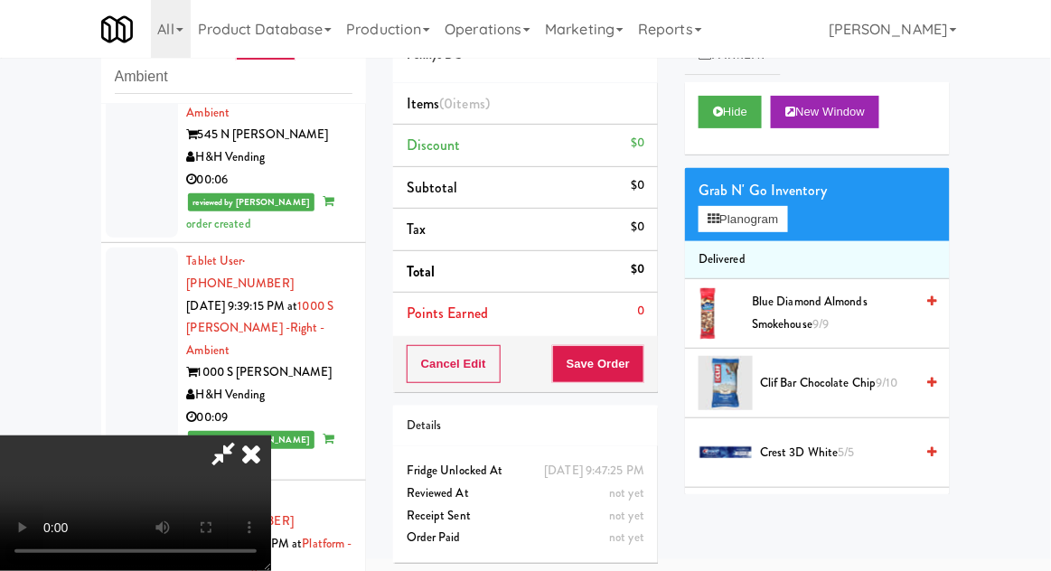
click at [813, 214] on div "Grab N' Go Inventory Planogram" at bounding box center [817, 204] width 265 height 73
click at [787, 215] on button "Planogram" at bounding box center [743, 219] width 89 height 27
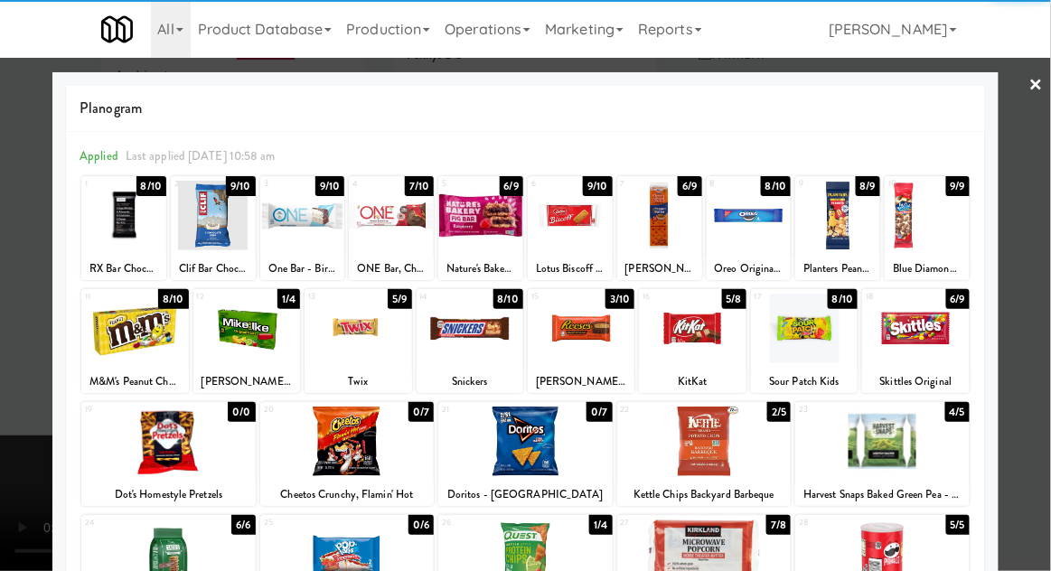
click at [718, 451] on div at bounding box center [704, 442] width 174 height 70
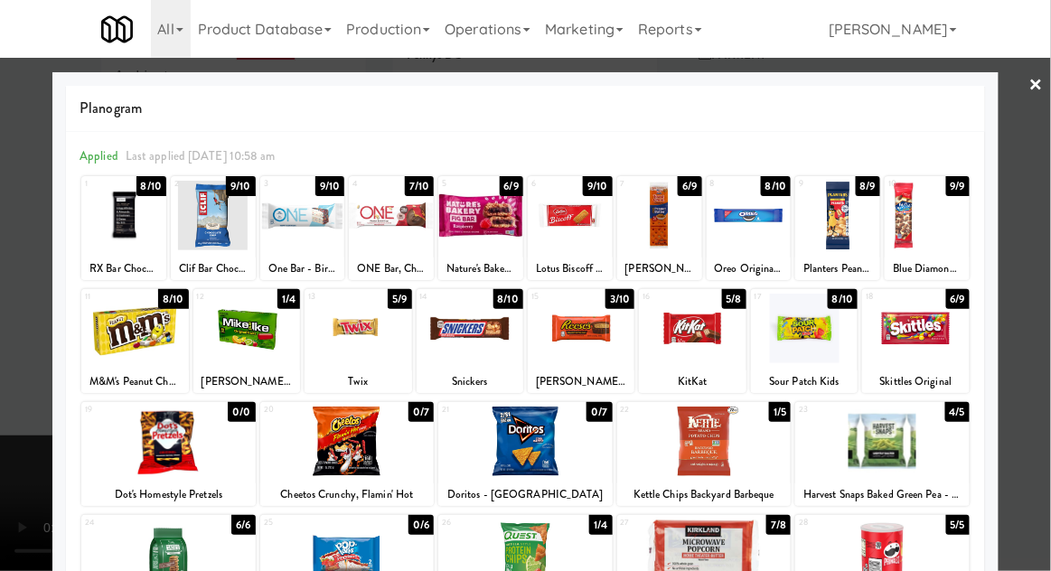
click at [1039, 174] on div at bounding box center [525, 285] width 1051 height 571
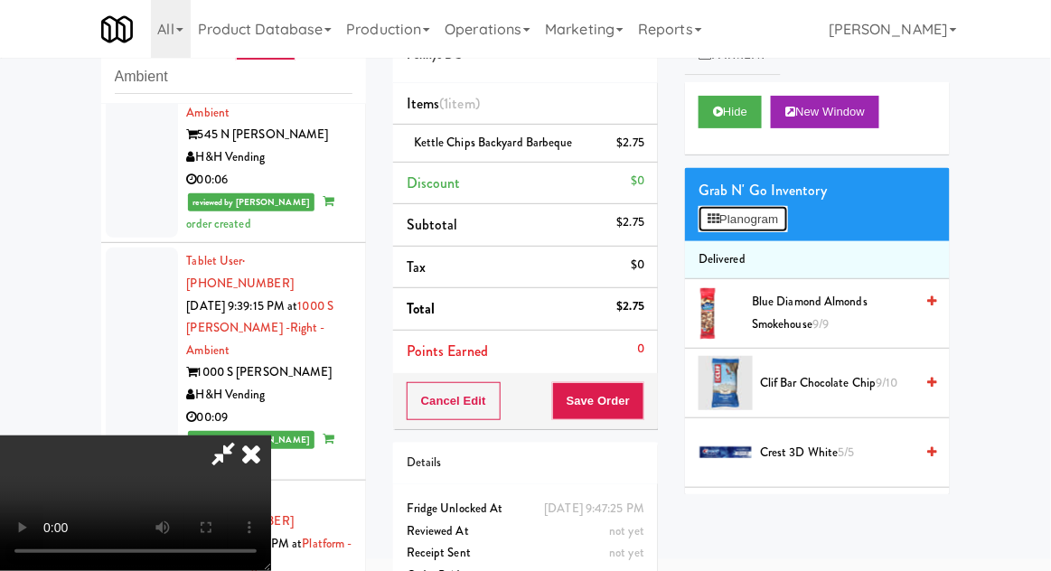
click at [778, 206] on button "Planogram" at bounding box center [743, 219] width 89 height 27
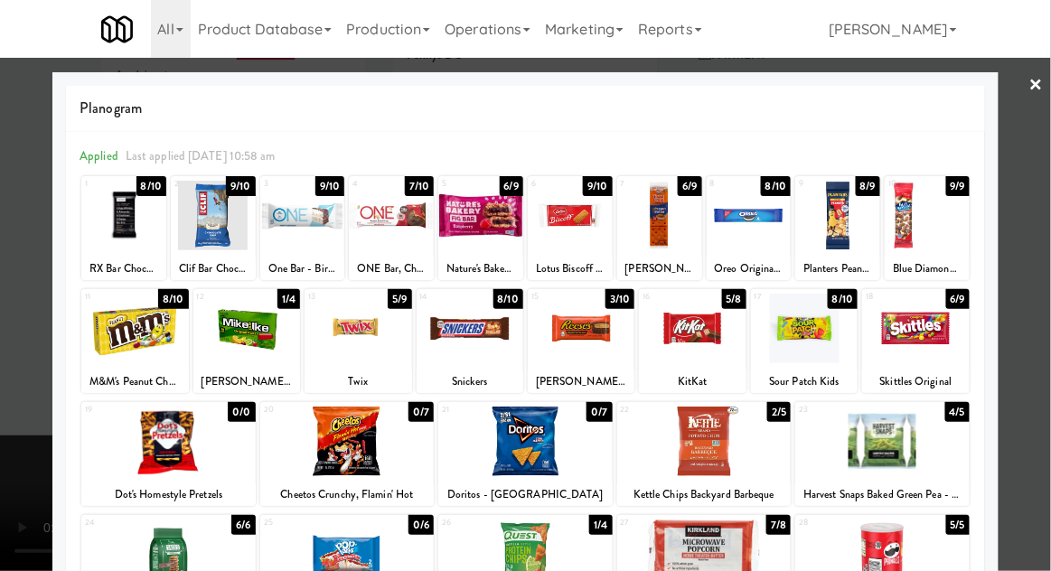
click at [467, 357] on div at bounding box center [470, 329] width 107 height 70
click at [1041, 172] on div at bounding box center [525, 285] width 1051 height 571
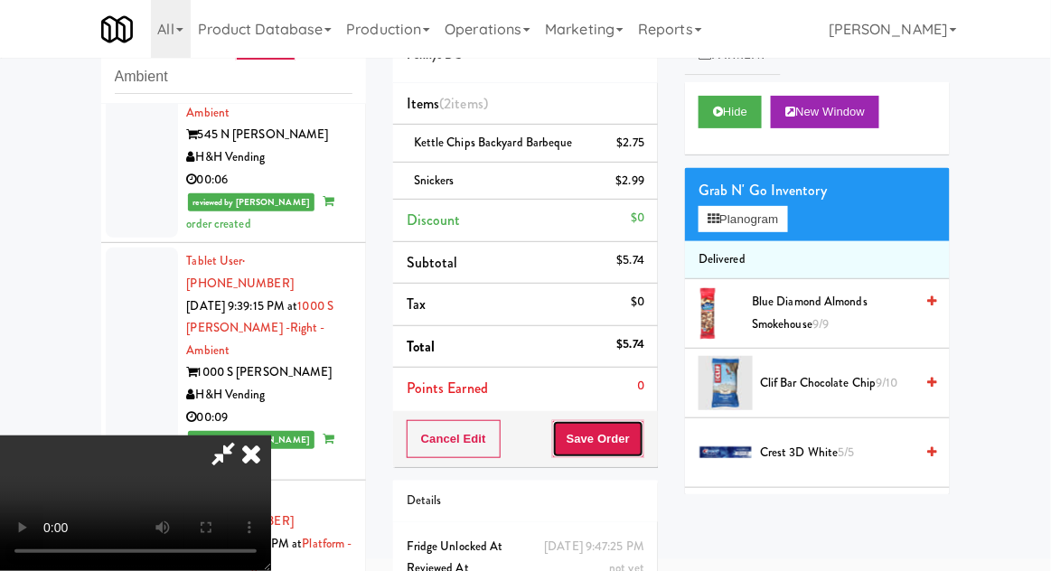
click at [640, 434] on button "Save Order" at bounding box center [598, 439] width 92 height 38
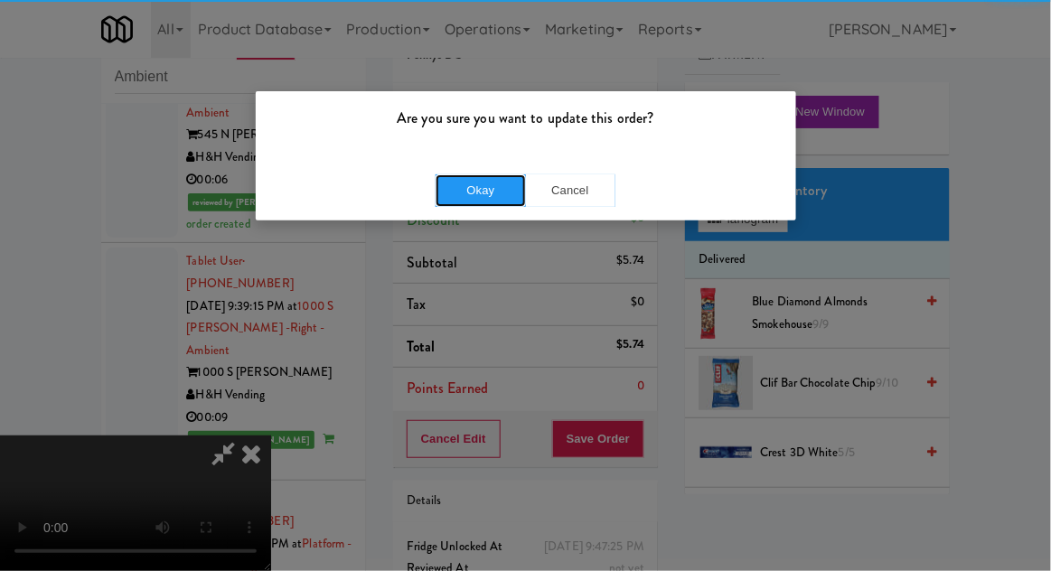
click at [475, 204] on button "Okay" at bounding box center [481, 190] width 90 height 33
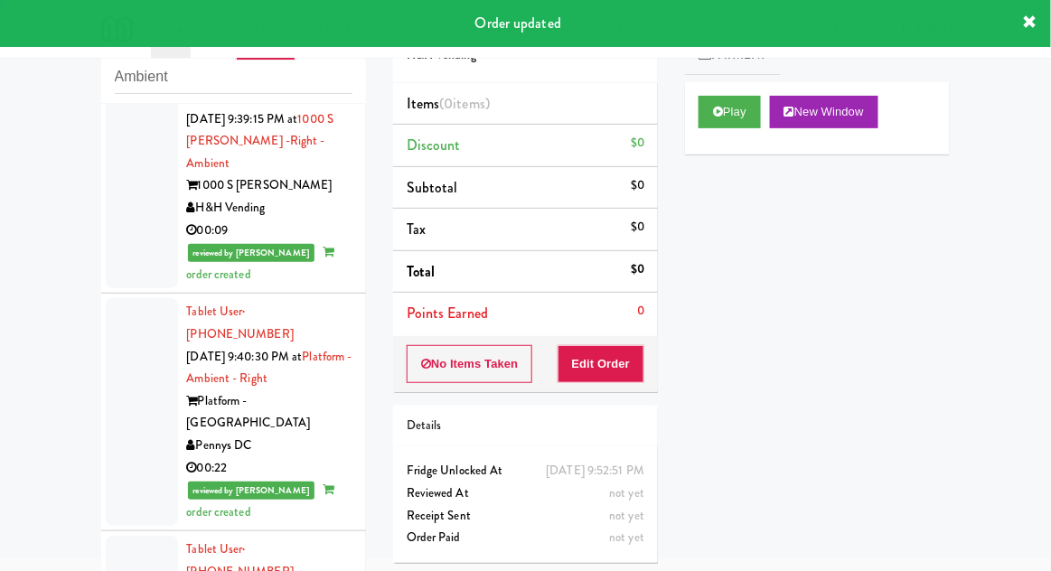
scroll to position [6391, 0]
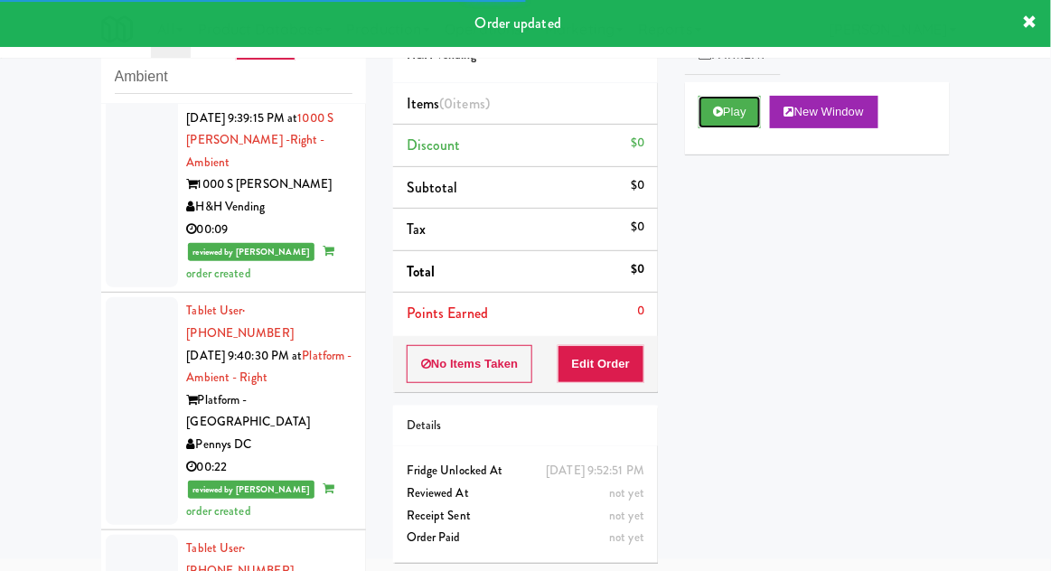
click at [707, 124] on button "Play" at bounding box center [730, 112] width 62 height 33
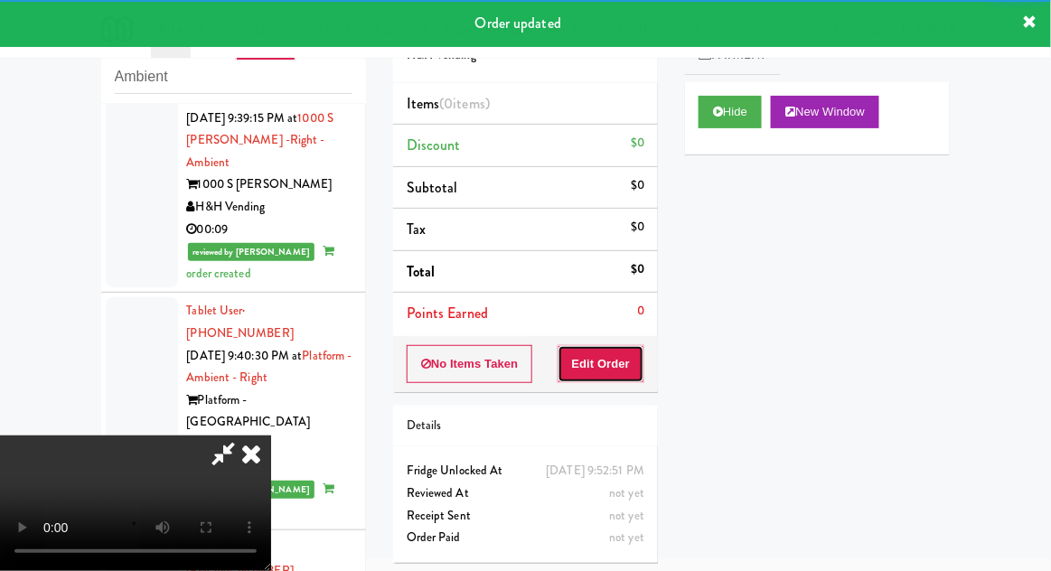
click at [623, 362] on button "Edit Order" at bounding box center [602, 364] width 88 height 38
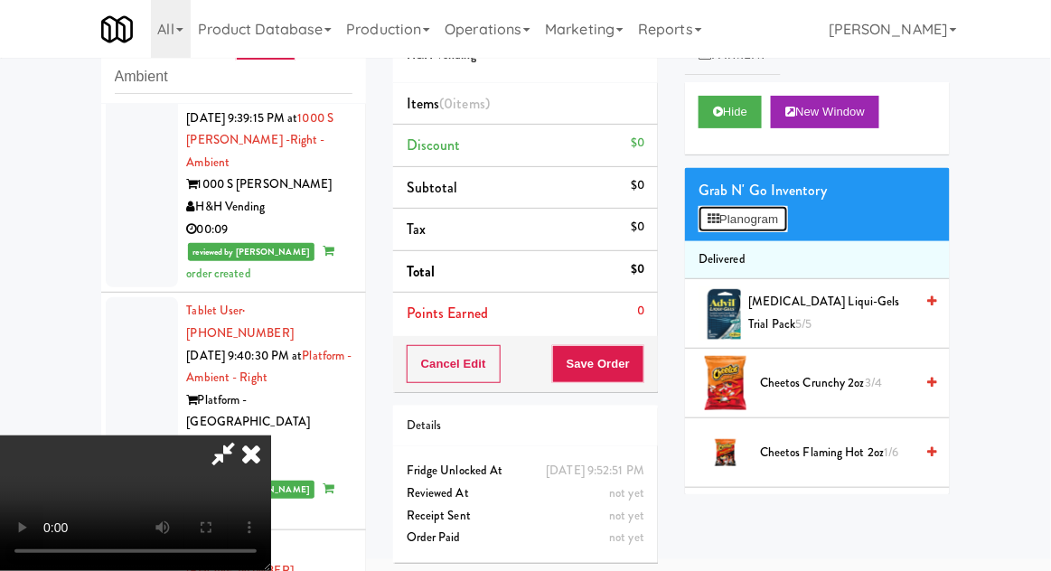
click at [787, 217] on button "Planogram" at bounding box center [743, 219] width 89 height 27
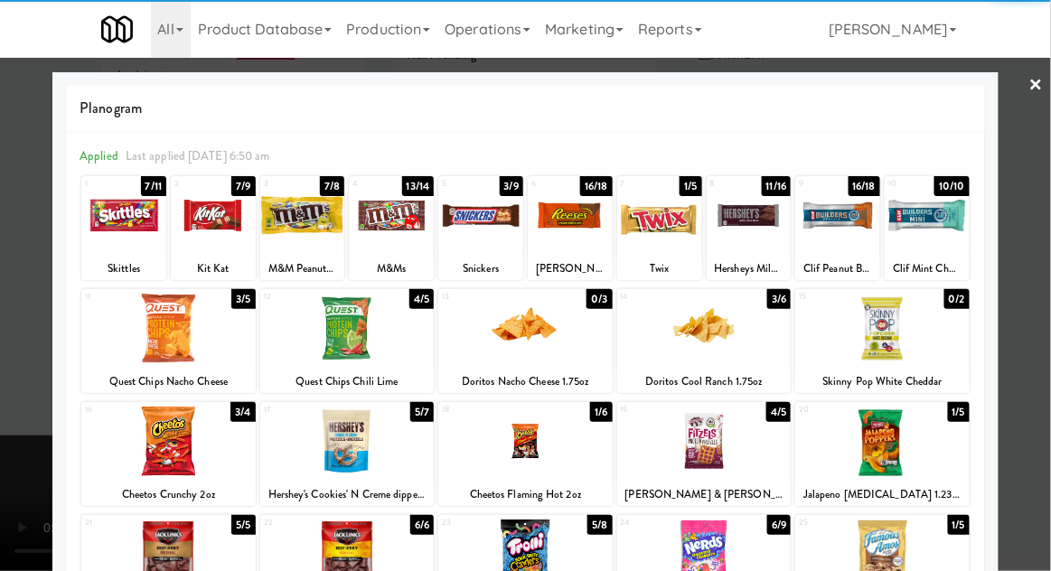
click at [889, 556] on div at bounding box center [882, 555] width 174 height 70
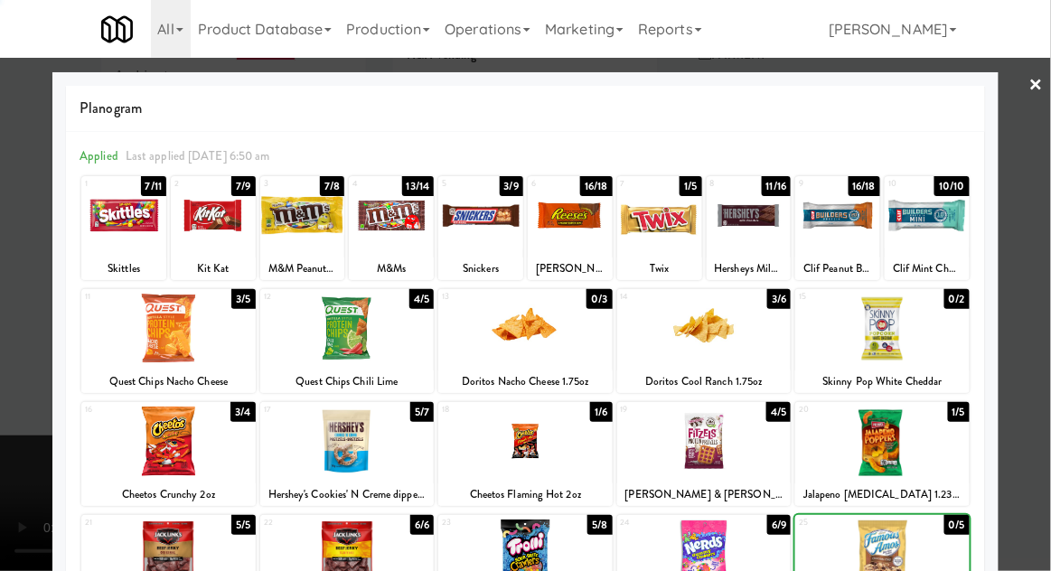
click at [1039, 173] on div at bounding box center [525, 285] width 1051 height 571
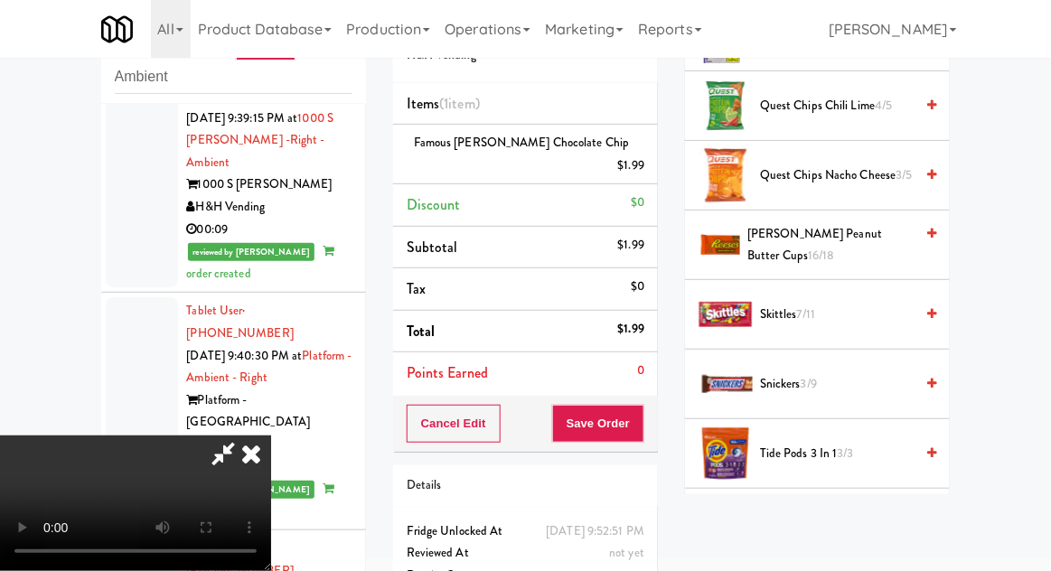
scroll to position [1760, 0]
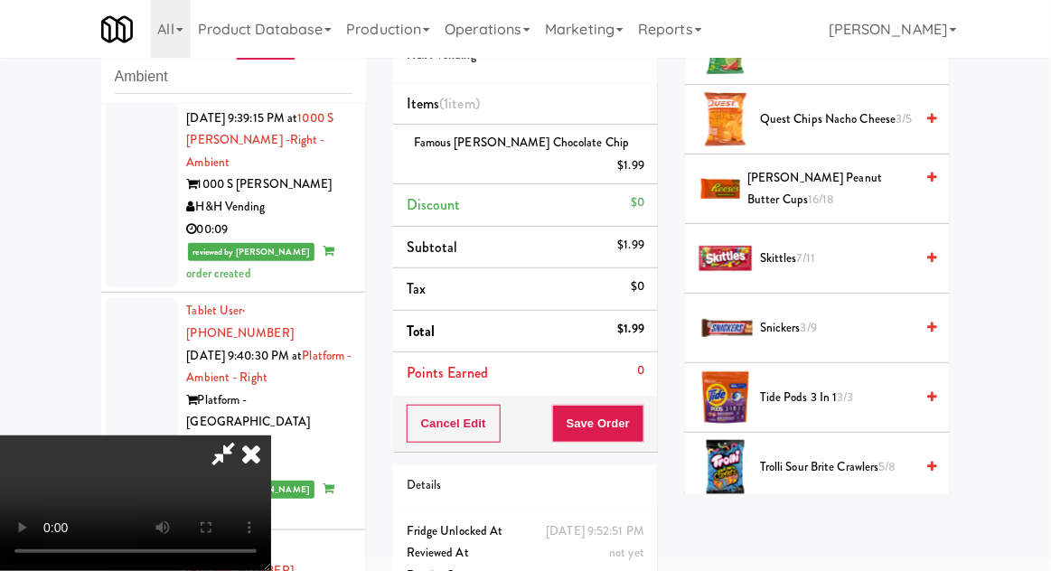
click at [782, 456] on span "Trolli Sour Brite Crawlers 5/8" at bounding box center [837, 467] width 154 height 23
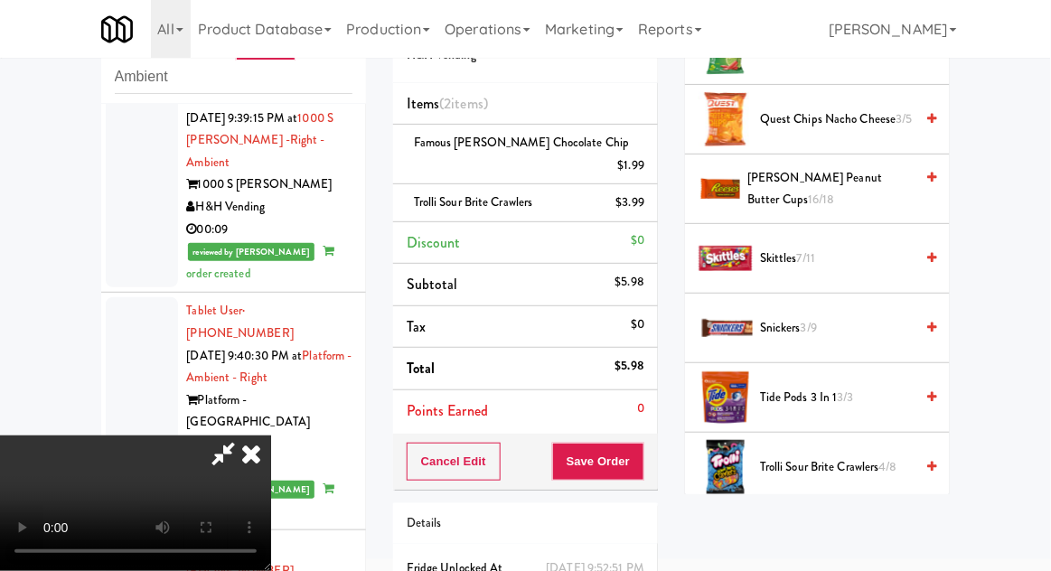
click at [658, 449] on div "Cancel Edit Save Order" at bounding box center [525, 462] width 265 height 56
click at [641, 450] on button "Save Order" at bounding box center [598, 462] width 92 height 38
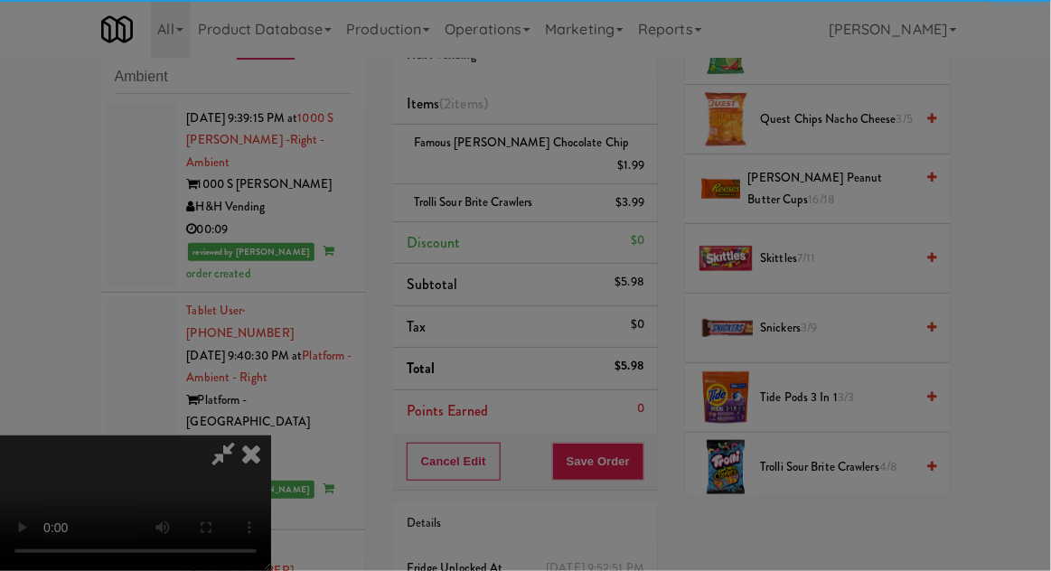
click at [0, 0] on div "Okay Cancel" at bounding box center [0, 0] width 0 height 0
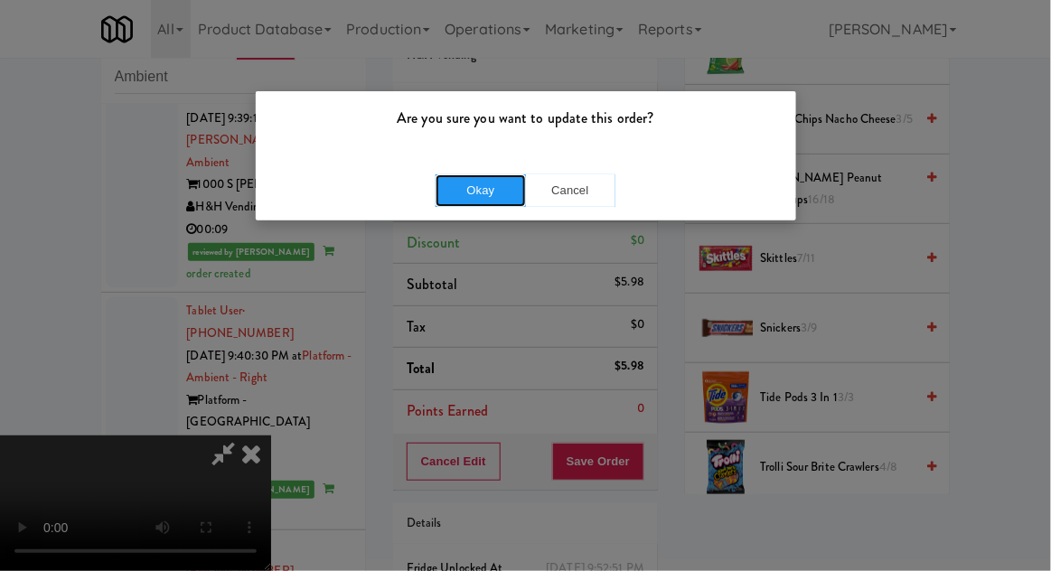
click at [453, 197] on button "Okay" at bounding box center [481, 190] width 90 height 33
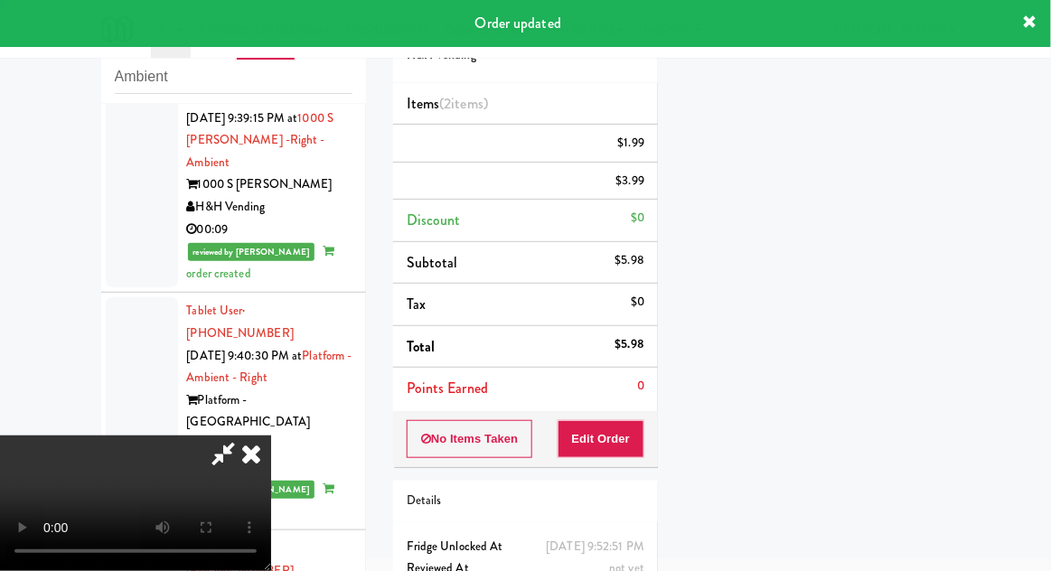
scroll to position [178, 0]
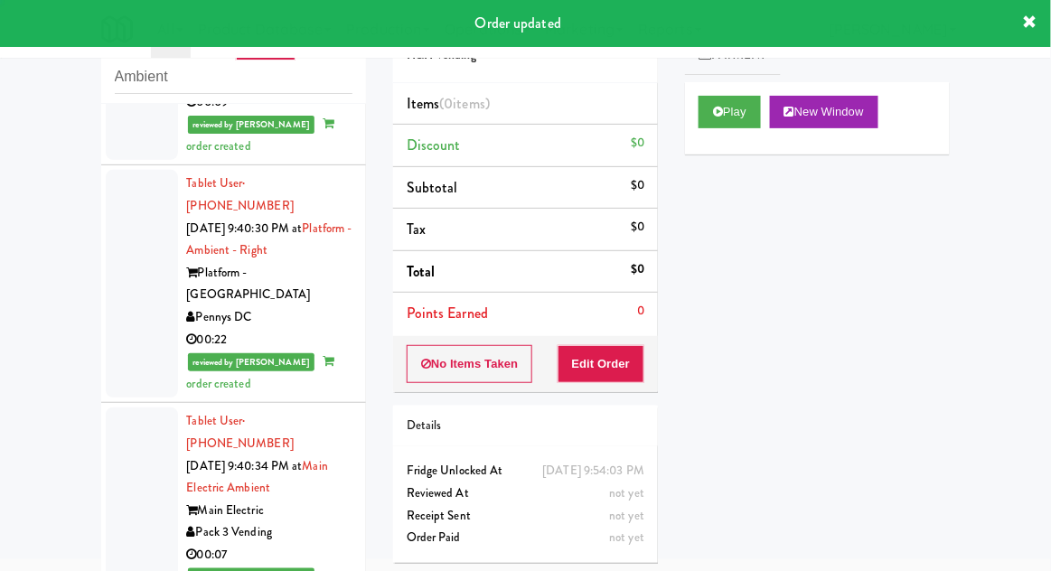
scroll to position [6552, 0]
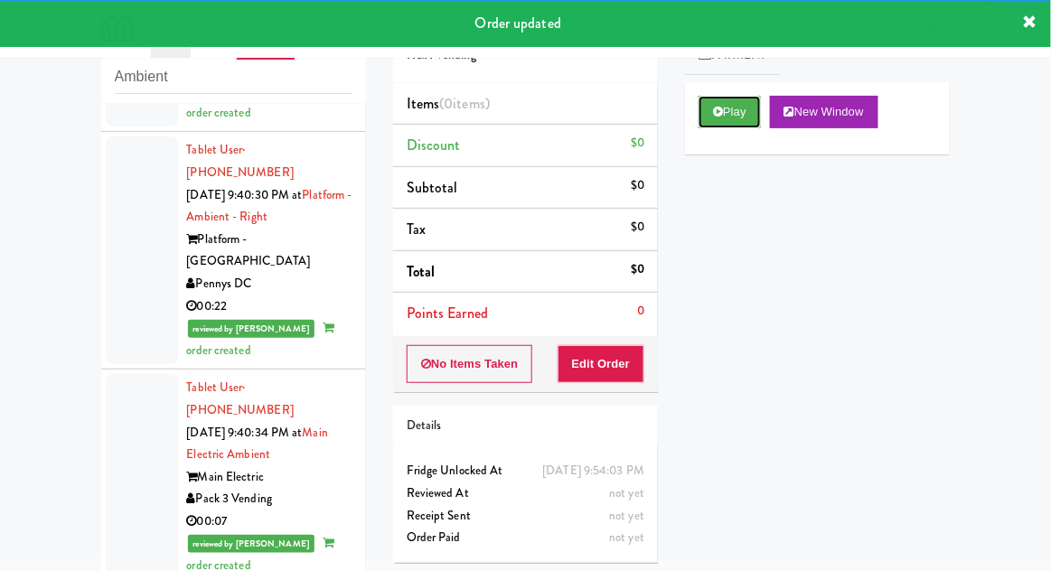
click at [702, 127] on button "Play" at bounding box center [730, 112] width 62 height 33
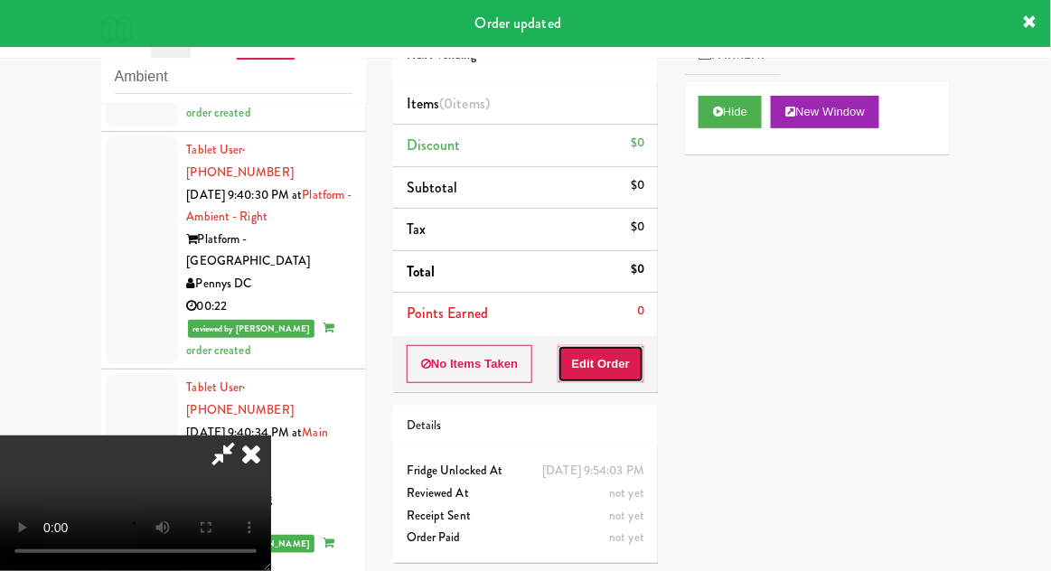
click at [611, 368] on button "Edit Order" at bounding box center [602, 364] width 88 height 38
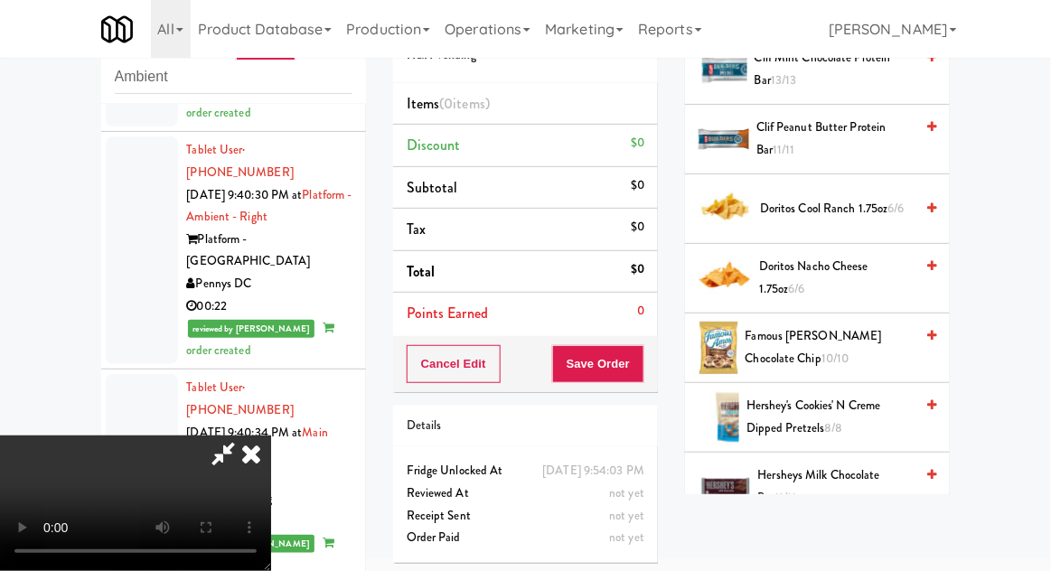
scroll to position [531, 0]
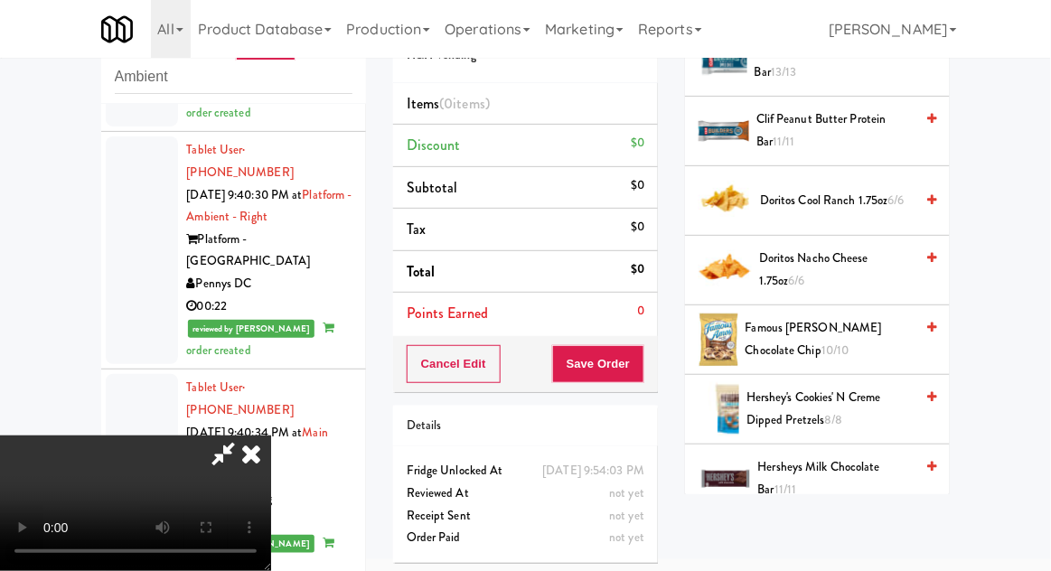
click at [879, 196] on span "Doritos Cool Ranch 1.75oz 6/6" at bounding box center [837, 201] width 154 height 23
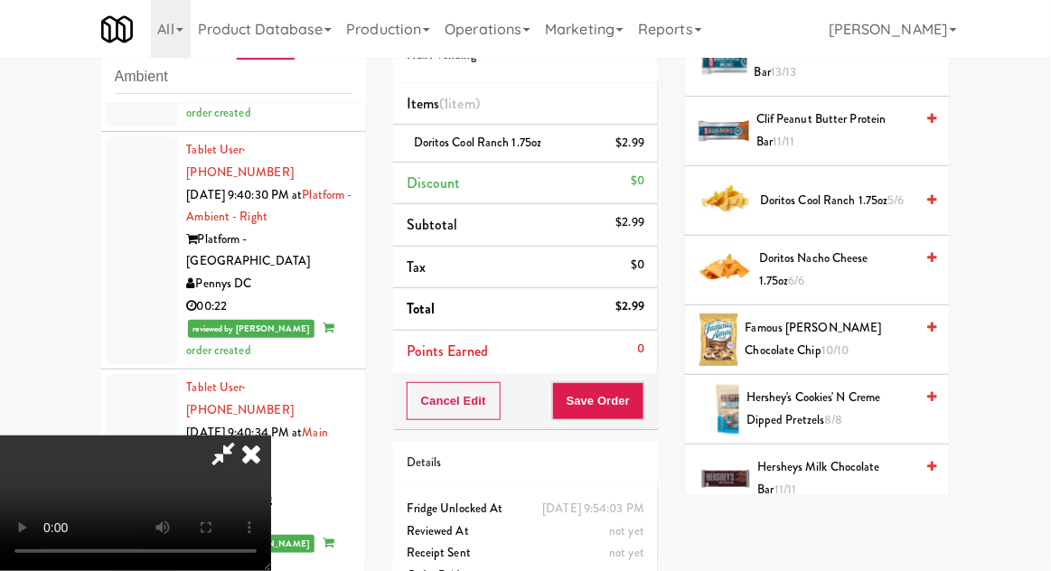
scroll to position [66, 0]
click at [644, 412] on button "Save Order" at bounding box center [598, 401] width 92 height 38
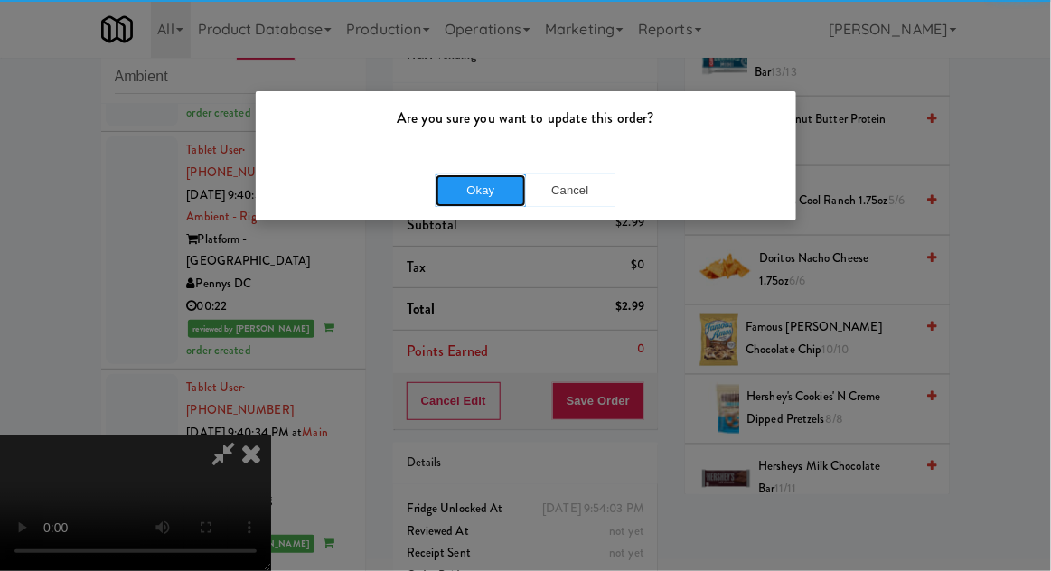
click at [464, 202] on button "Okay" at bounding box center [481, 190] width 90 height 33
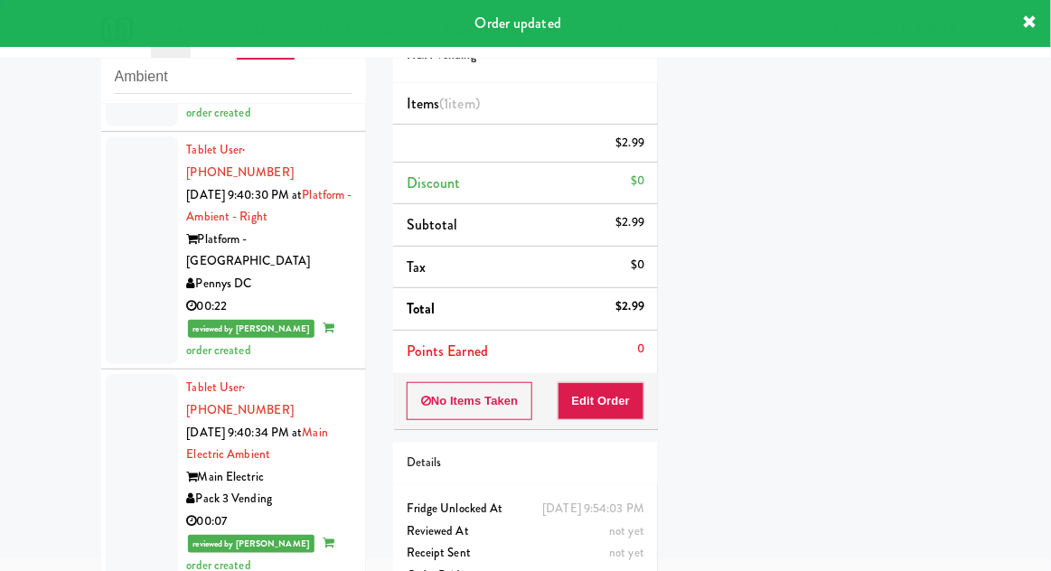
scroll to position [0, 0]
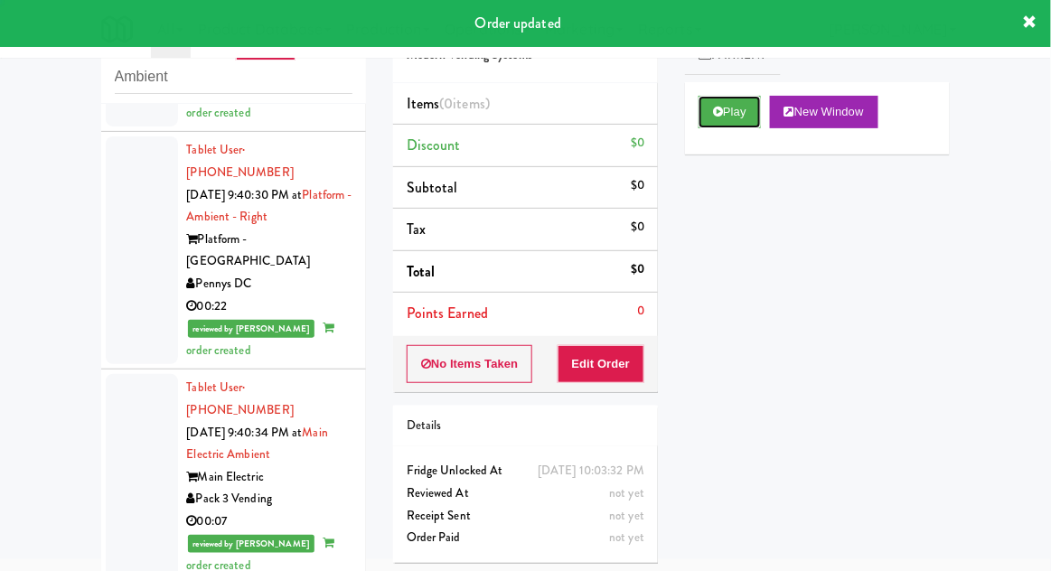
click at [711, 111] on button "Play" at bounding box center [730, 112] width 62 height 33
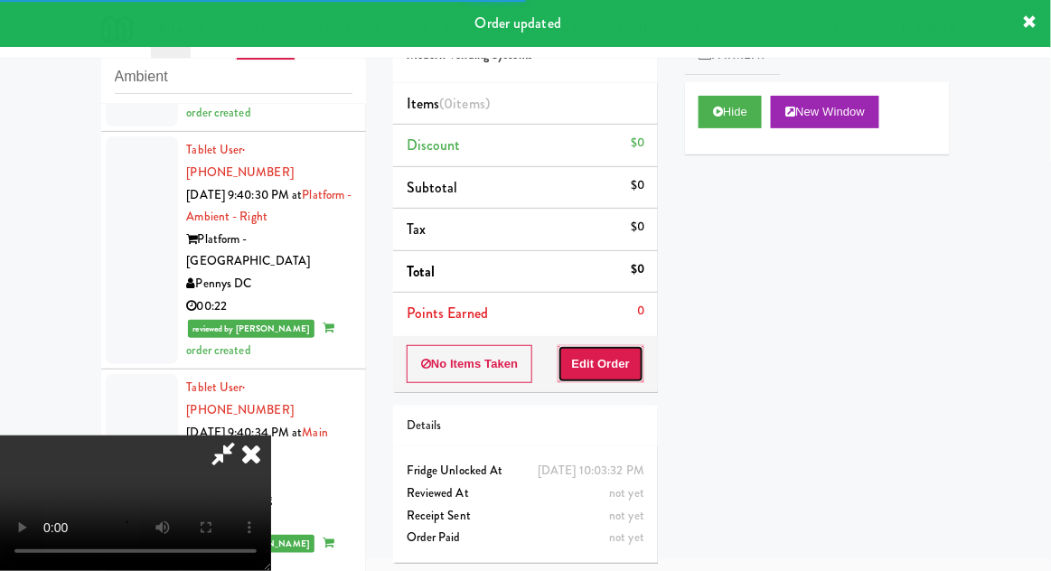
click at [626, 367] on button "Edit Order" at bounding box center [602, 364] width 88 height 38
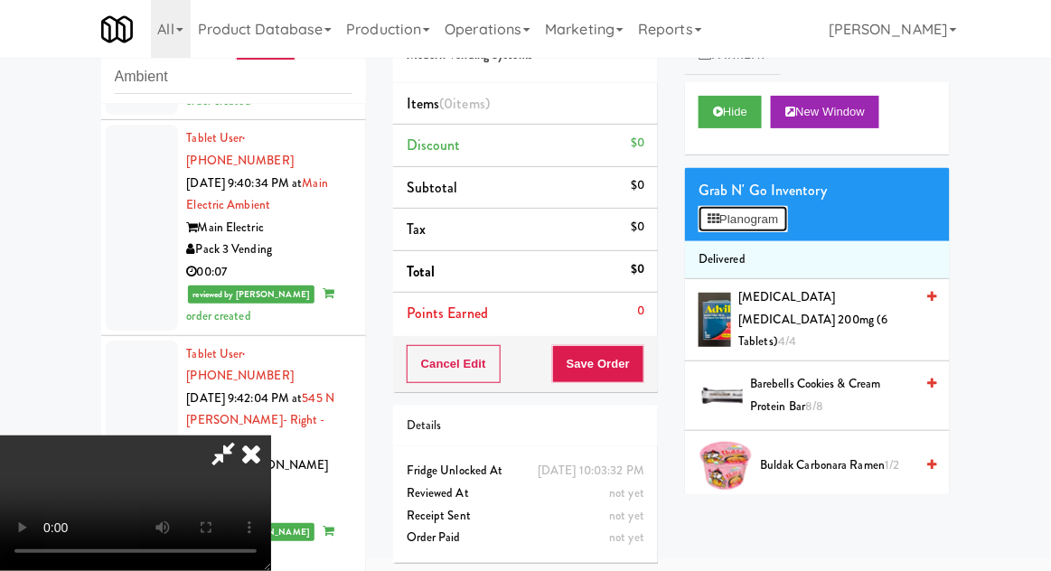
click at [785, 228] on button "Planogram" at bounding box center [743, 219] width 89 height 27
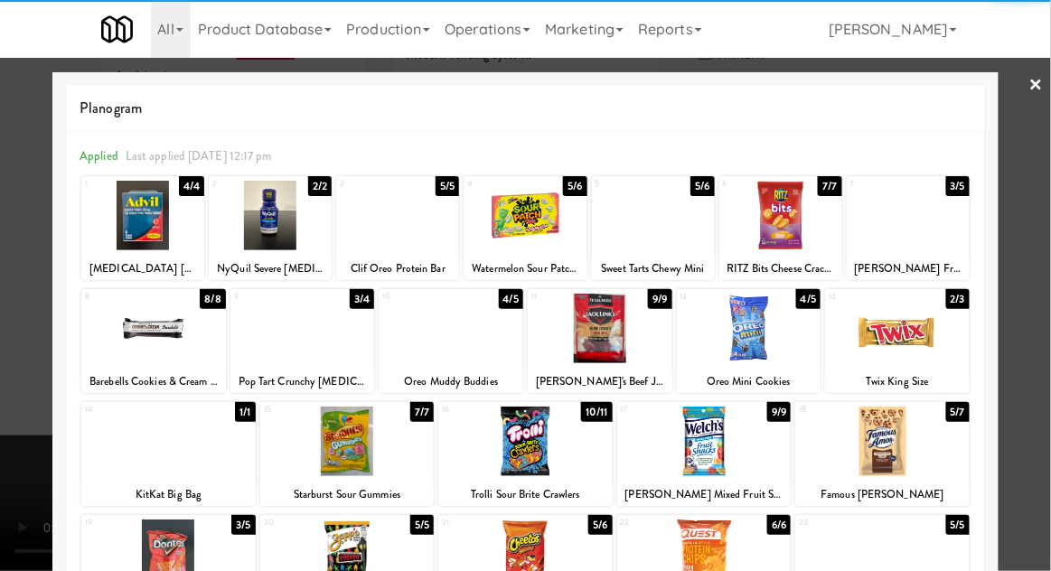
click at [937, 211] on div at bounding box center [908, 216] width 123 height 70
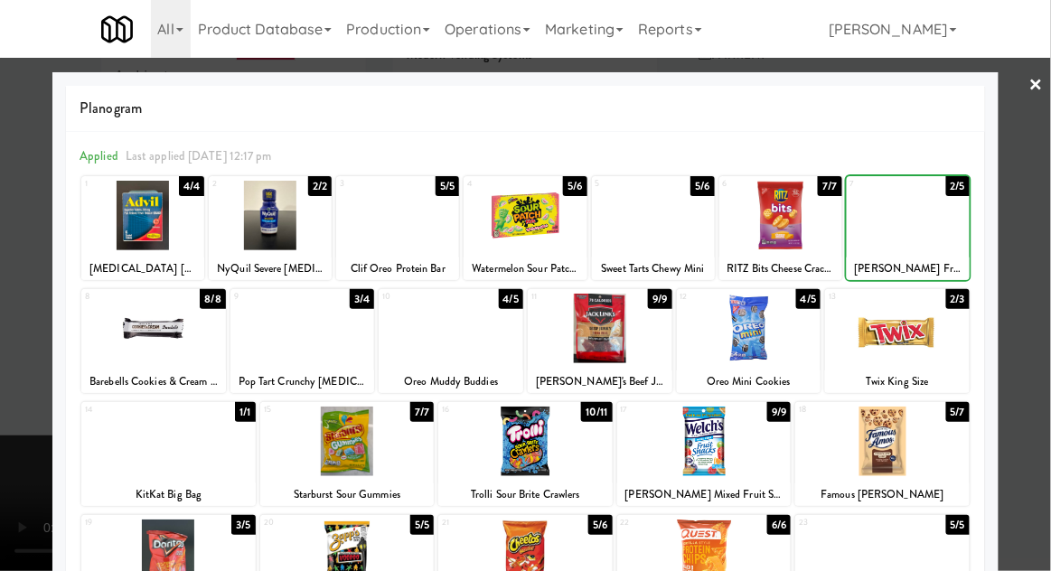
click at [1029, 174] on div at bounding box center [525, 285] width 1051 height 571
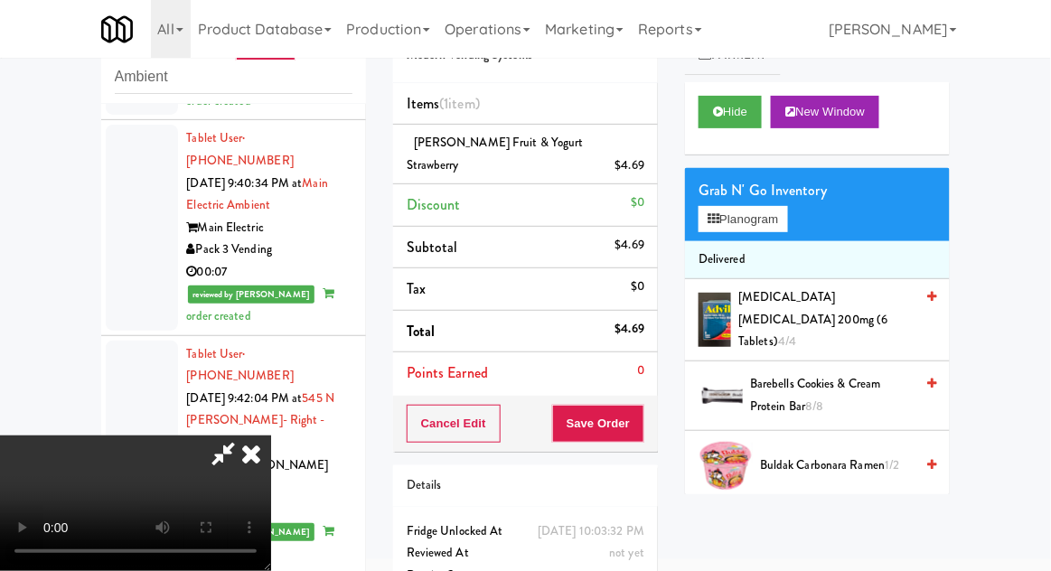
scroll to position [66, 0]
click at [782, 229] on button "Planogram" at bounding box center [743, 219] width 89 height 27
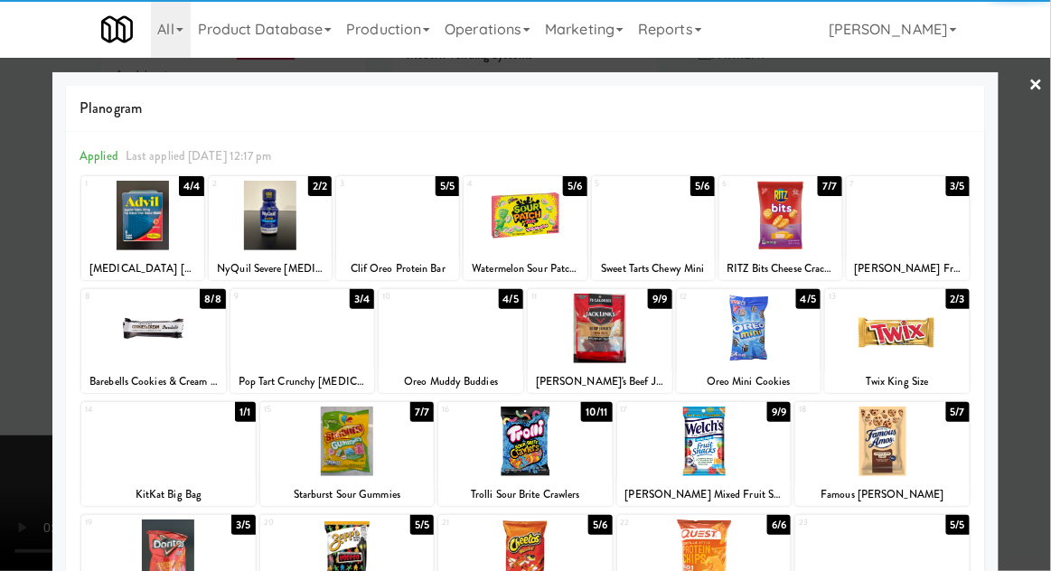
click at [159, 342] on div at bounding box center [153, 329] width 145 height 70
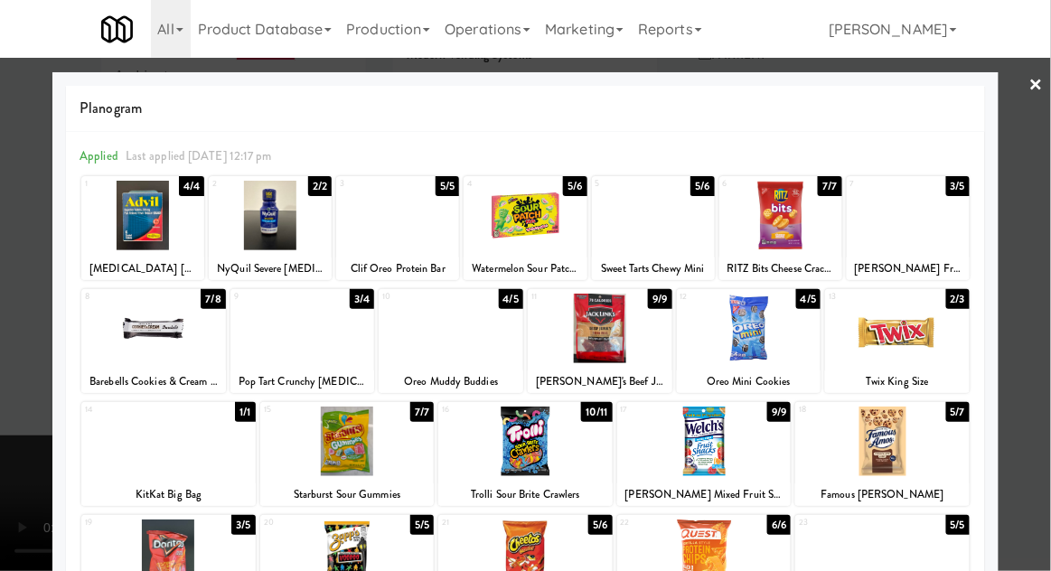
click at [1043, 154] on div at bounding box center [525, 285] width 1051 height 571
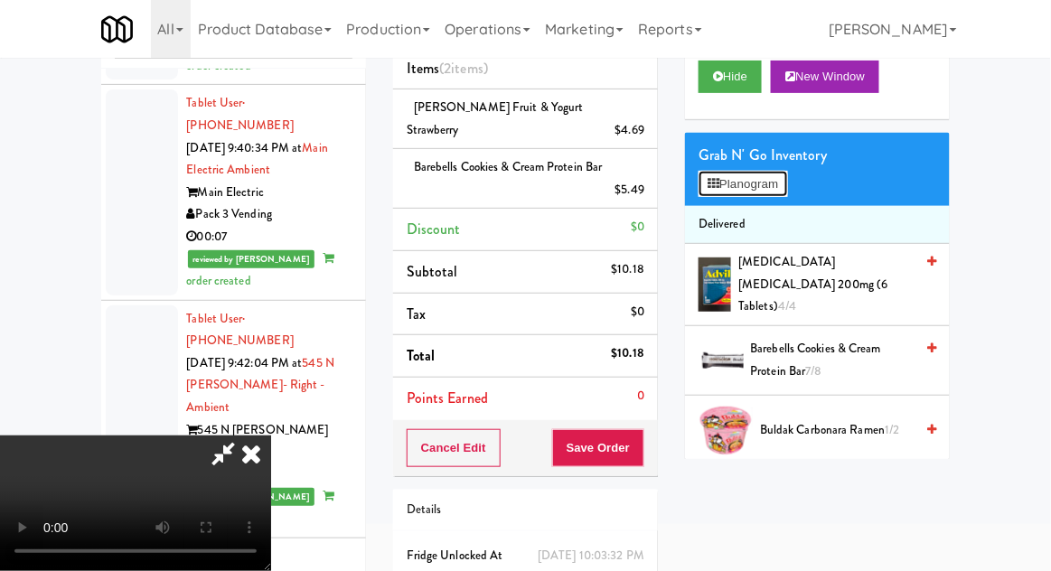
click at [774, 193] on button "Planogram" at bounding box center [743, 184] width 89 height 27
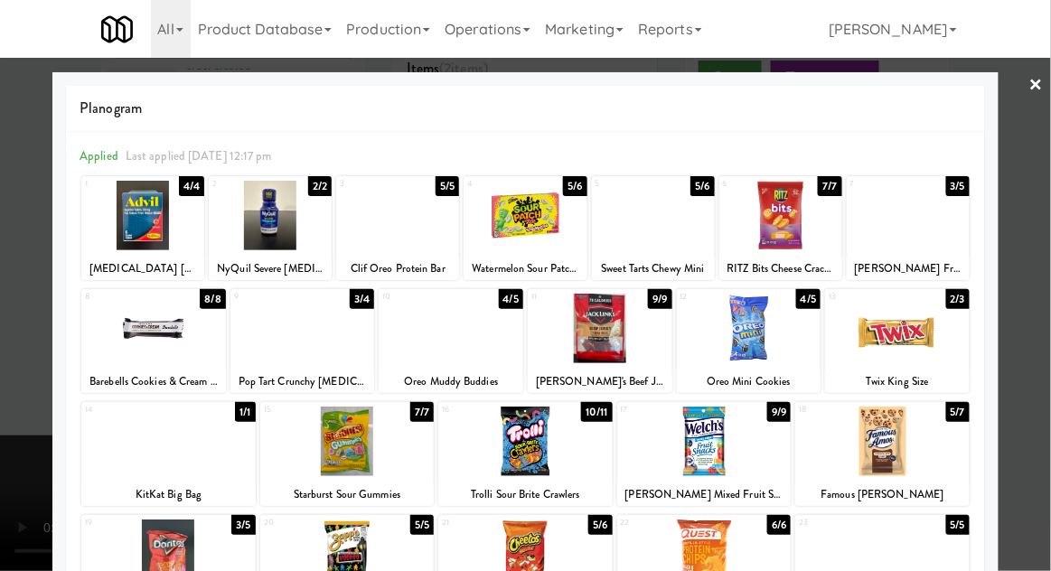
click at [1046, 159] on div at bounding box center [525, 285] width 1051 height 571
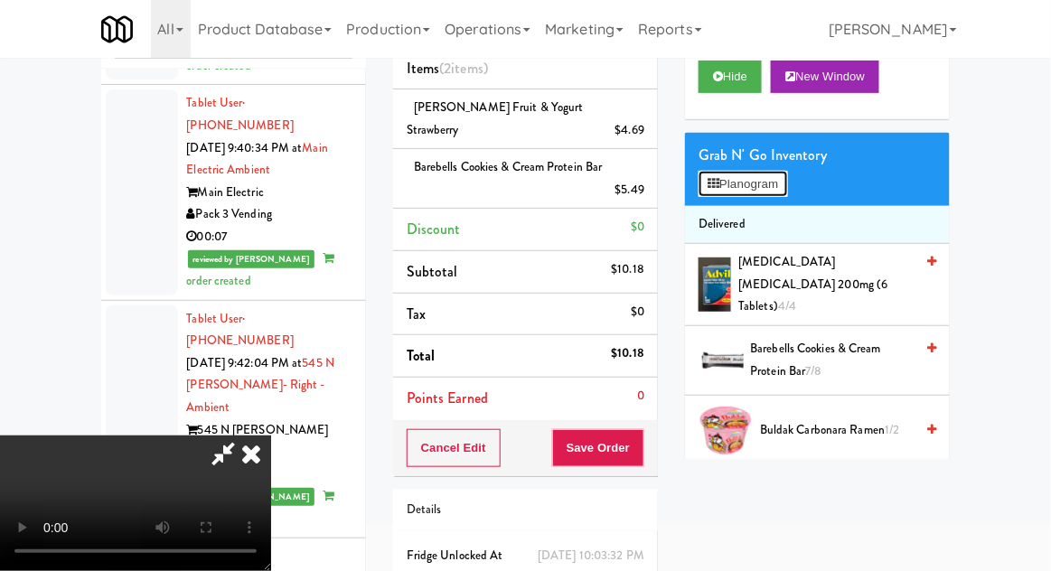
click at [787, 192] on button "Planogram" at bounding box center [743, 184] width 89 height 27
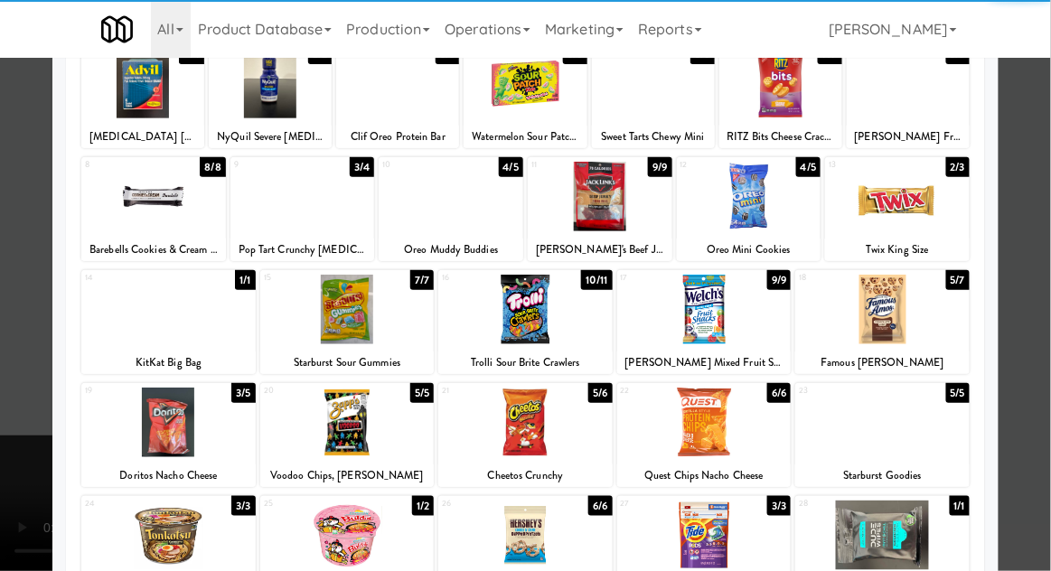
scroll to position [136, 0]
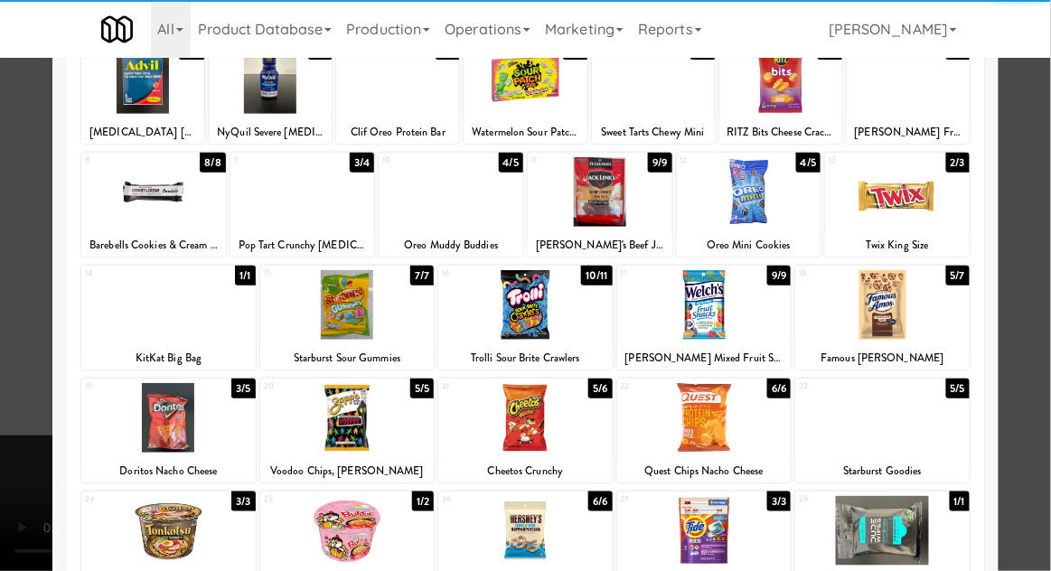
click at [695, 417] on div at bounding box center [704, 418] width 174 height 70
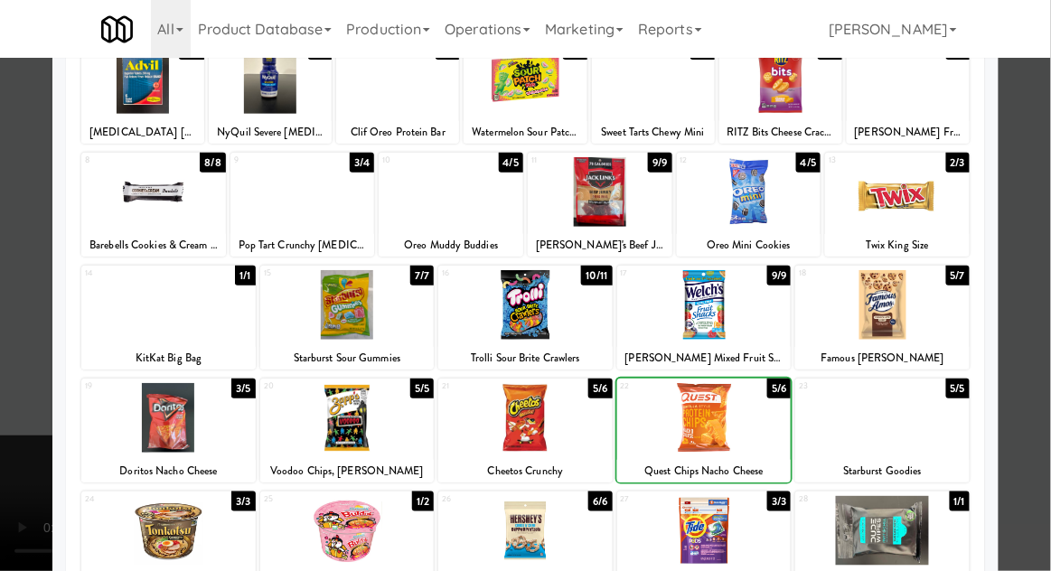
click at [1045, 158] on div at bounding box center [525, 285] width 1051 height 571
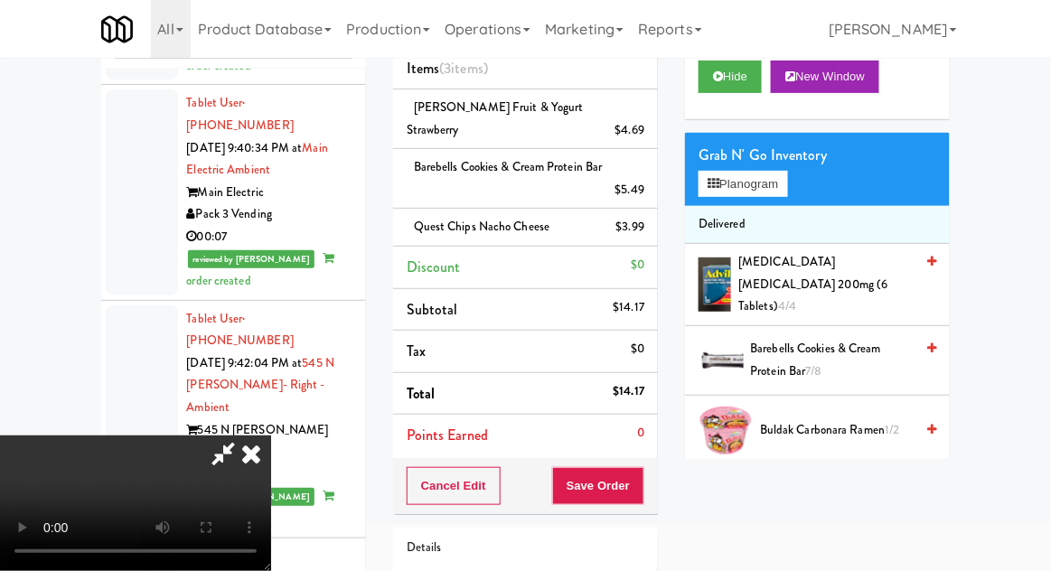
scroll to position [66, 0]
click at [632, 470] on button "Save Order" at bounding box center [598, 486] width 92 height 38
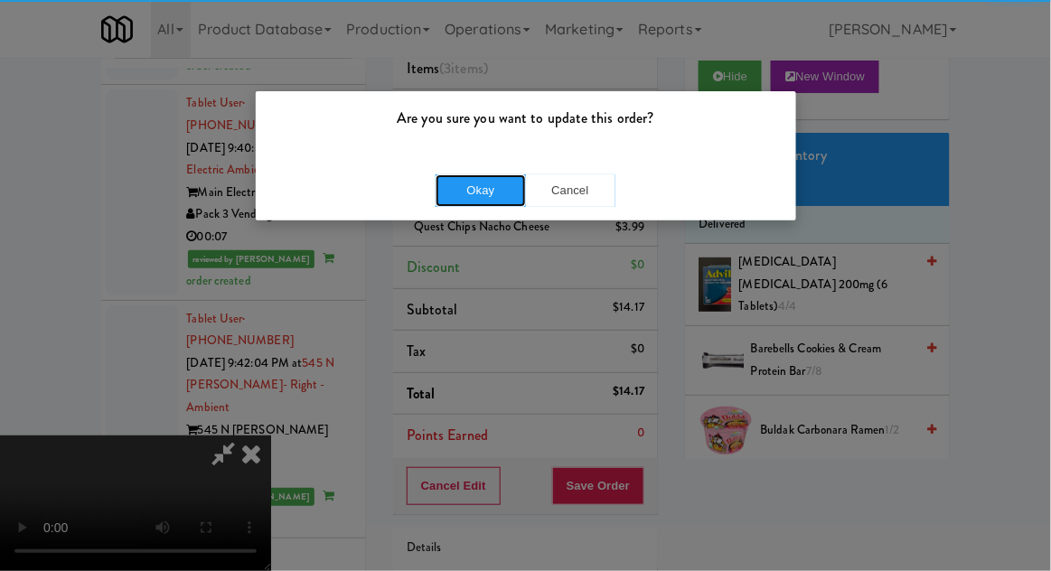
click at [464, 196] on button "Okay" at bounding box center [481, 190] width 90 height 33
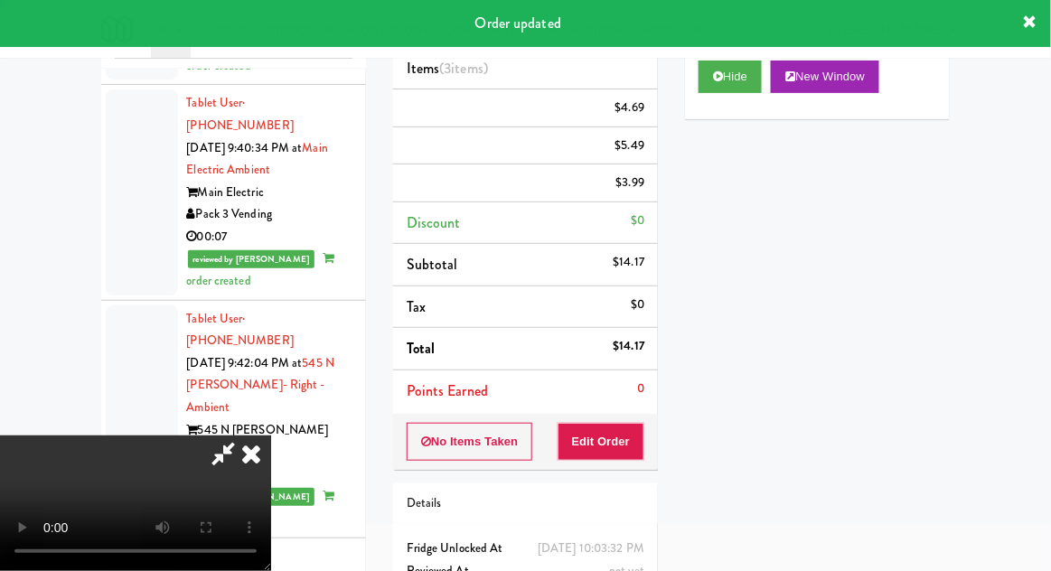
scroll to position [0, 0]
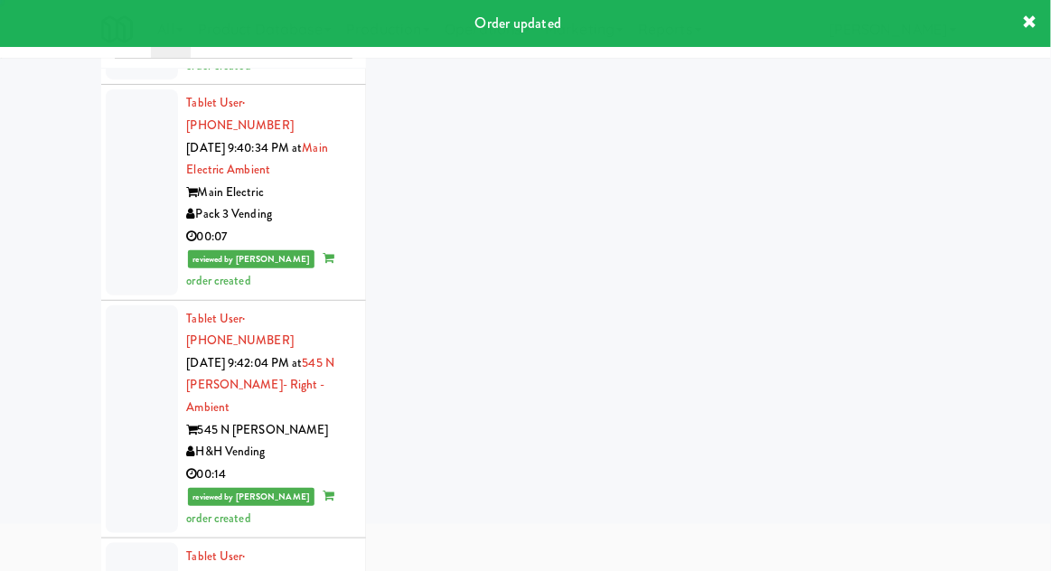
scroll to position [70, 0]
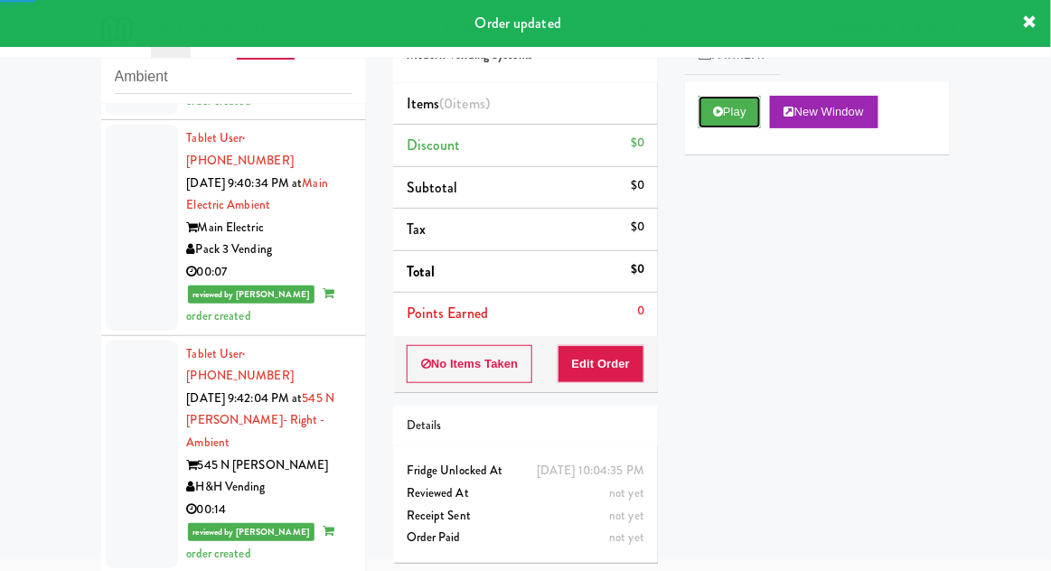
click at [716, 103] on button "Play" at bounding box center [730, 112] width 62 height 33
click at [609, 348] on button "Edit Order" at bounding box center [602, 364] width 88 height 38
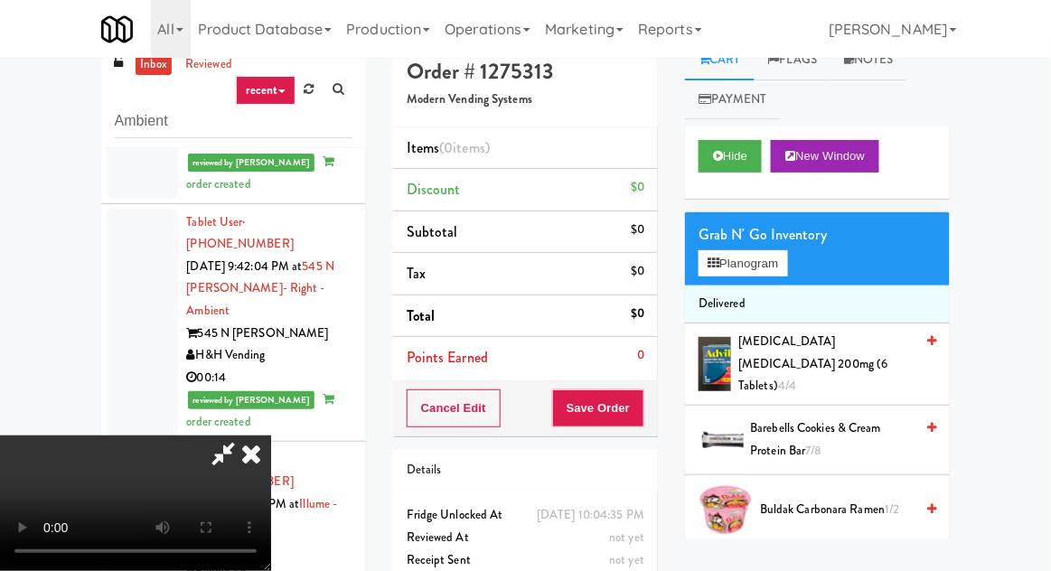
scroll to position [17, 0]
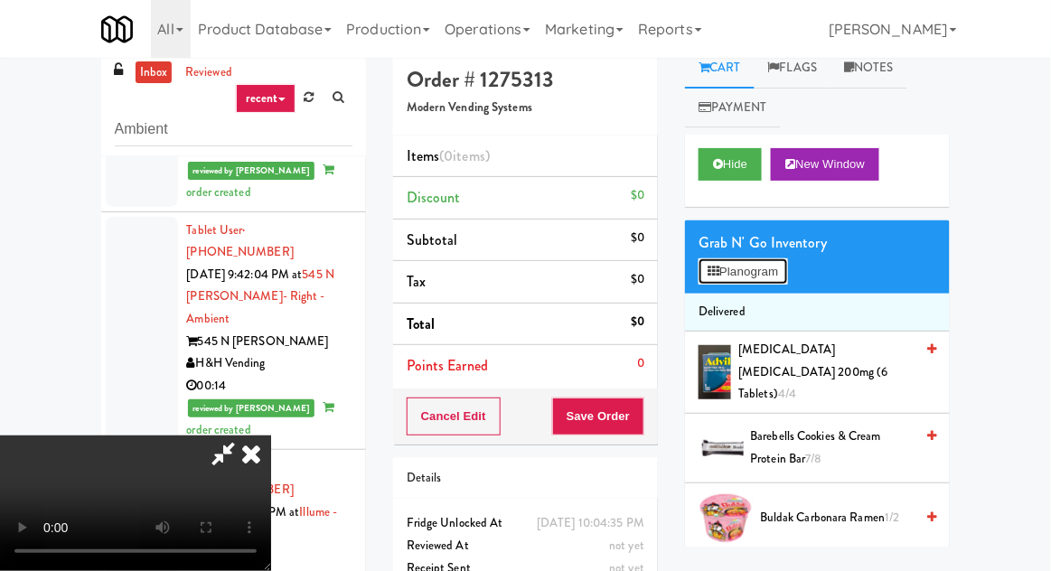
click at [783, 259] on button "Planogram" at bounding box center [743, 272] width 89 height 27
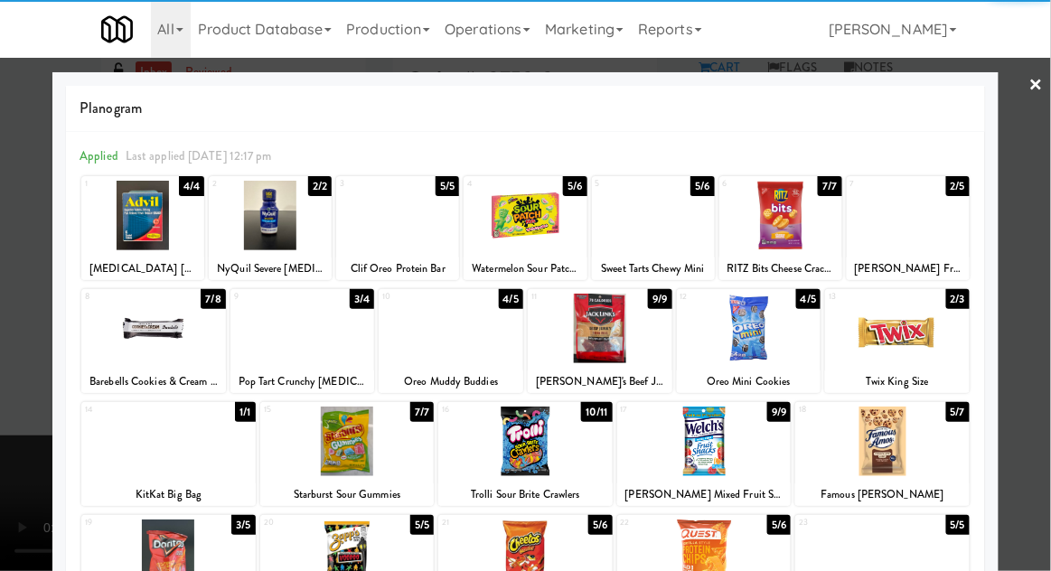
click at [893, 455] on div at bounding box center [882, 442] width 174 height 70
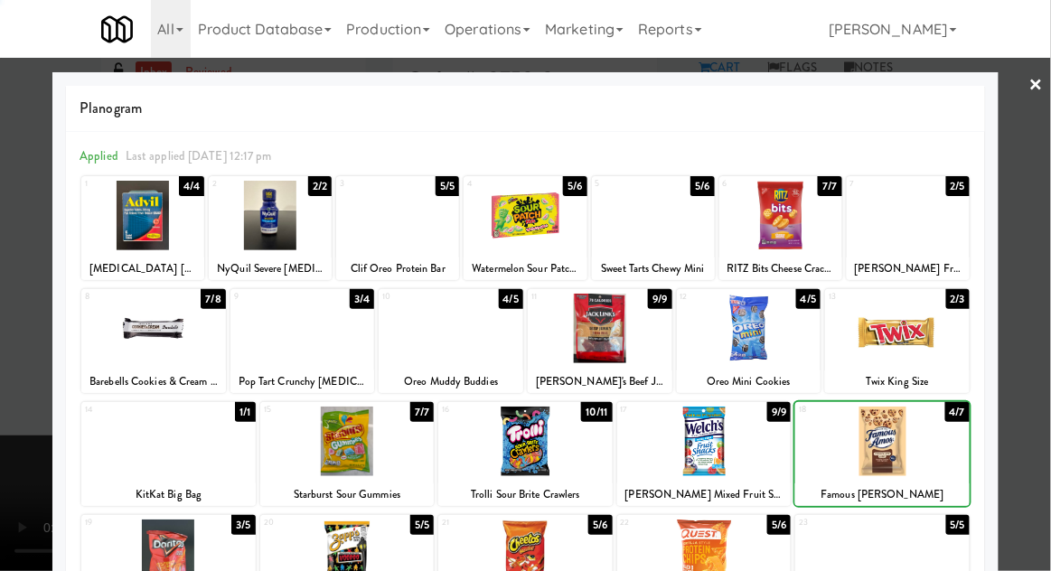
click at [1042, 158] on div at bounding box center [525, 285] width 1051 height 571
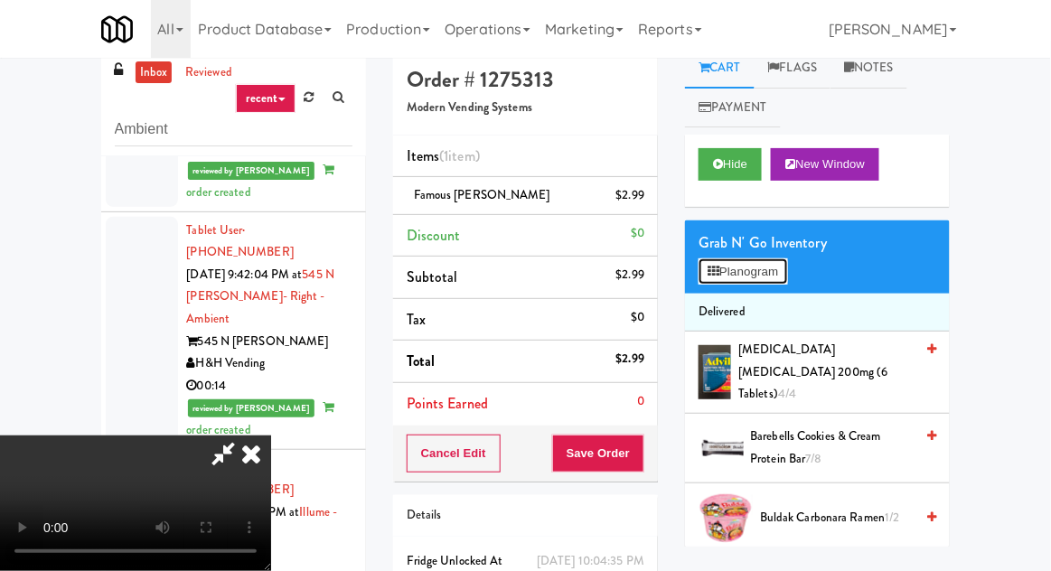
click at [782, 275] on button "Planogram" at bounding box center [743, 272] width 89 height 27
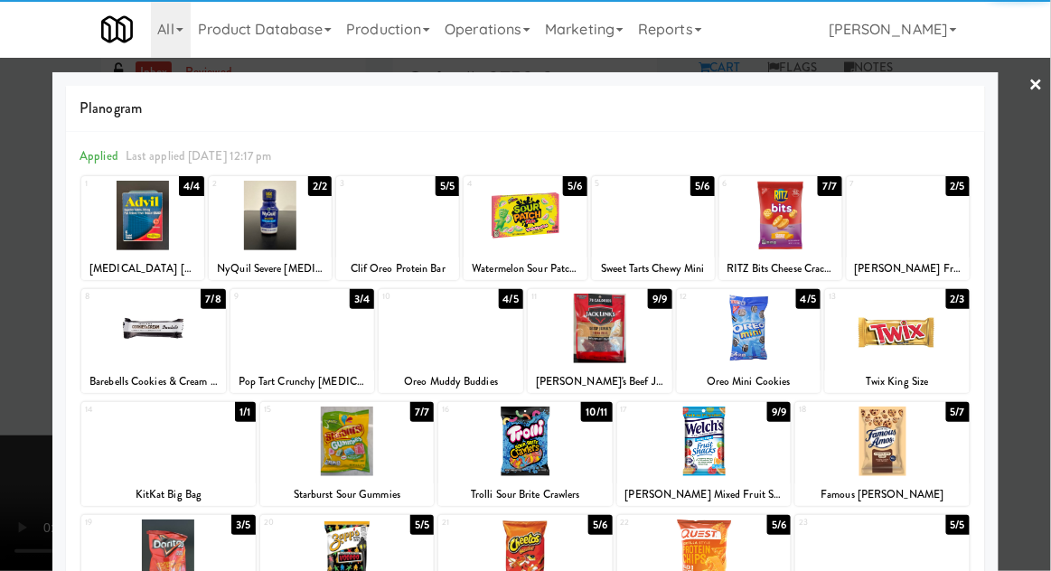
click at [933, 217] on div at bounding box center [908, 216] width 123 height 70
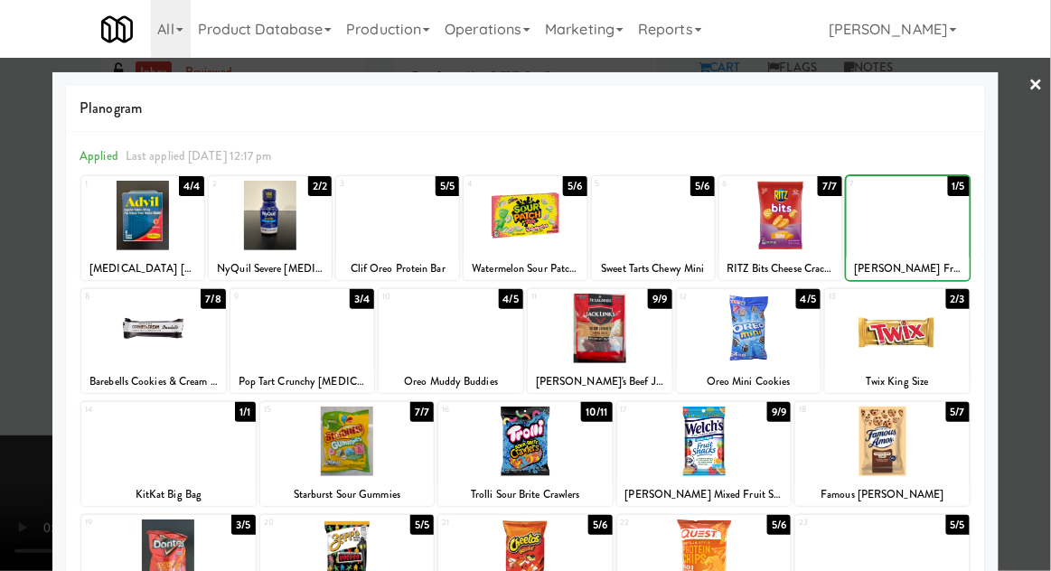
click at [1027, 186] on div at bounding box center [525, 285] width 1051 height 571
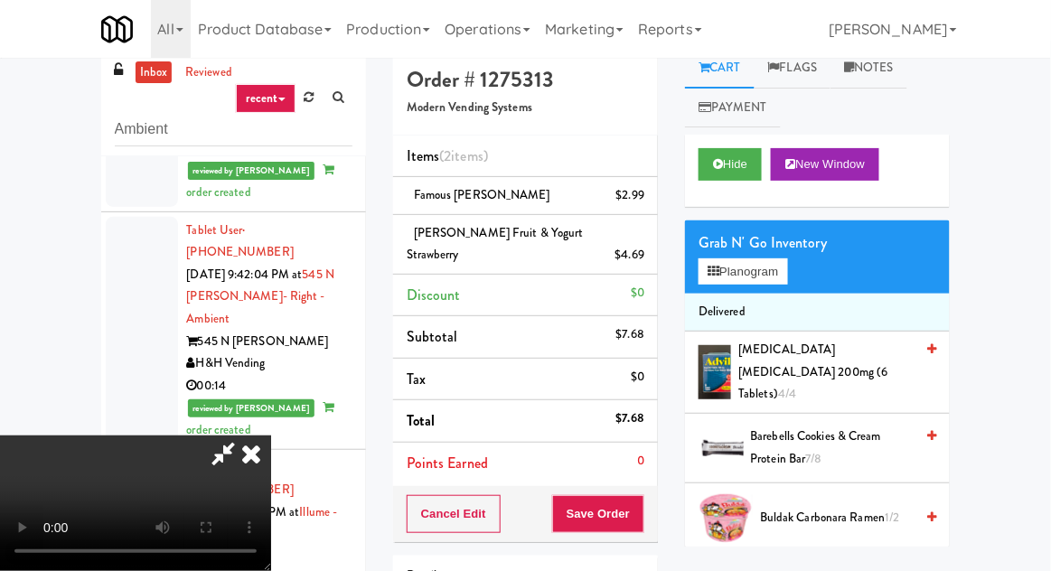
scroll to position [66, 0]
click at [640, 500] on button "Save Order" at bounding box center [598, 514] width 92 height 38
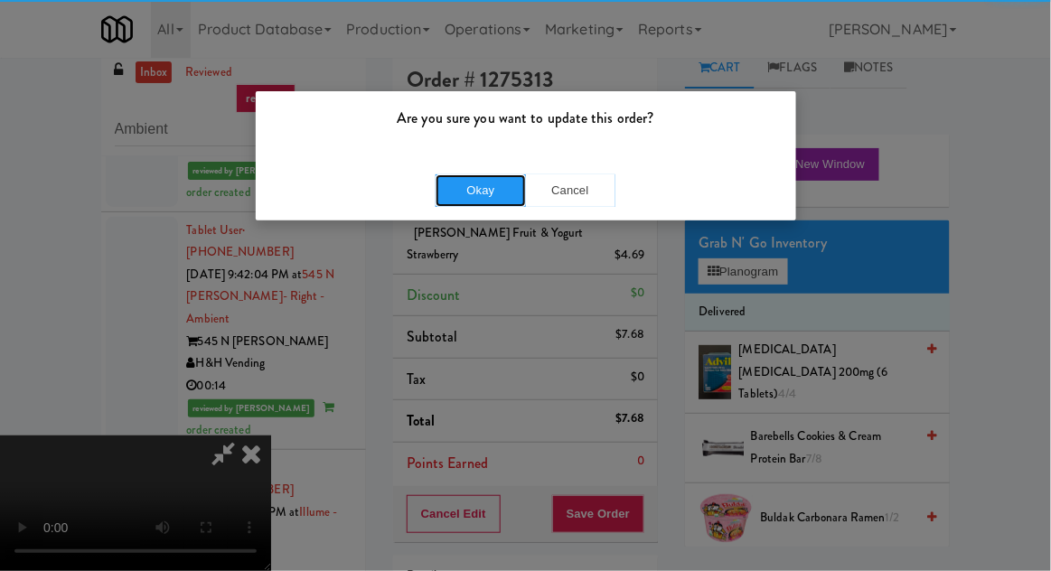
click at [489, 202] on button "Okay" at bounding box center [481, 190] width 90 height 33
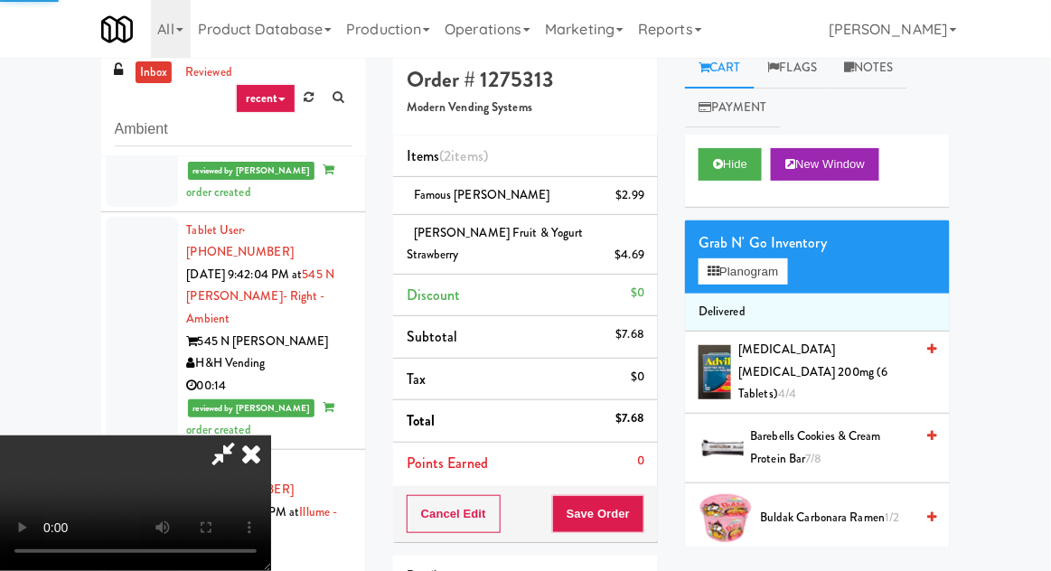
scroll to position [0, 0]
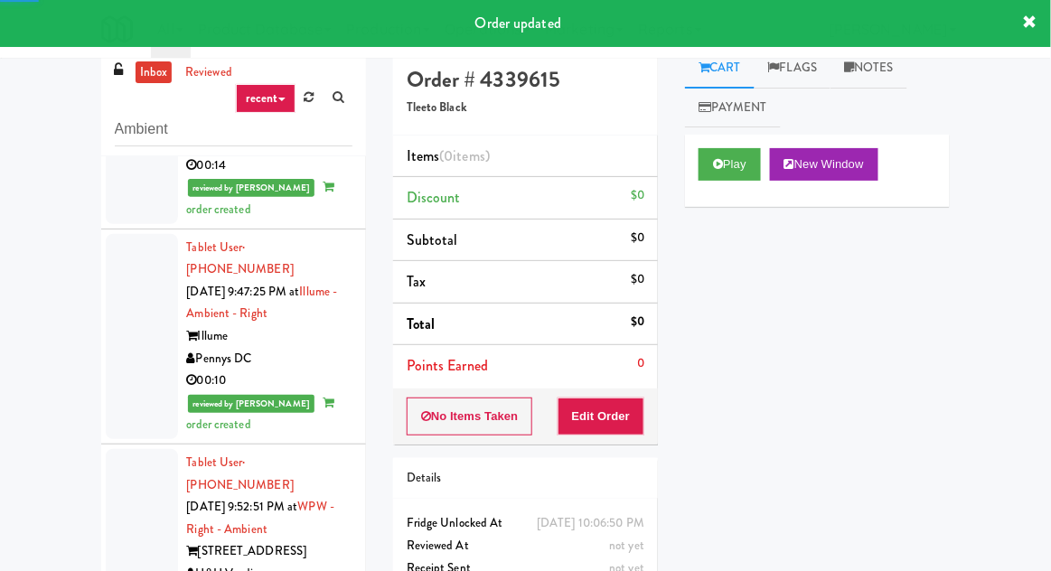
scroll to position [7199, 0]
click at [734, 177] on button "Play" at bounding box center [730, 164] width 62 height 33
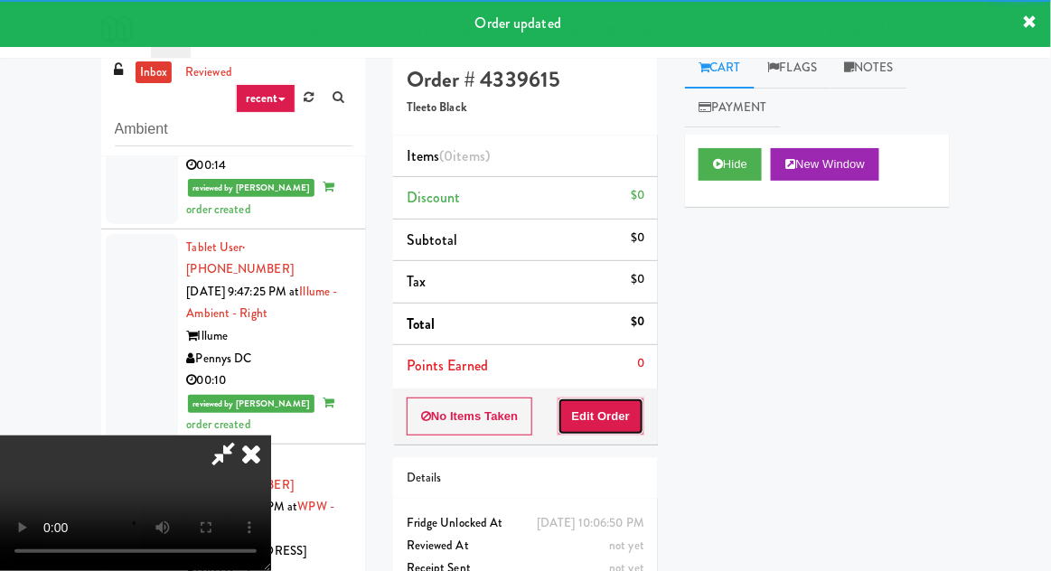
click at [615, 403] on button "Edit Order" at bounding box center [602, 417] width 88 height 38
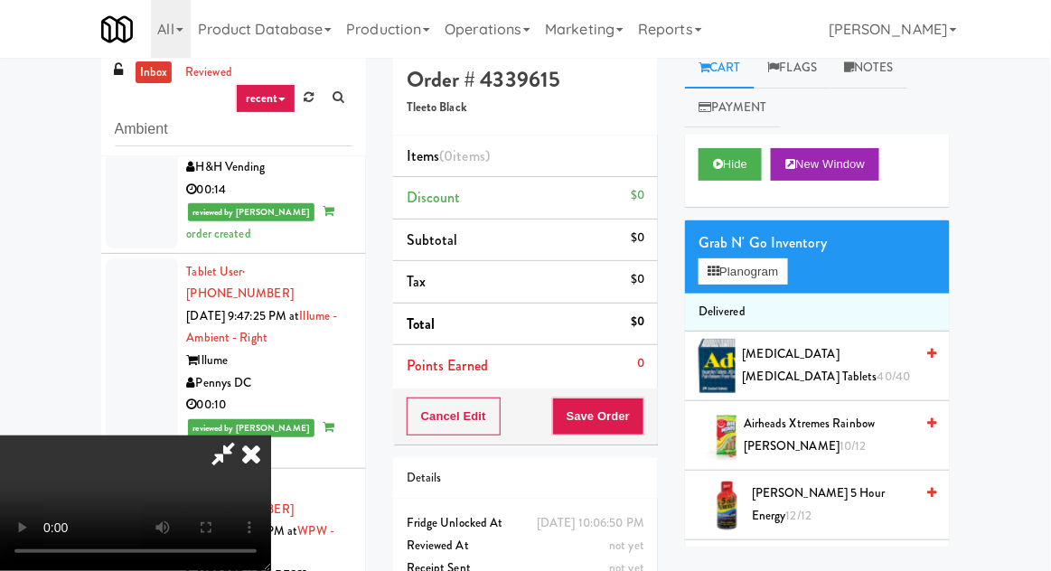
scroll to position [0, 0]
click at [776, 268] on button "Planogram" at bounding box center [743, 272] width 89 height 27
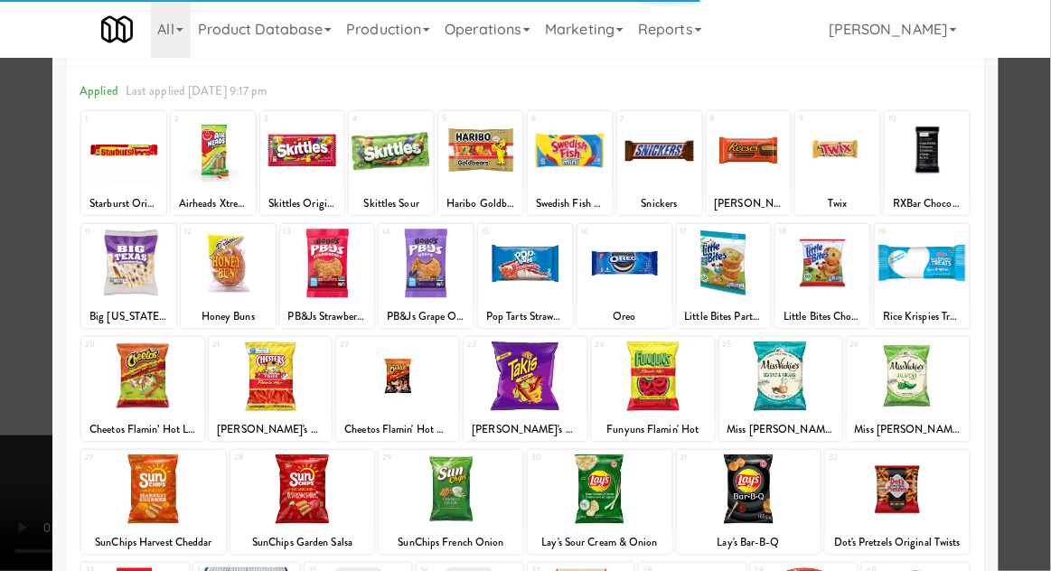
scroll to position [67, 0]
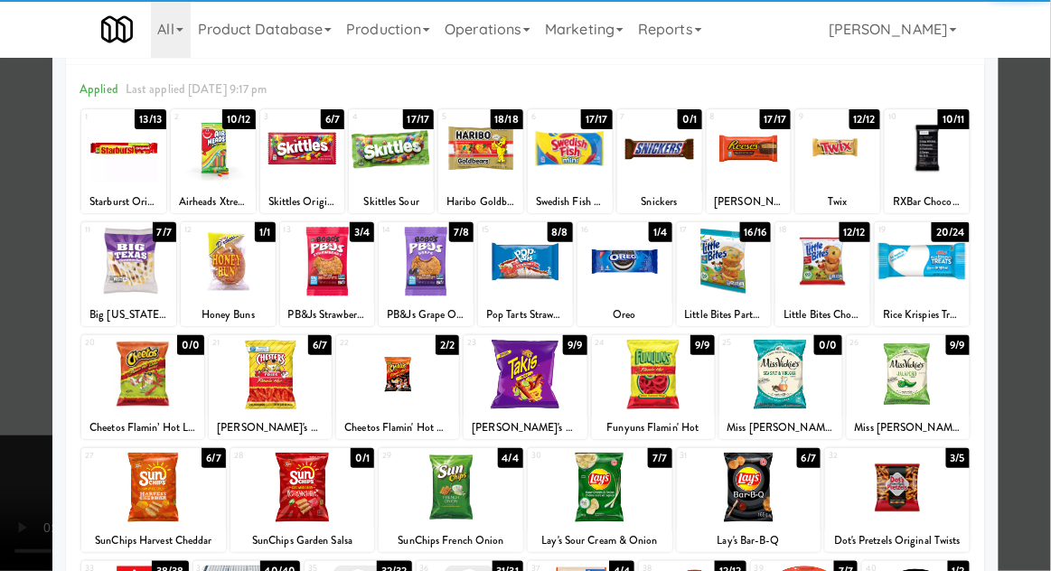
click at [271, 375] on div at bounding box center [270, 375] width 123 height 70
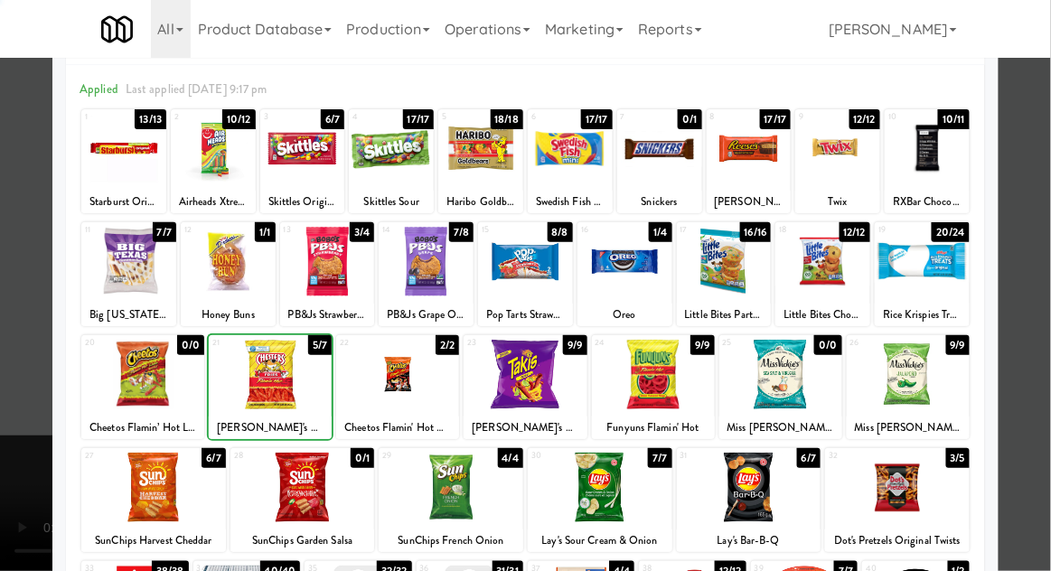
click at [1039, 162] on div at bounding box center [525, 285] width 1051 height 571
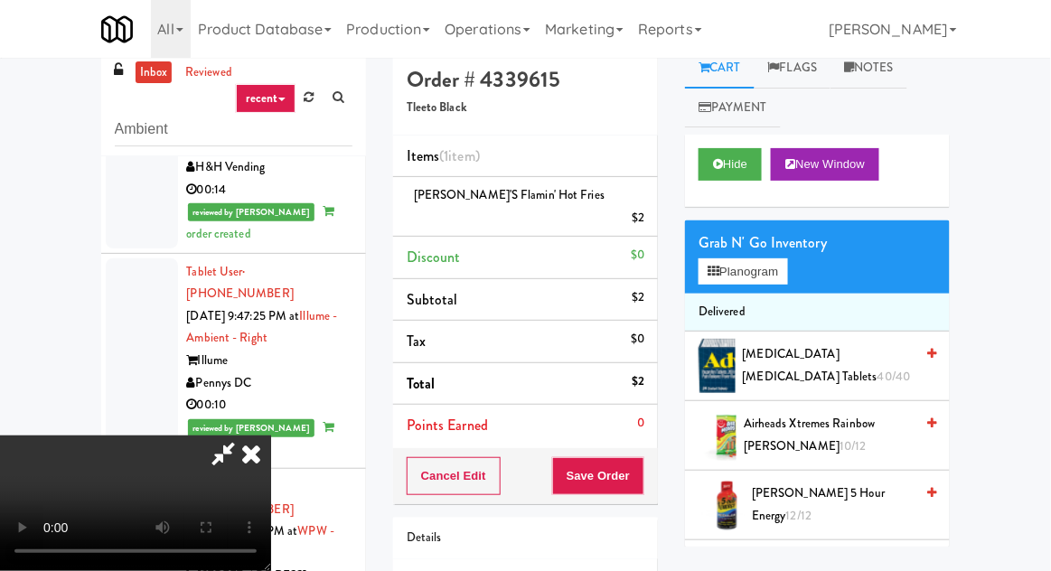
scroll to position [66, 0]
click at [632, 467] on button "Save Order" at bounding box center [598, 476] width 92 height 38
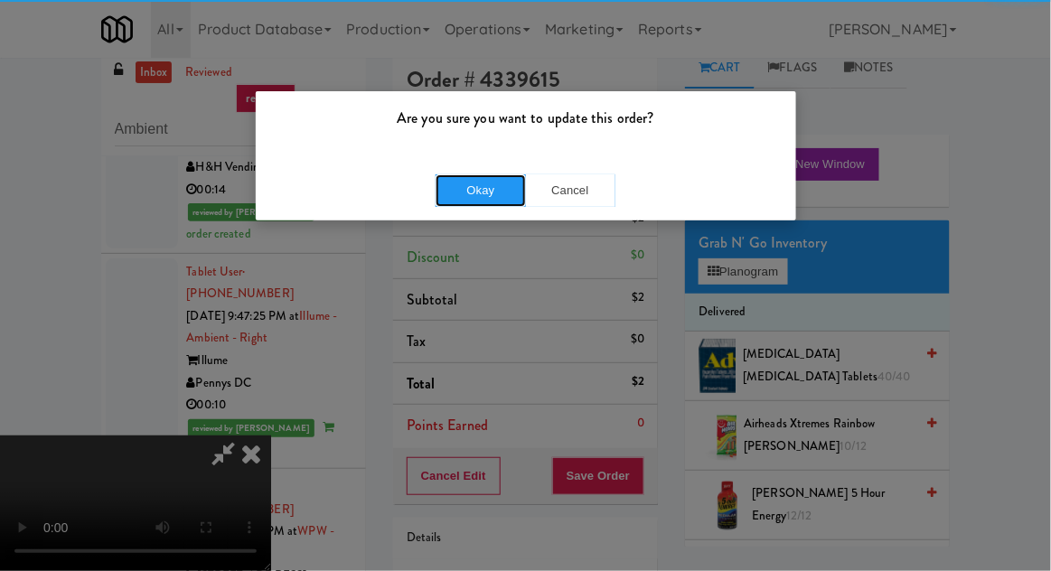
click at [475, 195] on button "Okay" at bounding box center [481, 190] width 90 height 33
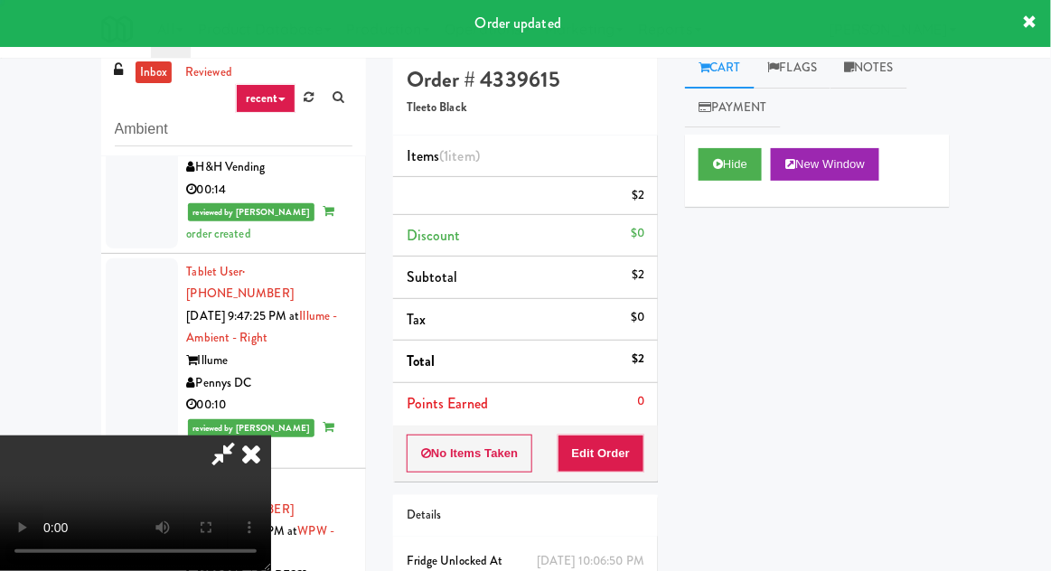
scroll to position [0, 0]
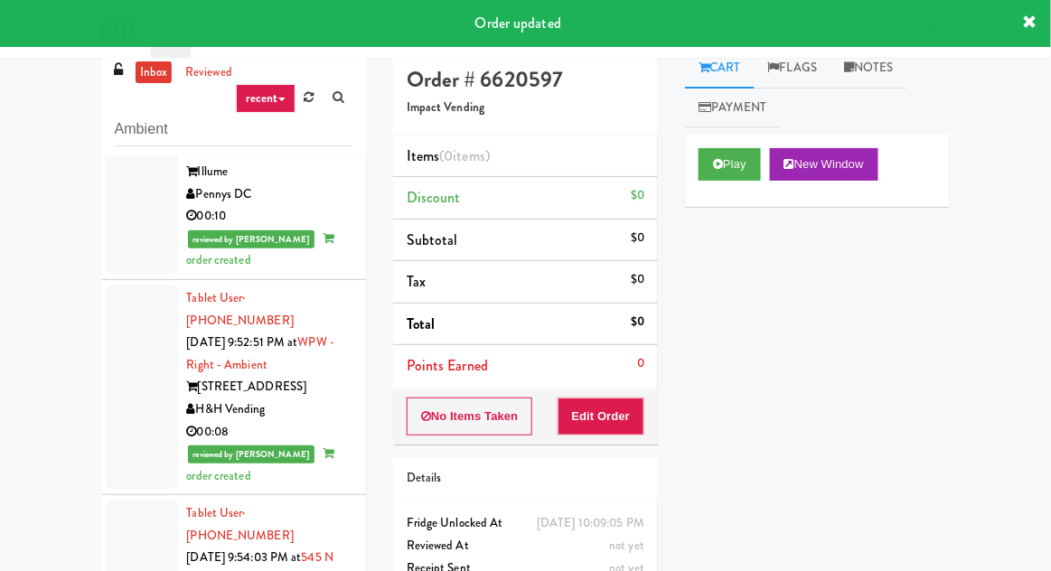
scroll to position [7364, 0]
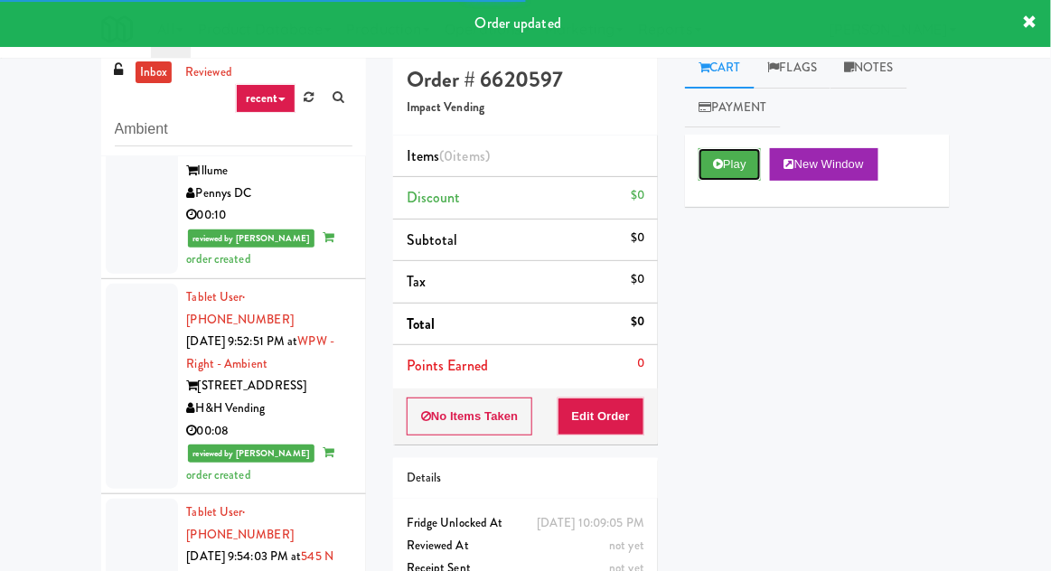
click at [727, 180] on button "Play" at bounding box center [730, 164] width 62 height 33
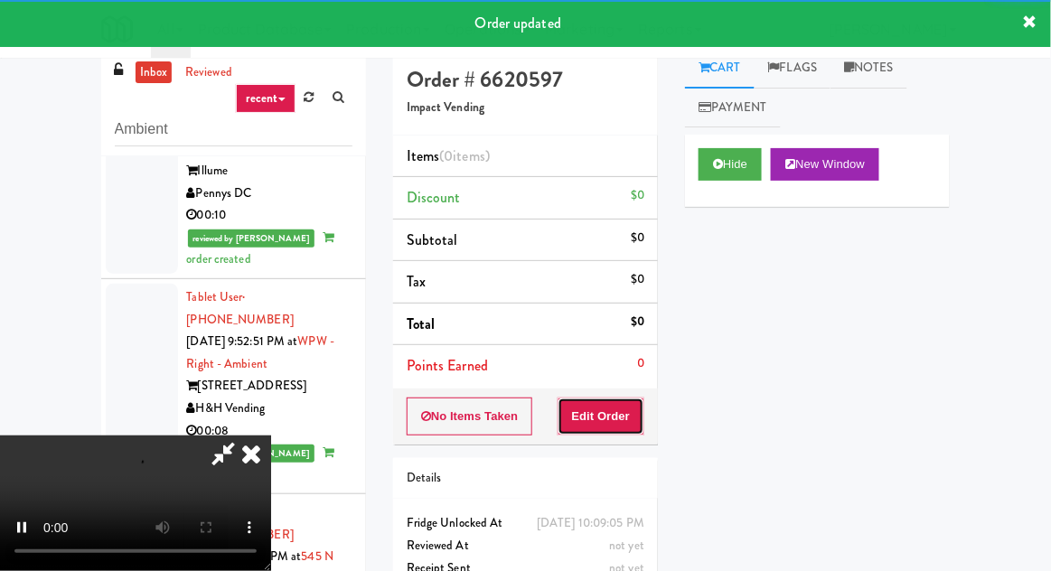
click at [622, 400] on button "Edit Order" at bounding box center [602, 417] width 88 height 38
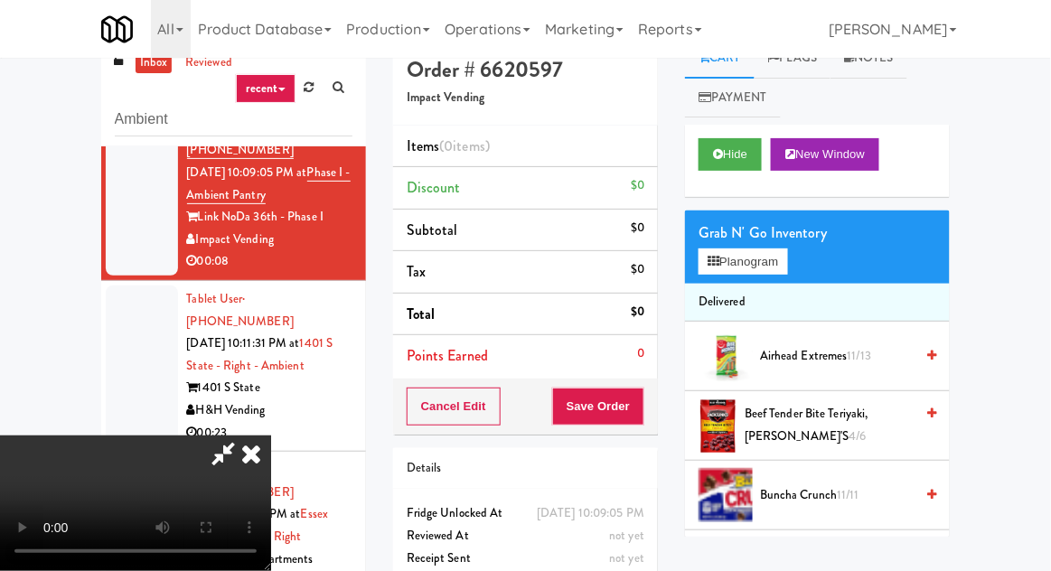
scroll to position [0, 0]
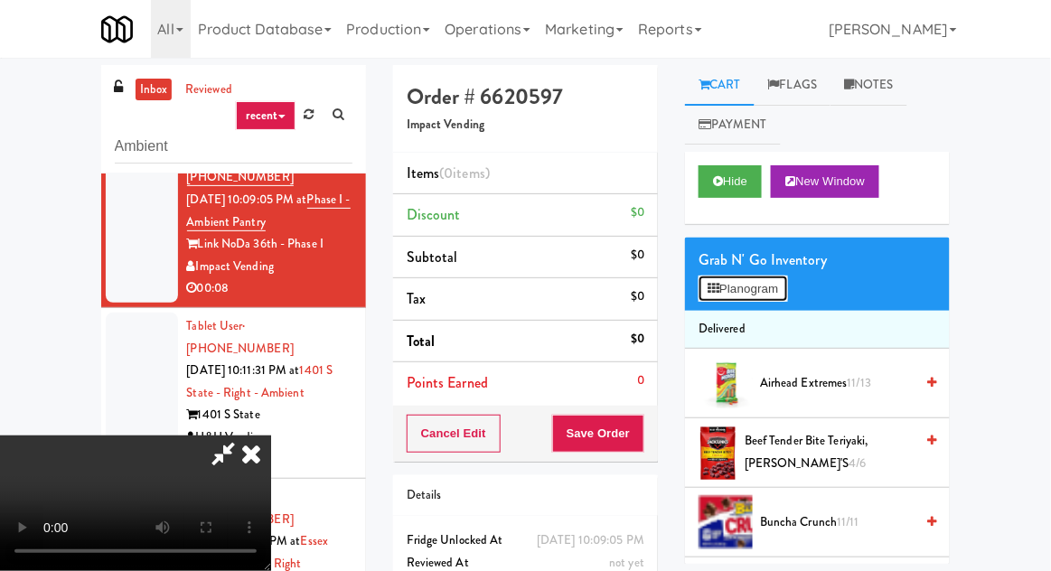
click at [787, 297] on button "Planogram" at bounding box center [743, 289] width 89 height 27
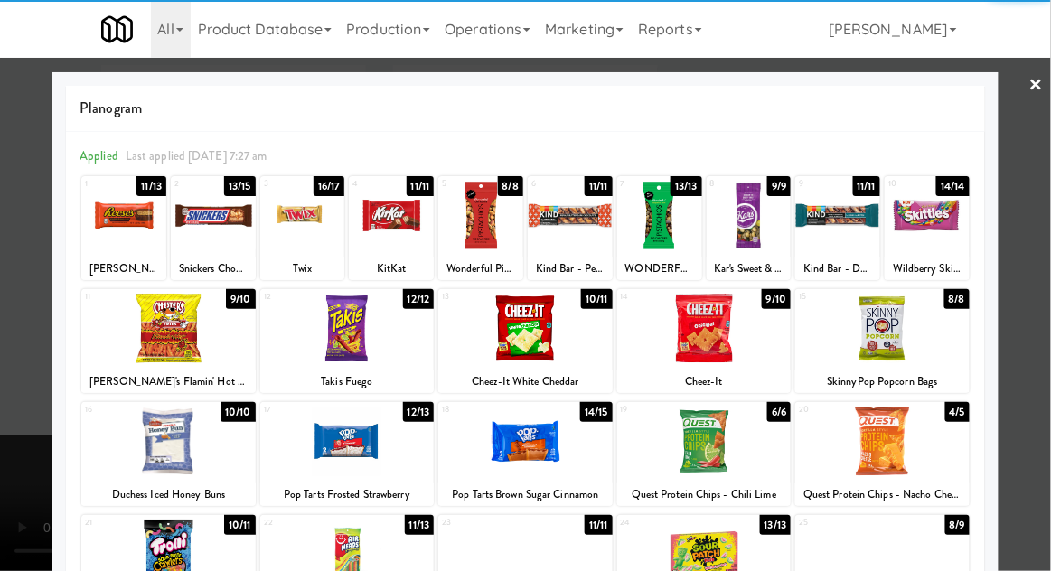
click at [690, 441] on div at bounding box center [704, 442] width 174 height 70
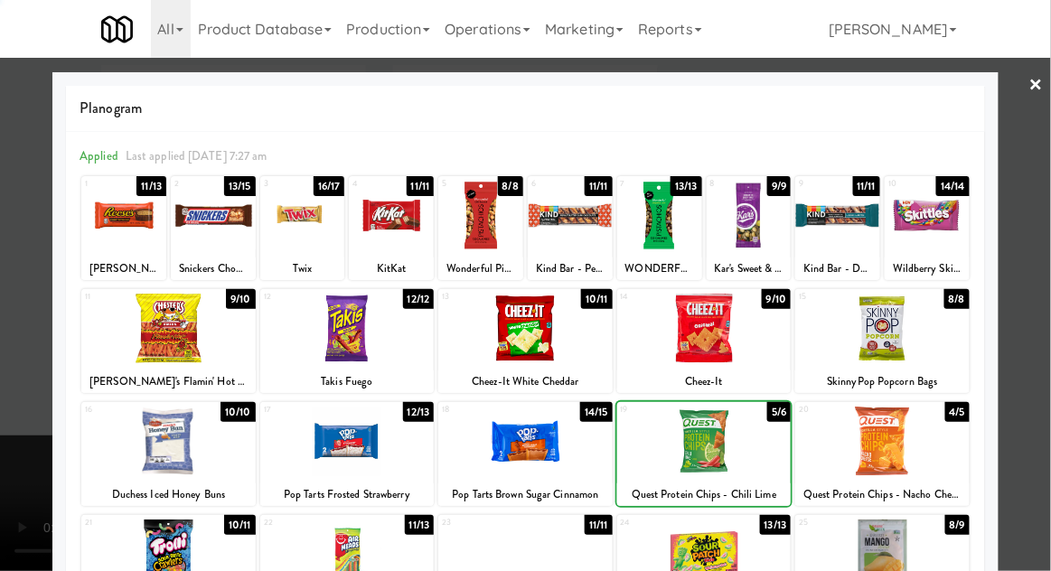
click at [1041, 163] on div at bounding box center [525, 285] width 1051 height 571
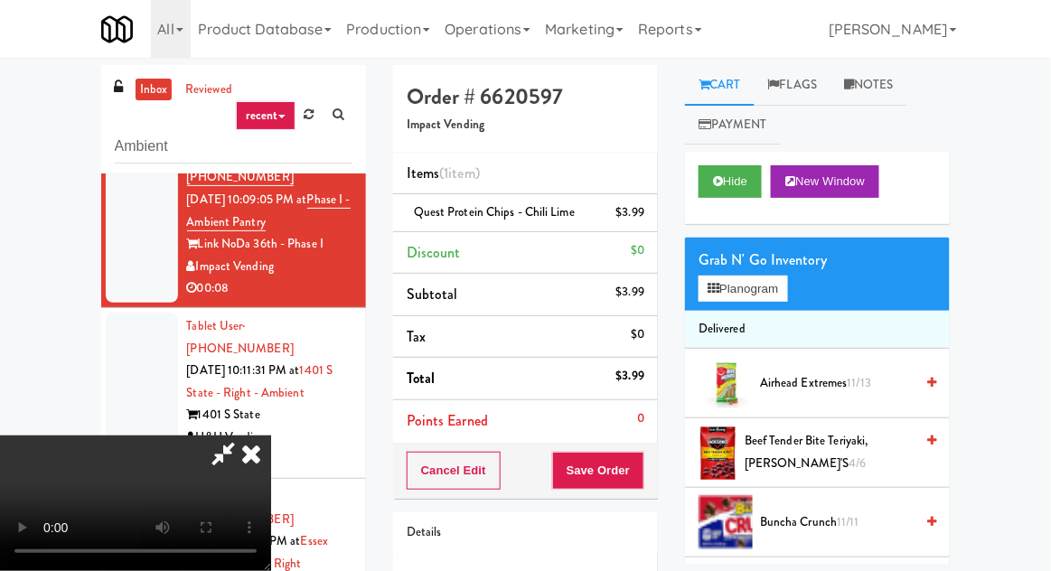
click at [785, 315] on li "Delivered" at bounding box center [817, 330] width 265 height 38
click at [783, 292] on button "Planogram" at bounding box center [743, 289] width 89 height 27
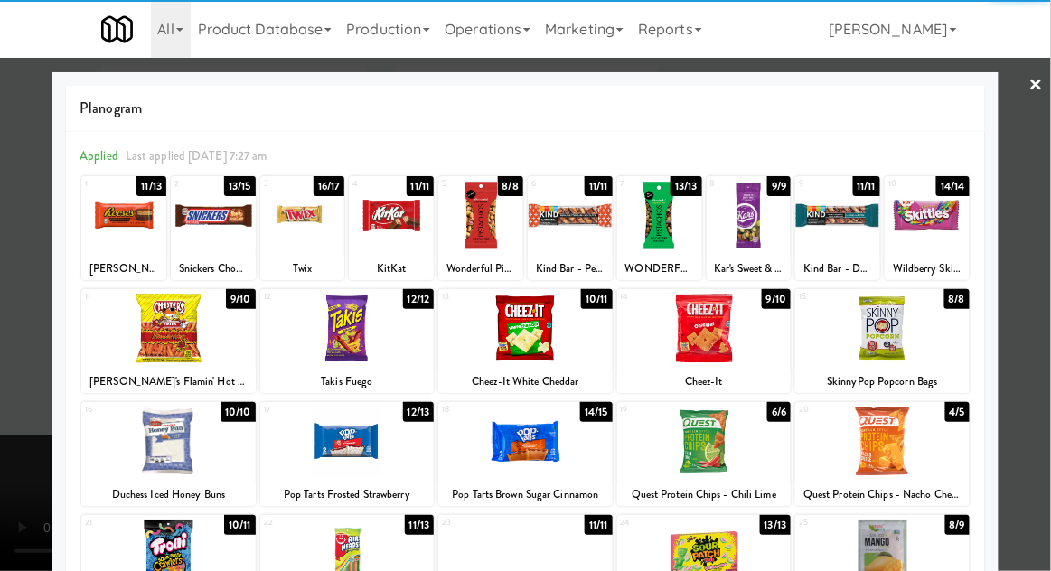
click at [892, 443] on div at bounding box center [882, 442] width 174 height 70
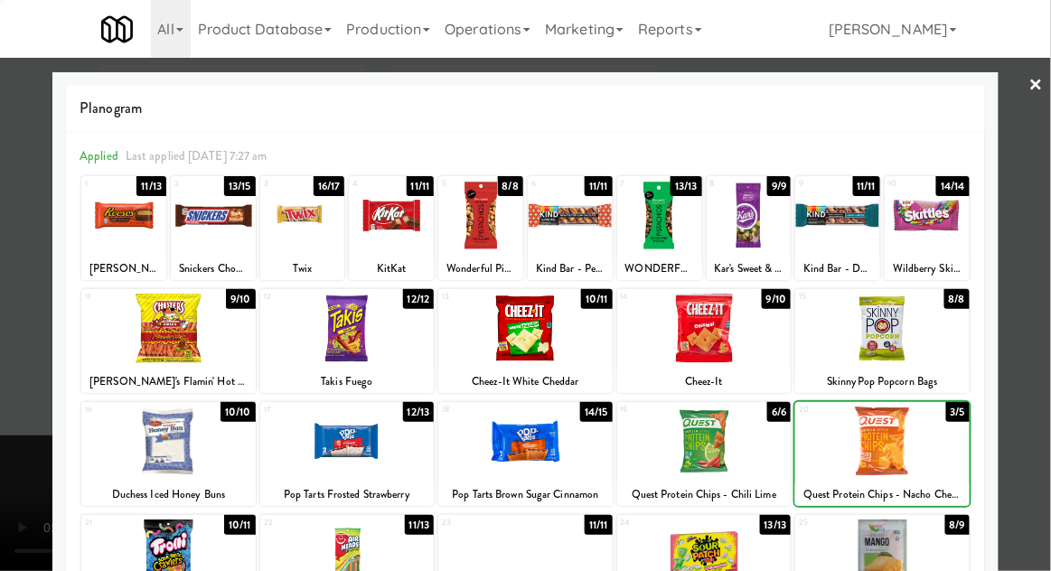
click at [1046, 161] on div at bounding box center [525, 285] width 1051 height 571
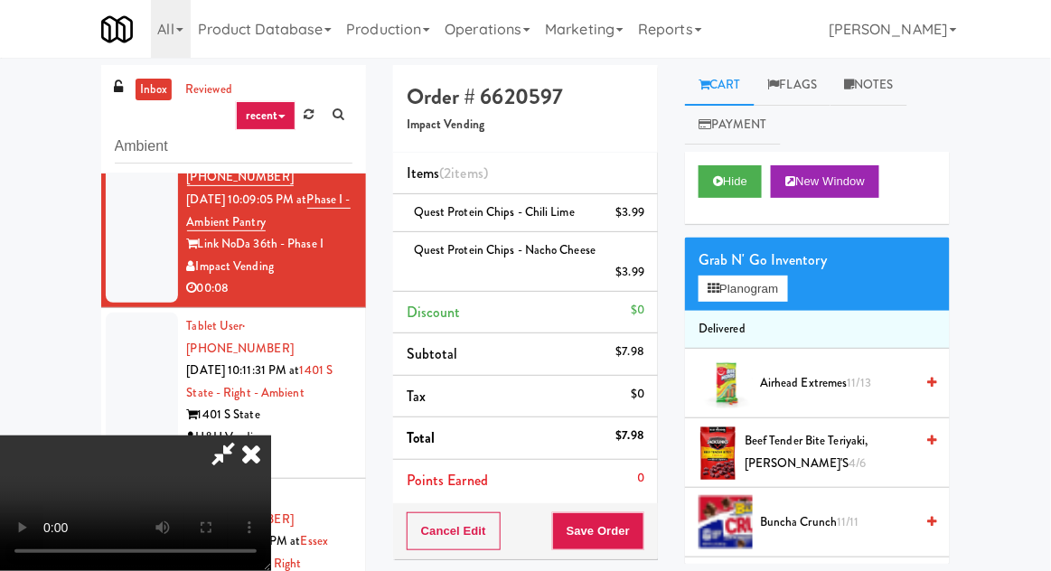
scroll to position [66, 0]
click at [642, 530] on button "Save Order" at bounding box center [598, 532] width 92 height 38
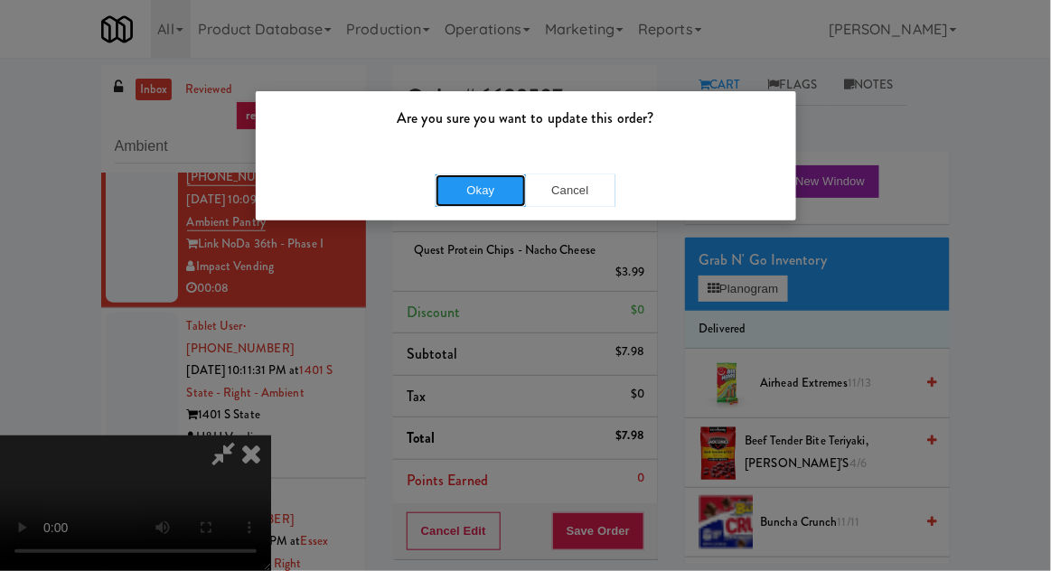
click at [459, 202] on button "Okay" at bounding box center [481, 190] width 90 height 33
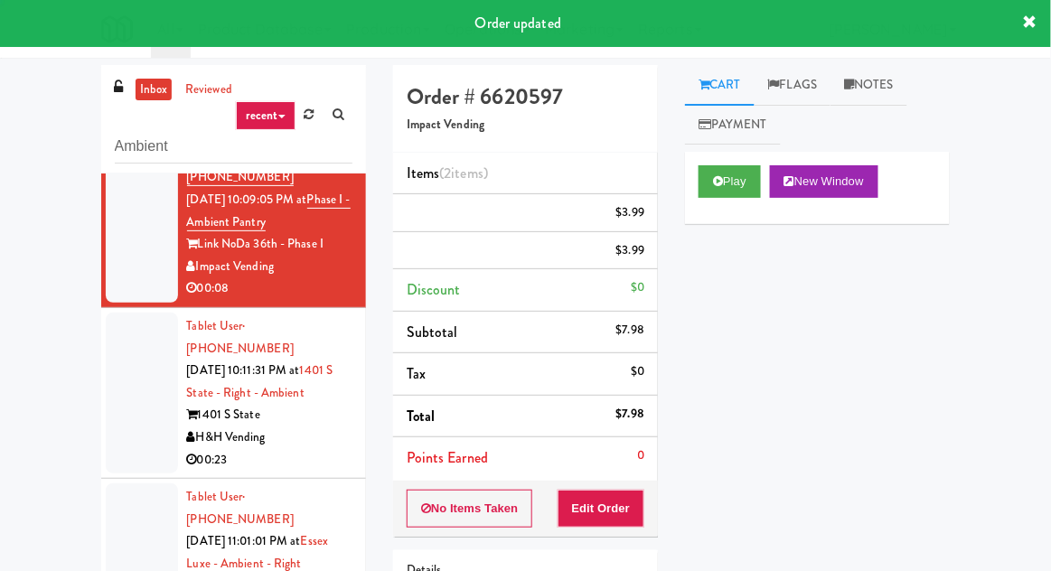
scroll to position [0, 0]
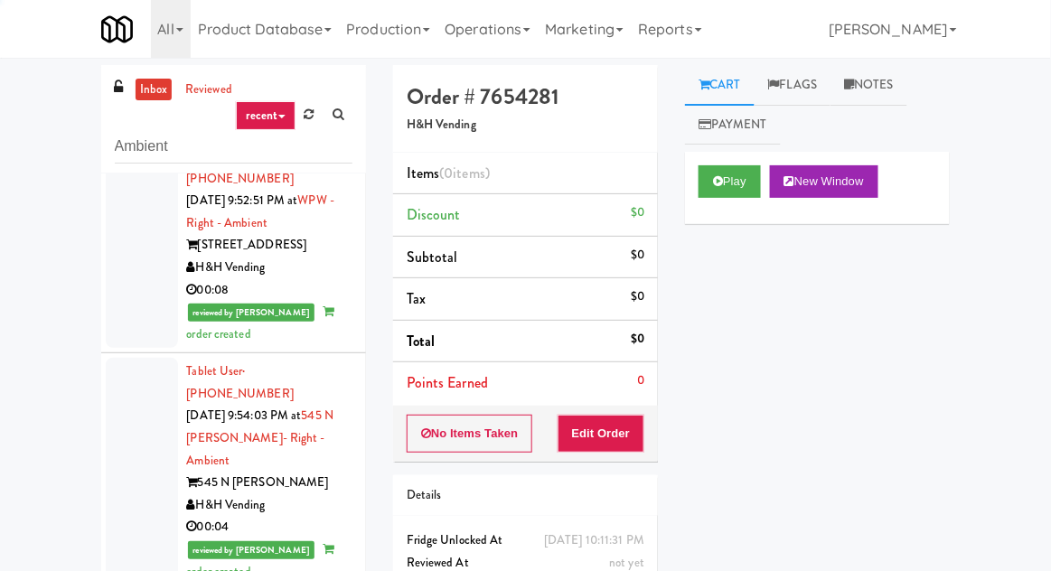
scroll to position [7565, 0]
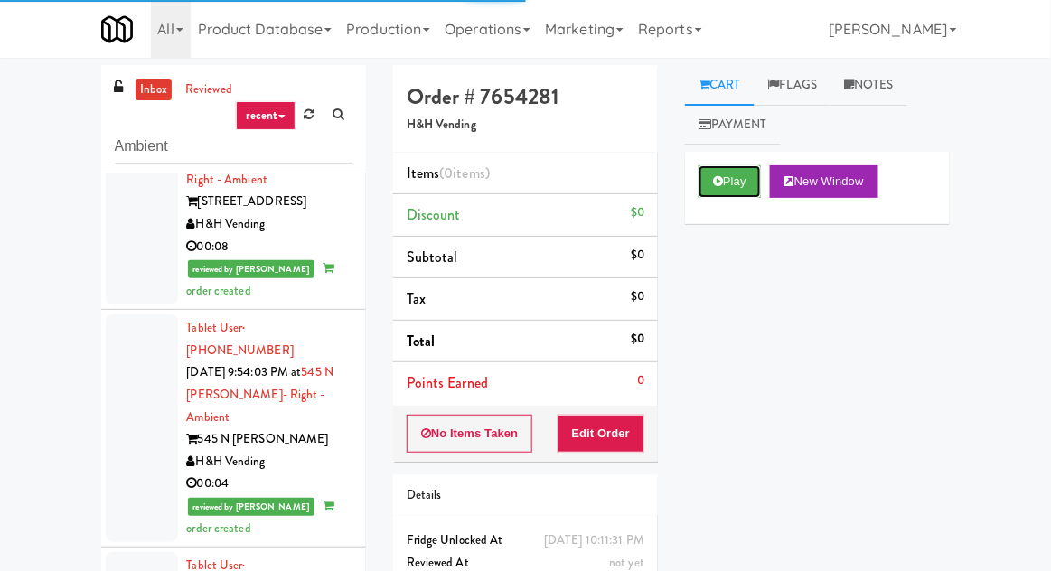
click at [719, 192] on button "Play" at bounding box center [730, 181] width 62 height 33
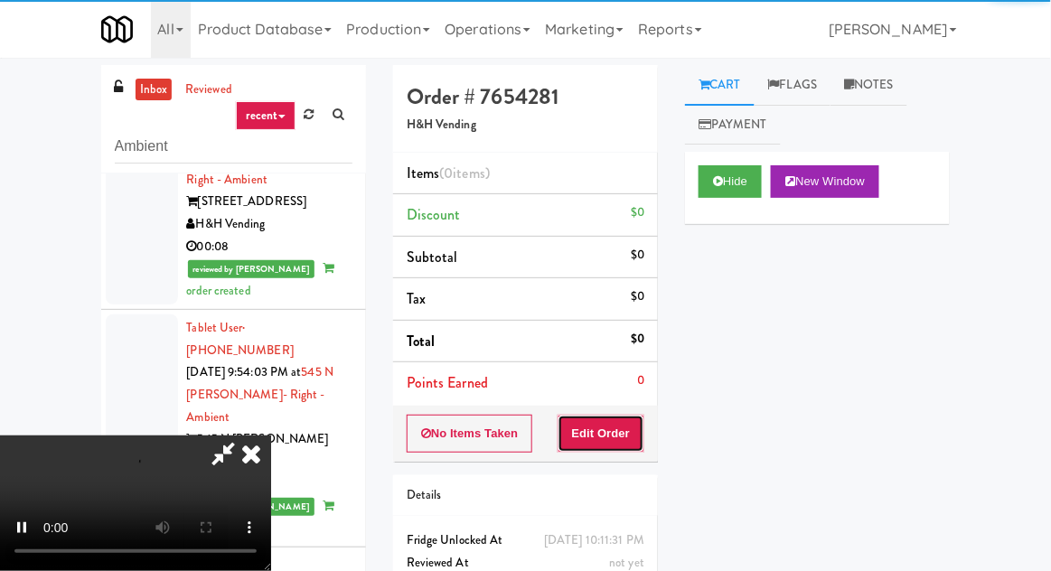
click at [597, 428] on button "Edit Order" at bounding box center [602, 434] width 88 height 38
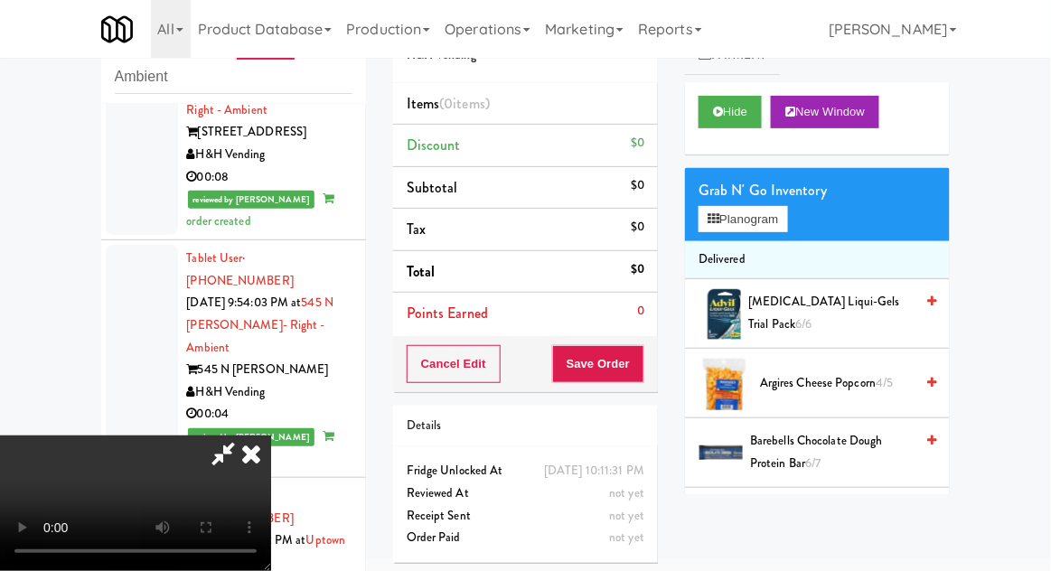
scroll to position [0, 0]
click at [785, 231] on button "Planogram" at bounding box center [743, 219] width 89 height 27
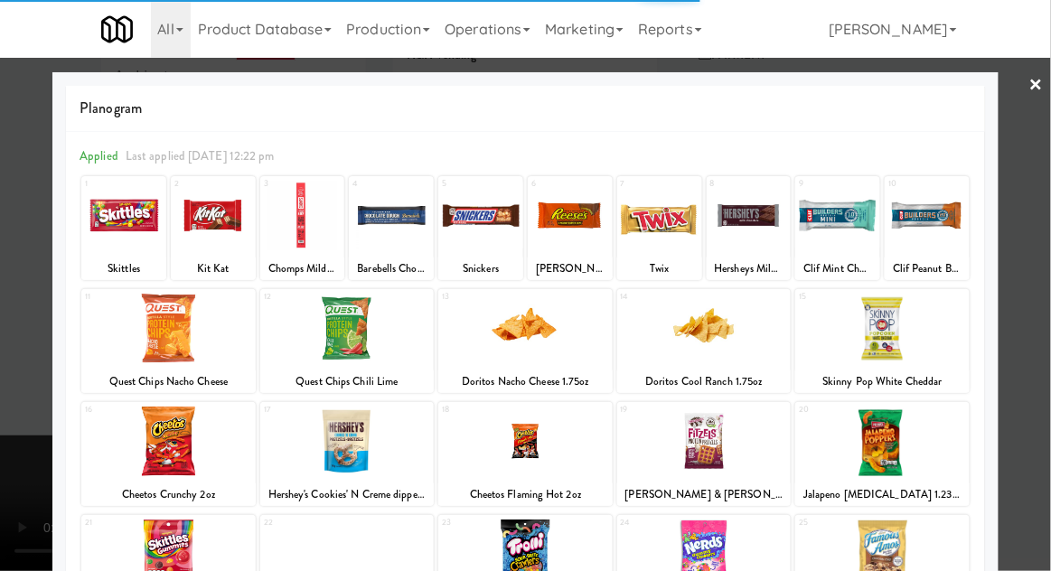
click at [390, 228] on div at bounding box center [391, 216] width 85 height 70
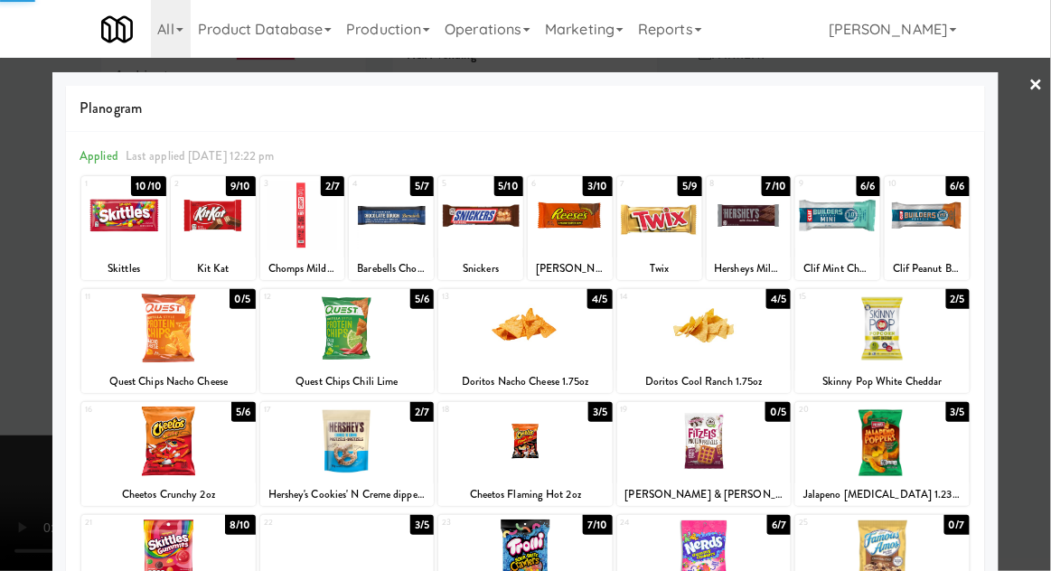
click at [1042, 215] on div at bounding box center [525, 285] width 1051 height 571
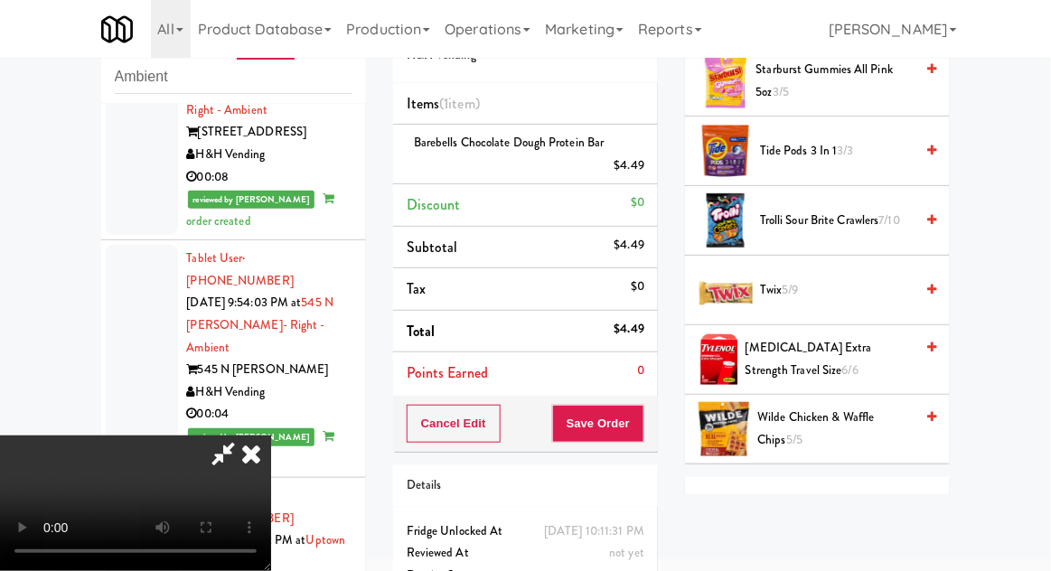
scroll to position [1848, 0]
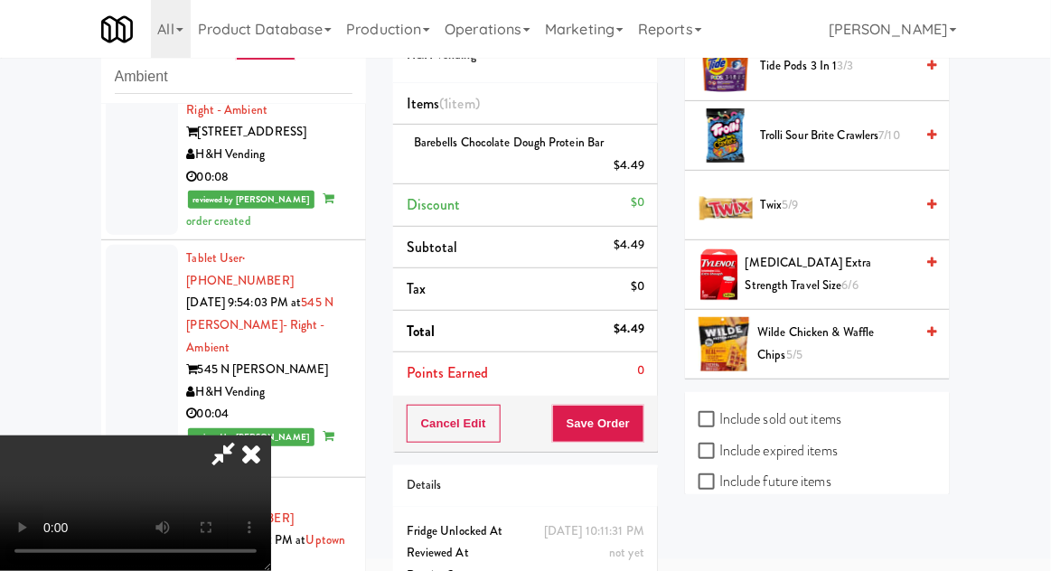
click at [820, 203] on span "Twix 5/9" at bounding box center [837, 205] width 154 height 23
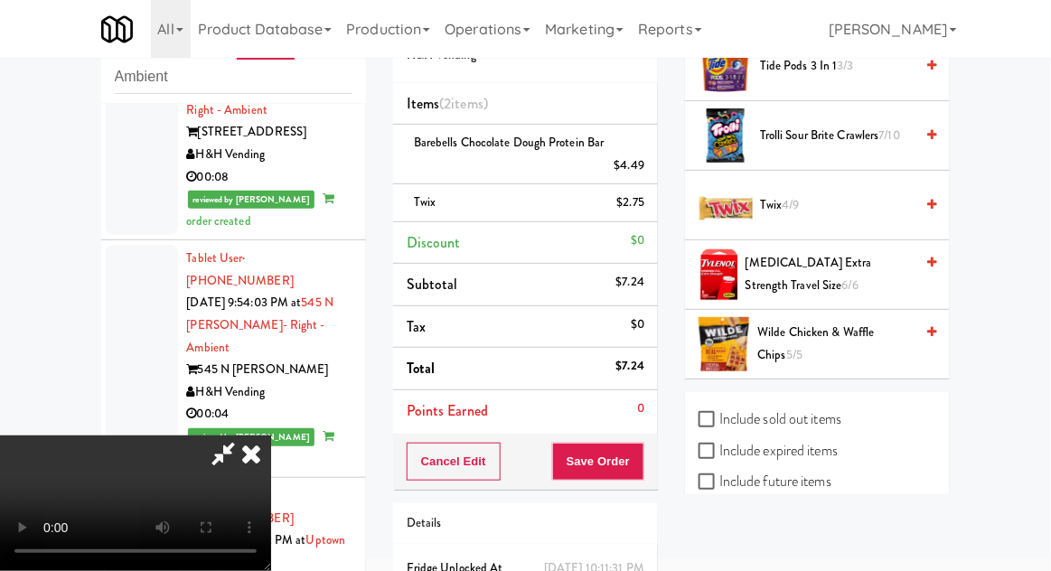
scroll to position [0, 0]
click at [651, 217] on li "Twix $2.75" at bounding box center [525, 203] width 265 height 38
click at [646, 211] on icon at bounding box center [646, 209] width 9 height 12
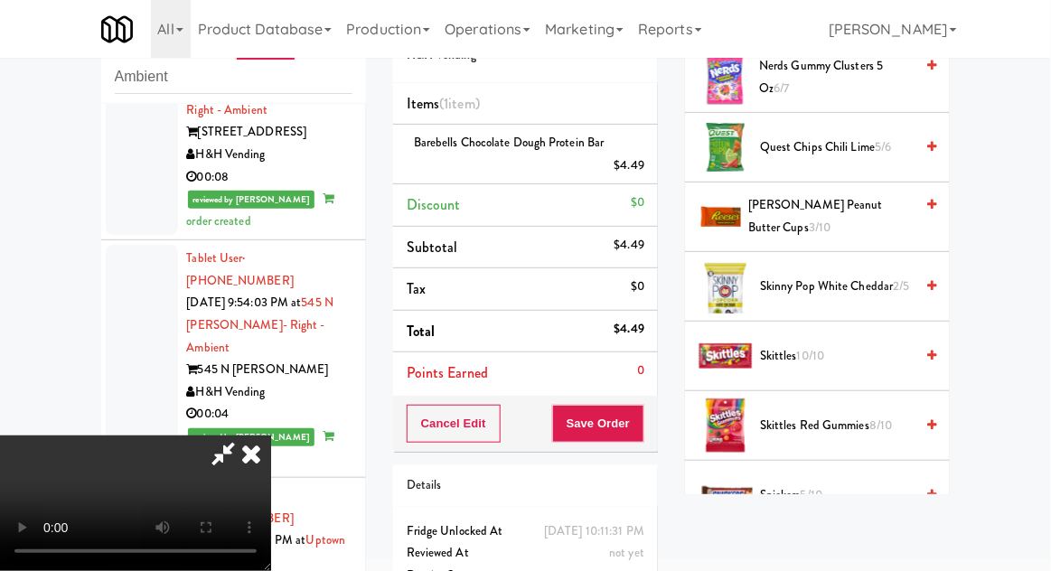
scroll to position [1280, 0]
click at [871, 215] on span "Reese's Peanut Butter Cups 3/10" at bounding box center [830, 216] width 165 height 44
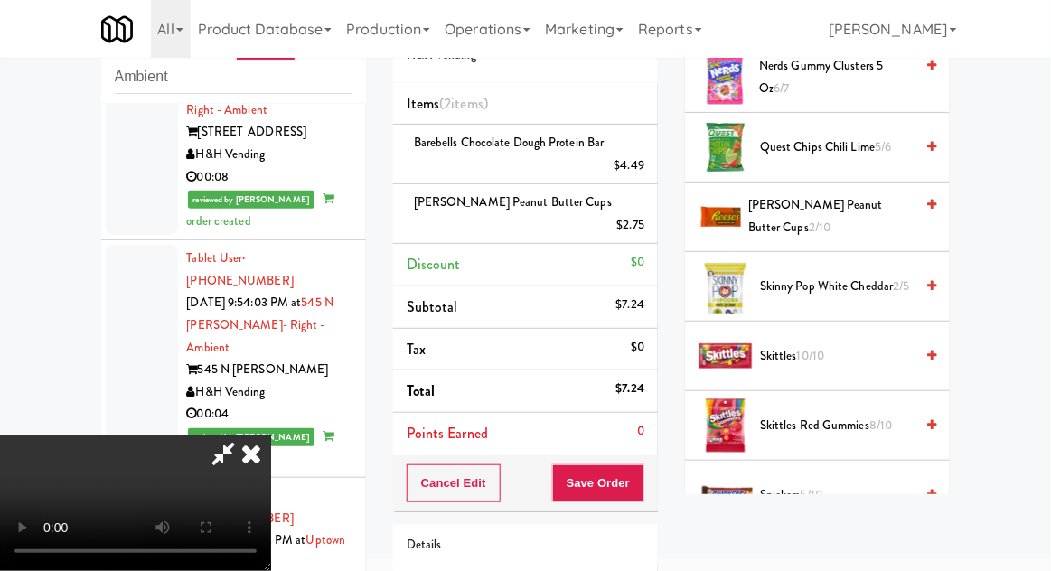
click at [633, 185] on li "Reese's Peanut Butter Cups $2.75" at bounding box center [525, 214] width 265 height 60
click at [644, 226] on icon at bounding box center [646, 232] width 9 height 12
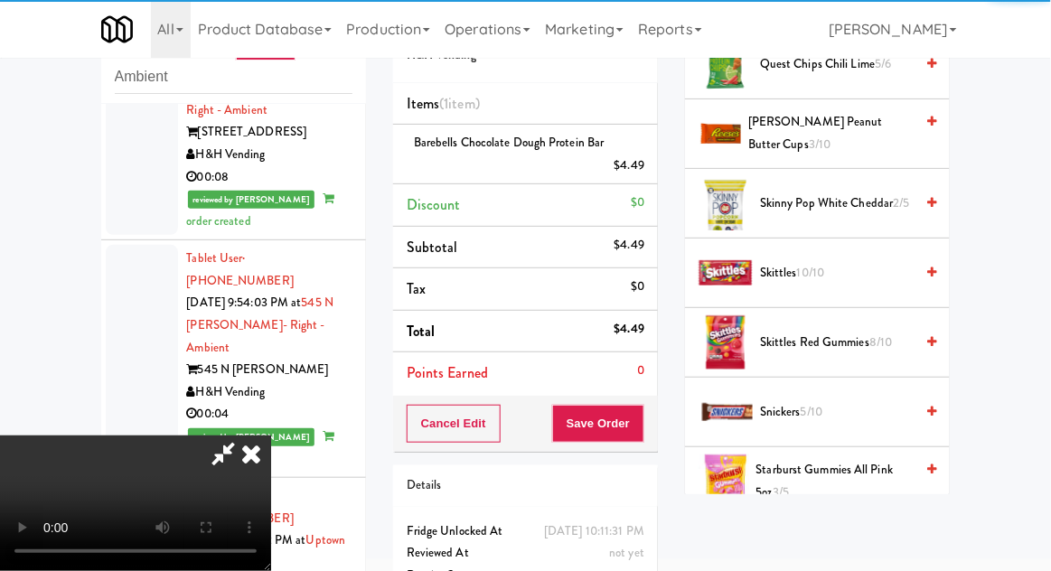
scroll to position [1359, 0]
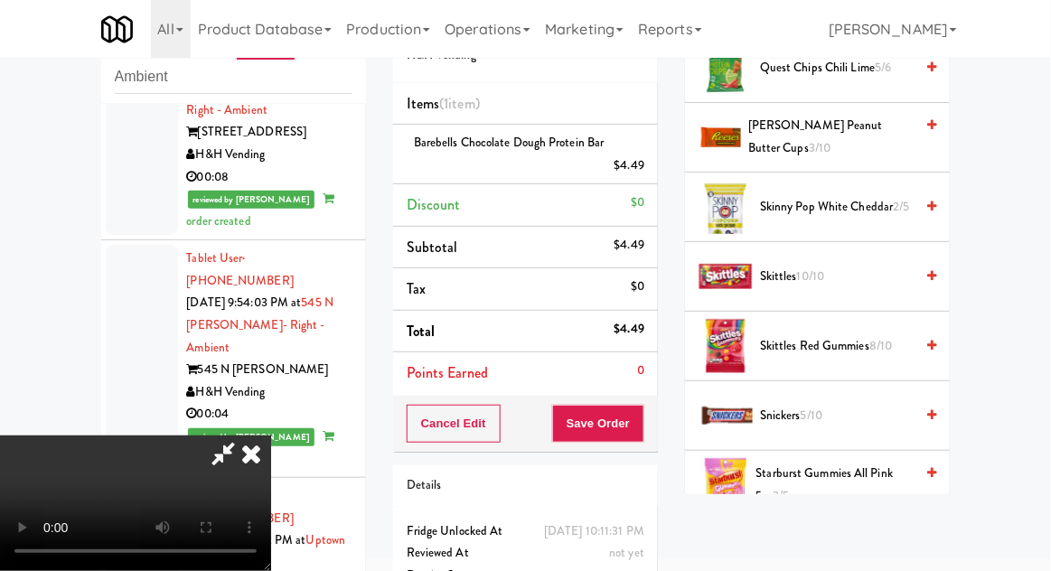
click at [777, 417] on span "Snickers 5/10" at bounding box center [837, 416] width 154 height 23
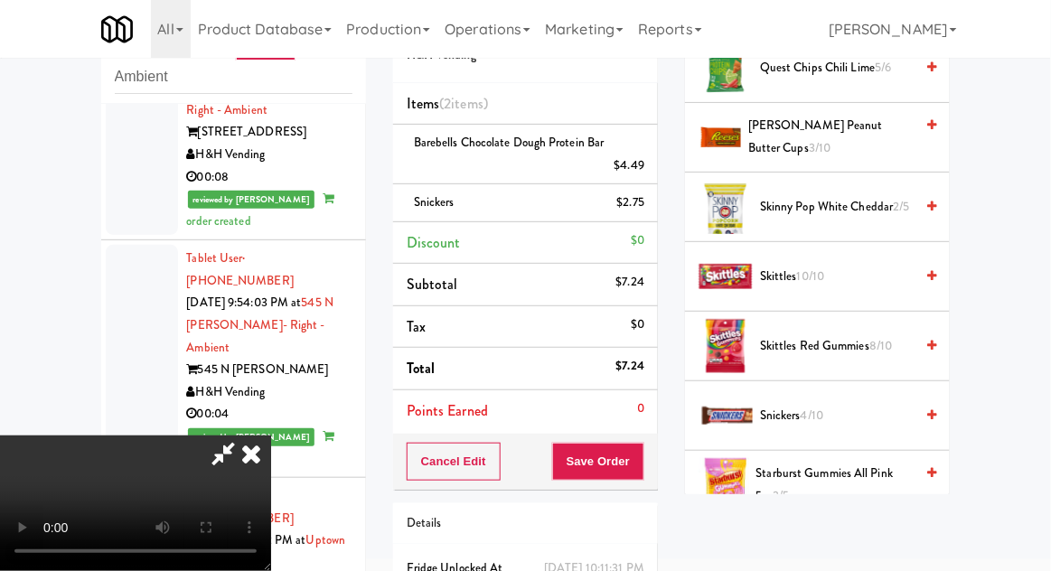
scroll to position [66, 0]
click at [636, 465] on button "Save Order" at bounding box center [598, 462] width 92 height 38
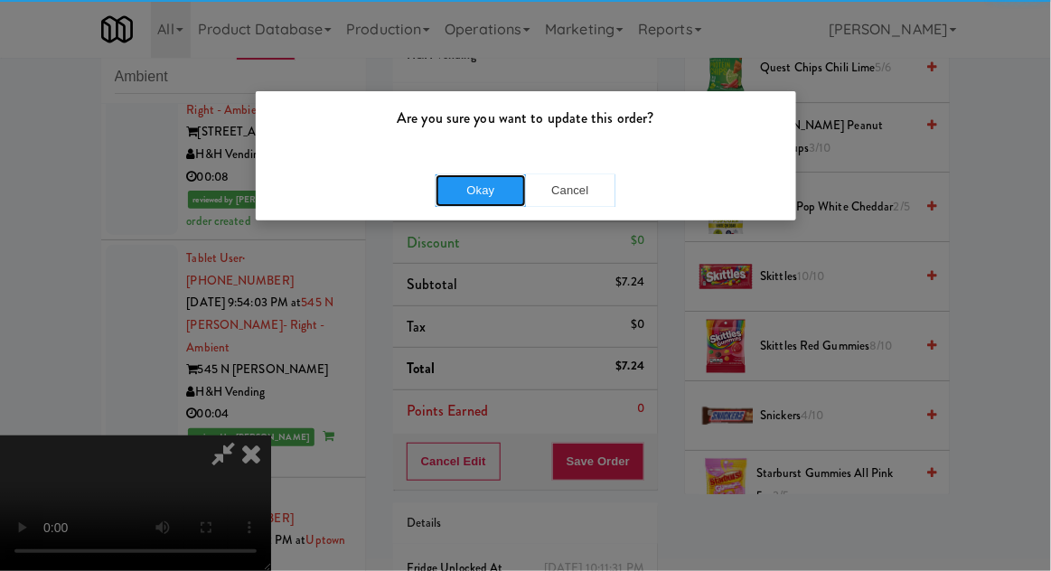
click at [481, 200] on button "Okay" at bounding box center [481, 190] width 90 height 33
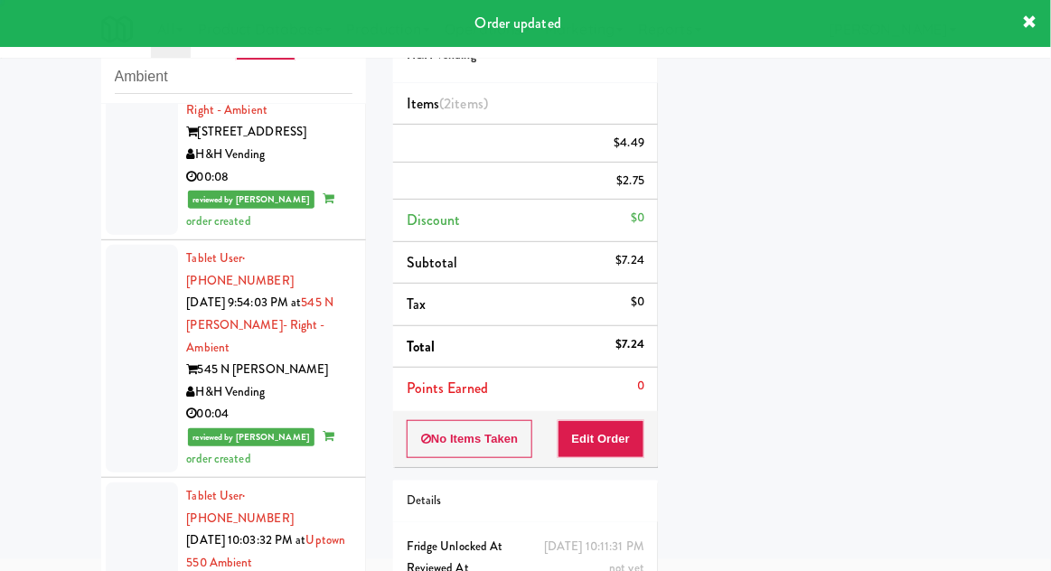
scroll to position [0, 0]
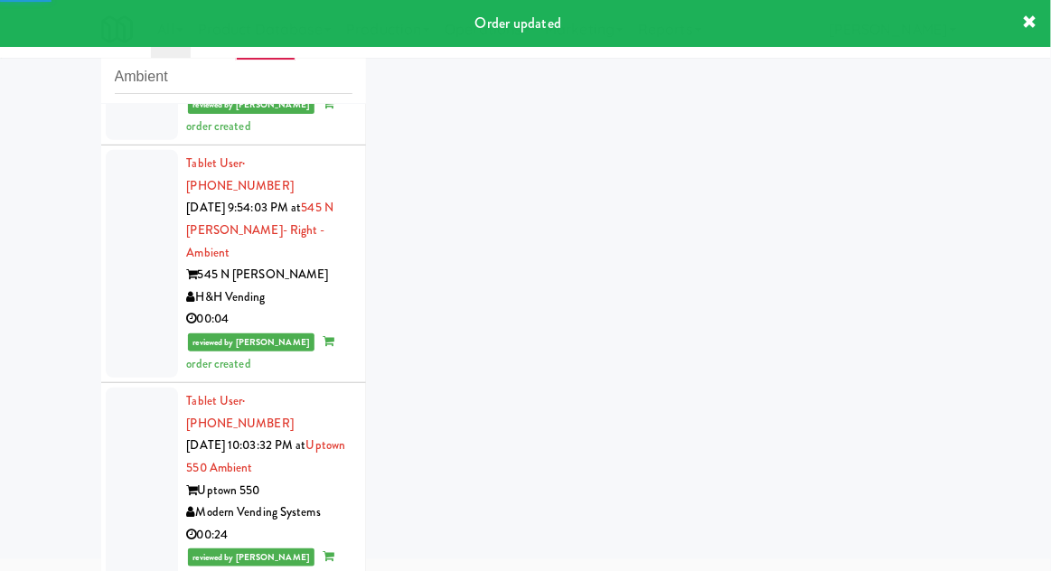
scroll to position [7738, 0]
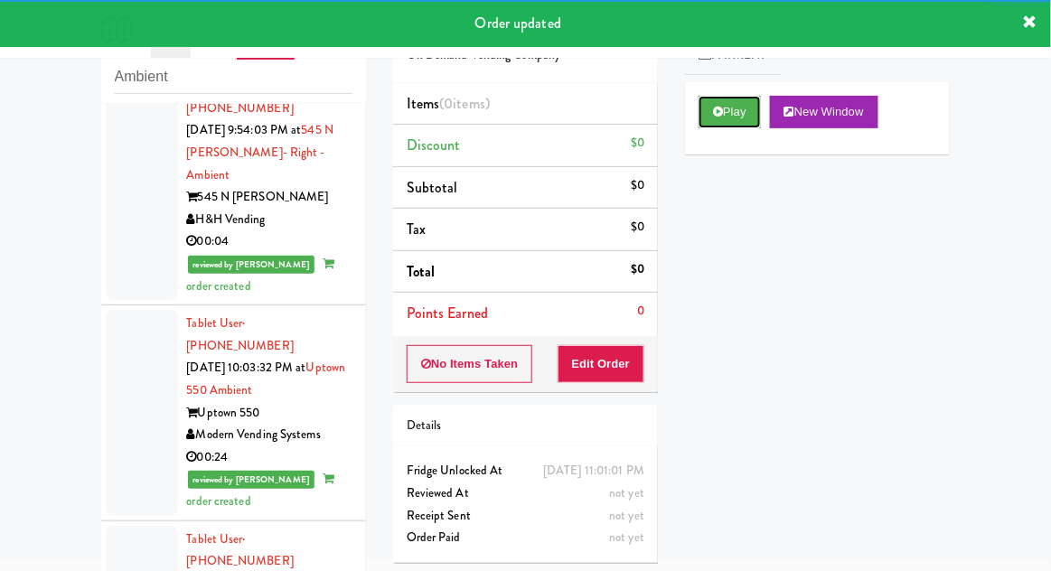
click at [702, 121] on button "Play" at bounding box center [730, 112] width 62 height 33
click at [625, 366] on button "Edit Order" at bounding box center [602, 364] width 88 height 38
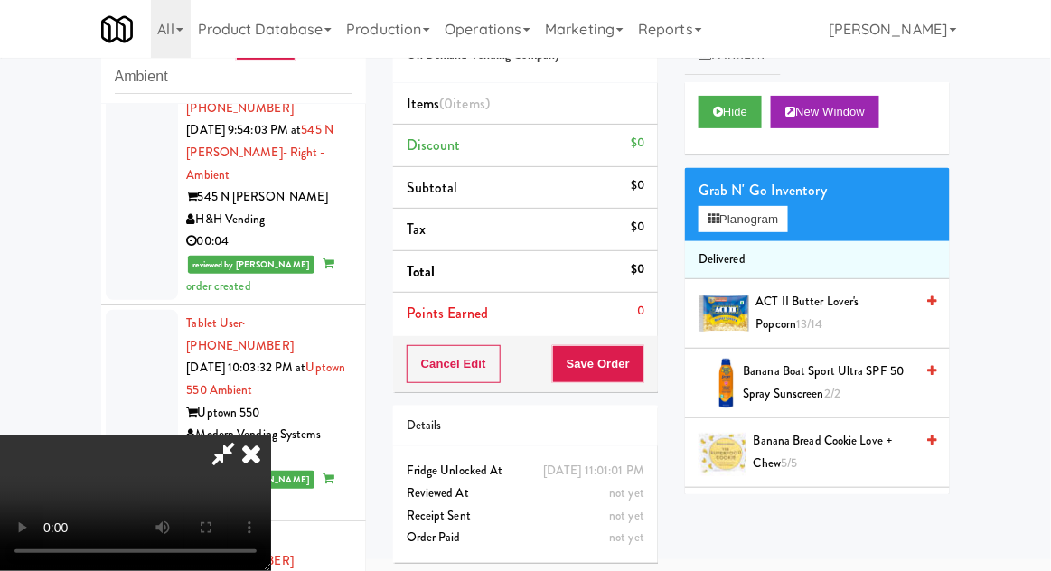
scroll to position [0, 0]
click at [787, 222] on button "Planogram" at bounding box center [743, 219] width 89 height 27
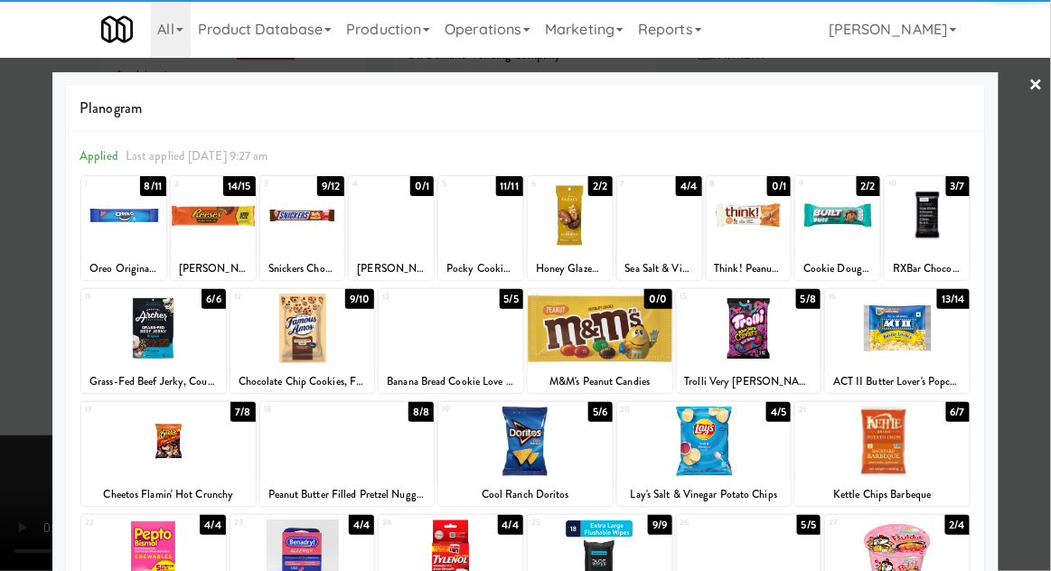
click at [110, 225] on div at bounding box center [123, 216] width 85 height 70
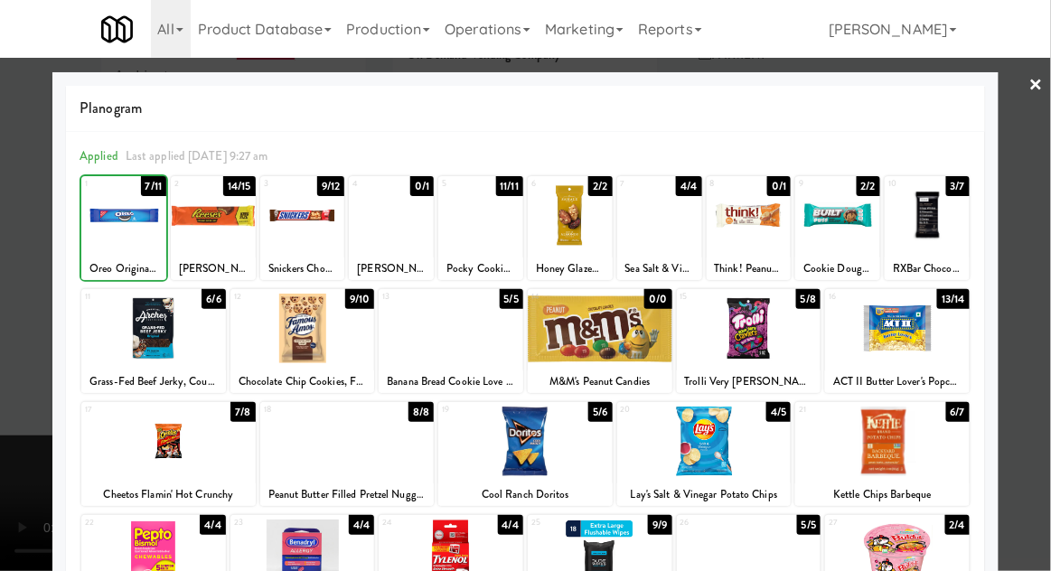
click at [112, 230] on div at bounding box center [123, 216] width 85 height 70
click at [1037, 181] on div at bounding box center [525, 285] width 1051 height 571
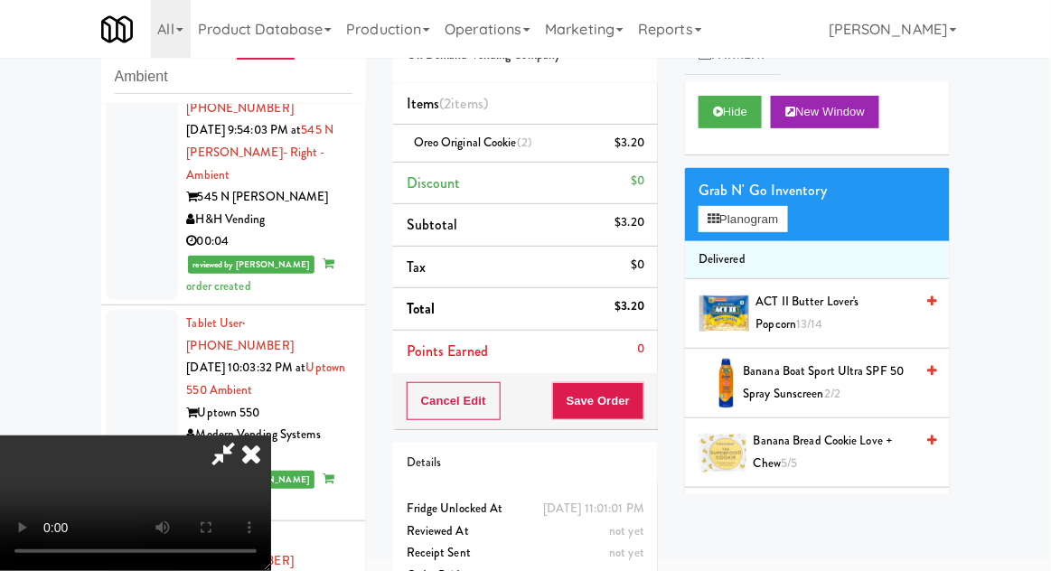
scroll to position [66, 0]
click at [640, 409] on button "Save Order" at bounding box center [598, 401] width 92 height 38
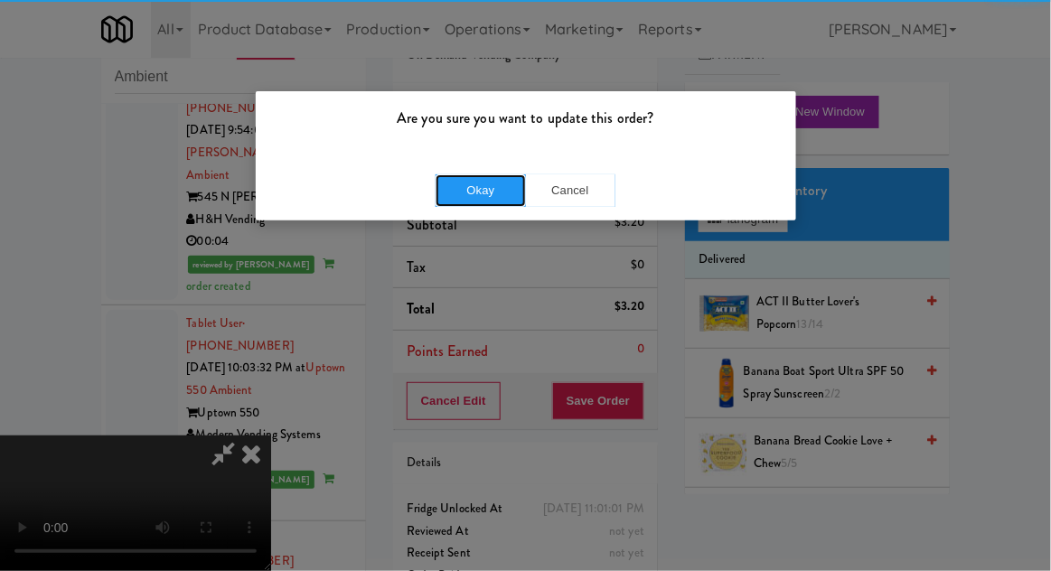
click at [483, 185] on button "Okay" at bounding box center [481, 190] width 90 height 33
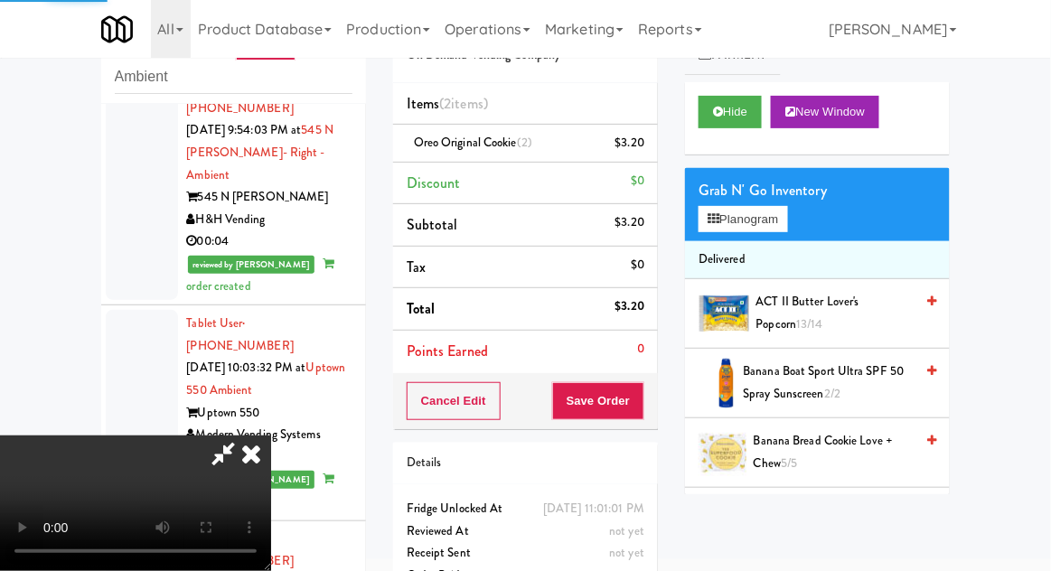
scroll to position [0, 0]
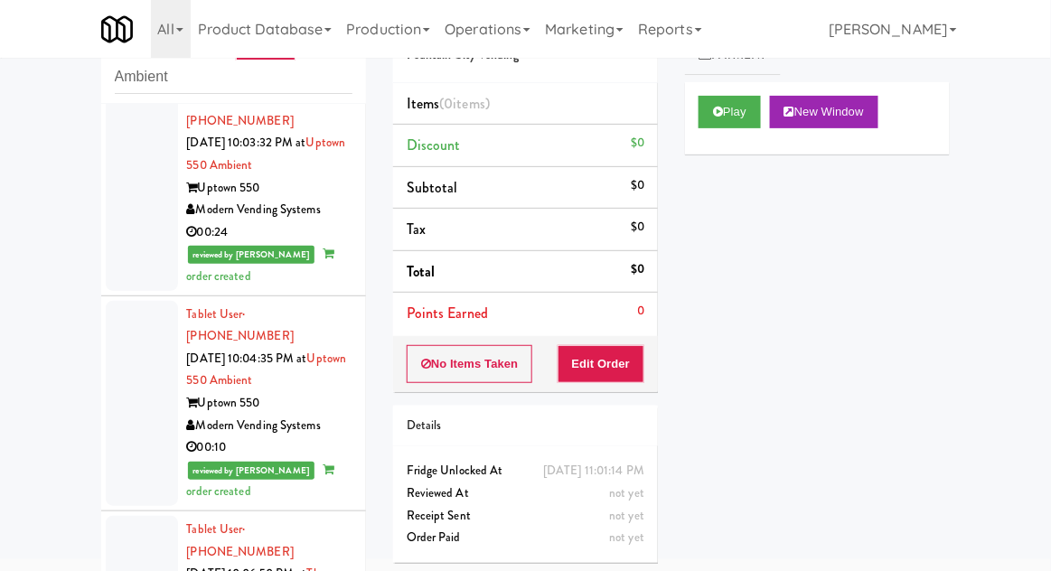
scroll to position [7965, 0]
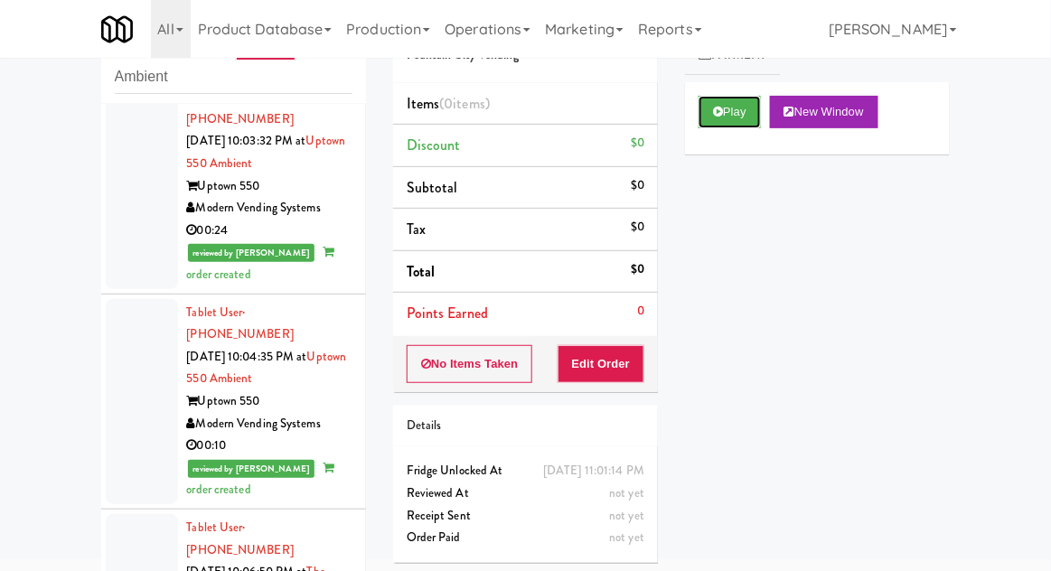
click at [734, 118] on button "Play" at bounding box center [730, 112] width 62 height 33
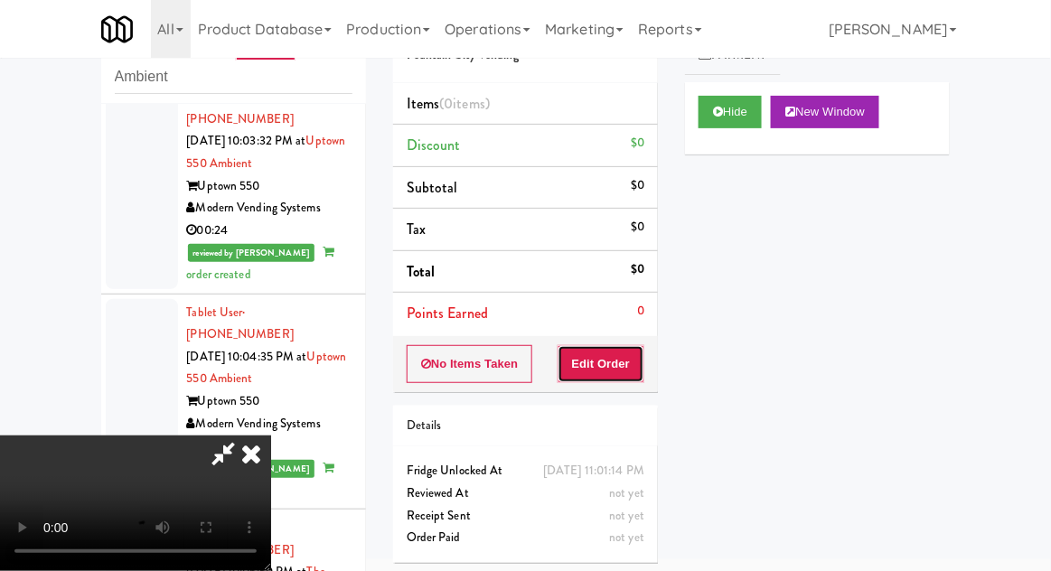
click at [630, 347] on button "Edit Order" at bounding box center [602, 364] width 88 height 38
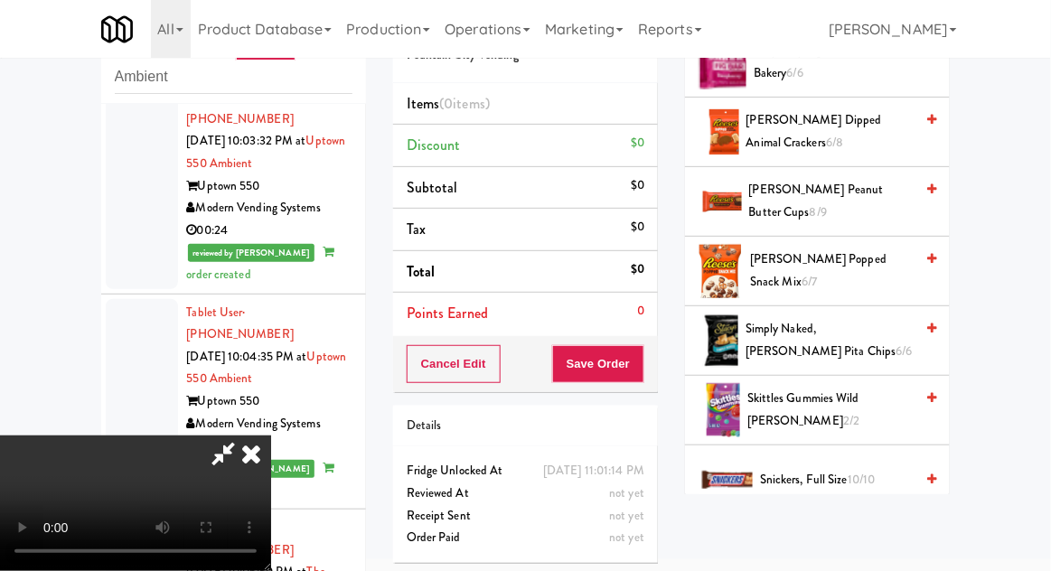
scroll to position [1988, 0]
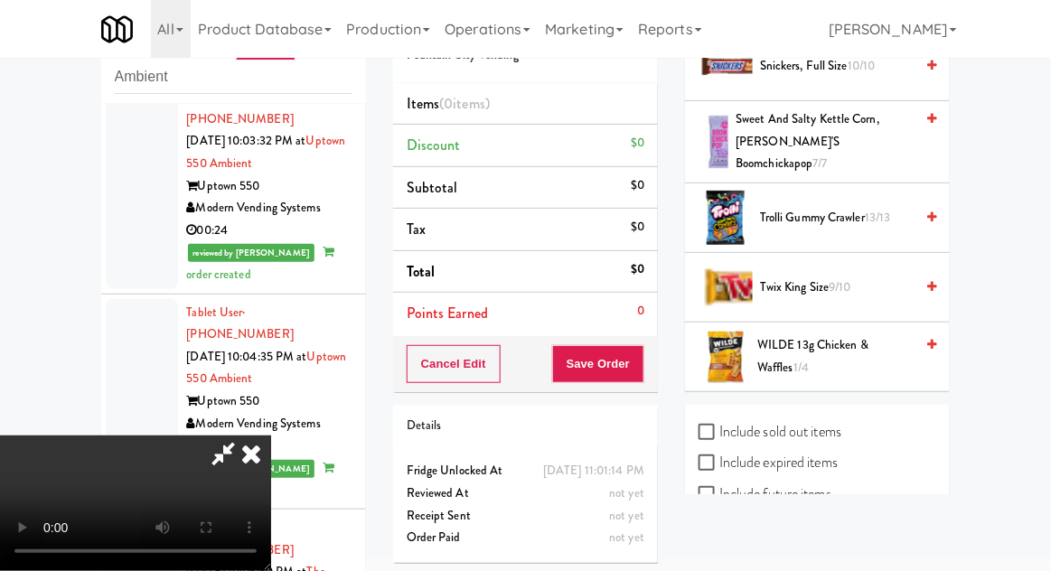
click at [785, 277] on span "Twix King Size 9/10" at bounding box center [837, 288] width 154 height 23
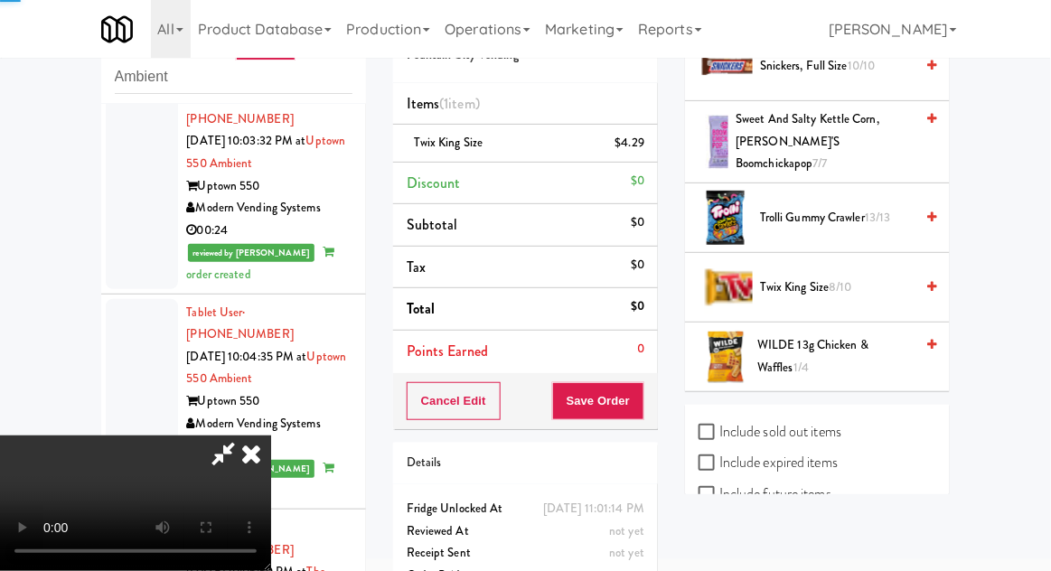
click at [782, 277] on span "Twix King Size 8/10" at bounding box center [837, 288] width 154 height 23
click at [635, 394] on button "Save Order" at bounding box center [598, 401] width 92 height 38
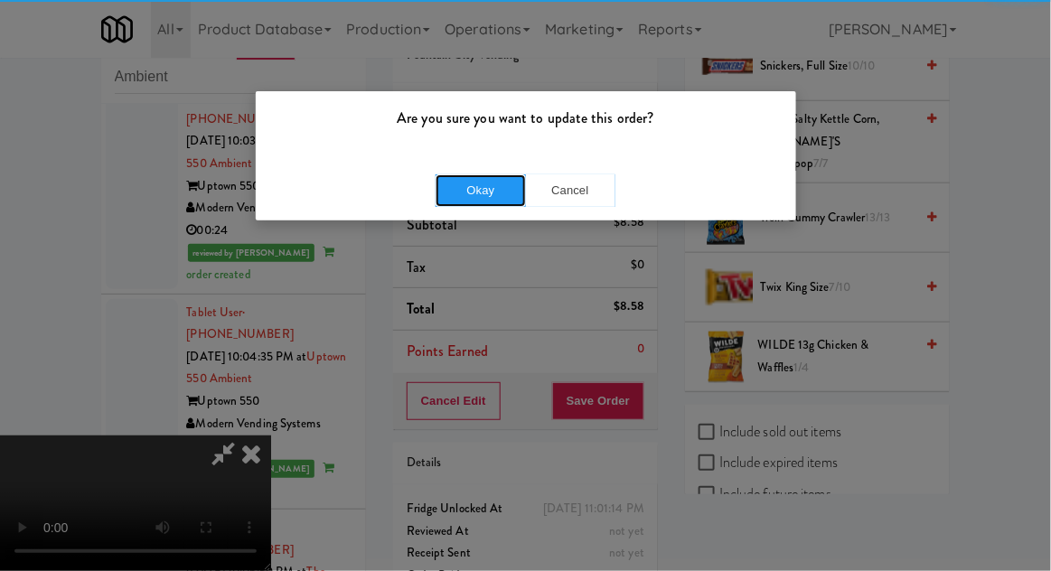
click at [475, 186] on button "Okay" at bounding box center [481, 190] width 90 height 33
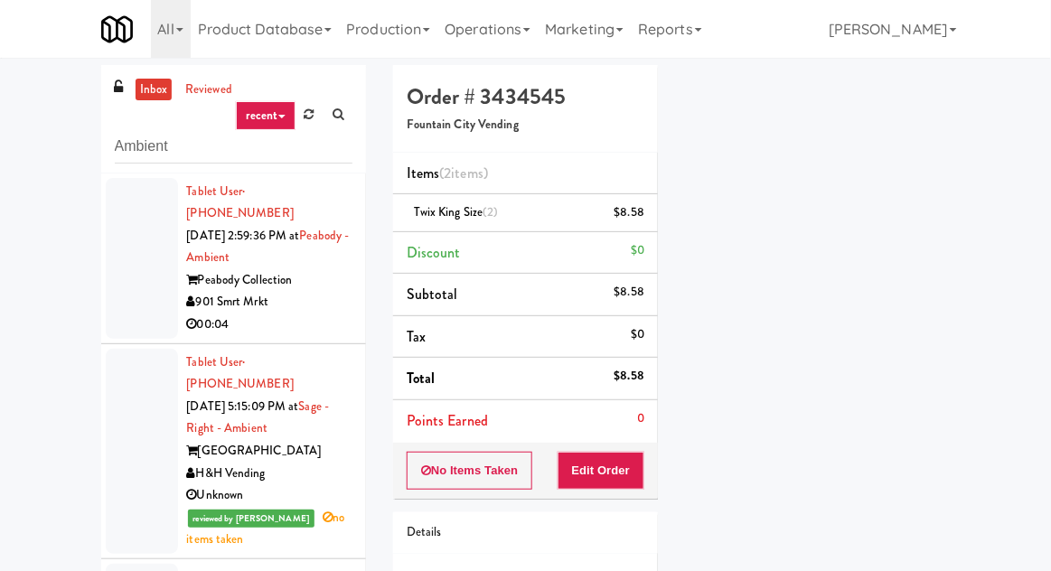
scroll to position [156, 0]
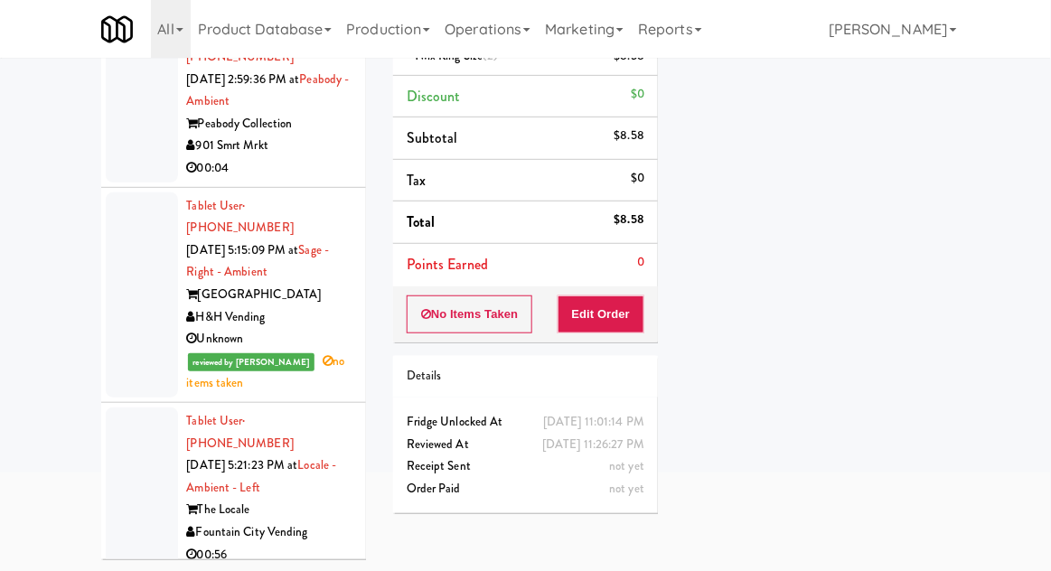
click at [102, 286] on li "Tablet User · (312) 438-7560 Sep 18, 2025 5:15:09 PM at Sage - Right - Ambient …" at bounding box center [233, 295] width 265 height 215
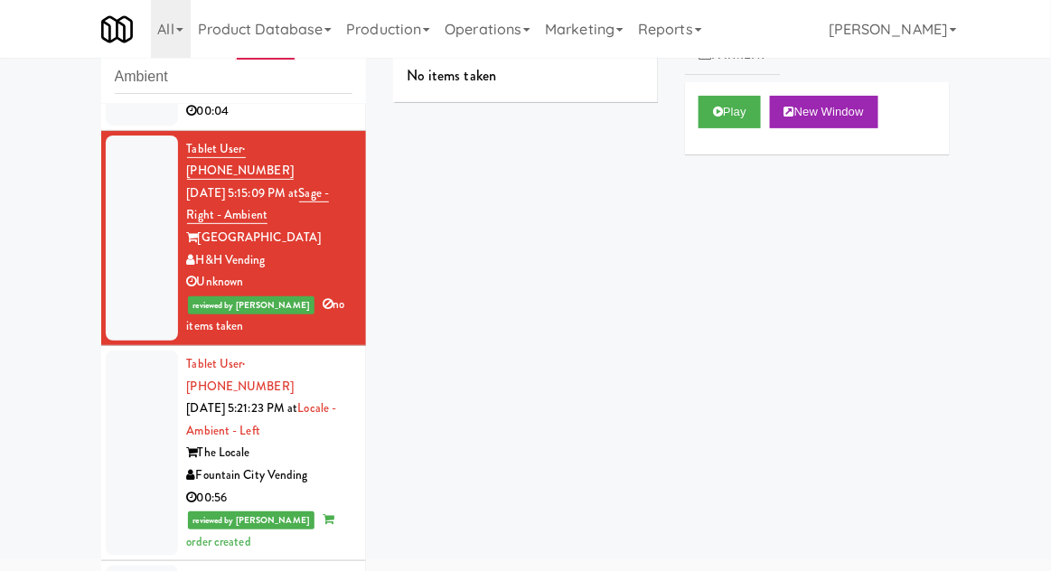
scroll to position [154, 0]
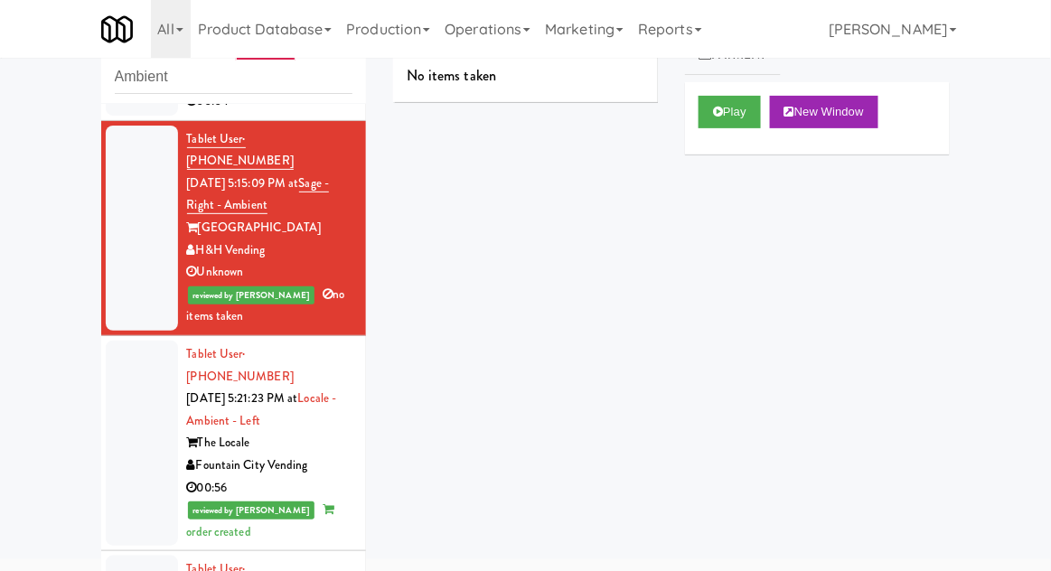
click at [146, 262] on div at bounding box center [142, 228] width 72 height 205
click at [134, 381] on div at bounding box center [142, 443] width 72 height 205
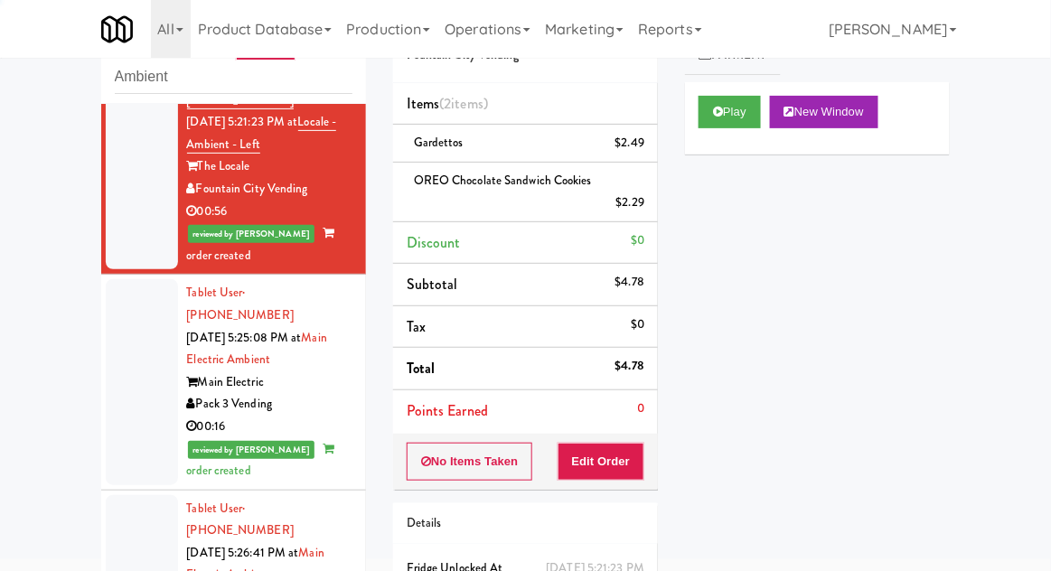
click at [132, 336] on div at bounding box center [142, 381] width 72 height 205
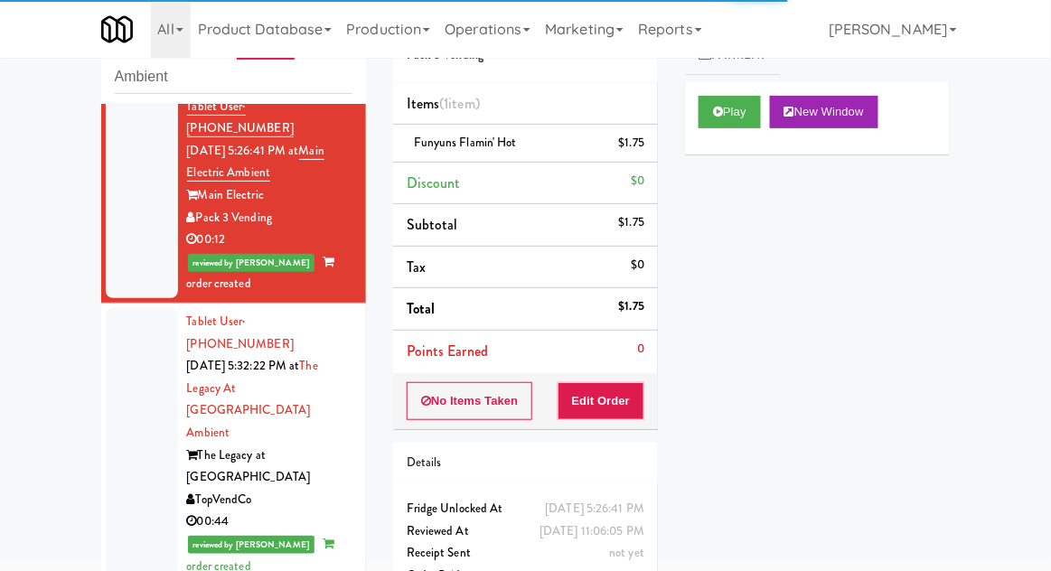
click at [136, 332] on div at bounding box center [142, 444] width 72 height 272
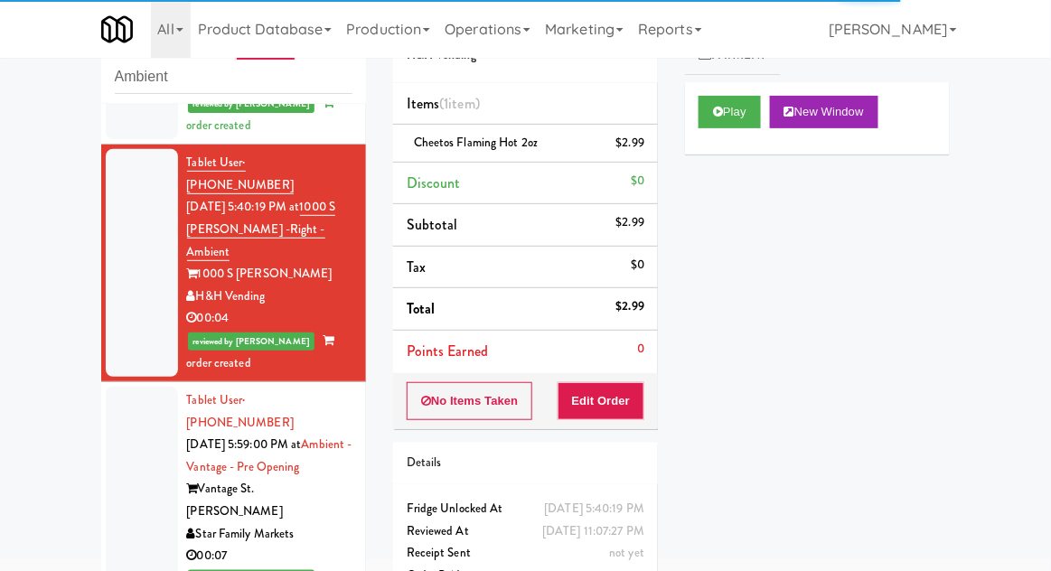
click at [127, 387] on div at bounding box center [142, 501] width 72 height 228
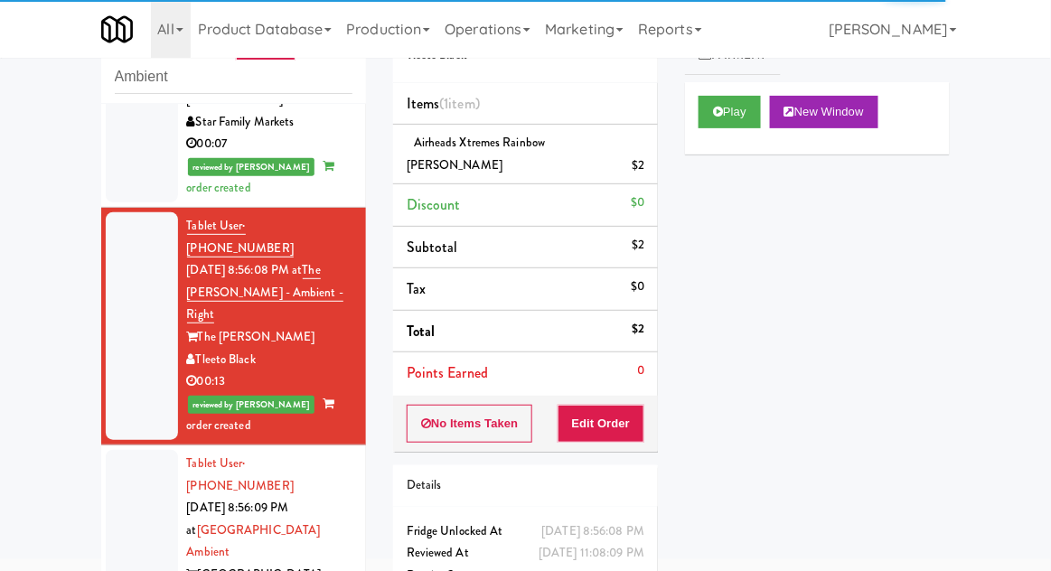
click at [134, 450] on div at bounding box center [142, 564] width 72 height 228
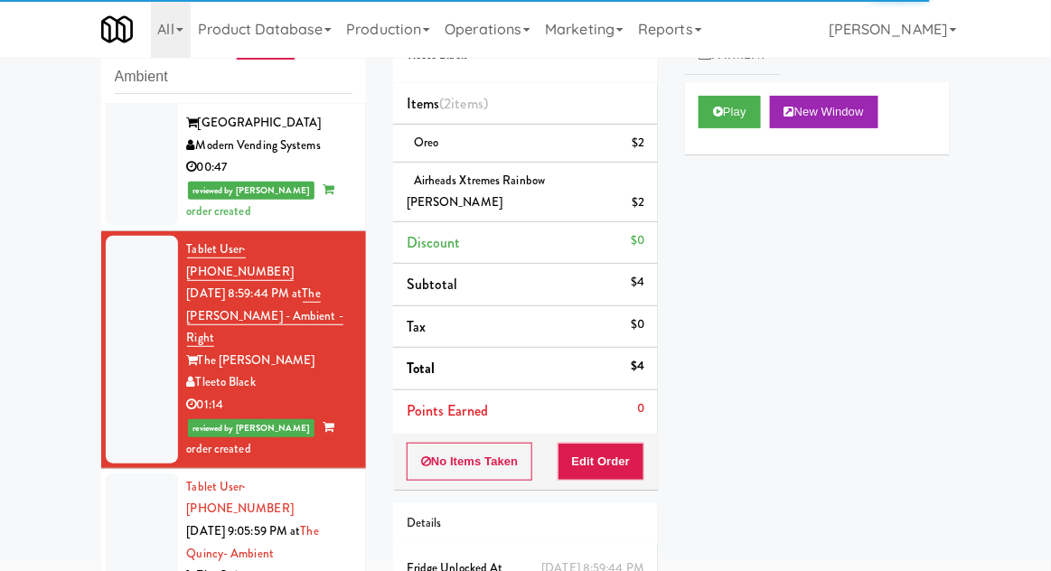
click at [122, 474] on div at bounding box center [142, 576] width 72 height 205
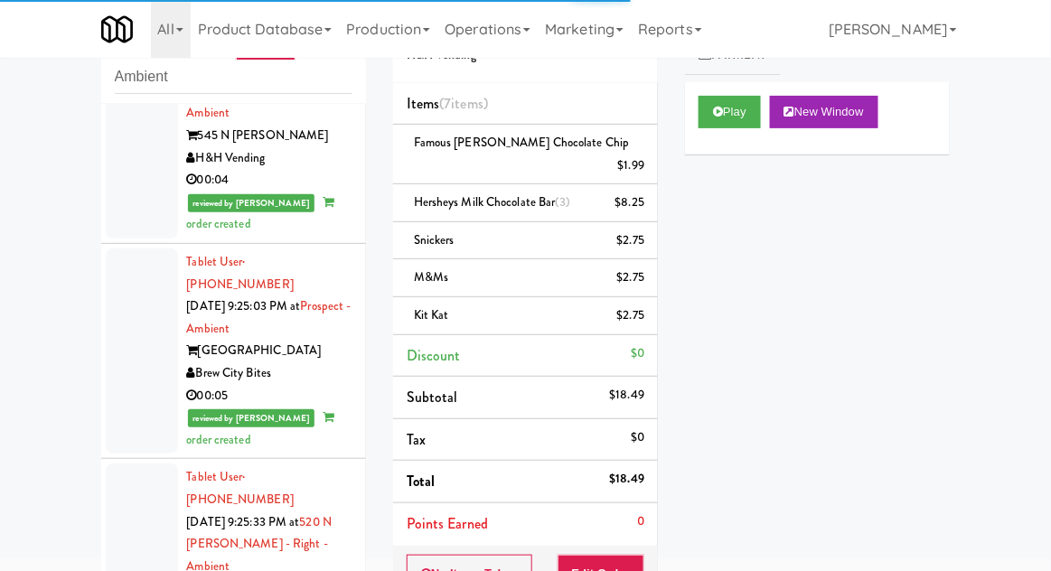
scroll to position [3949, 0]
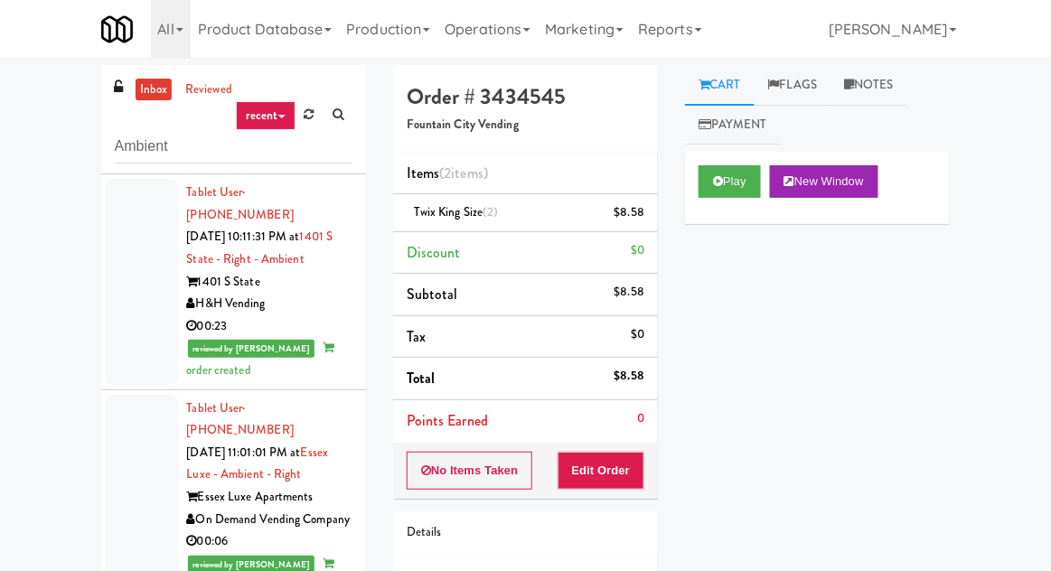
click at [142, 95] on link "inbox" at bounding box center [154, 90] width 37 height 23
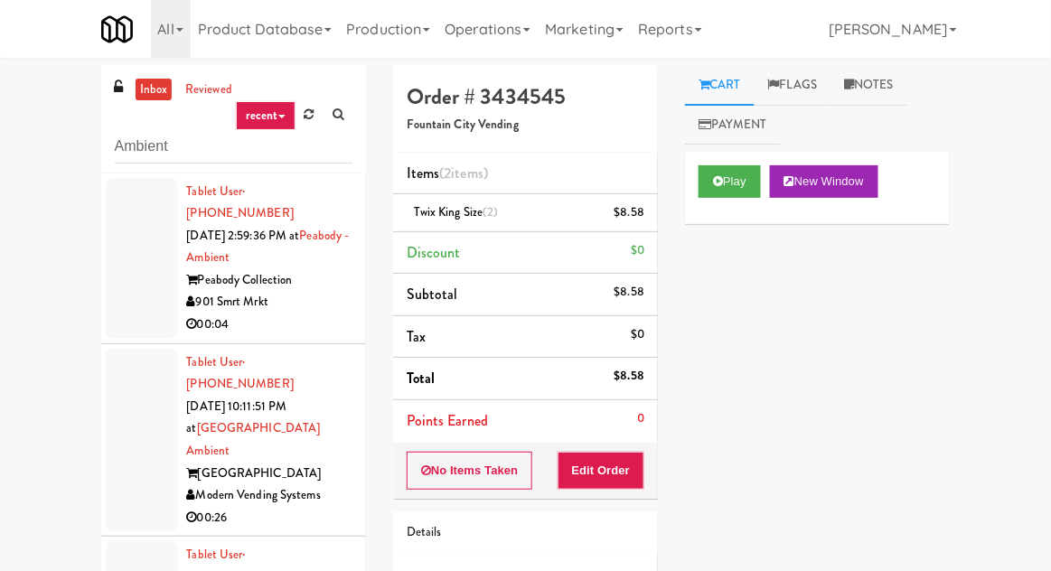
click at [132, 366] on div at bounding box center [142, 440] width 72 height 183
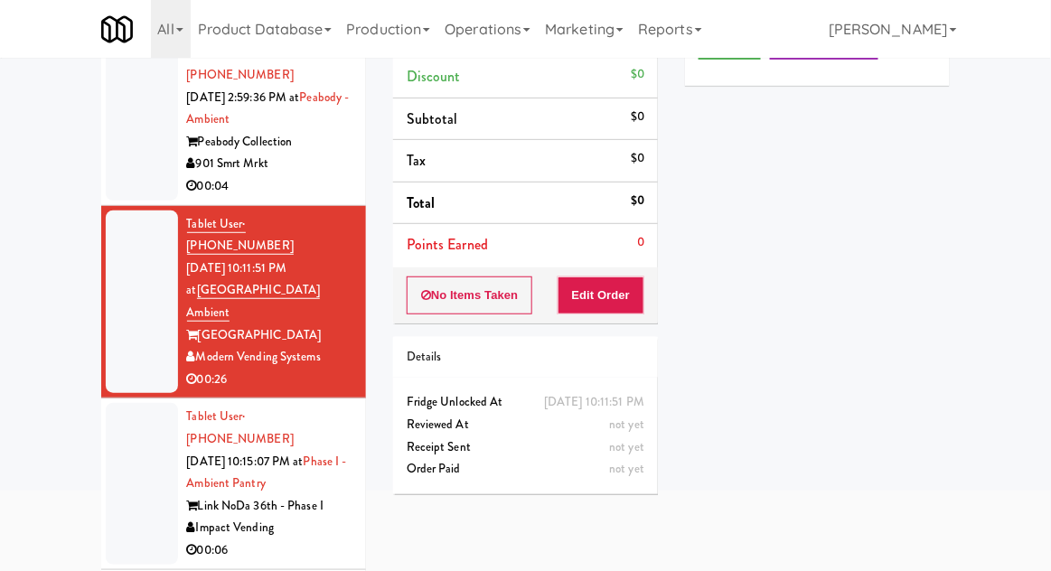
scroll to position [149, 0]
